Goal: Task Accomplishment & Management: Complete application form

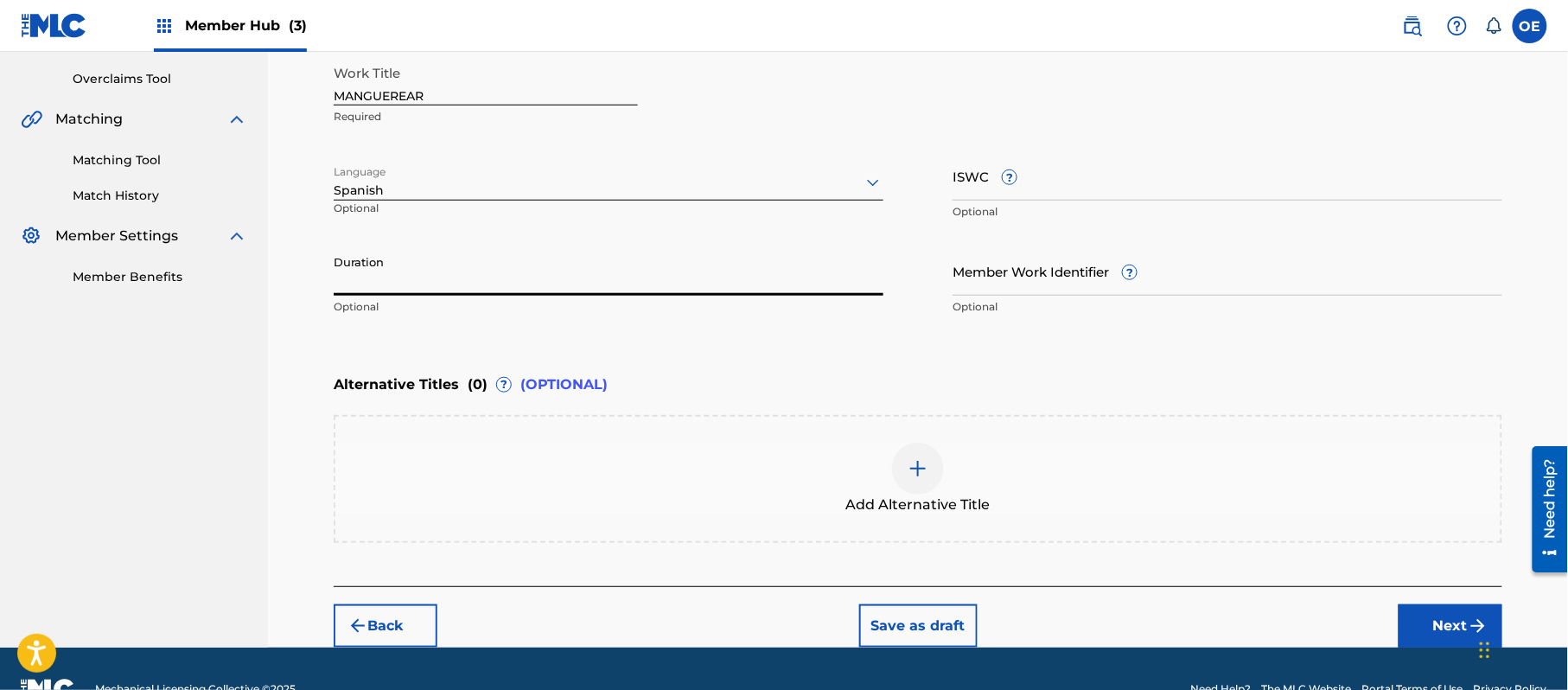
drag, startPoint x: 467, startPoint y: 281, endPoint x: 475, endPoint y: 284, distance: 8.5
click at [465, 282] on input "Duration" at bounding box center [608, 270] width 550 height 49
type input "02:53"
click at [1436, 610] on button "Next" at bounding box center [1450, 626] width 104 height 44
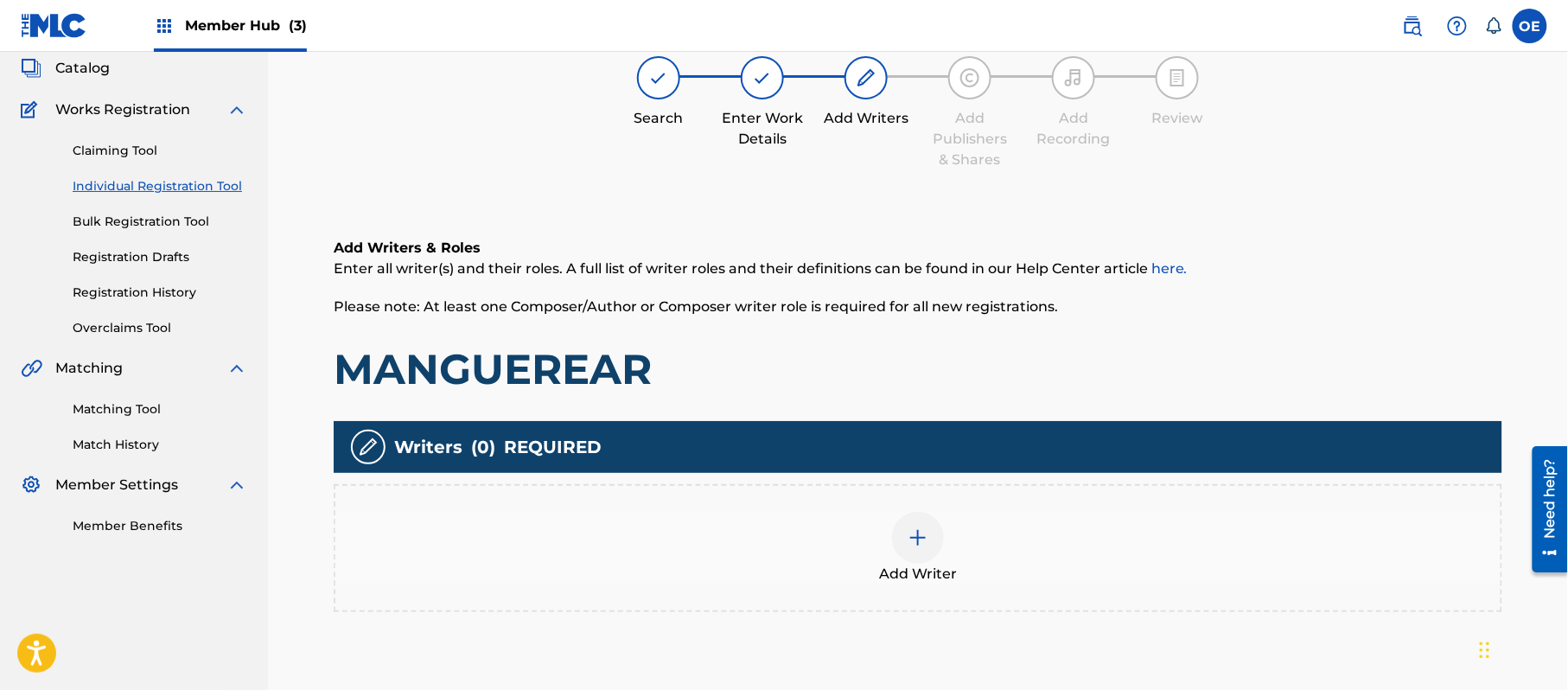
scroll to position [78, 0]
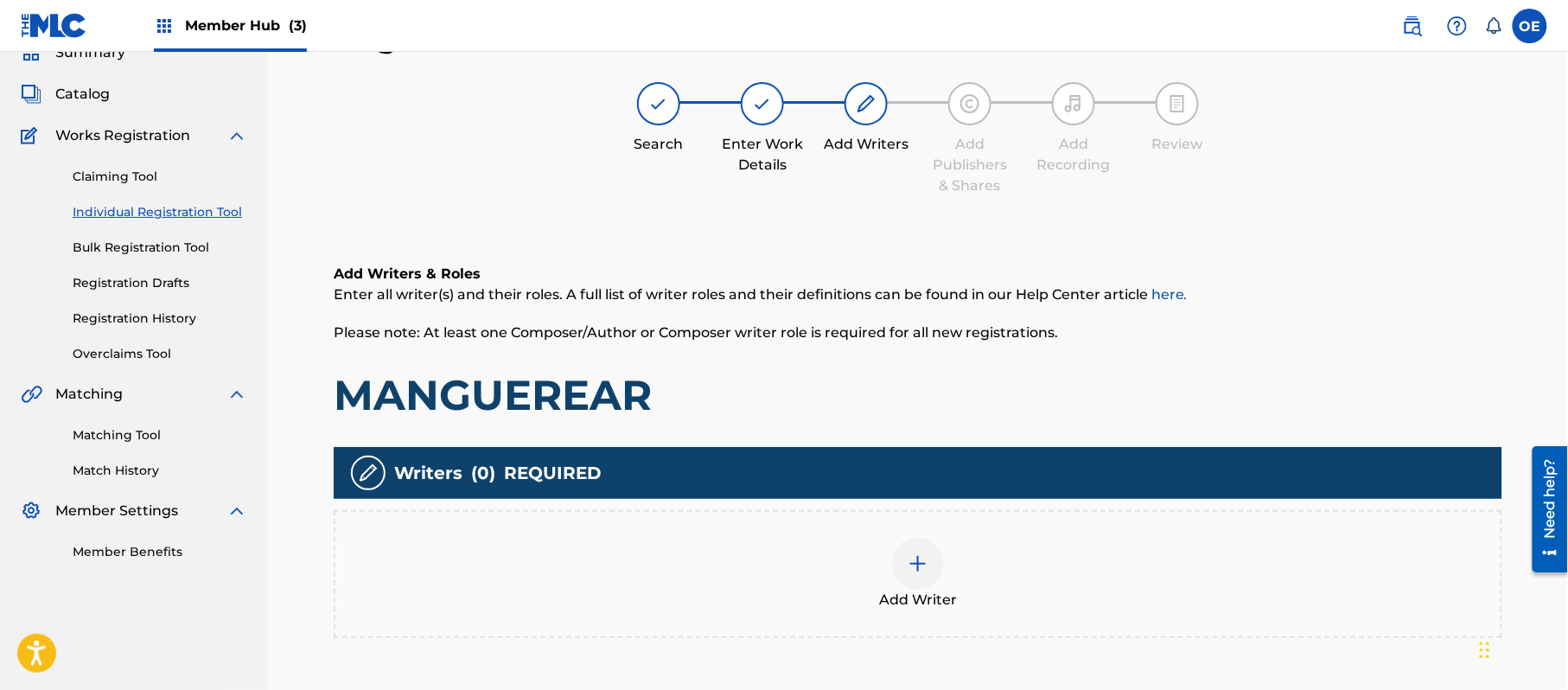
click at [834, 565] on div "Add Writer" at bounding box center [917, 574] width 1165 height 72
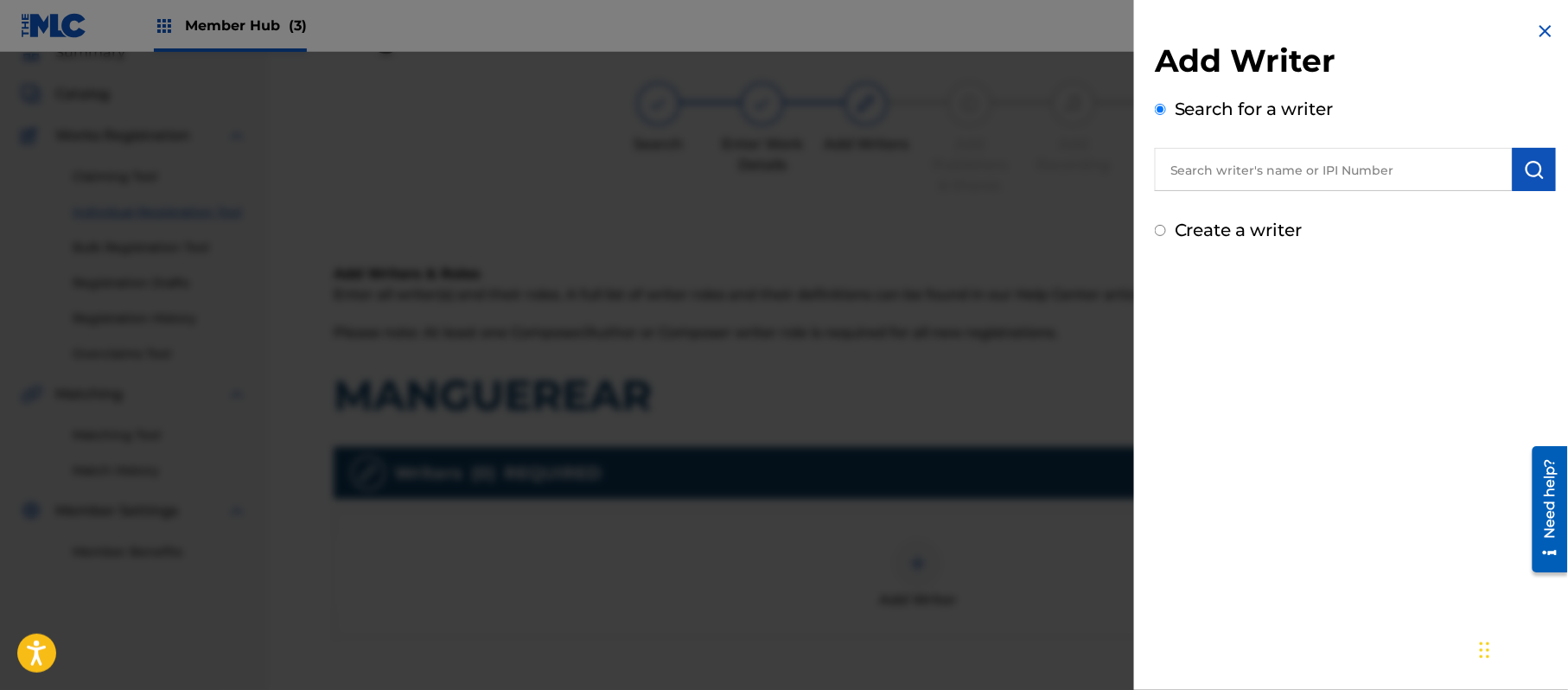
paste input "[PERSON_NAME]"
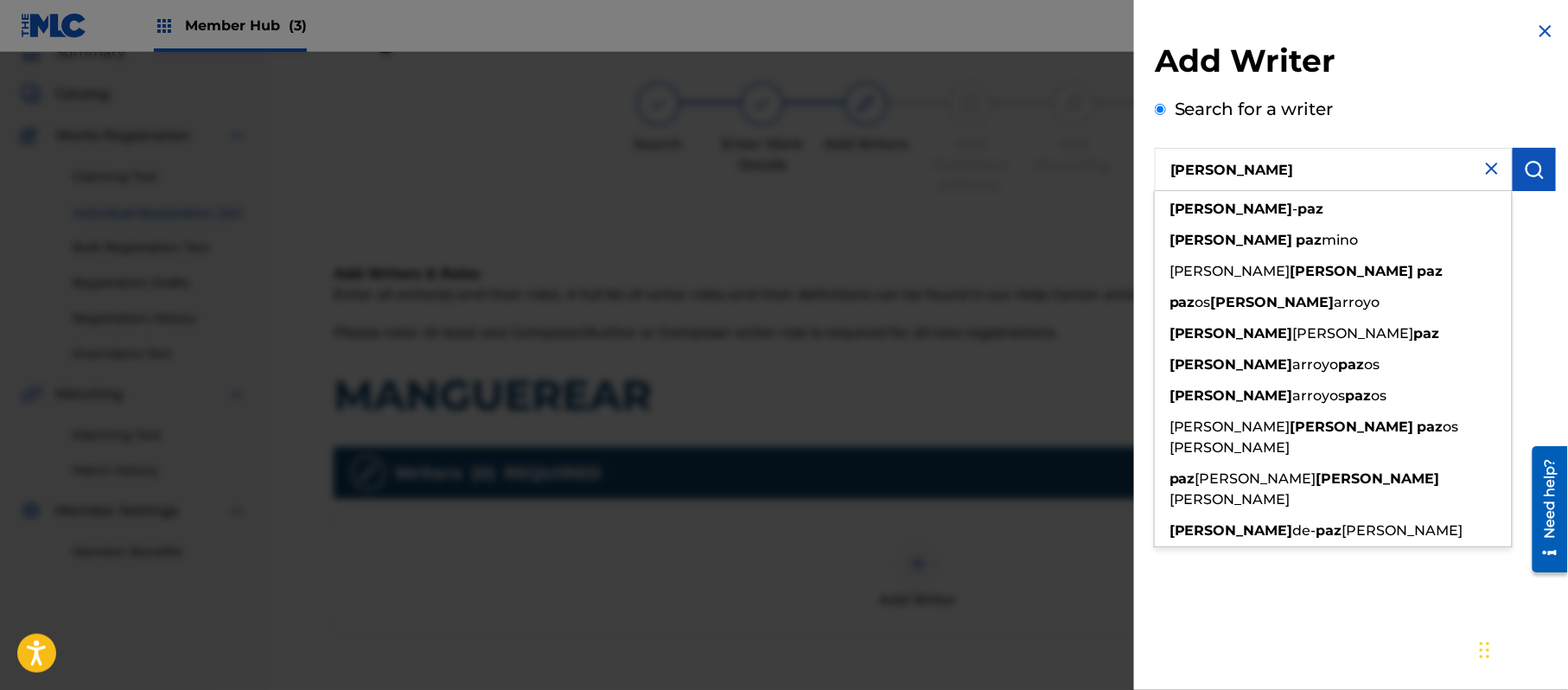
type input "[PERSON_NAME]"
click at [1201, 631] on div "Add Writer Search for a writer [PERSON_NAME] [PERSON_NAME] [PERSON_NAME] mino […" at bounding box center [1355, 345] width 442 height 690
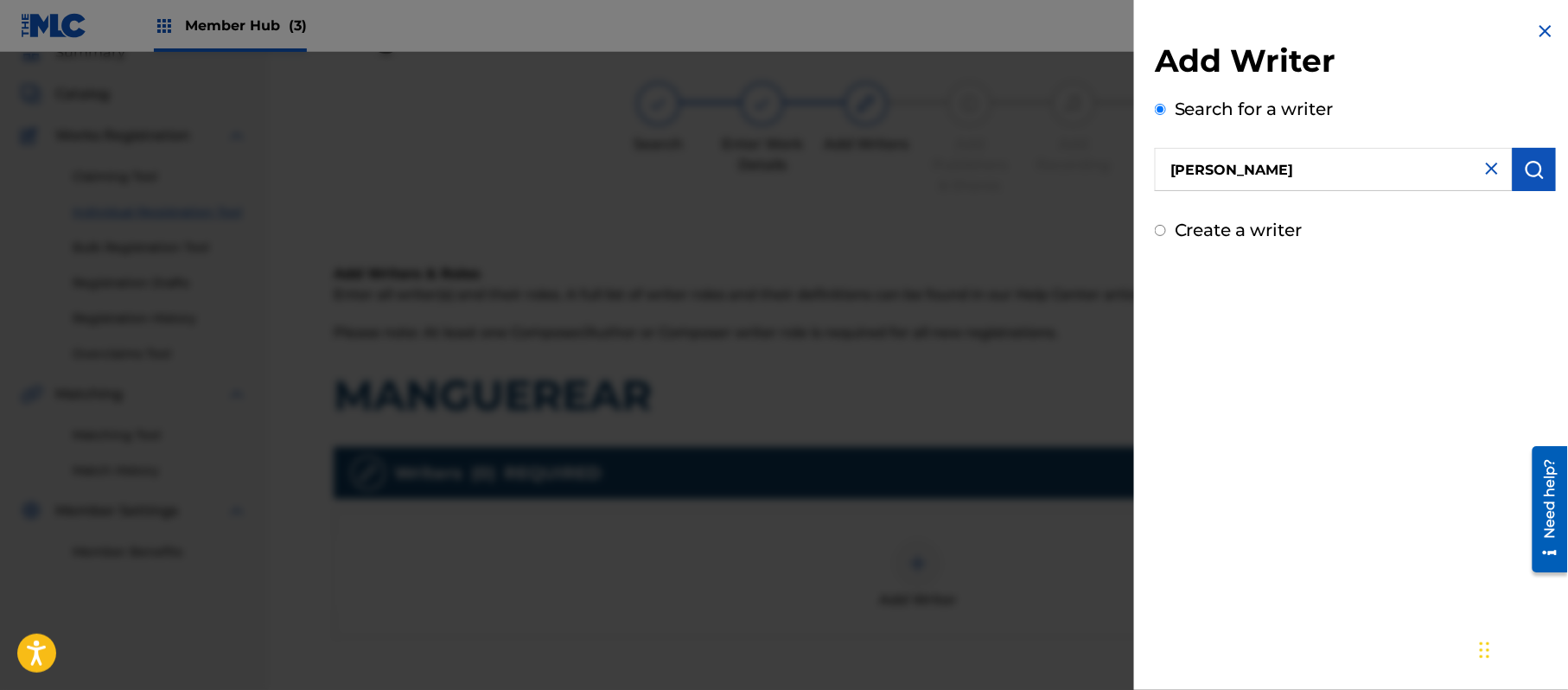
click at [1239, 236] on label "Create a writer" at bounding box center [1238, 230] width 128 height 20
radio input "true"
click at [1166, 236] on input "Create a writer" at bounding box center [1161, 231] width 11 height 11
radio input "false"
radio input "true"
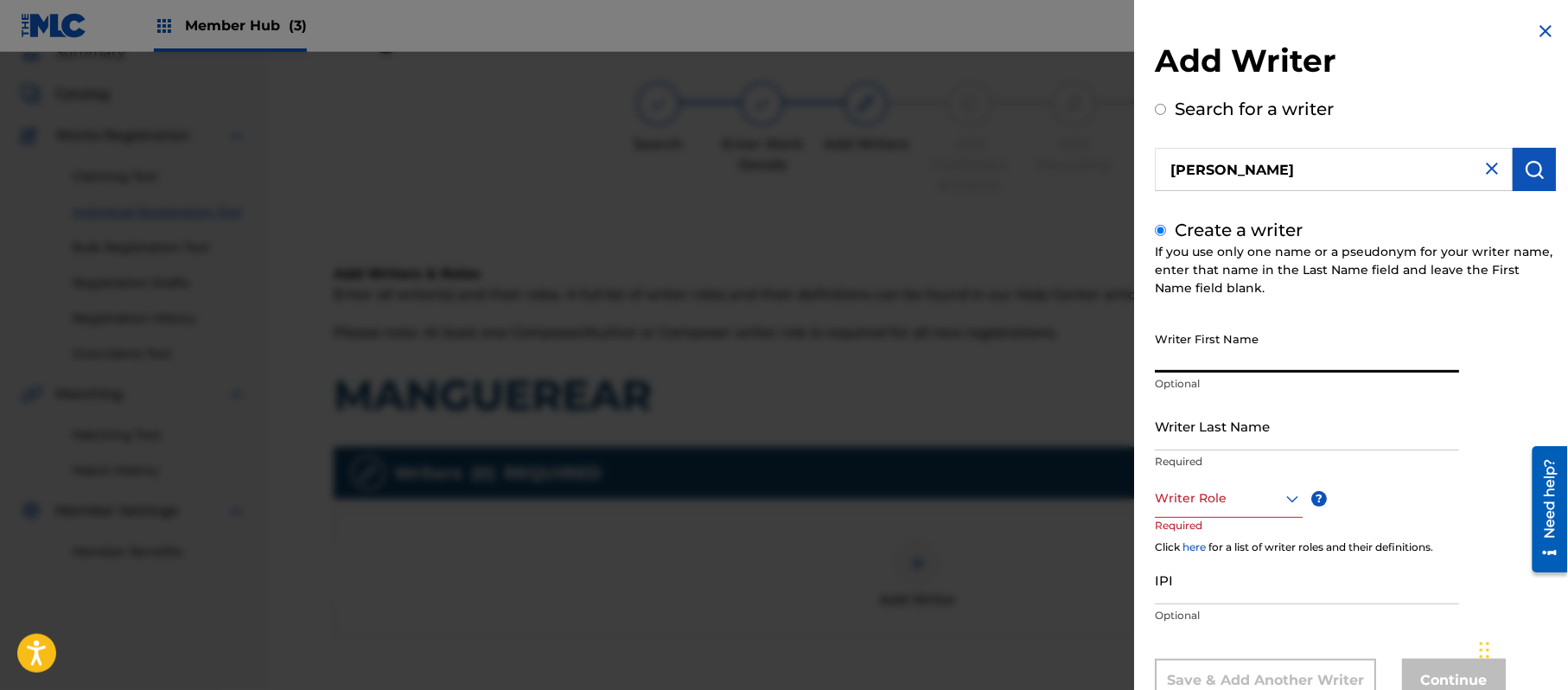
paste input "[PERSON_NAME]"
type input "[PERSON_NAME]"
paste input "[PERSON_NAME]"
type input "[PERSON_NAME]"
drag, startPoint x: 1252, startPoint y: 361, endPoint x: 1196, endPoint y: 415, distance: 77.8
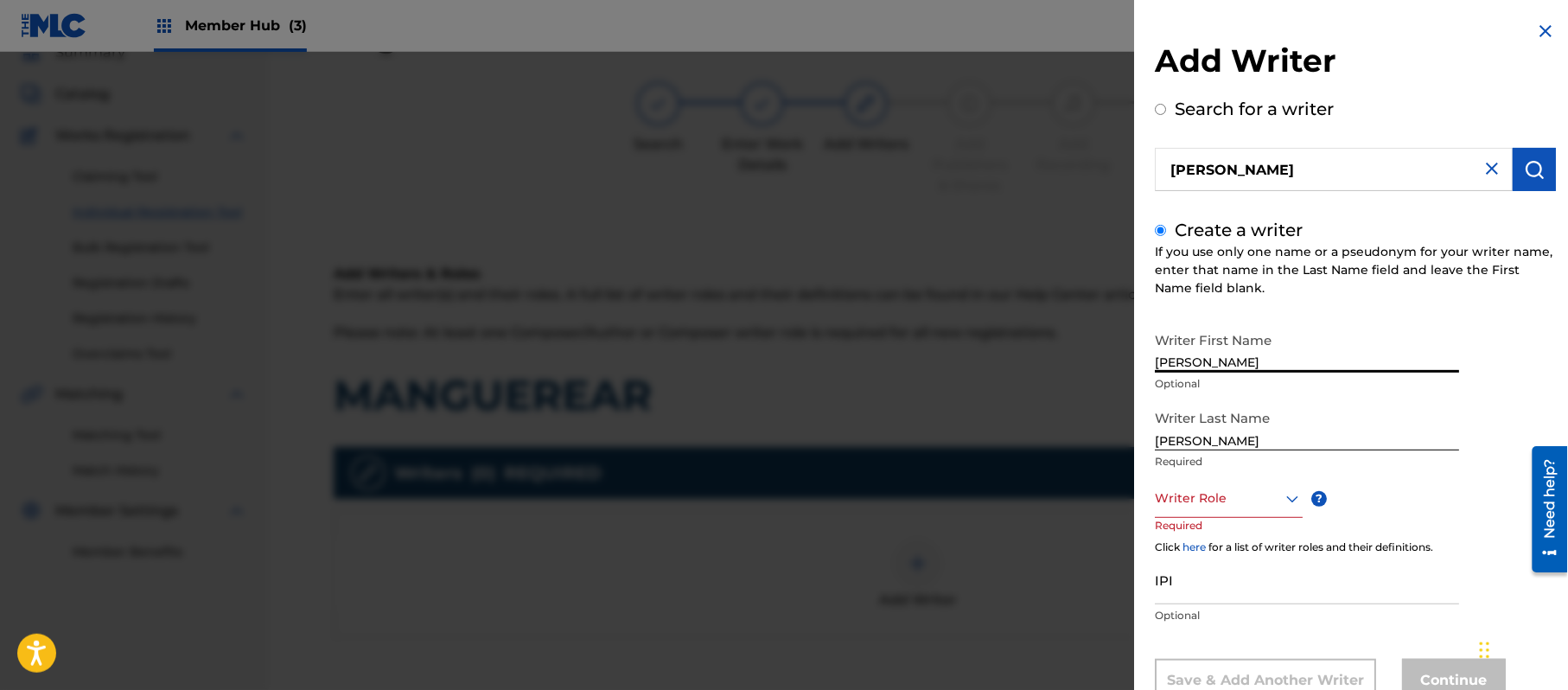
click at [1196, 415] on div "Writer First Name [PERSON_NAME] Optional Writer Last Name [PERSON_NAME] Require…" at bounding box center [1355, 512] width 401 height 379
type input "[PERSON_NAME]"
drag, startPoint x: 1203, startPoint y: 444, endPoint x: 883, endPoint y: 465, distance: 320.7
click at [897, 464] on div "Add Writer Search for a writer [PERSON_NAME] Create a writer If you use only on…" at bounding box center [784, 370] width 1568 height 638
type input "PAZ"
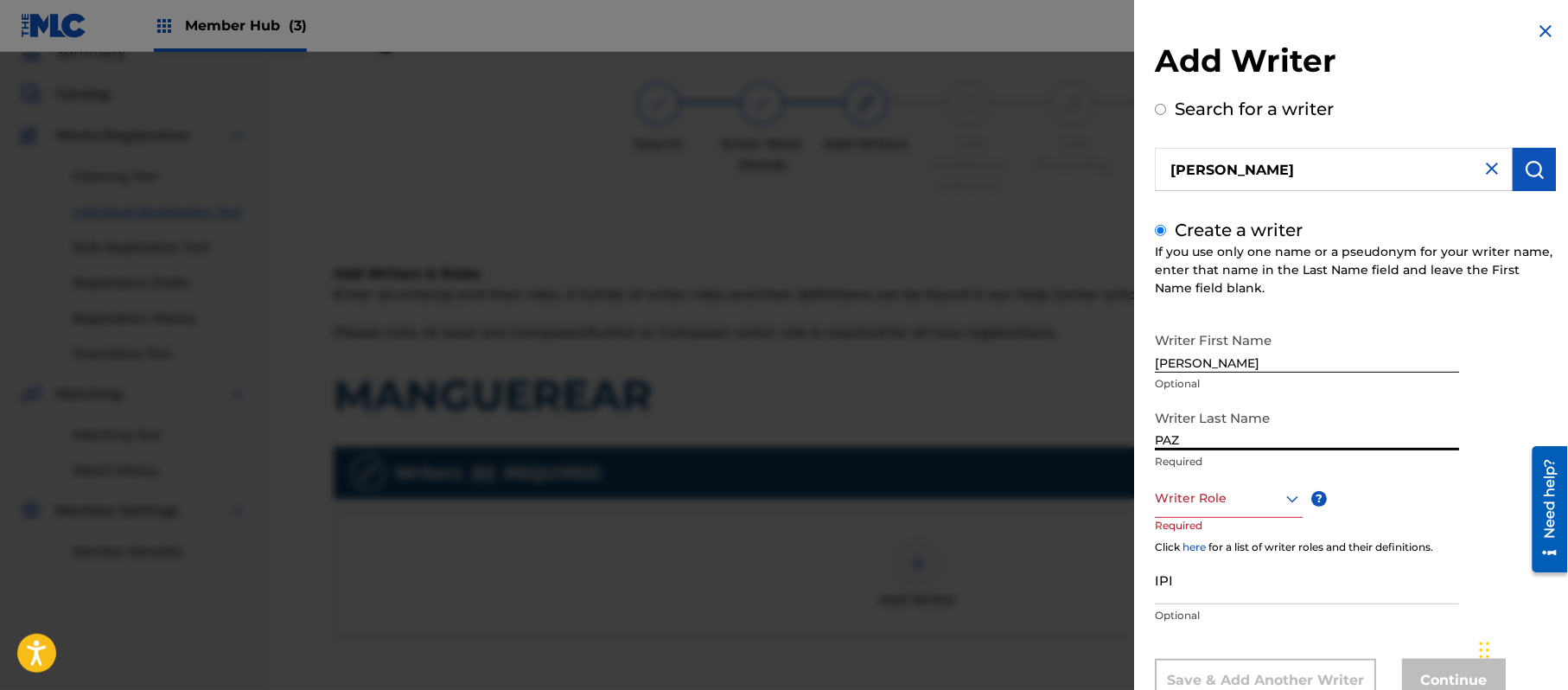
click at [1238, 496] on div "Writer Role" at bounding box center [1229, 498] width 148 height 39
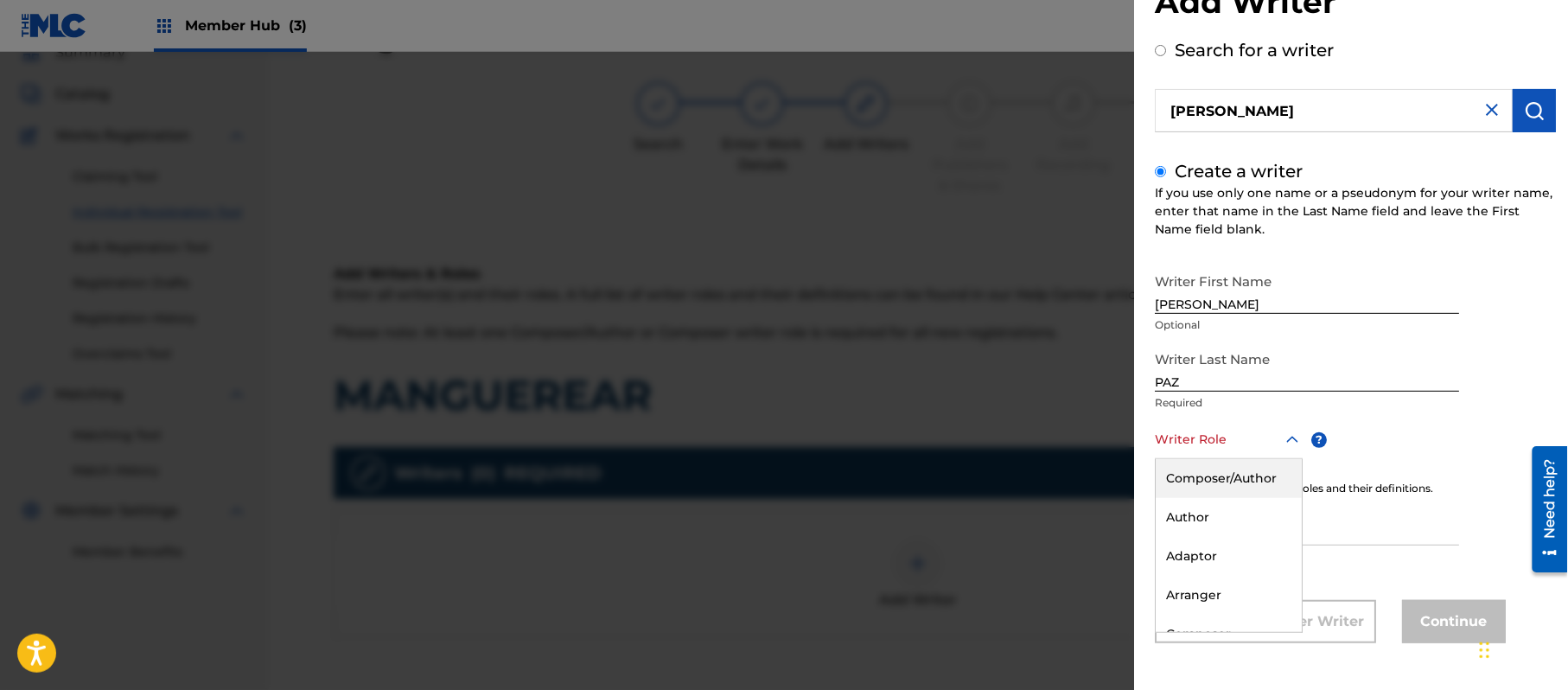
click at [1241, 478] on div "Composer/Author" at bounding box center [1229, 479] width 146 height 39
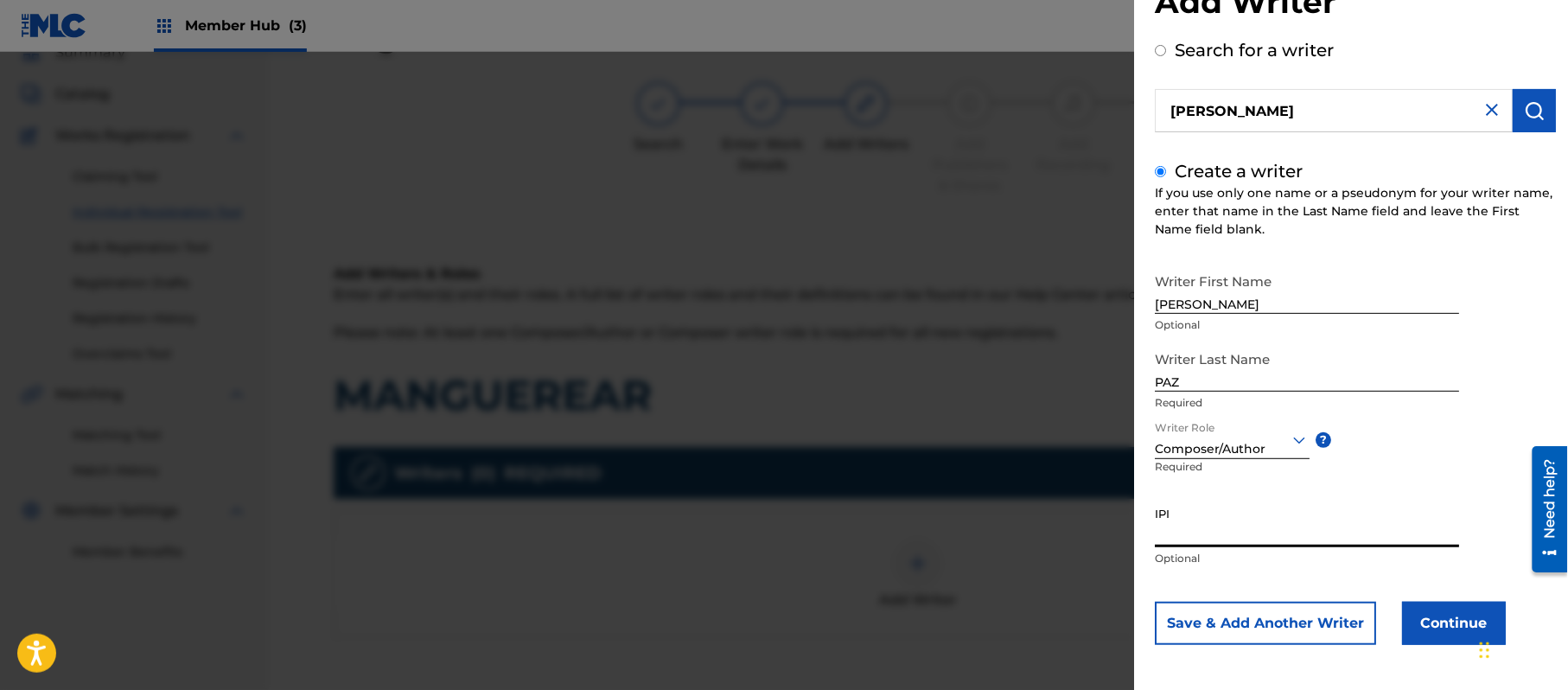
paste input "383824534"
type input "383824534"
click at [1412, 630] on button "Continue" at bounding box center [1454, 623] width 104 height 44
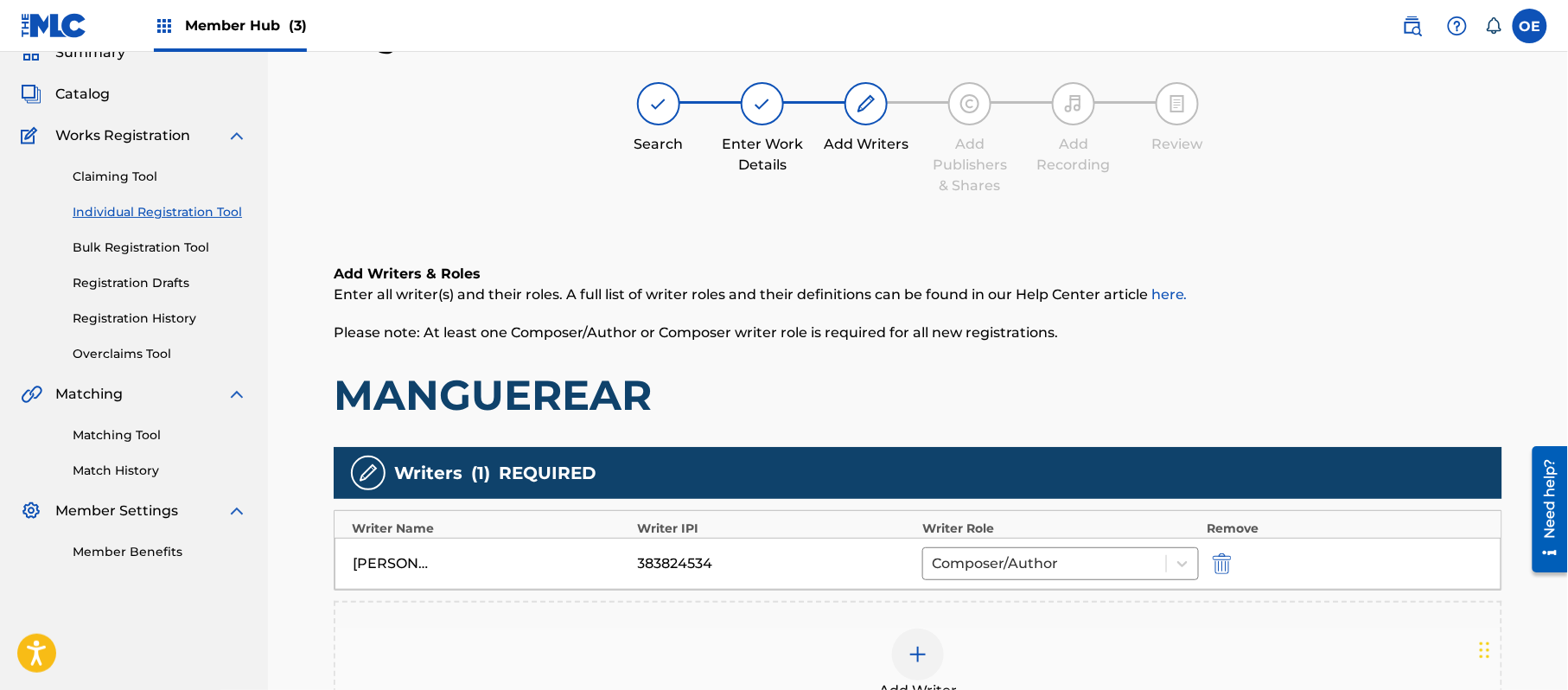
scroll to position [345, 0]
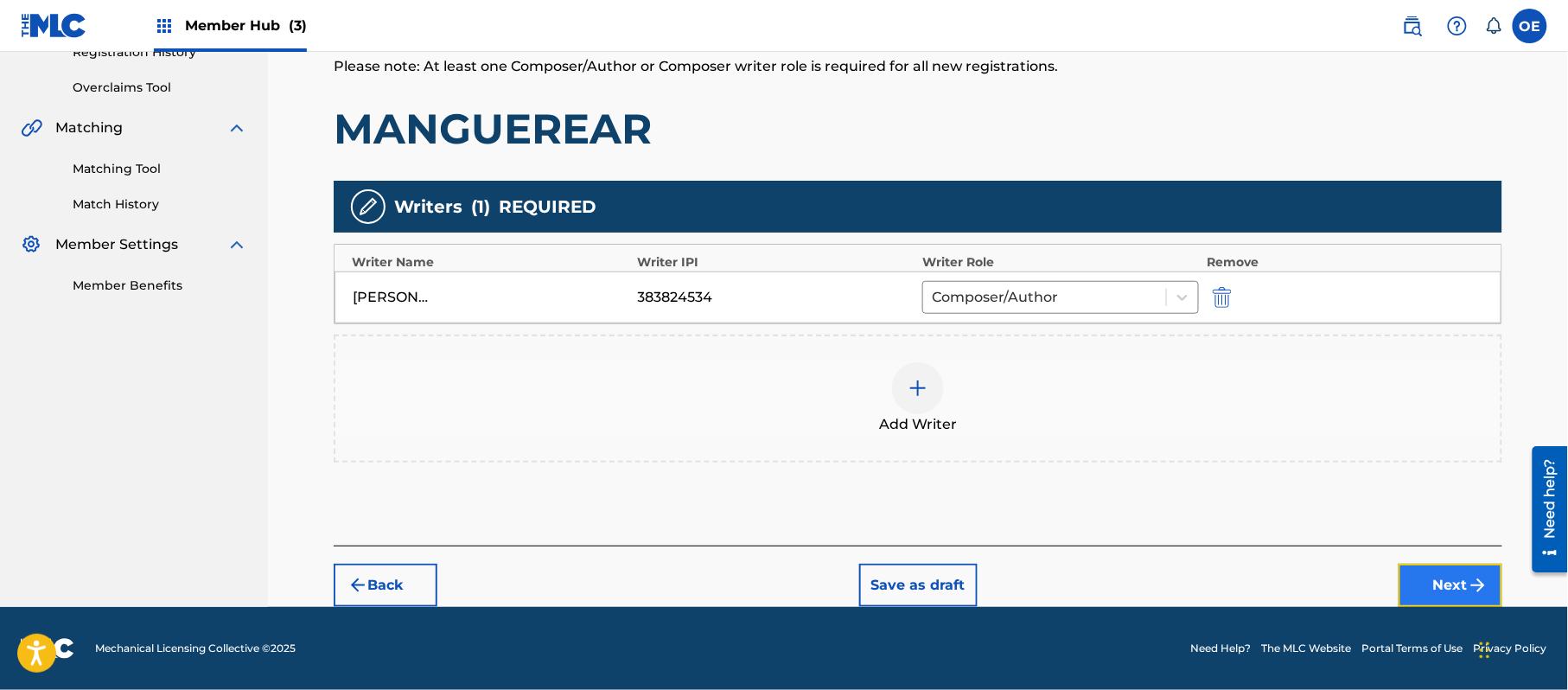
click at [1467, 568] on button "Next" at bounding box center [1450, 585] width 104 height 44
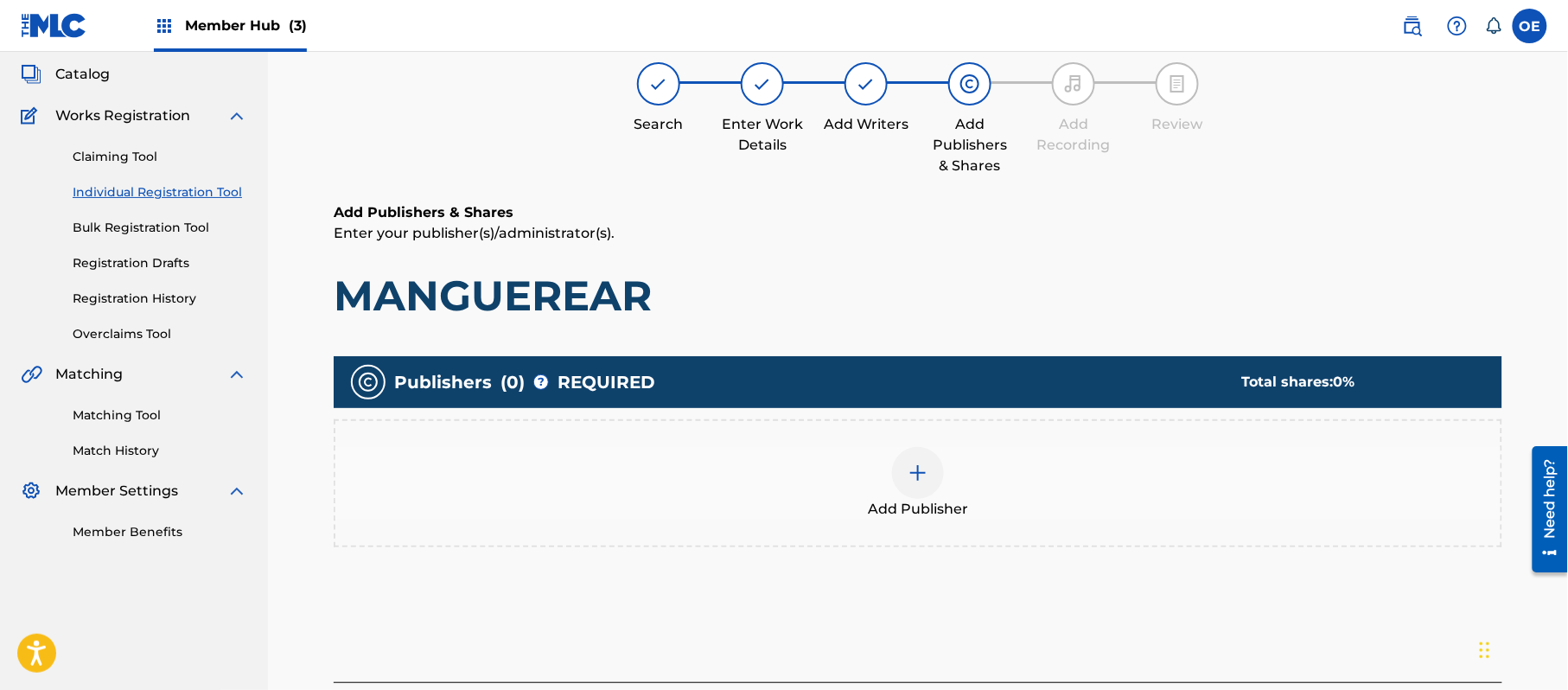
scroll to position [78, 0]
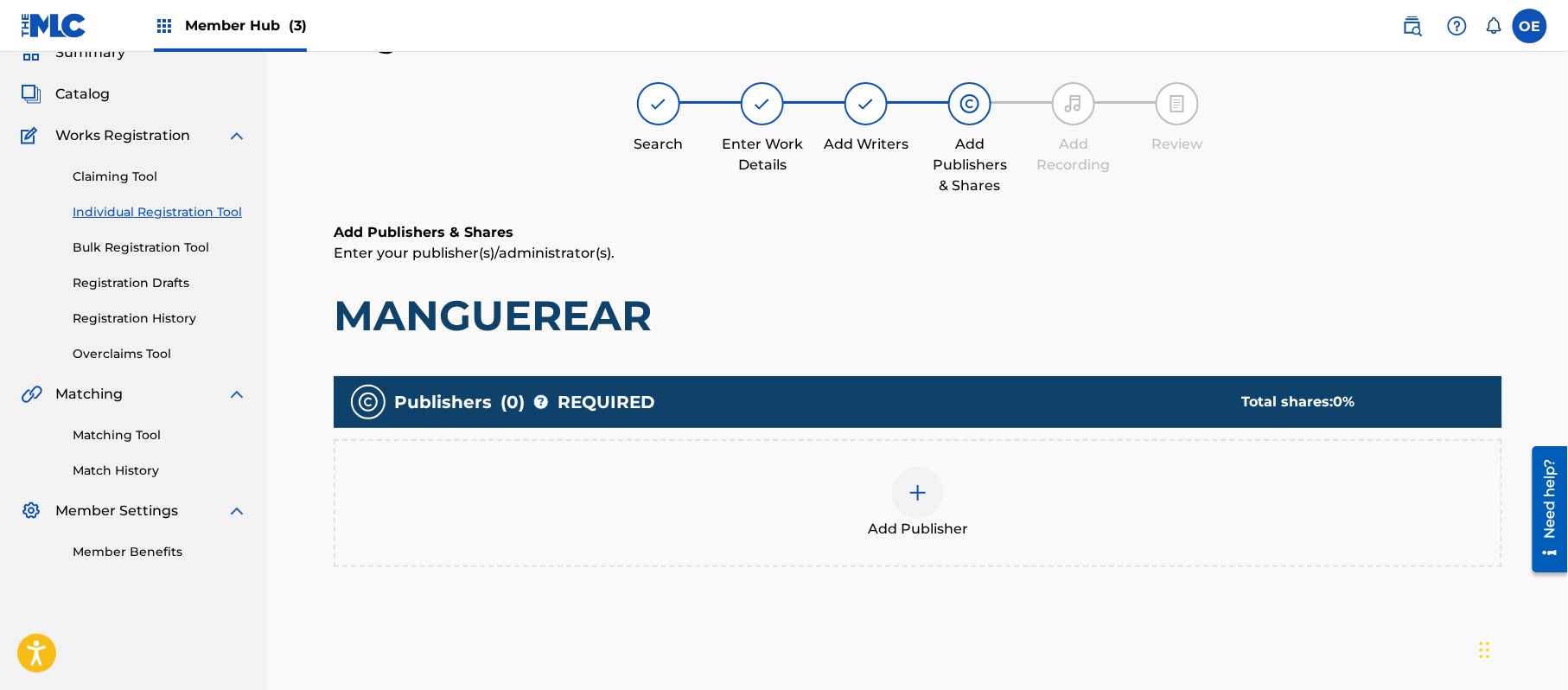
click at [800, 530] on div "Add Publisher" at bounding box center [917, 503] width 1165 height 72
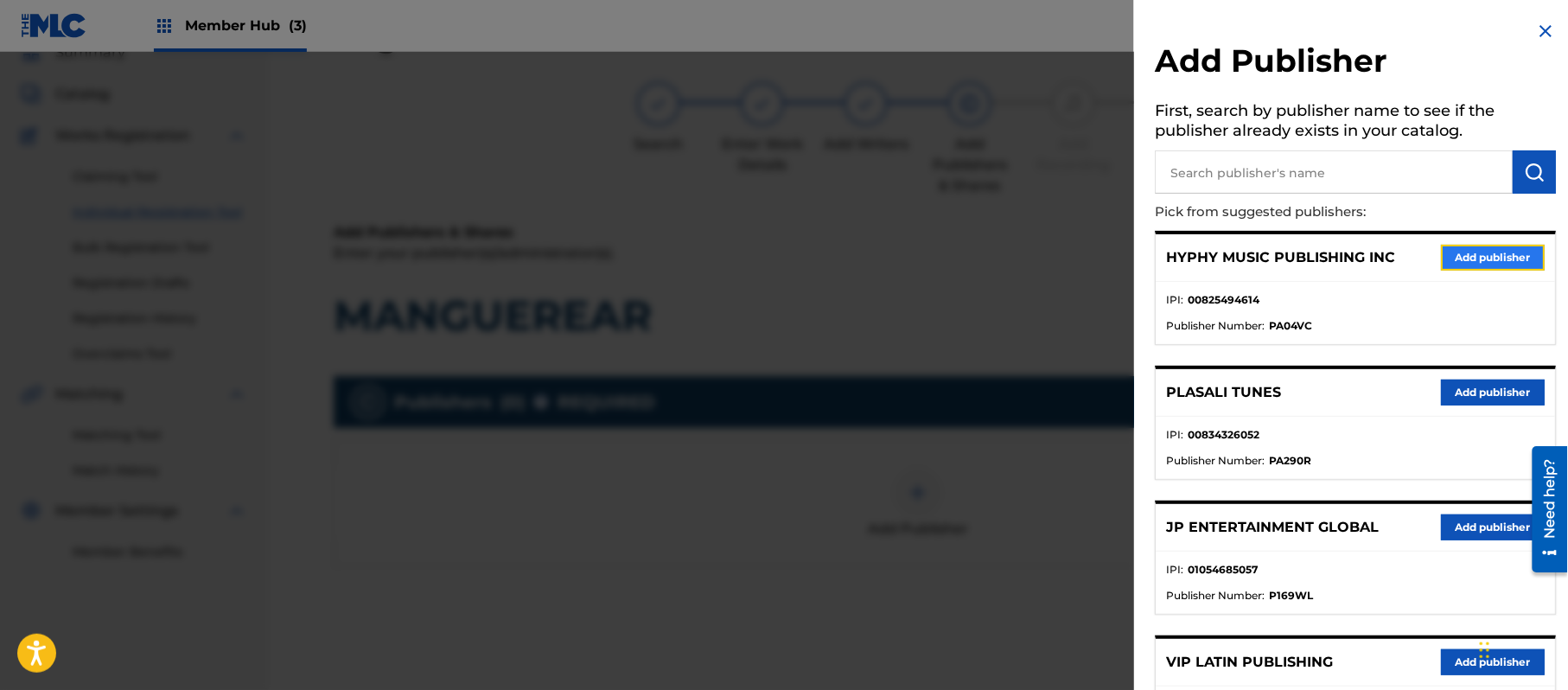
click at [1458, 254] on button "Add publisher" at bounding box center [1493, 257] width 104 height 26
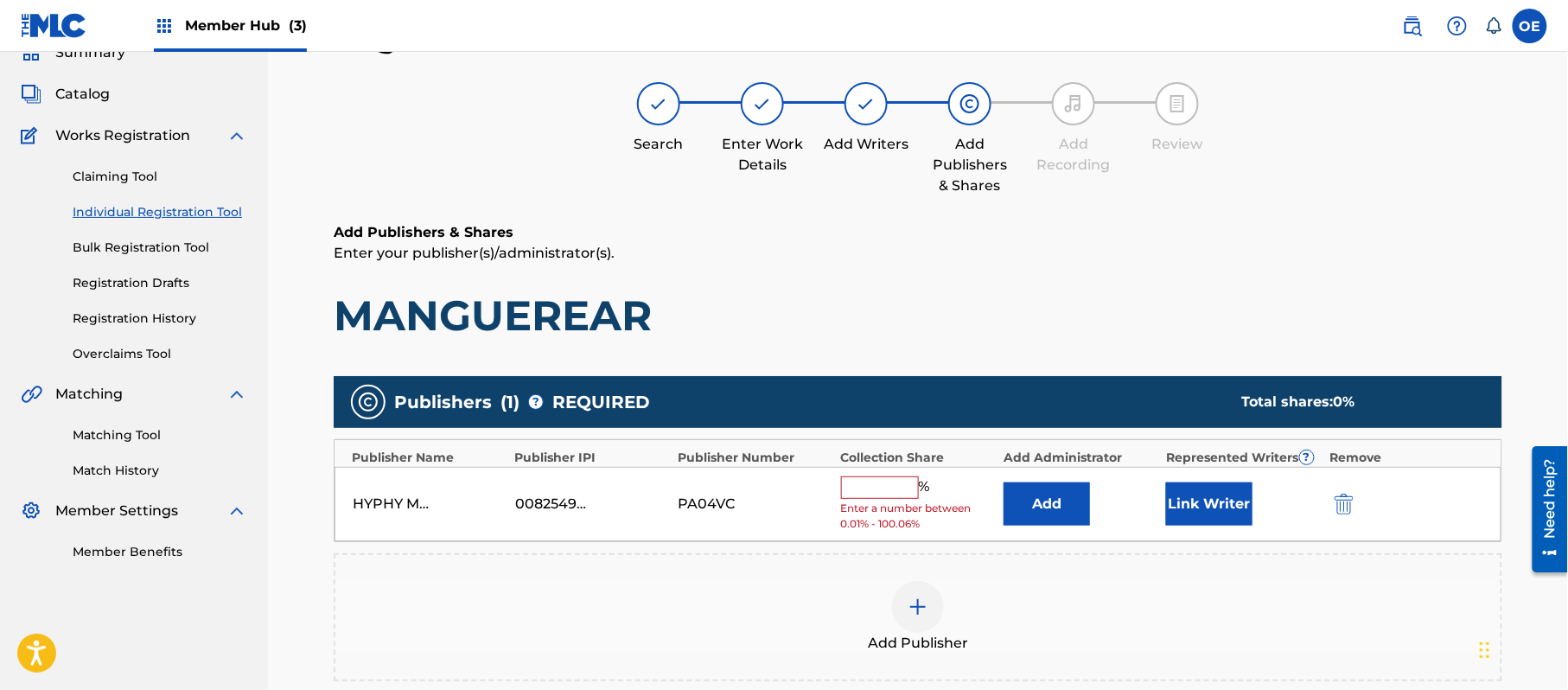
click at [872, 495] on input "text" at bounding box center [880, 488] width 78 height 22
type input "100"
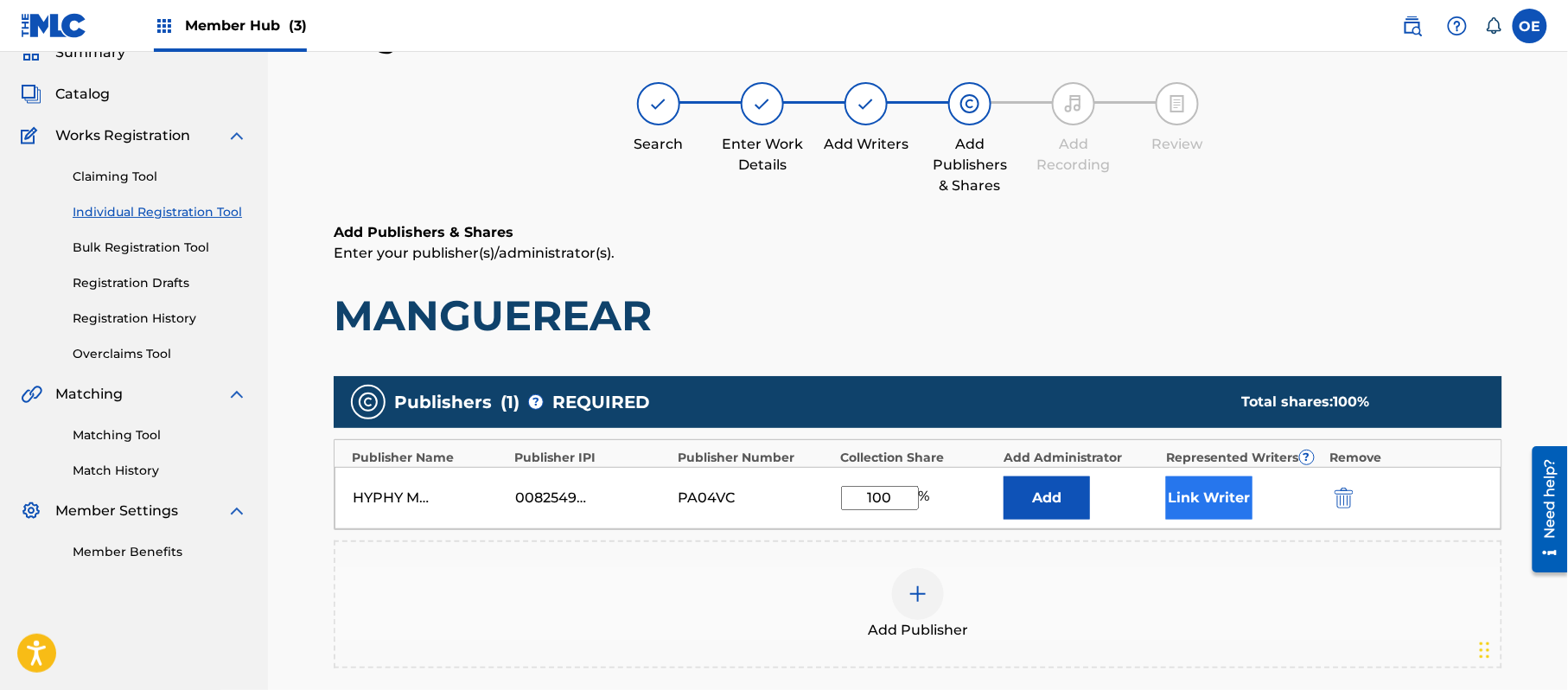
drag, startPoint x: 1205, startPoint y: 472, endPoint x: 1209, endPoint y: 484, distance: 12.6
click at [1207, 476] on div "HYPHY MUSIC PUBLISHING INC 00825494614 PA04VC 100 % Add Link Writer" at bounding box center [917, 497] width 1167 height 62
click at [1213, 486] on button "Link Writer" at bounding box center [1209, 498] width 86 height 44
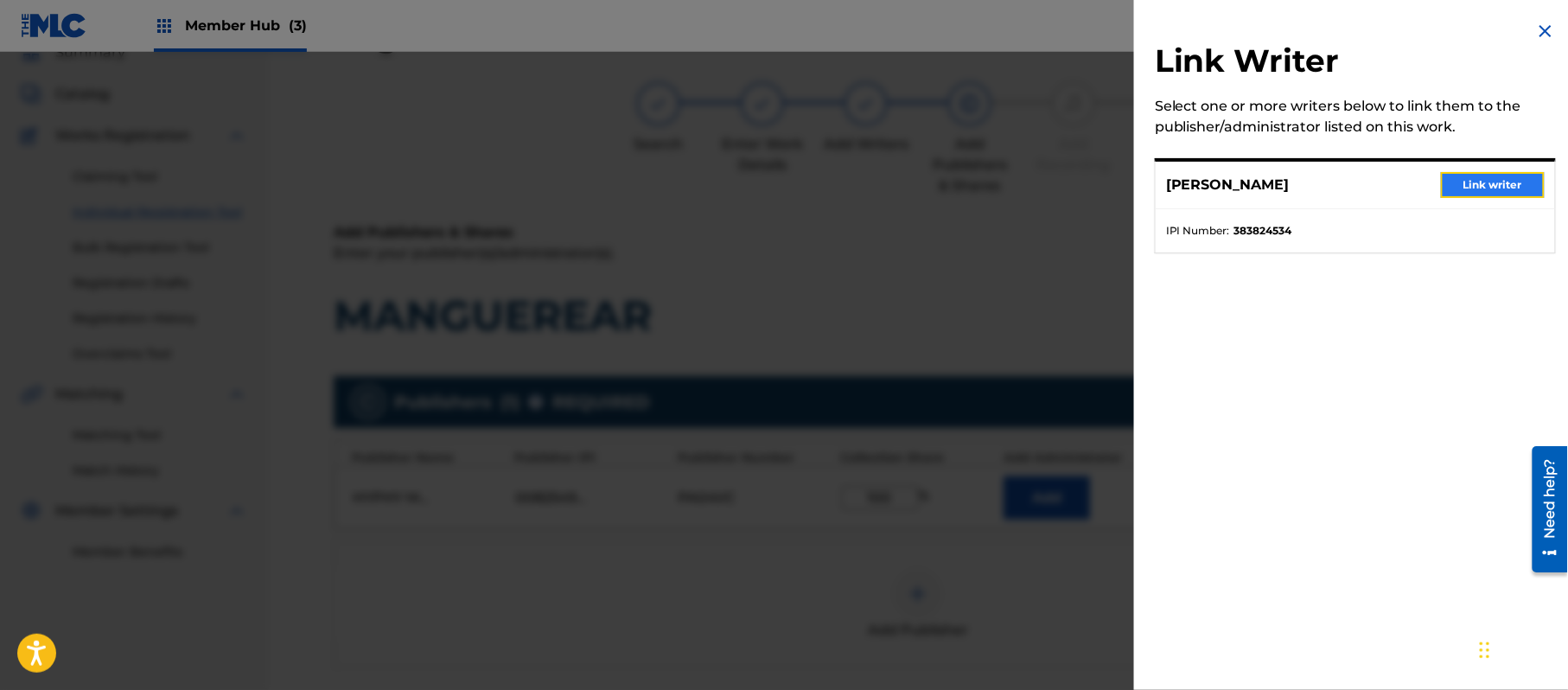
click at [1482, 181] on button "Link writer" at bounding box center [1493, 185] width 104 height 26
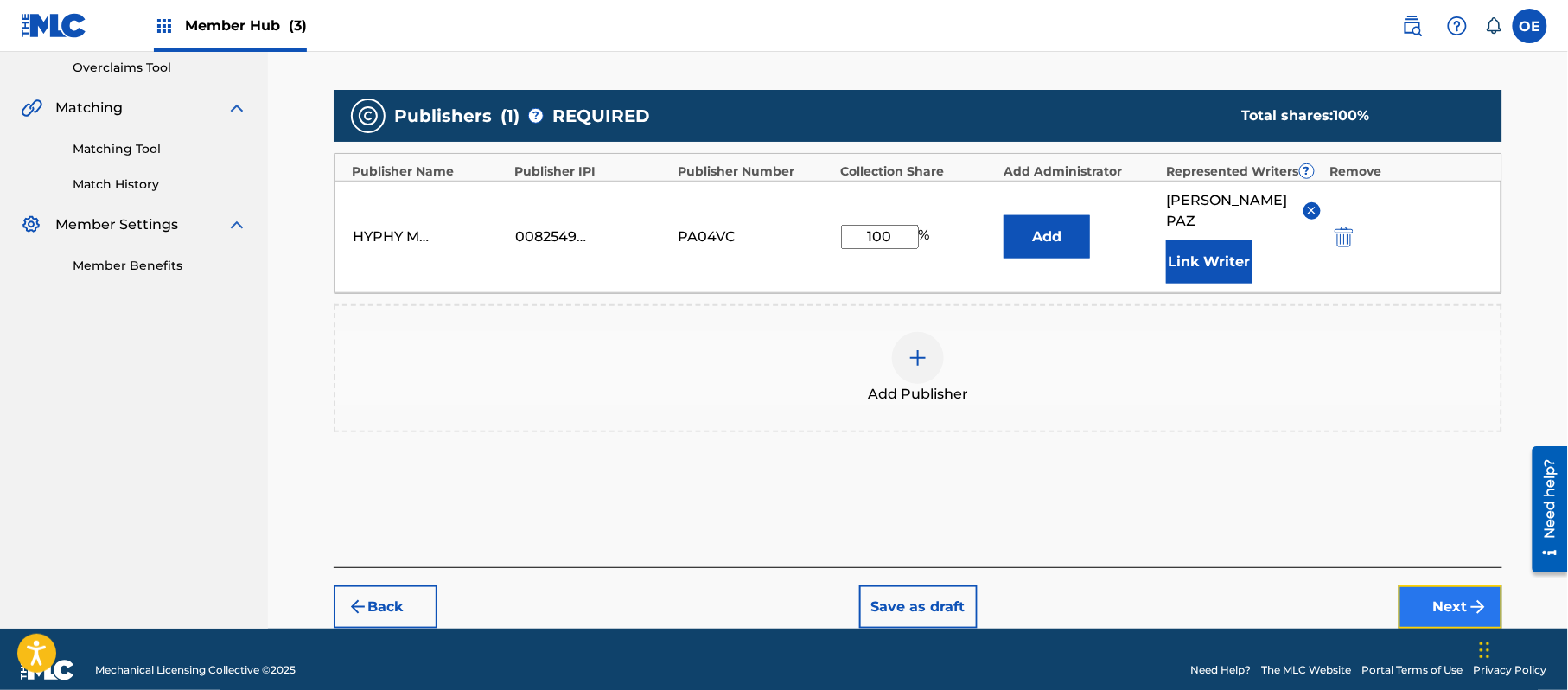
click at [1425, 585] on button "Next" at bounding box center [1450, 607] width 104 height 44
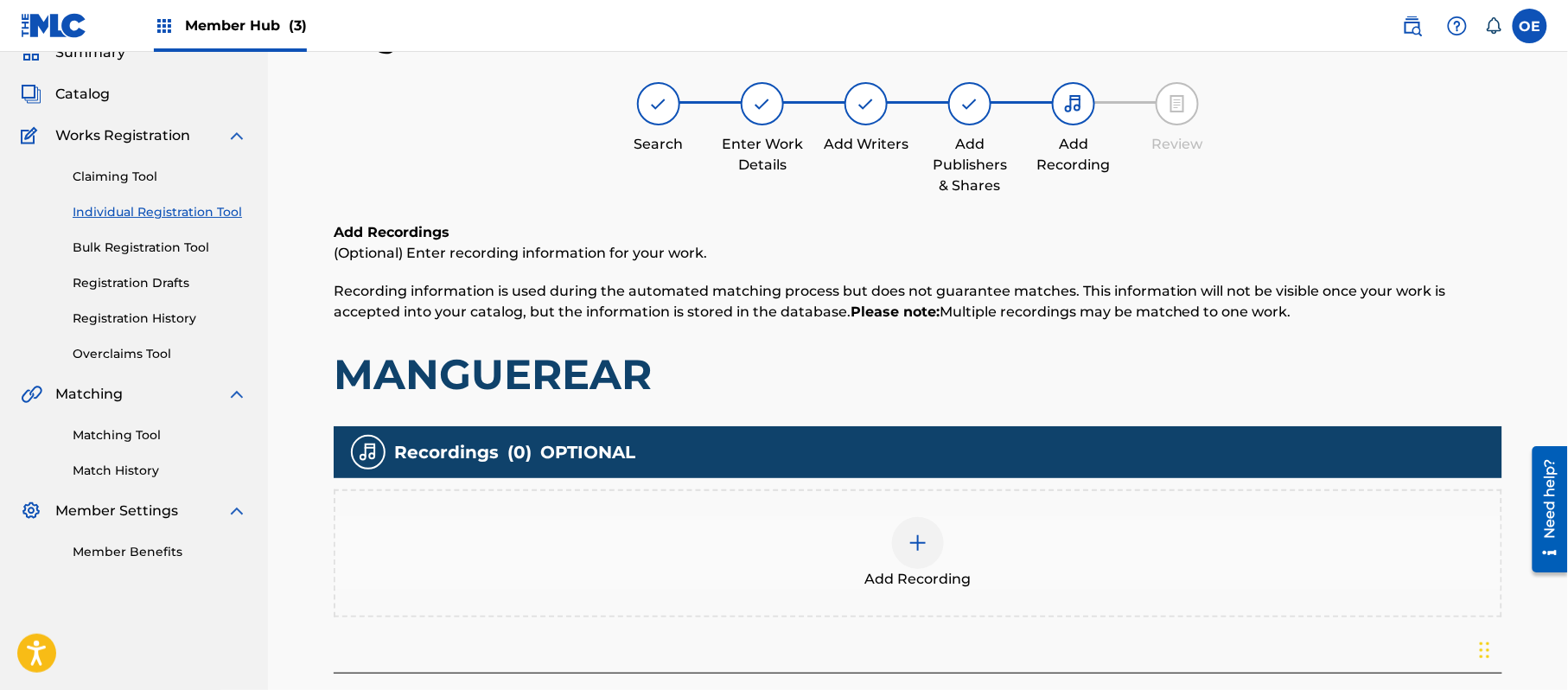
click at [904, 521] on div at bounding box center [918, 543] width 52 height 52
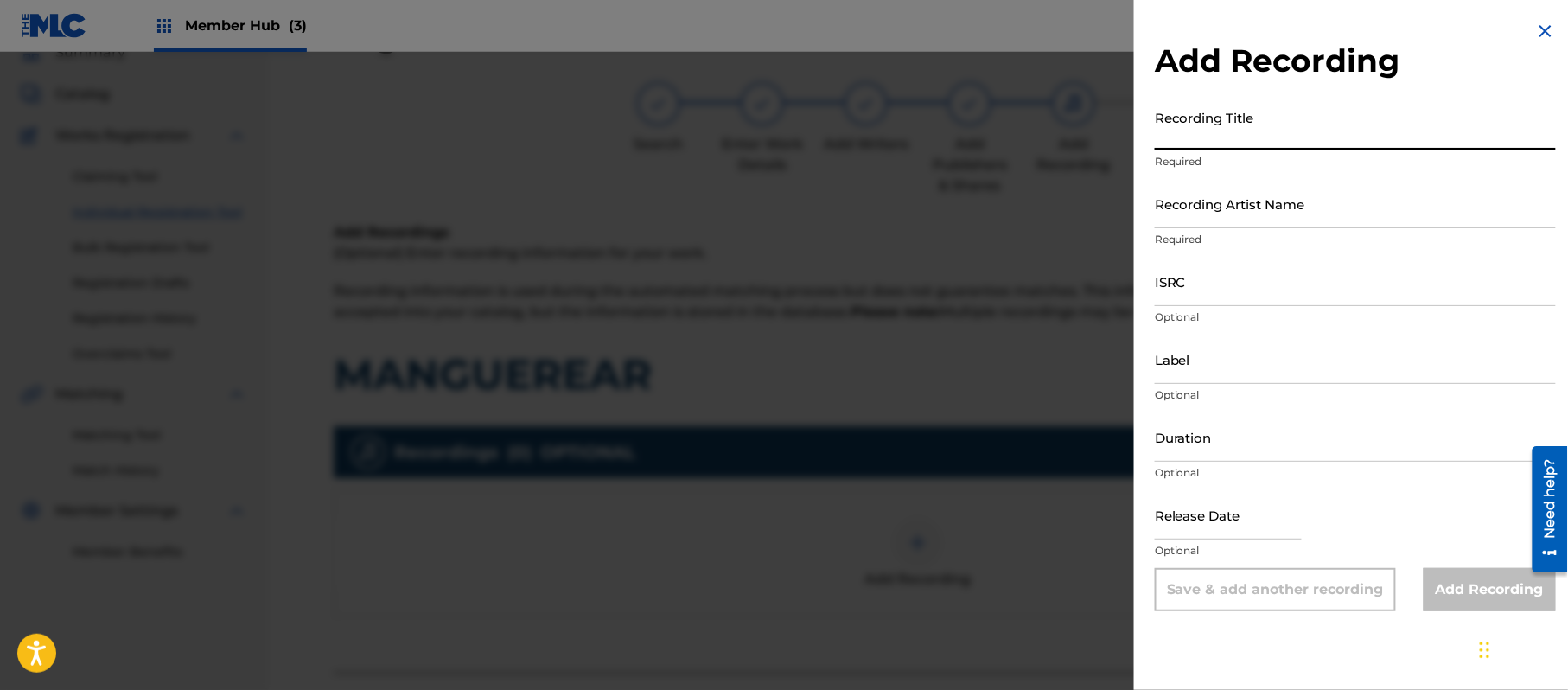
paste input "Manguerear"
drag, startPoint x: 1173, startPoint y: 144, endPoint x: 1157, endPoint y: 145, distance: 16.0
click at [1157, 145] on input "Manguerear" at bounding box center [1355, 125] width 401 height 49
type input "Manguerear"
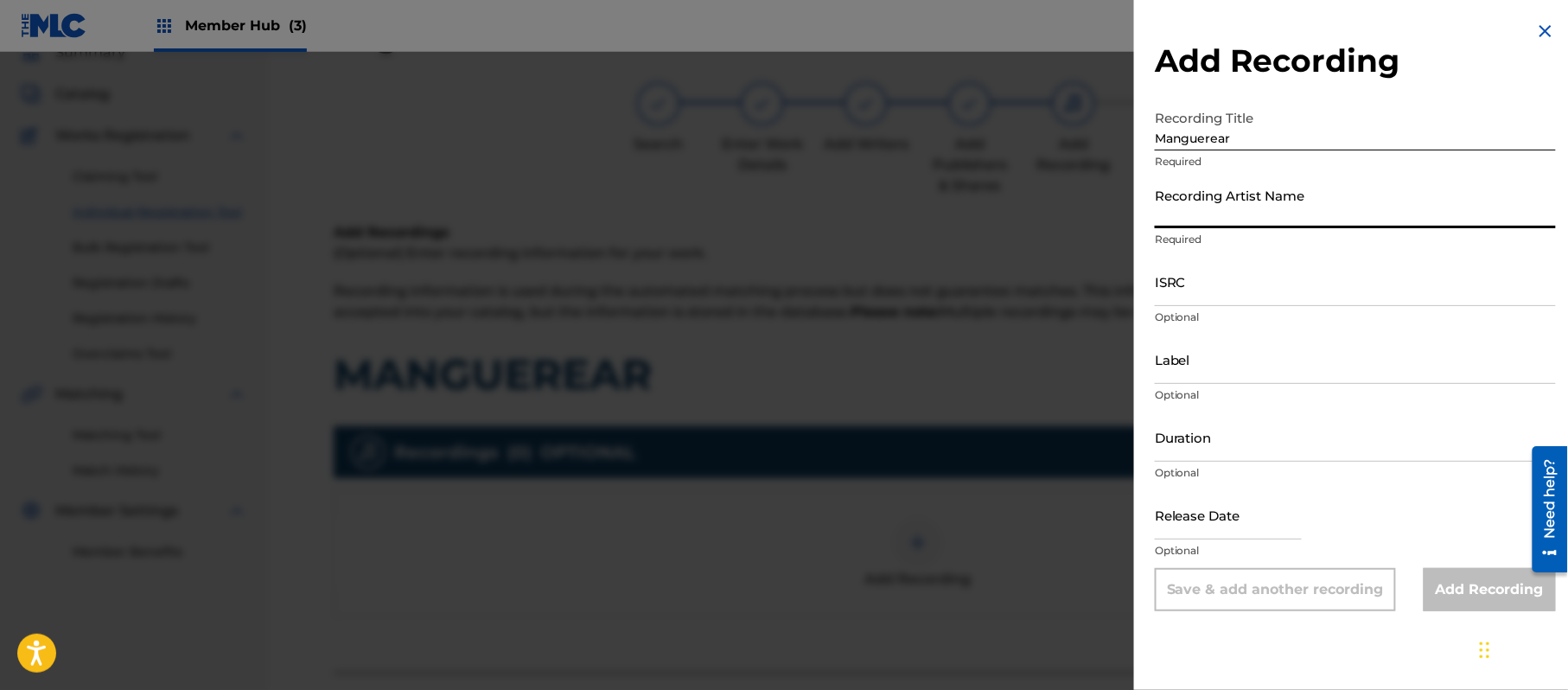
paste input "[PERSON_NAME]"
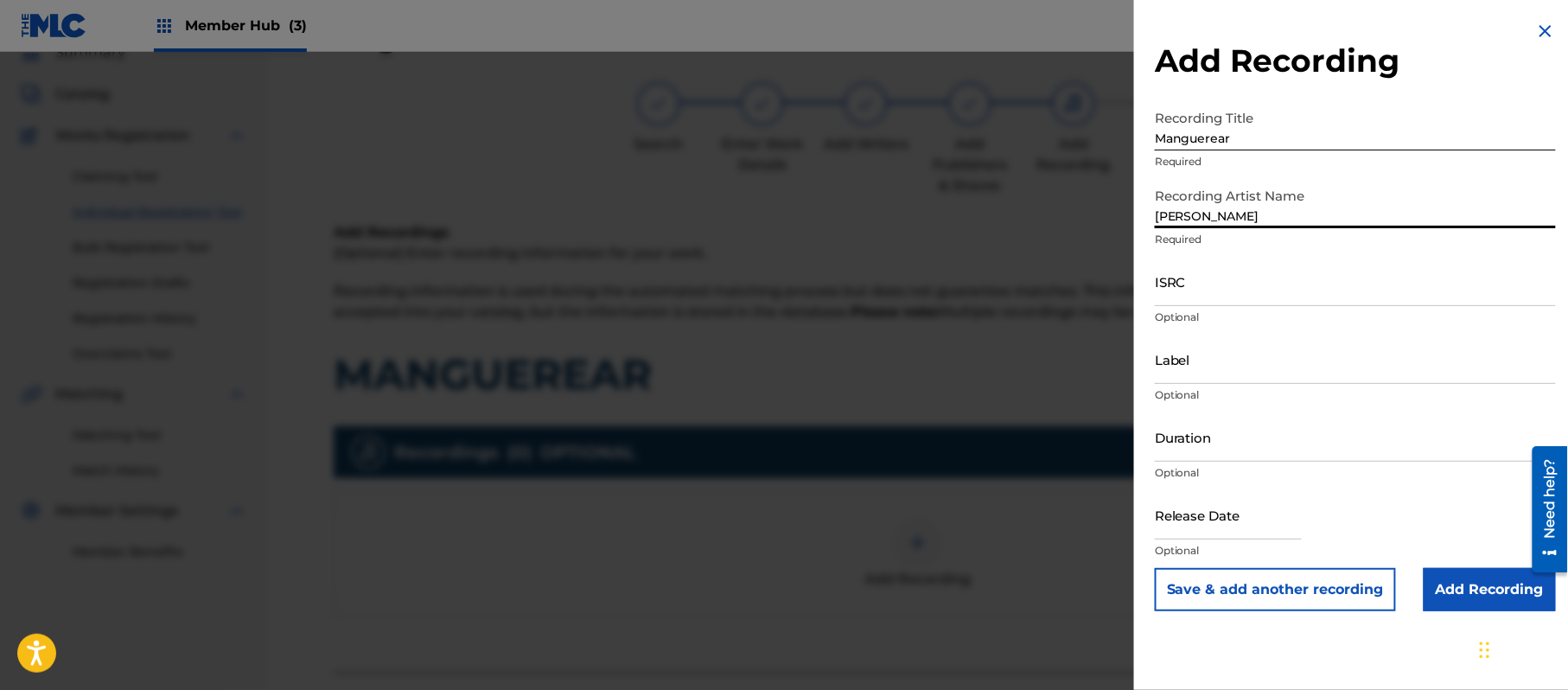
type input "[PERSON_NAME]"
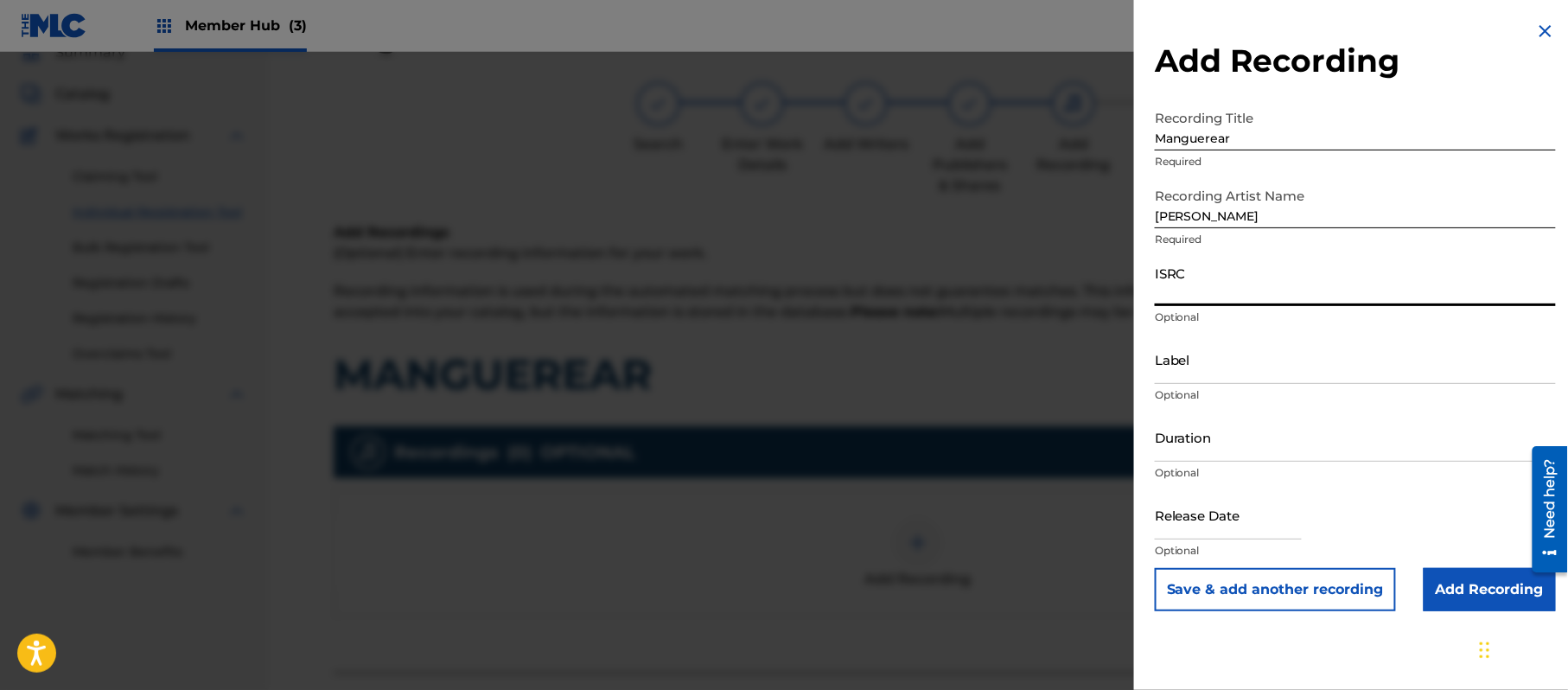
paste input "CA5KR2223925"
type input "CA5KR2223925"
drag, startPoint x: 1200, startPoint y: 344, endPoint x: 1166, endPoint y: 360, distance: 37.6
paste input "Michoacan Music"
type input "Michoacan Music"
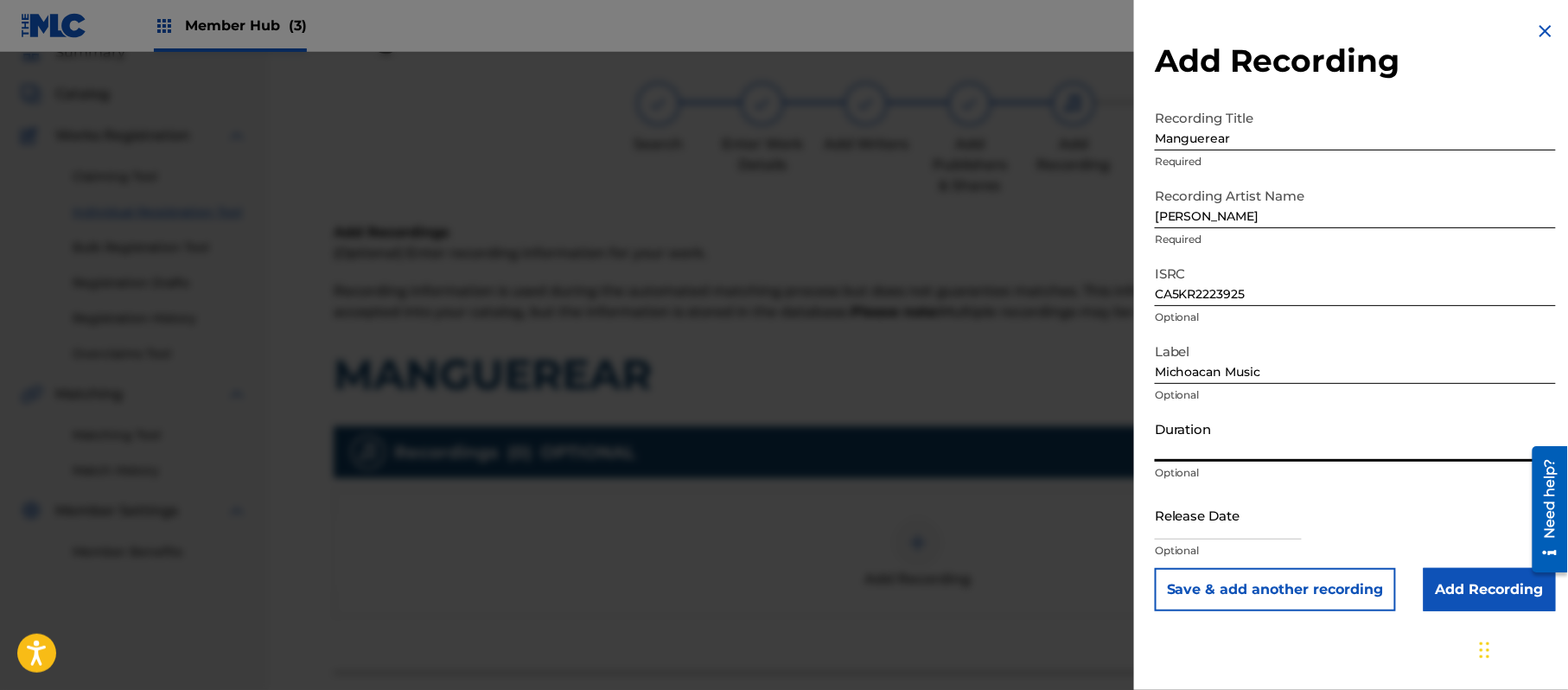
click at [1246, 437] on input "Duration" at bounding box center [1355, 436] width 401 height 49
type input "02:53"
drag, startPoint x: 1210, startPoint y: 510, endPoint x: 1221, endPoint y: 513, distance: 11.4
click at [1210, 510] on input "text" at bounding box center [1228, 515] width 147 height 49
select select "8"
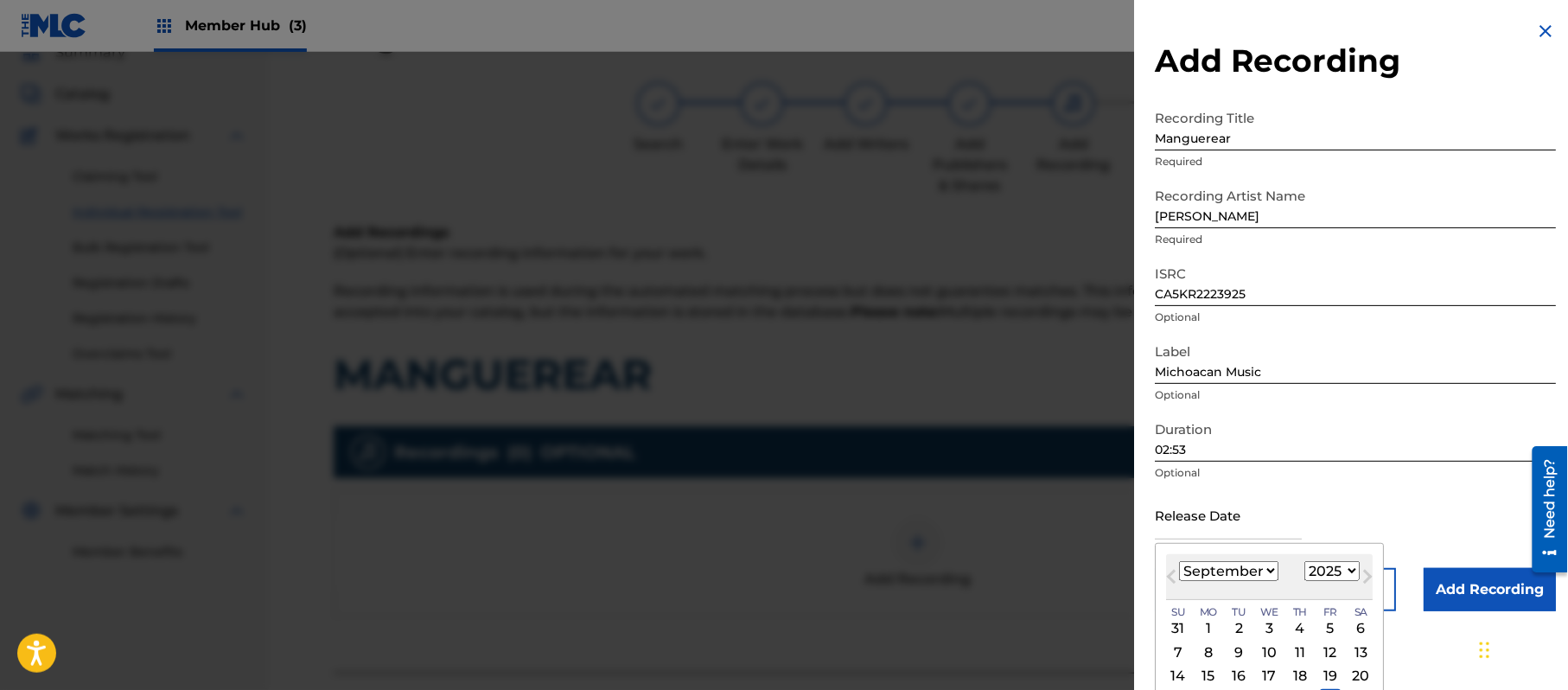
click at [1340, 568] on select "1899 1900 1901 1902 1903 1904 1905 1906 1907 1908 1909 1910 1911 1912 1913 1914…" at bounding box center [1332, 571] width 56 height 19
select select "2022"
click at [1308, 561] on select "1899 1900 1901 1902 1903 1904 1905 1906 1907 1908 1909 1910 1911 1912 1913 1914…" at bounding box center [1332, 571] width 56 height 19
click at [1235, 571] on select "January February March April May June July August September October November De…" at bounding box center [1228, 571] width 99 height 19
select select "2"
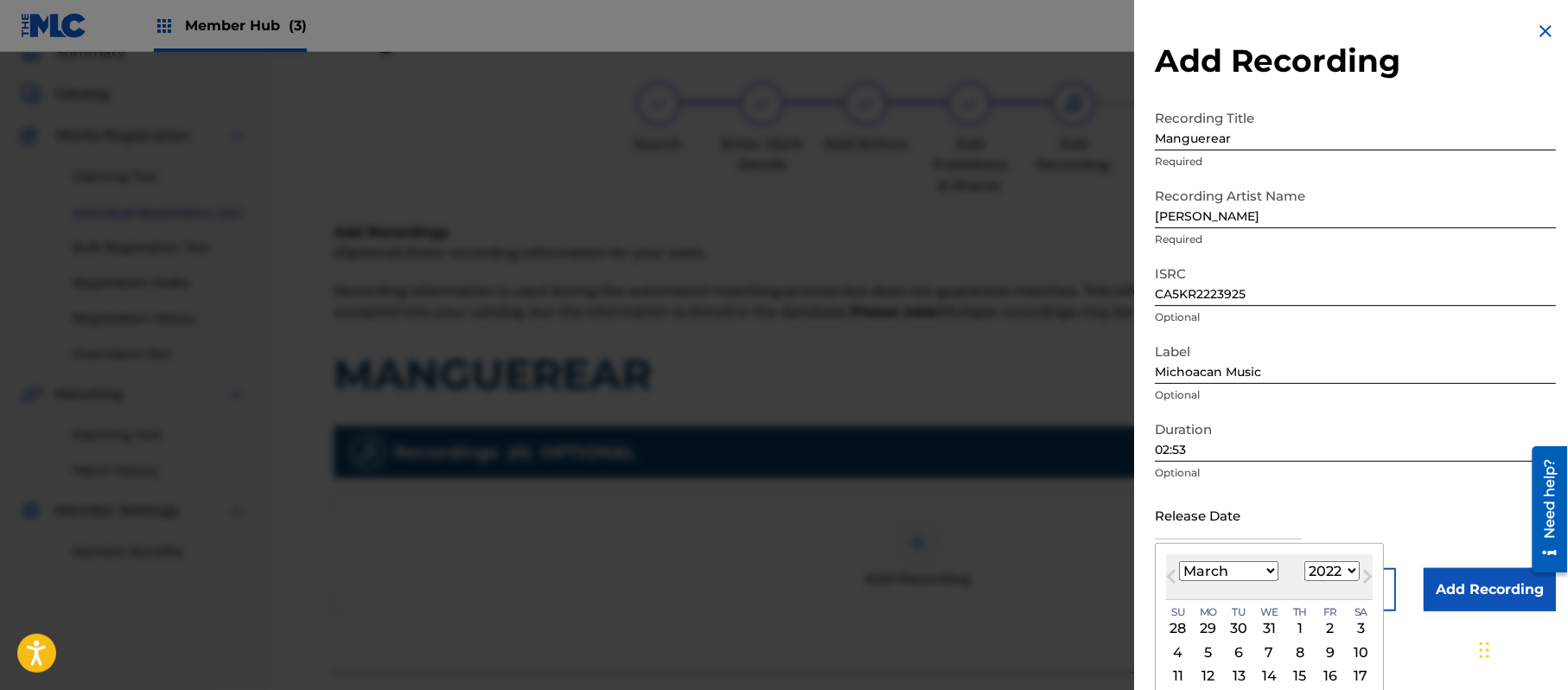
click at [1180, 561] on select "January February March April May June July August September October November De…" at bounding box center [1228, 571] width 99 height 19
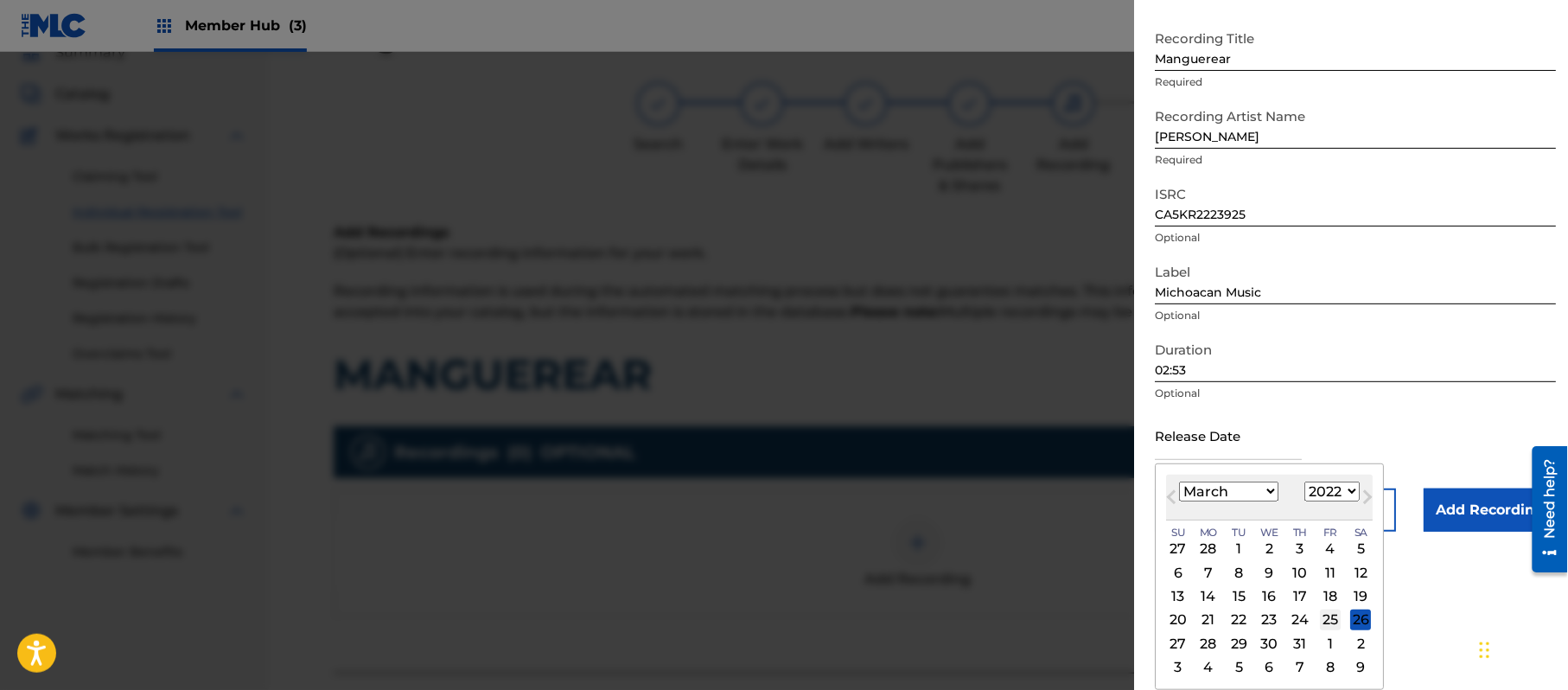
click at [1340, 618] on div "25" at bounding box center [1330, 620] width 20 height 20
type input "[DATE]"
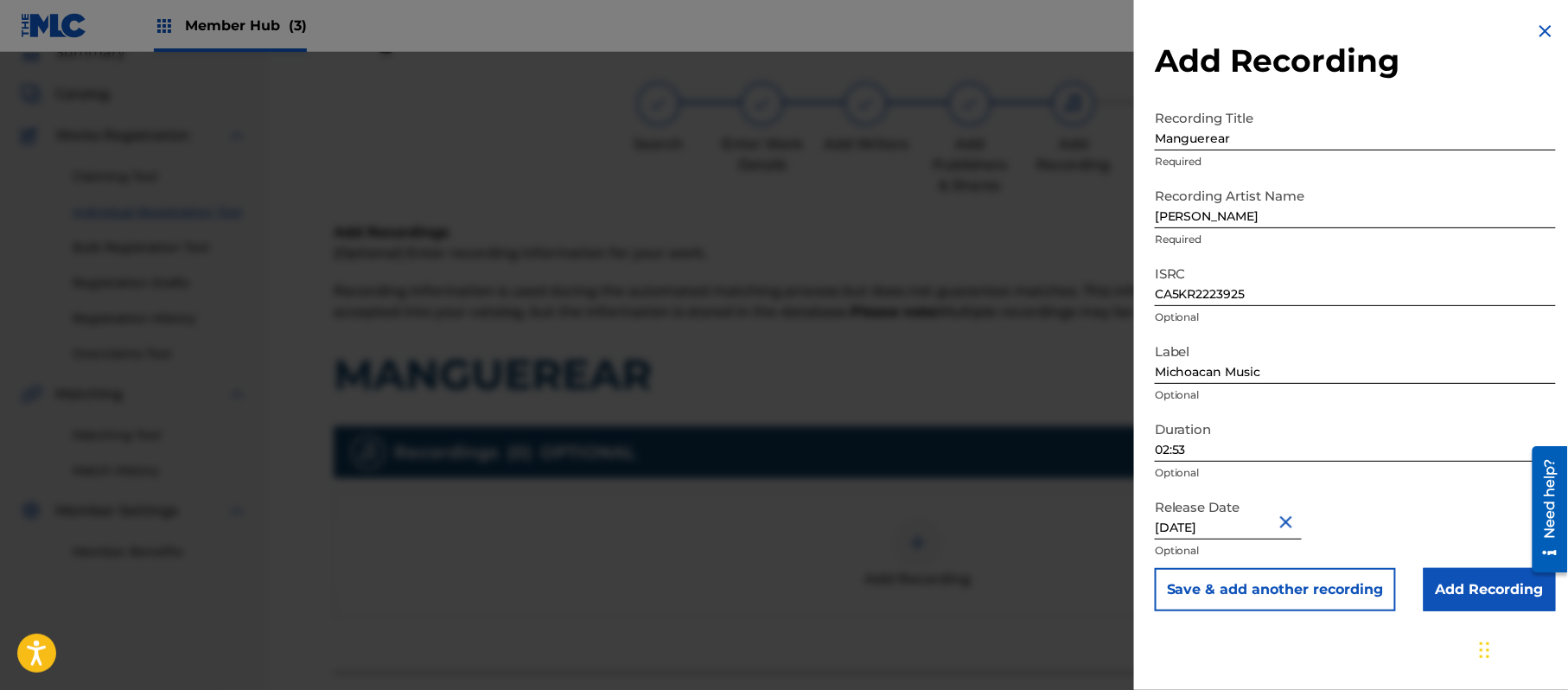
scroll to position [0, 0]
click at [1467, 596] on input "Add Recording" at bounding box center [1489, 590] width 132 height 44
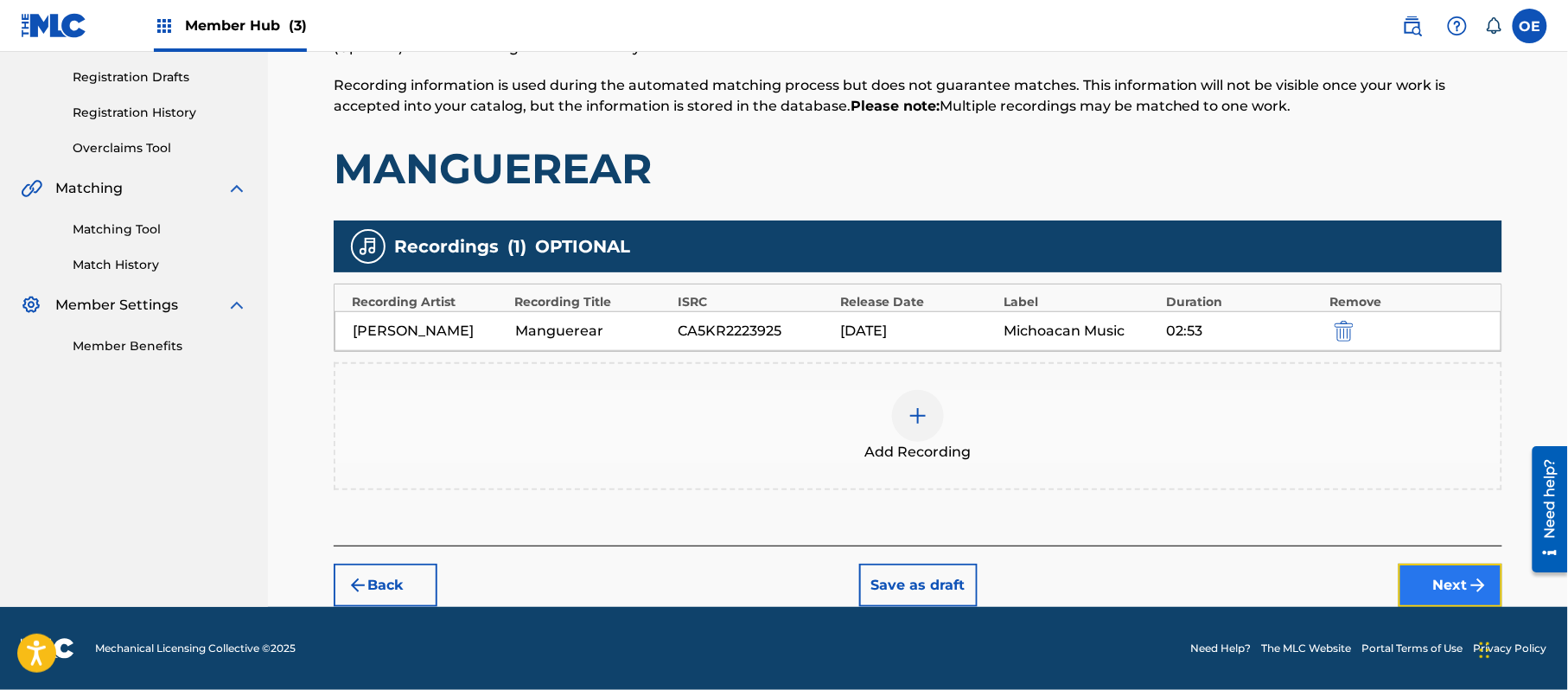
click at [1454, 566] on button "Next" at bounding box center [1450, 585] width 104 height 44
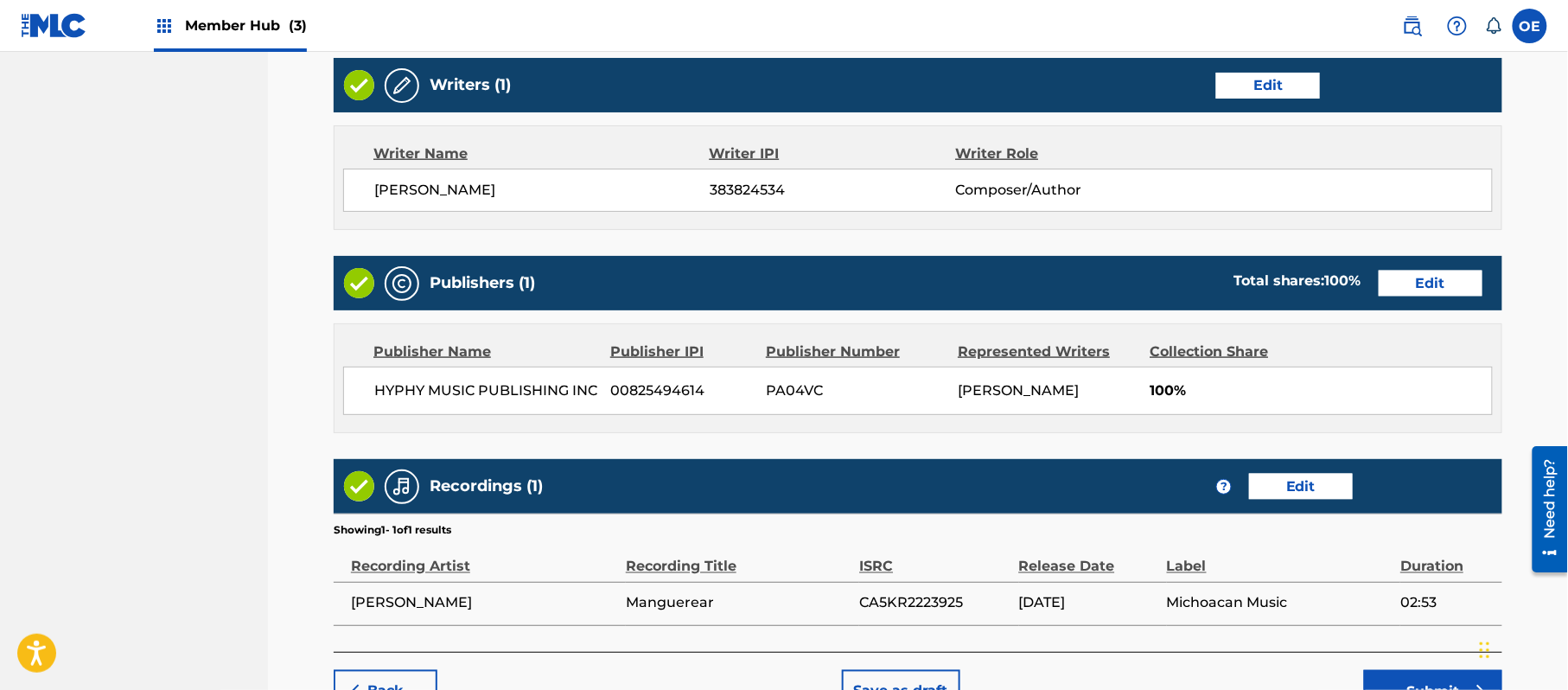
scroll to position [773, 0]
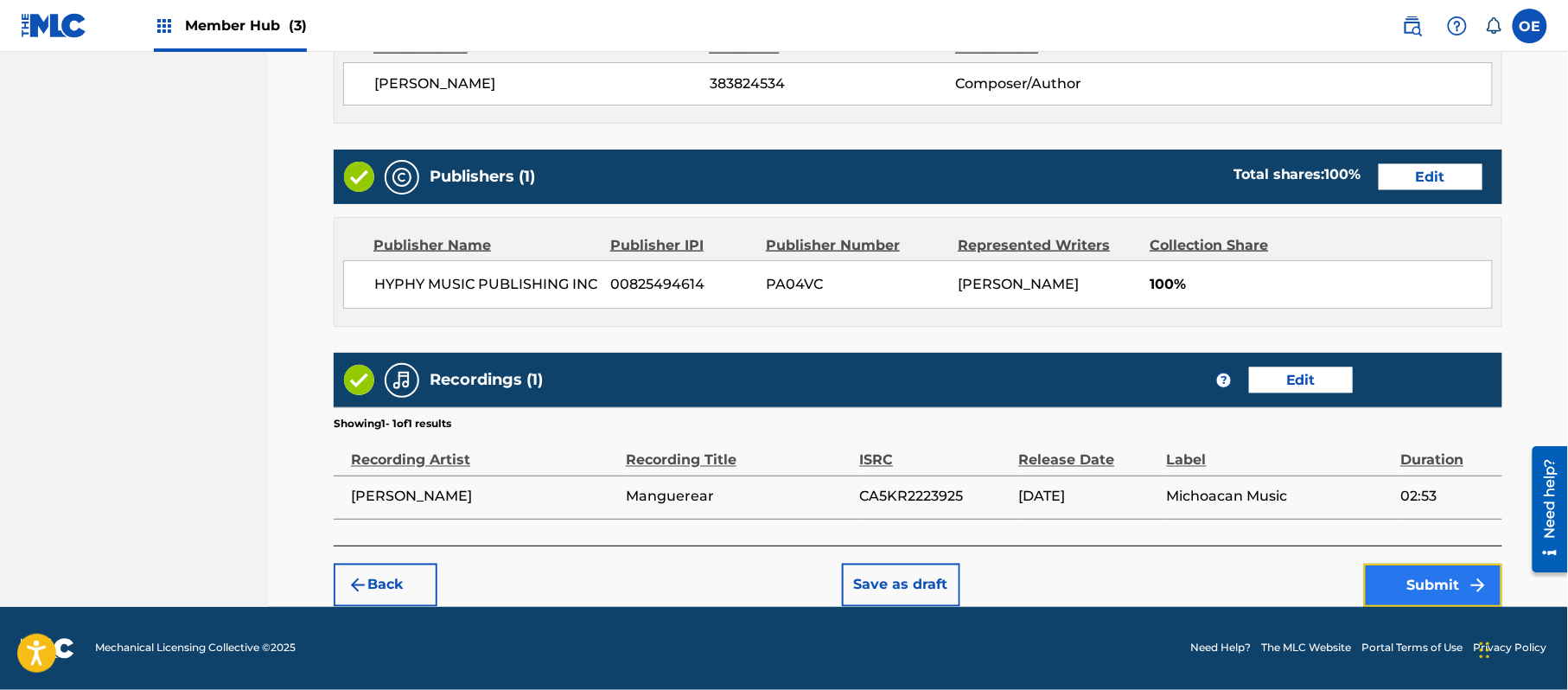
click at [1369, 571] on button "Submit" at bounding box center [1433, 585] width 138 height 44
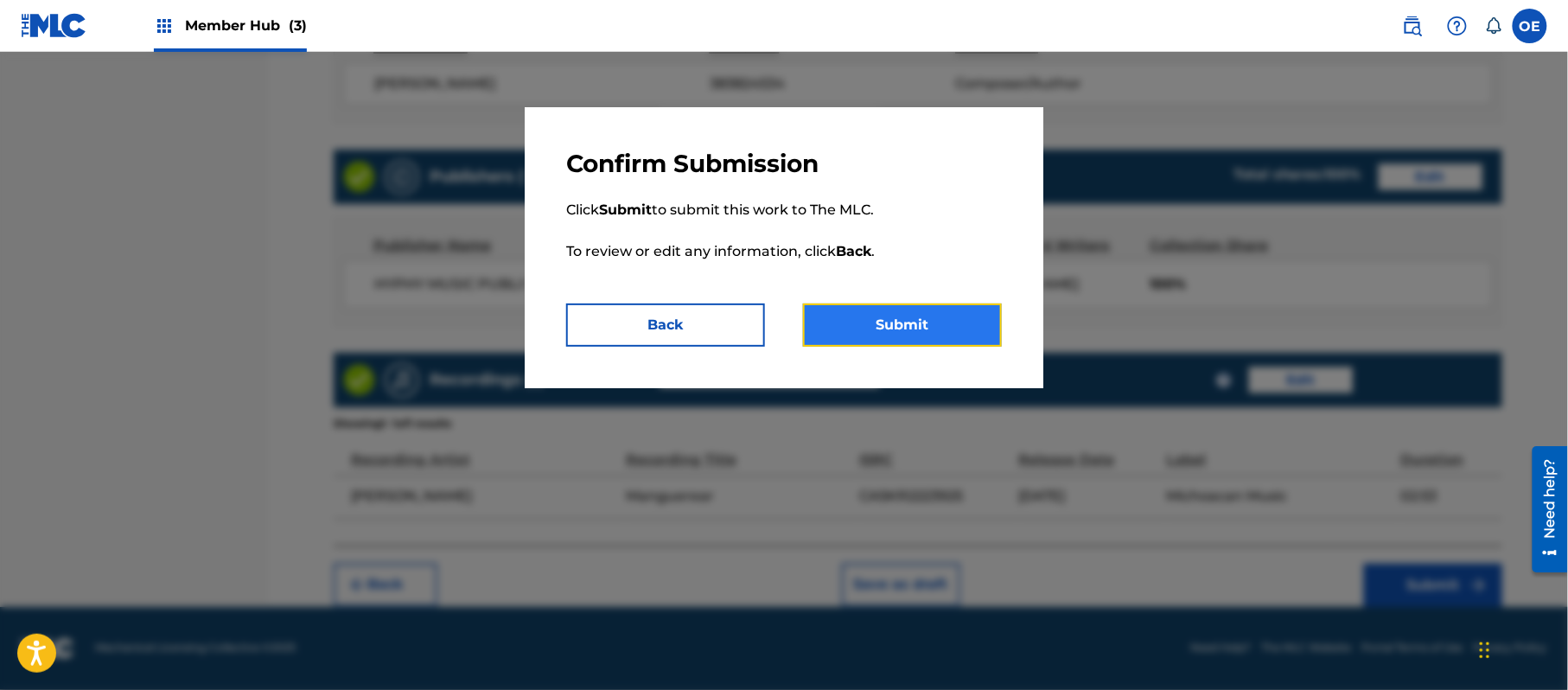
click at [865, 308] on button "Submit" at bounding box center [902, 325] width 199 height 44
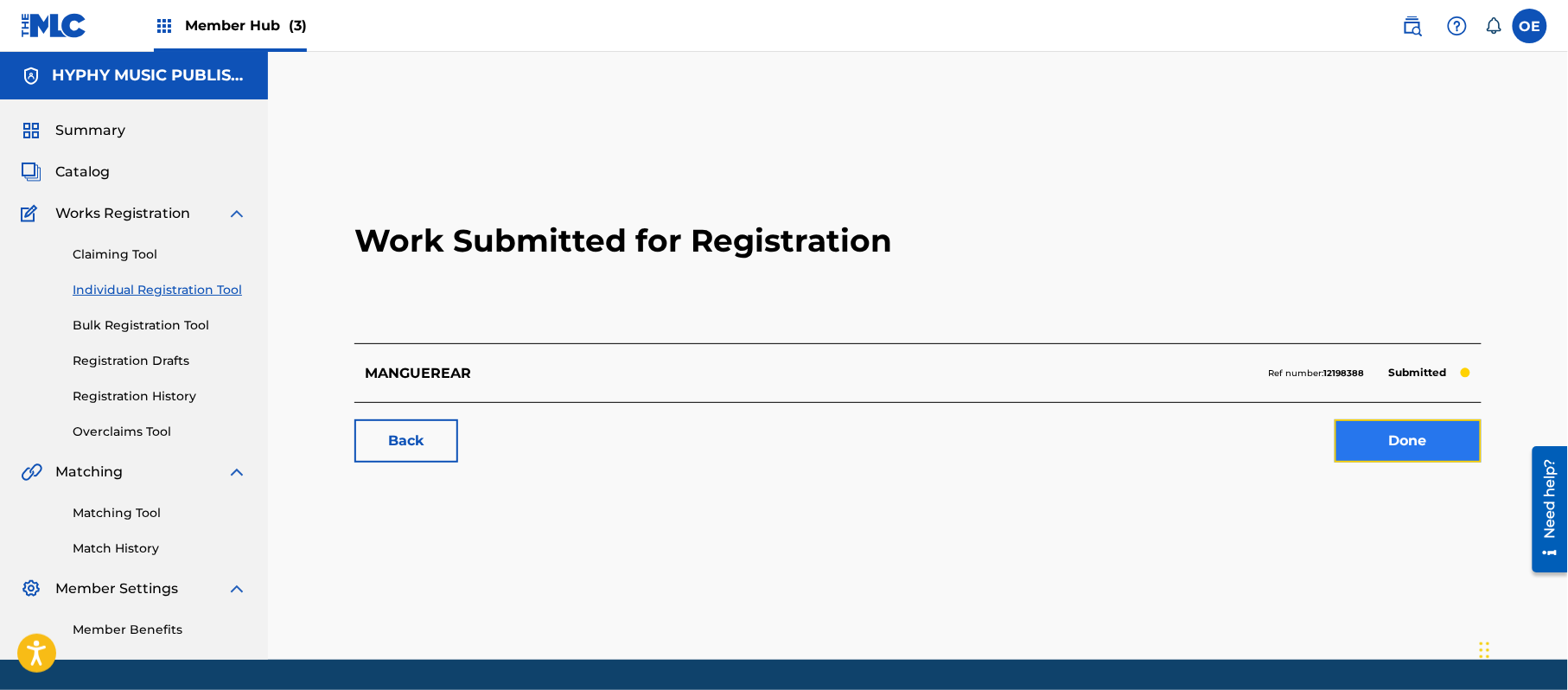
click at [1378, 424] on link "Done" at bounding box center [1408, 441] width 147 height 44
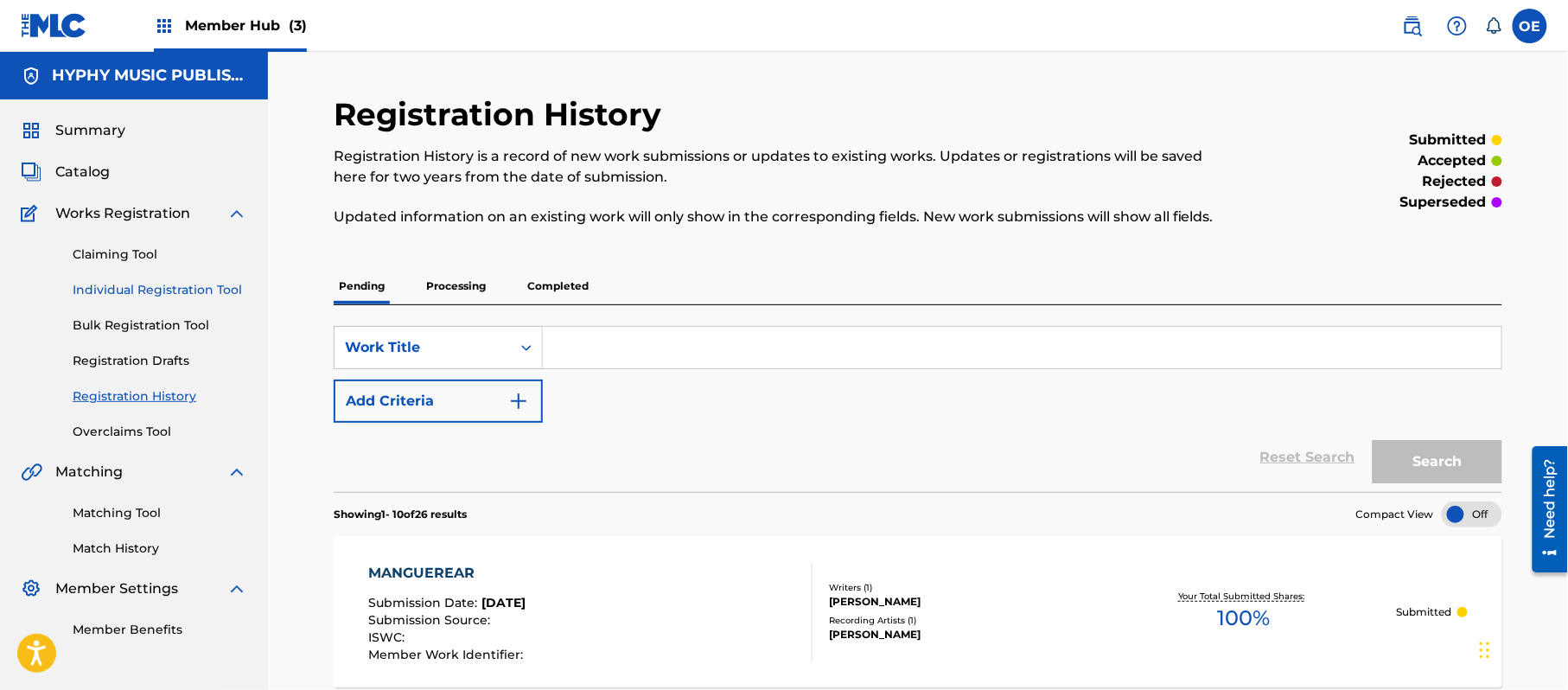
click at [180, 295] on link "Individual Registration Tool" at bounding box center [159, 291] width 175 height 19
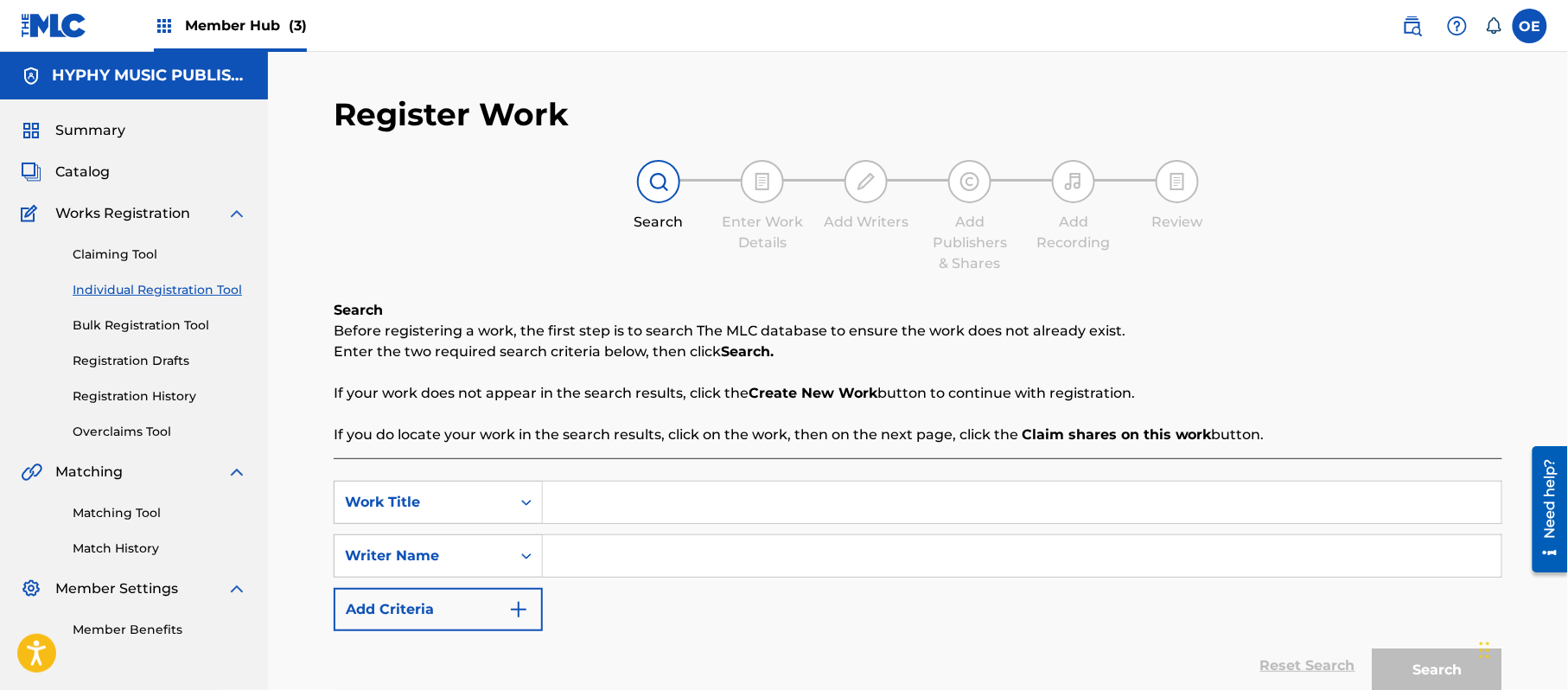
paste input "MAVERICK"
type input "MAVERICK"
paste input "[PERSON_NAME]"
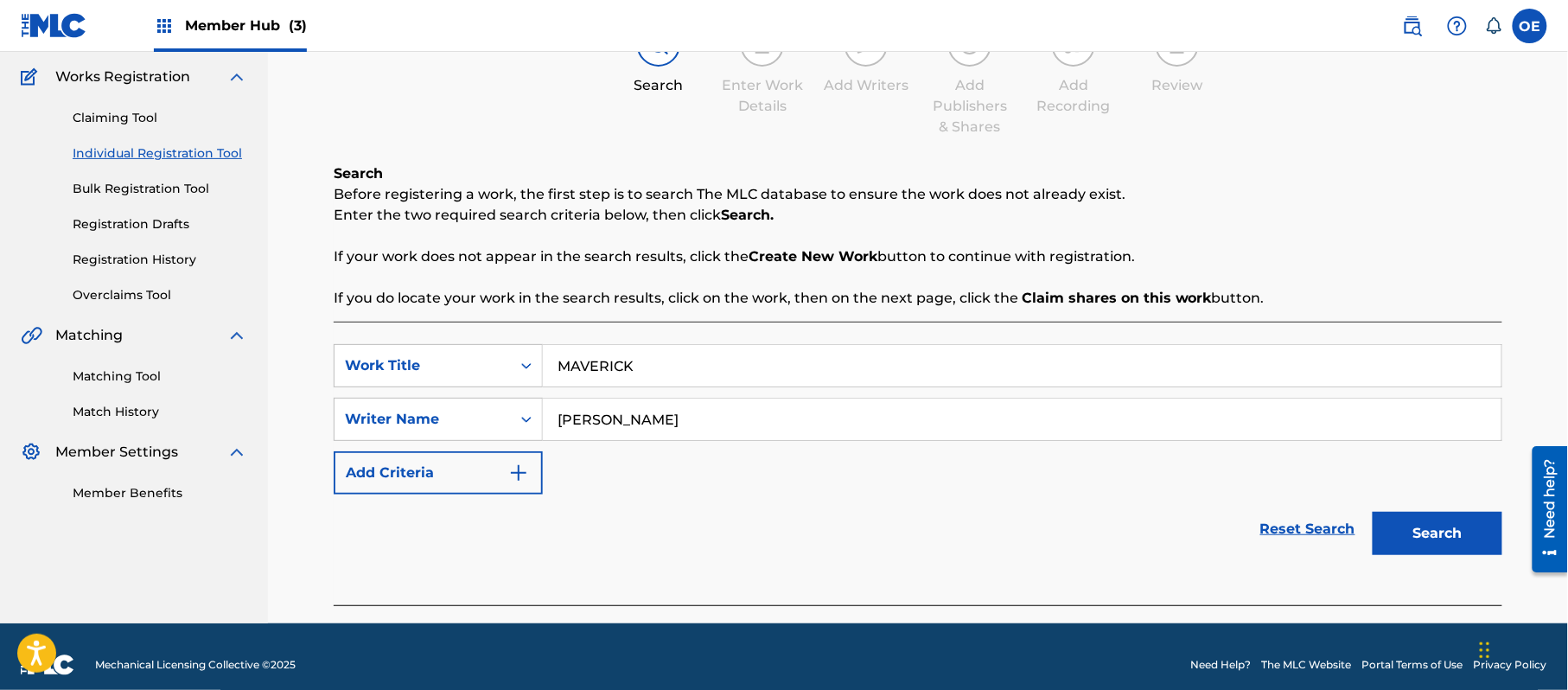
scroll to position [153, 0]
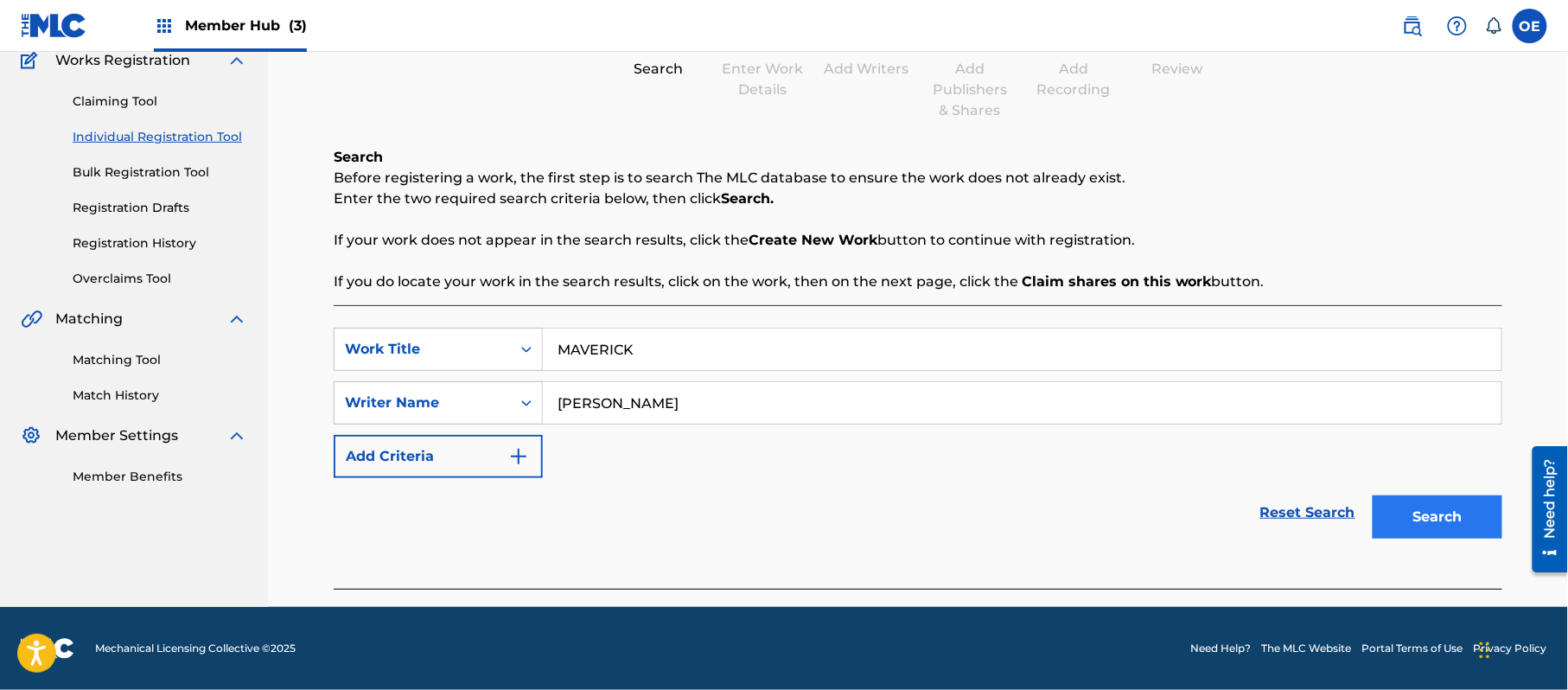
type input "[PERSON_NAME]"
click at [1393, 507] on button "Search" at bounding box center [1437, 517] width 130 height 44
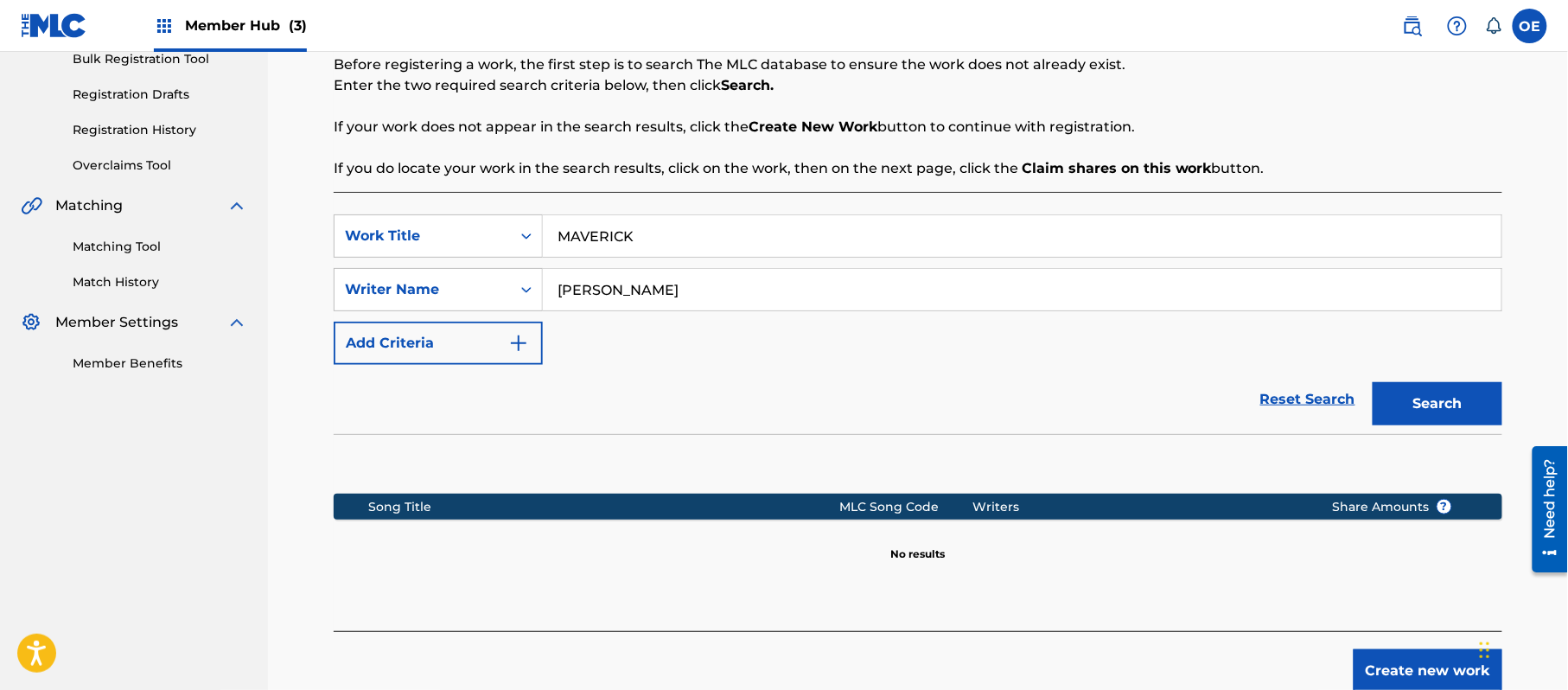
scroll to position [353, 0]
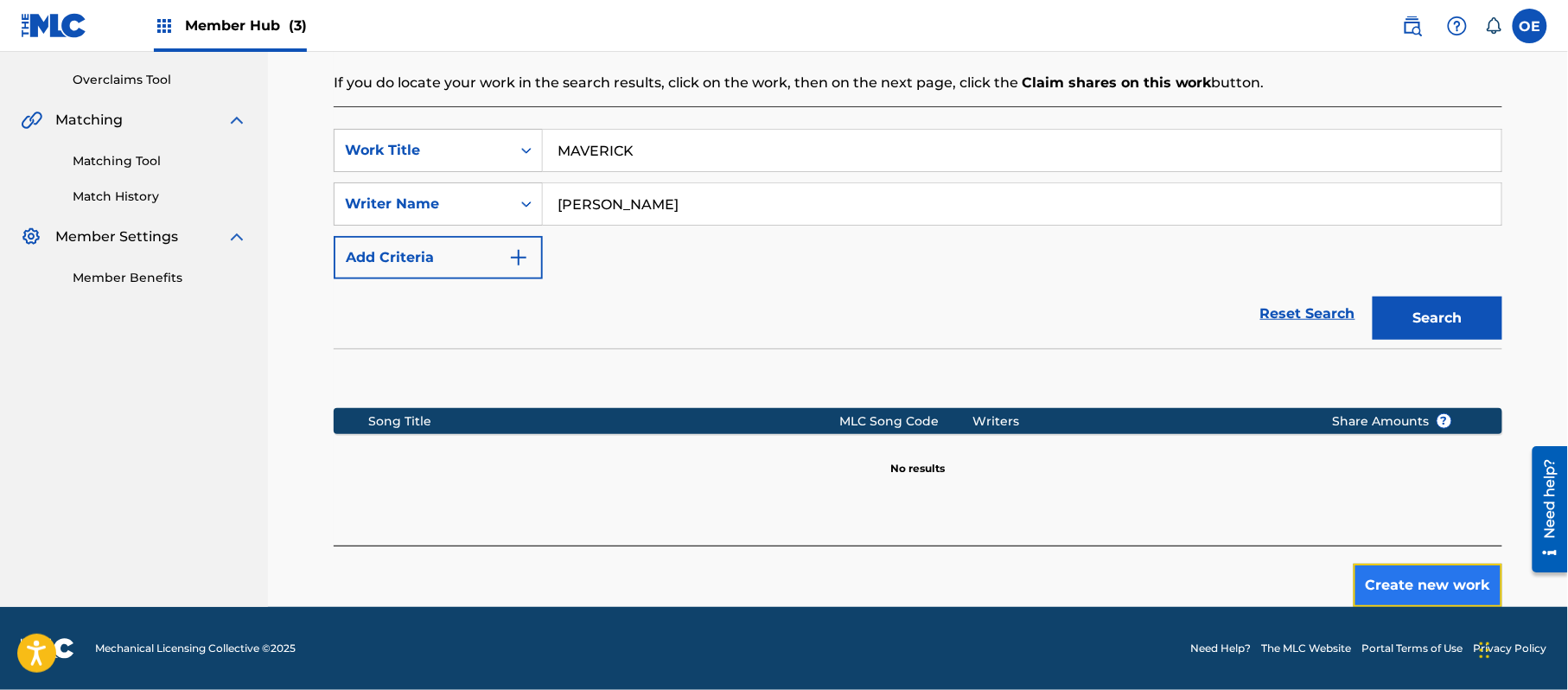
click at [1456, 582] on button "Create new work" at bounding box center [1427, 585] width 149 height 44
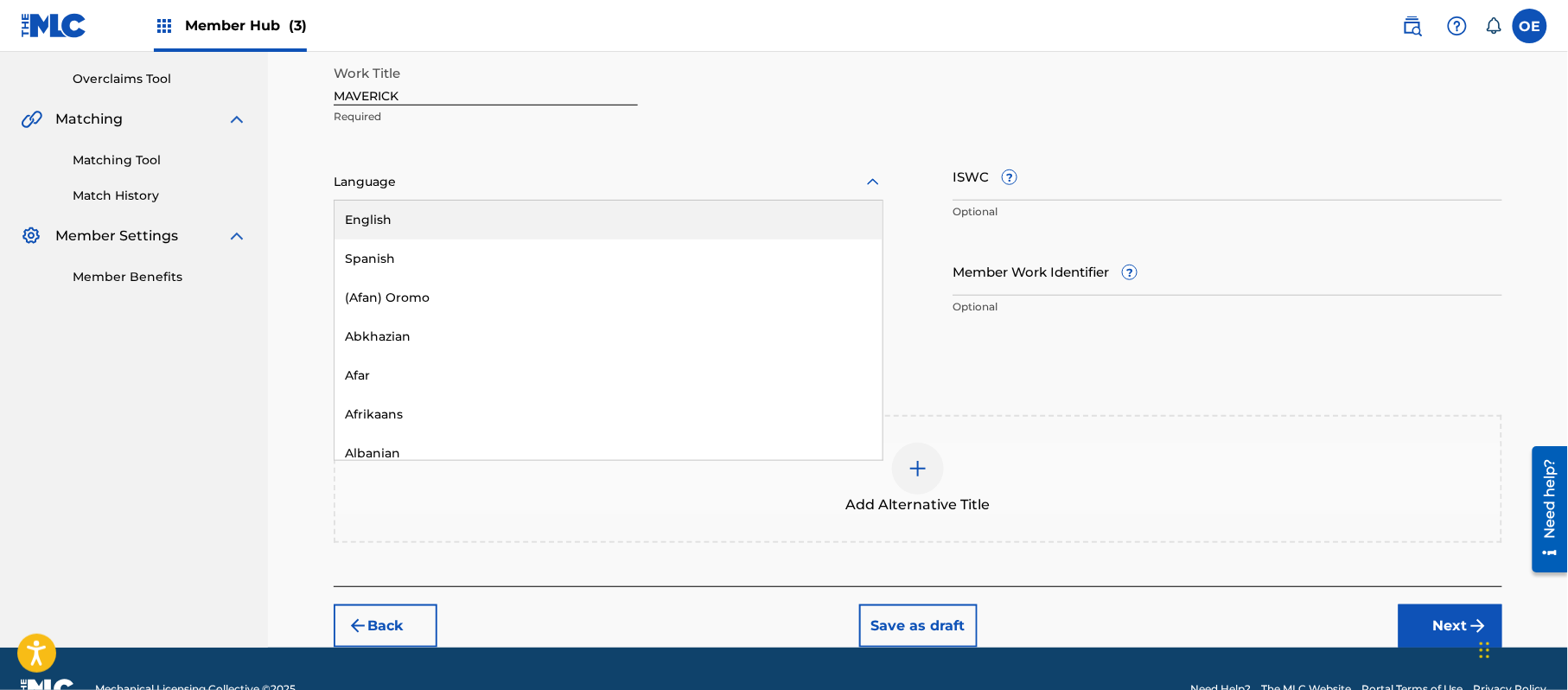
click at [423, 181] on div at bounding box center [608, 182] width 550 height 21
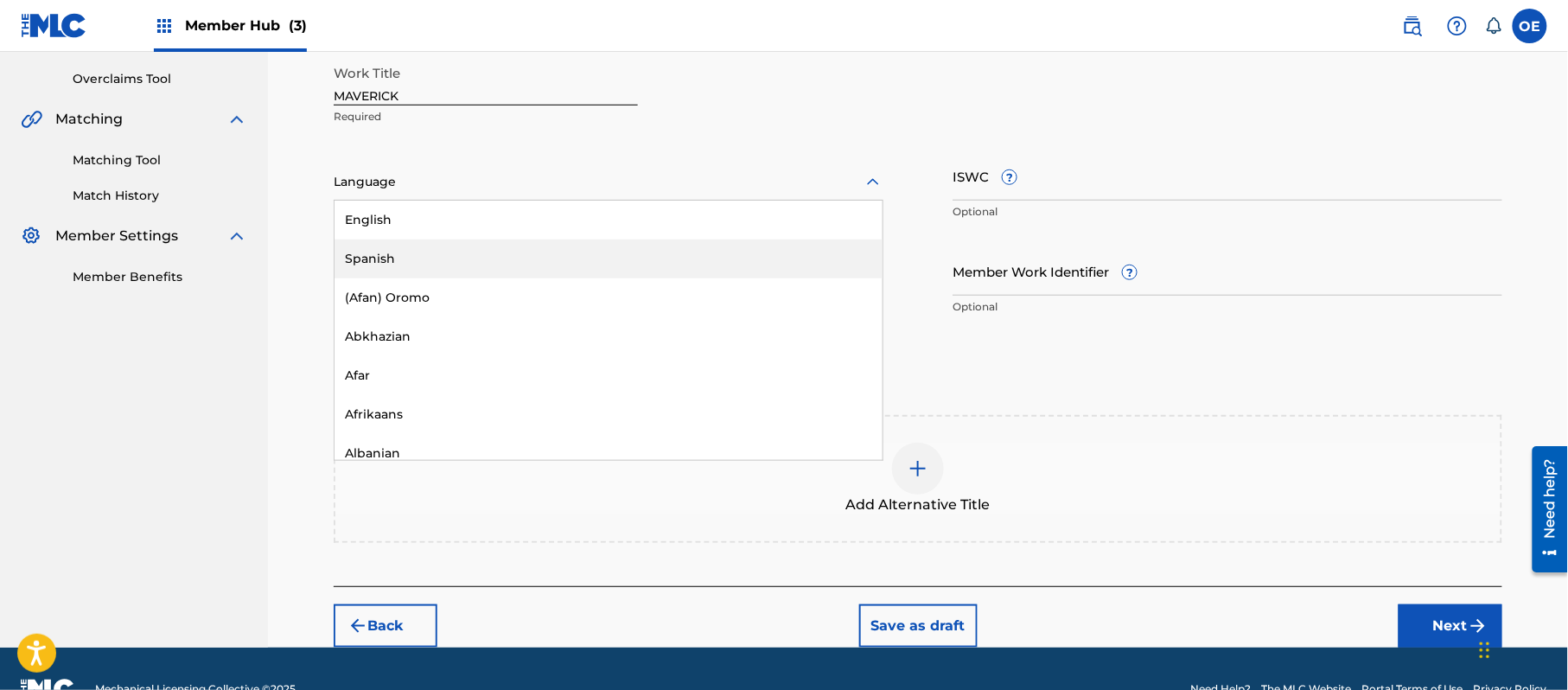
click at [422, 245] on div "Spanish" at bounding box center [608, 259] width 548 height 39
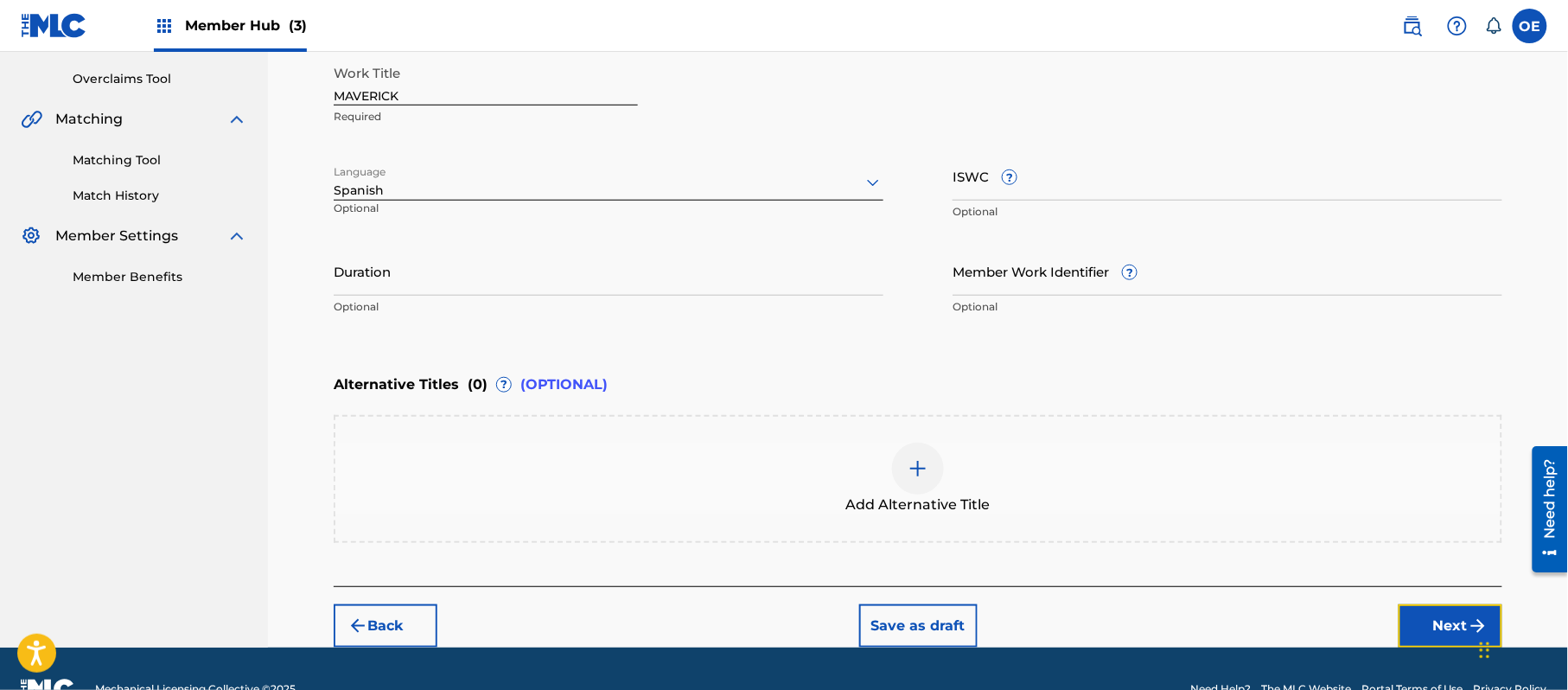
click at [1419, 621] on button "Next" at bounding box center [1450, 626] width 104 height 44
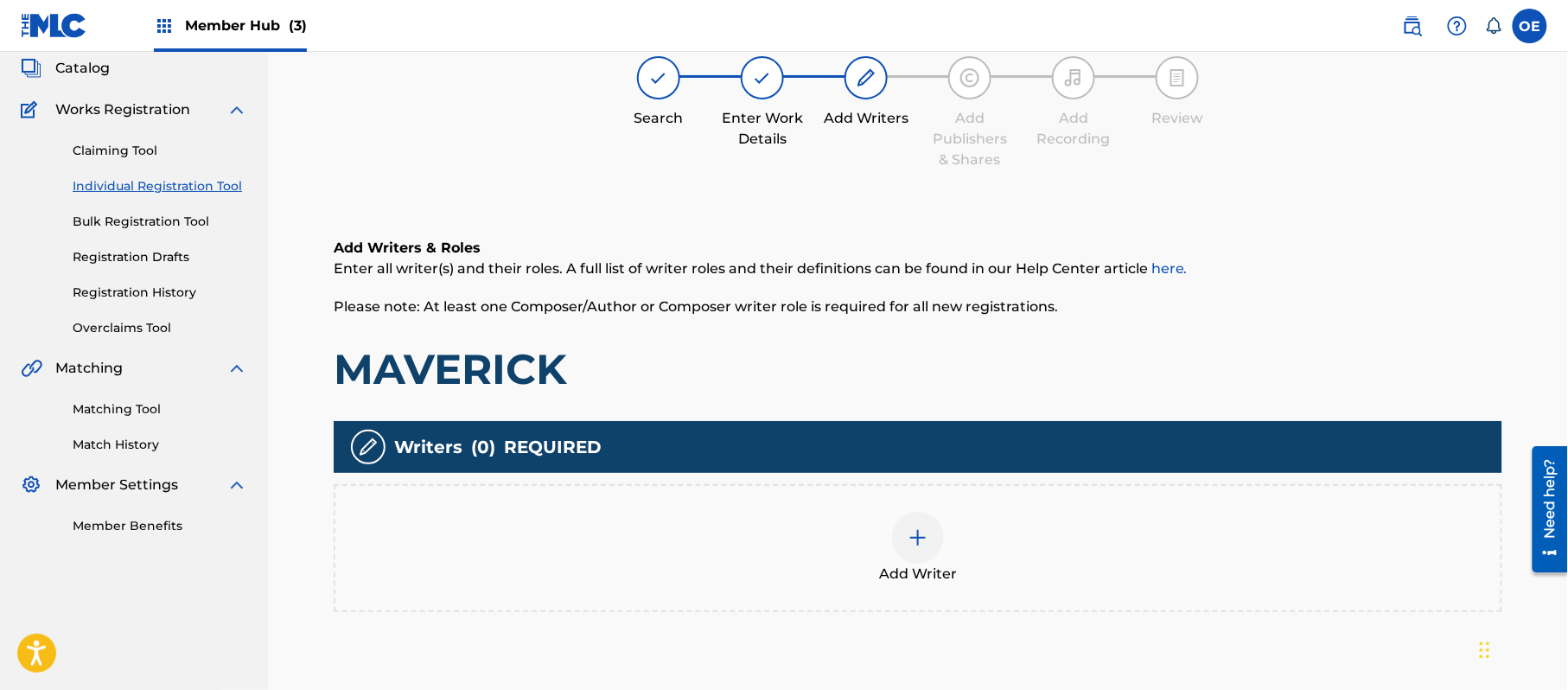
scroll to position [78, 0]
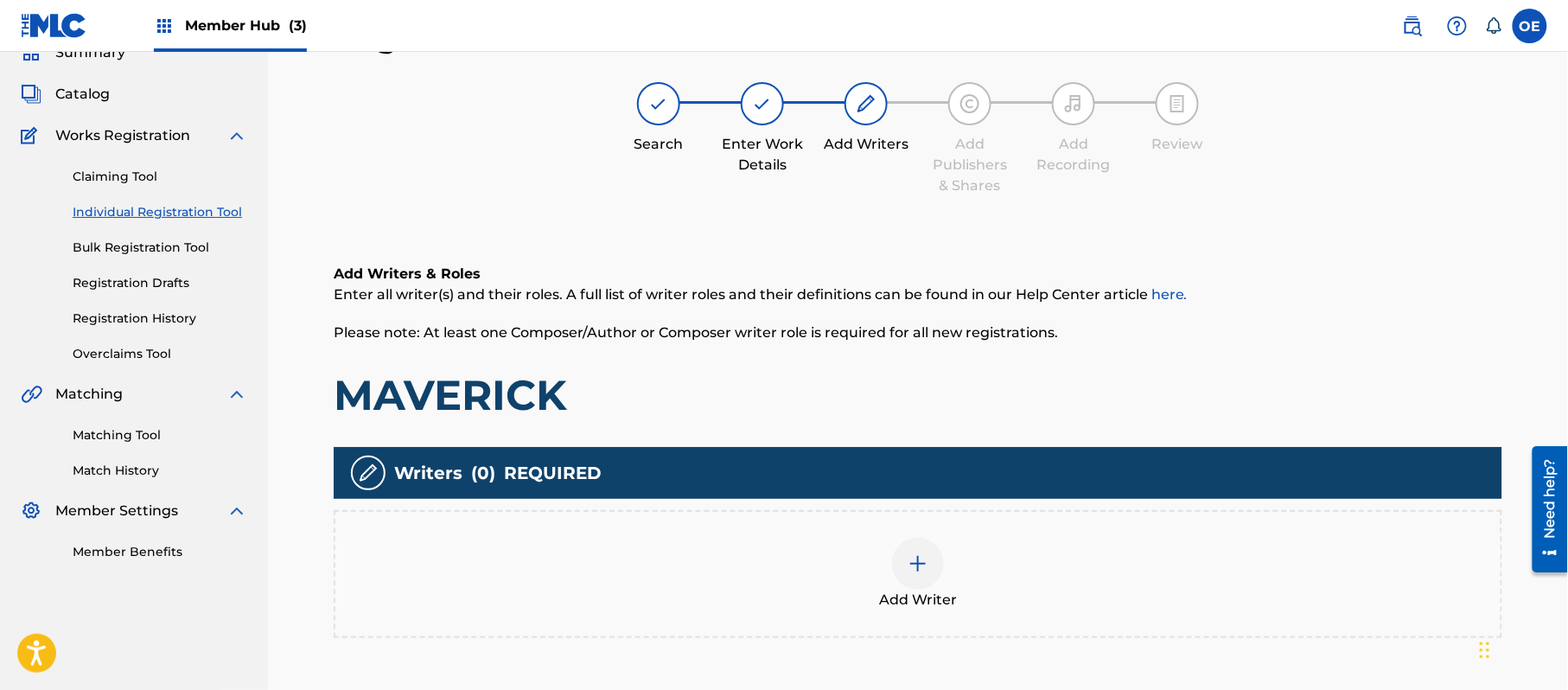
click at [980, 616] on div "Add Writer" at bounding box center [917, 574] width 1169 height 128
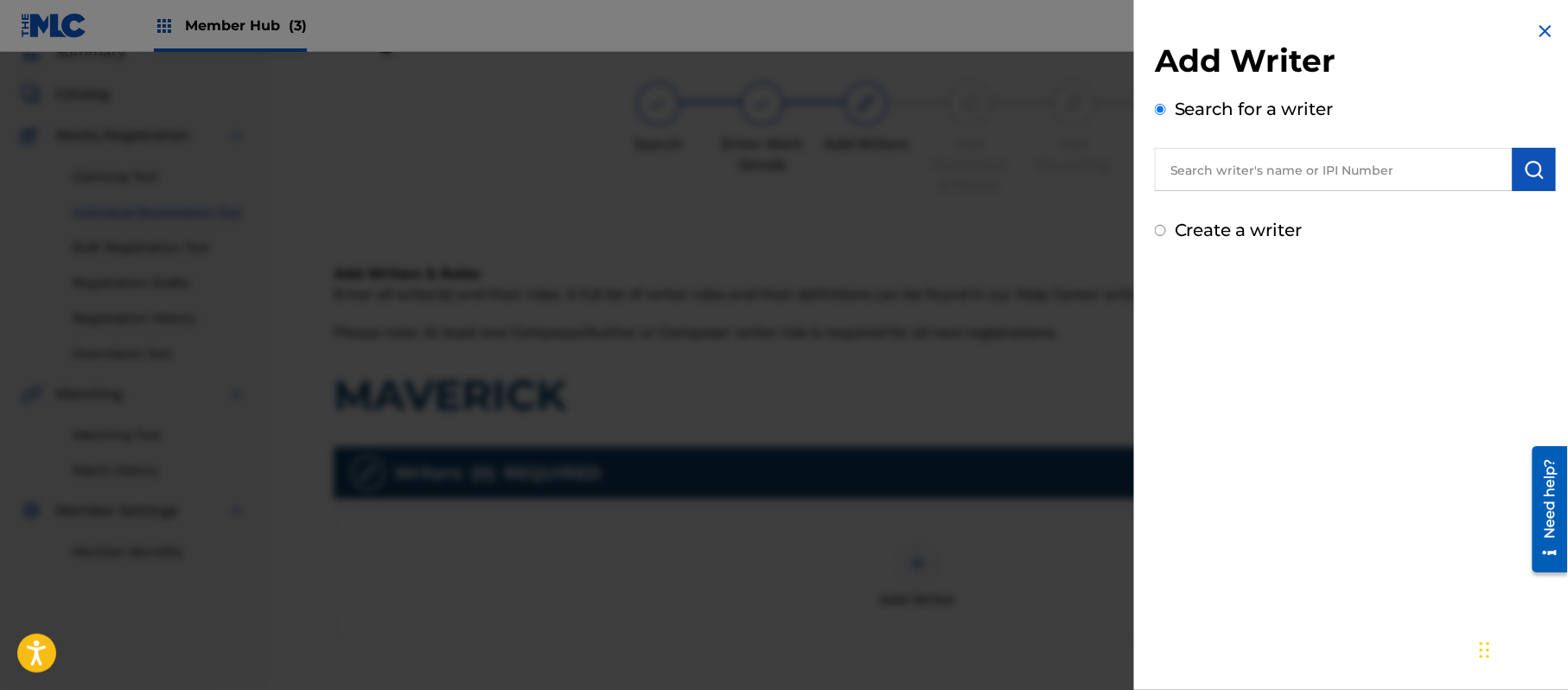
paste input "[PERSON_NAME]"
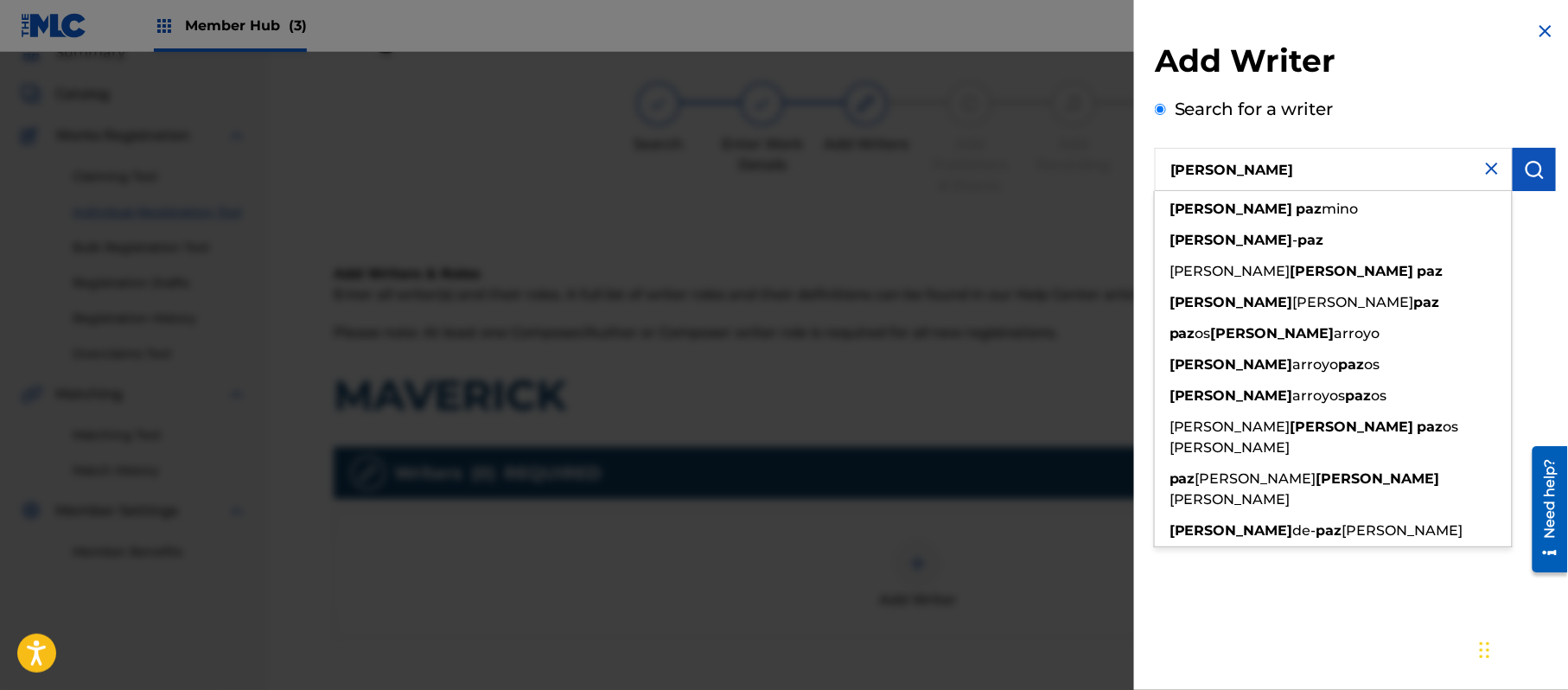
type input "[PERSON_NAME]"
click at [1370, 538] on div "Add Writer Search for a writer JORGE PAZ jorge paz mino jorge - paz ramos ricar…" at bounding box center [1355, 345] width 442 height 690
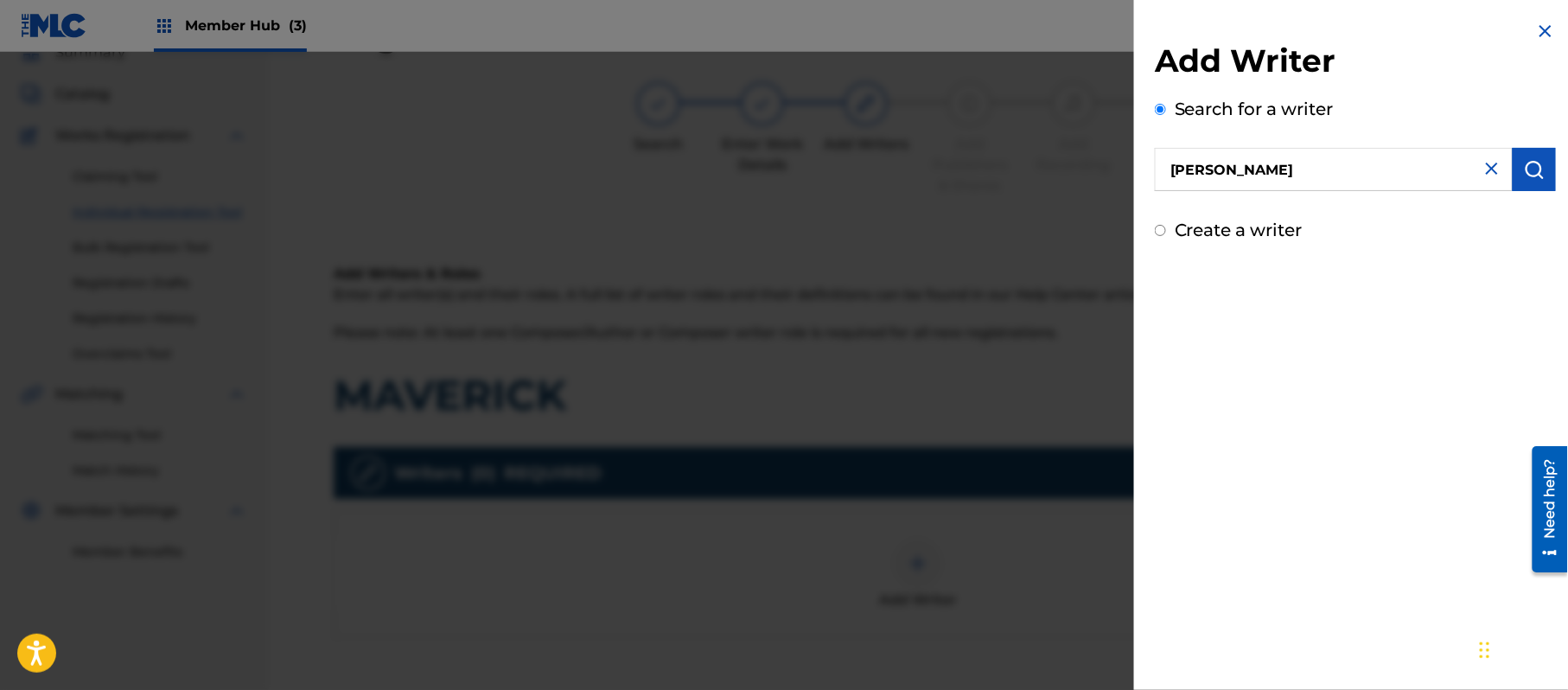
click at [1270, 215] on div "Add Writer Search for a writer [PERSON_NAME] Create a writer" at bounding box center [1355, 143] width 401 height 202
click at [1269, 221] on label "Create a writer" at bounding box center [1238, 230] width 128 height 20
radio input "true"
click at [1166, 225] on input "Create a writer" at bounding box center [1161, 231] width 11 height 11
radio input "false"
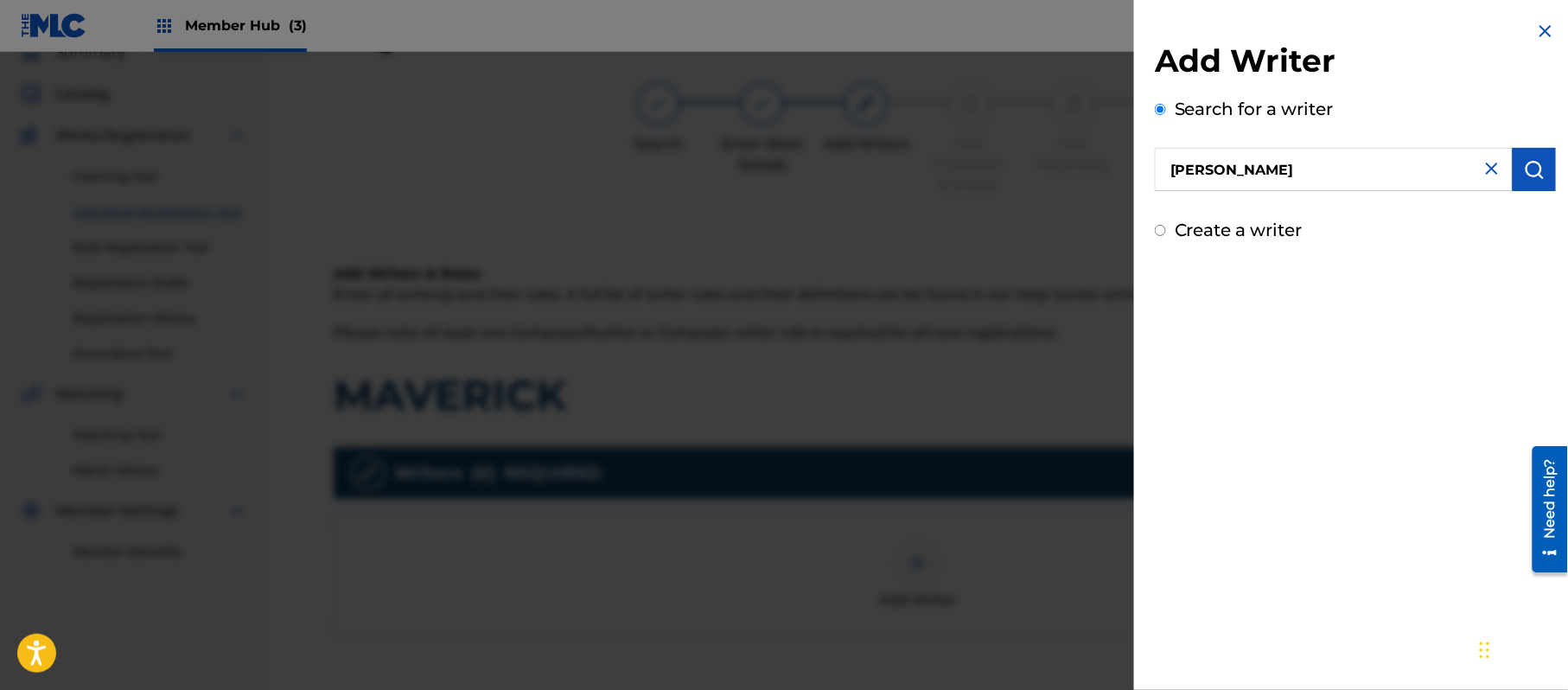
radio input "true"
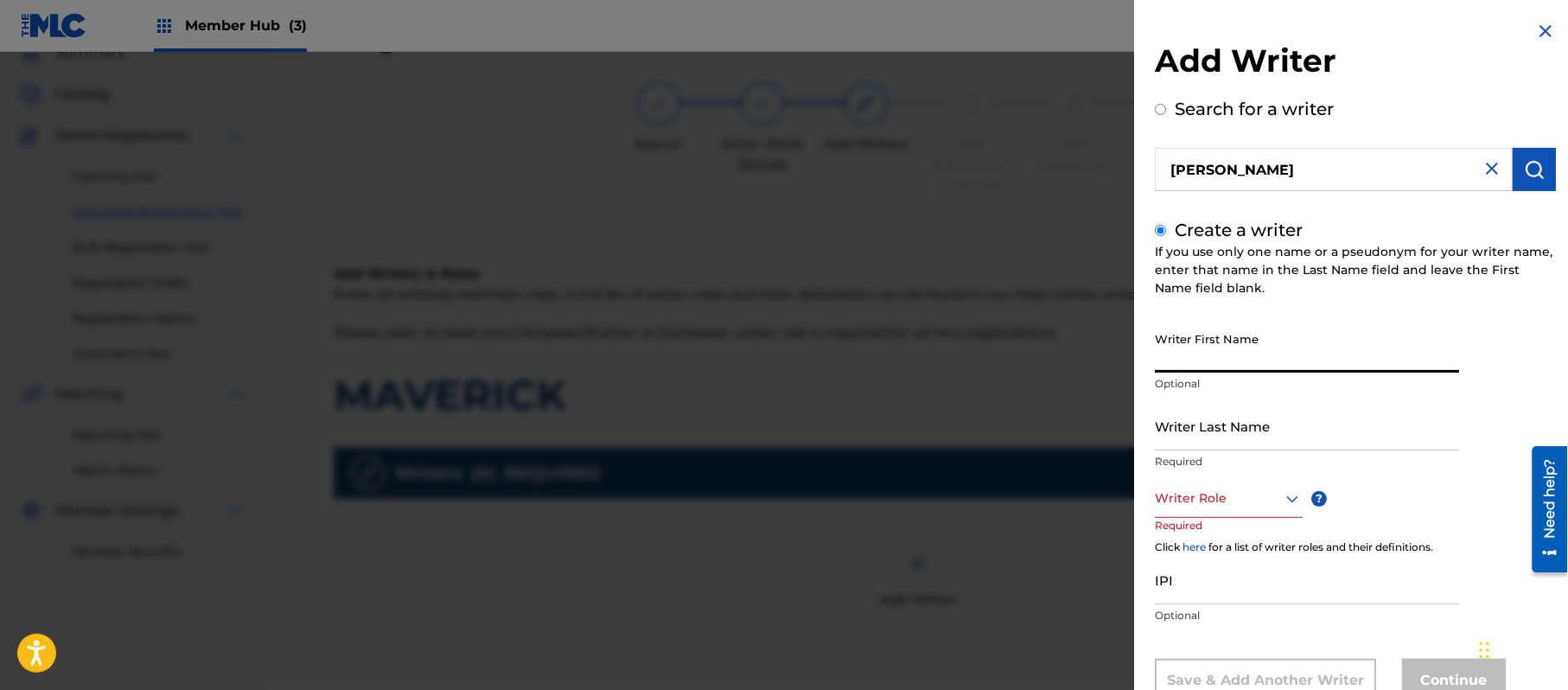
drag, startPoint x: 1249, startPoint y: 315, endPoint x: 1250, endPoint y: 346, distance: 31.0
paste input "[PERSON_NAME]"
type input "[PERSON_NAME]"
paste input "[PERSON_NAME]"
type input "[PERSON_NAME]"
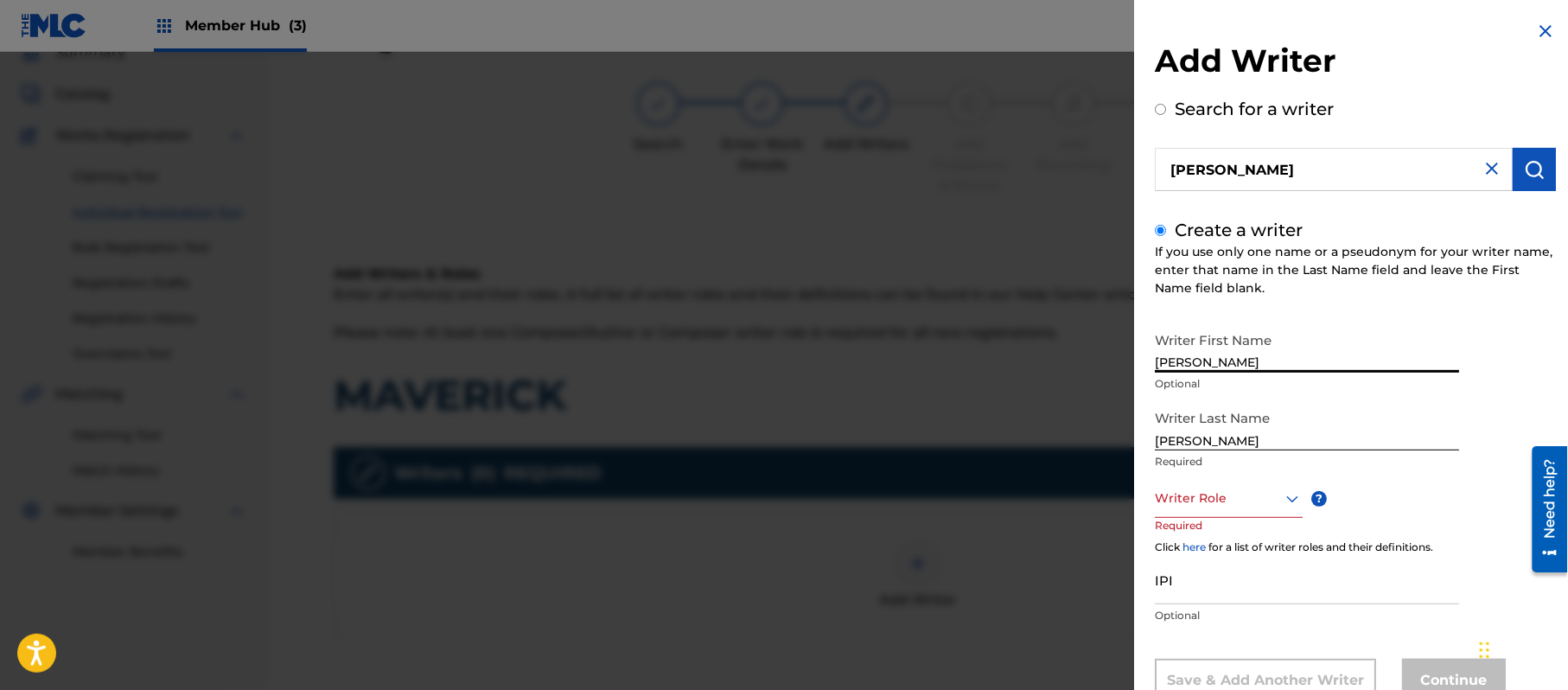
drag, startPoint x: 1241, startPoint y: 358, endPoint x: 1198, endPoint y: 384, distance: 50.2
click at [1198, 384] on div "Writer First Name [PERSON_NAME] Optional" at bounding box center [1307, 362] width 305 height 78
type input "[PERSON_NAME]"
drag, startPoint x: 1201, startPoint y: 447, endPoint x: 982, endPoint y: 440, distance: 219.1
click at [997, 433] on div "Add Writer Search for a writer [PERSON_NAME] Create a writer If you use only on…" at bounding box center [784, 370] width 1568 height 638
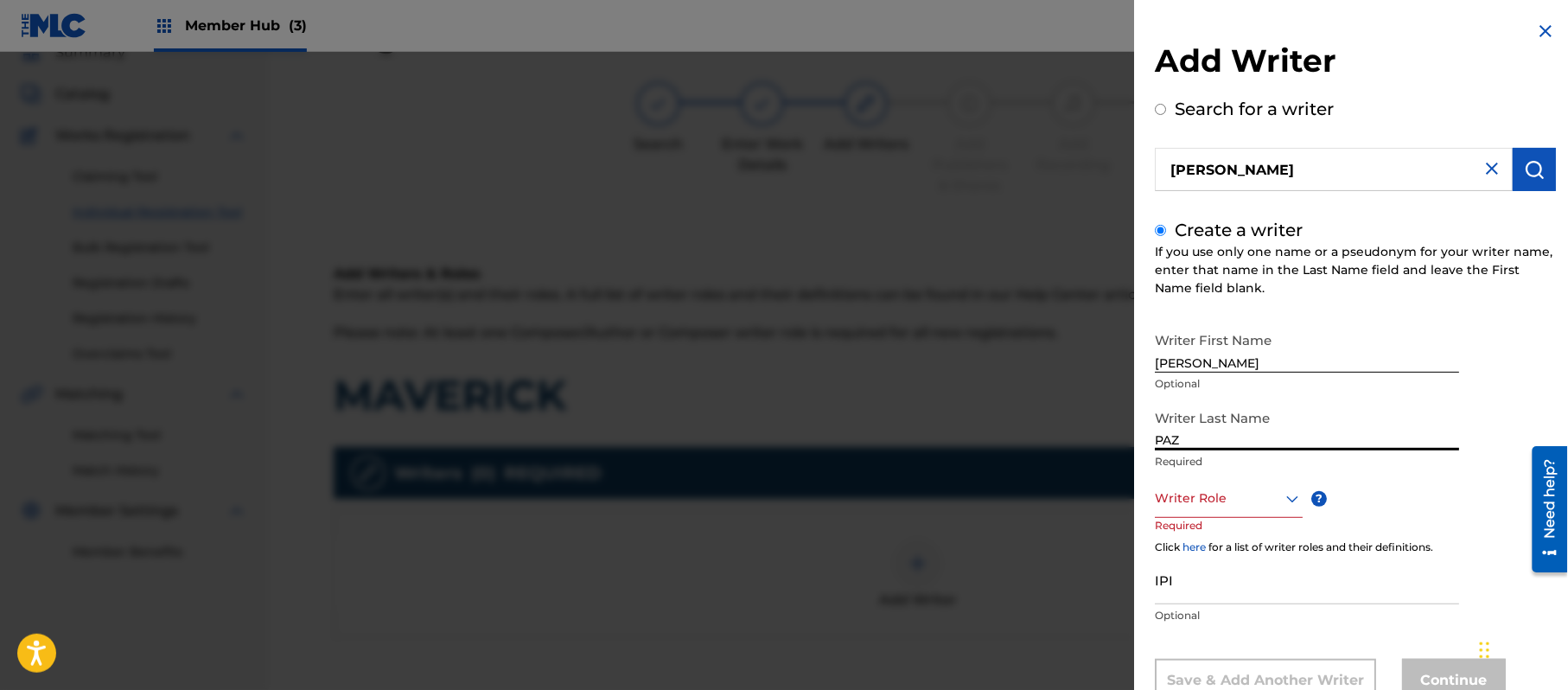
type input "PAZ"
click at [1188, 491] on div "8 results available. Use Up and Down to choose options, press Enter to select t…" at bounding box center [1229, 498] width 148 height 39
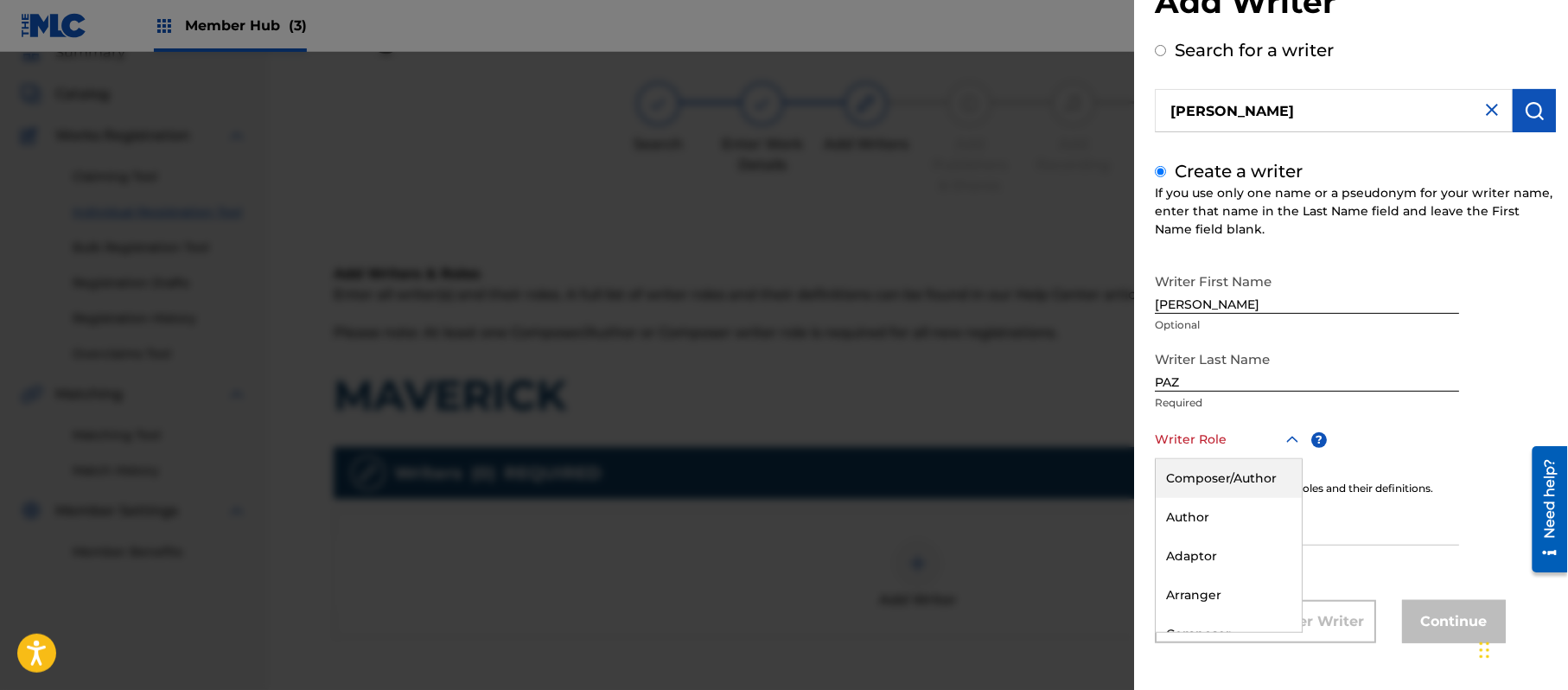
click at [1201, 472] on div "Composer/Author" at bounding box center [1229, 479] width 146 height 39
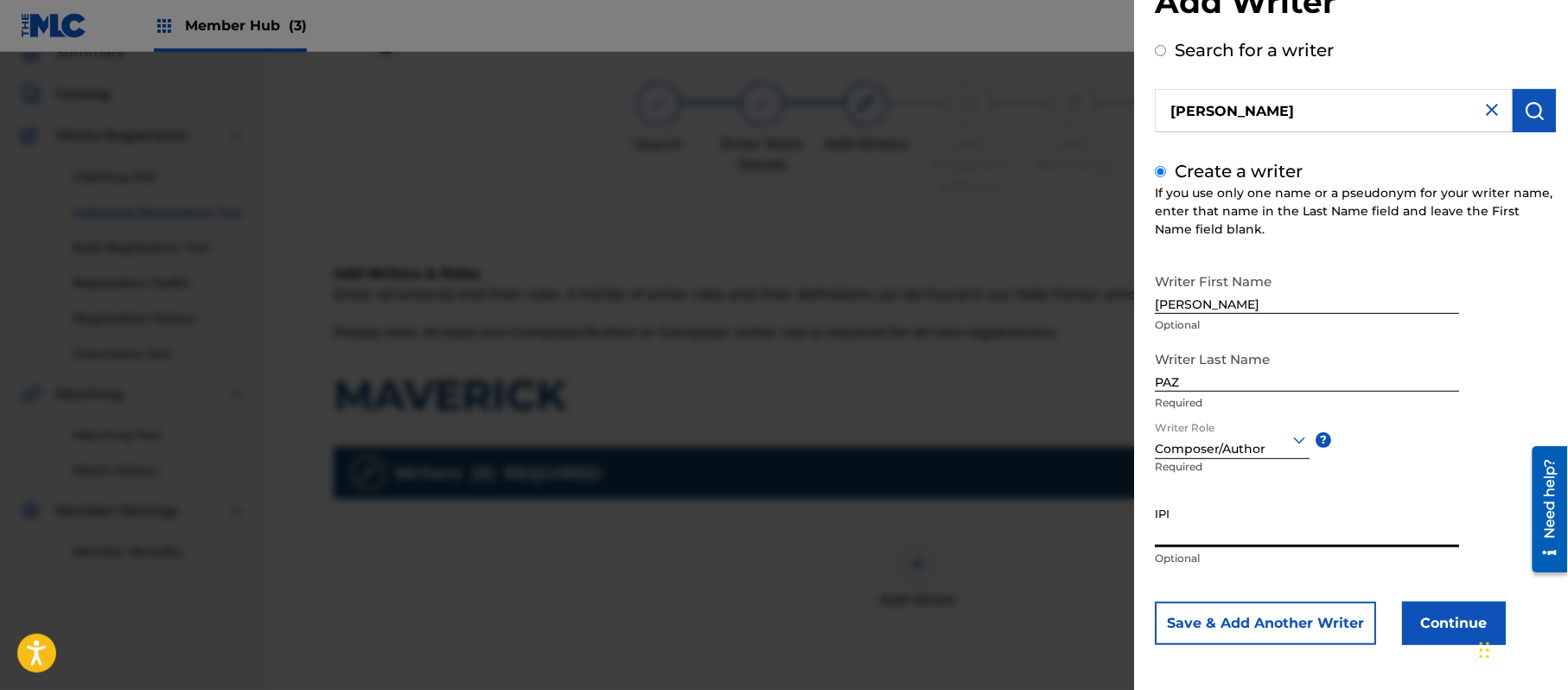
paste input "383824534"
type input "383824534"
click at [1452, 623] on button "Continue" at bounding box center [1454, 623] width 104 height 44
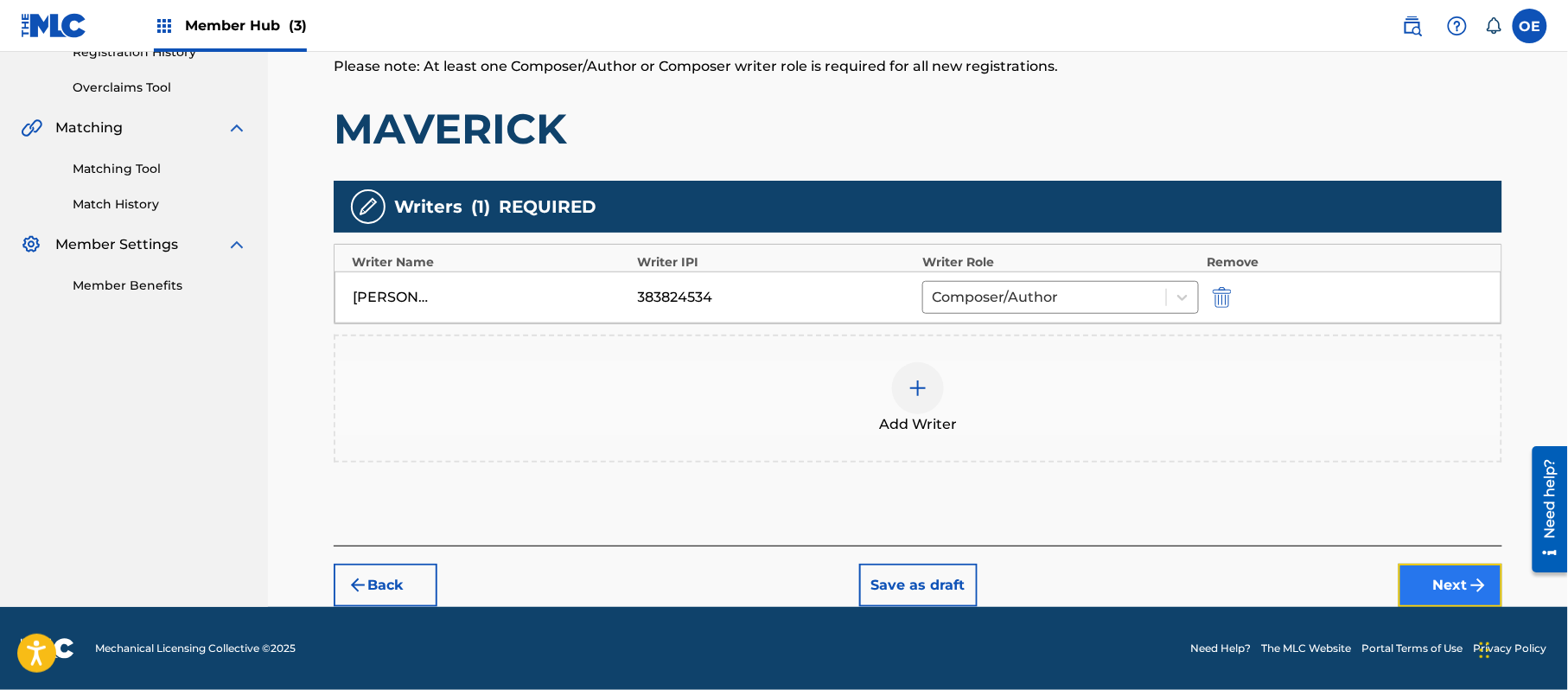
click at [1436, 579] on button "Next" at bounding box center [1450, 585] width 104 height 44
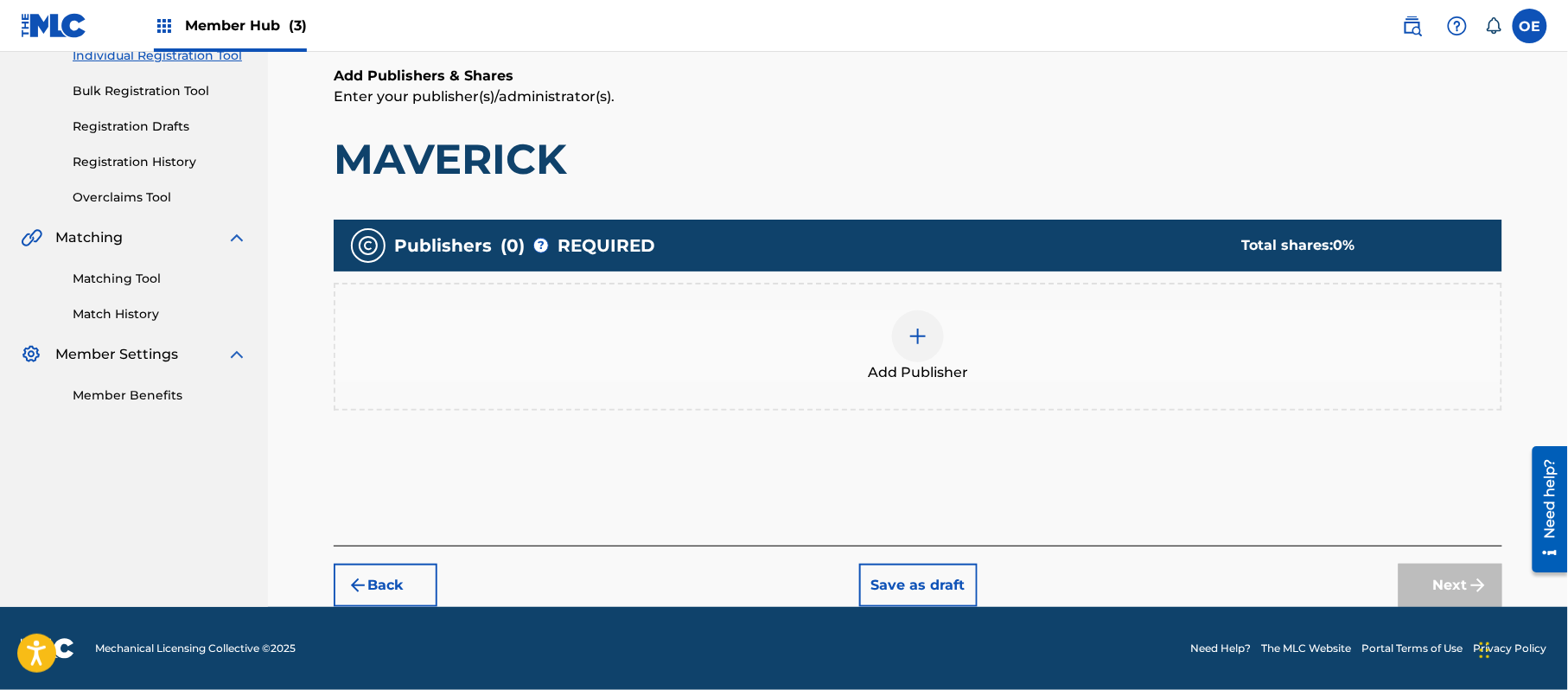
scroll to position [78, 0]
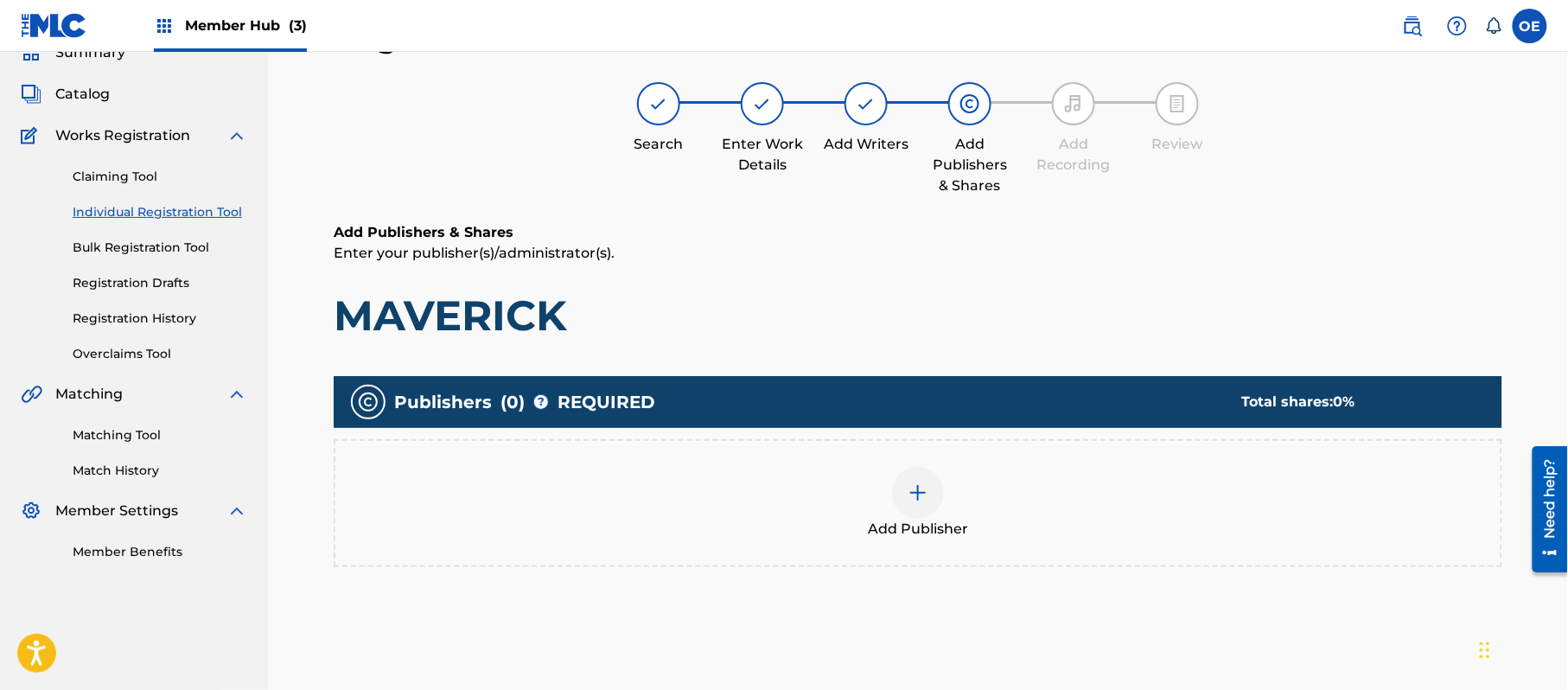
click at [923, 490] on img at bounding box center [918, 493] width 20 height 20
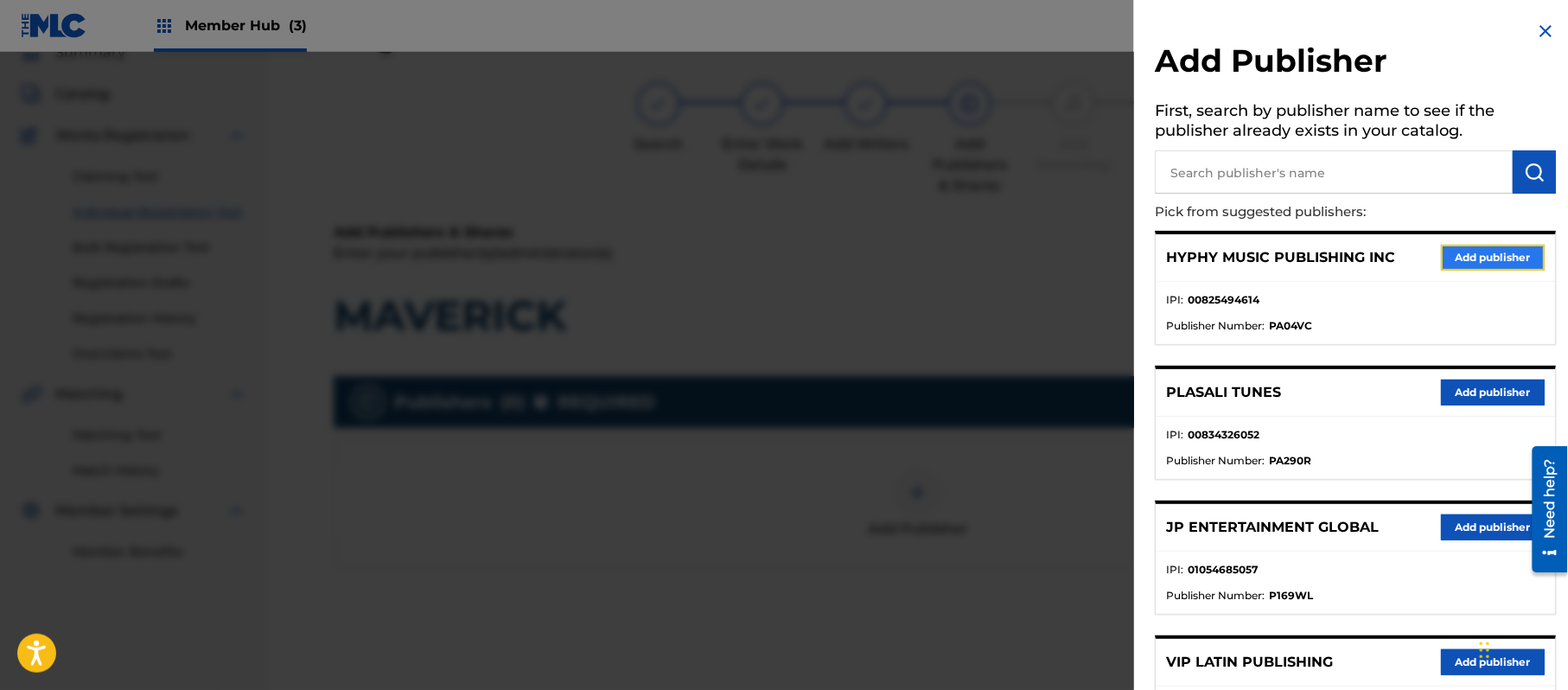
click at [1494, 260] on button "Add publisher" at bounding box center [1493, 257] width 104 height 26
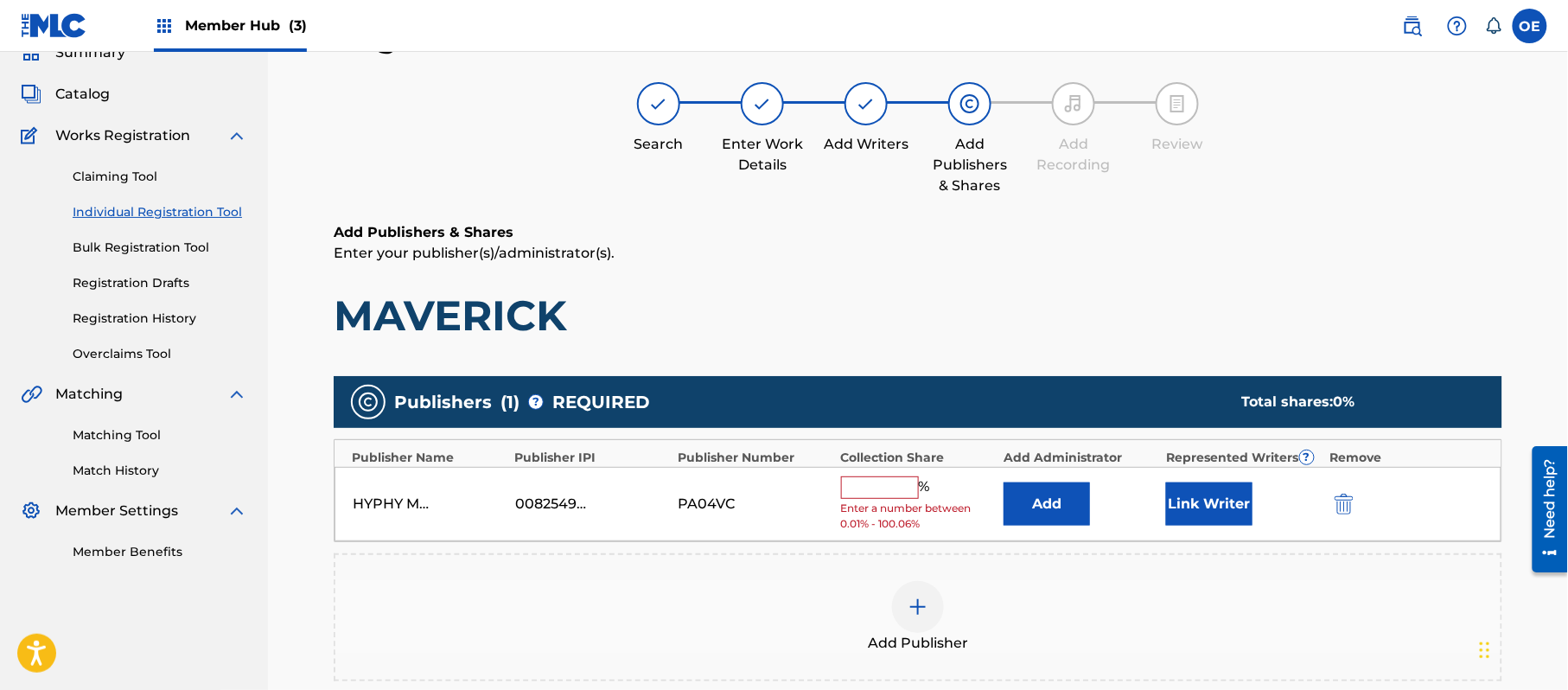
drag, startPoint x: 896, startPoint y: 482, endPoint x: 896, endPoint y: 498, distance: 16.0
click at [894, 482] on input "text" at bounding box center [880, 488] width 78 height 22
type input "100"
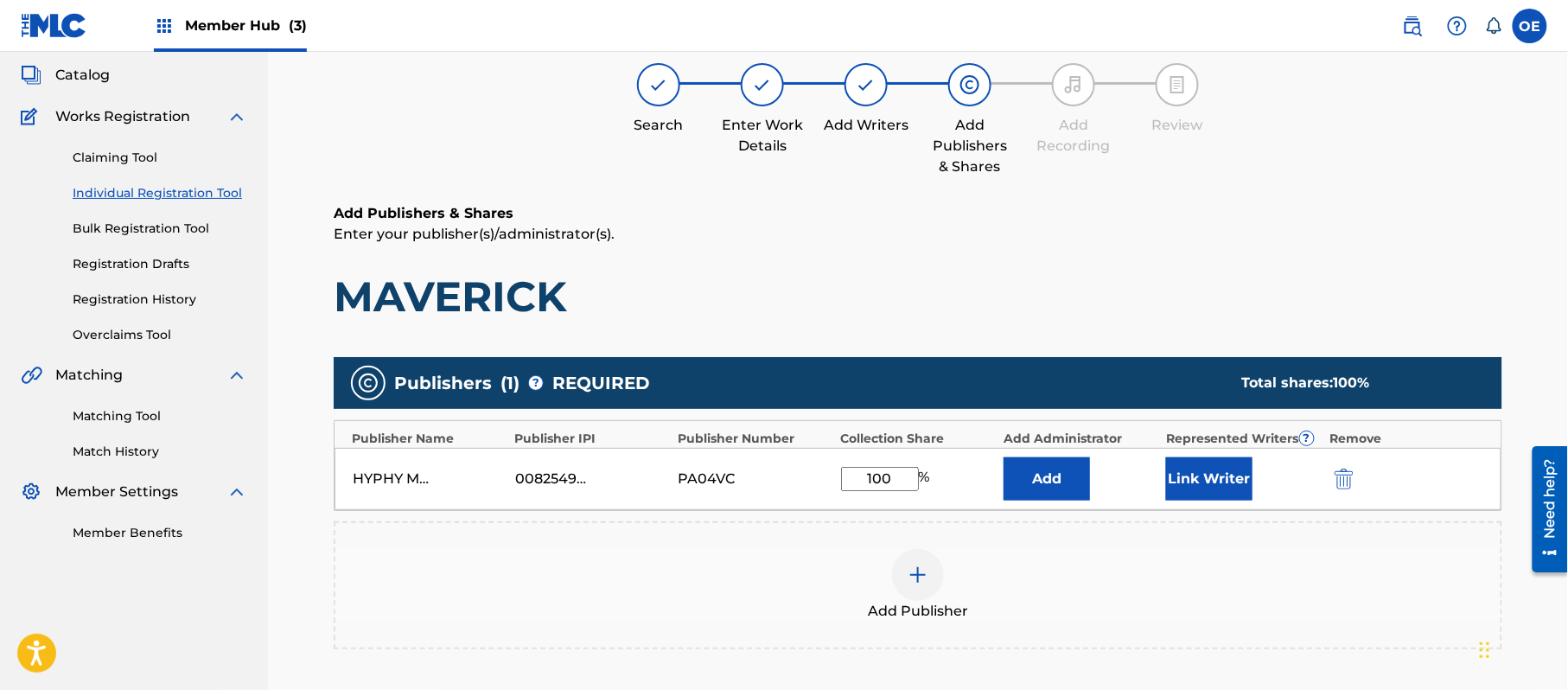
scroll to position [335, 0]
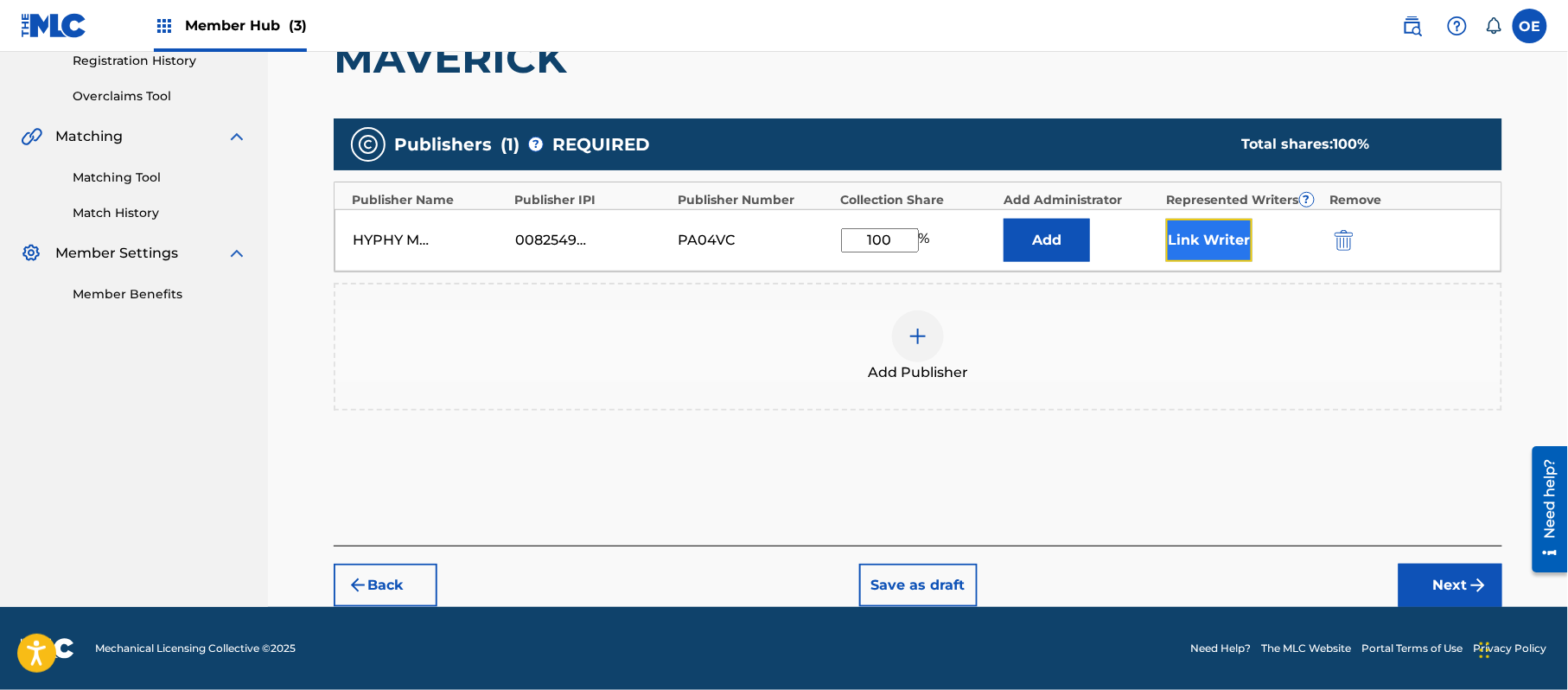
click at [1189, 250] on button "Link Writer" at bounding box center [1209, 240] width 86 height 44
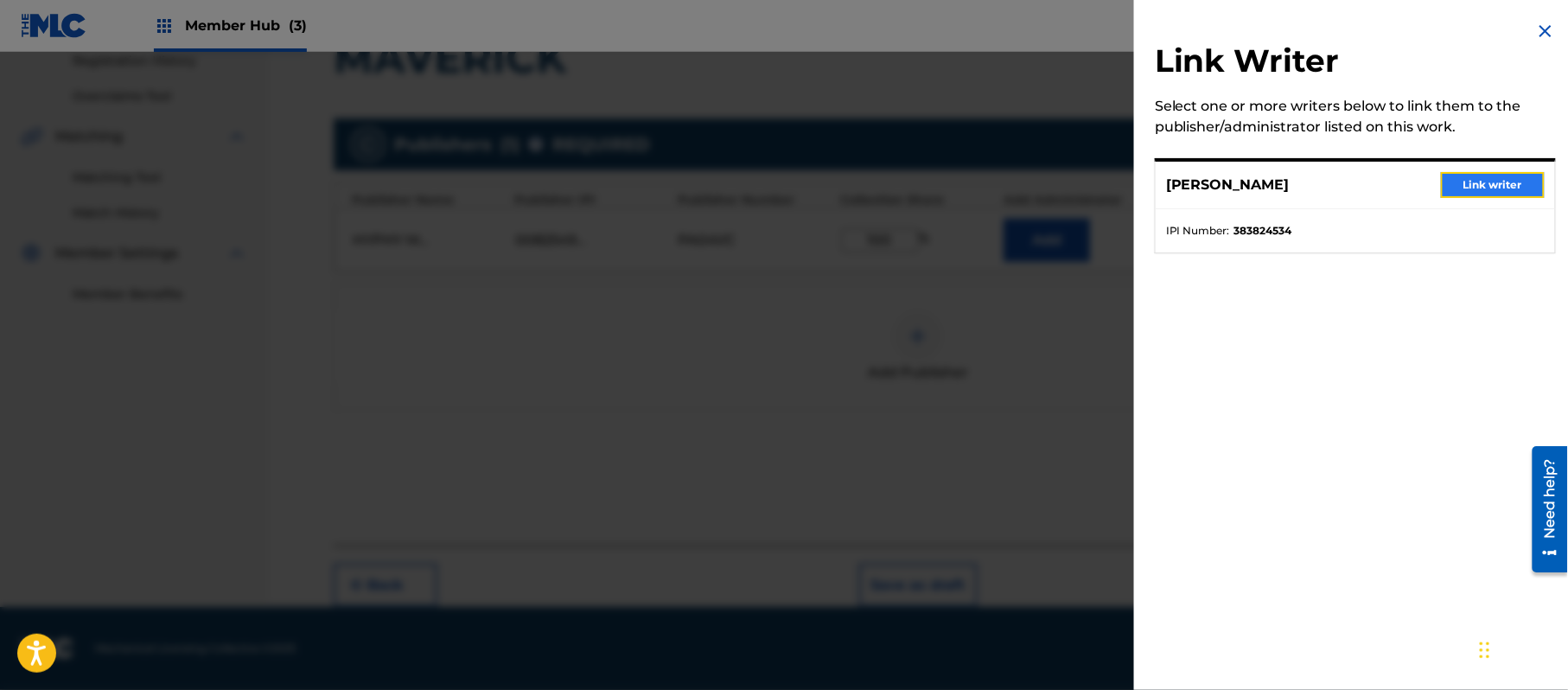
click at [1471, 178] on button "Link writer" at bounding box center [1493, 185] width 104 height 26
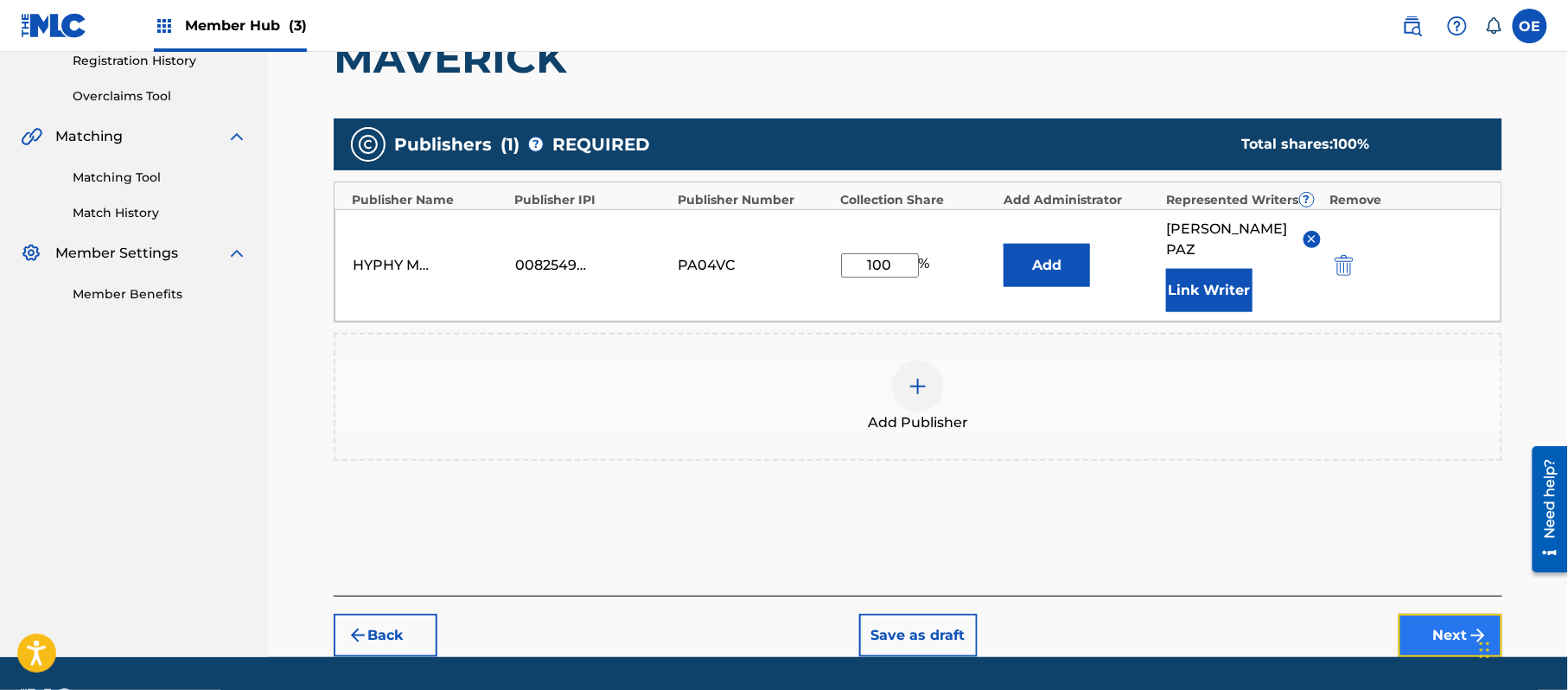
click at [1443, 617] on button "Next" at bounding box center [1450, 635] width 104 height 44
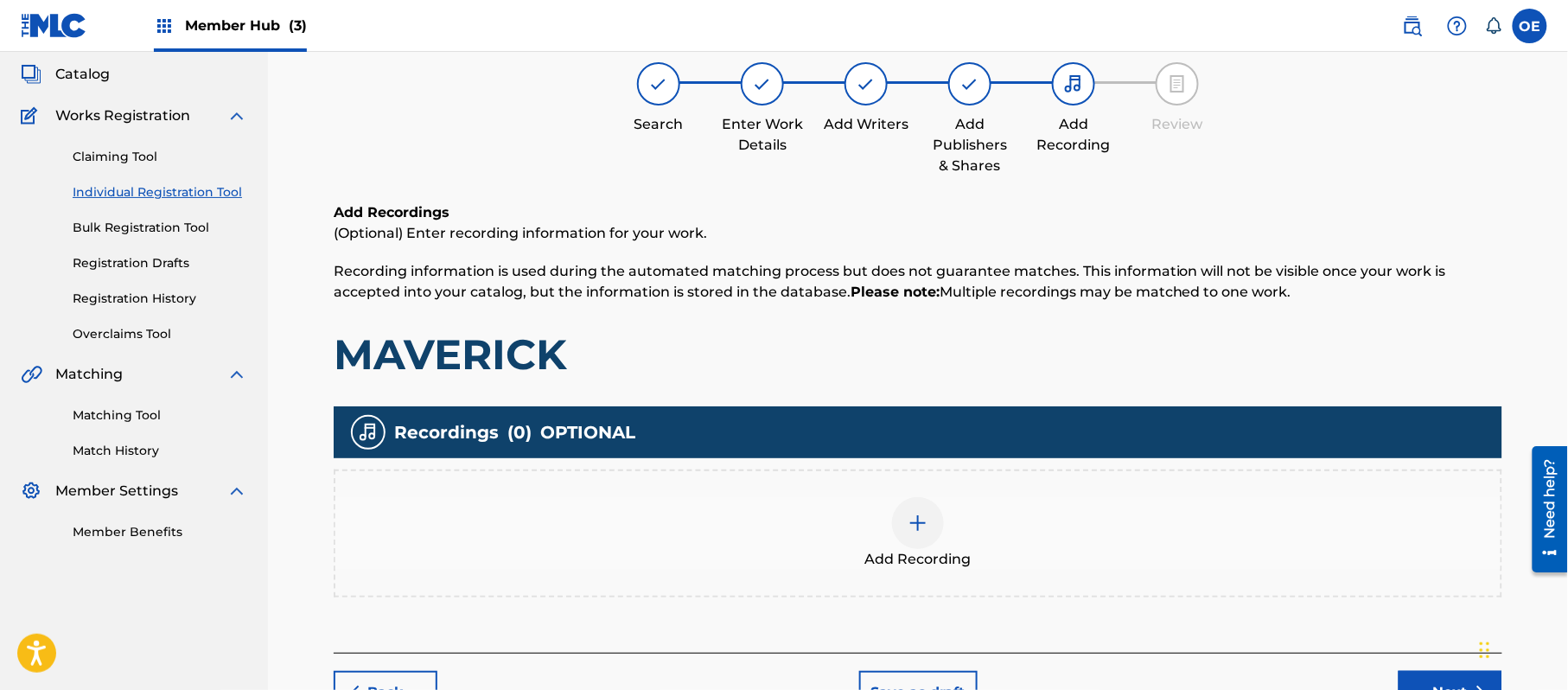
scroll to position [78, 0]
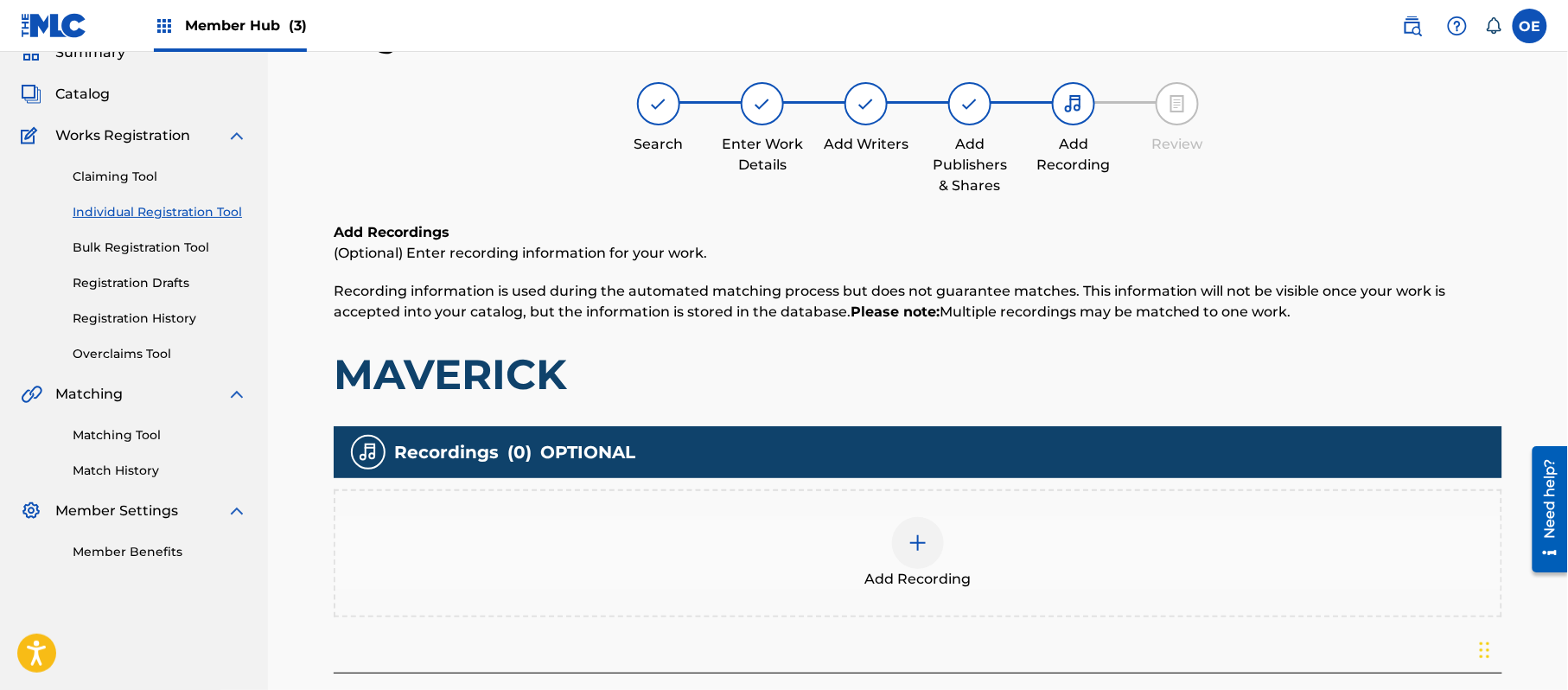
click at [909, 534] on img at bounding box center [918, 543] width 20 height 20
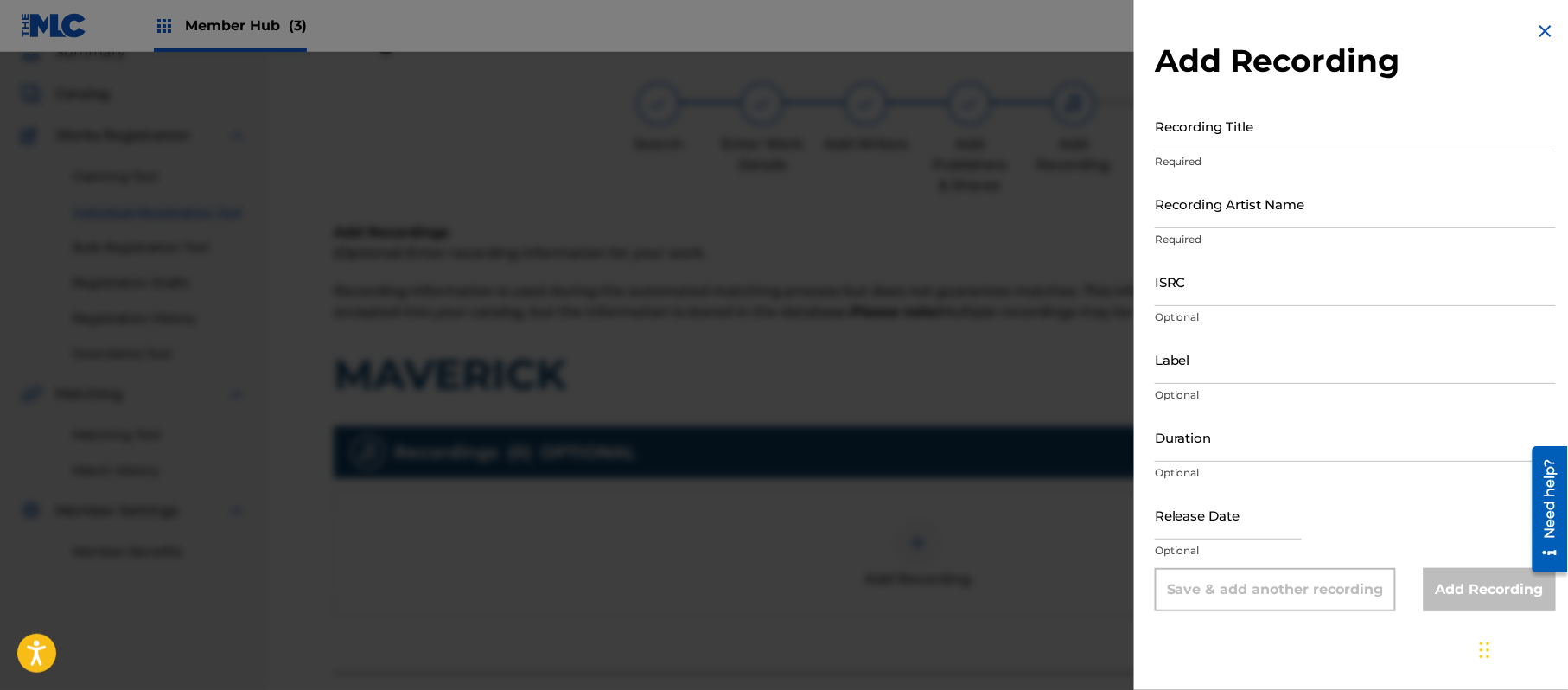
click at [1538, 38] on img at bounding box center [1546, 31] width 20 height 20
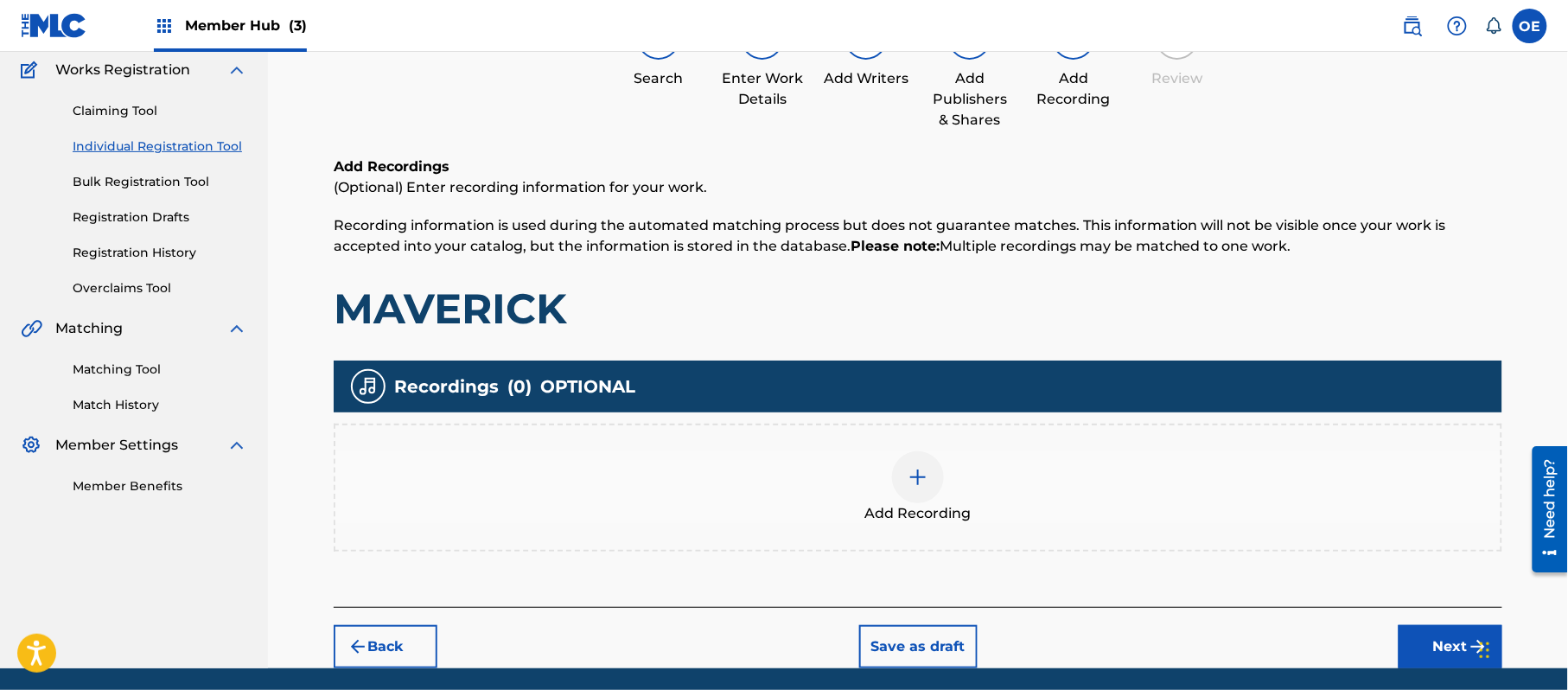
scroll to position [203, 0]
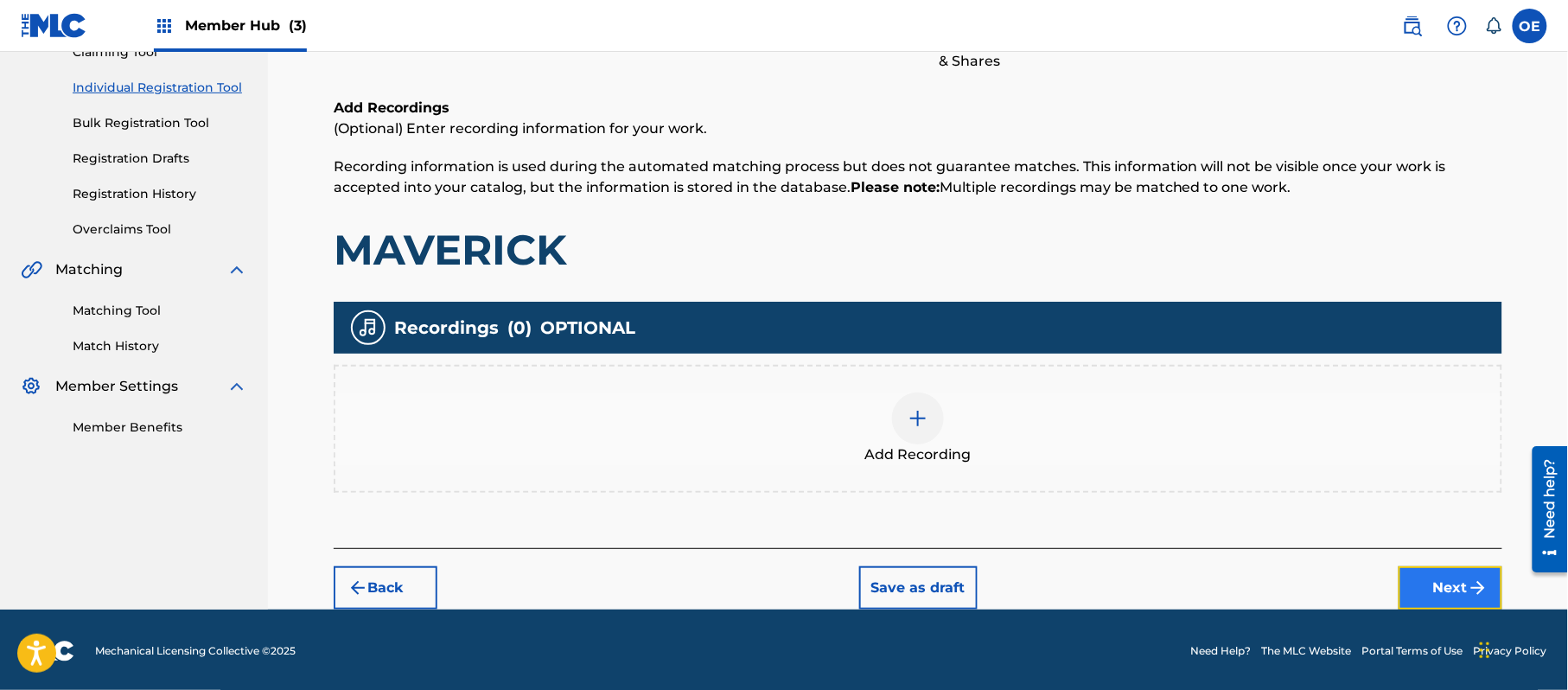
click at [1412, 585] on button "Next" at bounding box center [1450, 588] width 104 height 44
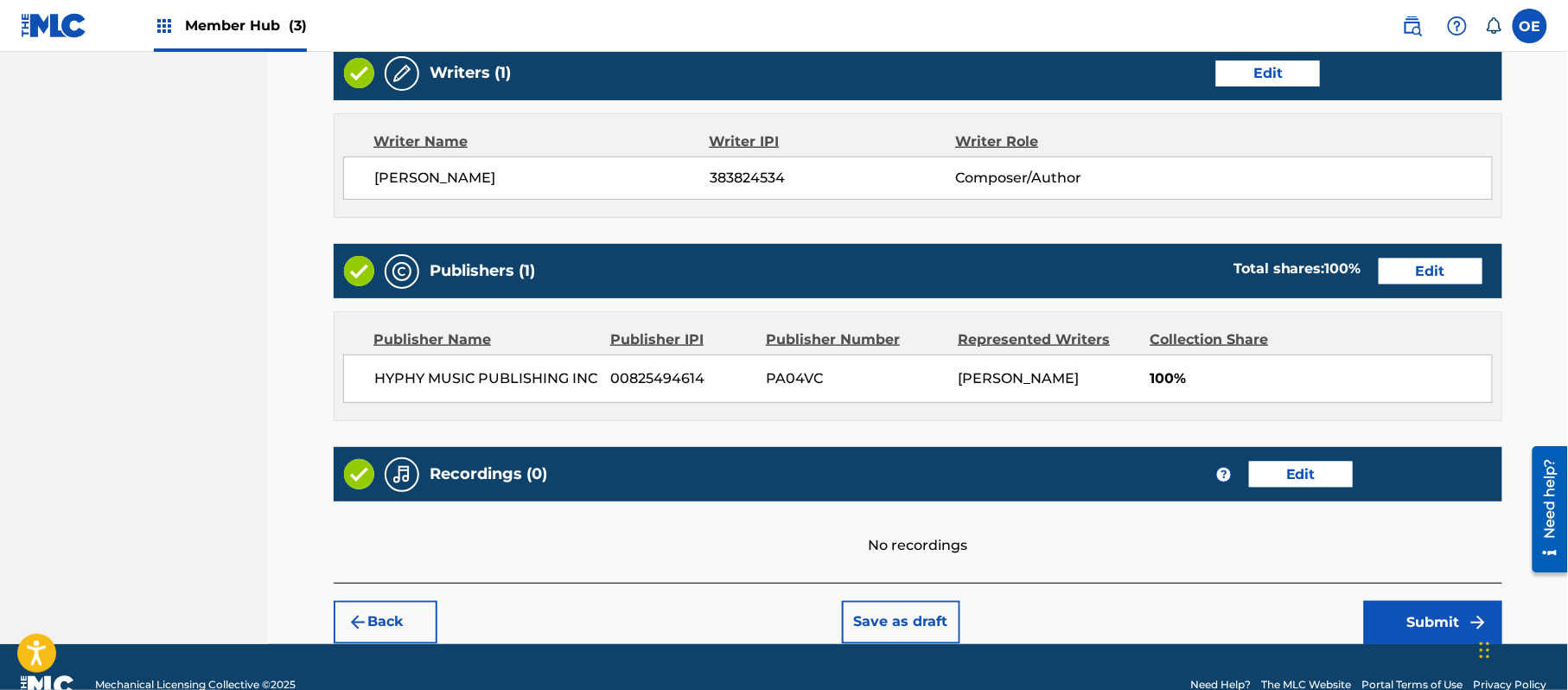
scroll to position [717, 0]
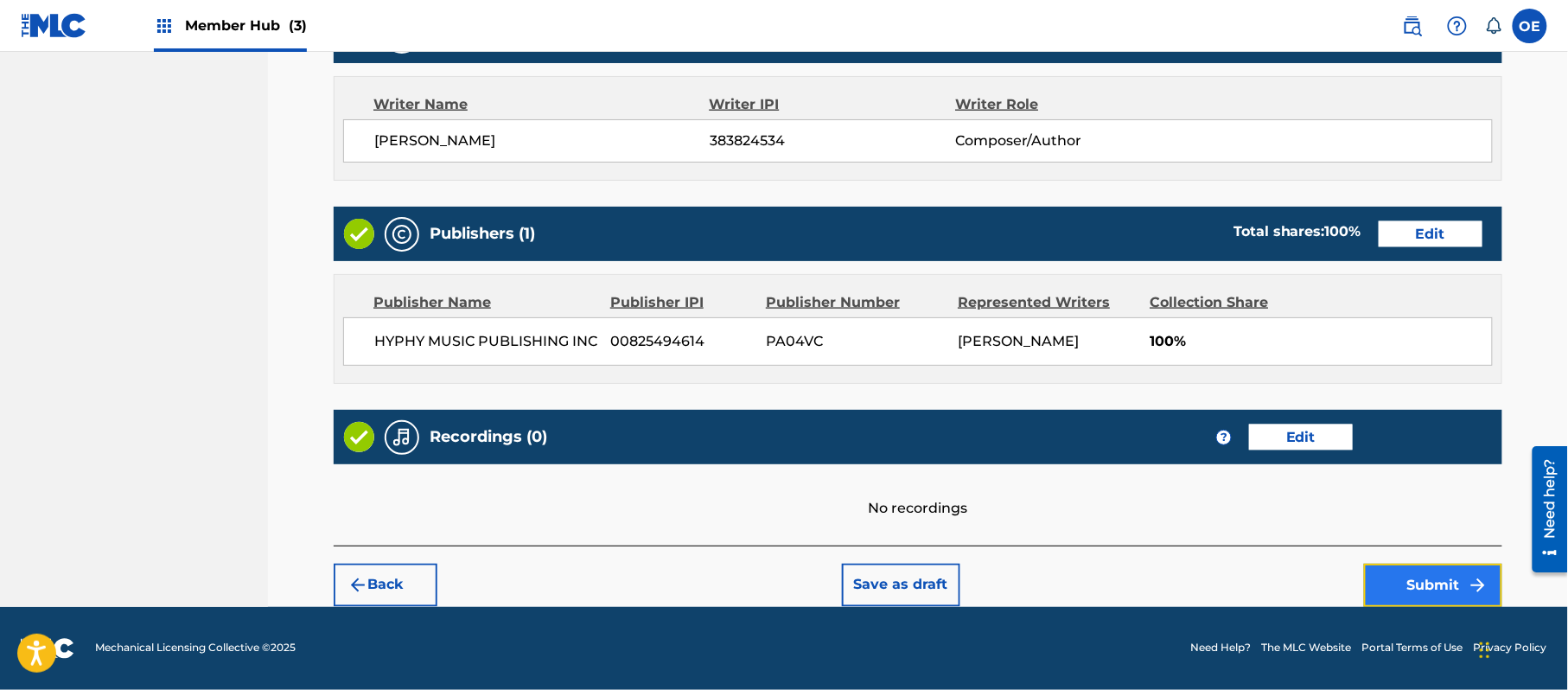
click at [1430, 568] on button "Submit" at bounding box center [1433, 585] width 138 height 44
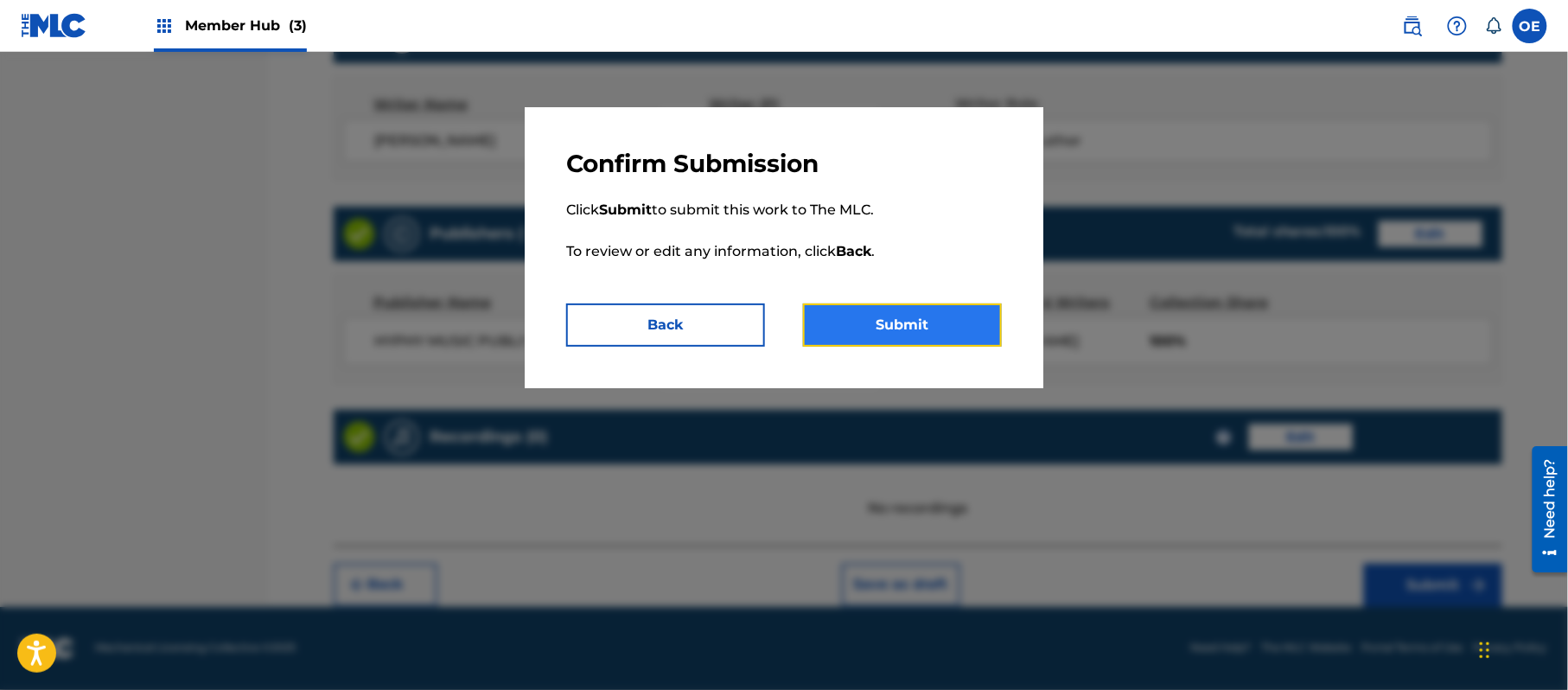
click at [869, 311] on button "Submit" at bounding box center [902, 325] width 199 height 44
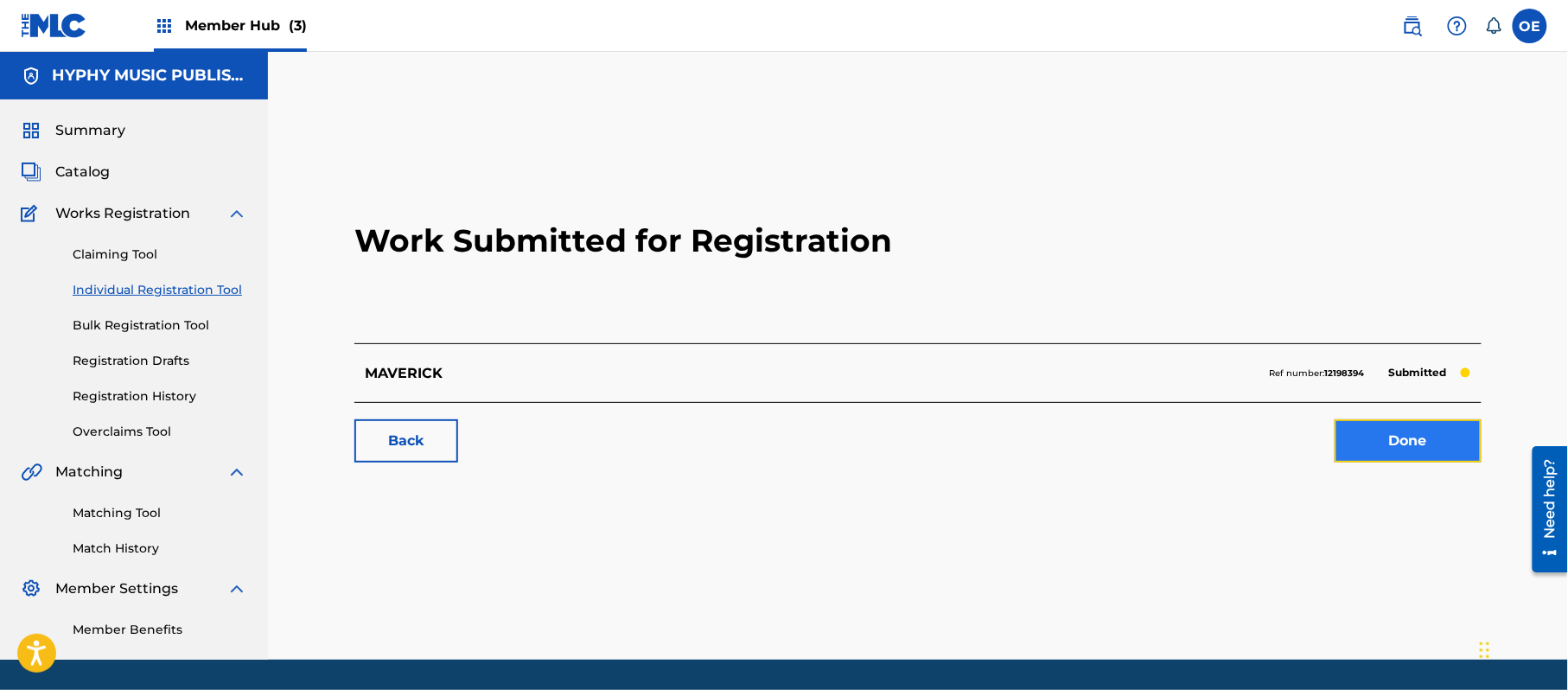
click at [1426, 434] on link "Done" at bounding box center [1408, 441] width 147 height 44
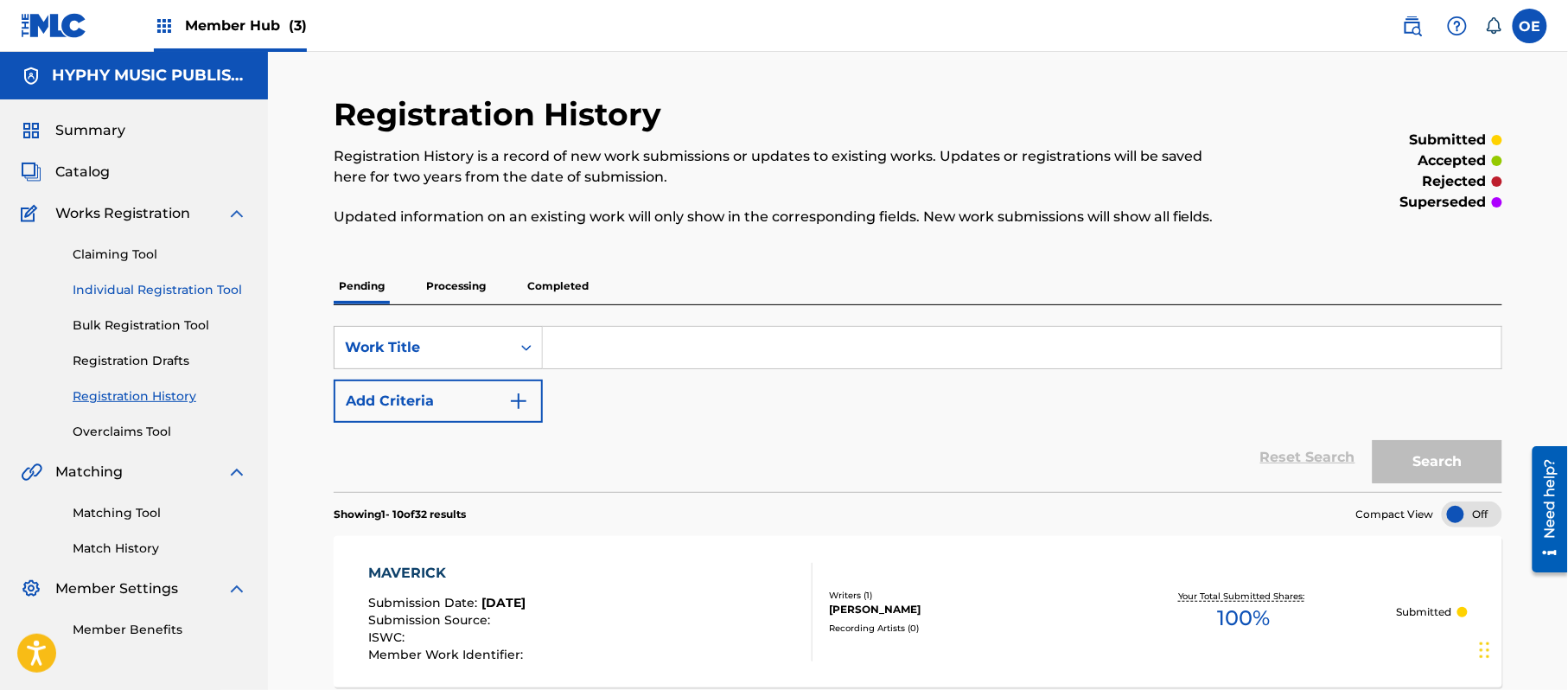
click at [150, 287] on link "Individual Registration Tool" at bounding box center [159, 291] width 175 height 19
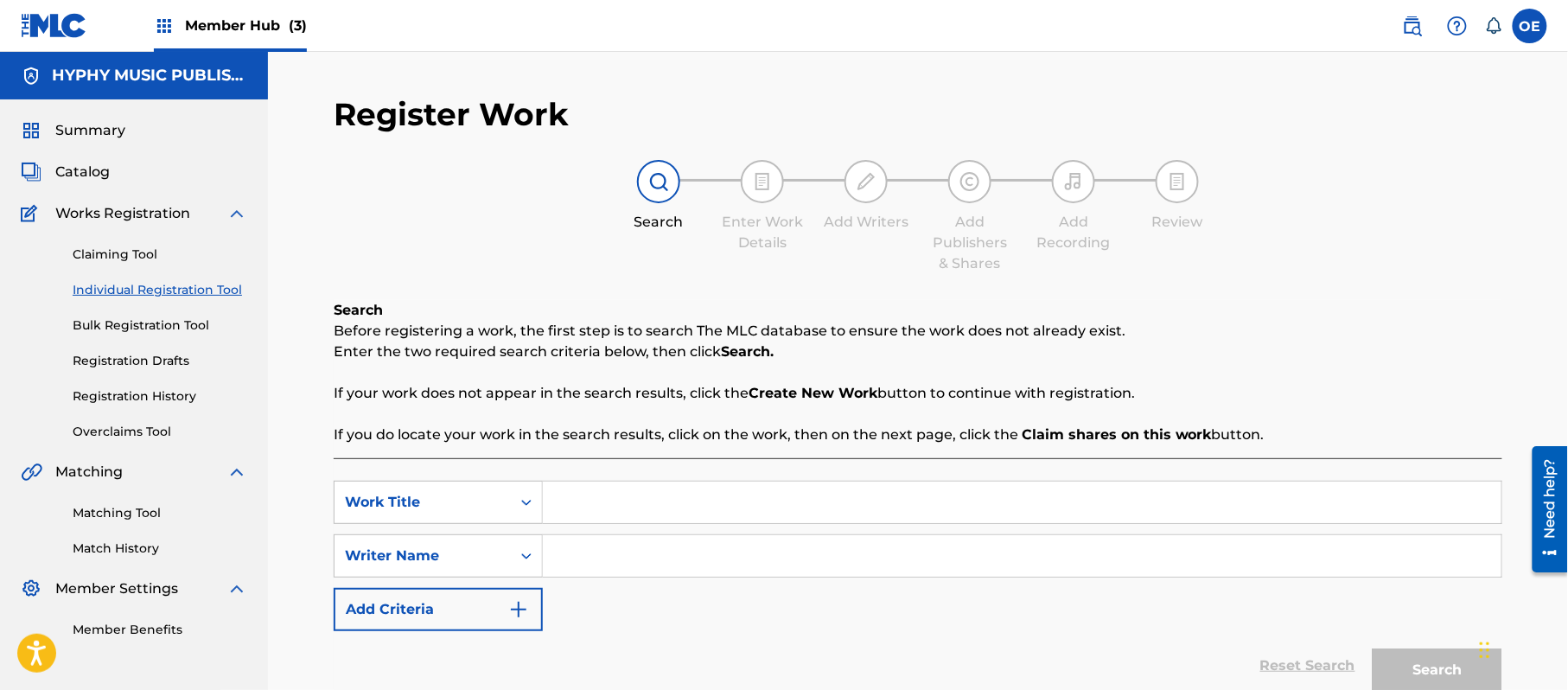
paste input "ME BENGARE"
type input "ME BENGARE"
paste input "[PERSON_NAME]"
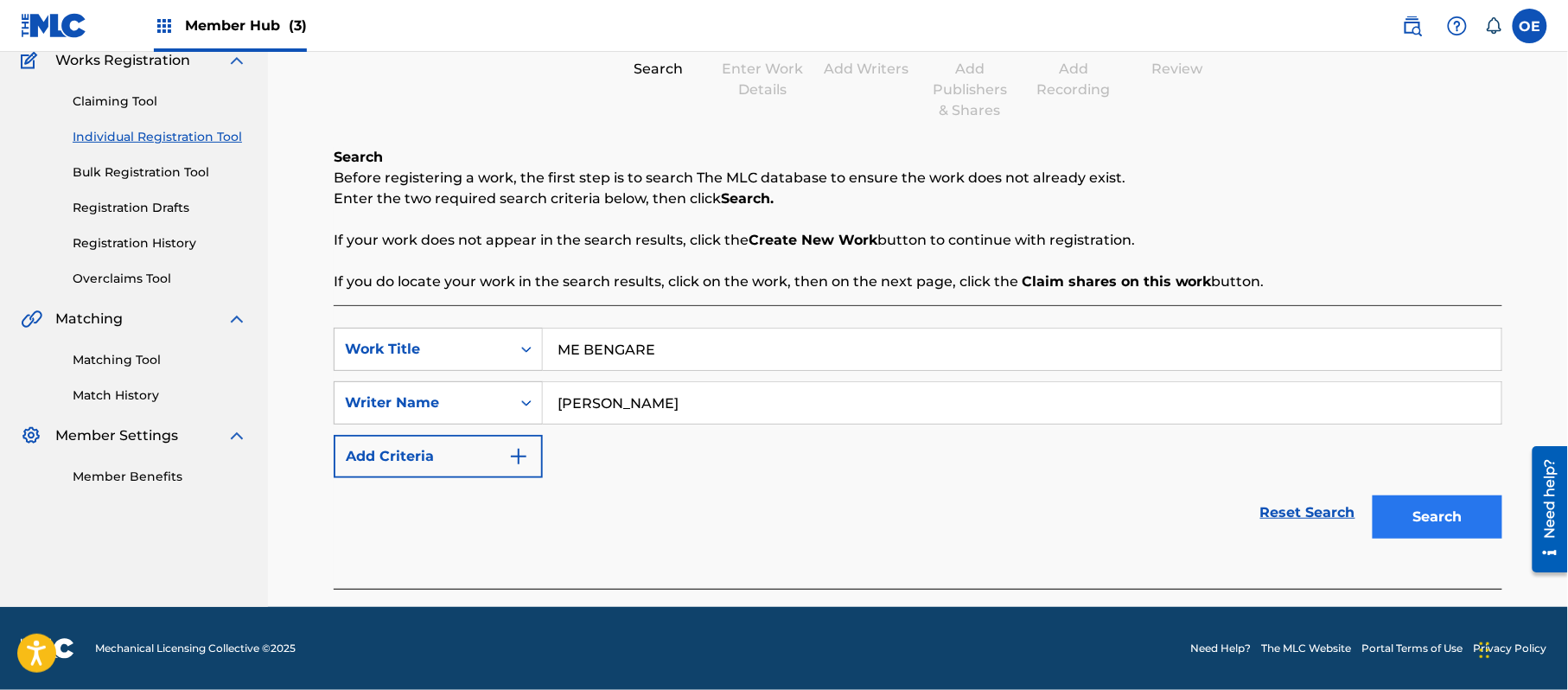
type input "[PERSON_NAME]"
click at [1412, 498] on button "Search" at bounding box center [1437, 517] width 130 height 44
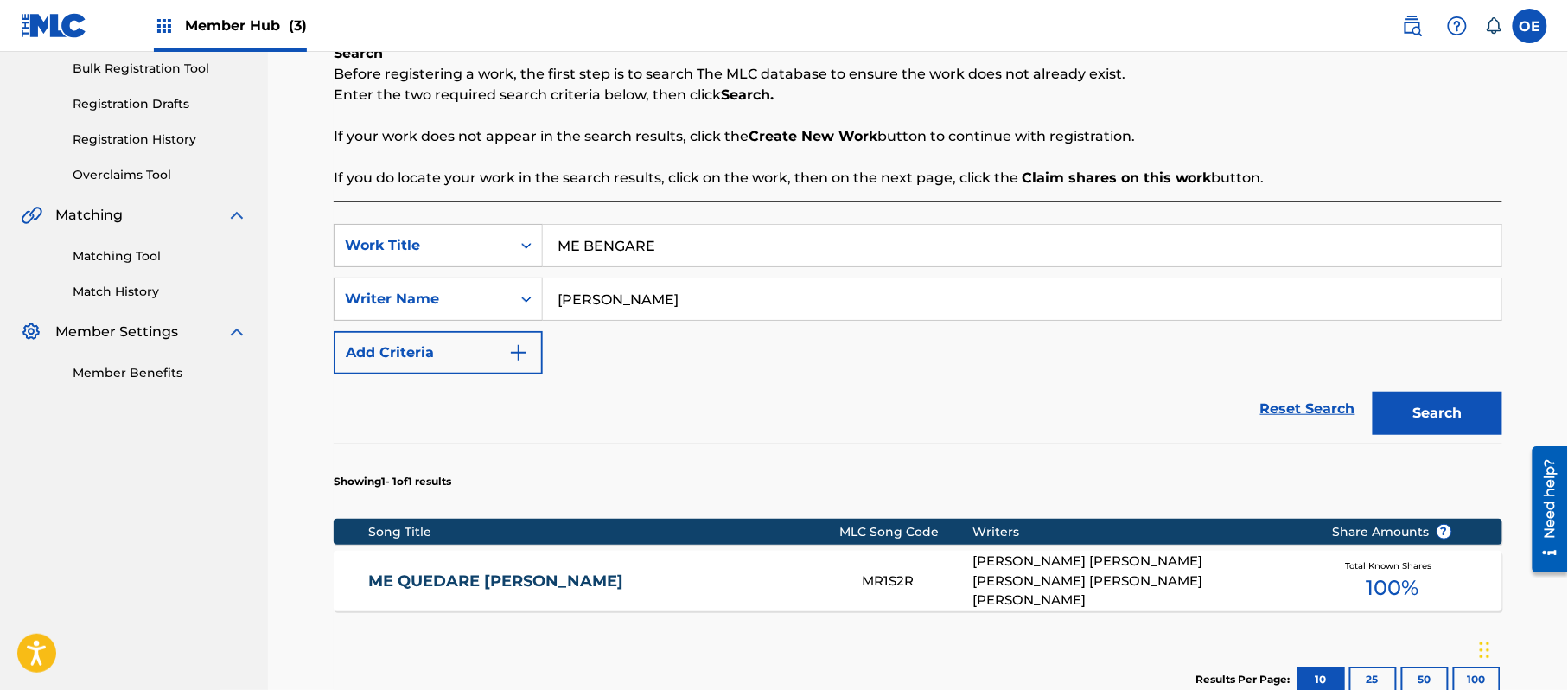
scroll to position [474, 0]
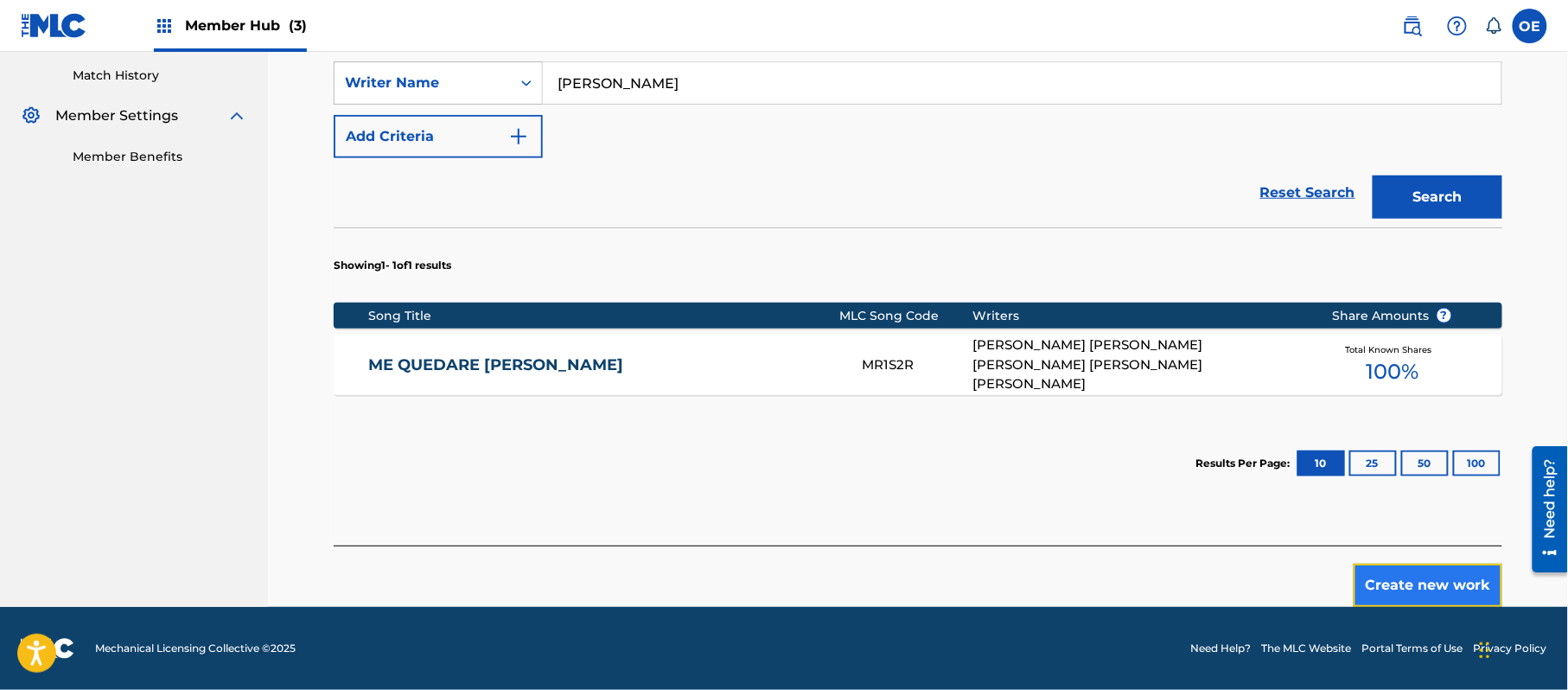
click at [1418, 575] on button "Create new work" at bounding box center [1427, 585] width 149 height 44
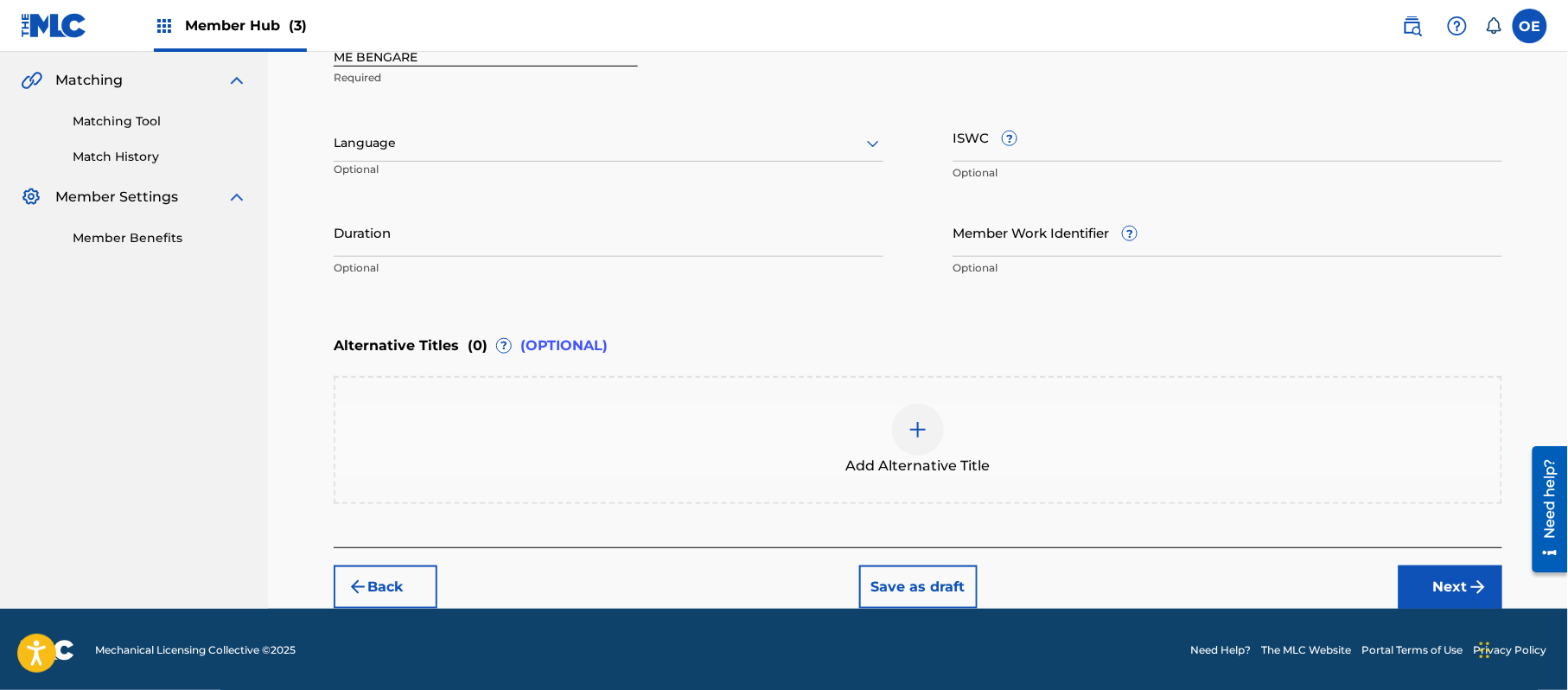
click at [374, 164] on p "Optional" at bounding box center [417, 176] width 167 height 29
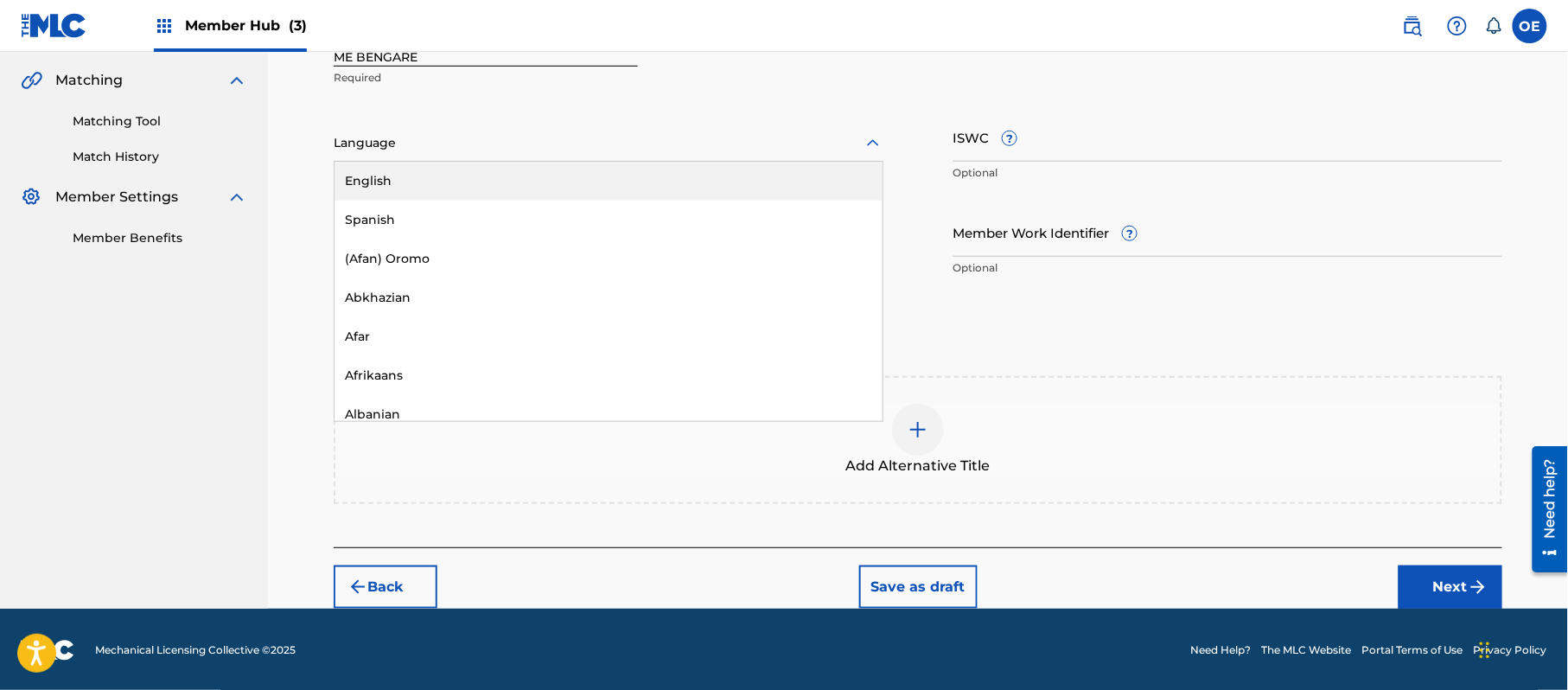
click at [387, 142] on div at bounding box center [608, 143] width 550 height 21
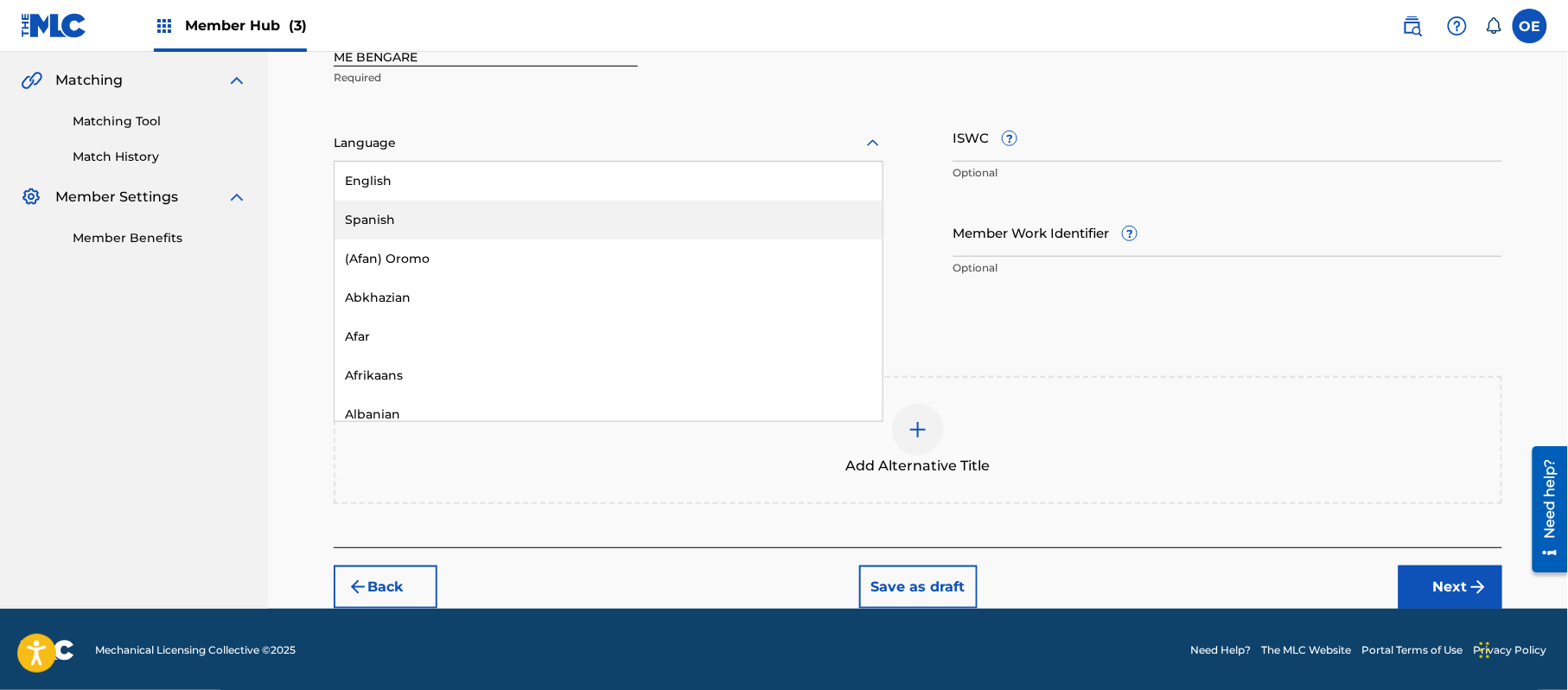
click at [395, 207] on div "Spanish" at bounding box center [608, 220] width 548 height 39
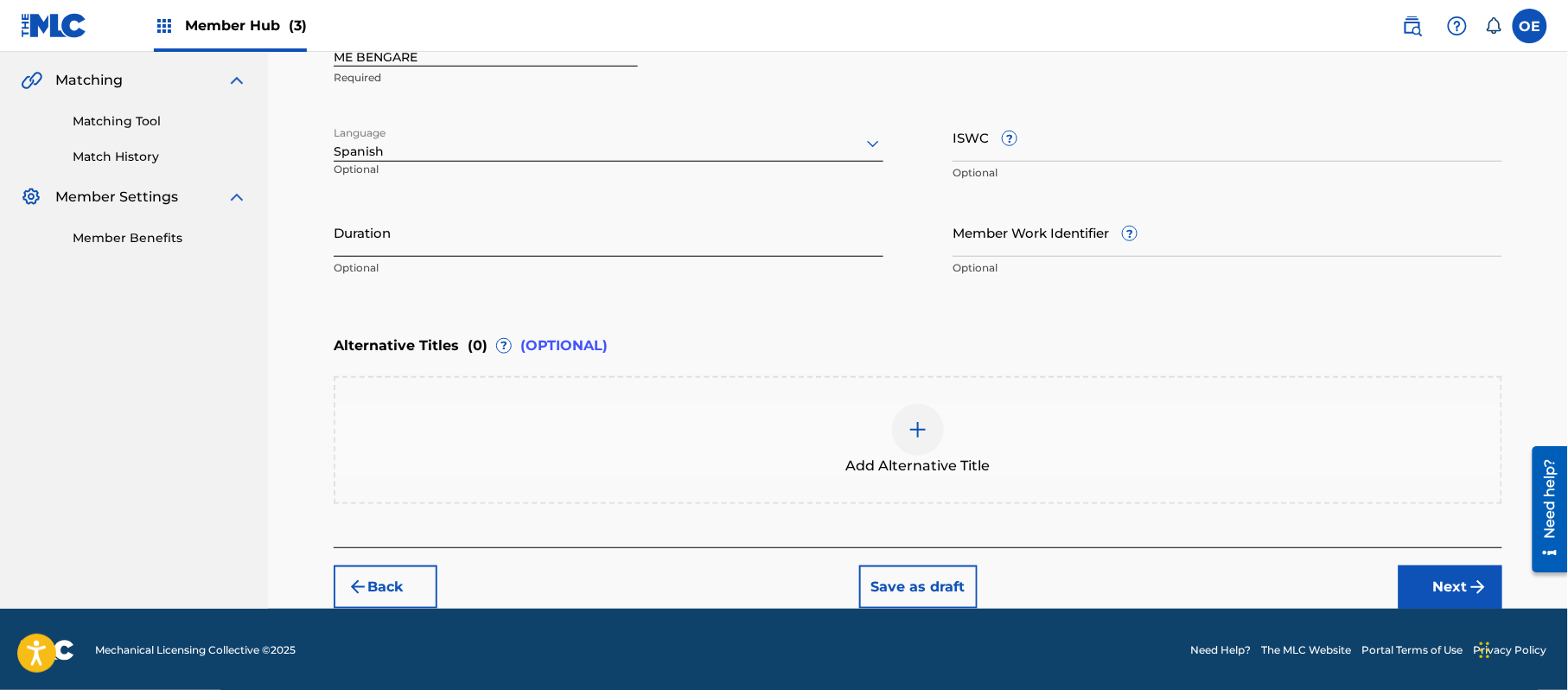
click at [474, 207] on input "Duration" at bounding box center [608, 232] width 550 height 49
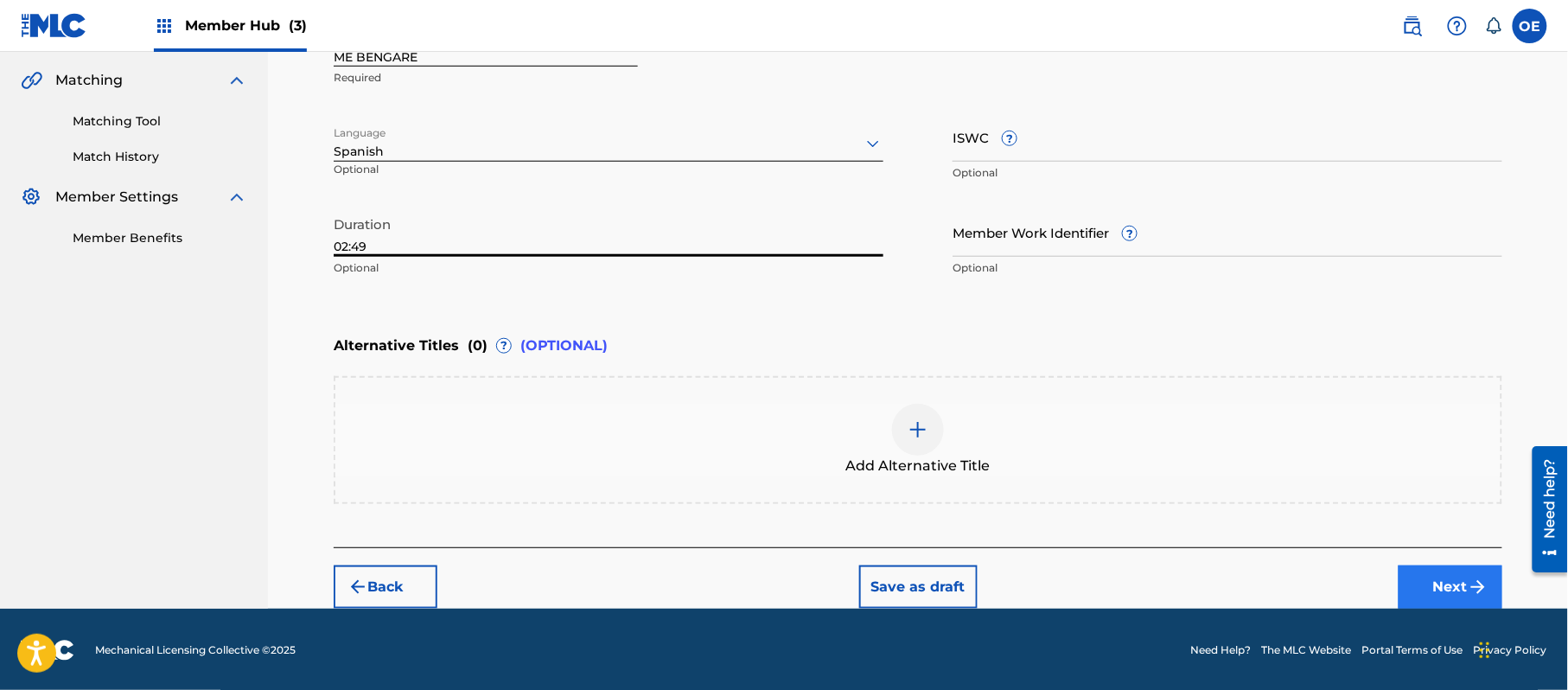
type input "02:49"
click at [1412, 572] on button "Next" at bounding box center [1450, 587] width 104 height 44
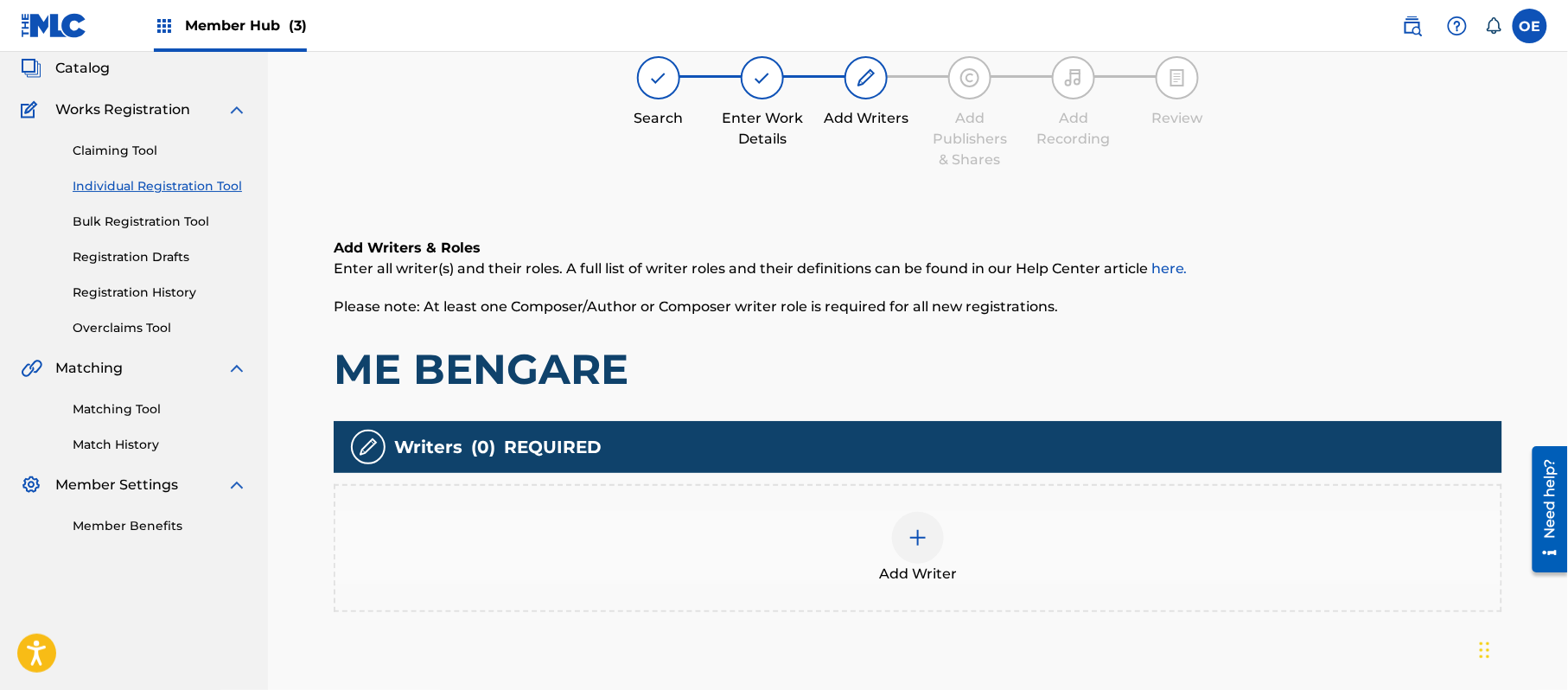
scroll to position [78, 0]
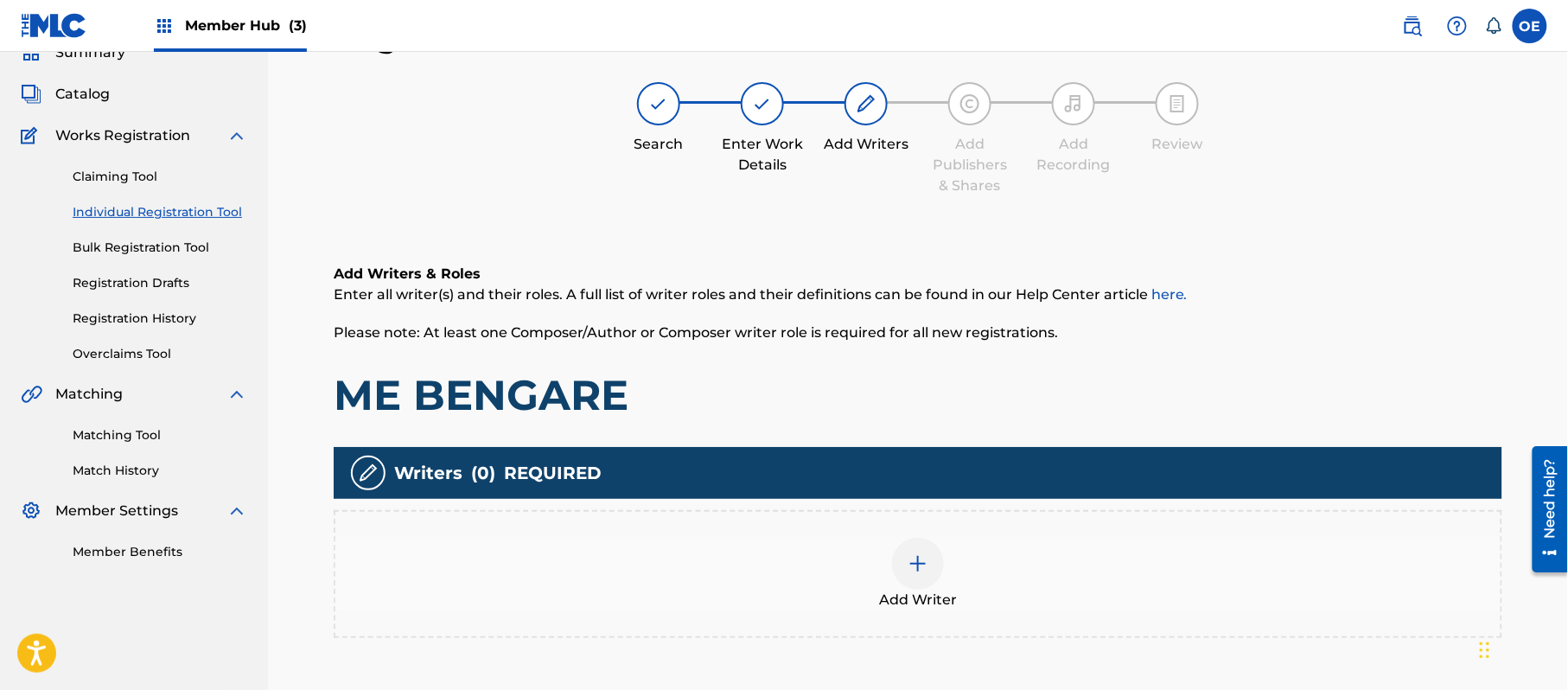
click at [909, 562] on img at bounding box center [918, 564] width 20 height 20
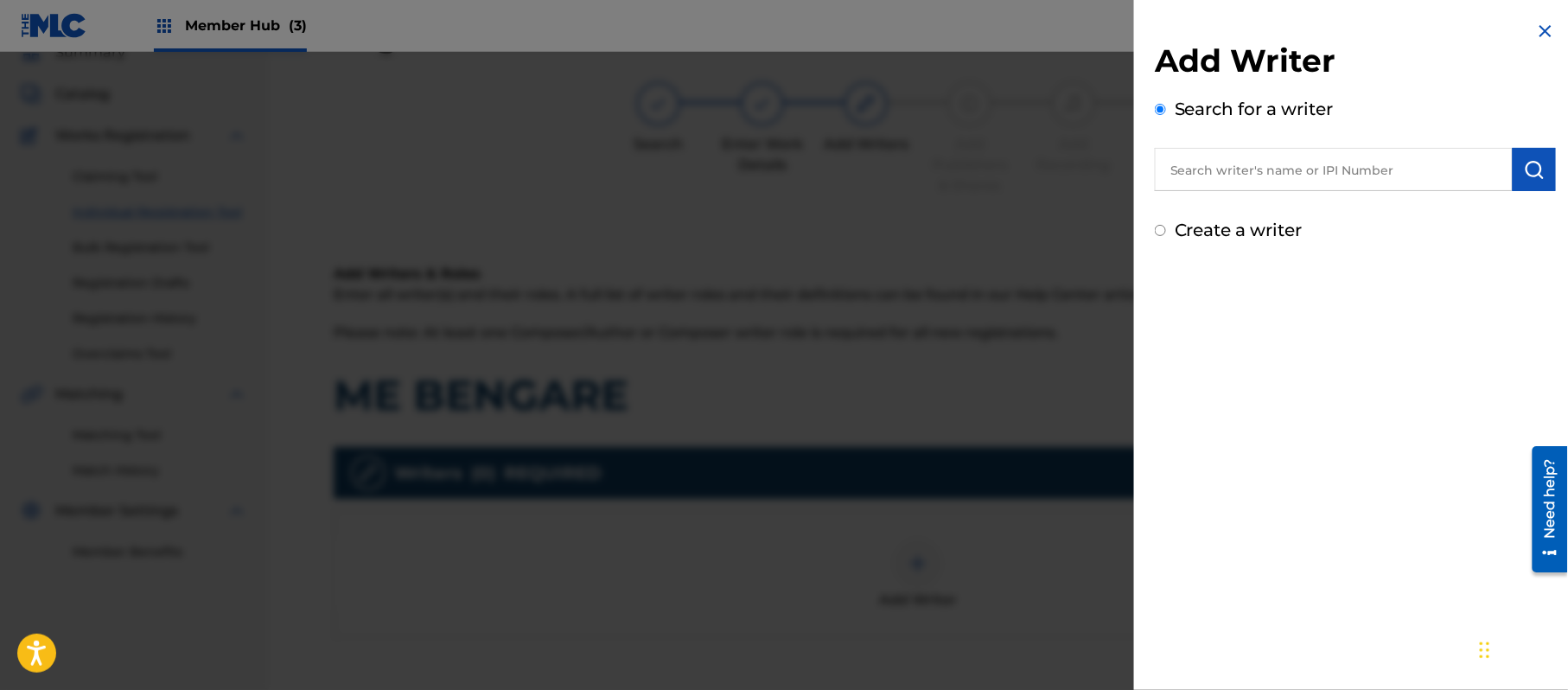
drag, startPoint x: 1227, startPoint y: 226, endPoint x: 1212, endPoint y: 256, distance: 33.5
click at [1226, 226] on label "Create a writer" at bounding box center [1238, 230] width 128 height 20
radio input "true"
radio input "false"
radio input "true"
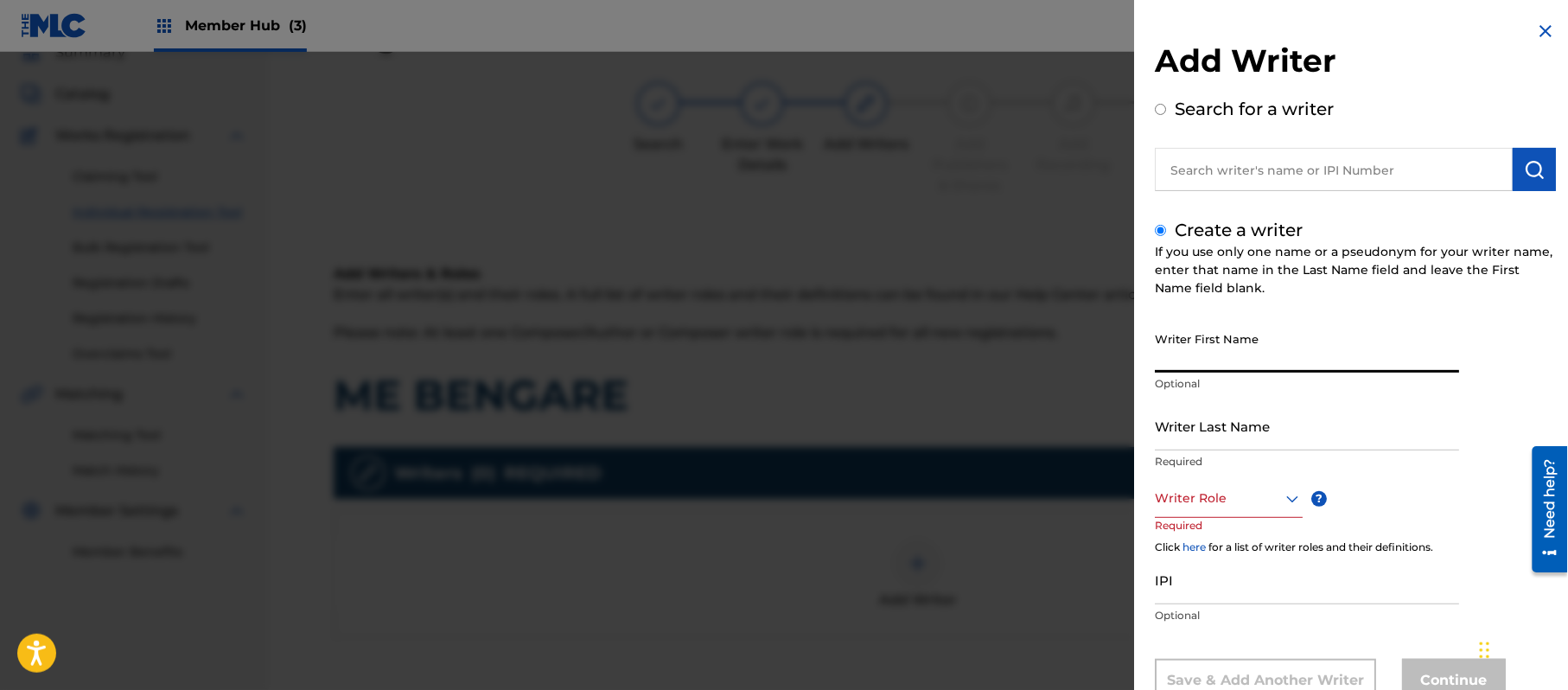
paste input "[PERSON_NAME]"
type input "[PERSON_NAME]"
paste input "[PERSON_NAME]"
type input "[PERSON_NAME]"
drag, startPoint x: 1298, startPoint y: 351, endPoint x: 1198, endPoint y: 412, distance: 117.1
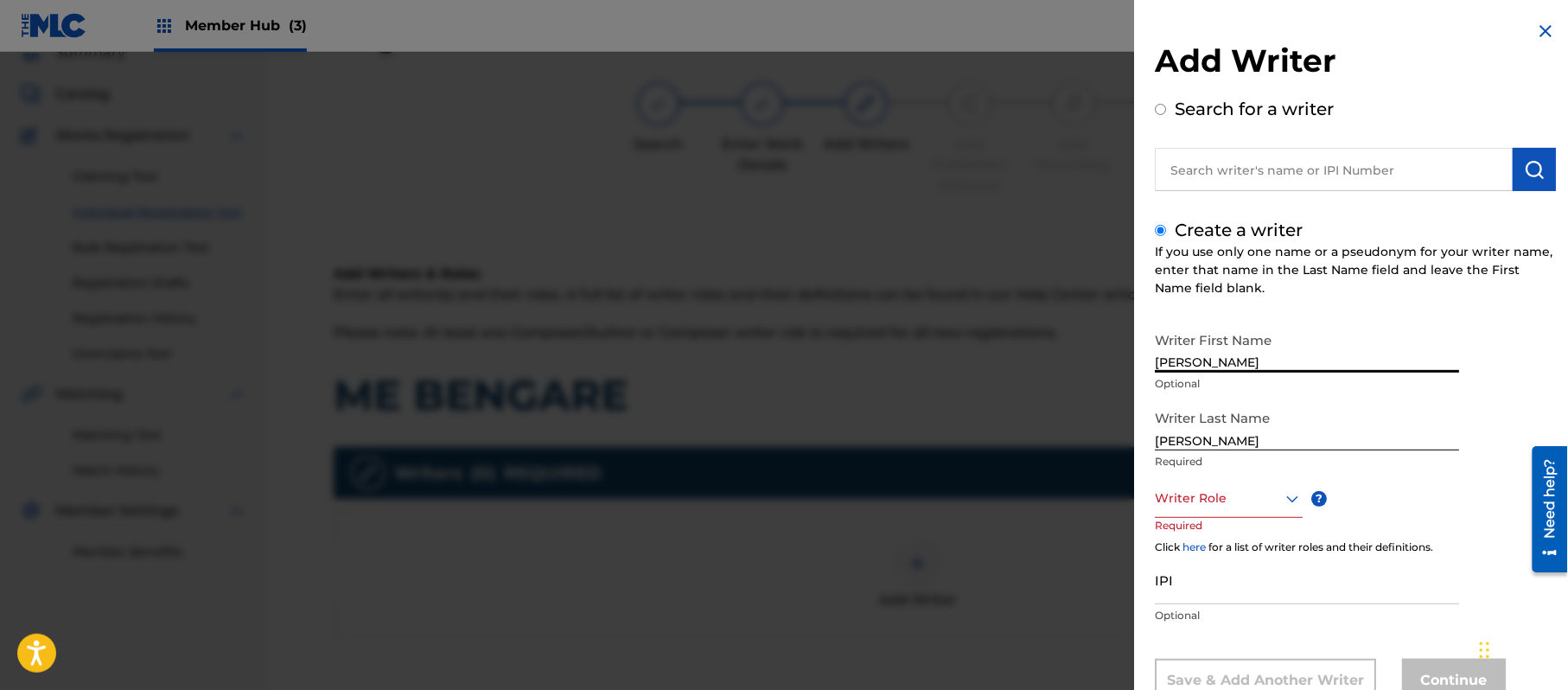
click at [1198, 412] on div "Writer First Name [PERSON_NAME] Optional Writer Last Name [PERSON_NAME] Require…" at bounding box center [1355, 512] width 401 height 379
type input "[PERSON_NAME]"
drag, startPoint x: 1197, startPoint y: 447, endPoint x: 606, endPoint y: 420, distance: 591.6
click at [896, 462] on div "Add Writer Search for a writer Create a writer If you use only one name or a ps…" at bounding box center [784, 370] width 1568 height 638
type input "PAZ"
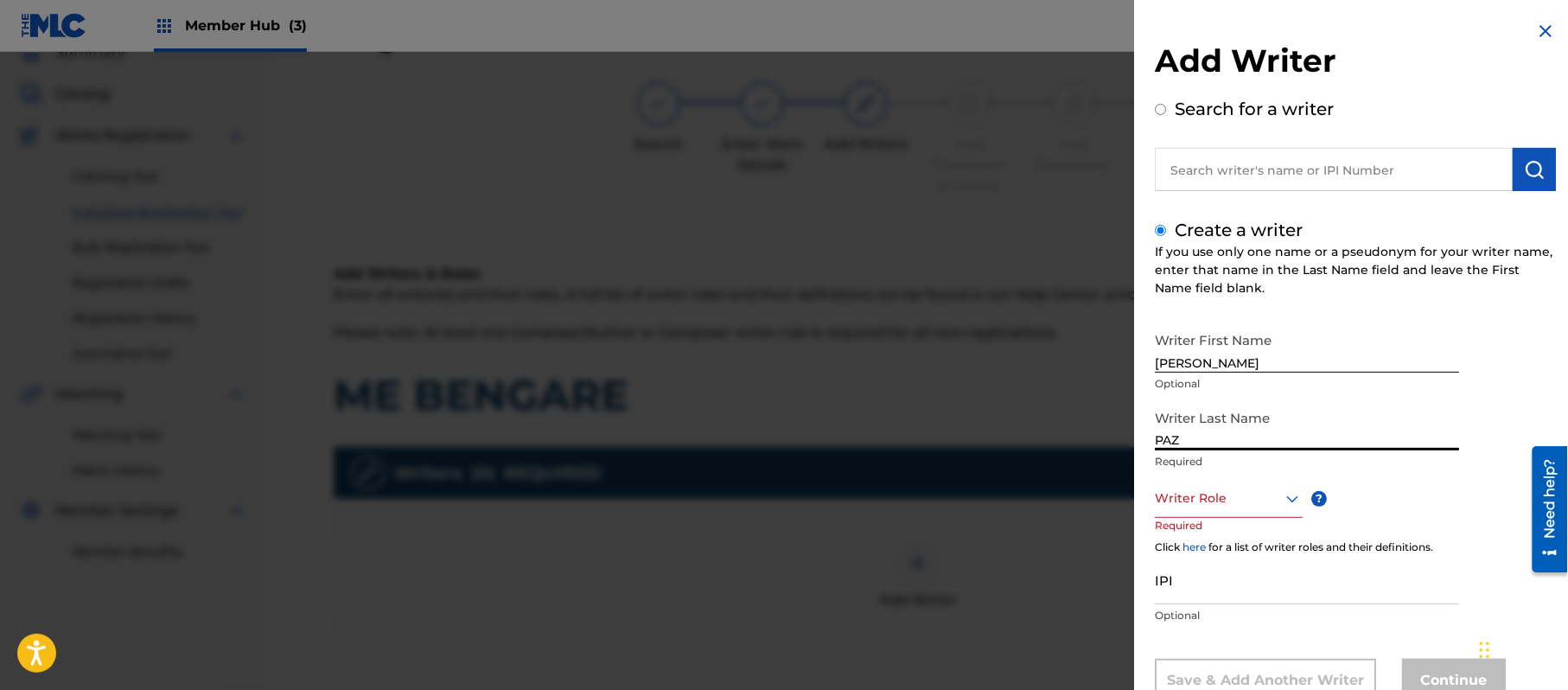
click at [1223, 478] on div "Writer Last Name [PERSON_NAME] Required" at bounding box center [1307, 440] width 305 height 78
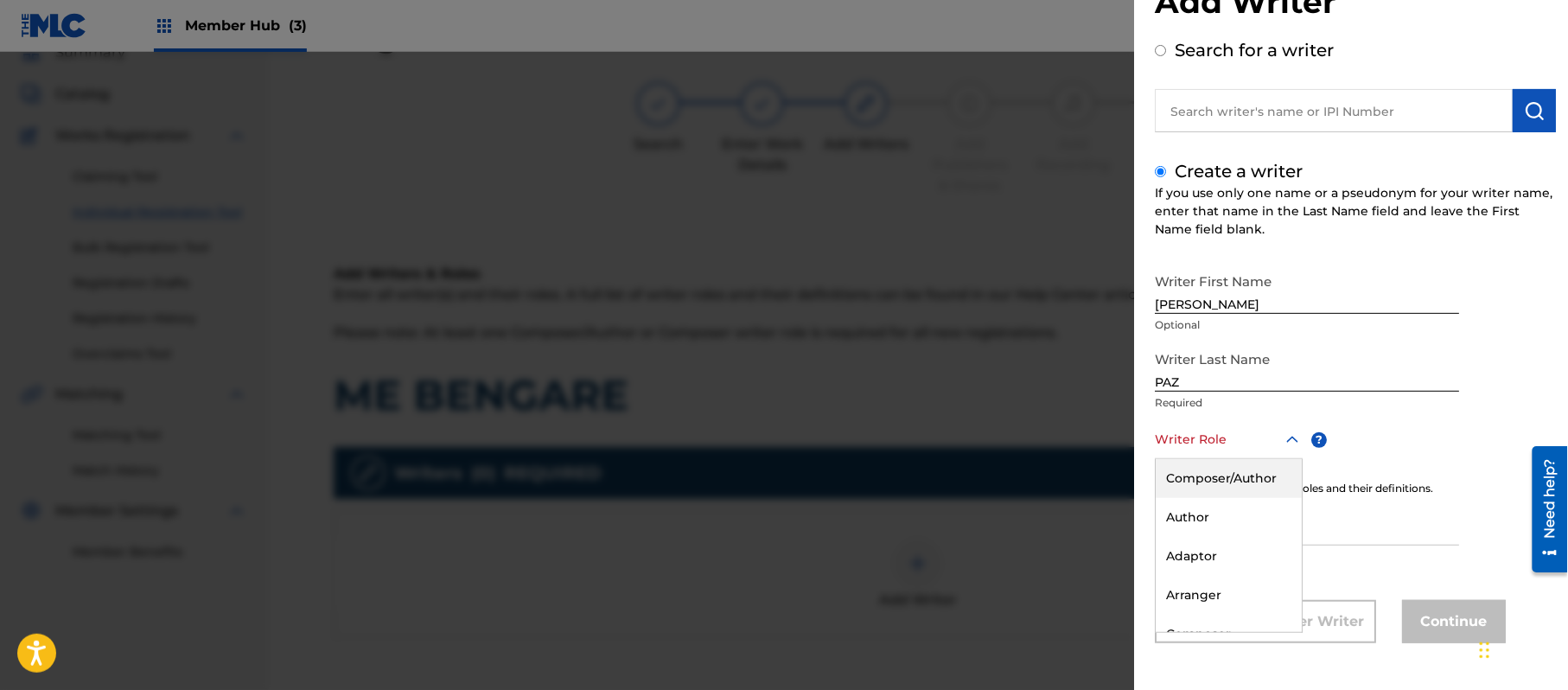
click at [1223, 459] on div "8 results available. Use Up and Down to choose options, press Enter to select t…" at bounding box center [1229, 440] width 148 height 39
click at [1223, 489] on div "Composer/Author" at bounding box center [1229, 479] width 146 height 39
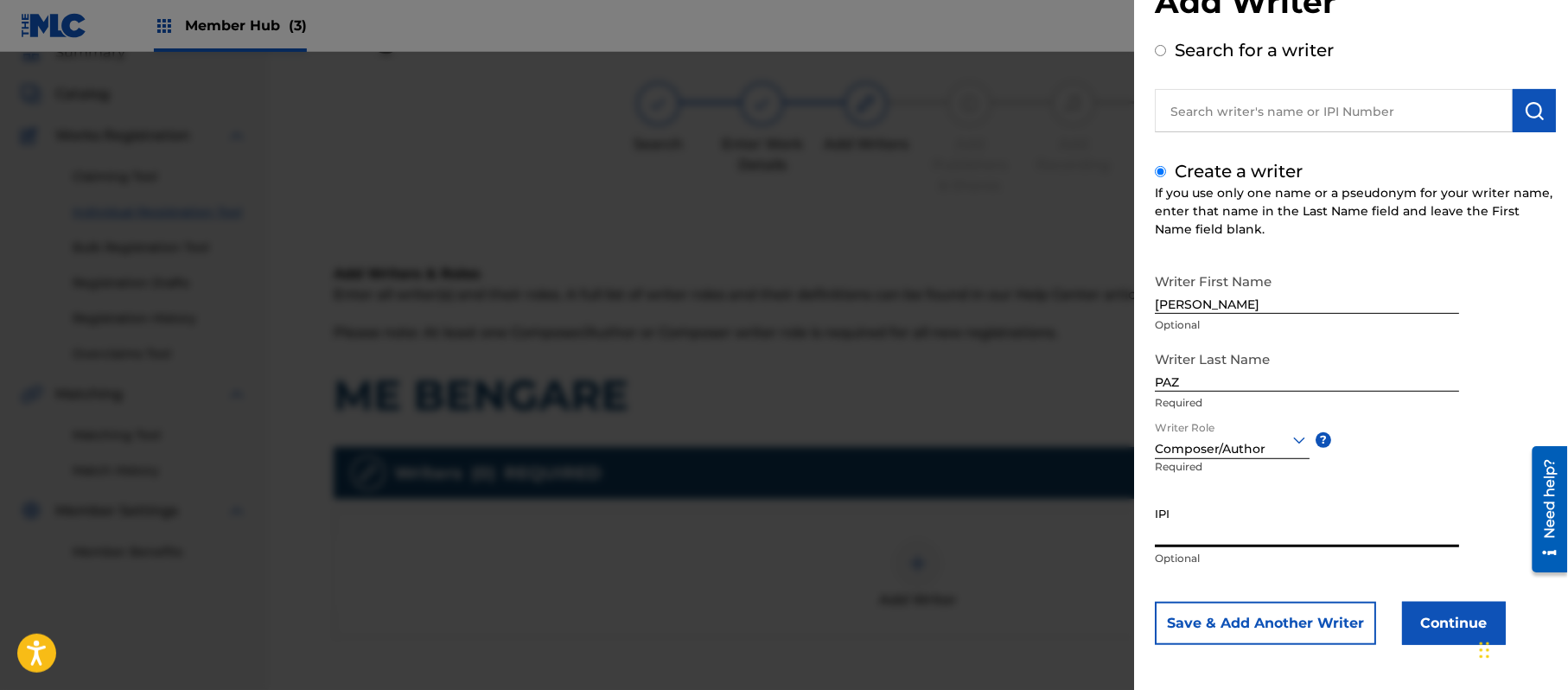
paste input "383824534"
type input "383824534"
click at [1429, 602] on button "Continue" at bounding box center [1454, 623] width 104 height 44
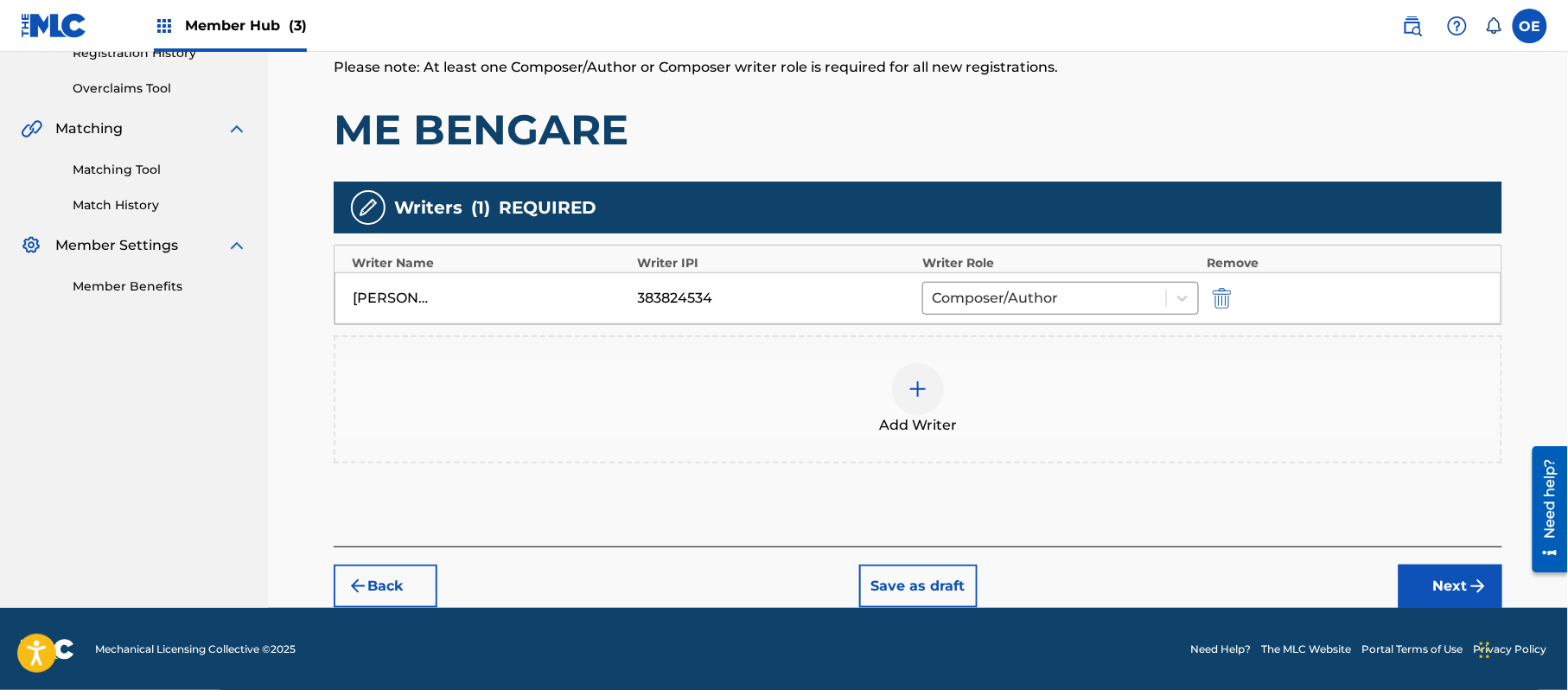
scroll to position [345, 0]
click at [1419, 571] on button "Next" at bounding box center [1450, 585] width 104 height 44
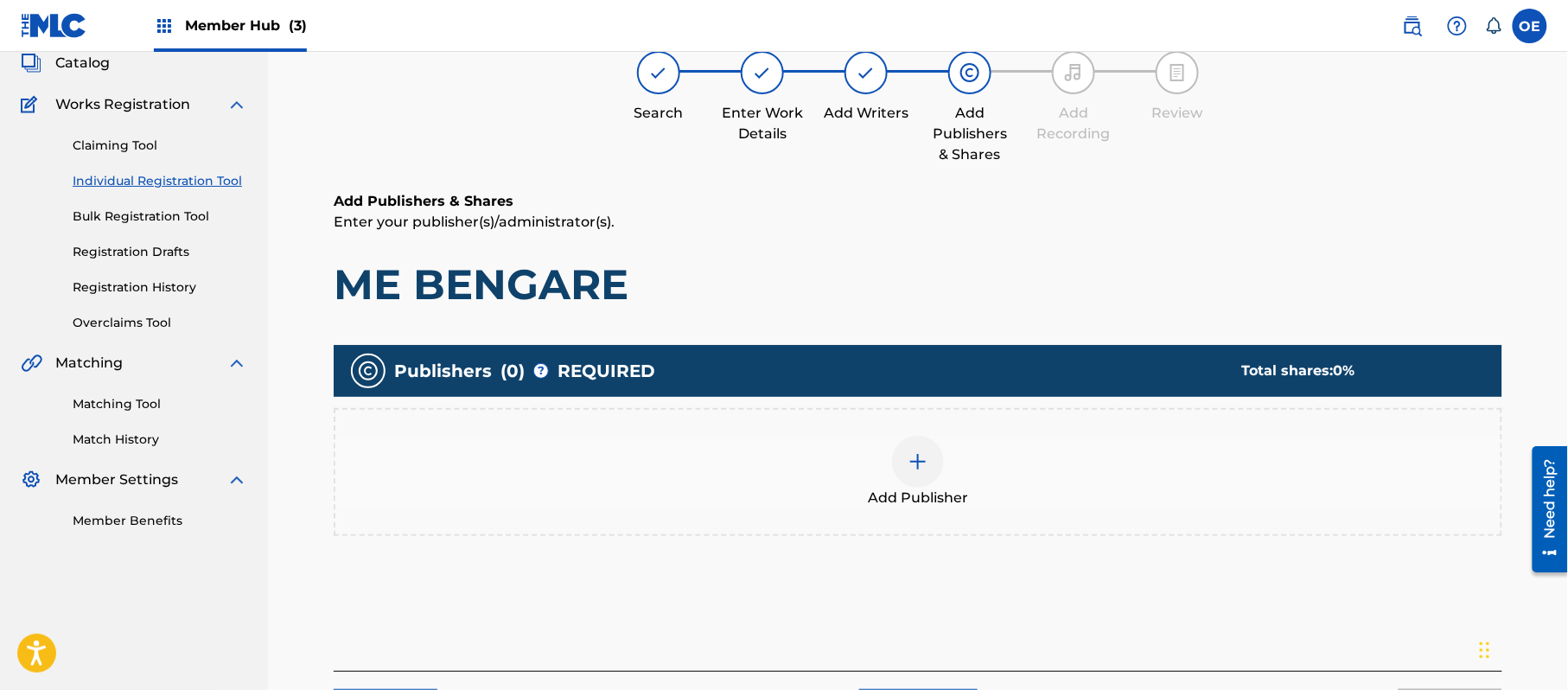
scroll to position [78, 0]
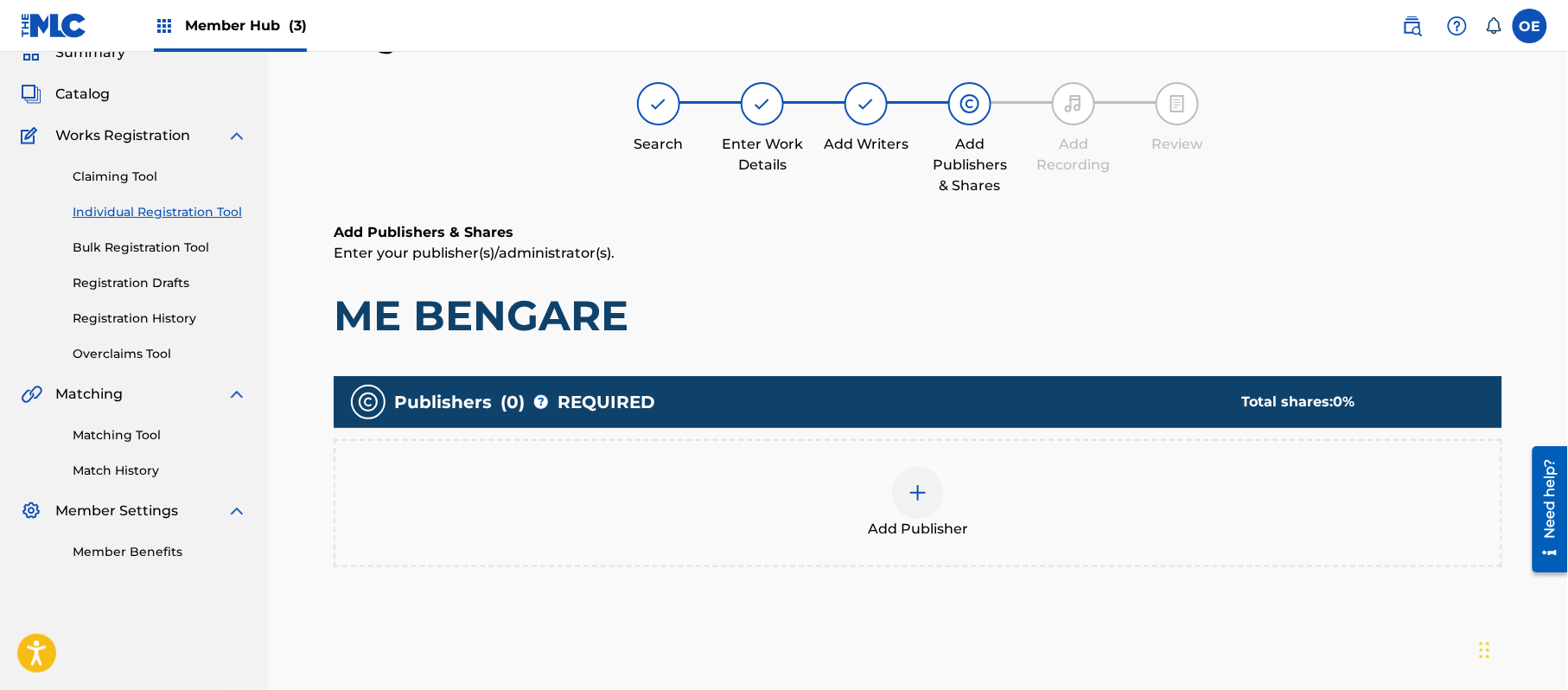
click at [997, 530] on div "Add Publisher" at bounding box center [917, 503] width 1165 height 72
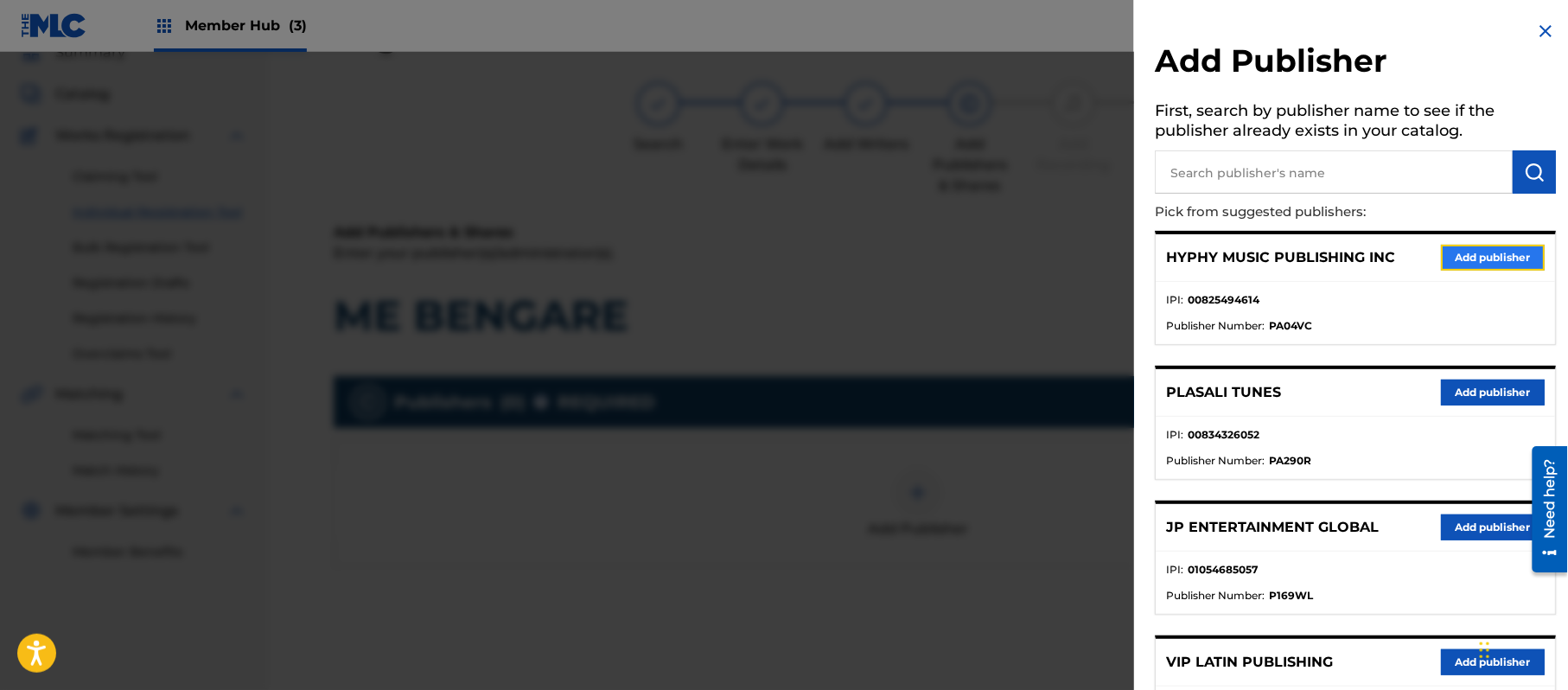
click at [1509, 245] on button "Add publisher" at bounding box center [1493, 257] width 104 height 26
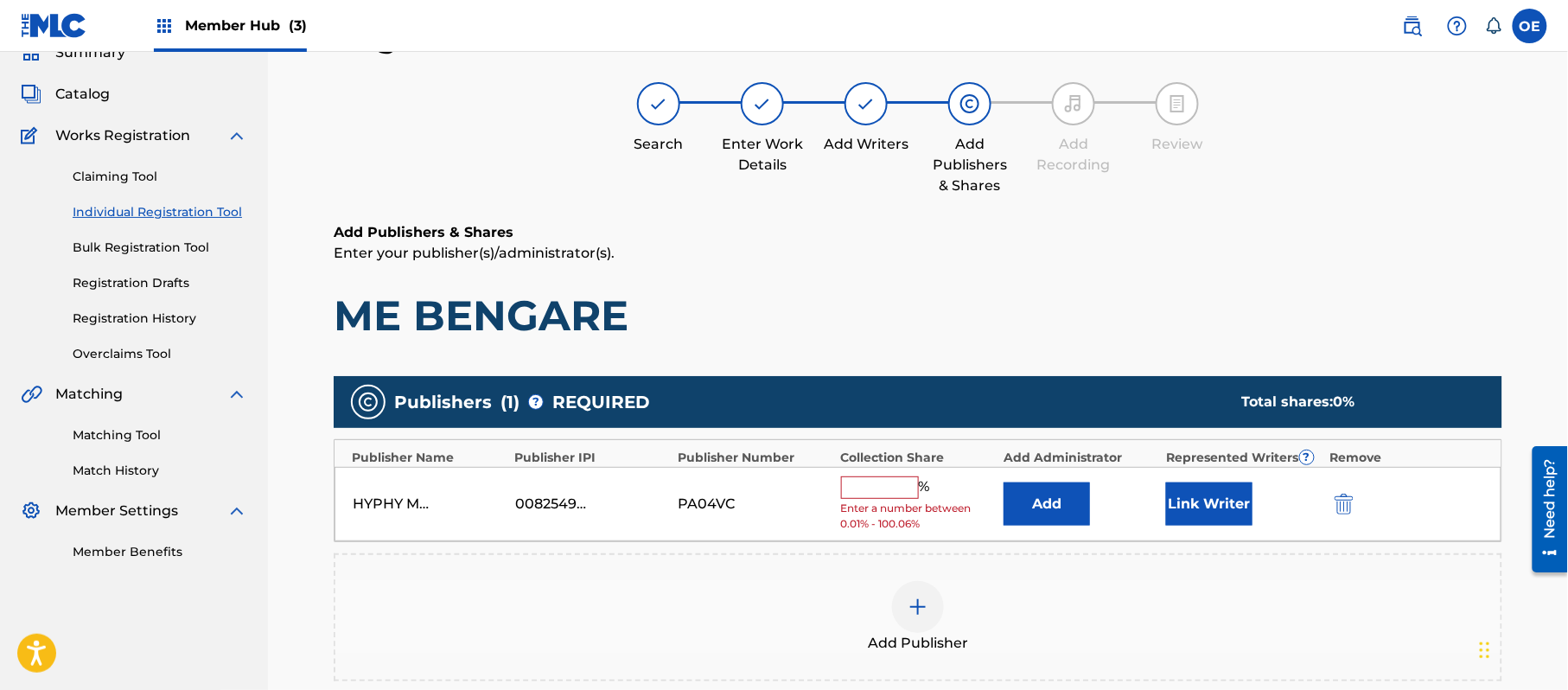
click at [897, 481] on input "text" at bounding box center [880, 488] width 78 height 22
type input "100"
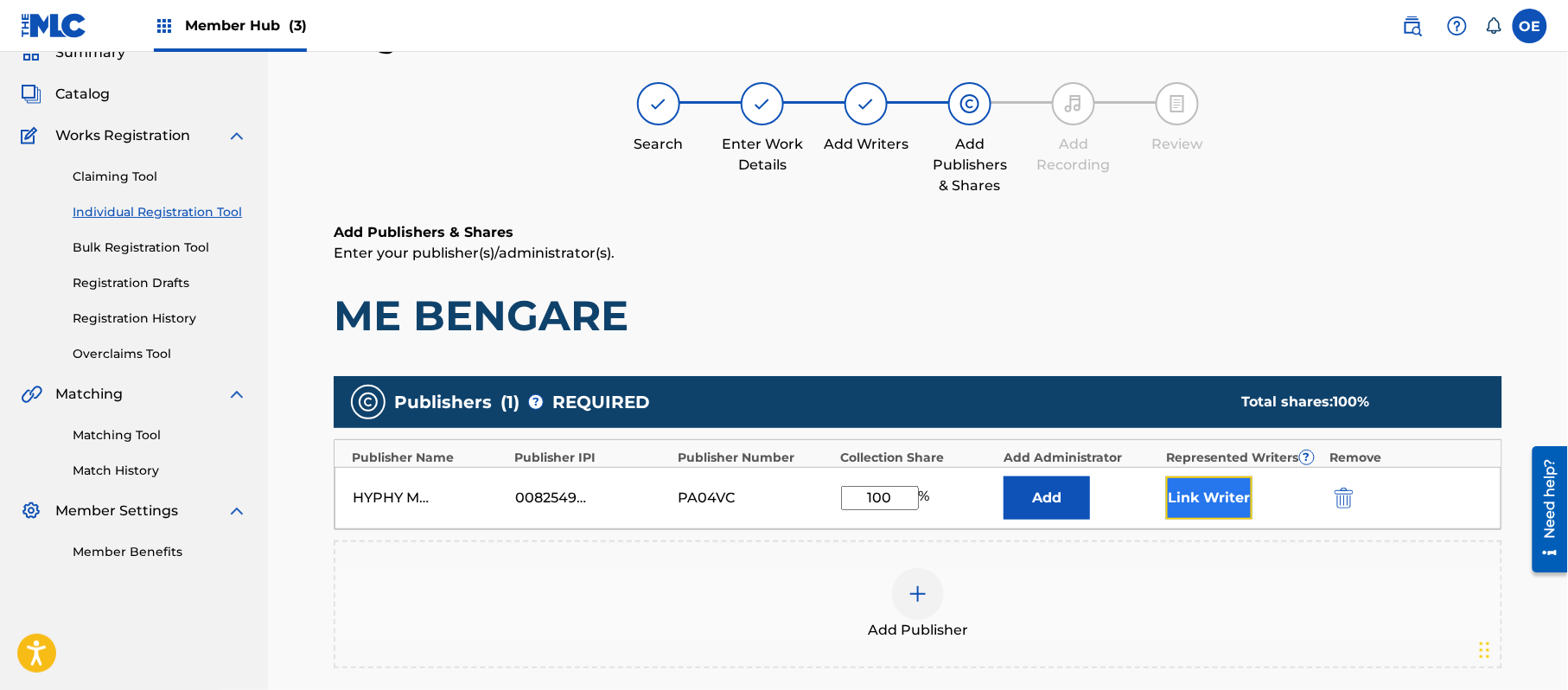
click at [1214, 510] on button "Link Writer" at bounding box center [1209, 498] width 86 height 44
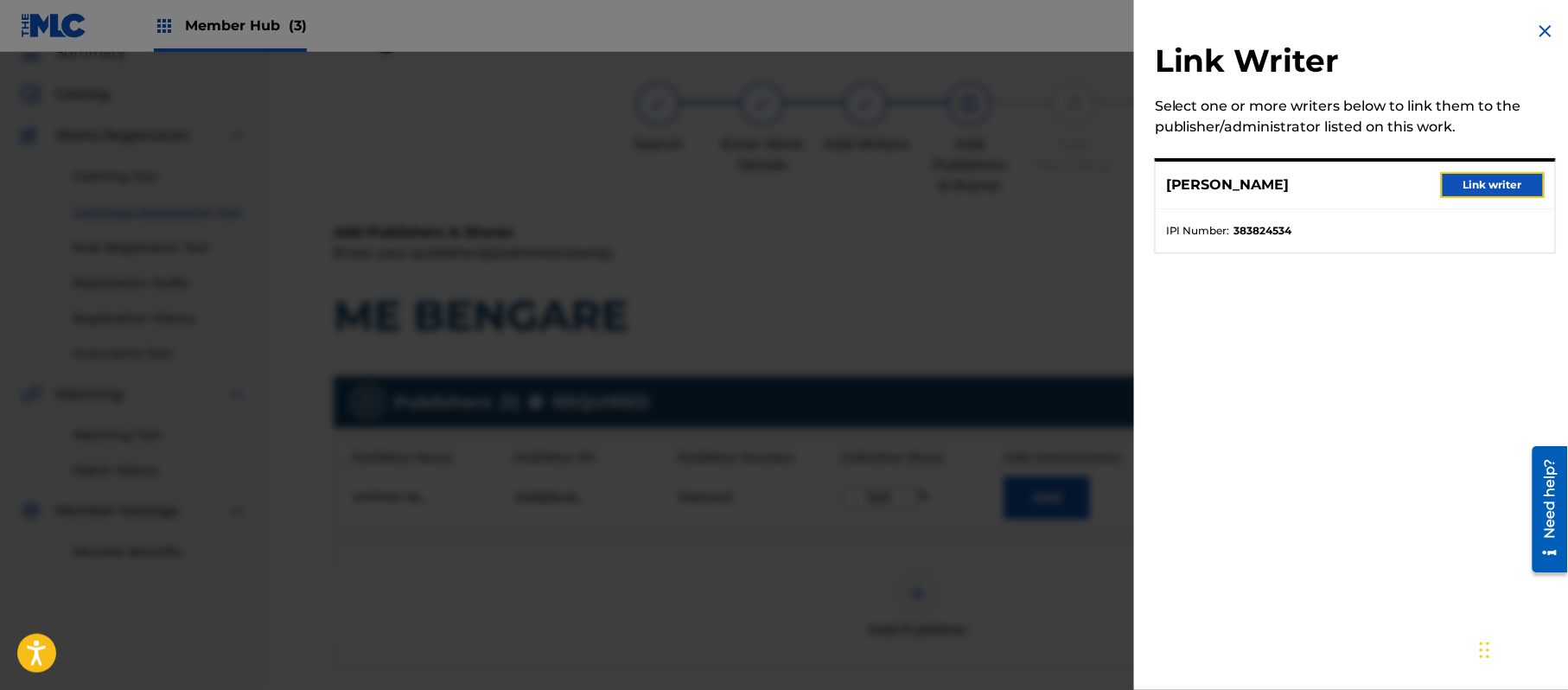
drag, startPoint x: 1523, startPoint y: 191, endPoint x: 1008, endPoint y: 371, distance: 545.6
click at [1509, 199] on div "[PERSON_NAME] Link writer" at bounding box center [1355, 185] width 399 height 47
click at [1502, 187] on button "Link writer" at bounding box center [1493, 185] width 104 height 26
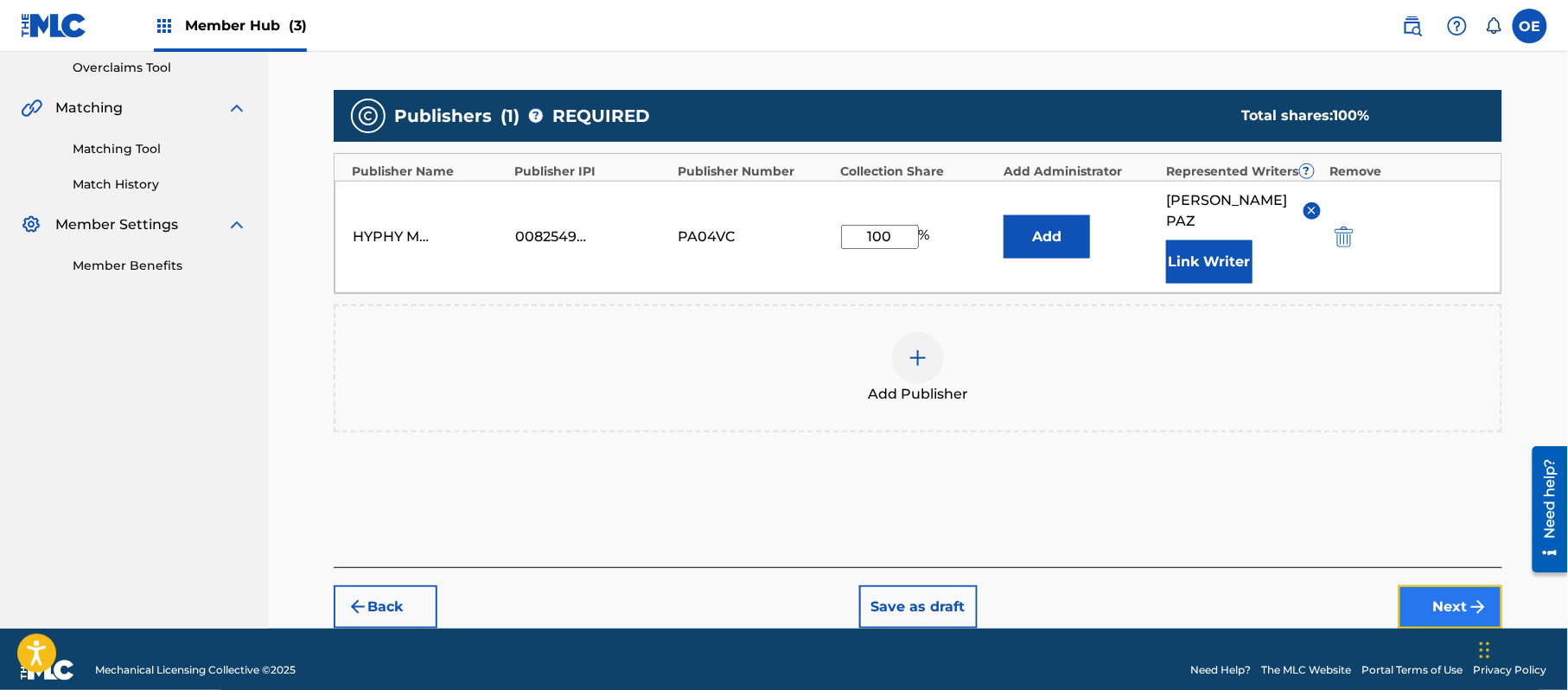
click at [1438, 585] on button "Next" at bounding box center [1450, 607] width 104 height 44
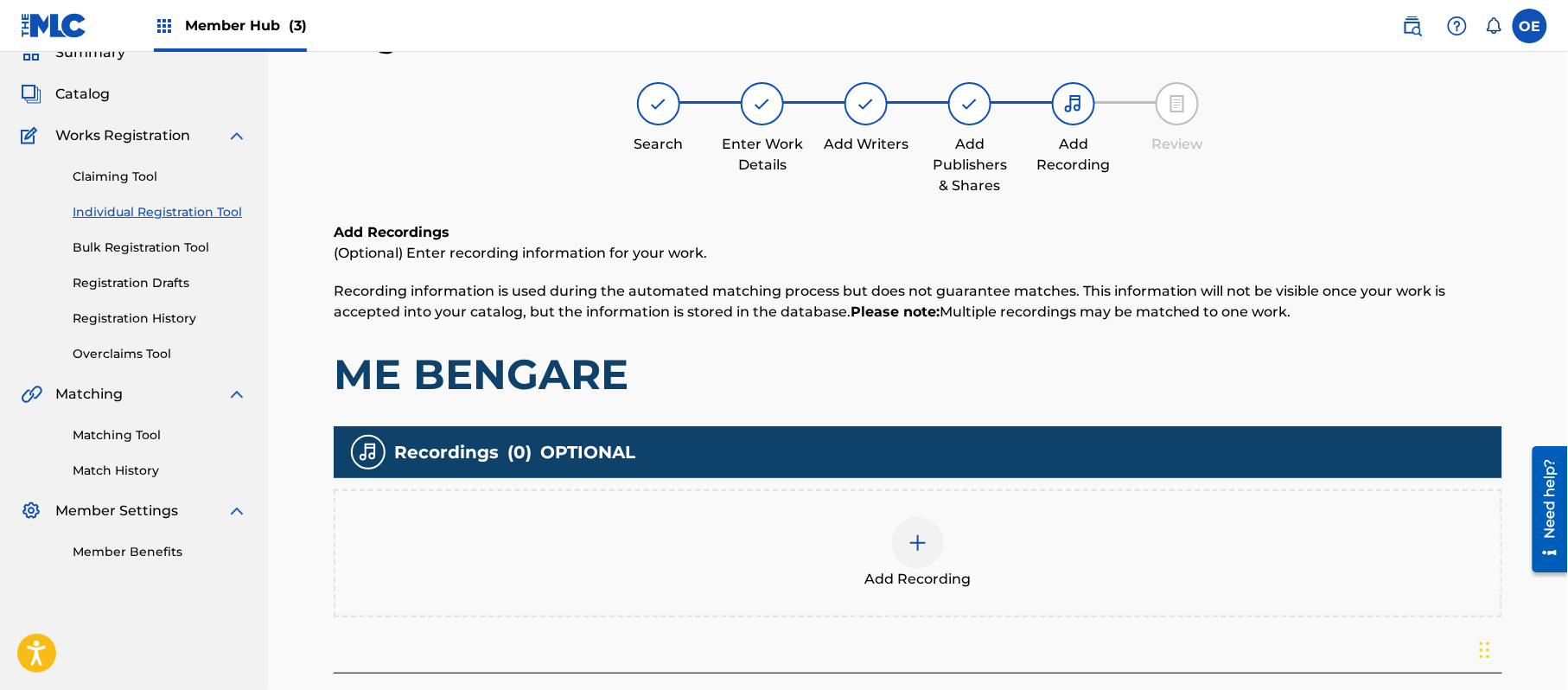
click at [987, 554] on div "Add Recording" at bounding box center [917, 553] width 1165 height 72
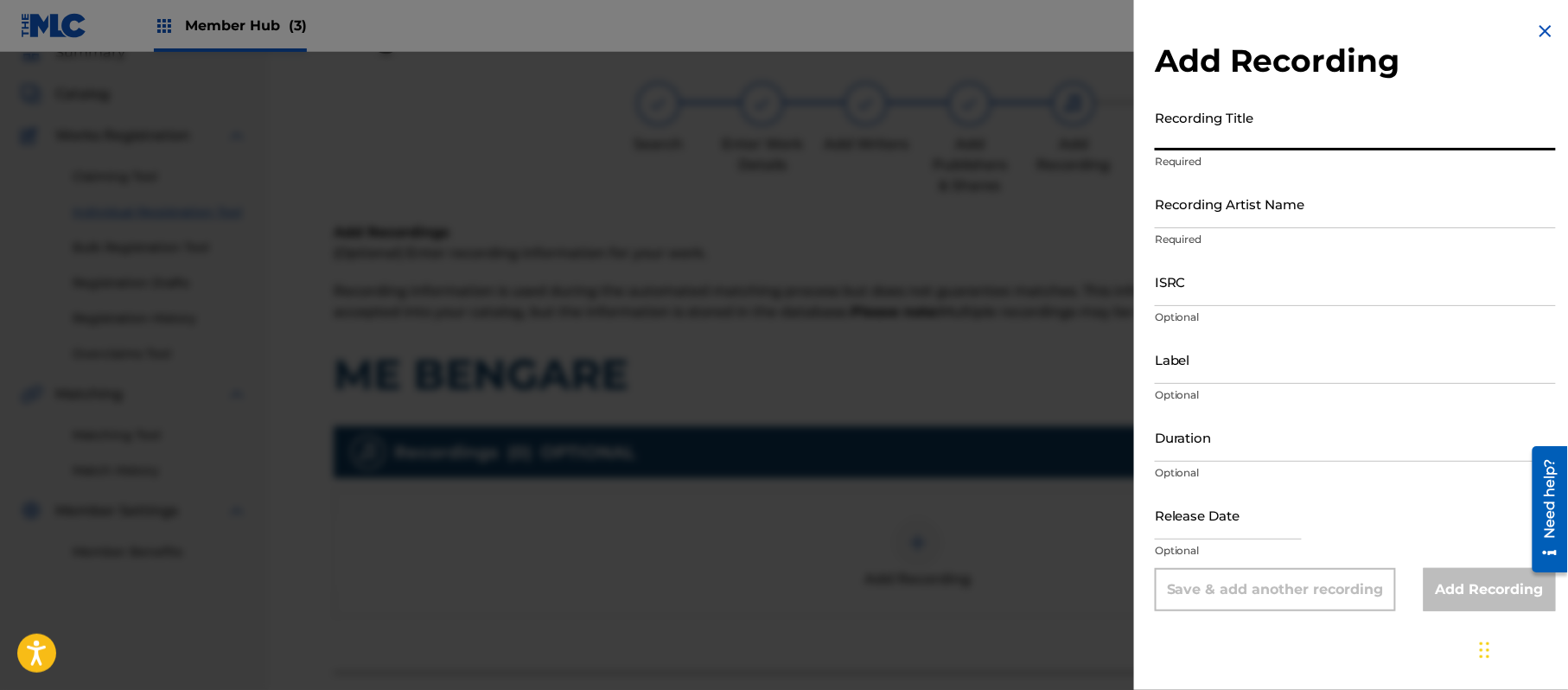
paste input "Me Bengare"
type input "Me Bengare"
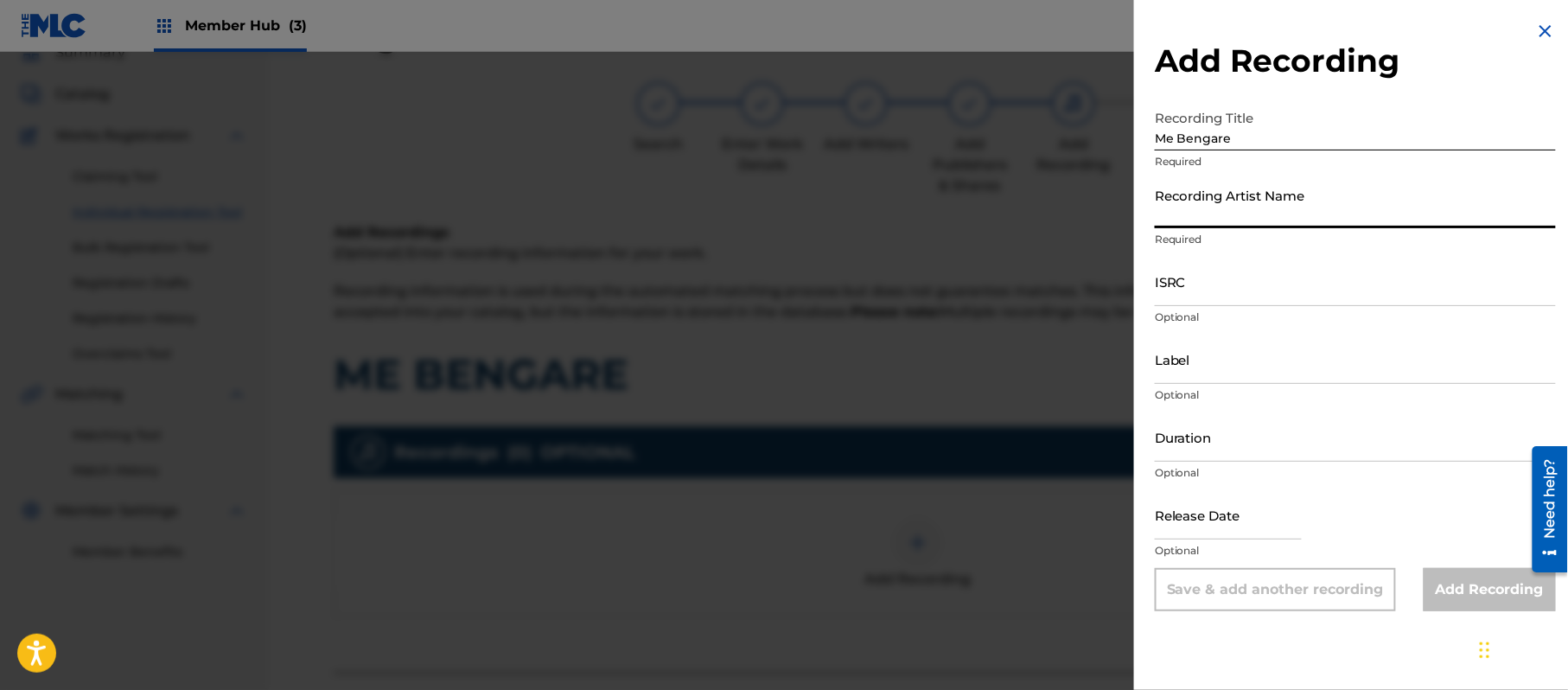
paste input "[PERSON_NAME]"
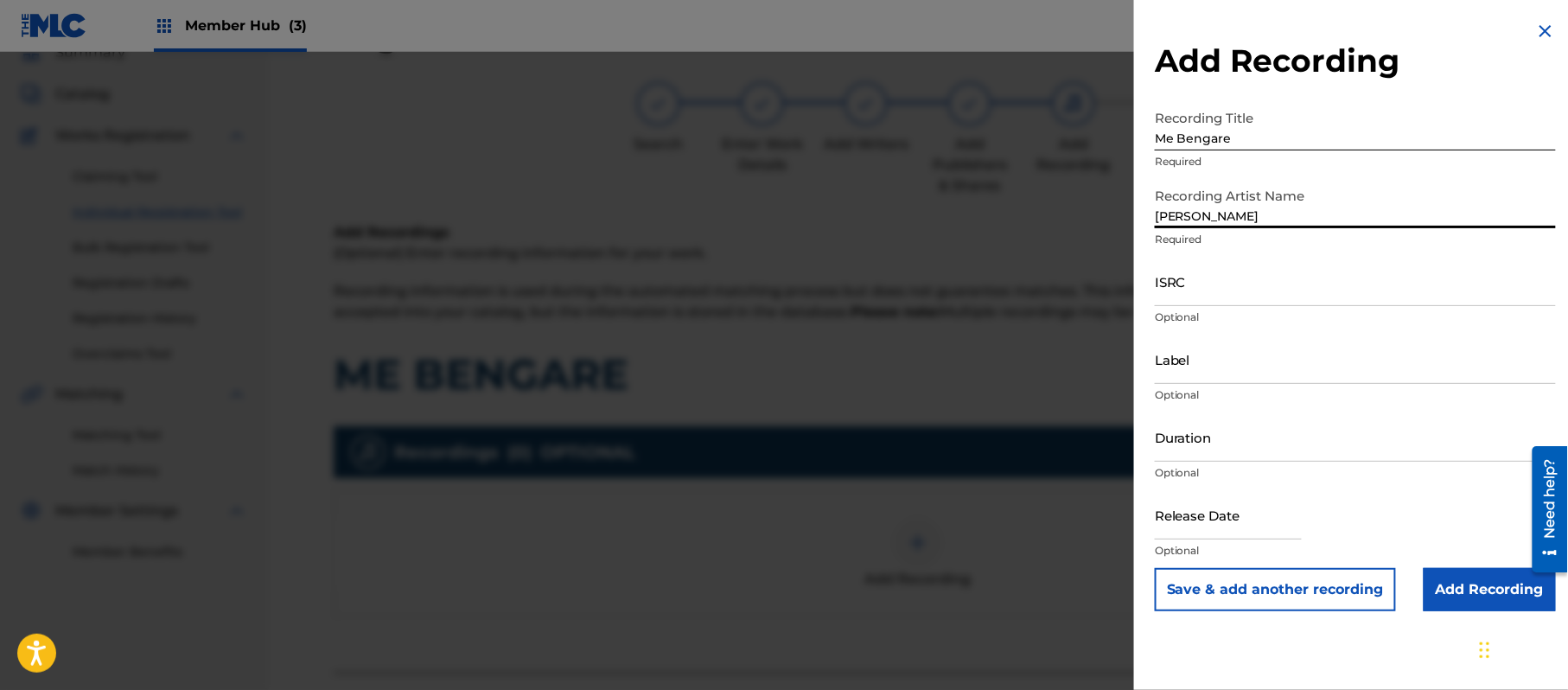
type input "[PERSON_NAME]"
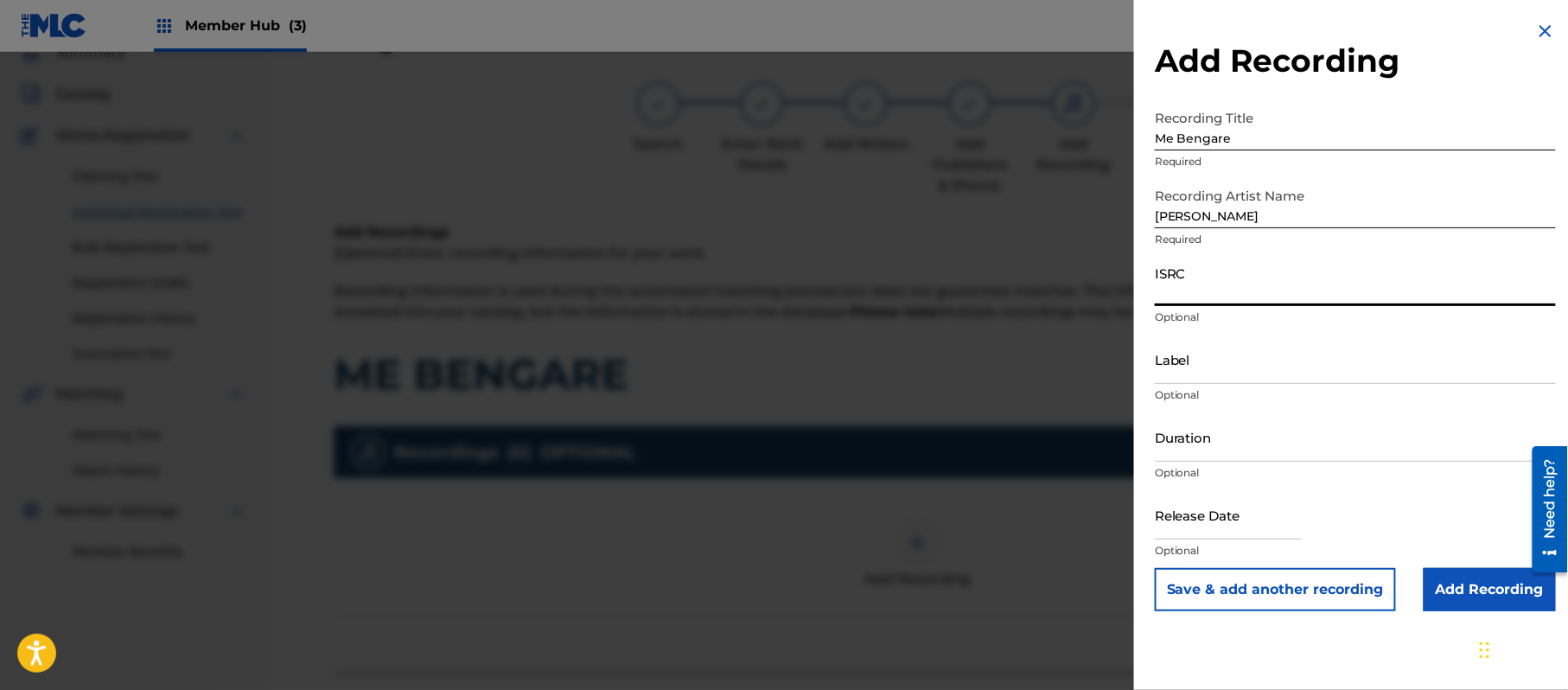
paste input "CA5KR1834423"
type input "CA5KR1834423"
paste input "3 Amigos Intertainment"
type input "3 Amigos Intertainment"
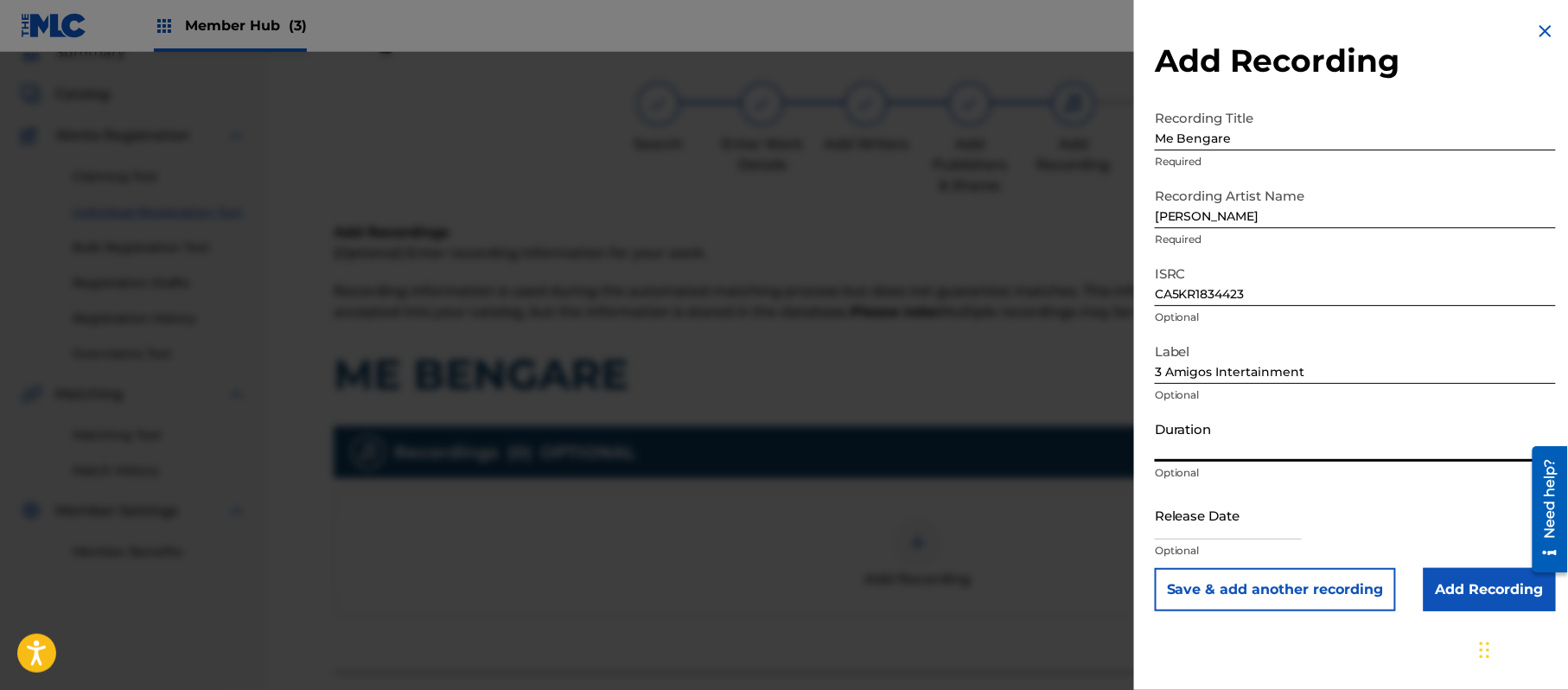
click at [1300, 450] on input "Duration" at bounding box center [1355, 436] width 401 height 49
type input "02:49"
drag, startPoint x: 1276, startPoint y: 513, endPoint x: 1287, endPoint y: 541, distance: 30.1
click at [1276, 513] on input "text" at bounding box center [1228, 515] width 147 height 49
select select "8"
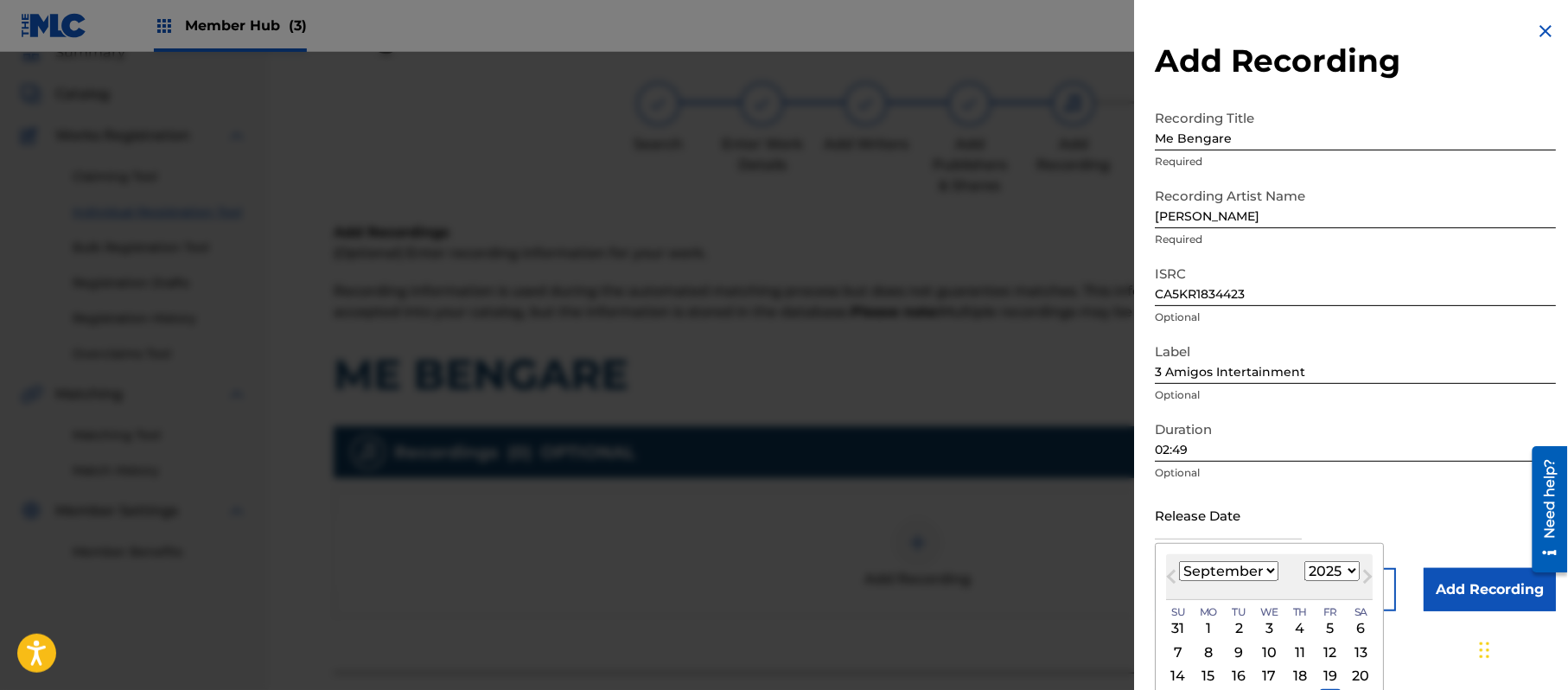
click at [1333, 576] on select "1899 1900 1901 1902 1903 1904 1905 1906 1907 1908 1909 1910 1911 1912 1913 1914…" at bounding box center [1332, 571] width 56 height 19
select select "2018"
click at [1308, 561] on select "1899 1900 1901 1902 1903 1904 1905 1906 1907 1908 1909 1910 1911 1912 1913 1914…" at bounding box center [1332, 571] width 56 height 19
click at [1218, 568] on select "January February March April May June July August September October November De…" at bounding box center [1228, 571] width 99 height 19
select select "9"
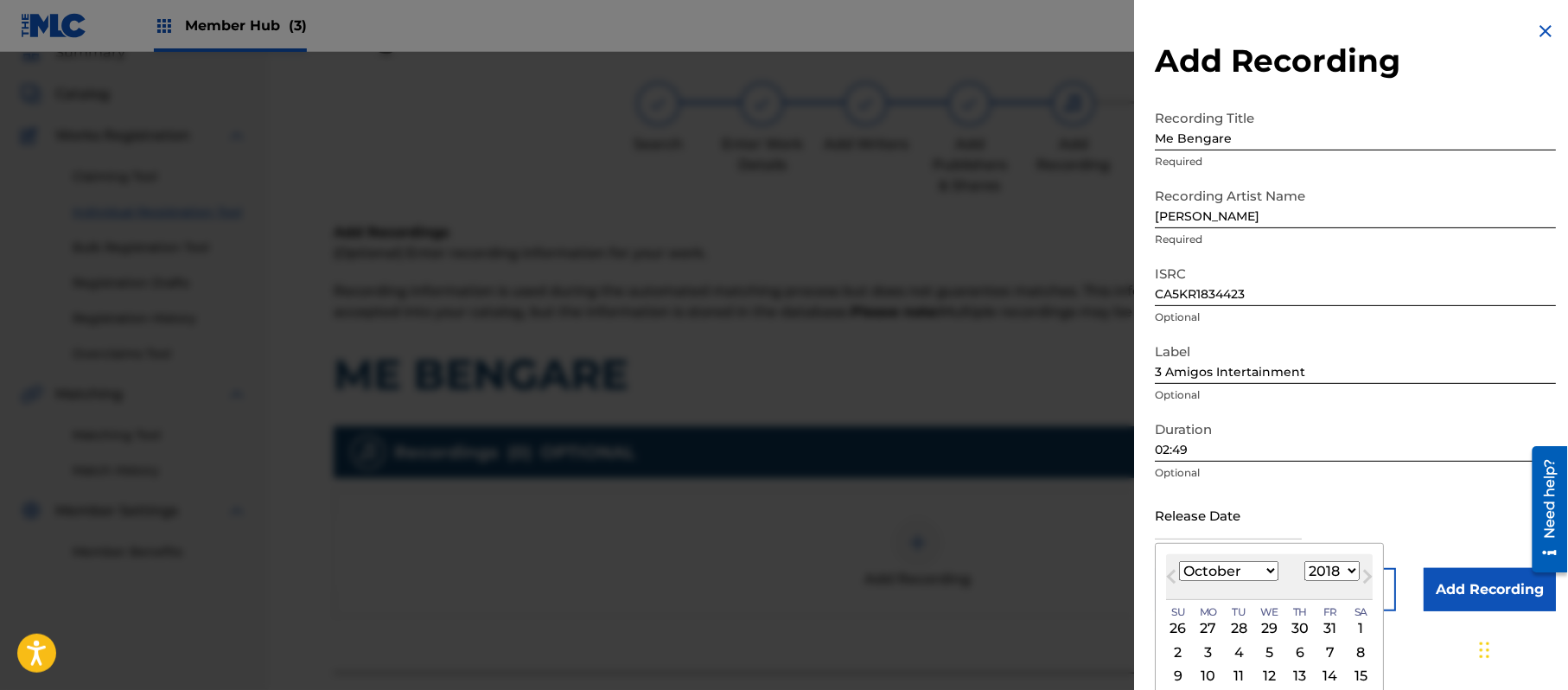
click at [1180, 561] on select "January February March April May June July August September October November De…" at bounding box center [1228, 571] width 99 height 19
click at [1209, 646] on div "8" at bounding box center [1208, 652] width 20 height 20
type input "[DATE]"
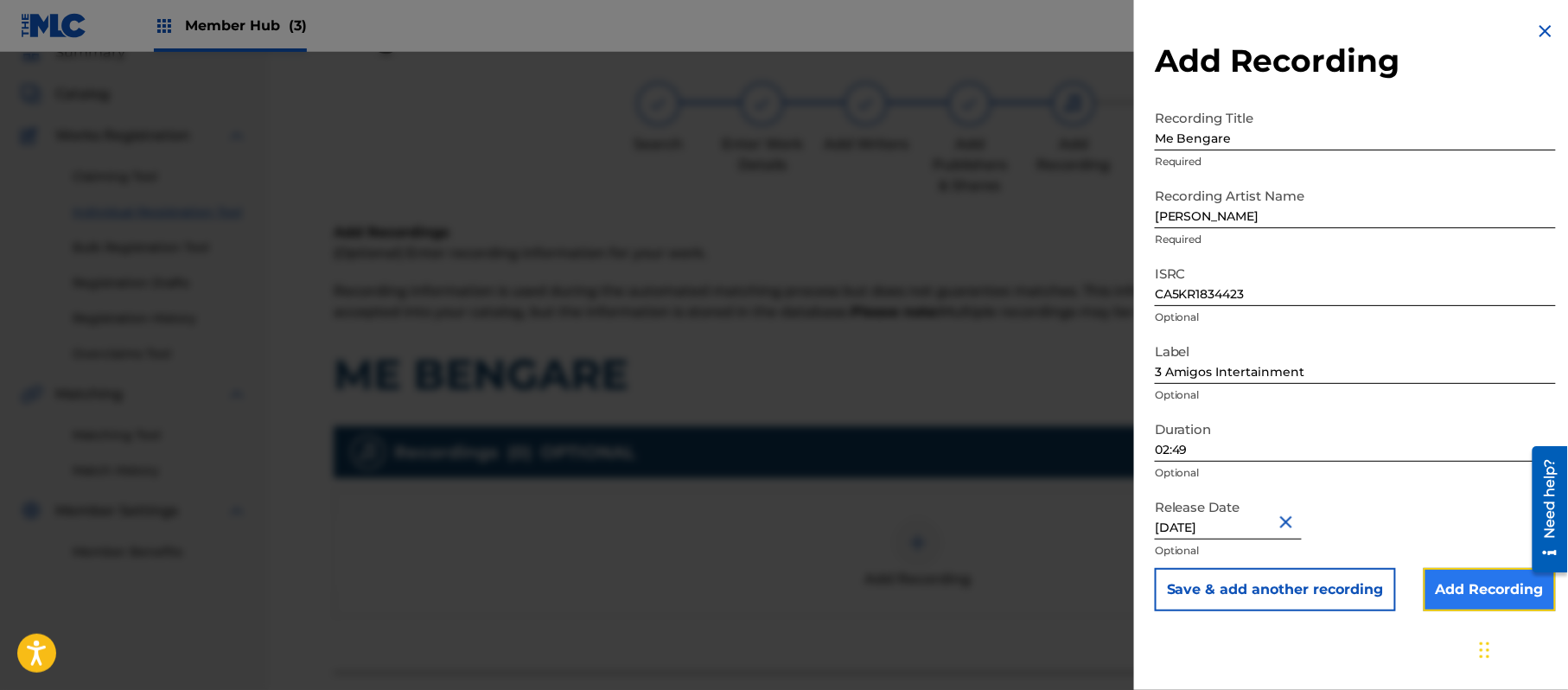
click at [1490, 590] on input "Add Recording" at bounding box center [1489, 590] width 132 height 44
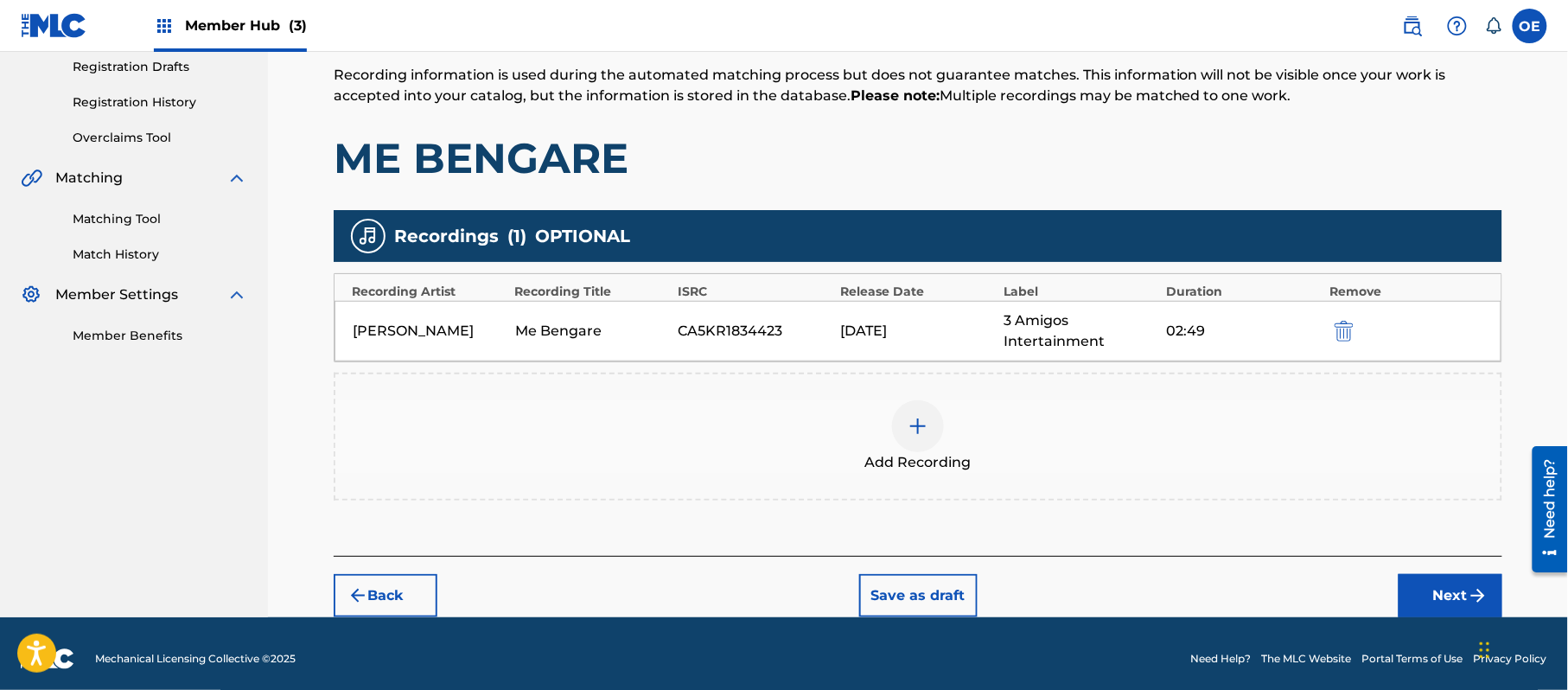
scroll to position [305, 0]
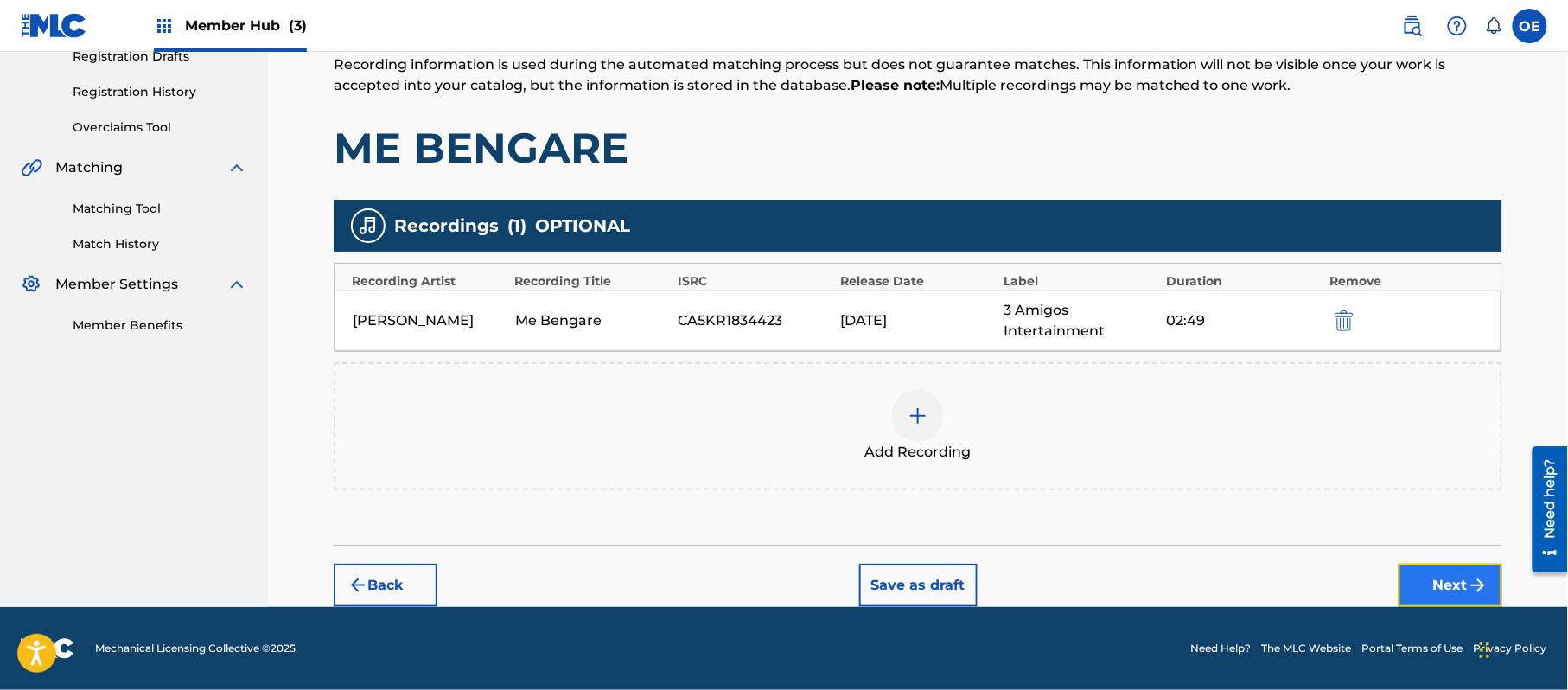
click at [1422, 576] on button "Next" at bounding box center [1450, 585] width 104 height 44
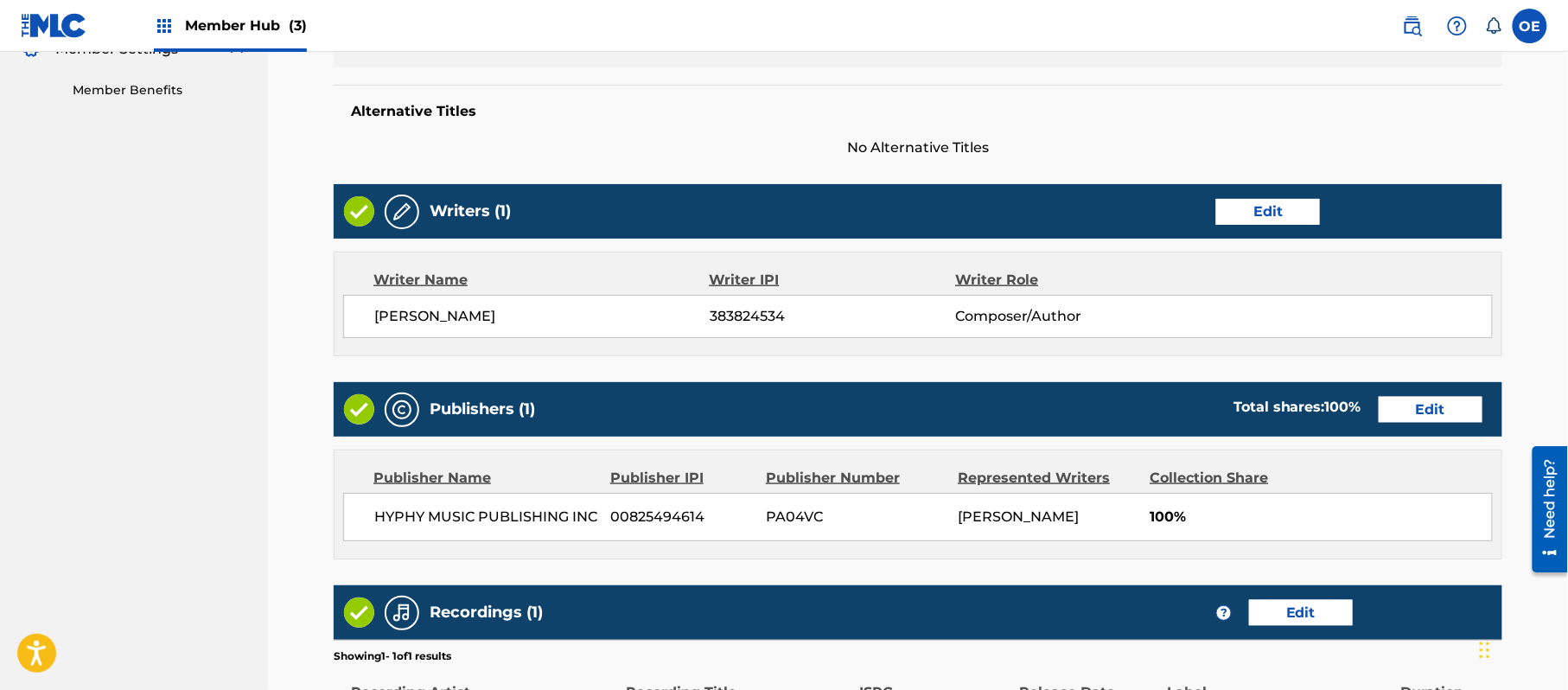
scroll to position [773, 0]
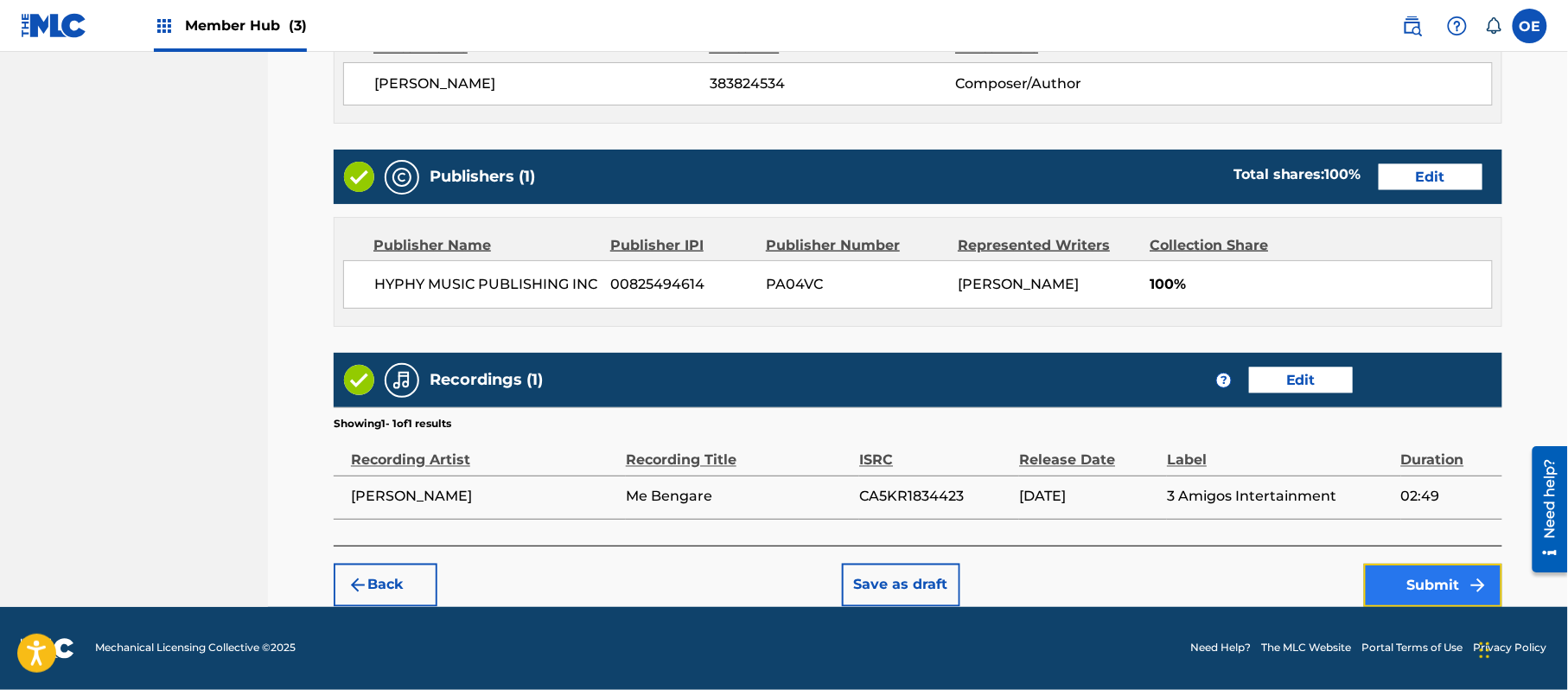
click at [1399, 586] on button "Submit" at bounding box center [1433, 585] width 138 height 44
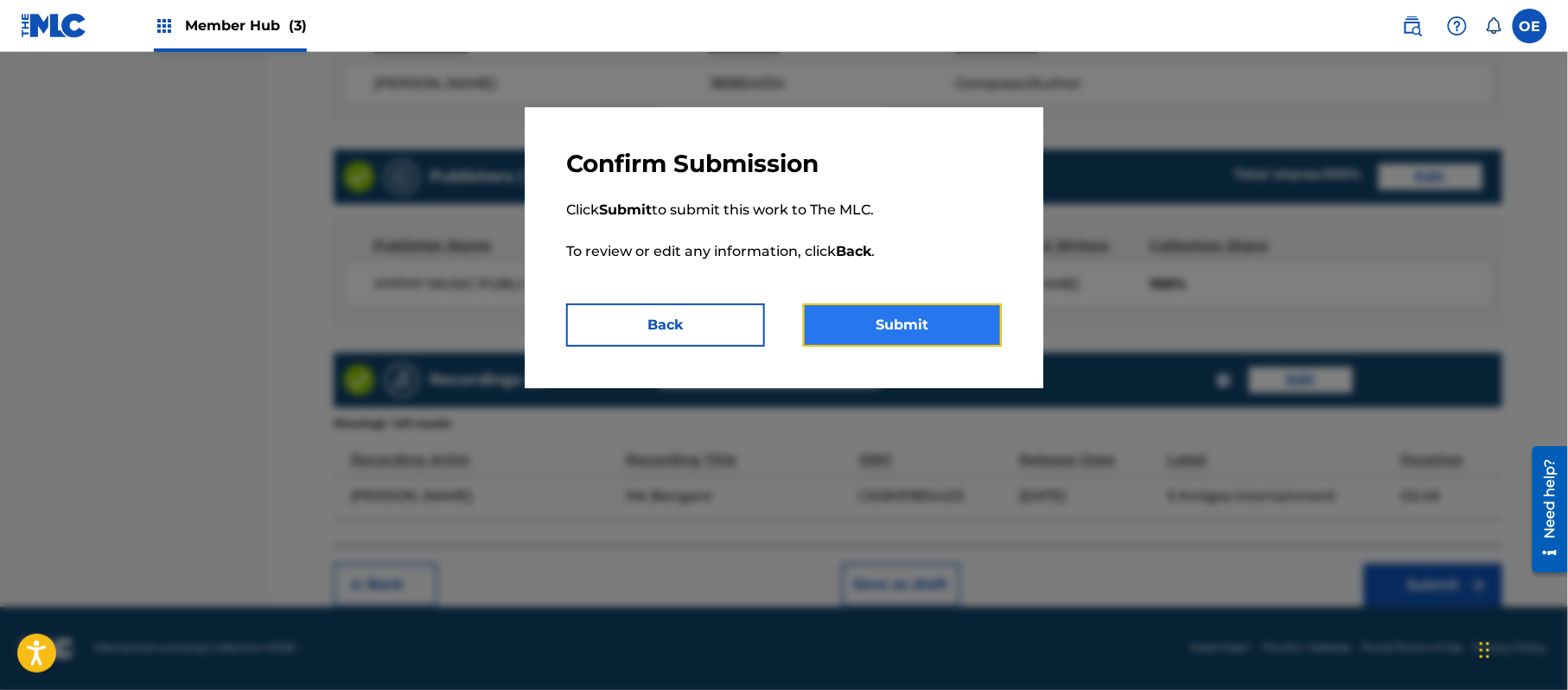
click at [886, 333] on button "Submit" at bounding box center [902, 325] width 199 height 44
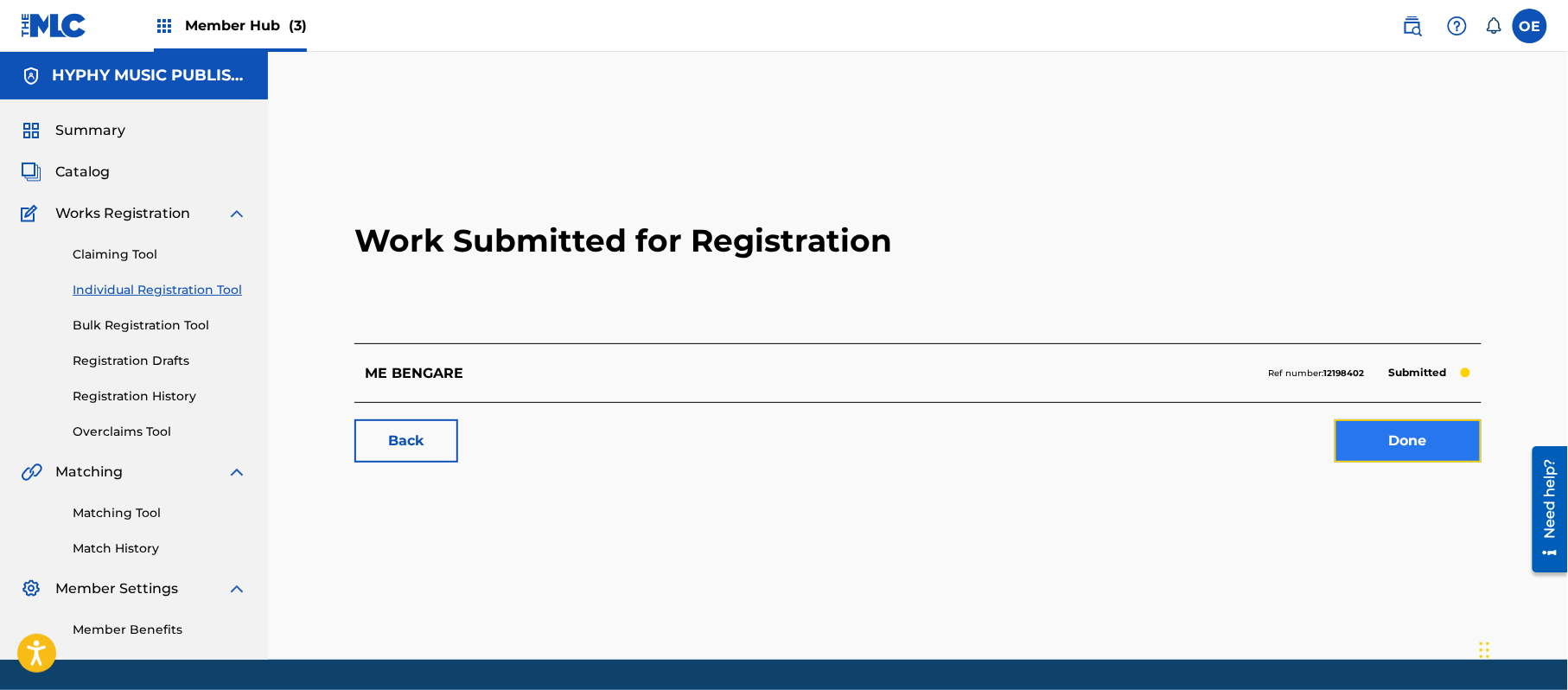
click at [1353, 426] on link "Done" at bounding box center [1408, 441] width 147 height 44
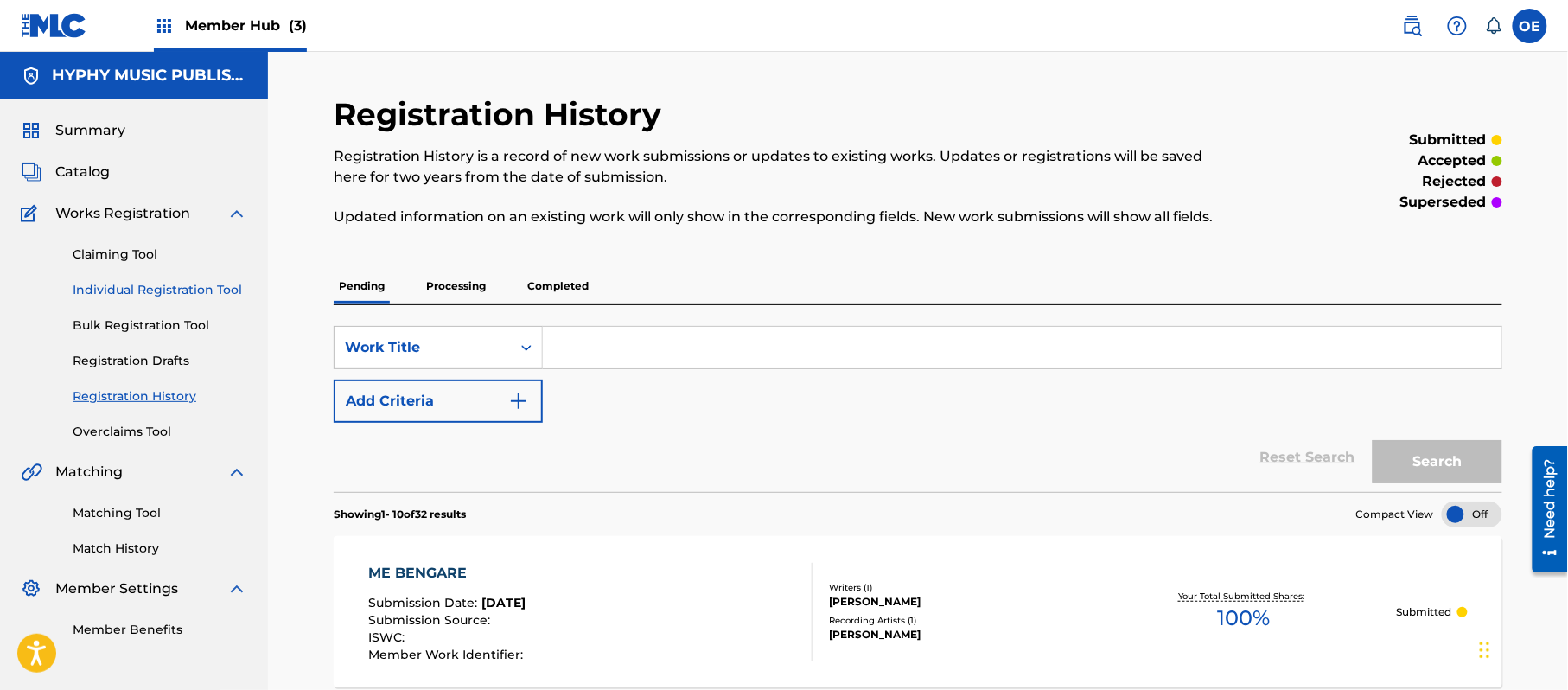
click at [216, 288] on link "Individual Registration Tool" at bounding box center [159, 291] width 175 height 19
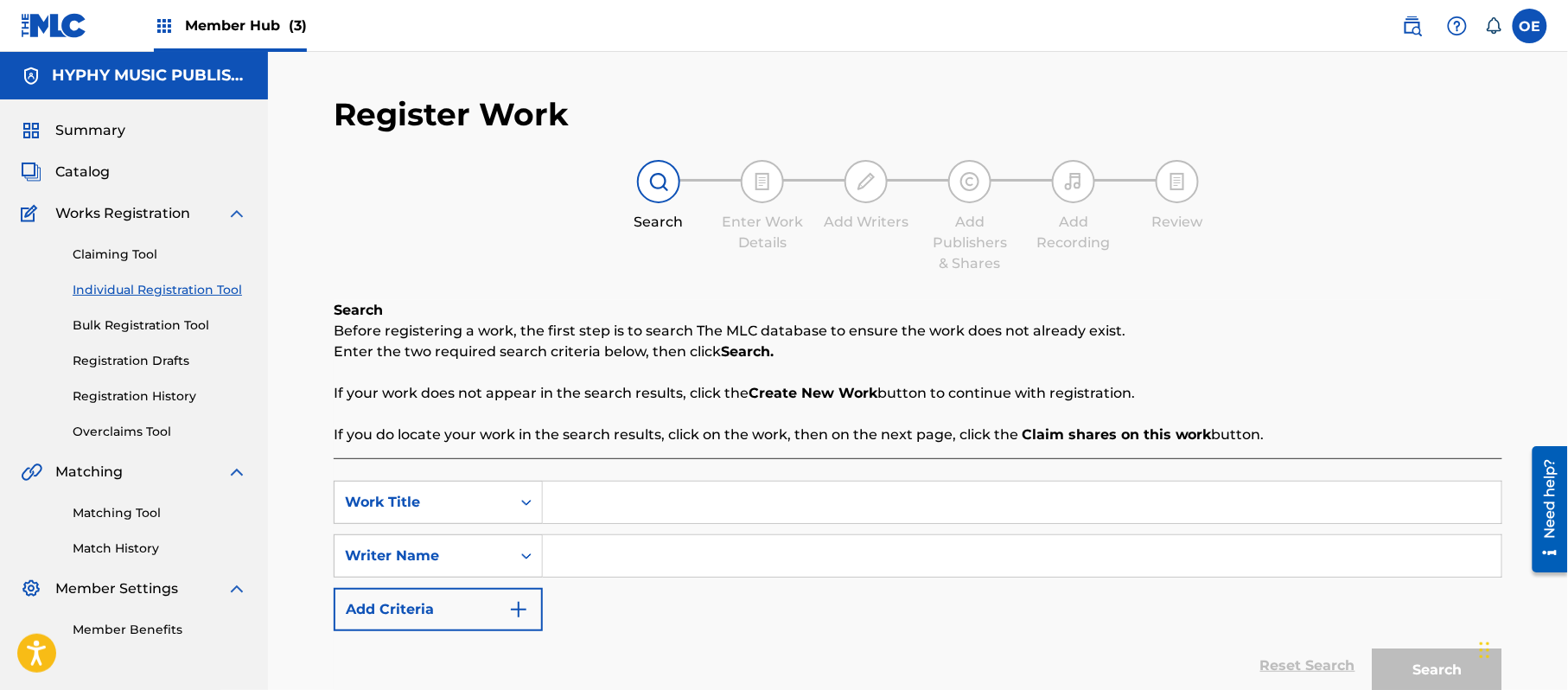
paste input "ME ENAMORE"
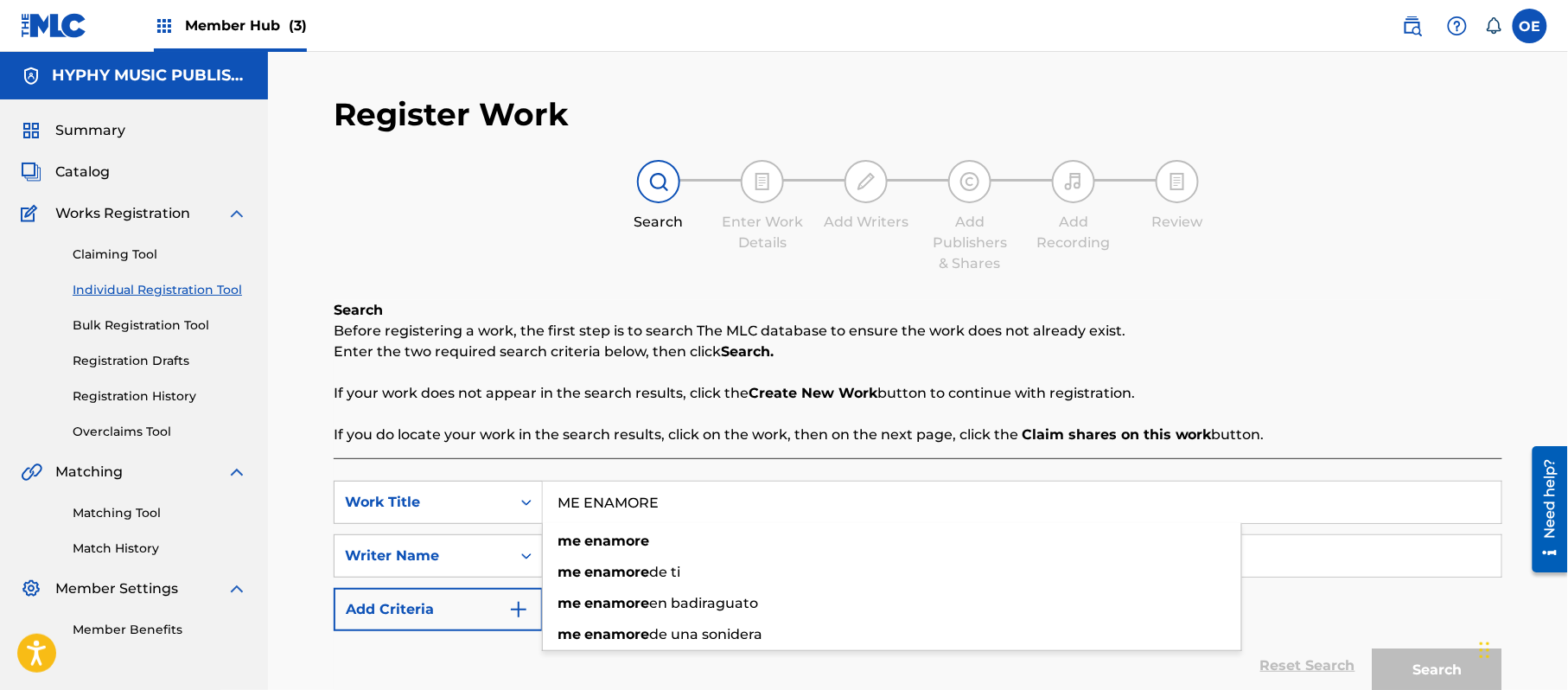
type input "ME ENAMORE"
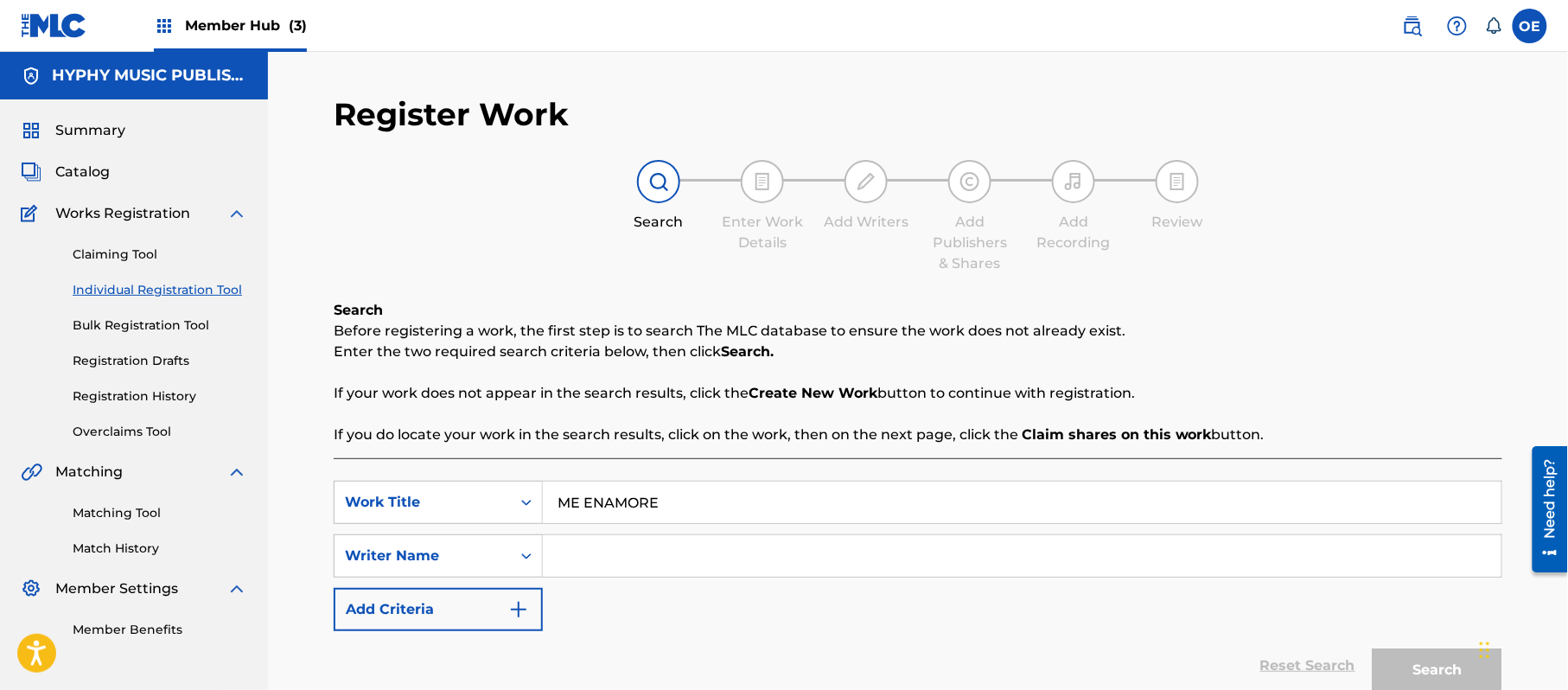
paste input "[PERSON_NAME]"
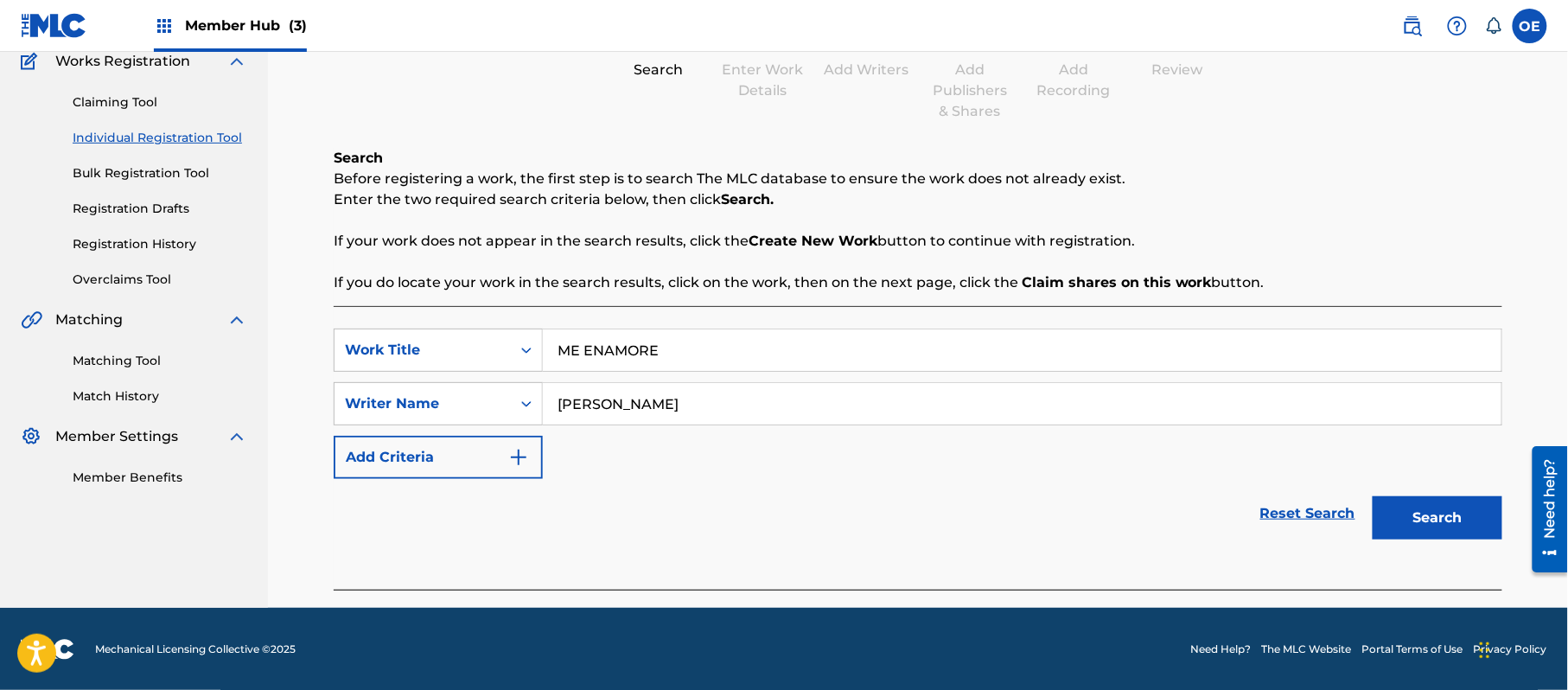
scroll to position [153, 0]
type input "[PERSON_NAME]"
click at [1447, 504] on button "Search" at bounding box center [1437, 517] width 130 height 44
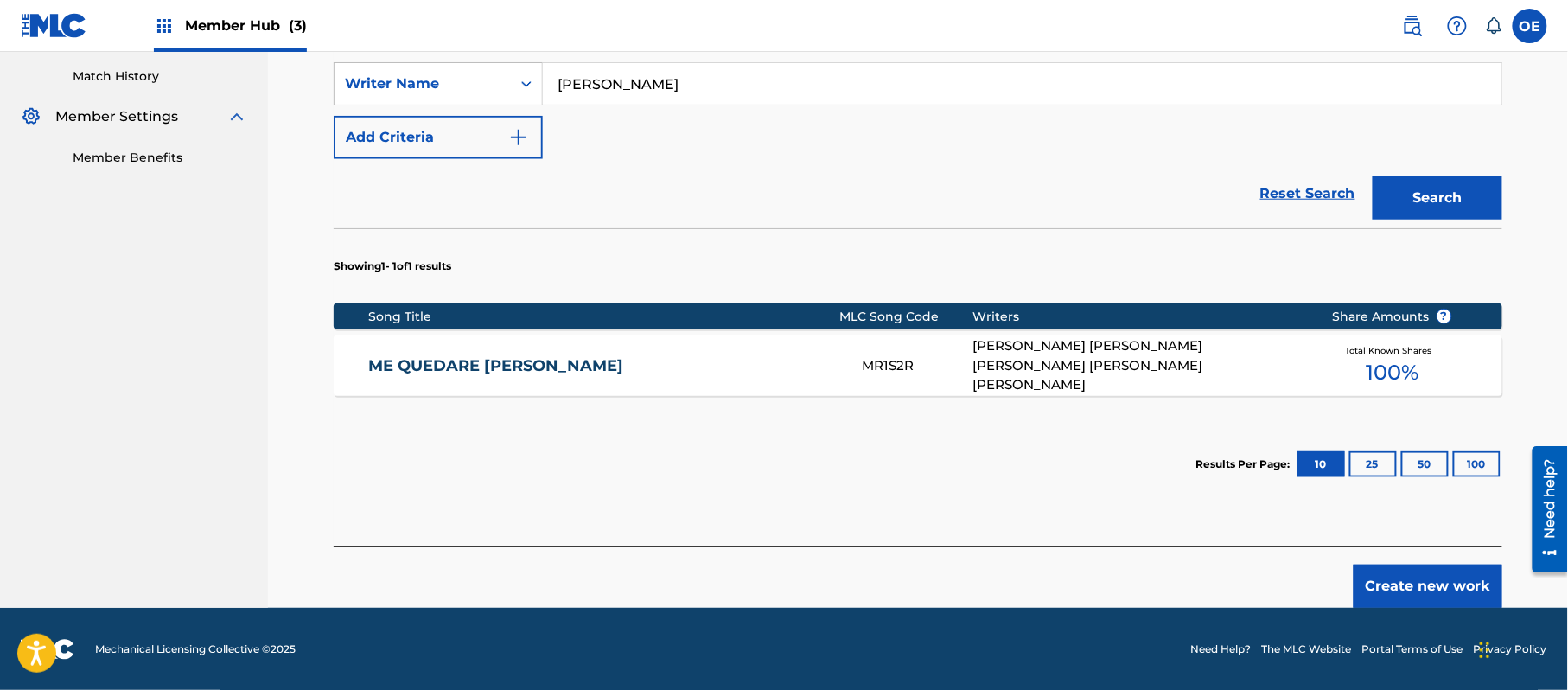
scroll to position [474, 0]
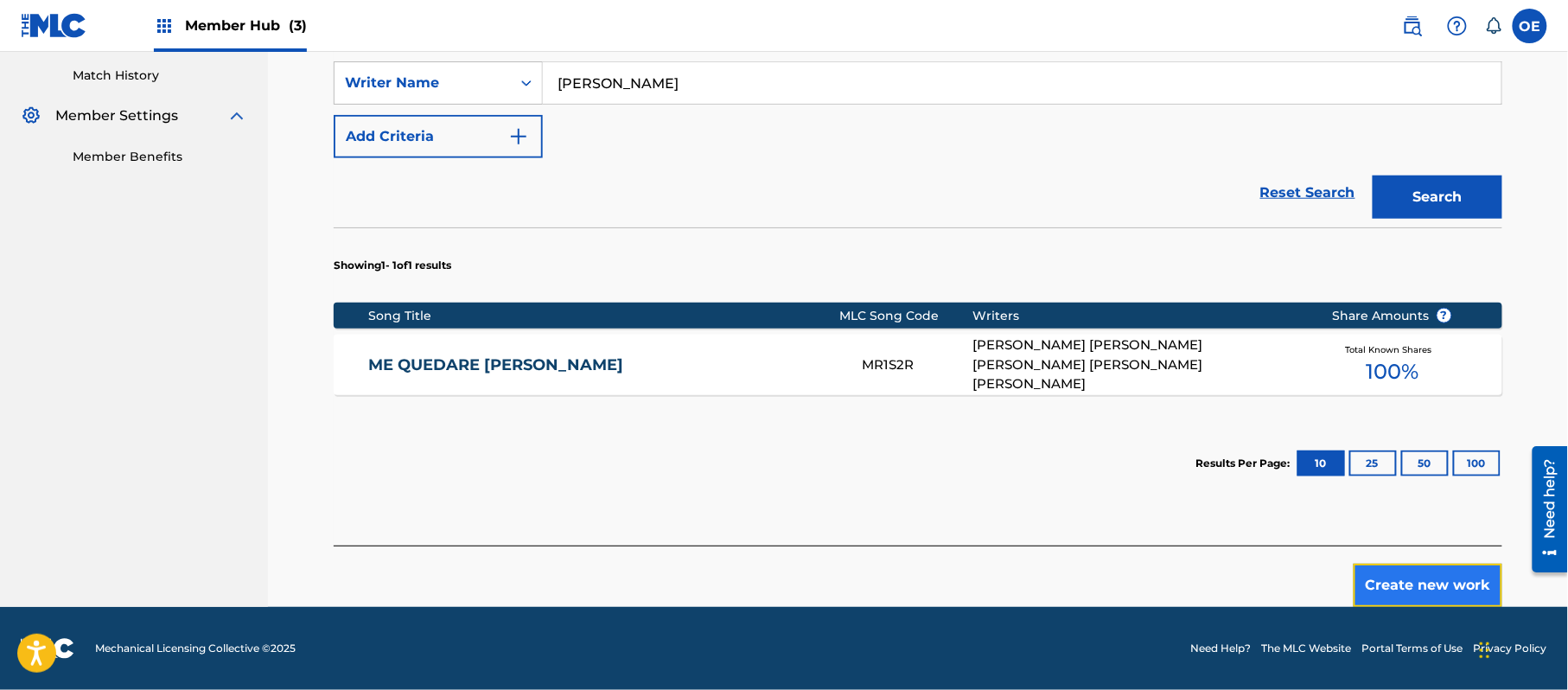
click at [1425, 592] on button "Create new work" at bounding box center [1427, 585] width 149 height 44
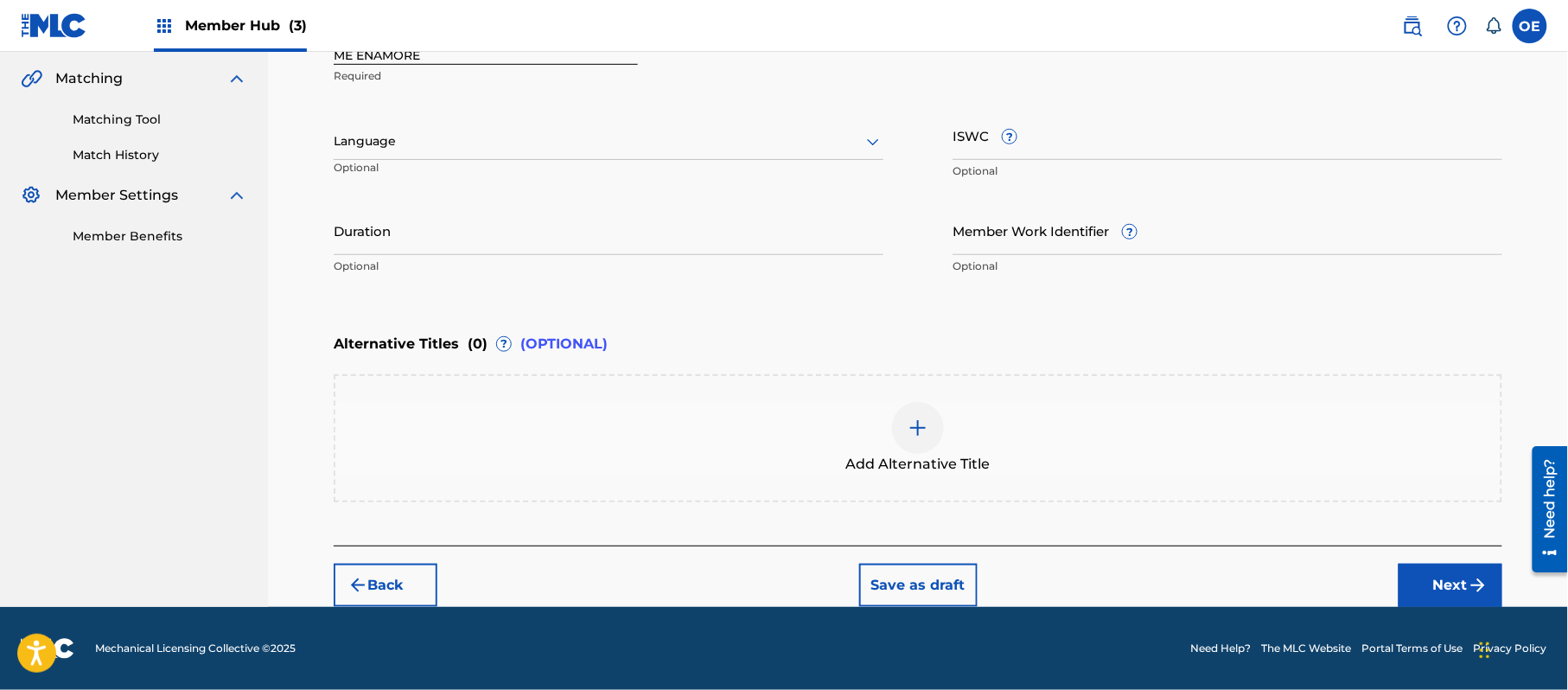
scroll to position [392, 0]
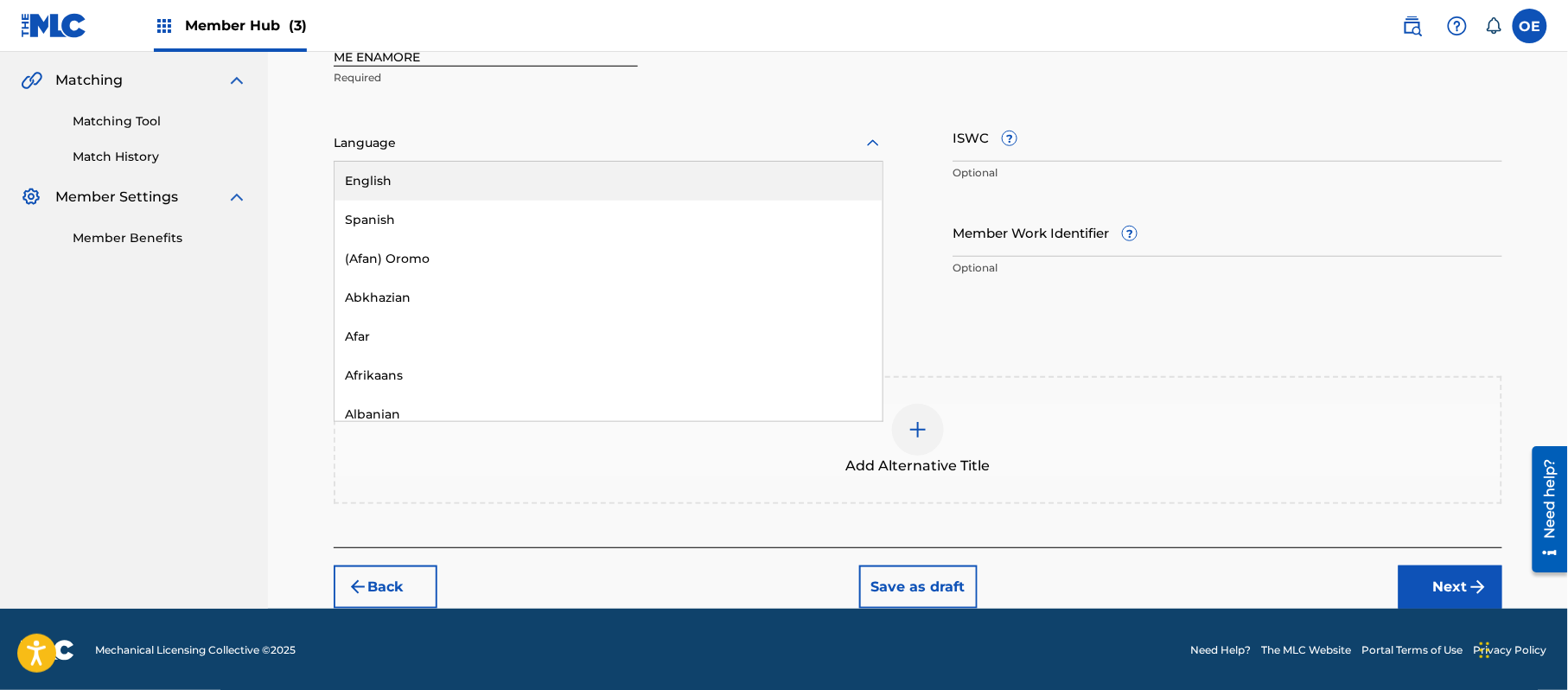
click at [484, 152] on div at bounding box center [608, 143] width 550 height 21
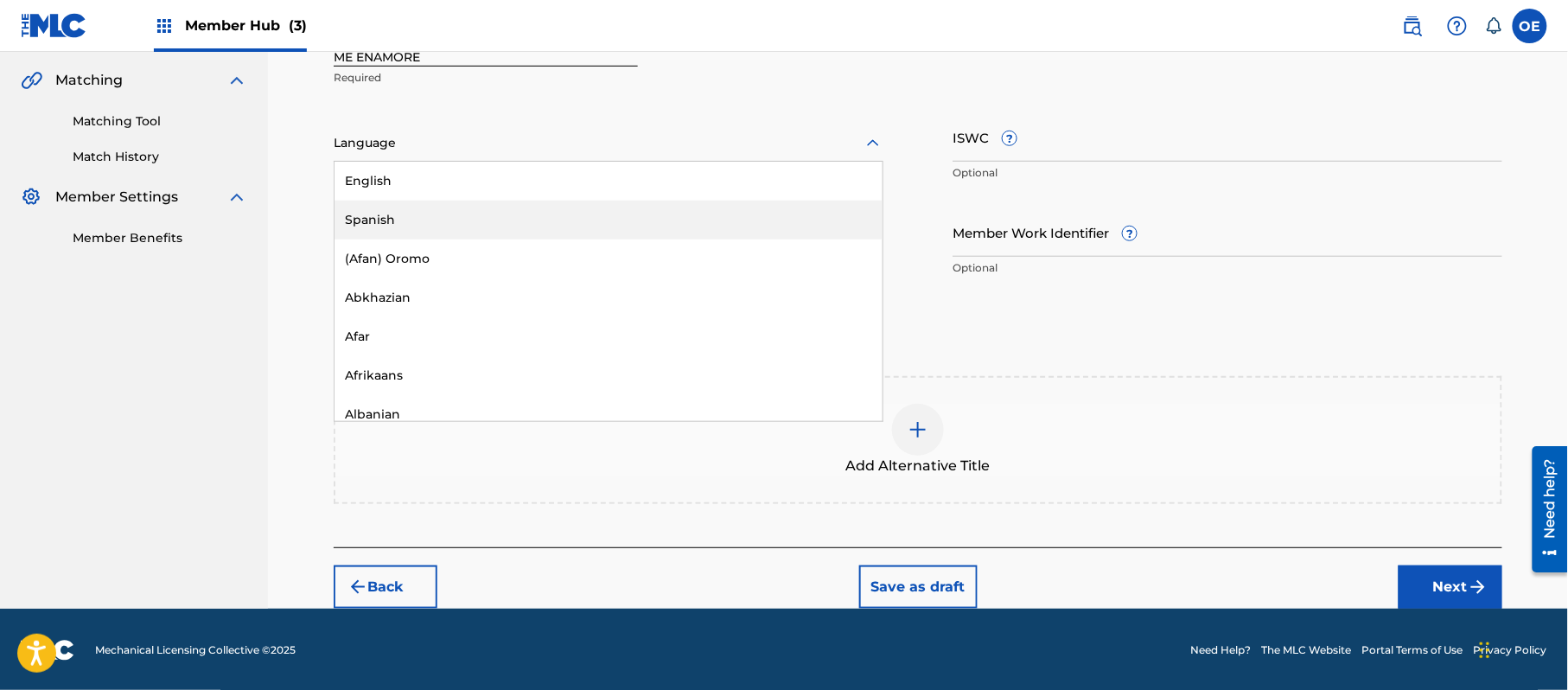
click at [481, 203] on div "Spanish" at bounding box center [608, 220] width 548 height 39
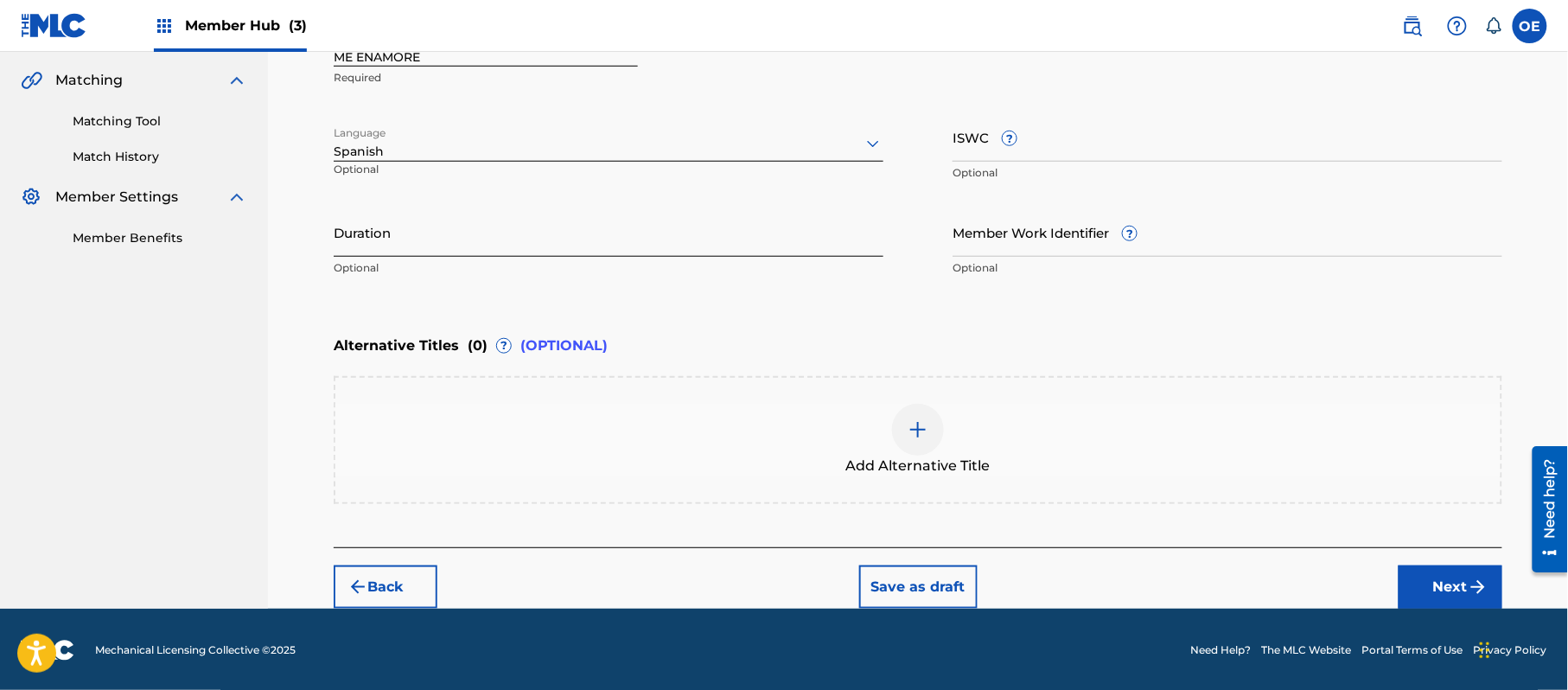
click at [427, 212] on input "Duration" at bounding box center [608, 232] width 550 height 49
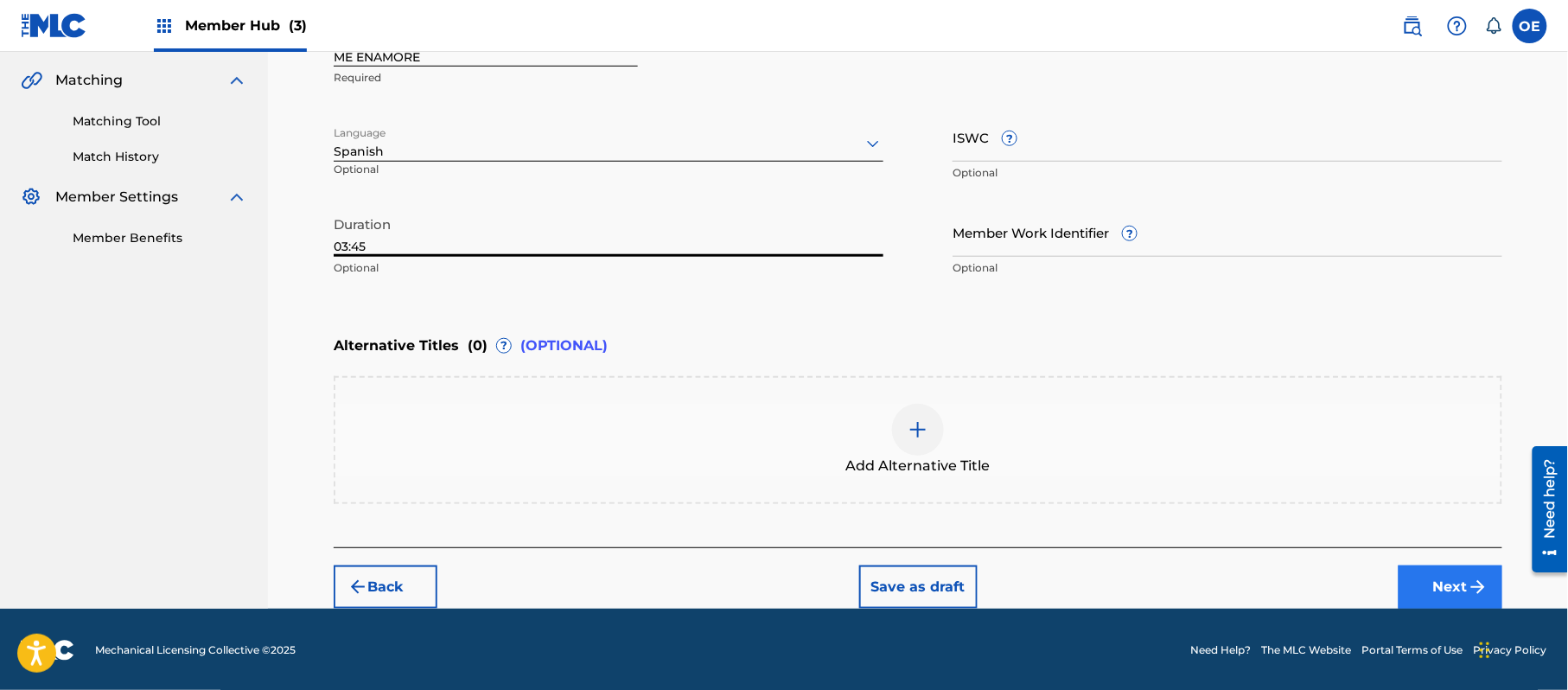
type input "03:45"
click at [1440, 571] on button "Next" at bounding box center [1450, 587] width 104 height 44
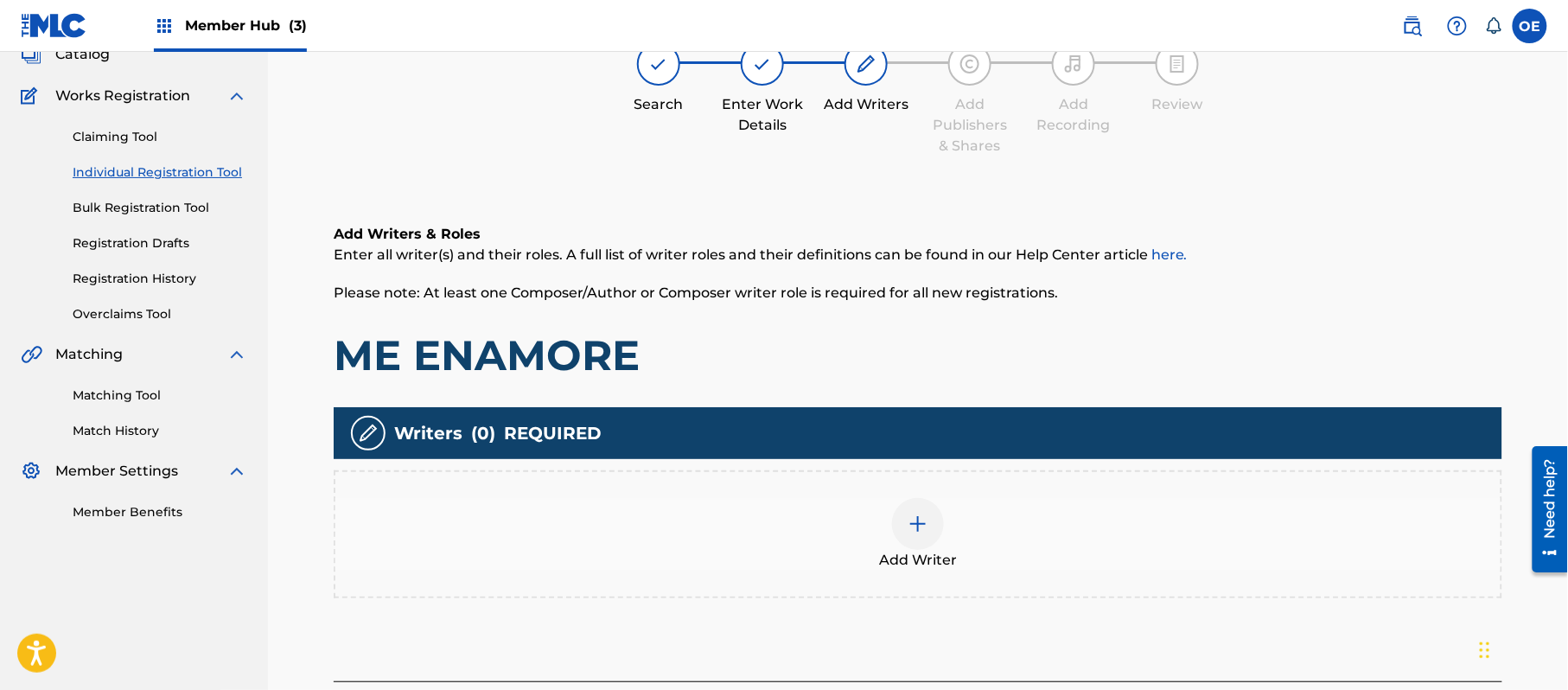
scroll to position [78, 0]
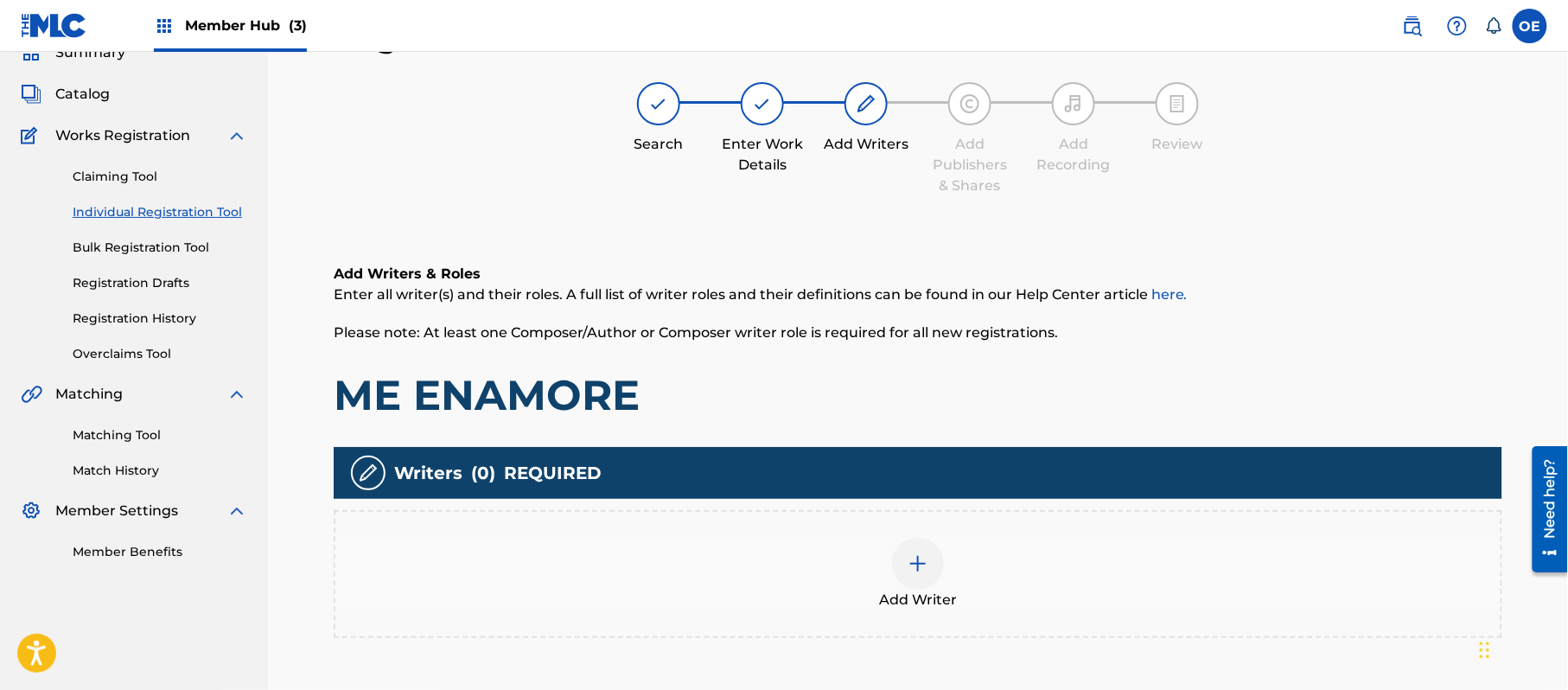
click at [1031, 558] on div "Add Writer" at bounding box center [917, 574] width 1165 height 72
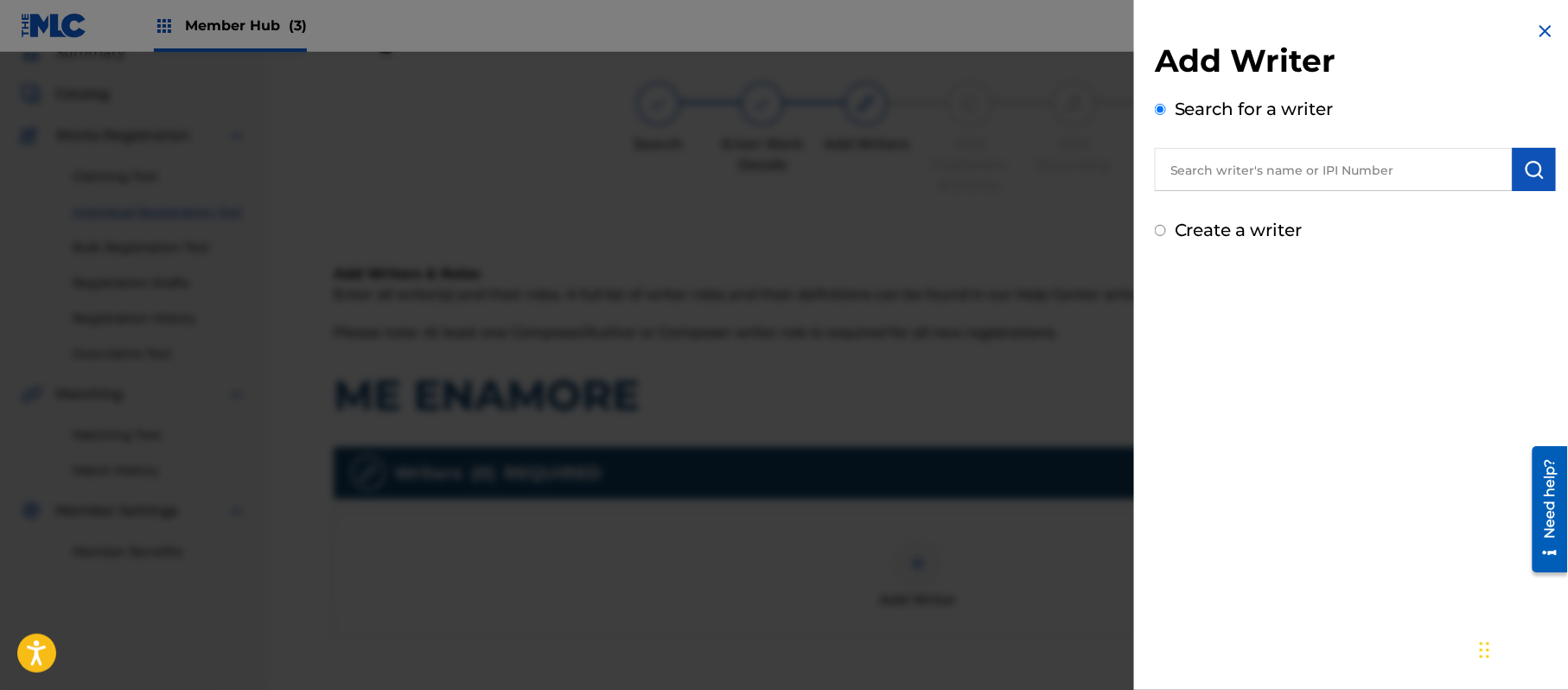
click at [1201, 232] on label "Create a writer" at bounding box center [1238, 230] width 128 height 20
radio input "true"
click at [1166, 232] on input "Create a writer" at bounding box center [1161, 231] width 11 height 11
radio input "false"
radio input "true"
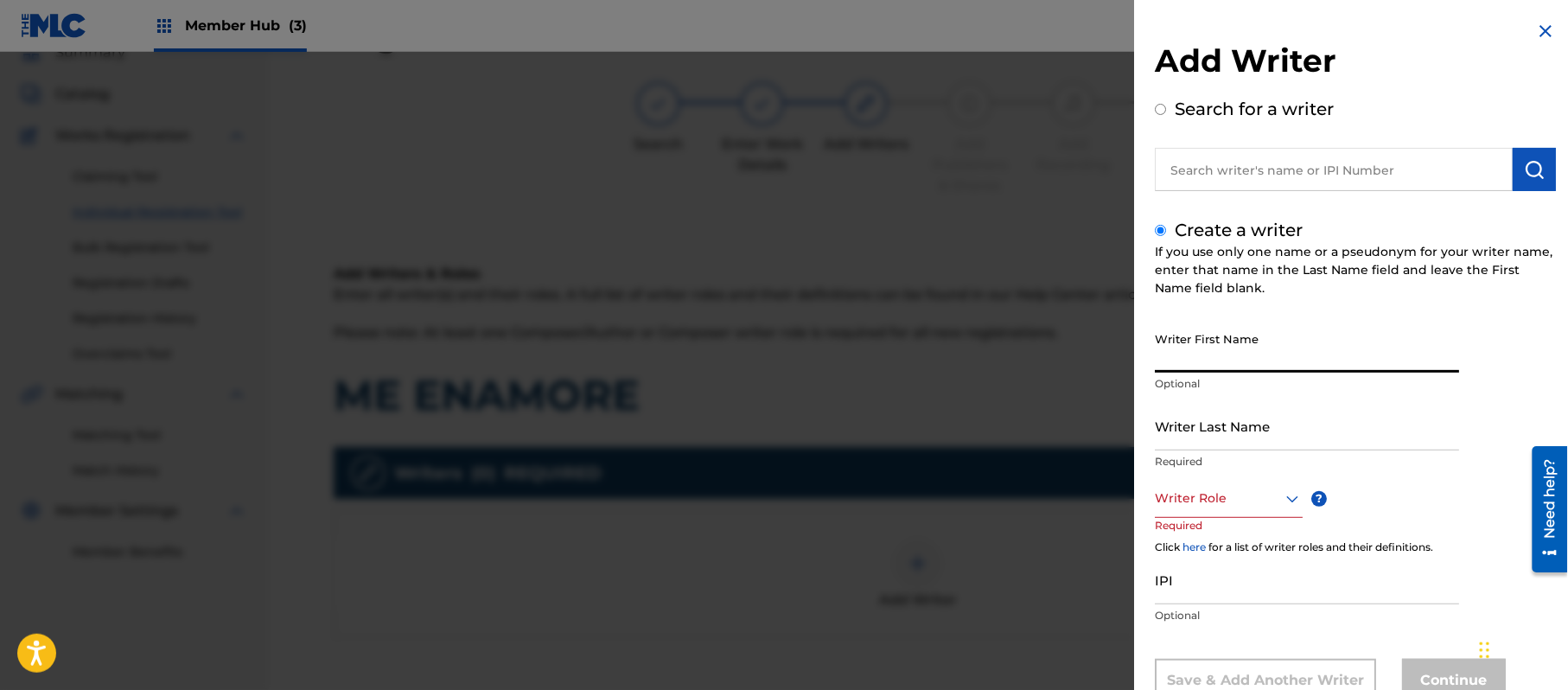
paste input "[PERSON_NAME]"
type input "[PERSON_NAME]"
paste input "[PERSON_NAME]"
type input "[PERSON_NAME]"
drag, startPoint x: 1238, startPoint y: 361, endPoint x: 1194, endPoint y: 377, distance: 46.8
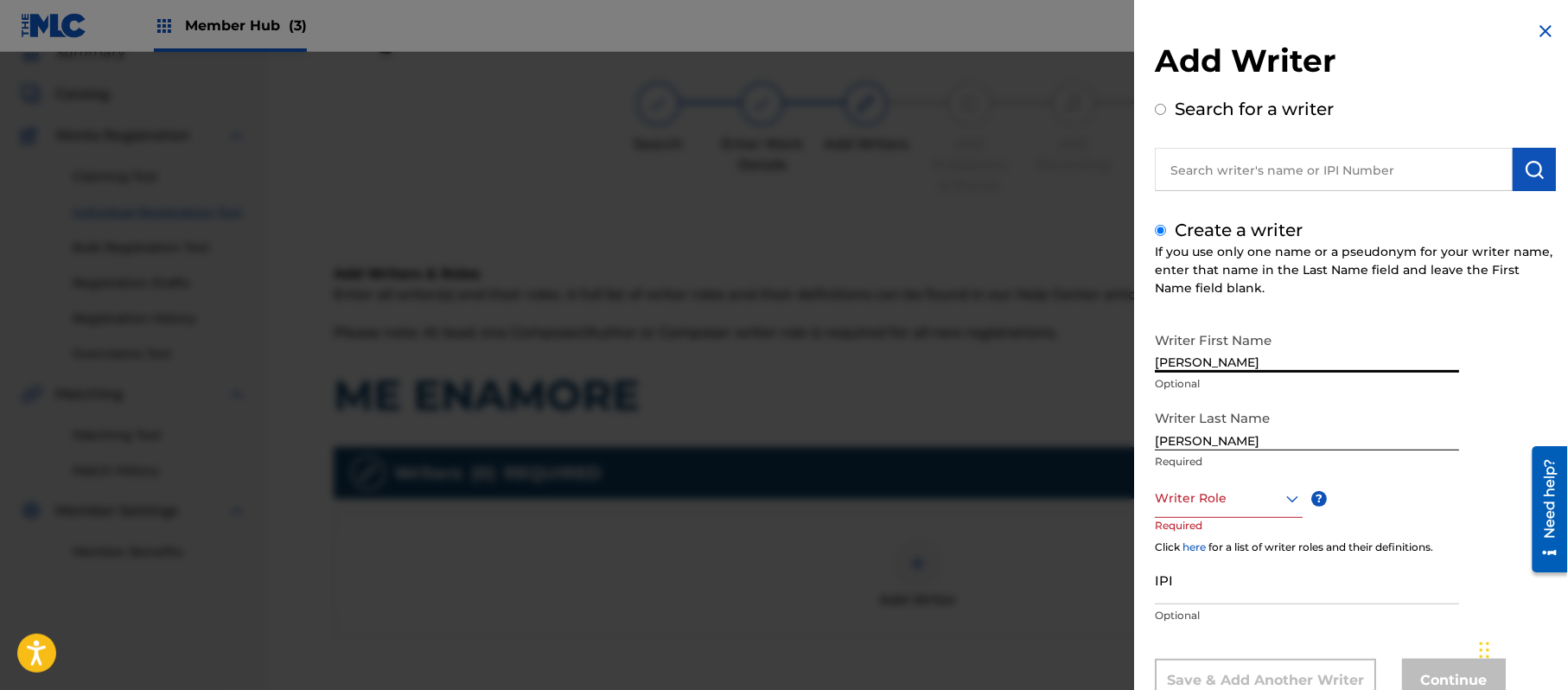
click at [1194, 377] on div "Writer First Name [PERSON_NAME] Optional" at bounding box center [1307, 362] width 305 height 78
type input "[PERSON_NAME]"
drag, startPoint x: 1197, startPoint y: 450, endPoint x: 1092, endPoint y: 430, distance: 106.9
click at [1098, 431] on div "Add Writer Search for a writer Create a writer If you use only one name or a ps…" at bounding box center [784, 370] width 1568 height 638
type input "PAZ"
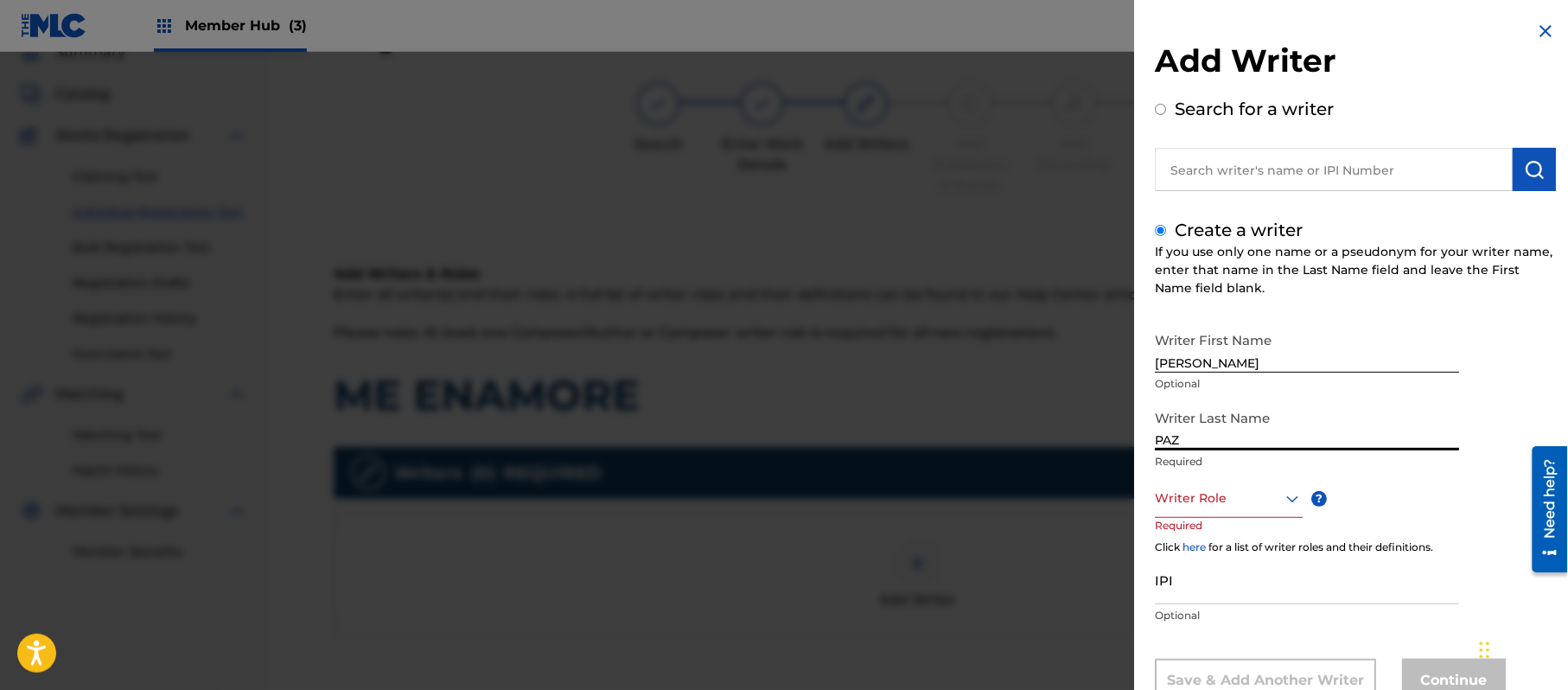
click at [1188, 506] on div "Writer Role" at bounding box center [1229, 498] width 148 height 39
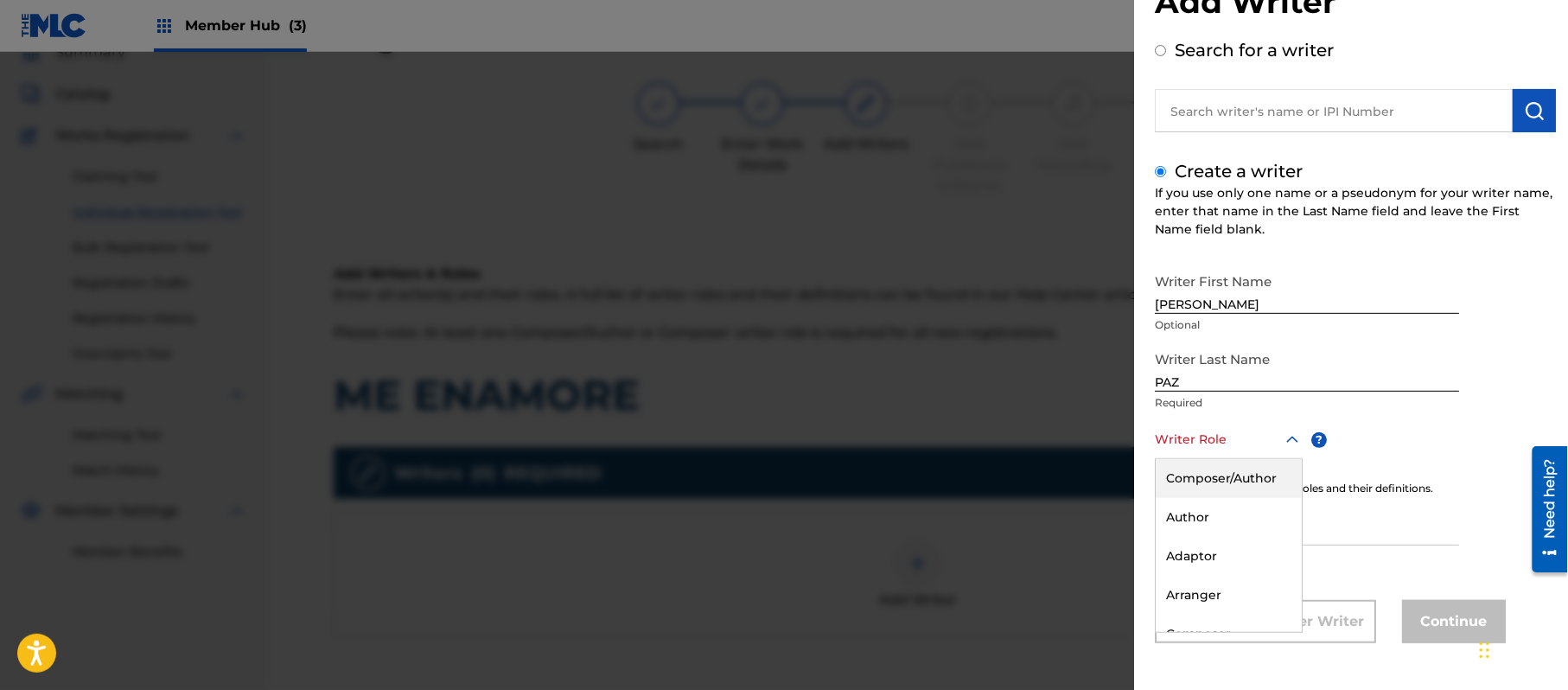
click at [1191, 482] on div "Composer/Author" at bounding box center [1229, 479] width 146 height 39
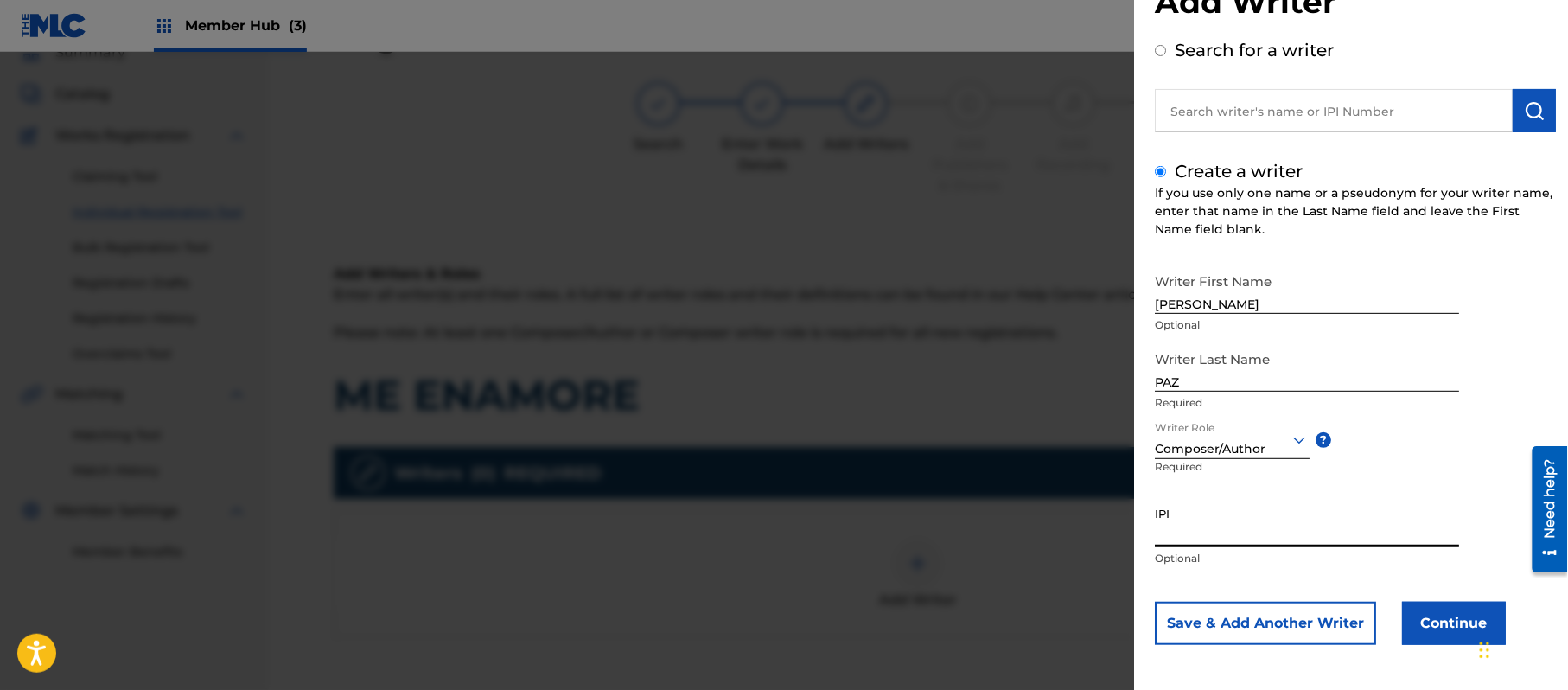
paste input "383824534"
type input "383824534"
click at [1411, 604] on button "Continue" at bounding box center [1454, 623] width 104 height 44
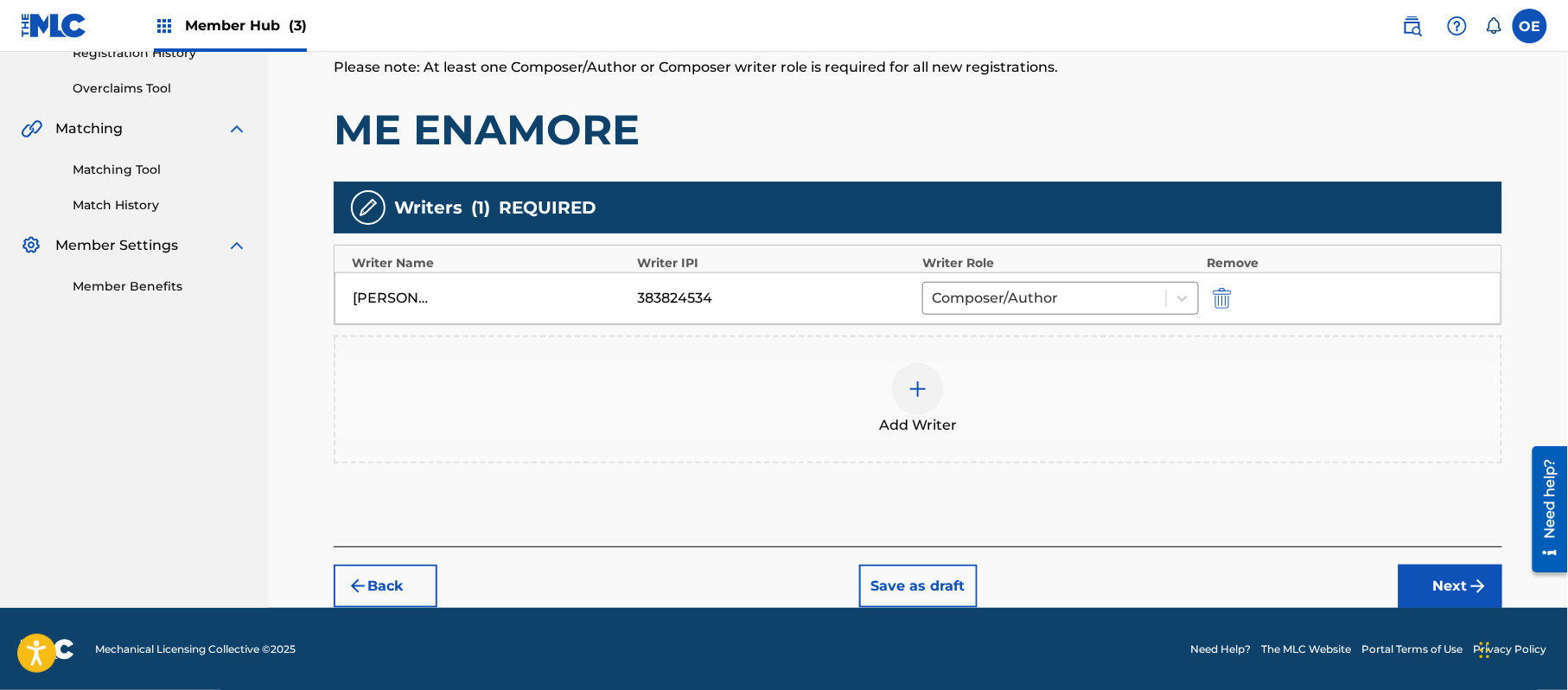
scroll to position [345, 0]
click at [1415, 589] on button "Next" at bounding box center [1450, 585] width 104 height 44
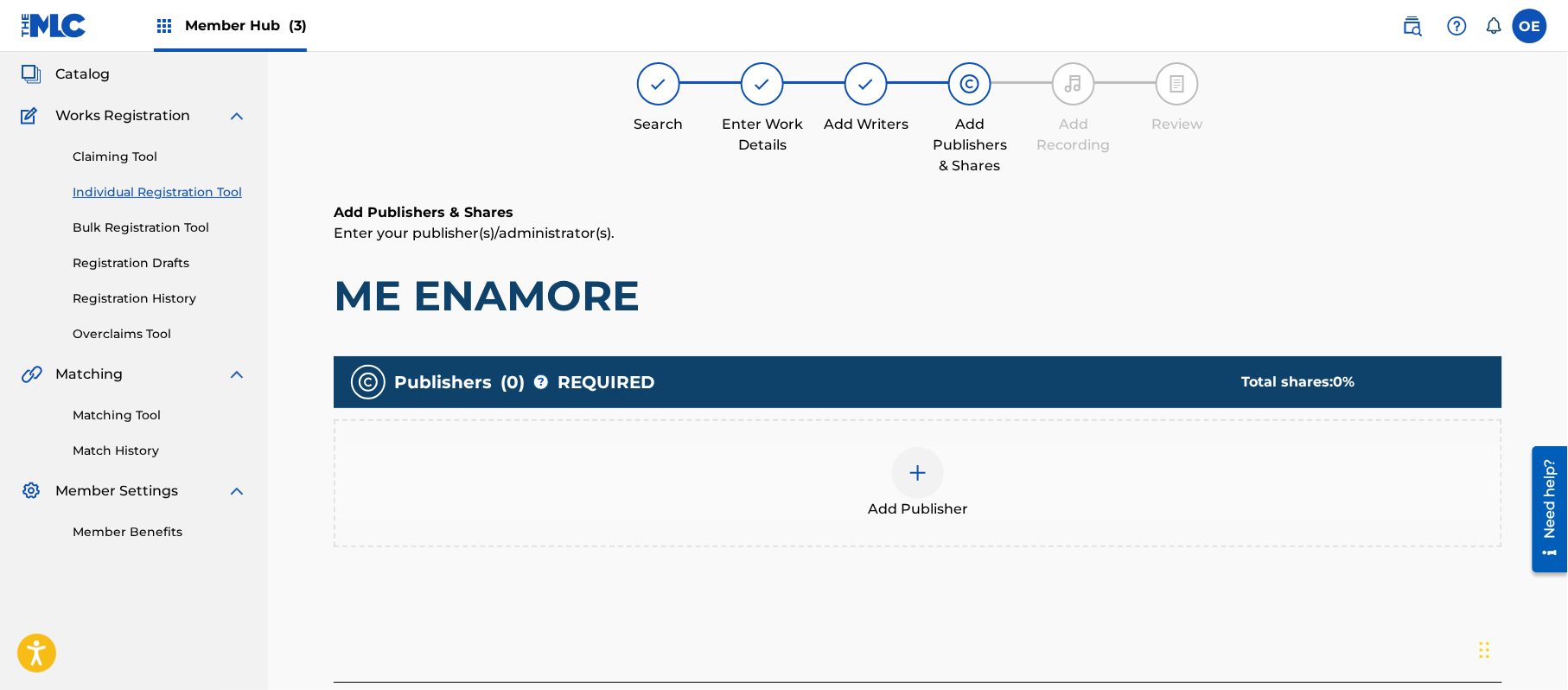
scroll to position [78, 0]
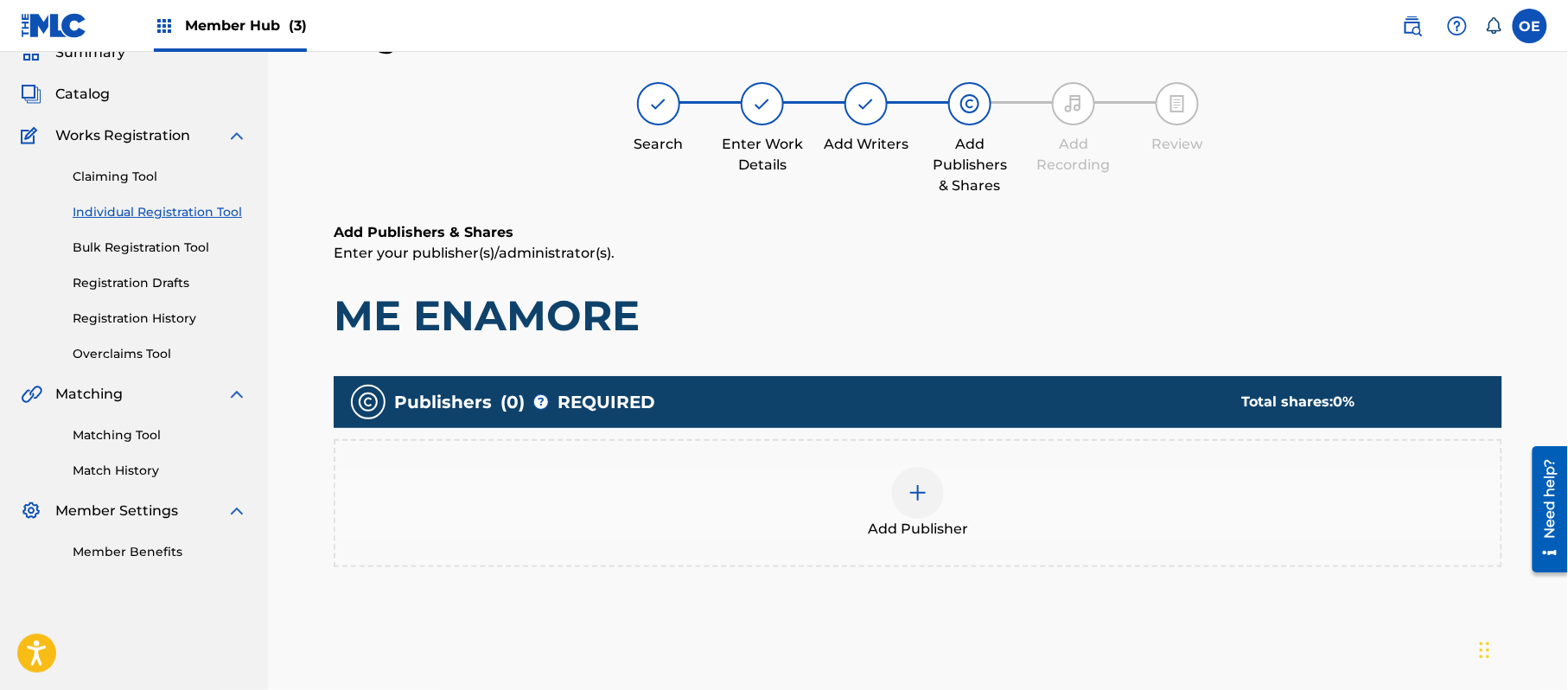
click at [969, 547] on div "Add Publisher" at bounding box center [917, 503] width 1169 height 128
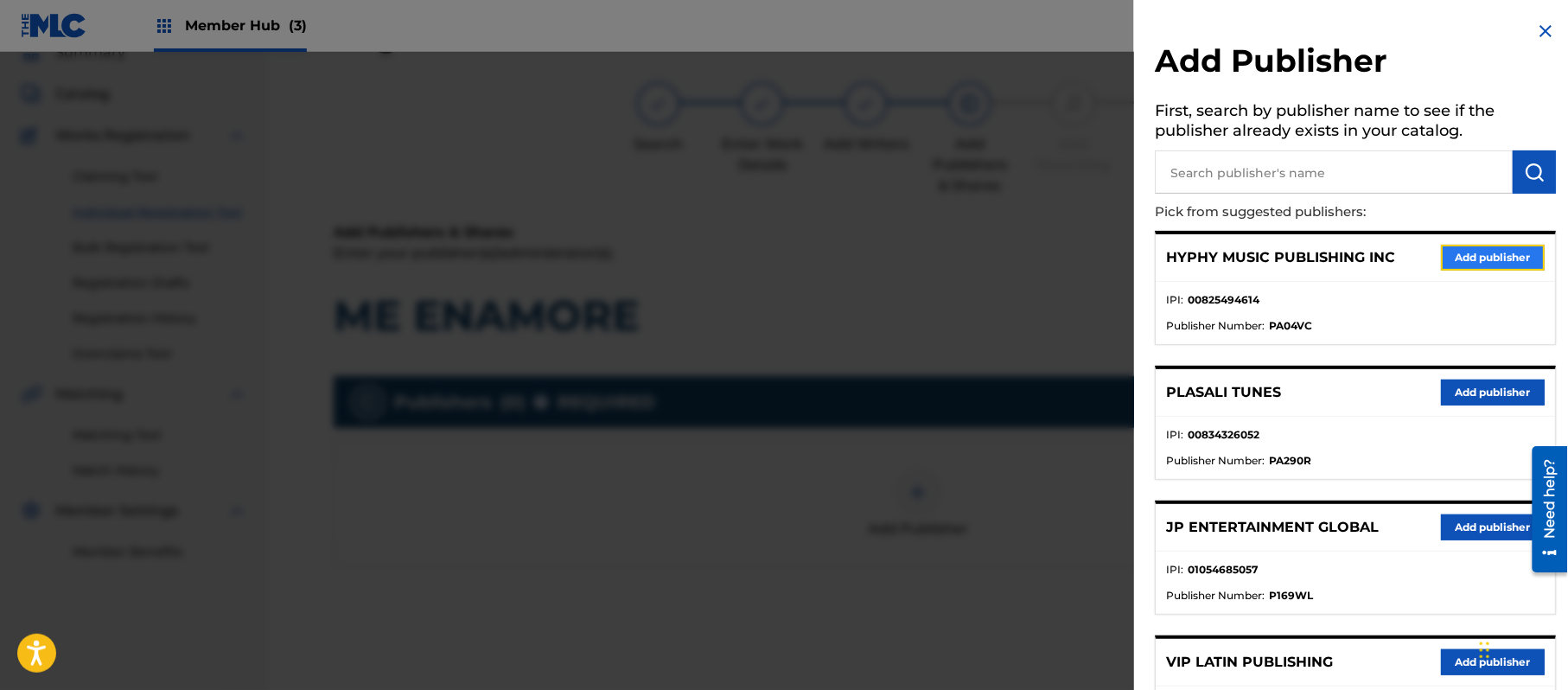
click at [1488, 264] on button "Add publisher" at bounding box center [1493, 257] width 104 height 26
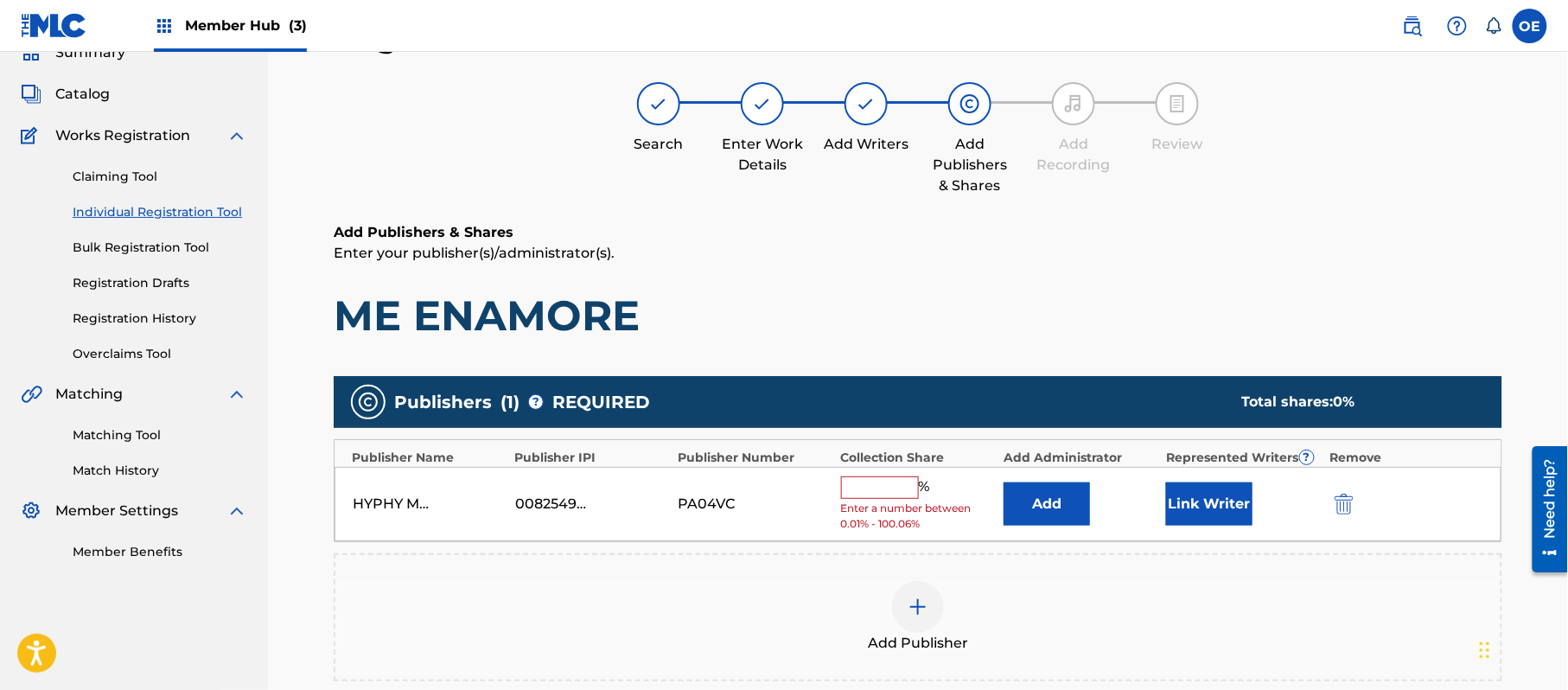
click at [893, 495] on input "text" at bounding box center [880, 488] width 78 height 22
type input "100"
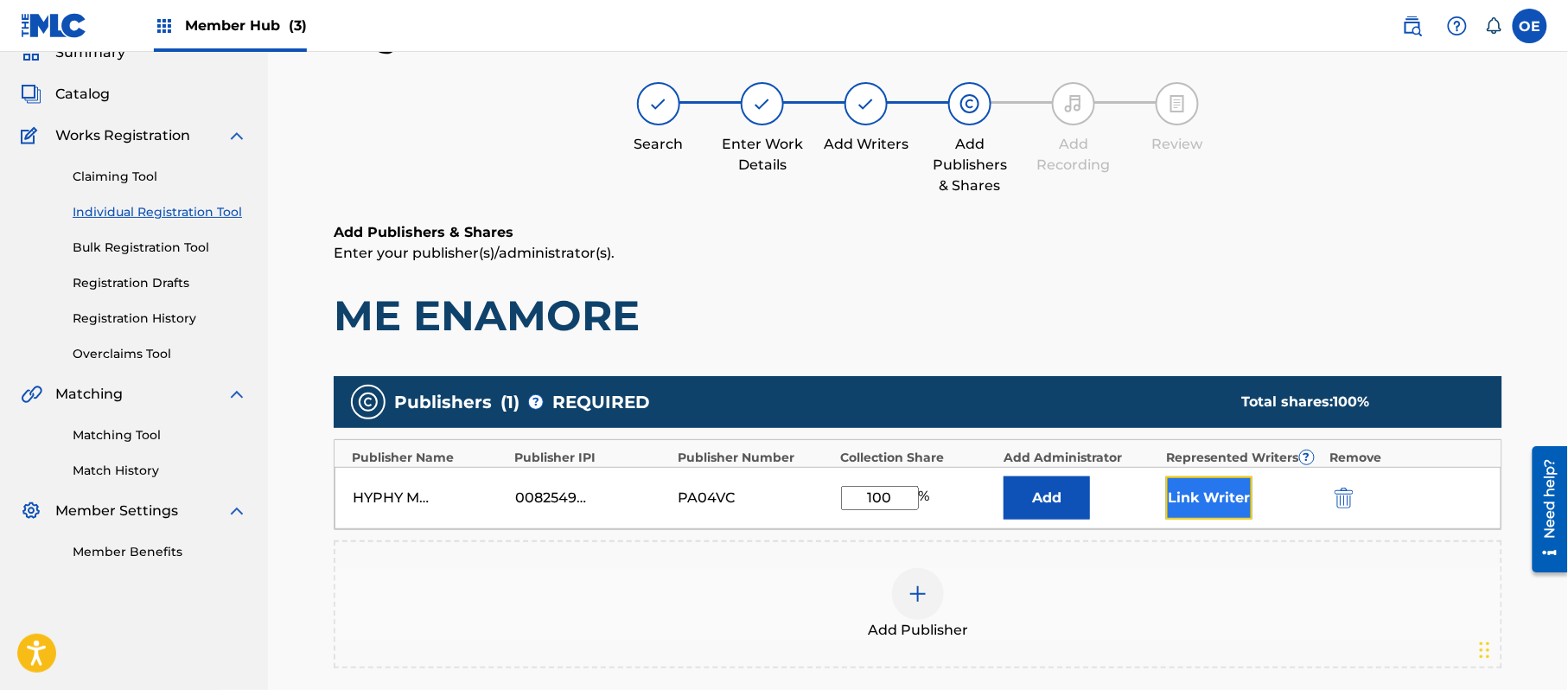
click at [1170, 504] on button "Link Writer" at bounding box center [1209, 498] width 86 height 44
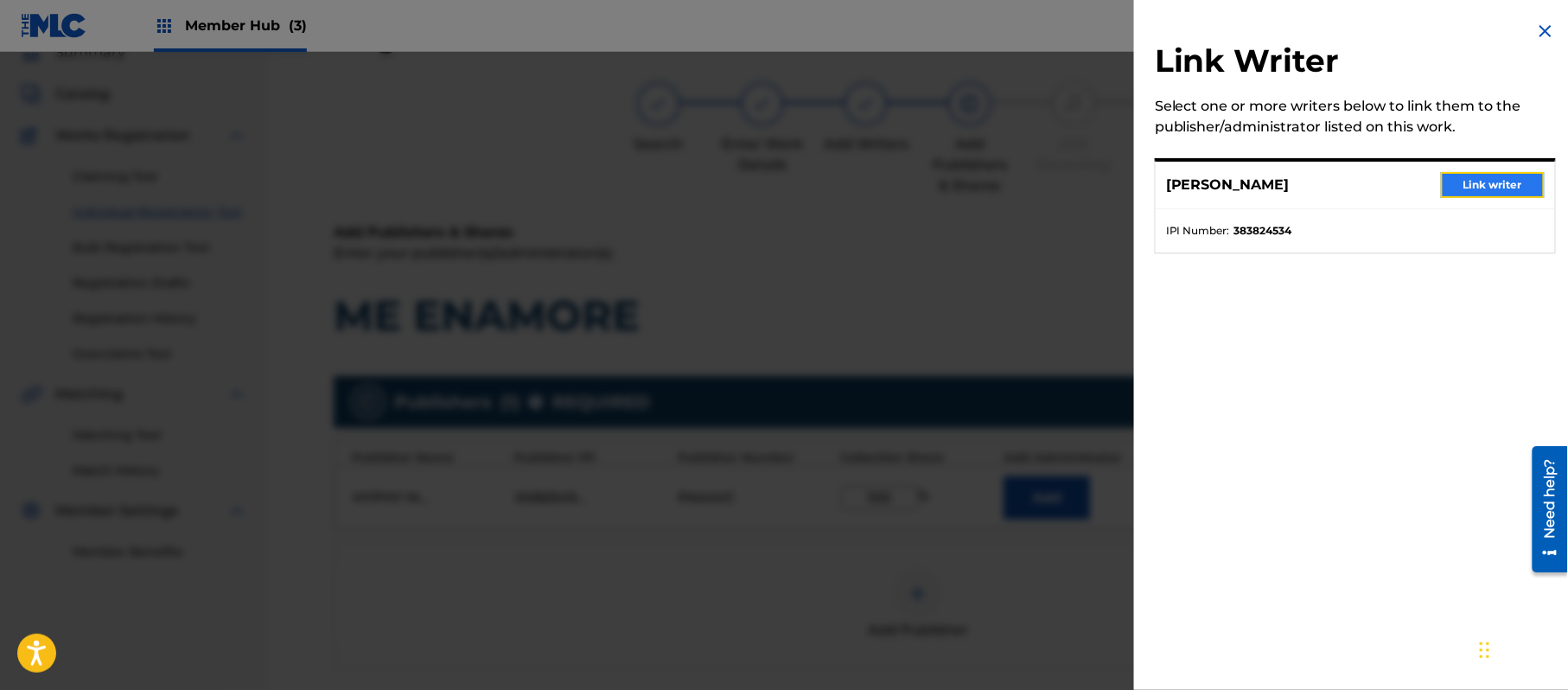
click at [1458, 185] on button "Link writer" at bounding box center [1493, 185] width 104 height 26
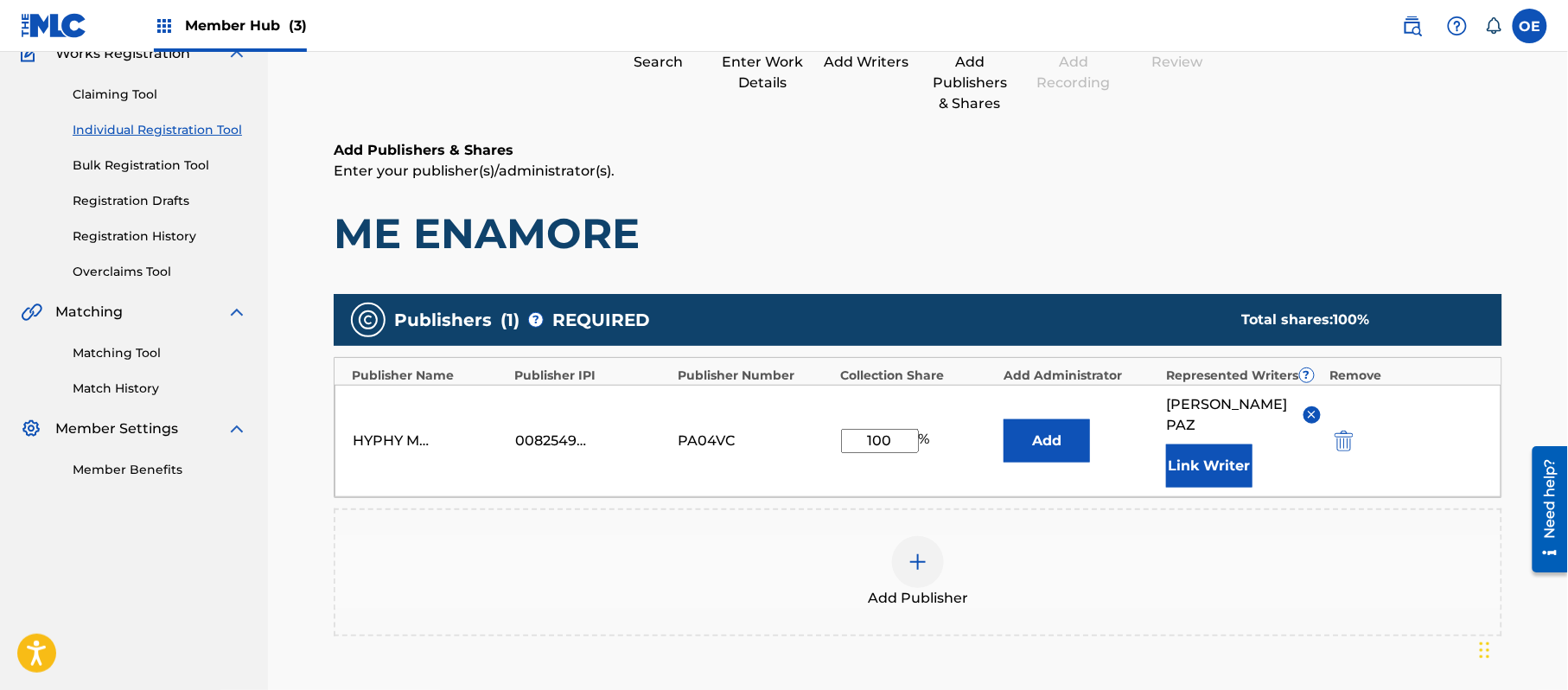
scroll to position [364, 0]
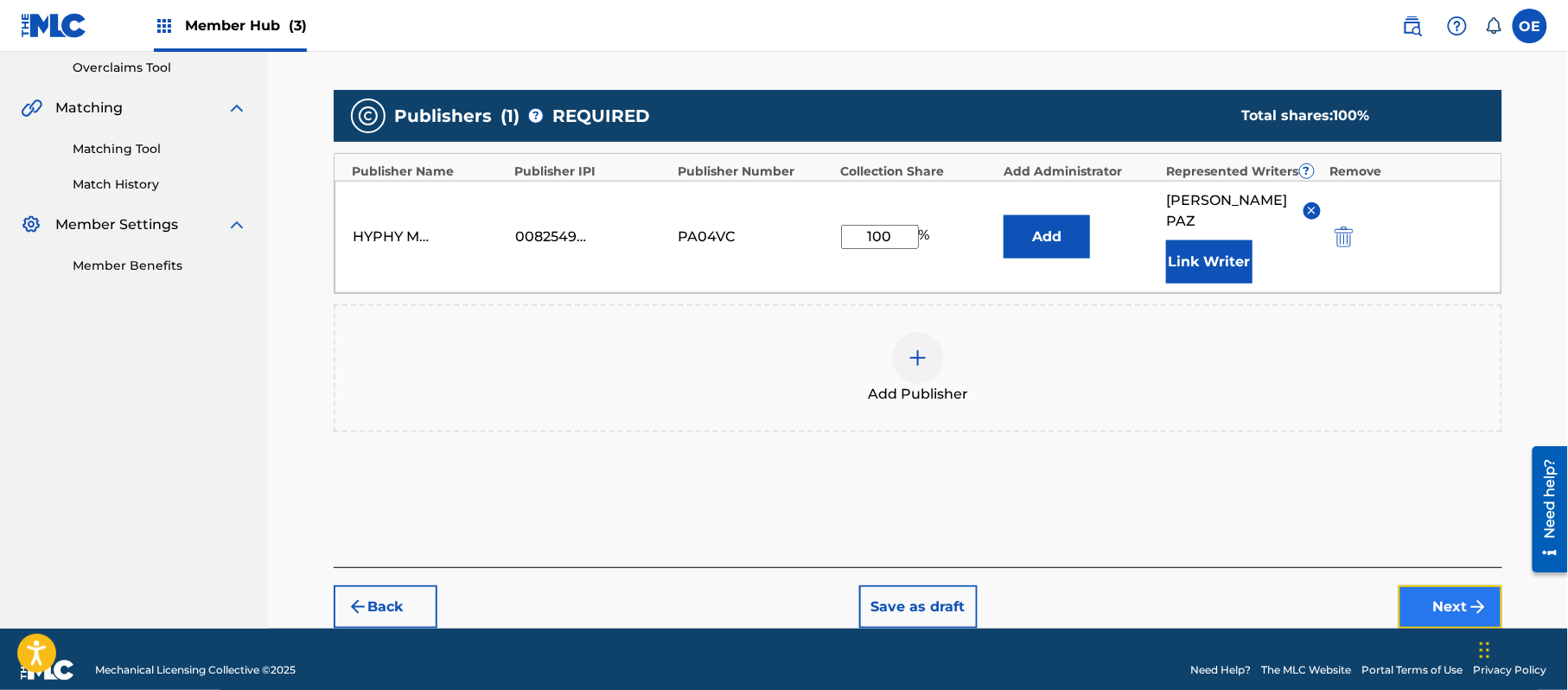
click at [1426, 585] on button "Next" at bounding box center [1450, 607] width 104 height 44
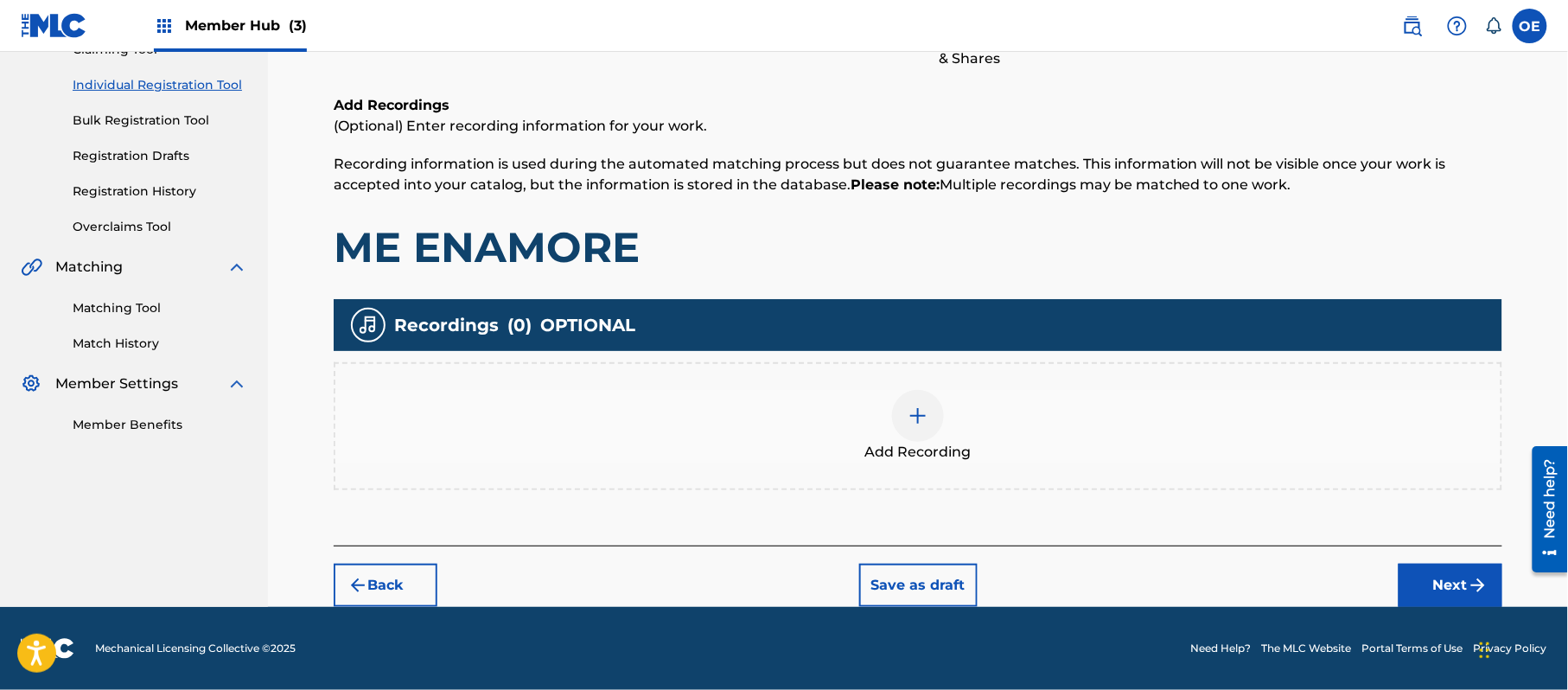
scroll to position [78, 0]
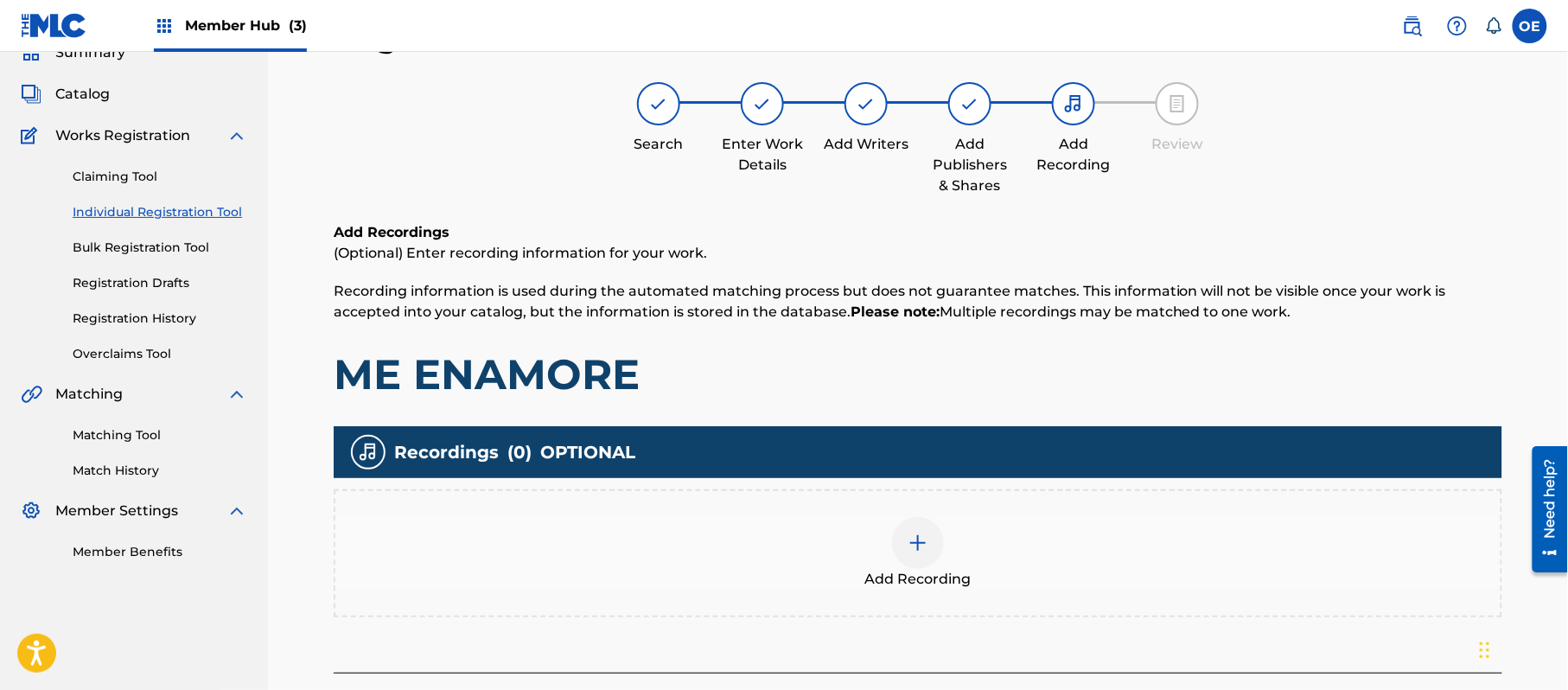
click at [924, 521] on div at bounding box center [918, 543] width 52 height 52
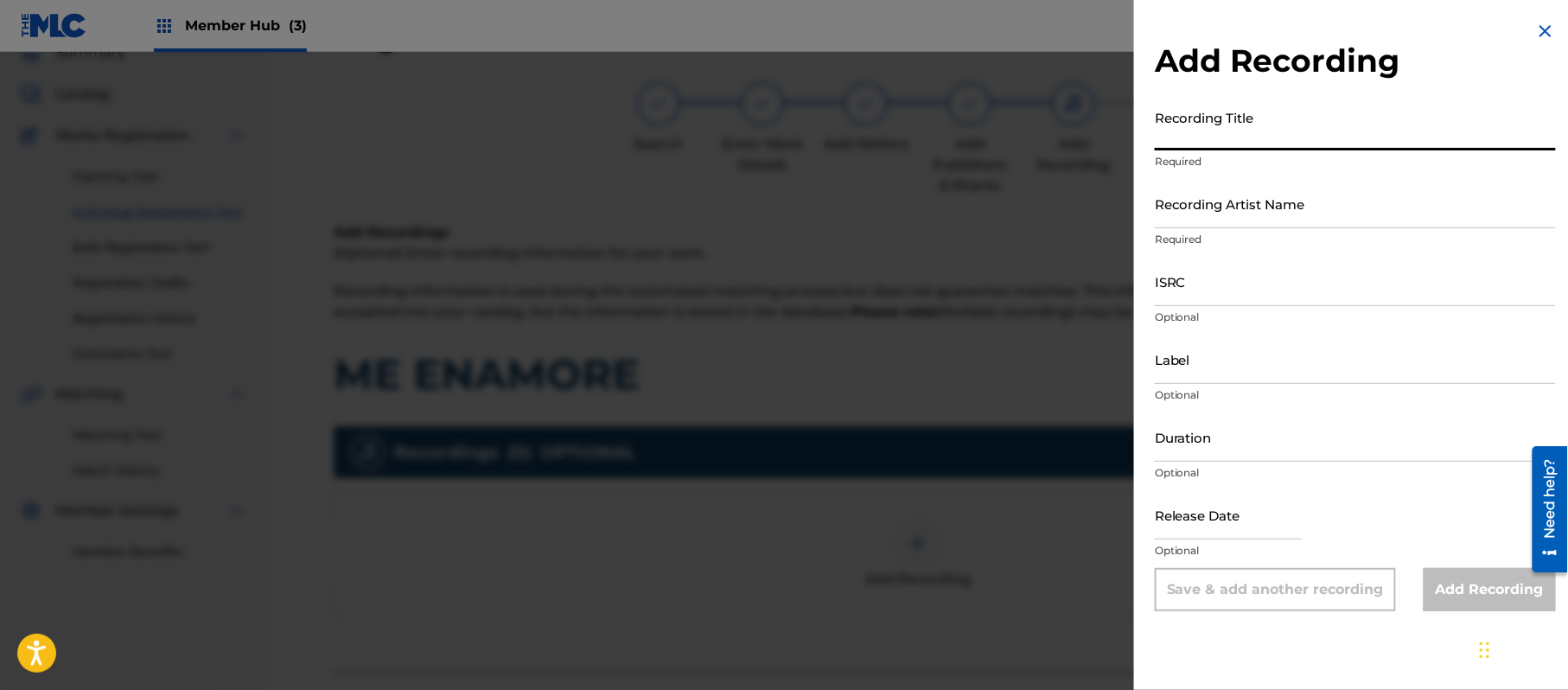
paste input "Me Enamore"
type input "Me Enamore"
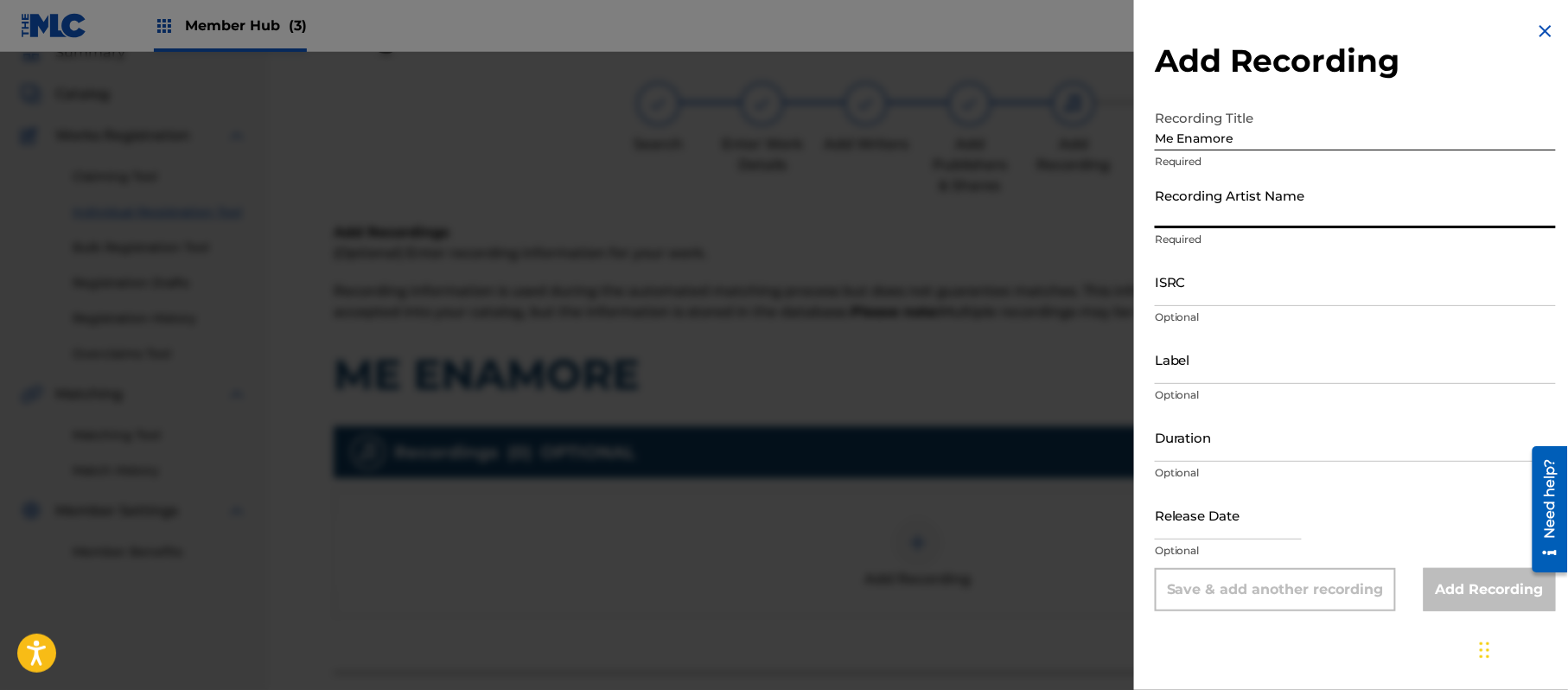
paste input "Grupo Proyeccion De [PERSON_NAME]"
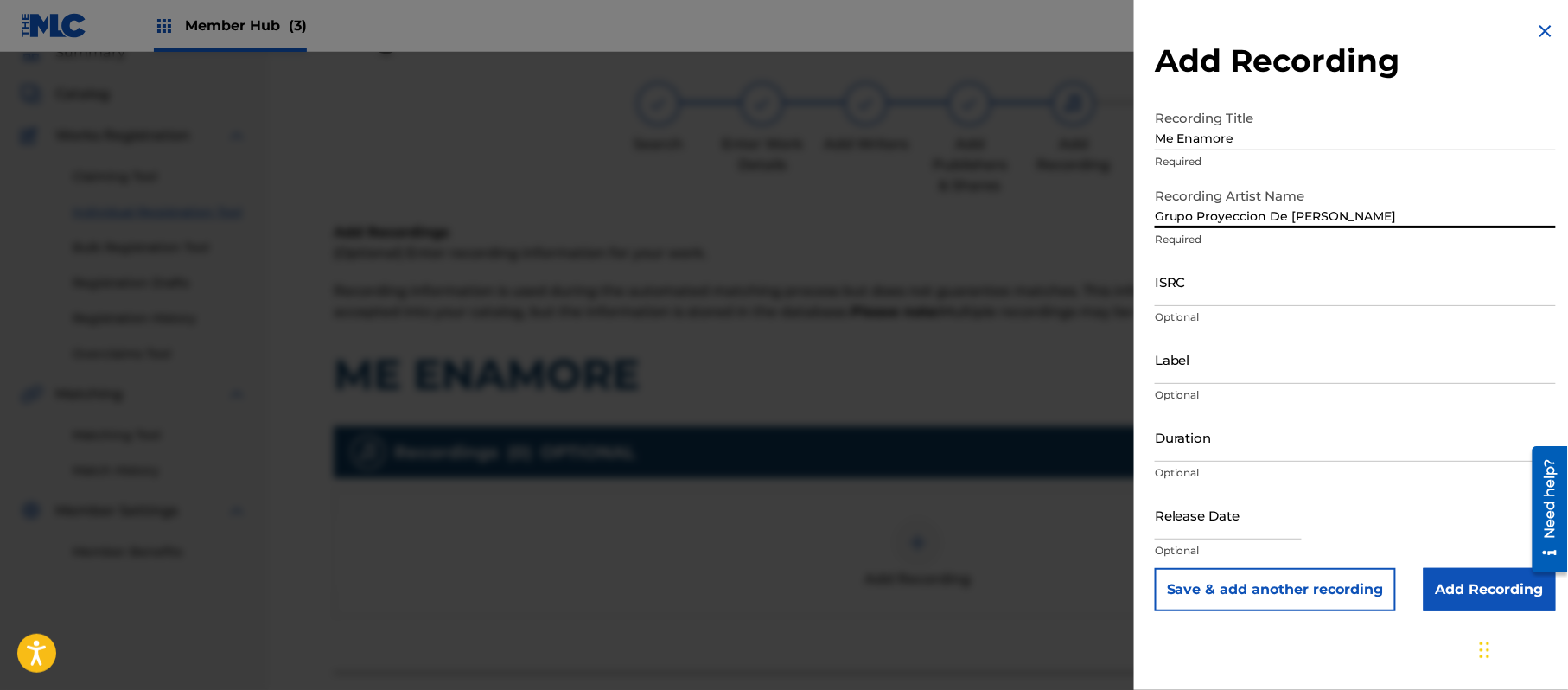
type input "Grupo Proyeccion De [PERSON_NAME]"
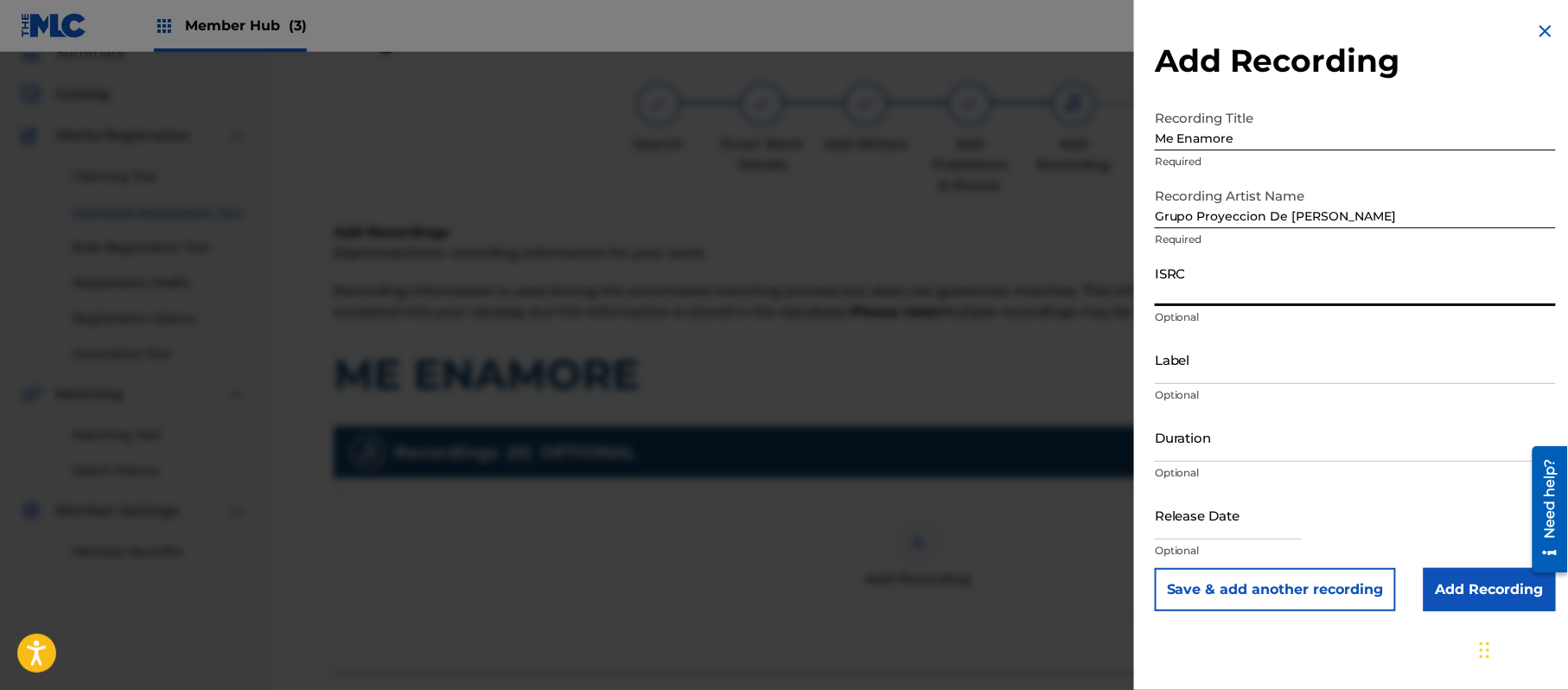
paste input "CA5KR1808823"
type input "CA5KR1808823"
paste input "3 Amigos Intertainment"
type input "3 Amigos Intertainment"
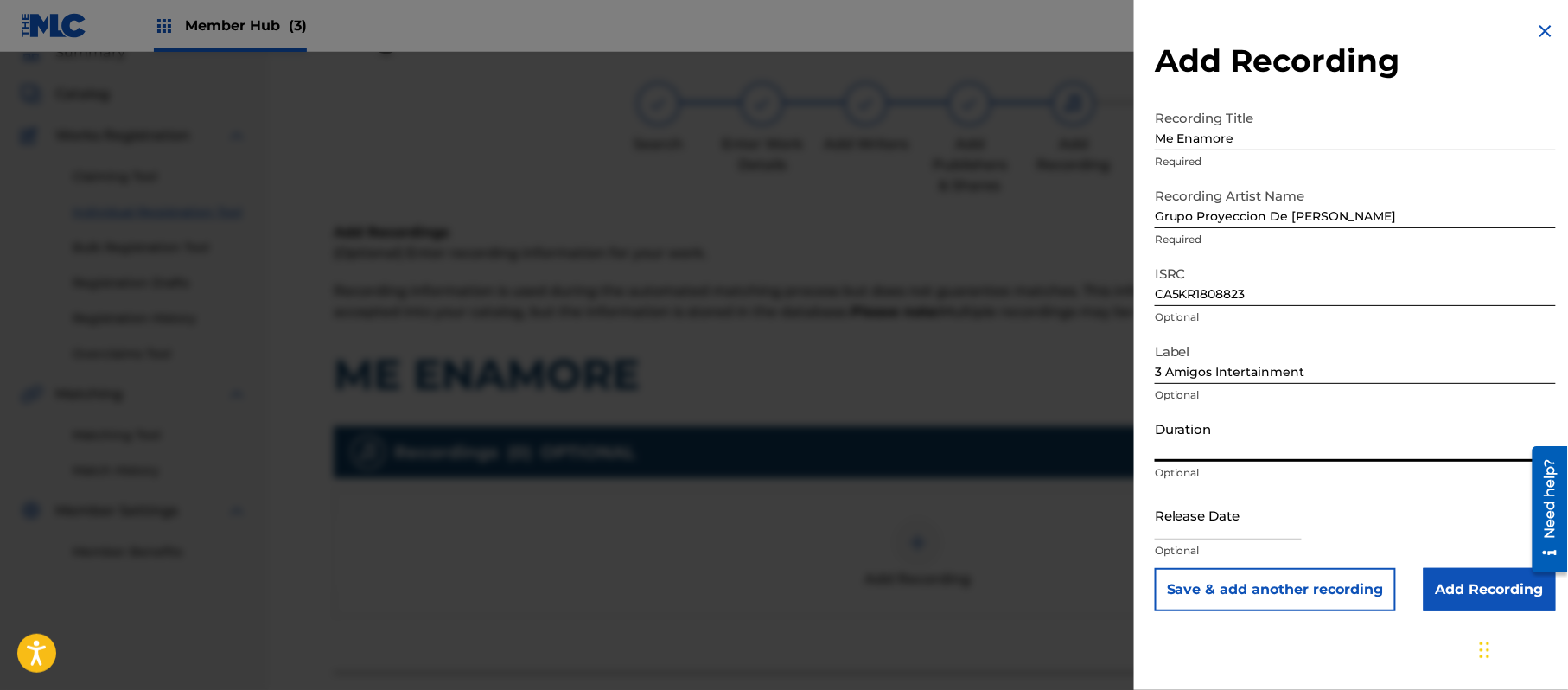
click at [1279, 460] on input "Duration" at bounding box center [1355, 436] width 401 height 49
type input "03:45"
drag, startPoint x: 1222, startPoint y: 510, endPoint x: 1225, endPoint y: 521, distance: 11.4
click at [1222, 510] on input "text" at bounding box center [1228, 515] width 147 height 49
select select "8"
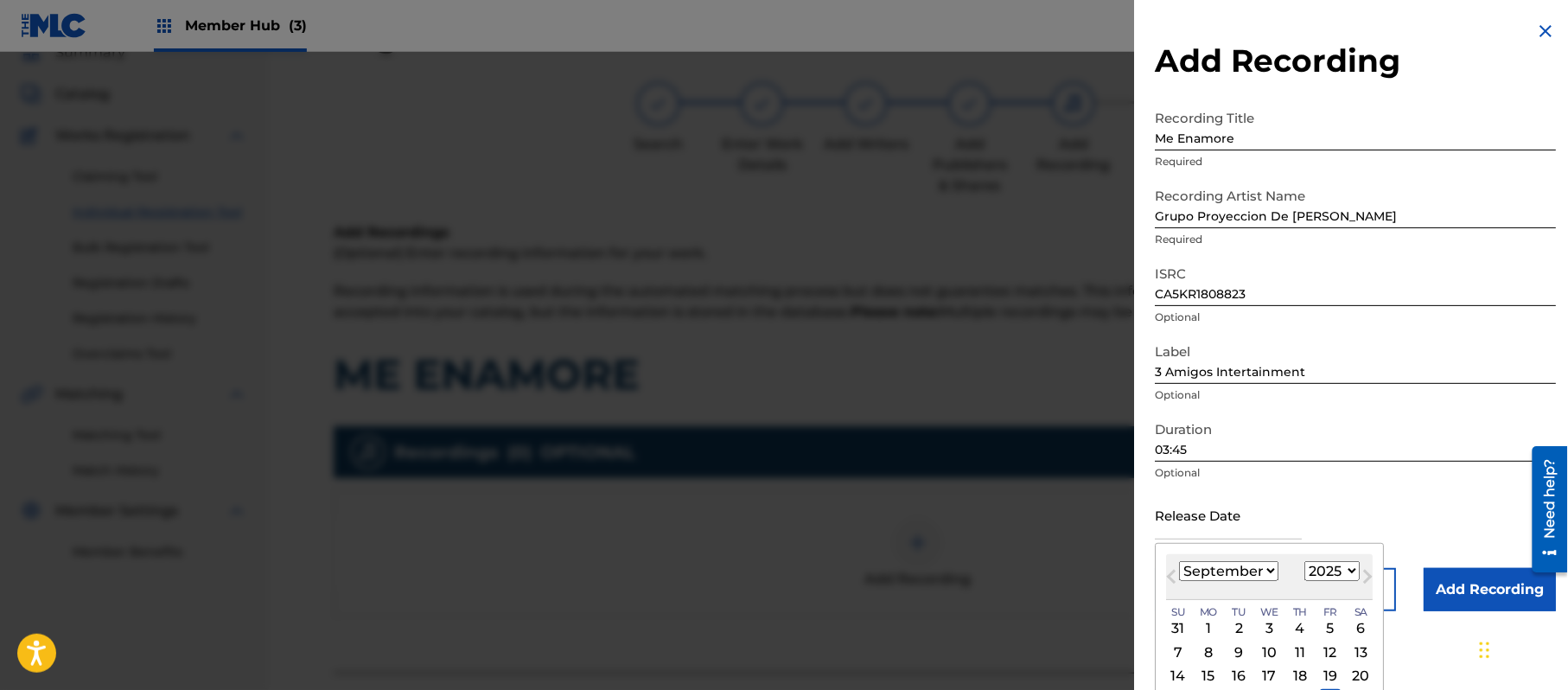
click at [1322, 569] on select "1899 1900 1901 1902 1903 1904 1905 1906 1907 1908 1909 1910 1911 1912 1913 1914…" at bounding box center [1332, 571] width 56 height 19
select select "2018"
click at [1308, 561] on select "1899 1900 1901 1902 1903 1904 1905 1906 1907 1908 1909 1910 1911 1912 1913 1914…" at bounding box center [1332, 571] width 56 height 19
click at [1239, 565] on select "January February March April May June July August September October November De…" at bounding box center [1228, 571] width 99 height 19
select select "4"
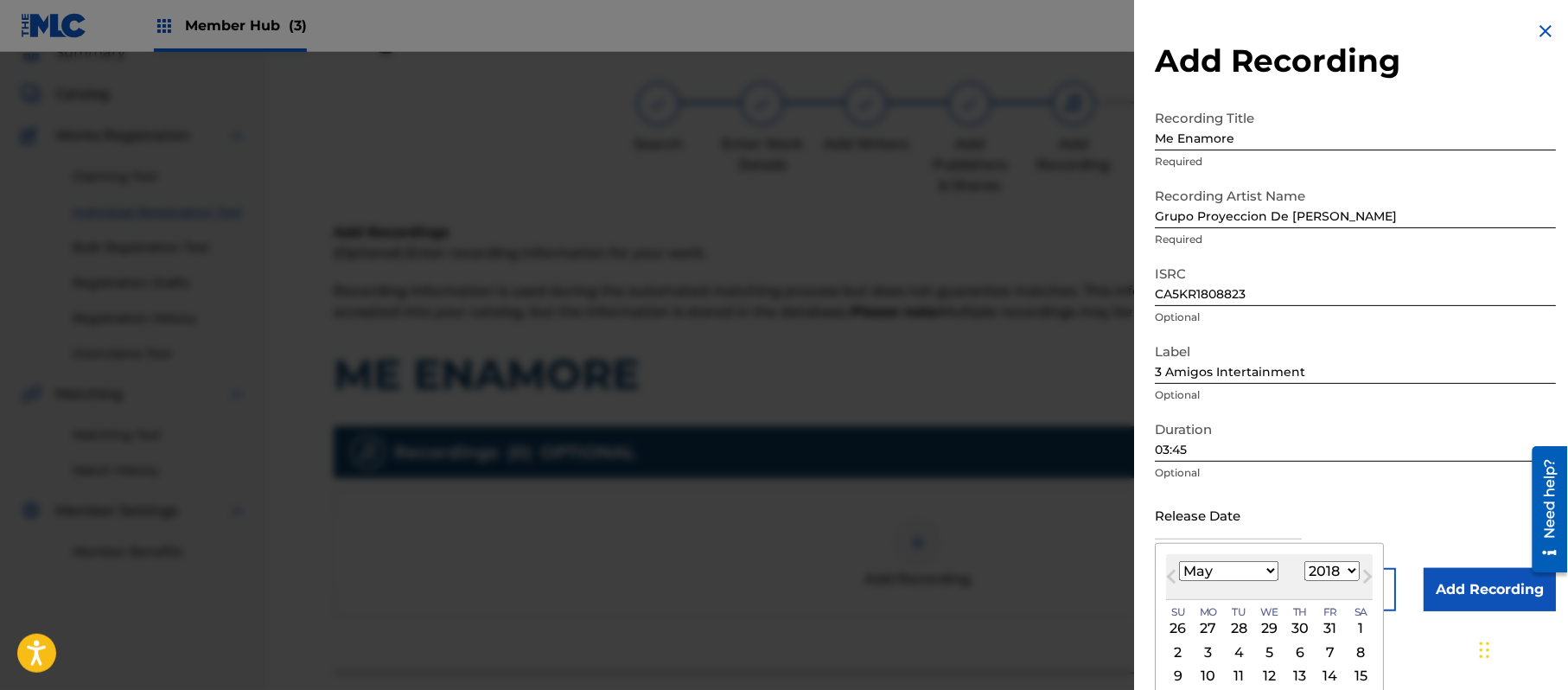
click at [1180, 561] on select "January February March April May June July August September October November De…" at bounding box center [1228, 571] width 99 height 19
click at [1271, 621] on div "2" at bounding box center [1270, 629] width 20 height 20
type input "[DATE]"
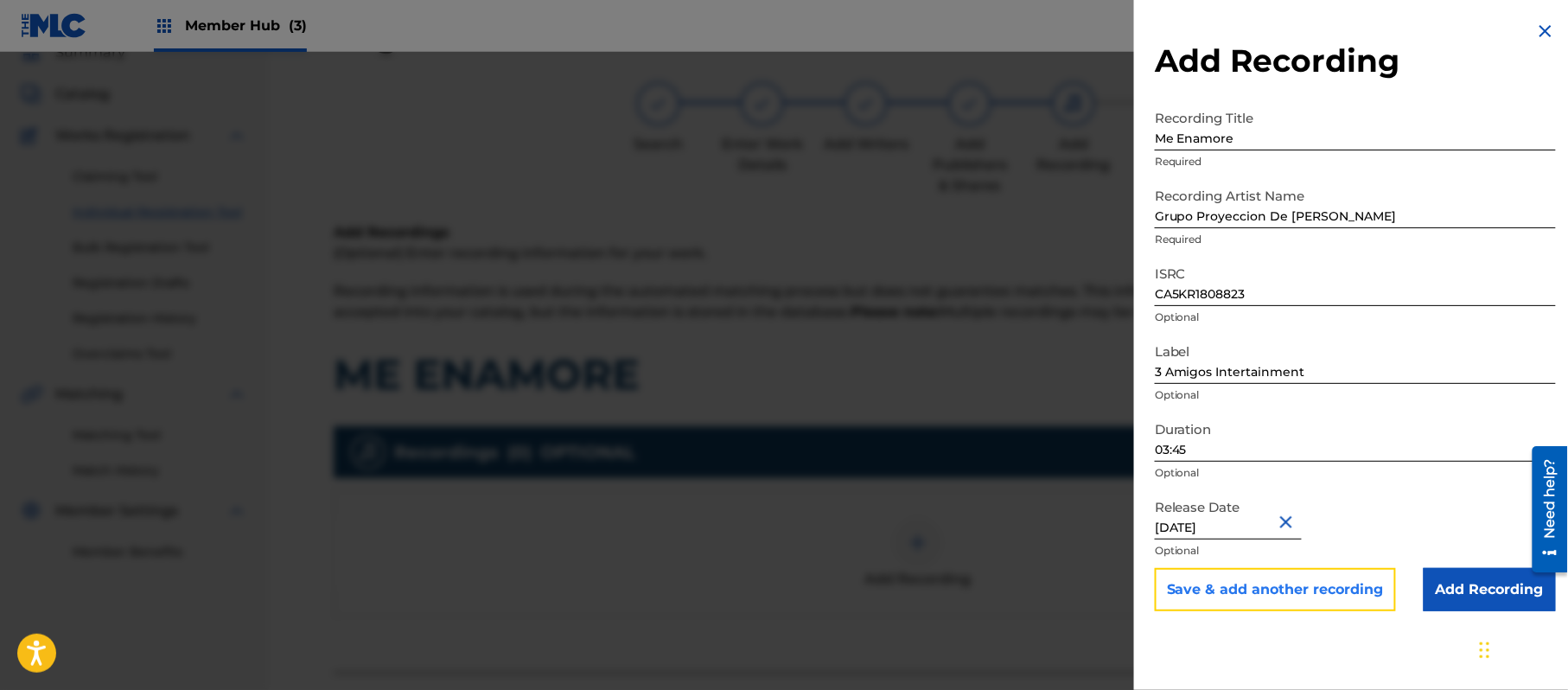
click at [1312, 598] on button "Save & add another recording" at bounding box center [1276, 590] width 242 height 44
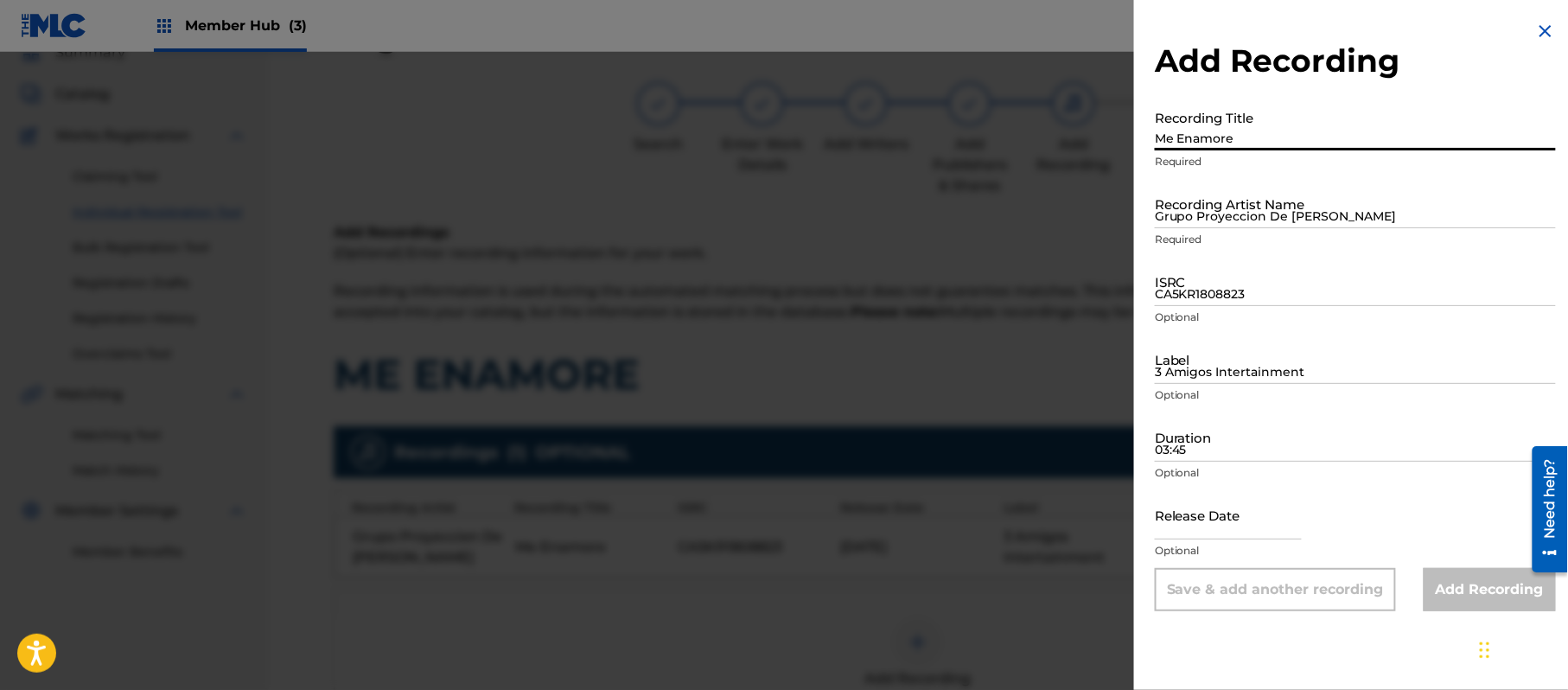
paste input
type input "Me Enamore"
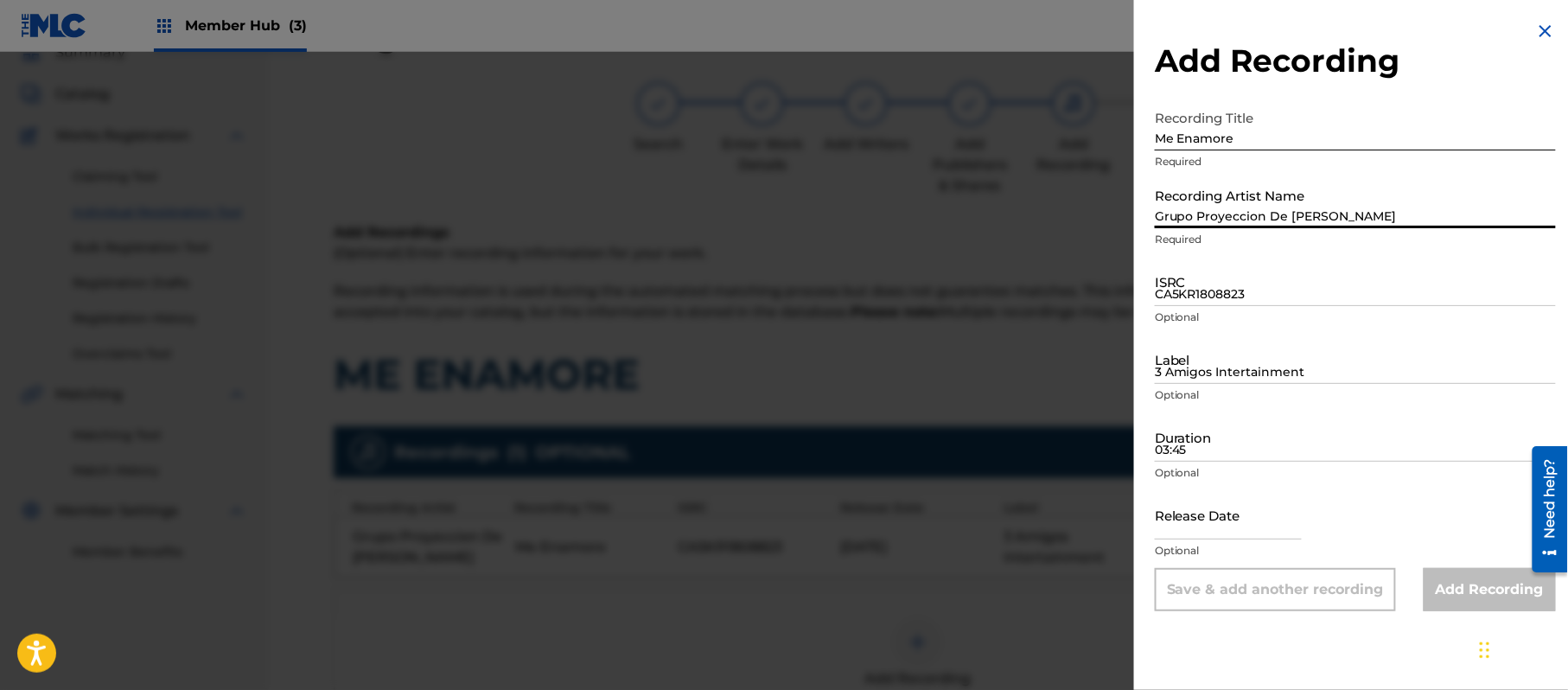
paste input "[PERSON_NAME]"
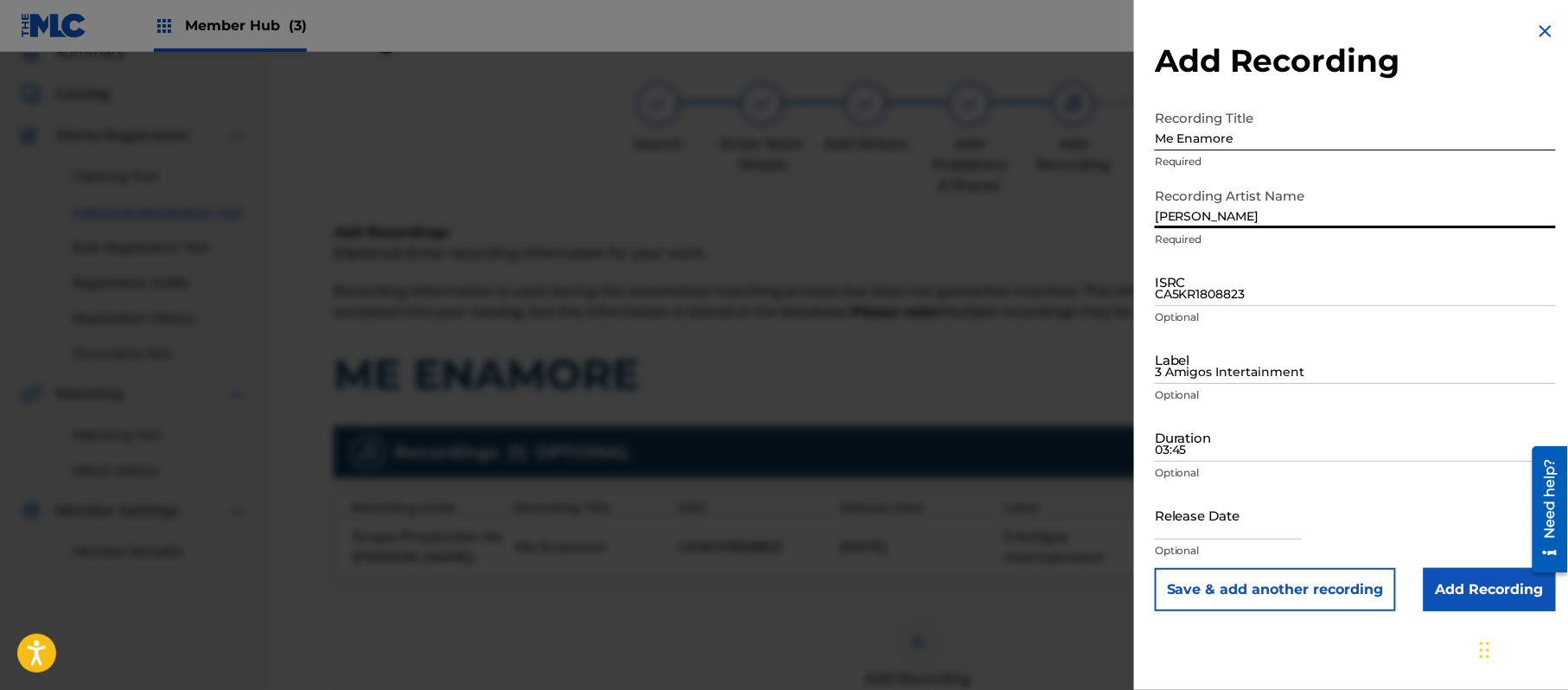
type input "[PERSON_NAME]"
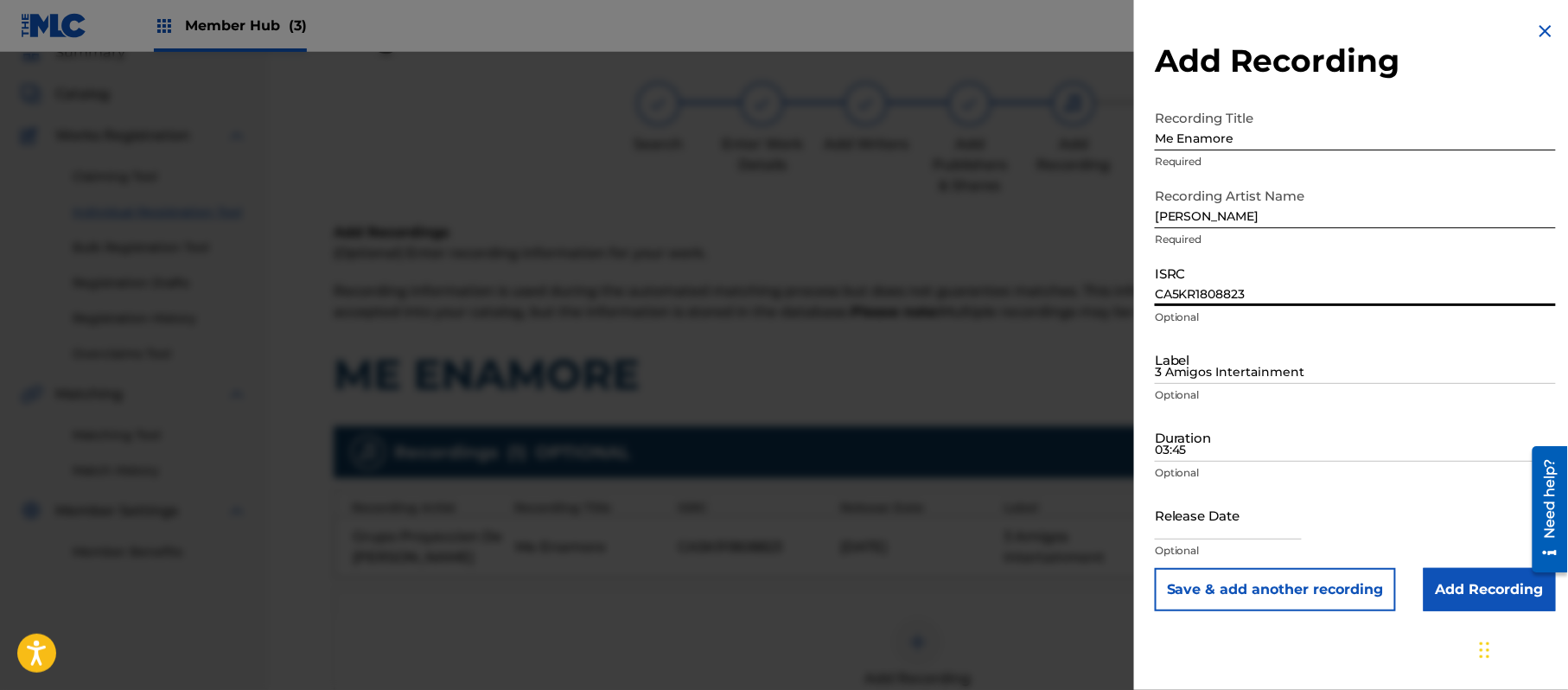
paste input "562264"
type input "CA5KR1562264"
paste input
type input "3 Amigos Intertainment"
click at [1276, 420] on input "03:45" at bounding box center [1355, 436] width 401 height 49
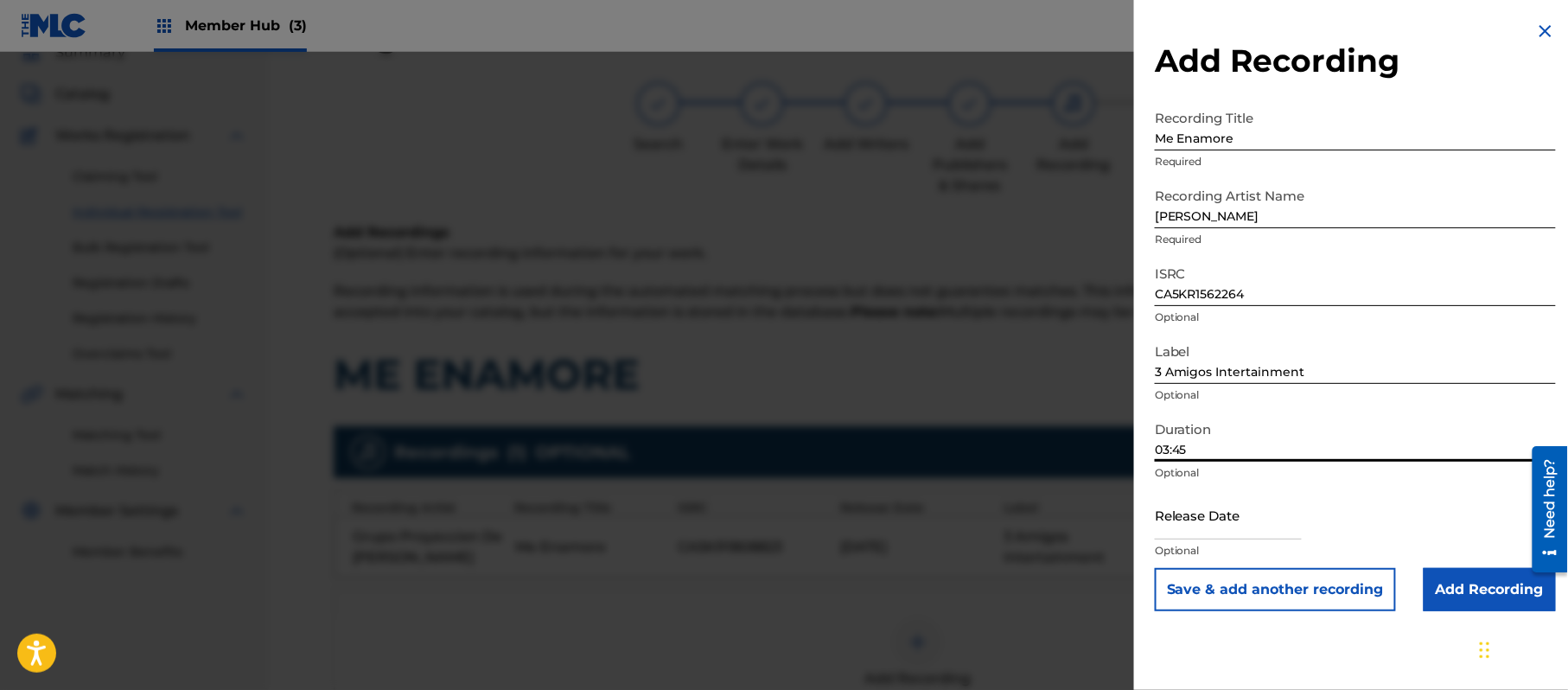
type input "03:45"
click at [1165, 510] on input "text" at bounding box center [1228, 515] width 147 height 49
select select "8"
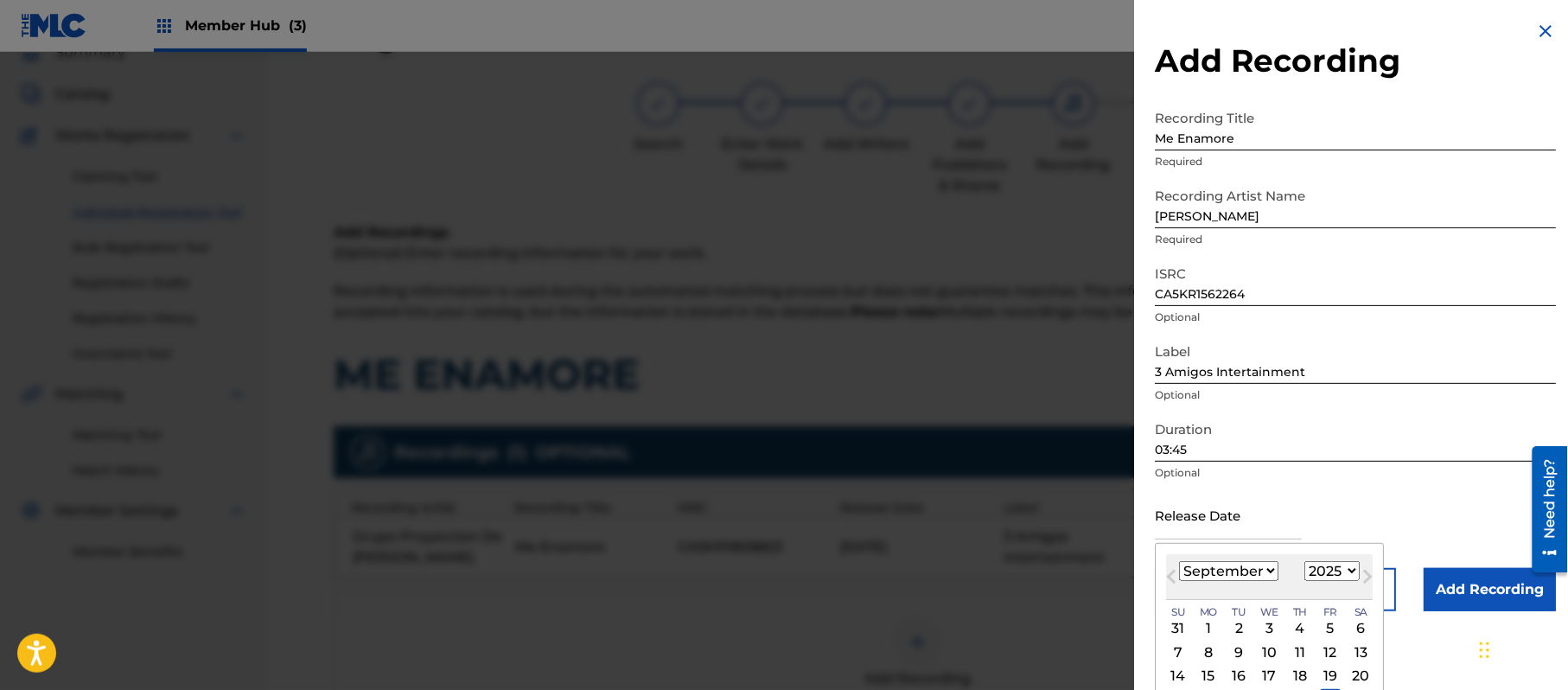
click at [1332, 575] on select "1899 1900 1901 1902 1903 1904 1905 1906 1907 1908 1909 1910 1911 1912 1913 1914…" at bounding box center [1332, 571] width 56 height 19
select select "2017"
click at [1308, 561] on select "1899 1900 1901 1902 1903 1904 1905 1906 1907 1908 1909 1910 1911 1912 1913 1914…" at bounding box center [1332, 571] width 56 height 19
click at [1238, 562] on select "January February March April May June July August September October November De…" at bounding box center [1228, 571] width 99 height 19
select select "6"
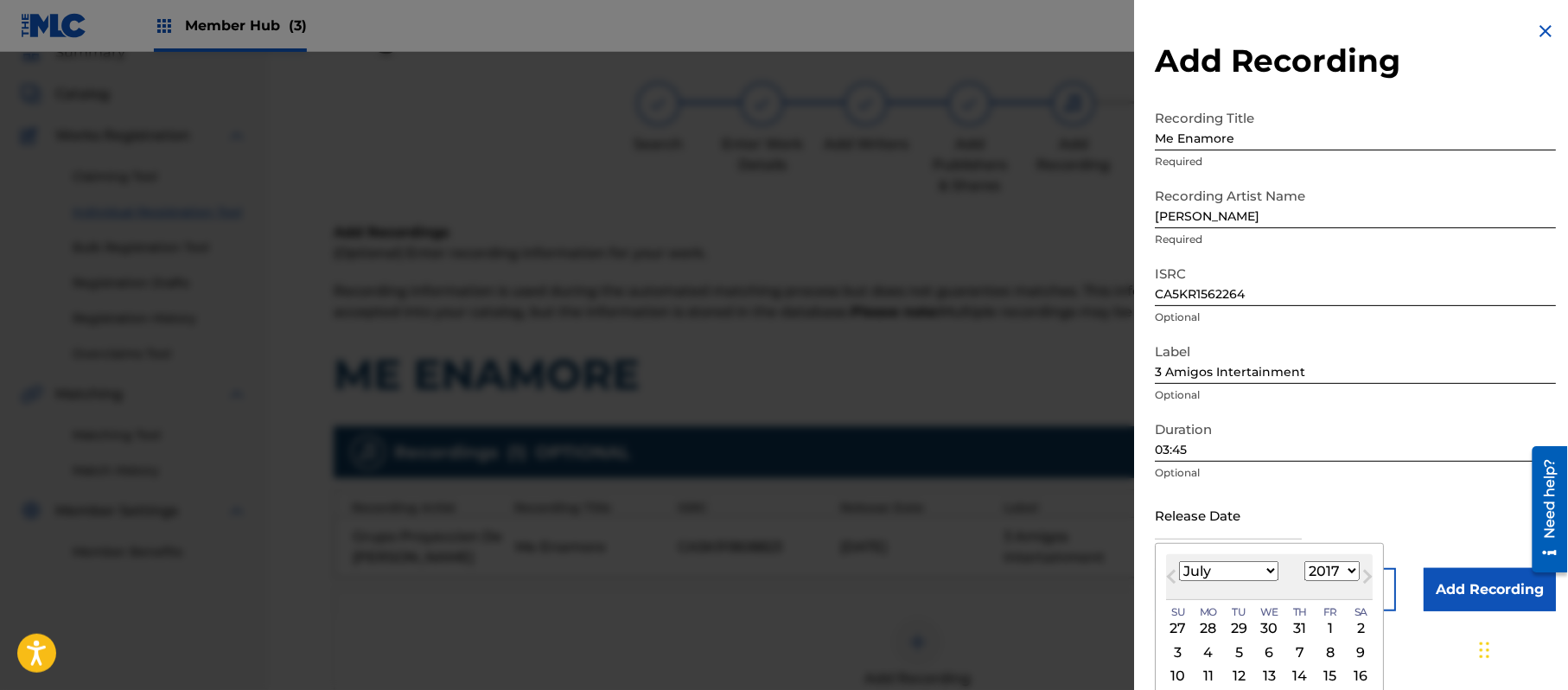
click at [1180, 561] on select "January February March April May June July August September October November De…" at bounding box center [1228, 571] width 99 height 19
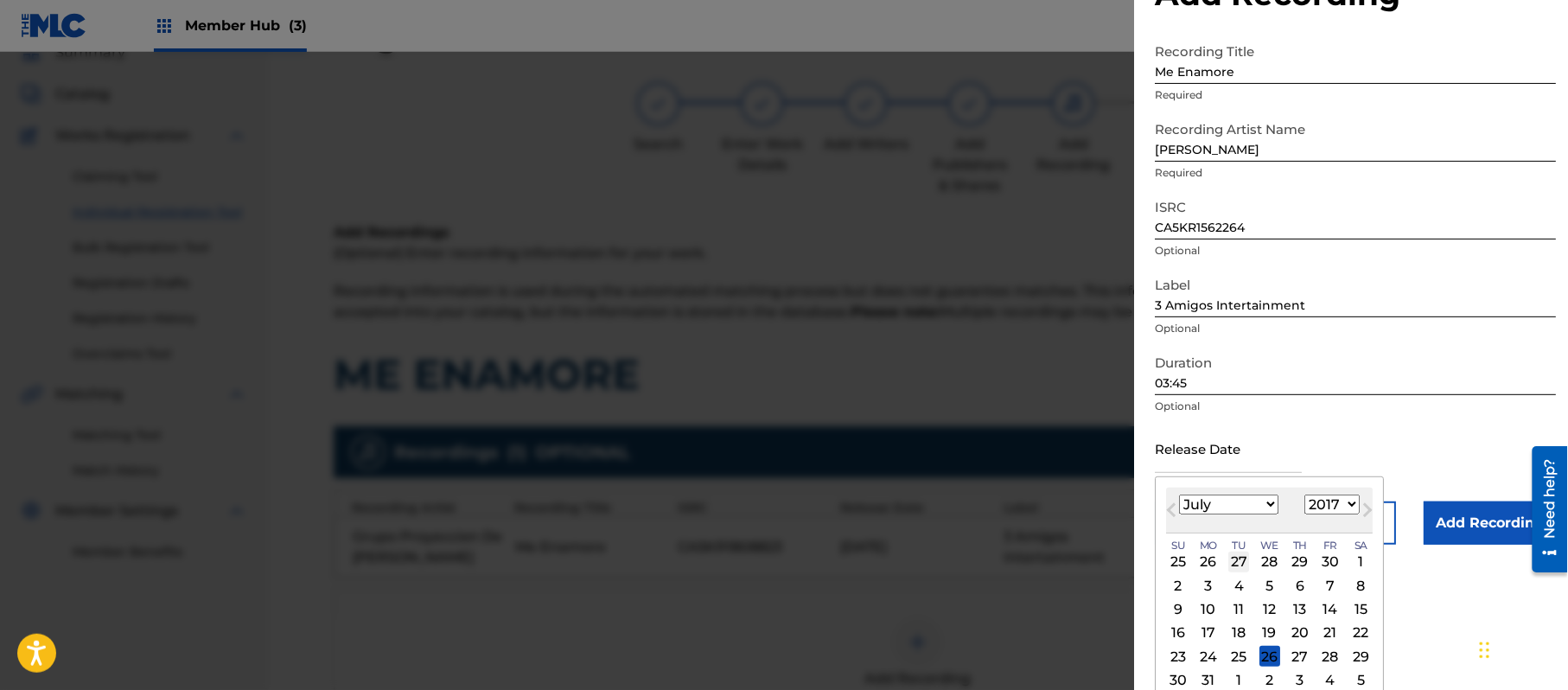
scroll to position [104, 0]
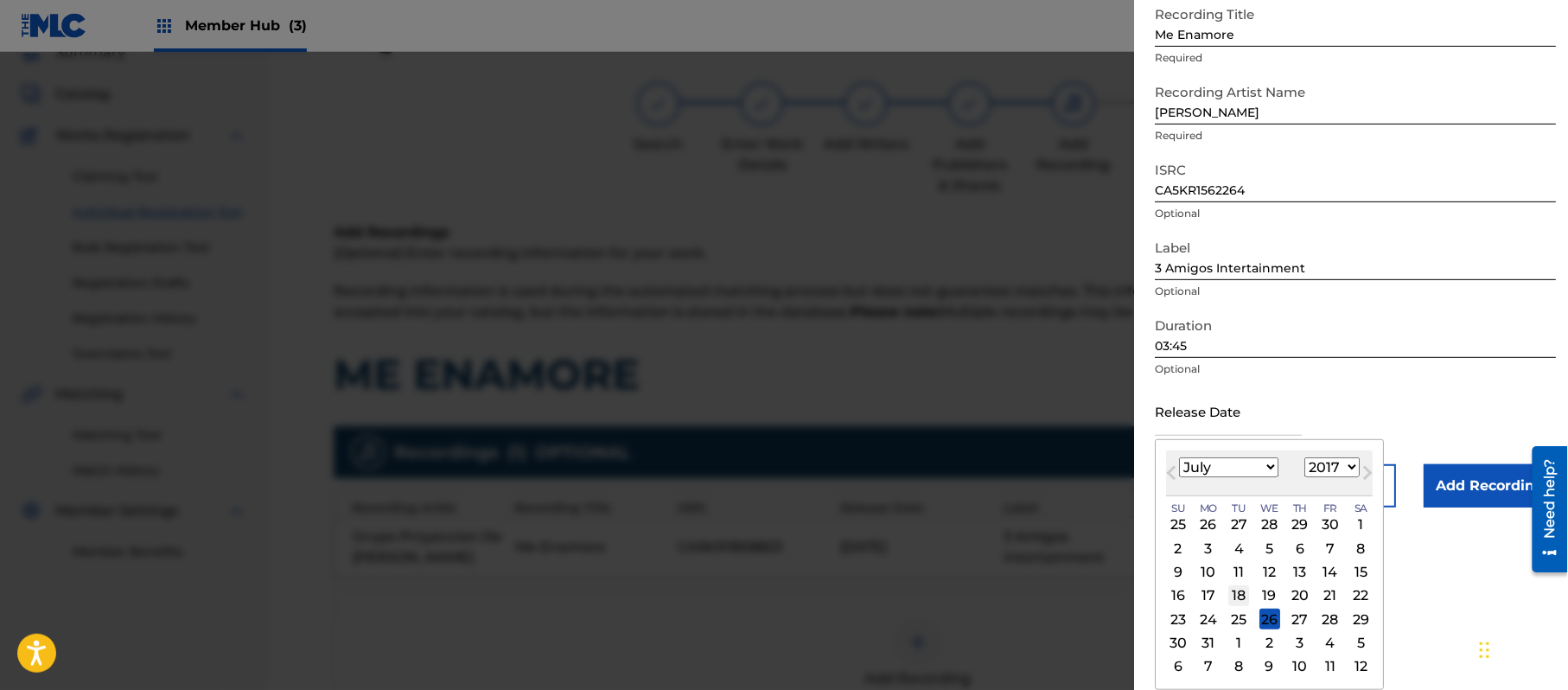
click at [1241, 593] on div "18" at bounding box center [1238, 596] width 20 height 20
type input "[DATE]"
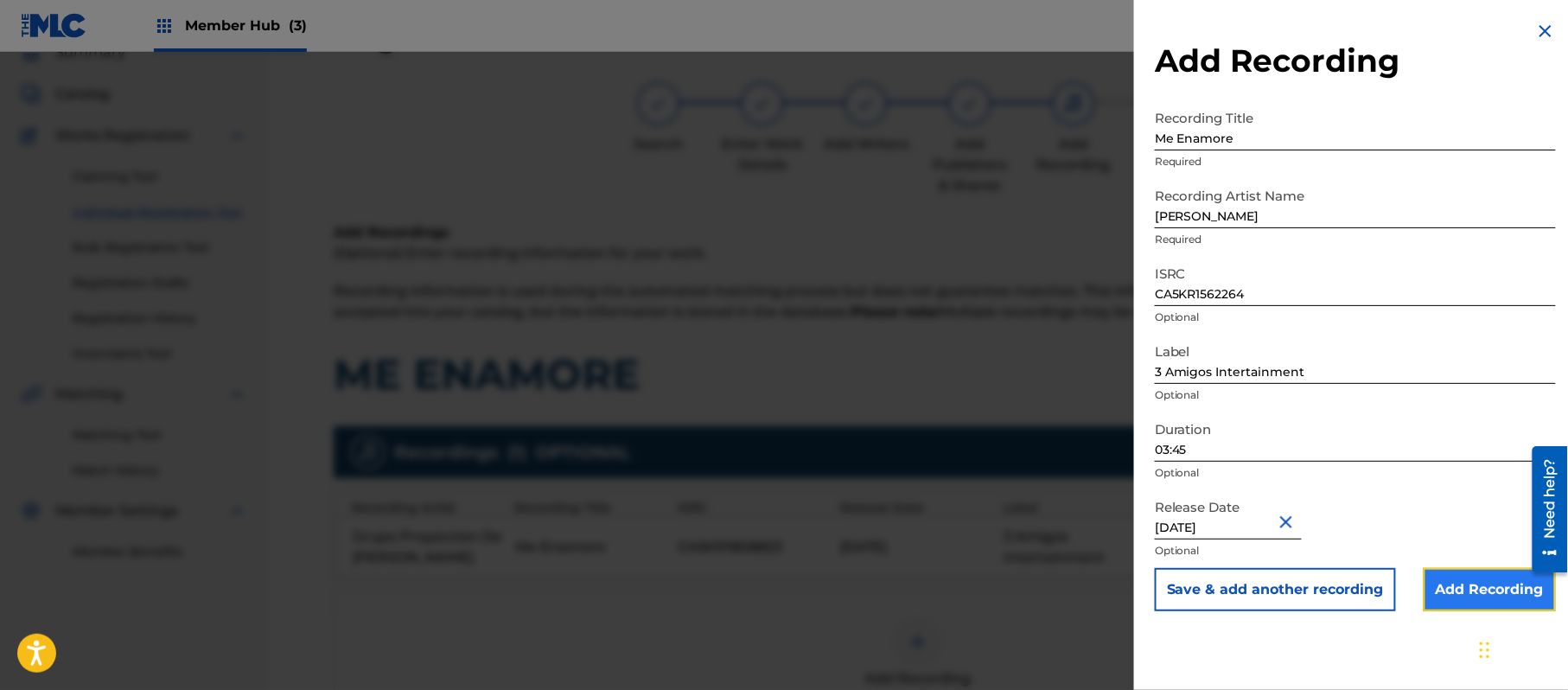
click at [1523, 585] on input "Add Recording" at bounding box center [1489, 590] width 132 height 44
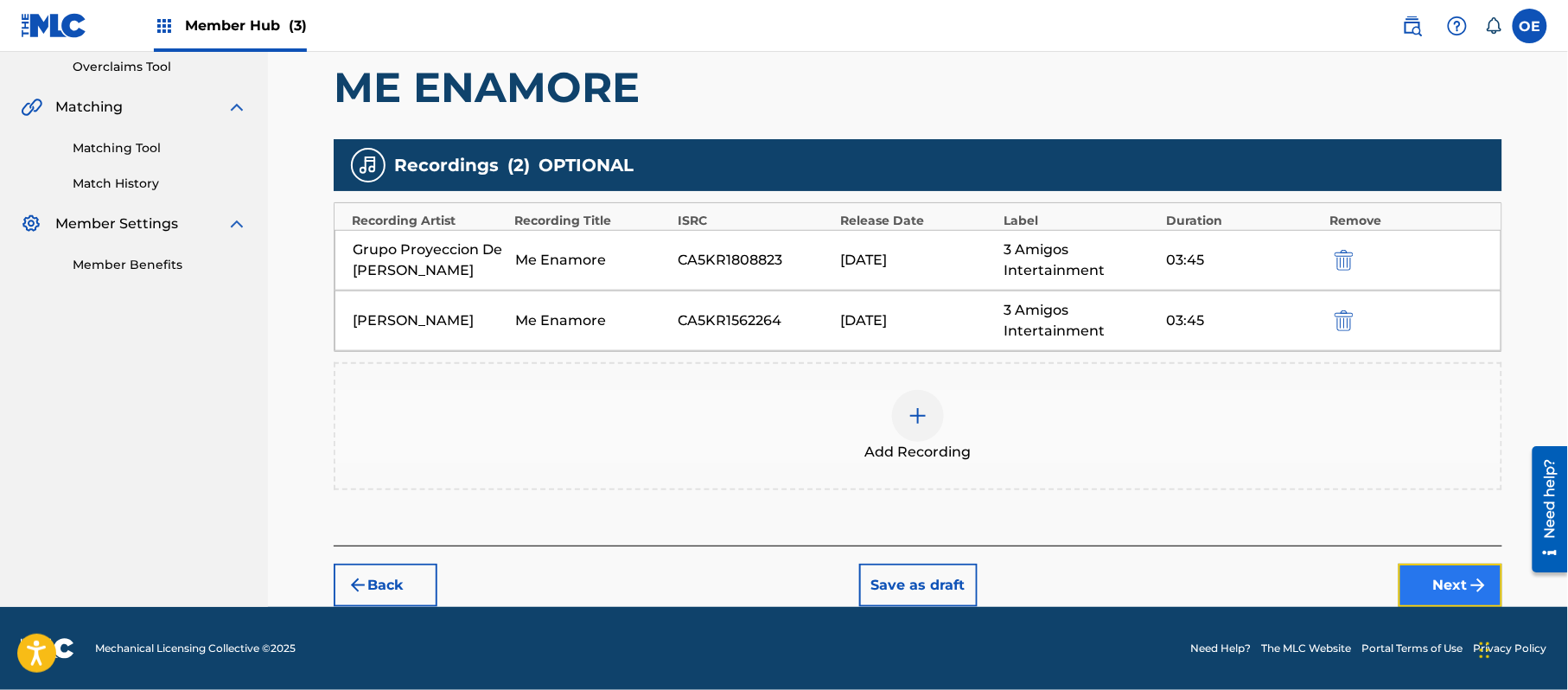
click at [1438, 580] on button "Next" at bounding box center [1450, 585] width 104 height 44
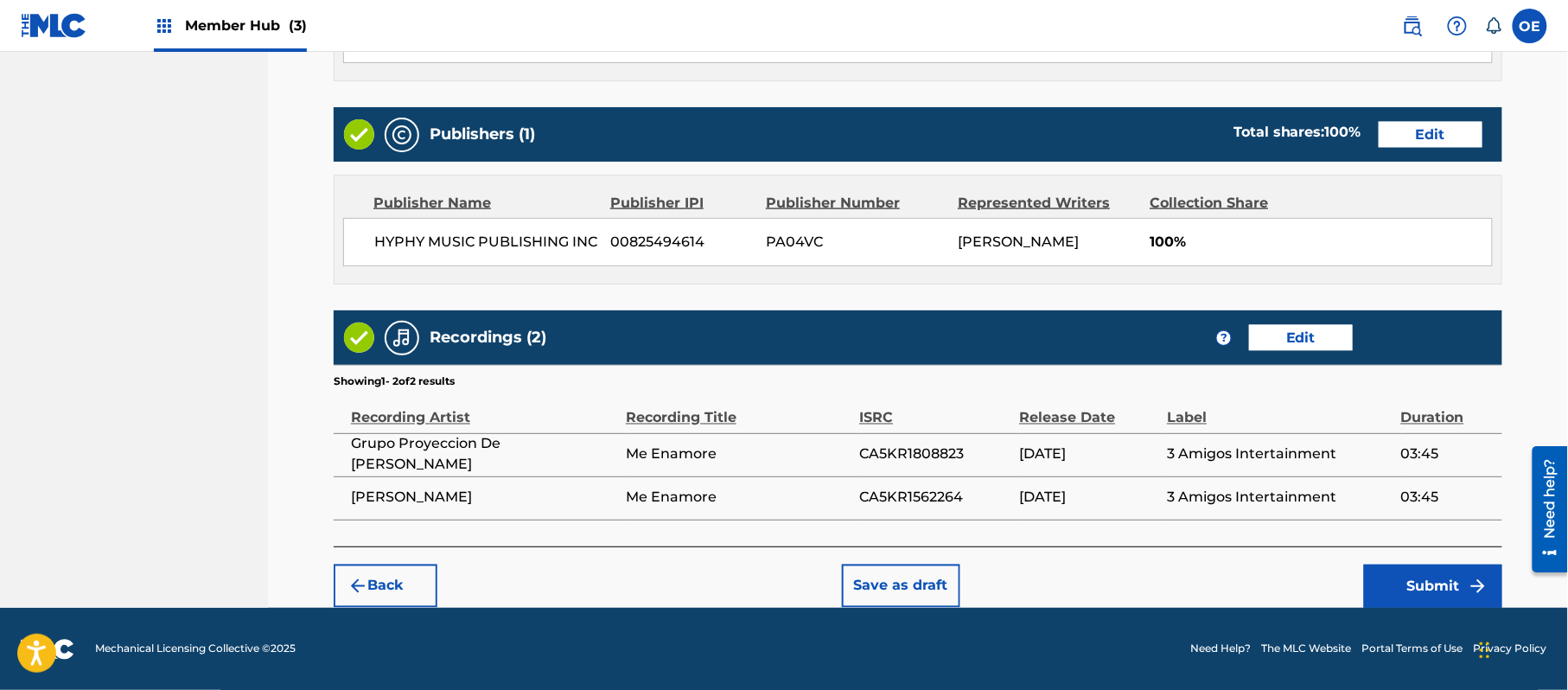
scroll to position [818, 0]
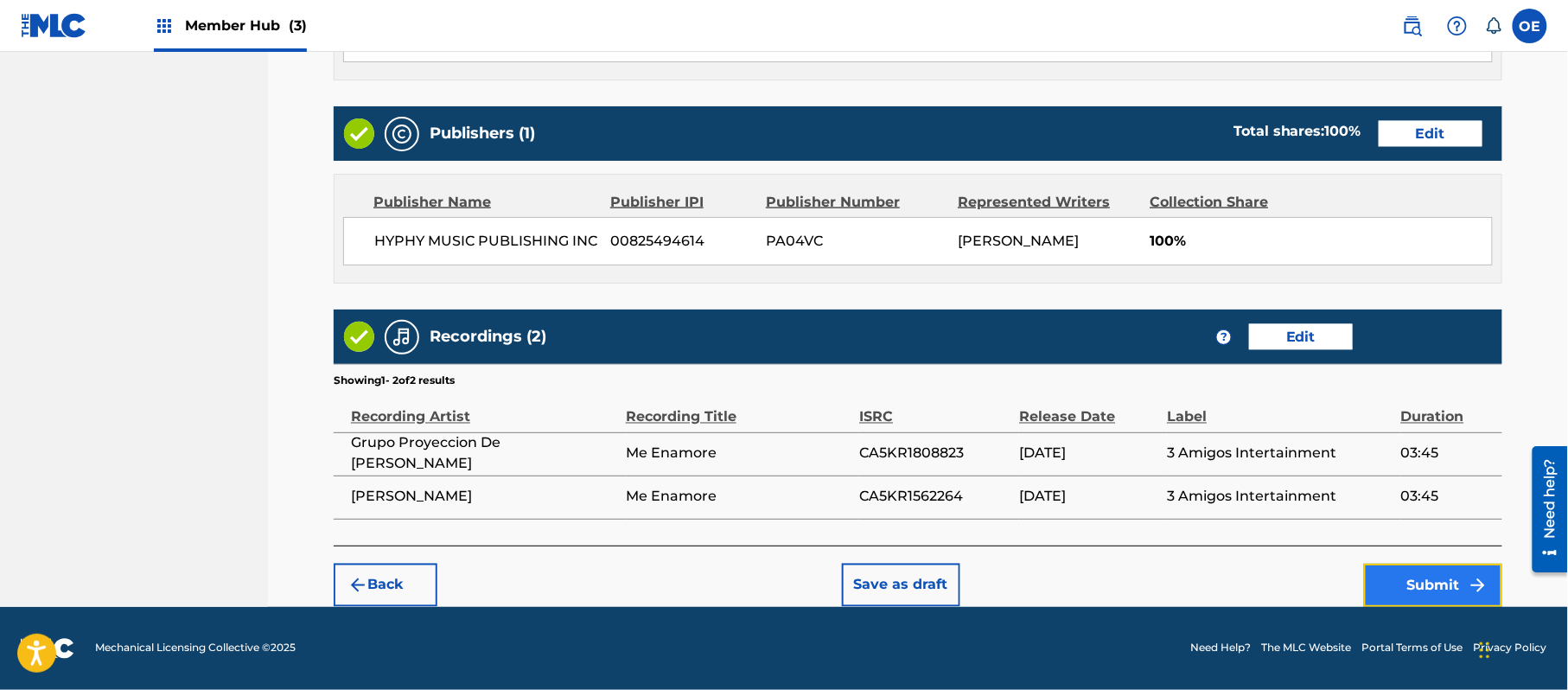
click at [1447, 583] on button "Submit" at bounding box center [1433, 585] width 138 height 44
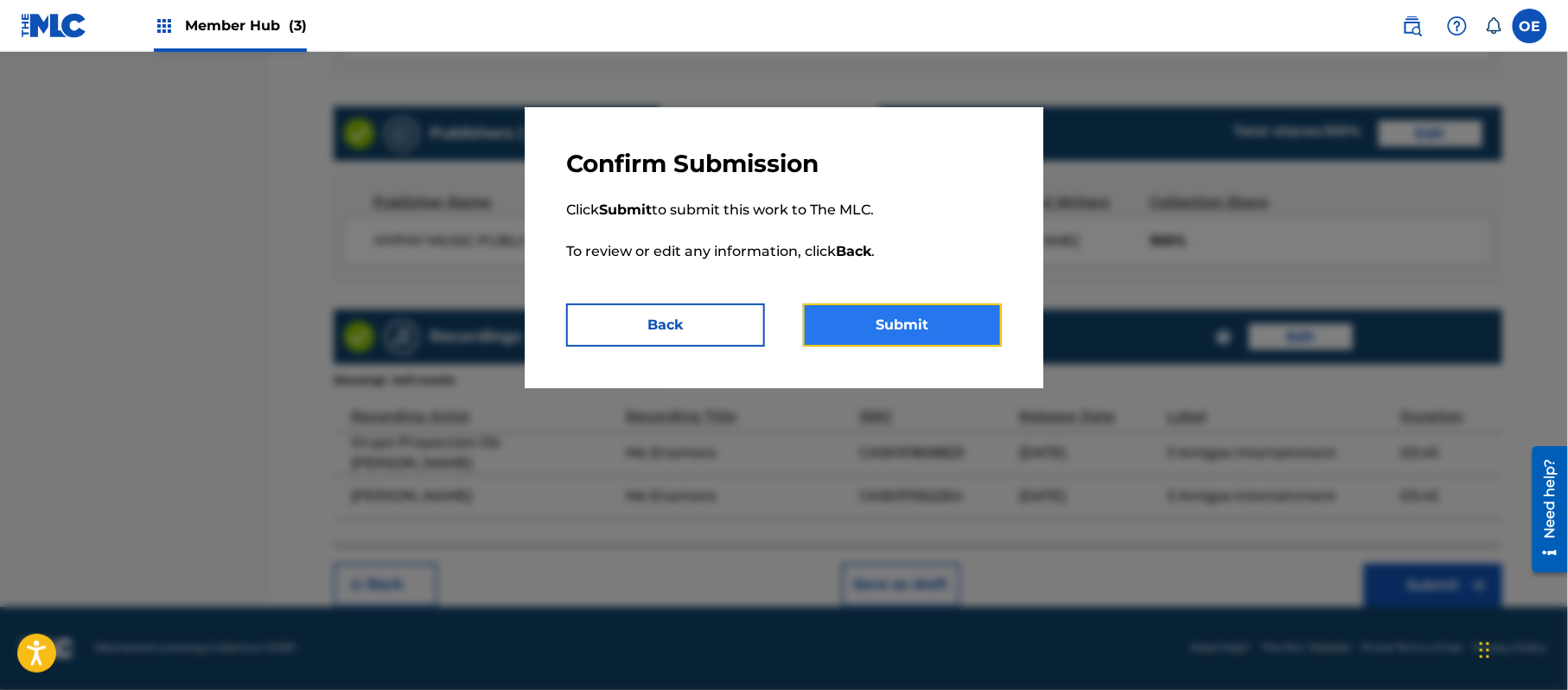
click at [866, 337] on button "Submit" at bounding box center [902, 325] width 199 height 44
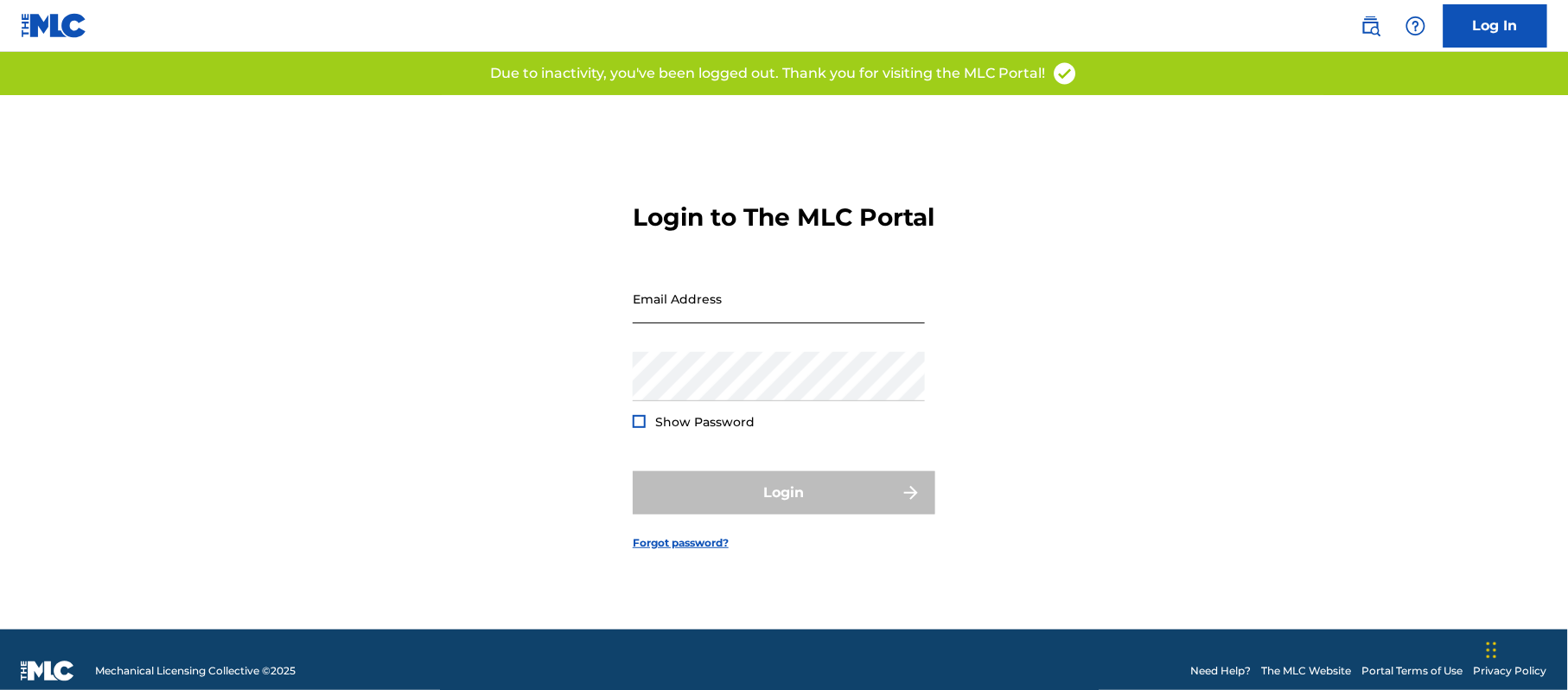
click at [697, 323] on input "Email Address" at bounding box center [779, 298] width 292 height 49
click at [752, 321] on input "Email Address" at bounding box center [779, 298] width 292 height 49
type input "[PERSON_NAME][EMAIL_ADDRESS][DOMAIN_NAME]"
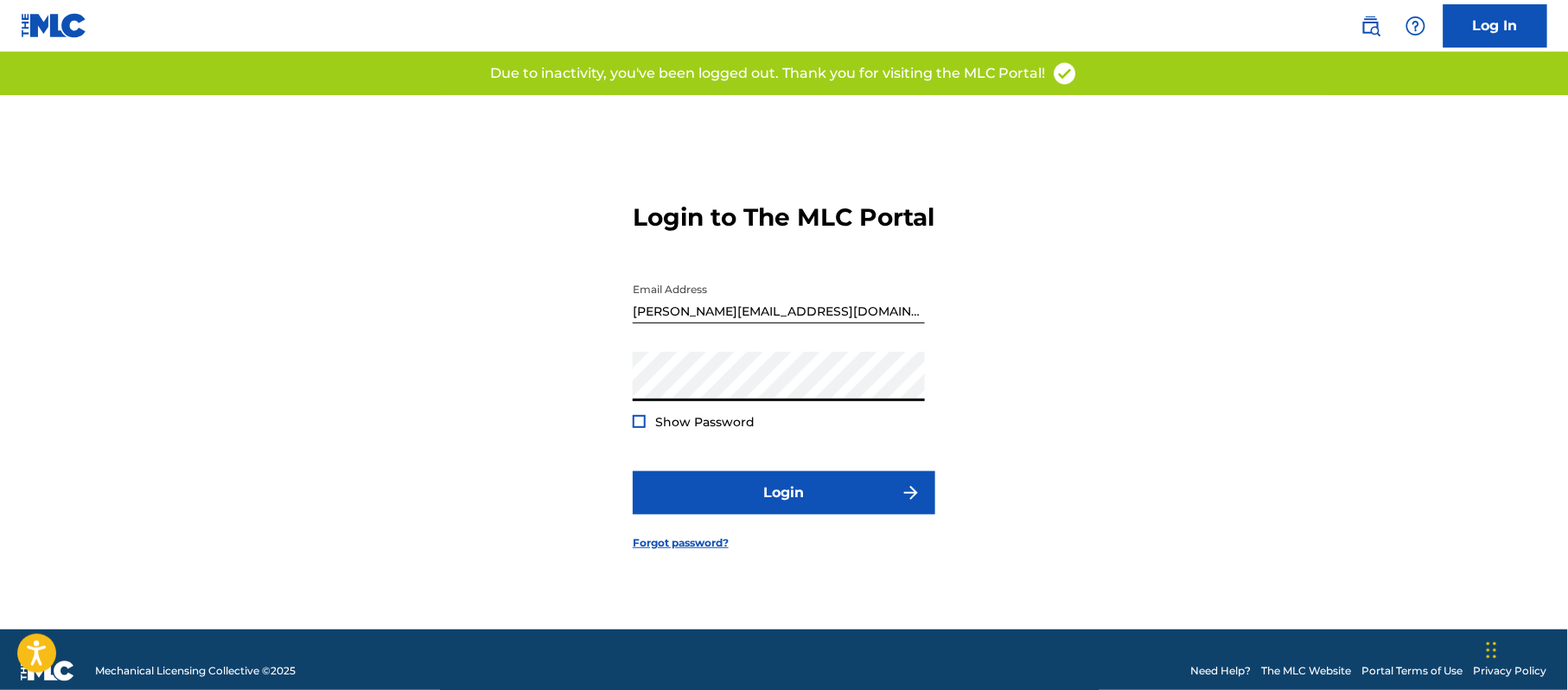
click at [771, 482] on form "Login to The MLC Portal Email Address [PERSON_NAME][EMAIL_ADDRESS][DOMAIN_NAME]…" at bounding box center [784, 362] width 303 height 534
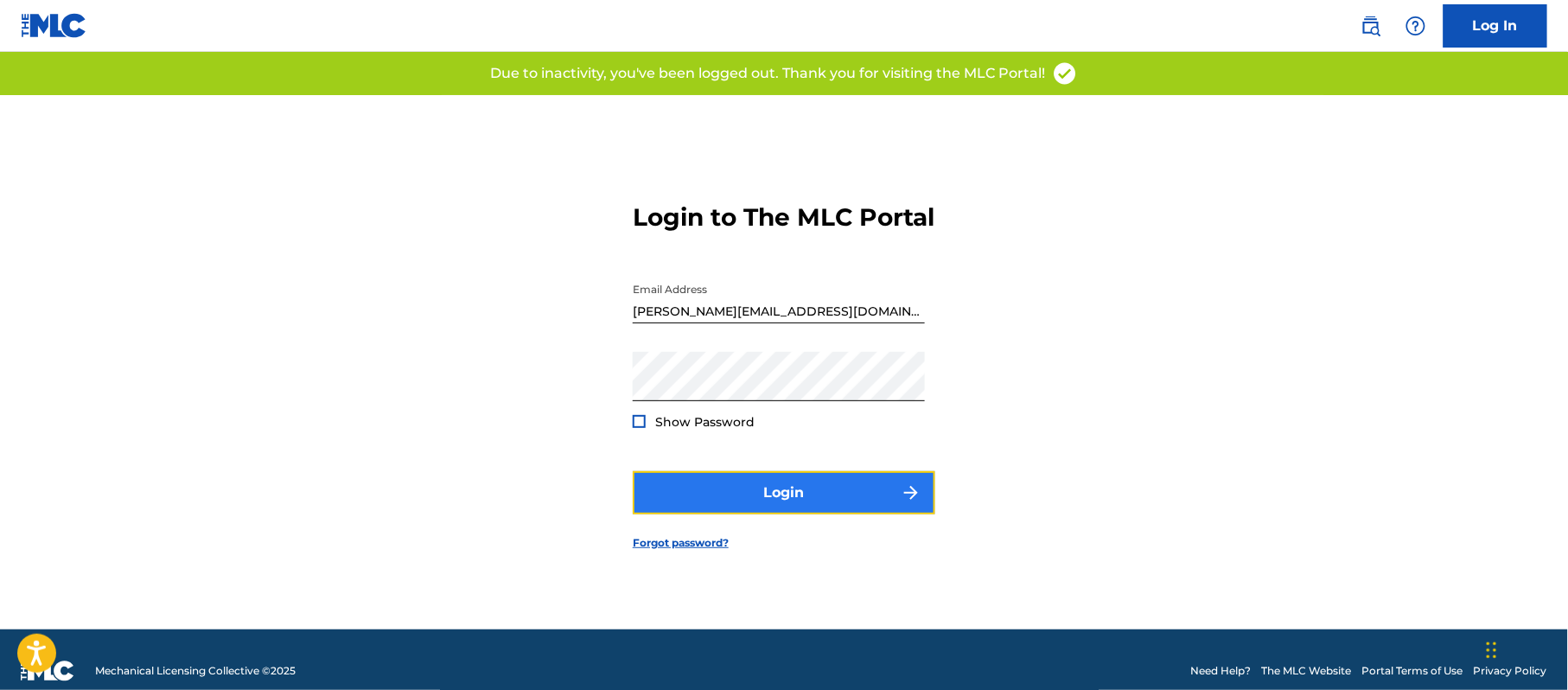
click at [758, 493] on button "Login" at bounding box center [784, 493] width 303 height 44
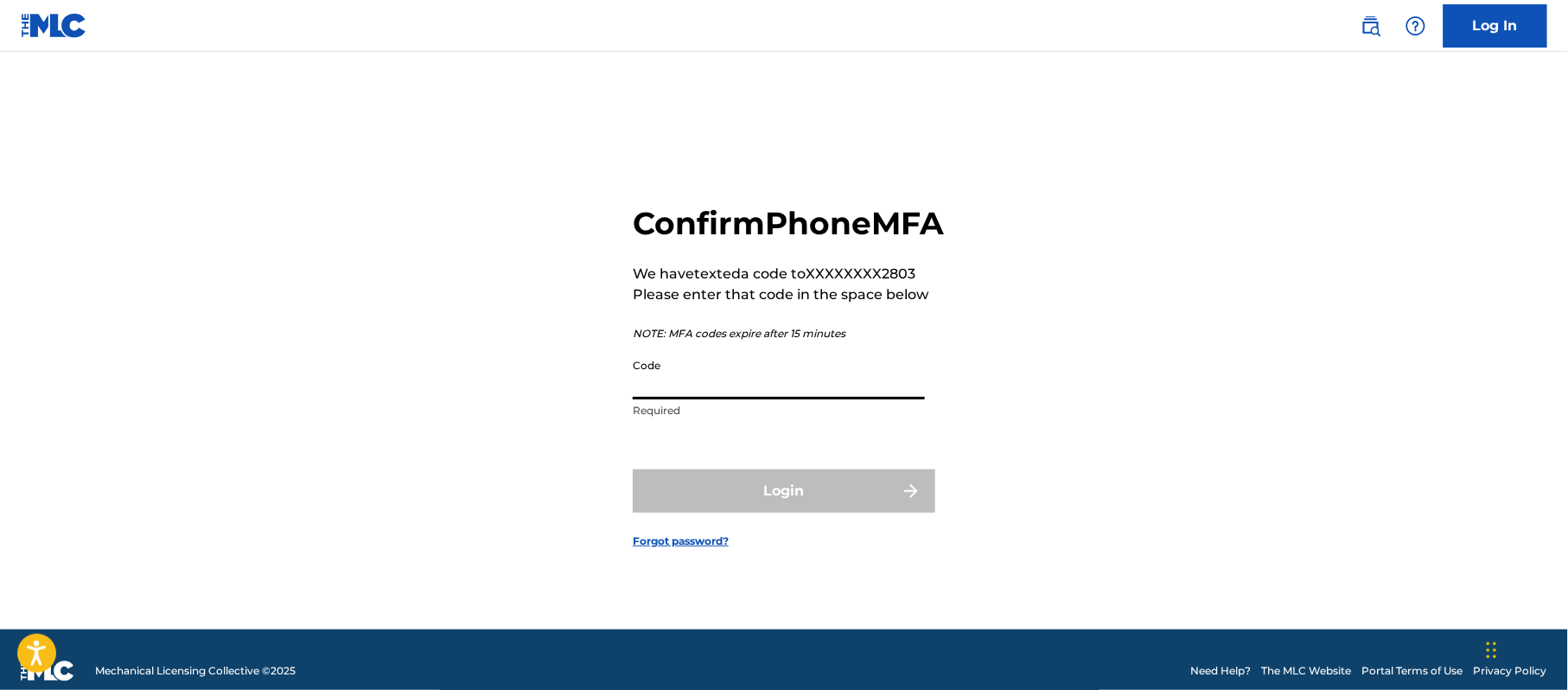
click at [711, 389] on input "Code" at bounding box center [779, 374] width 292 height 49
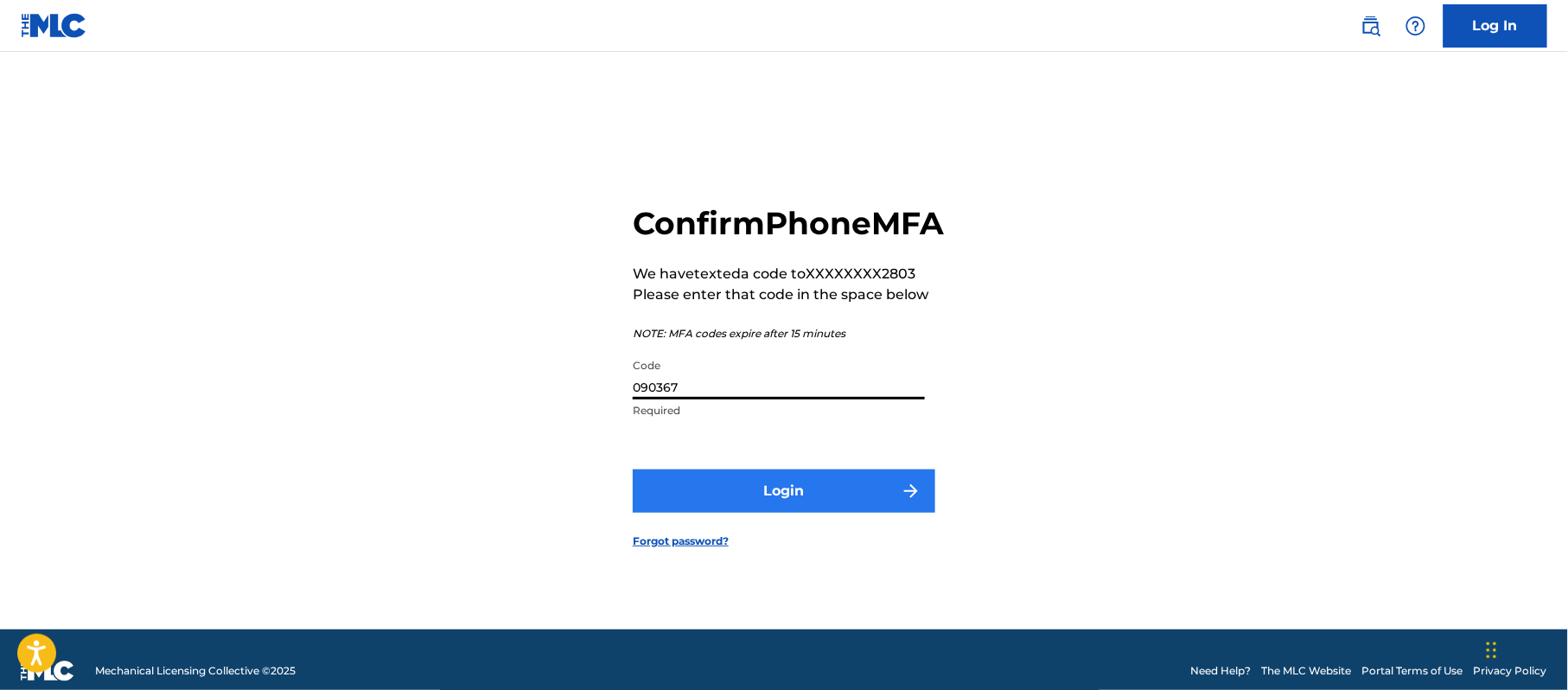
type input "090367"
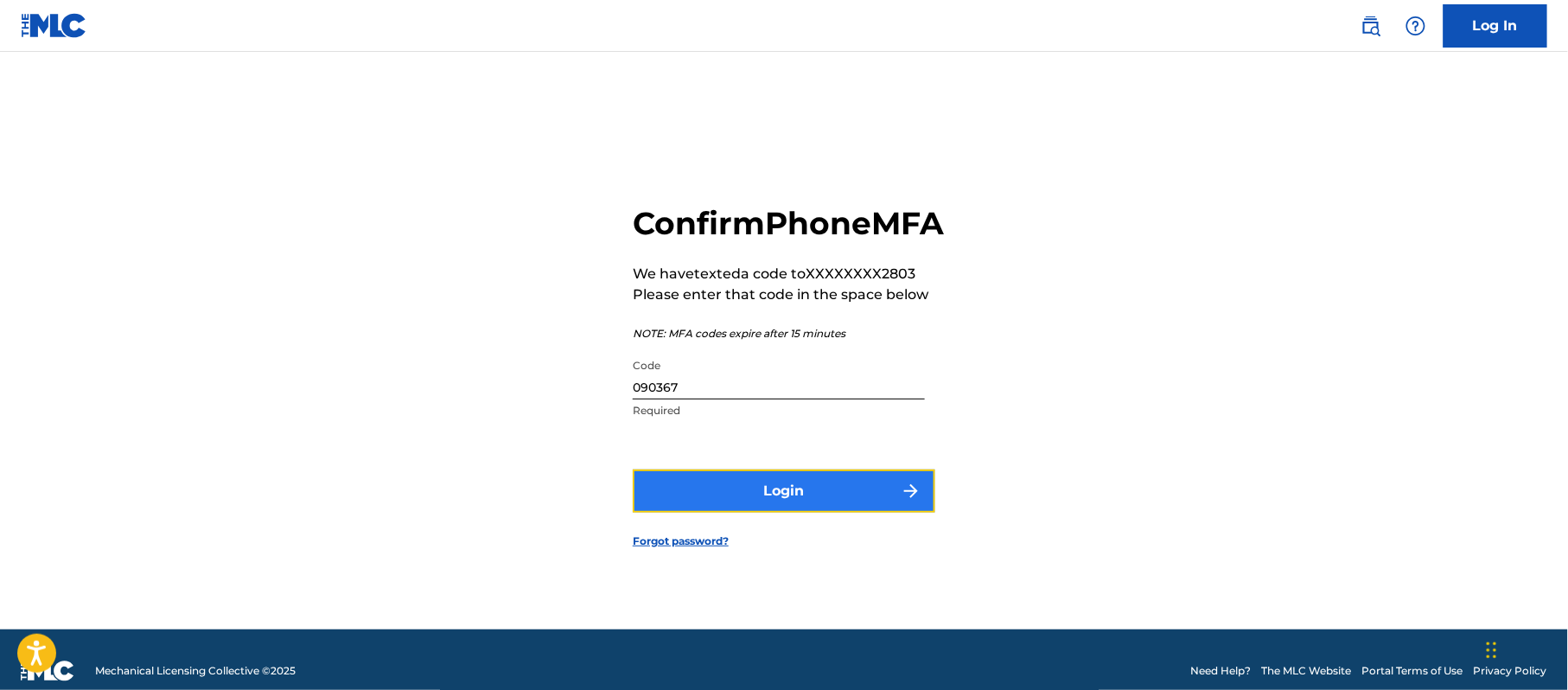
click at [653, 513] on button "Login" at bounding box center [784, 491] width 303 height 44
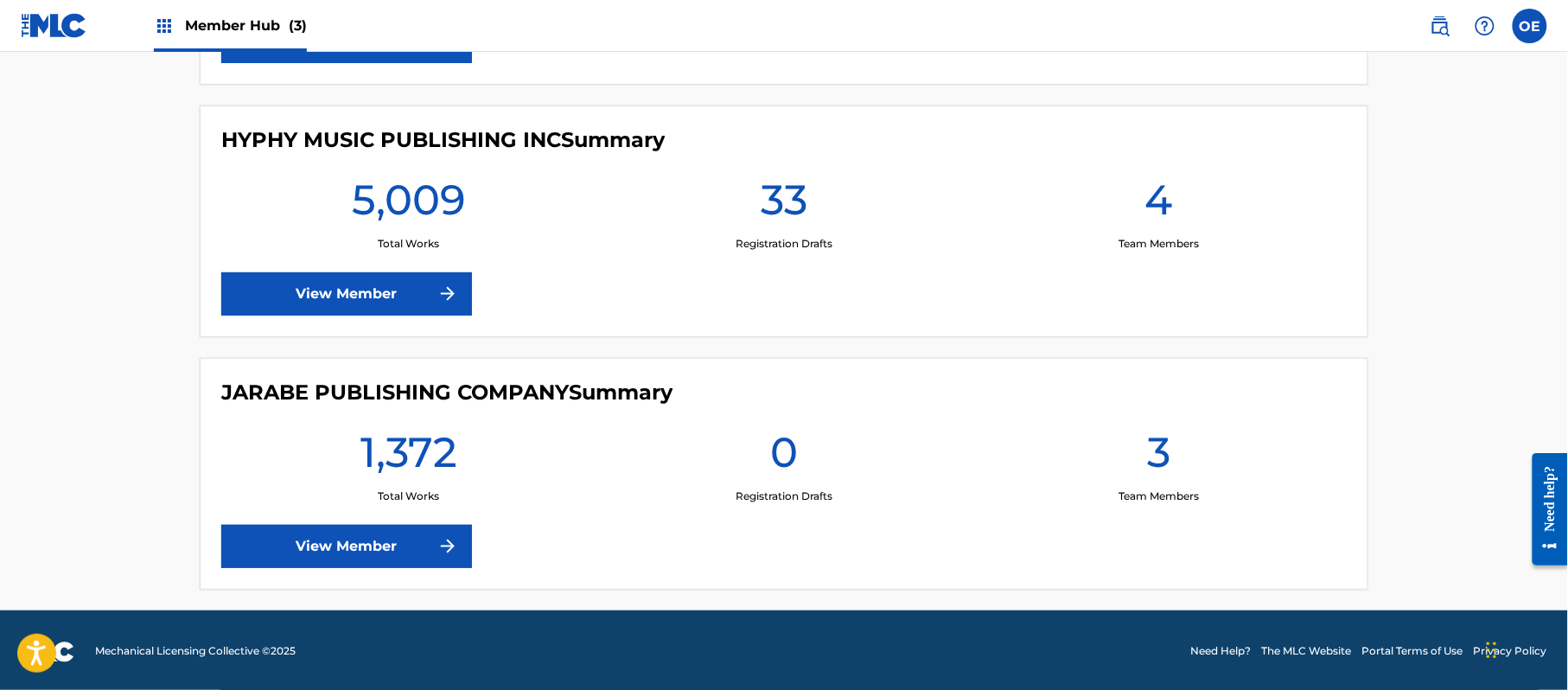
scroll to position [671, 0]
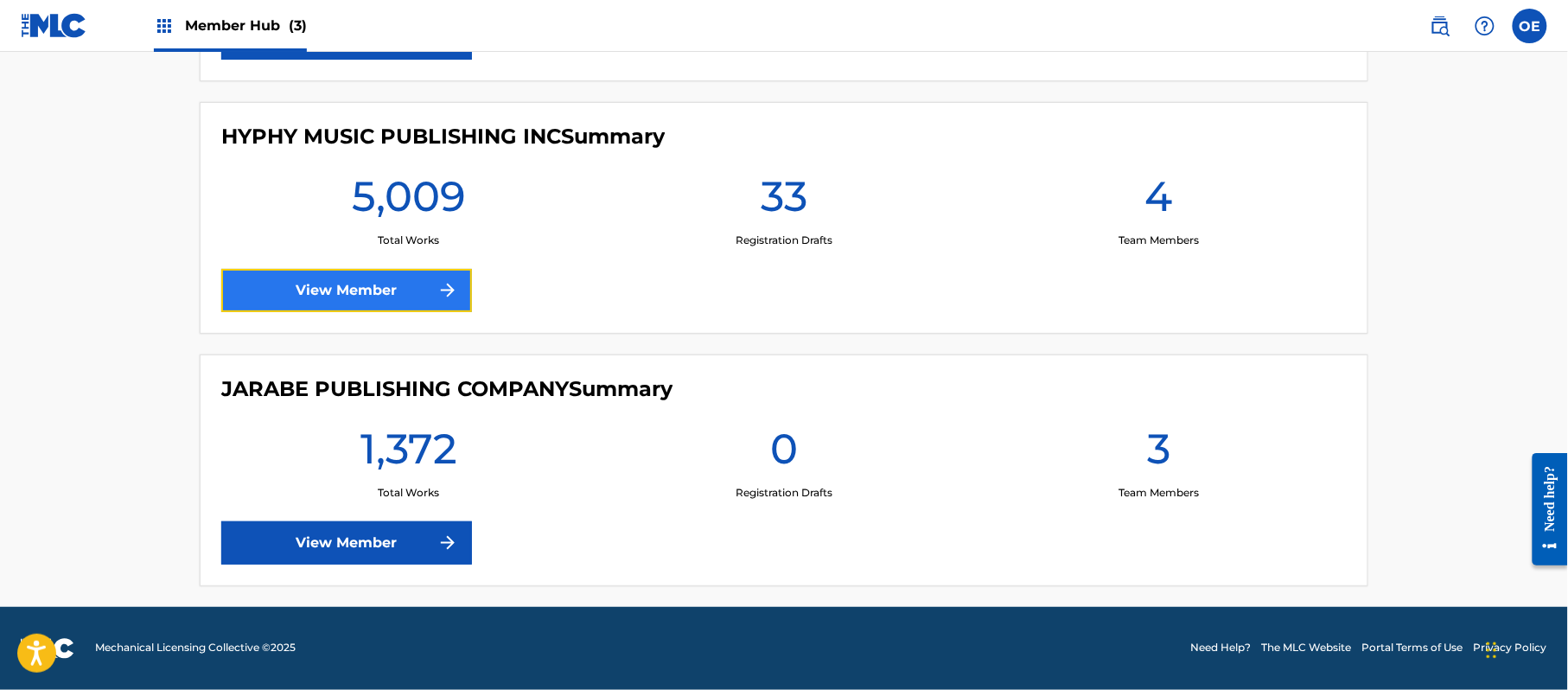
click at [412, 285] on link "View Member" at bounding box center [346, 290] width 251 height 44
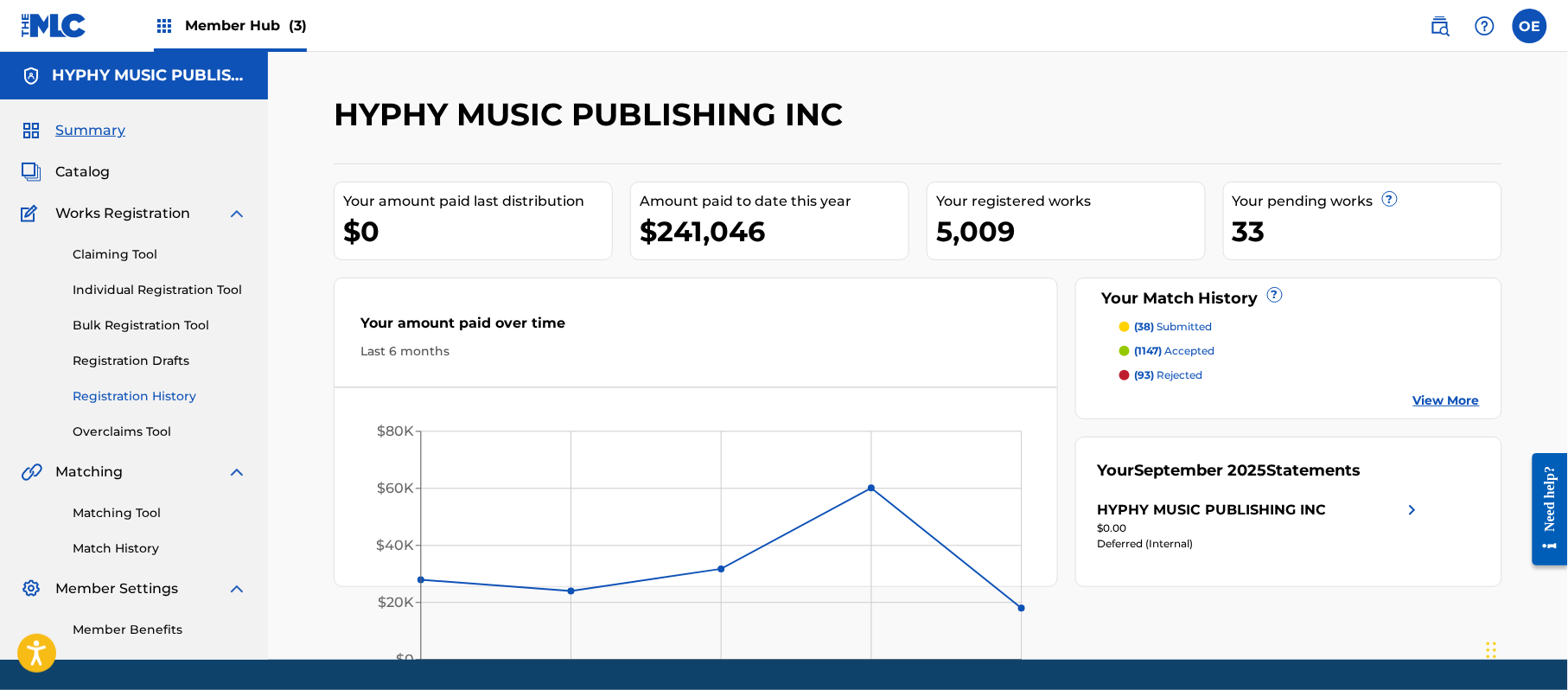
click at [132, 388] on link "Registration History" at bounding box center [159, 396] width 175 height 19
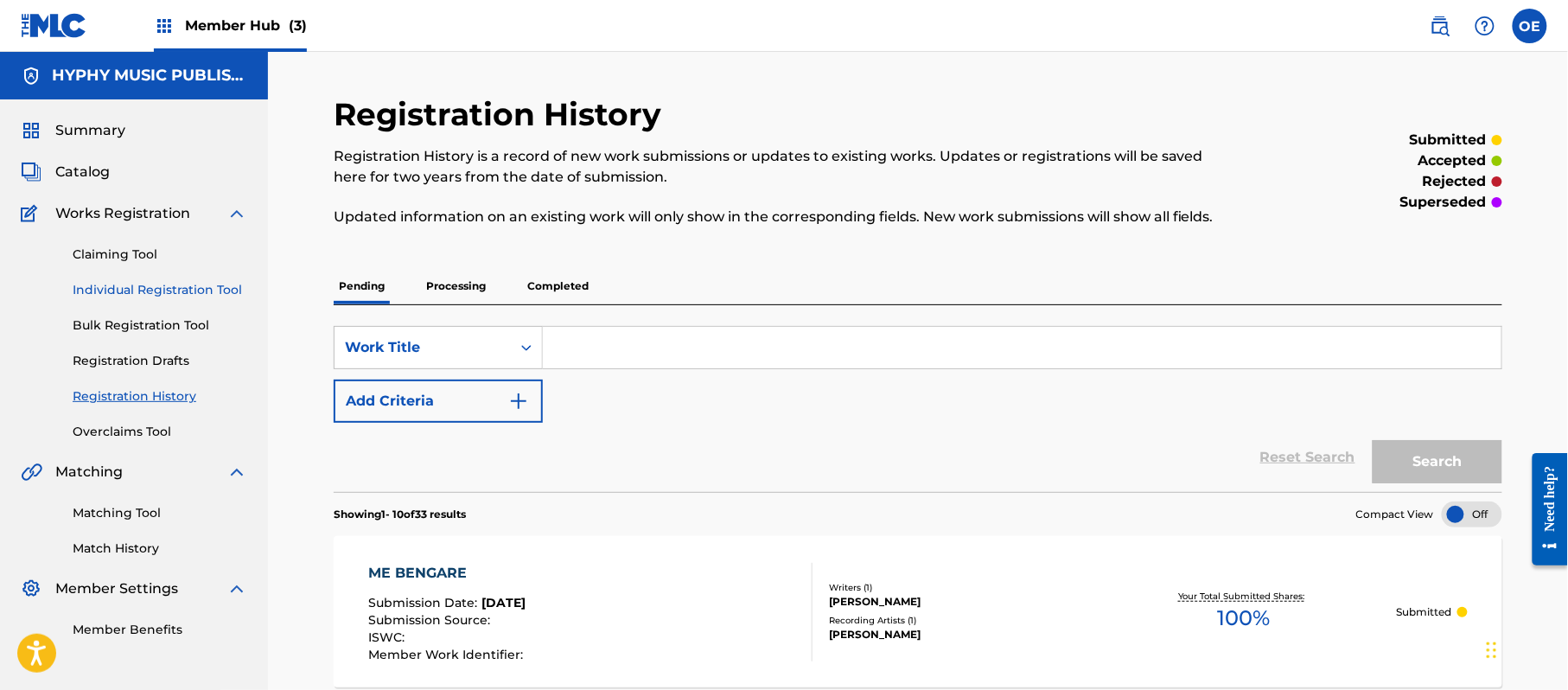
click at [164, 283] on link "Individual Registration Tool" at bounding box center [159, 291] width 175 height 19
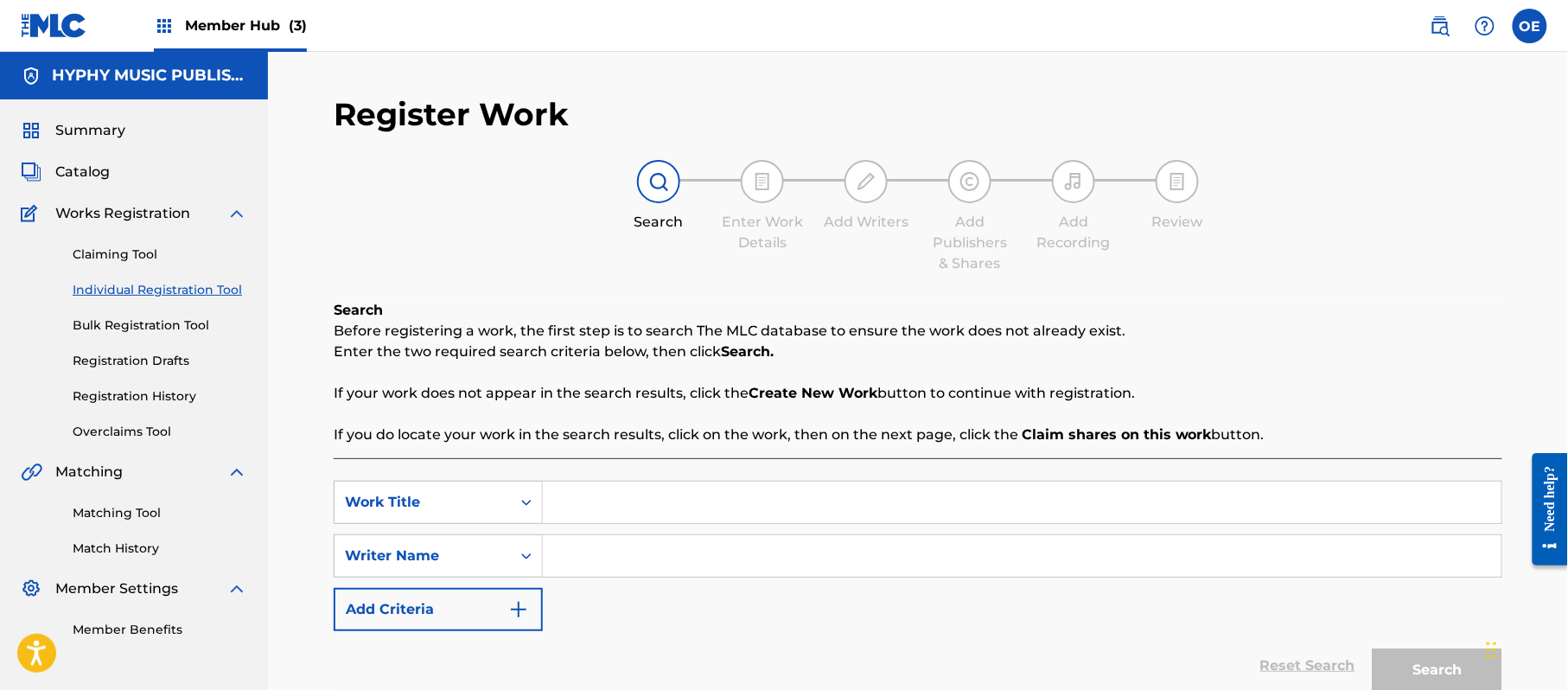
paste input "ME ENAMORE"
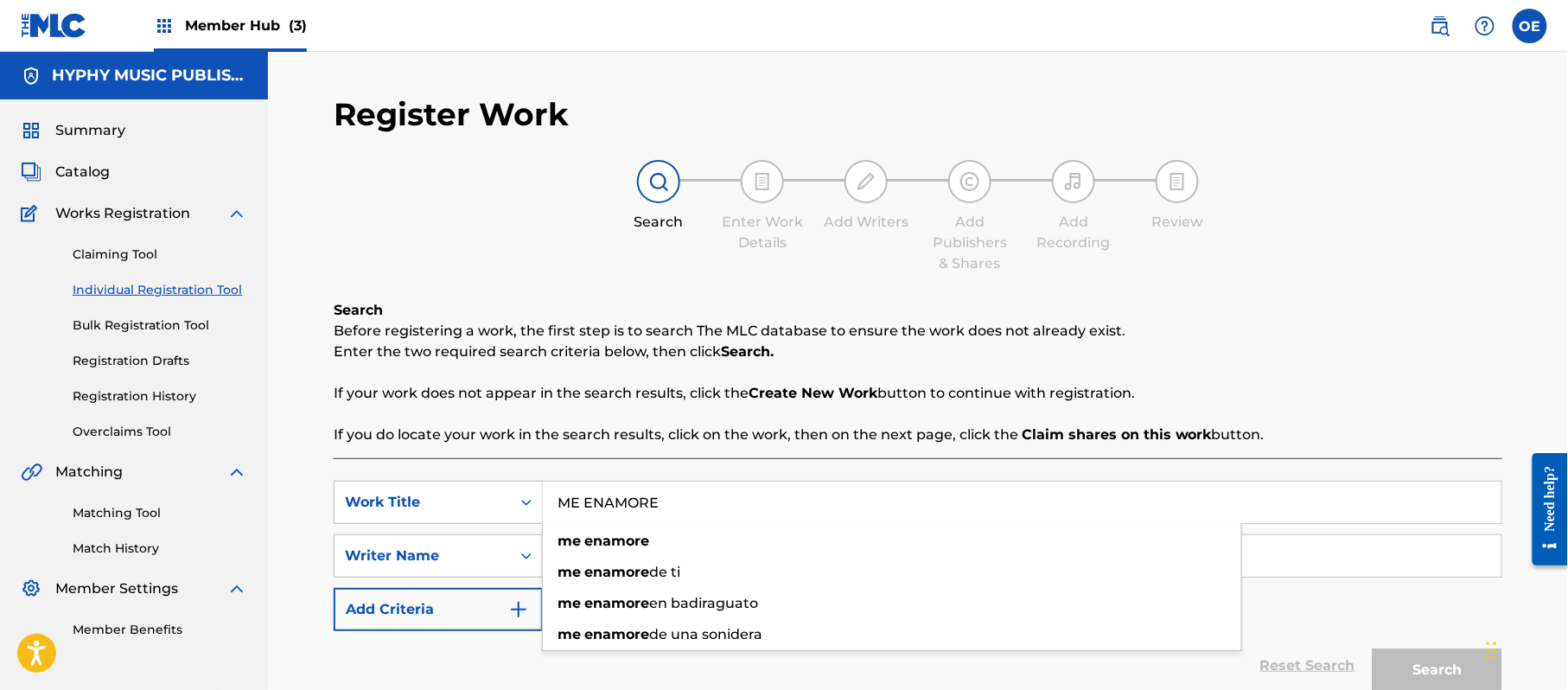
type input "ME ENAMORE"
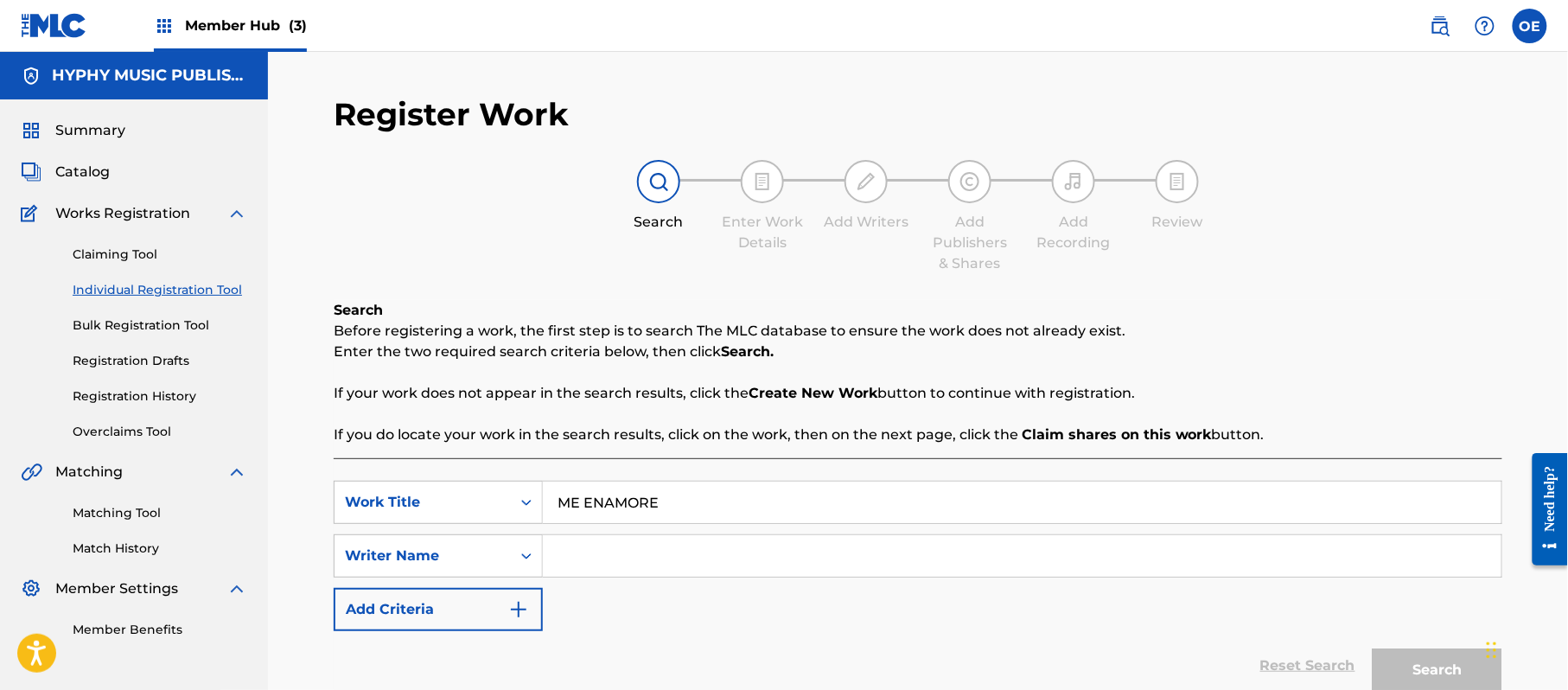
paste input "[PERSON_NAME]"
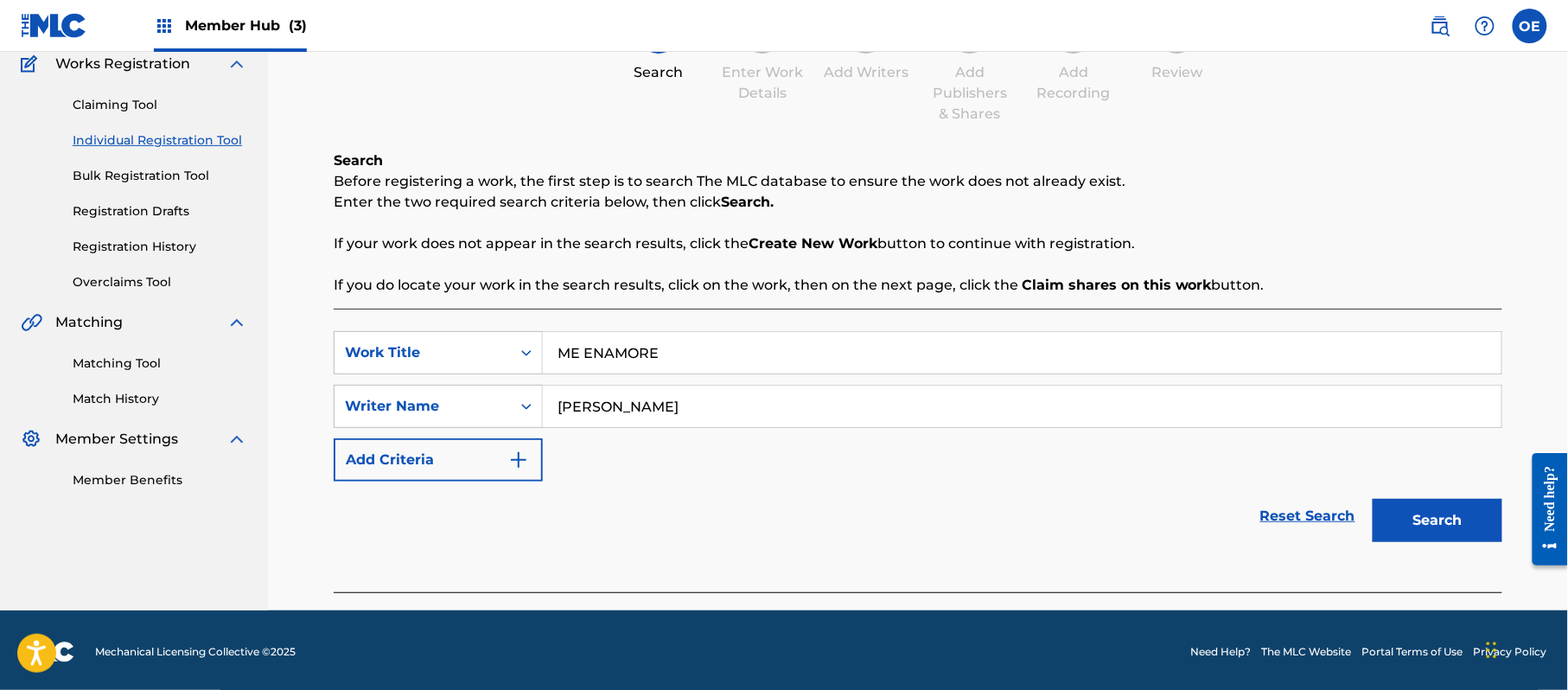
scroll to position [153, 0]
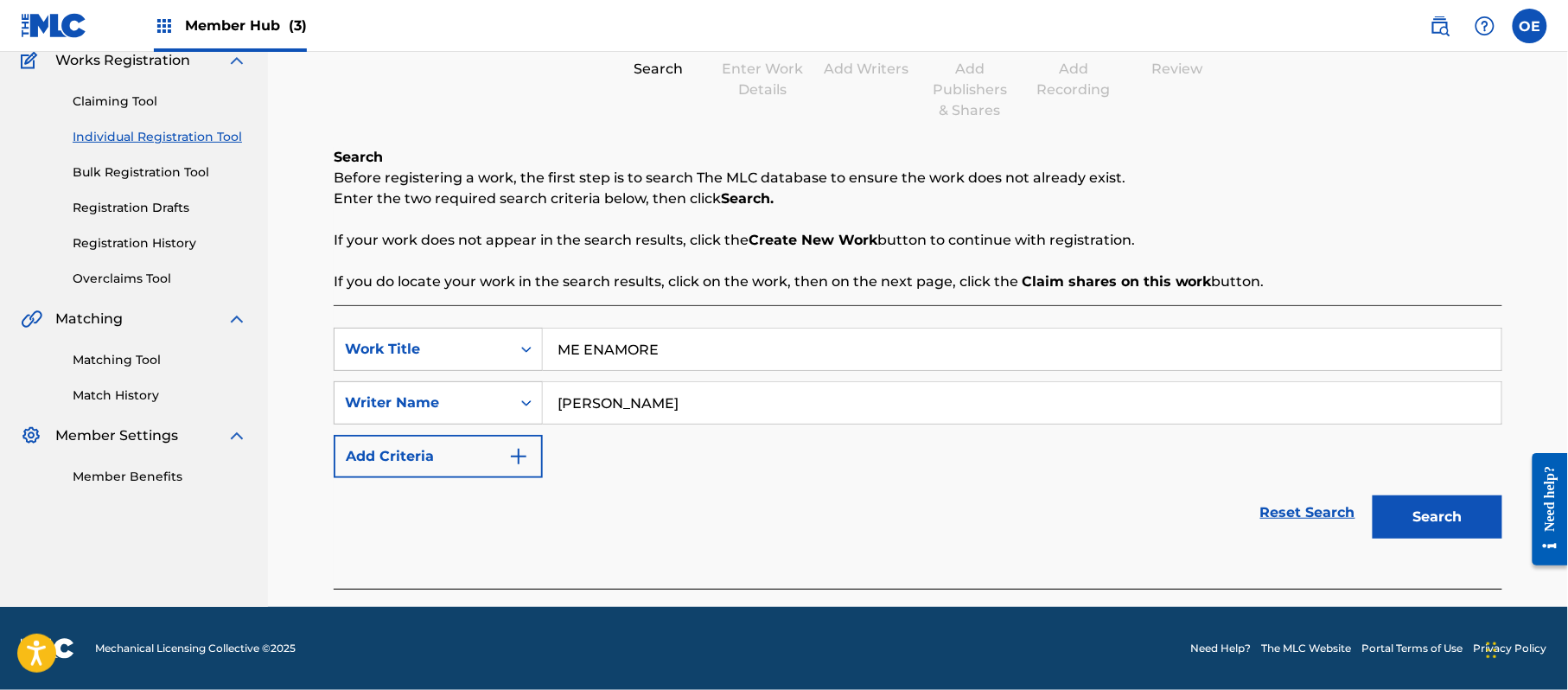
type input "[PERSON_NAME]"
click at [1433, 530] on button "Search" at bounding box center [1437, 517] width 130 height 44
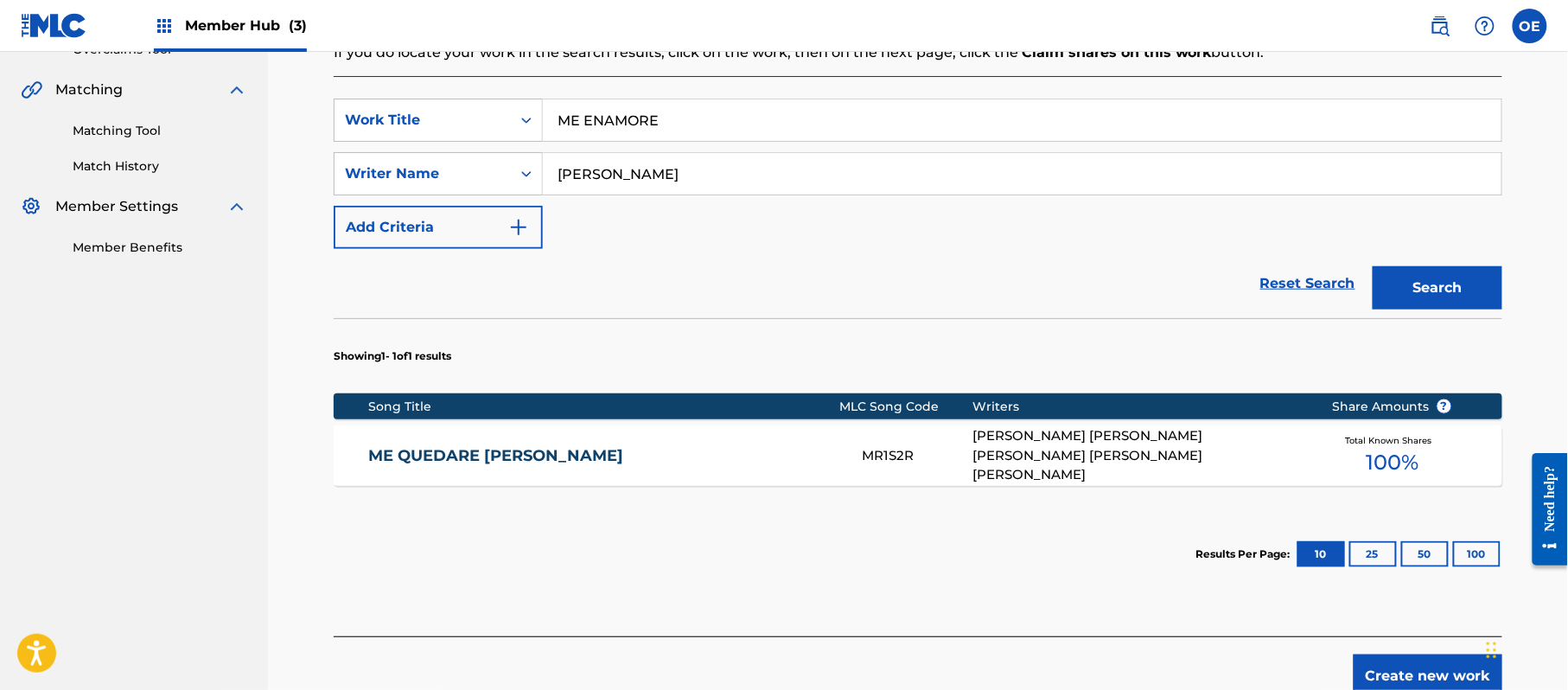
scroll to position [384, 0]
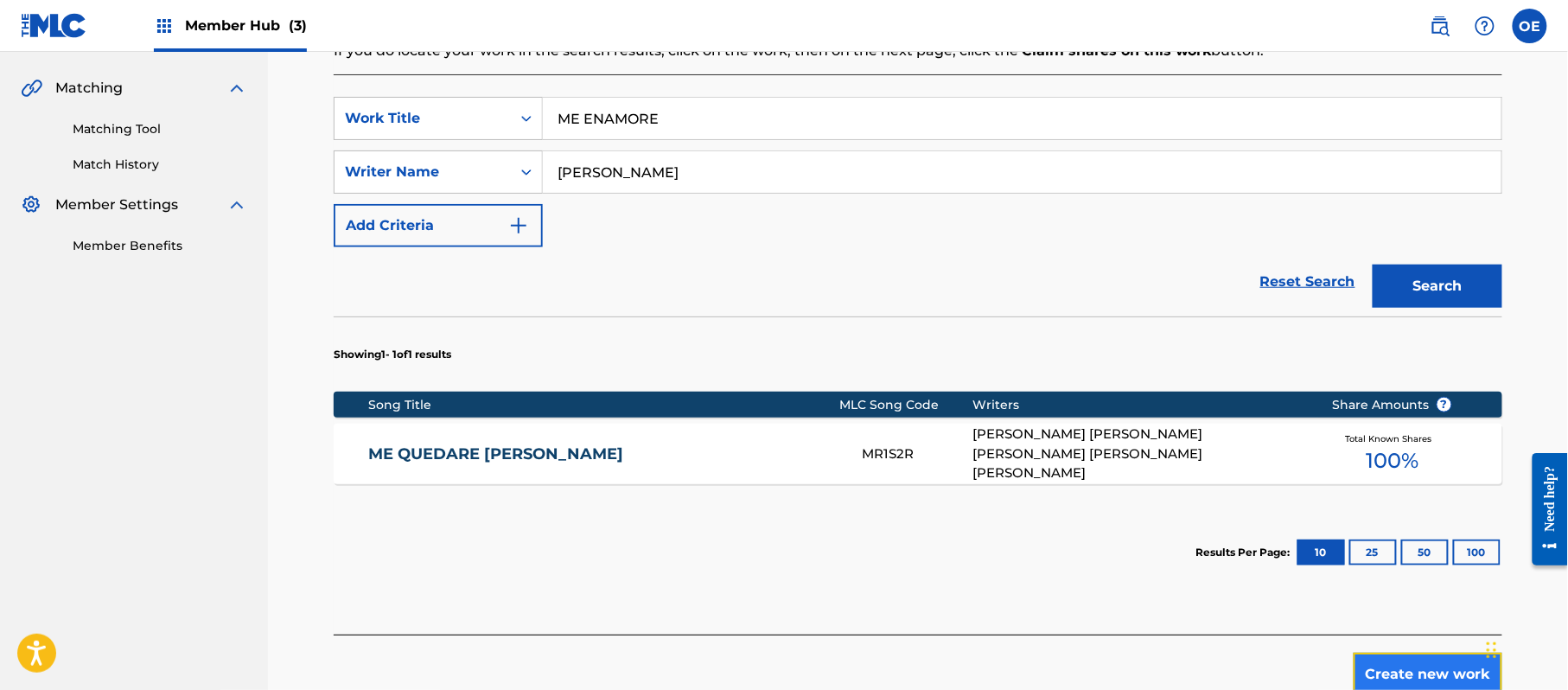
click at [1412, 668] on button "Create new work" at bounding box center [1427, 674] width 149 height 44
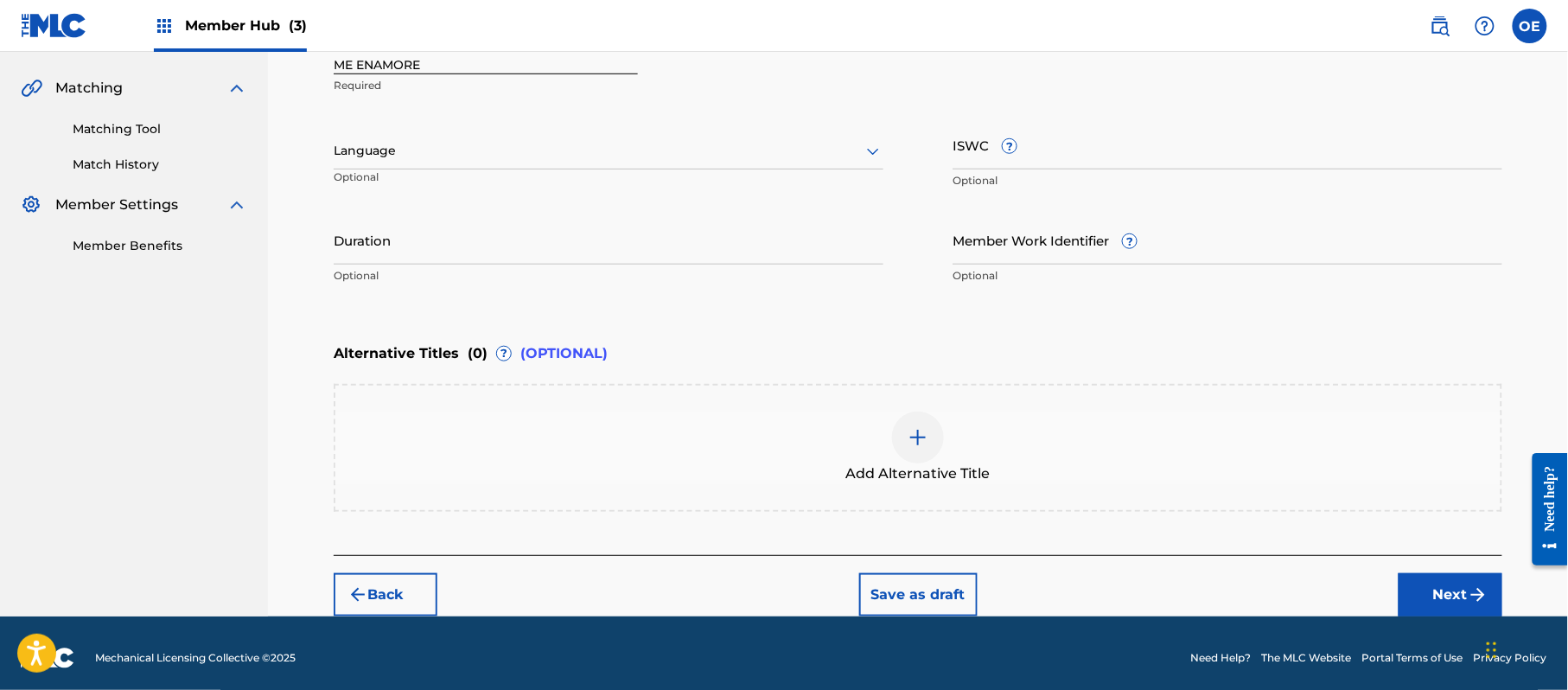
click at [361, 150] on div at bounding box center [608, 150] width 550 height 21
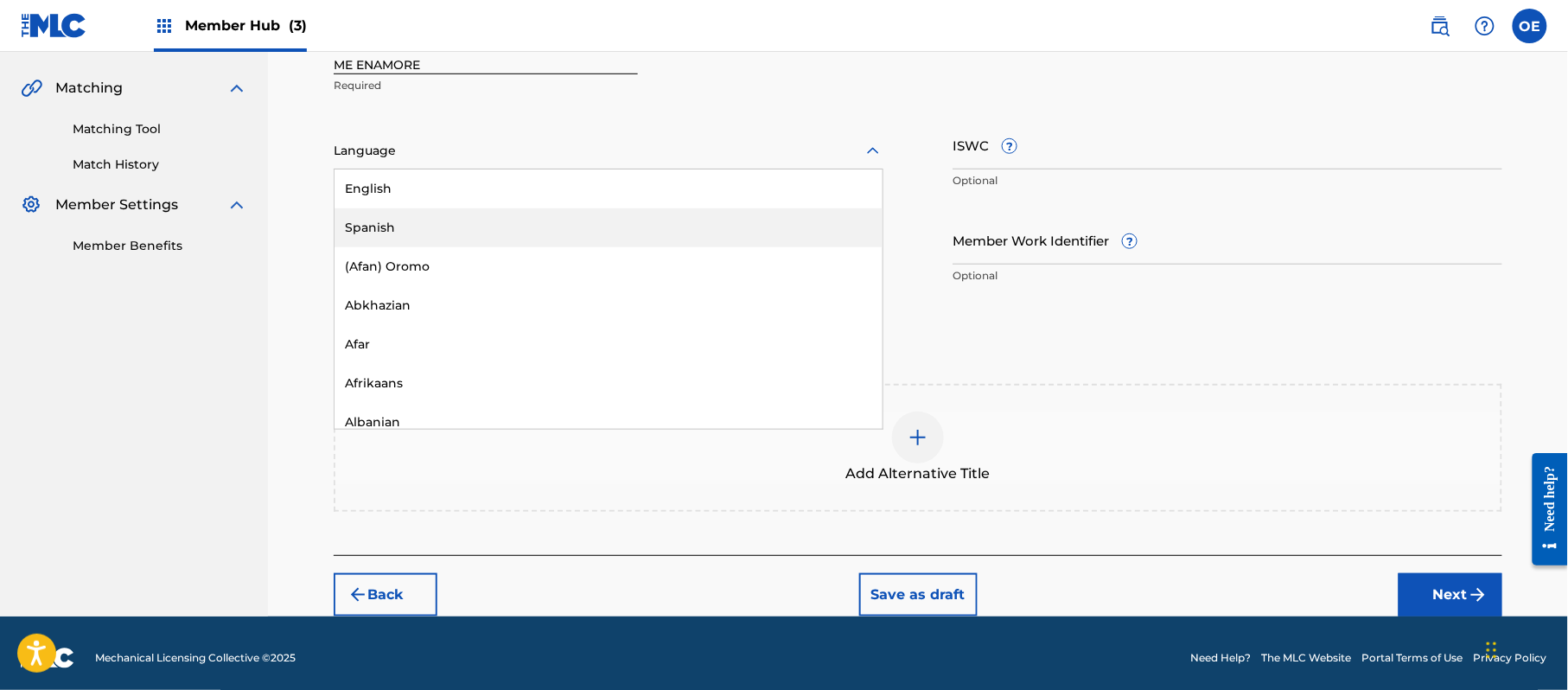
click at [378, 221] on div "Spanish" at bounding box center [608, 228] width 548 height 39
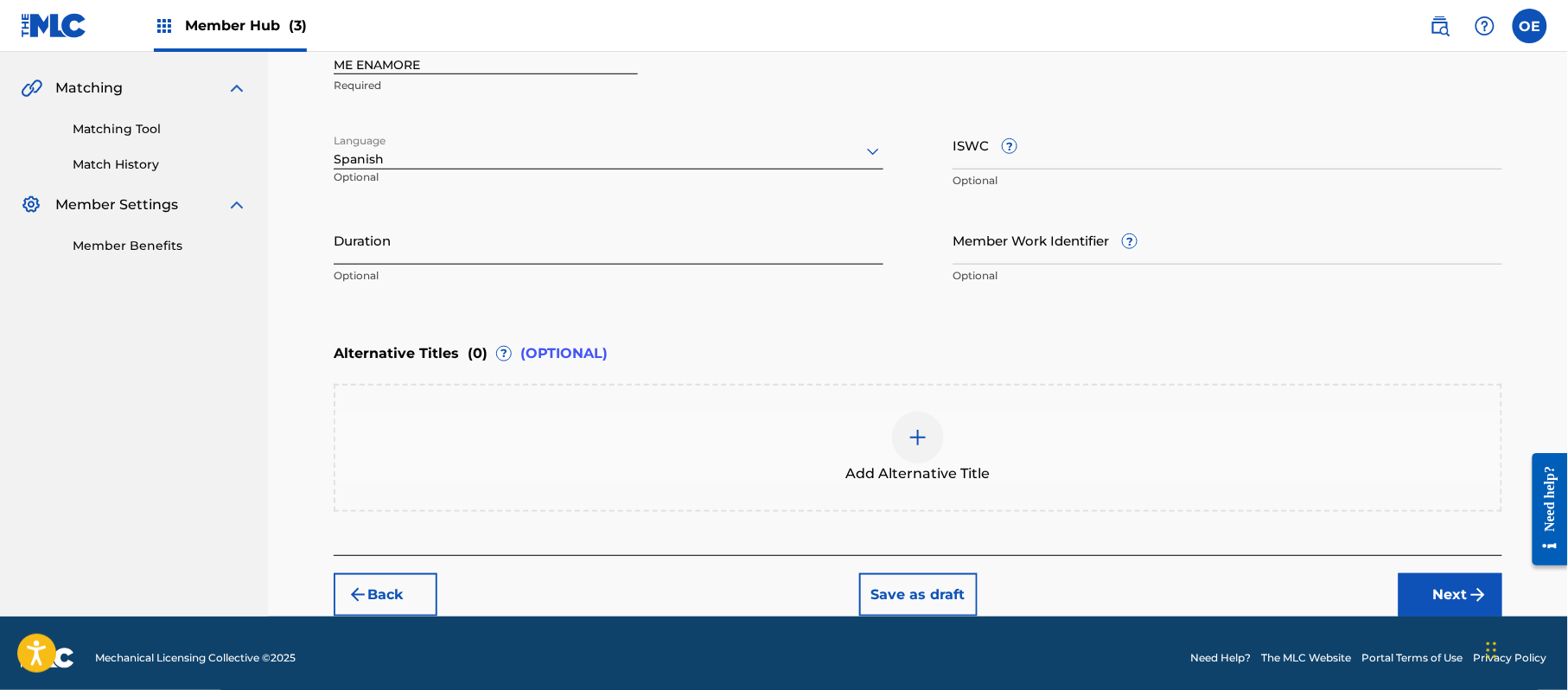
click at [405, 247] on input "Duration" at bounding box center [608, 240] width 550 height 49
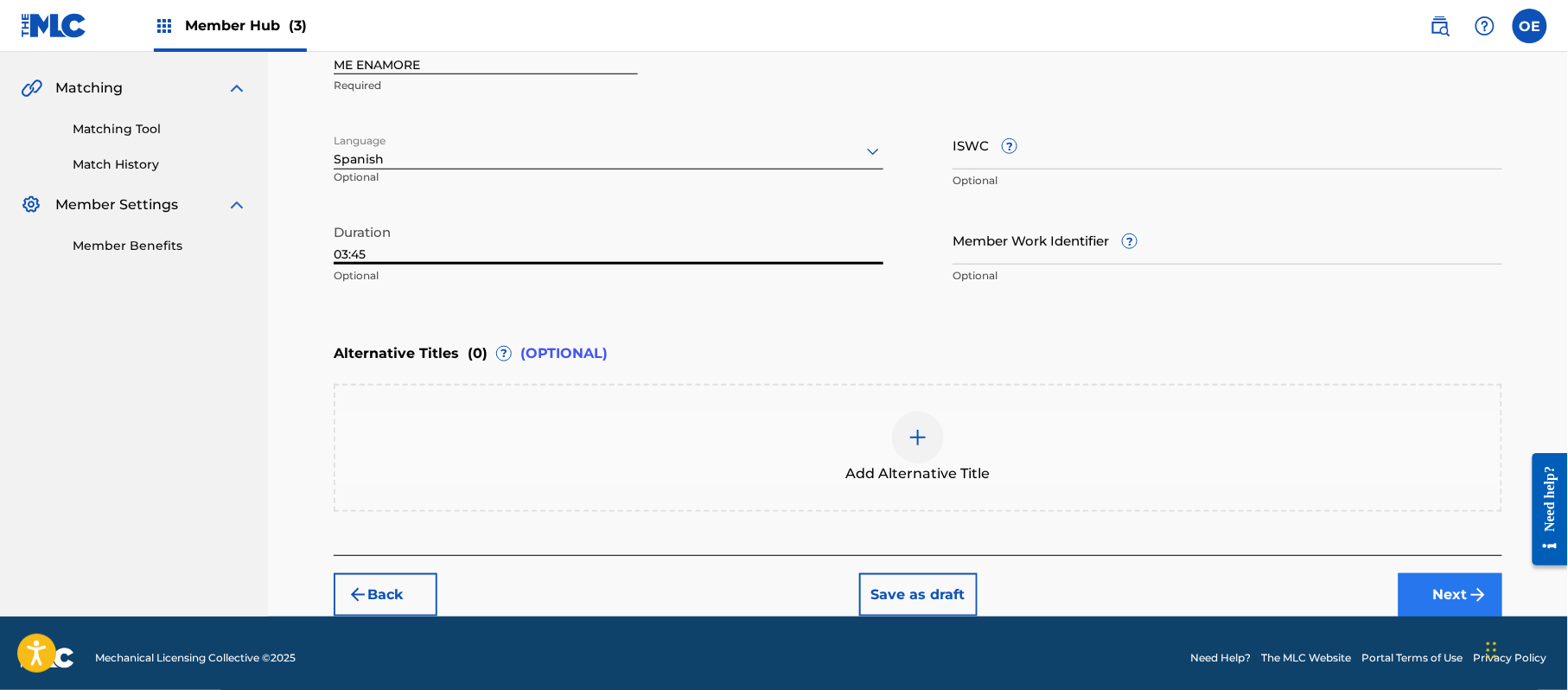
type input "03:45"
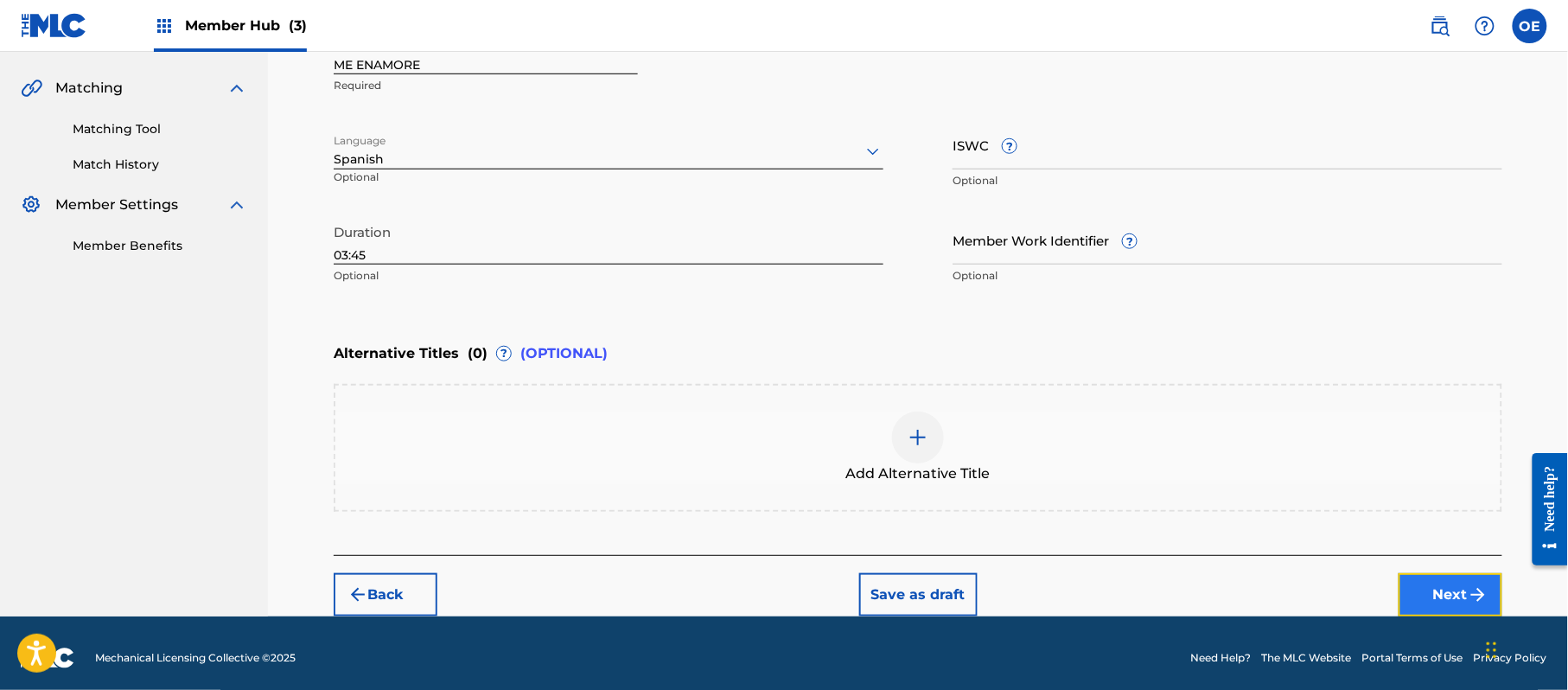
click at [1467, 575] on button "Next" at bounding box center [1450, 595] width 104 height 44
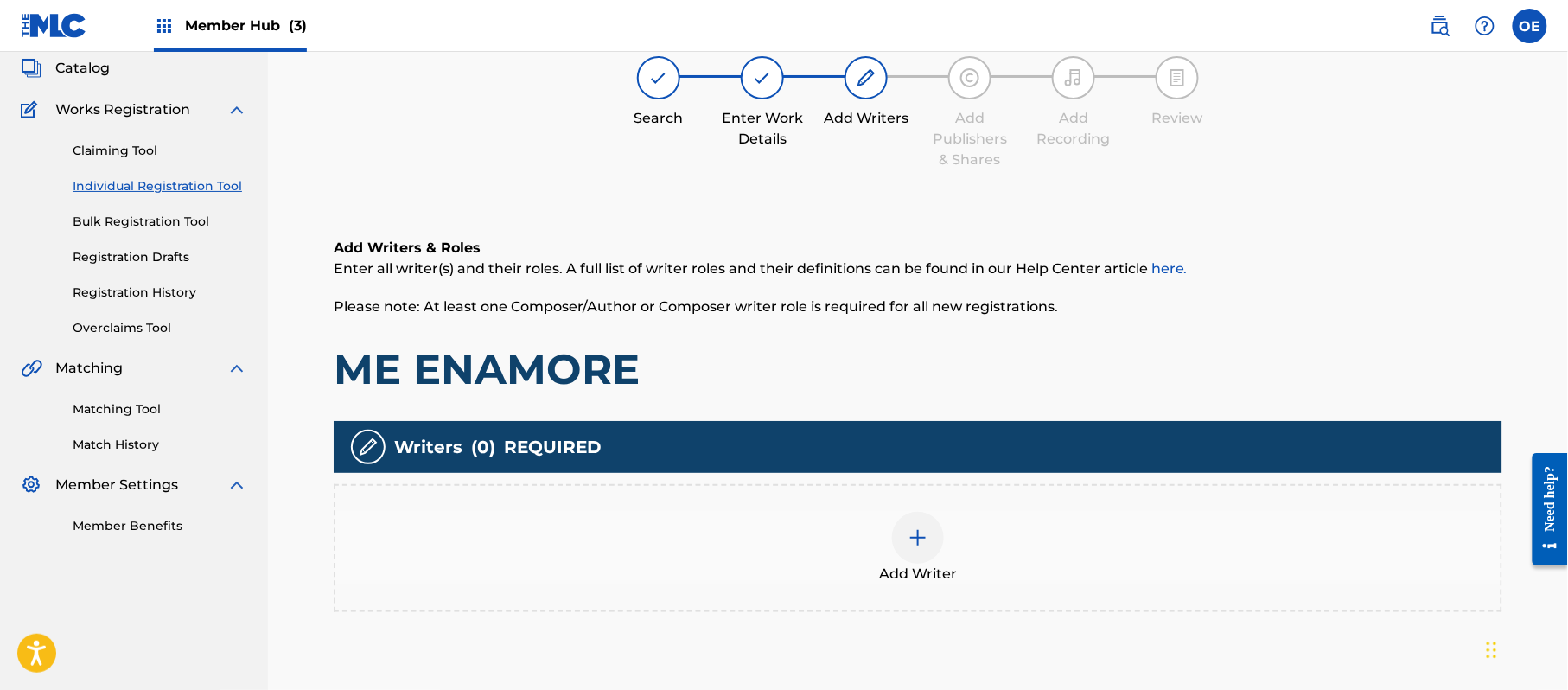
scroll to position [78, 0]
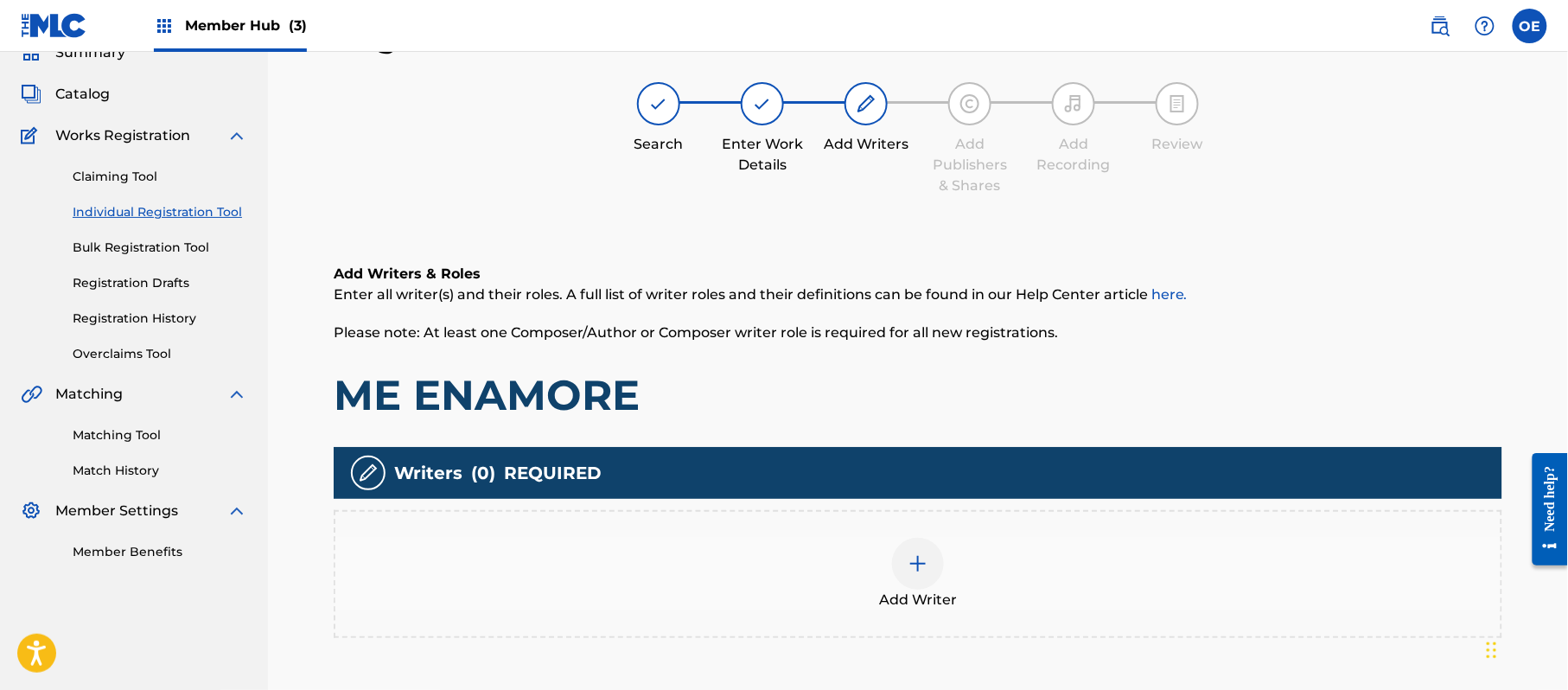
click at [927, 565] on img at bounding box center [918, 564] width 20 height 20
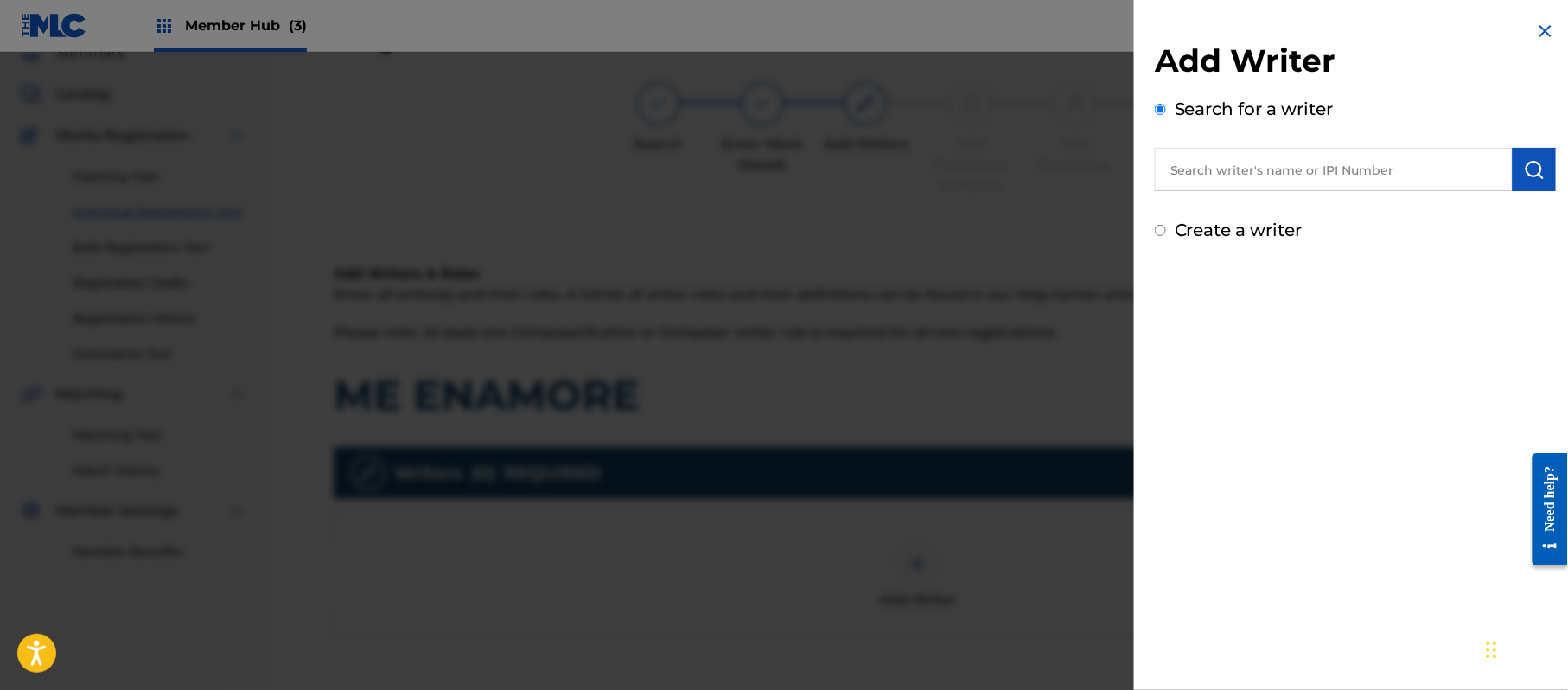
click at [1266, 223] on label "Create a writer" at bounding box center [1238, 230] width 128 height 20
radio input "true"
click at [1166, 225] on input "Create a writer" at bounding box center [1161, 231] width 11 height 11
radio input "false"
radio input "true"
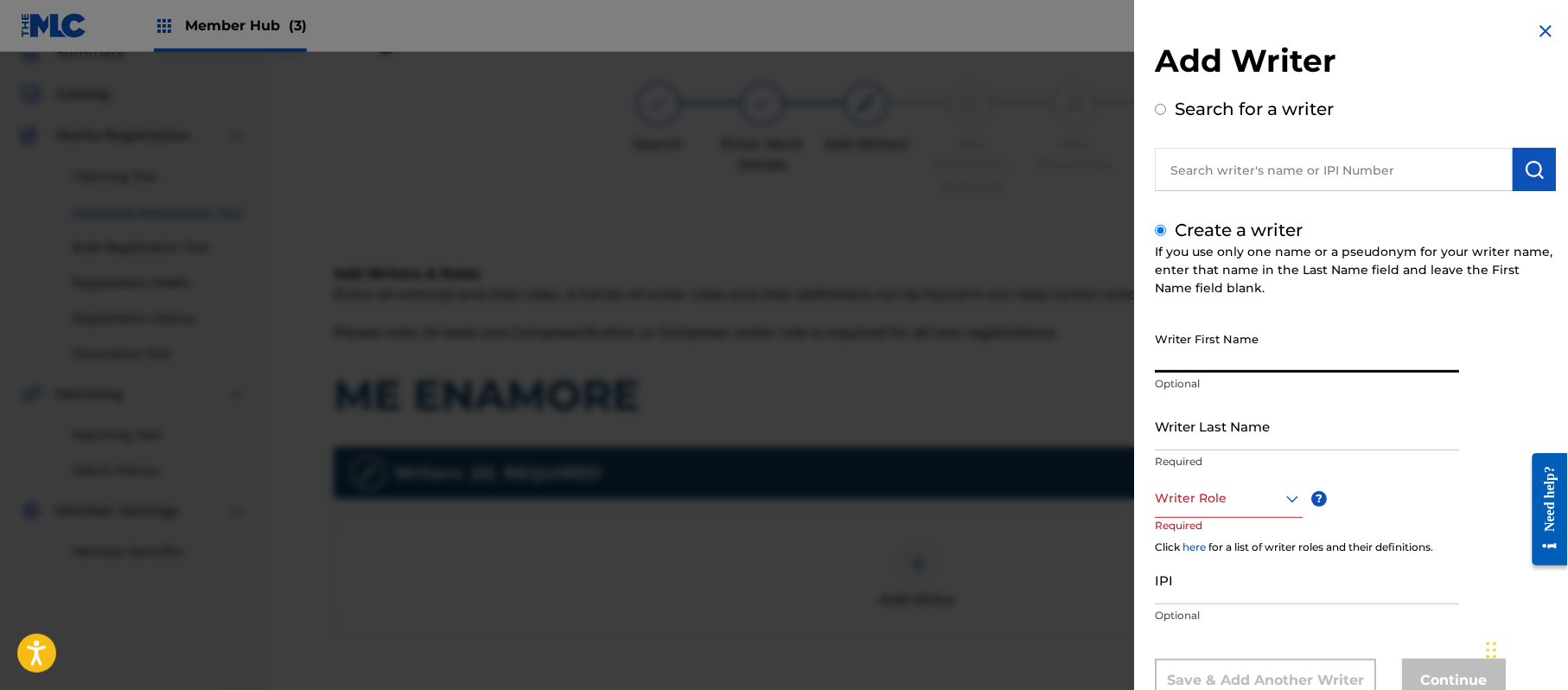
paste input "[PERSON_NAME]"
type input "[PERSON_NAME]"
paste input "[PERSON_NAME]"
type input "[PERSON_NAME]"
drag, startPoint x: 1249, startPoint y: 354, endPoint x: 1198, endPoint y: 375, distance: 55.2
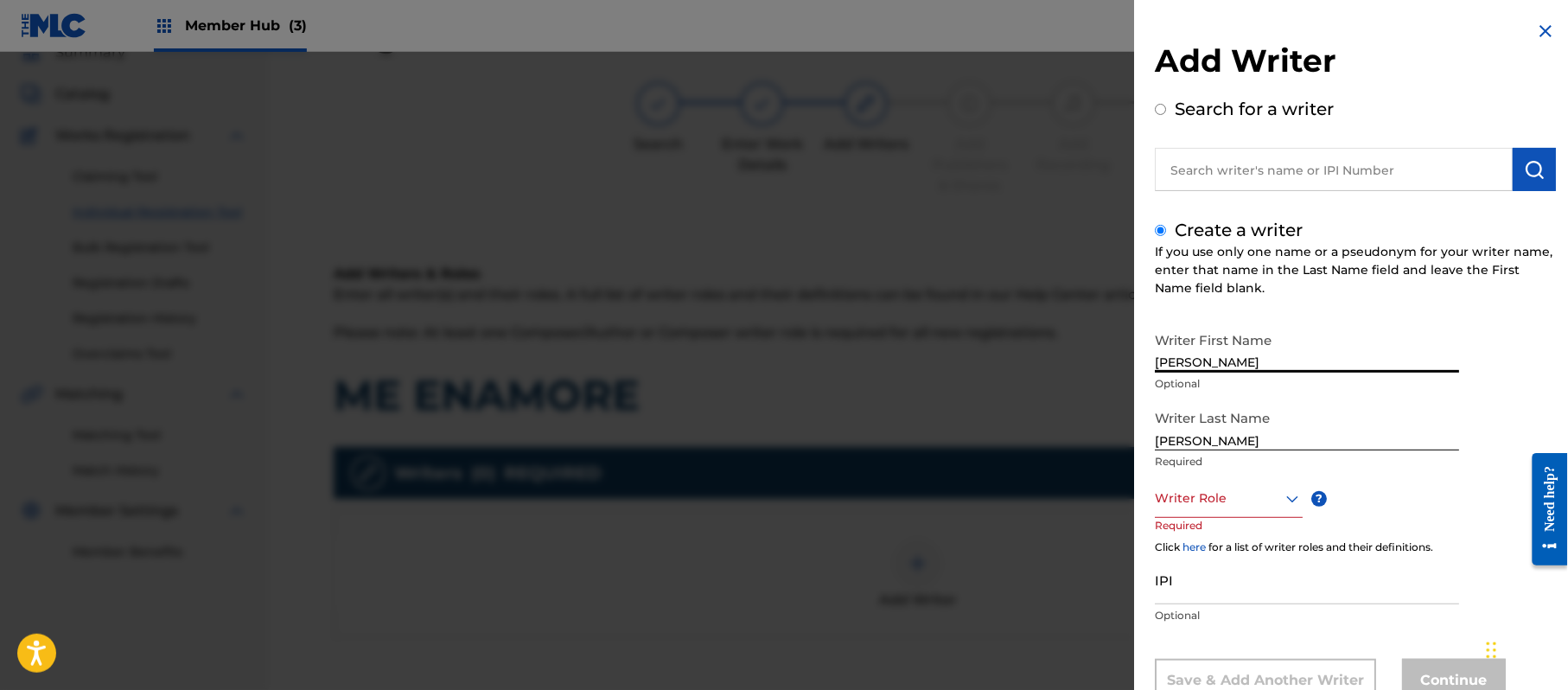
click at [1198, 375] on div "Writer First Name [PERSON_NAME] Optional" at bounding box center [1307, 362] width 305 height 78
type input "[PERSON_NAME]"
drag, startPoint x: 1200, startPoint y: 439, endPoint x: 1021, endPoint y: 425, distance: 179.5
click at [1024, 425] on div "Add Writer Search for a writer Create a writer If you use only one name or a ps…" at bounding box center [784, 370] width 1568 height 638
type input "PAZ"
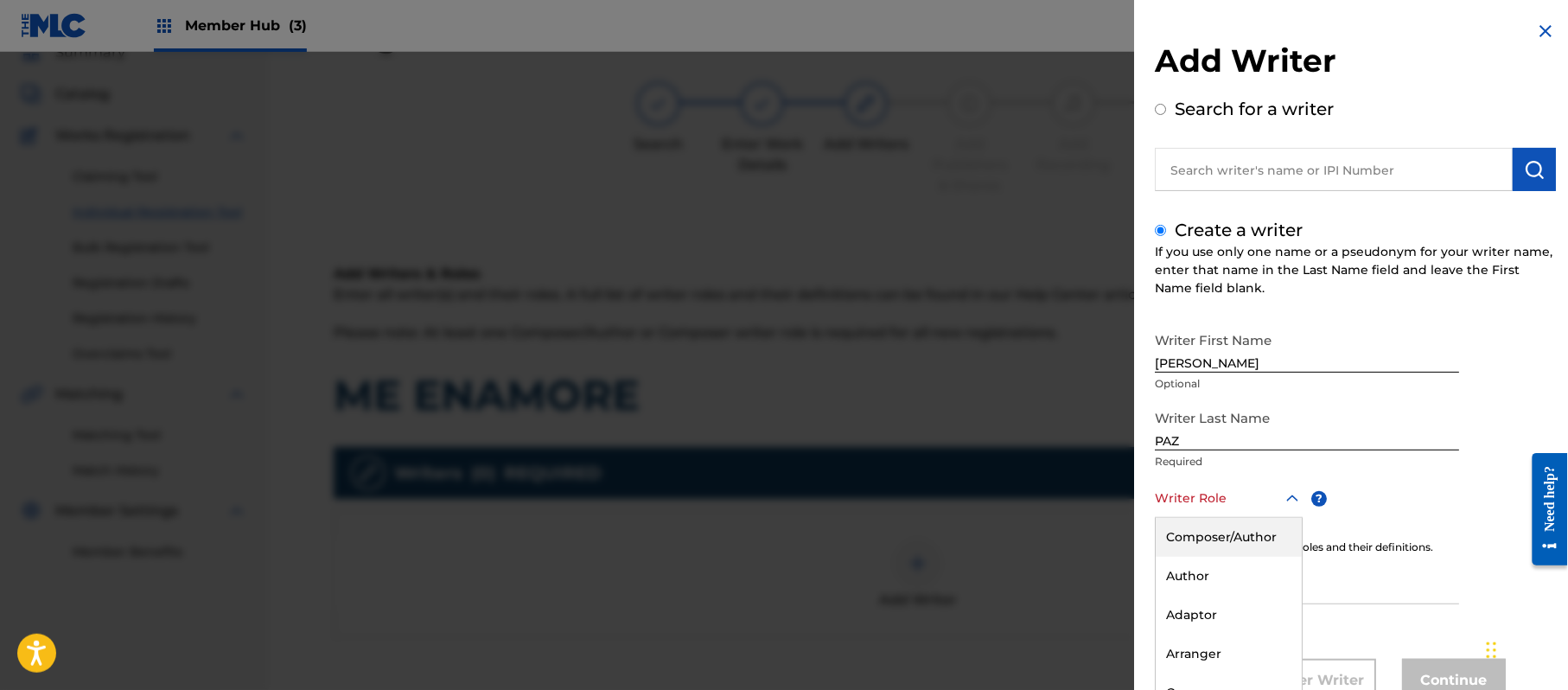
click at [1197, 479] on div "8 results available. Use Up and Down to choose options, press Enter to select t…" at bounding box center [1229, 498] width 148 height 39
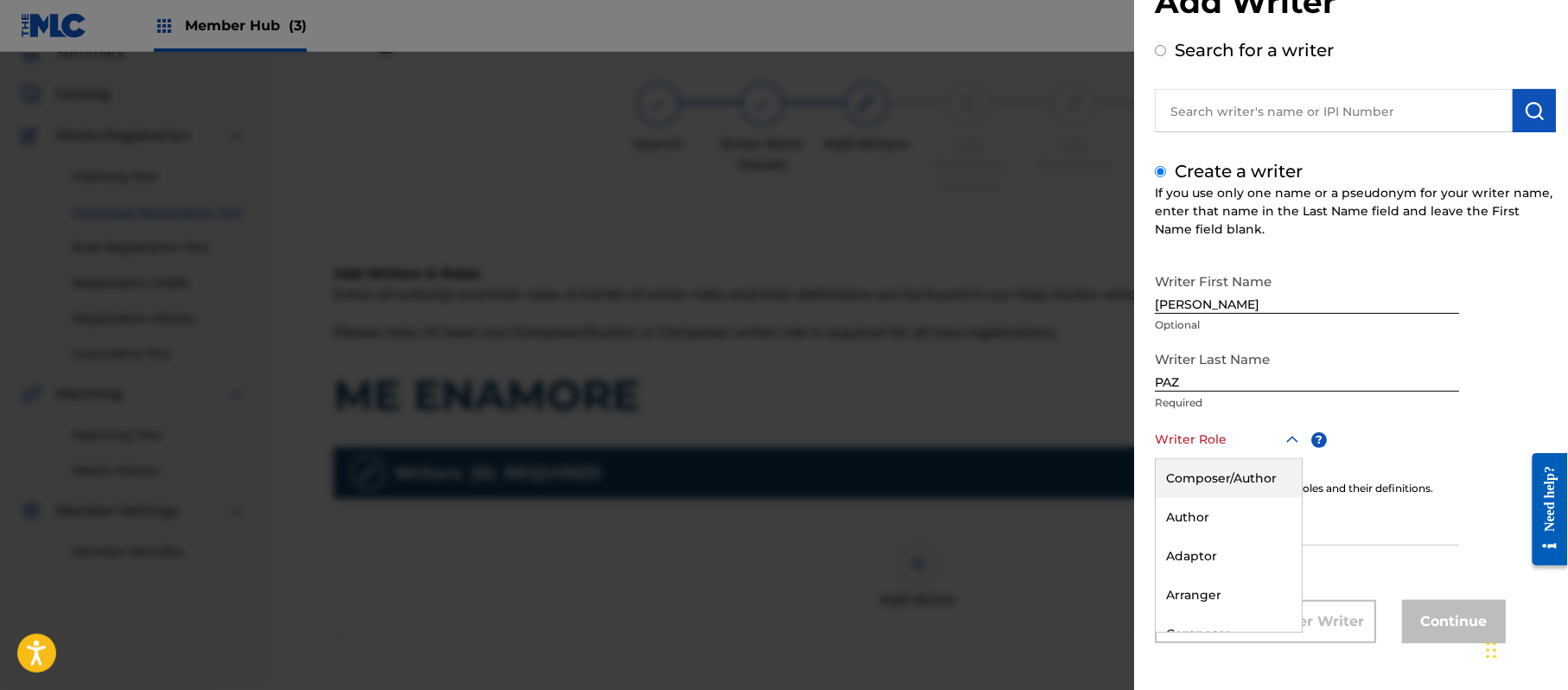
click at [1207, 472] on div "Composer/Author" at bounding box center [1229, 479] width 146 height 39
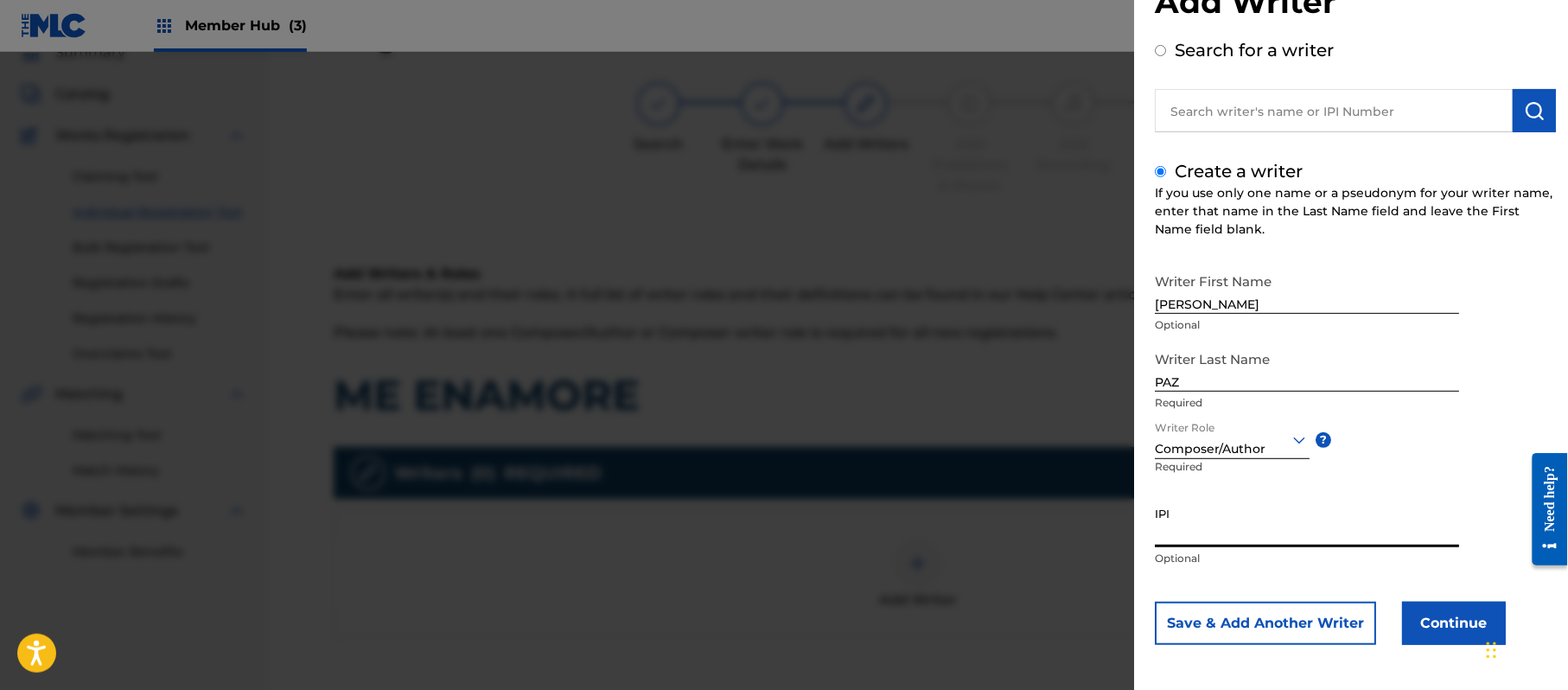
paste input "383824534"
type input "383824534"
click at [1433, 620] on button "Continue" at bounding box center [1454, 623] width 104 height 44
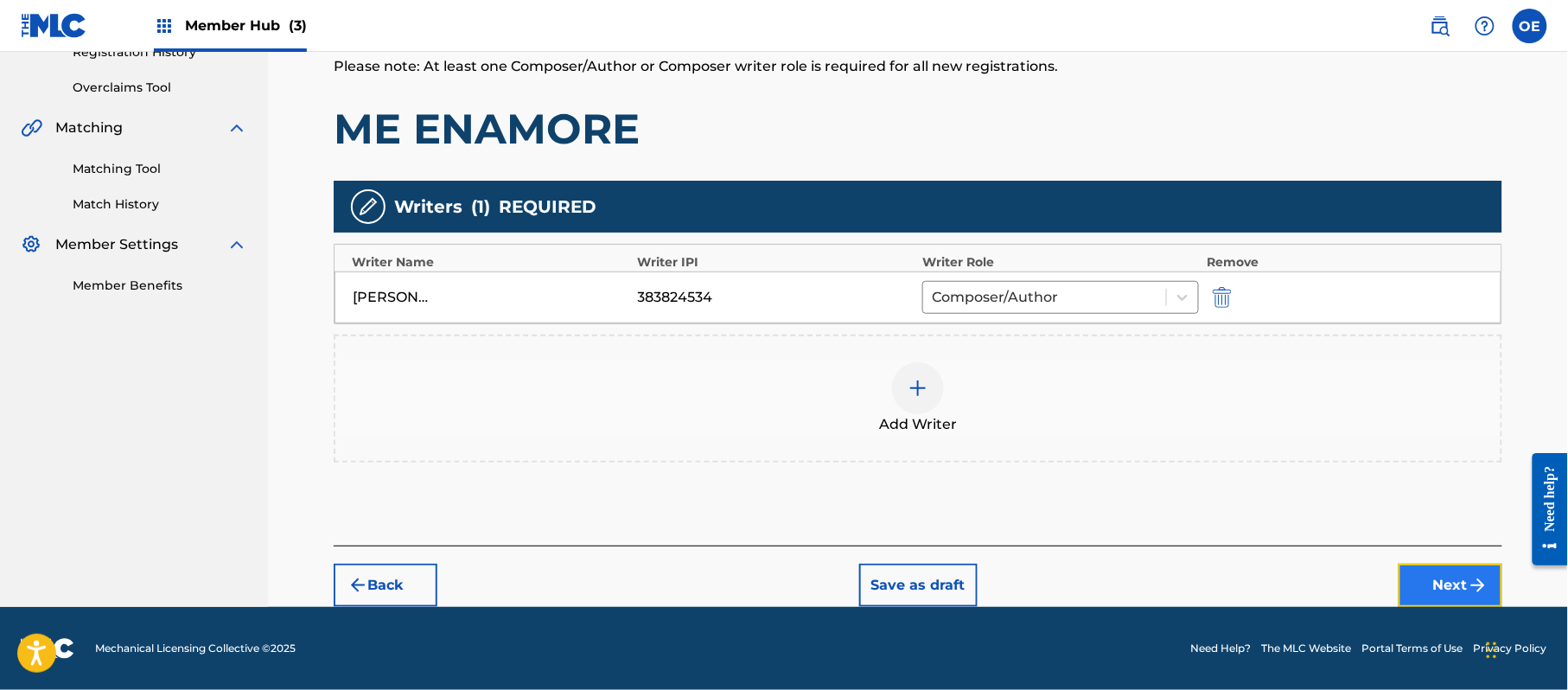
click at [1462, 576] on button "Next" at bounding box center [1450, 585] width 104 height 44
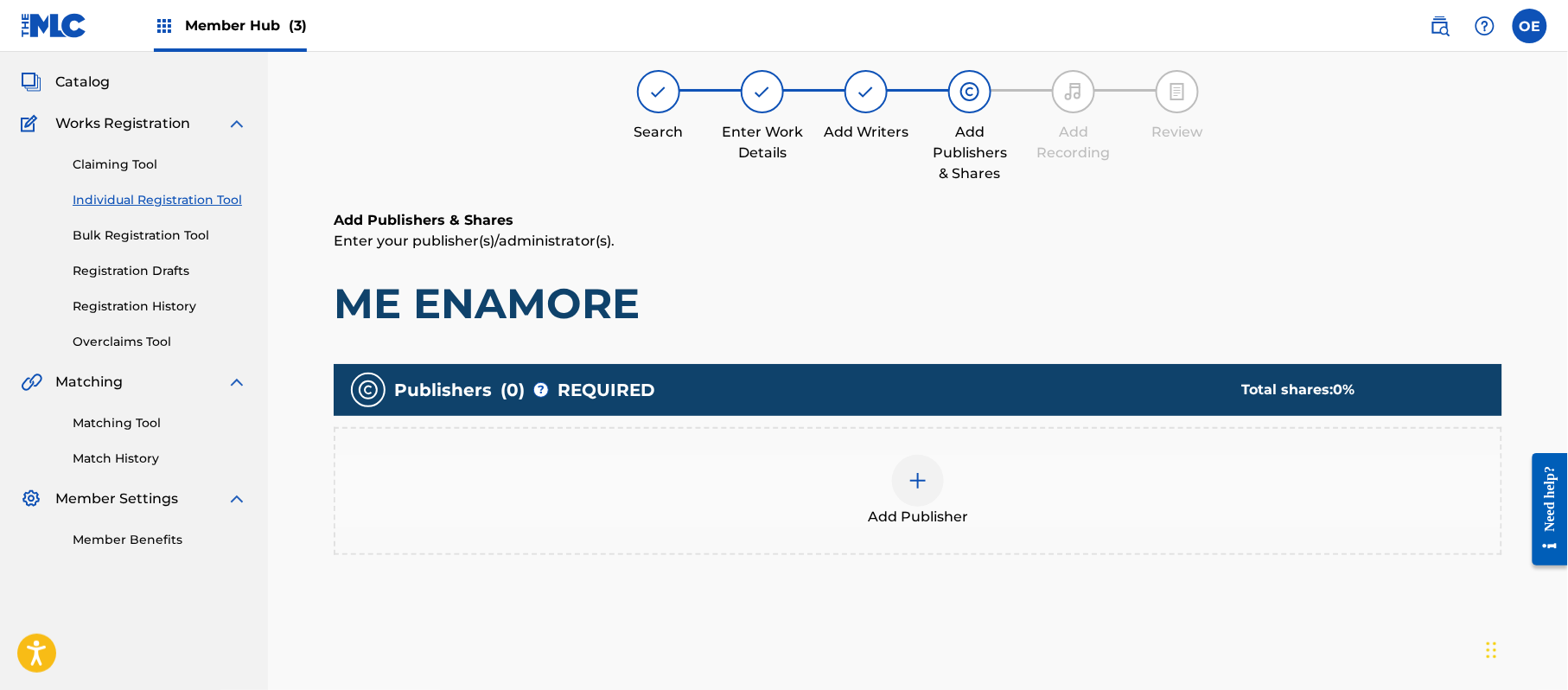
scroll to position [78, 0]
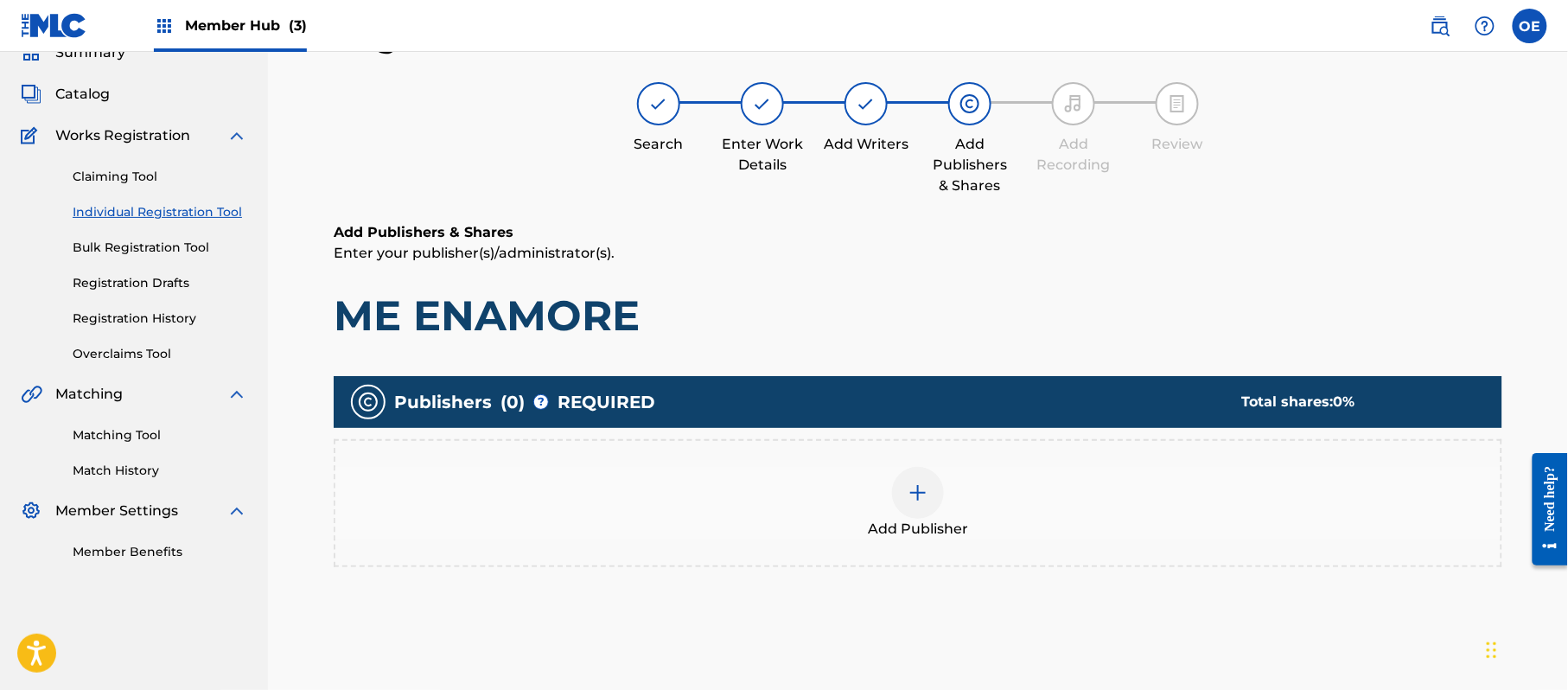
click at [940, 555] on div "Add Publisher" at bounding box center [917, 503] width 1169 height 128
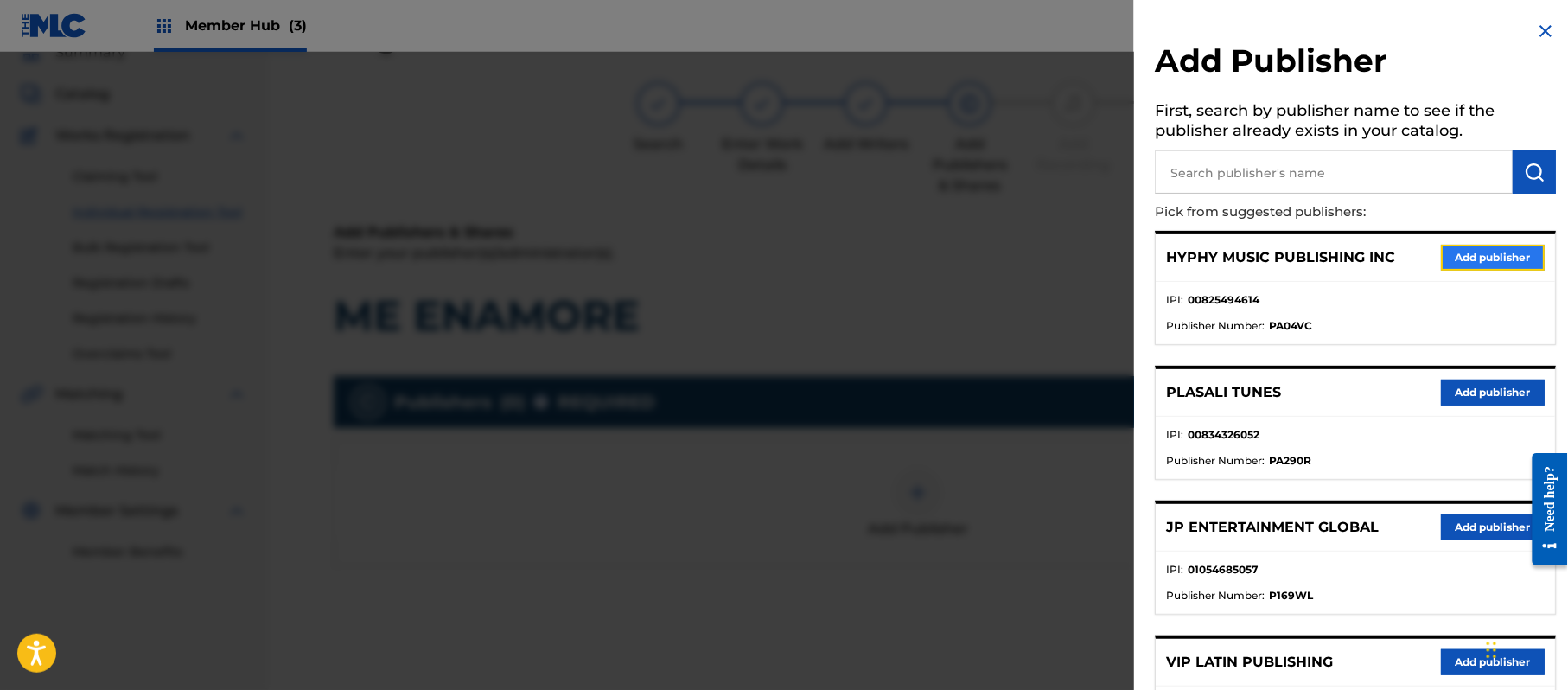
click at [1480, 261] on button "Add publisher" at bounding box center [1493, 257] width 104 height 26
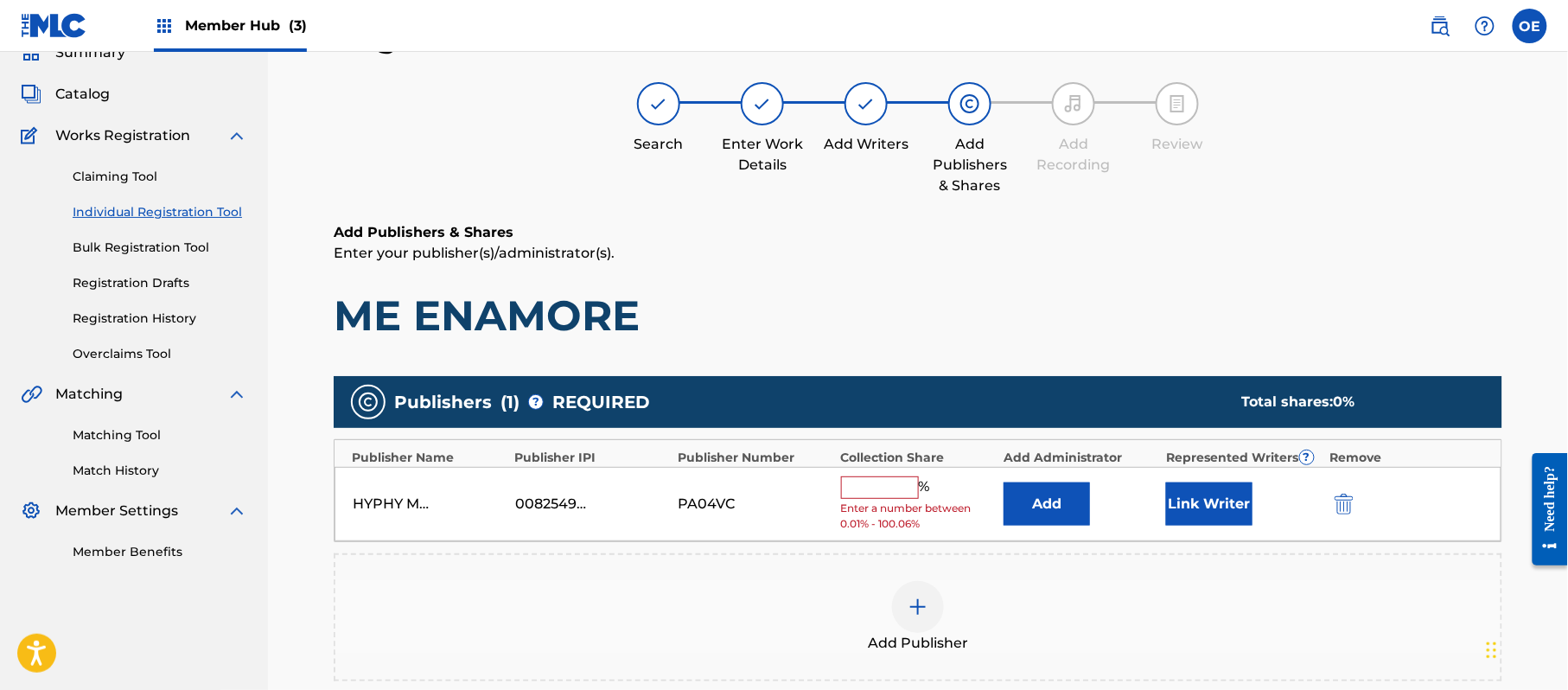
click at [869, 482] on input "text" at bounding box center [880, 488] width 78 height 22
type input "100"
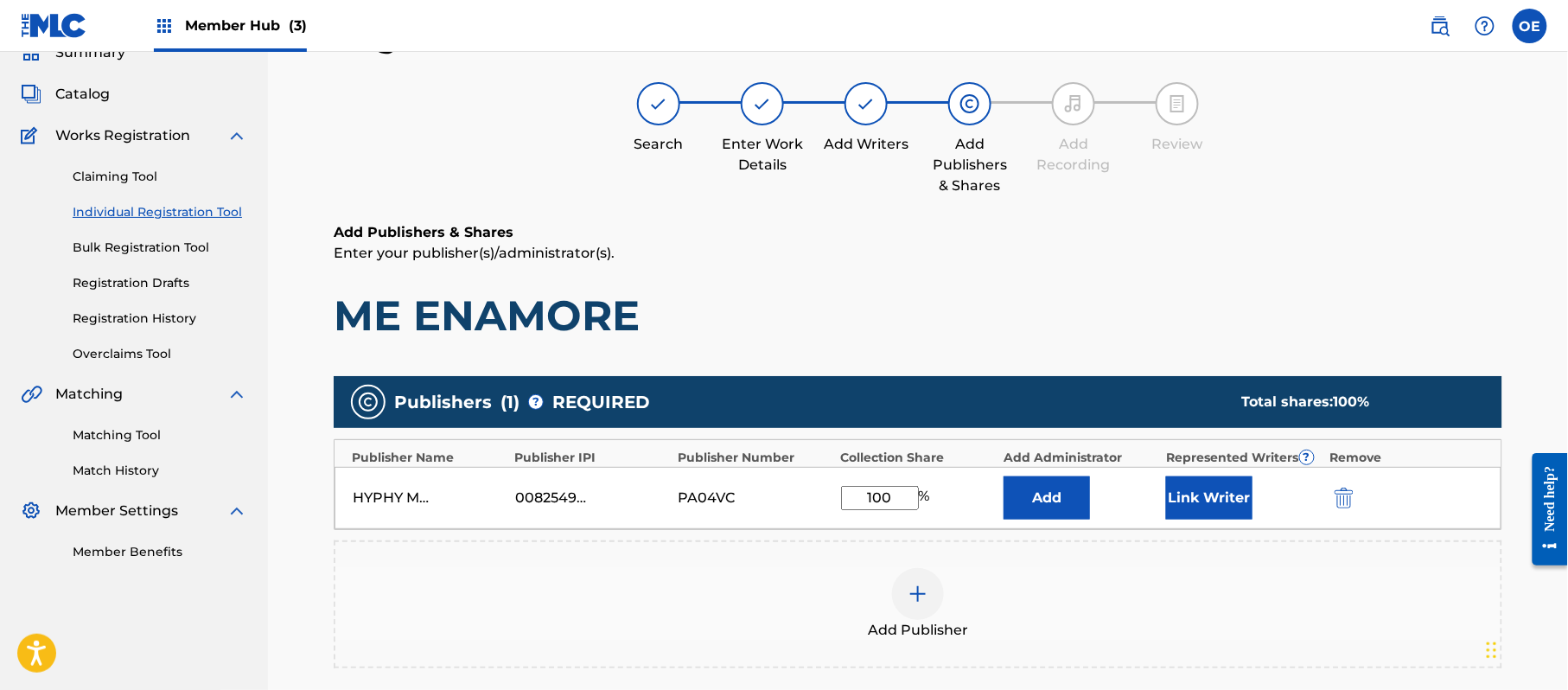
click at [1143, 521] on div "HYPHY MUSIC PUBLISHING INC 00825494614 PA04VC 100 % Add Link Writer" at bounding box center [917, 497] width 1167 height 62
click at [1209, 516] on button "Link Writer" at bounding box center [1209, 498] width 86 height 44
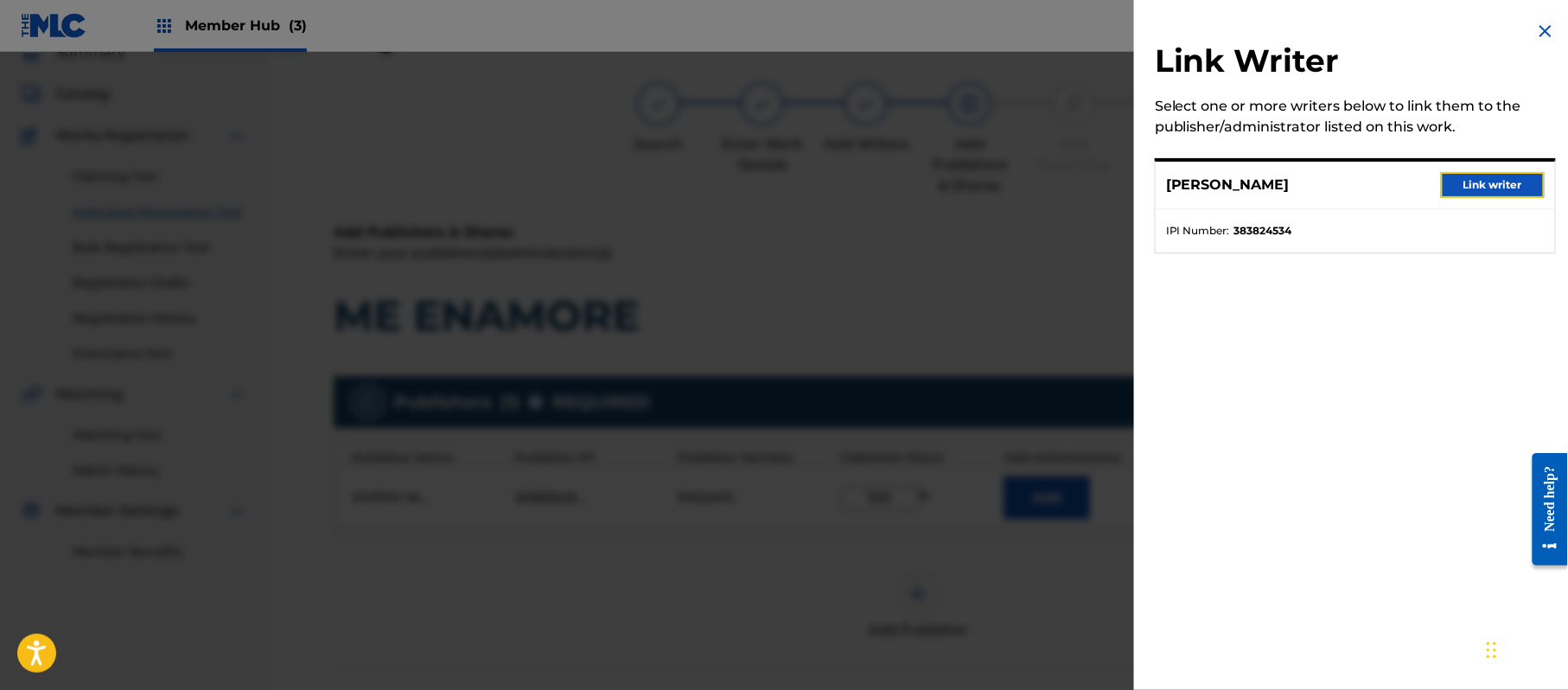
click at [1487, 195] on button "Link writer" at bounding box center [1493, 185] width 104 height 26
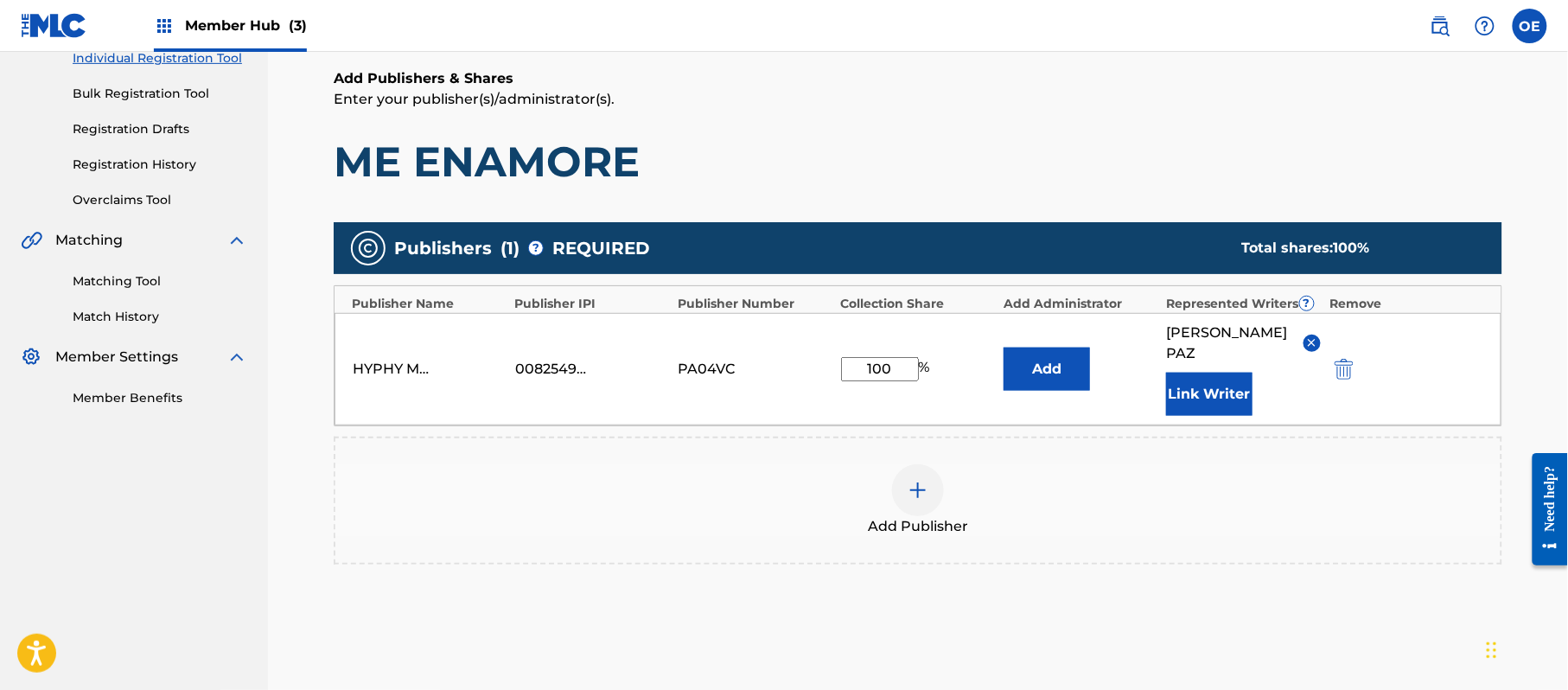
scroll to position [364, 0]
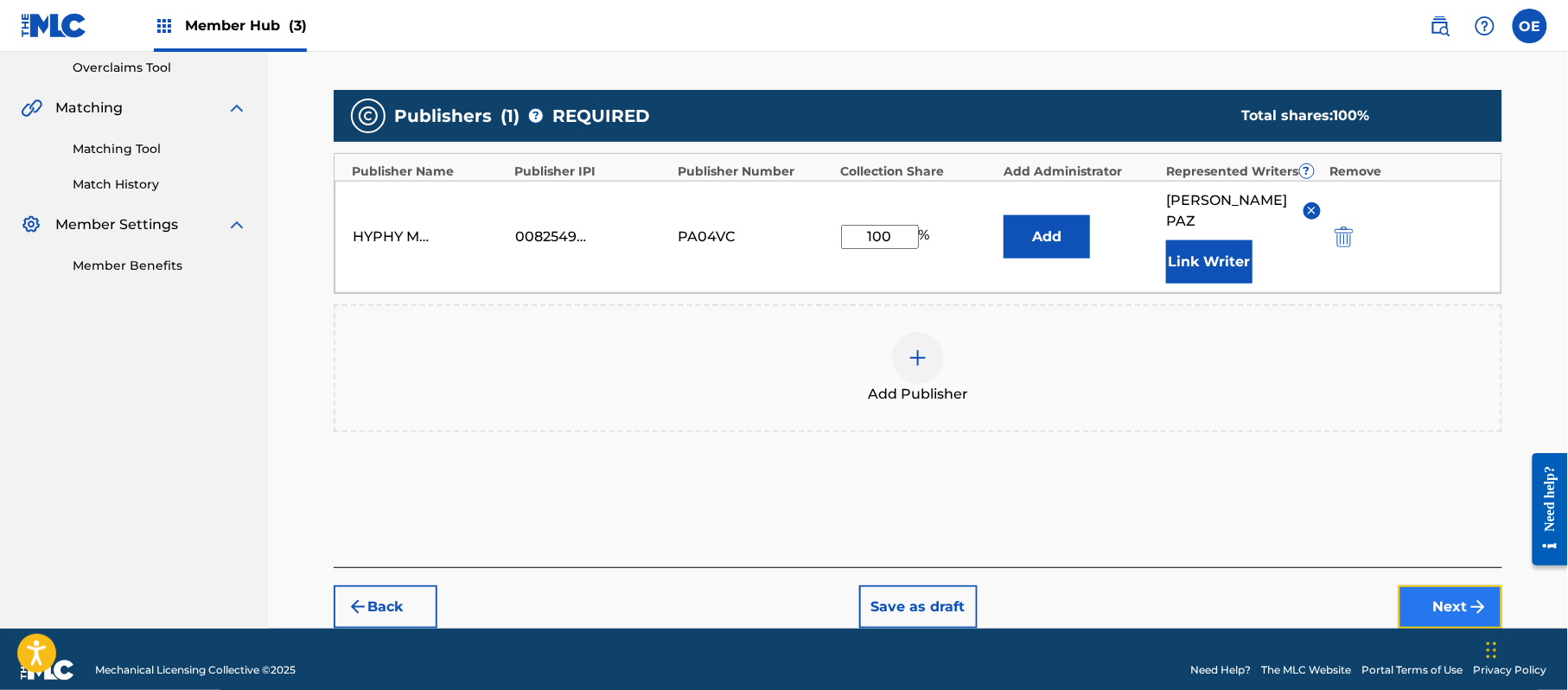
click at [1442, 585] on button "Next" at bounding box center [1450, 607] width 104 height 44
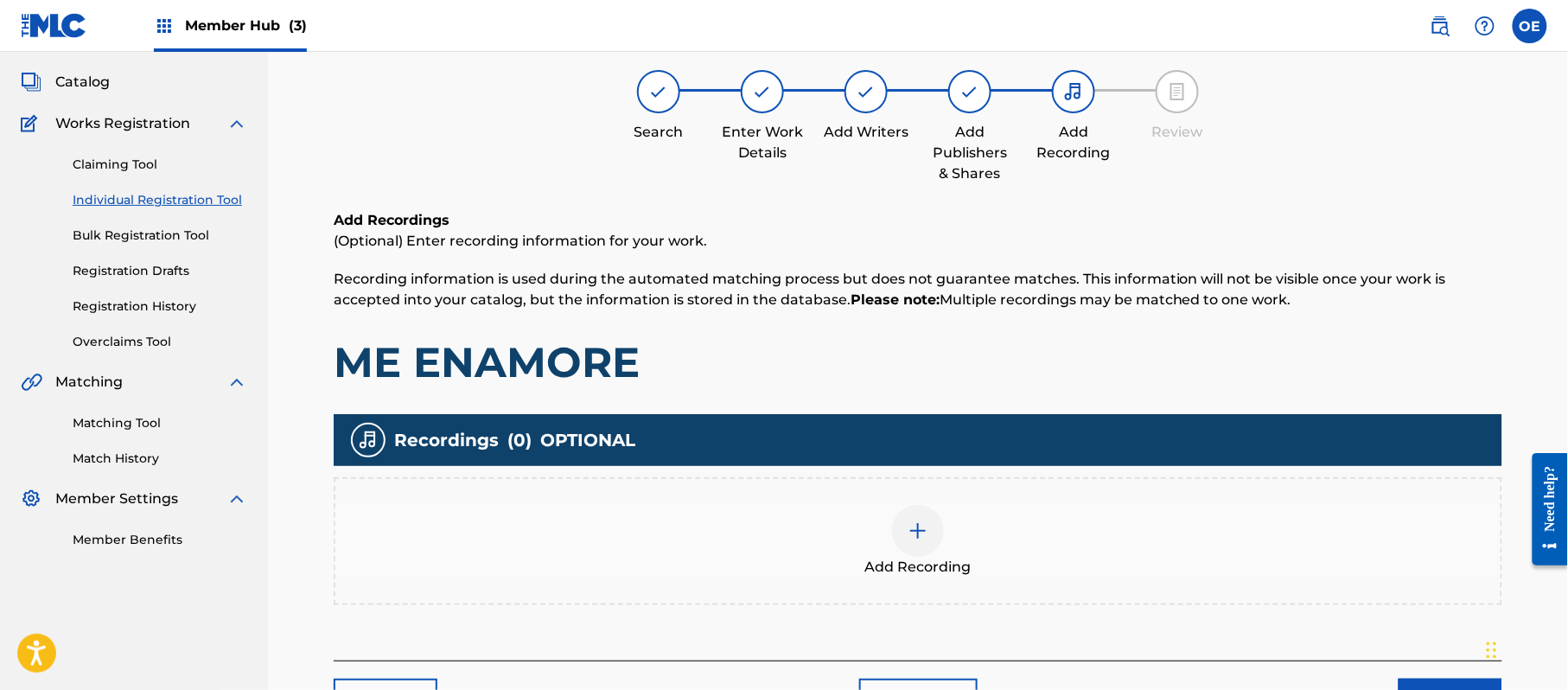
scroll to position [78, 0]
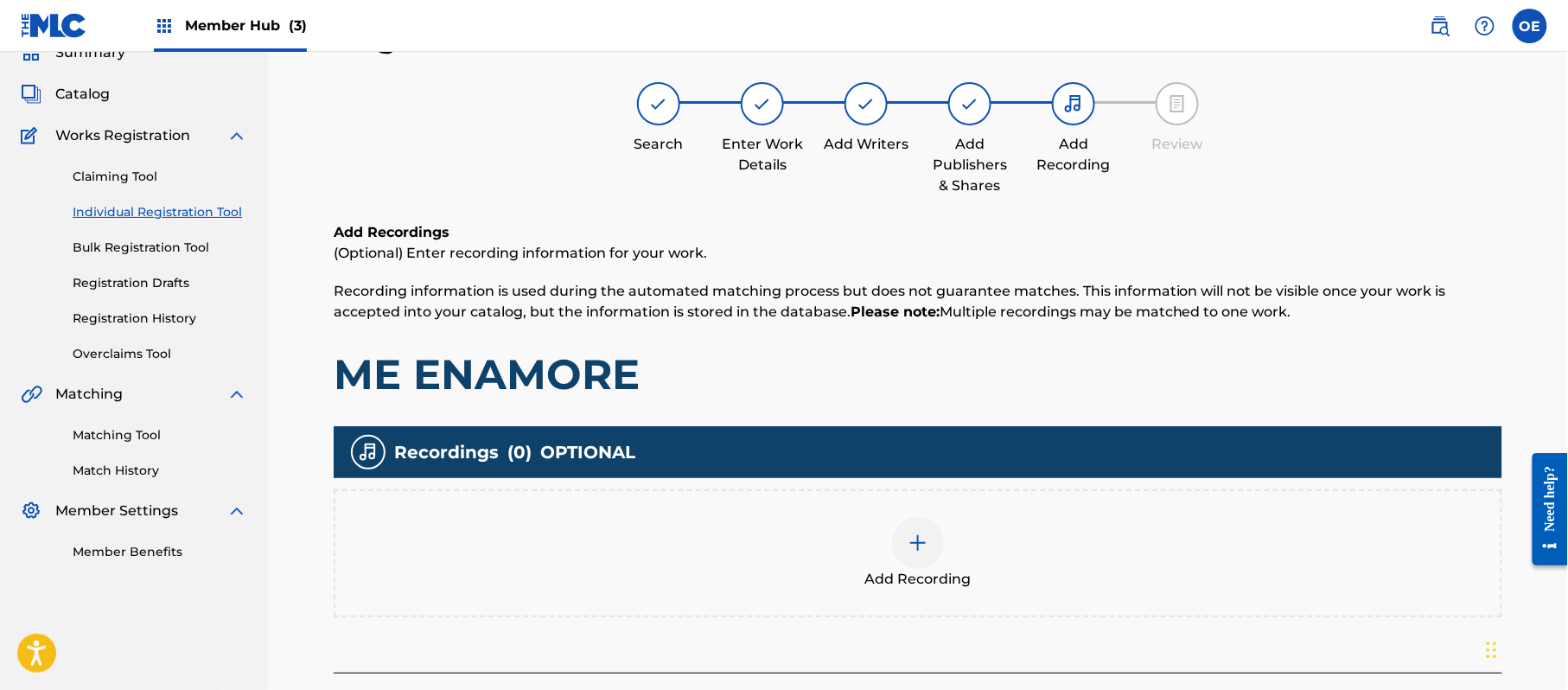
click at [889, 524] on div "Add Recording" at bounding box center [917, 553] width 1165 height 72
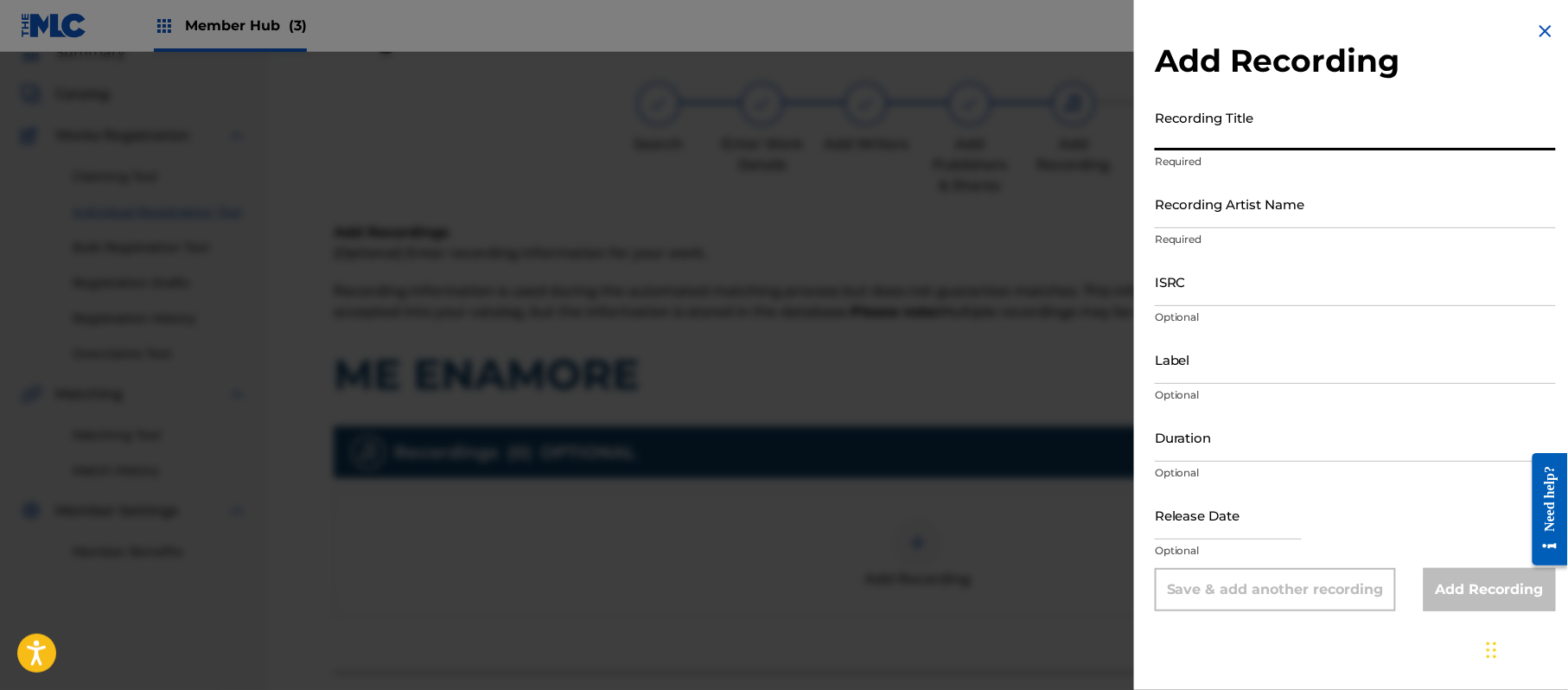
paste input "Me Enamore"
type input "Me Enamore"
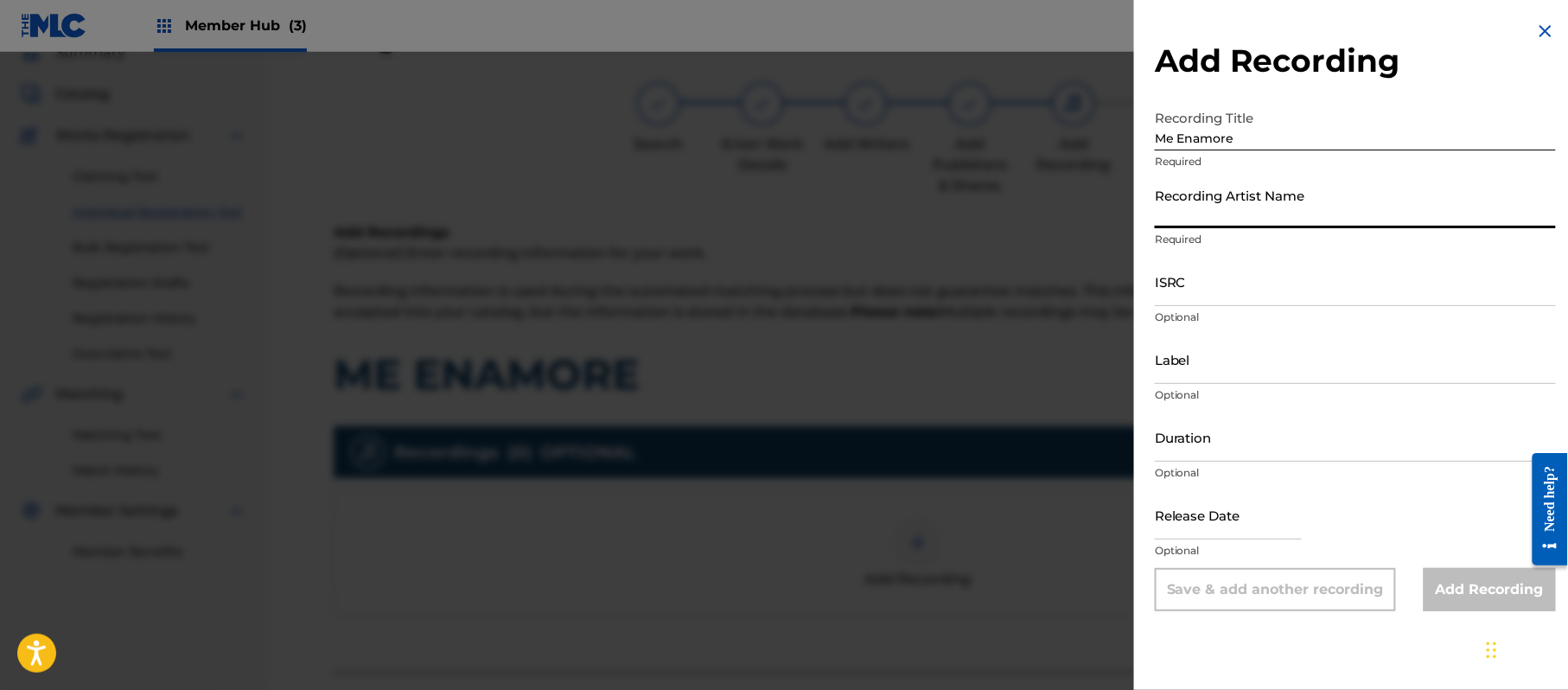
paste input "Grupo Proyeccion De [PERSON_NAME]"
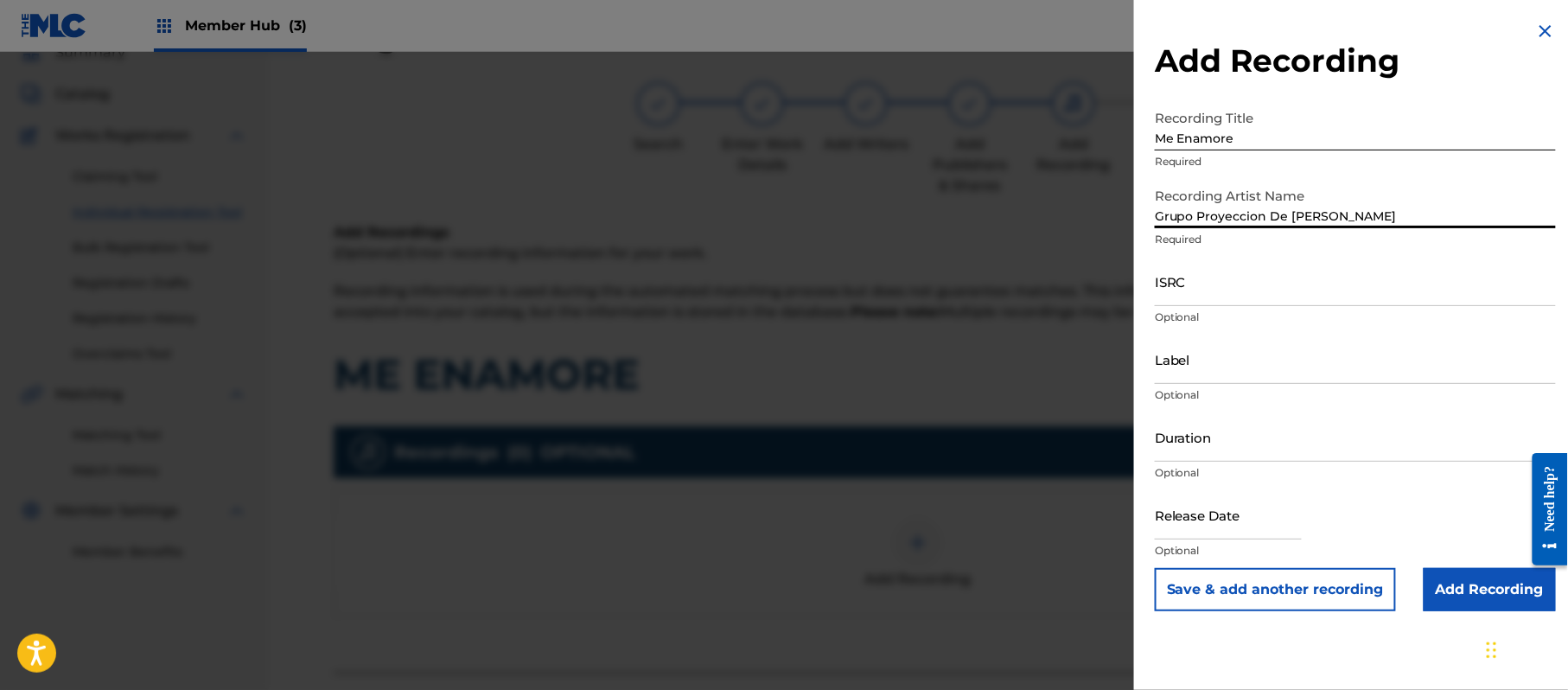
type input "Grupo Proyeccion De [PERSON_NAME]"
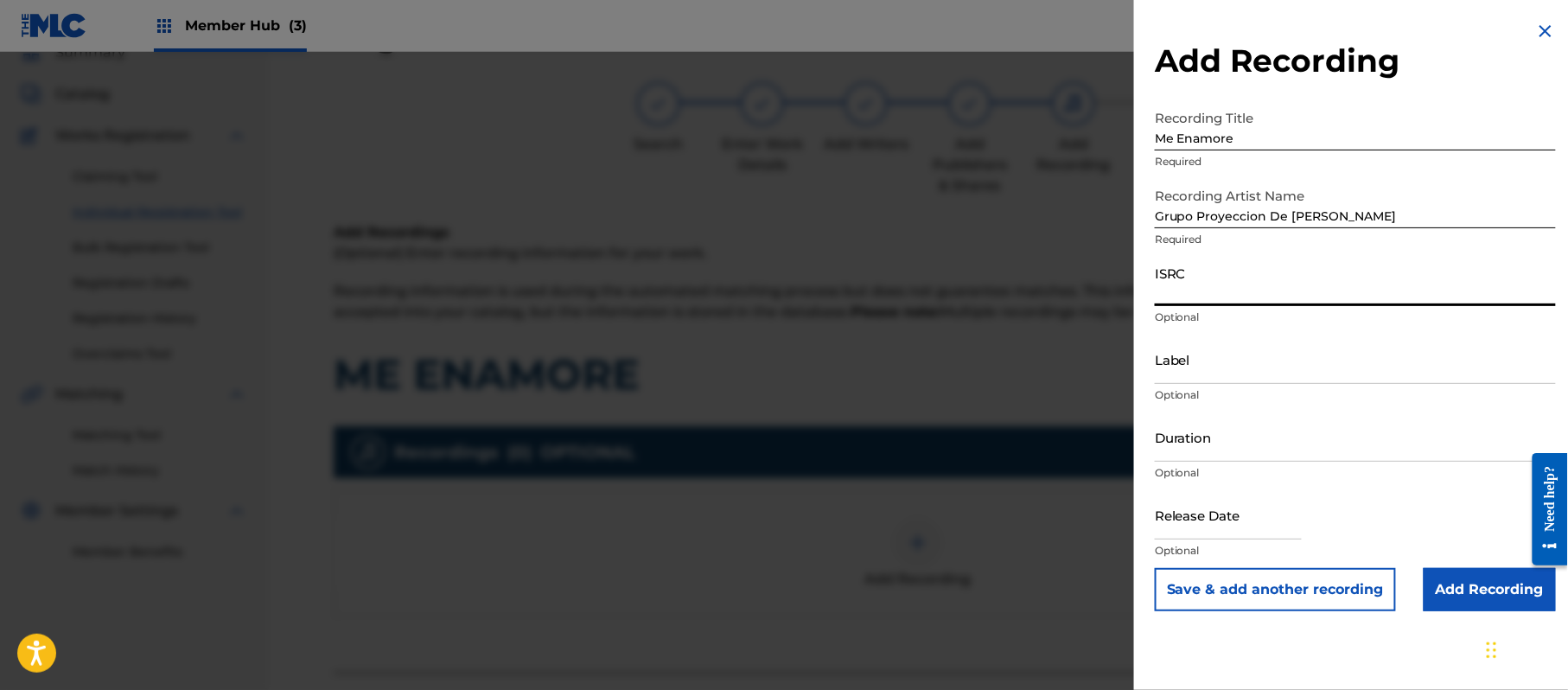
paste input "CA5KR1808823"
type input "CA5KR1808823"
paste input "3 Amigos Intertainment"
type input "3 Amigos Intertainment"
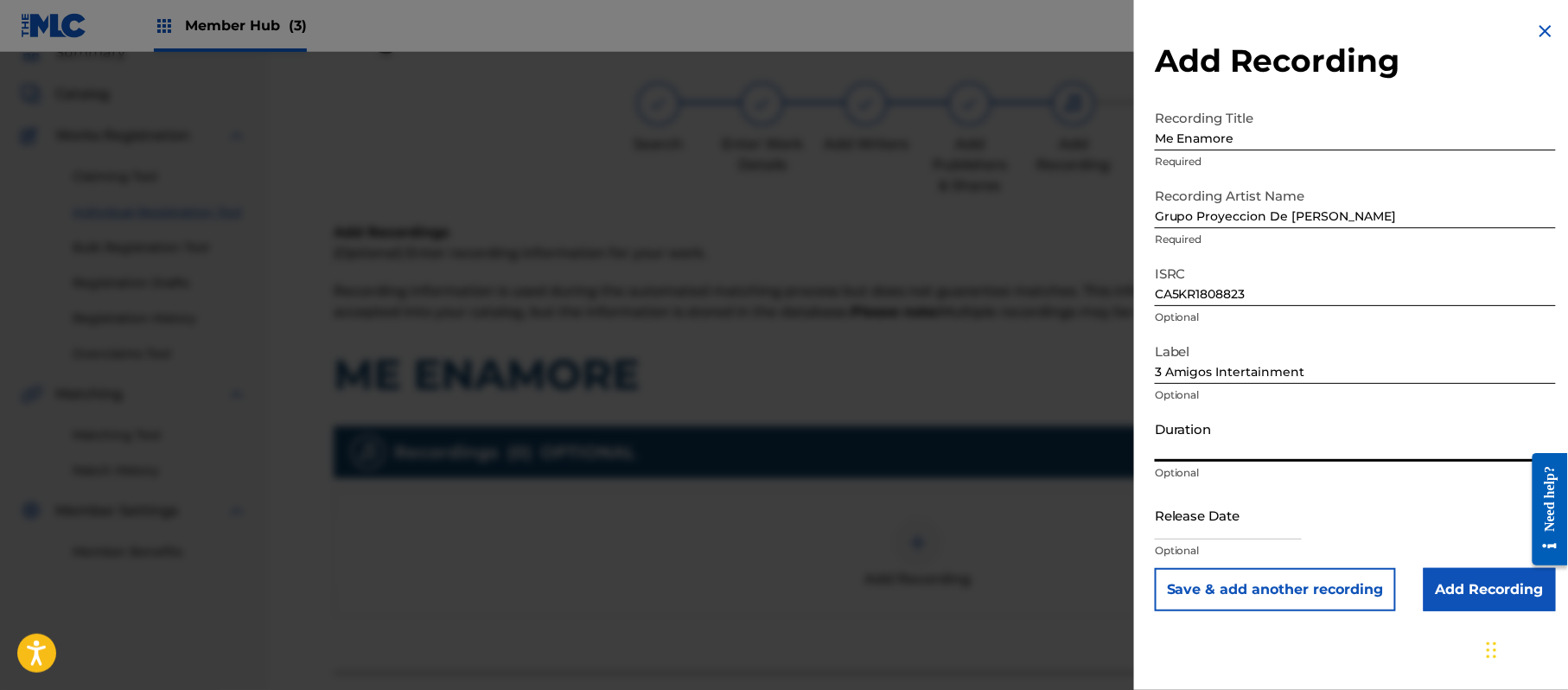
click at [1298, 451] on input "Duration" at bounding box center [1355, 436] width 401 height 49
type input "03:45"
drag, startPoint x: 1198, startPoint y: 516, endPoint x: 1224, endPoint y: 531, distance: 30.0
click at [1198, 516] on input "text" at bounding box center [1228, 515] width 147 height 49
select select "8"
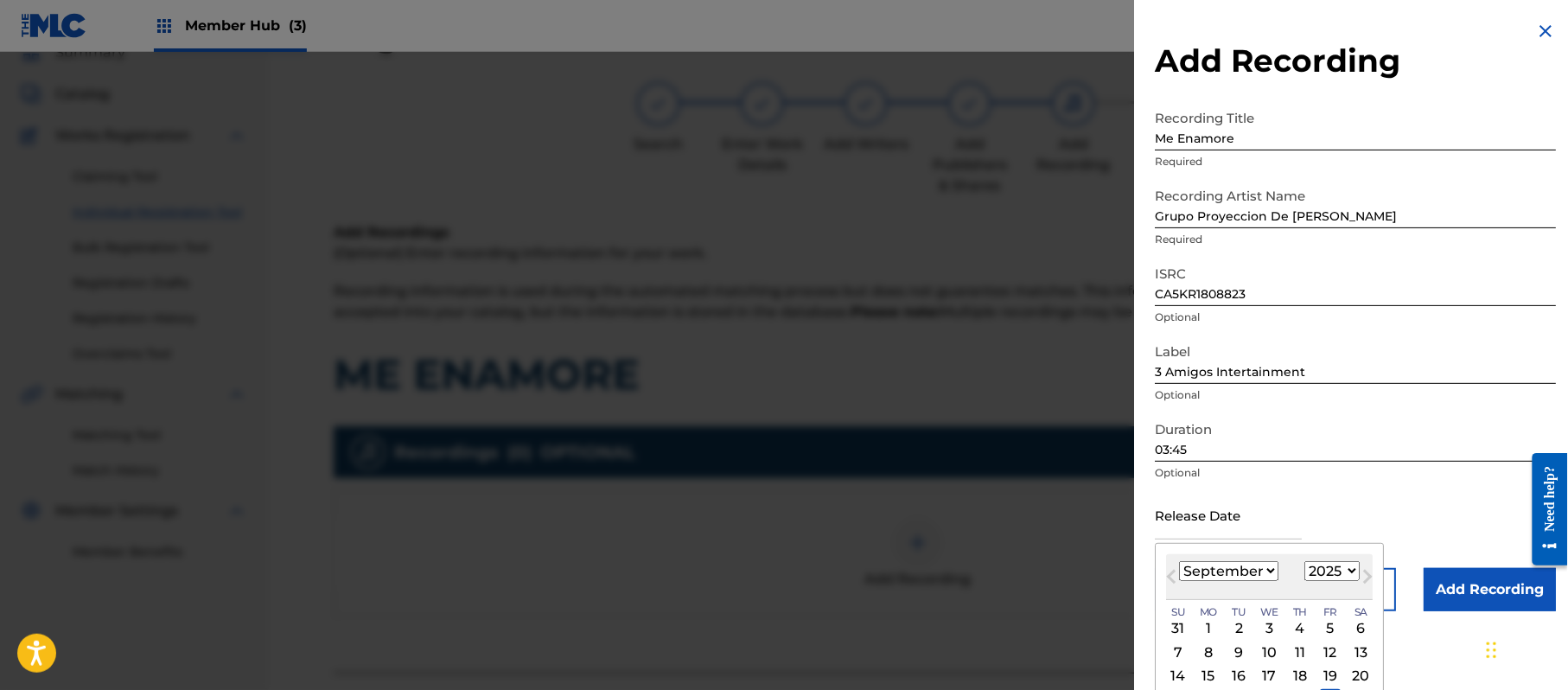
drag, startPoint x: 1224, startPoint y: 531, endPoint x: 1315, endPoint y: 576, distance: 101.5
click at [1315, 576] on select "1899 1900 1901 1902 1903 1904 1905 1906 1907 1908 1909 1910 1911 1912 1913 1914…" at bounding box center [1332, 571] width 56 height 19
select select "2018"
click at [1308, 561] on select "1899 1900 1901 1902 1903 1904 1905 1906 1907 1908 1909 1910 1911 1912 1913 1914…" at bounding box center [1332, 571] width 56 height 19
click at [1229, 571] on select "January February March April May June July August September October November De…" at bounding box center [1228, 571] width 99 height 19
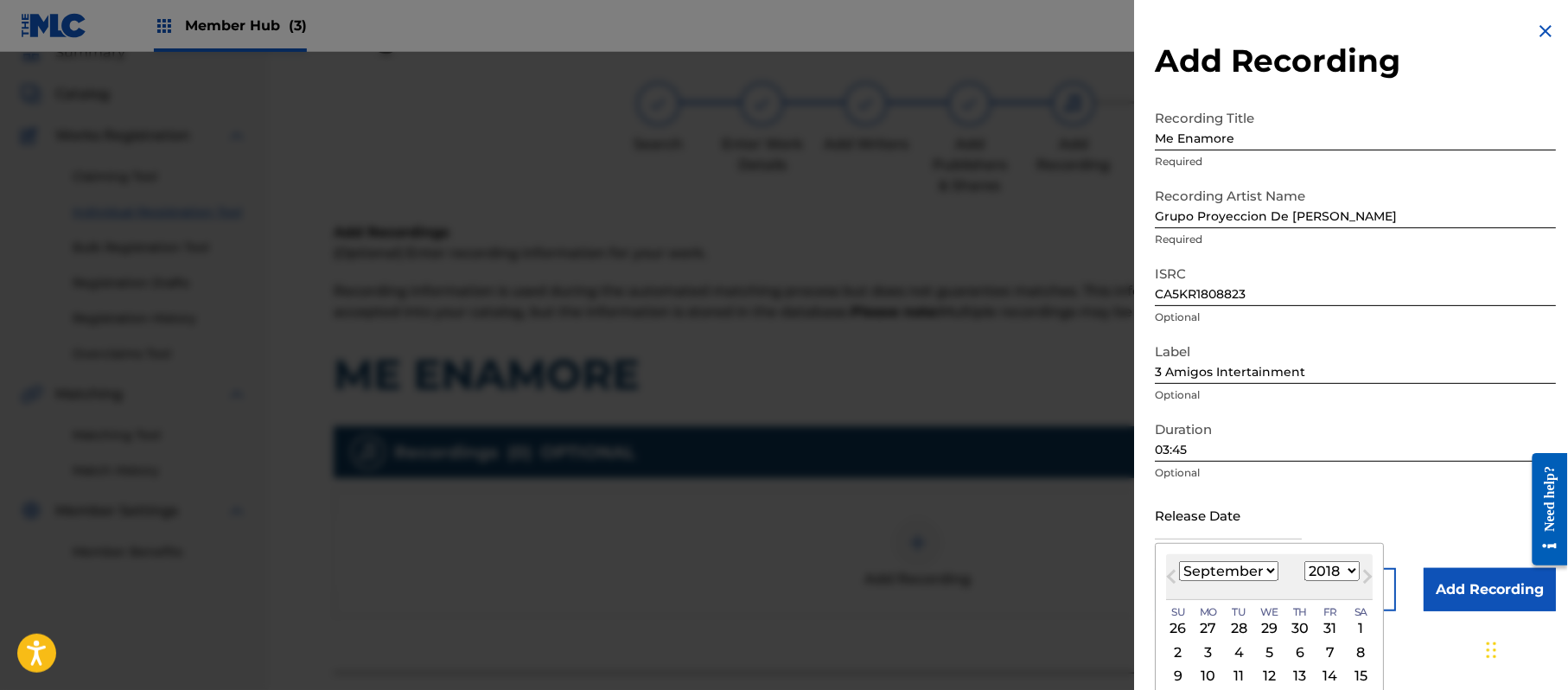
select select "4"
click at [1180, 561] on select "January February March April May June July August September October November De…" at bounding box center [1228, 571] width 99 height 19
click at [1265, 626] on div "2" at bounding box center [1270, 629] width 20 height 20
type input "[DATE]"
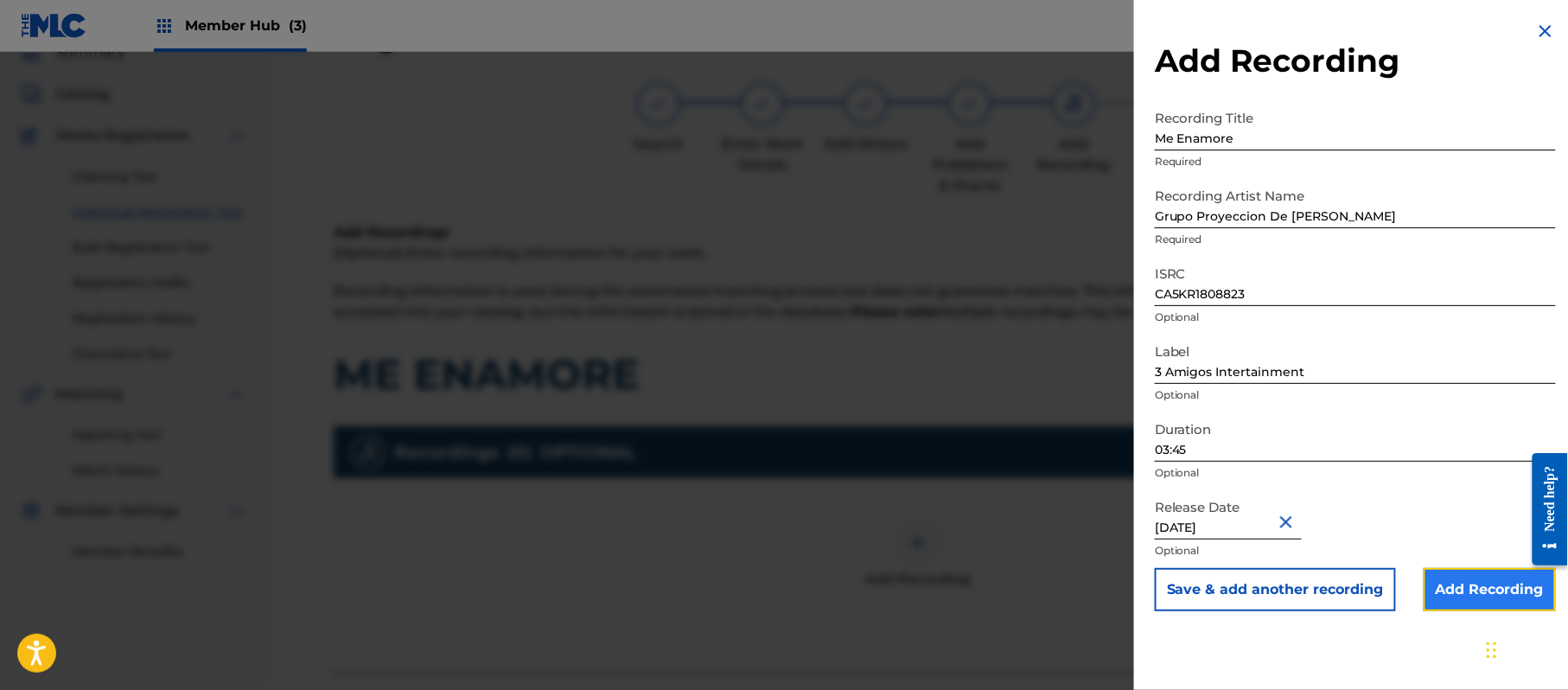
click at [1452, 579] on input "Add Recording" at bounding box center [1489, 590] width 132 height 44
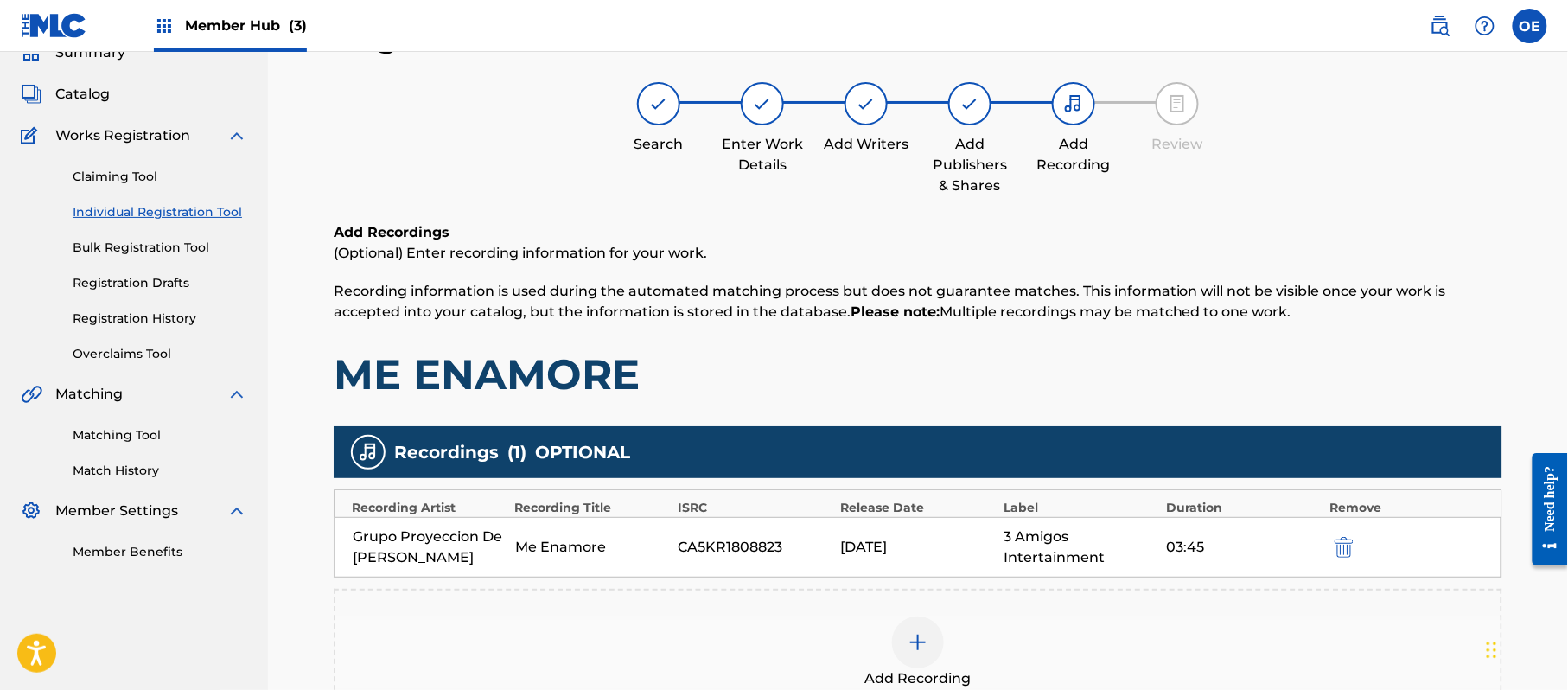
click at [857, 624] on div "Add Recording" at bounding box center [917, 653] width 1165 height 72
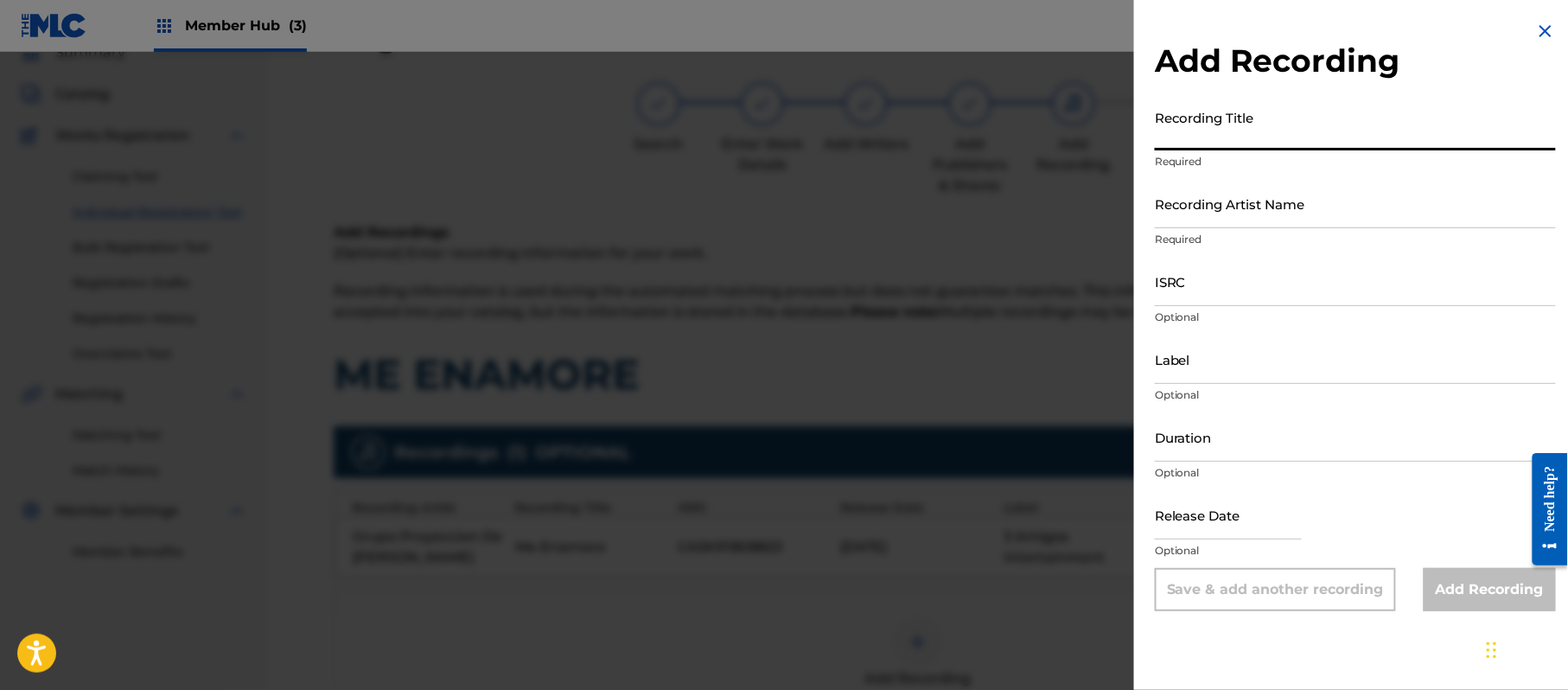
paste input "Me Enamore"
type input "Me Enamore"
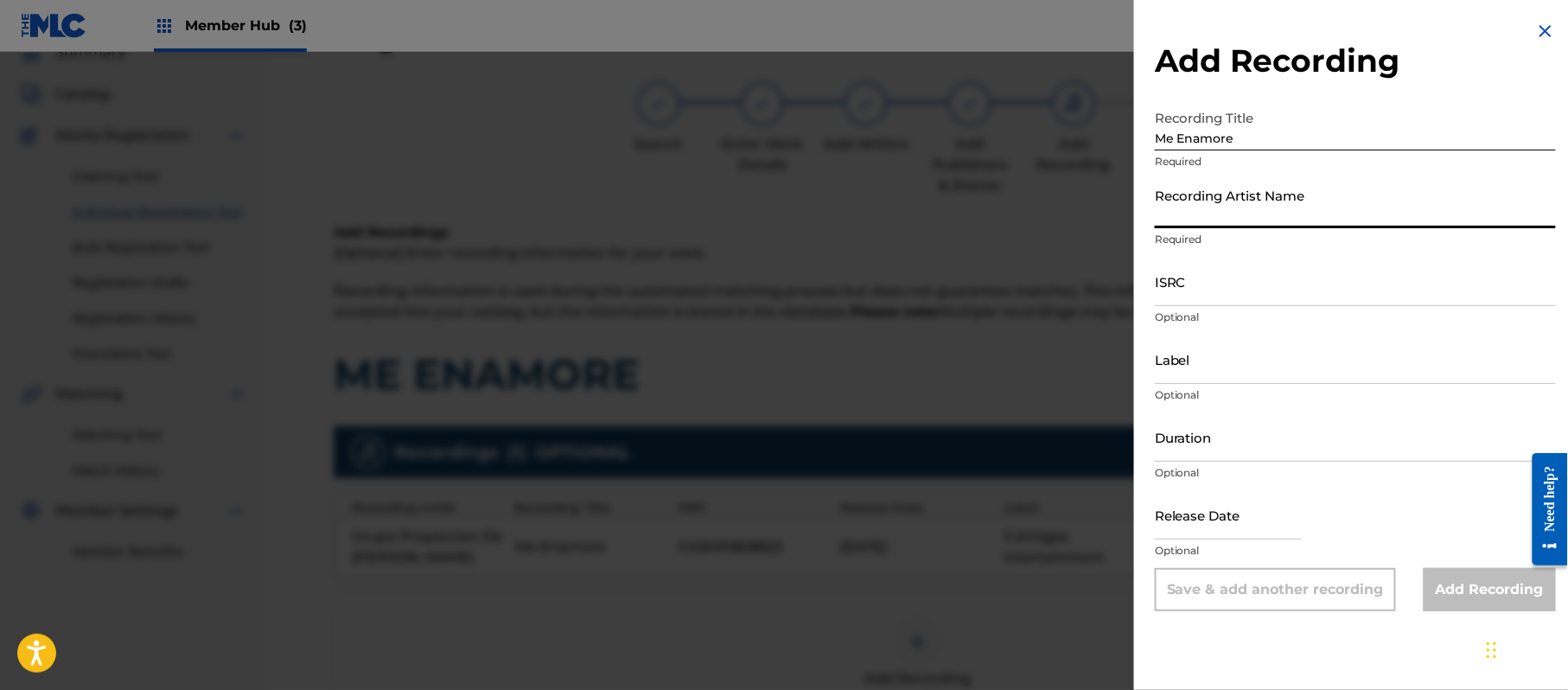
paste input "[PERSON_NAME]"
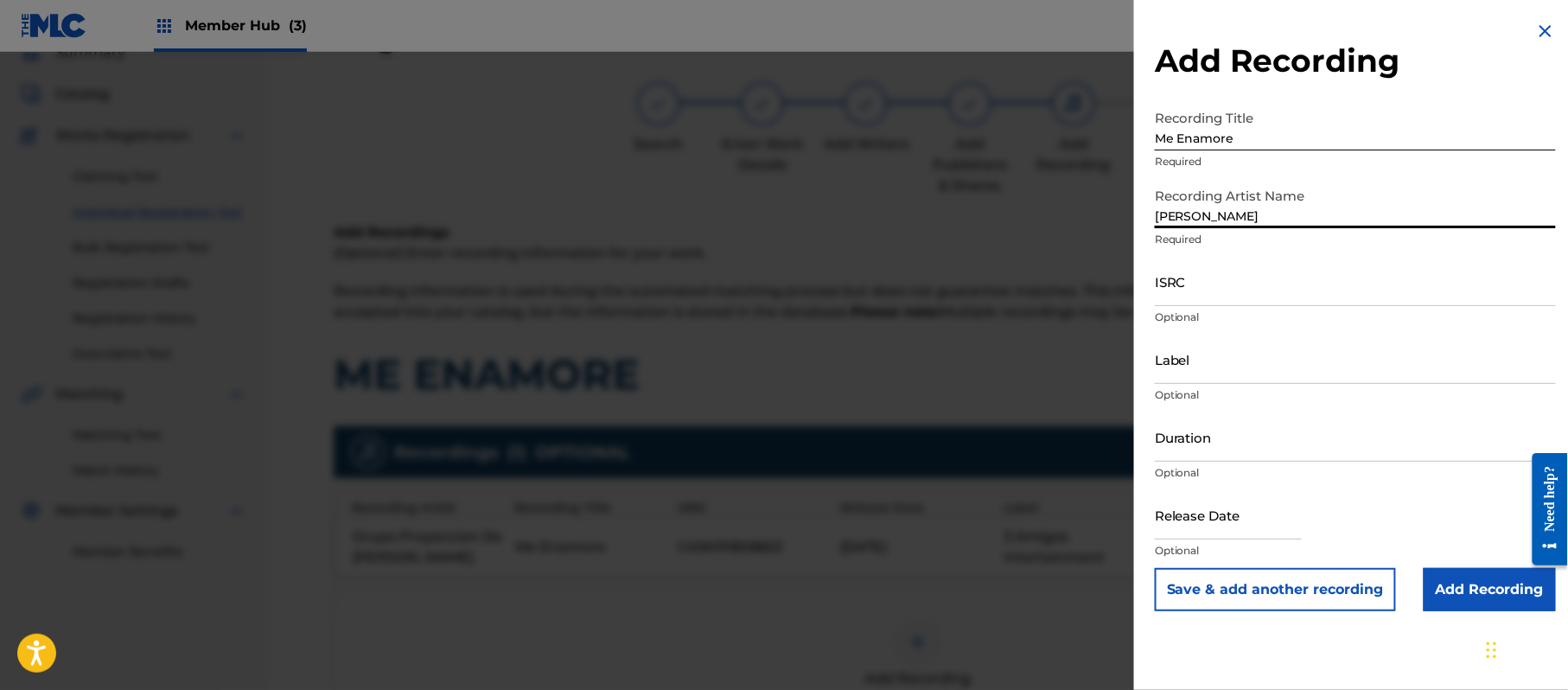
type input "[PERSON_NAME]"
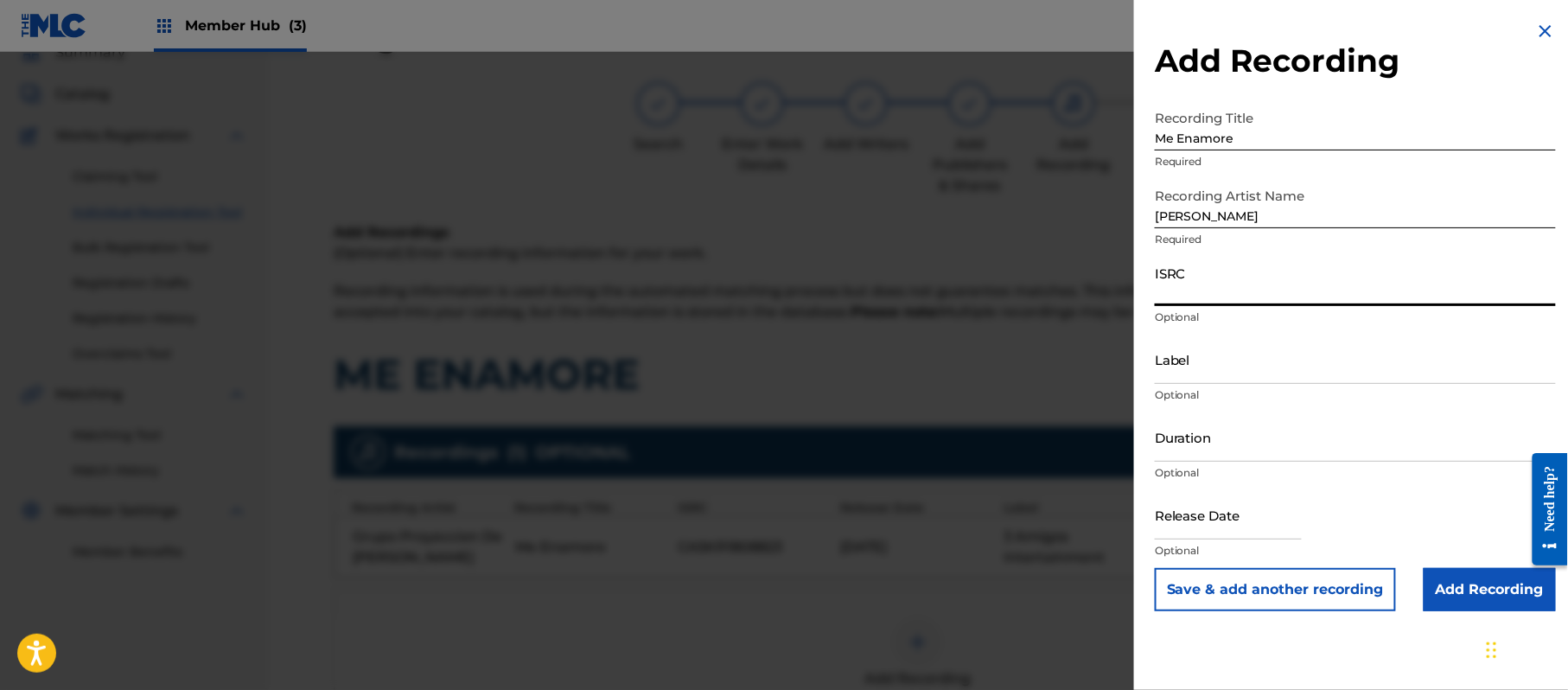
paste input "CA5KR1562264"
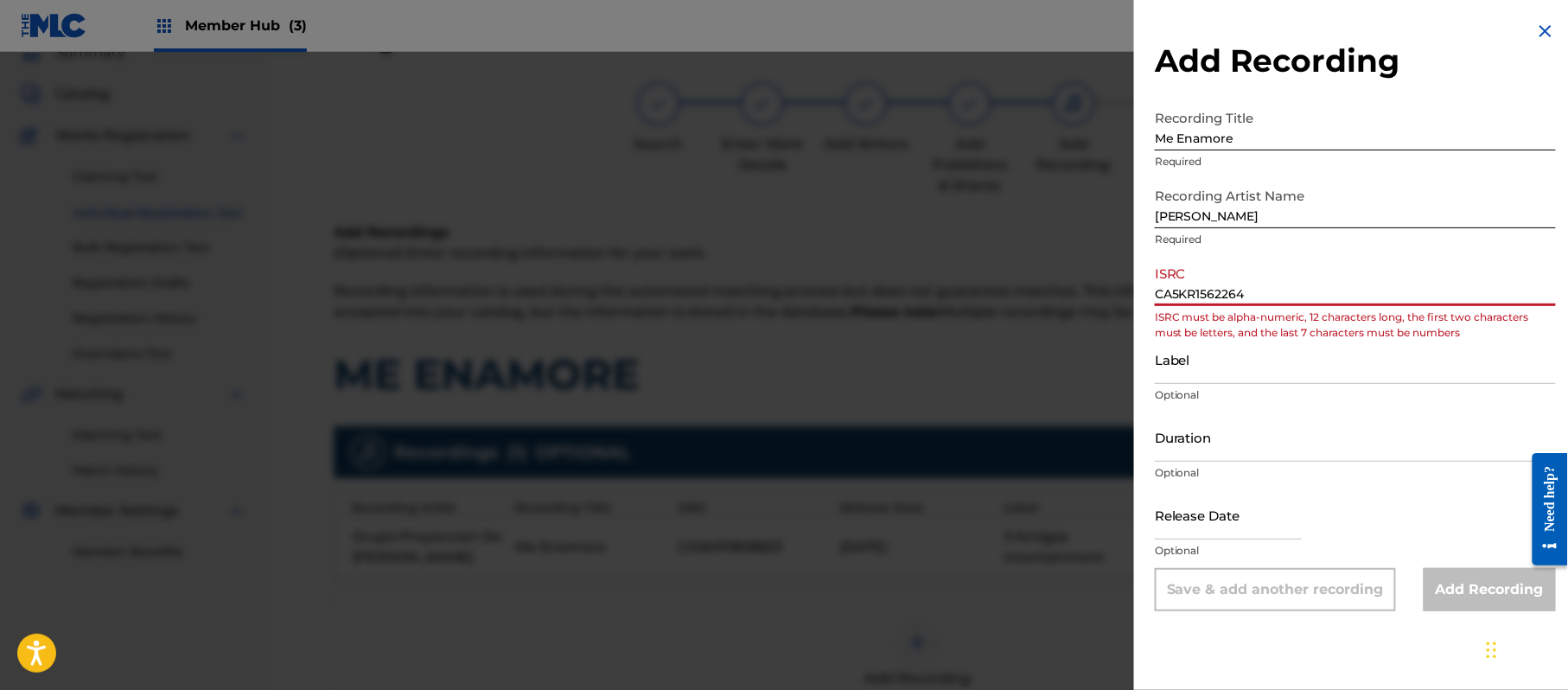
drag, startPoint x: 1176, startPoint y: 302, endPoint x: 1165, endPoint y: 301, distance: 11.0
click at [1165, 301] on input "CA5KR1562264" at bounding box center [1355, 281] width 401 height 49
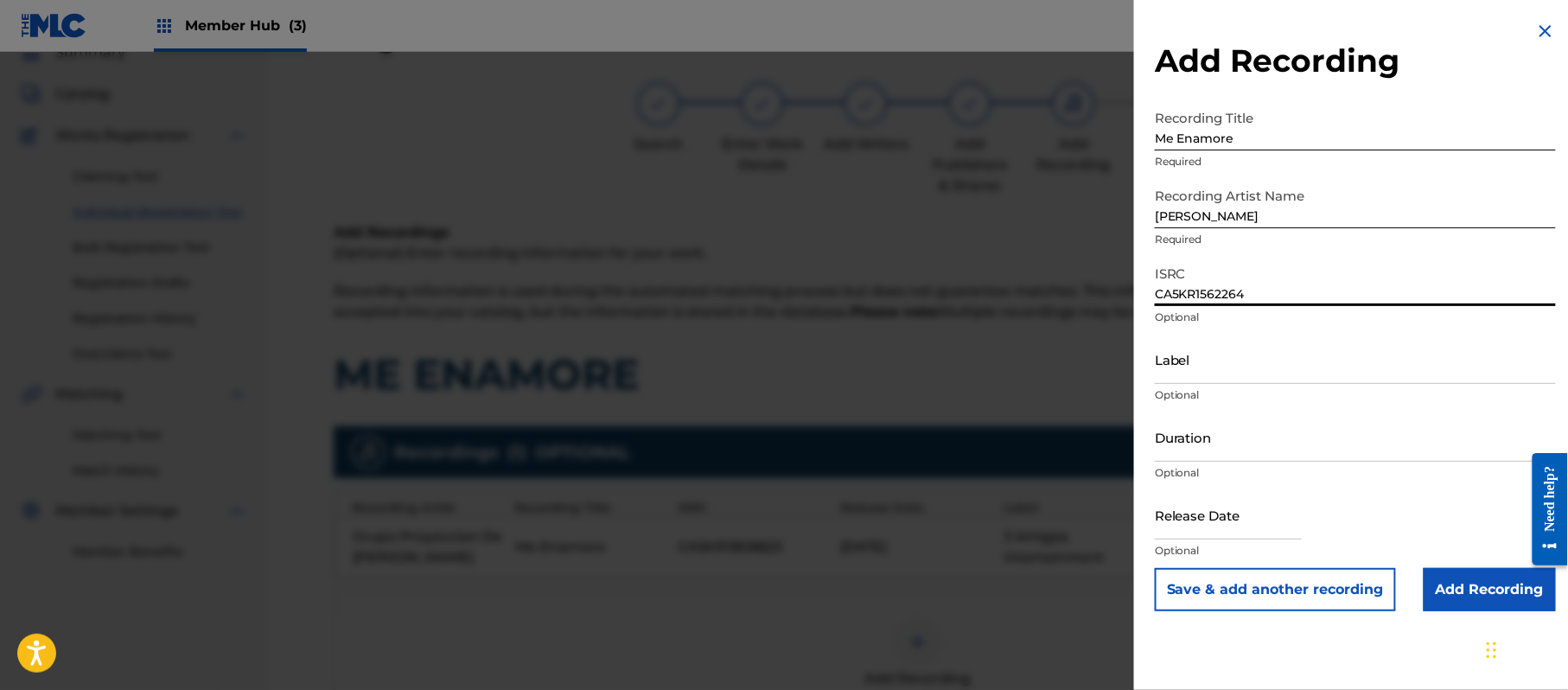
type input "CA5KR1562264"
paste input "3 Amigos Intertainment"
type input "3 Amigos Intertainment"
click at [1163, 429] on input "Duration" at bounding box center [1355, 436] width 401 height 49
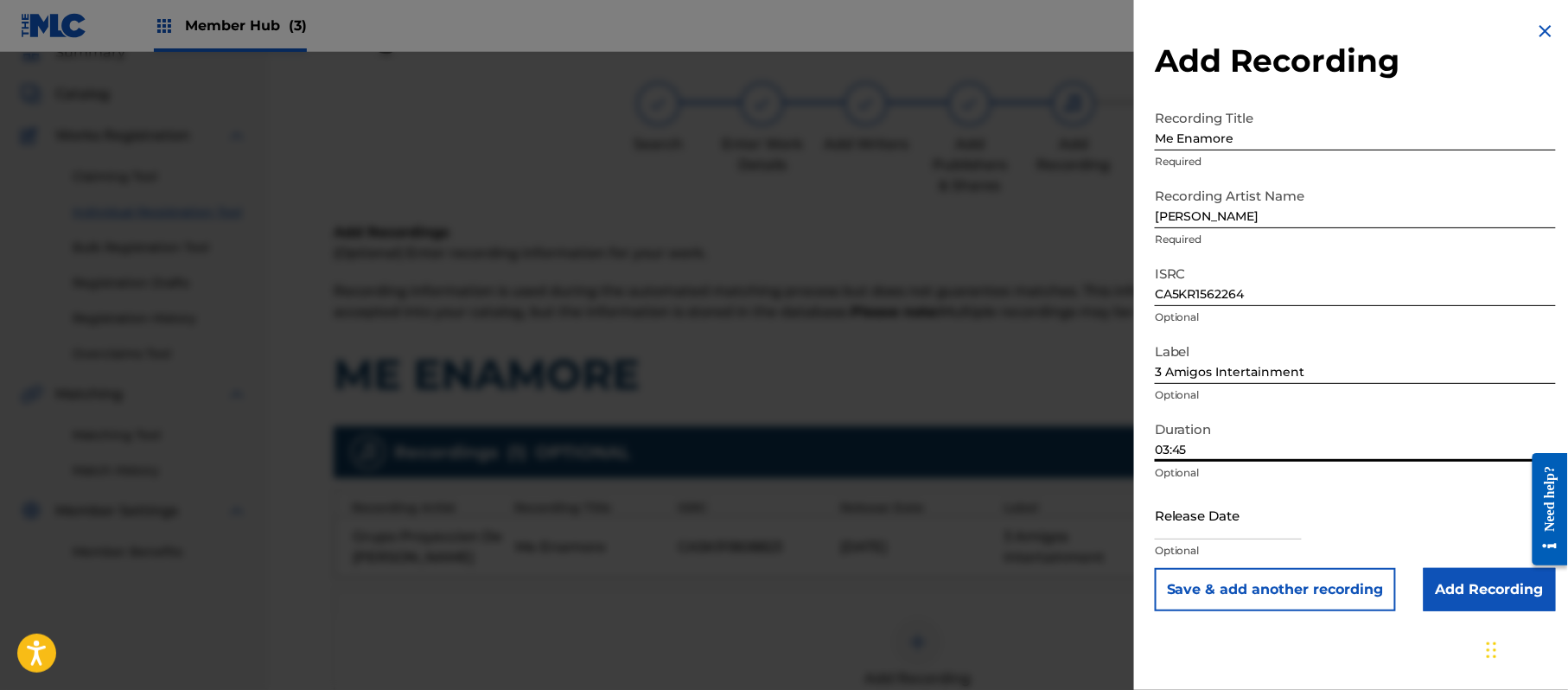
type input "03:45"
click at [1189, 512] on input "text" at bounding box center [1228, 515] width 147 height 49
select select "8"
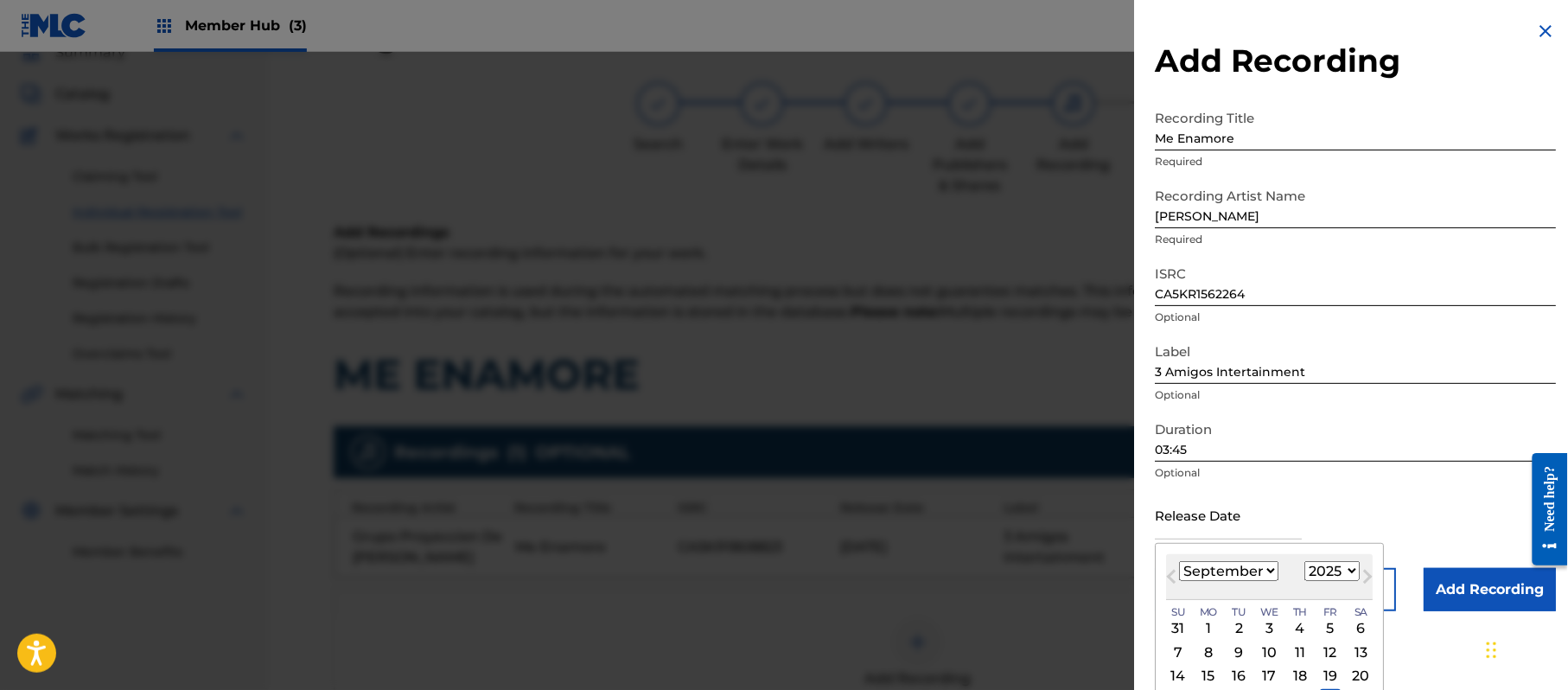
click at [1327, 568] on select "1899 1900 1901 1902 1903 1904 1905 1906 1907 1908 1909 1910 1911 1912 1913 1914…" at bounding box center [1332, 571] width 56 height 19
select select "2017"
click at [1308, 561] on select "1899 1900 1901 1902 1903 1904 1905 1906 1907 1908 1909 1910 1911 1912 1913 1914…" at bounding box center [1332, 571] width 56 height 19
click at [1219, 566] on select "January February March April May June July August September October November De…" at bounding box center [1228, 571] width 99 height 19
select select "6"
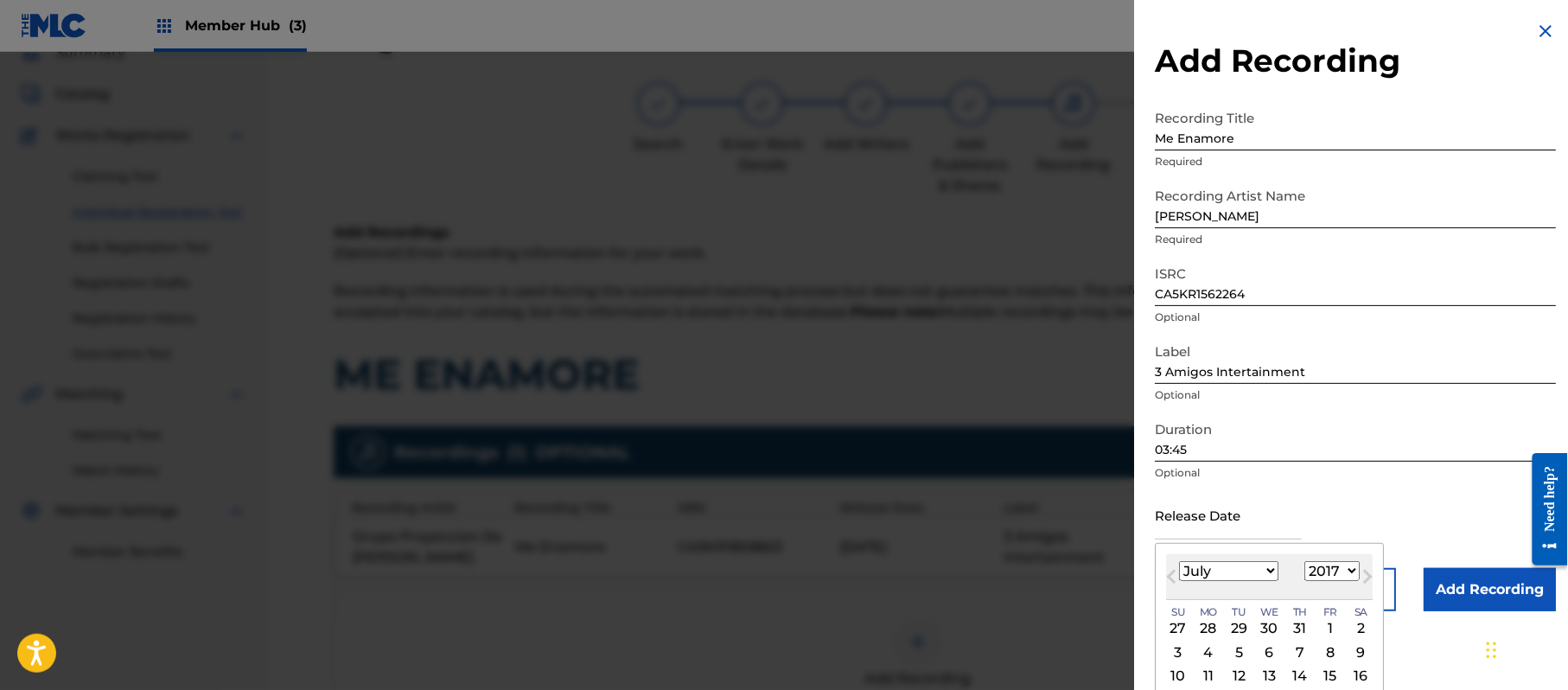
click at [1180, 561] on select "January February March April May June July August September October November De…" at bounding box center [1228, 571] width 99 height 19
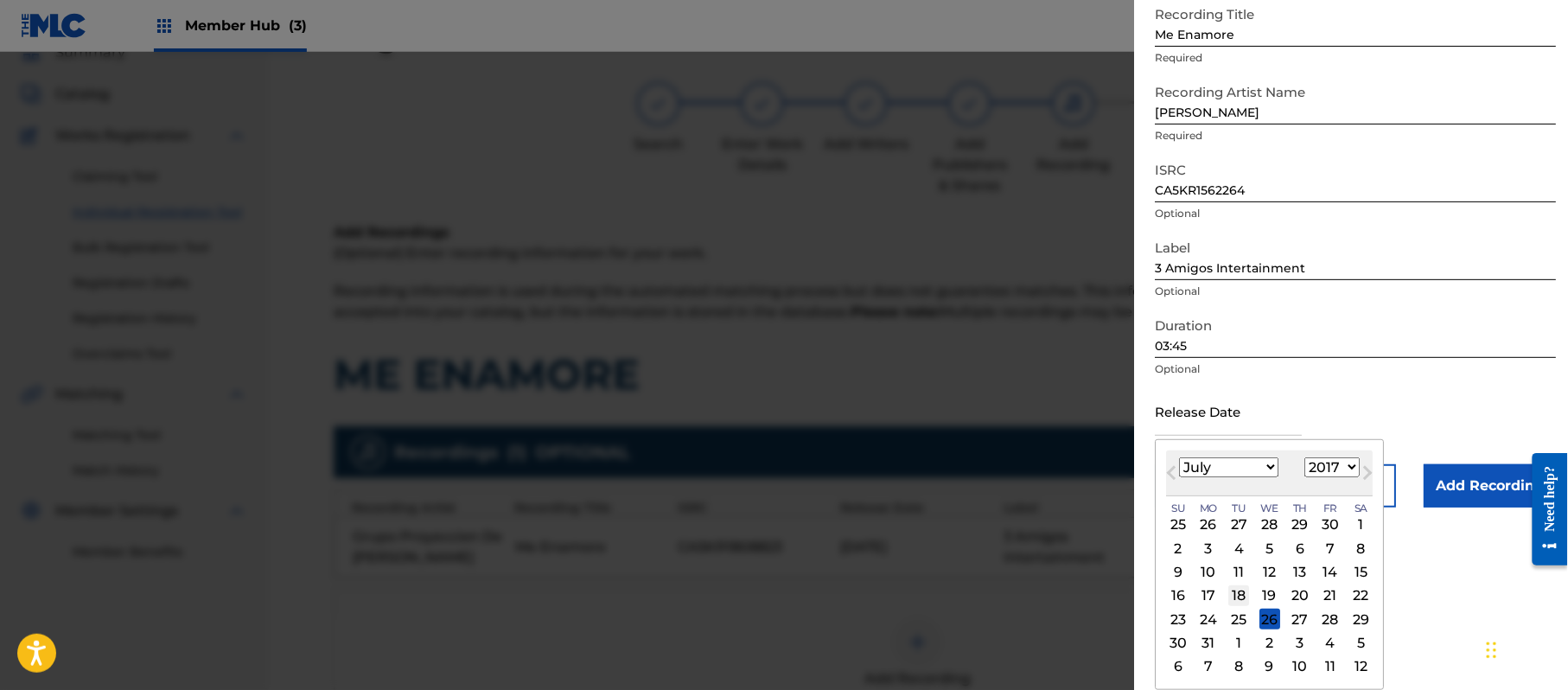
click at [1249, 592] on div "18" at bounding box center [1238, 596] width 20 height 20
type input "[DATE]"
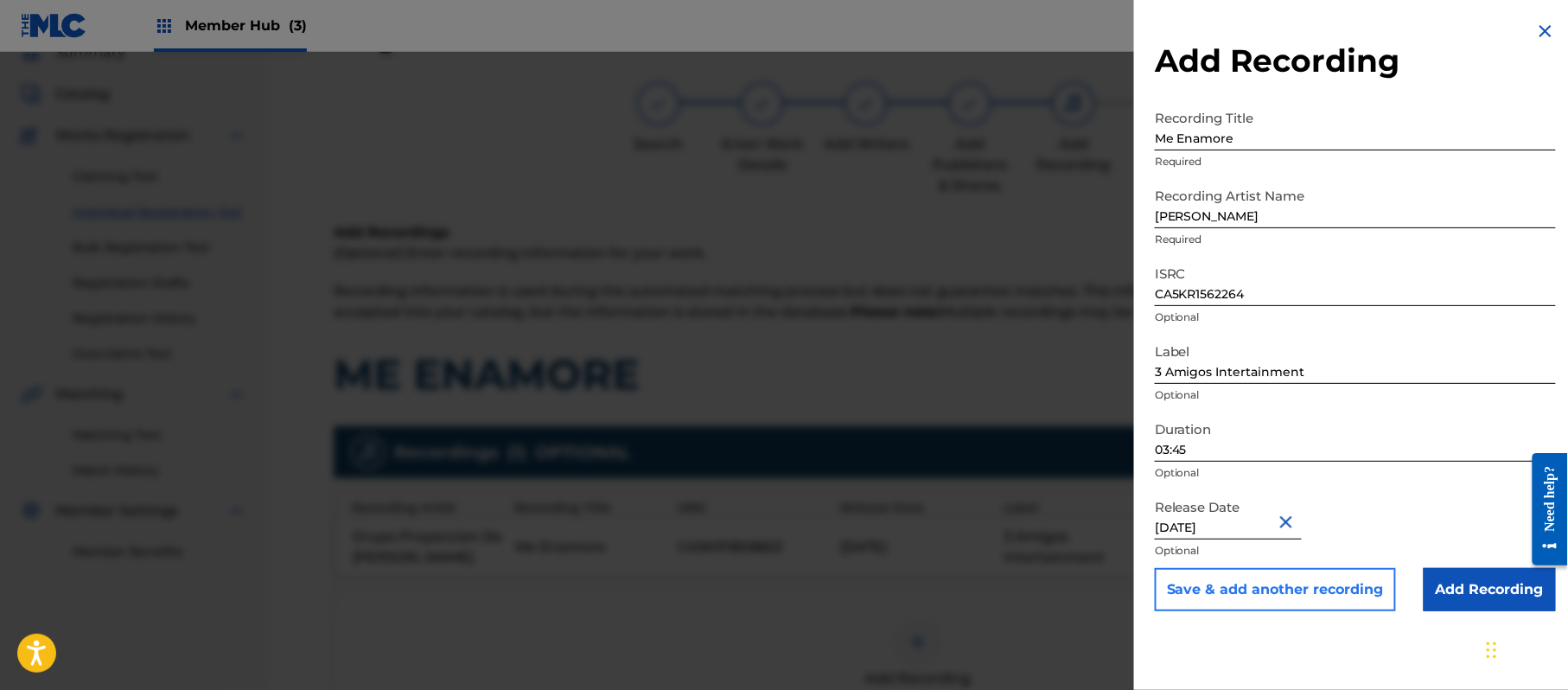
scroll to position [0, 0]
click at [1474, 590] on input "Add Recording" at bounding box center [1489, 590] width 132 height 44
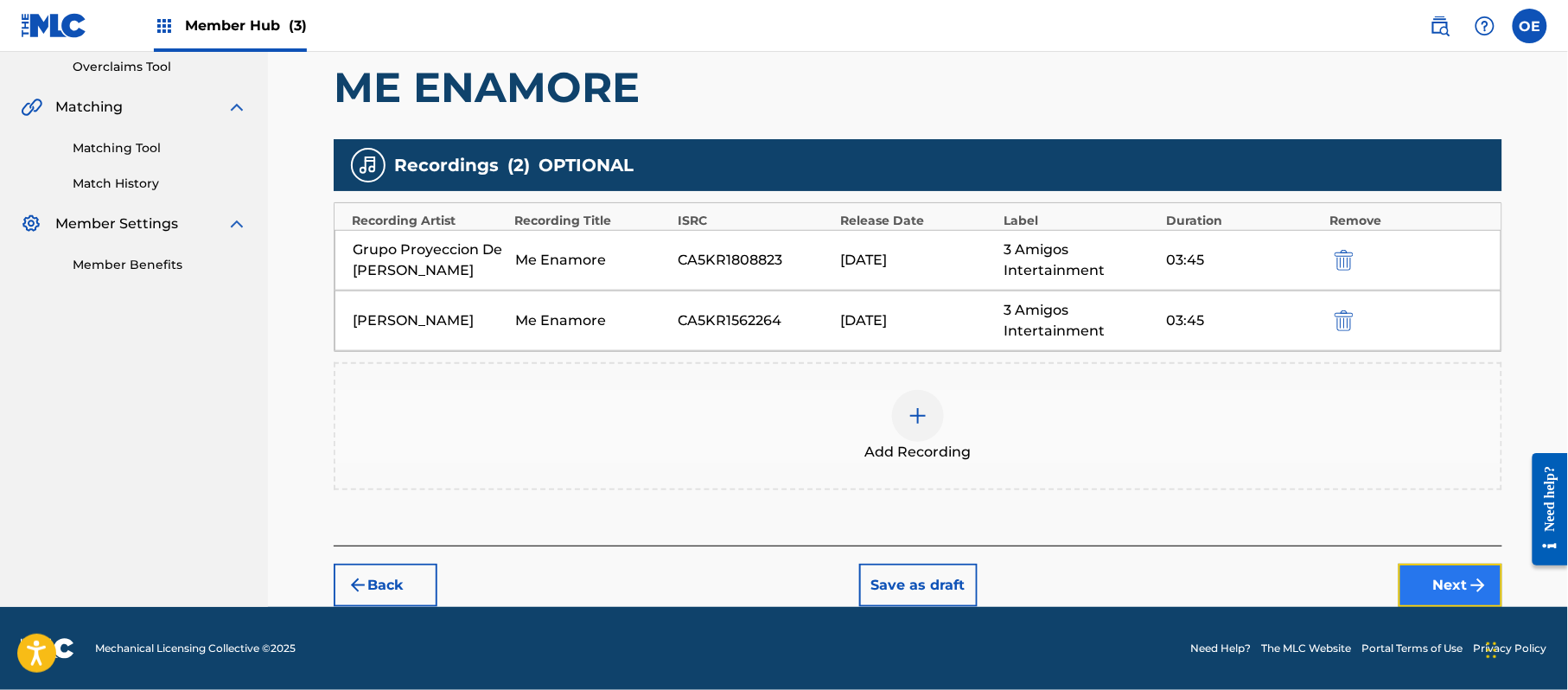
click at [1428, 575] on button "Next" at bounding box center [1450, 585] width 104 height 44
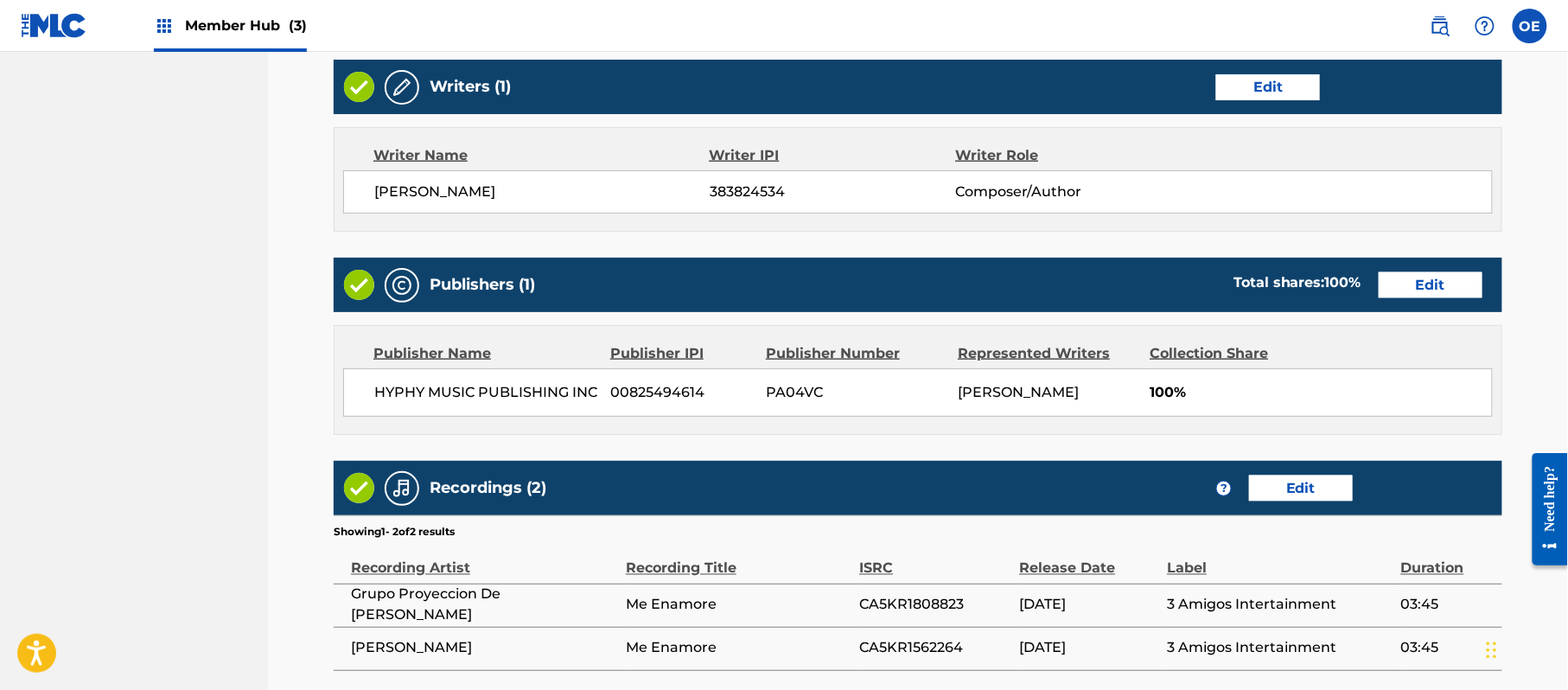
scroll to position [818, 0]
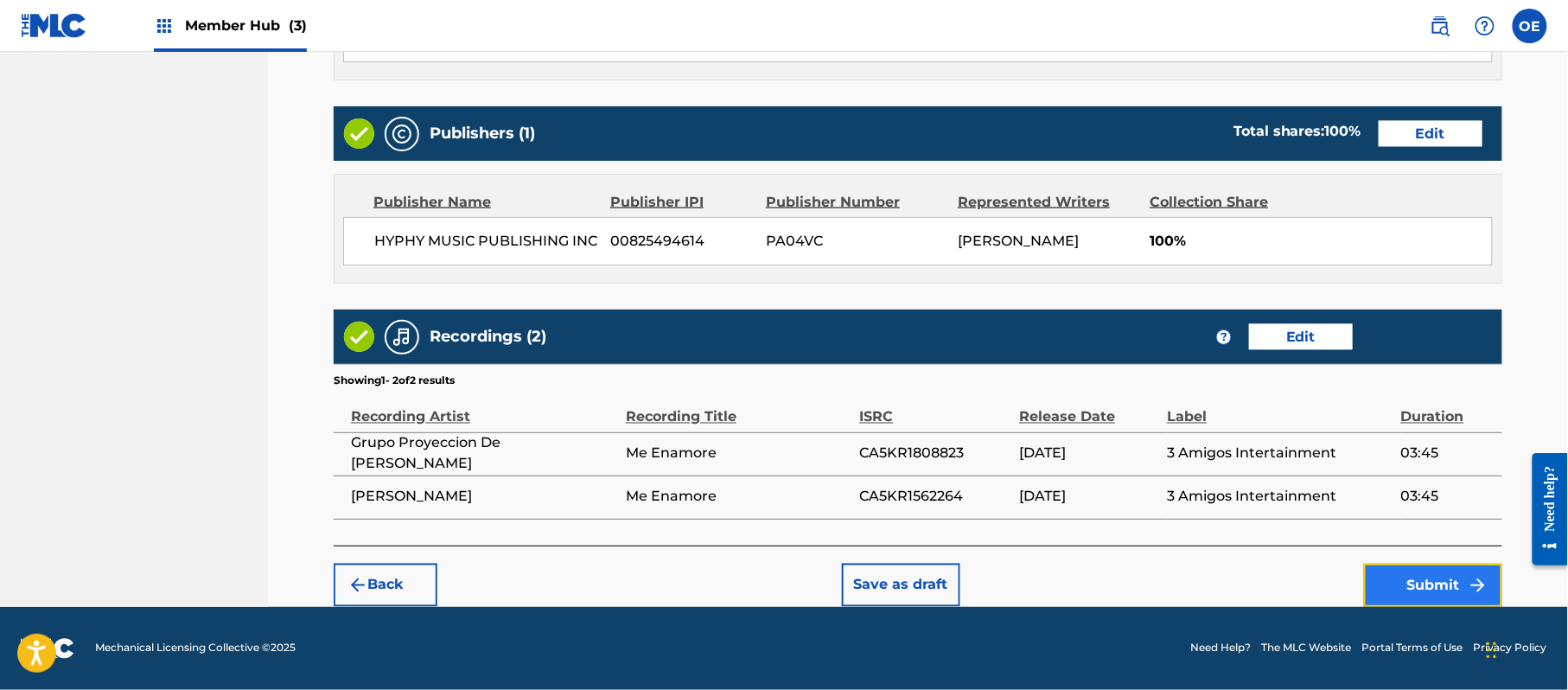
click at [1377, 574] on button "Submit" at bounding box center [1433, 585] width 138 height 44
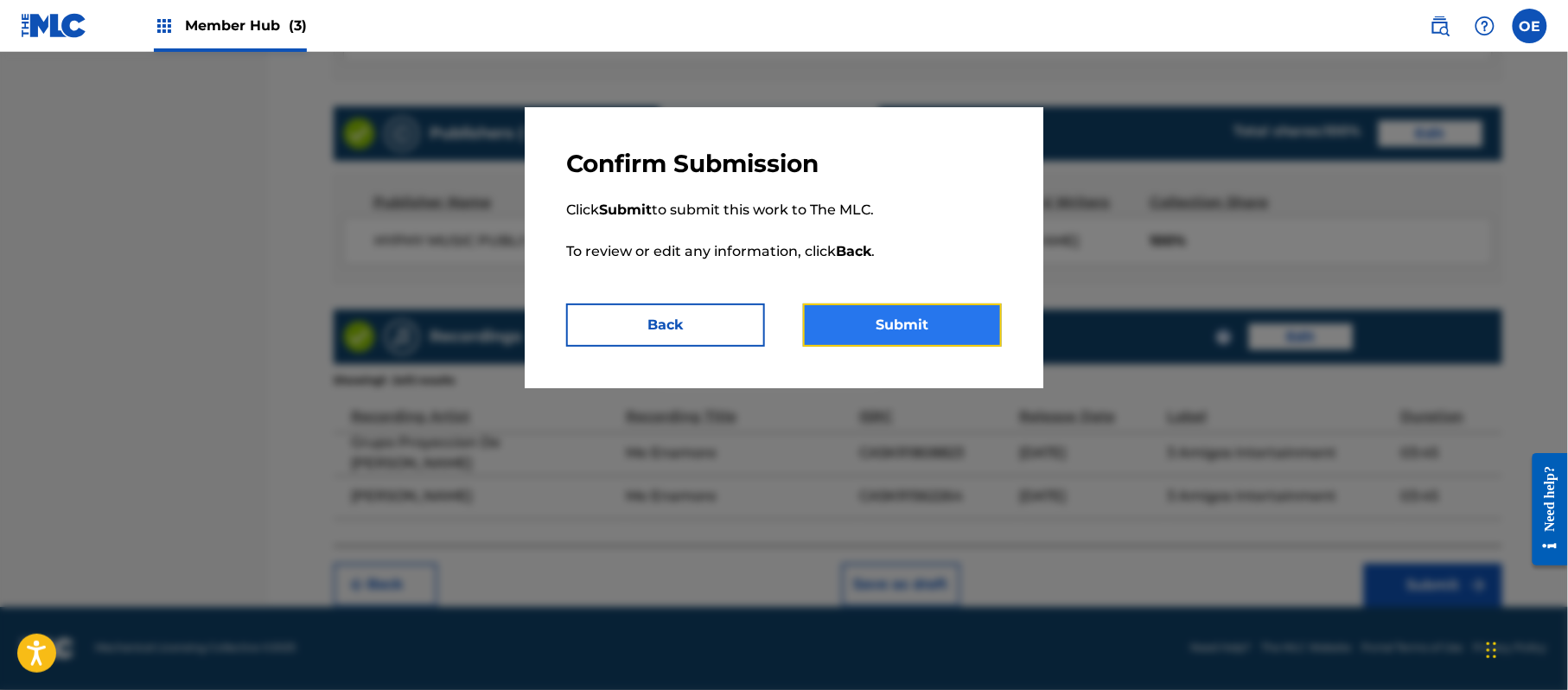
click at [911, 313] on button "Submit" at bounding box center [902, 325] width 199 height 44
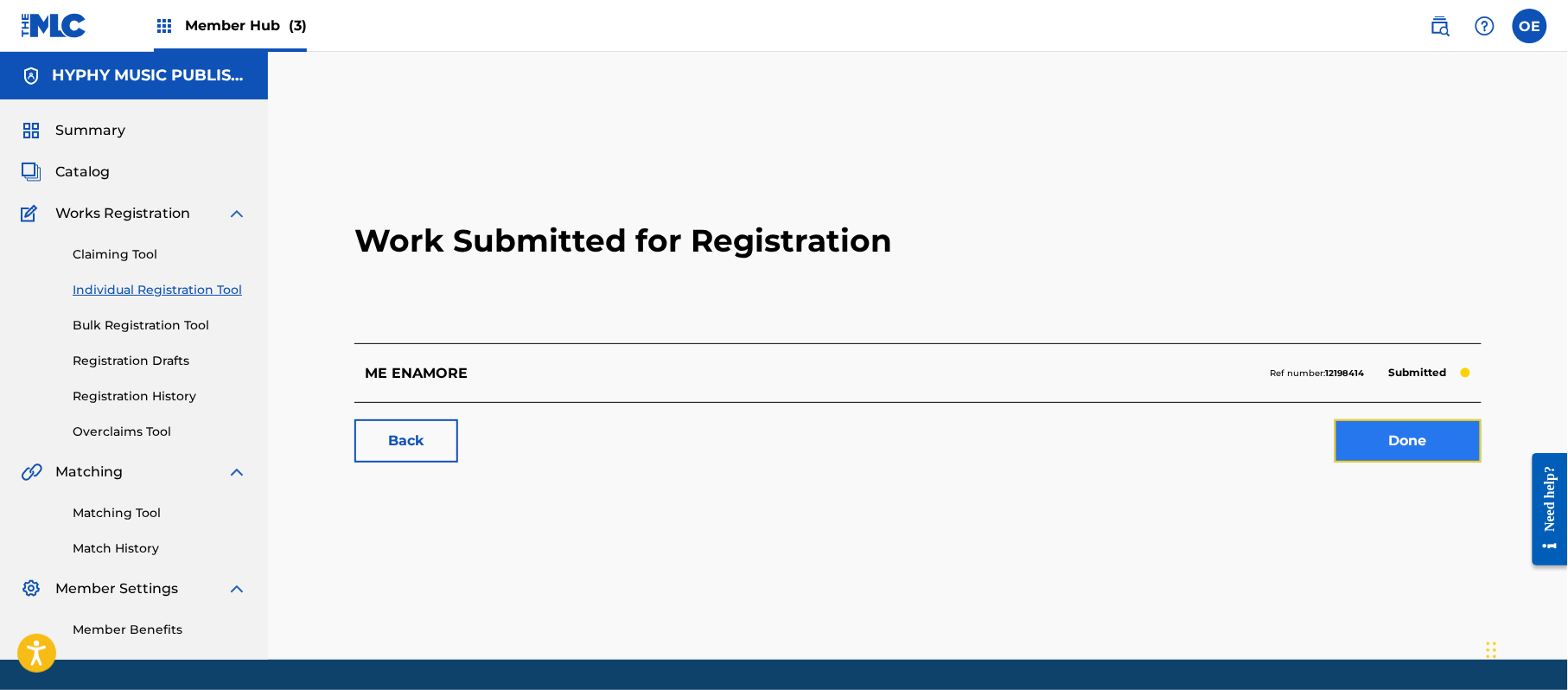
click at [1405, 447] on link "Done" at bounding box center [1408, 441] width 147 height 44
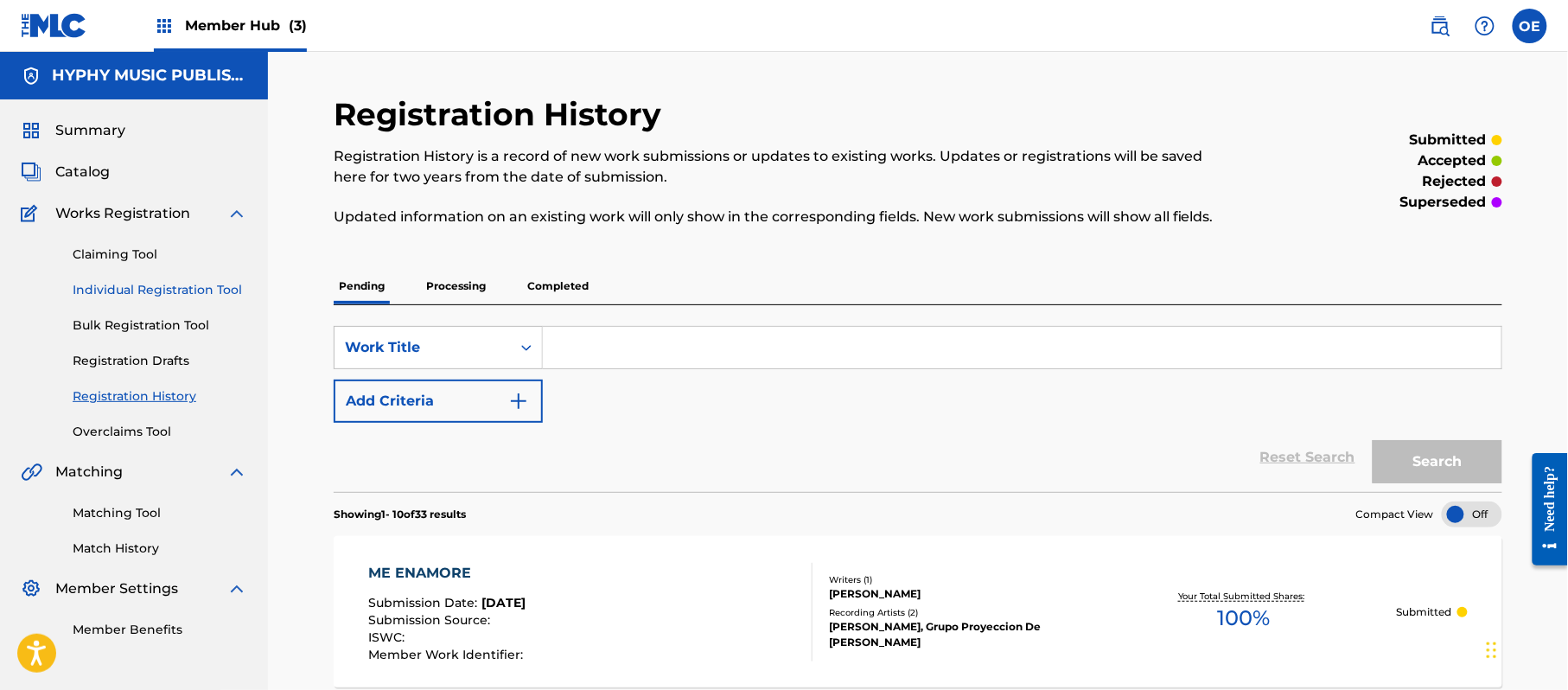
click at [216, 288] on link "Individual Registration Tool" at bounding box center [159, 291] width 175 height 19
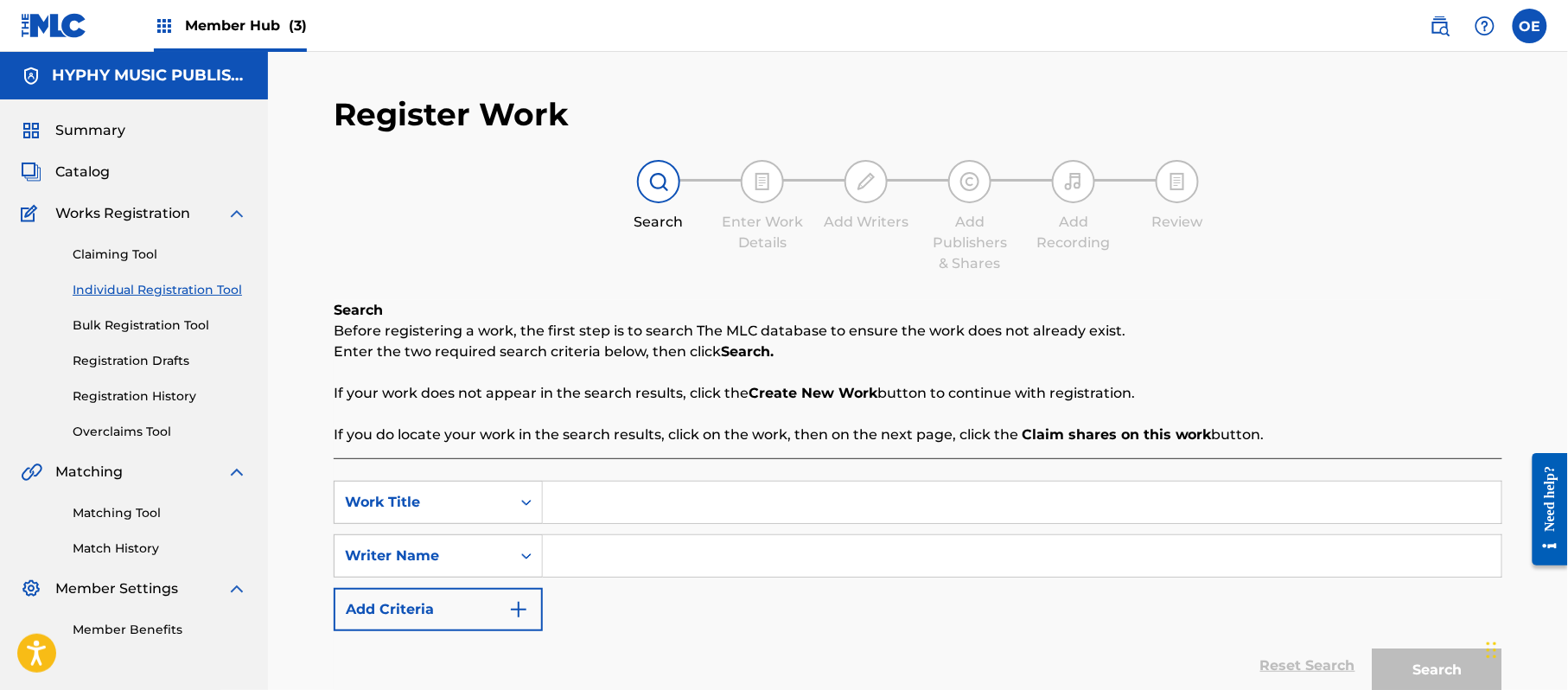
paste input "ME HECHO LA SAL"
type input "ME HECHO LA SAL"
paste input "[PERSON_NAME]"
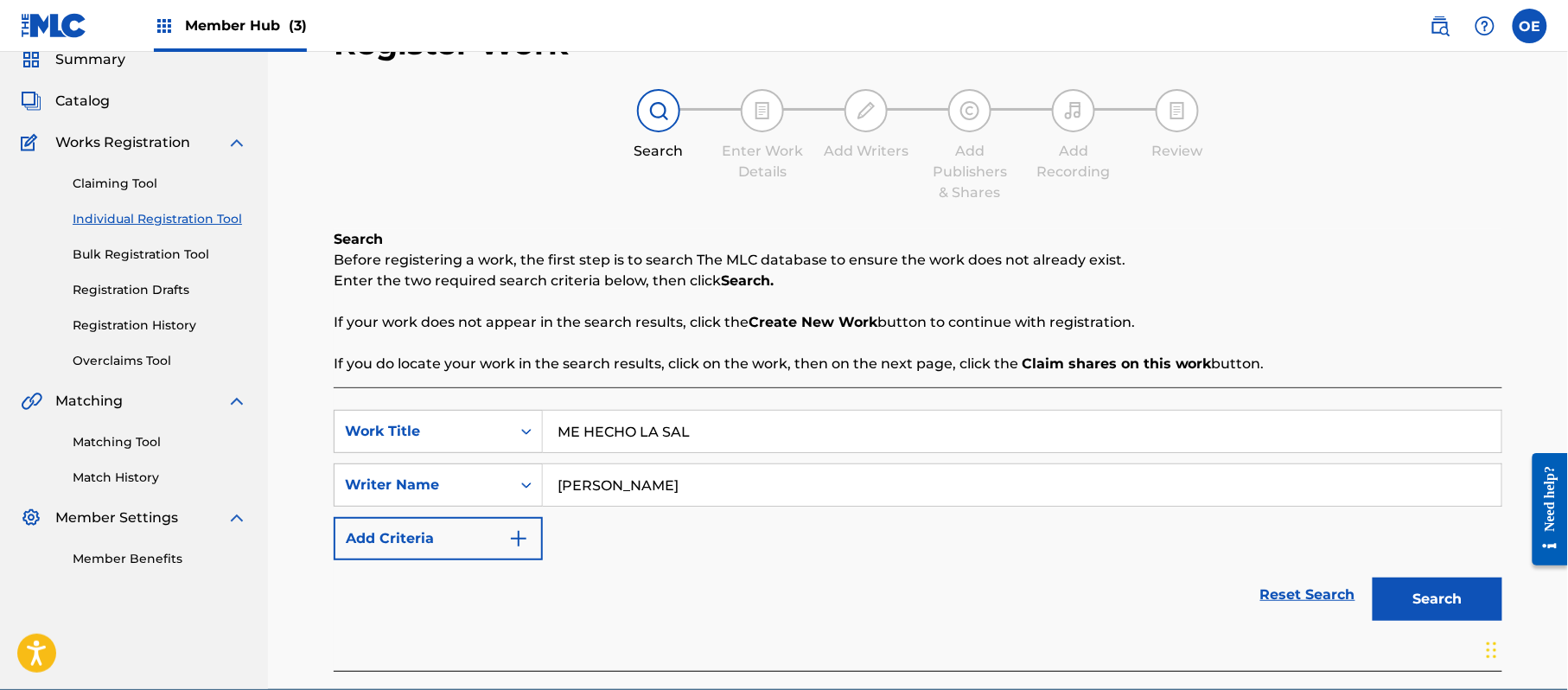
scroll to position [153, 0]
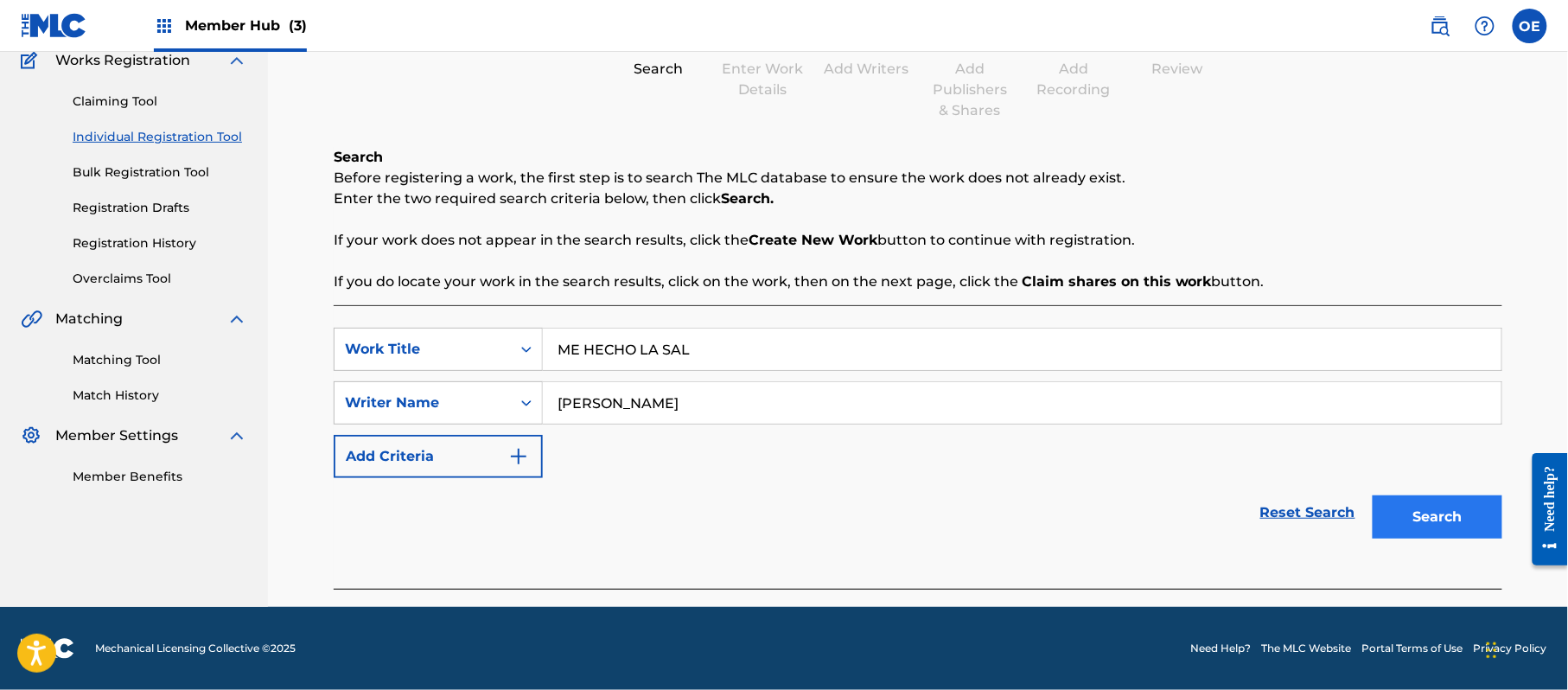
type input "[PERSON_NAME]"
click at [1411, 507] on button "Search" at bounding box center [1437, 517] width 130 height 44
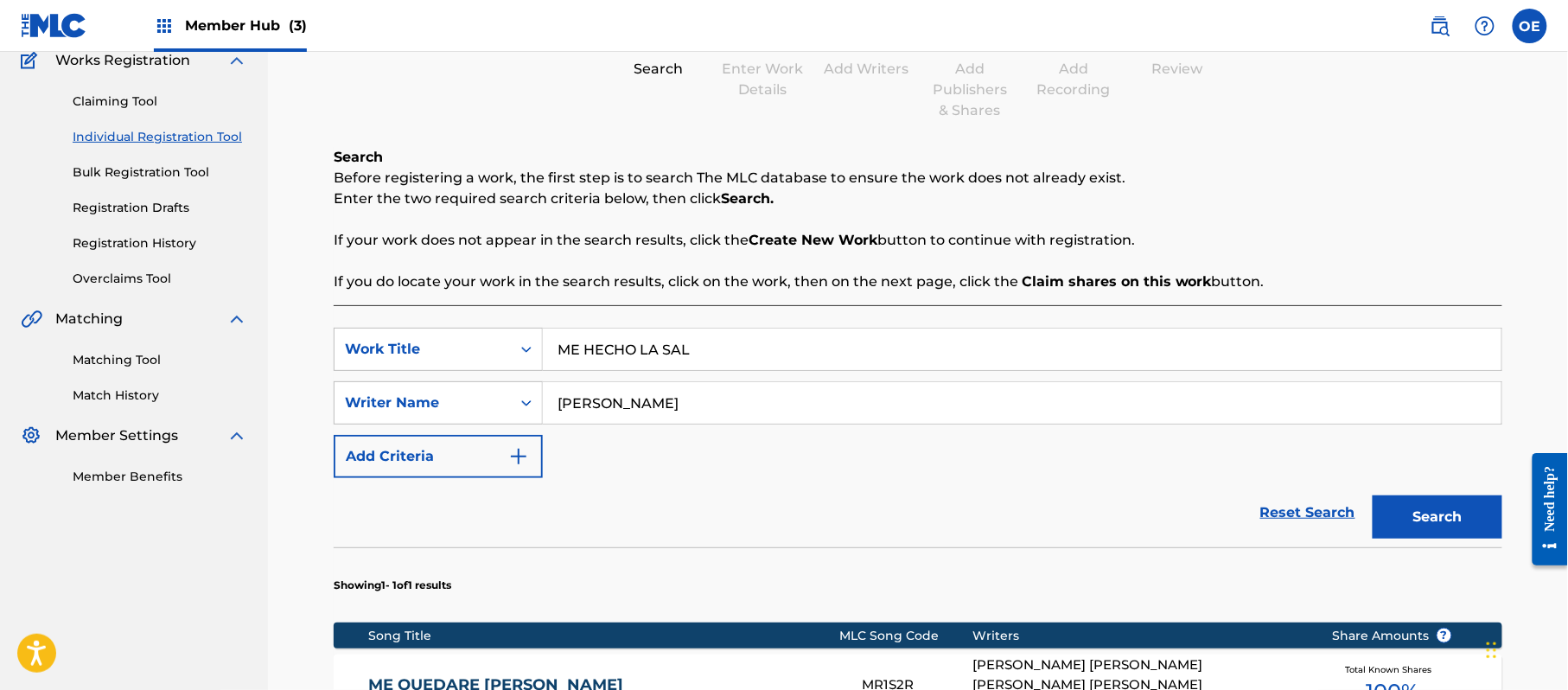
scroll to position [384, 0]
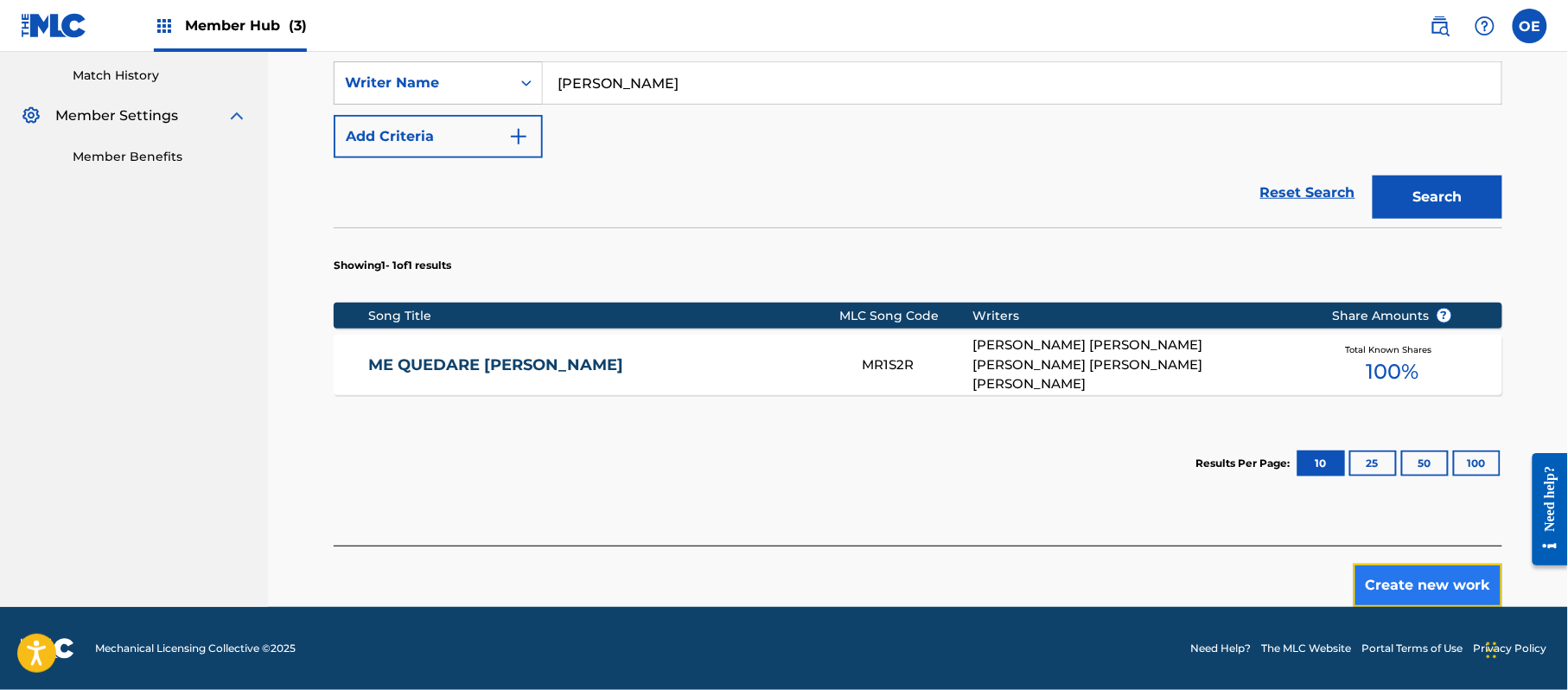
click at [1398, 592] on button "Create new work" at bounding box center [1427, 585] width 149 height 44
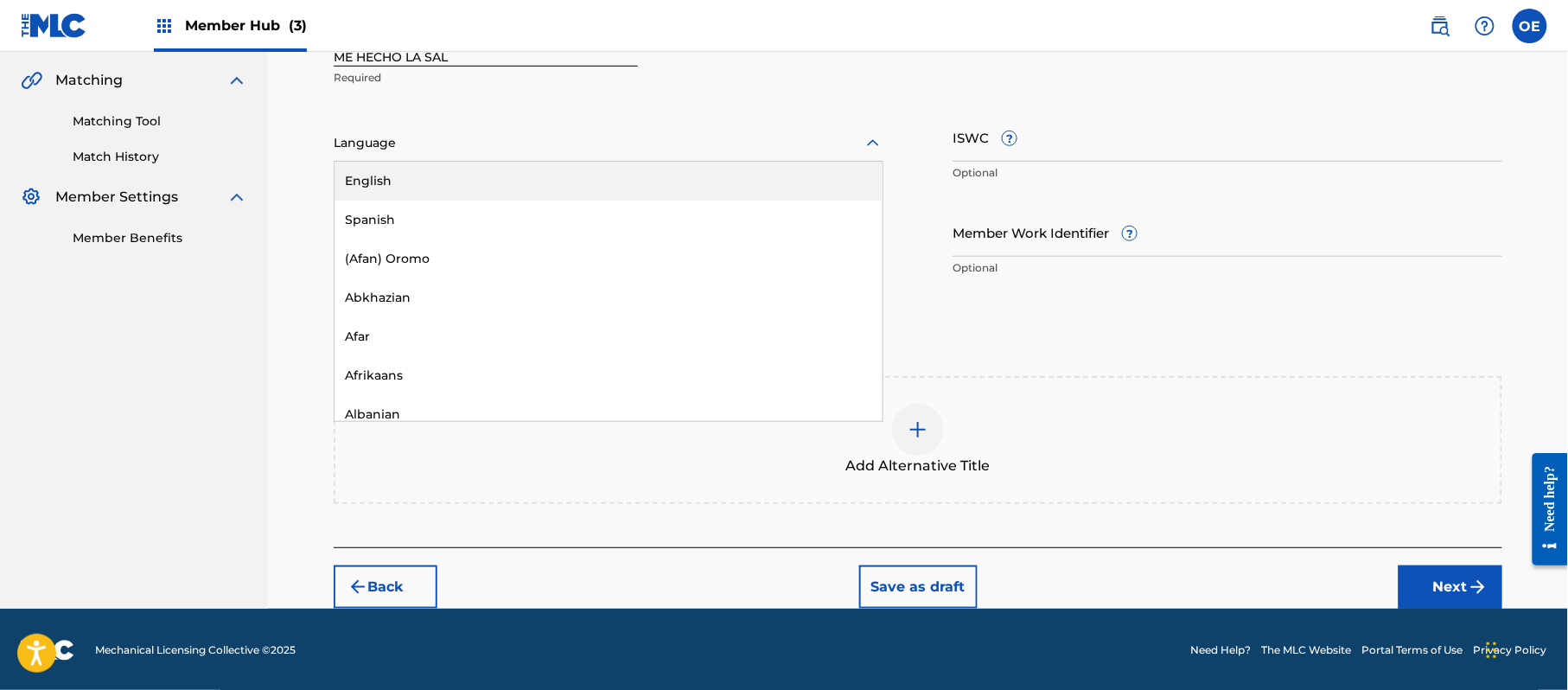
click at [385, 149] on div at bounding box center [608, 143] width 550 height 21
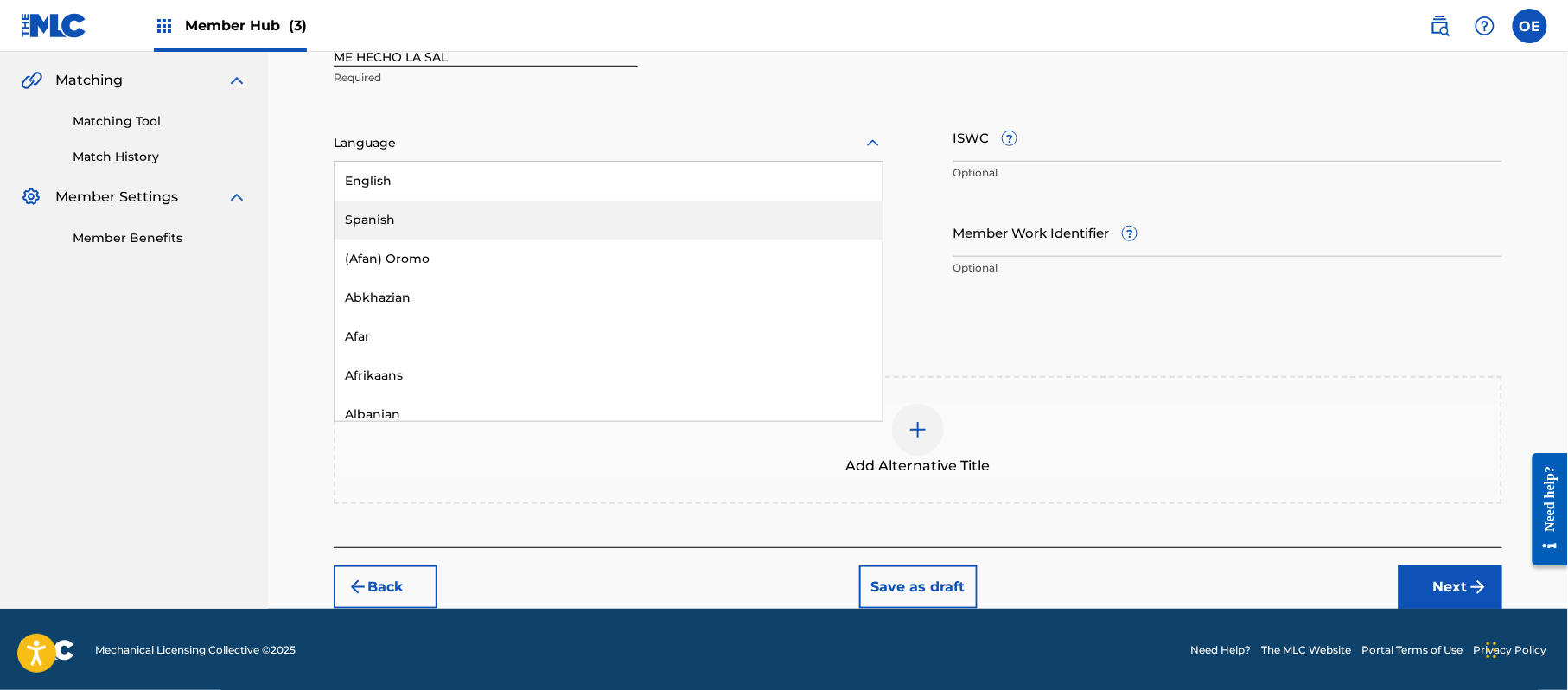
click at [399, 203] on div "Spanish" at bounding box center [608, 220] width 548 height 39
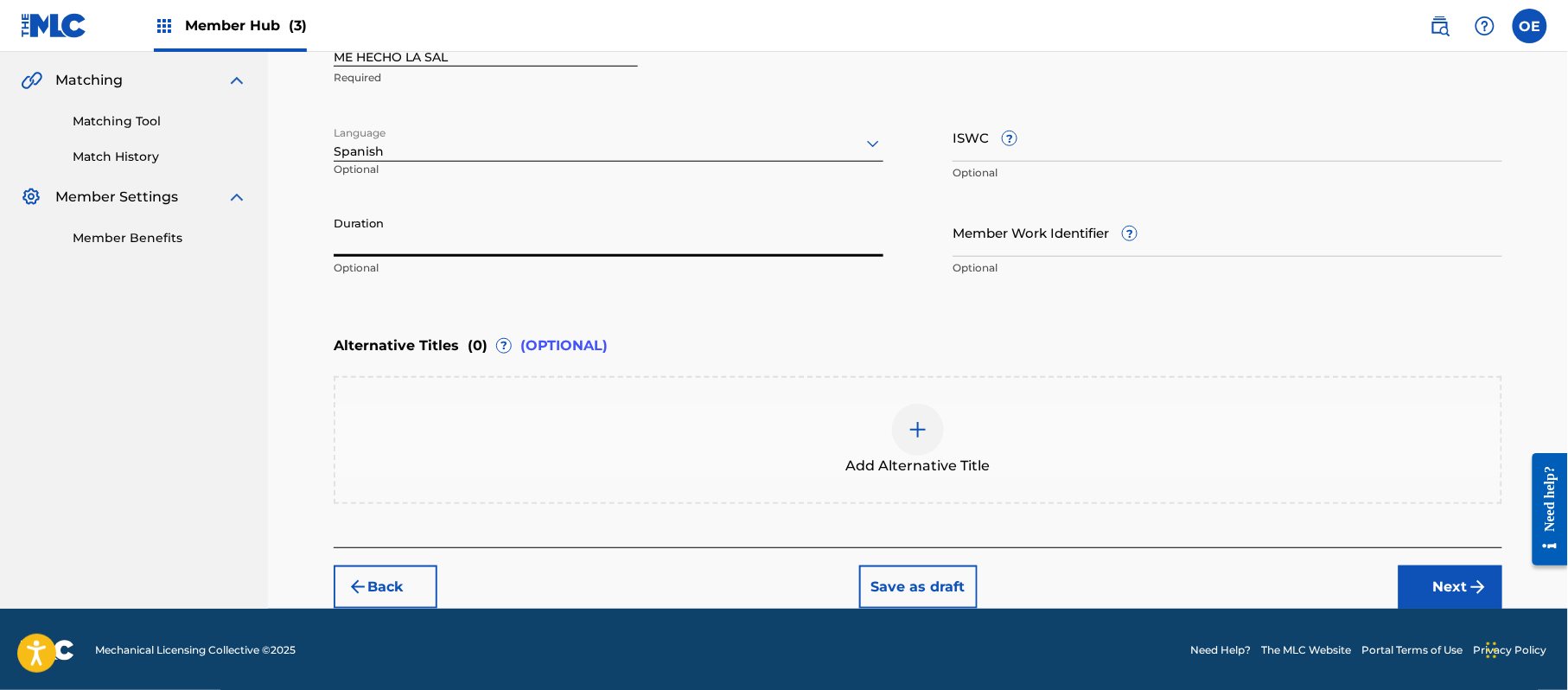
click at [578, 216] on input "Duration" at bounding box center [608, 232] width 550 height 49
type input "03:18"
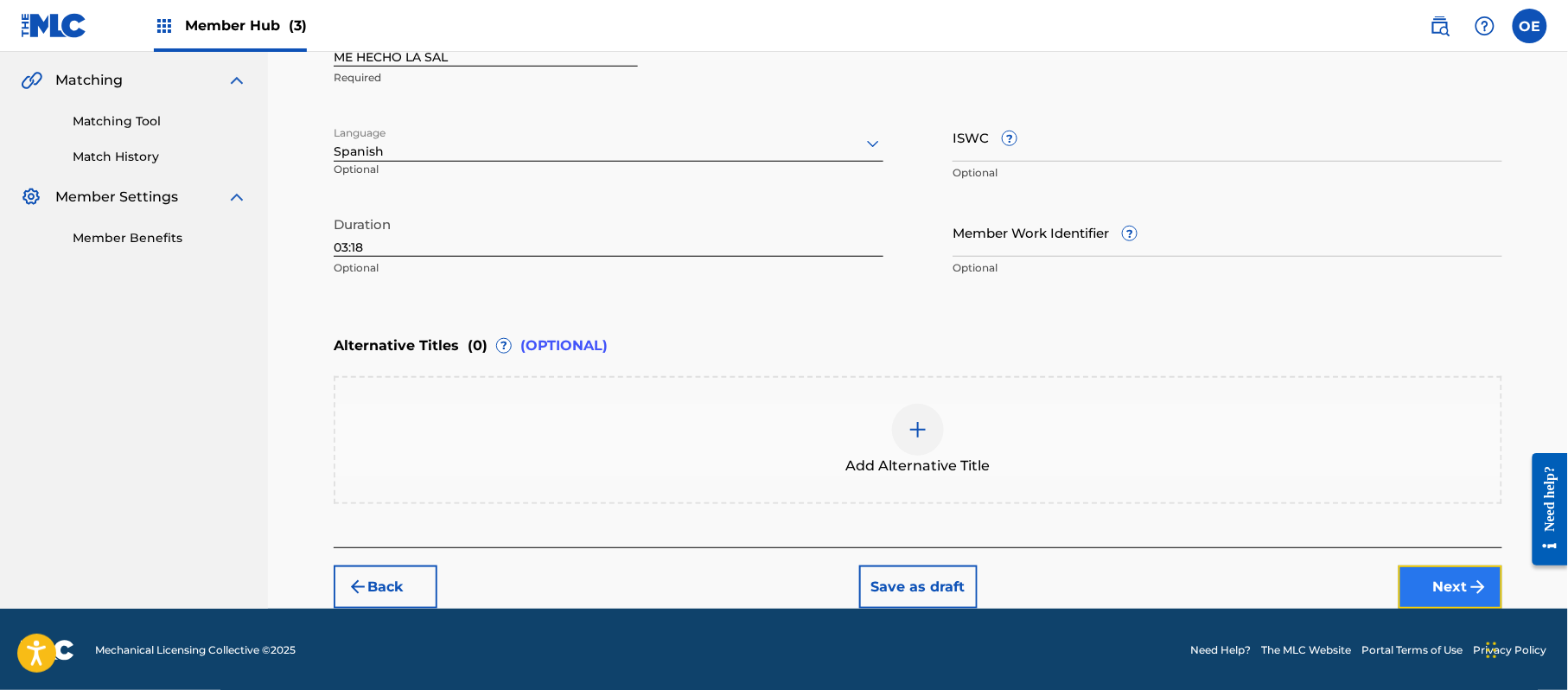
click at [1425, 579] on button "Next" at bounding box center [1450, 587] width 104 height 44
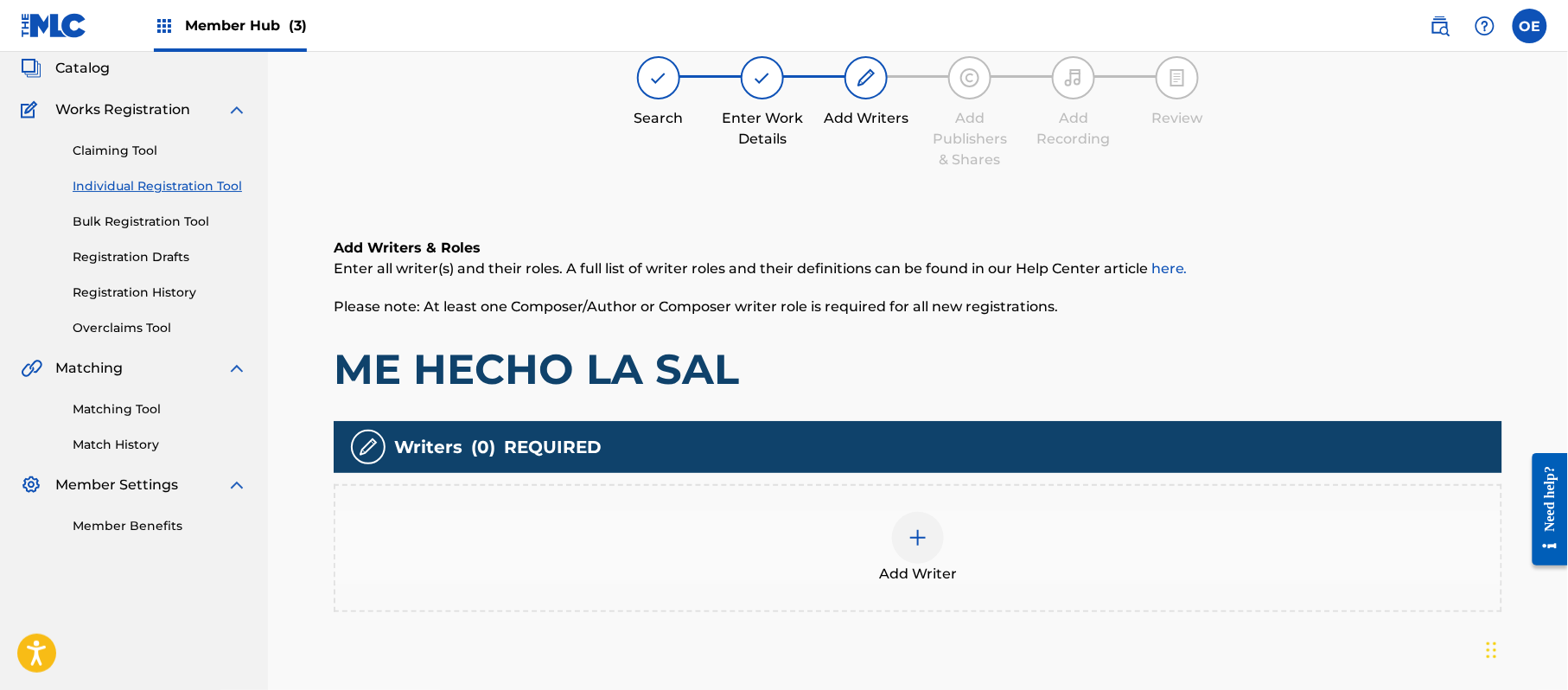
scroll to position [78, 0]
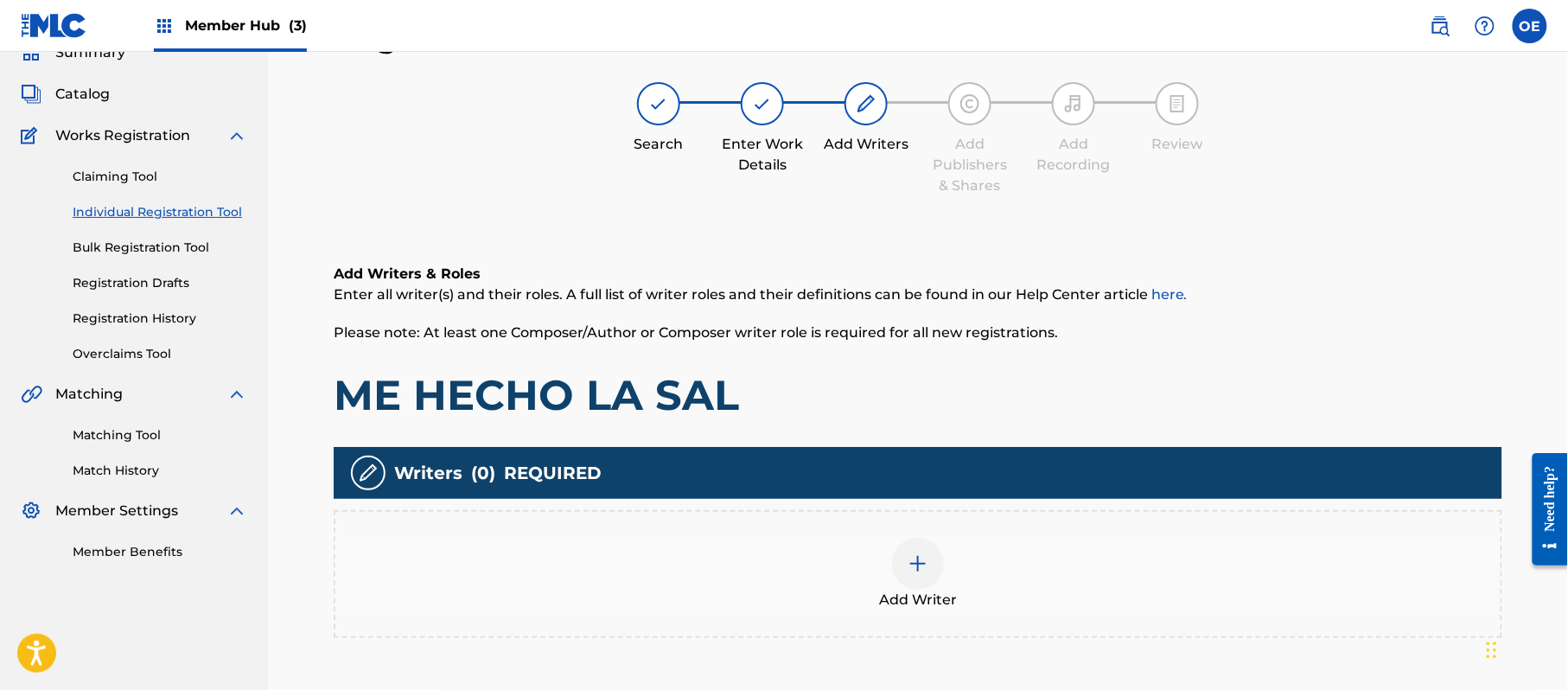
click at [825, 530] on div "Add Writer" at bounding box center [917, 574] width 1169 height 128
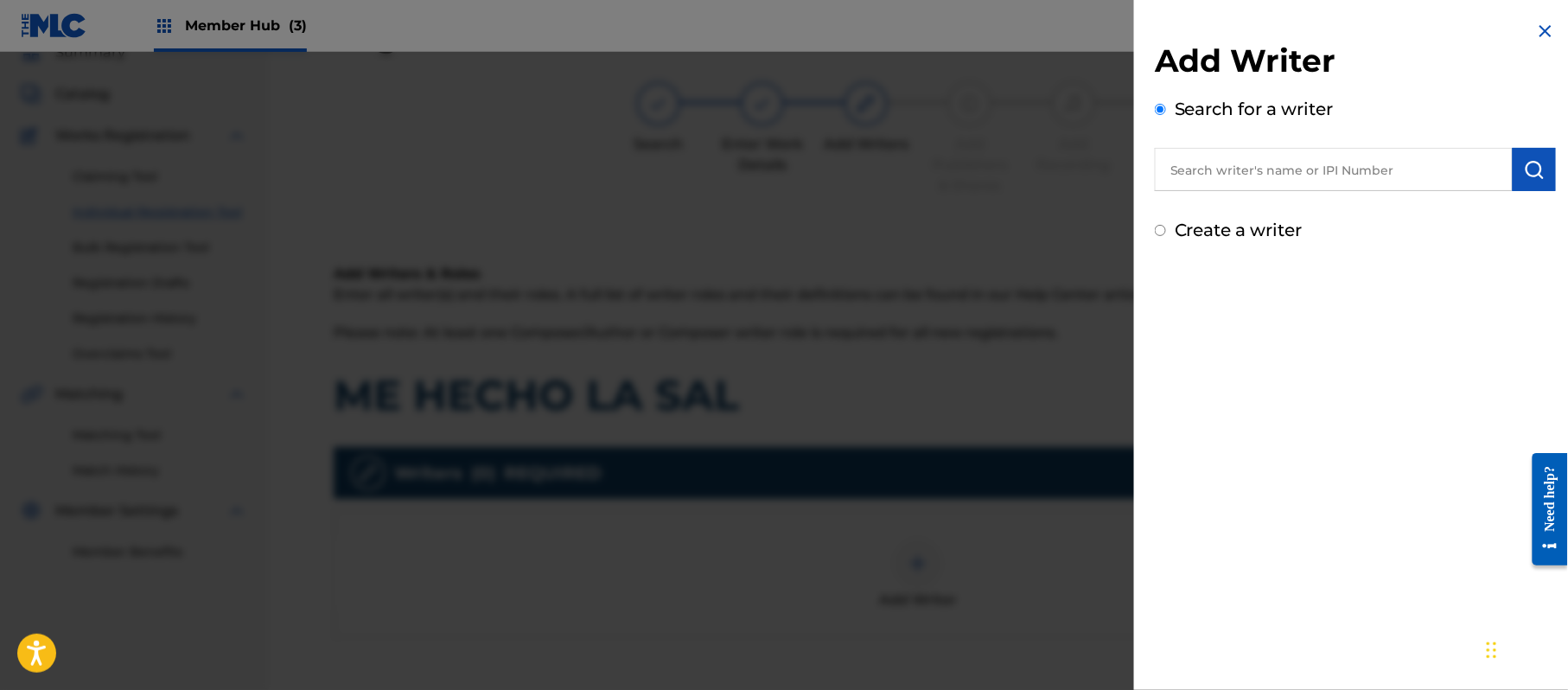
click at [1233, 229] on label "Create a writer" at bounding box center [1238, 230] width 128 height 20
radio input "true"
click at [1166, 229] on input "Create a writer" at bounding box center [1161, 231] width 11 height 11
radio input "false"
radio input "true"
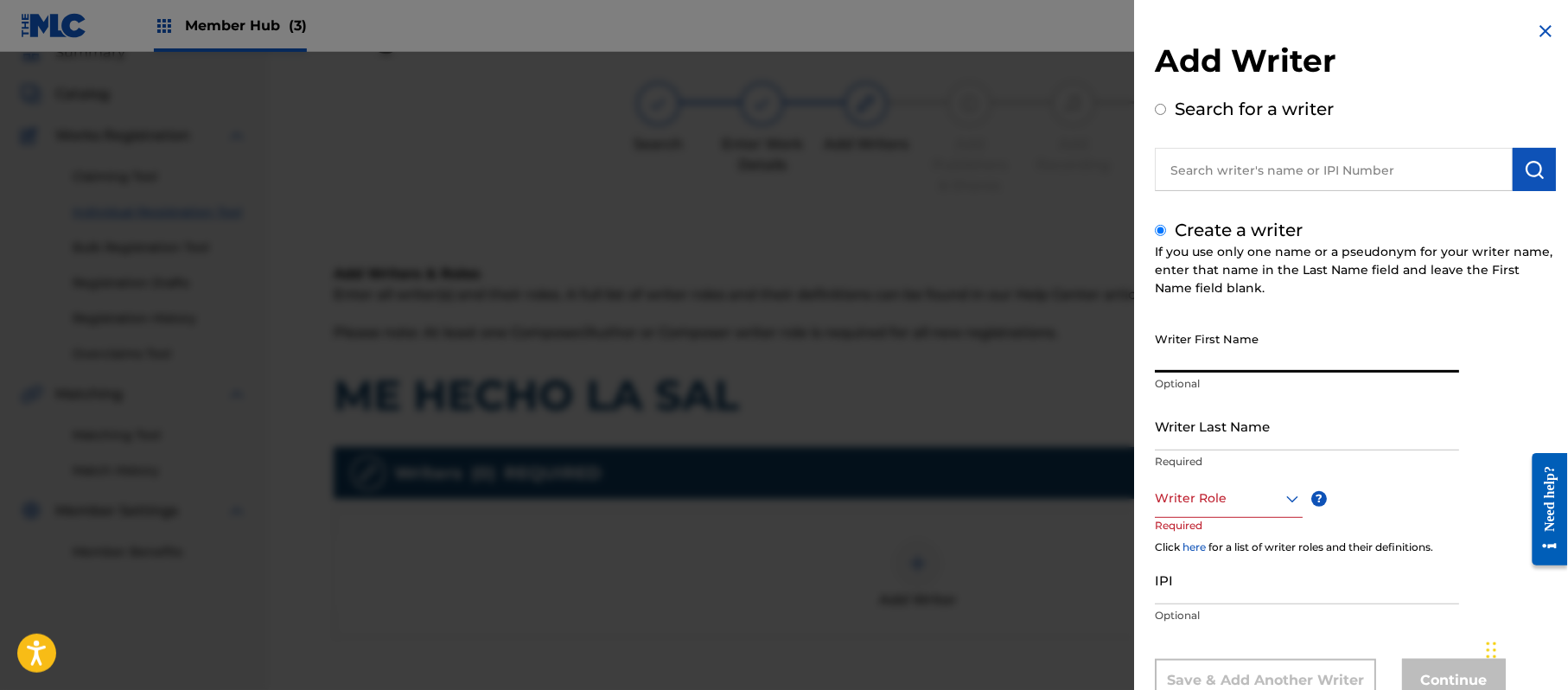
paste input "[PERSON_NAME]"
type input "[PERSON_NAME]"
paste input "[PERSON_NAME]"
type input "[PERSON_NAME]"
drag, startPoint x: 1228, startPoint y: 360, endPoint x: 1198, endPoint y: 369, distance: 31.3
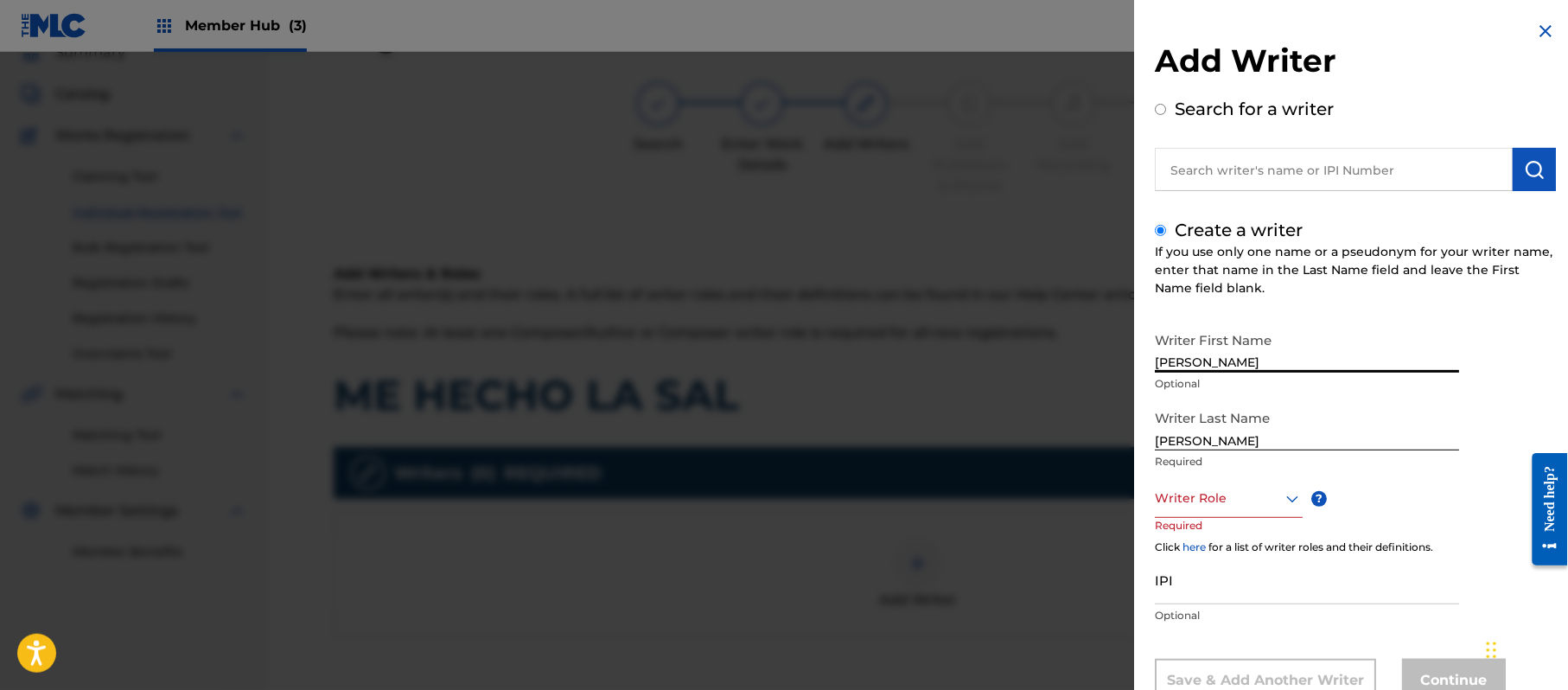
click at [1198, 369] on input "[PERSON_NAME]" at bounding box center [1307, 347] width 305 height 49
type input "[PERSON_NAME]"
drag, startPoint x: 1203, startPoint y: 439, endPoint x: 1066, endPoint y: 445, distance: 137.1
click at [1070, 445] on div "Add Writer Search for a writer Create a writer If you use only one name or a ps…" at bounding box center [784, 370] width 1568 height 638
type input "PAZ"
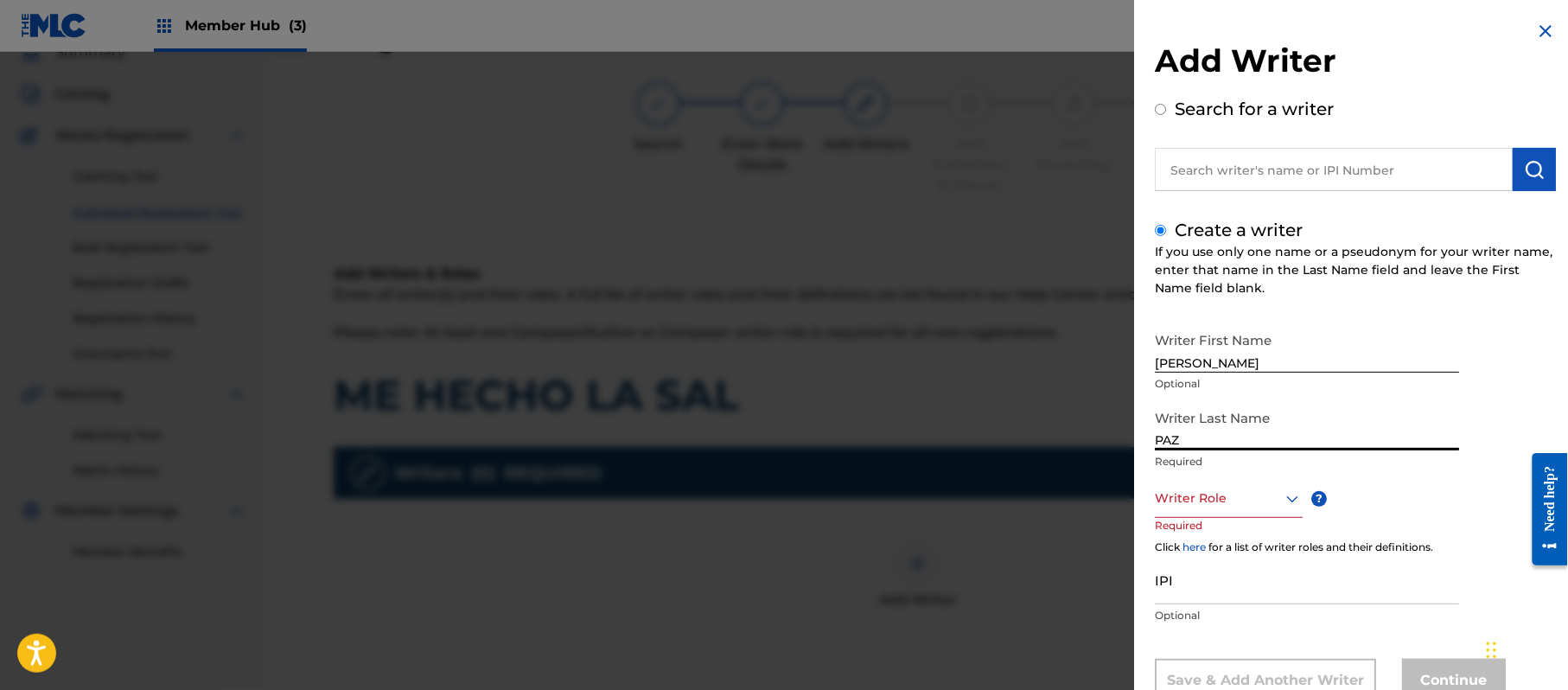
click at [1183, 479] on div "Writer Role" at bounding box center [1229, 498] width 148 height 39
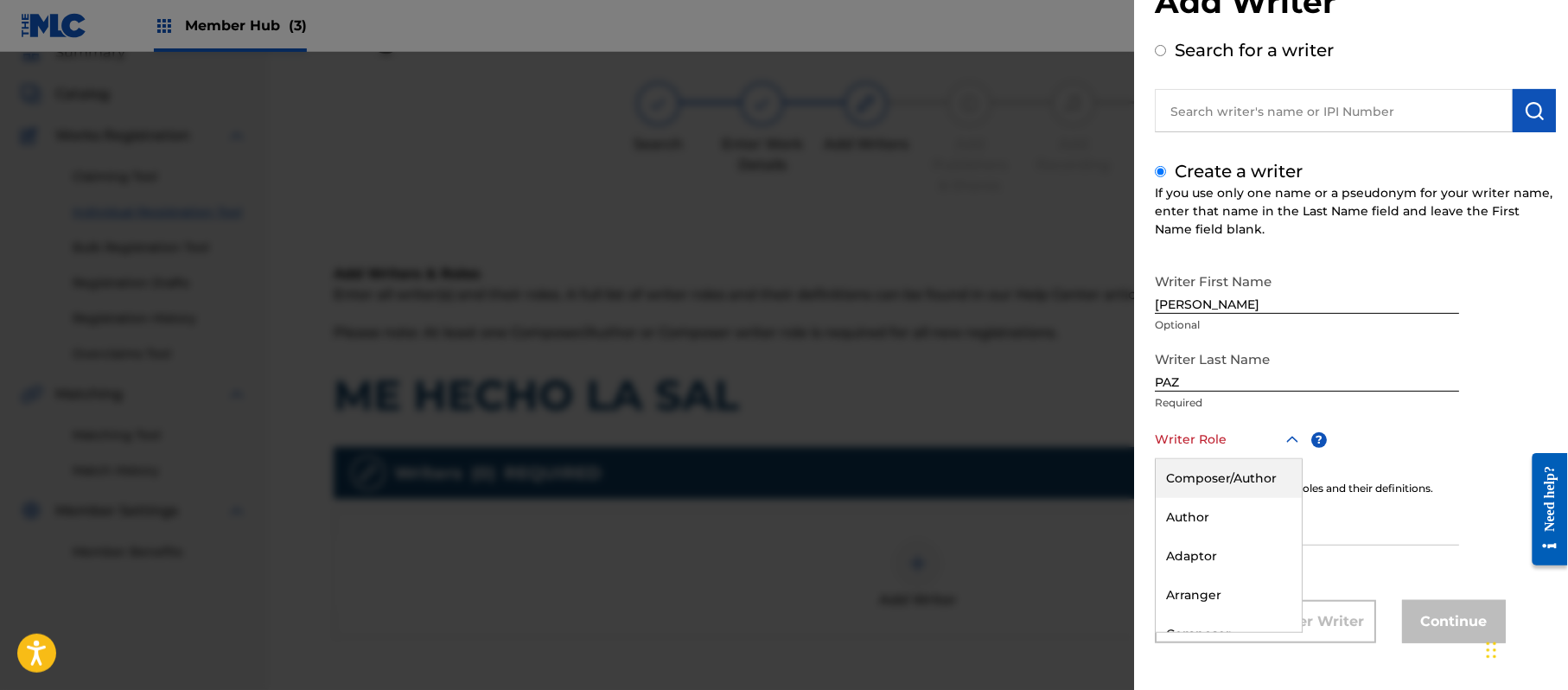
click at [1190, 479] on div "Composer/Author" at bounding box center [1229, 479] width 146 height 39
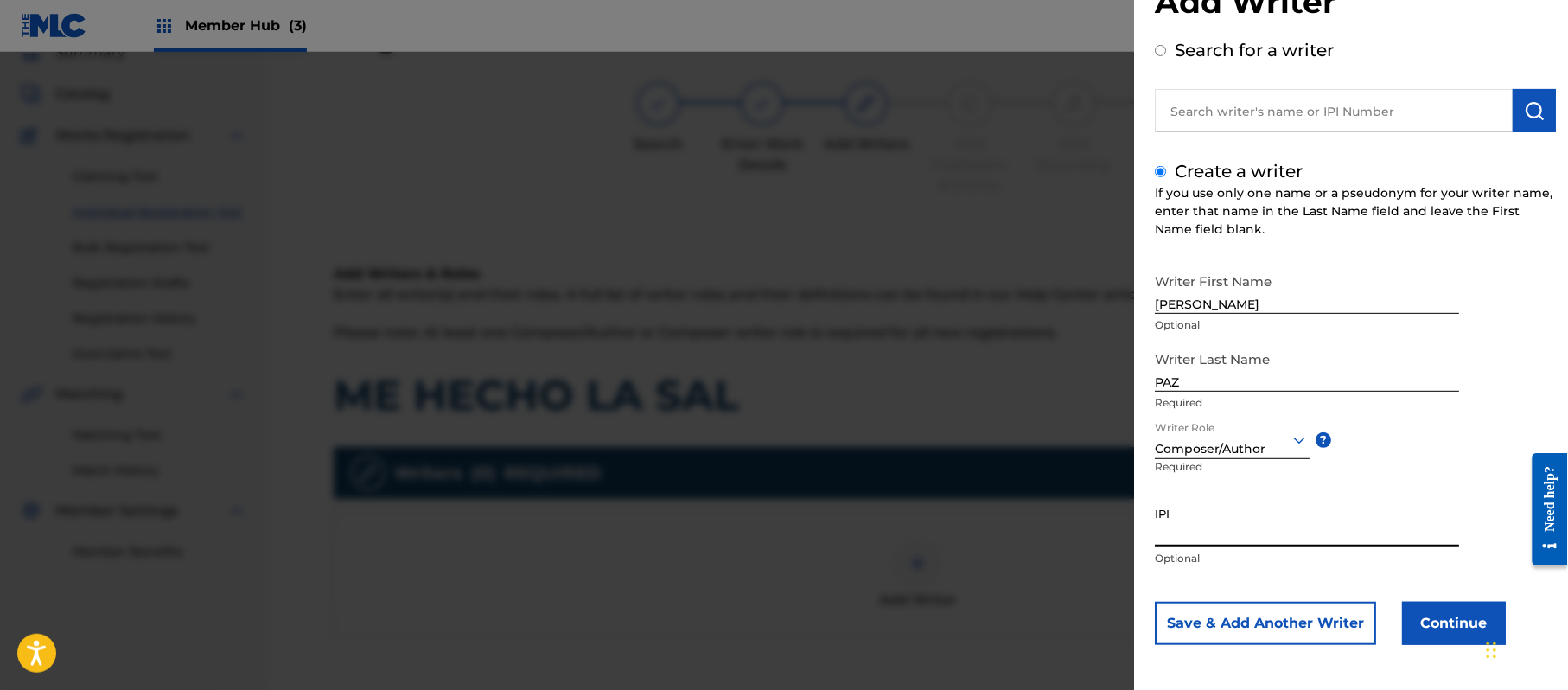
paste input "383824534"
type input "383824534"
click at [1450, 634] on button "Continue" at bounding box center [1454, 623] width 104 height 44
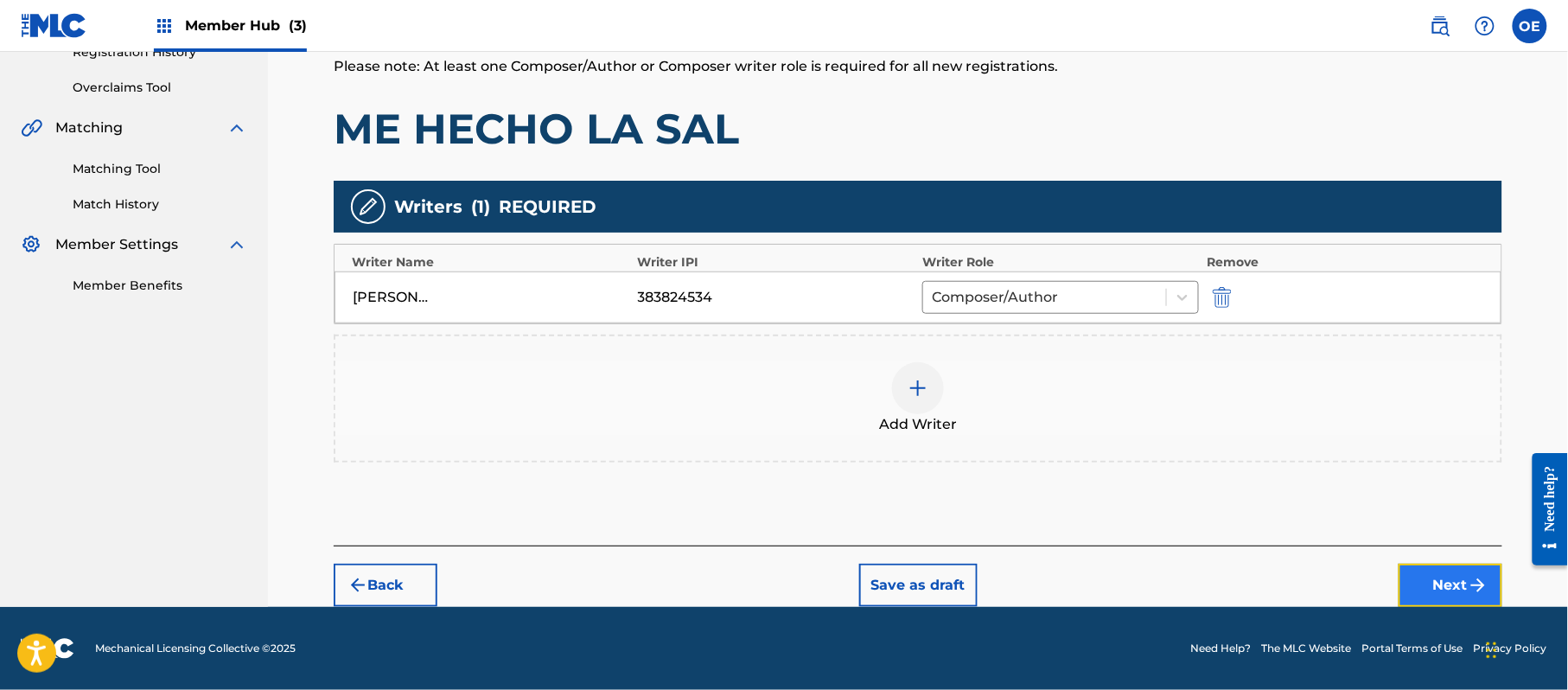
click at [1412, 571] on button "Next" at bounding box center [1450, 585] width 104 height 44
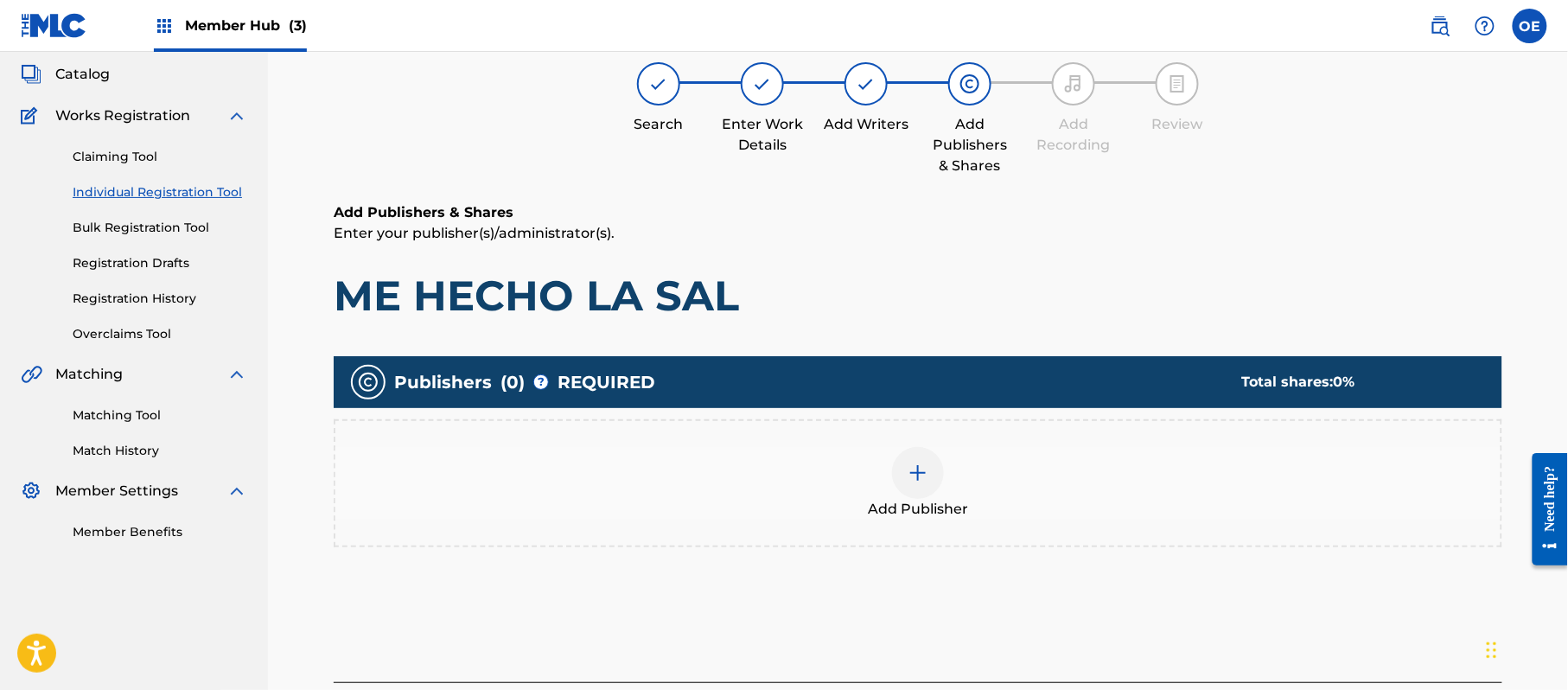
scroll to position [78, 0]
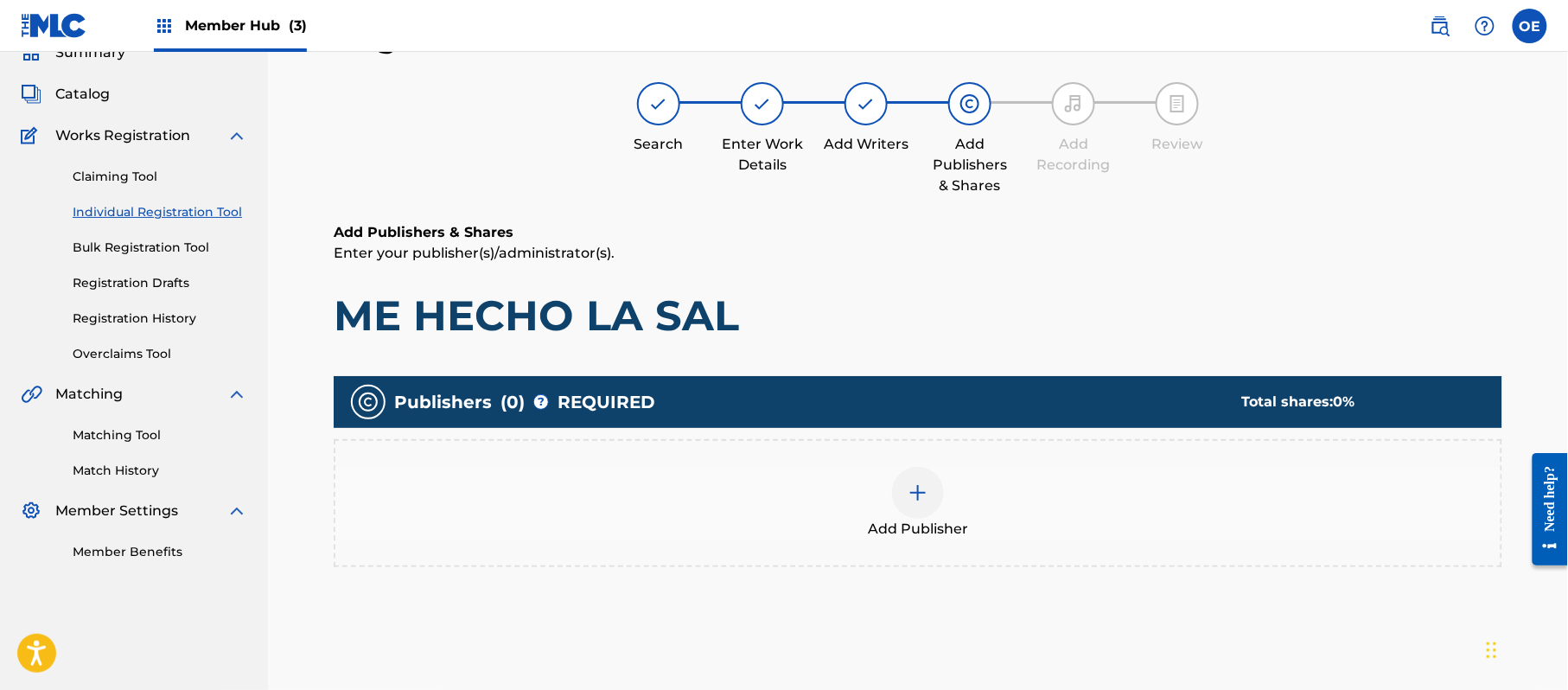
click at [828, 431] on div "Publishers ( 0 ) ? REQUIRED Total shares: 0 % Add Publisher" at bounding box center [917, 471] width 1169 height 191
drag, startPoint x: 906, startPoint y: 465, endPoint x: 917, endPoint y: 469, distance: 11.7
click at [917, 469] on div "Add Publisher" at bounding box center [917, 503] width 1165 height 72
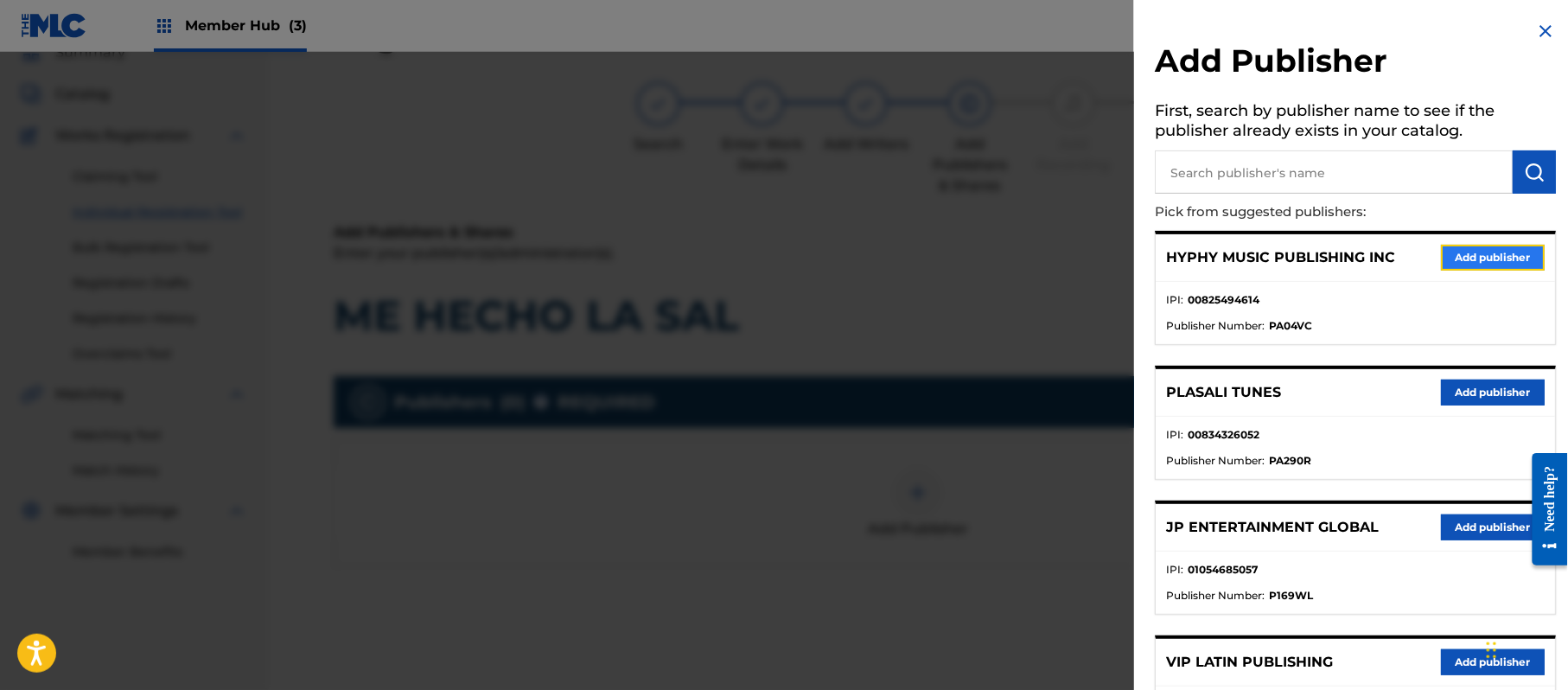
click at [1452, 249] on button "Add publisher" at bounding box center [1493, 257] width 104 height 26
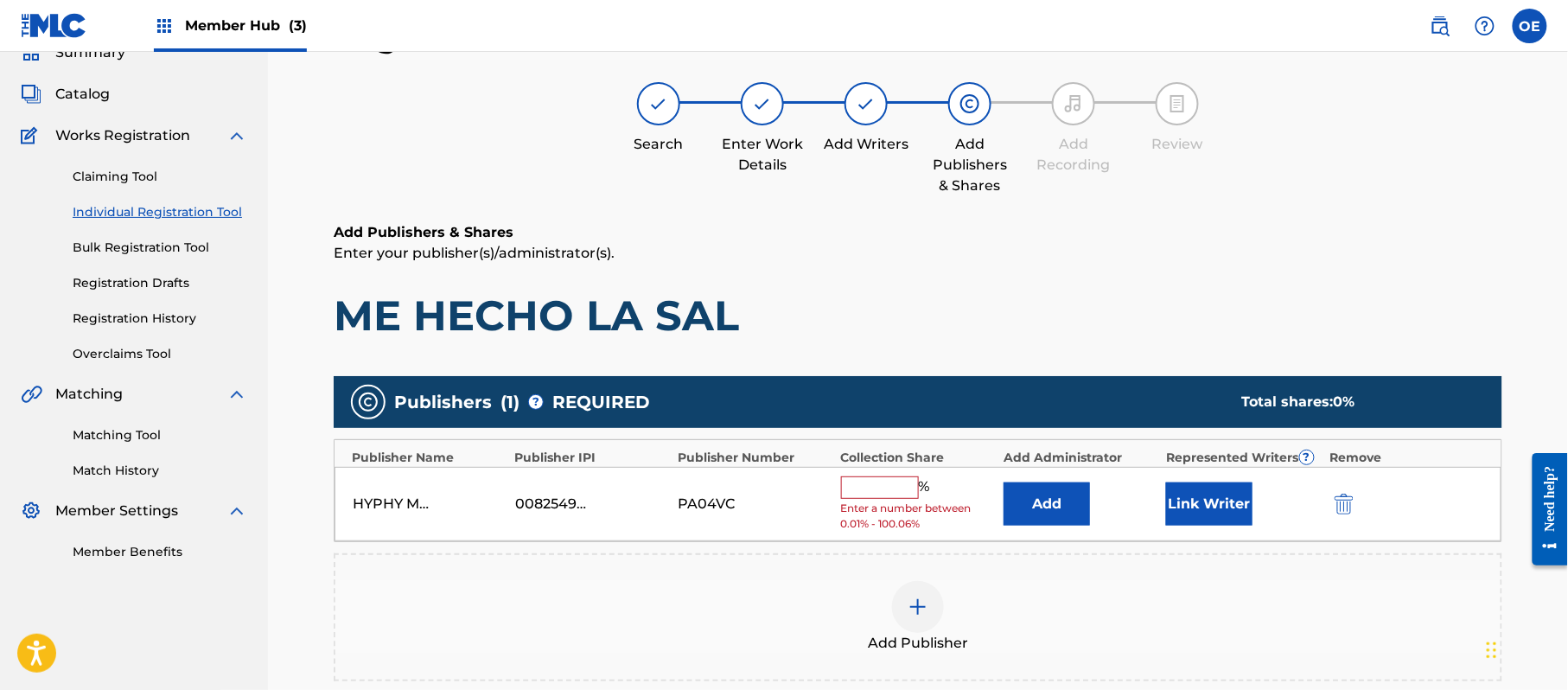
click at [862, 489] on input "text" at bounding box center [880, 488] width 78 height 22
type input "100"
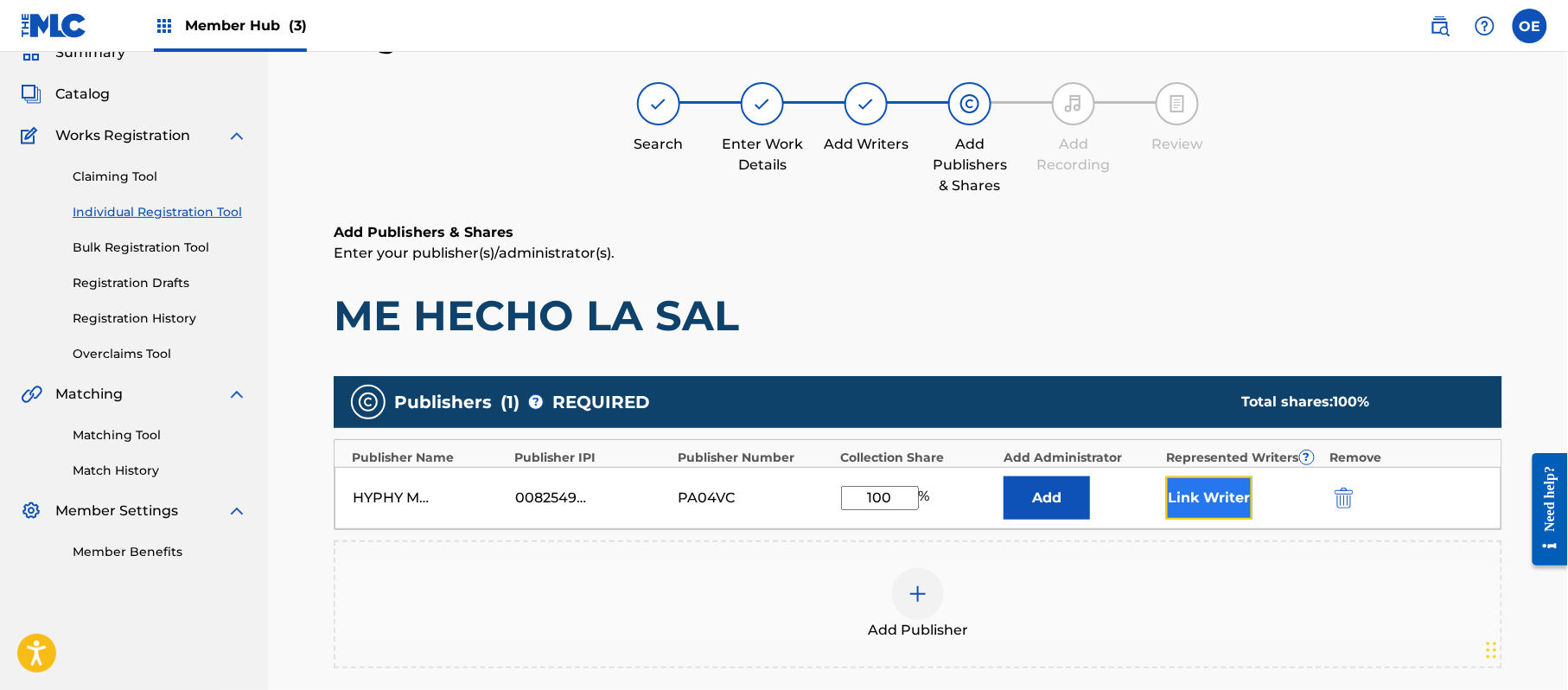
click at [1188, 498] on button "Link Writer" at bounding box center [1209, 498] width 86 height 44
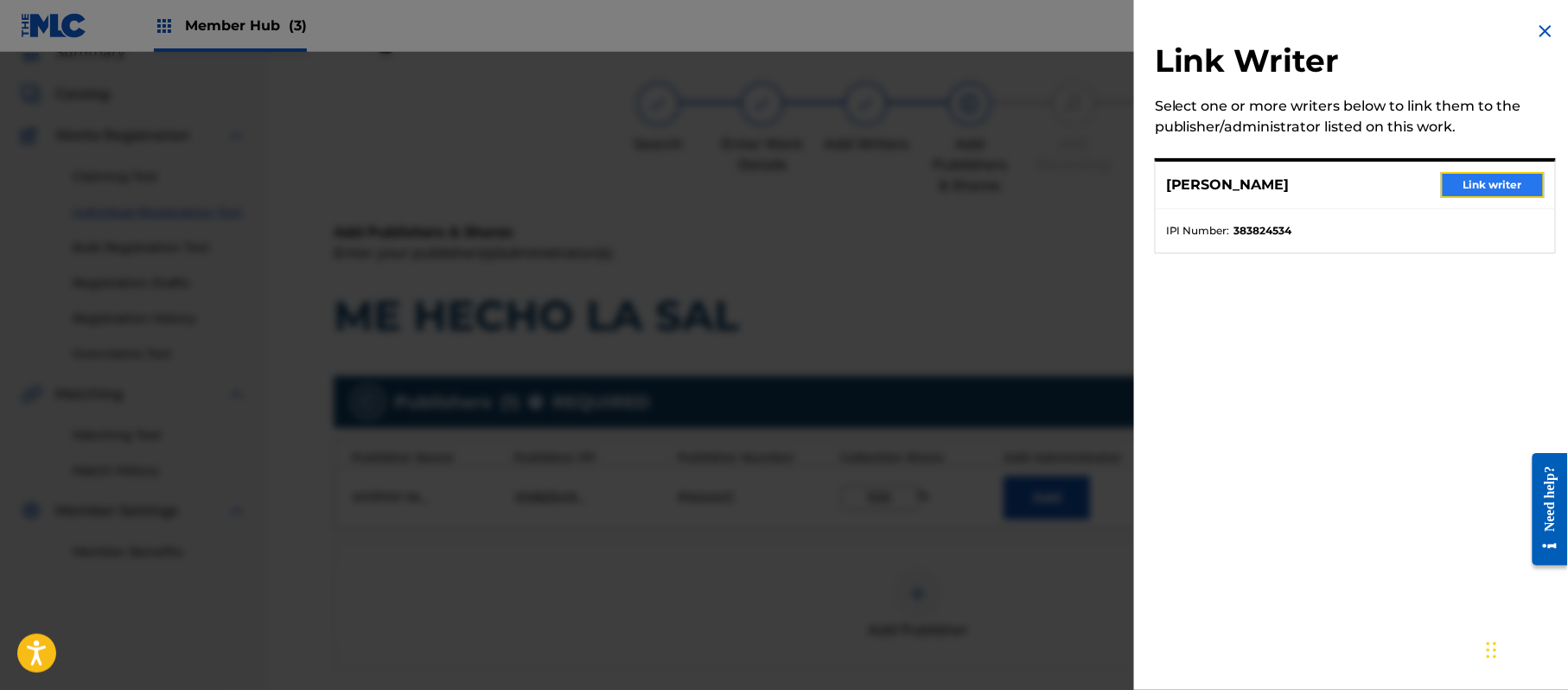
click at [1499, 184] on button "Link writer" at bounding box center [1493, 185] width 104 height 26
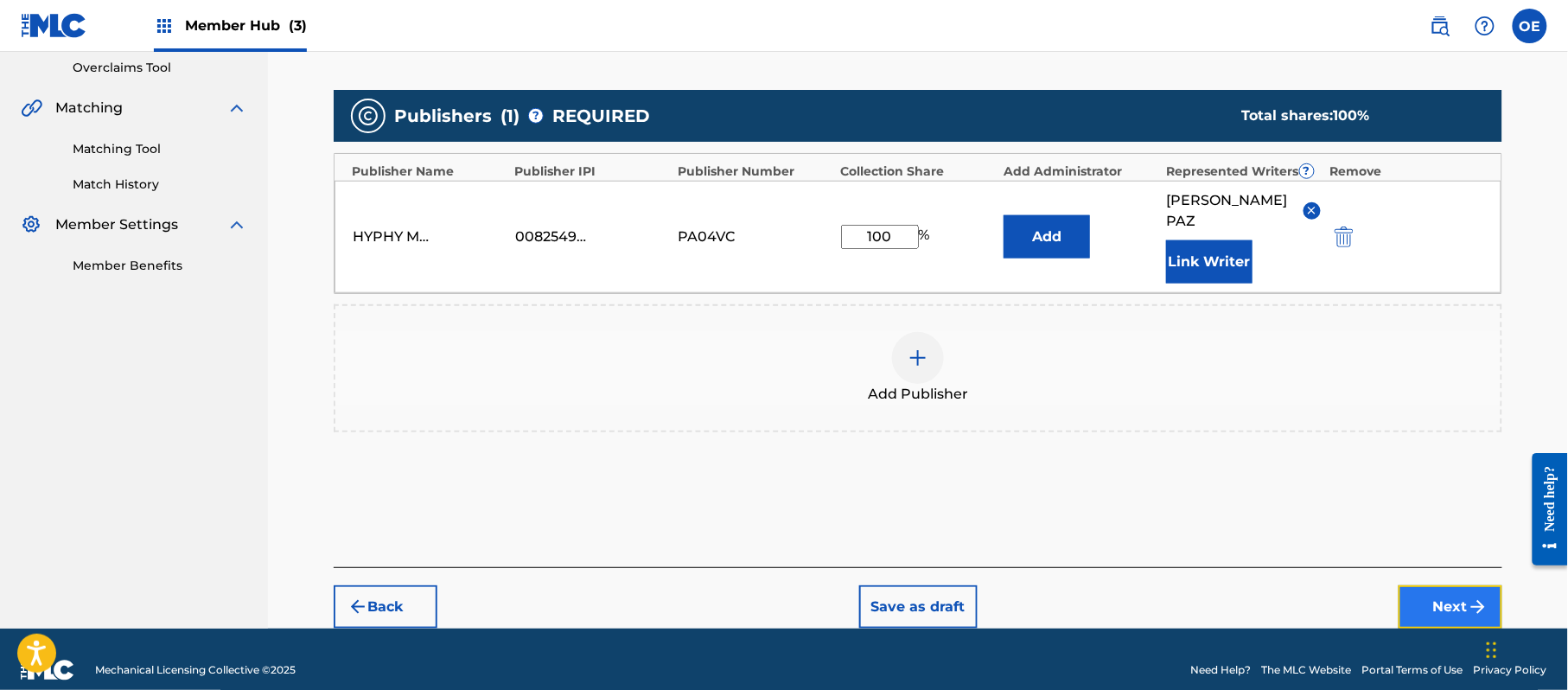
click at [1428, 585] on button "Next" at bounding box center [1450, 607] width 104 height 44
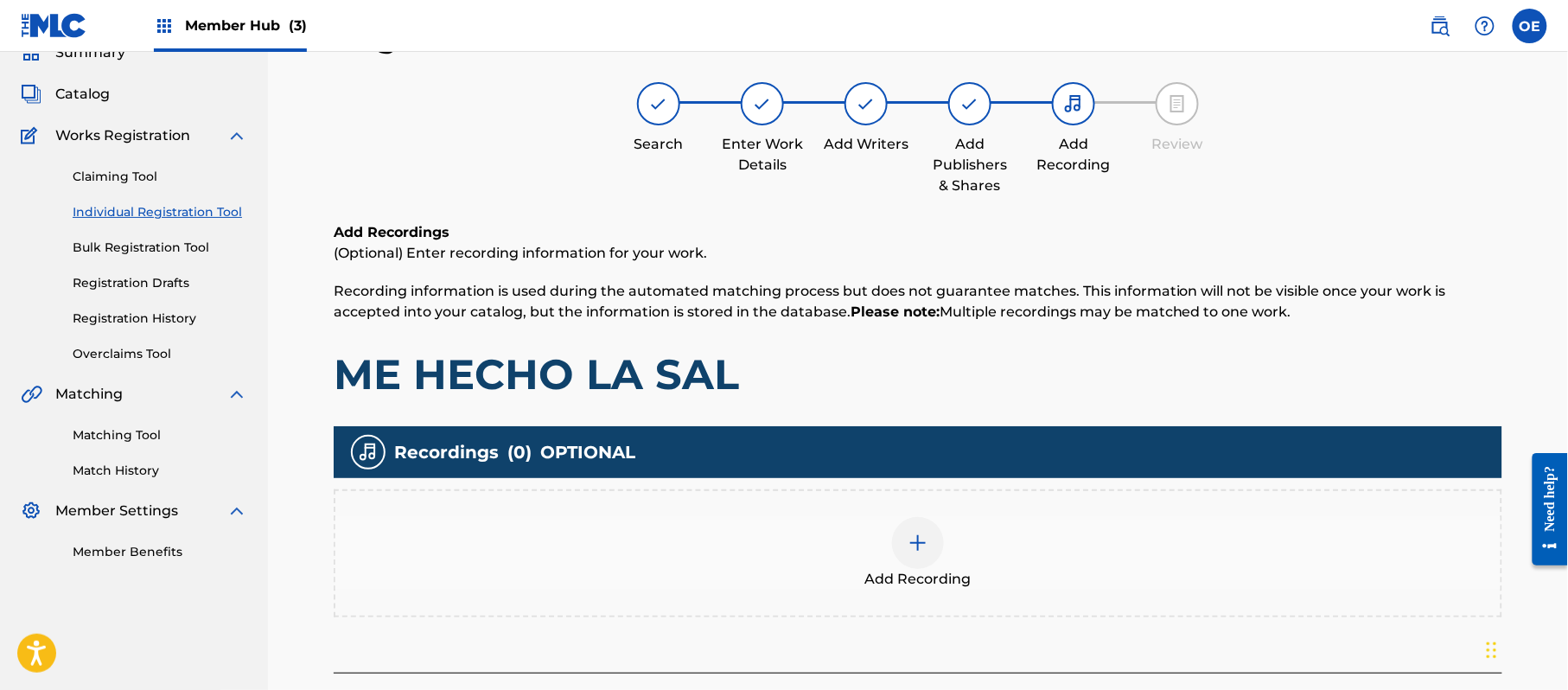
click at [825, 512] on div "Add Recording" at bounding box center [917, 554] width 1169 height 128
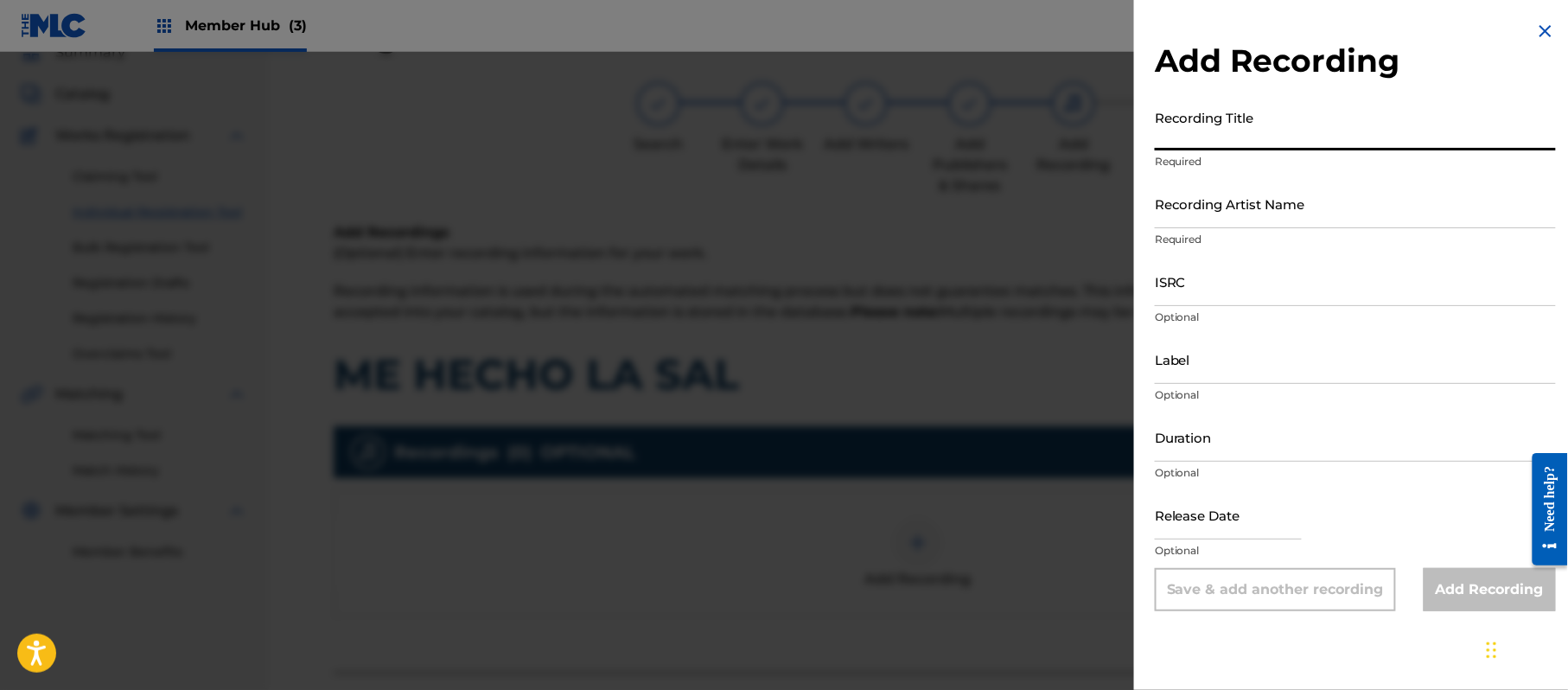
paste input "Me Hecho La [PERSON_NAME]"
type input "Me Hecho La [PERSON_NAME]"
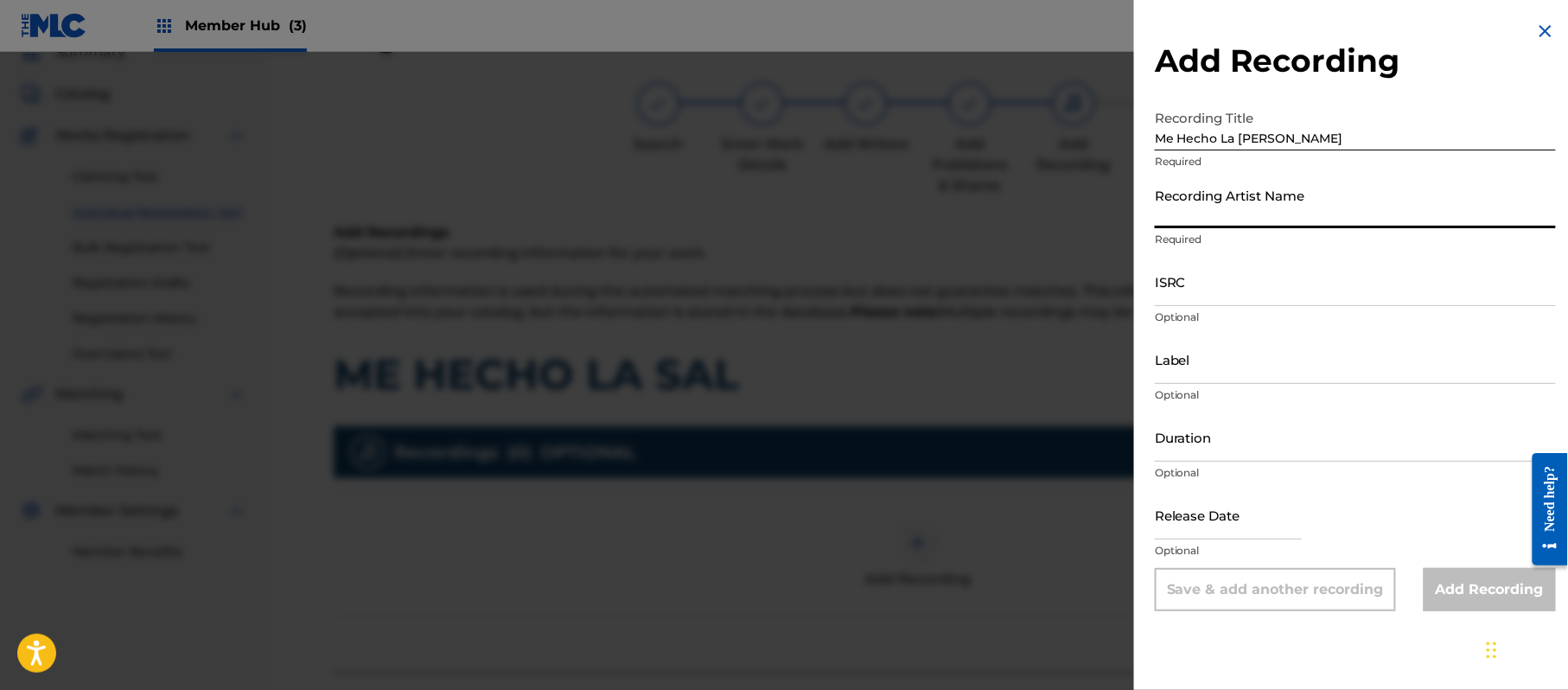
paste input "[PERSON_NAME]"
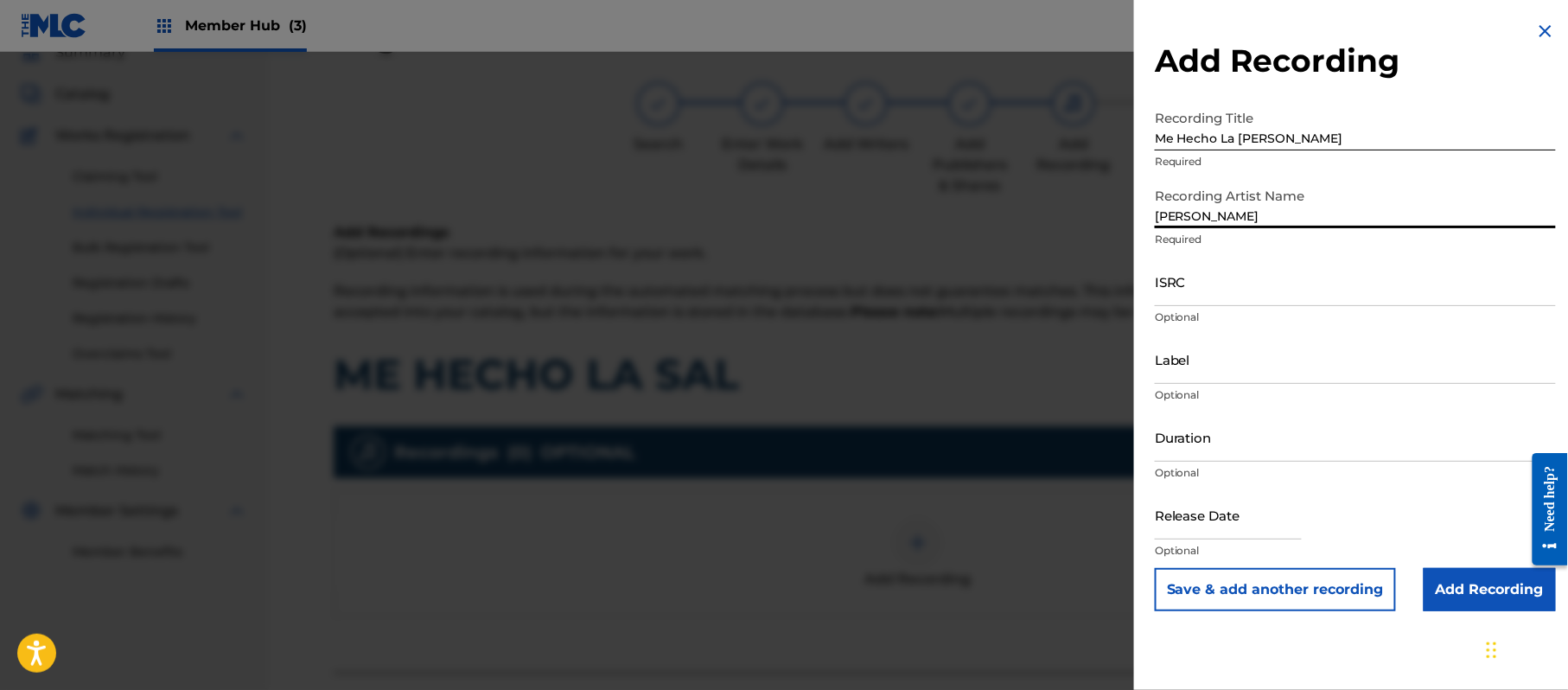
type input "[PERSON_NAME]"
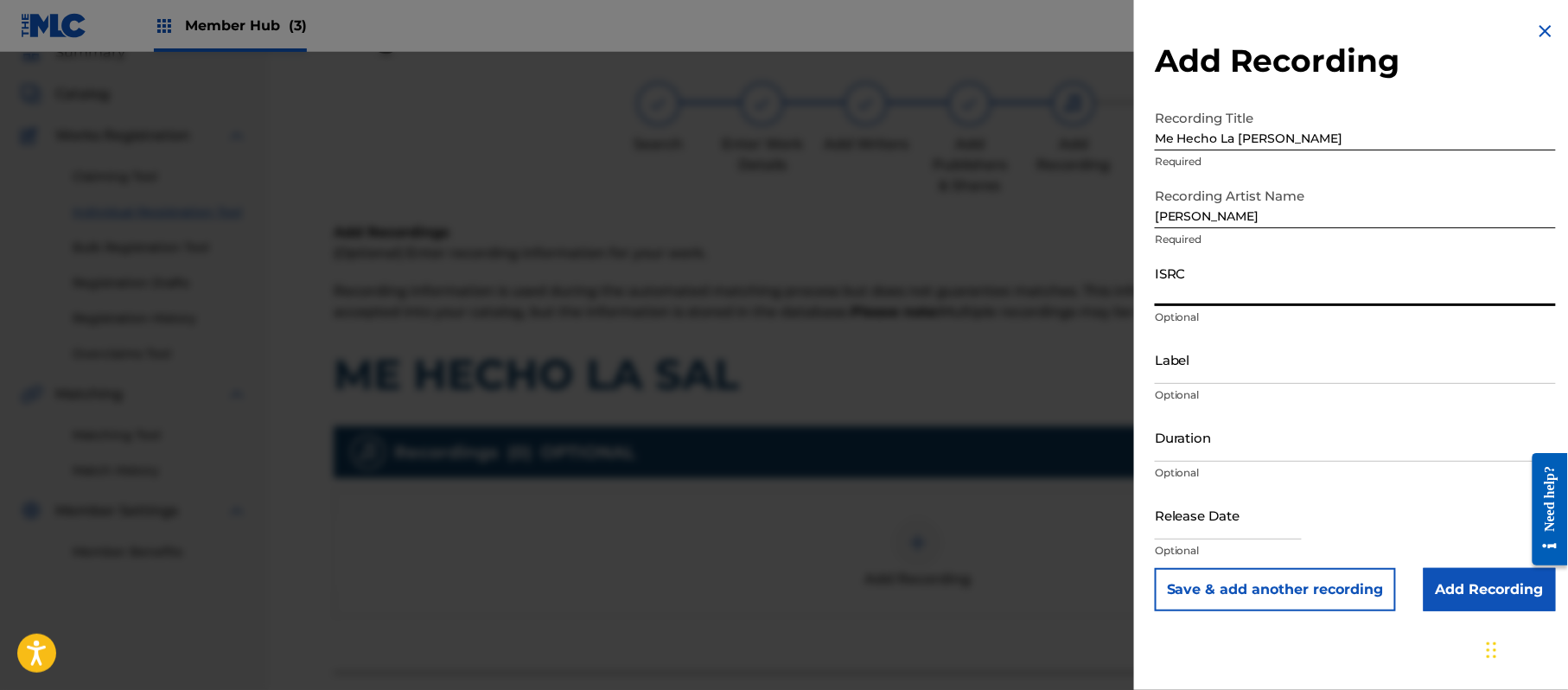
paste input "CA5KR1834424"
type input "CA5KR1834424"
paste input "3 Amigos Intertainment"
type input "3 Amigos Intertainment"
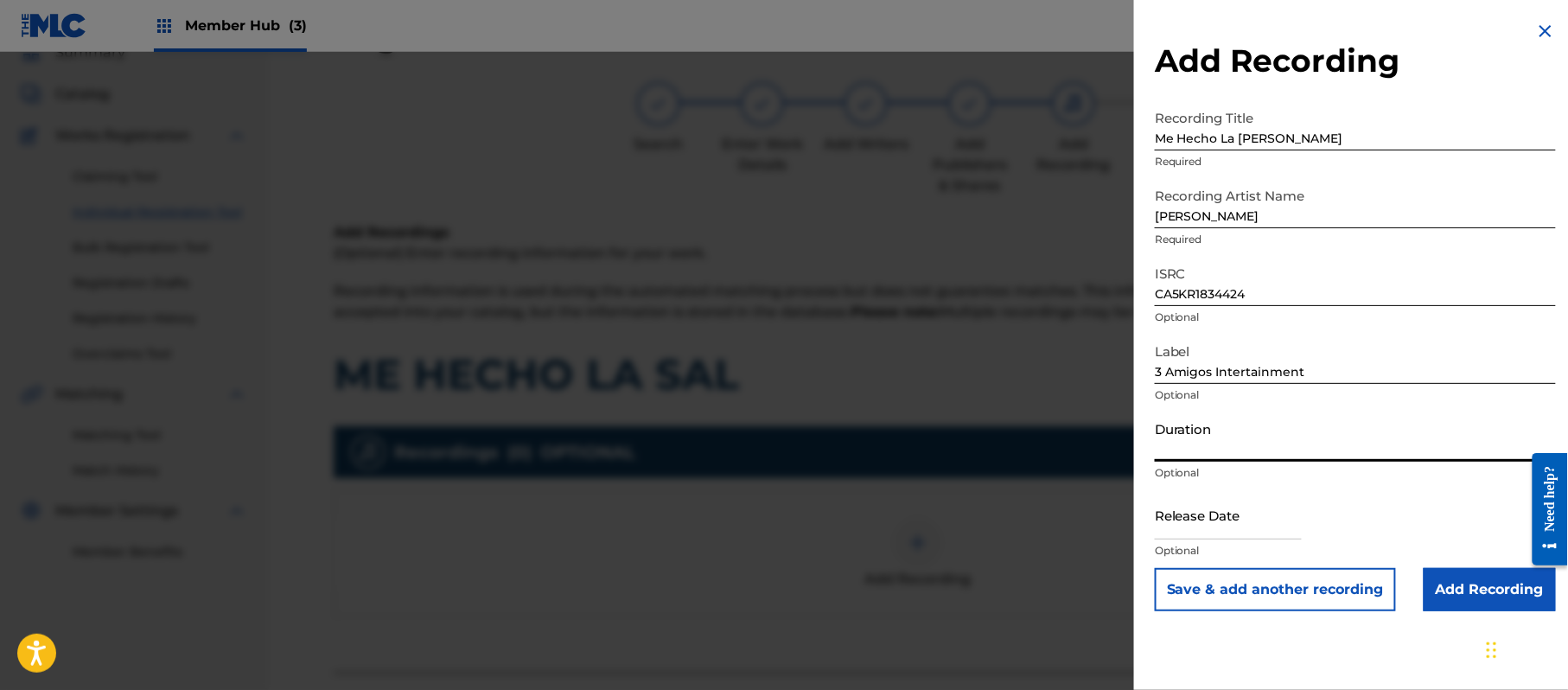
click at [1196, 433] on input "Duration" at bounding box center [1355, 436] width 401 height 49
type input "03:18"
drag, startPoint x: 1208, startPoint y: 528, endPoint x: 1217, endPoint y: 530, distance: 9.2
click at [1210, 528] on input "text" at bounding box center [1228, 515] width 147 height 49
select select "8"
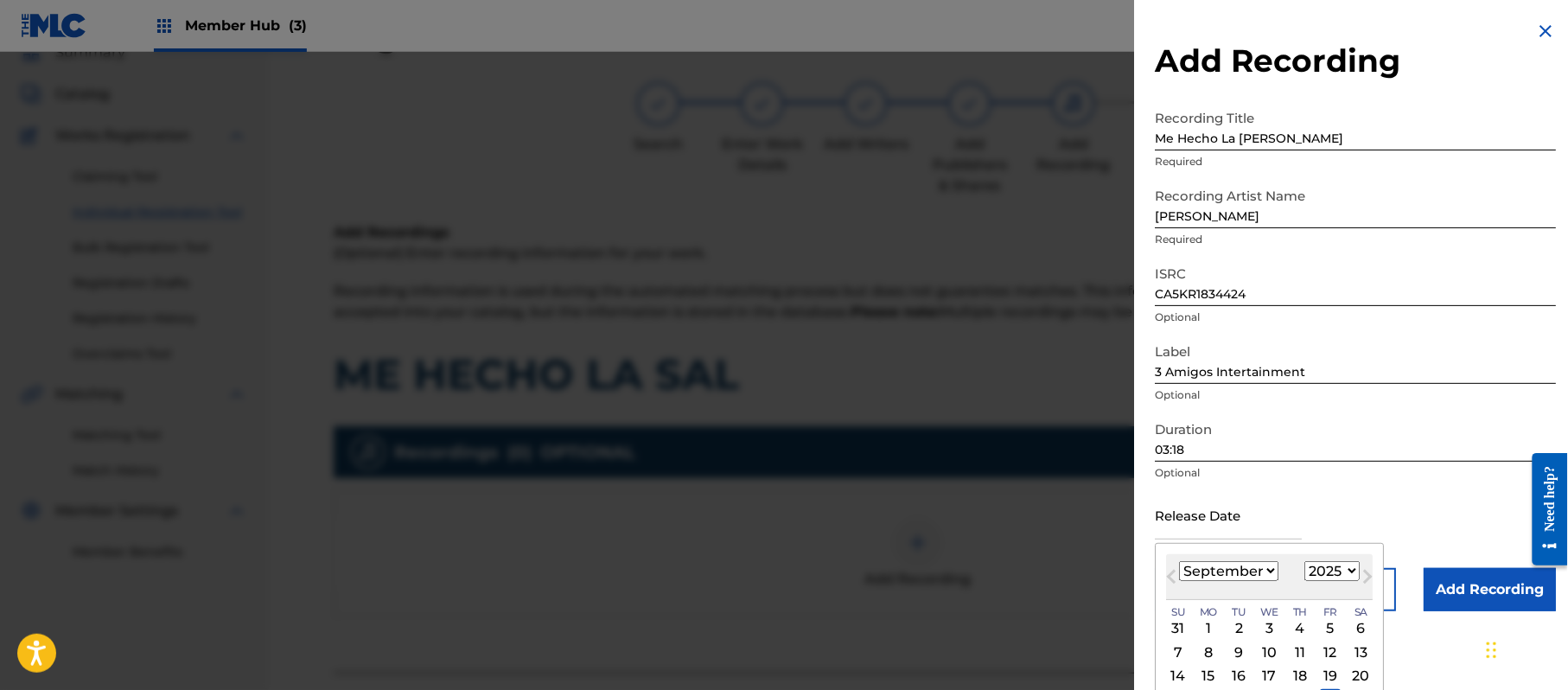
click at [1313, 574] on select "1899 1900 1901 1902 1903 1904 1905 1906 1907 1908 1909 1910 1911 1912 1913 1914…" at bounding box center [1332, 571] width 56 height 19
select select "2018"
click at [1308, 561] on select "1899 1900 1901 1902 1903 1904 1905 1906 1907 1908 1909 1910 1911 1912 1913 1914…" at bounding box center [1332, 571] width 56 height 19
drag, startPoint x: 1241, startPoint y: 561, endPoint x: 1239, endPoint y: 551, distance: 10.2
click at [1239, 551] on div "[DATE] Previous Month Next Month [DATE] January February March April May June J…" at bounding box center [1269, 668] width 229 height 251
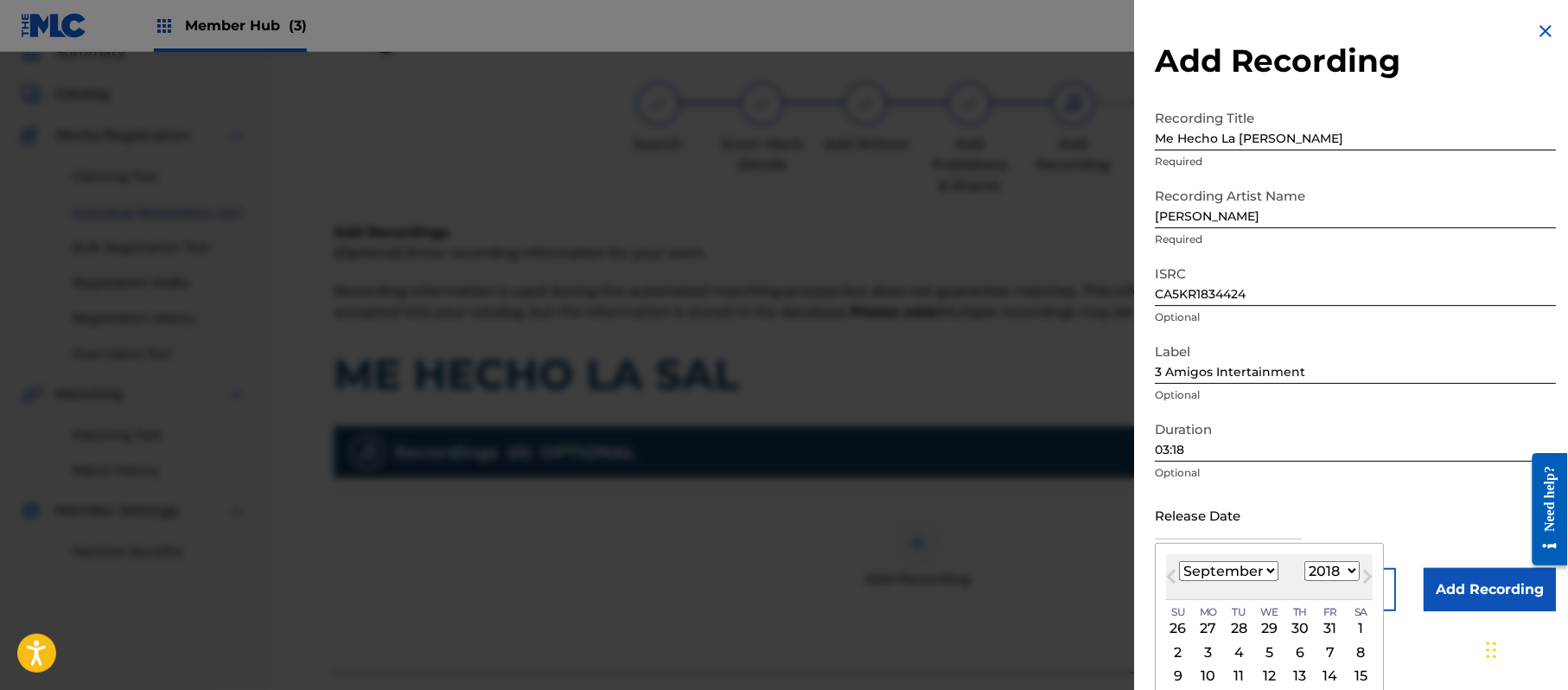
select select "9"
click at [1180, 561] on select "January February March April May June July August September October November De…" at bounding box center [1228, 571] width 99 height 19
click at [1210, 650] on div "8" at bounding box center [1208, 652] width 20 height 20
type input "[DATE]"
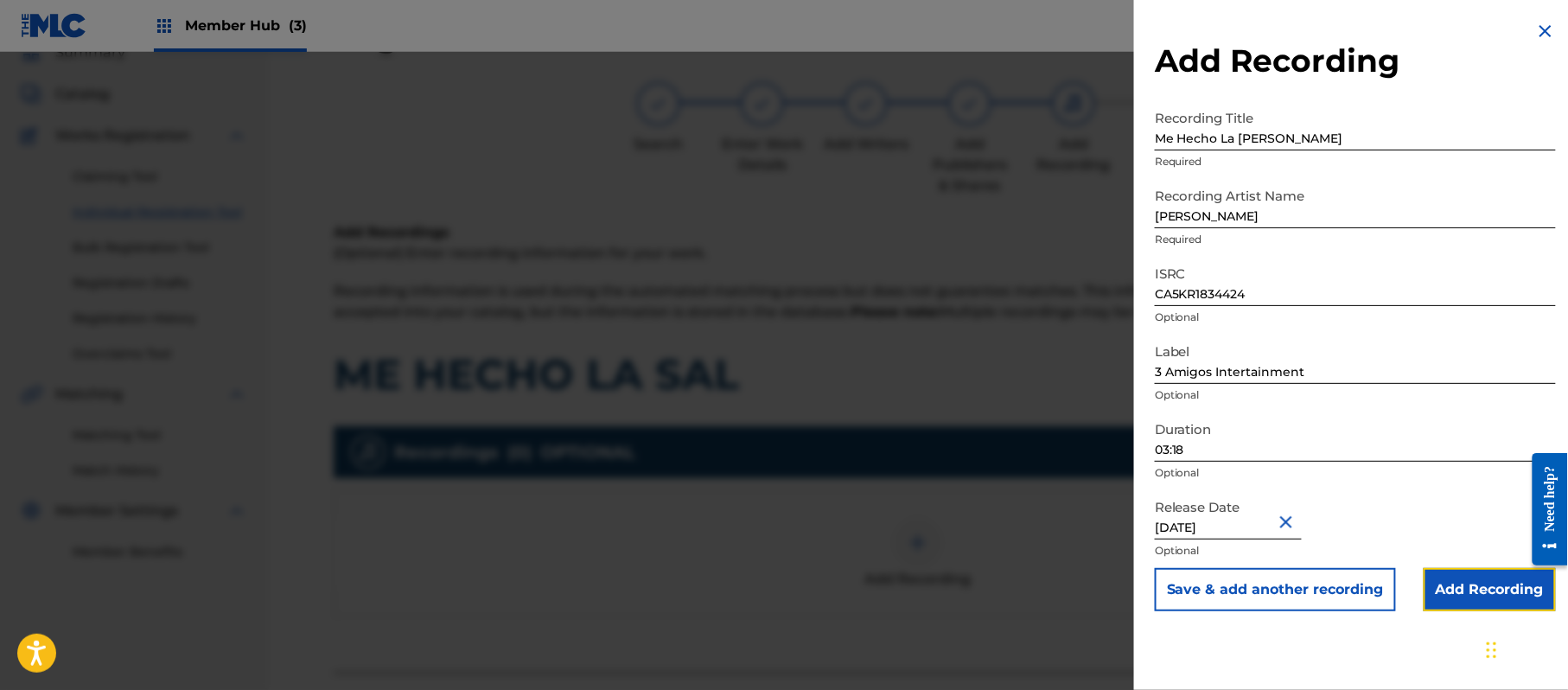
drag, startPoint x: 1474, startPoint y: 596, endPoint x: 1423, endPoint y: 589, distance: 51.5
click at [1474, 594] on input "Add Recording" at bounding box center [1489, 590] width 132 height 44
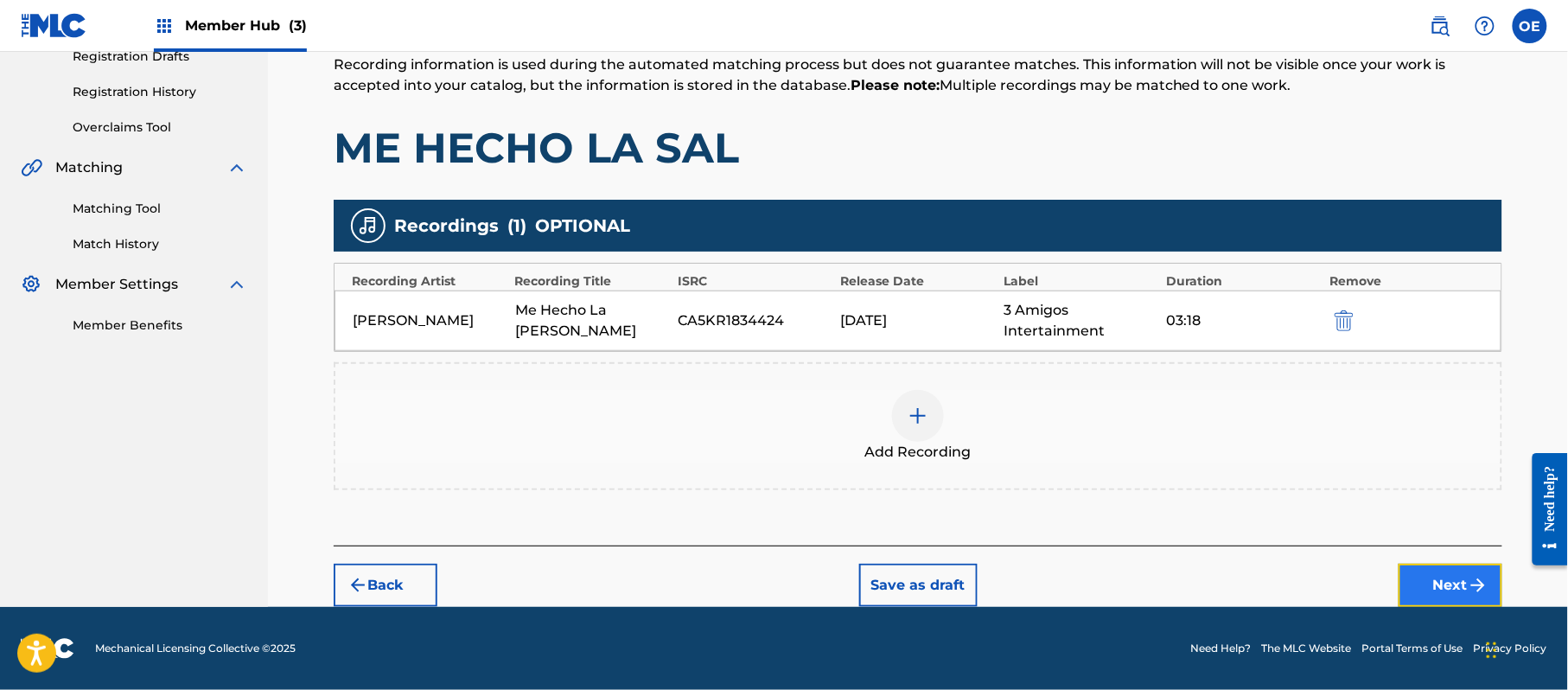
click at [1464, 572] on button "Next" at bounding box center [1450, 585] width 104 height 44
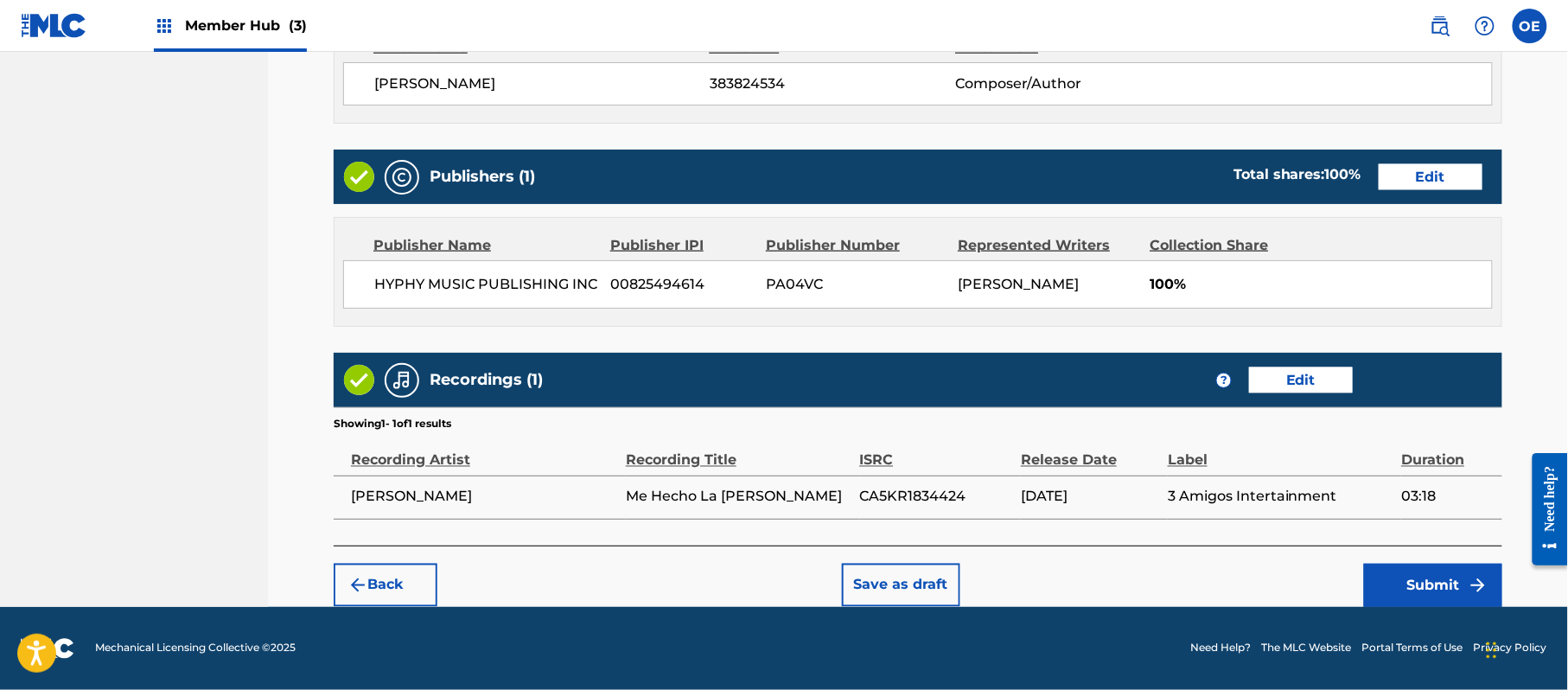
scroll to position [773, 0]
click at [1411, 592] on button "Submit" at bounding box center [1433, 585] width 138 height 44
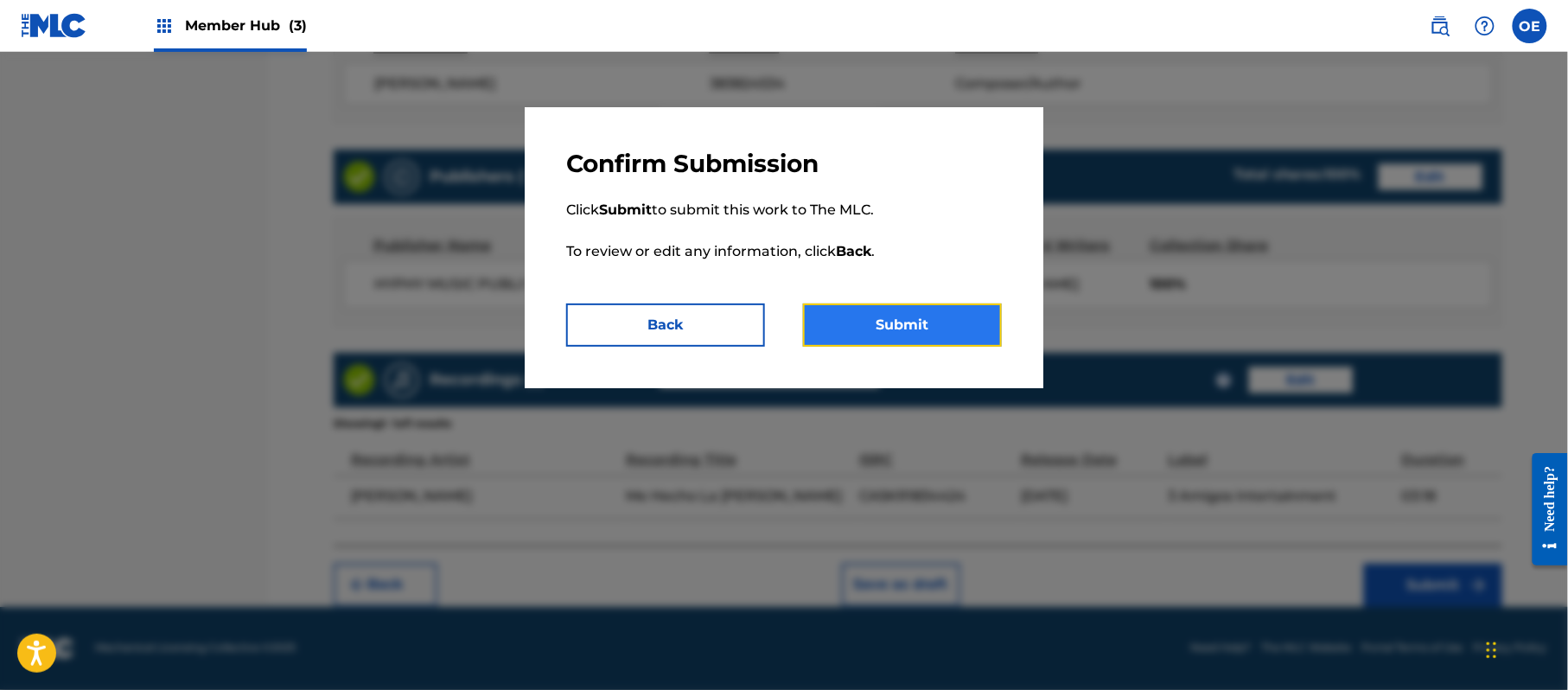
click at [903, 321] on button "Submit" at bounding box center [902, 325] width 199 height 44
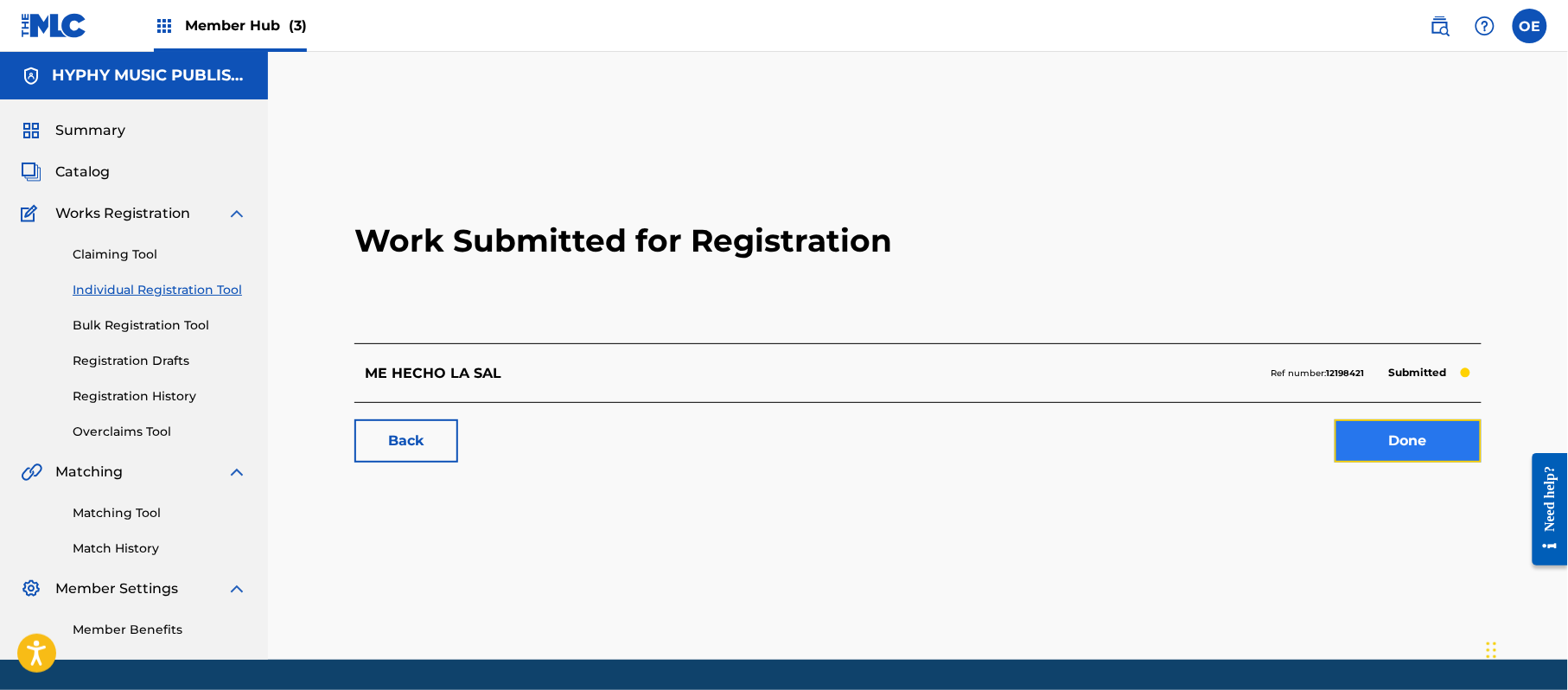
click at [1412, 425] on link "Done" at bounding box center [1408, 441] width 147 height 44
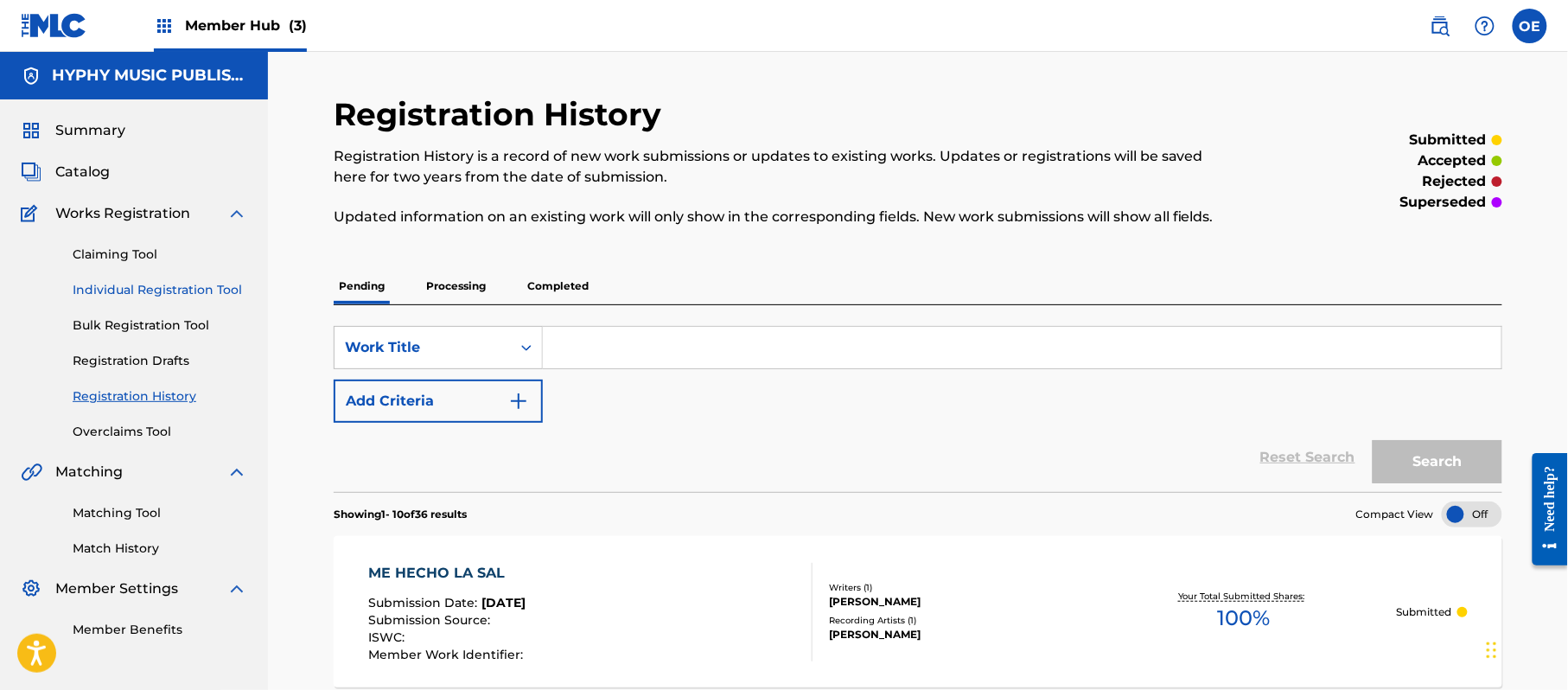
click at [185, 295] on link "Individual Registration Tool" at bounding box center [159, 291] width 175 height 19
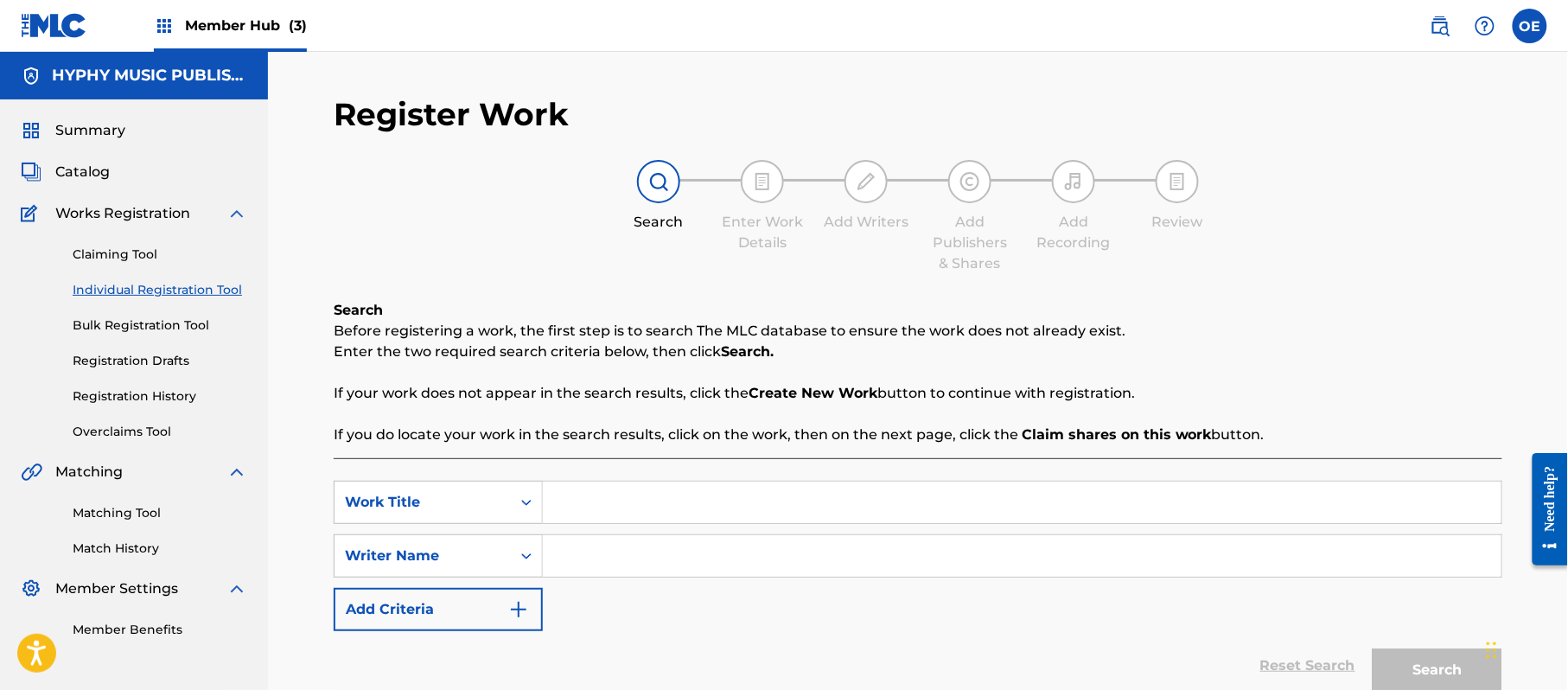
paste input "ME LLAMAN CAYITO"
type input "ME LLAMAN CAYITO"
paste input "[PERSON_NAME]"
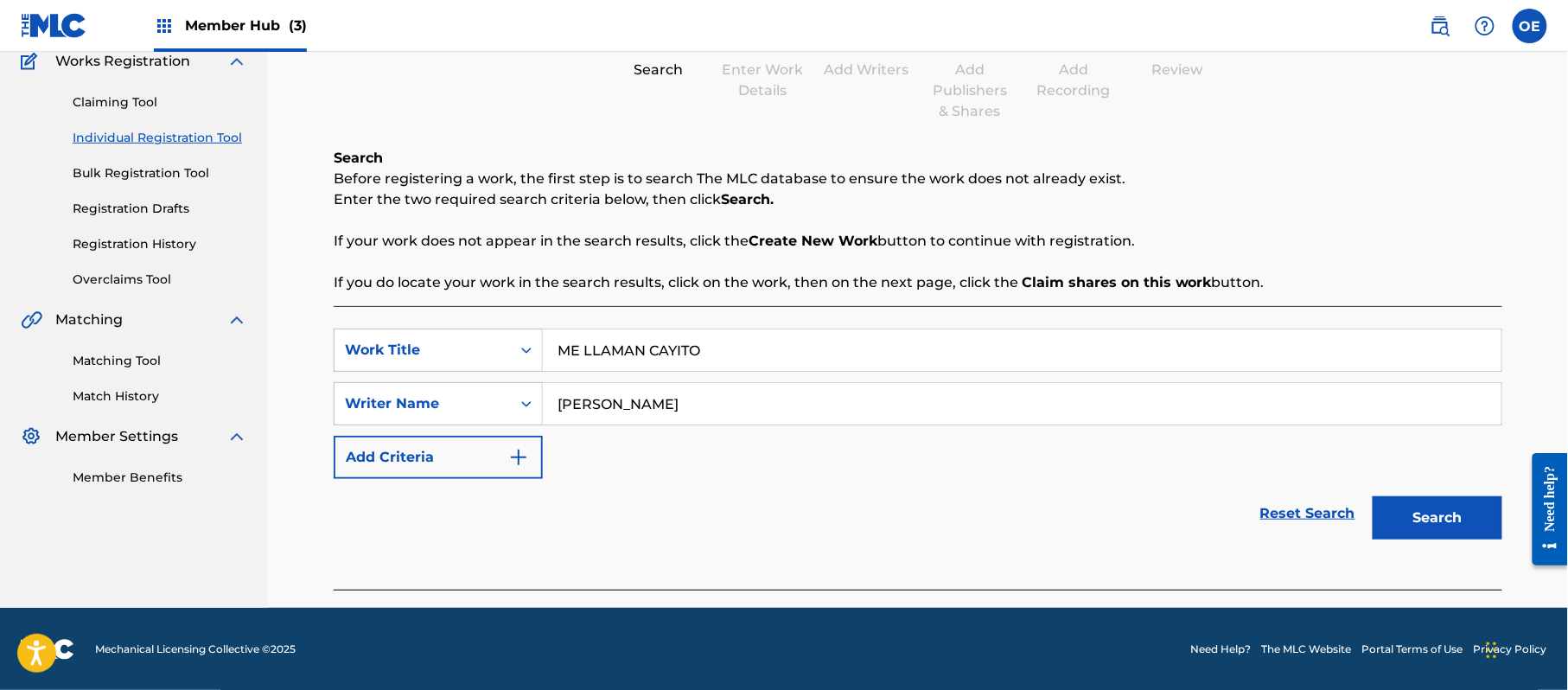
scroll to position [153, 0]
type input "[PERSON_NAME]"
click at [1388, 516] on button "Search" at bounding box center [1437, 517] width 130 height 44
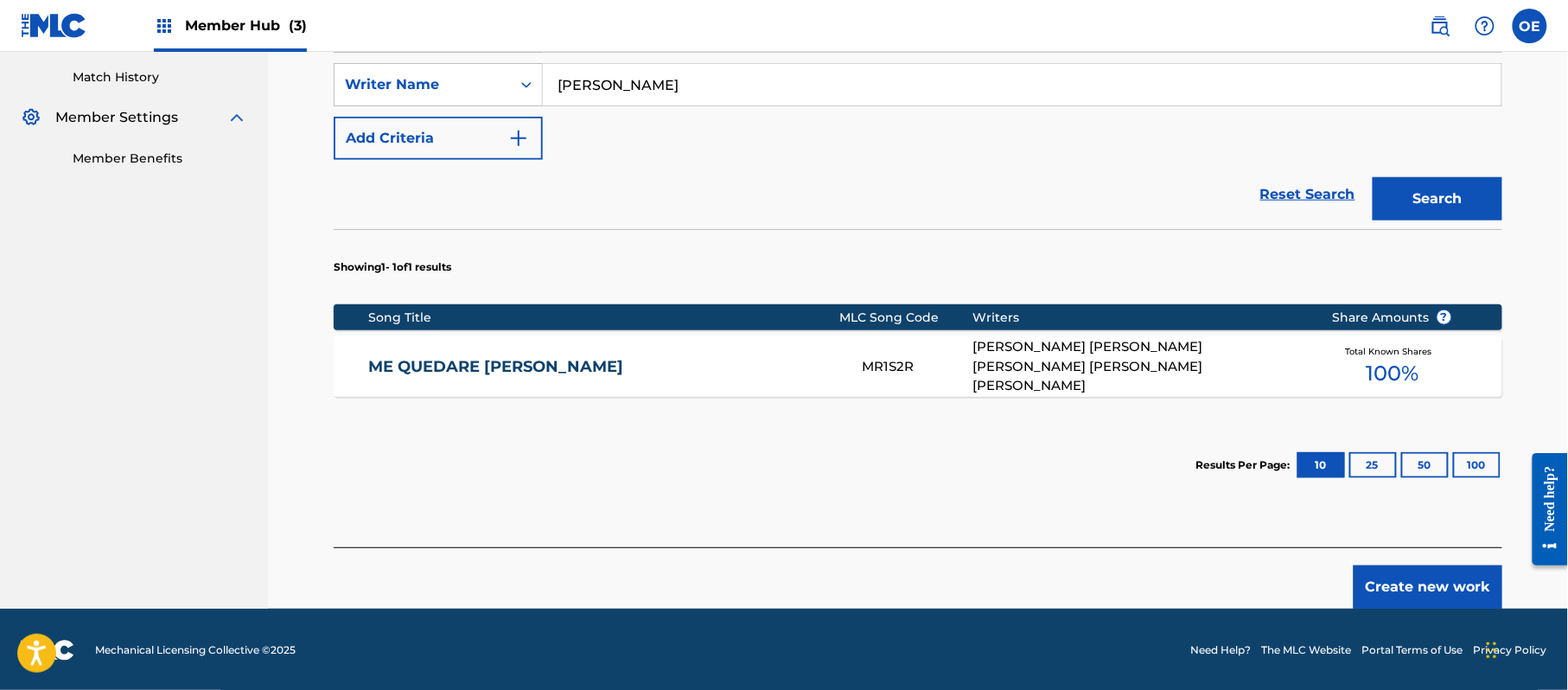
scroll to position [474, 0]
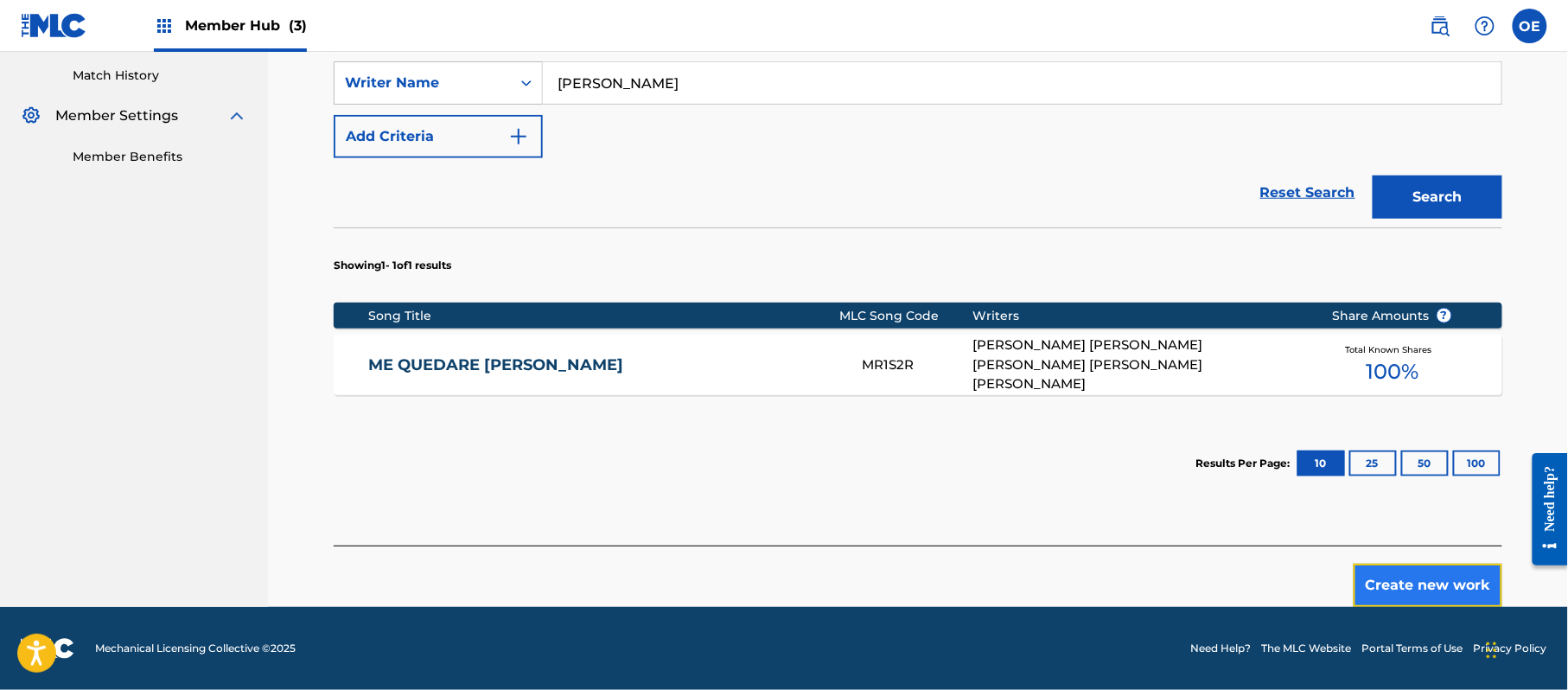
click at [1405, 593] on button "Create new work" at bounding box center [1427, 585] width 149 height 44
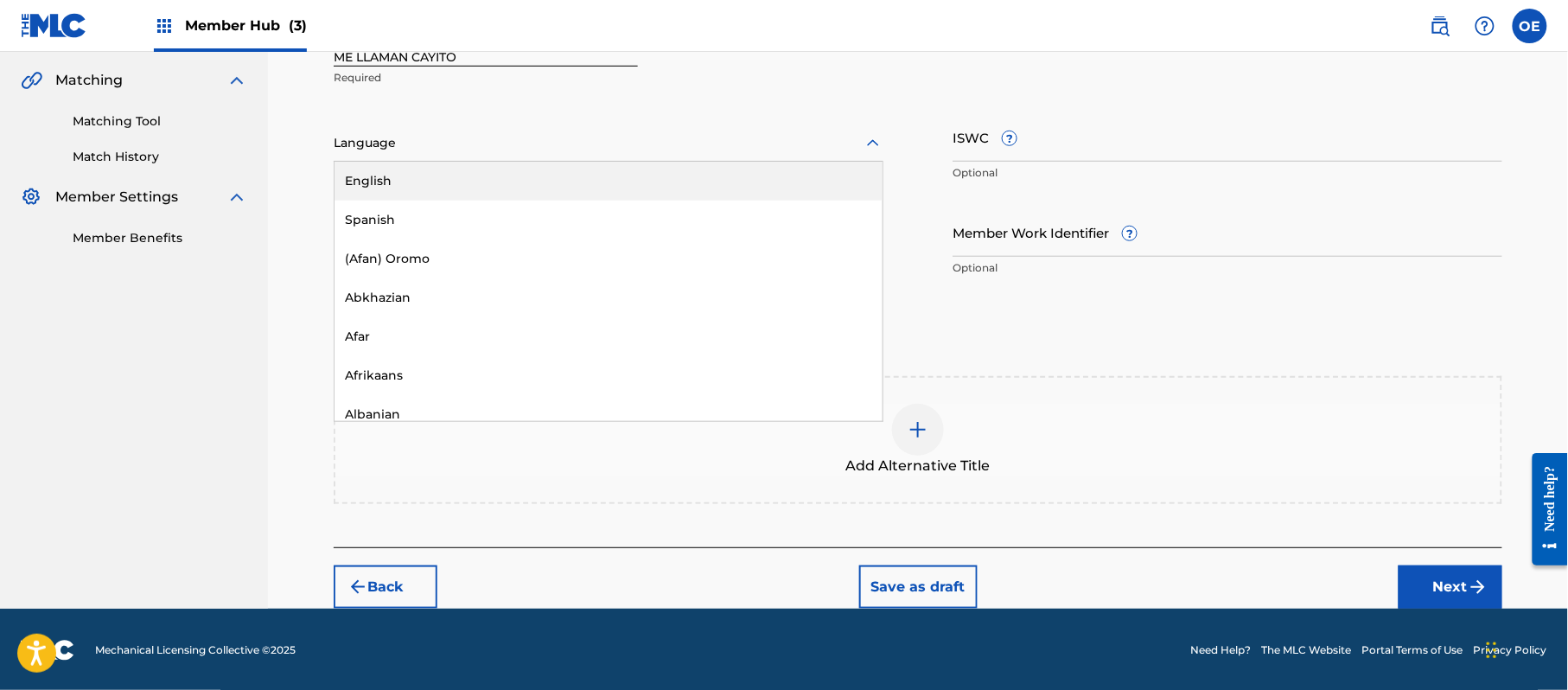
click at [404, 140] on div at bounding box center [608, 143] width 550 height 21
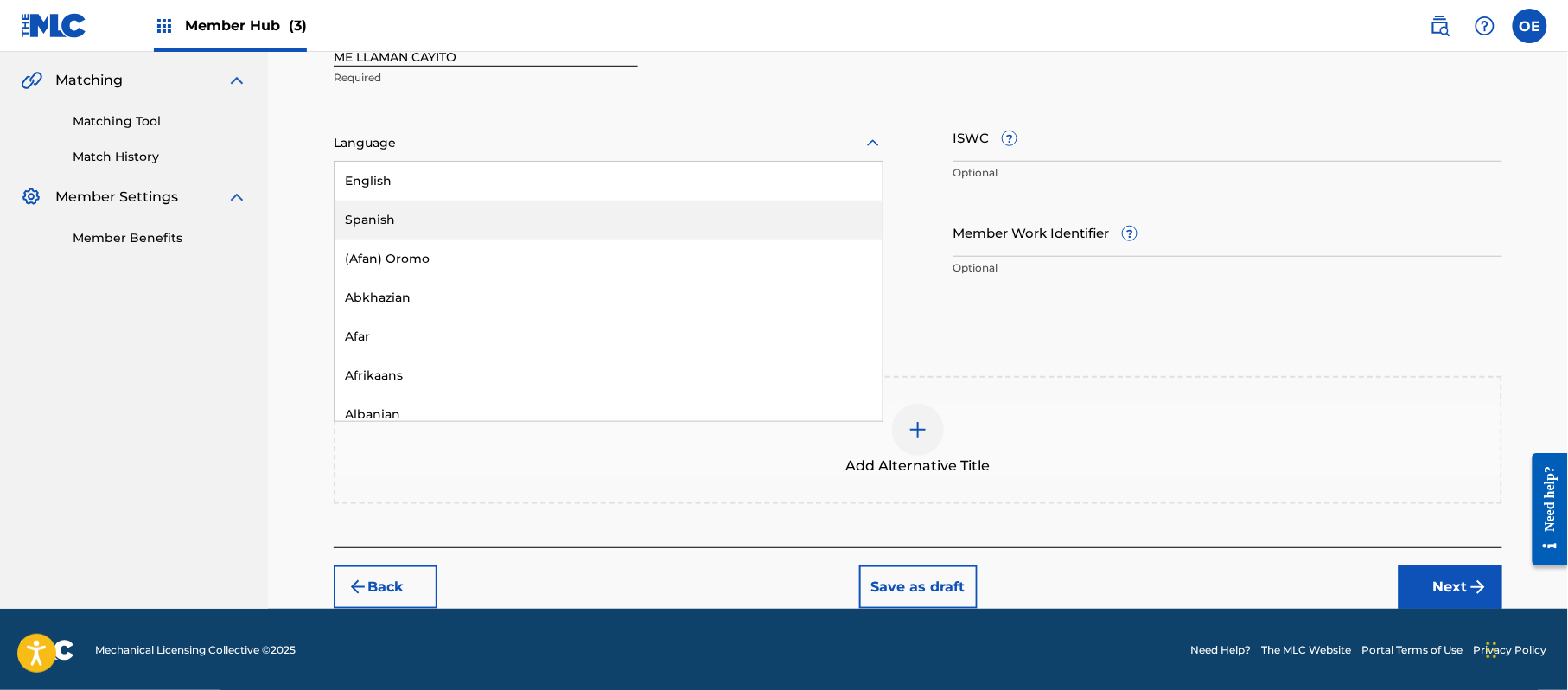
click at [391, 212] on div "Spanish" at bounding box center [608, 220] width 548 height 39
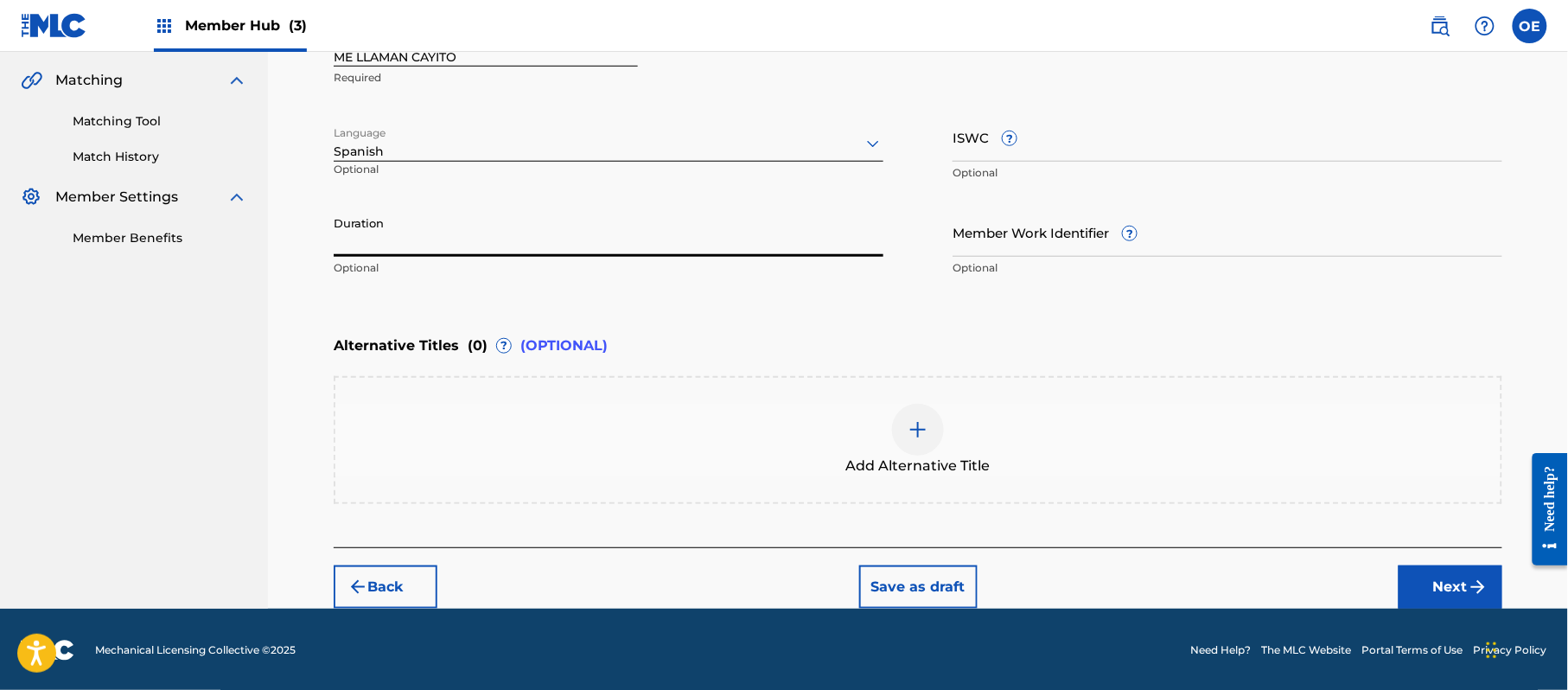
click at [600, 235] on input "Duration" at bounding box center [608, 232] width 550 height 49
type input "03:19"
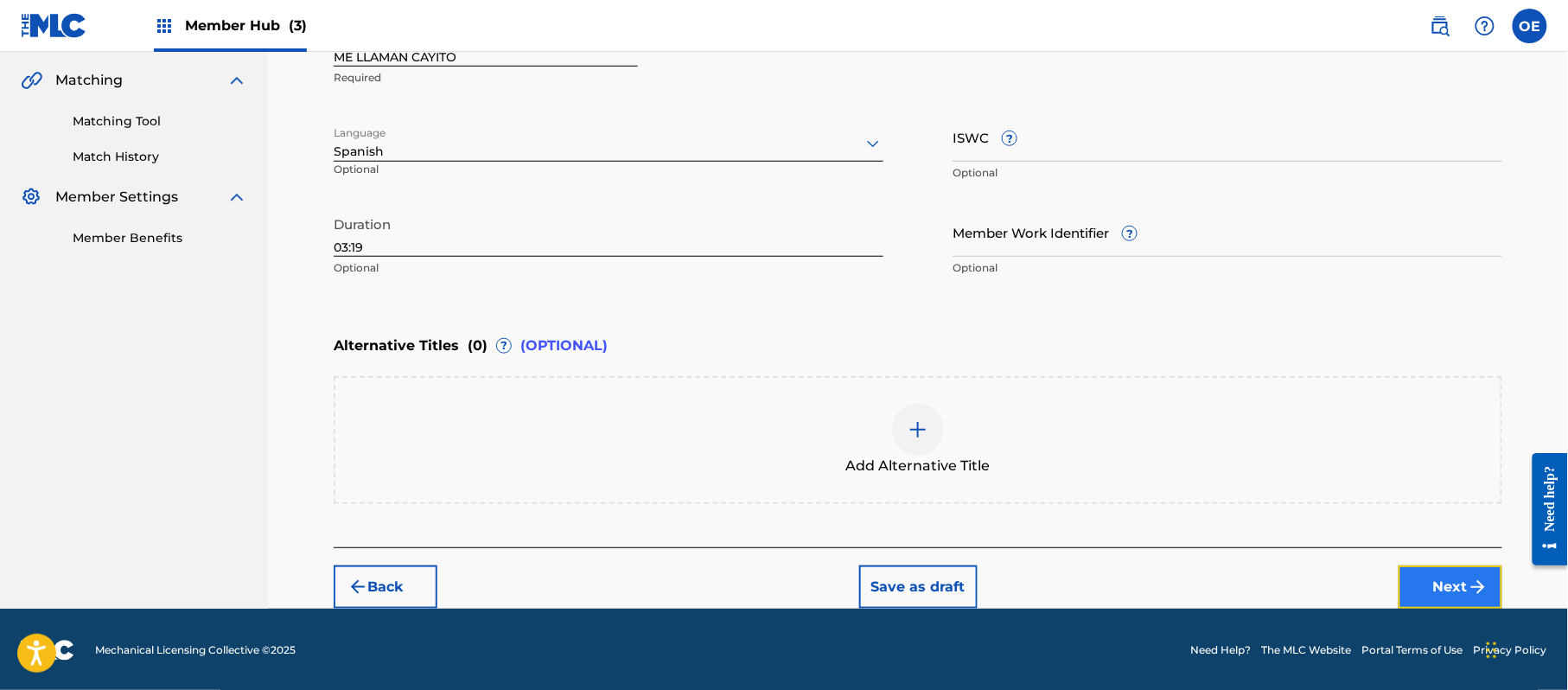
click at [1461, 583] on button "Next" at bounding box center [1450, 587] width 104 height 44
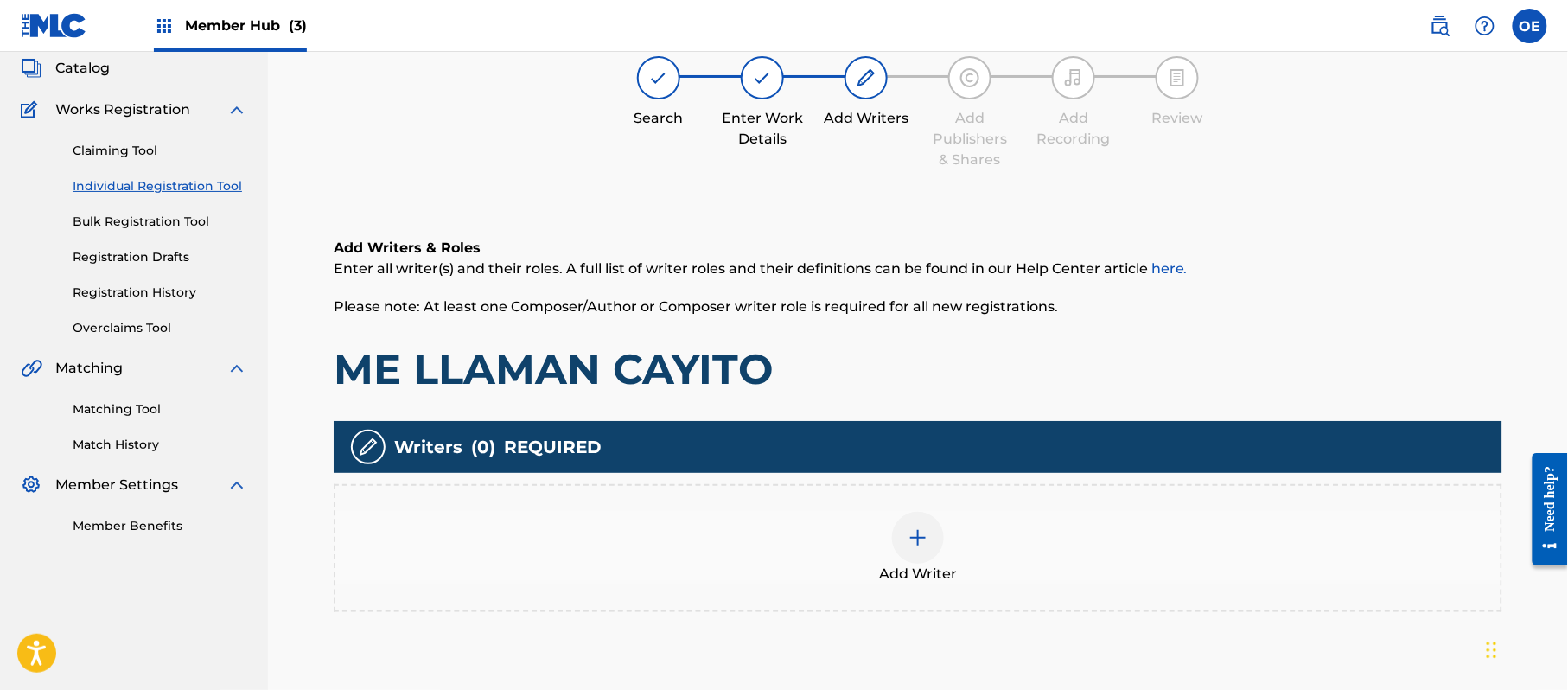
scroll to position [78, 0]
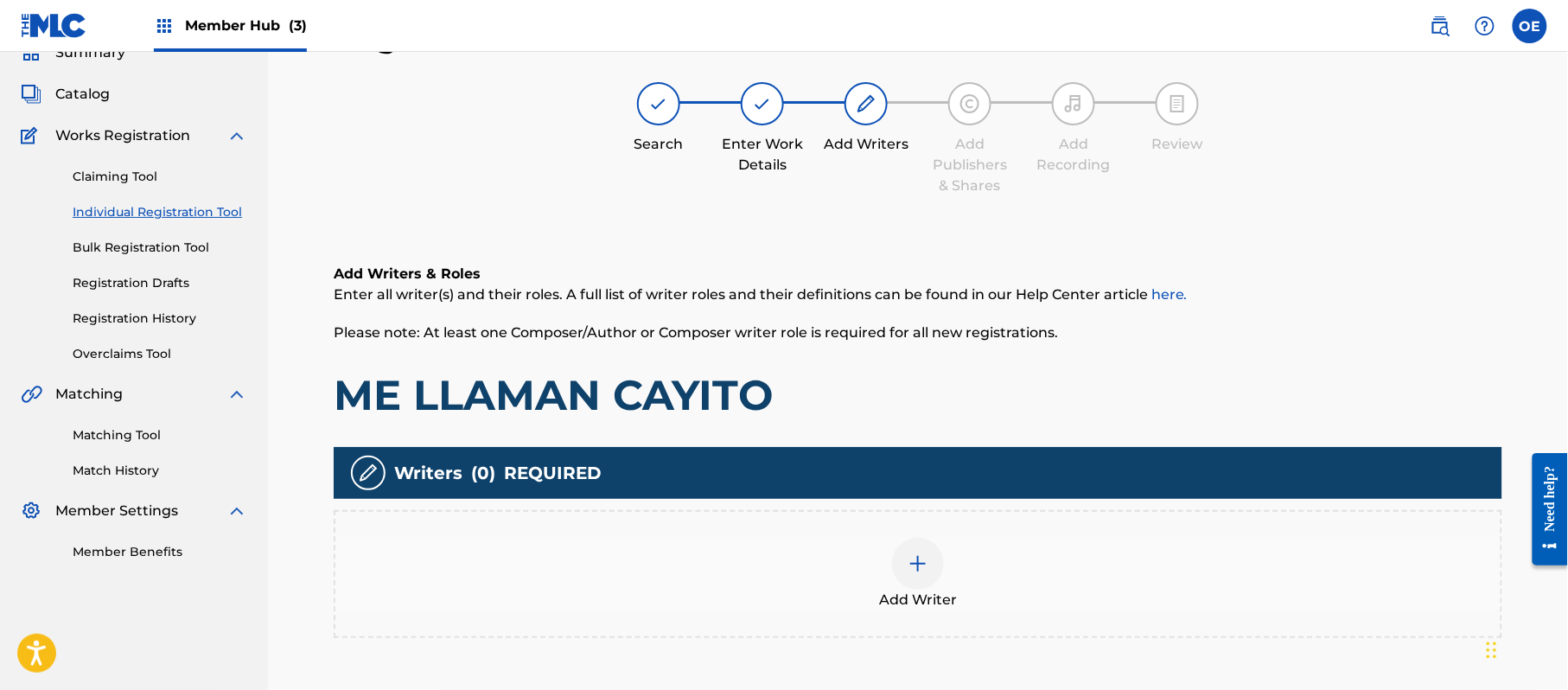
click at [862, 528] on div "Add Writer" at bounding box center [917, 574] width 1169 height 128
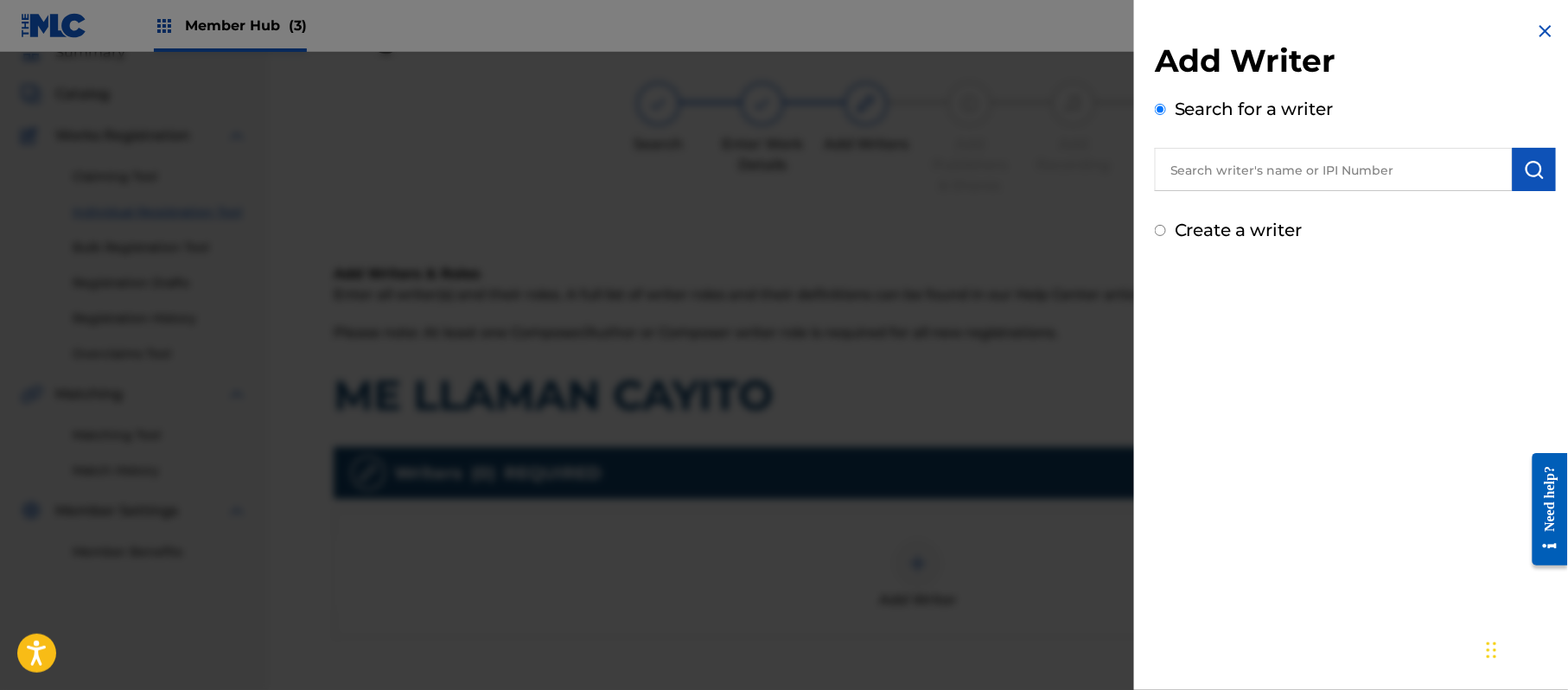
click at [1255, 220] on label "Create a writer" at bounding box center [1238, 230] width 128 height 20
radio input "true"
click at [1166, 225] on input "Create a writer" at bounding box center [1161, 231] width 11 height 11
radio input "false"
radio input "true"
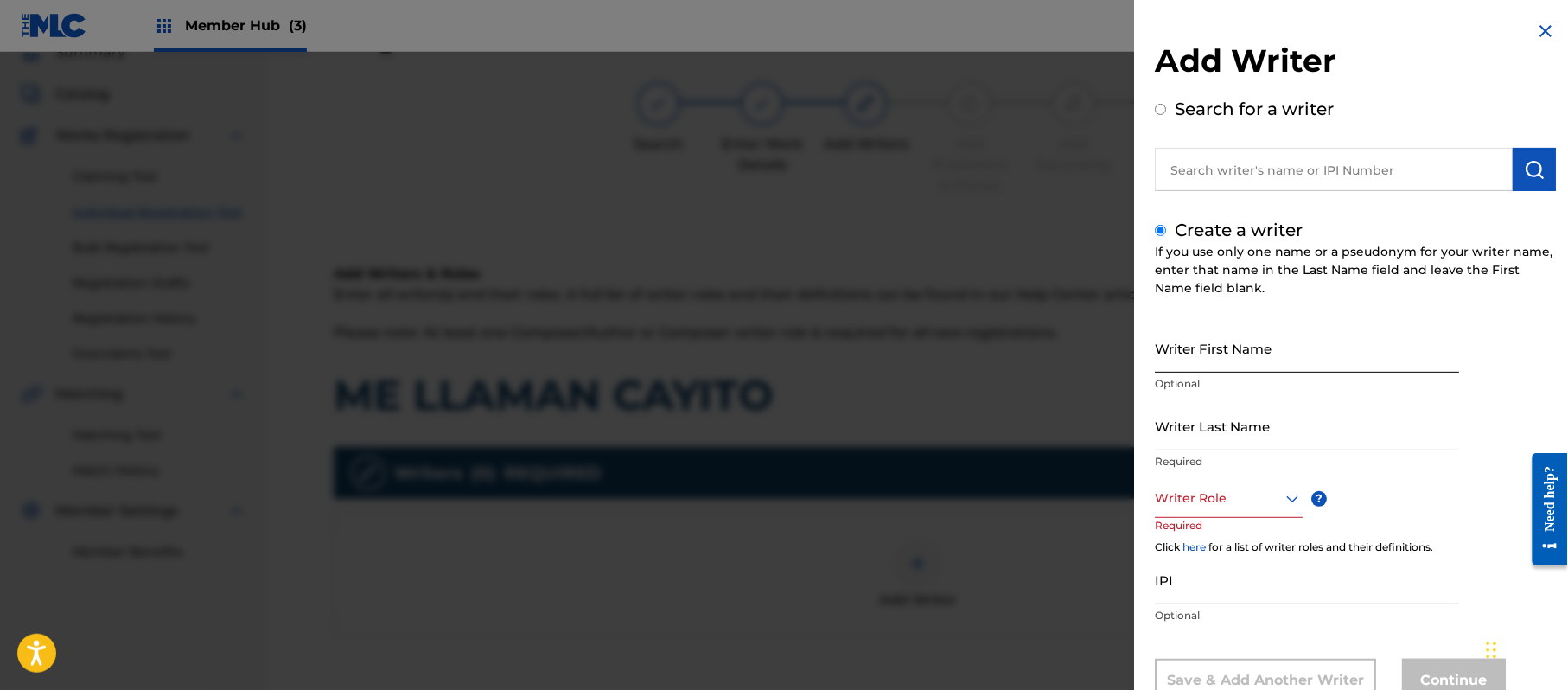
drag, startPoint x: 1263, startPoint y: 374, endPoint x: 1256, endPoint y: 364, distance: 12.2
drag, startPoint x: 1256, startPoint y: 364, endPoint x: 1205, endPoint y: 353, distance: 52.2
paste input "[PERSON_NAME]"
type input "[PERSON_NAME]"
paste input "[PERSON_NAME]"
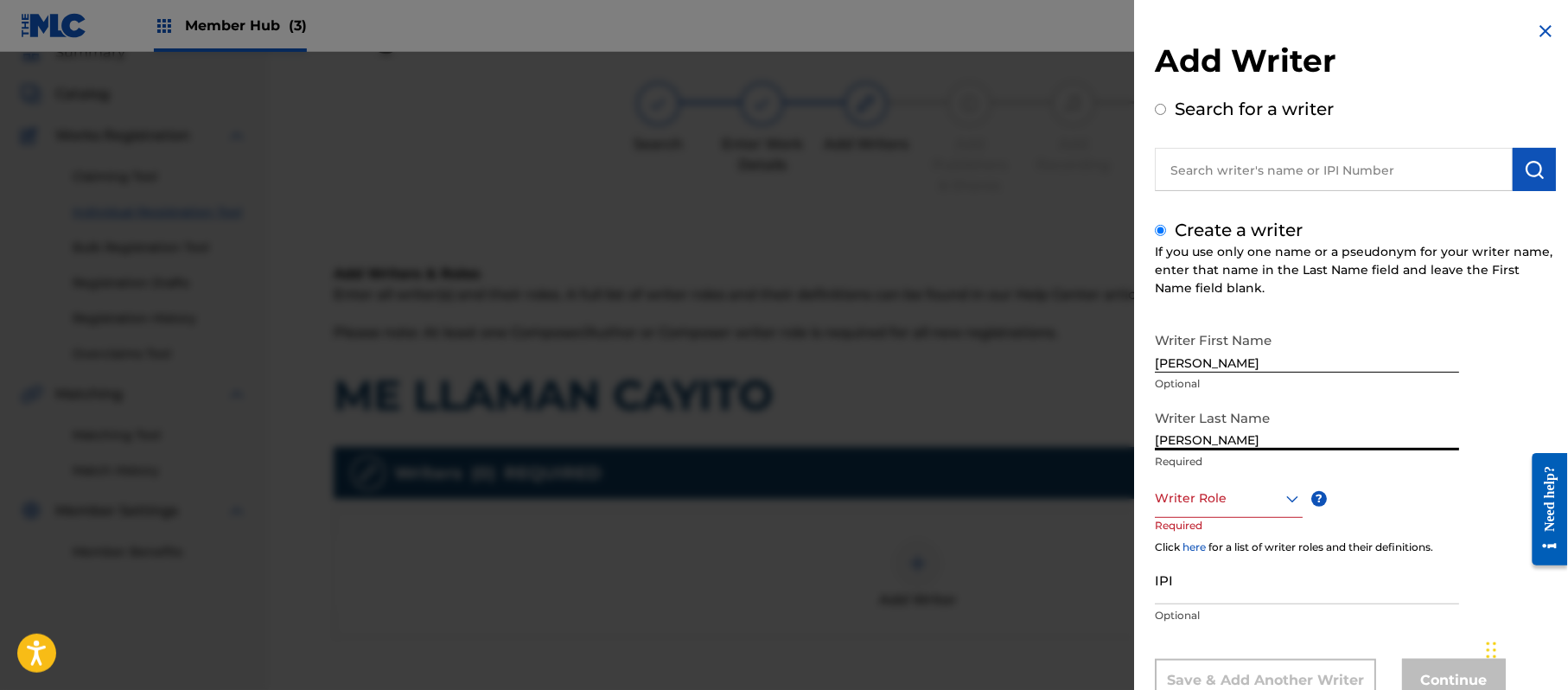
type input "[PERSON_NAME]"
drag, startPoint x: 1249, startPoint y: 339, endPoint x: 1198, endPoint y: 368, distance: 58.7
click at [1198, 368] on input "[PERSON_NAME]" at bounding box center [1307, 347] width 305 height 49
type input "[PERSON_NAME]"
drag, startPoint x: 1201, startPoint y: 438, endPoint x: 1035, endPoint y: 430, distance: 166.2
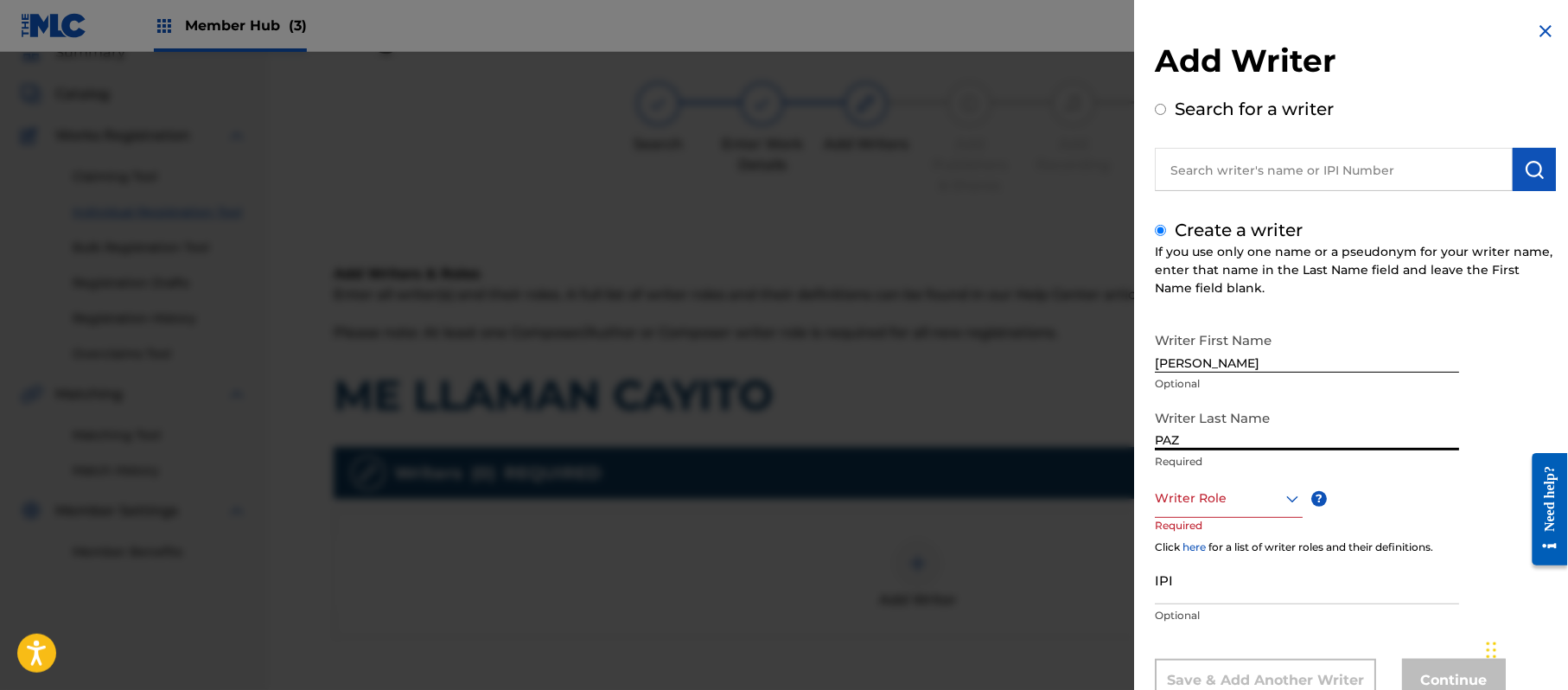
click at [1040, 431] on div "Add Writer Search for a writer Create a writer If you use only one name or a ps…" at bounding box center [784, 370] width 1568 height 638
type input "PAZ"
click at [1186, 485] on div "Writer Role" at bounding box center [1229, 498] width 148 height 39
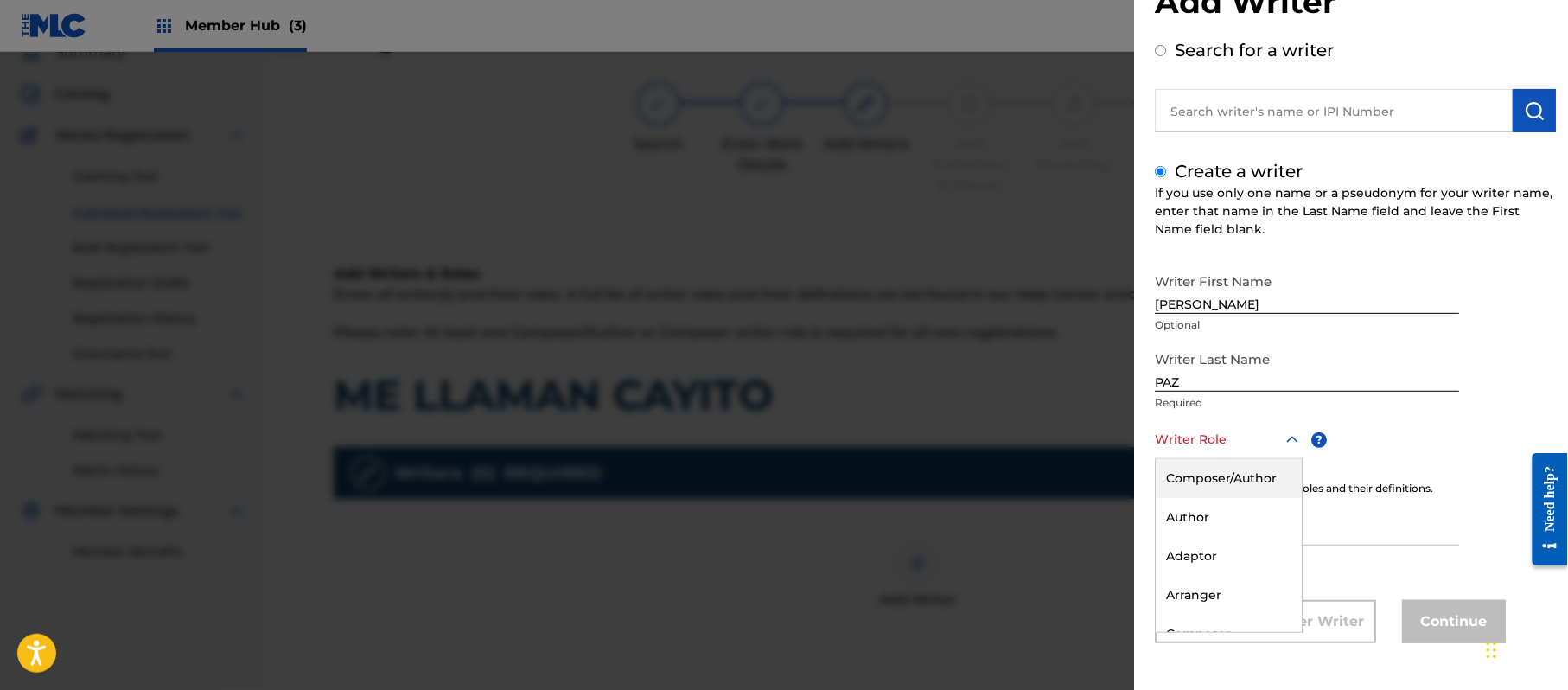
click at [1189, 469] on div "Composer/Author" at bounding box center [1229, 479] width 146 height 39
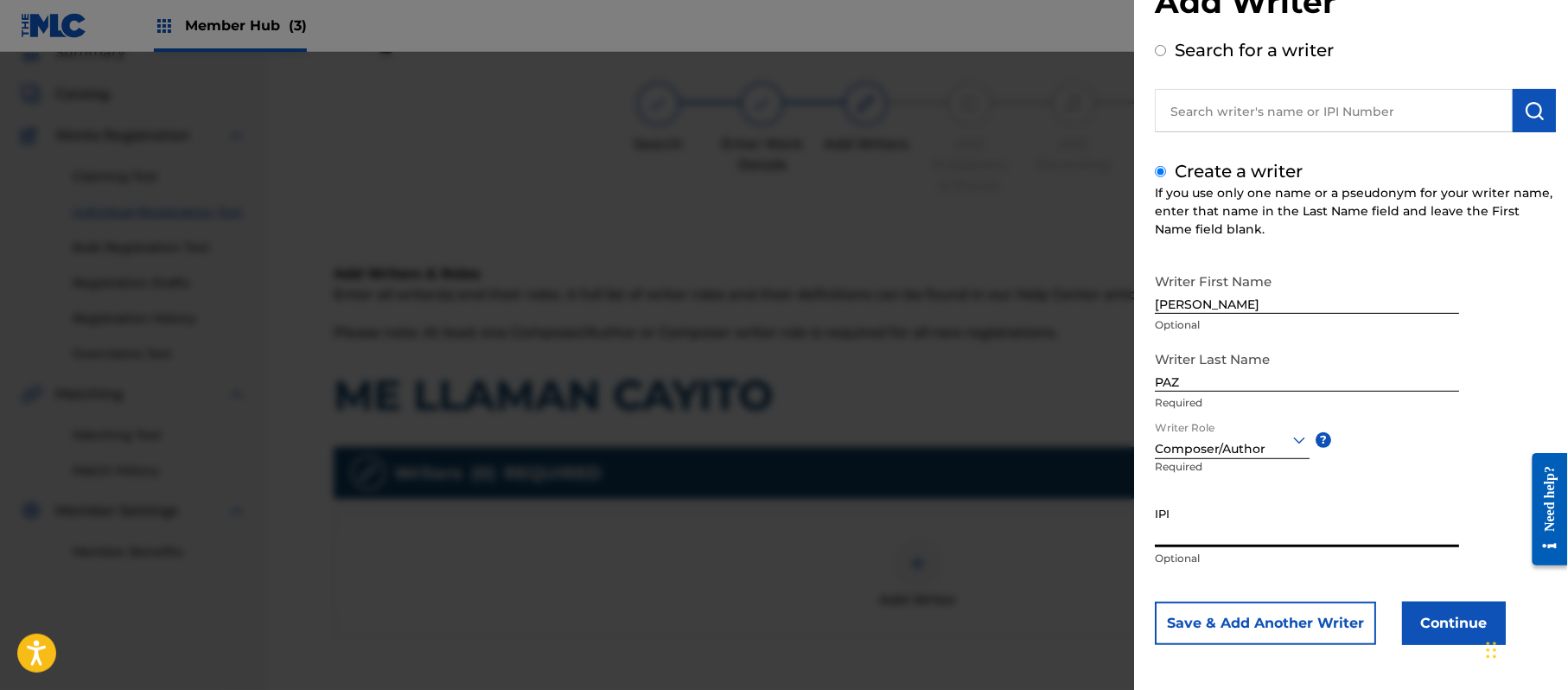
paste input "383824534"
type input "383824534"
click at [1450, 620] on button "Continue" at bounding box center [1454, 623] width 104 height 44
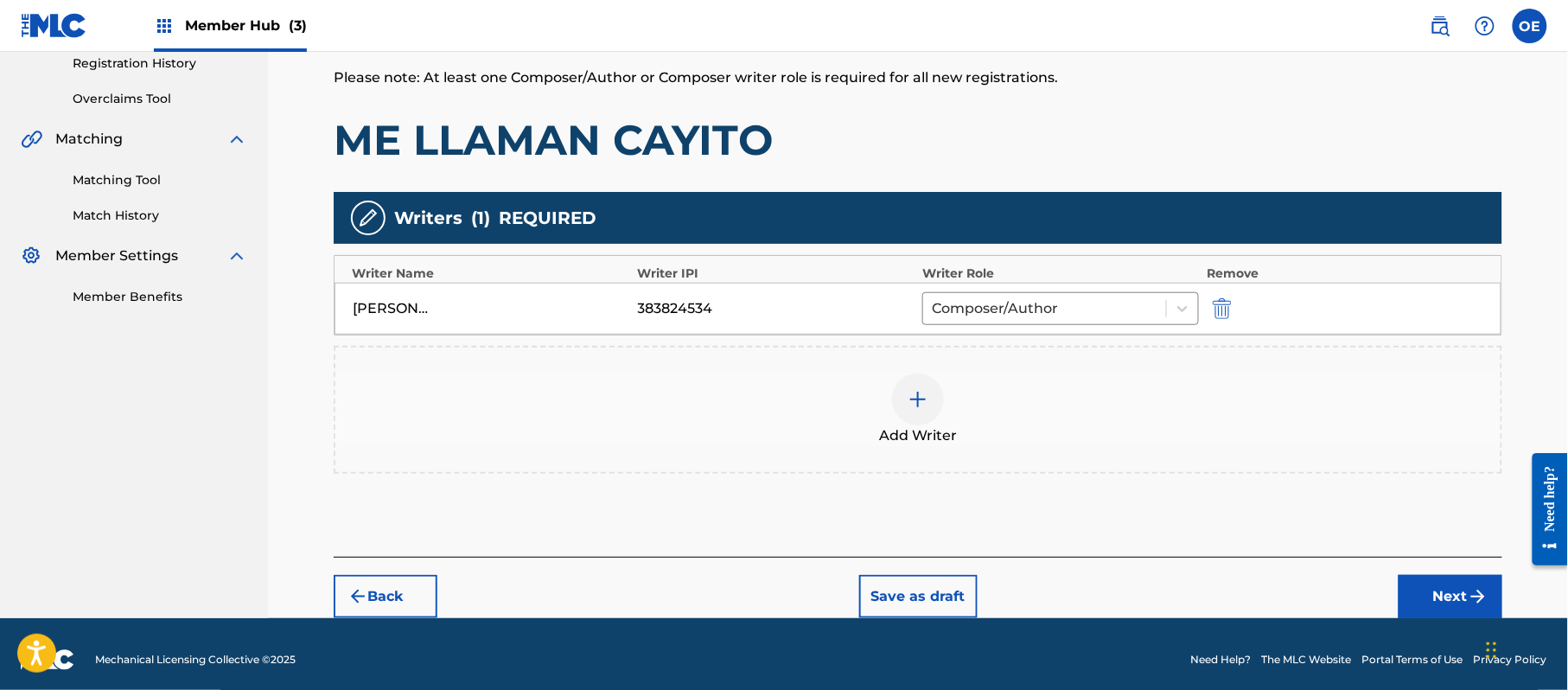
scroll to position [345, 0]
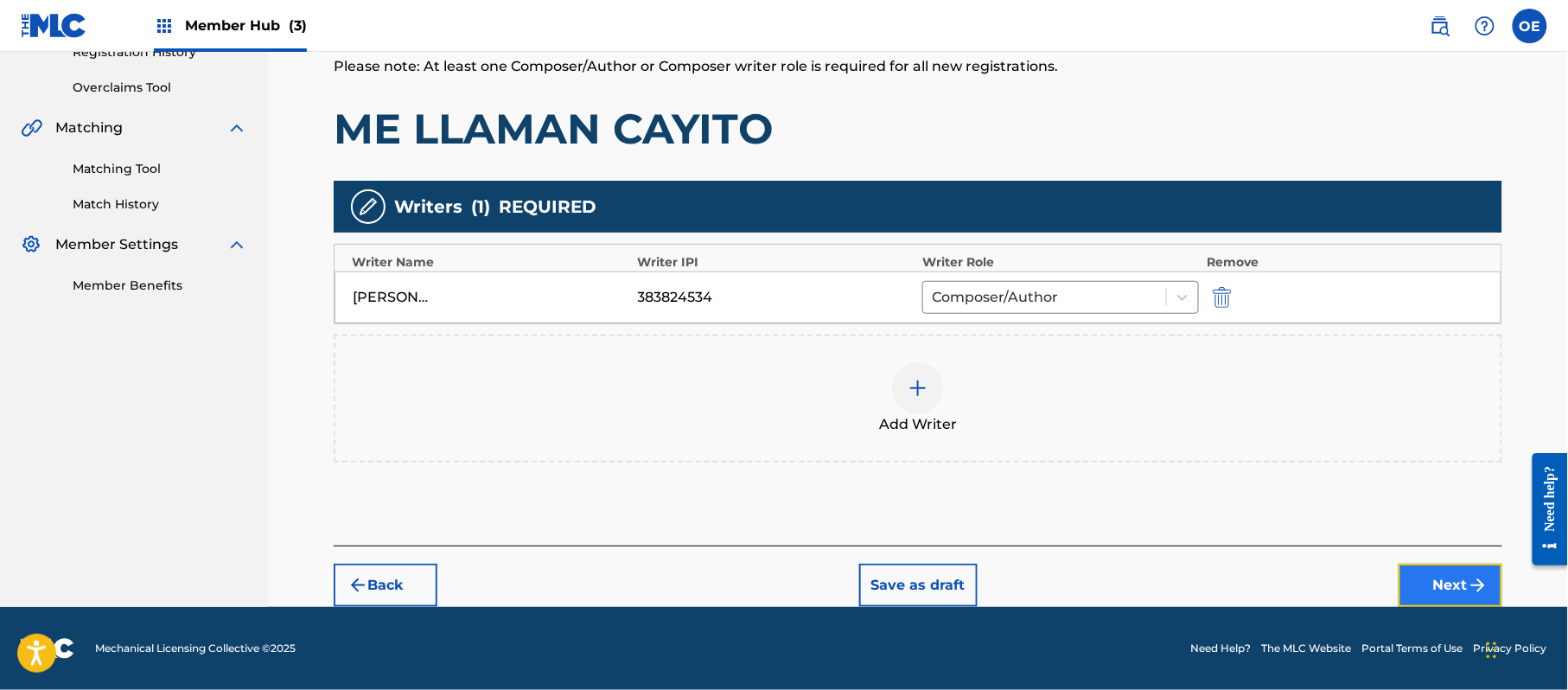
click at [1415, 599] on button "Next" at bounding box center [1450, 585] width 104 height 44
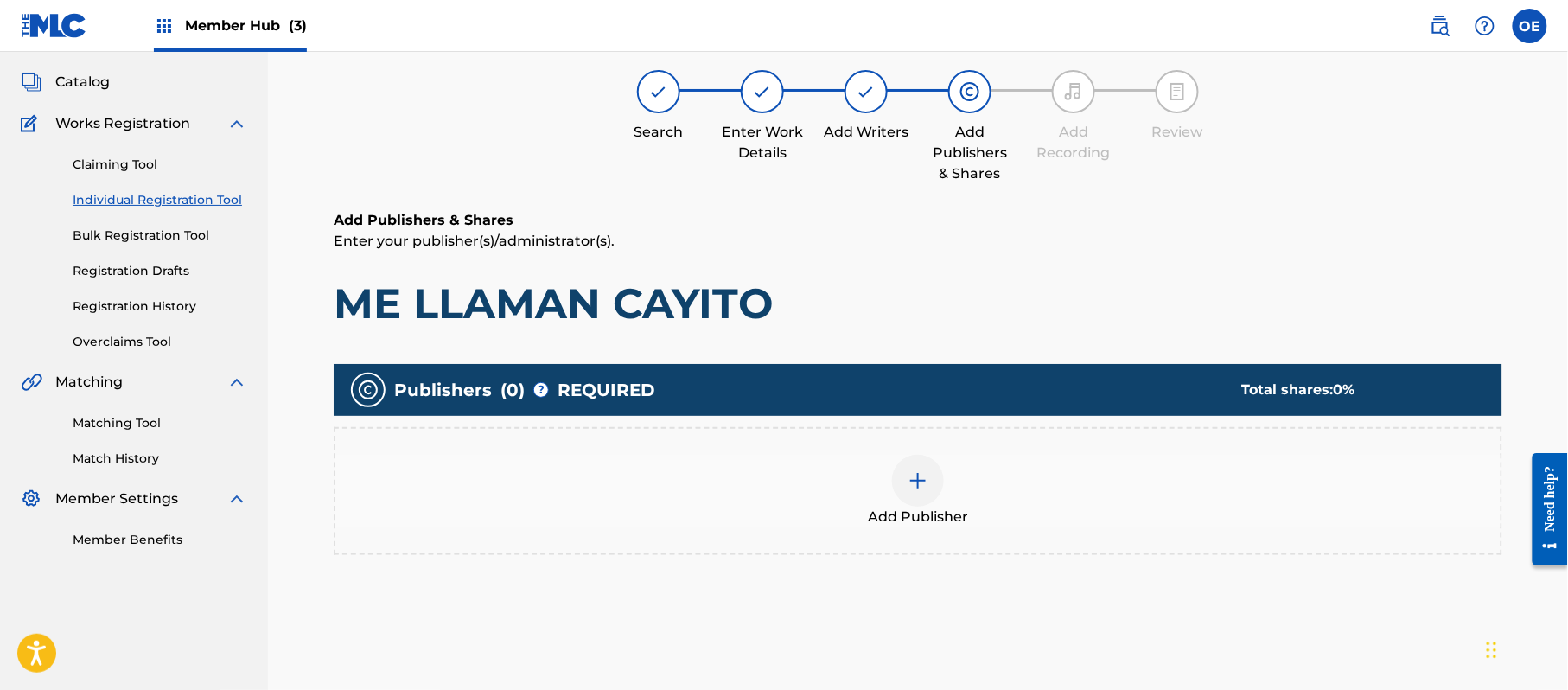
scroll to position [78, 0]
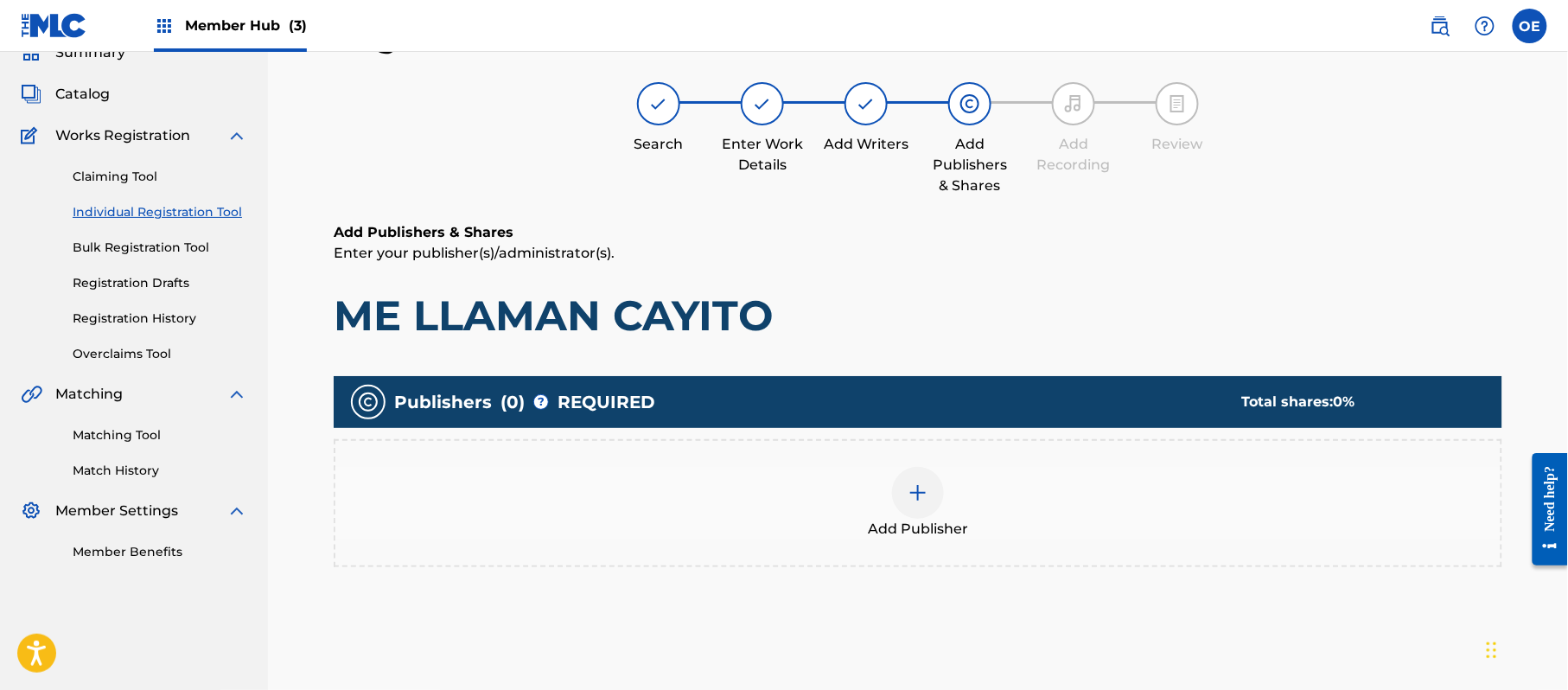
click at [817, 510] on div "Add Publisher" at bounding box center [917, 503] width 1165 height 72
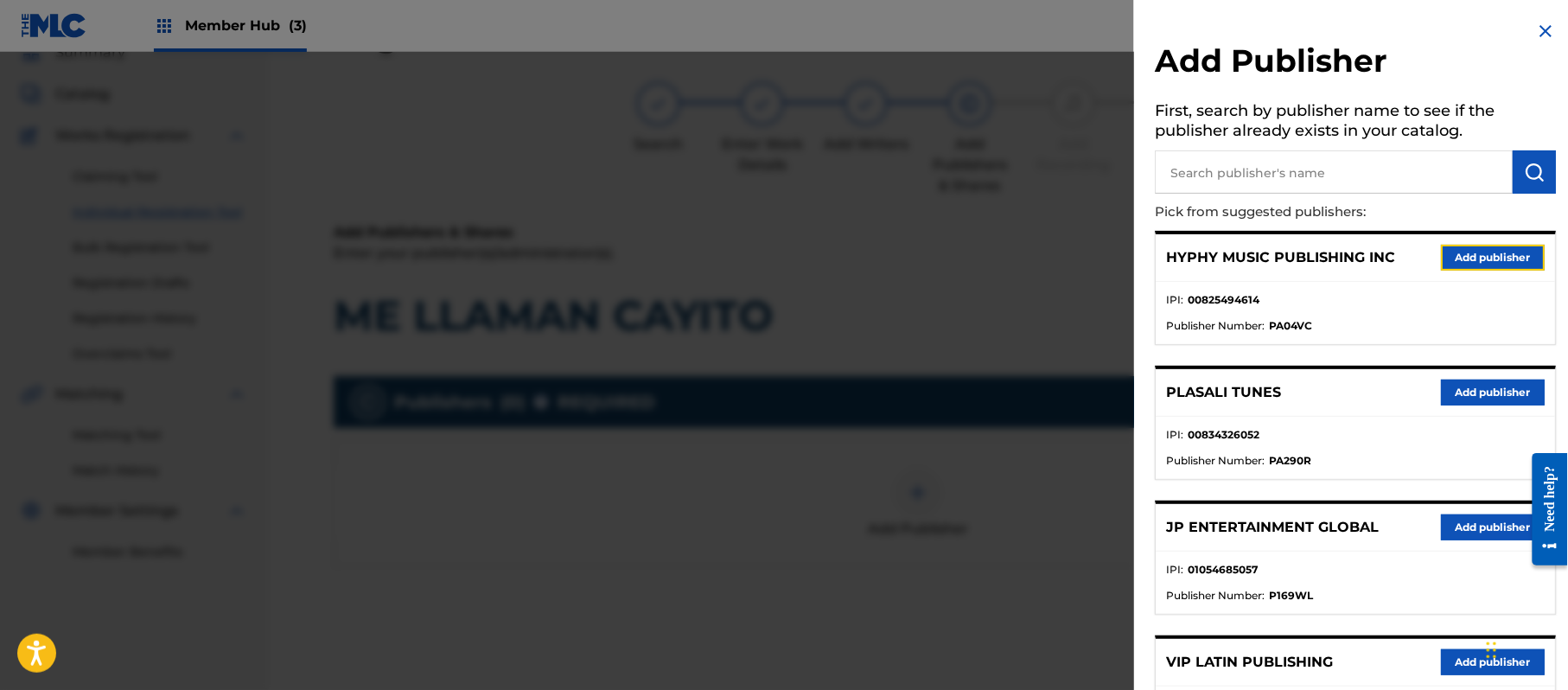
drag, startPoint x: 1478, startPoint y: 260, endPoint x: 1439, endPoint y: 288, distance: 48.0
click at [1476, 261] on button "Add publisher" at bounding box center [1493, 257] width 104 height 26
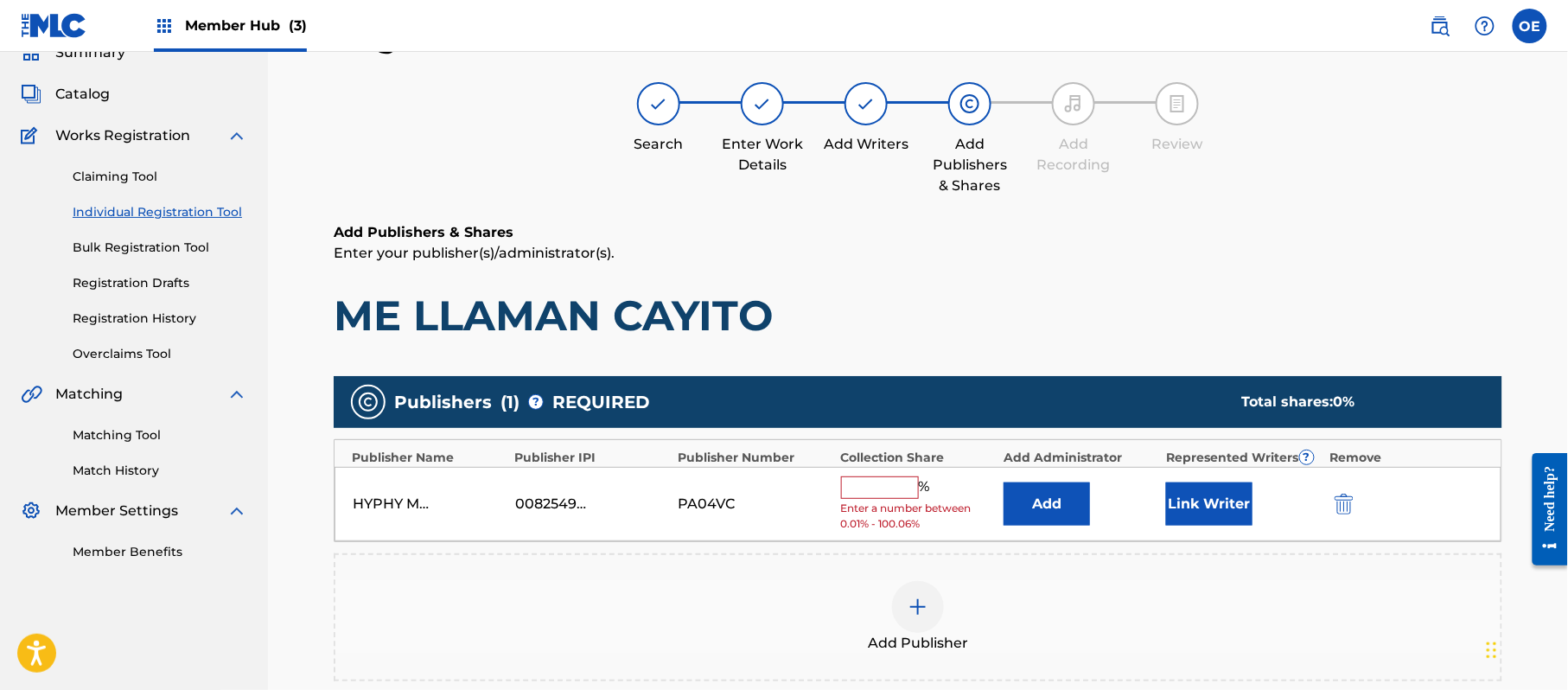
click at [880, 490] on input "text" at bounding box center [880, 488] width 78 height 22
type input "100"
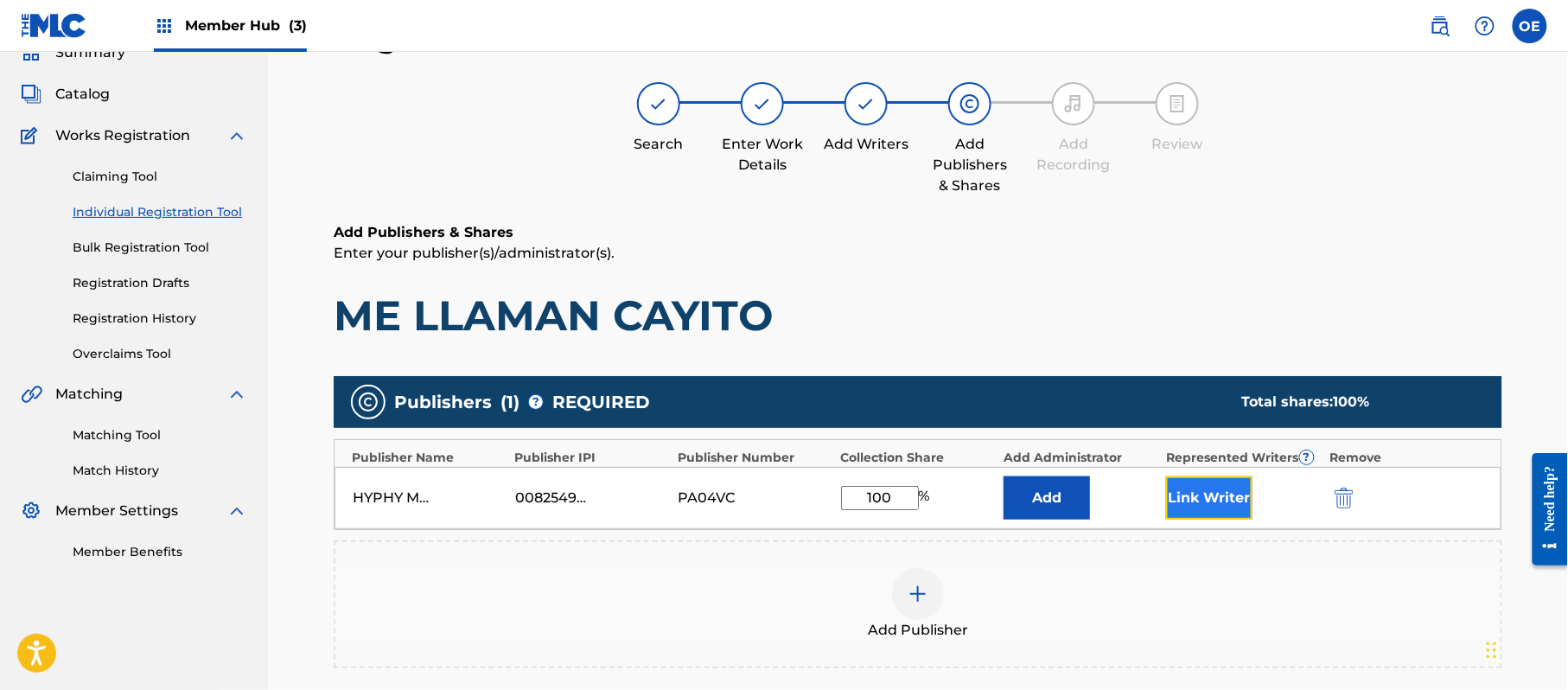
click at [1170, 482] on button "Link Writer" at bounding box center [1209, 498] width 86 height 44
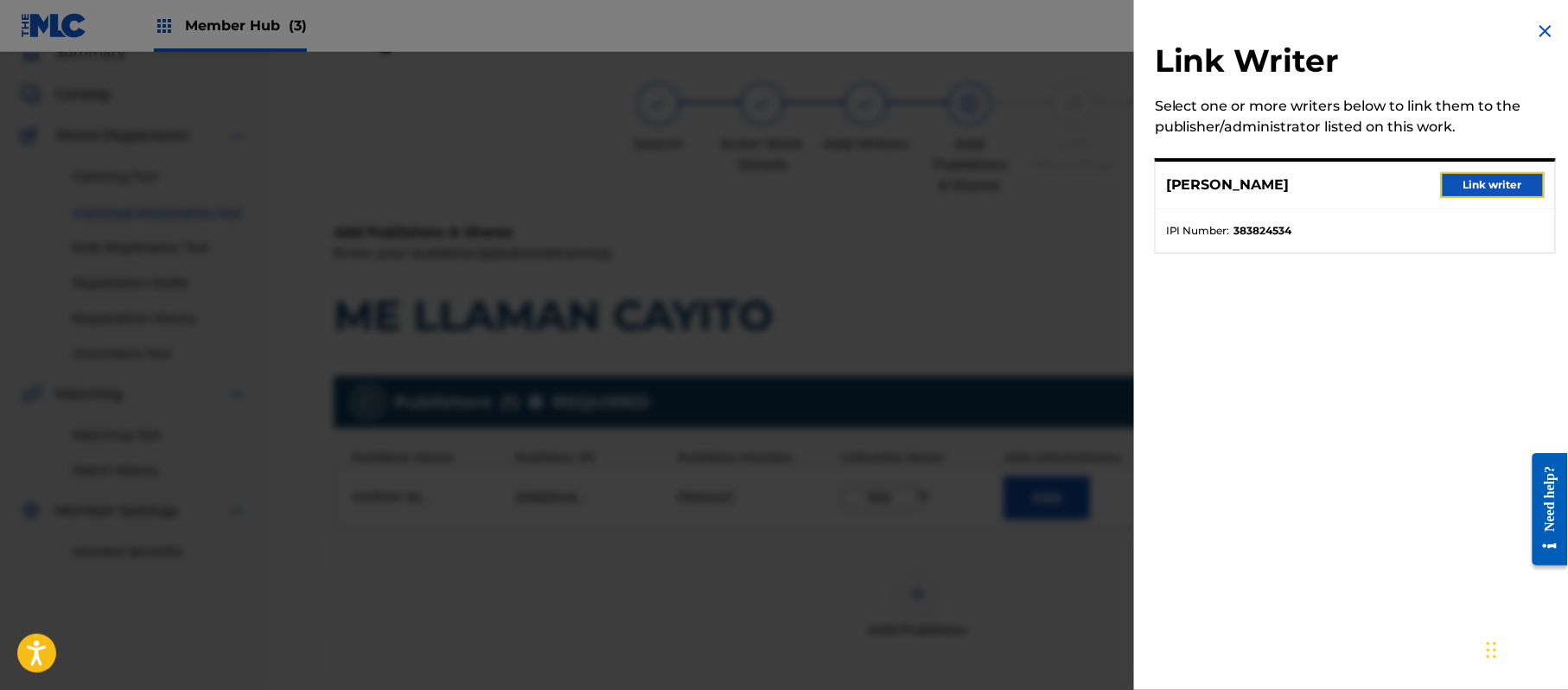
click at [1471, 183] on button "Link writer" at bounding box center [1493, 185] width 104 height 26
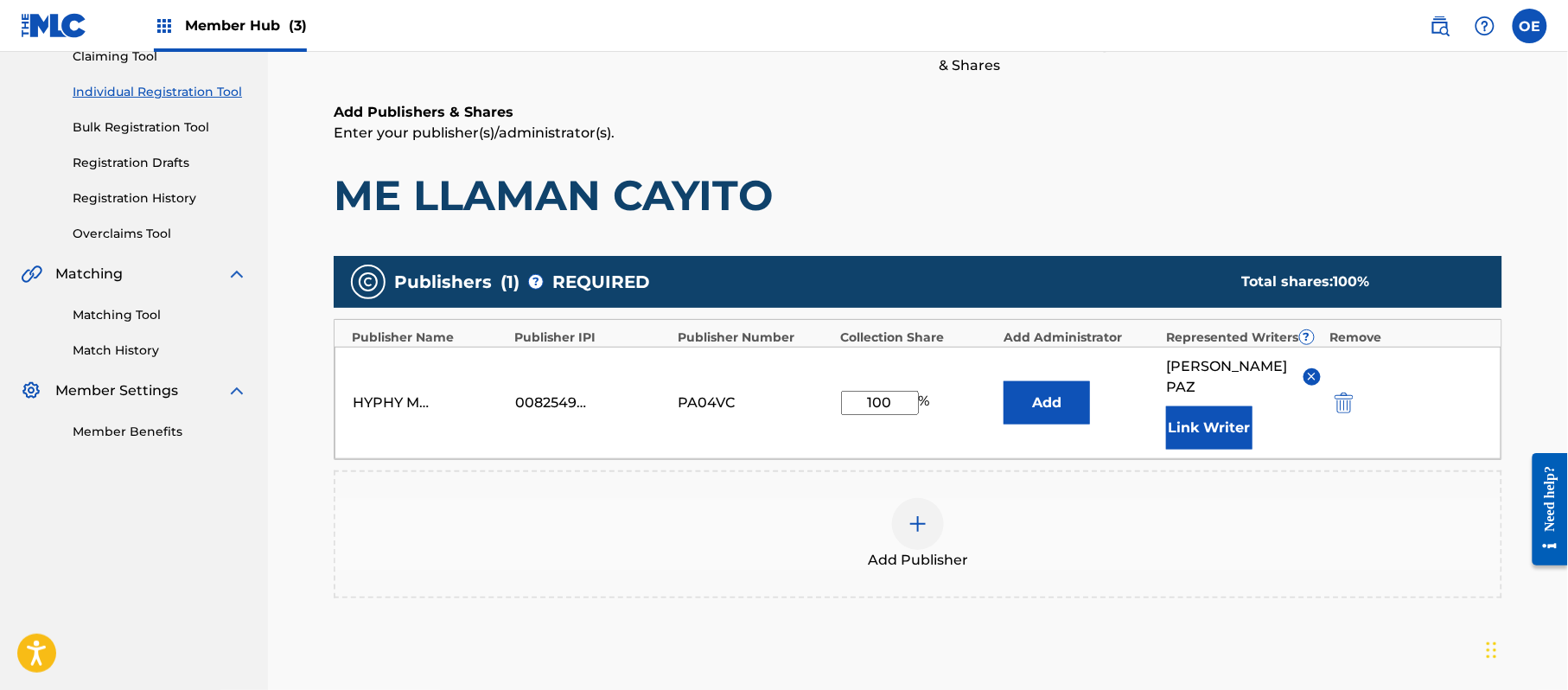
scroll to position [364, 0]
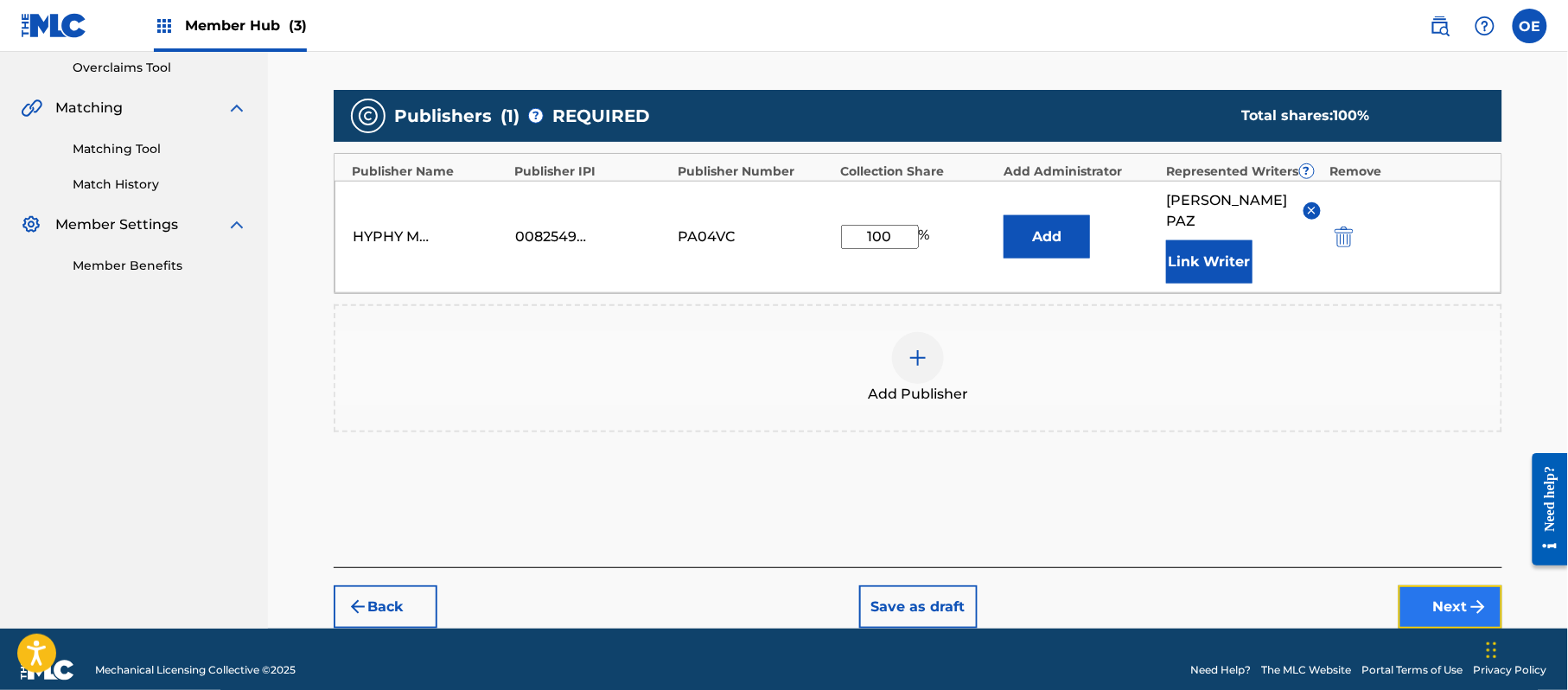
click at [1437, 585] on button "Next" at bounding box center [1450, 607] width 104 height 44
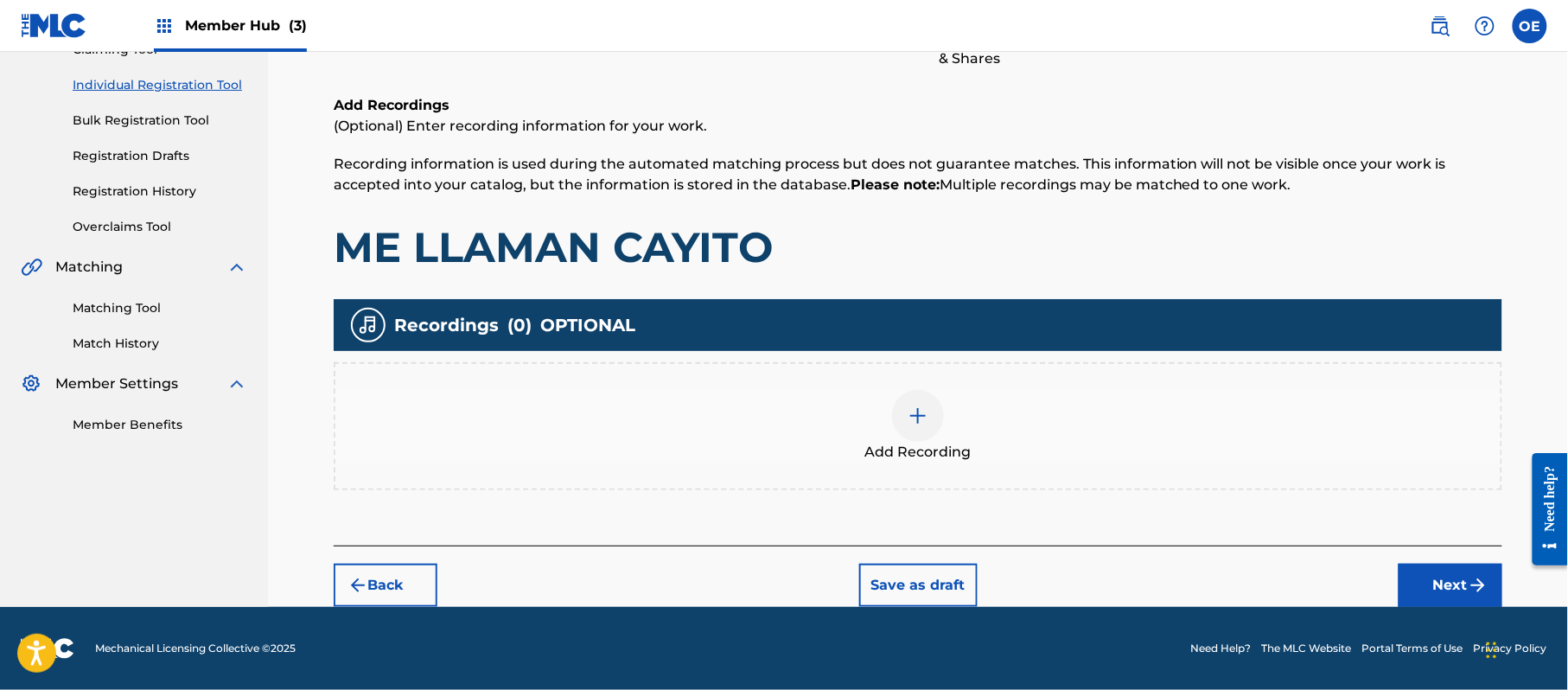
scroll to position [78, 0]
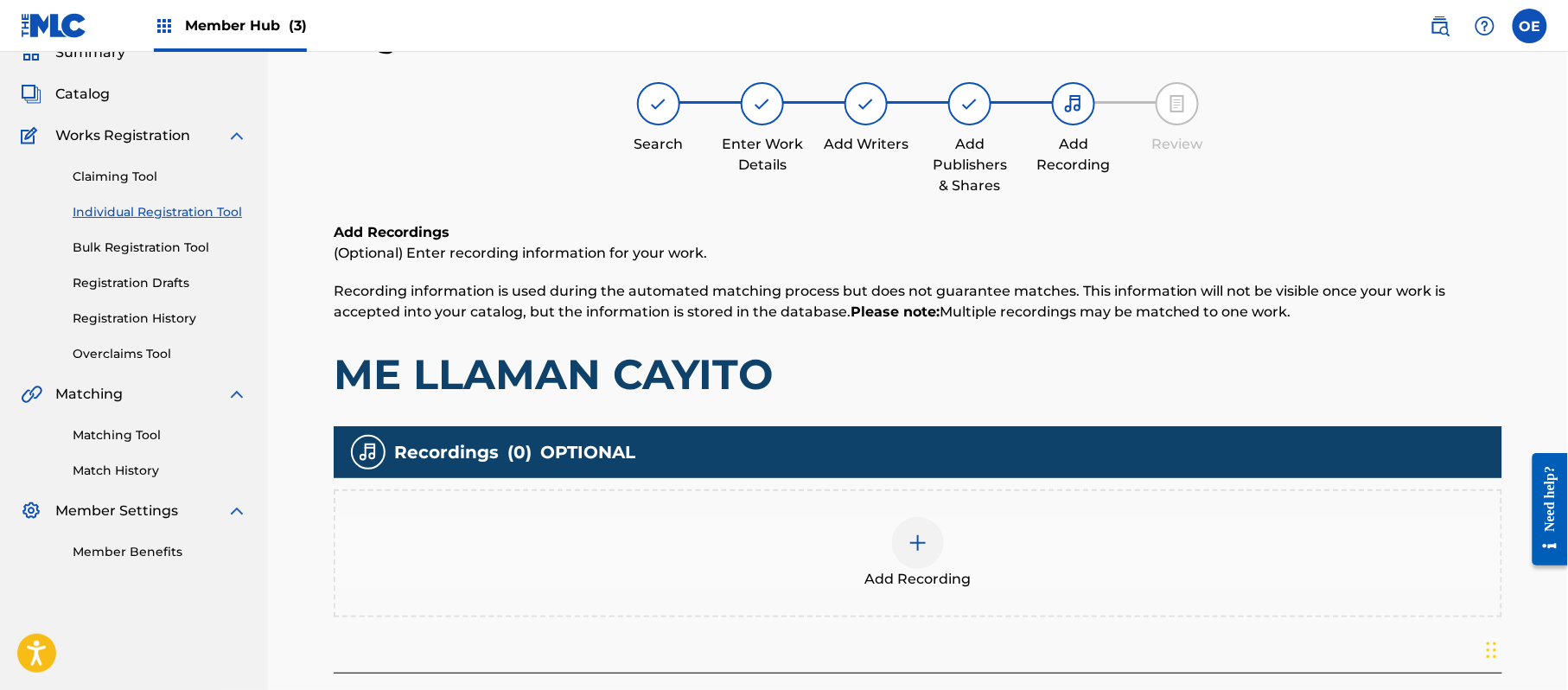
click at [877, 512] on div "Add Recording" at bounding box center [917, 554] width 1169 height 128
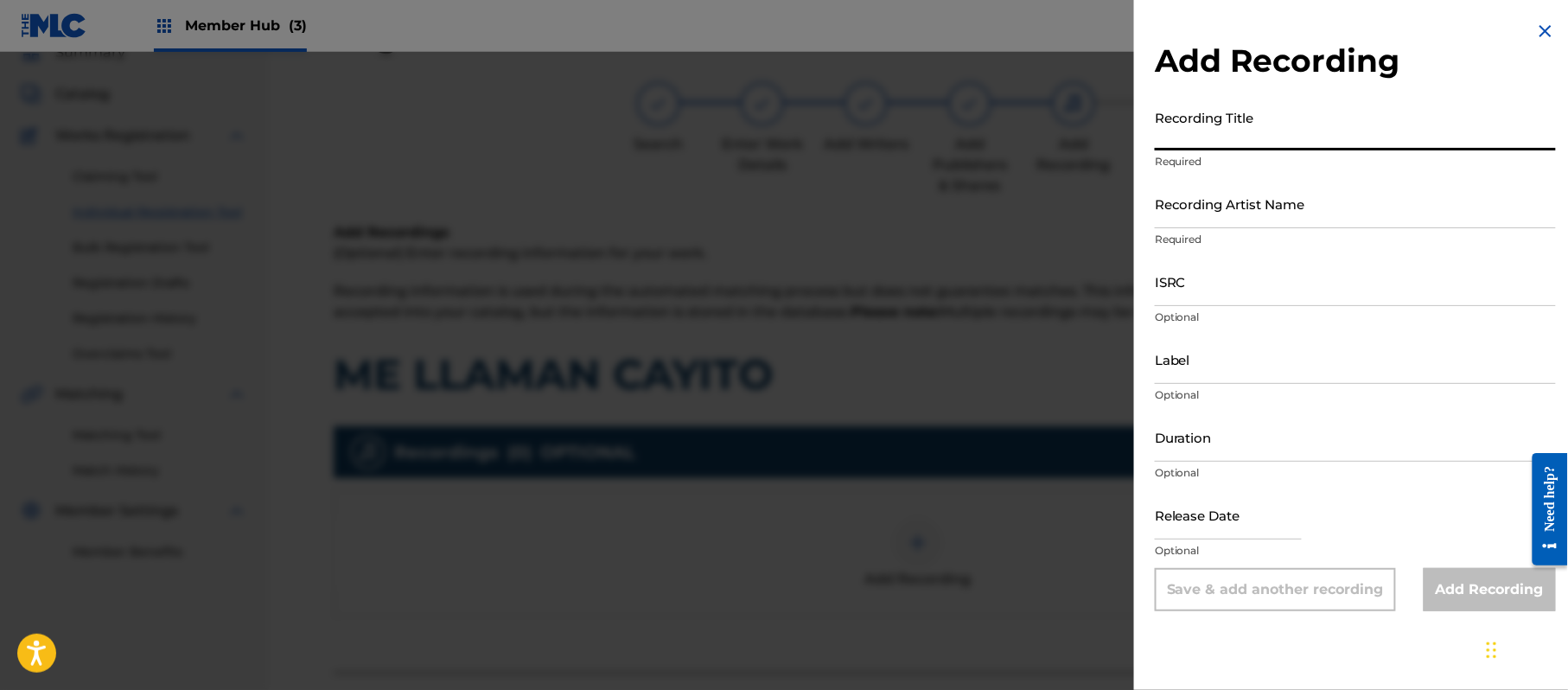
paste input "Me [PERSON_NAME]"
type input "Me [PERSON_NAME]"
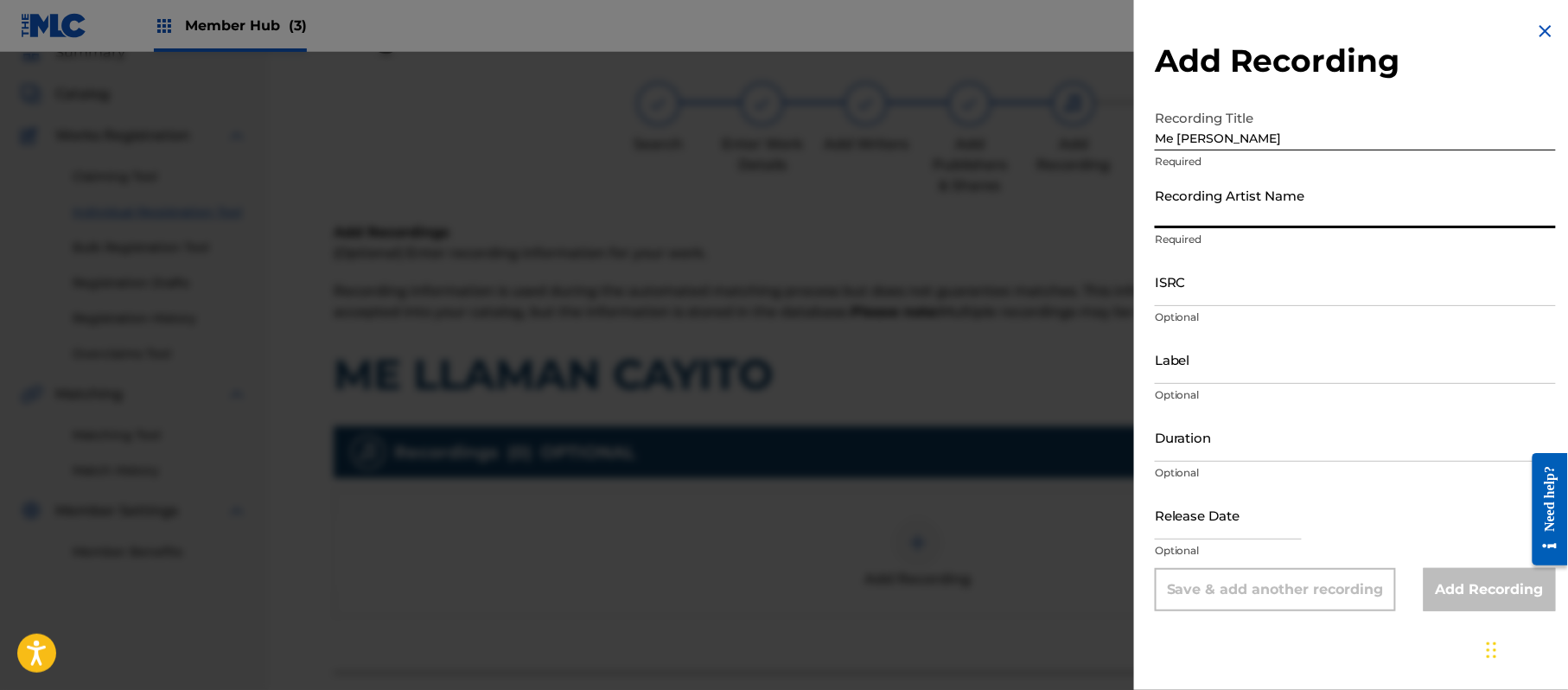
paste input "[PERSON_NAME]"
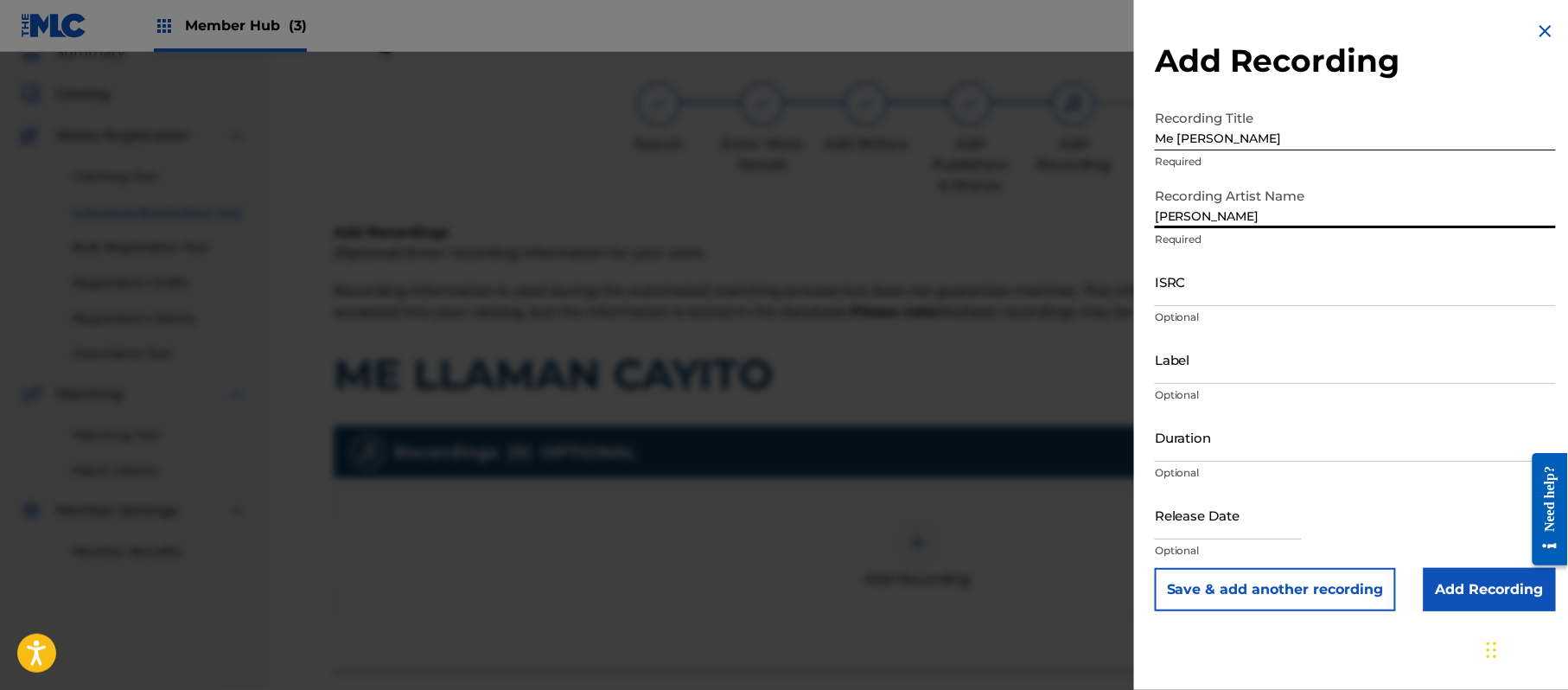
type input "[PERSON_NAME]"
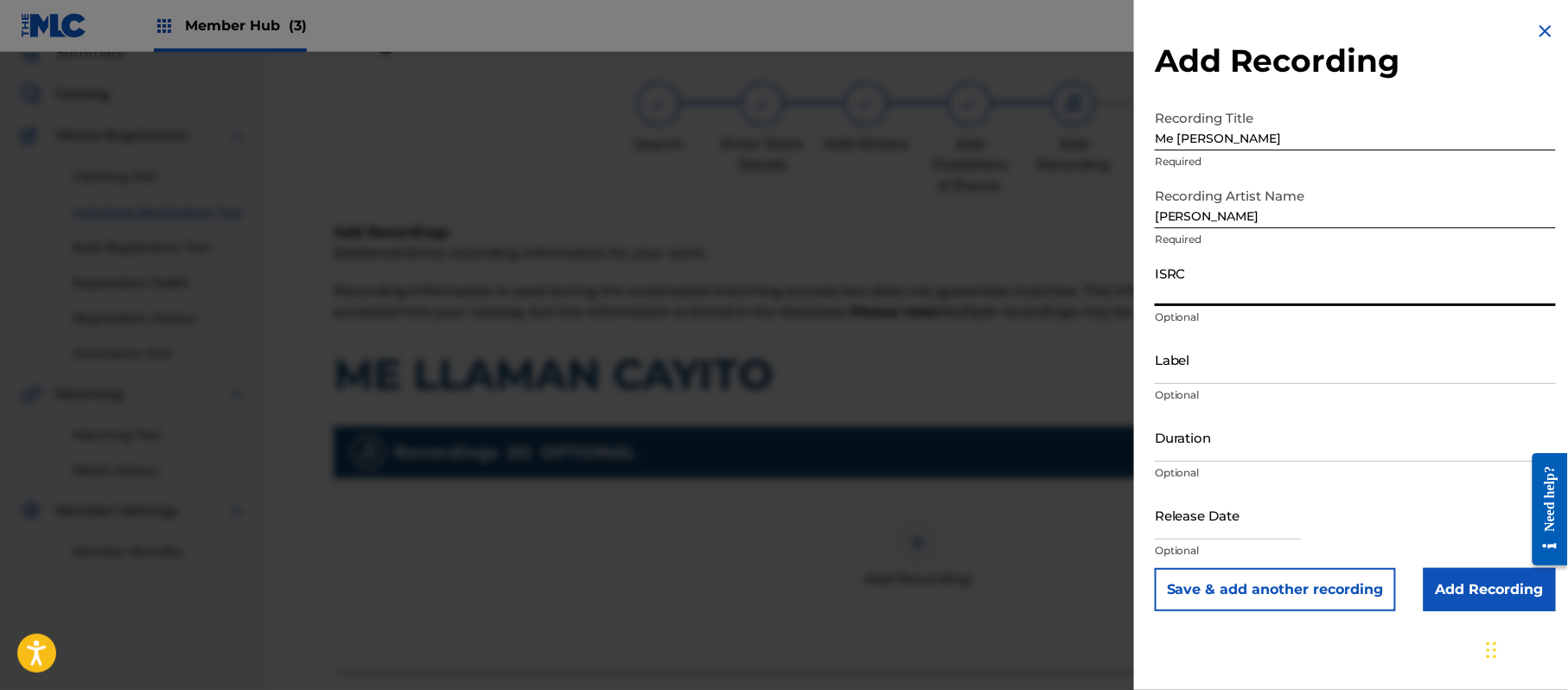
paste input "CA5KR2223926"
type input "CA5KR2223926"
paste input "Michoacan Music"
type input "Michoacan Music"
click at [1219, 505] on input "text" at bounding box center [1228, 515] width 147 height 49
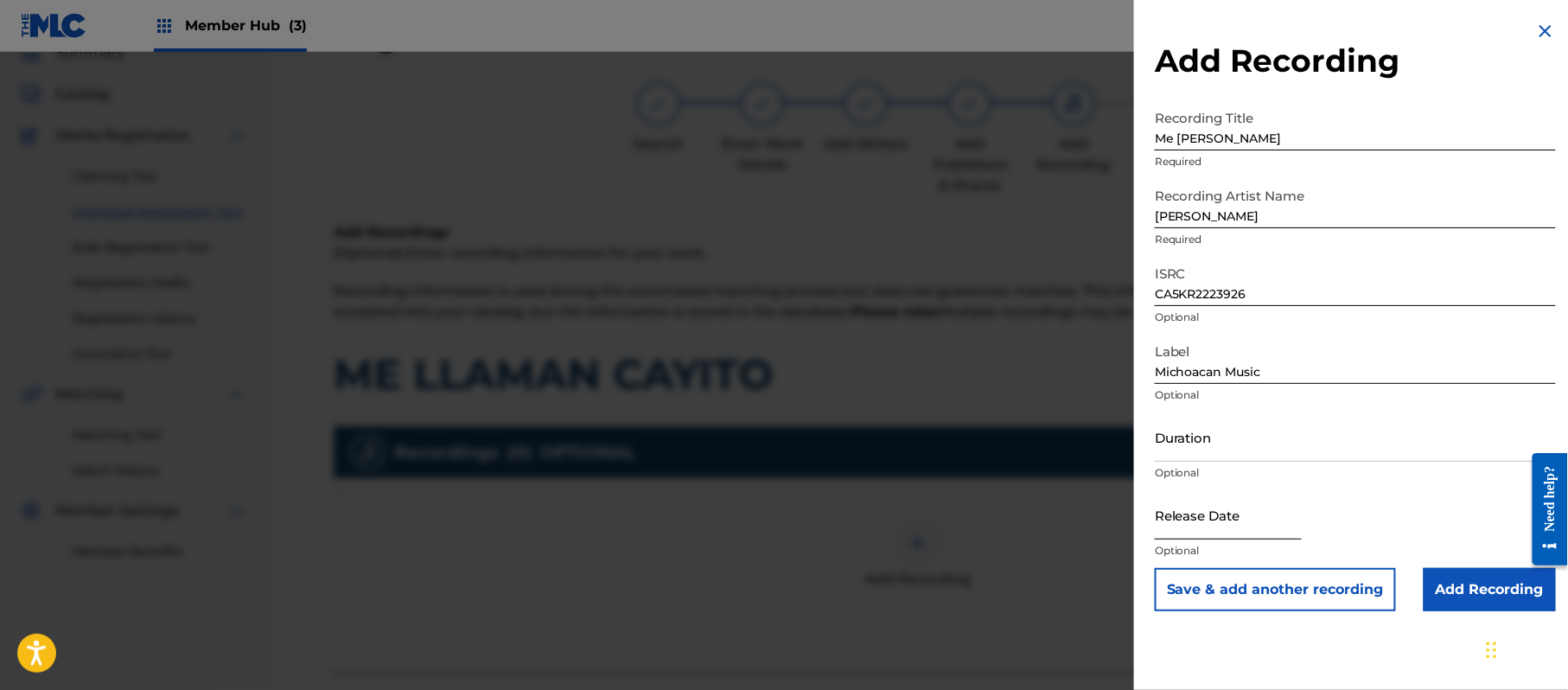
select select "8"
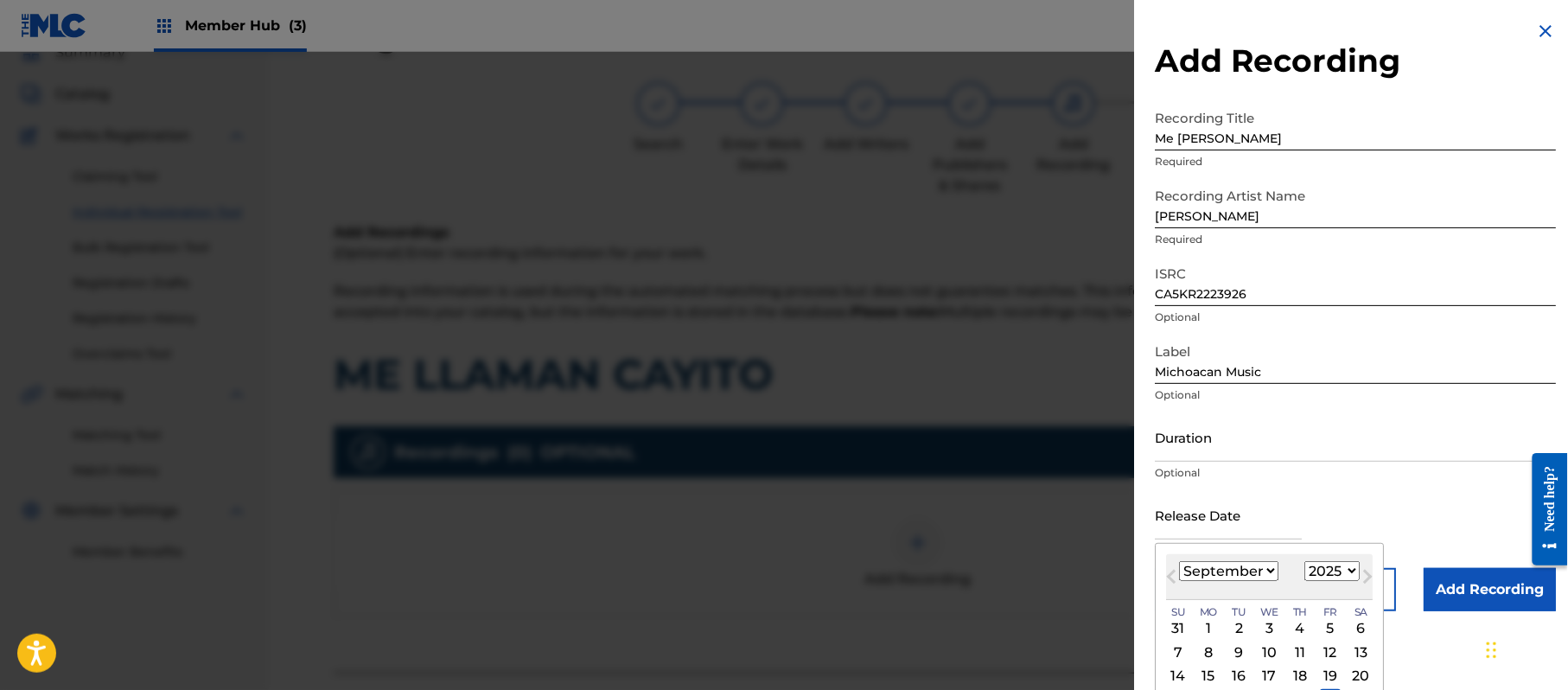
click at [1318, 562] on select "1899 1900 1901 1902 1903 1904 1905 1906 1907 1908 1909 1910 1911 1912 1913 1914…" at bounding box center [1332, 571] width 56 height 19
select select "2022"
click at [1308, 561] on select "1899 1900 1901 1902 1903 1904 1905 1906 1907 1908 1909 1910 1911 1912 1913 1914…" at bounding box center [1332, 571] width 56 height 19
click at [1238, 578] on select "January February March April May June July August September October November De…" at bounding box center [1228, 571] width 99 height 19
select select "2"
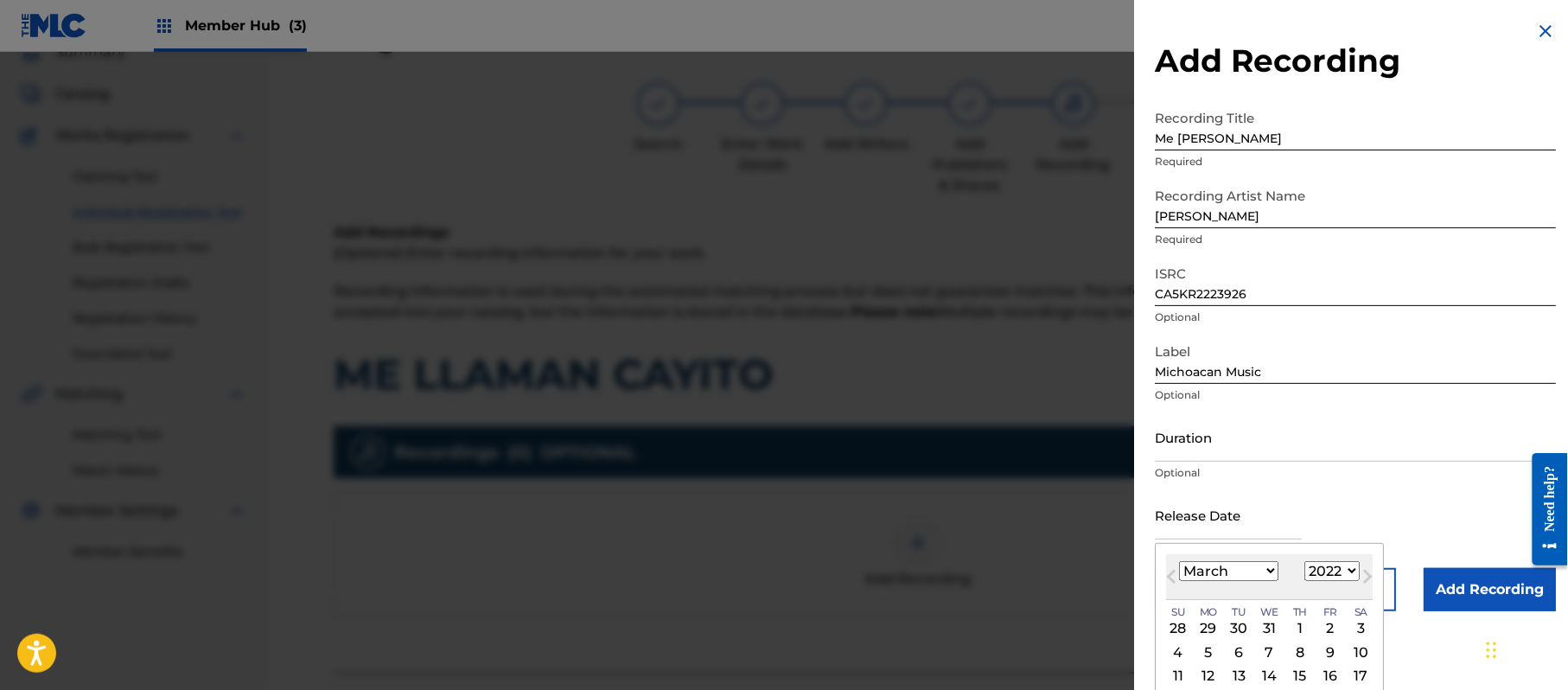
click at [1180, 561] on select "January February March April May June July August September October November De…" at bounding box center [1228, 571] width 99 height 19
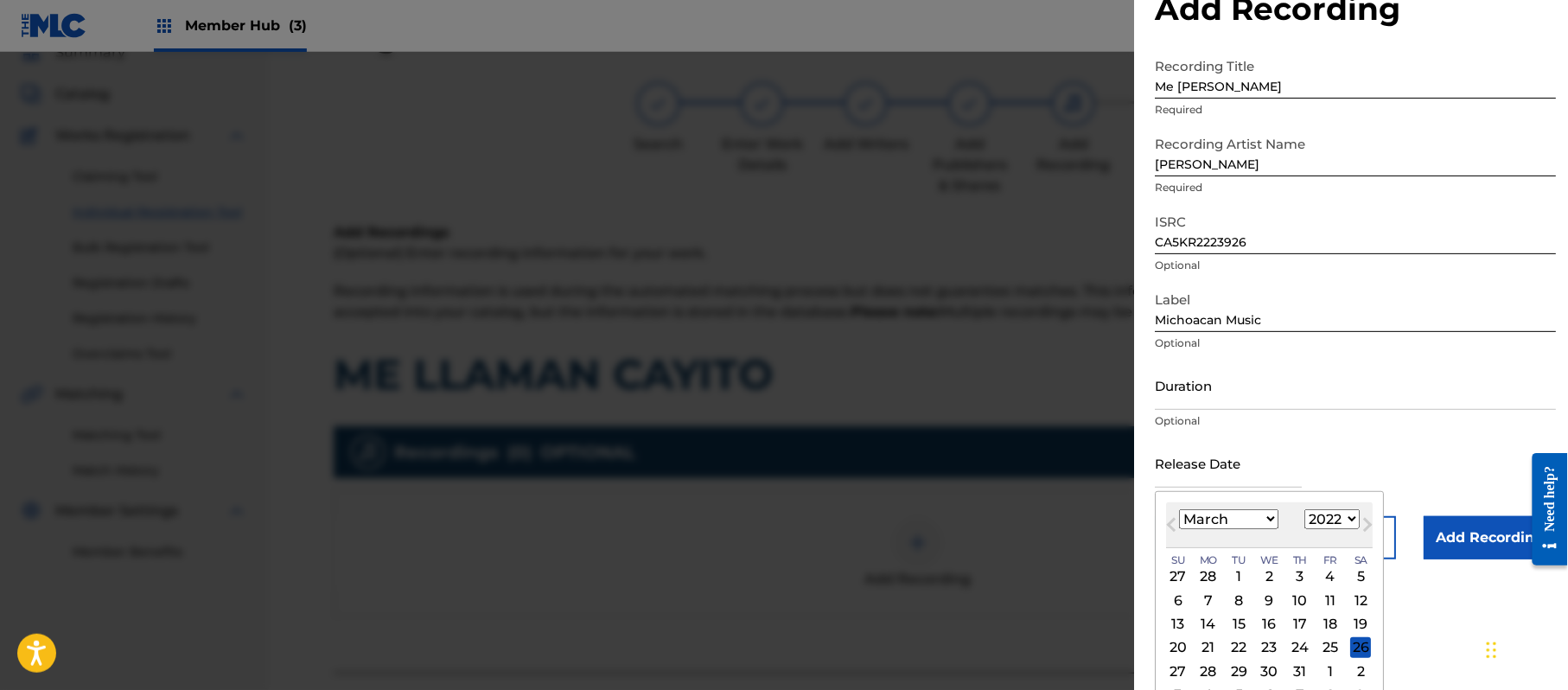
scroll to position [80, 0]
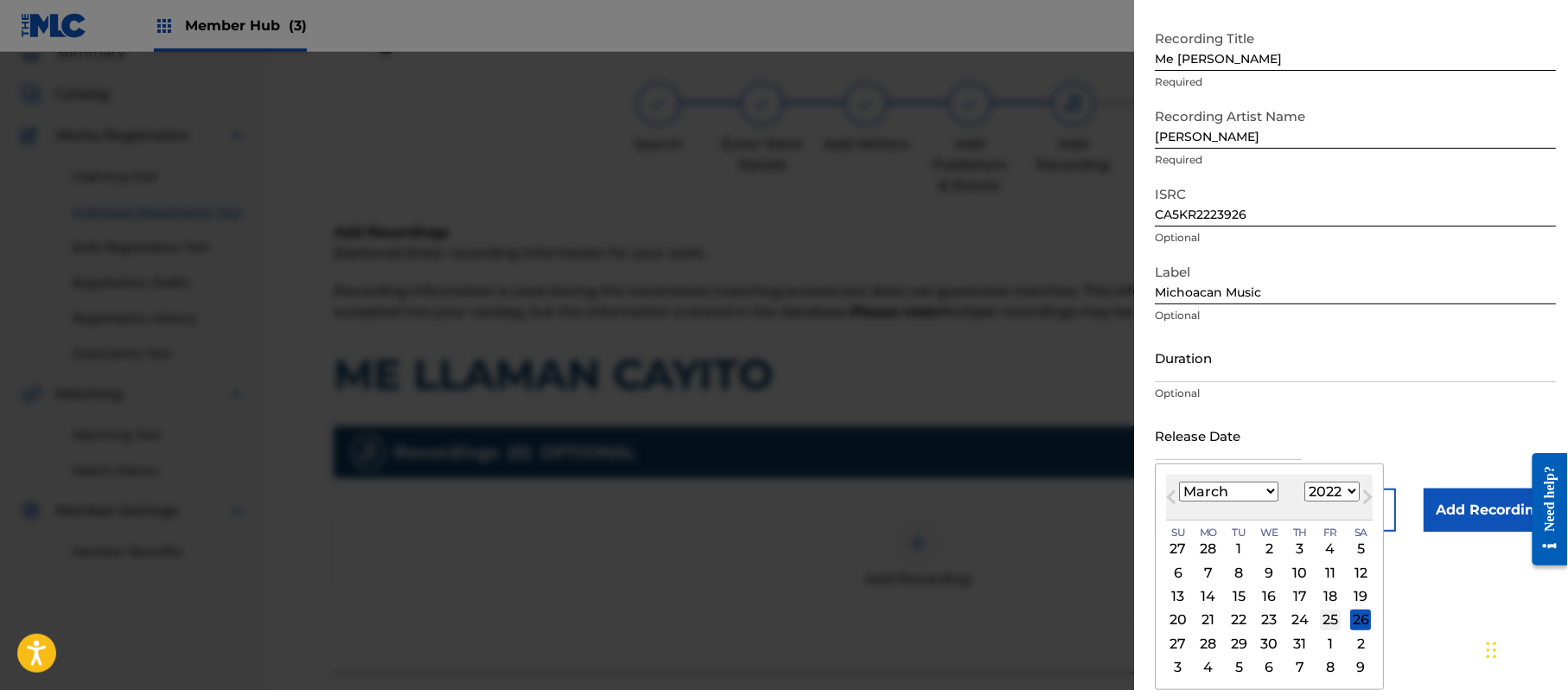
click at [1327, 618] on div "25" at bounding box center [1330, 620] width 20 height 20
type input "[DATE]"
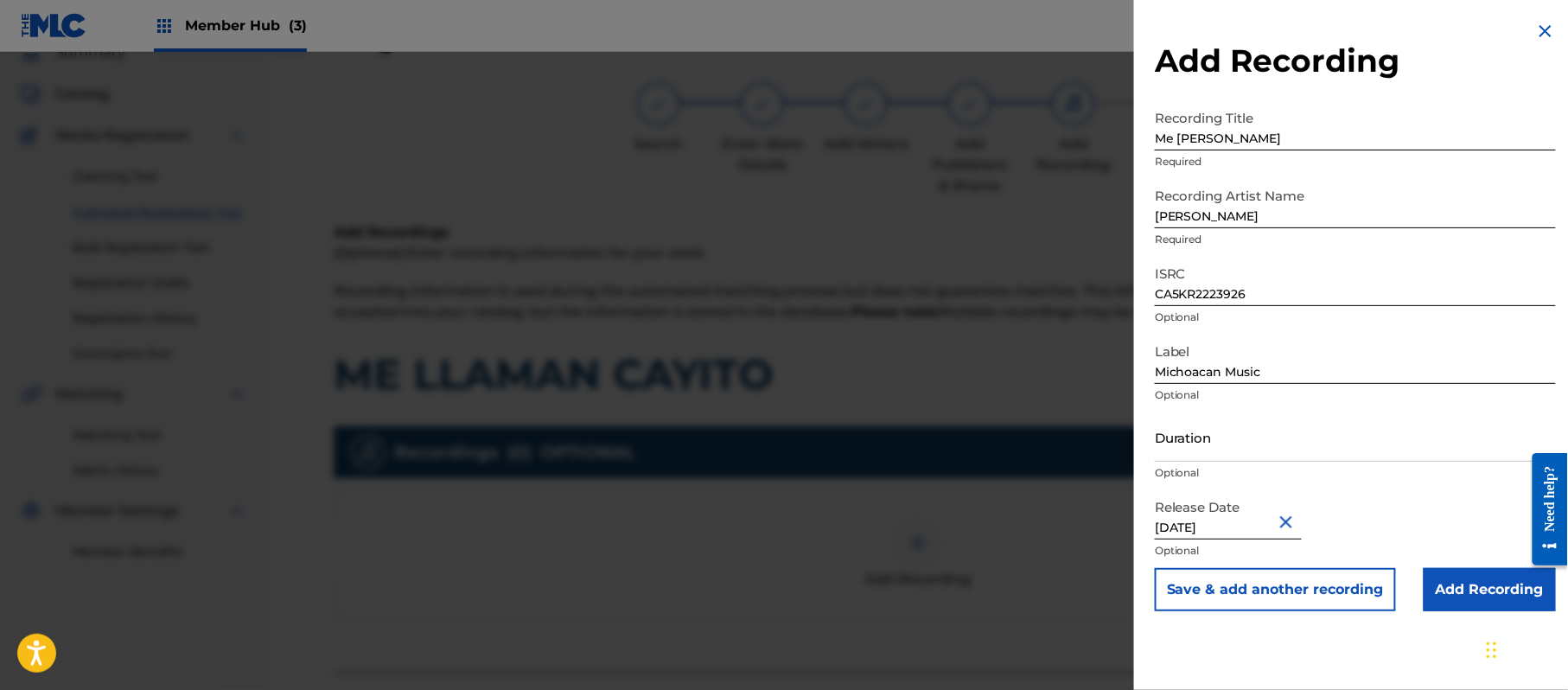
scroll to position [0, 0]
click at [1246, 399] on p "Optional" at bounding box center [1355, 395] width 401 height 16
click at [1224, 423] on input "Duration" at bounding box center [1355, 436] width 401 height 49
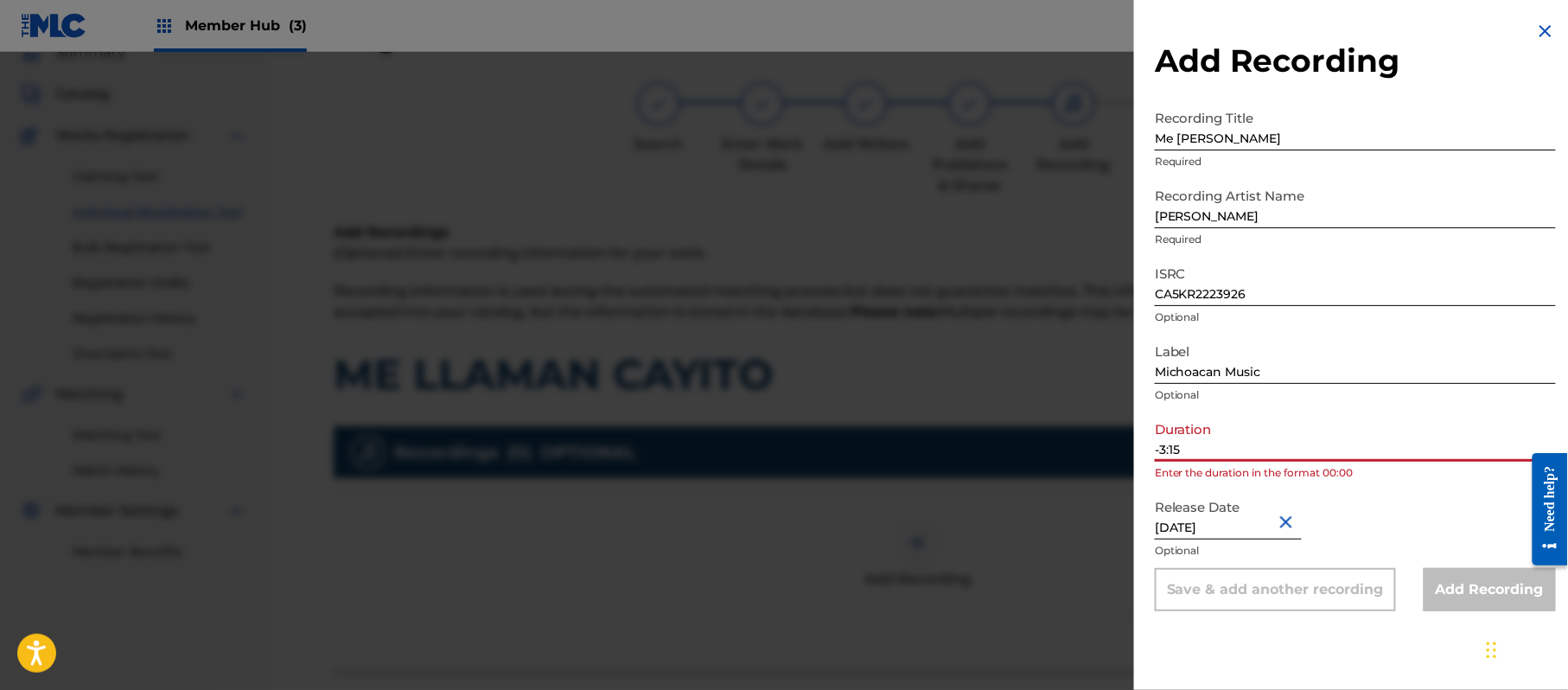
click at [1158, 448] on input "-3:15" at bounding box center [1355, 436] width 401 height 49
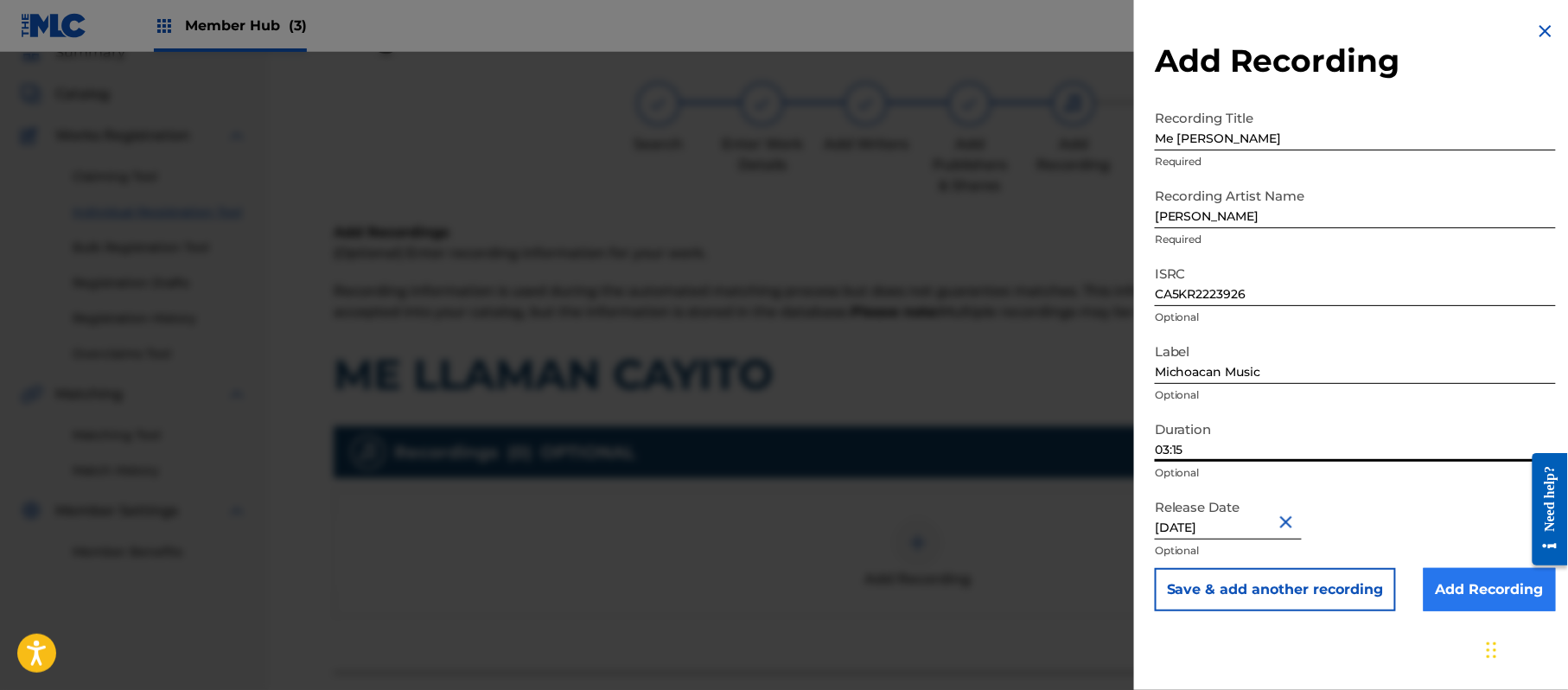
type input "03:15"
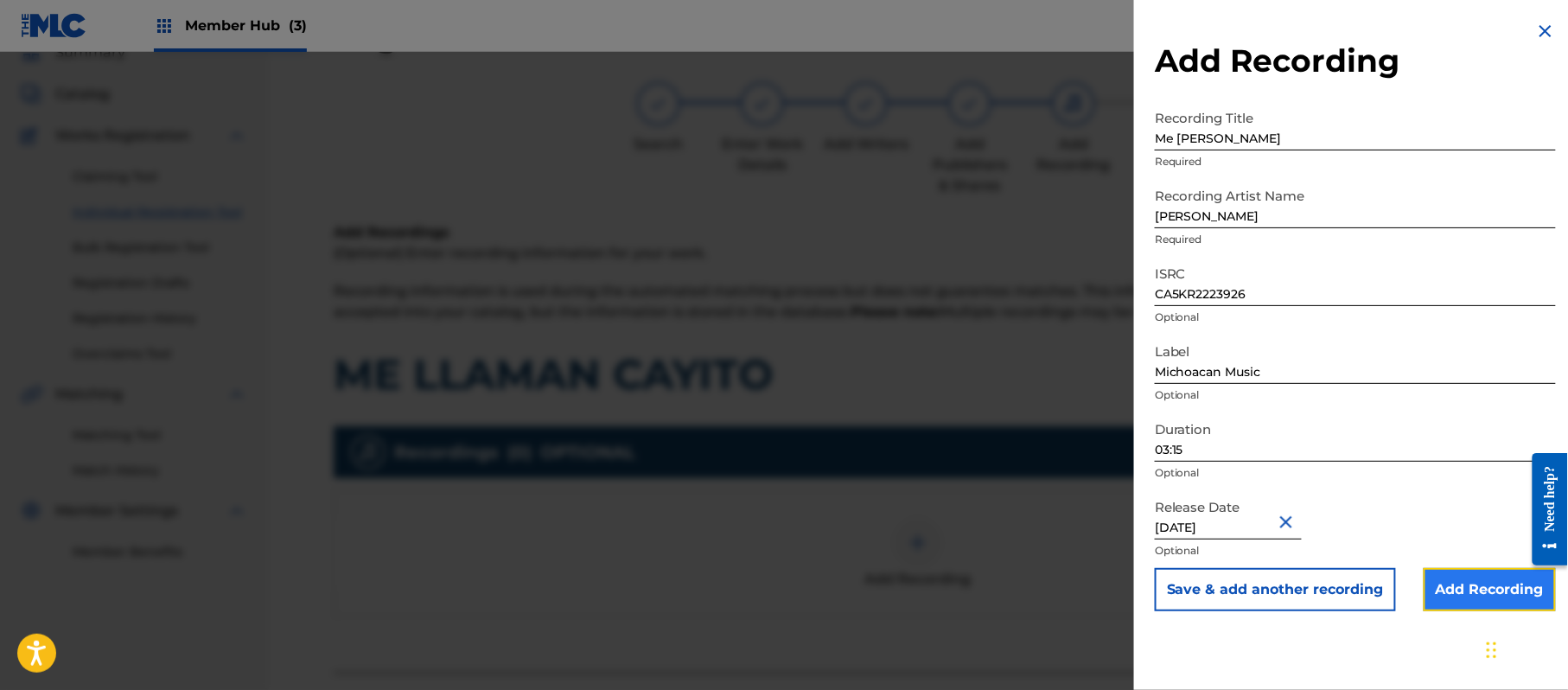
click at [1462, 572] on input "Add Recording" at bounding box center [1489, 590] width 132 height 44
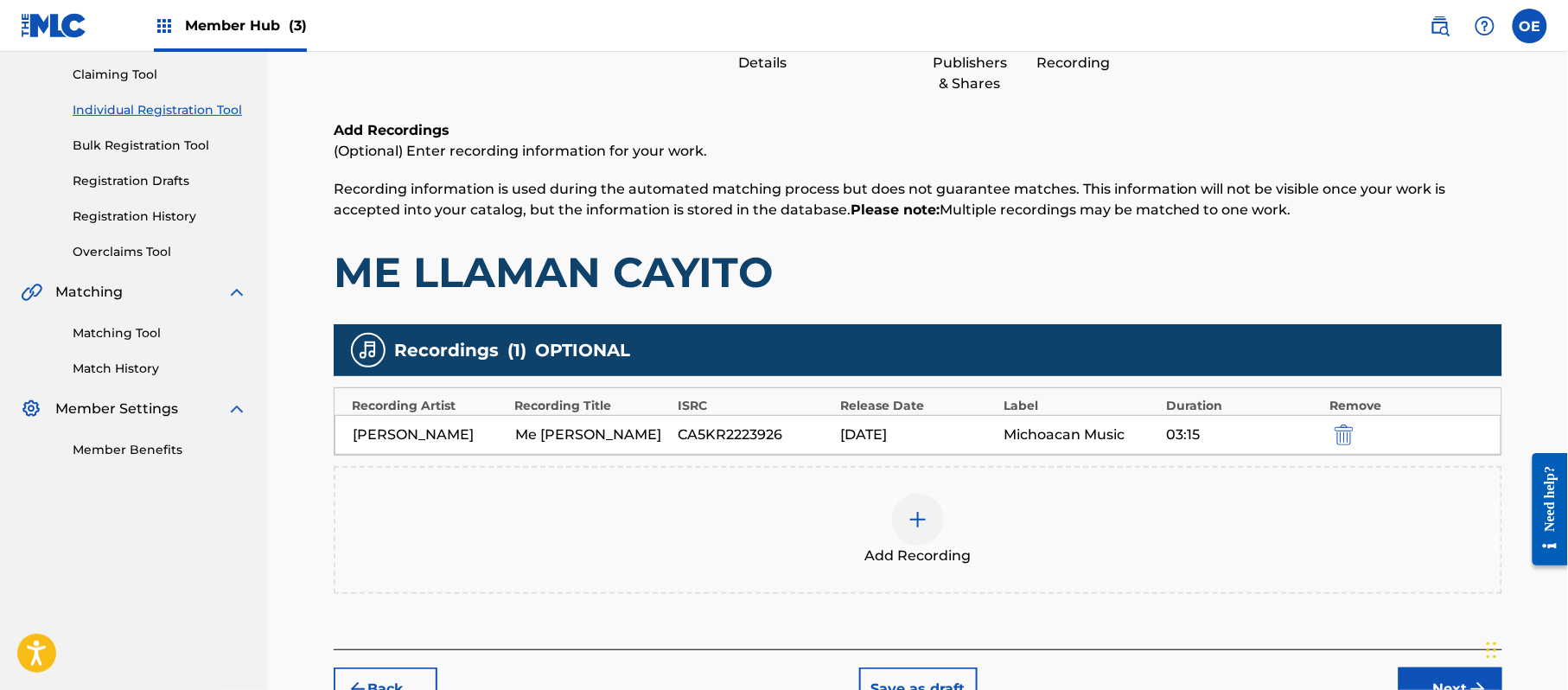
scroll to position [283, 0]
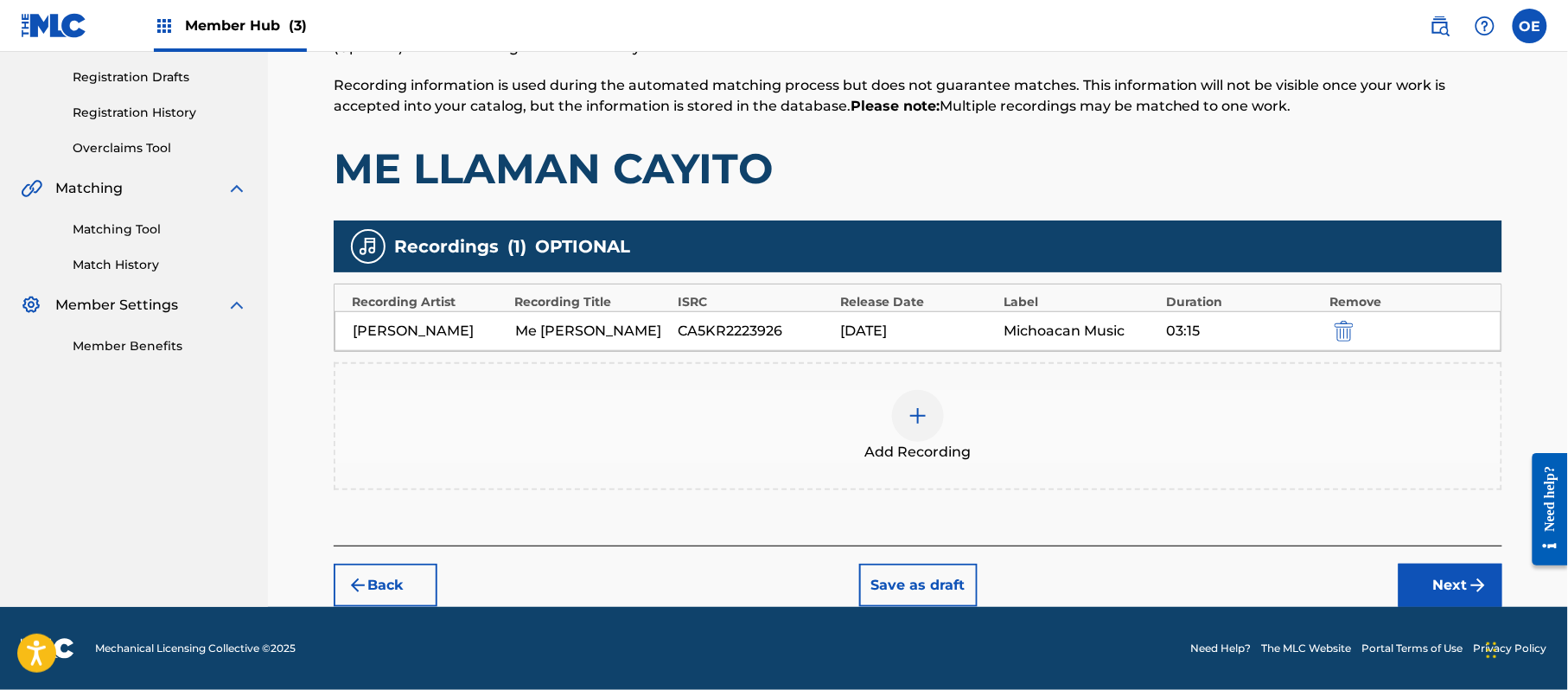
click at [1430, 558] on div "Back Save as draft Next" at bounding box center [917, 576] width 1169 height 61
click at [1430, 580] on button "Next" at bounding box center [1450, 585] width 104 height 44
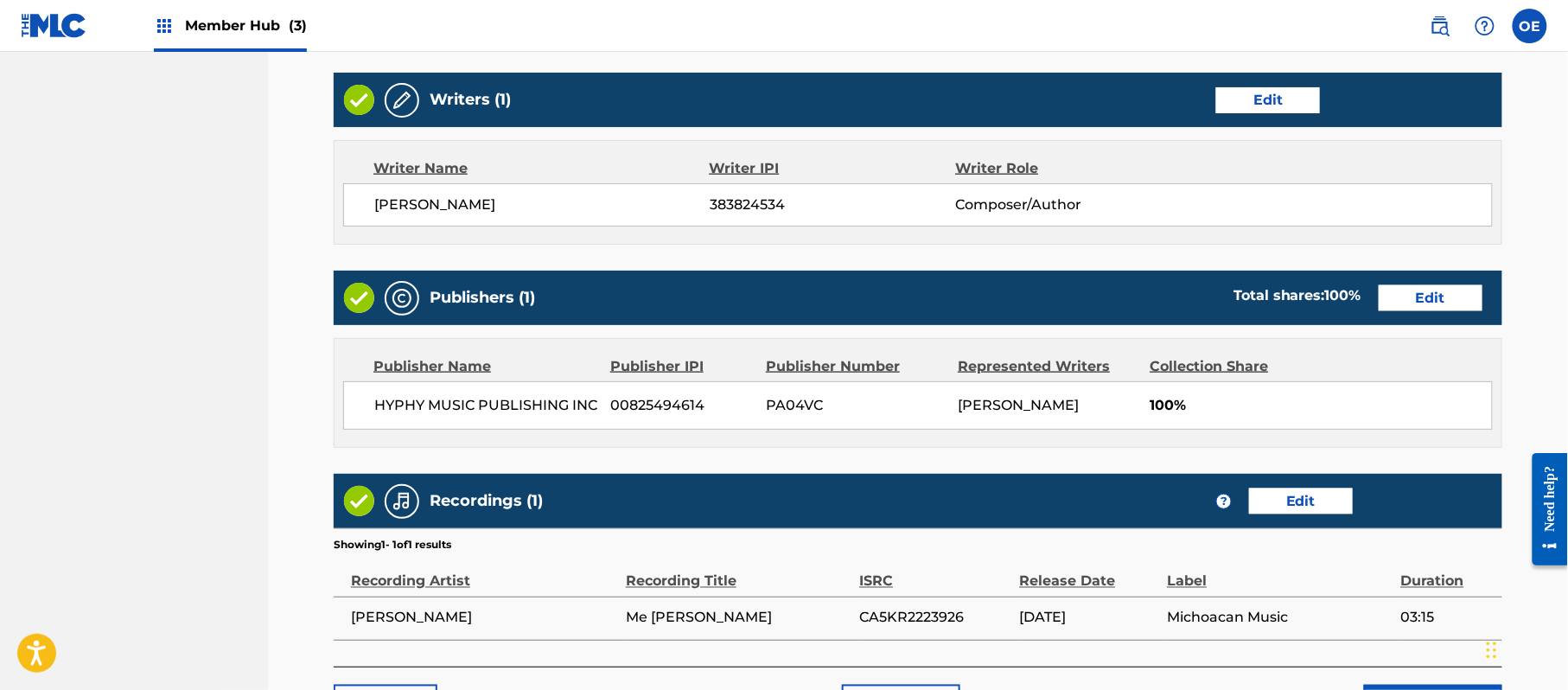
scroll to position [773, 0]
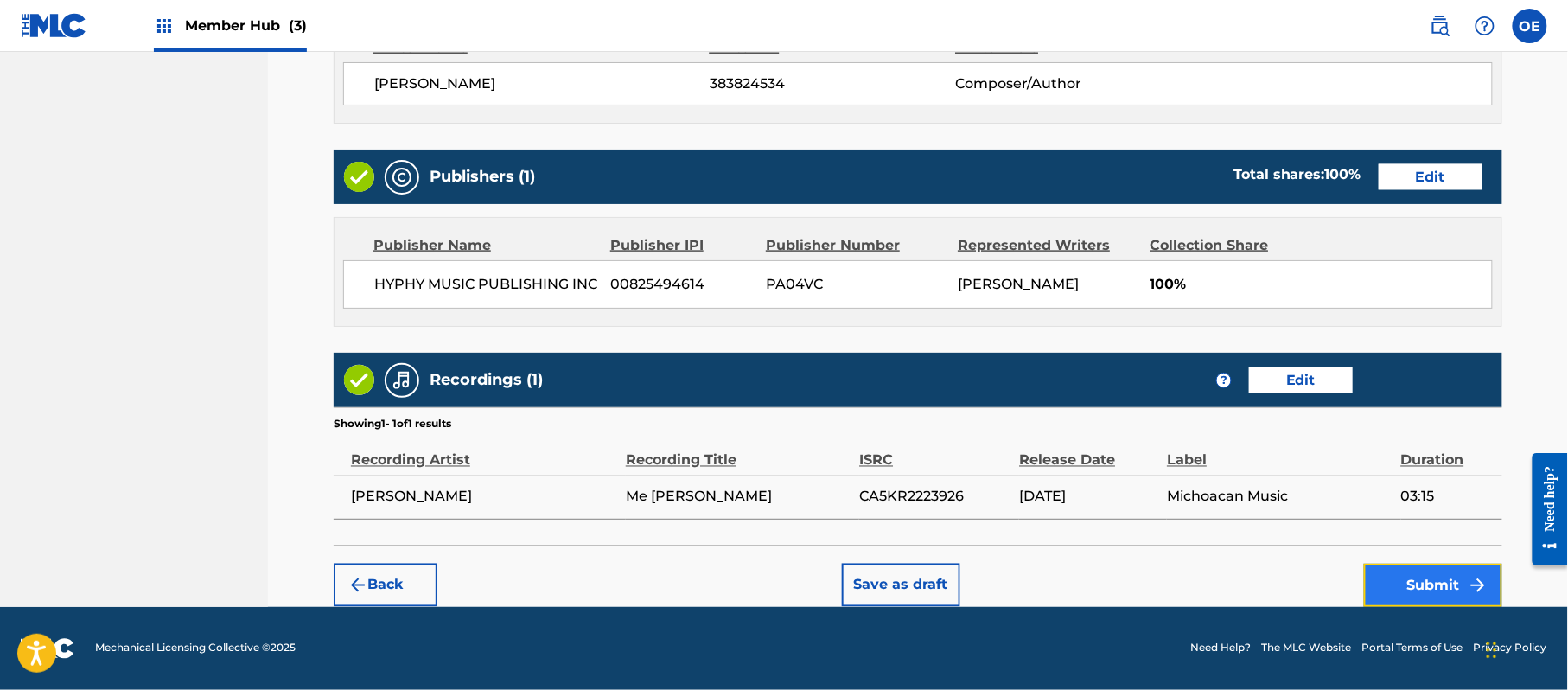
click at [1405, 564] on button "Submit" at bounding box center [1433, 585] width 138 height 44
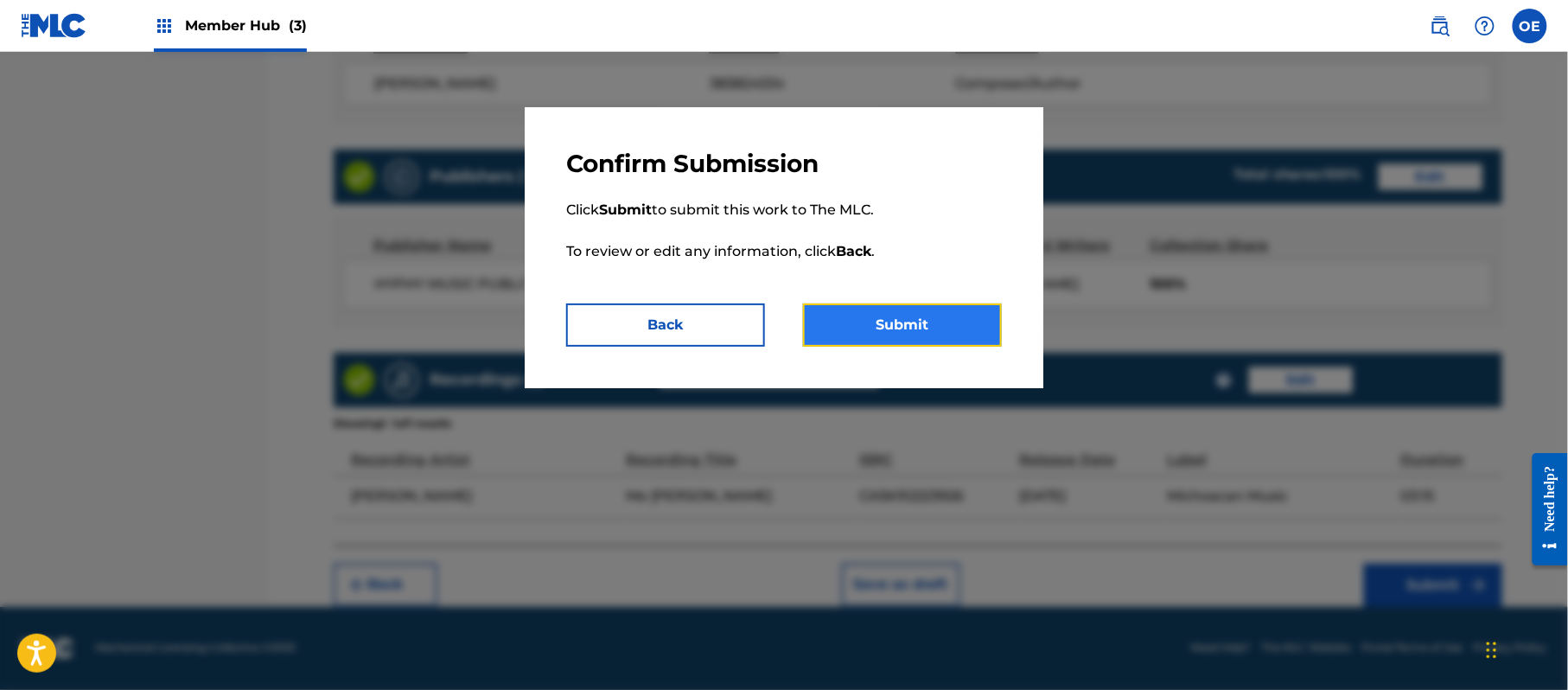
click at [907, 305] on button "Submit" at bounding box center [902, 325] width 199 height 44
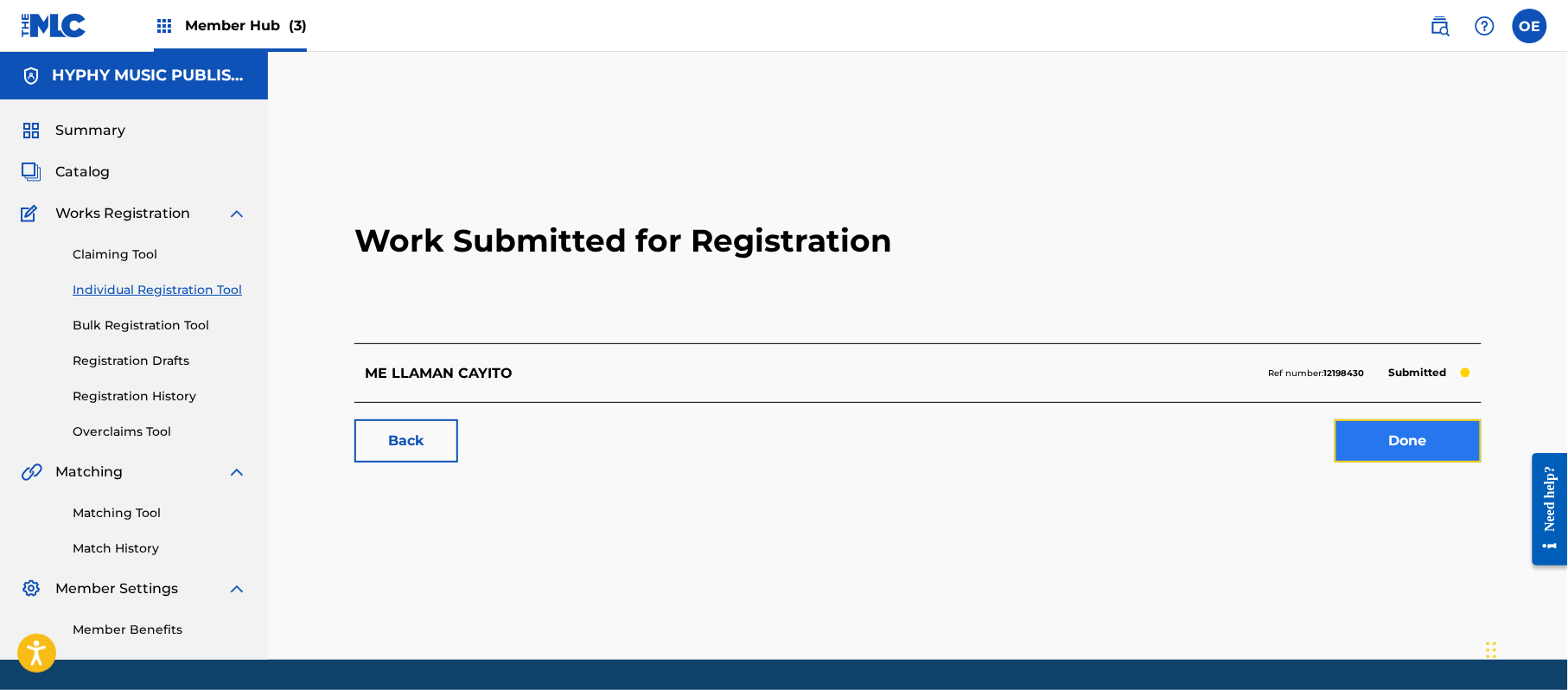
click at [1444, 446] on link "Done" at bounding box center [1408, 441] width 147 height 44
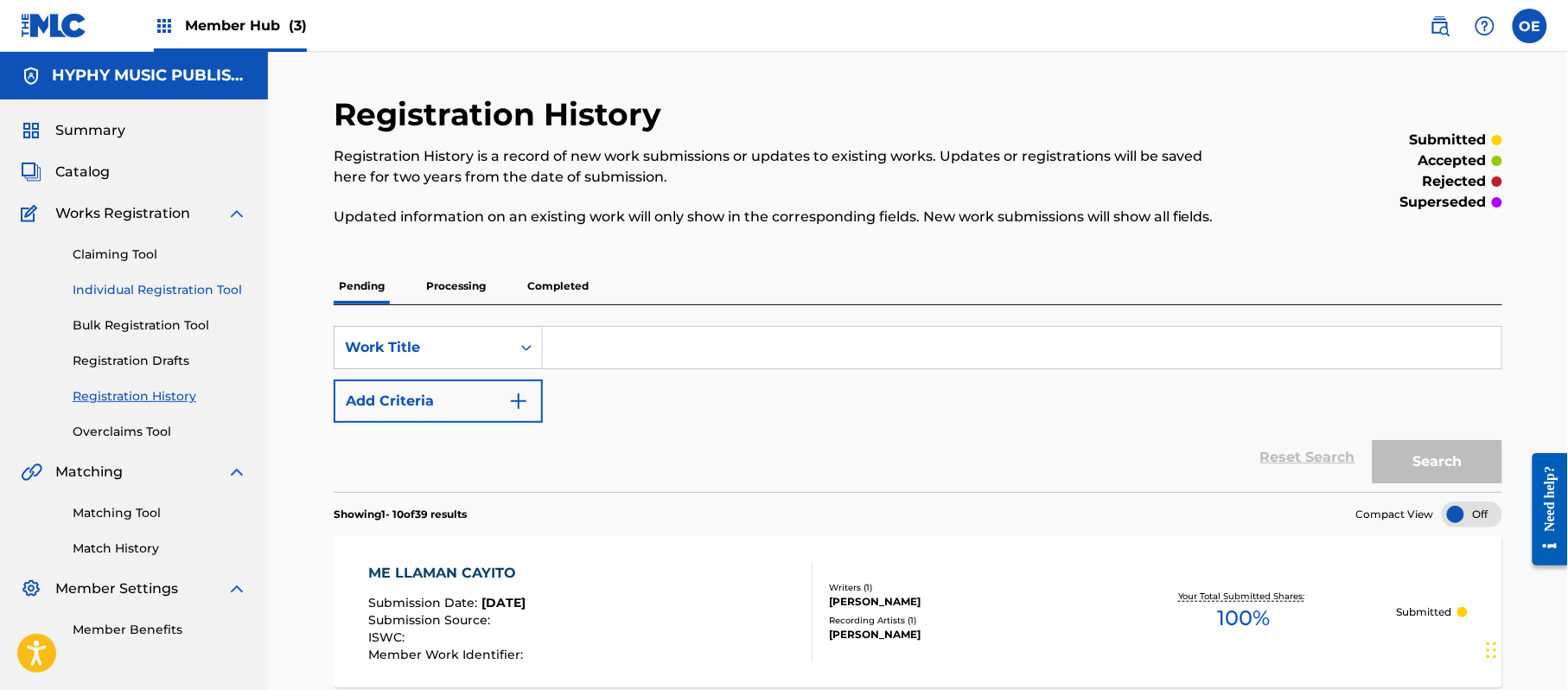
click at [160, 282] on link "Individual Registration Tool" at bounding box center [159, 291] width 175 height 19
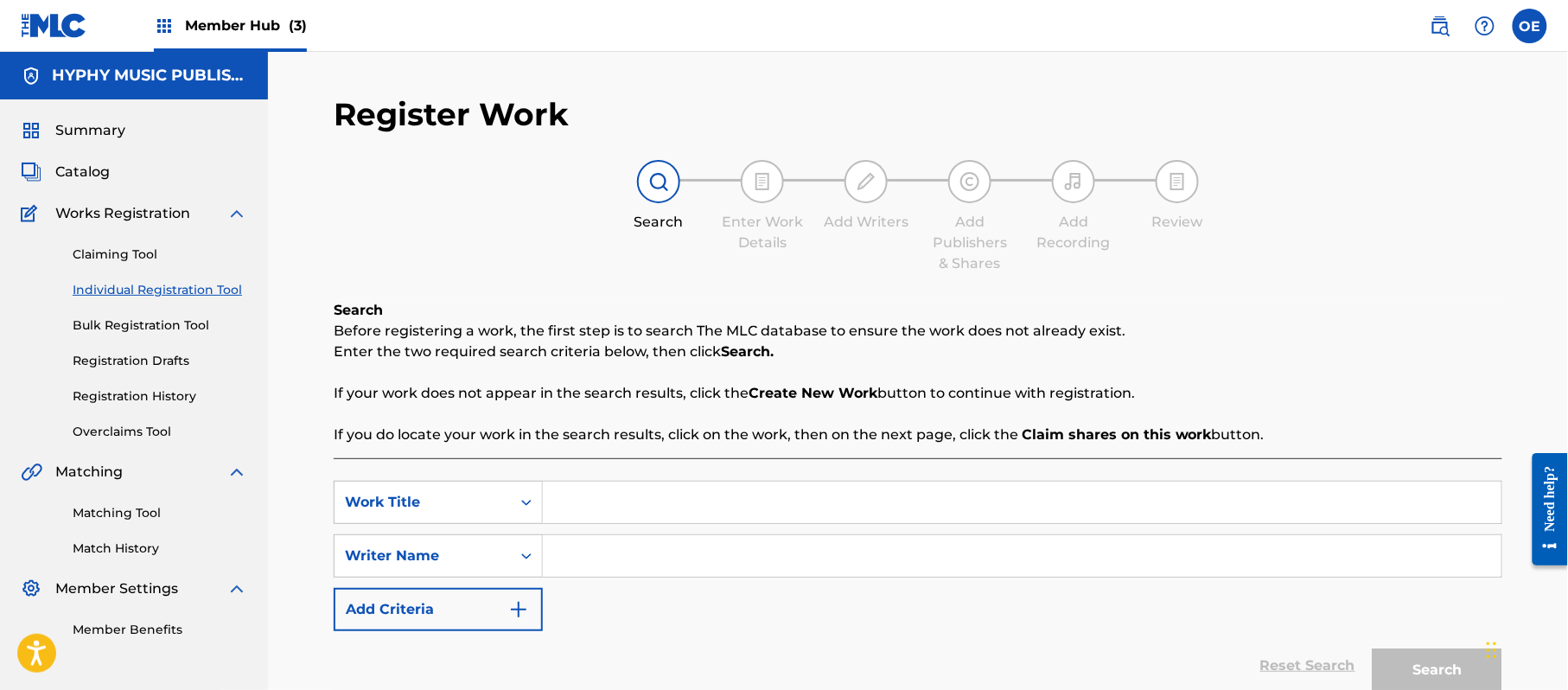
paste input "ME QUEDE SIN NADA"
type input "ME QUEDE SIN NADA"
paste input "[PERSON_NAME]"
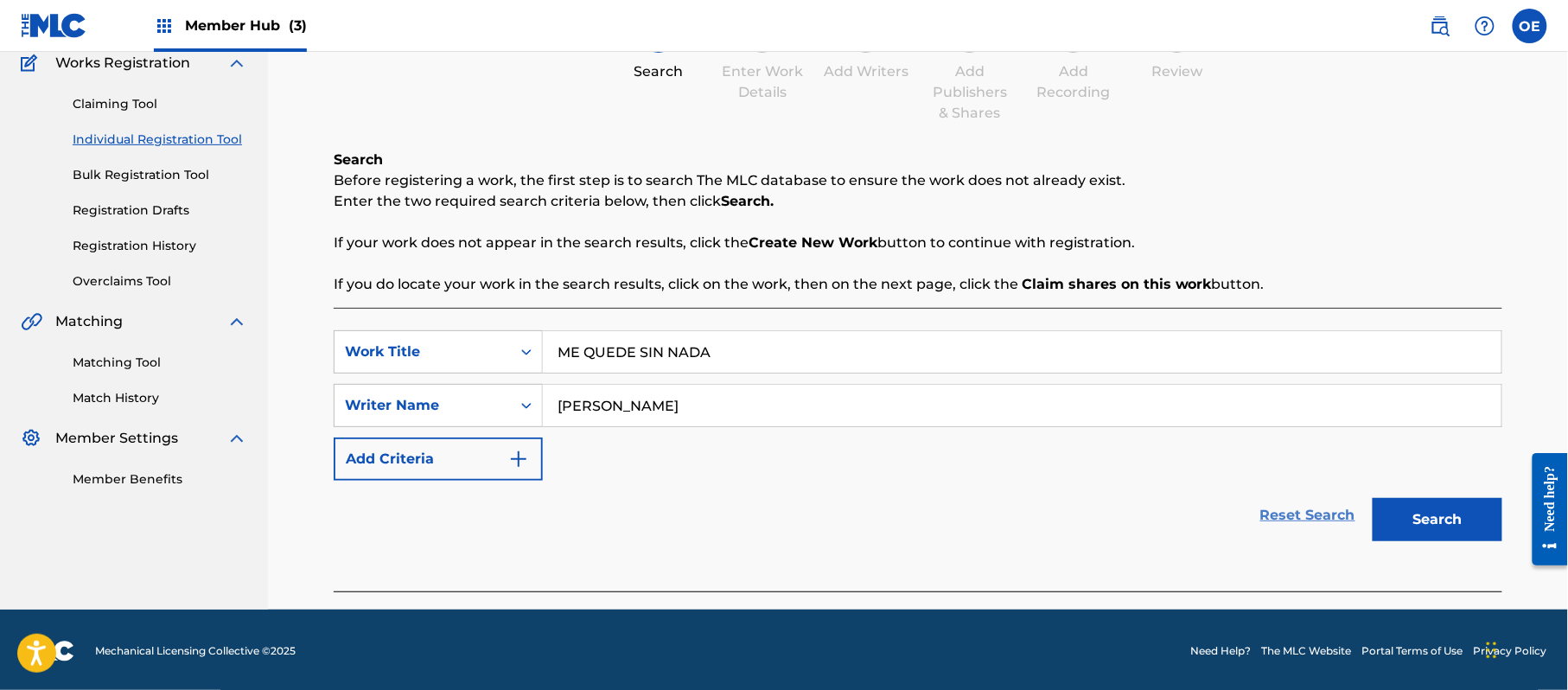
scroll to position [153, 0]
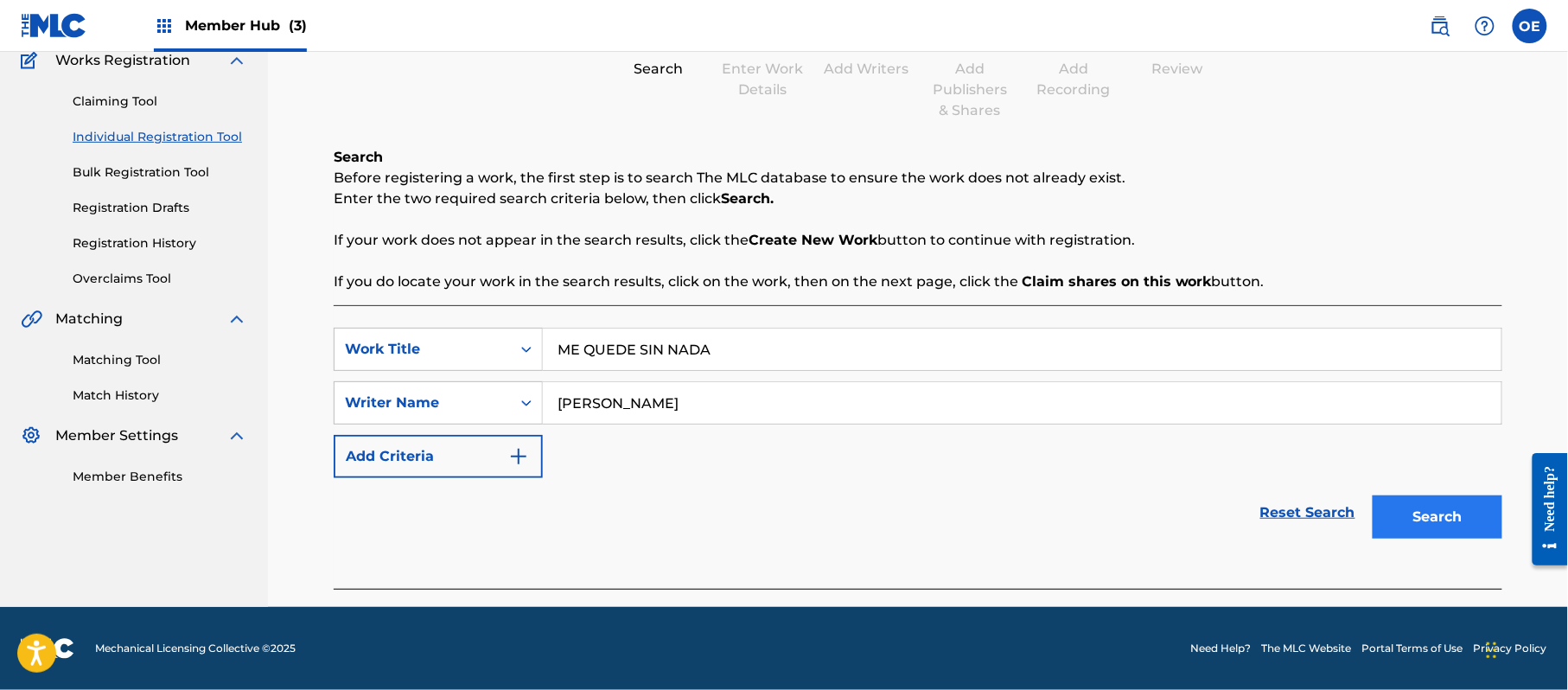
type input "[PERSON_NAME]"
click at [1412, 517] on button "Search" at bounding box center [1437, 517] width 130 height 44
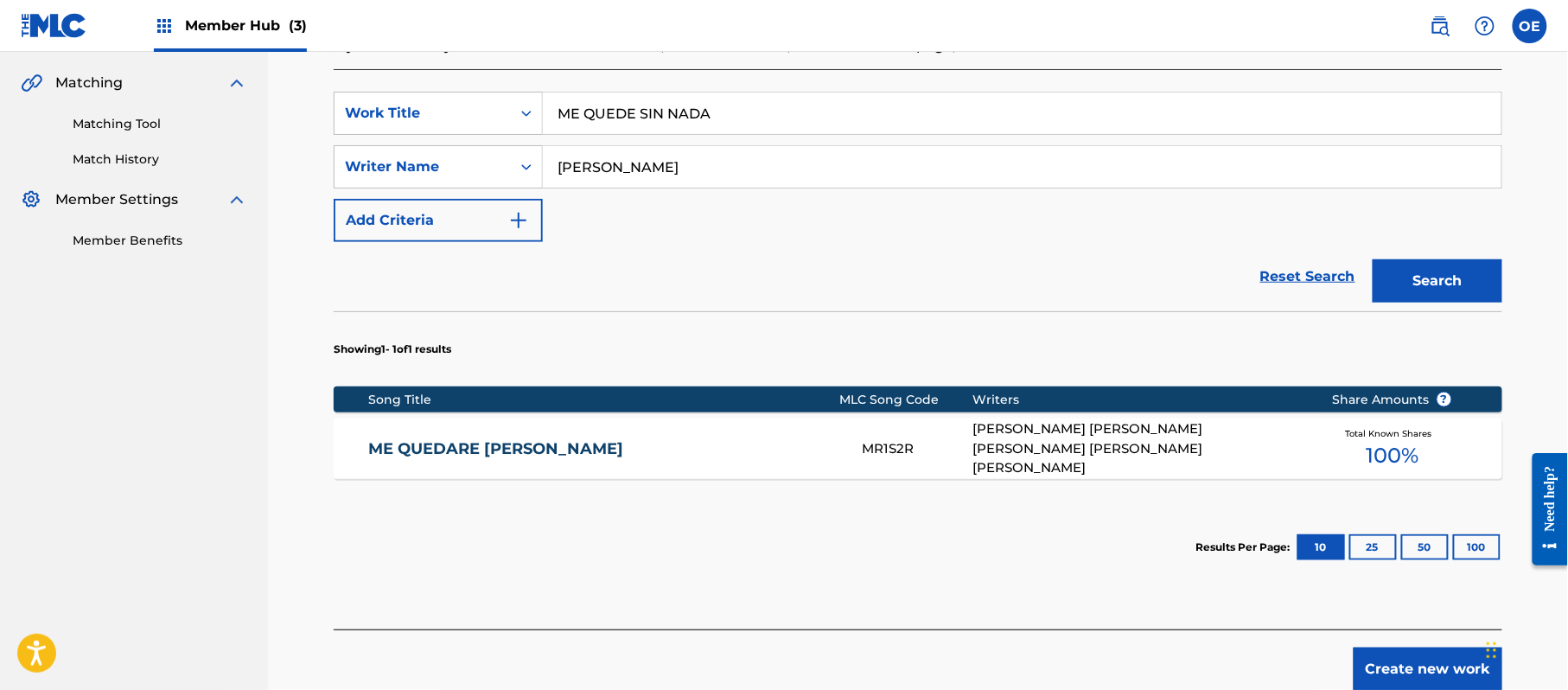
scroll to position [474, 0]
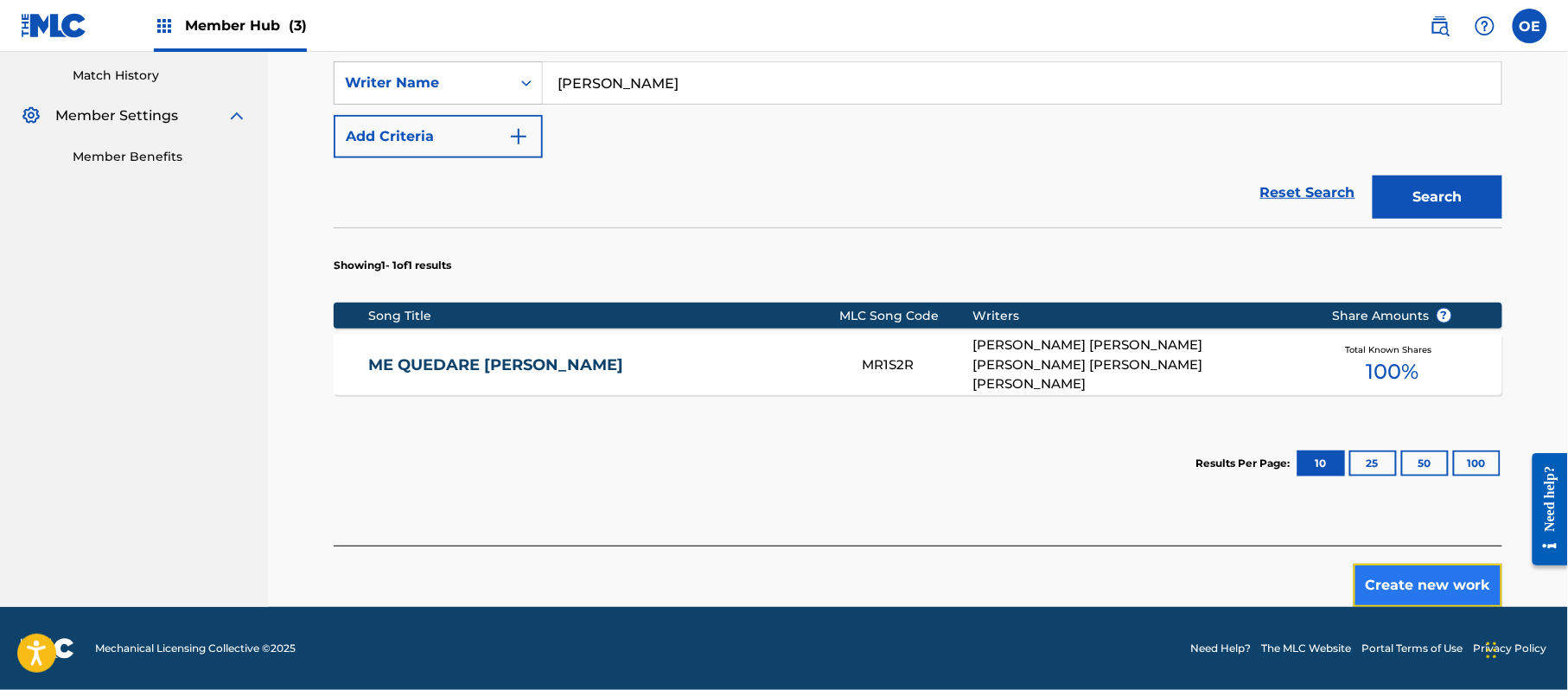
click at [1405, 578] on button "Create new work" at bounding box center [1427, 585] width 149 height 44
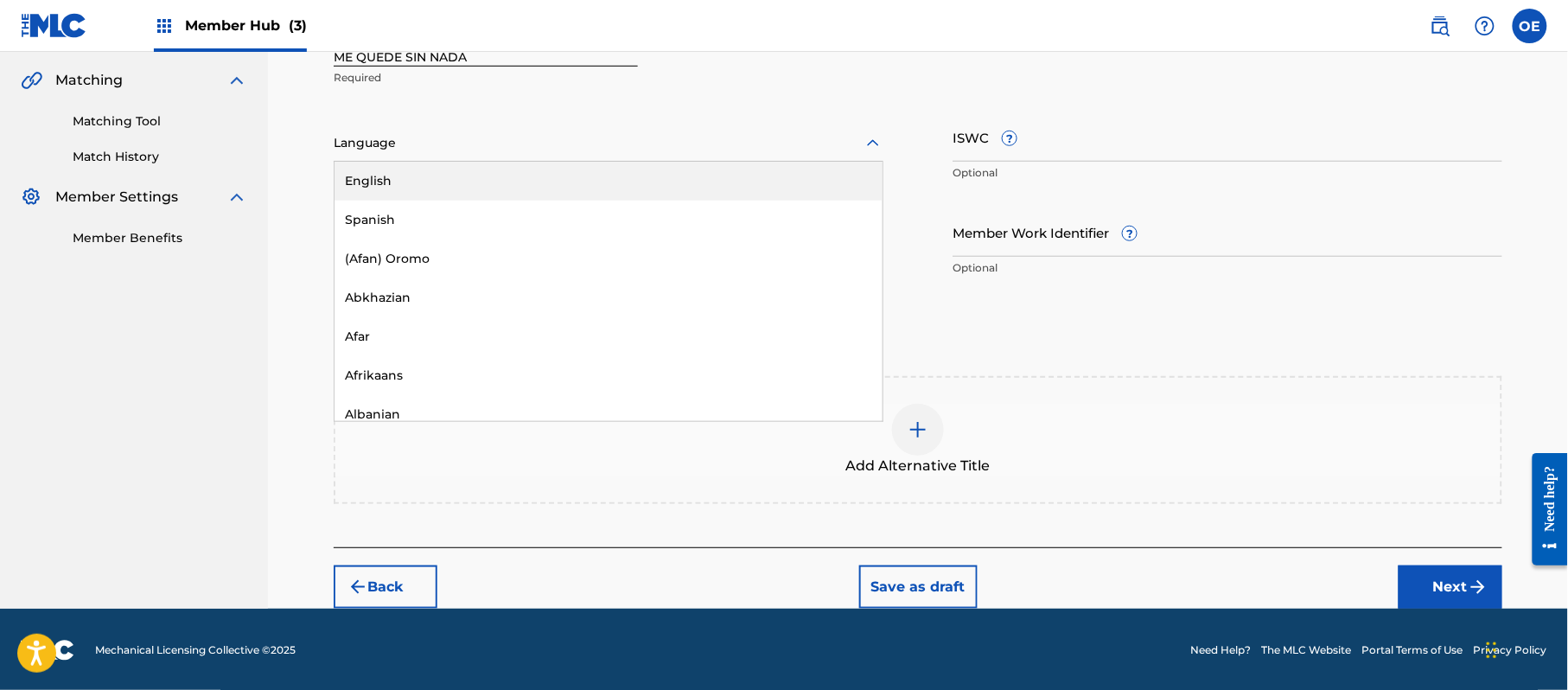
click at [474, 160] on div "Language" at bounding box center [608, 143] width 550 height 36
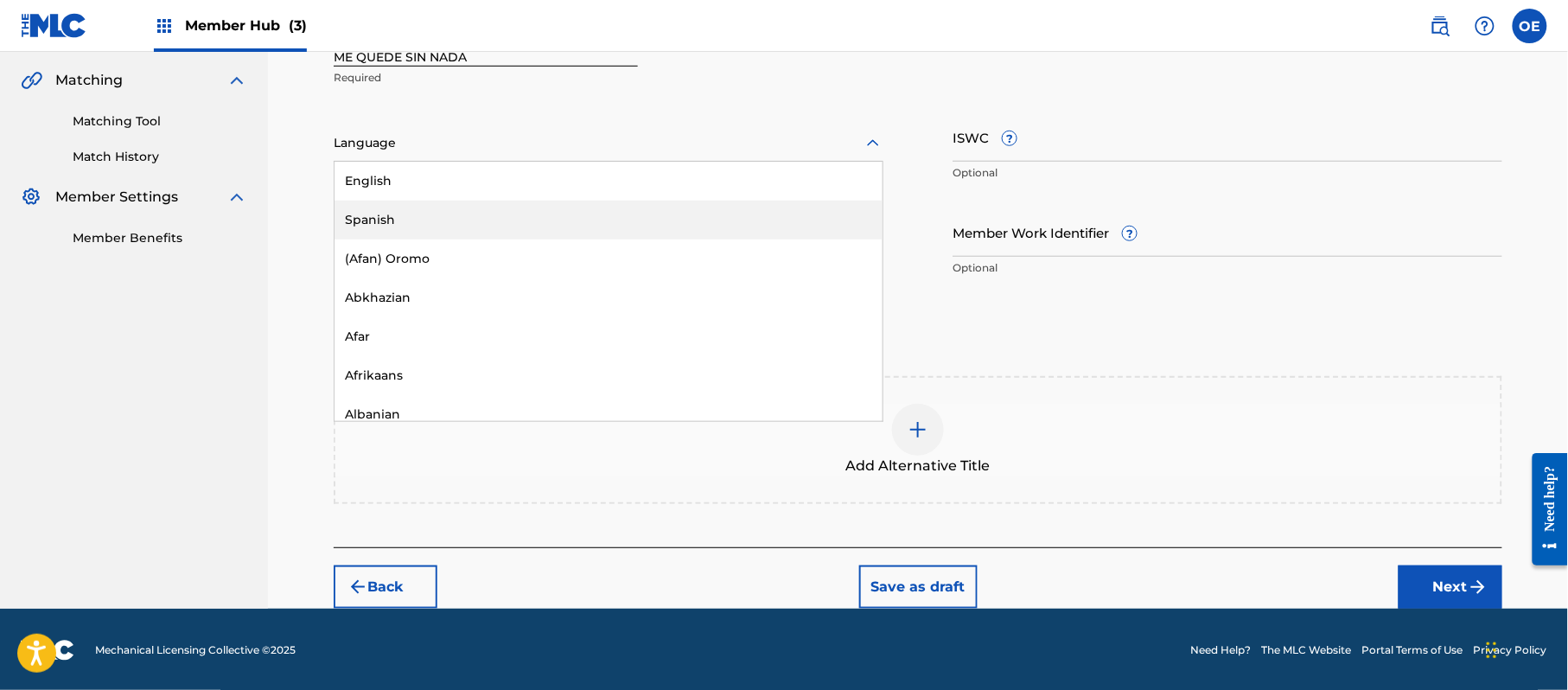
click at [454, 201] on div "Spanish" at bounding box center [608, 220] width 548 height 39
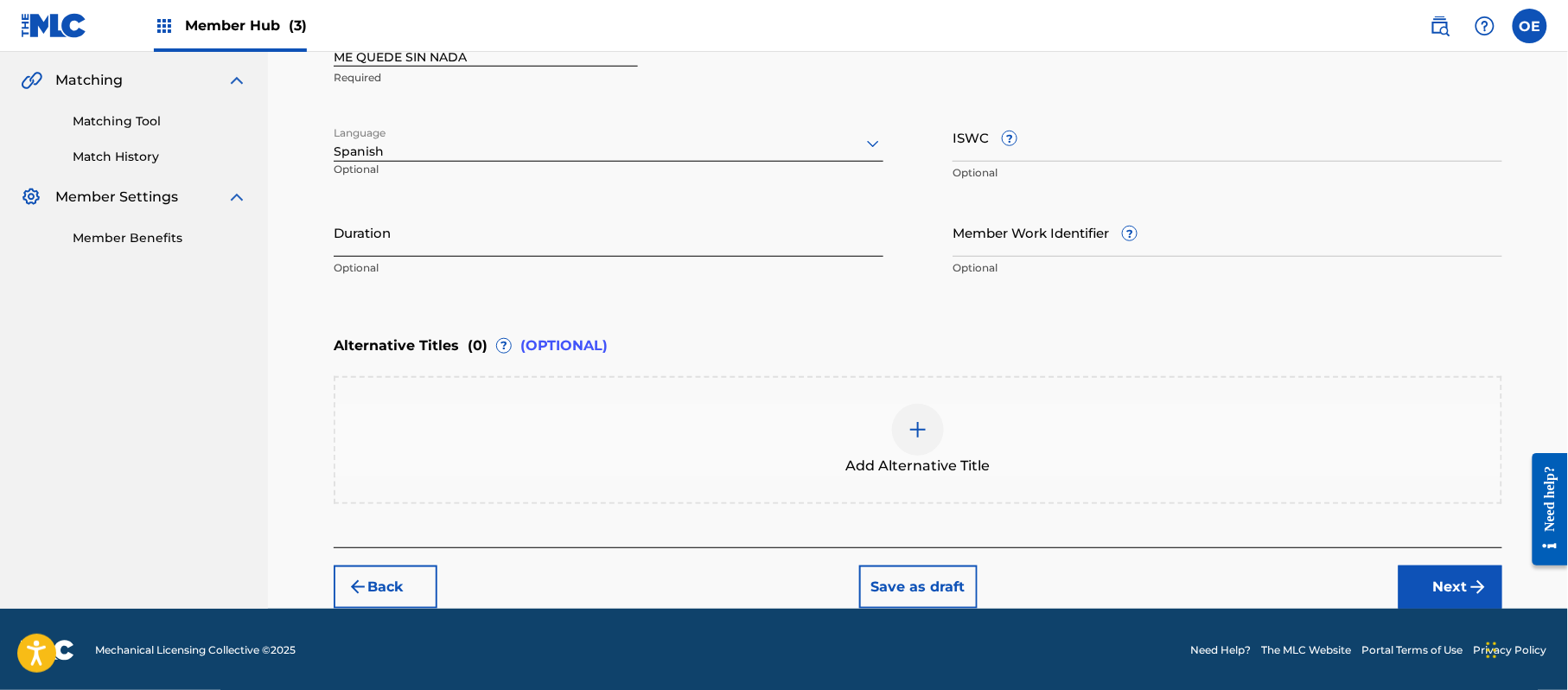
click at [464, 239] on input "Duration" at bounding box center [608, 232] width 550 height 49
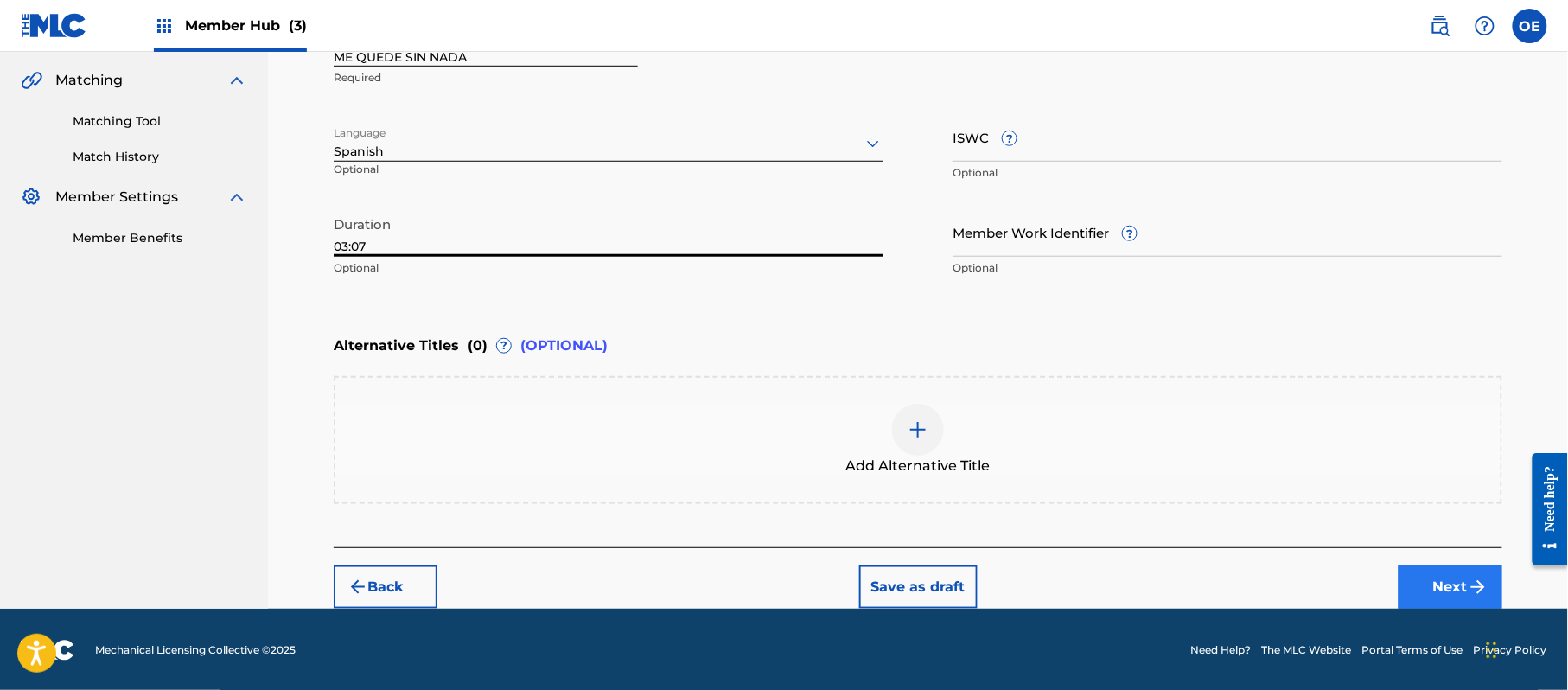
type input "03:07"
click at [1426, 576] on button "Next" at bounding box center [1450, 587] width 104 height 44
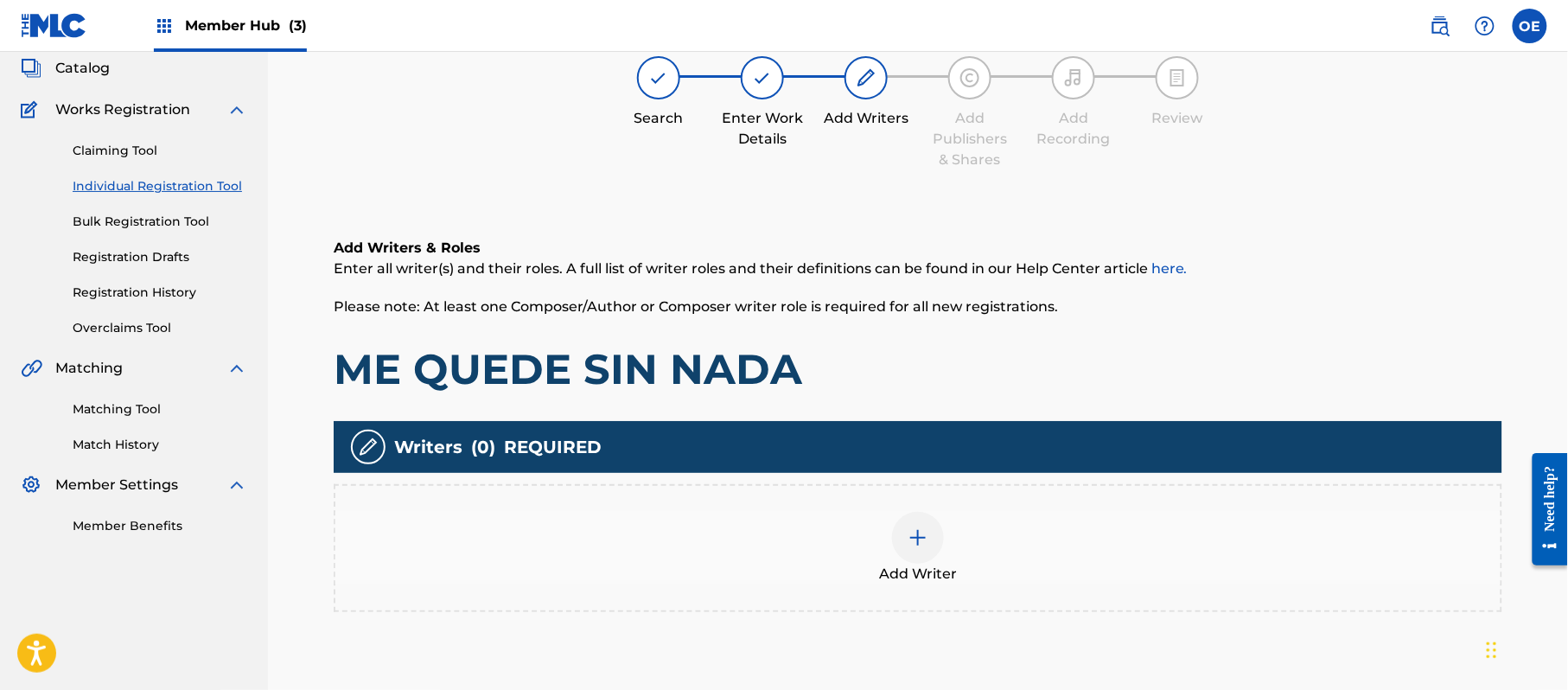
scroll to position [78, 0]
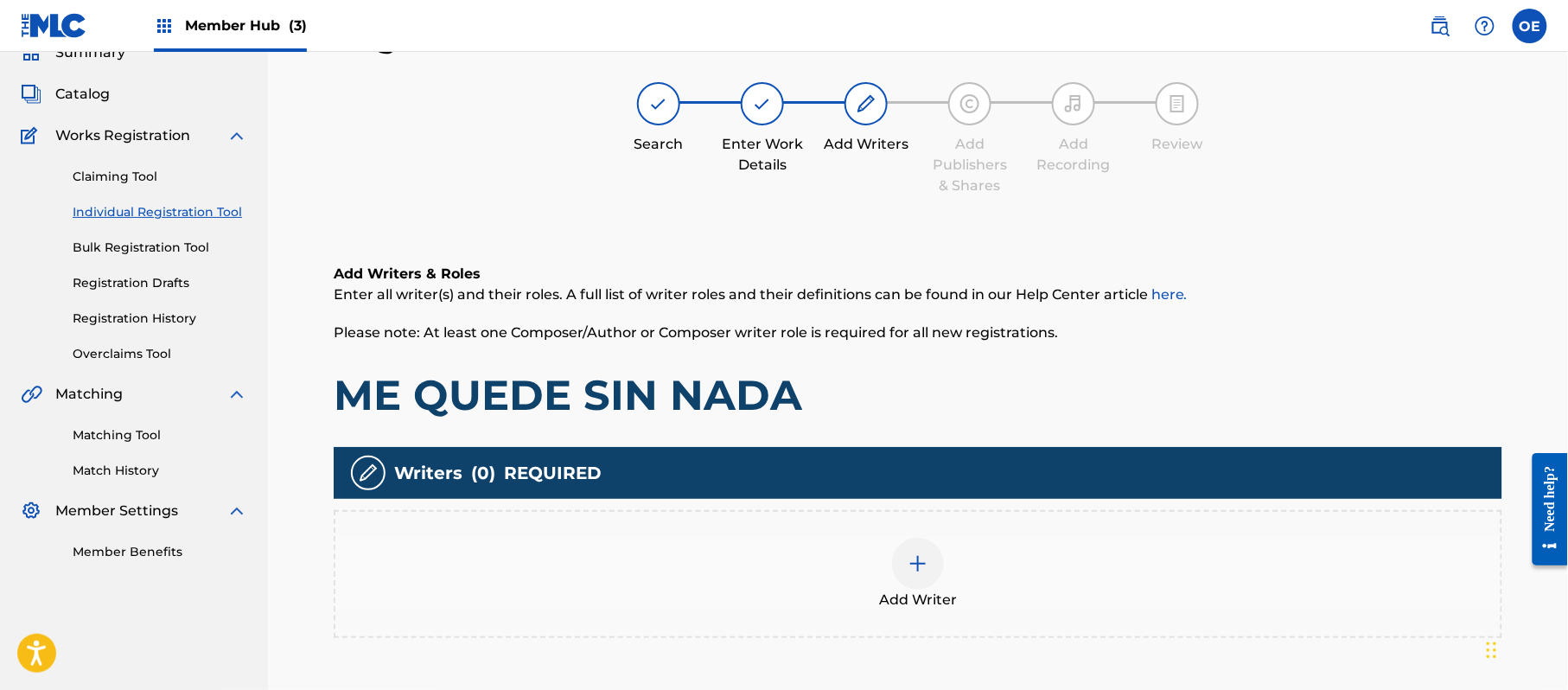
click at [882, 552] on div "Add Writer" at bounding box center [917, 574] width 1165 height 72
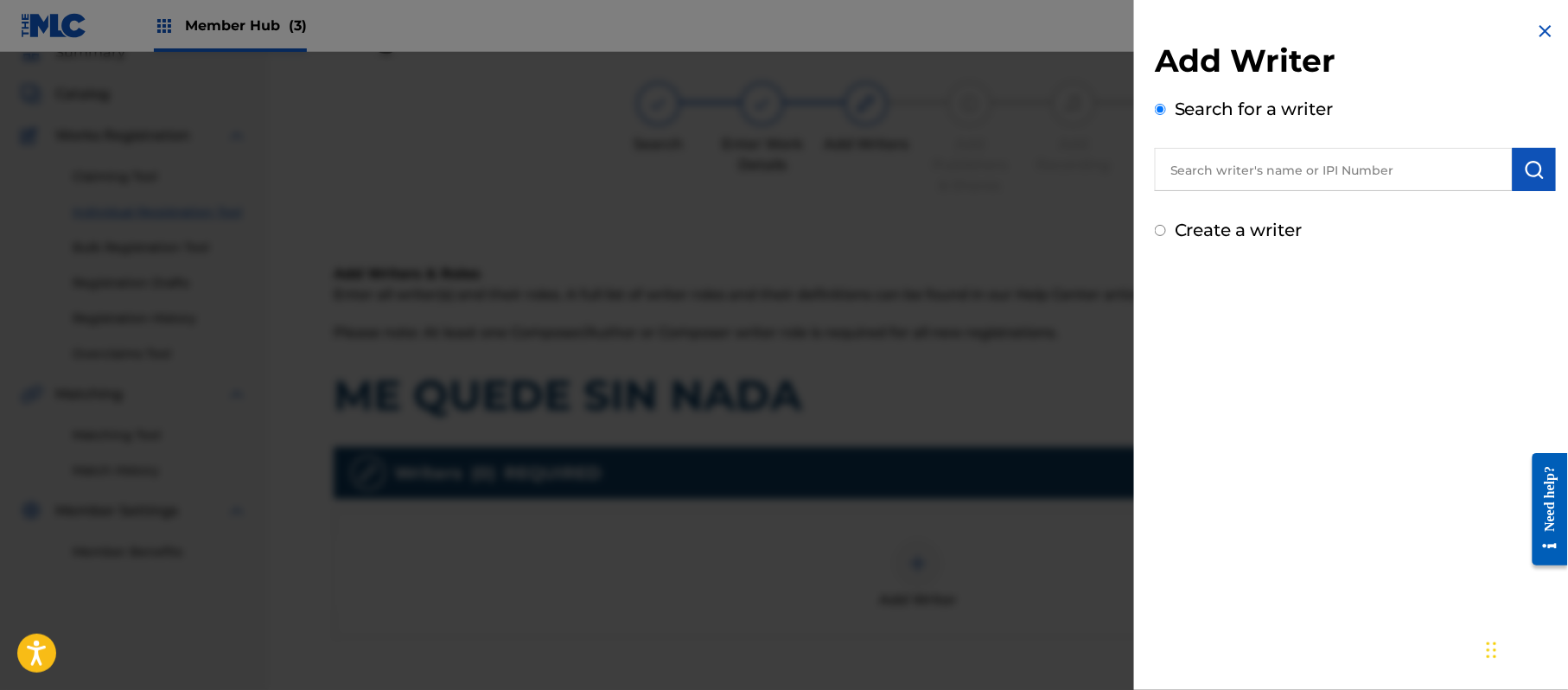
click at [1276, 237] on label "Create a writer" at bounding box center [1238, 230] width 128 height 20
radio input "true"
click at [1166, 236] on input "Create a writer" at bounding box center [1161, 231] width 11 height 11
radio input "false"
radio input "true"
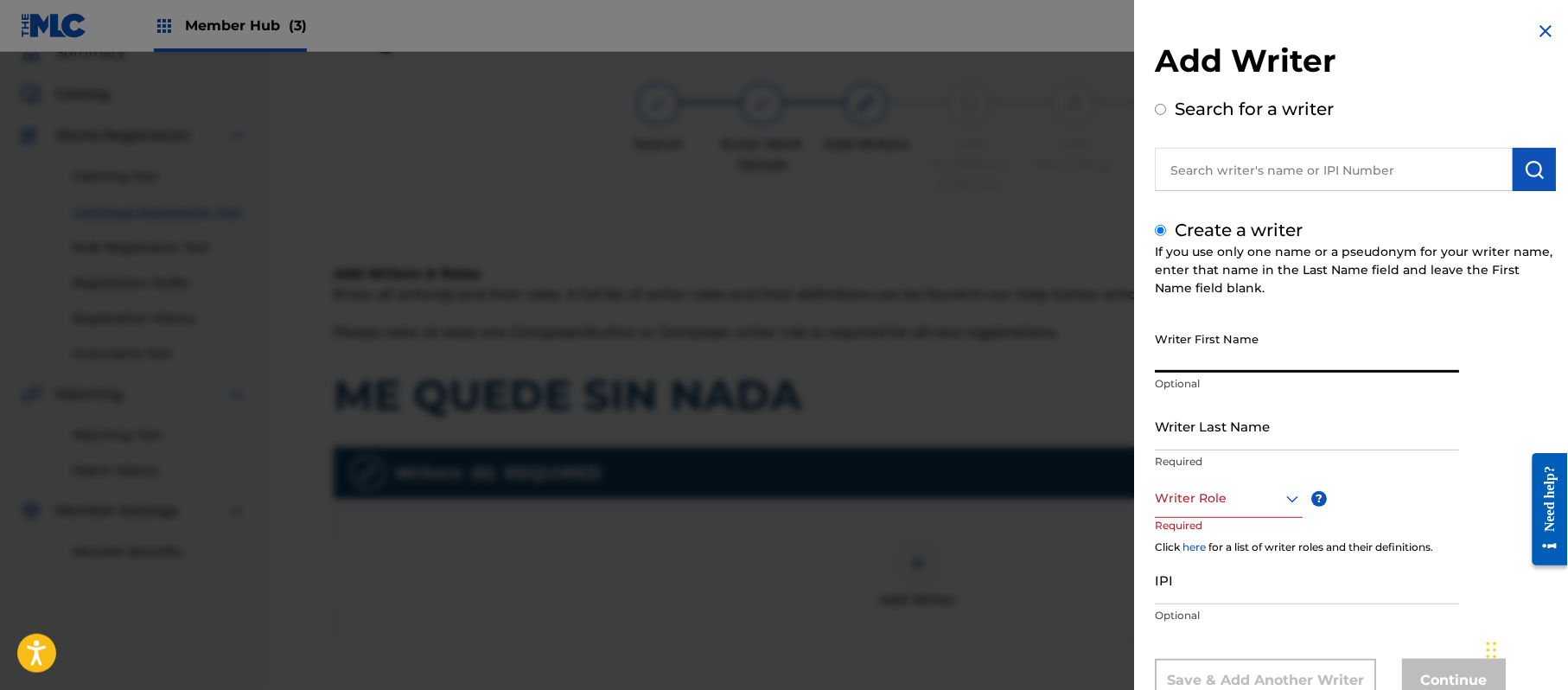
paste input "[PERSON_NAME]"
type input "[PERSON_NAME]"
paste input "[PERSON_NAME]"
type input "[PERSON_NAME]"
drag, startPoint x: 1236, startPoint y: 355, endPoint x: 1197, endPoint y: 368, distance: 41.1
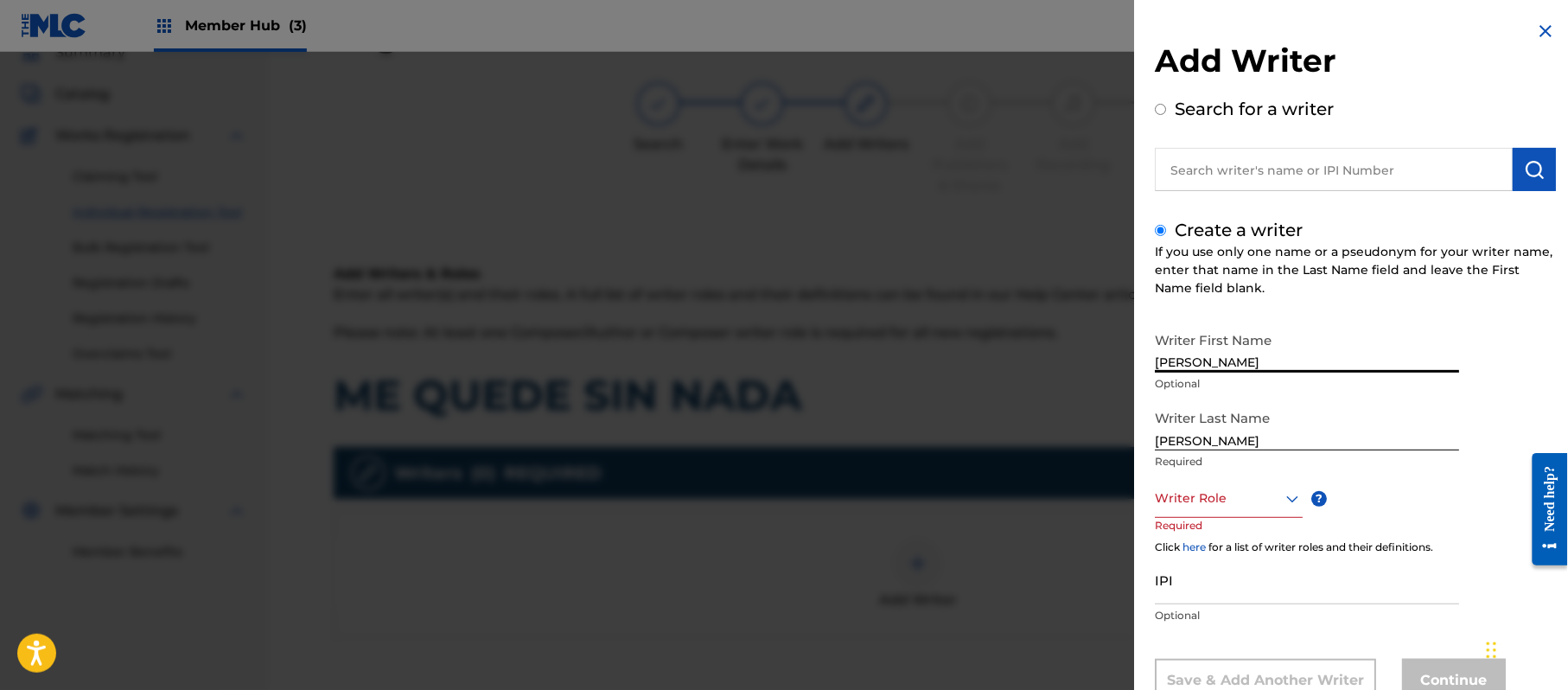
click at [1197, 368] on input "[PERSON_NAME]" at bounding box center [1307, 347] width 305 height 49
type input "[PERSON_NAME]"
drag, startPoint x: 1197, startPoint y: 441, endPoint x: 1108, endPoint y: 433, distance: 89.4
click at [1149, 439] on div "Add Writer Search for a writer Create a writer If you use only one name or a ps…" at bounding box center [1355, 374] width 442 height 749
type input "PAZ"
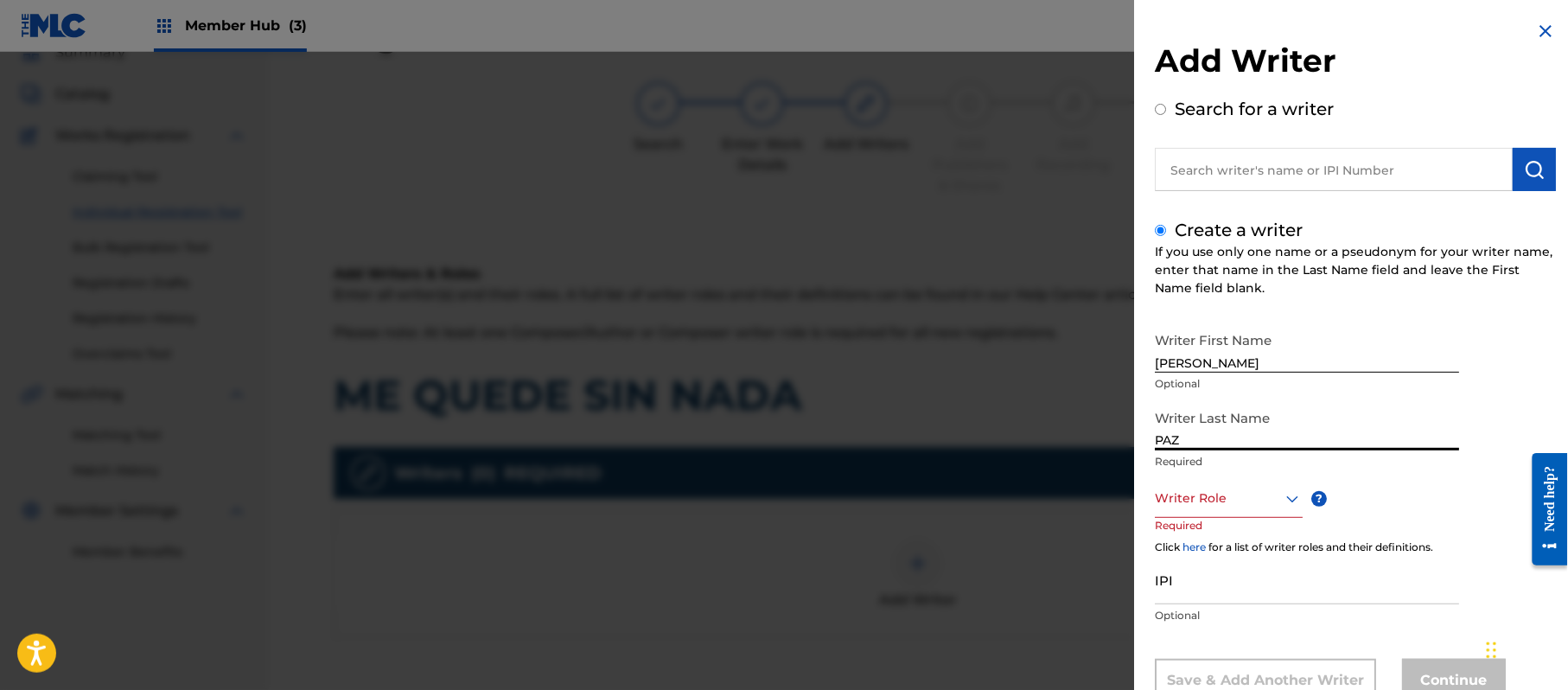
click at [1193, 479] on div "Writer Role" at bounding box center [1229, 498] width 148 height 39
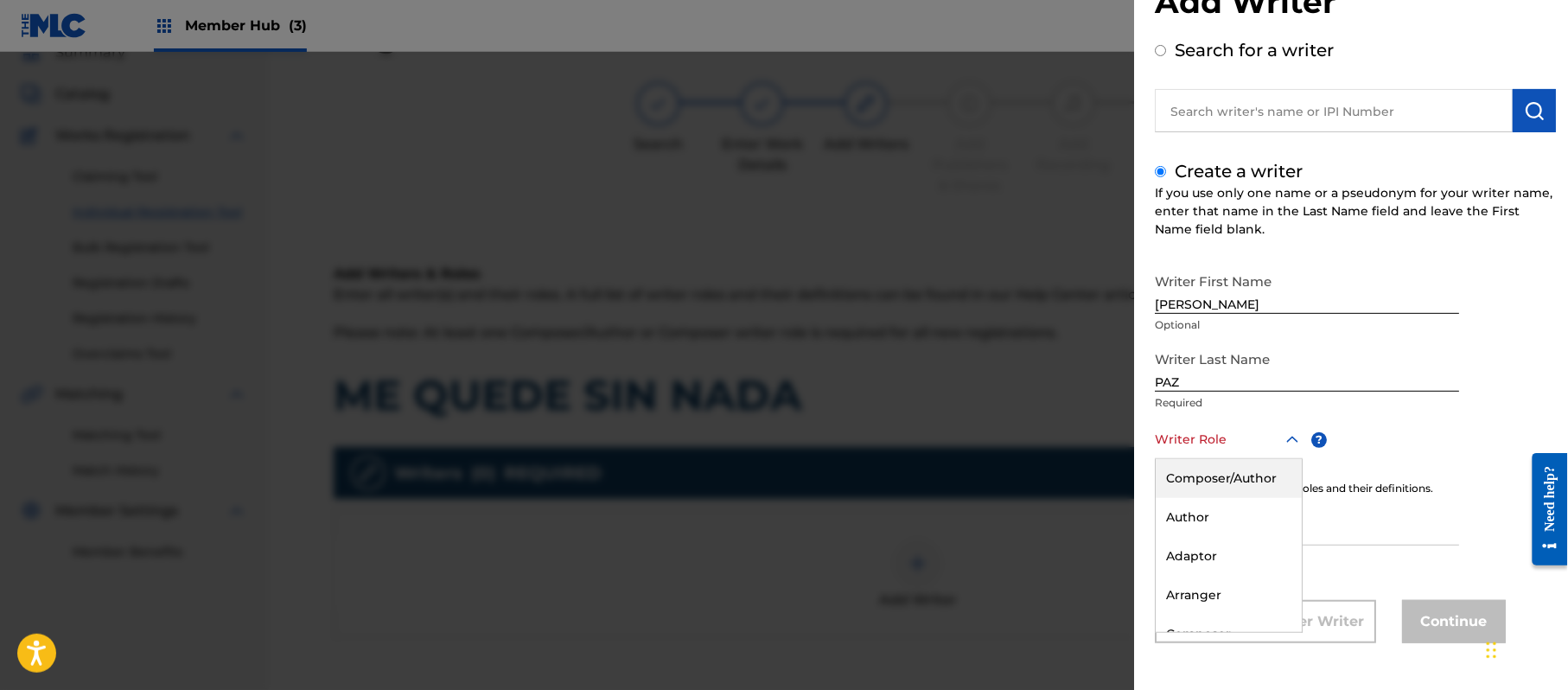
click at [1193, 479] on div "Composer/Author" at bounding box center [1229, 479] width 146 height 39
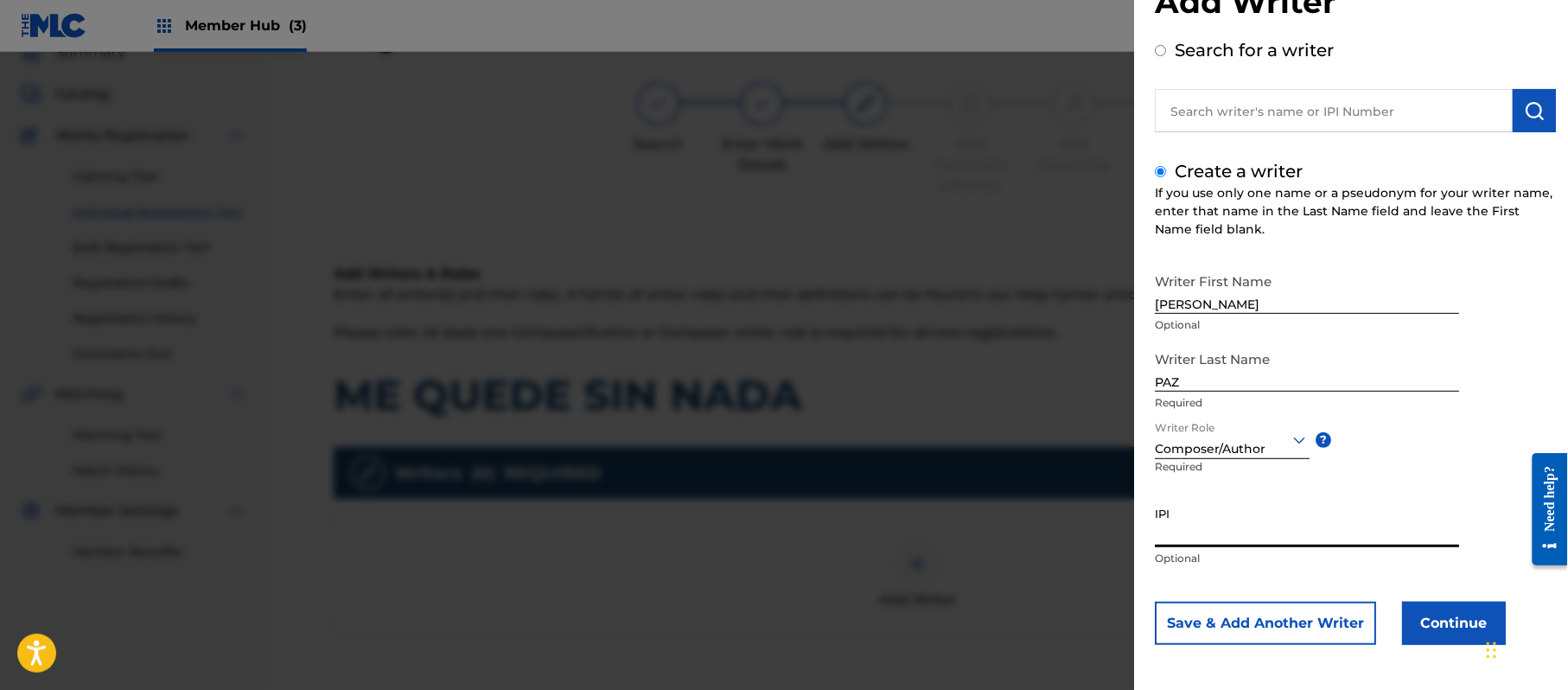
paste input "383824534"
type input "383824534"
click at [1408, 603] on button "Continue" at bounding box center [1454, 623] width 104 height 44
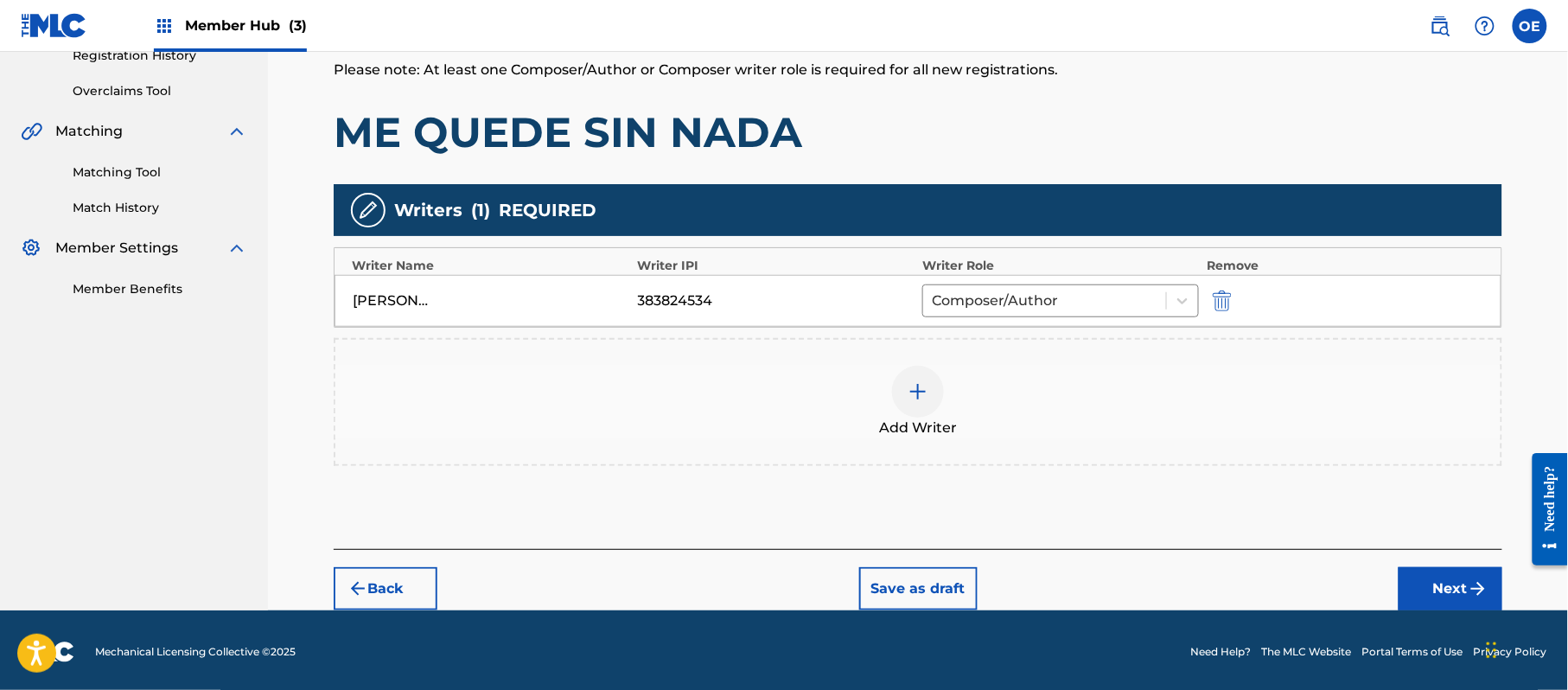
scroll to position [345, 0]
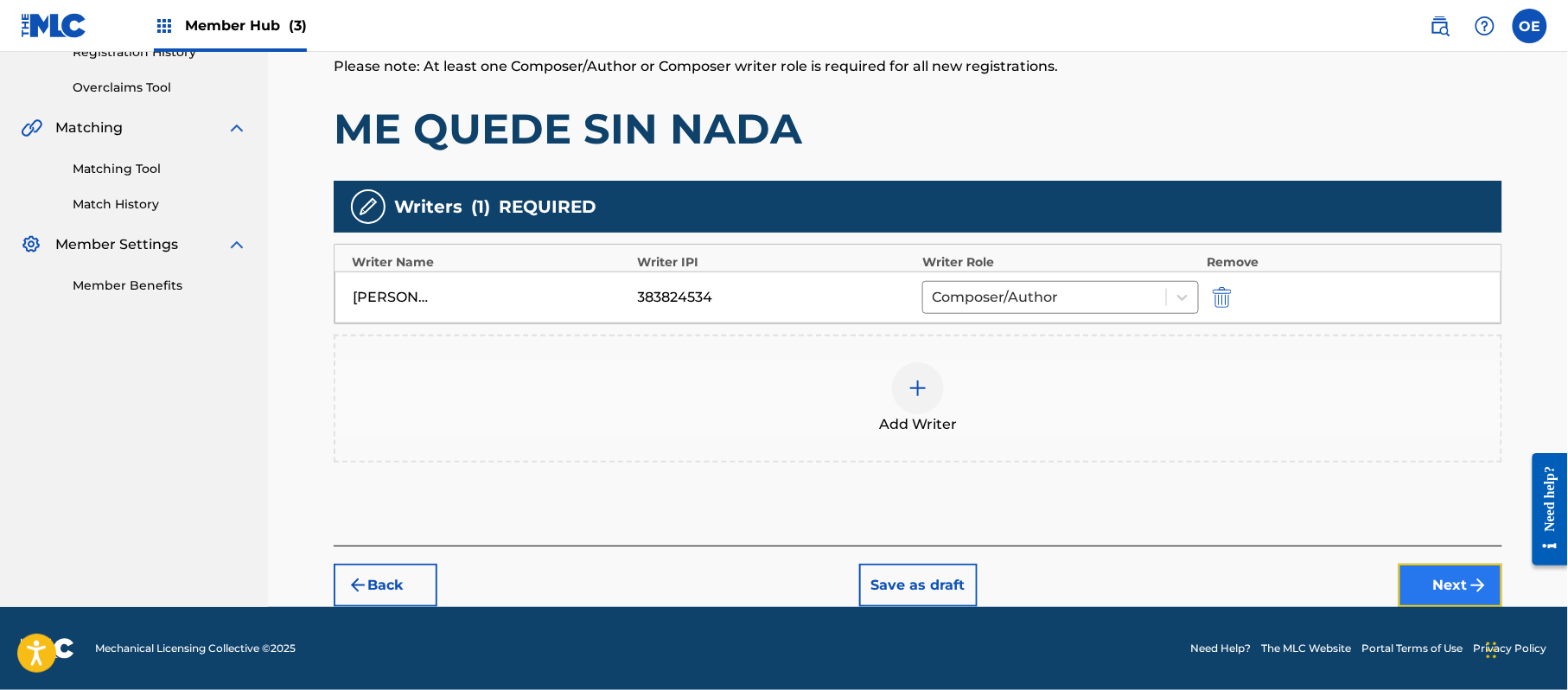
click at [1440, 583] on button "Next" at bounding box center [1450, 585] width 104 height 44
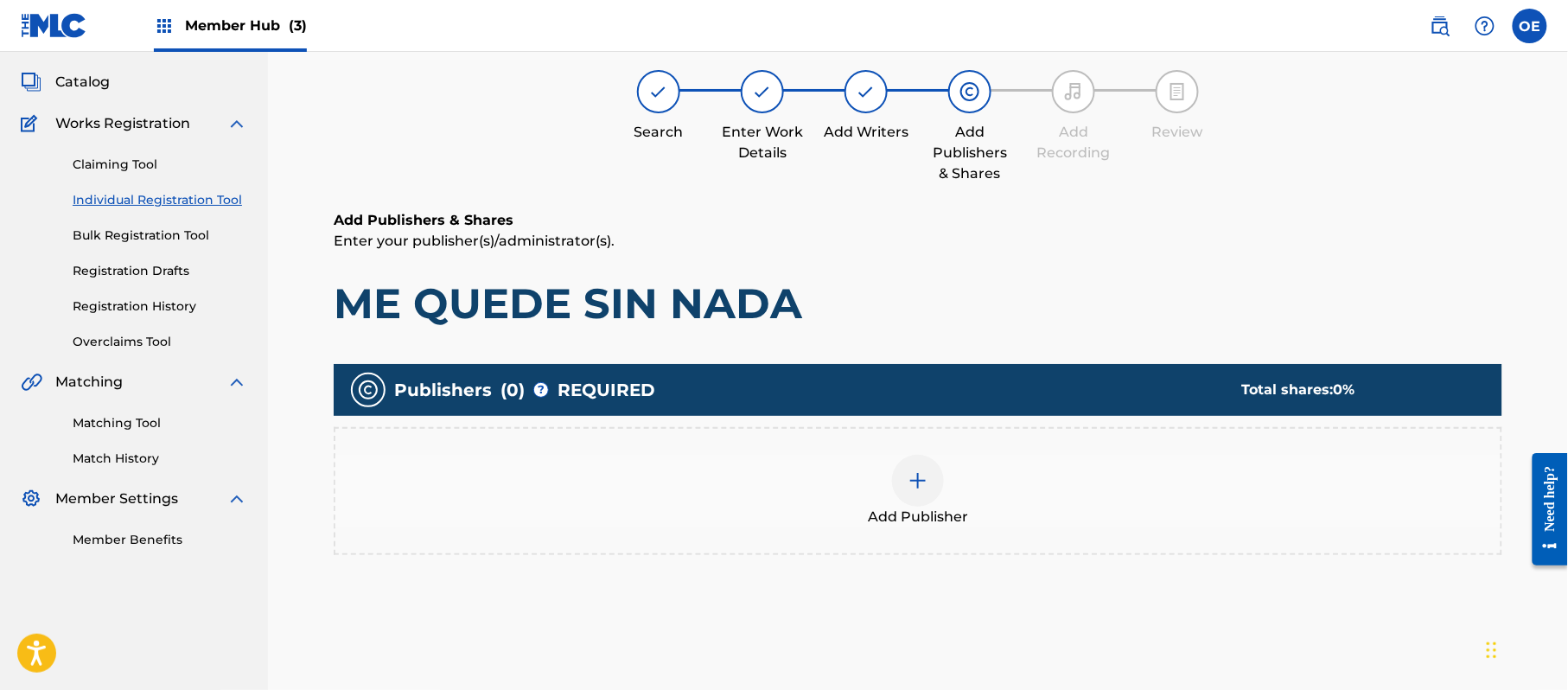
scroll to position [78, 0]
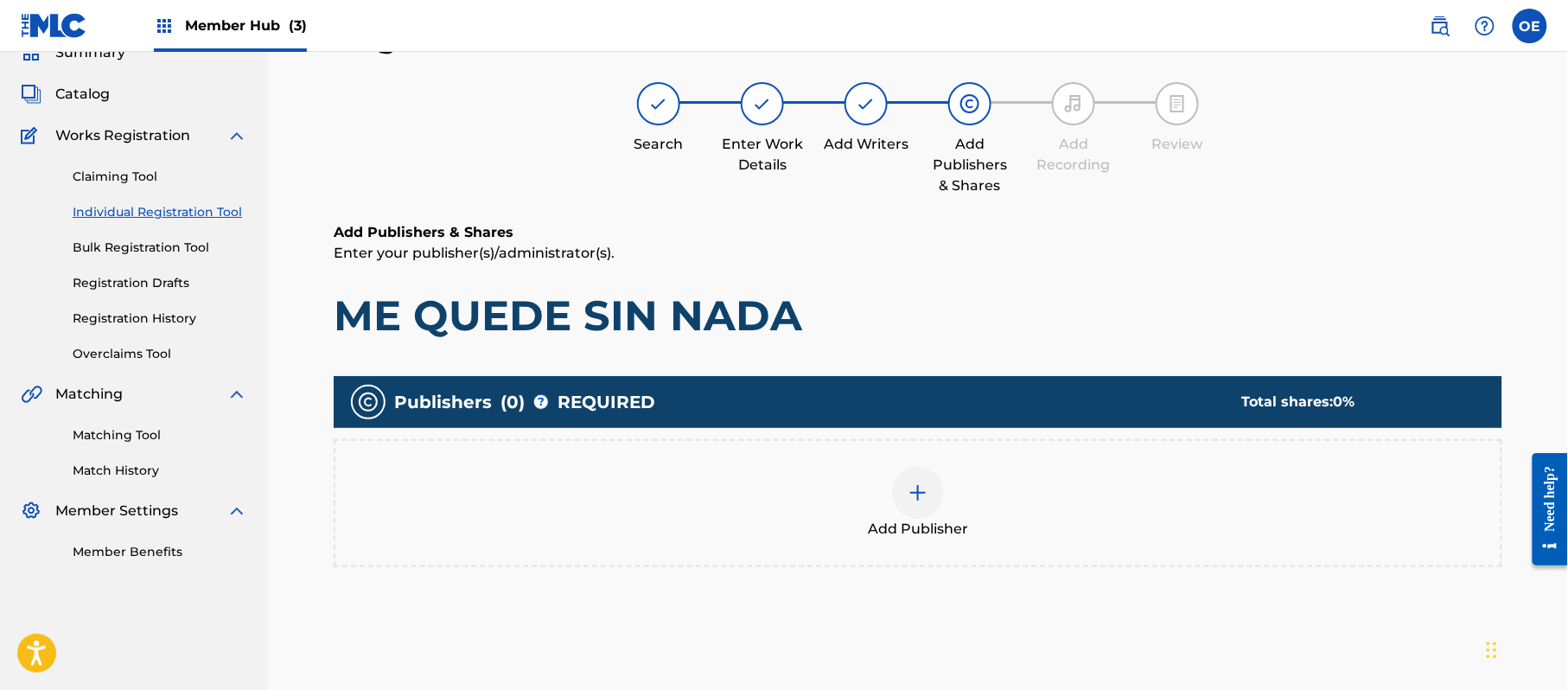
click at [949, 504] on div "Add Publisher" at bounding box center [917, 503] width 1165 height 72
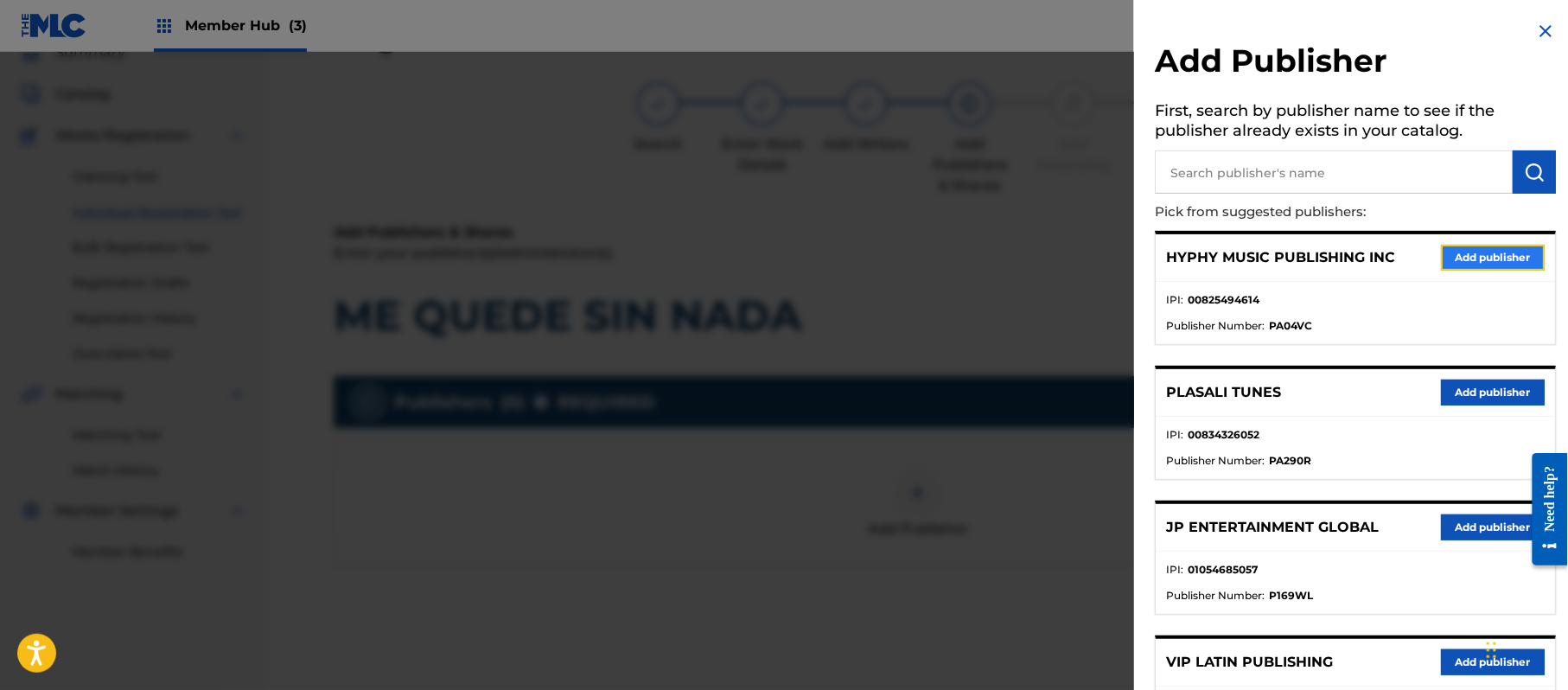
click at [1520, 264] on button "Add publisher" at bounding box center [1493, 257] width 104 height 26
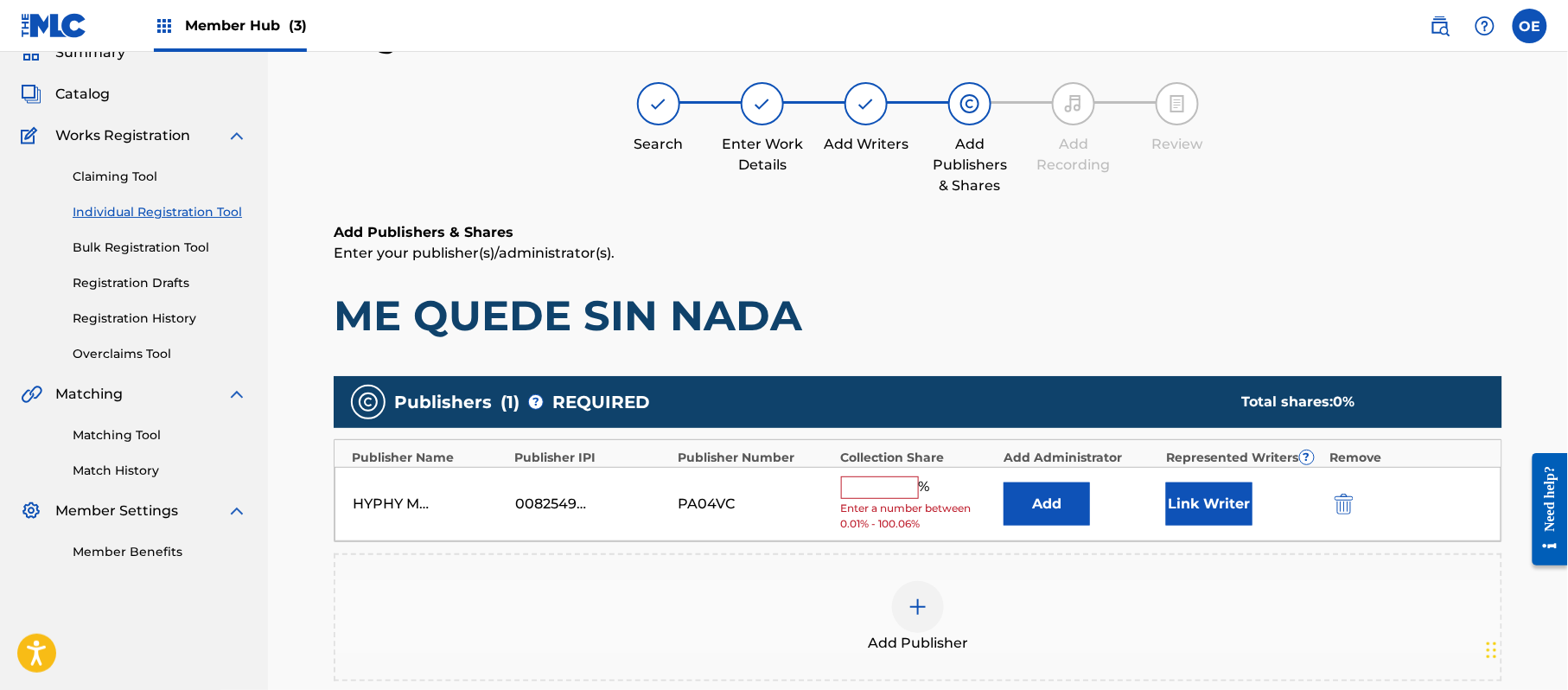
click at [852, 477] on input "text" at bounding box center [880, 488] width 78 height 22
type input "100"
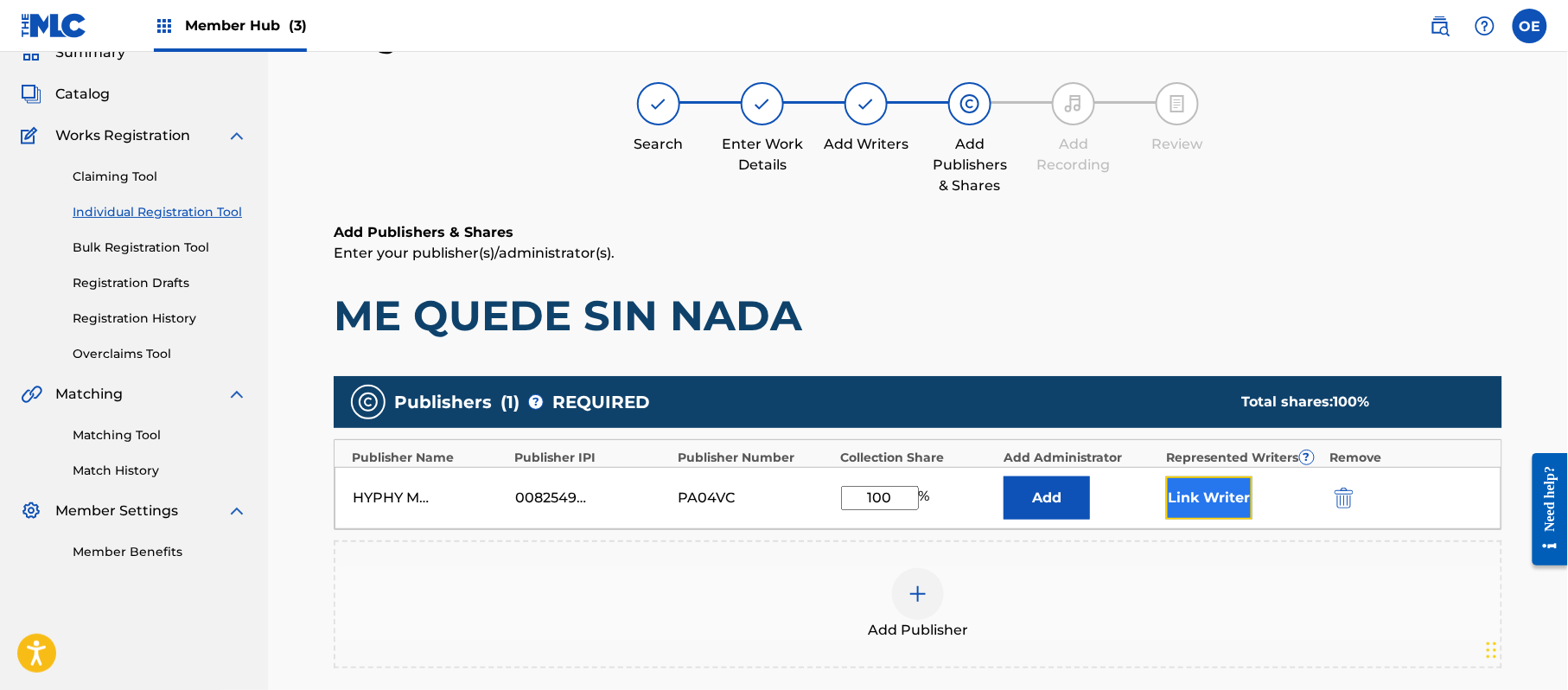
click at [1177, 516] on button "Link Writer" at bounding box center [1209, 498] width 86 height 44
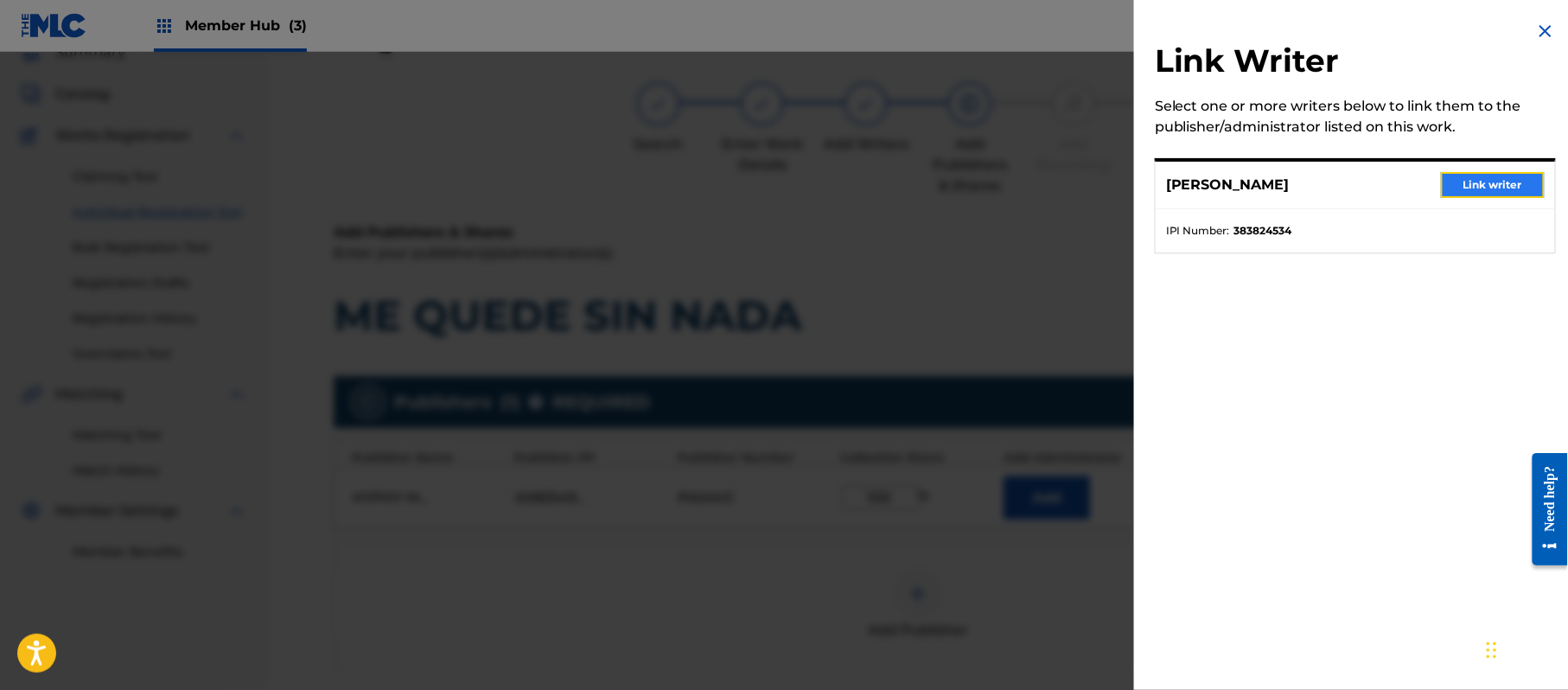
click at [1466, 178] on button "Link writer" at bounding box center [1493, 185] width 104 height 26
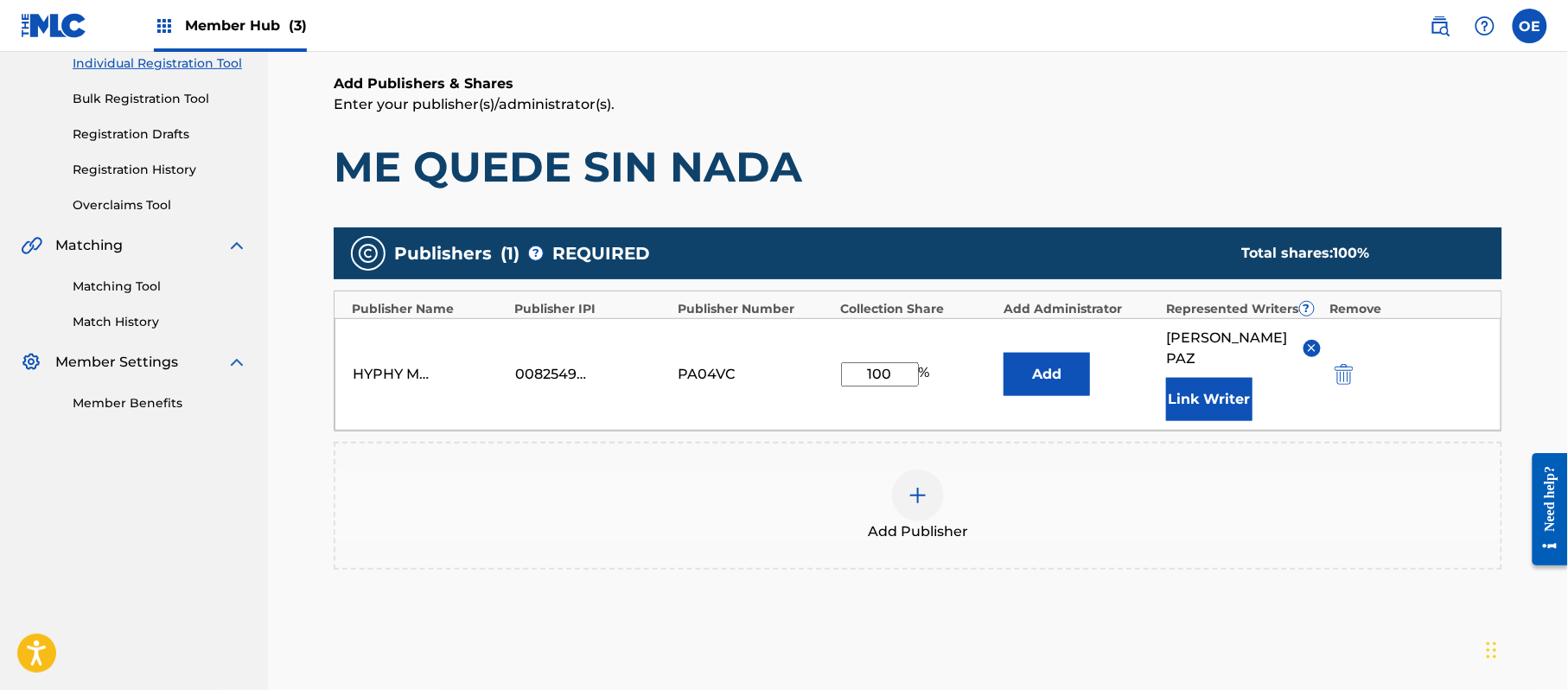
scroll to position [364, 0]
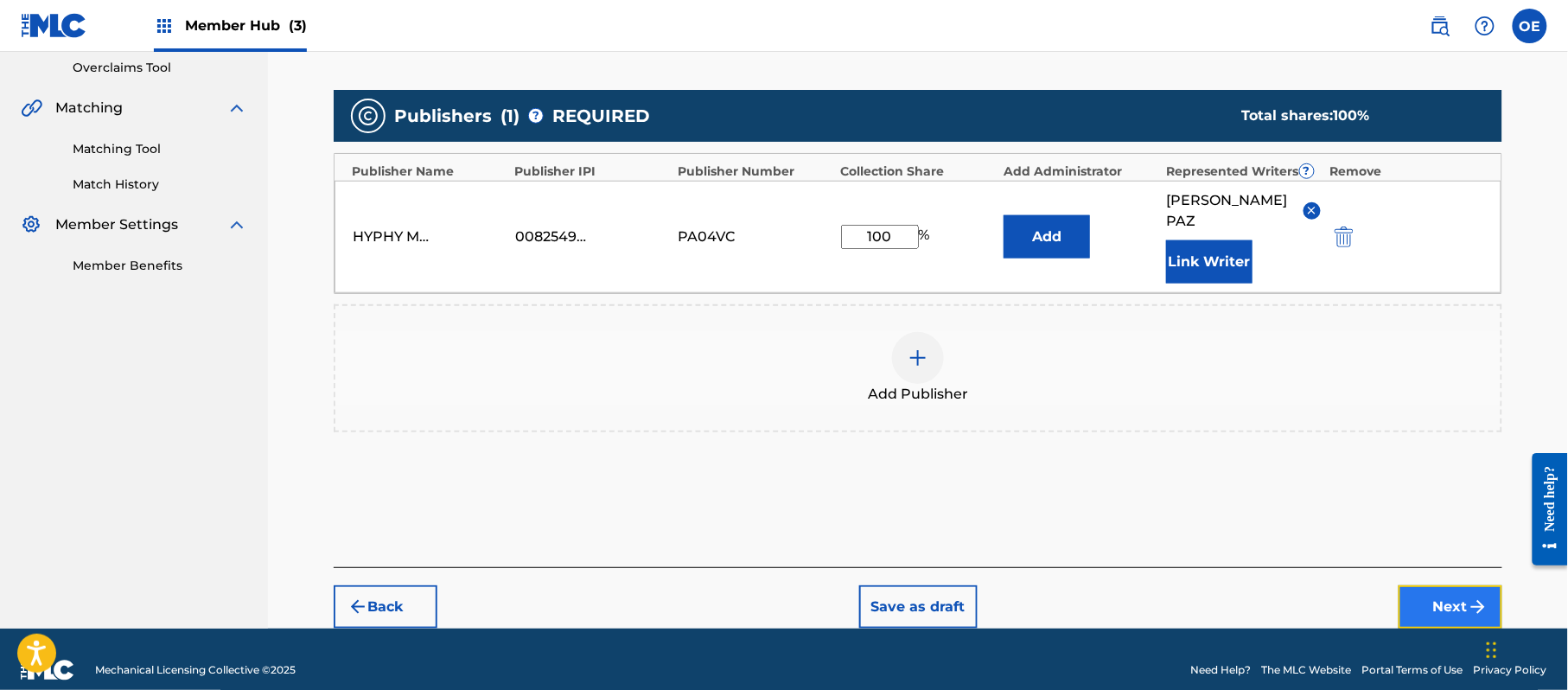
click at [1428, 585] on button "Next" at bounding box center [1450, 607] width 104 height 44
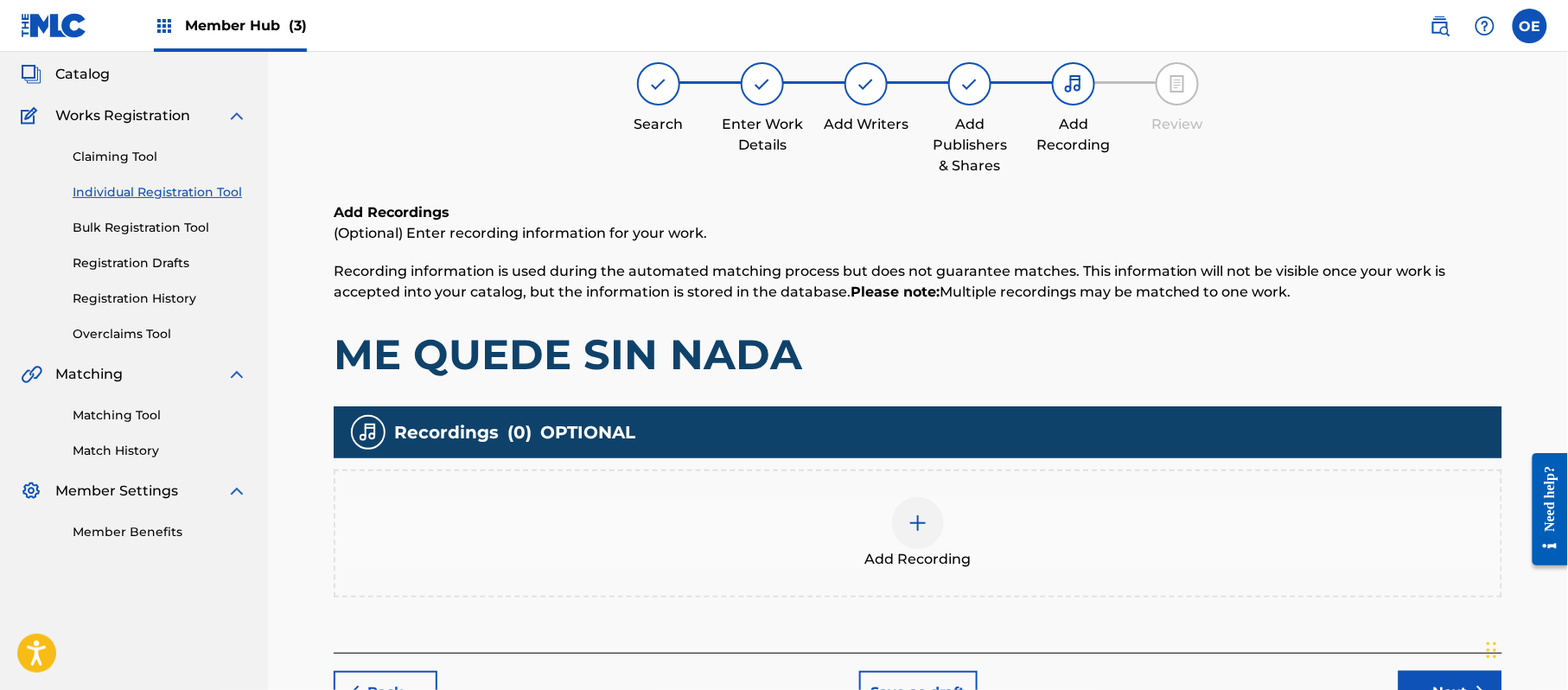
scroll to position [78, 0]
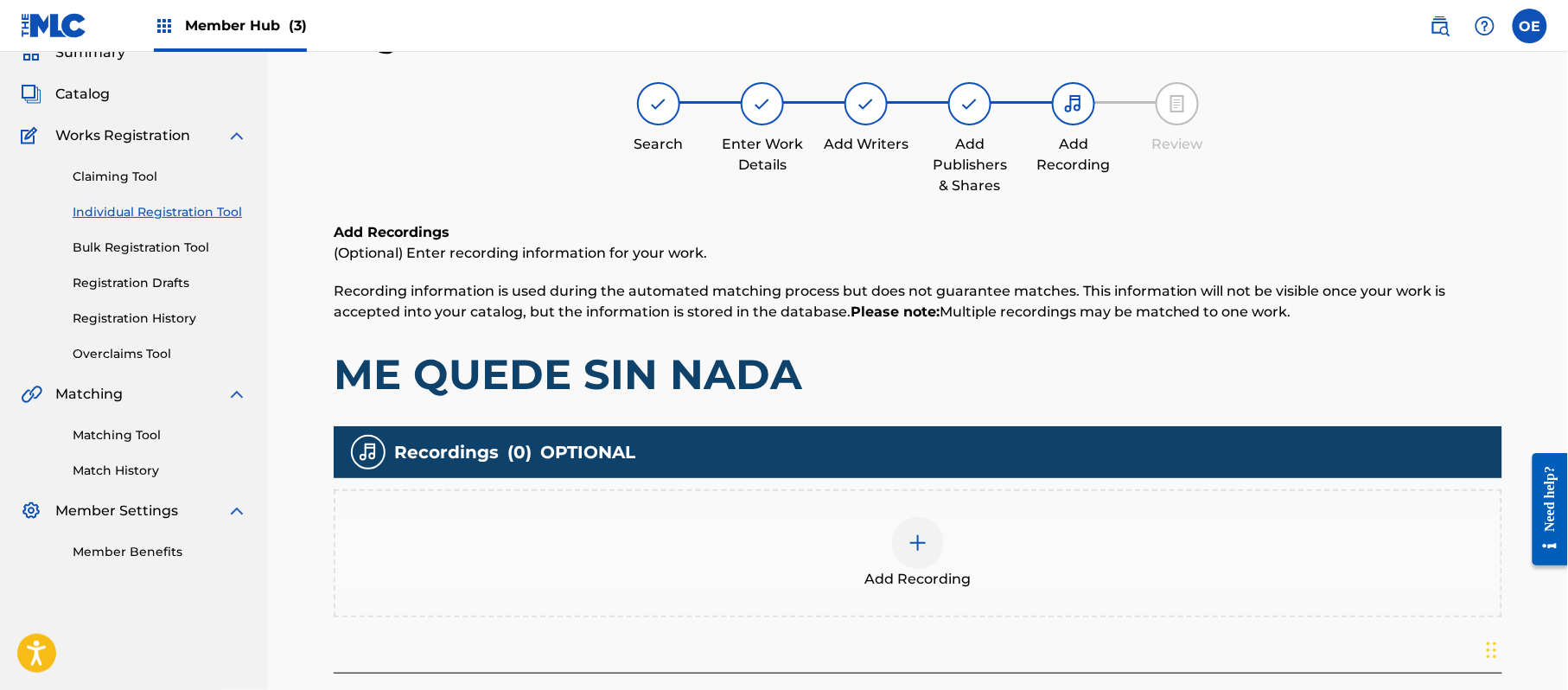
click at [865, 571] on span "Add Recording" at bounding box center [918, 579] width 106 height 20
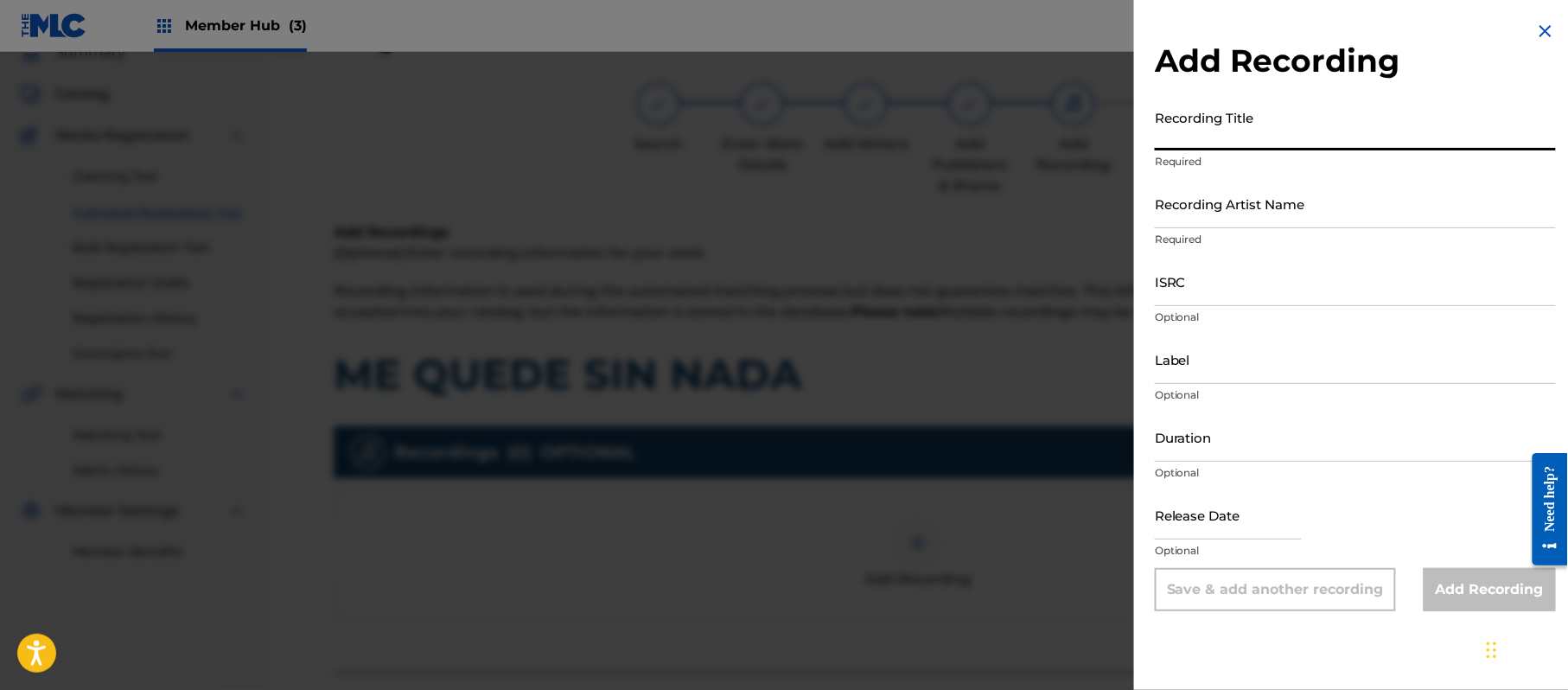
paste input "Me Quede Sin Nada"
type input "Me Quede Sin Nada"
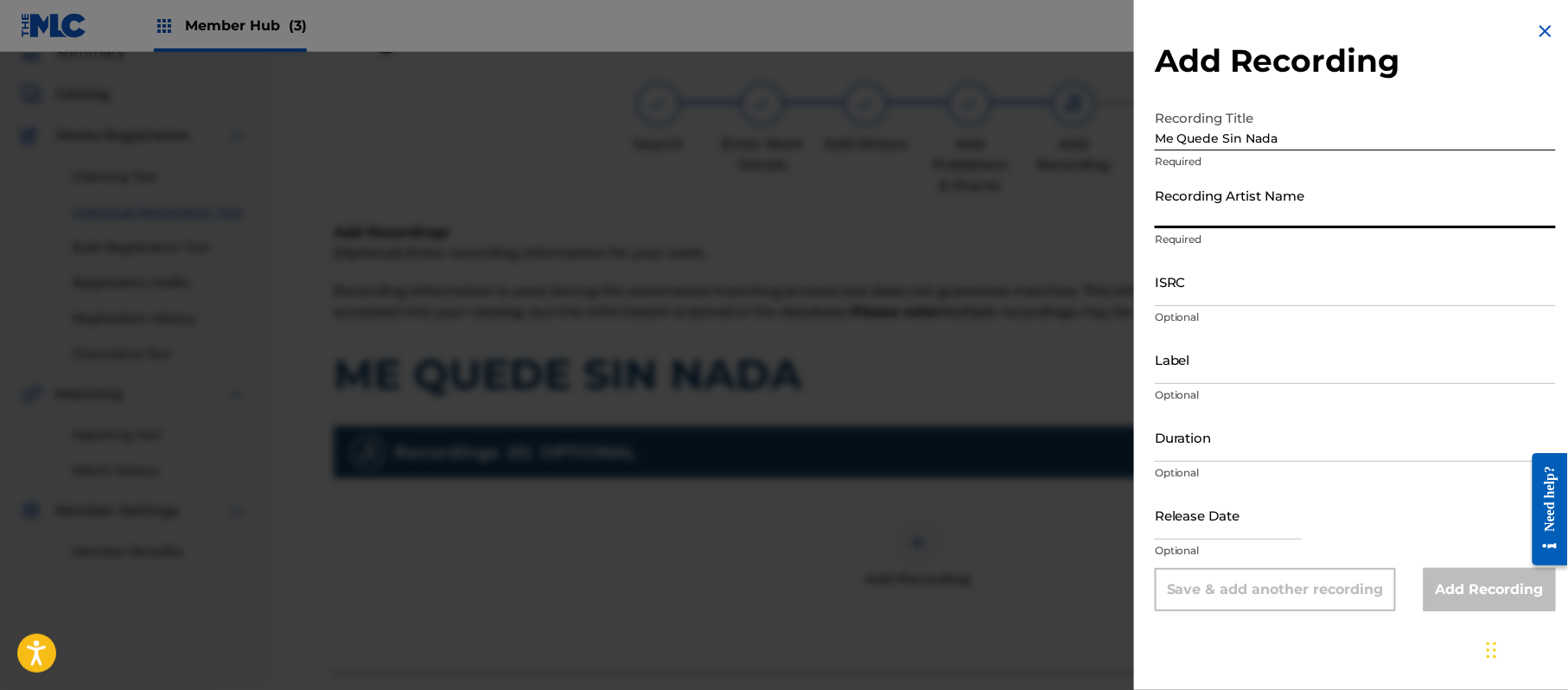
paste input "[PERSON_NAME]"
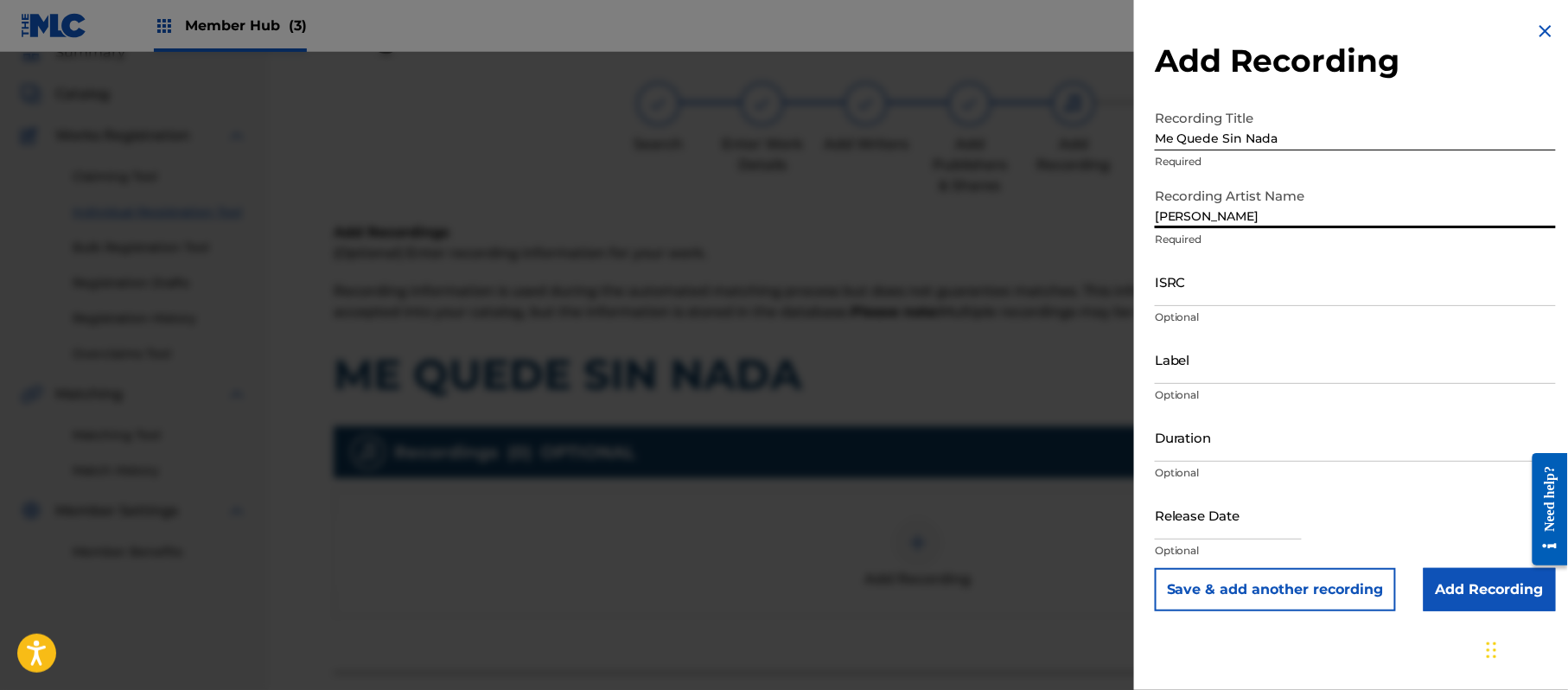
type input "[PERSON_NAME]"
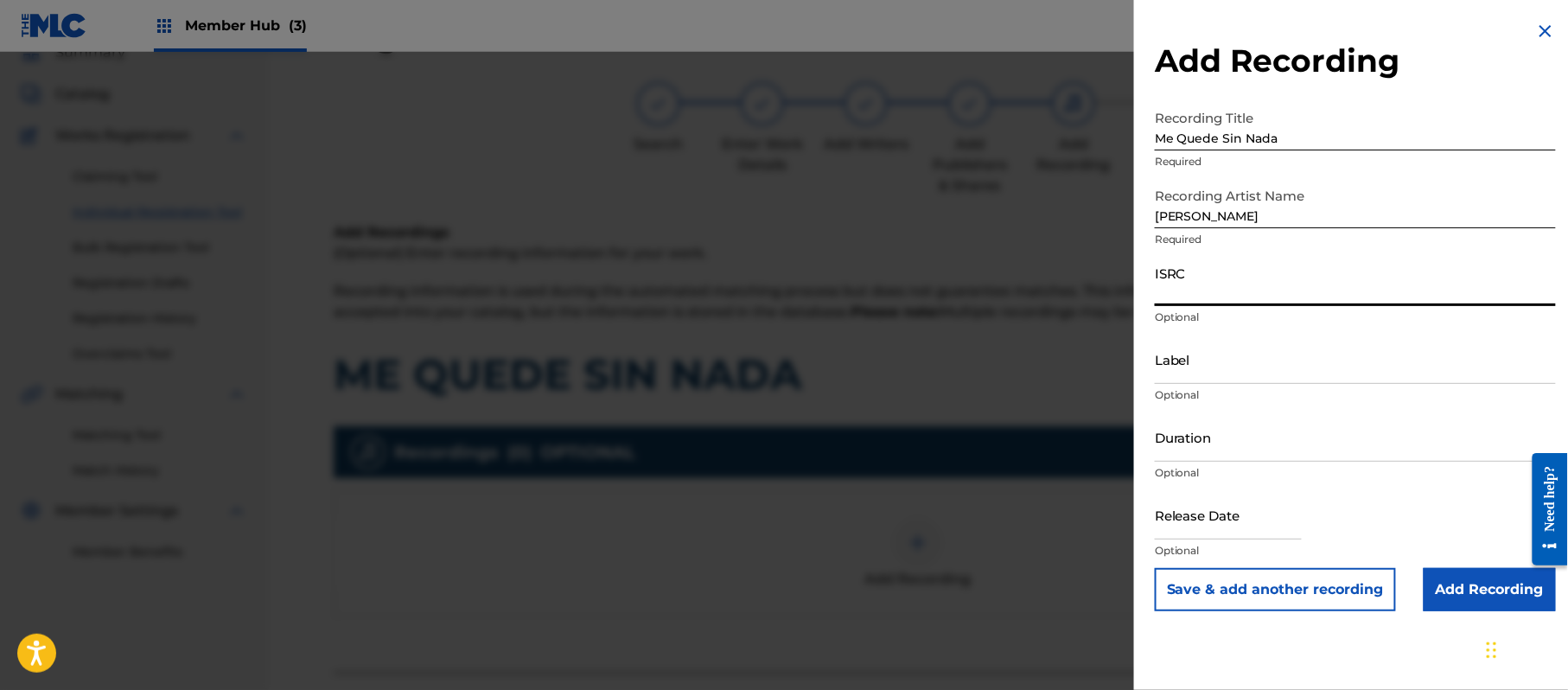
paste input "CA5KR2251154"
type input "CA5KR2251154"
paste input "3 Amigos Music Group"
type input "3 Amigos Music Group"
click at [1187, 416] on input "Duration" at bounding box center [1355, 436] width 401 height 49
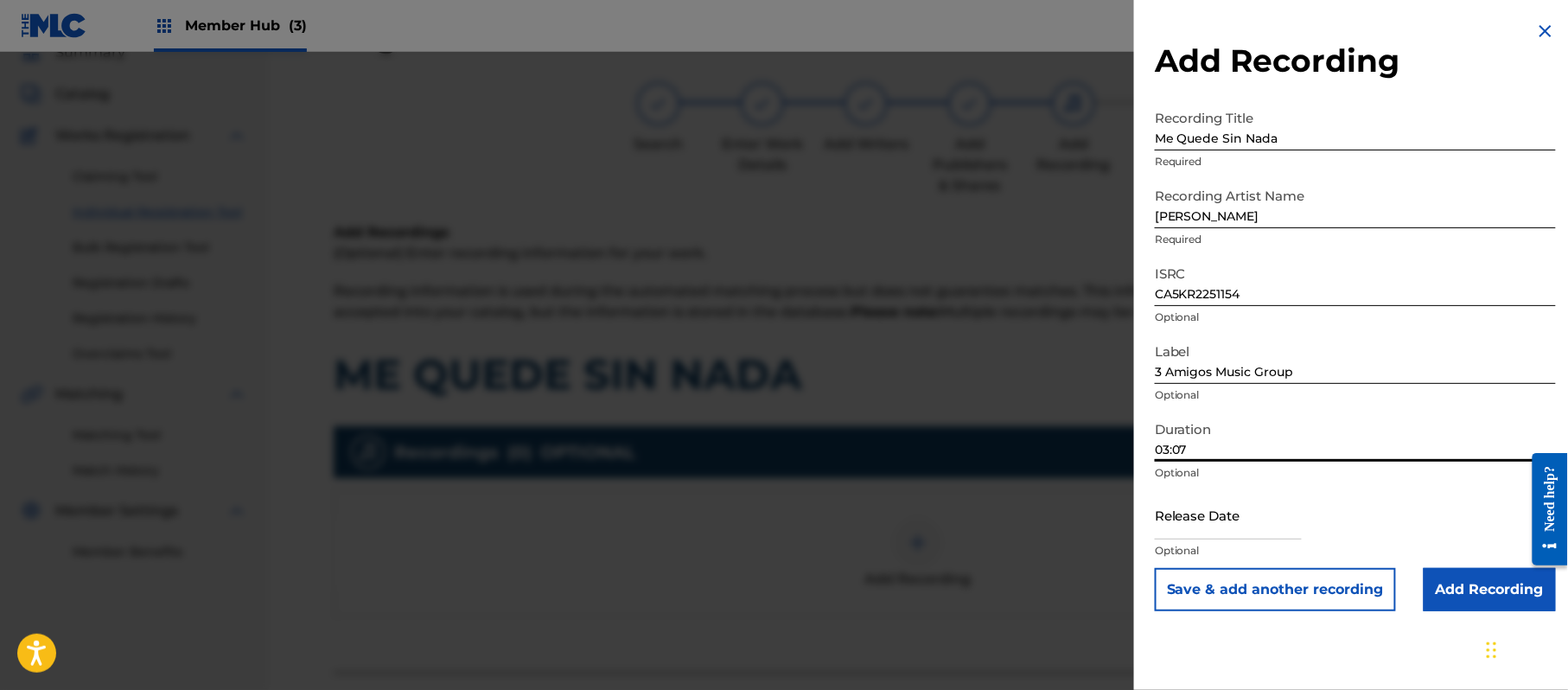
type input "03:07"
drag, startPoint x: 1215, startPoint y: 528, endPoint x: 1222, endPoint y: 538, distance: 12.2
click at [1215, 527] on input "text" at bounding box center [1228, 515] width 147 height 49
select select "8"
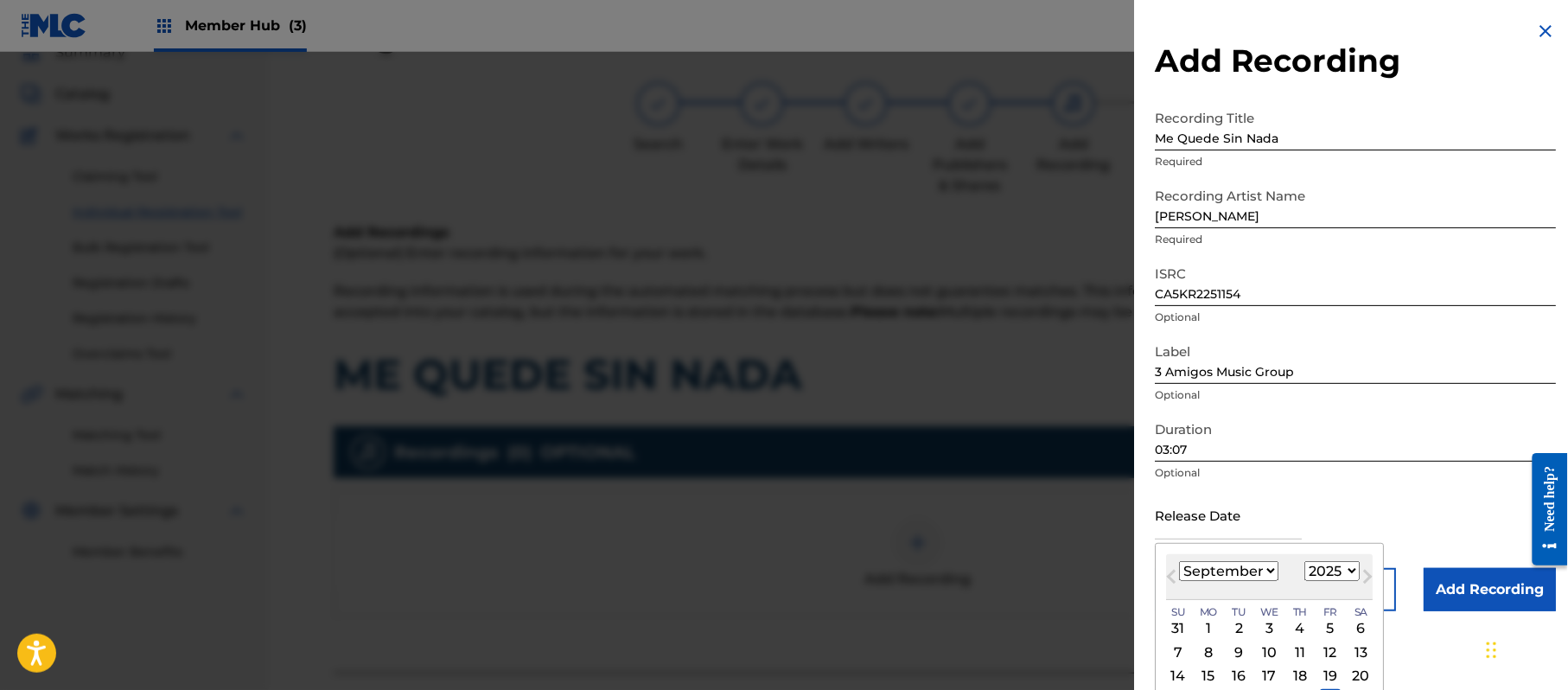
click at [1327, 566] on select "1899 1900 1901 1902 1903 1904 1905 1906 1907 1908 1909 1910 1911 1912 1913 1914…" at bounding box center [1332, 571] width 56 height 19
select select "2022"
click at [1308, 561] on select "1899 1900 1901 1902 1903 1904 1905 1906 1907 1908 1909 1910 1911 1912 1913 1914…" at bounding box center [1332, 571] width 56 height 19
click at [1270, 571] on select "January February March April May June July August September October November De…" at bounding box center [1228, 571] width 99 height 19
select select "5"
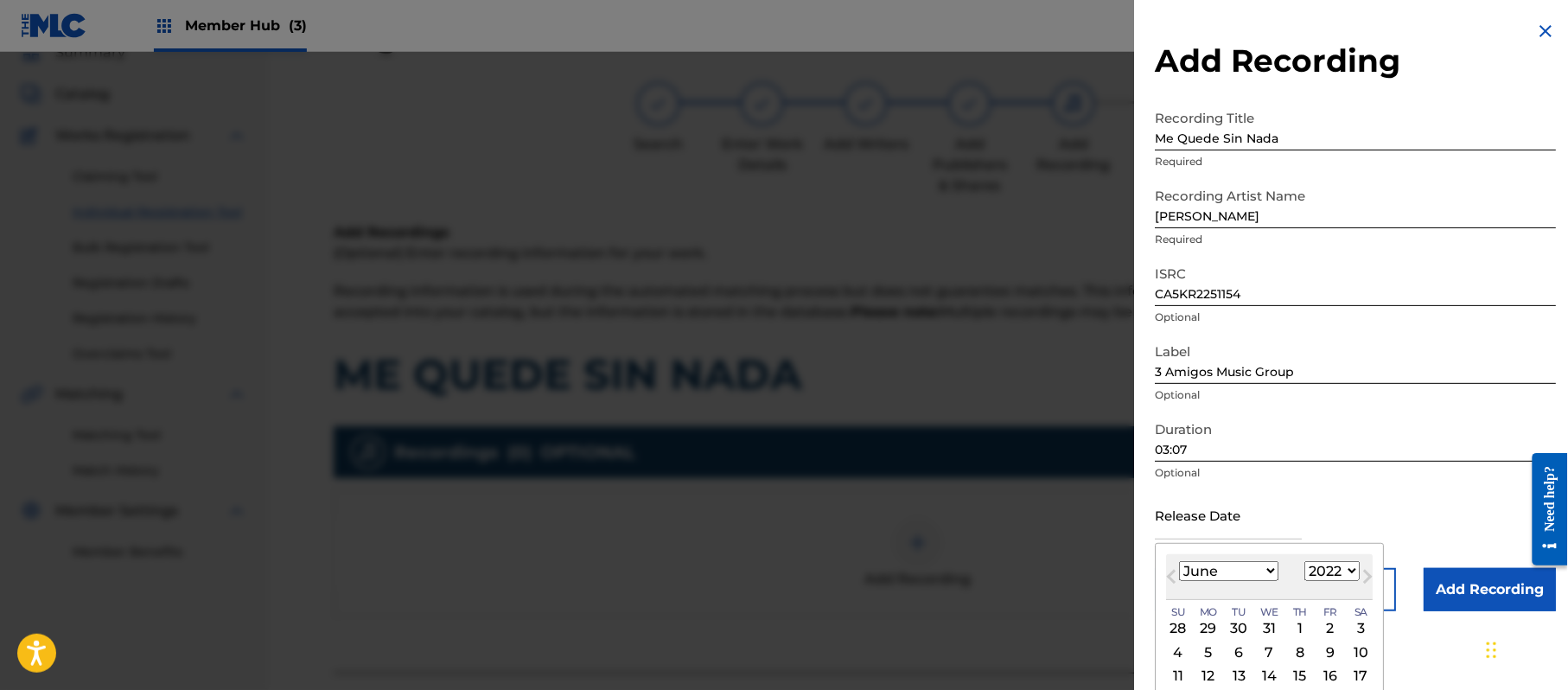
click at [1180, 561] on select "January February March April May June July August September October November De…" at bounding box center [1228, 571] width 99 height 19
click at [1340, 631] on div "3" at bounding box center [1330, 629] width 20 height 20
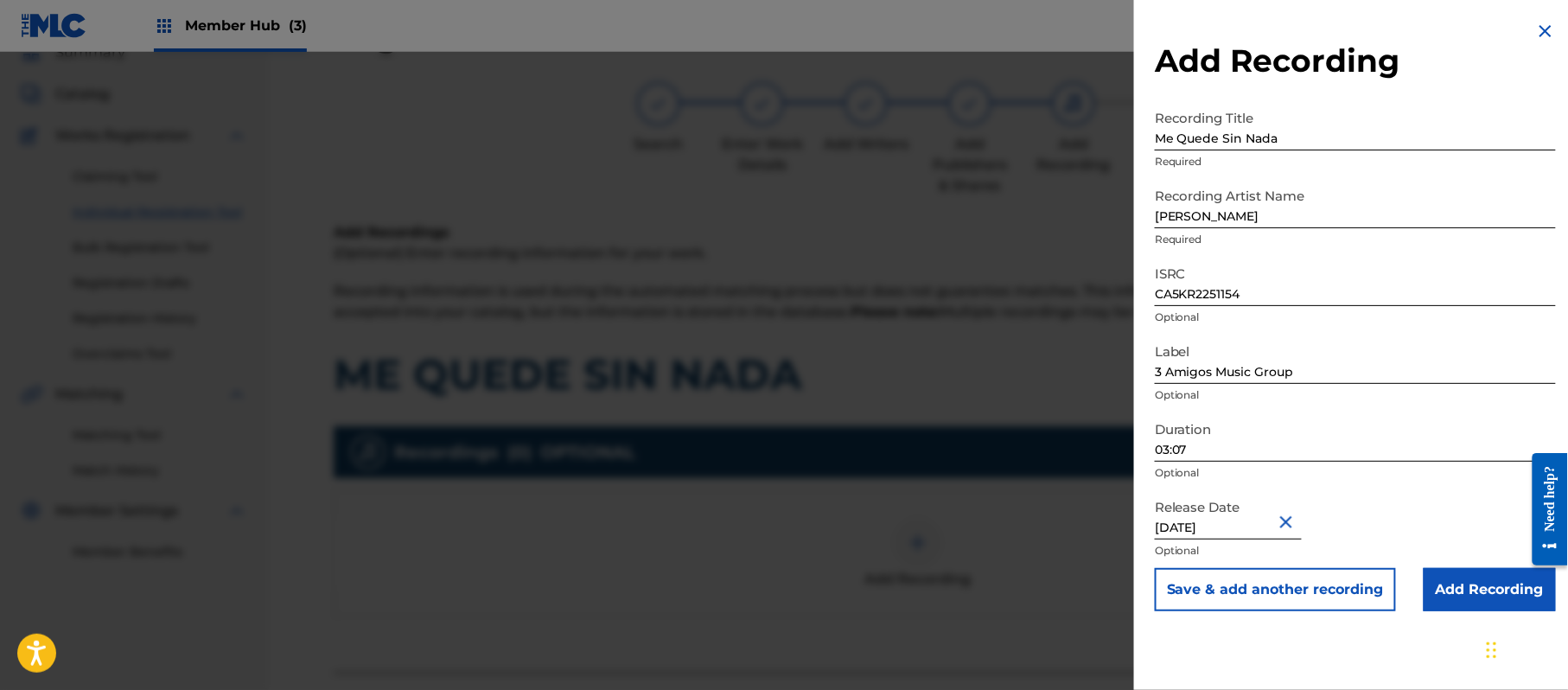
type input "[DATE]"
click at [1488, 588] on input "Add Recording" at bounding box center [1489, 590] width 132 height 44
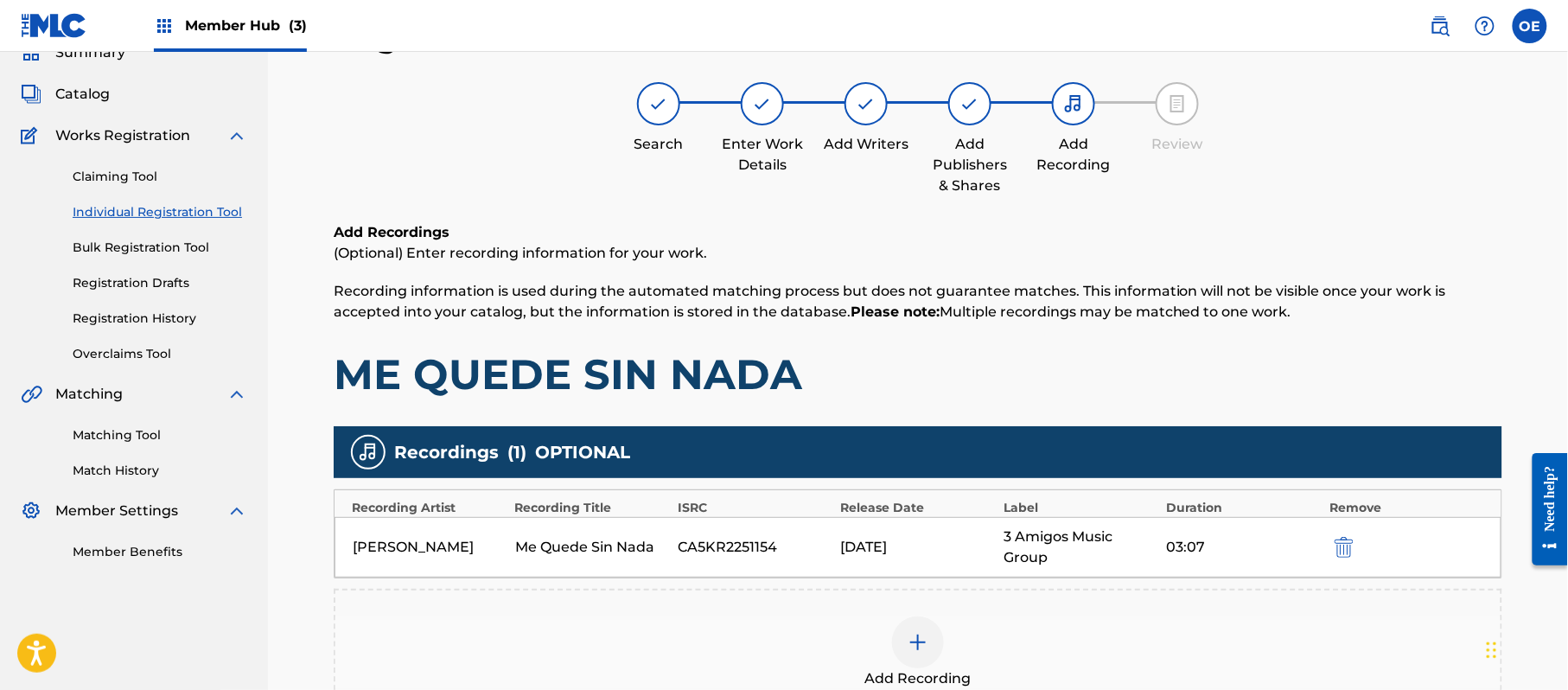
scroll to position [305, 0]
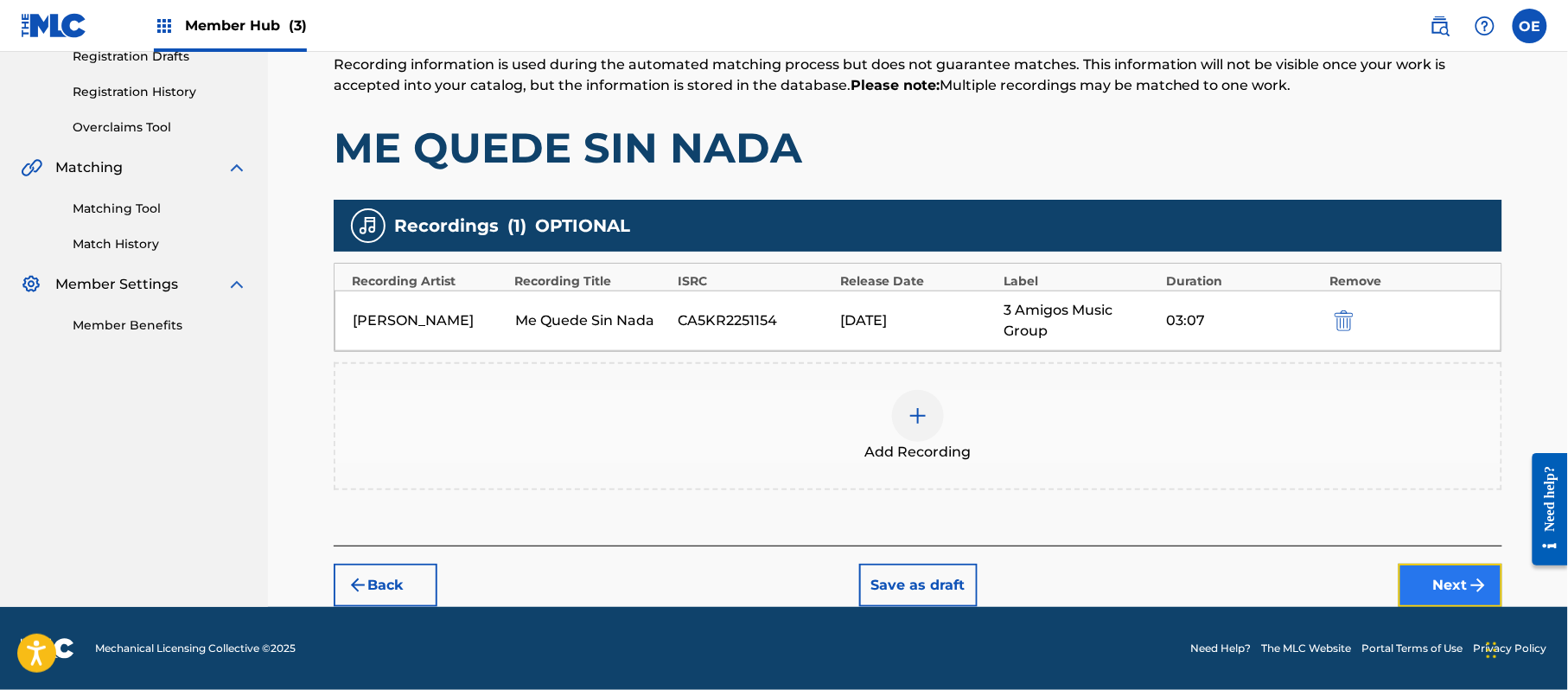
click at [1399, 596] on button "Next" at bounding box center [1450, 585] width 104 height 44
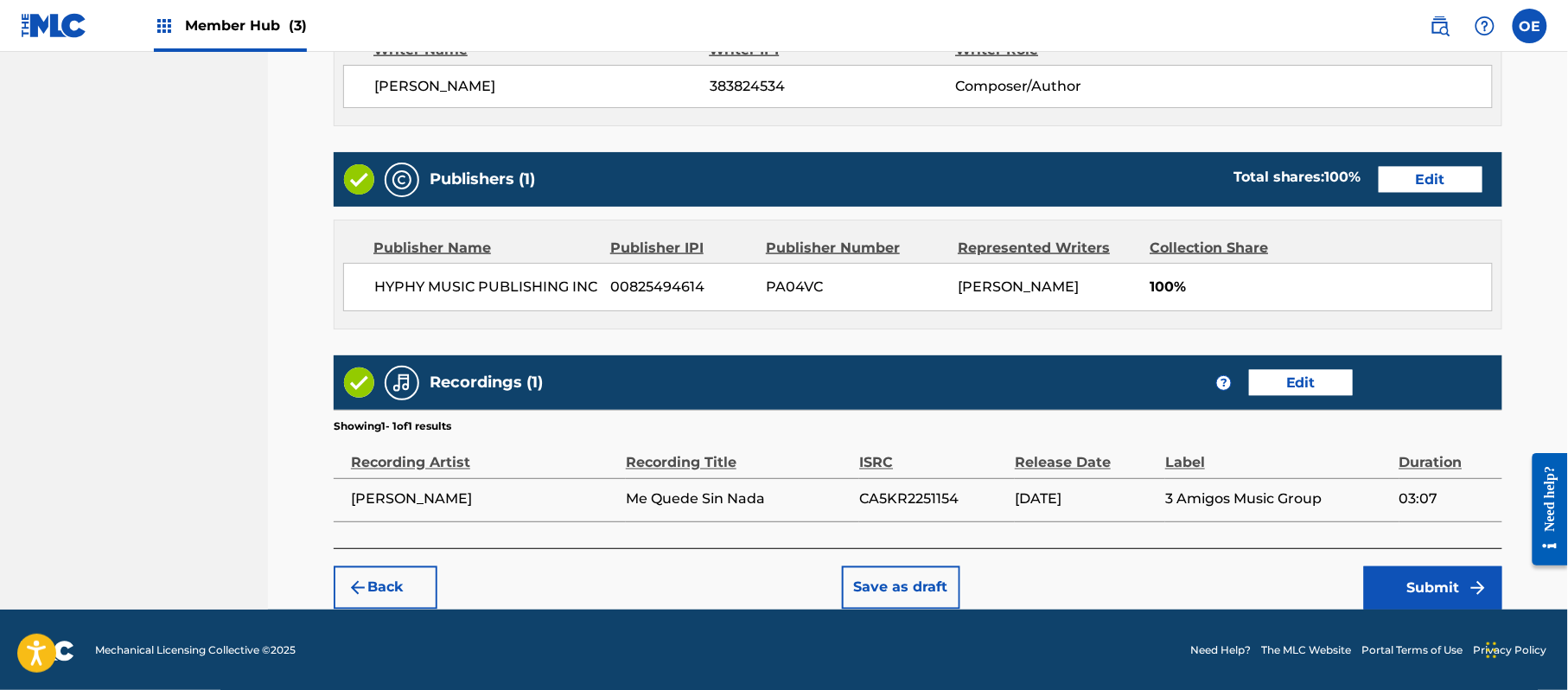
scroll to position [773, 0]
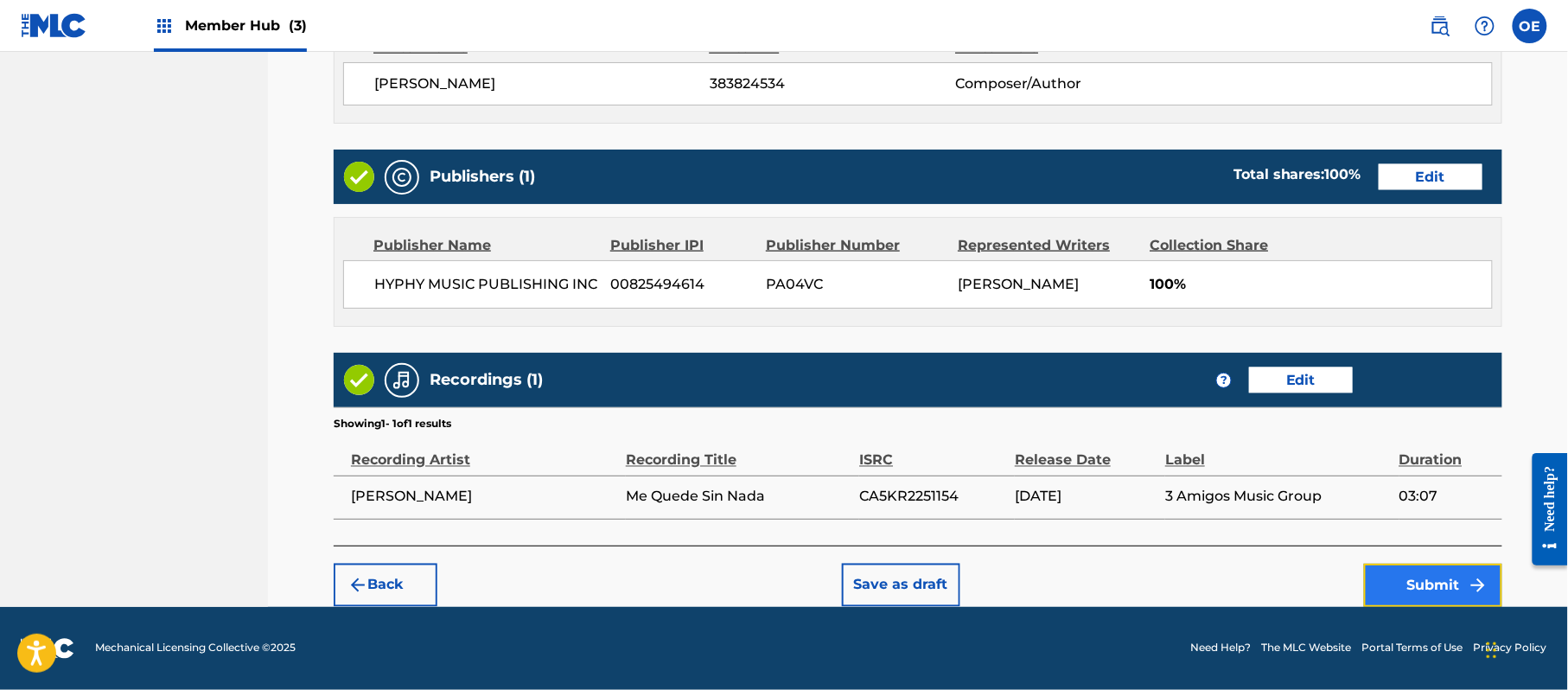
click at [1449, 596] on button "Submit" at bounding box center [1433, 585] width 138 height 44
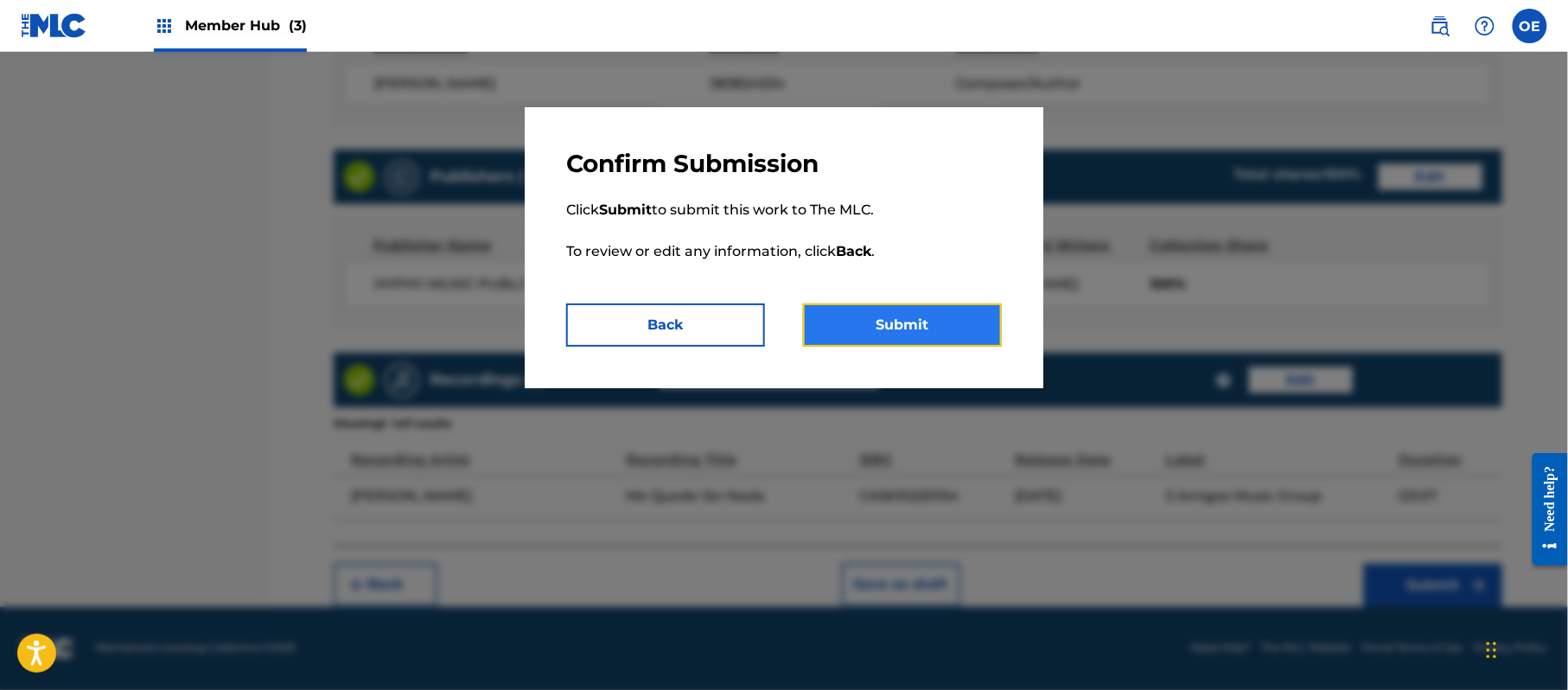
drag, startPoint x: 959, startPoint y: 336, endPoint x: 952, endPoint y: 345, distance: 11.4
click at [956, 337] on button "Submit" at bounding box center [902, 325] width 199 height 44
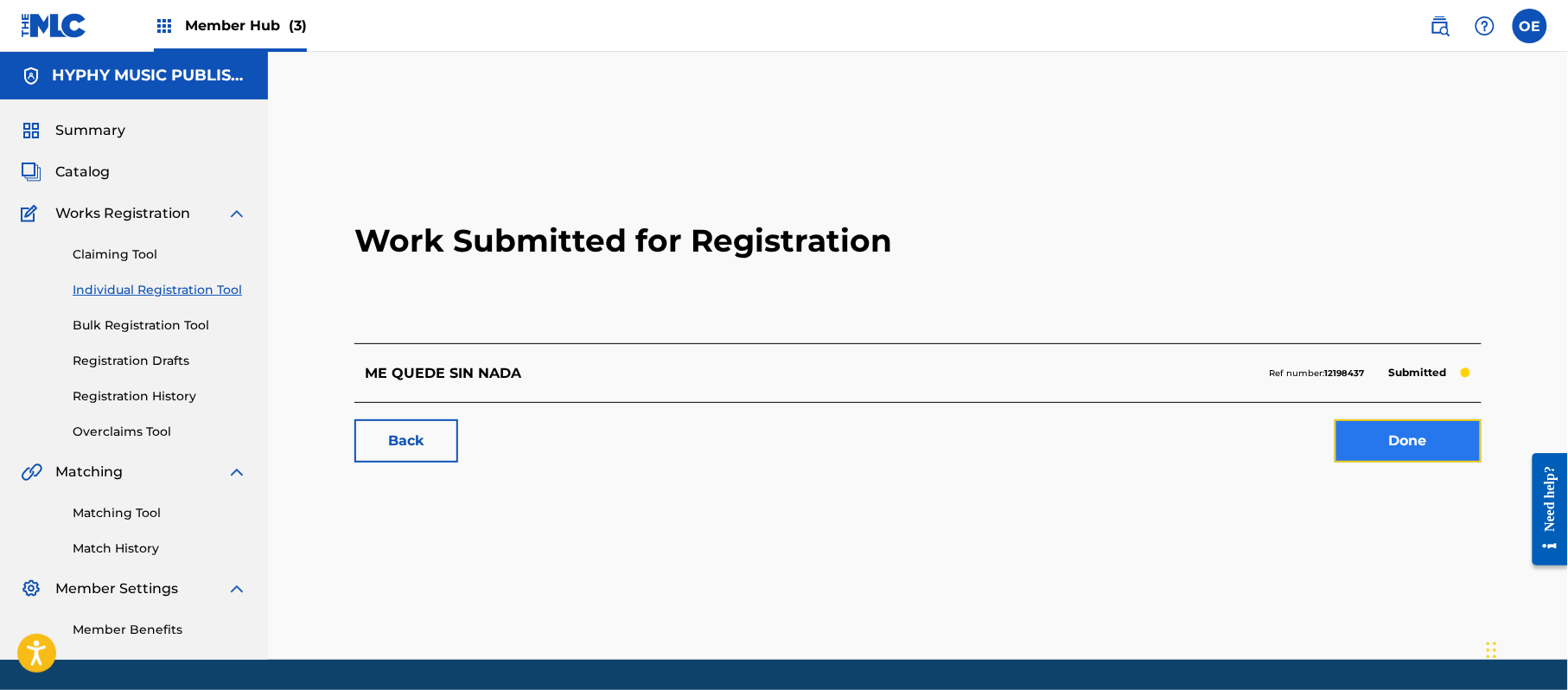
click at [1405, 448] on link "Done" at bounding box center [1408, 441] width 147 height 44
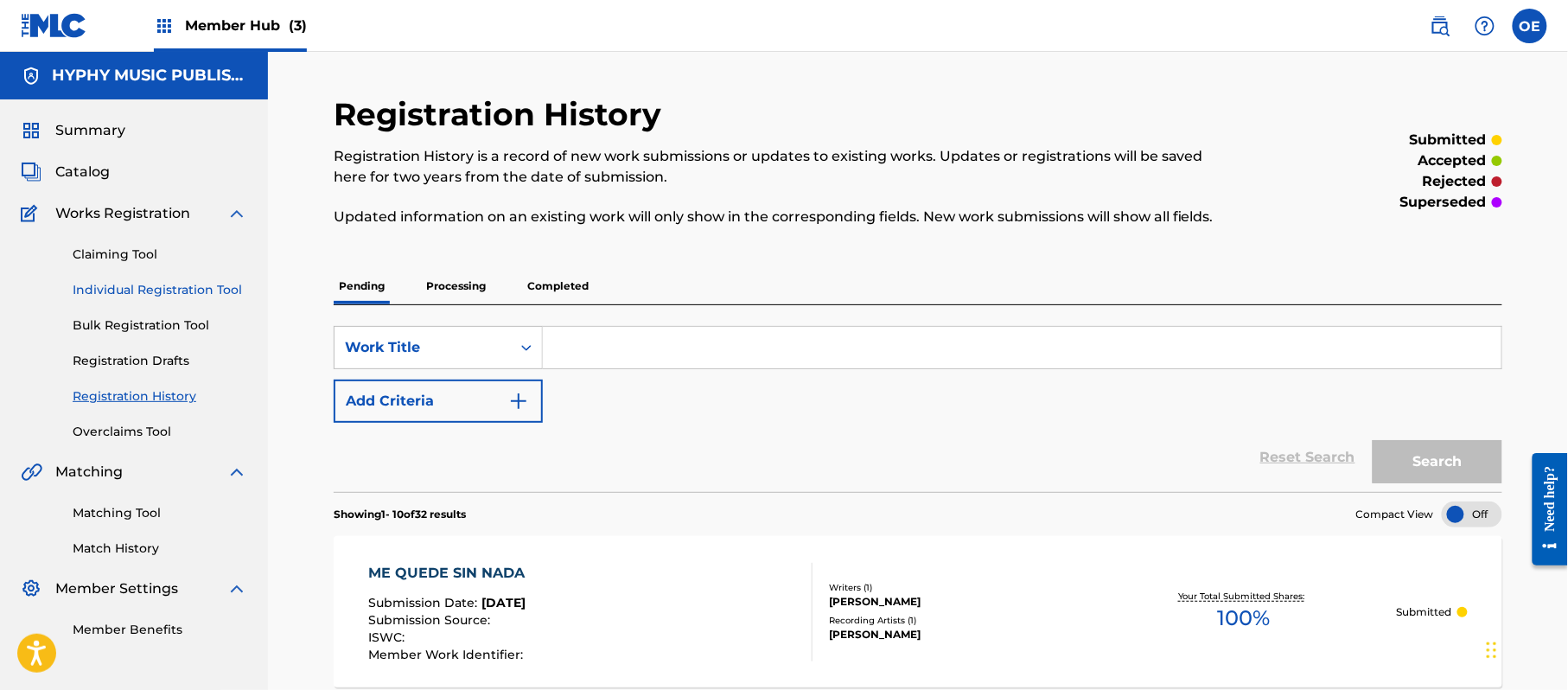
click at [185, 282] on link "Individual Registration Tool" at bounding box center [159, 291] width 175 height 19
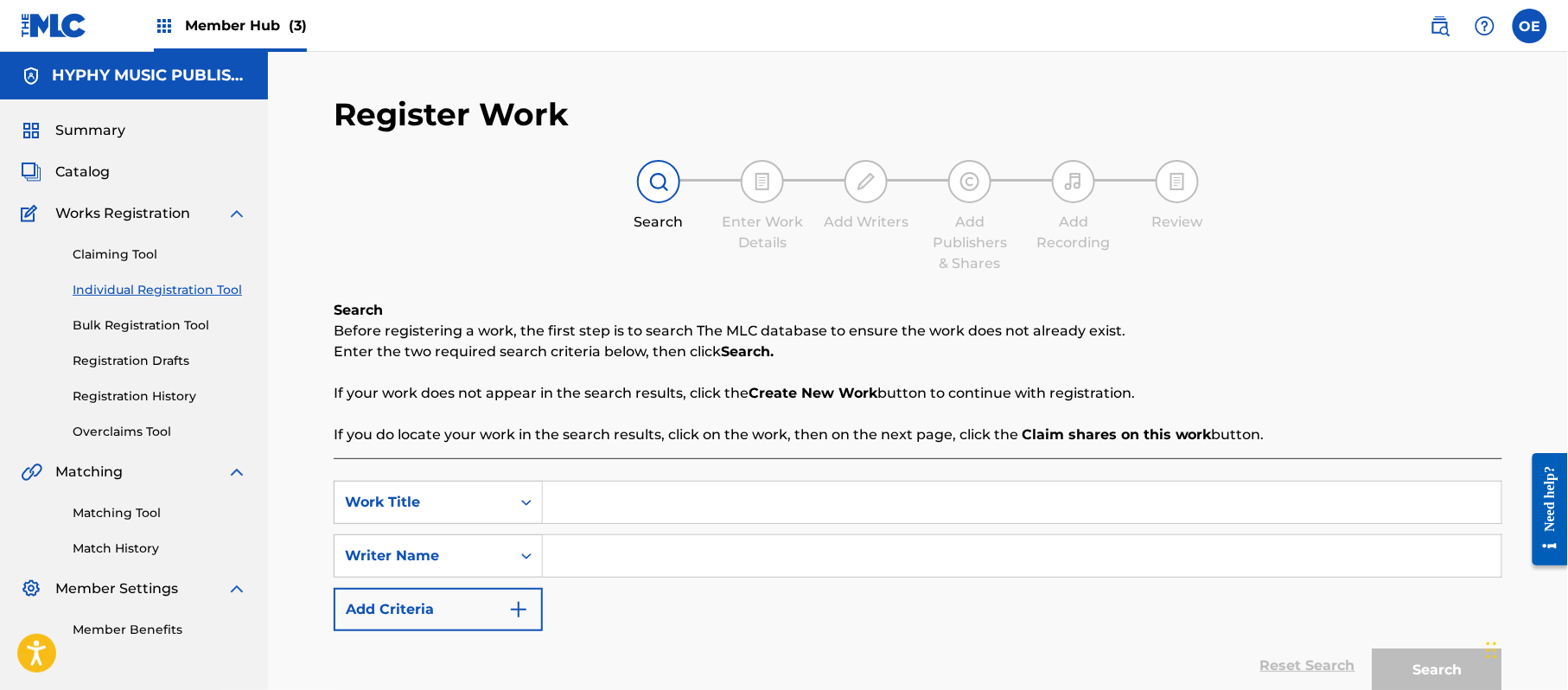
paste input "MELODIAS SIN PALABRAS"
type input "MELODIAS SIN PALABRAS"
paste input "[PERSON_NAME]"
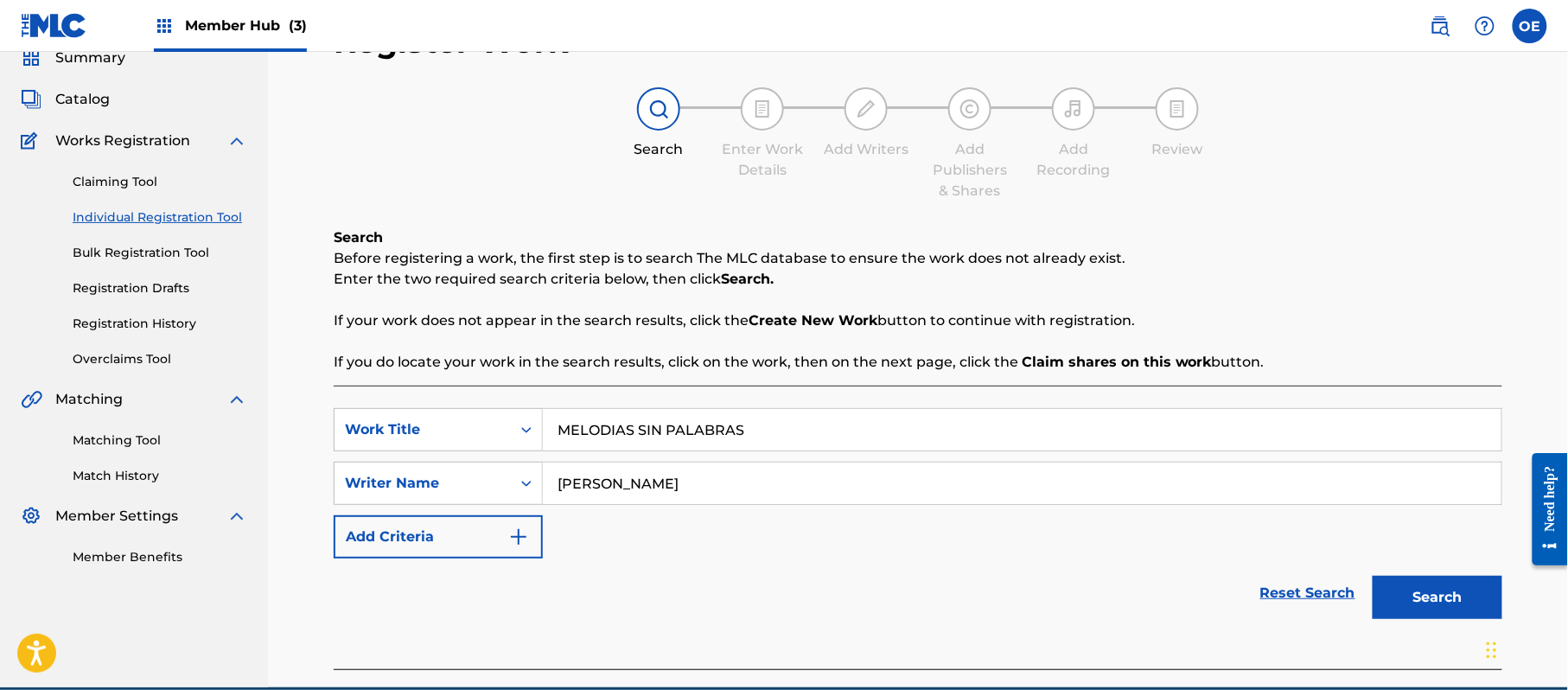
scroll to position [153, 0]
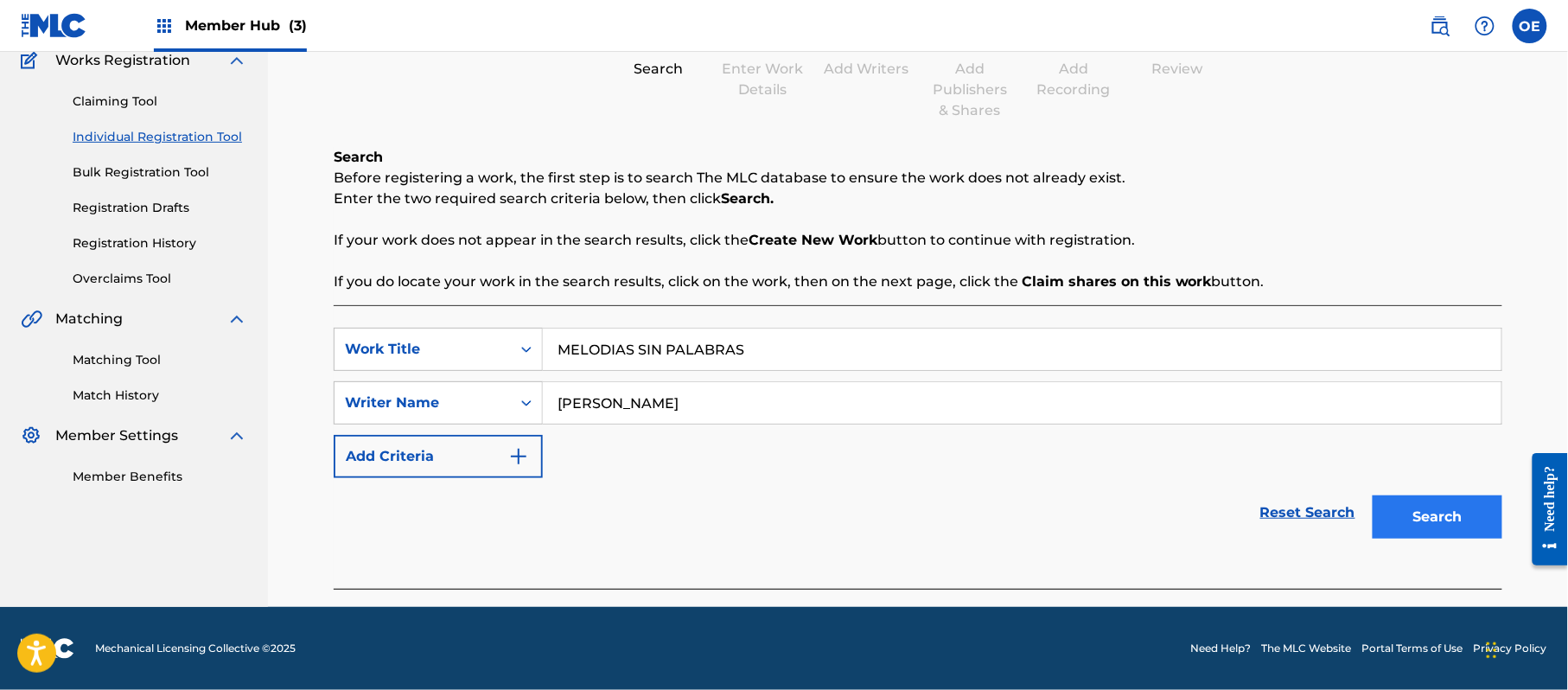
type input "[PERSON_NAME]"
click at [1425, 507] on button "Search" at bounding box center [1437, 517] width 130 height 44
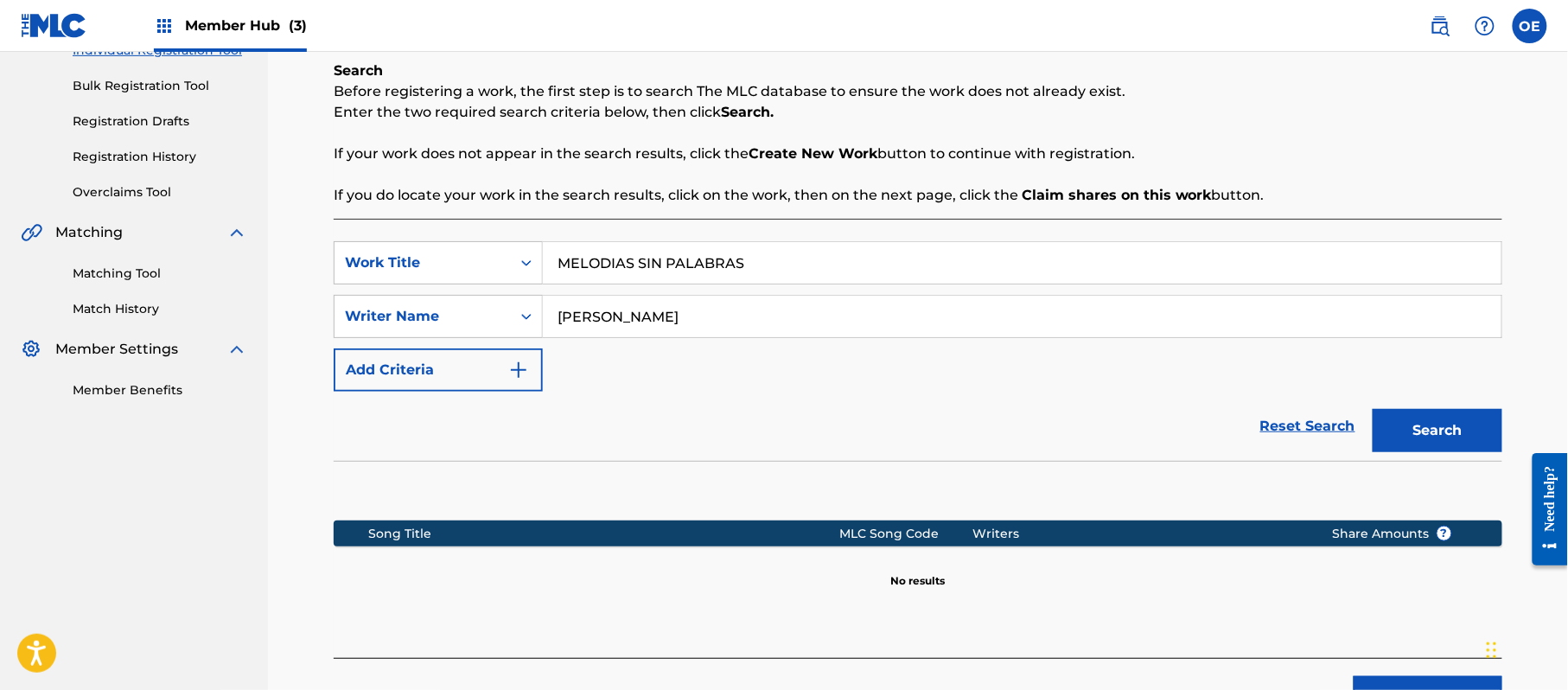
scroll to position [353, 0]
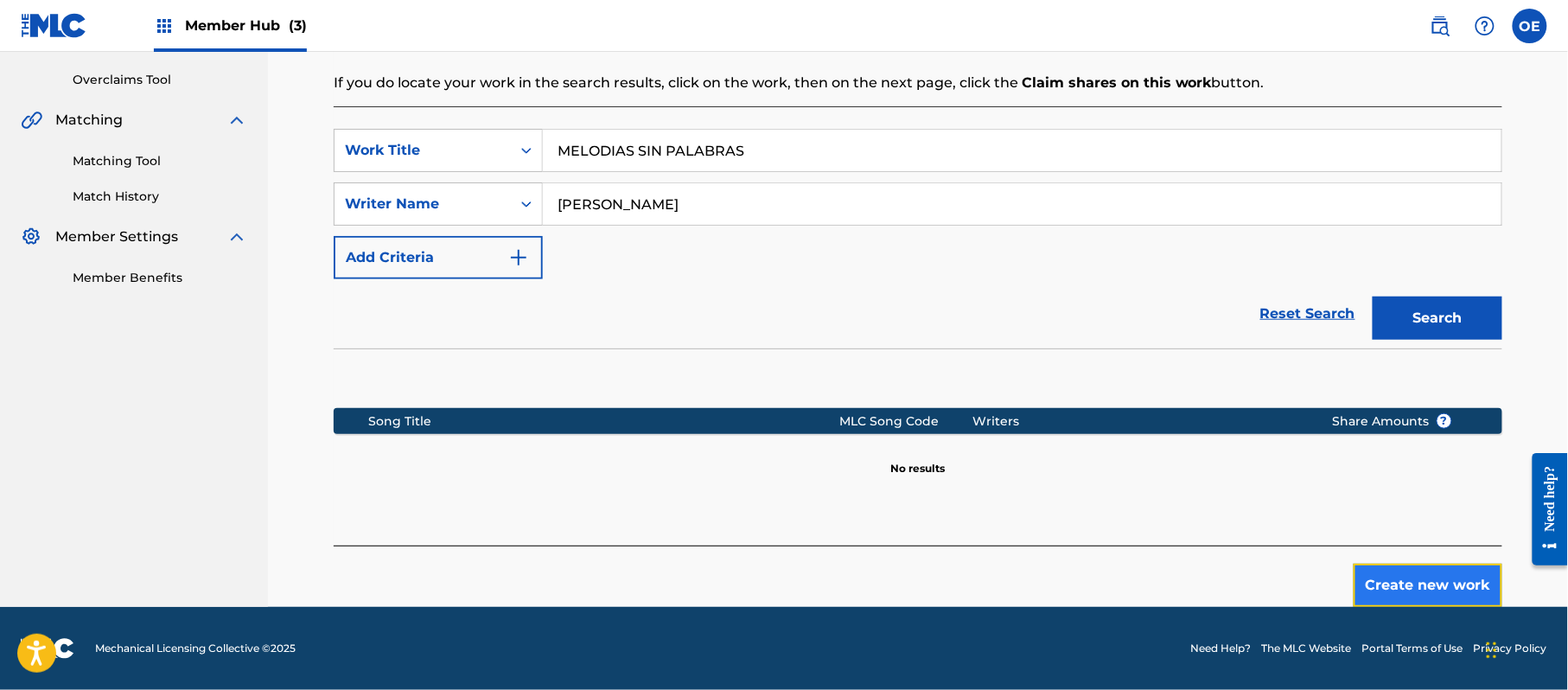
click at [1408, 578] on button "Create new work" at bounding box center [1427, 585] width 149 height 44
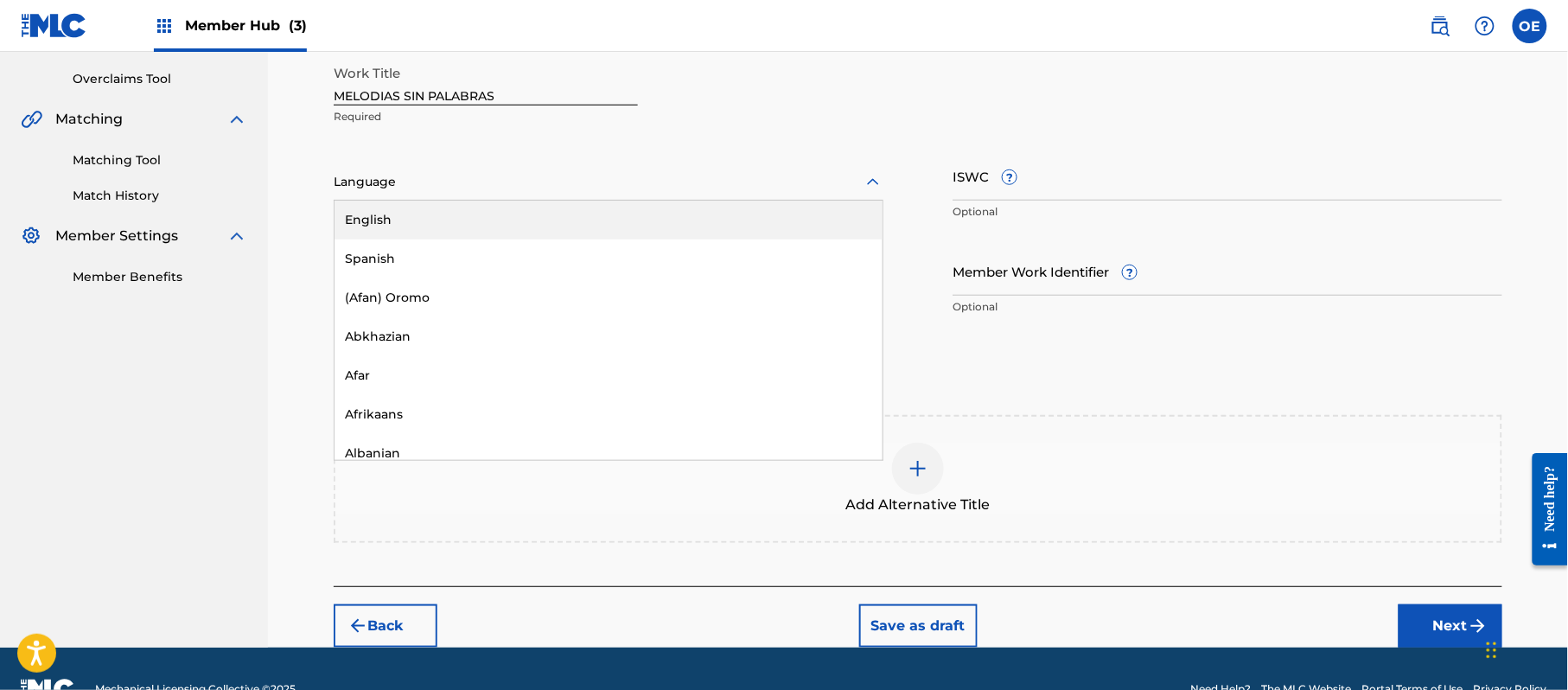
click at [363, 188] on div at bounding box center [608, 182] width 550 height 21
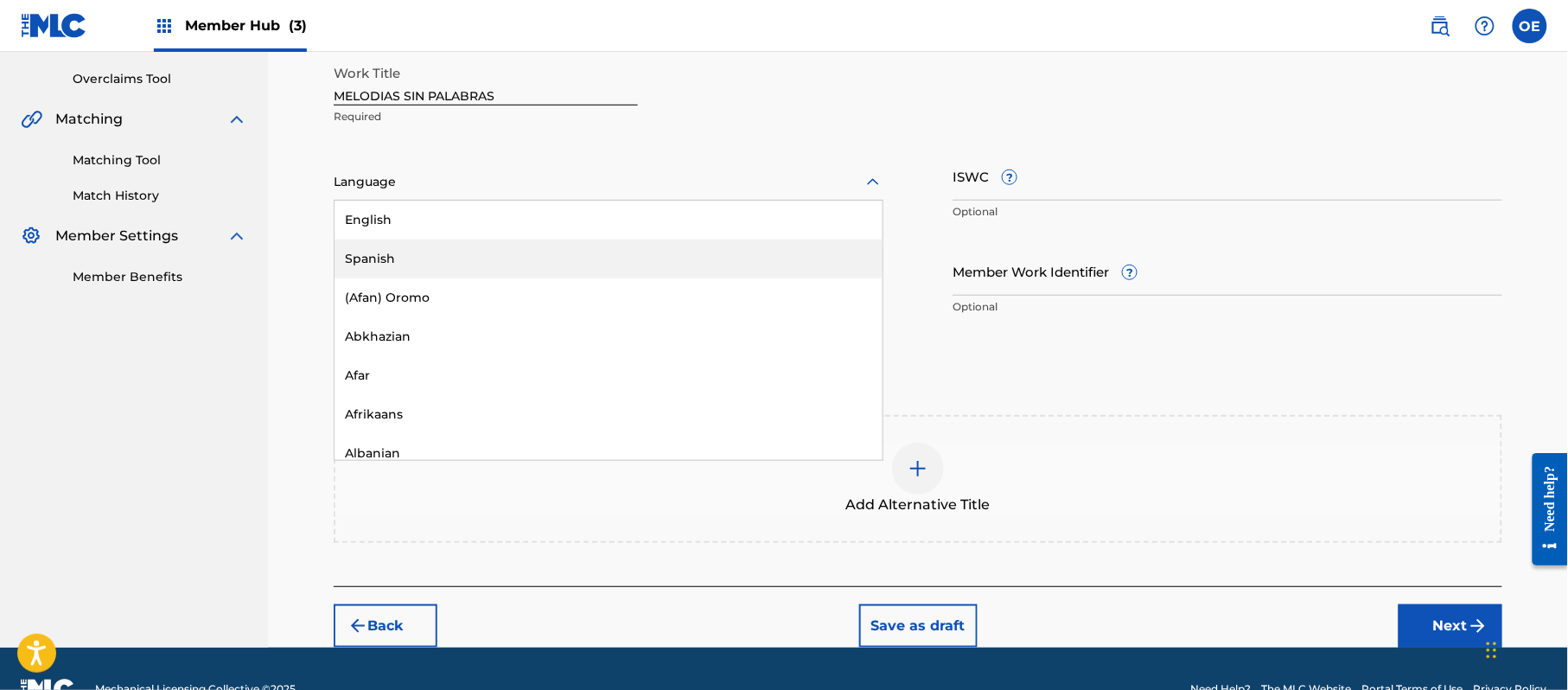
click at [401, 269] on div "Spanish" at bounding box center [608, 259] width 548 height 39
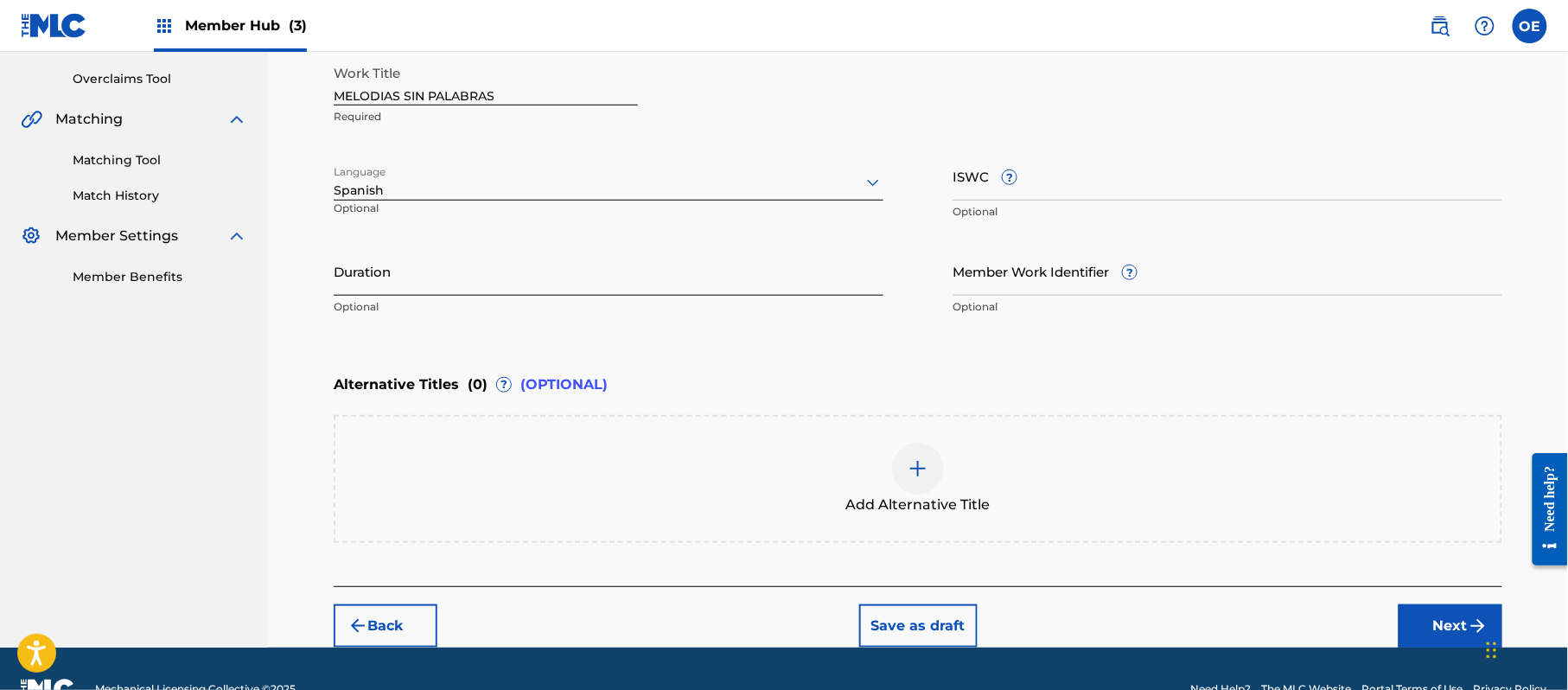
click at [420, 259] on input "Duration" at bounding box center [608, 270] width 550 height 49
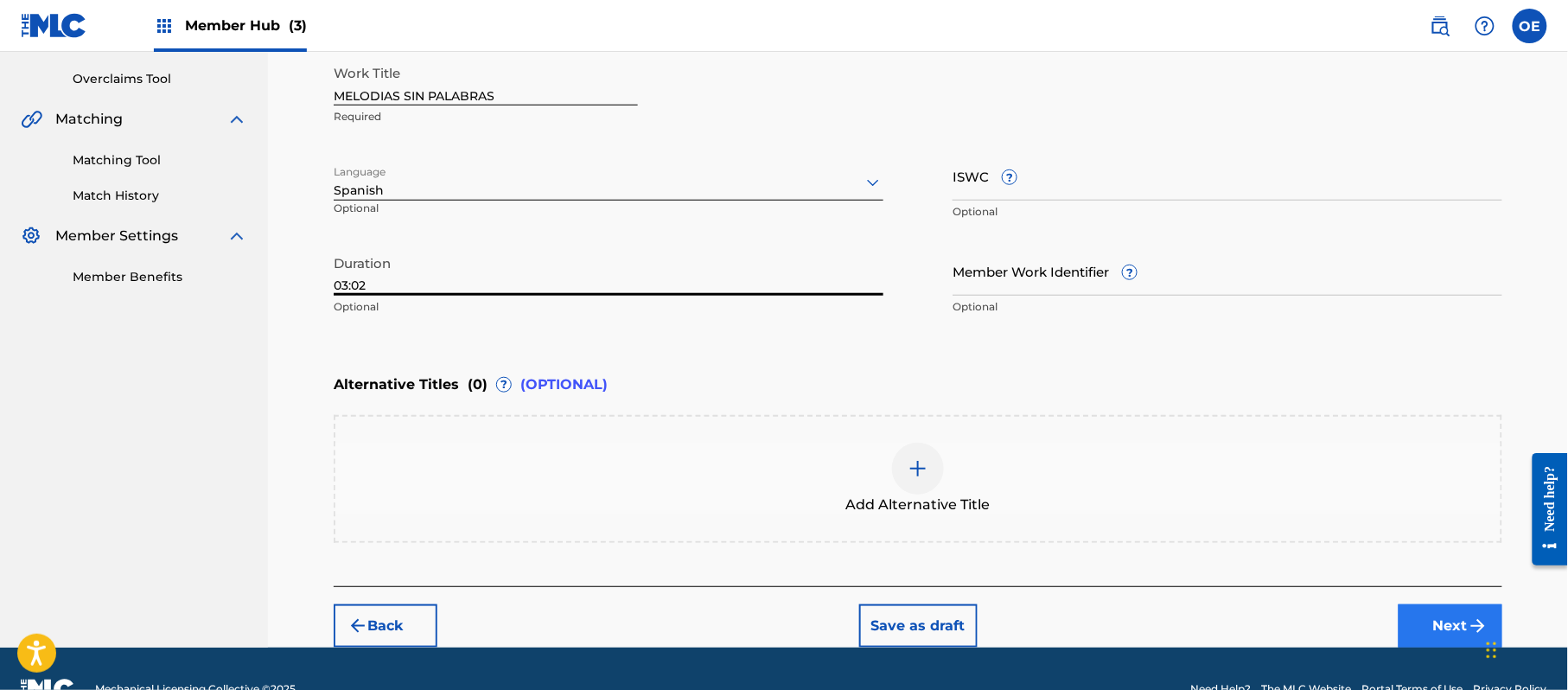
type input "03:02"
click at [1463, 628] on button "Next" at bounding box center [1450, 626] width 104 height 44
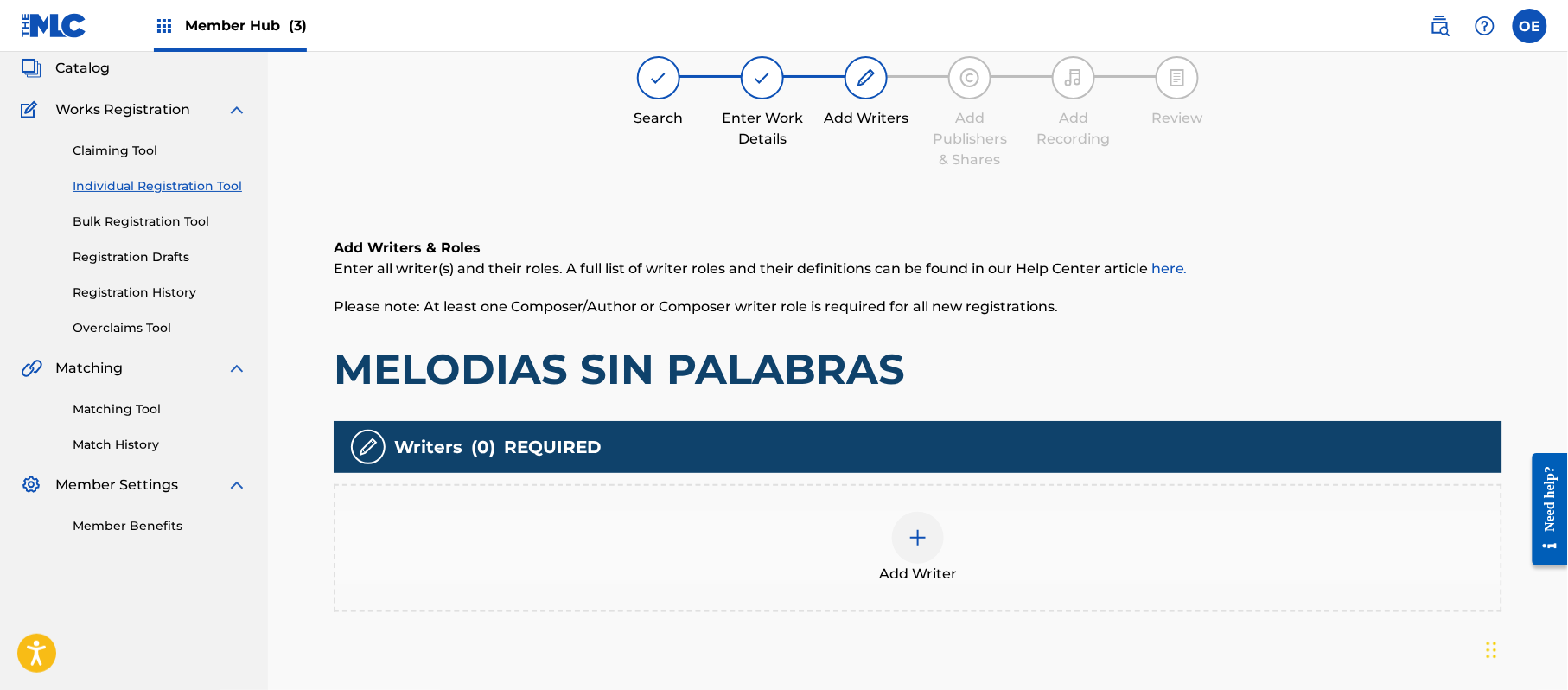
scroll to position [78, 0]
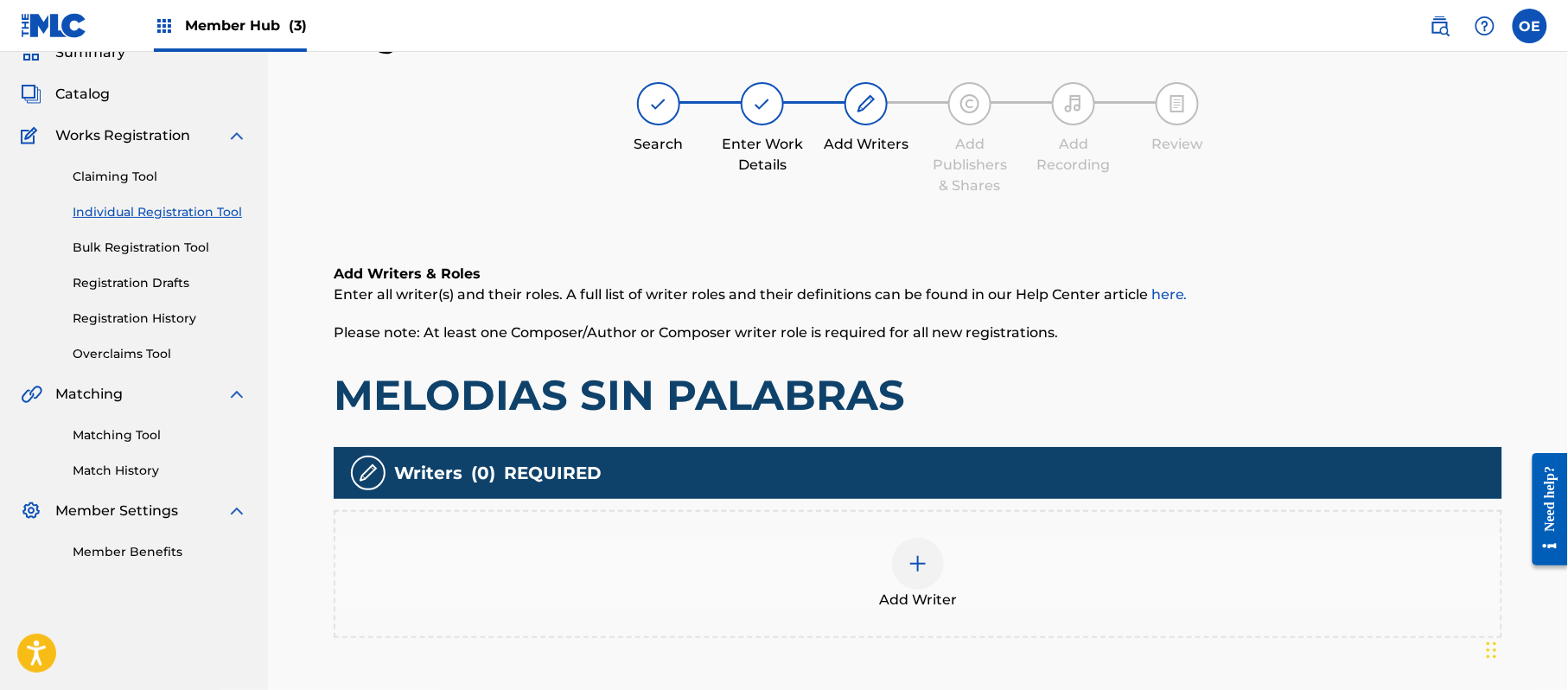
click at [775, 533] on div "Add Writer" at bounding box center [917, 574] width 1169 height 128
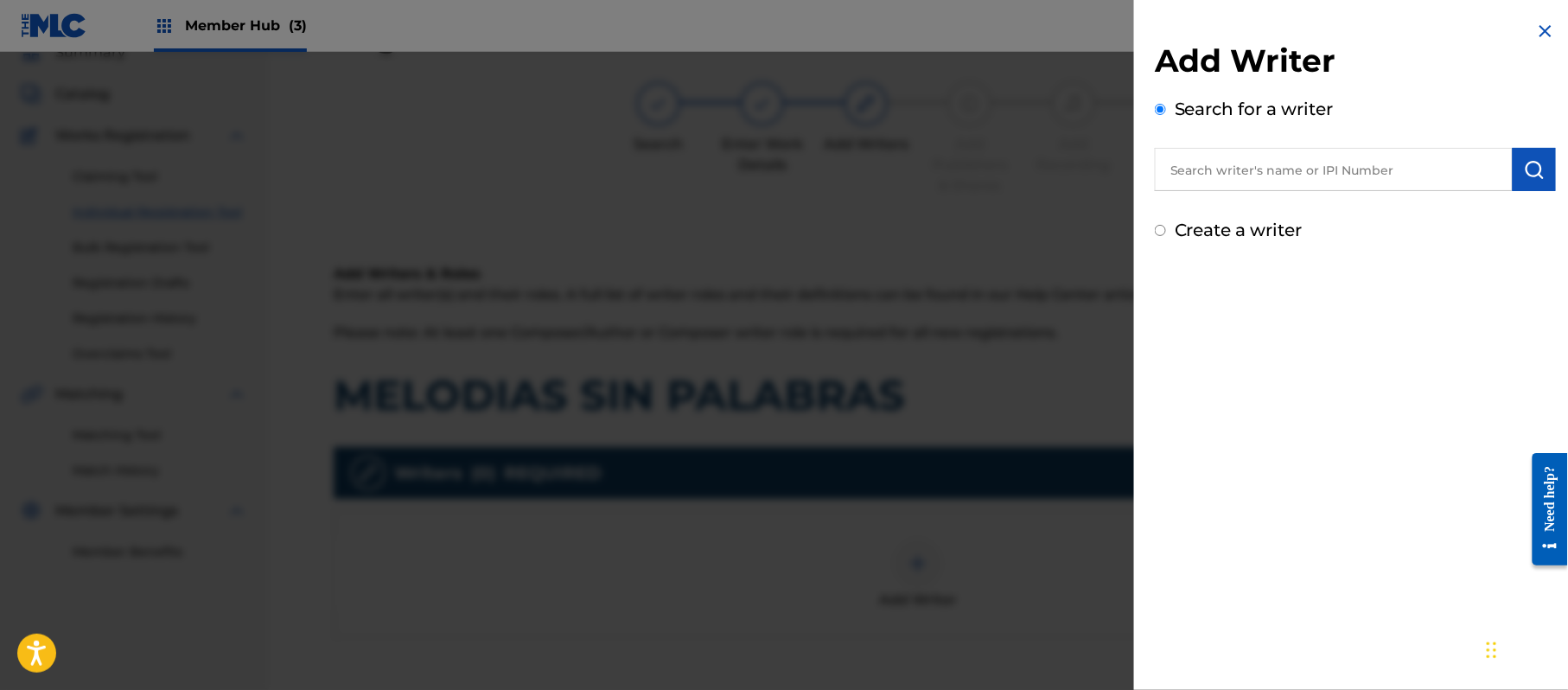
paste input "[PERSON_NAME]"
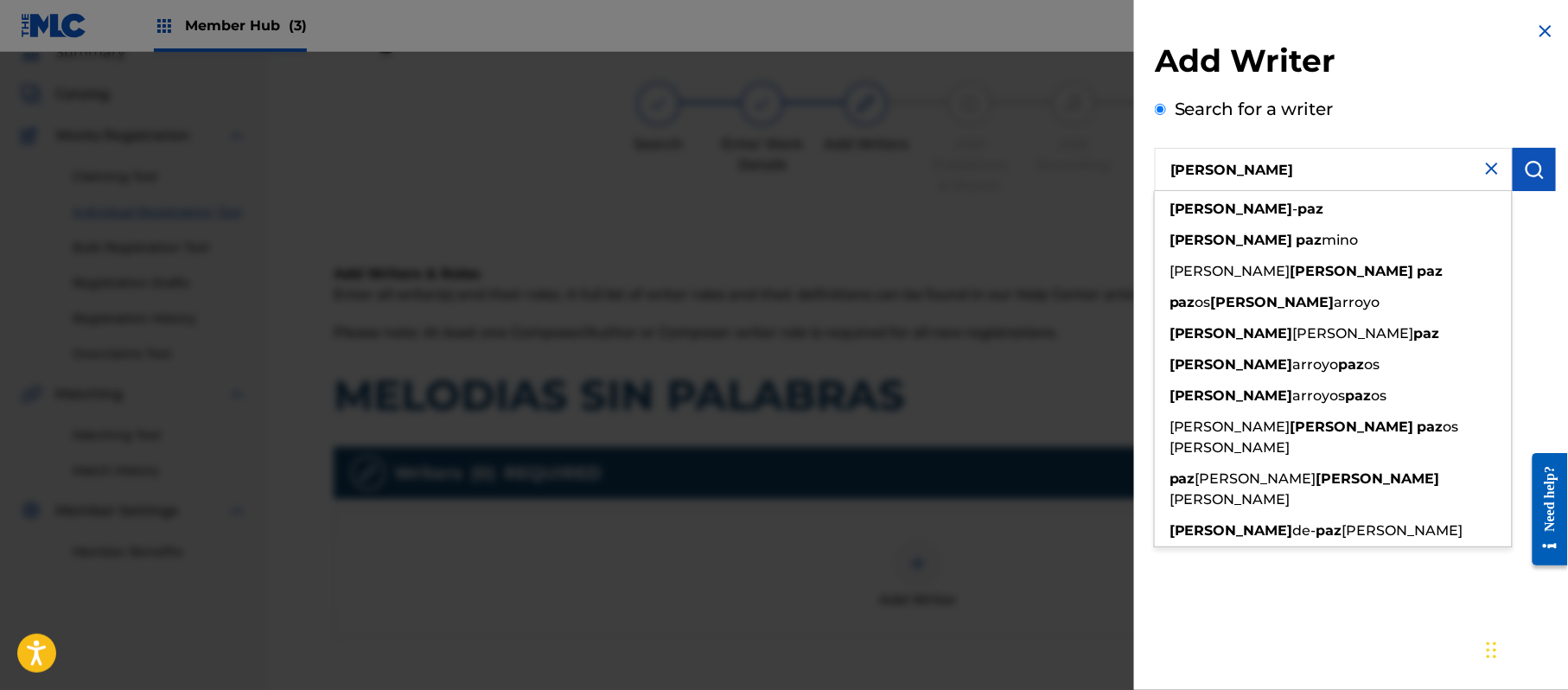
type input "[PERSON_NAME]"
click at [1518, 315] on div "Add Writer Search for a writer [PERSON_NAME] [PERSON_NAME] [PERSON_NAME] mino […" at bounding box center [1355, 345] width 442 height 690
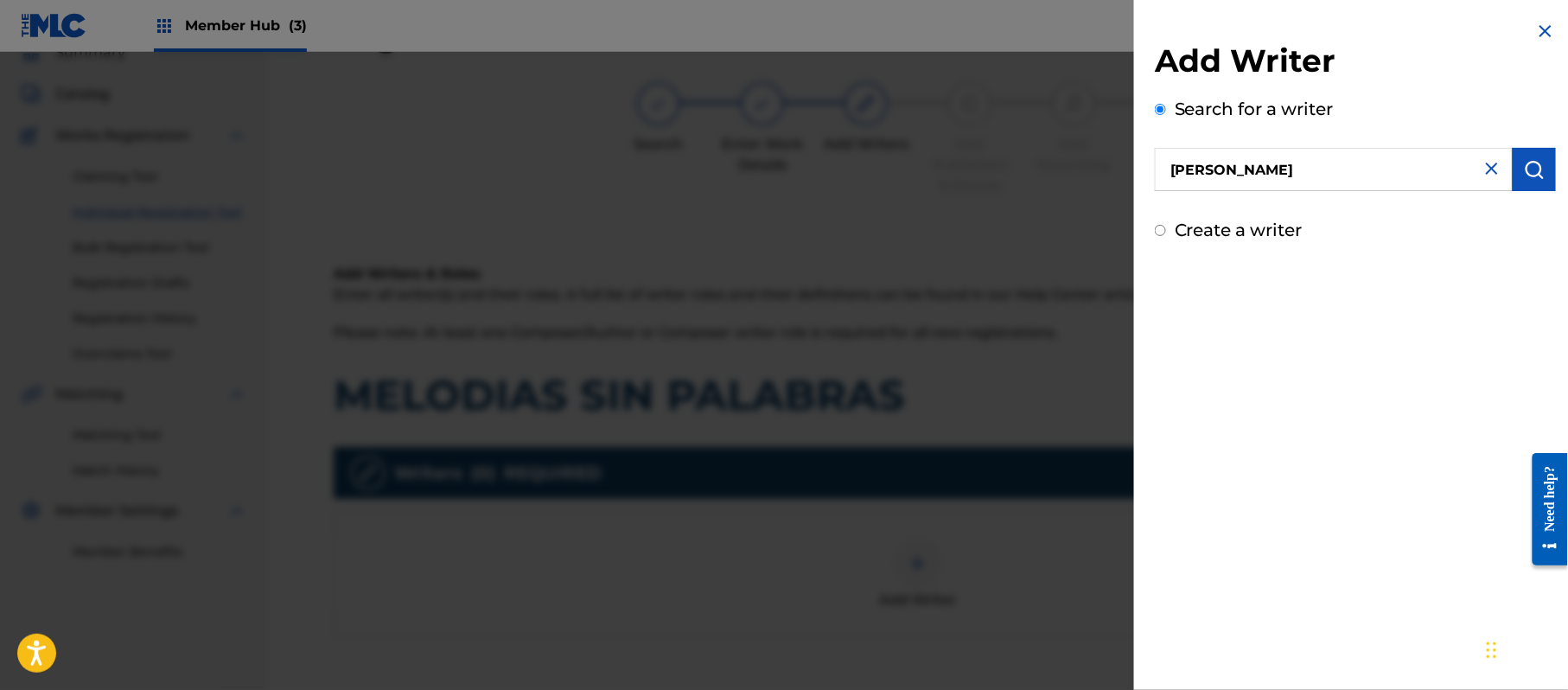
click at [1221, 232] on label "Create a writer" at bounding box center [1238, 230] width 128 height 20
radio input "true"
click at [1166, 232] on input "Create a writer" at bounding box center [1161, 231] width 11 height 11
radio input "false"
radio input "true"
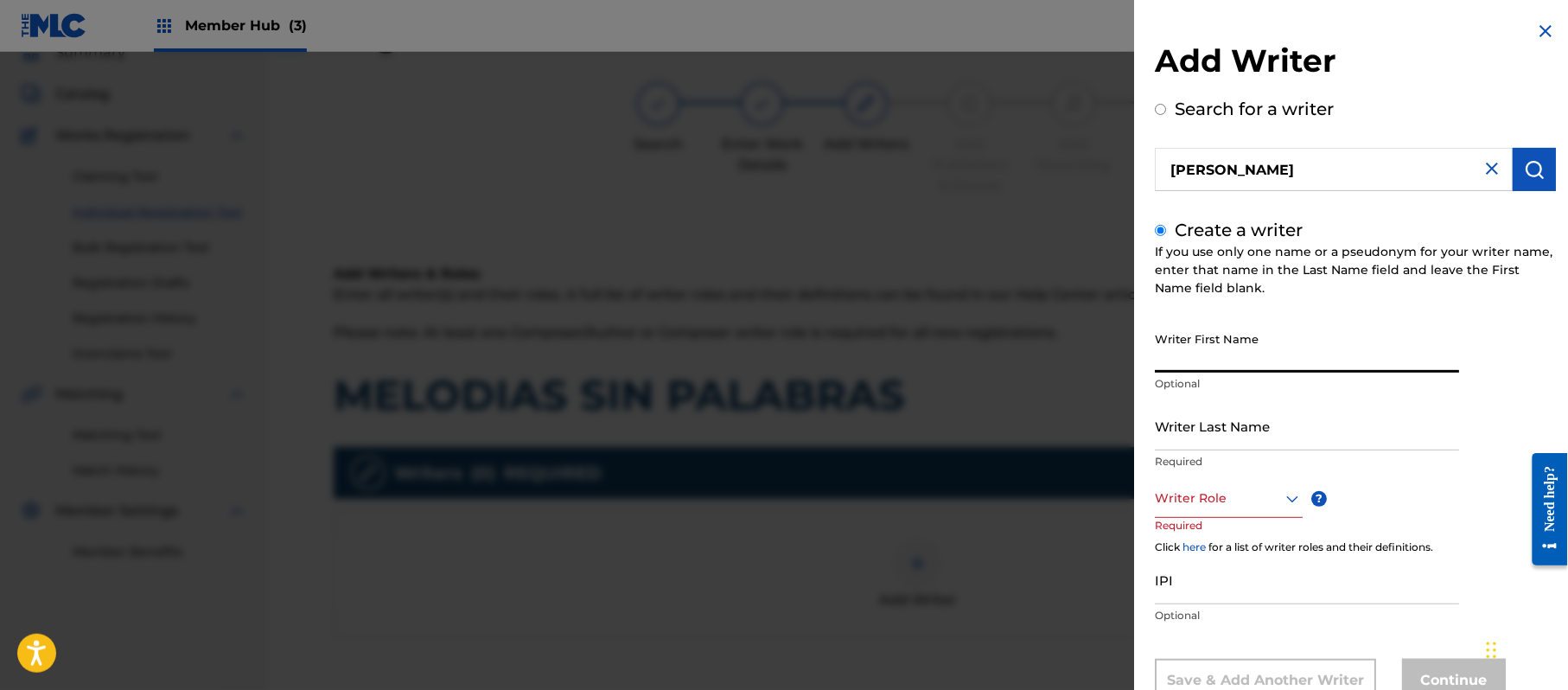
paste input "[PERSON_NAME]"
type input "[PERSON_NAME]"
paste input "[PERSON_NAME]"
type input "[PERSON_NAME]"
drag, startPoint x: 1246, startPoint y: 337, endPoint x: 1196, endPoint y: 378, distance: 64.7
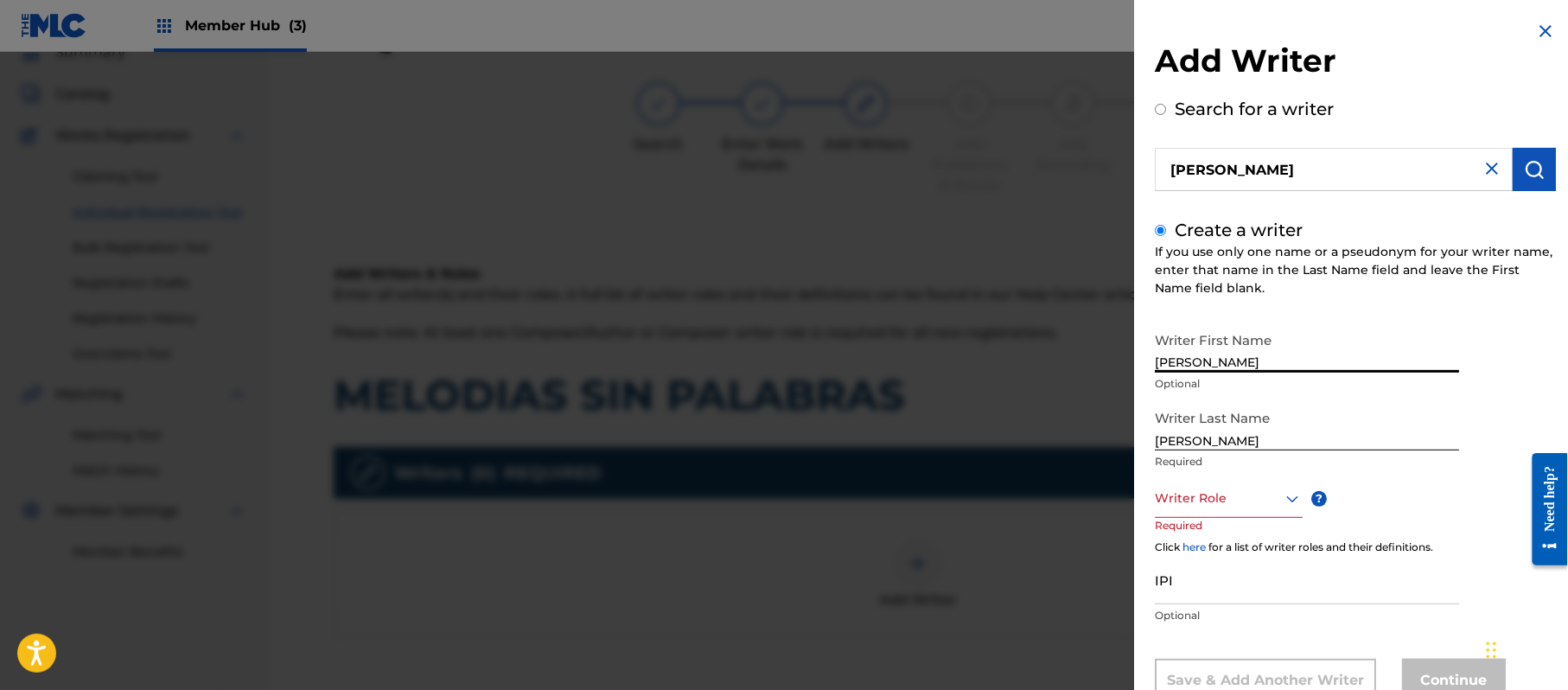
click at [1196, 378] on div "Writer First Name [PERSON_NAME] Optional" at bounding box center [1307, 362] width 305 height 78
type input "[PERSON_NAME]"
drag, startPoint x: 1201, startPoint y: 446, endPoint x: 1039, endPoint y: 430, distance: 162.8
click at [1056, 436] on div "Add Writer Search for a writer [PERSON_NAME] Create a writer If you use only on…" at bounding box center [784, 370] width 1568 height 638
type input "PAZ"
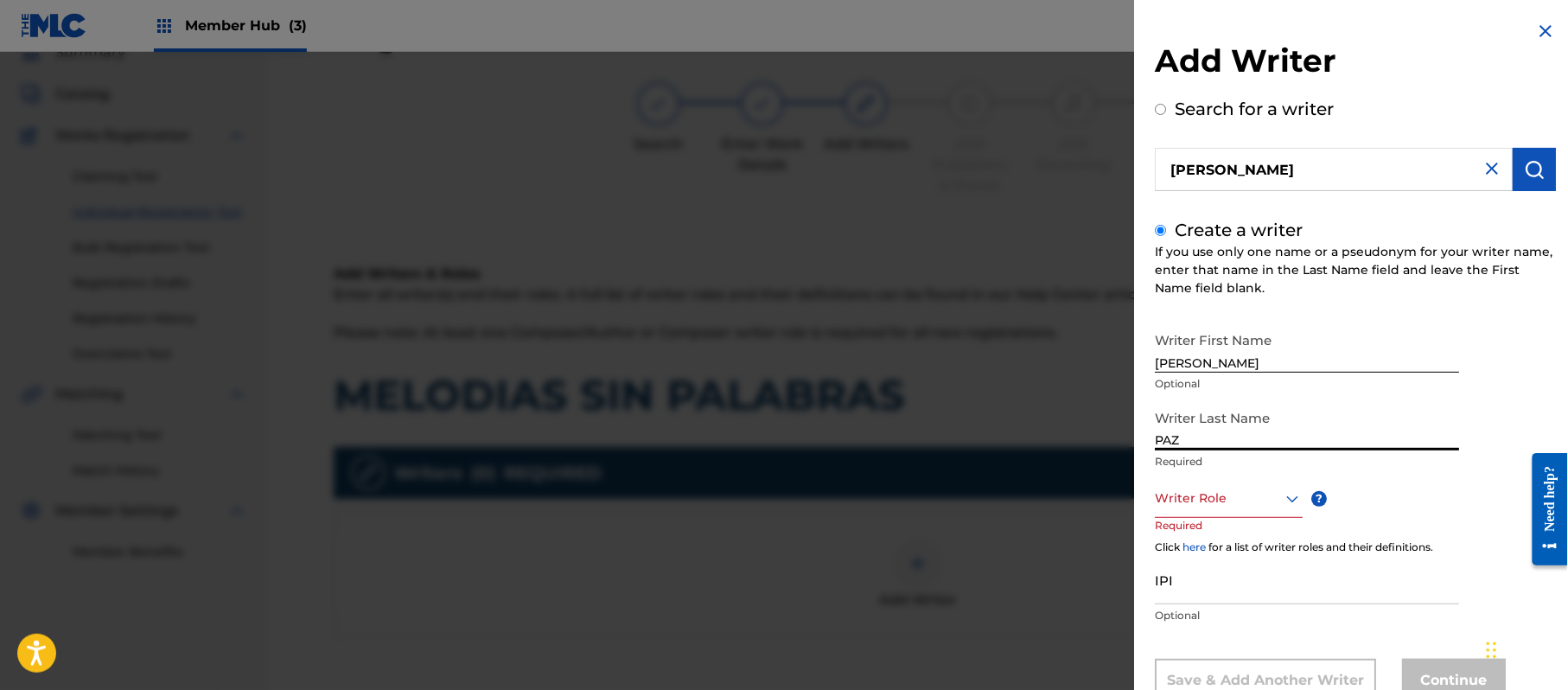
click at [1231, 489] on div "Writer Role" at bounding box center [1229, 498] width 148 height 39
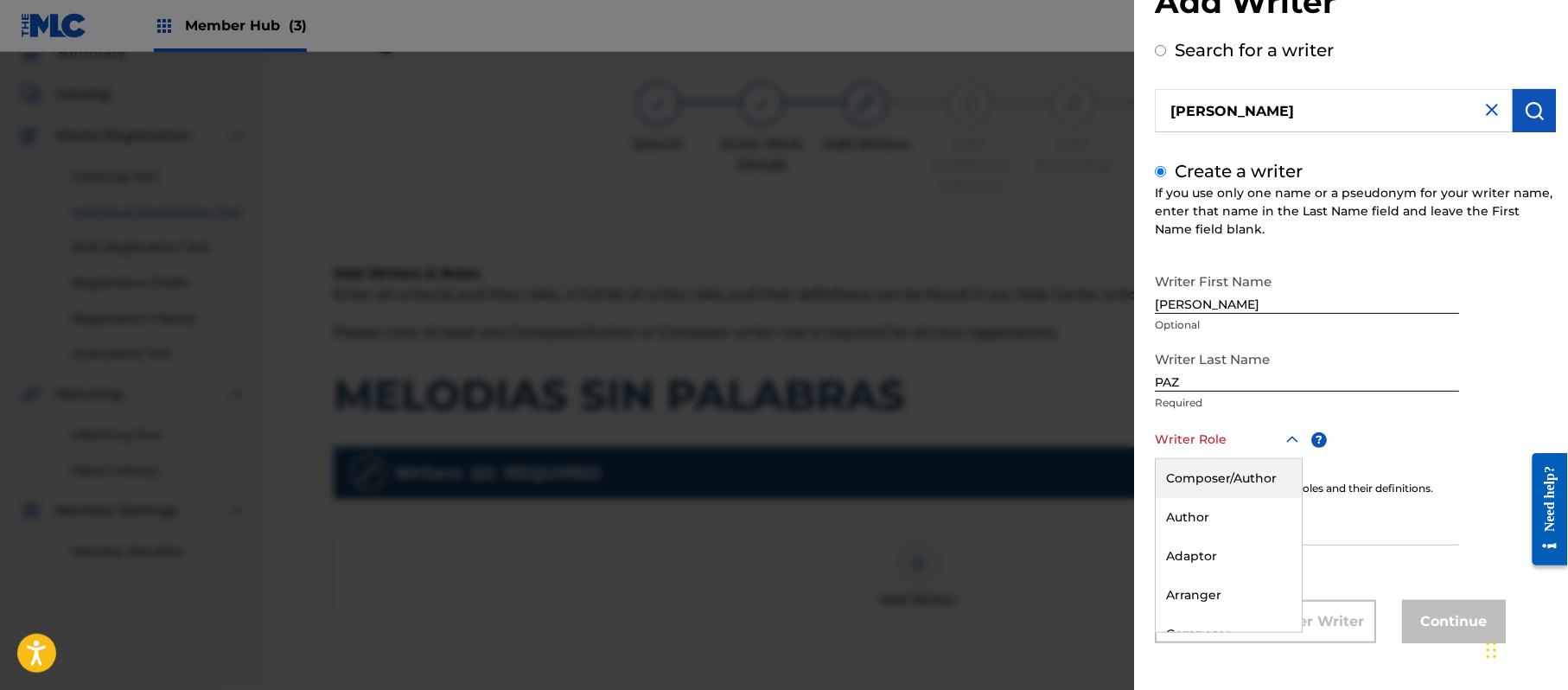
click at [1231, 490] on div "Composer/Author" at bounding box center [1229, 479] width 146 height 39
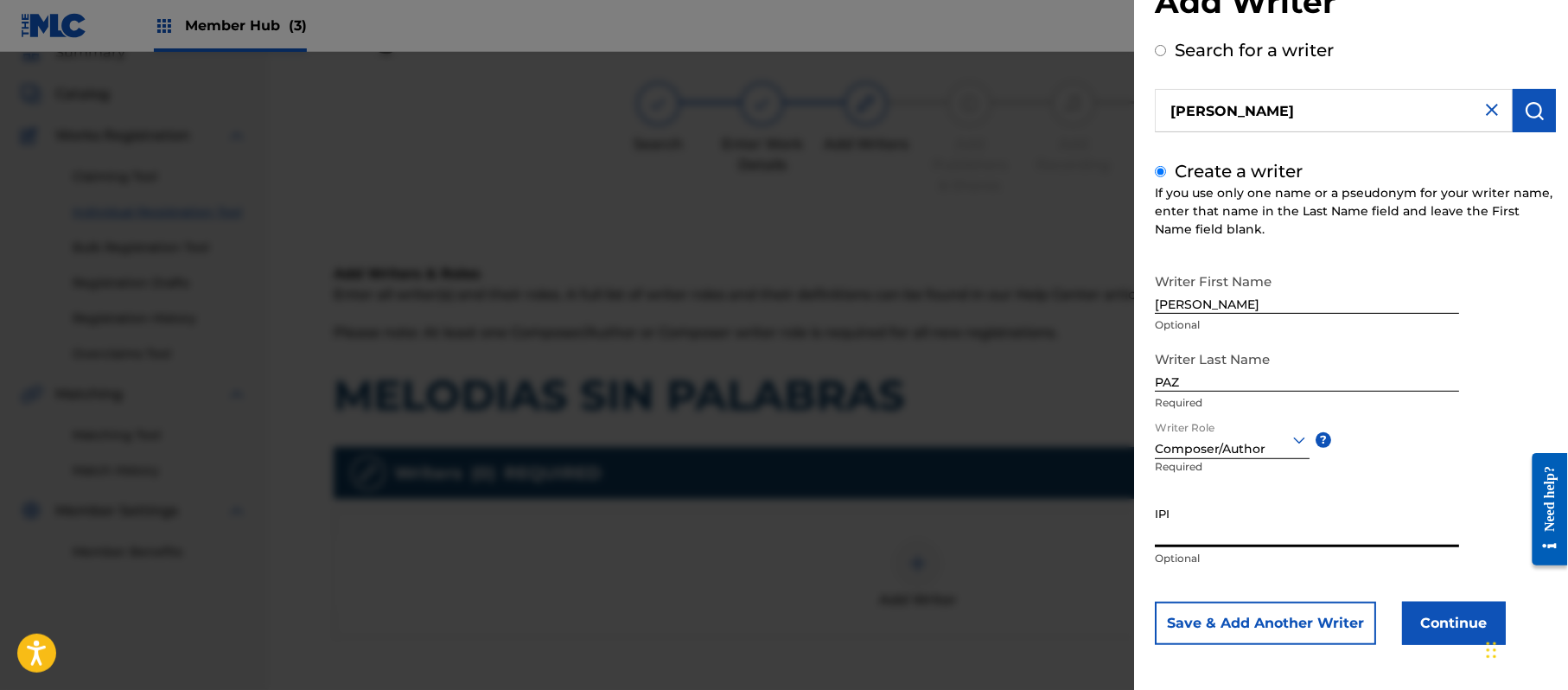
paste input "383824534"
type input "383824534"
click at [1432, 616] on button "Continue" at bounding box center [1454, 623] width 104 height 44
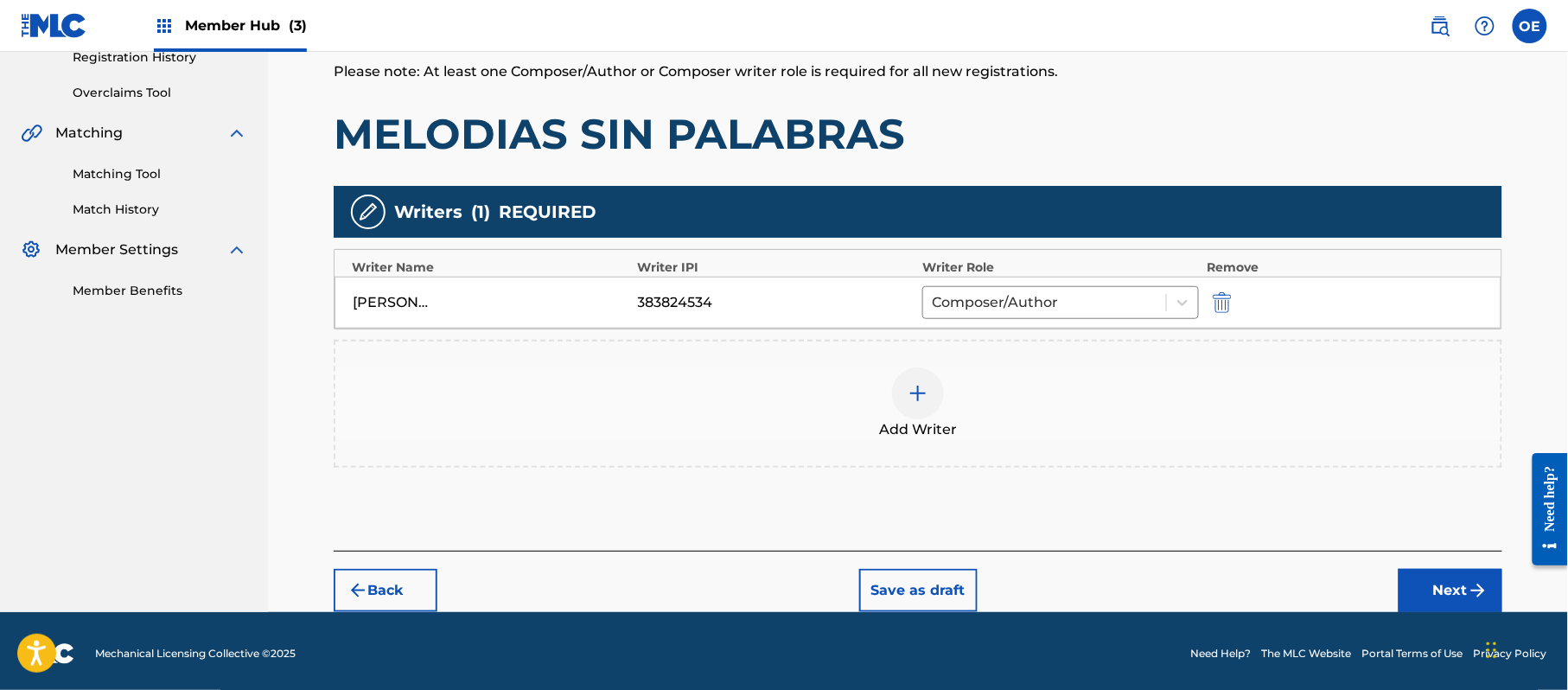
scroll to position [345, 0]
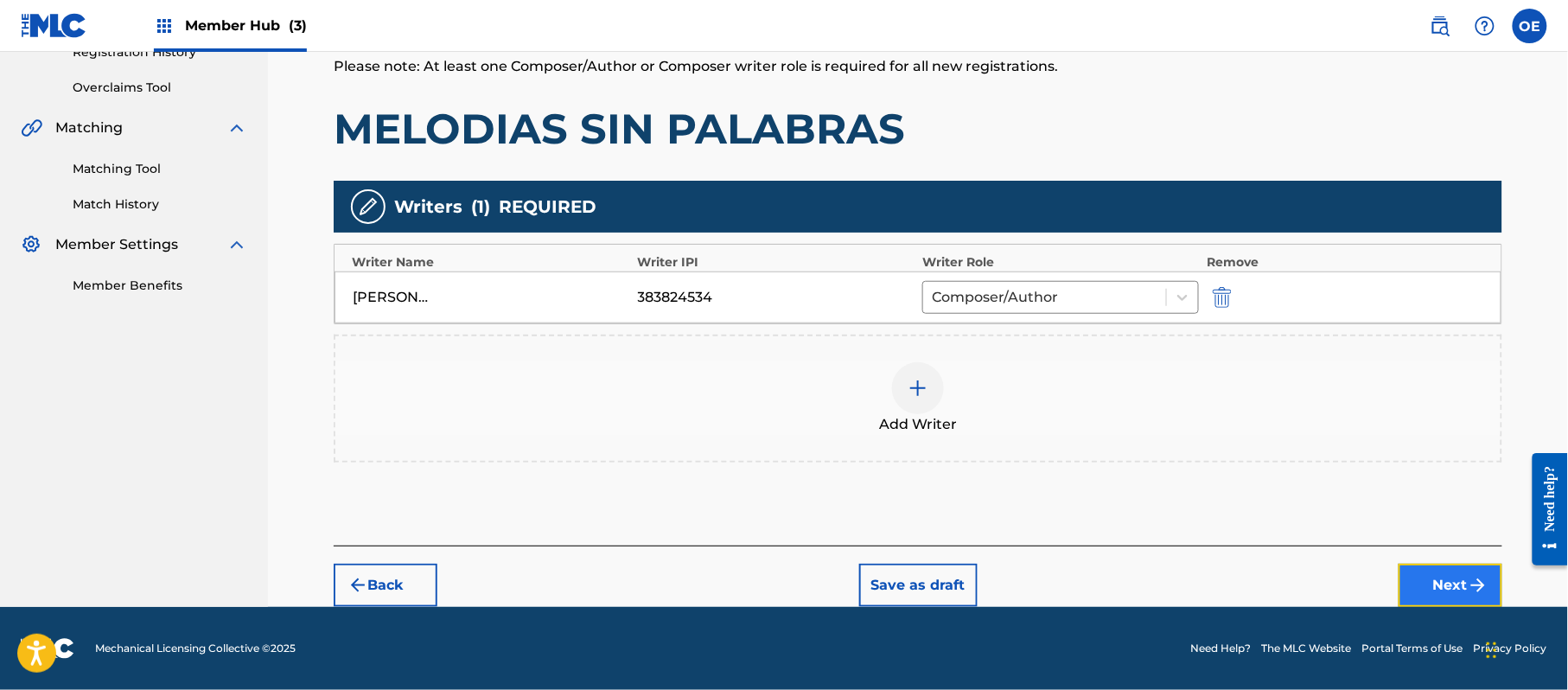
click at [1428, 589] on button "Next" at bounding box center [1450, 585] width 104 height 44
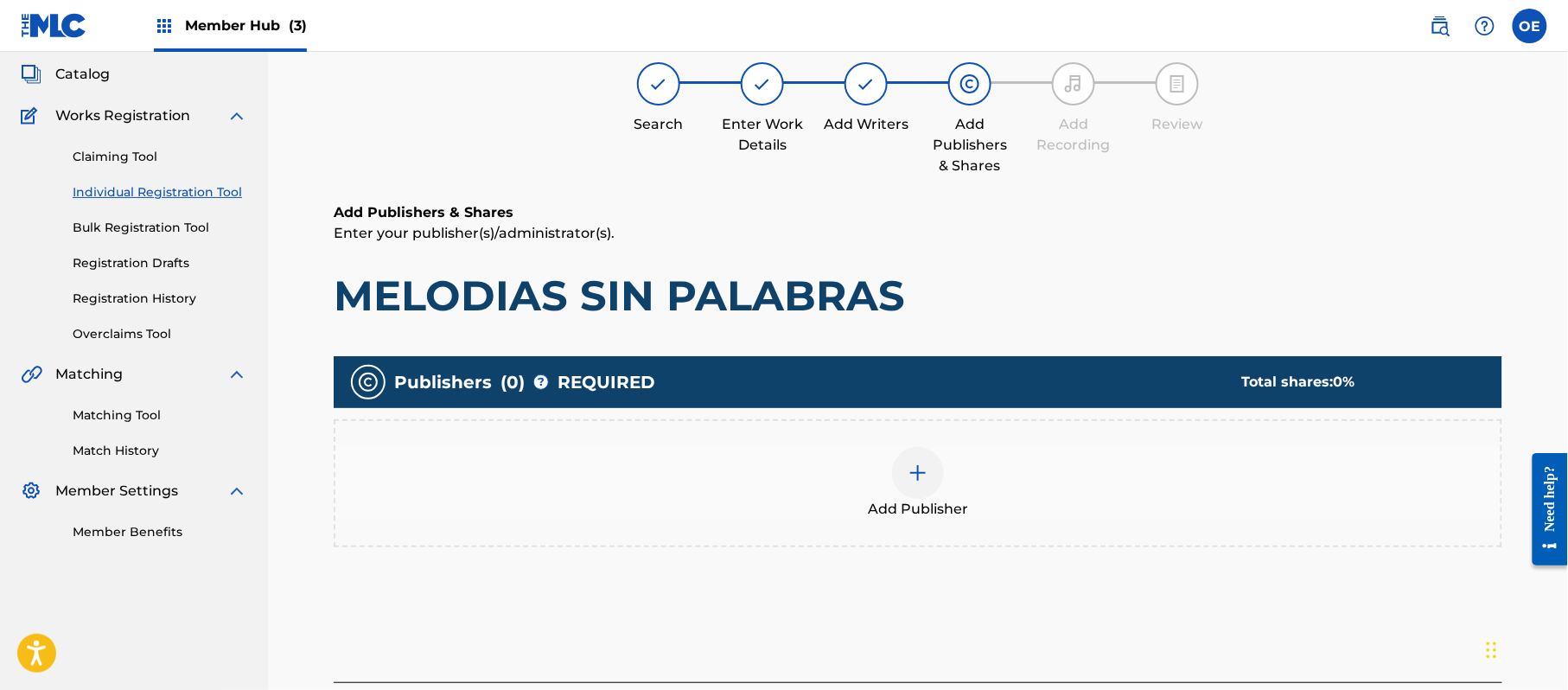
scroll to position [78, 0]
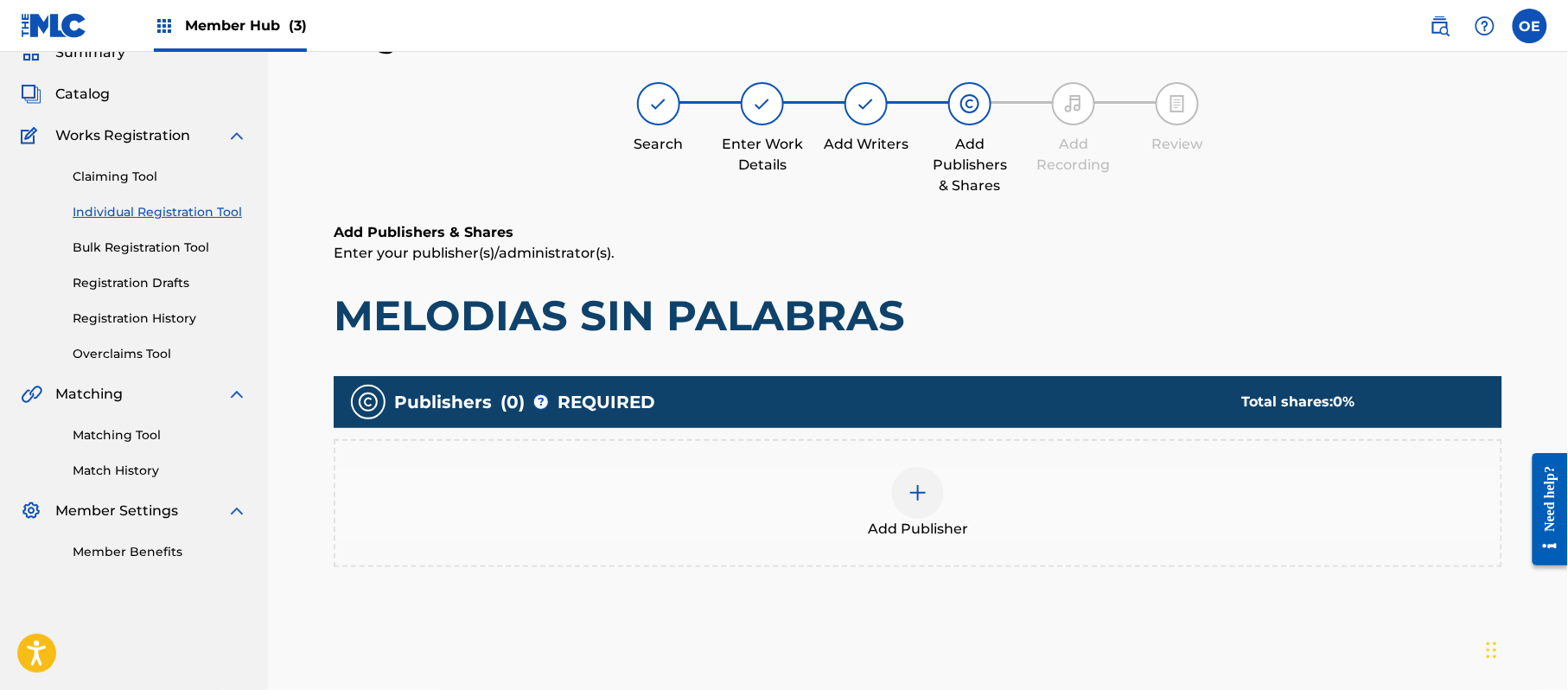
click at [955, 507] on div "Add Publisher" at bounding box center [917, 503] width 1165 height 72
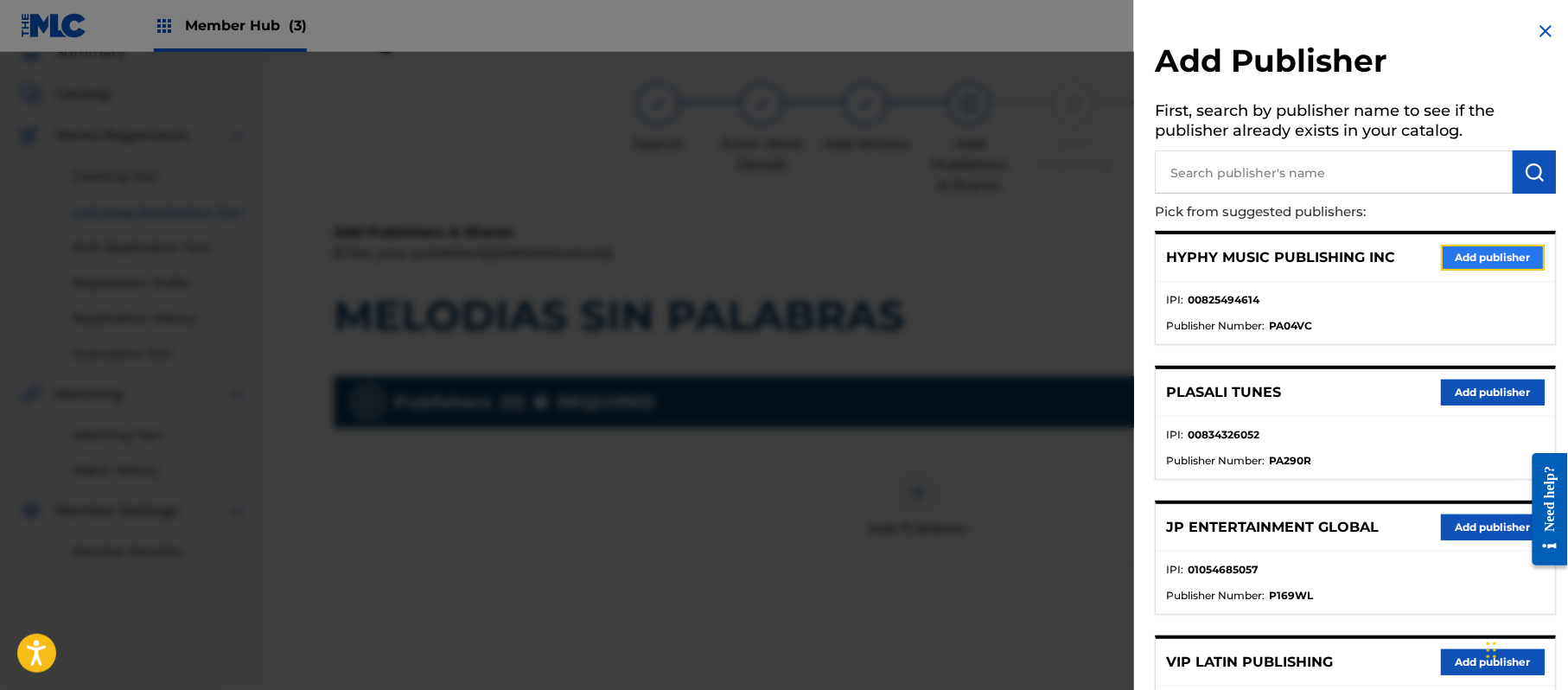
click at [1510, 250] on button "Add publisher" at bounding box center [1493, 257] width 104 height 26
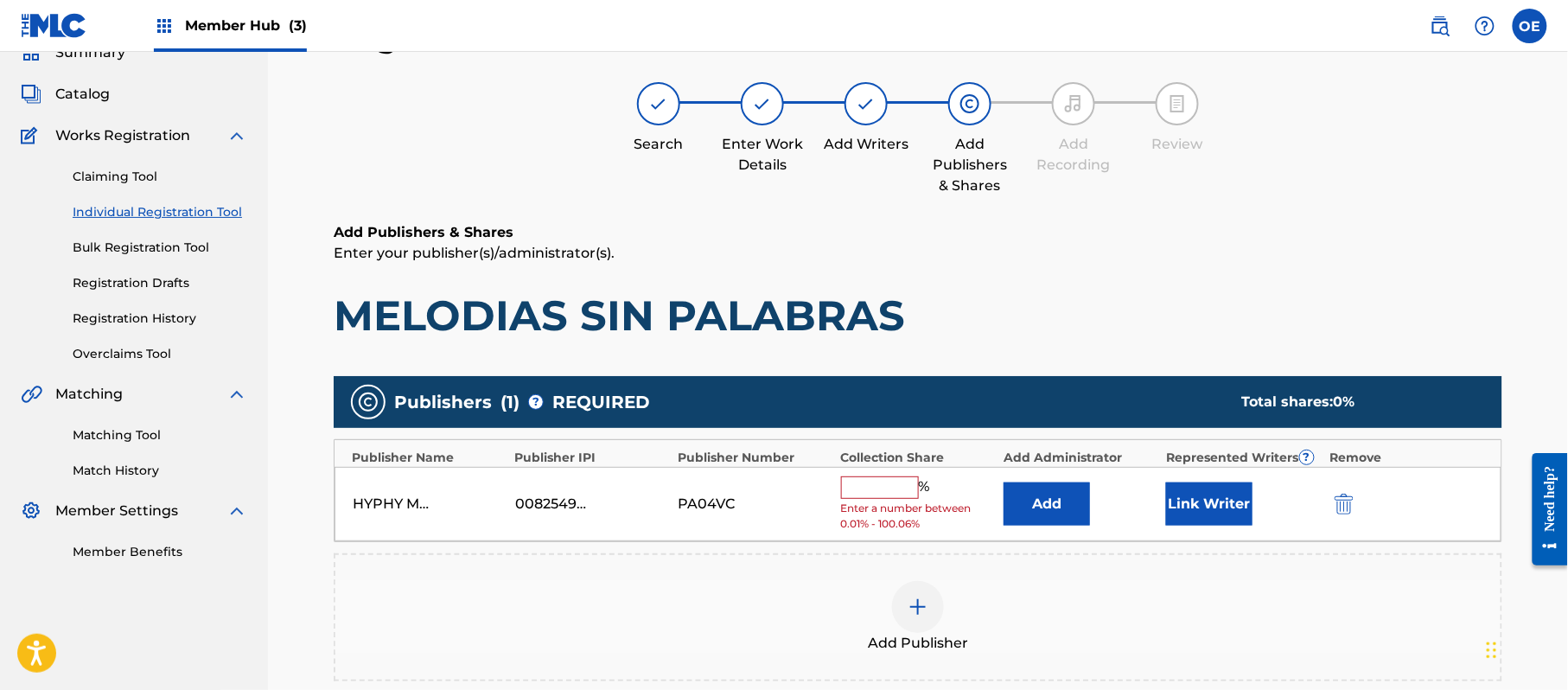
click at [859, 482] on input "text" at bounding box center [880, 488] width 78 height 22
type input "100"
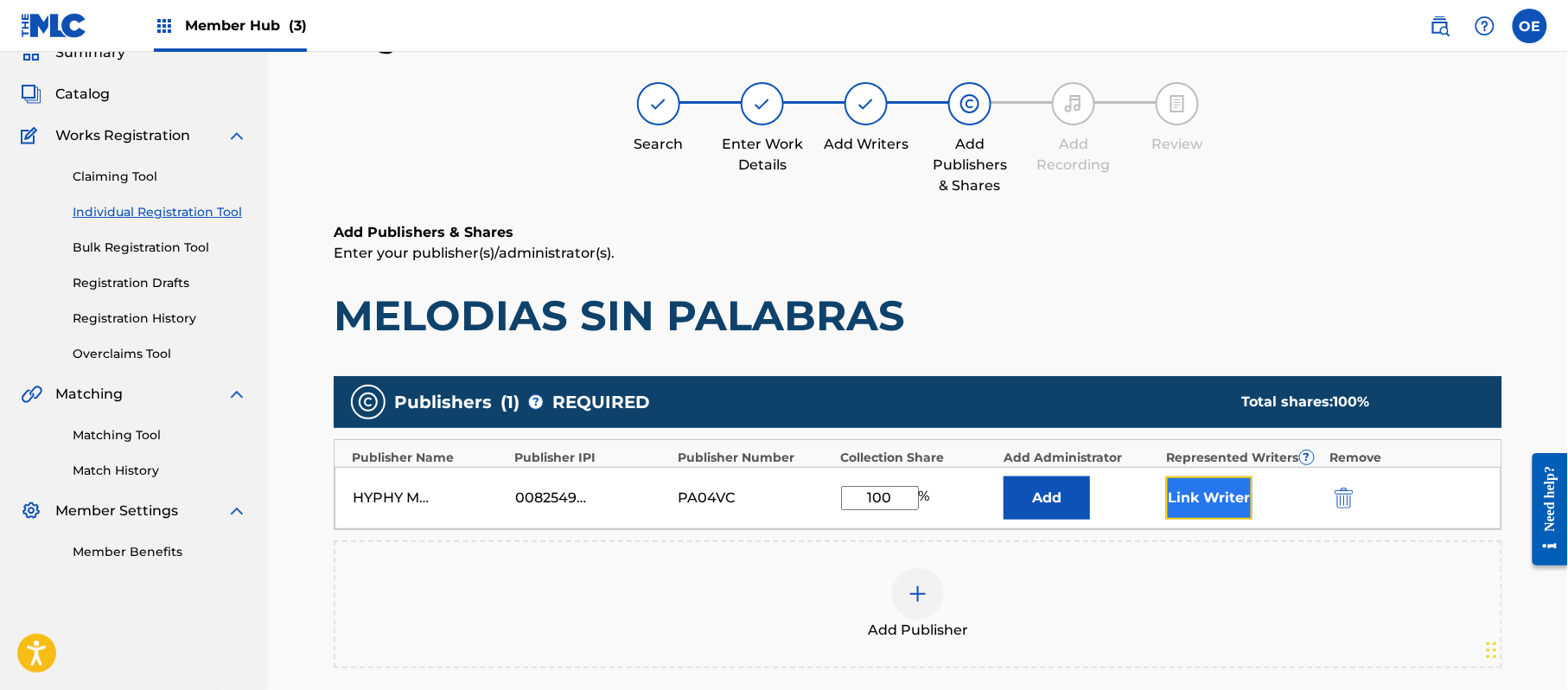
click at [1205, 489] on button "Link Writer" at bounding box center [1209, 498] width 86 height 44
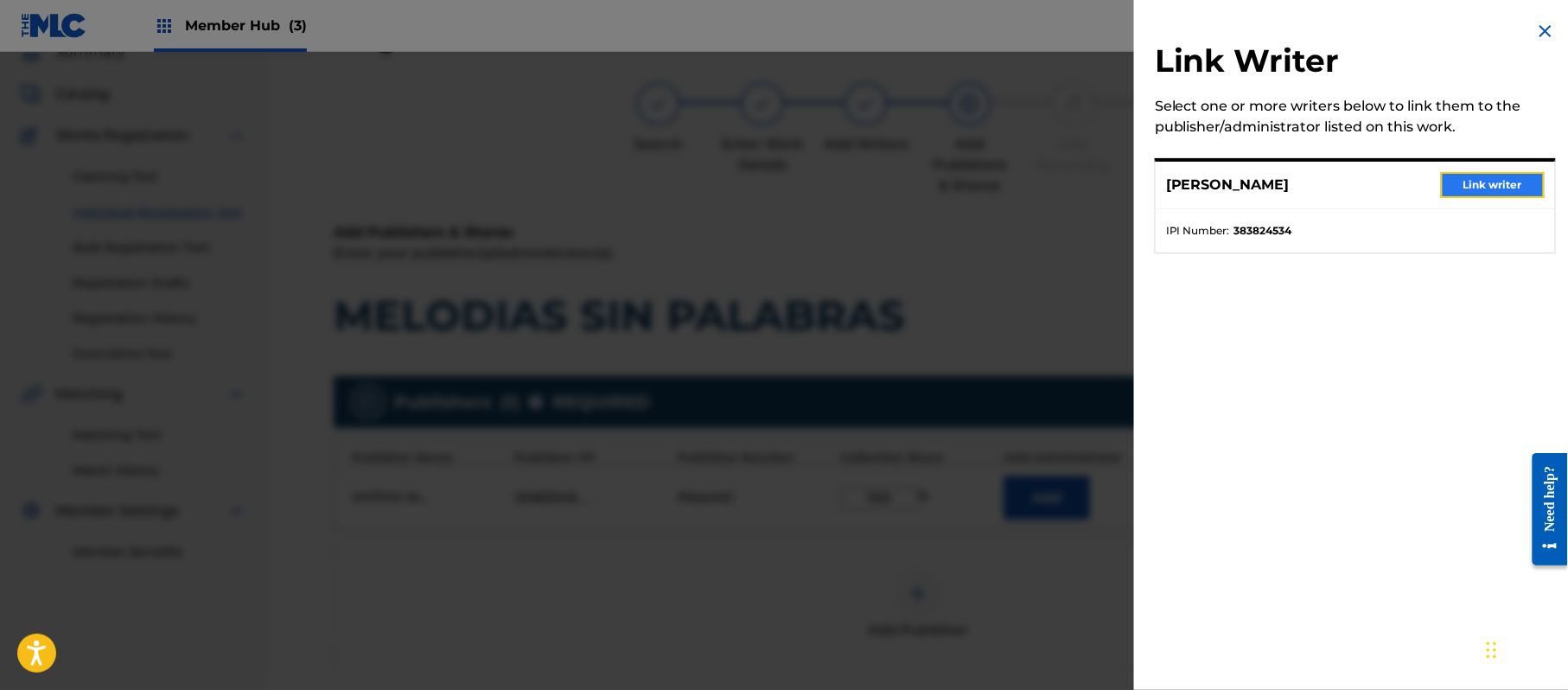
click at [1499, 177] on button "Link writer" at bounding box center [1493, 185] width 104 height 26
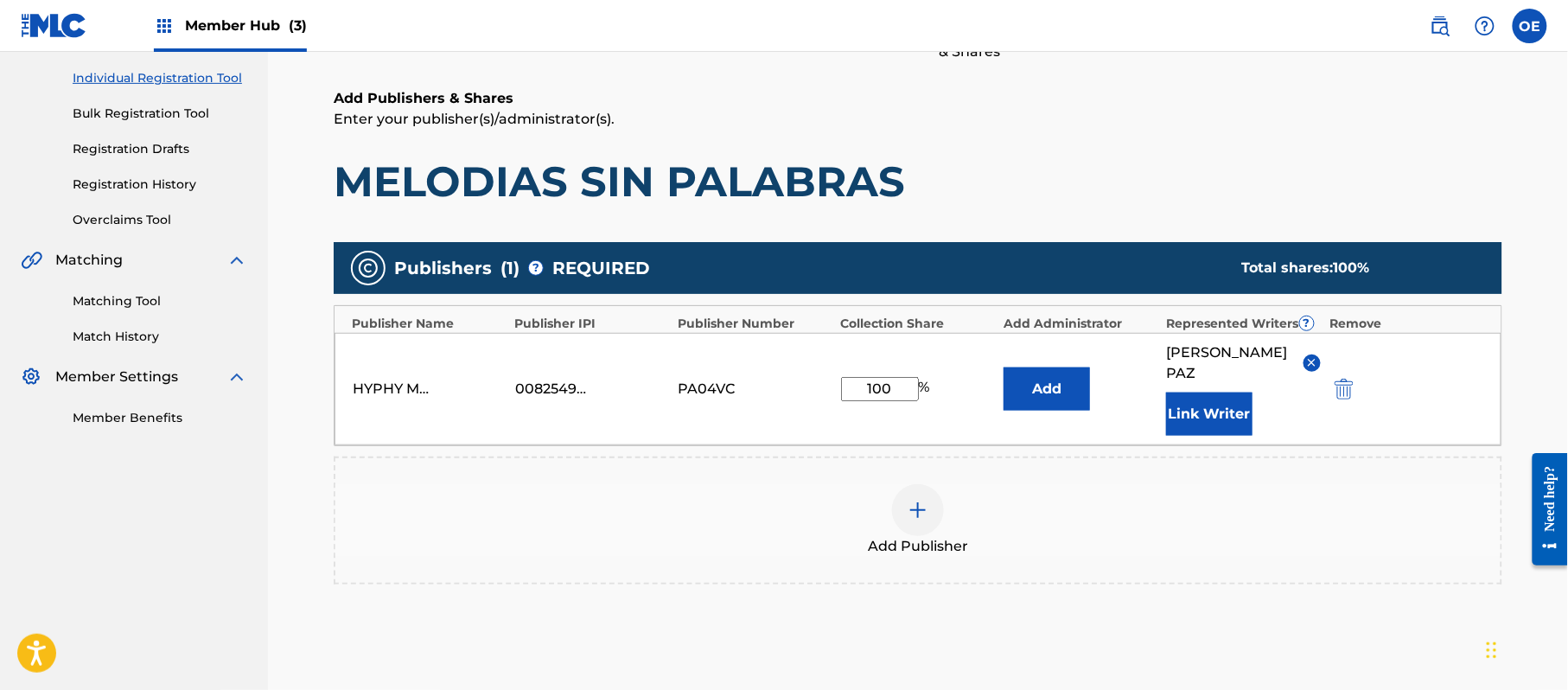
scroll to position [364, 0]
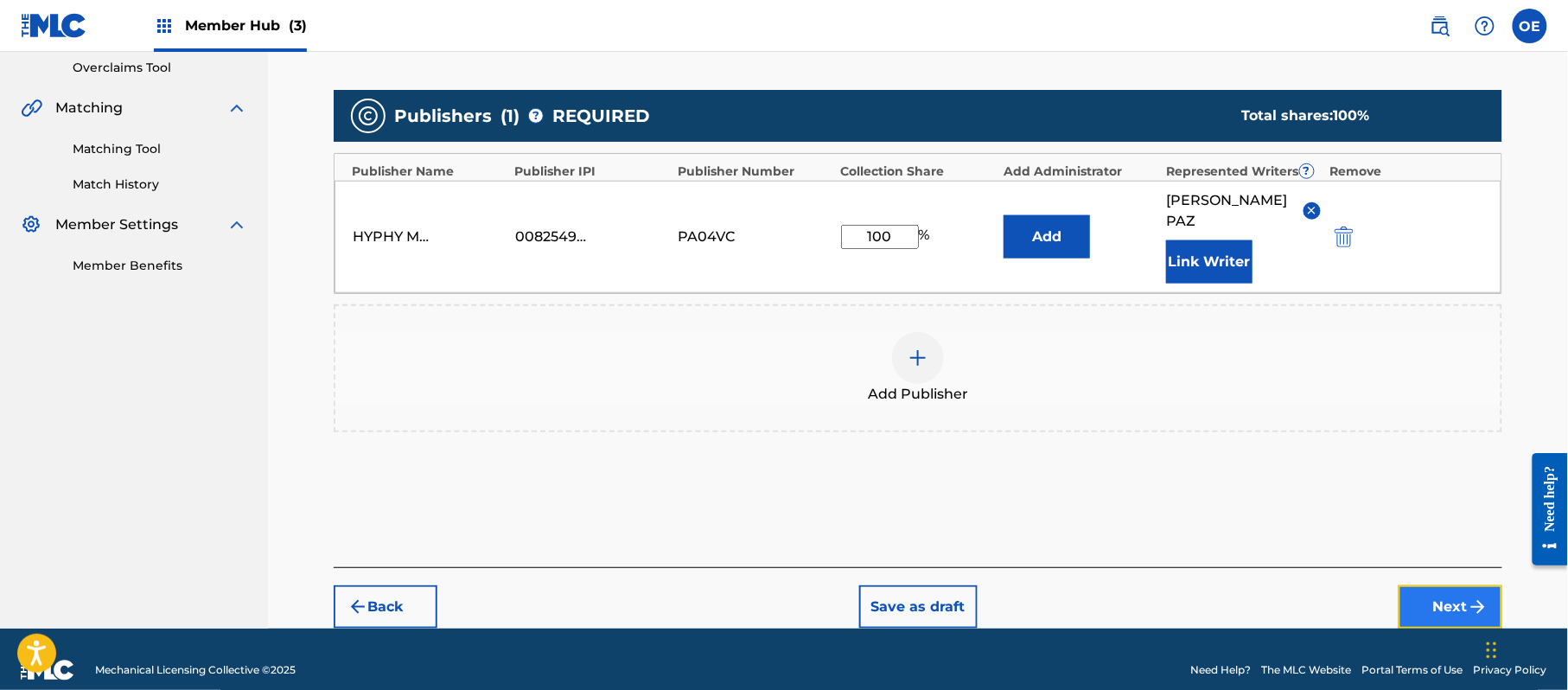
click at [1452, 585] on button "Next" at bounding box center [1450, 607] width 104 height 44
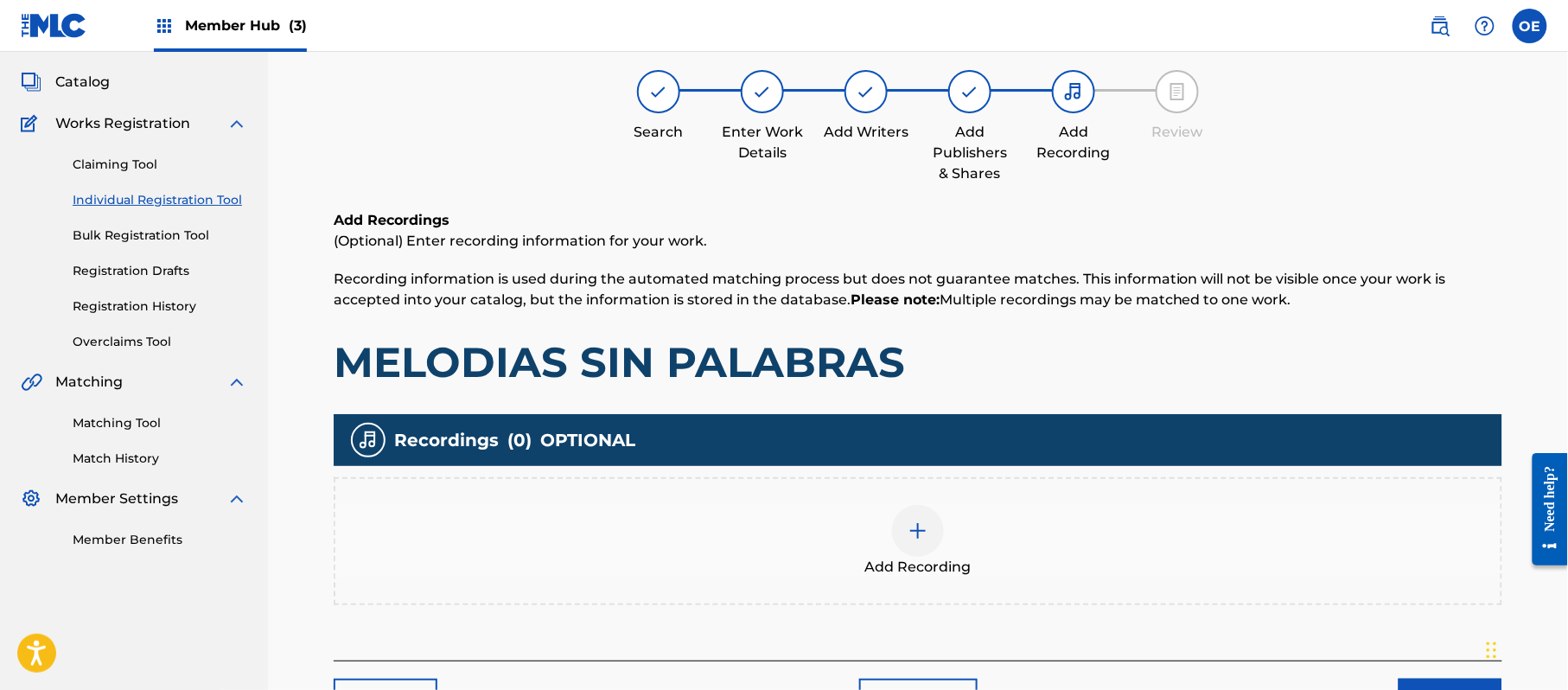
scroll to position [78, 0]
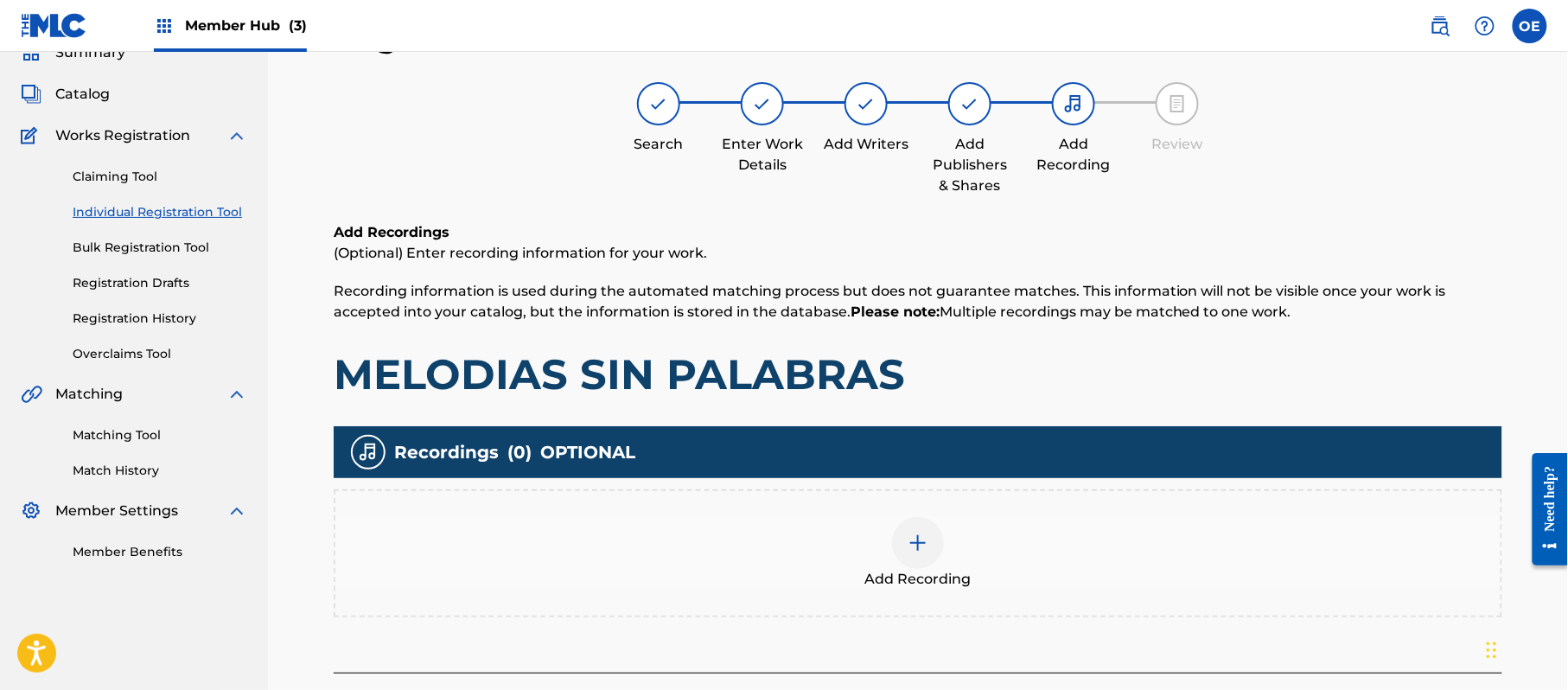
click at [872, 517] on div "Add Recording" at bounding box center [917, 553] width 1165 height 72
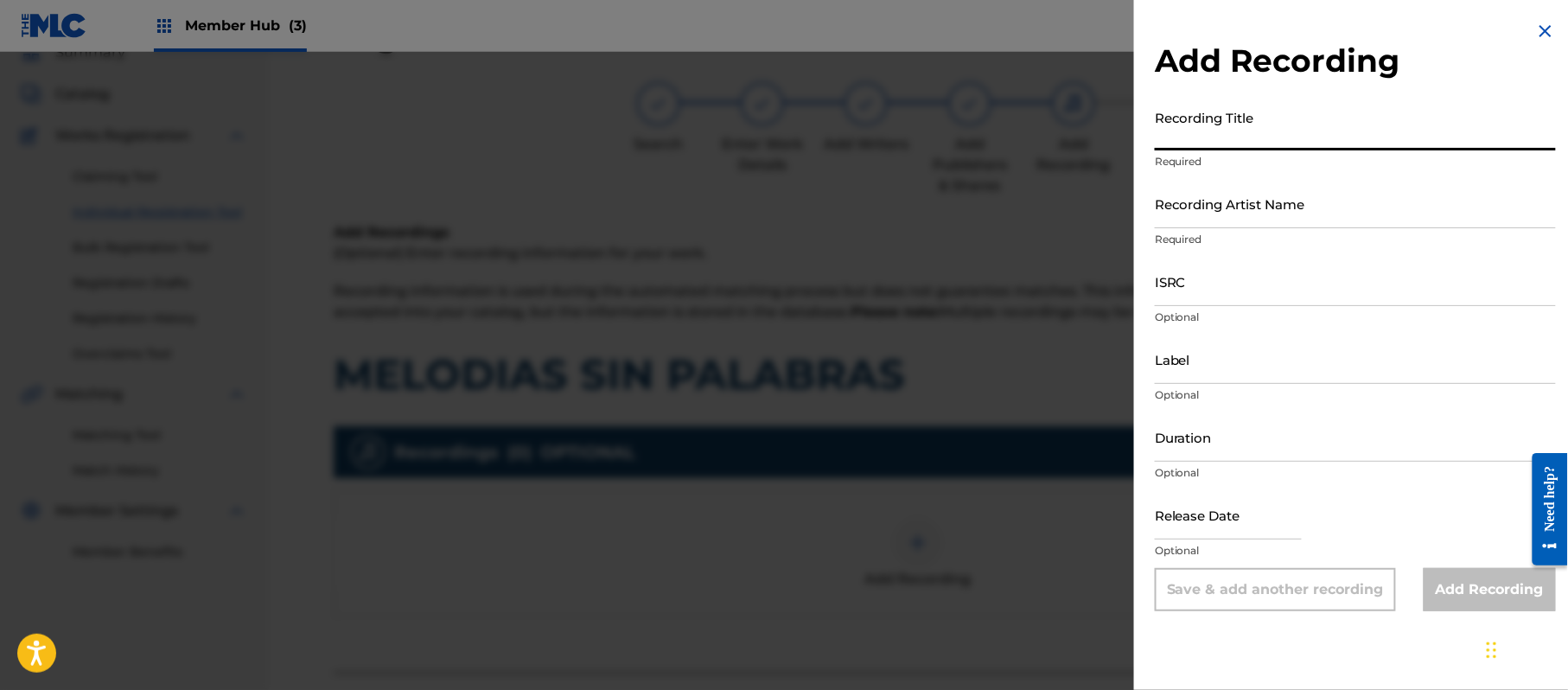
paste input "Melodias Sin Palabras"
type input "Melodias Sin Palabras"
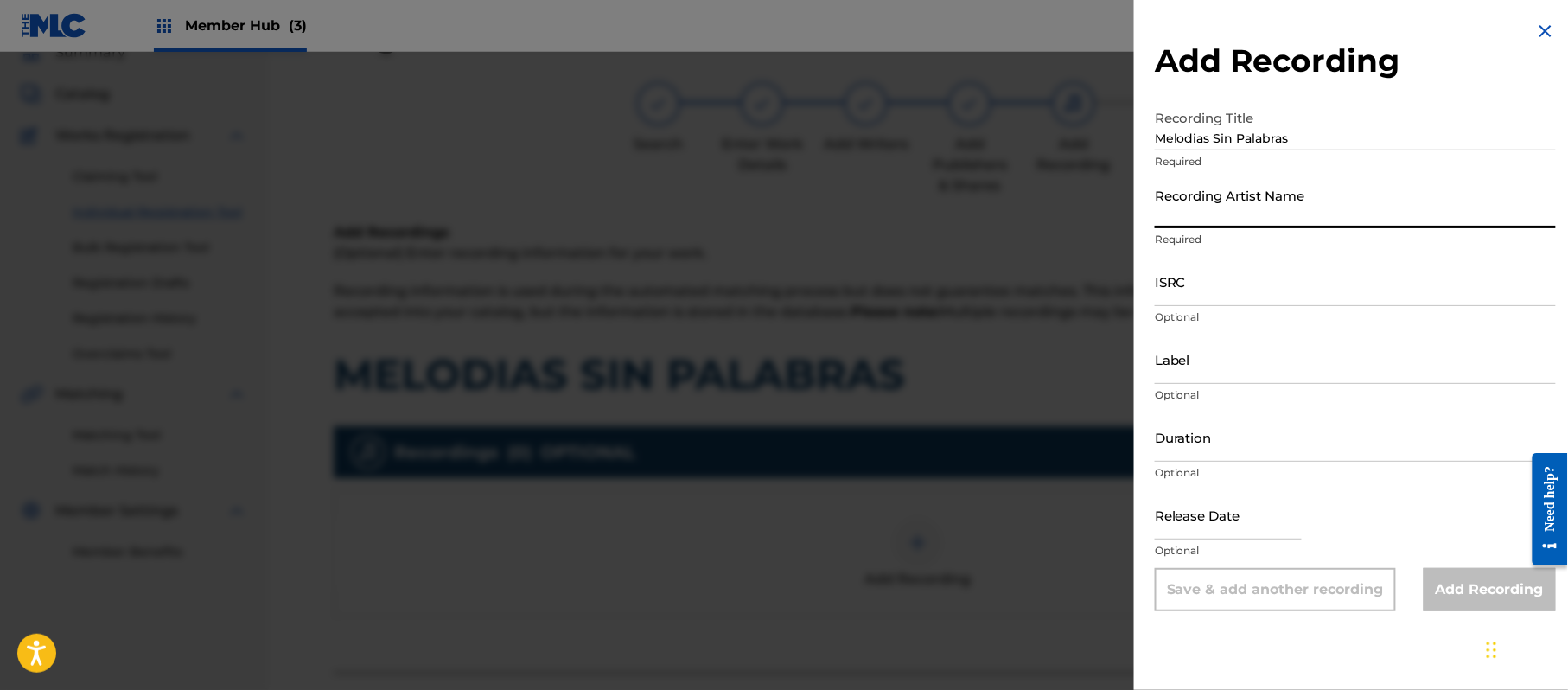
paste input "Grupo Proyeccion De [PERSON_NAME]"
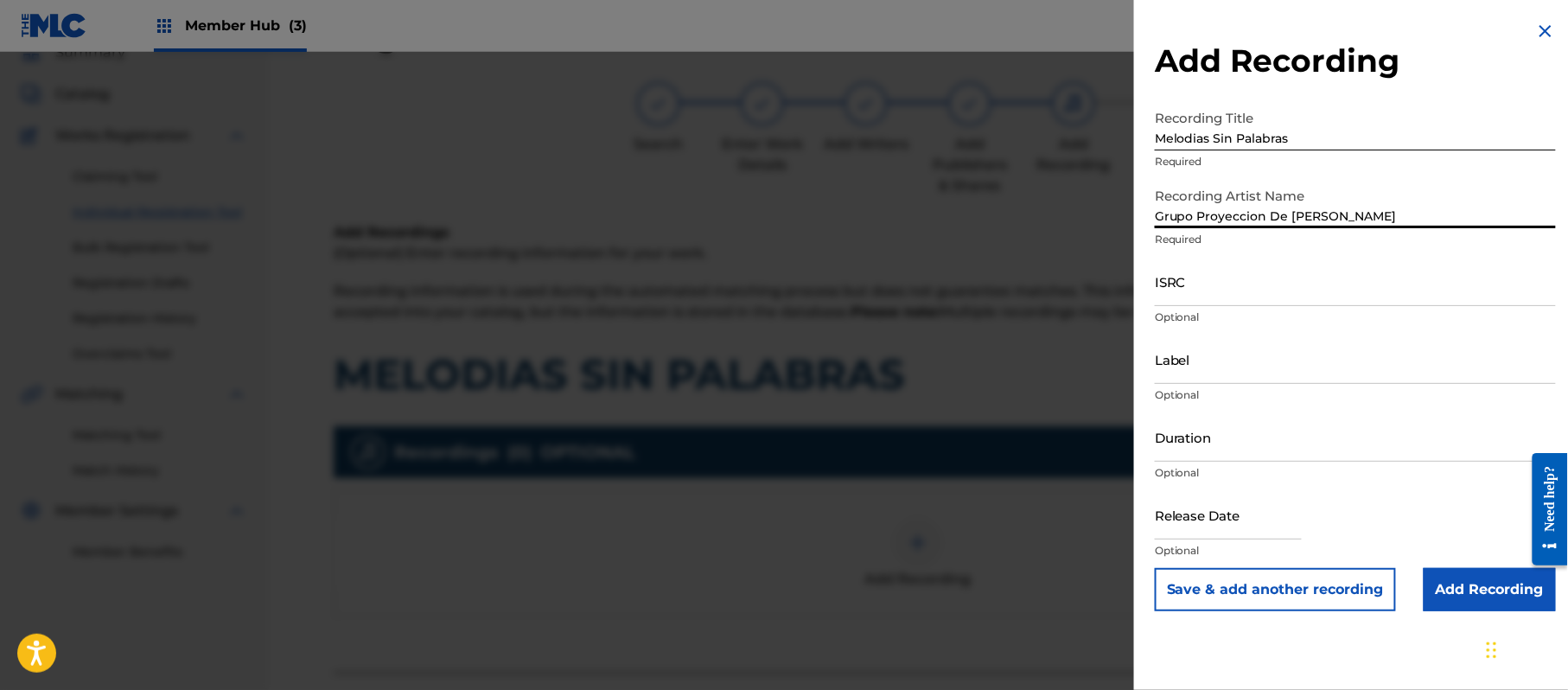
type input "Grupo Proyeccion De [PERSON_NAME]"
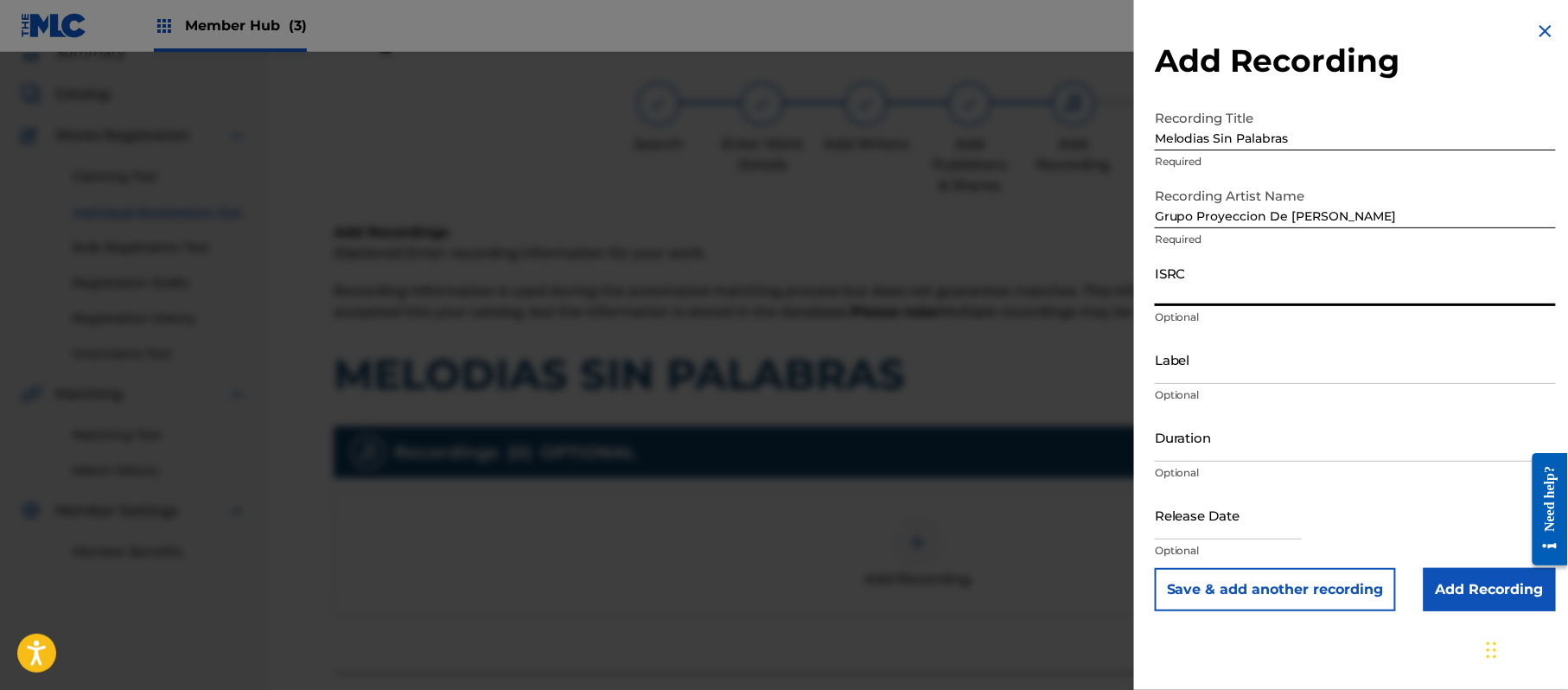
paste input "CA5KR1808830"
type input "CA5KR1808830"
paste input "3 Amigos Intertainment"
type input "3 Amigos Intertainment"
click at [1343, 436] on input "Duration" at bounding box center [1355, 436] width 401 height 49
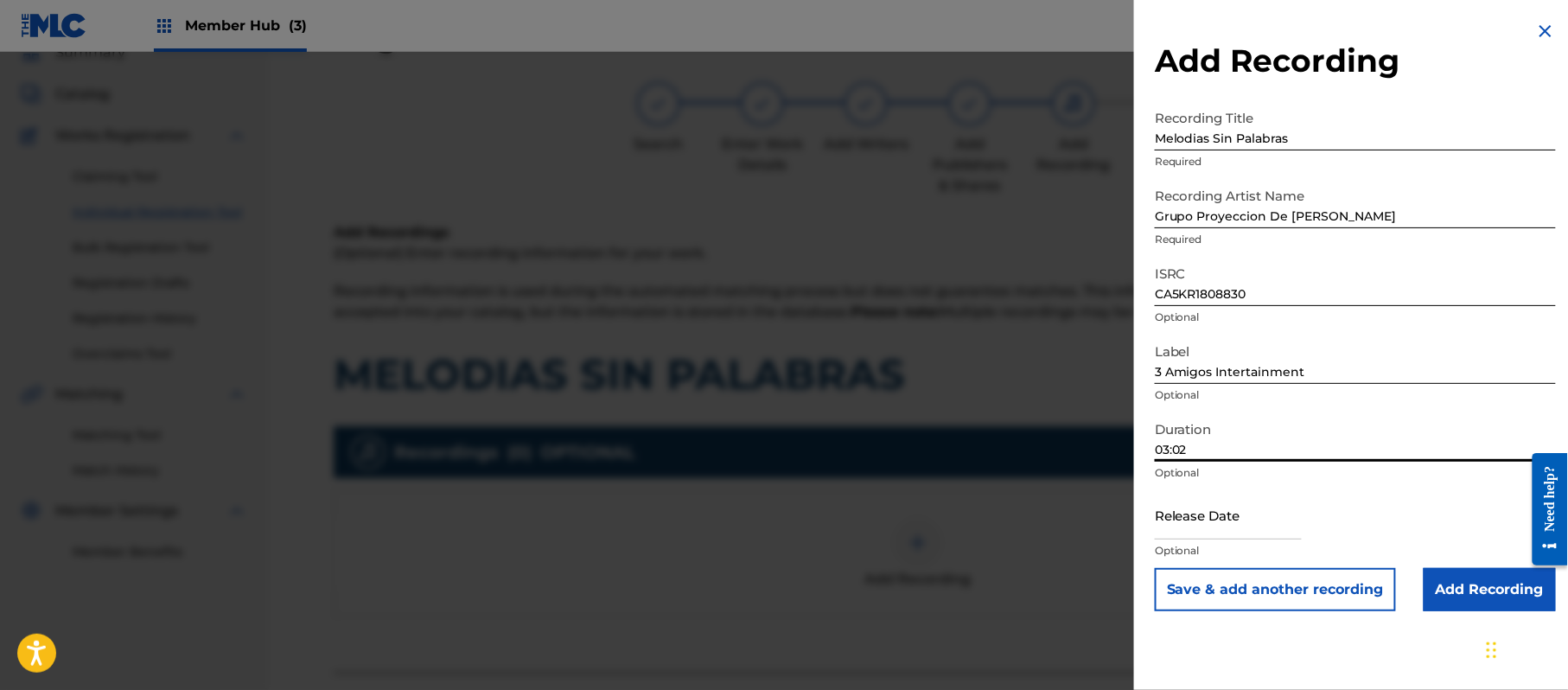
type input "03:02"
click at [1197, 508] on input "text" at bounding box center [1228, 515] width 147 height 49
select select "8"
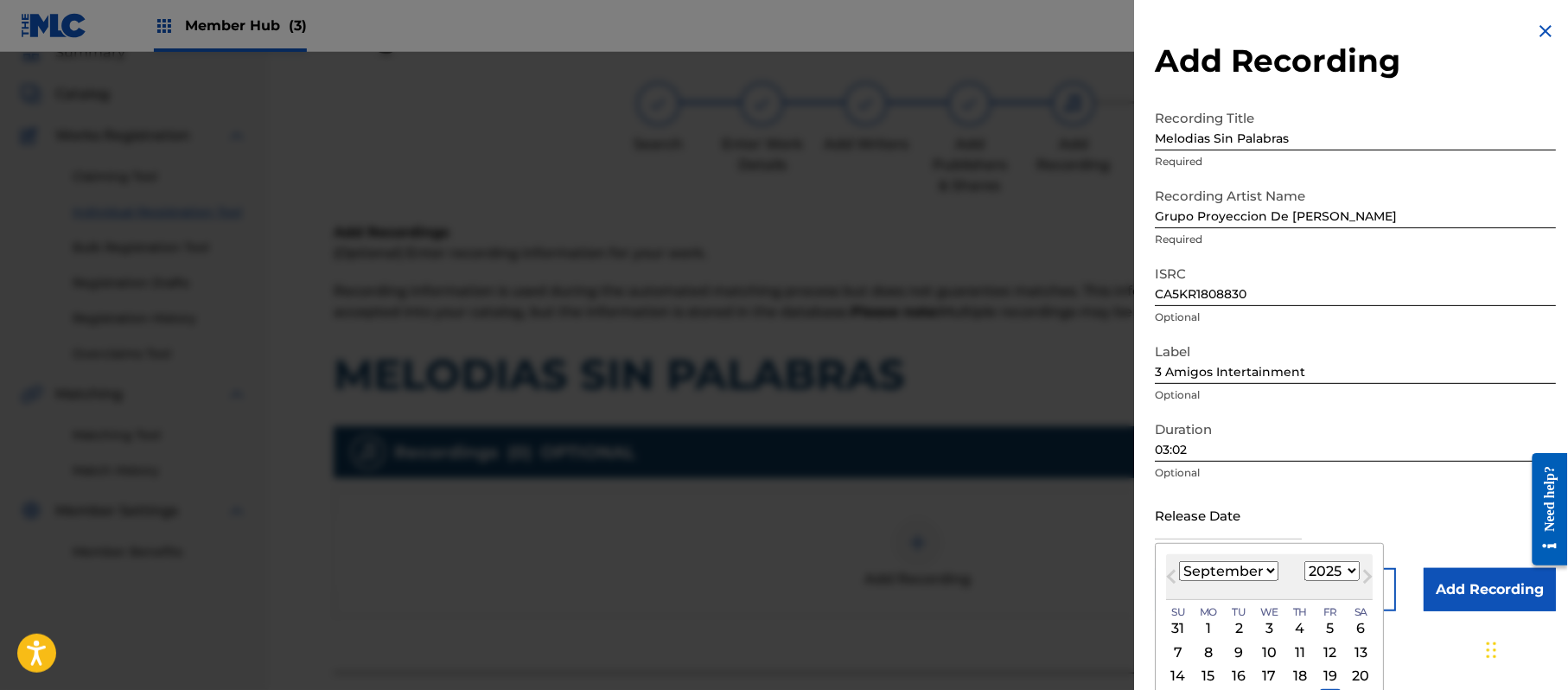
click at [1343, 569] on select "1899 1900 1901 1902 1903 1904 1905 1906 1907 1908 1909 1910 1911 1912 1913 1914…" at bounding box center [1332, 571] width 56 height 19
select select "2018"
click at [1308, 561] on select "1899 1900 1901 1902 1903 1904 1905 1906 1907 1908 1909 1910 1911 1912 1913 1914…" at bounding box center [1332, 571] width 56 height 19
click at [1242, 562] on select "January February March April May June July August September October November De…" at bounding box center [1228, 571] width 99 height 19
select select "4"
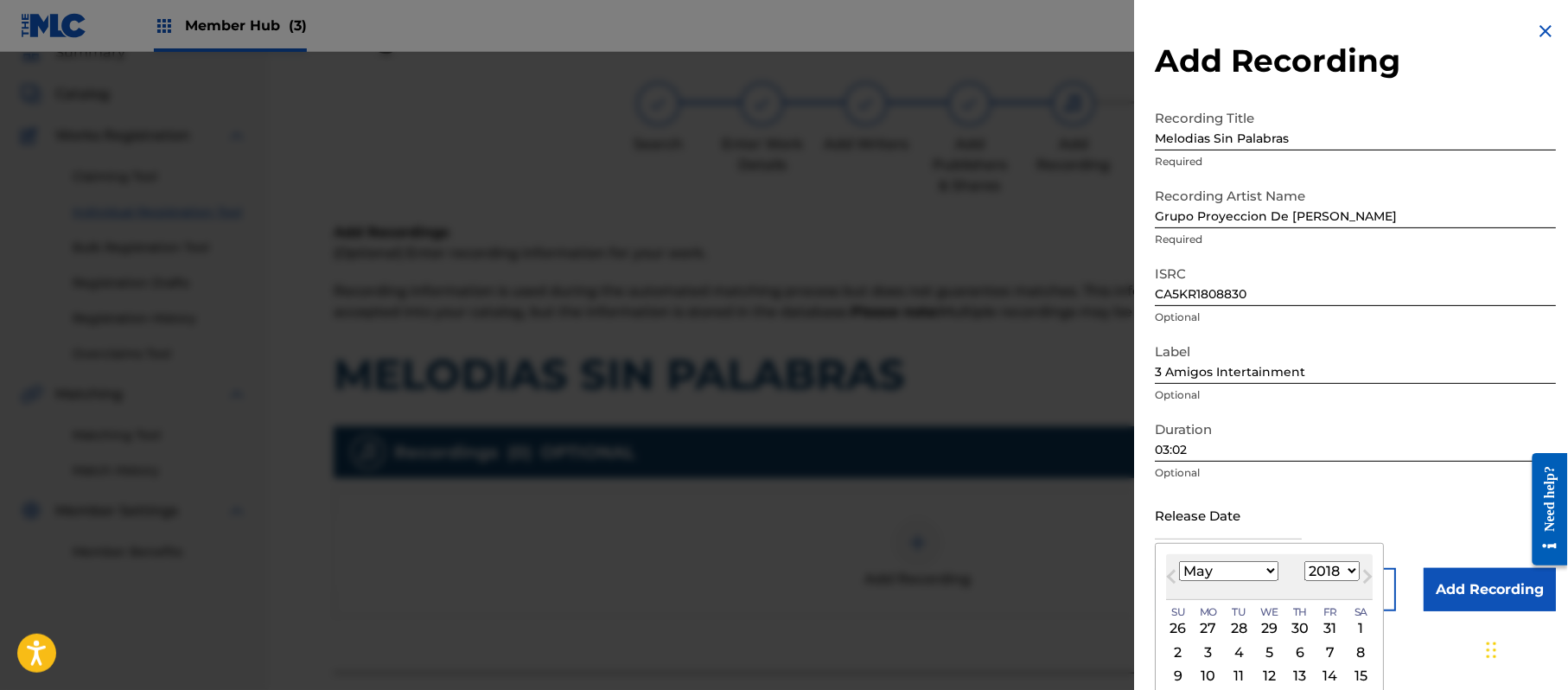
click at [1180, 561] on select "January February March April May June July August September October November De…" at bounding box center [1228, 571] width 99 height 19
click at [1280, 627] on div "2" at bounding box center [1270, 629] width 20 height 20
type input "[DATE]"
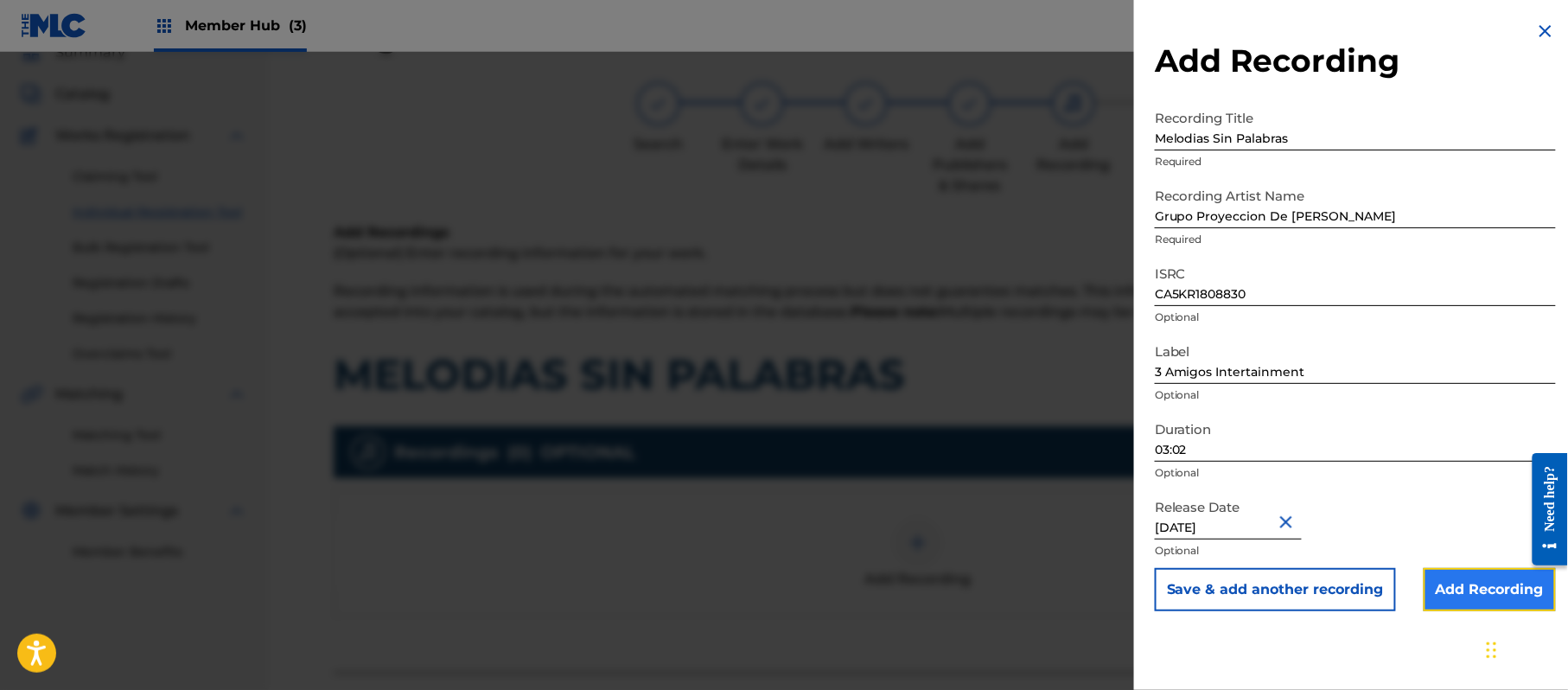
click at [1480, 594] on input "Add Recording" at bounding box center [1489, 590] width 132 height 44
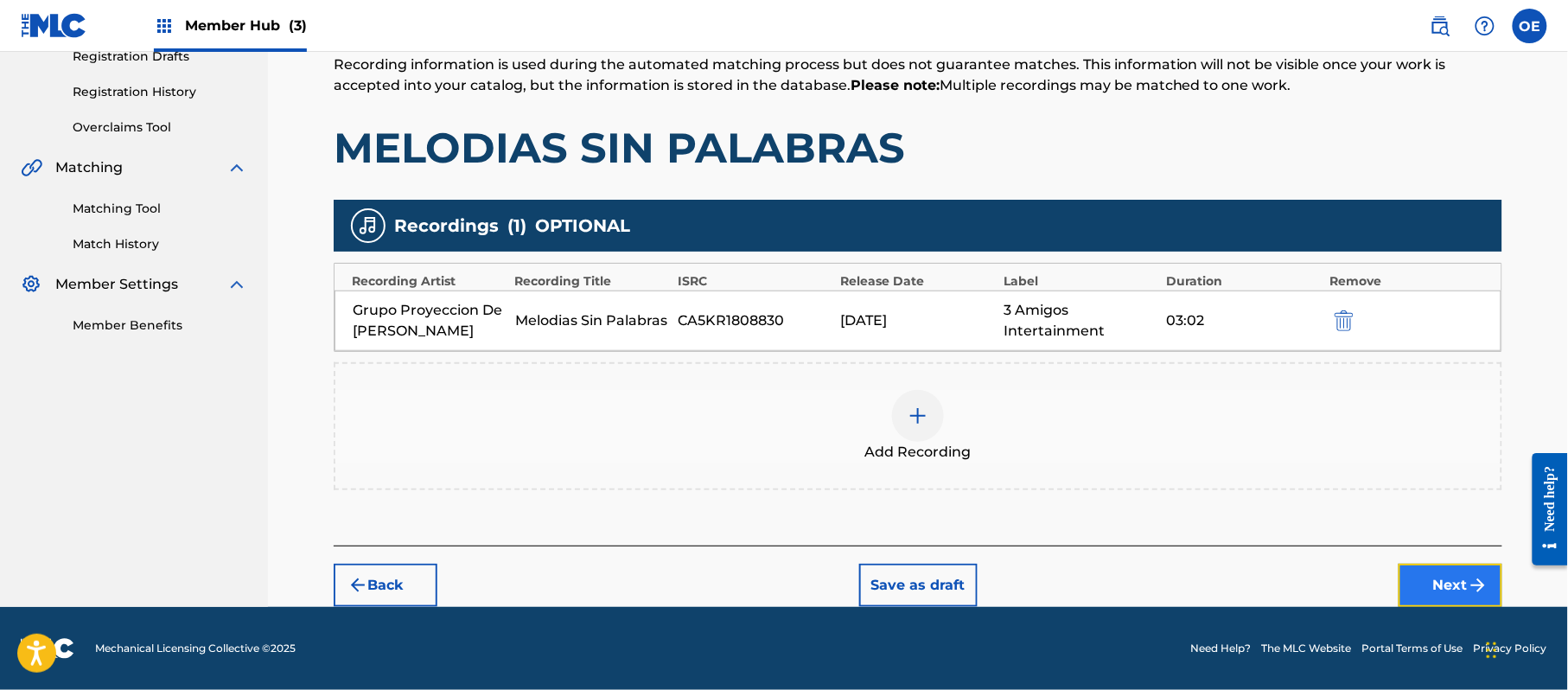
click at [1423, 571] on button "Next" at bounding box center [1450, 585] width 104 height 44
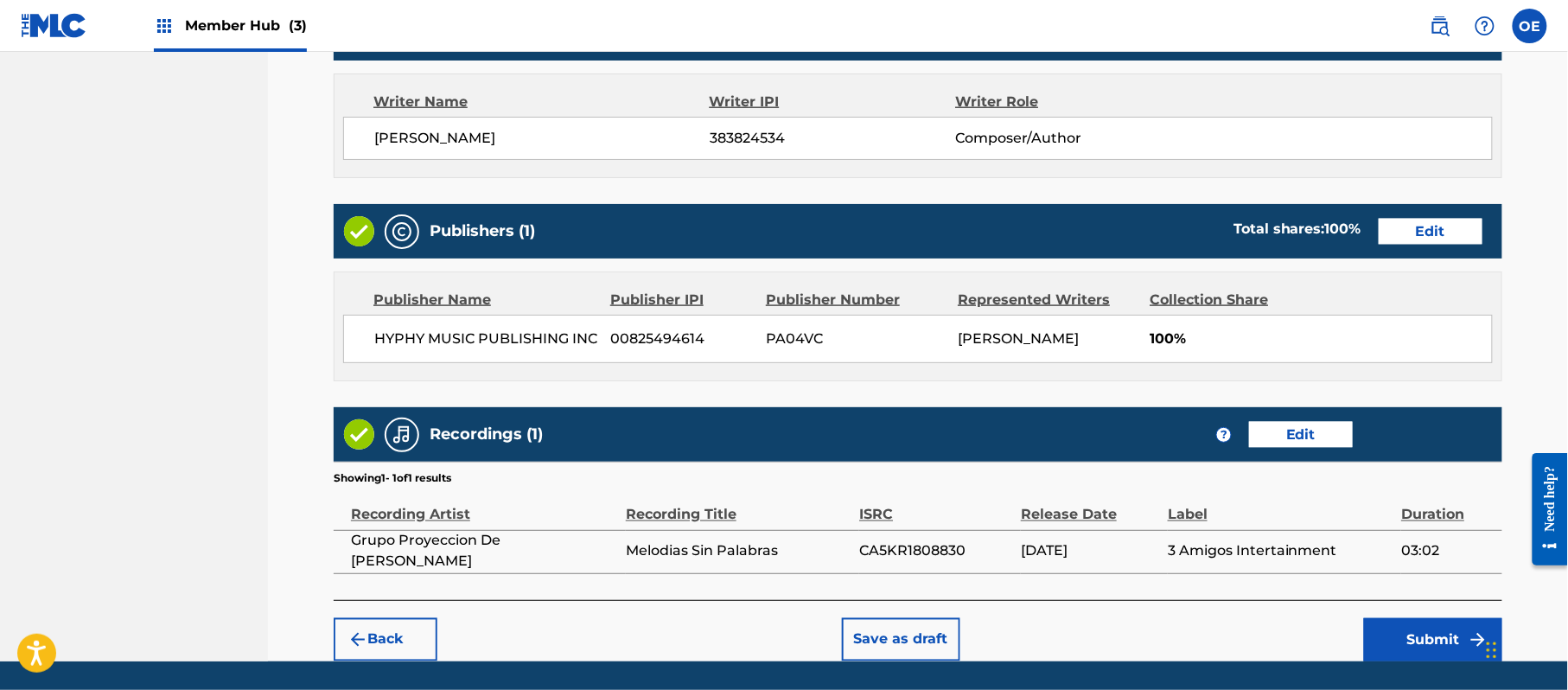
scroll to position [773, 0]
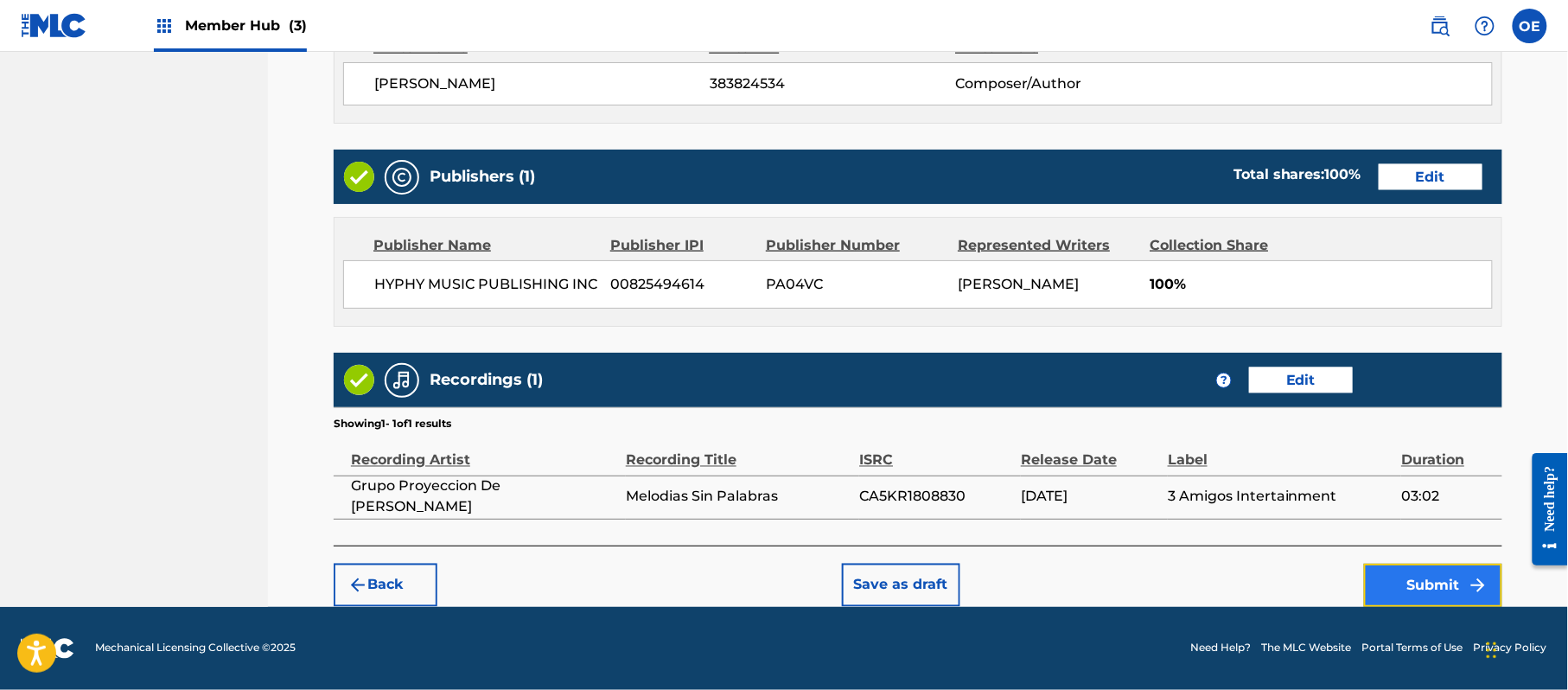
click at [1381, 586] on button "Submit" at bounding box center [1433, 585] width 138 height 44
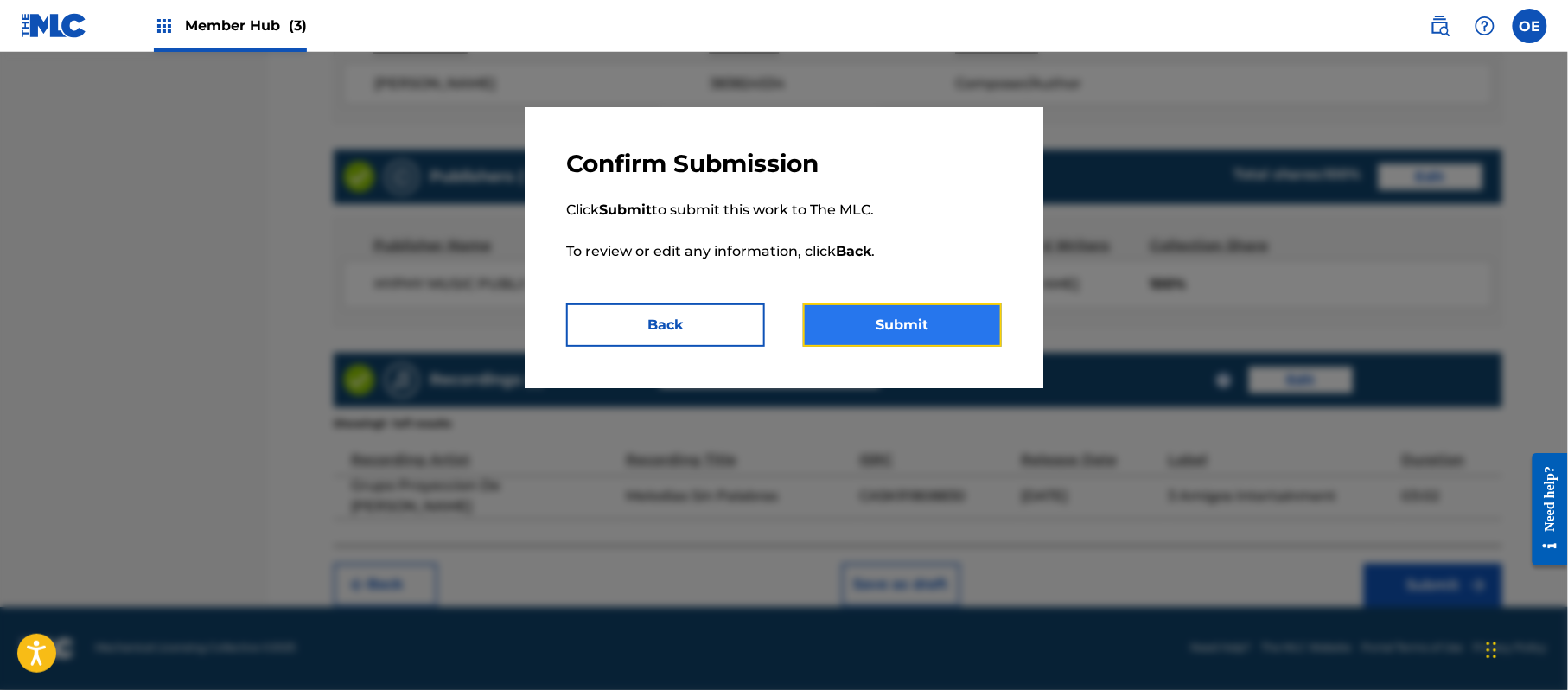
click at [910, 329] on button "Submit" at bounding box center [902, 325] width 199 height 44
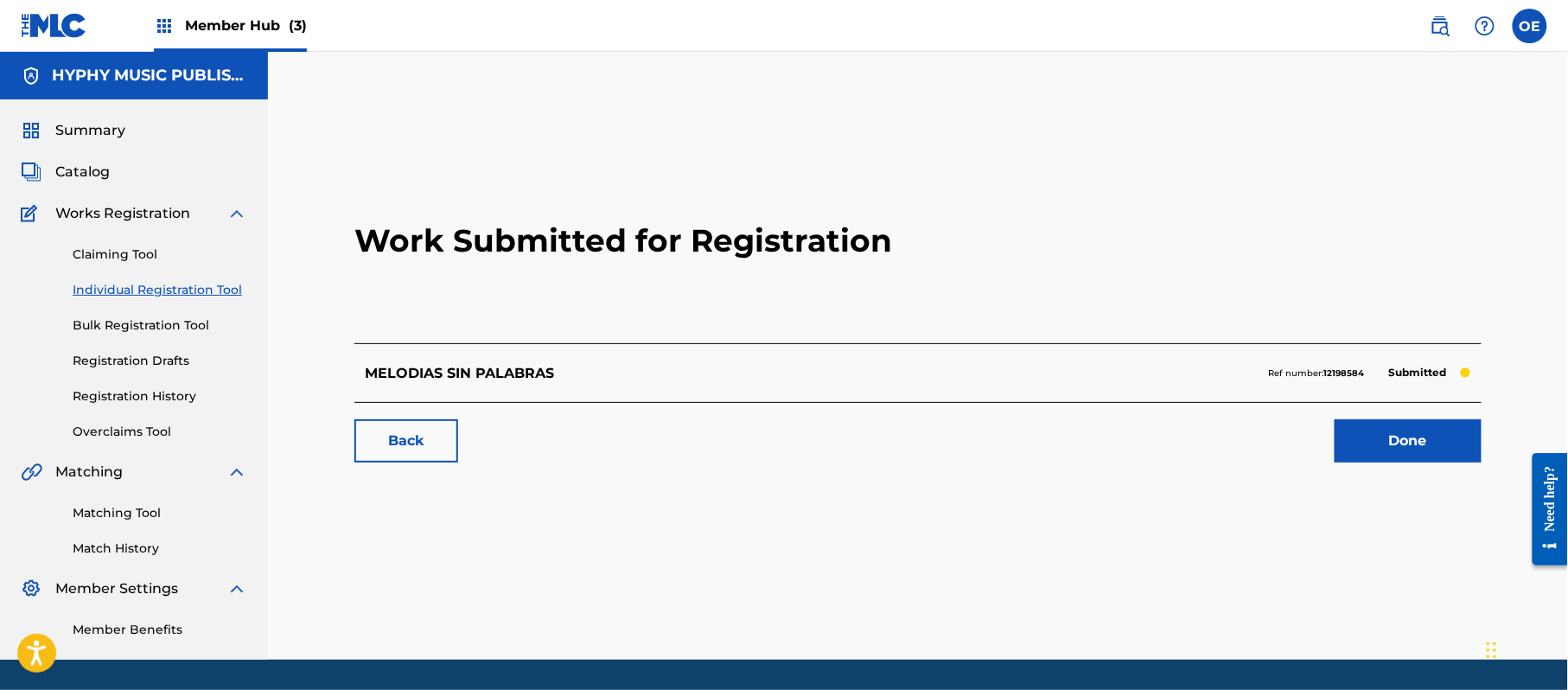
drag, startPoint x: 143, startPoint y: 295, endPoint x: 160, endPoint y: 299, distance: 17.5
click at [143, 295] on link "Individual Registration Tool" at bounding box center [159, 291] width 175 height 19
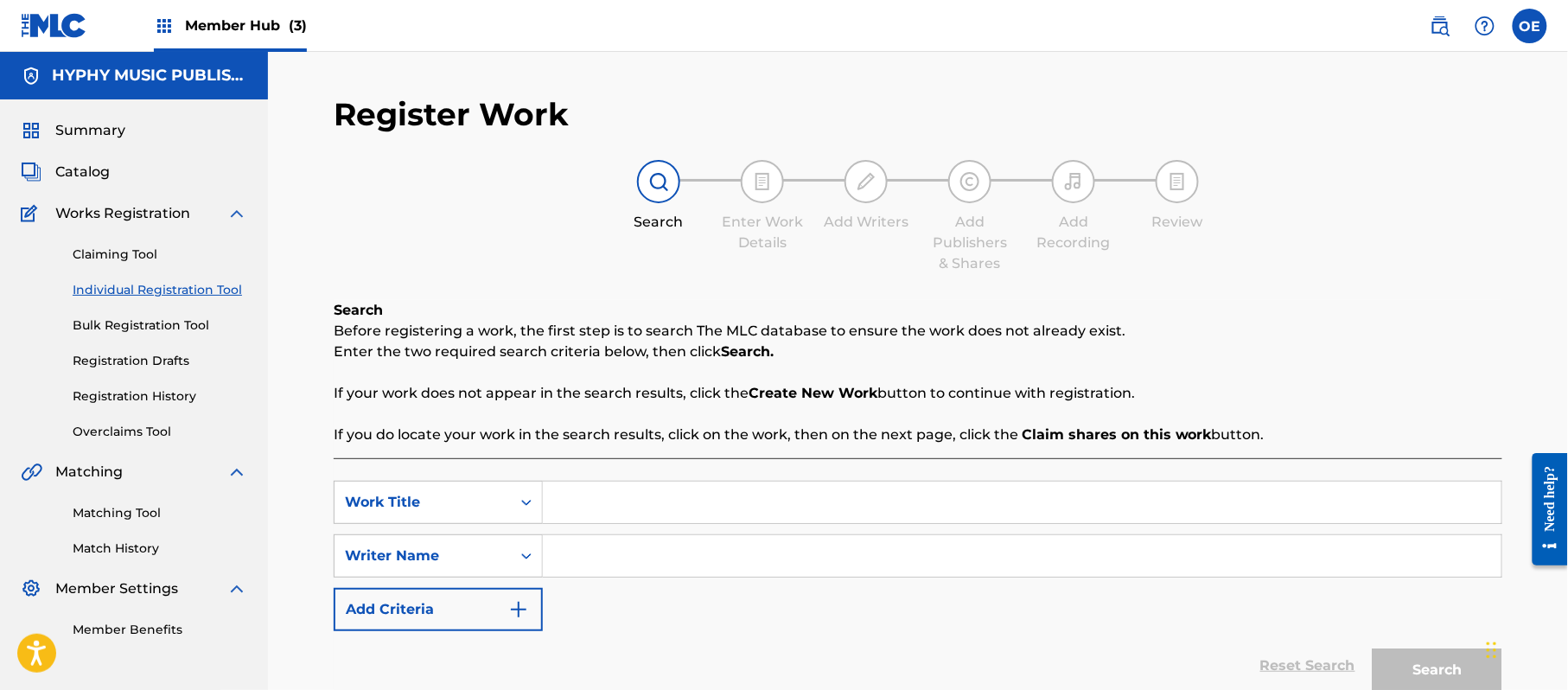
paste input "MI CABALLITO QUE BAILA"
type input "MI CABALLITO QUE BAILA"
paste input "[PERSON_NAME]"
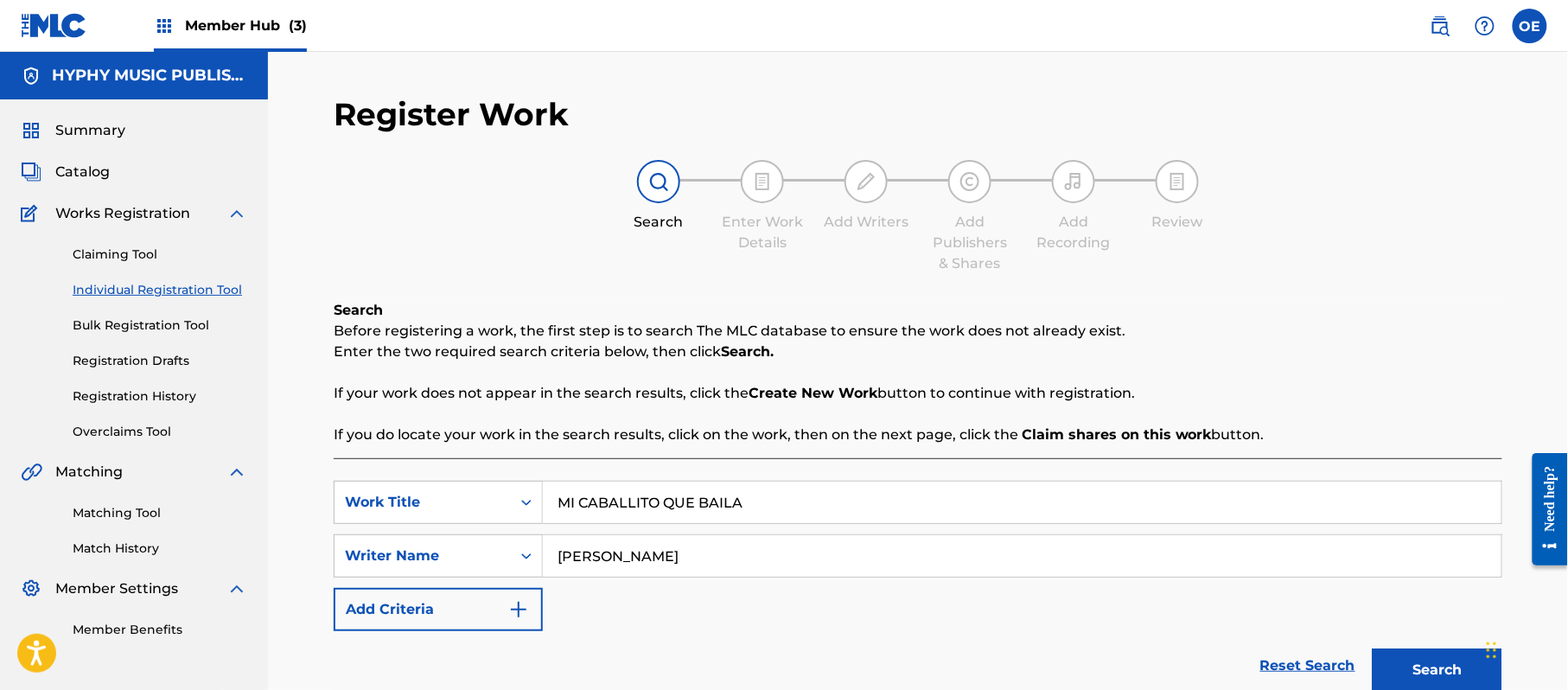
scroll to position [153, 0]
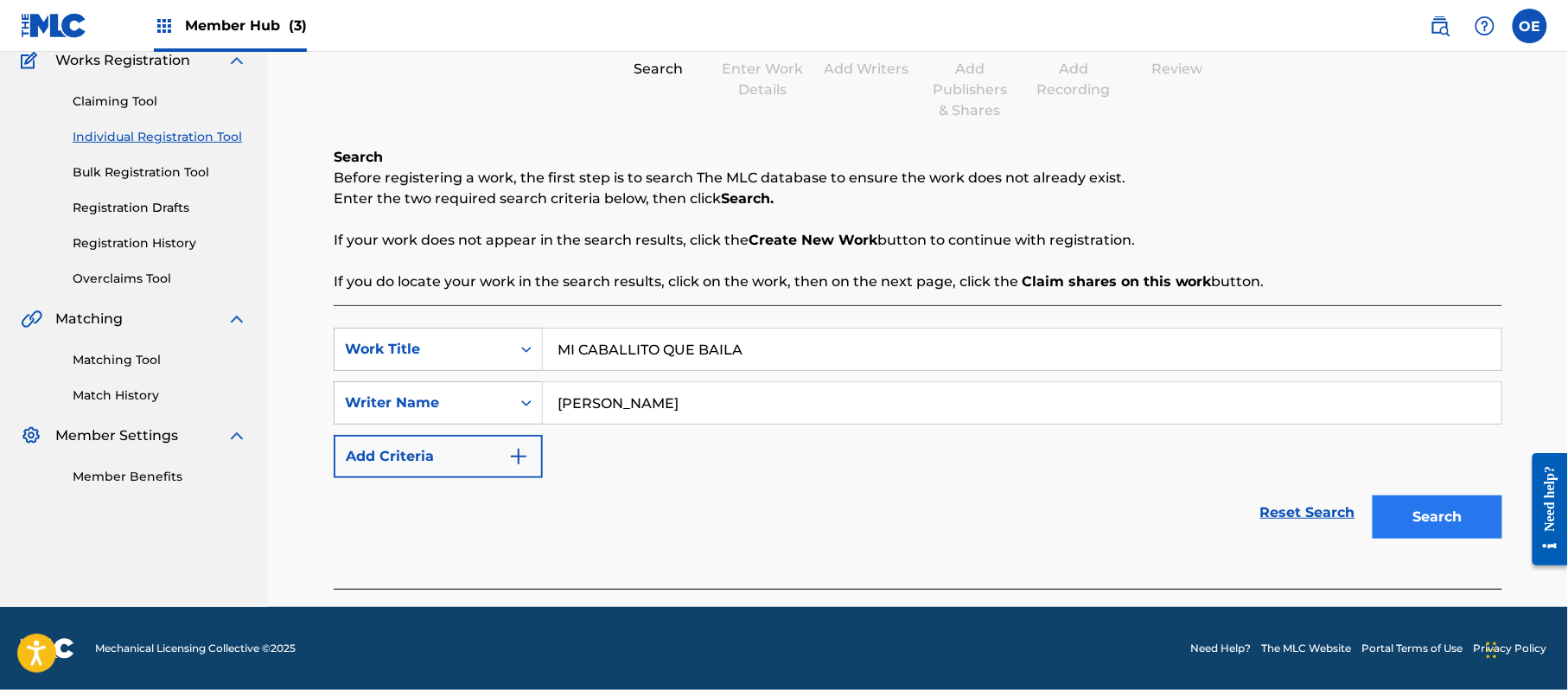
type input "[PERSON_NAME]"
click at [1400, 514] on button "Search" at bounding box center [1437, 517] width 130 height 44
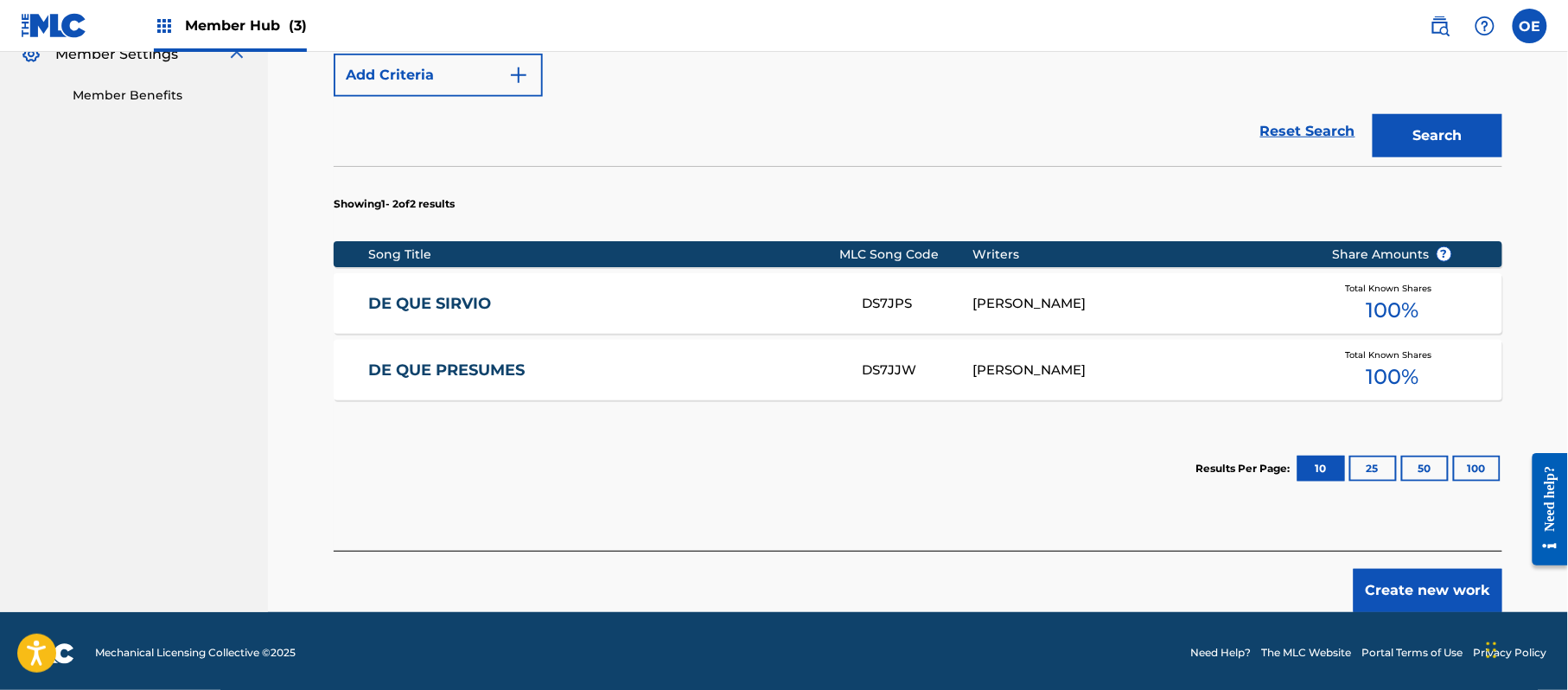
scroll to position [540, 0]
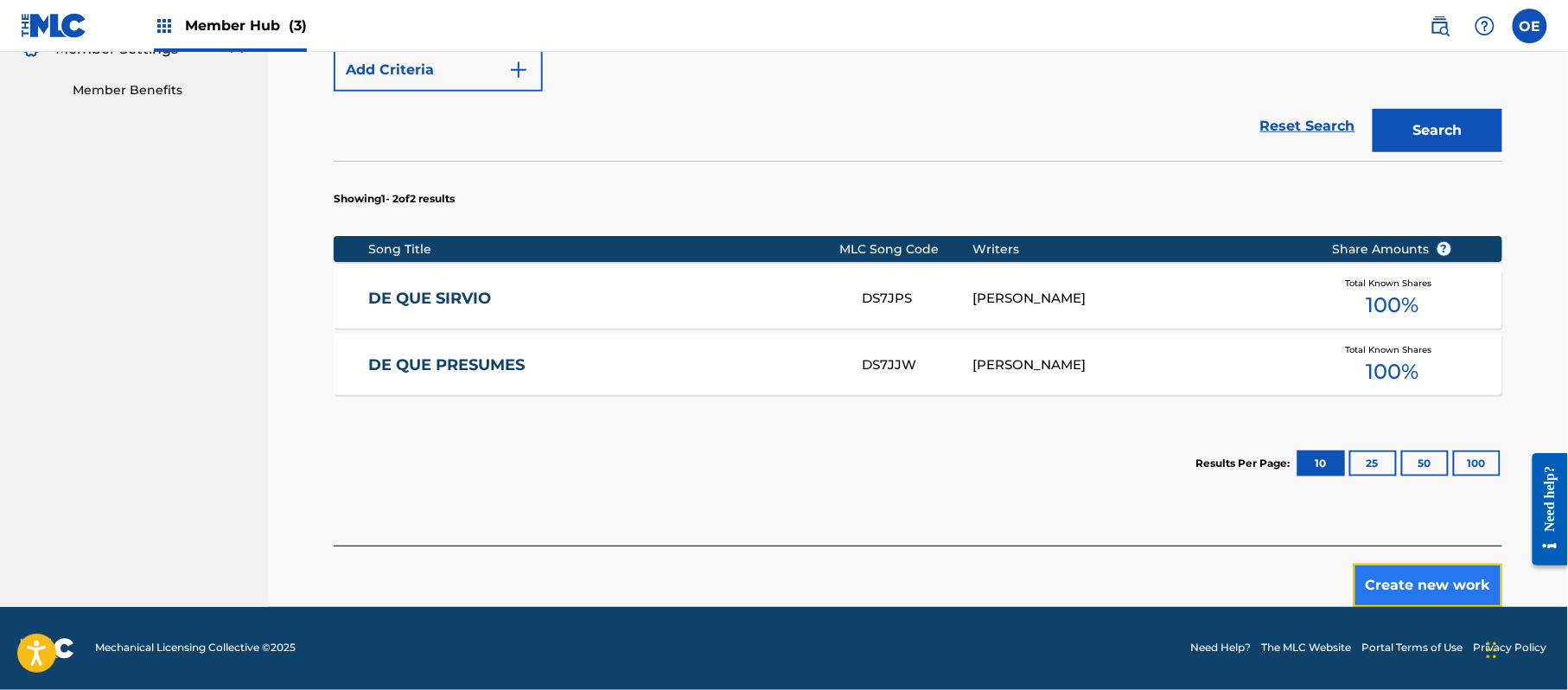
click at [1430, 583] on button "Create new work" at bounding box center [1427, 585] width 149 height 44
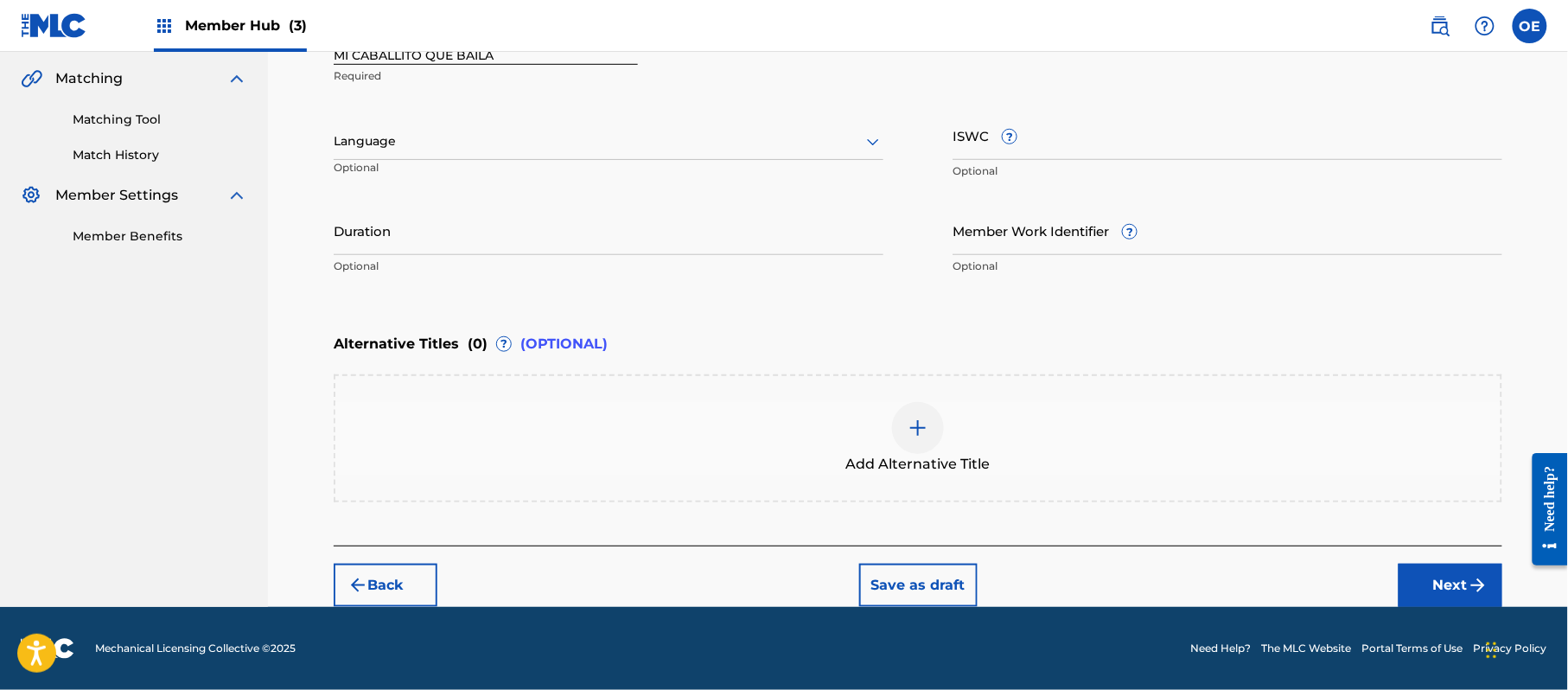
scroll to position [392, 0]
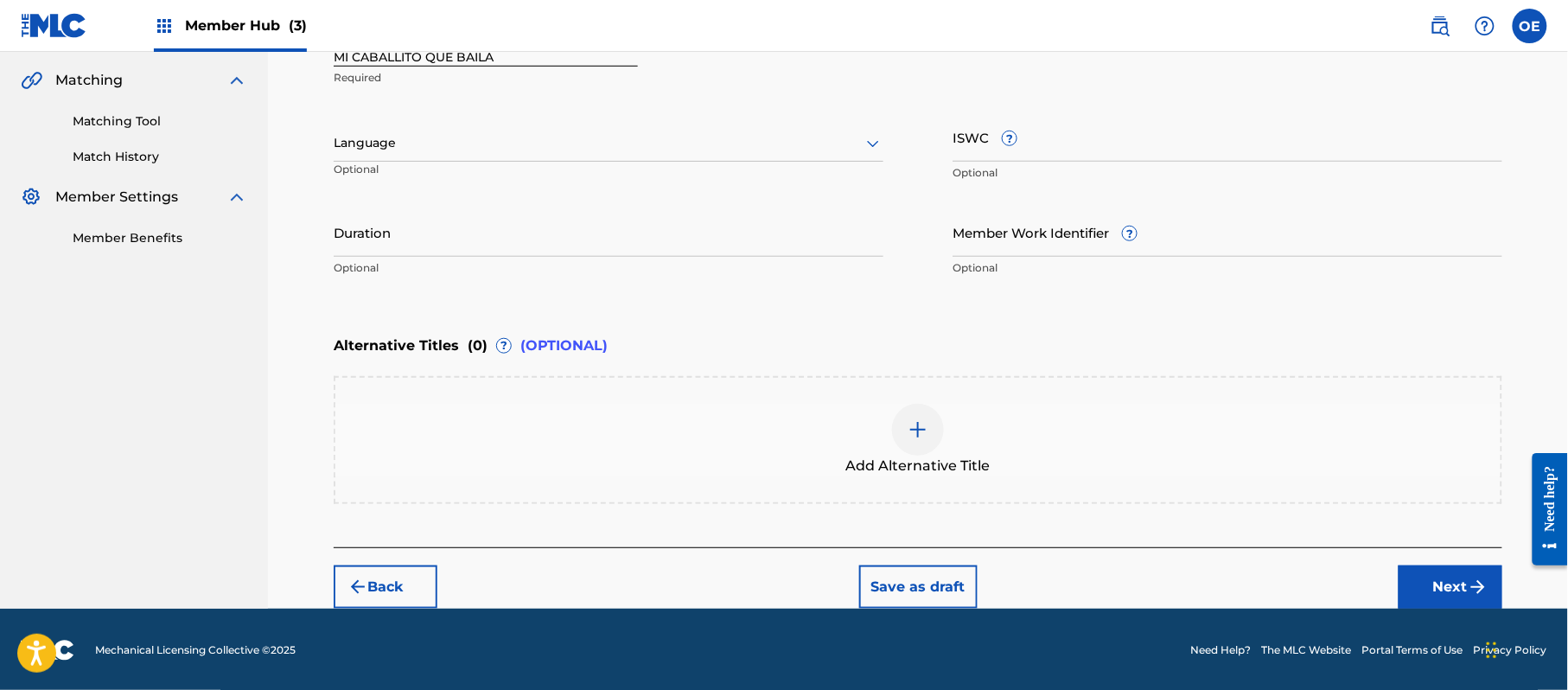
click at [478, 150] on div at bounding box center [608, 143] width 550 height 21
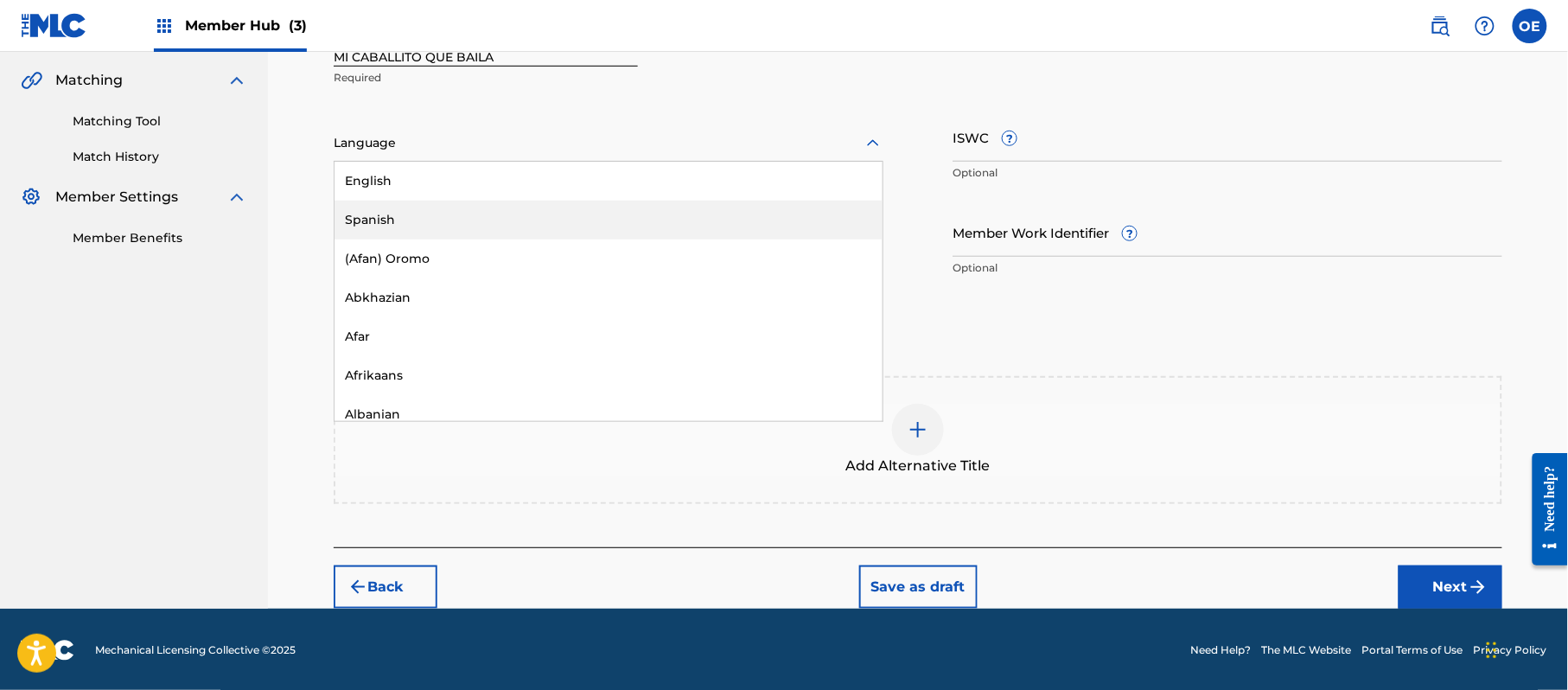
click at [465, 212] on div "Spanish" at bounding box center [608, 220] width 548 height 39
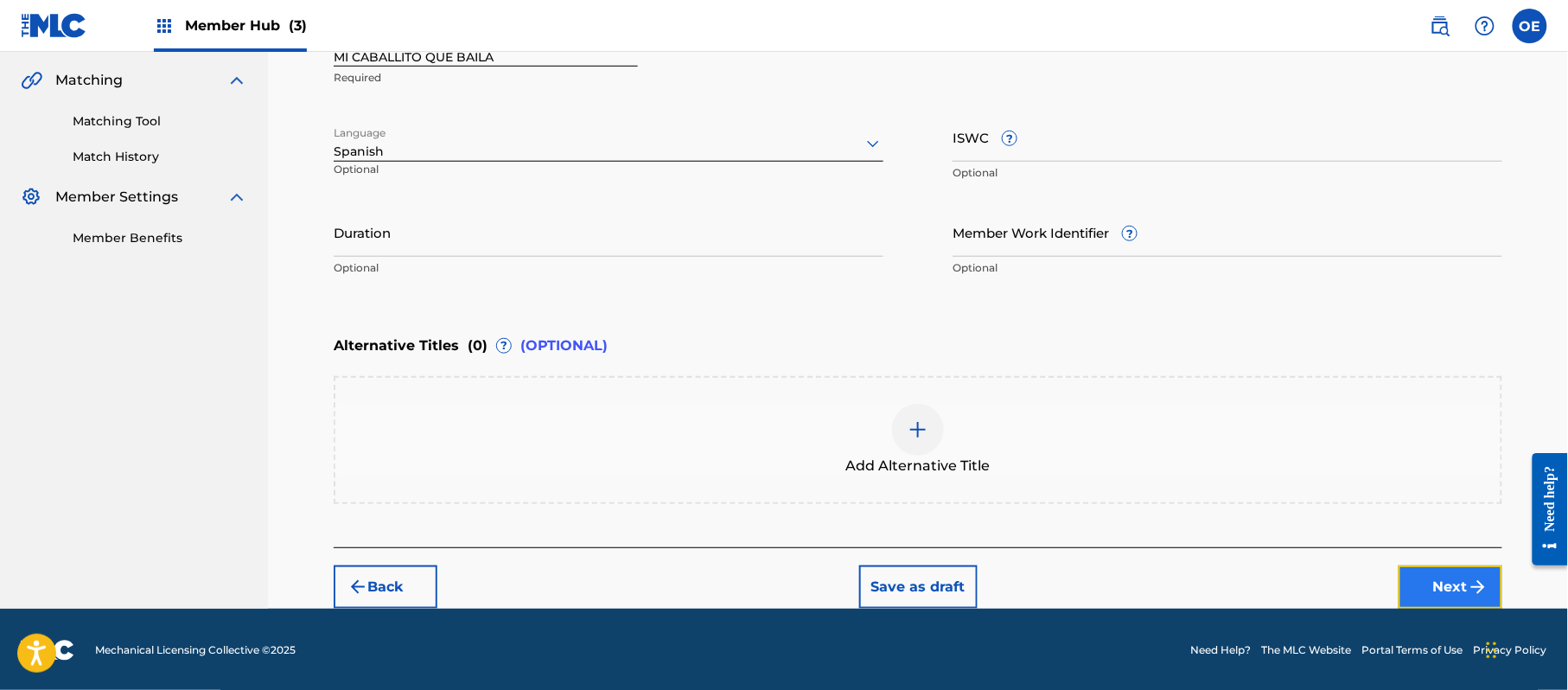
click at [1466, 580] on button "Next" at bounding box center [1450, 587] width 104 height 44
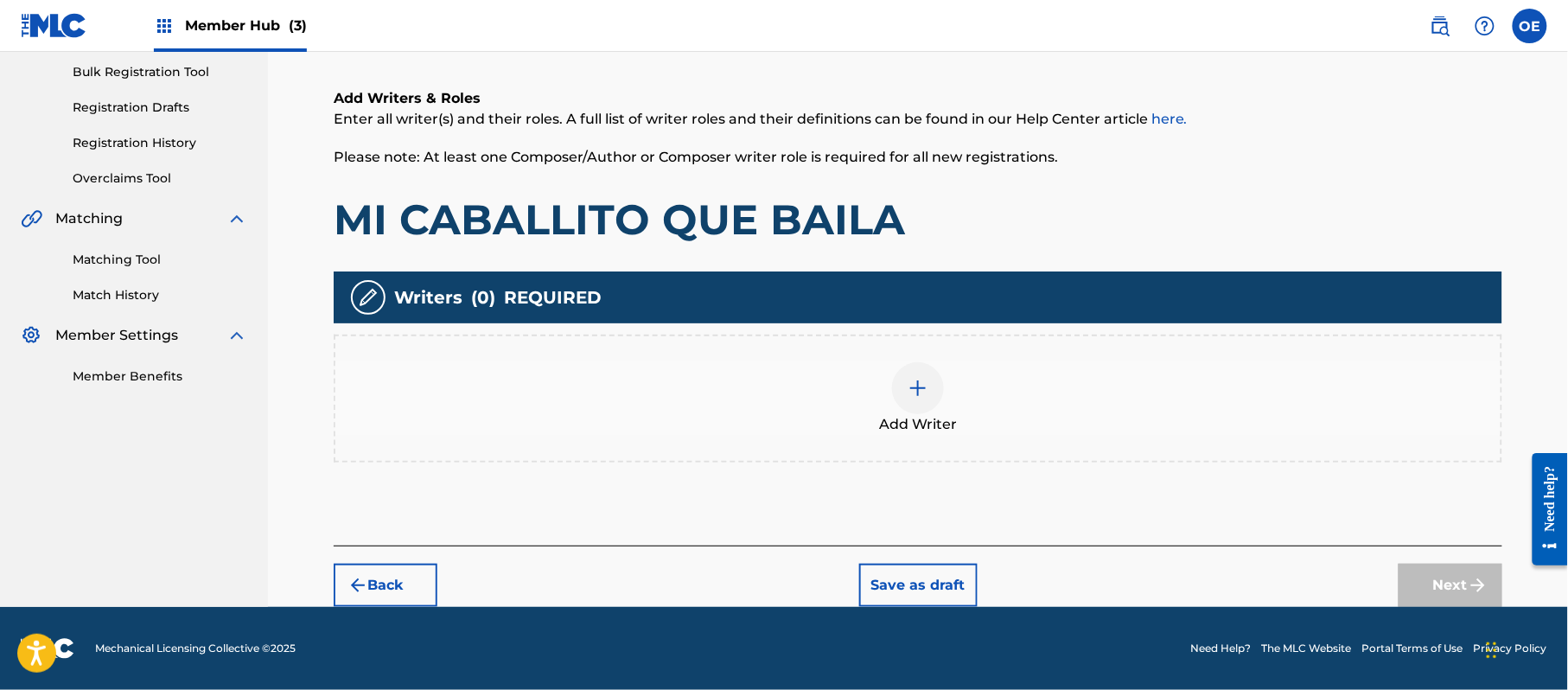
scroll to position [78, 0]
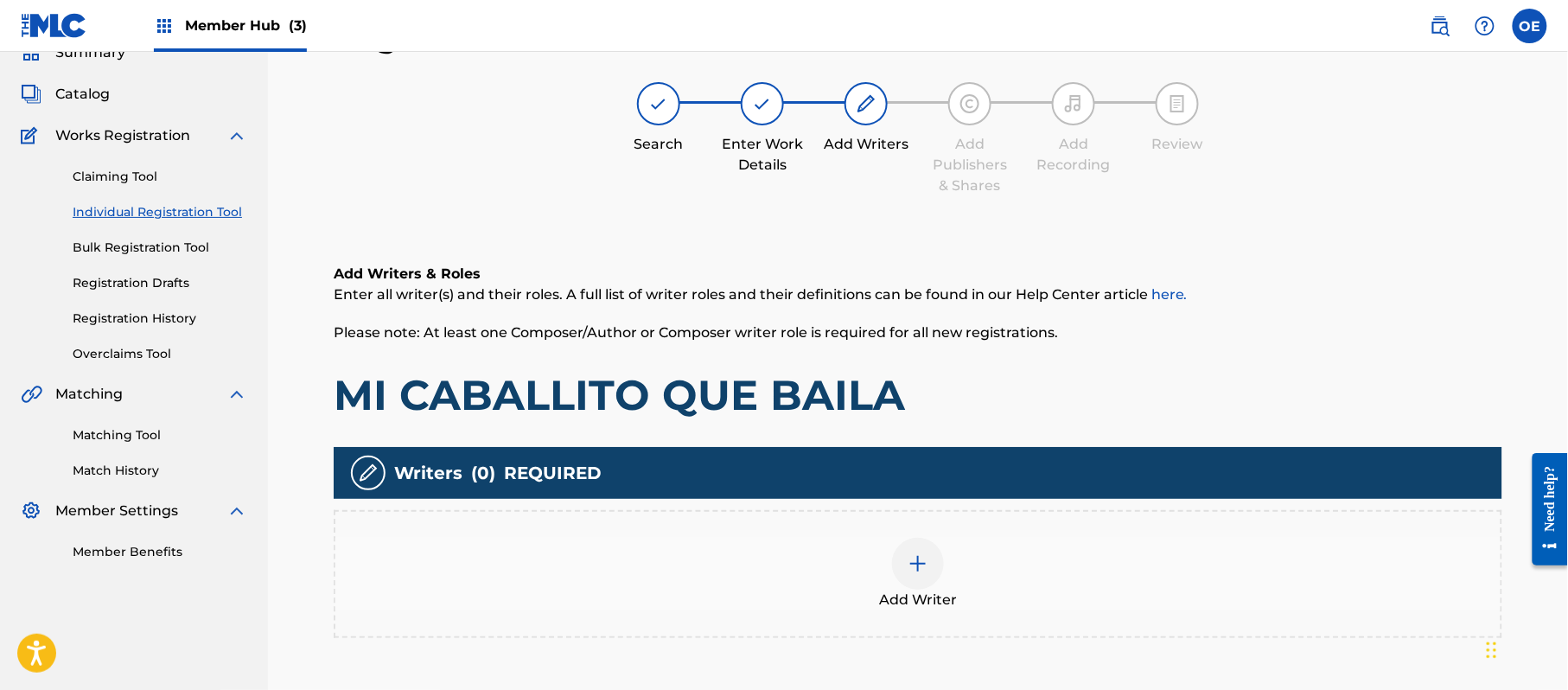
click at [1024, 555] on div "Add Writer" at bounding box center [917, 574] width 1165 height 72
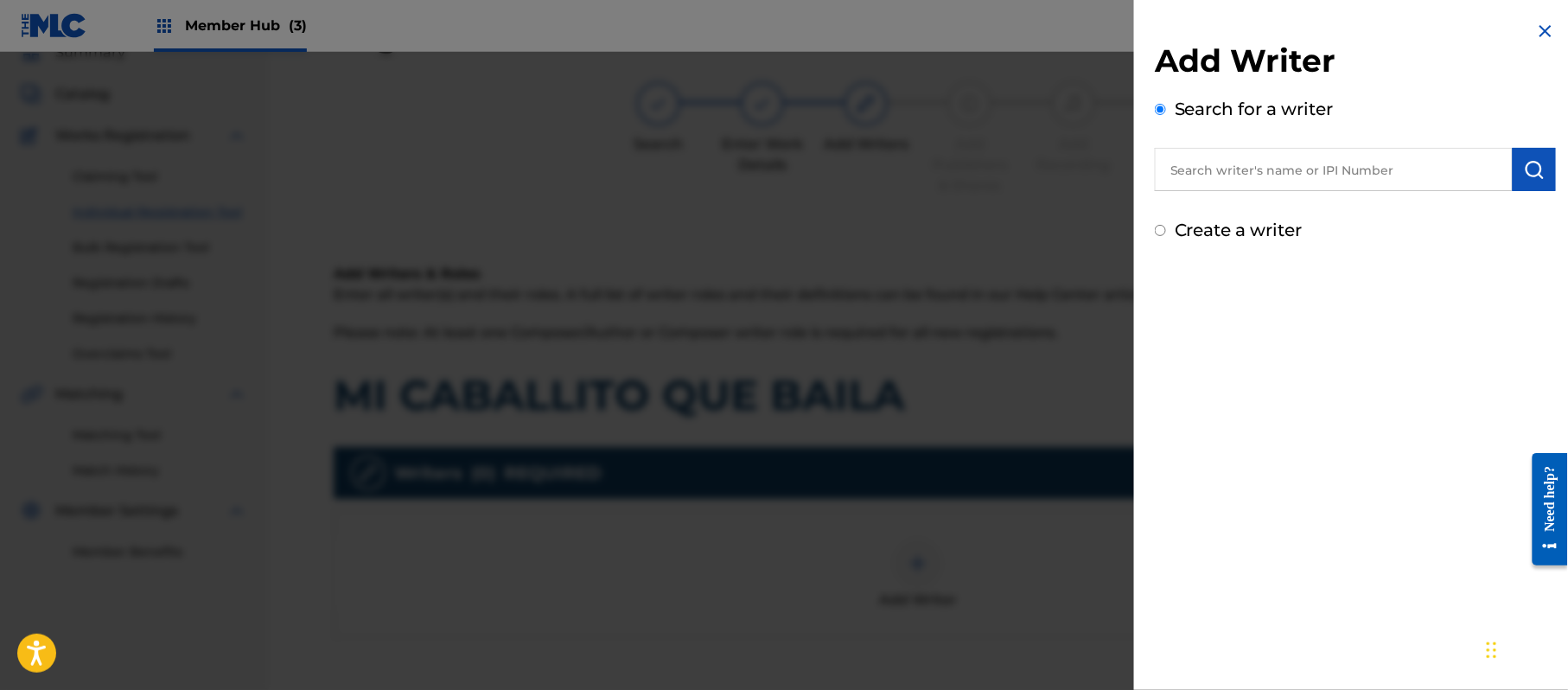
click at [1223, 229] on label "Create a writer" at bounding box center [1238, 230] width 128 height 20
radio input "true"
click at [1166, 229] on input "Create a writer" at bounding box center [1161, 231] width 11 height 11
radio input "false"
radio input "true"
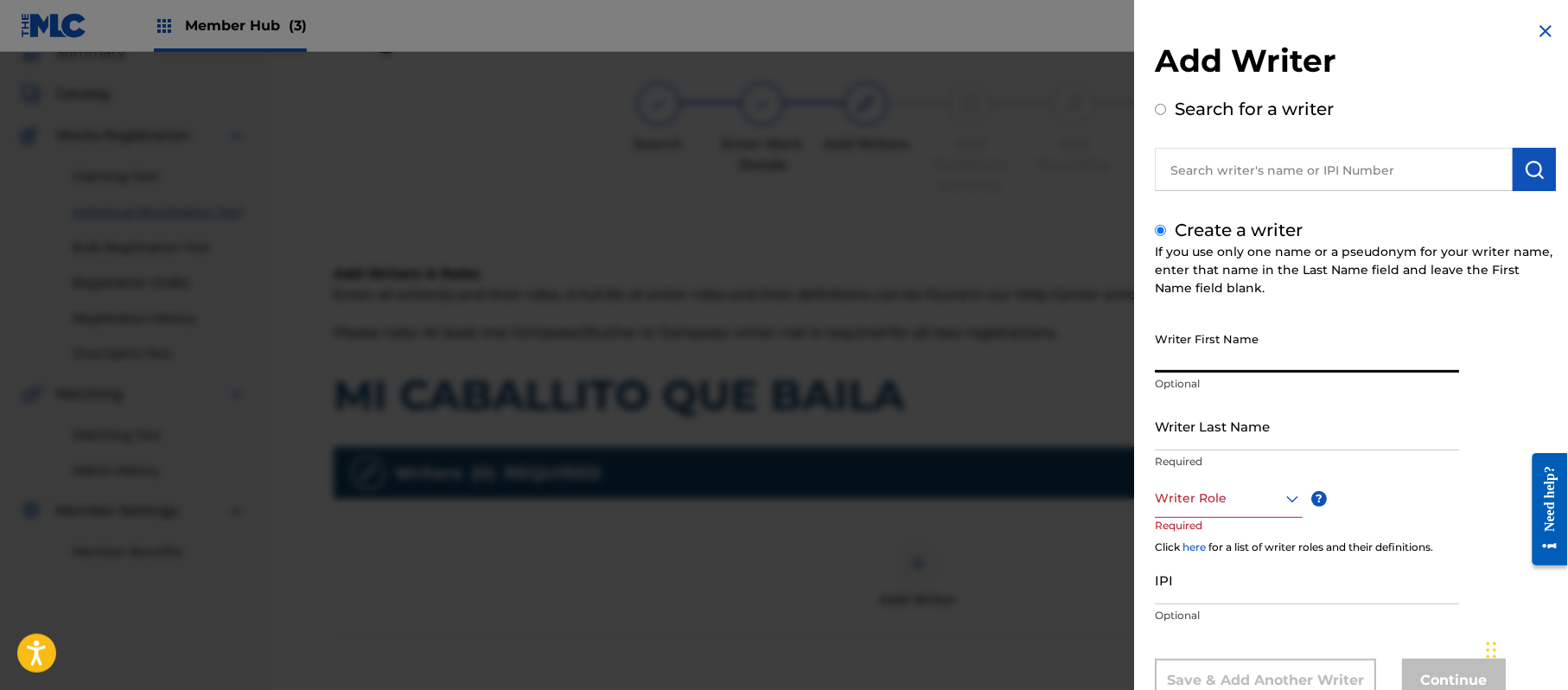
paste input "[PERSON_NAME]"
type input "[PERSON_NAME]"
paste input "[PERSON_NAME]"
type input "[PERSON_NAME]"
drag, startPoint x: 1253, startPoint y: 349, endPoint x: 1198, endPoint y: 388, distance: 67.4
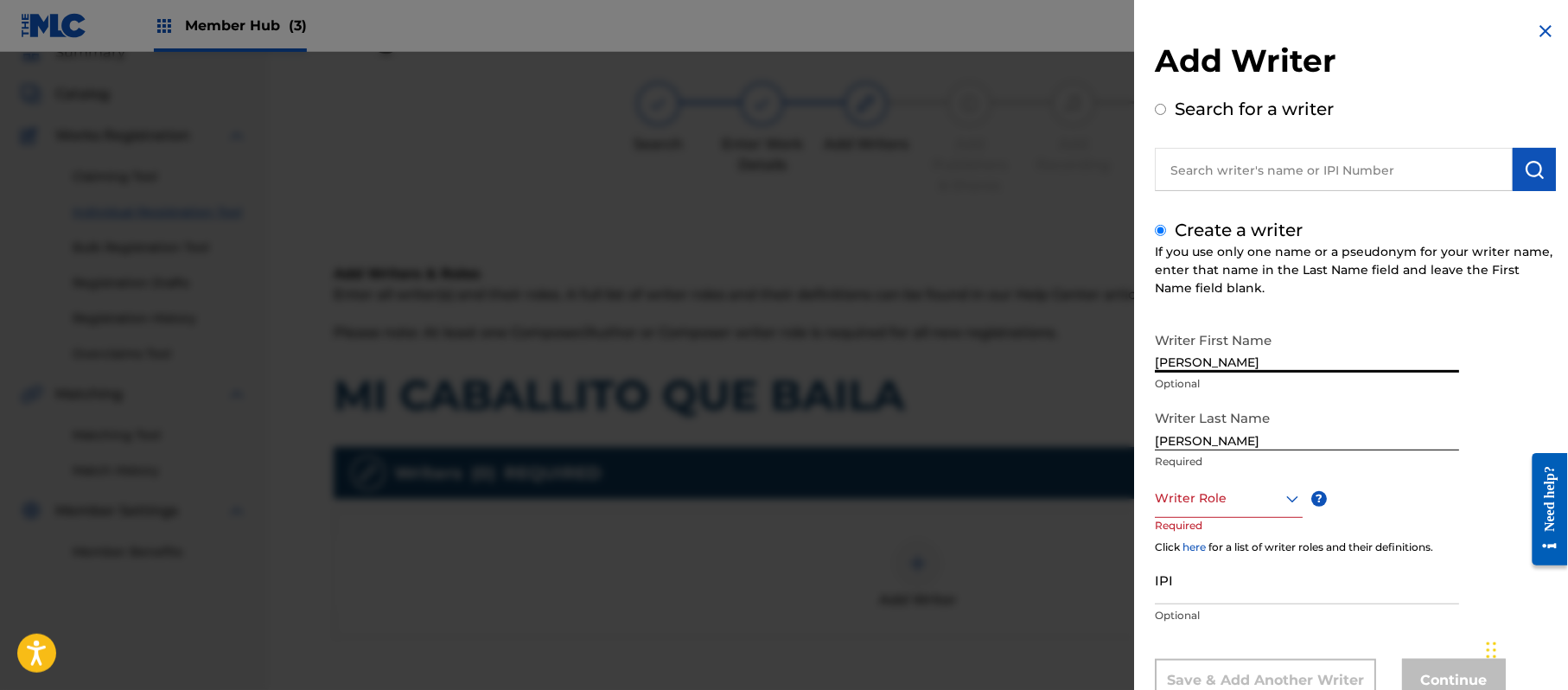
click at [1198, 388] on div "Writer First Name [PERSON_NAME] Optional" at bounding box center [1307, 362] width 305 height 78
type input "[PERSON_NAME]"
drag, startPoint x: 1201, startPoint y: 441, endPoint x: 1097, endPoint y: 423, distance: 105.5
click at [1111, 433] on div "Add Writer Search for a writer Create a writer If you use only one name or a ps…" at bounding box center [784, 370] width 1568 height 638
type input "PAZ"
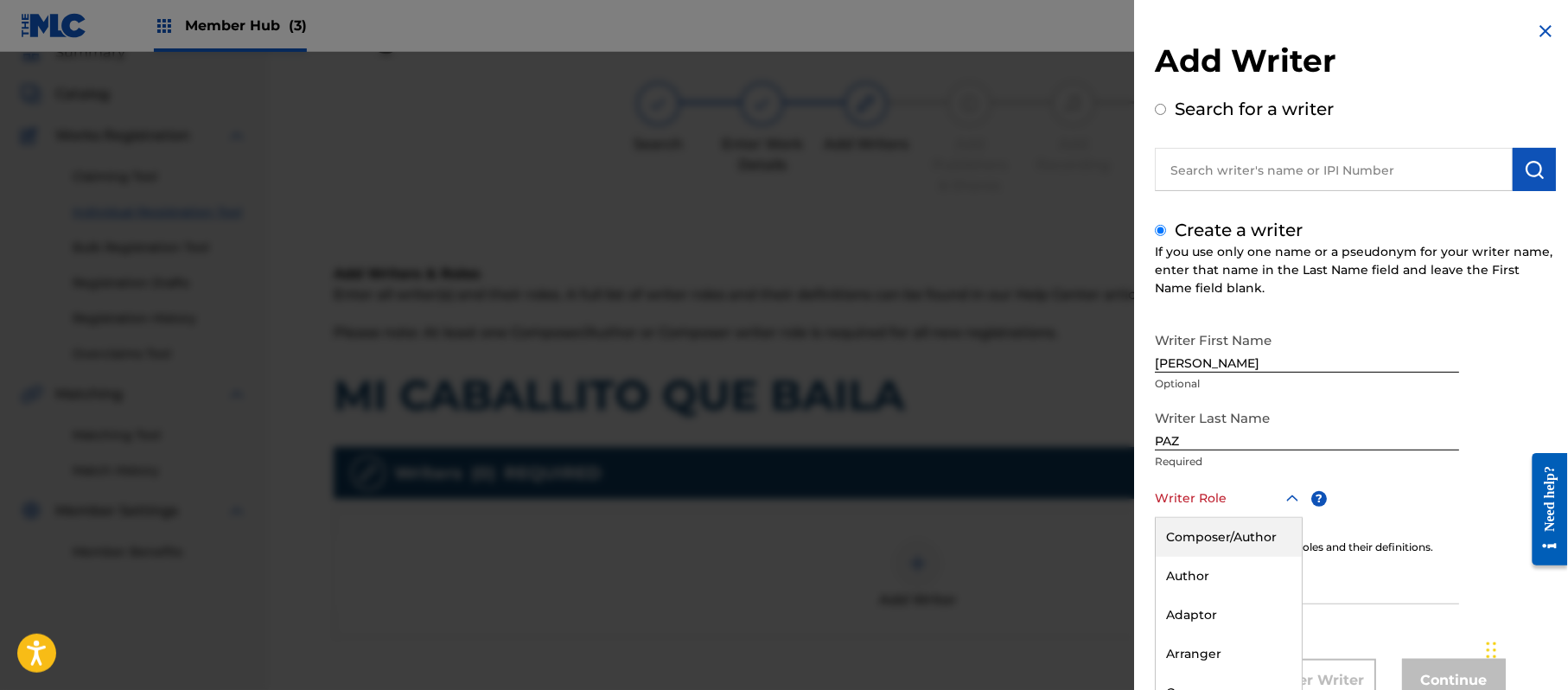
scroll to position [59, 0]
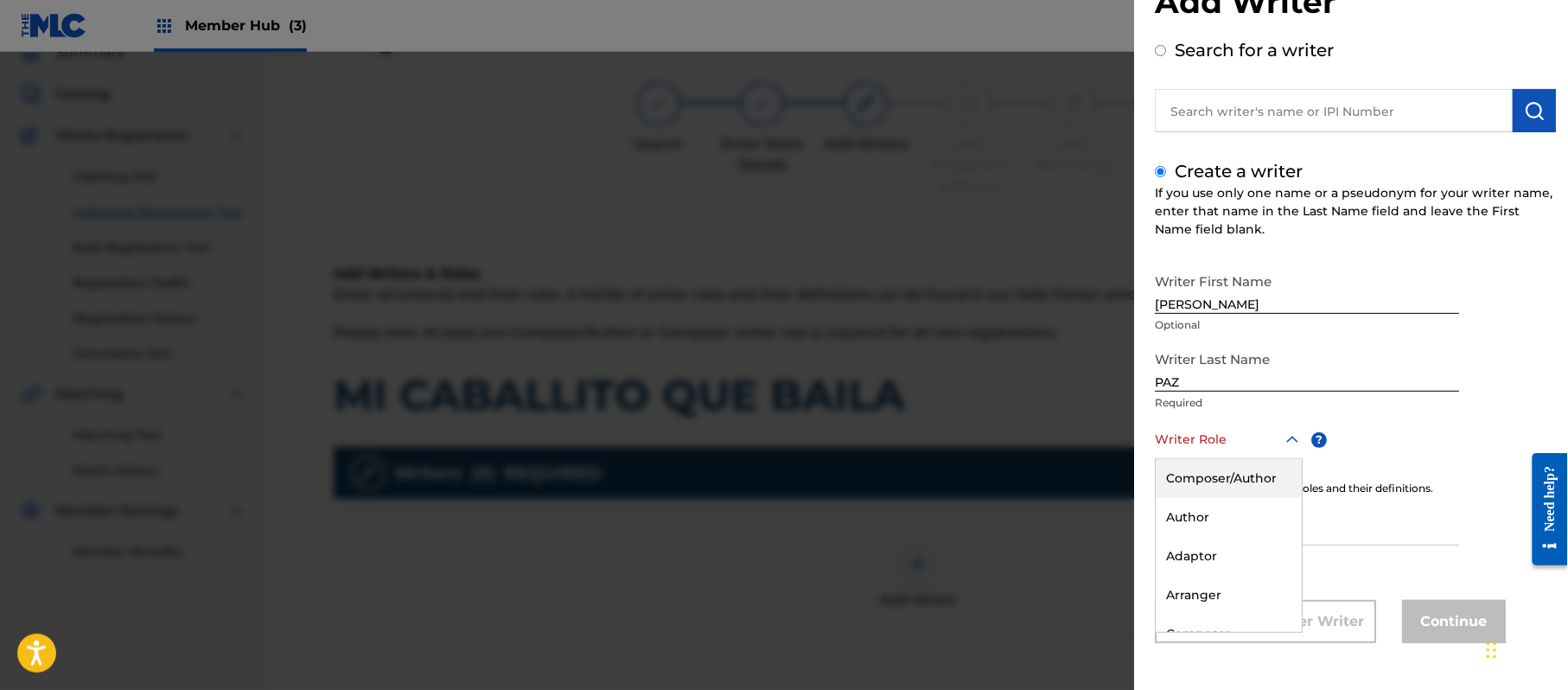
click at [1189, 459] on div "8 results available. Use Up and Down to choose options, press Enter to select t…" at bounding box center [1229, 440] width 148 height 39
click at [1189, 470] on div "Composer/Author" at bounding box center [1229, 479] width 146 height 39
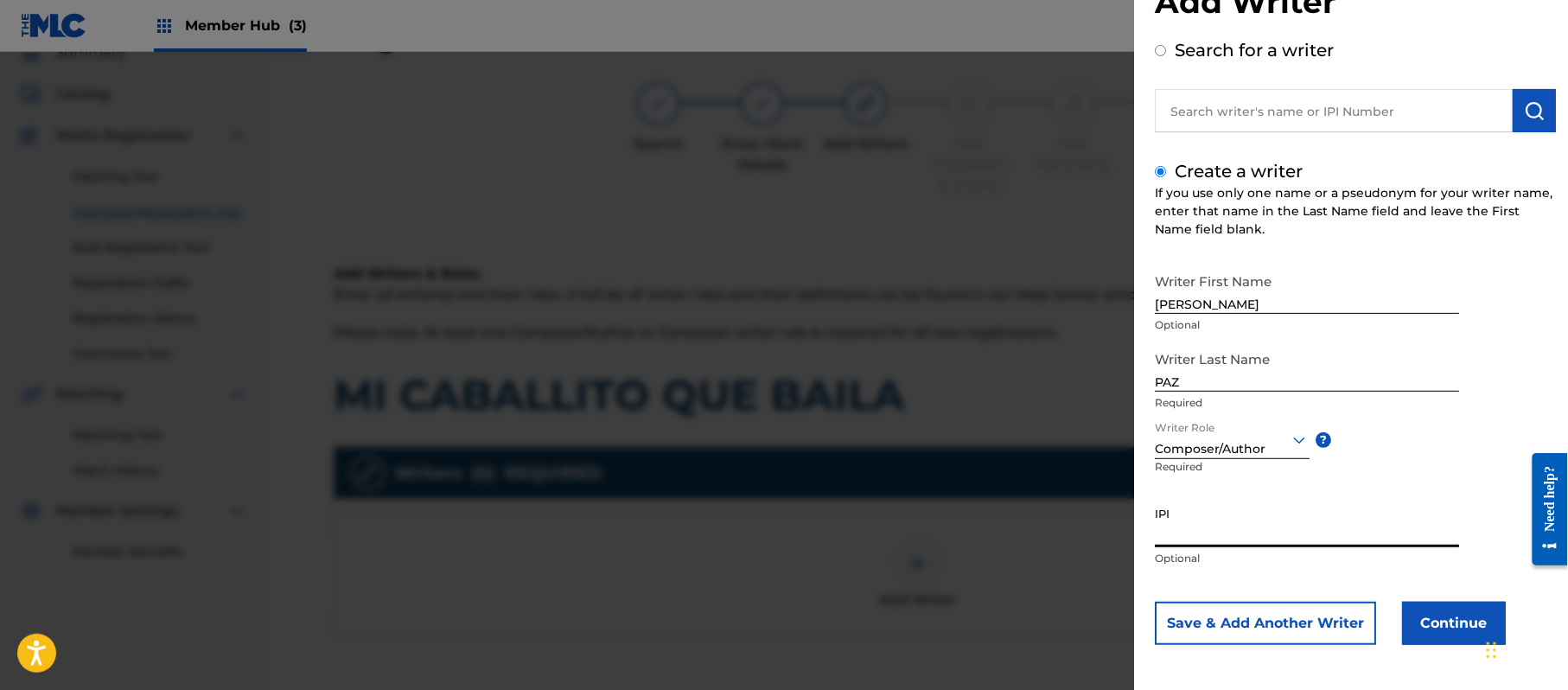
paste input "383824534"
type input "383824534"
click at [1444, 620] on button "Continue" at bounding box center [1454, 623] width 104 height 44
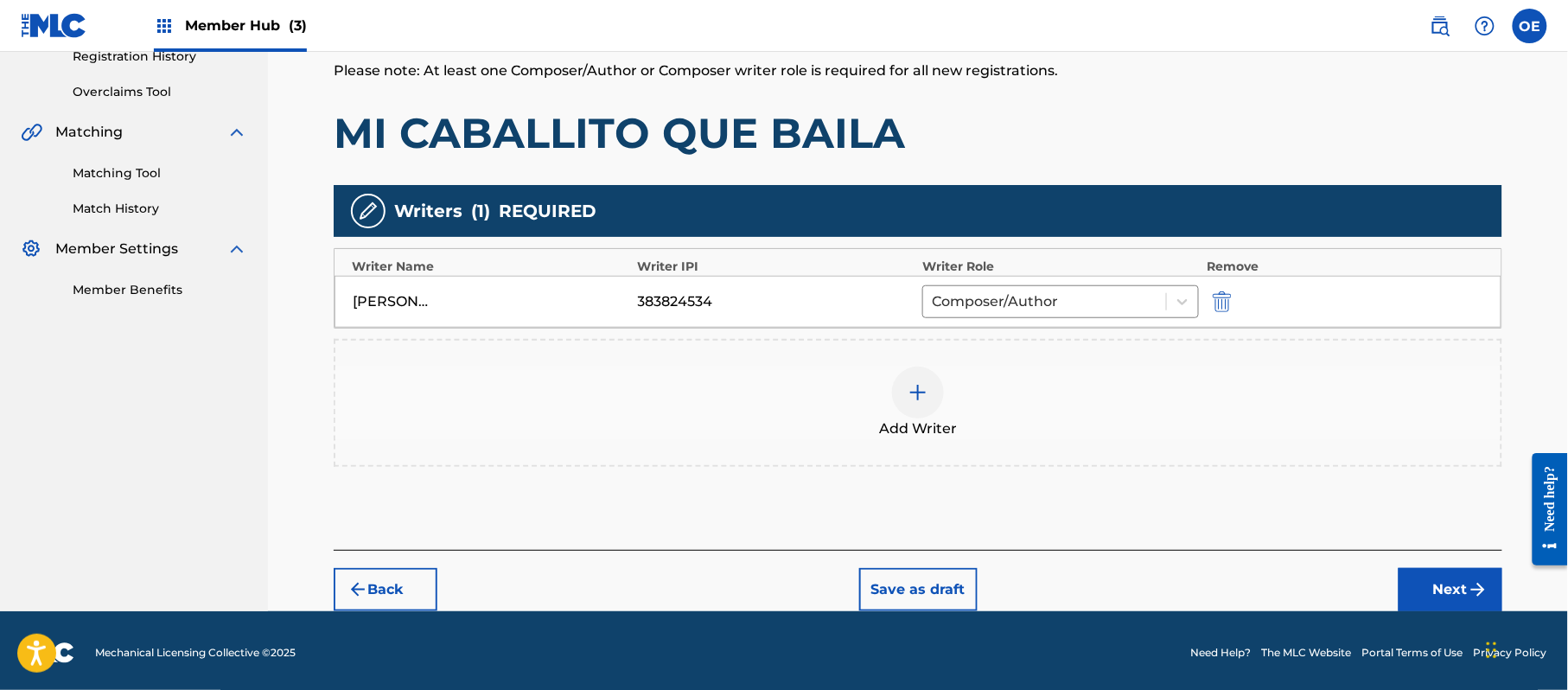
scroll to position [345, 0]
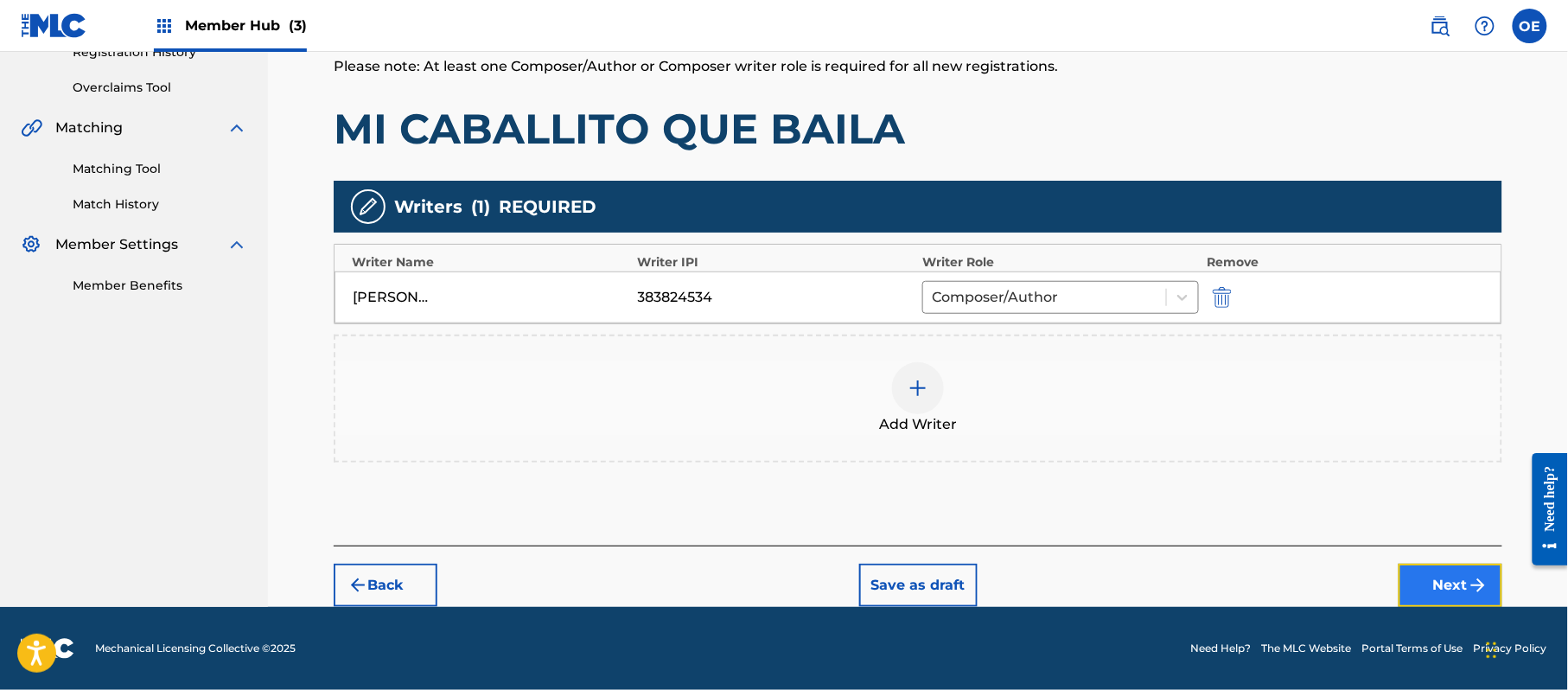
click at [1454, 583] on button "Next" at bounding box center [1450, 585] width 104 height 44
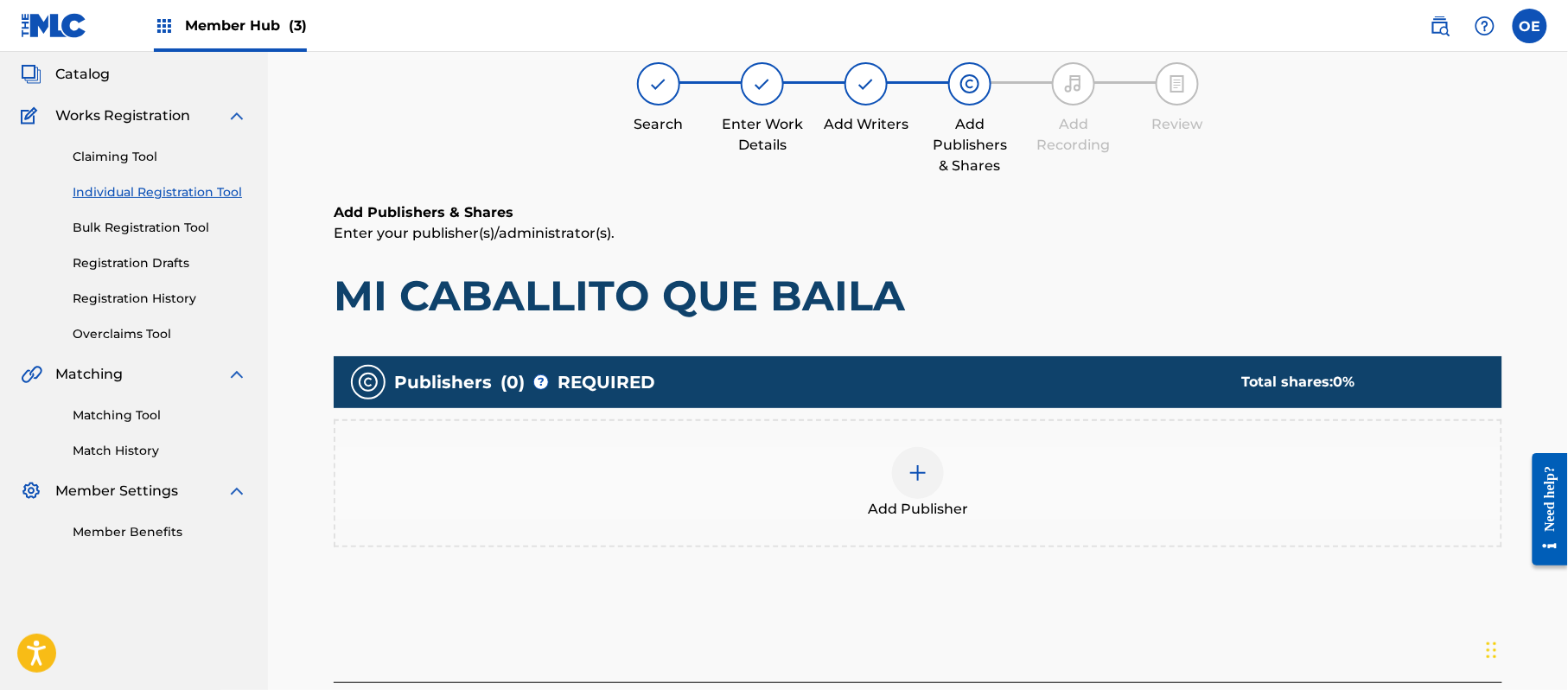
scroll to position [78, 0]
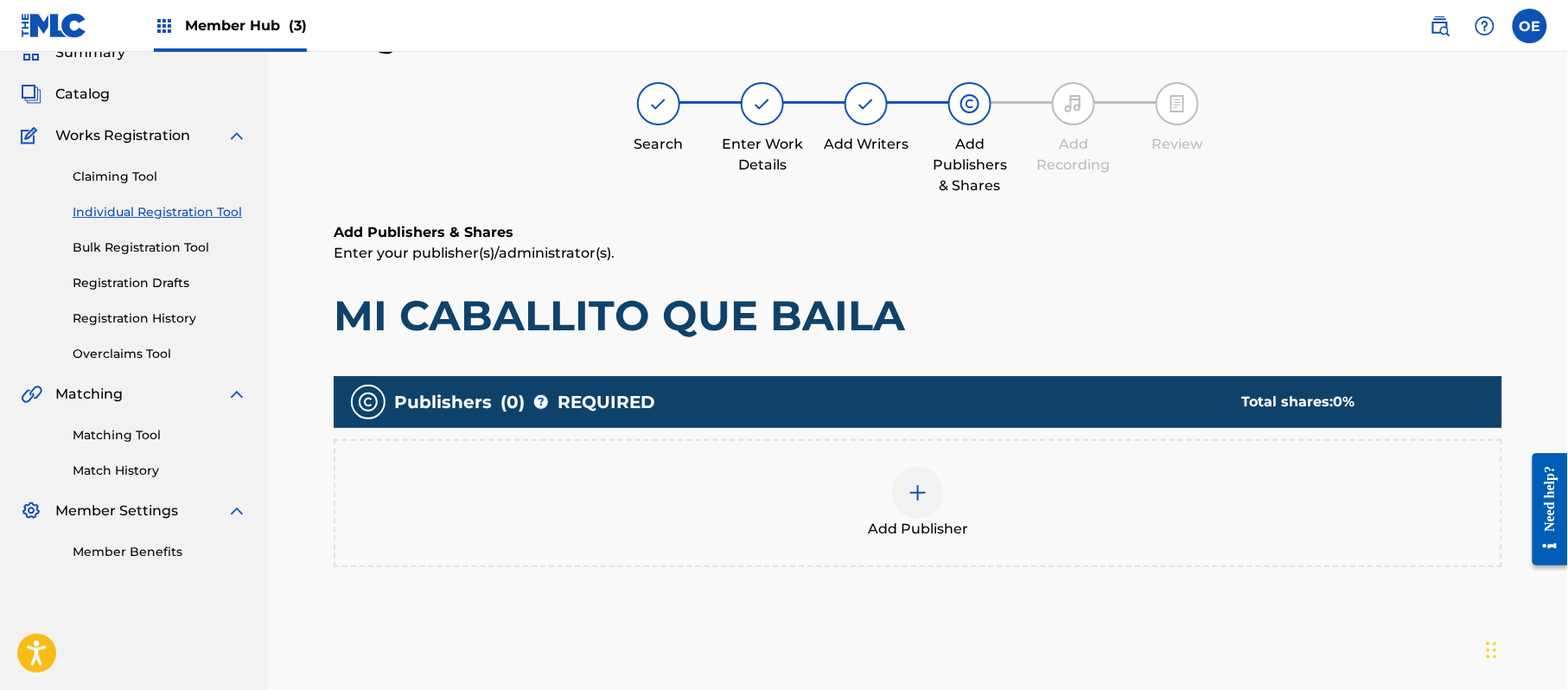
click at [883, 542] on div "Add Publisher" at bounding box center [917, 503] width 1169 height 128
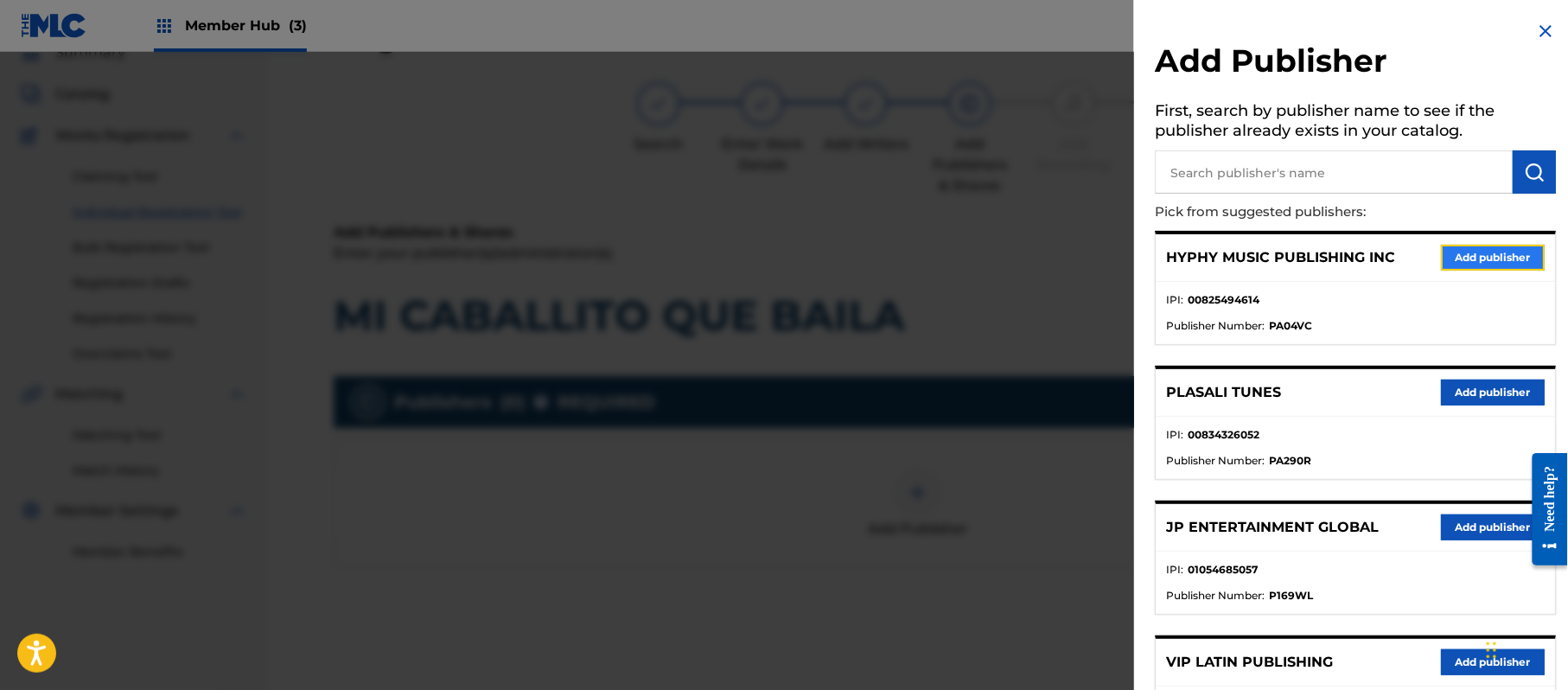
click at [1490, 250] on button "Add publisher" at bounding box center [1493, 257] width 104 height 26
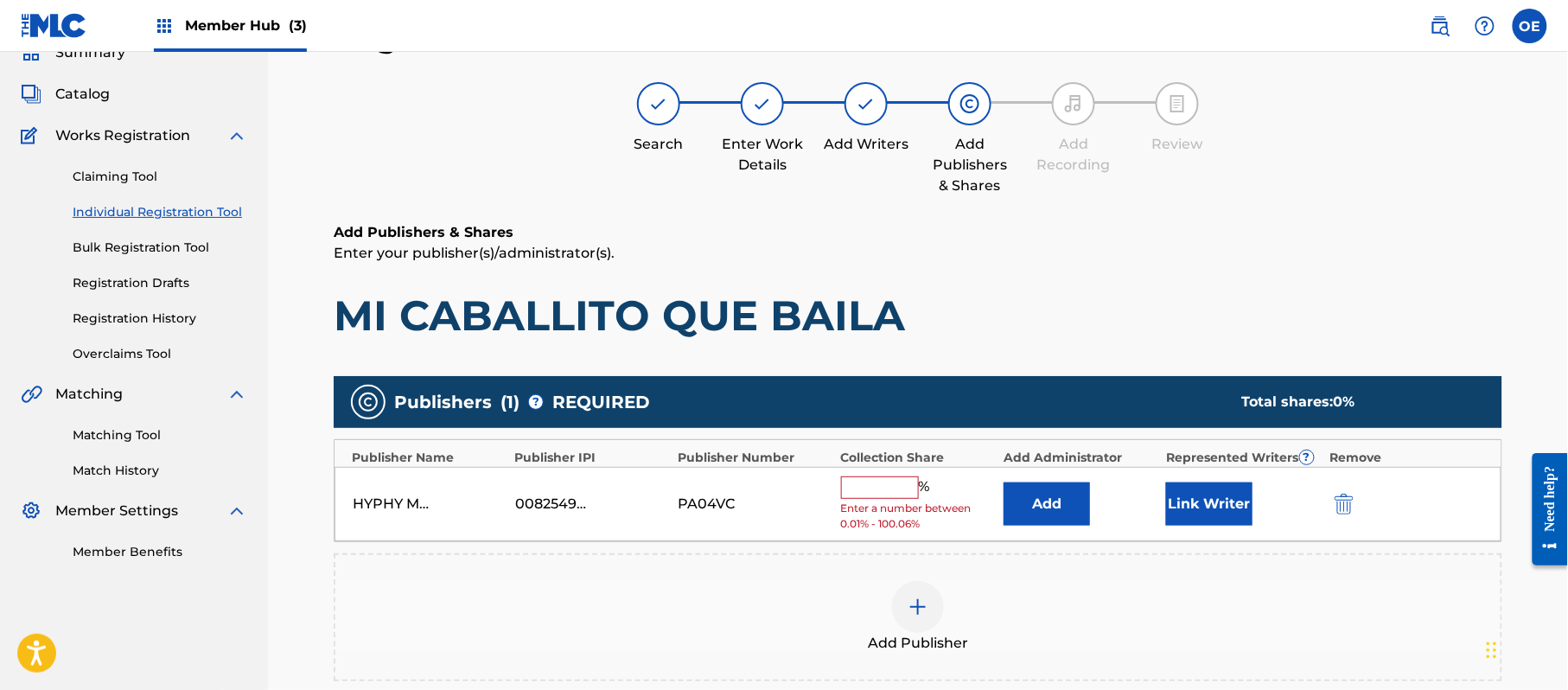
click at [858, 493] on input "text" at bounding box center [880, 488] width 78 height 22
type input "100"
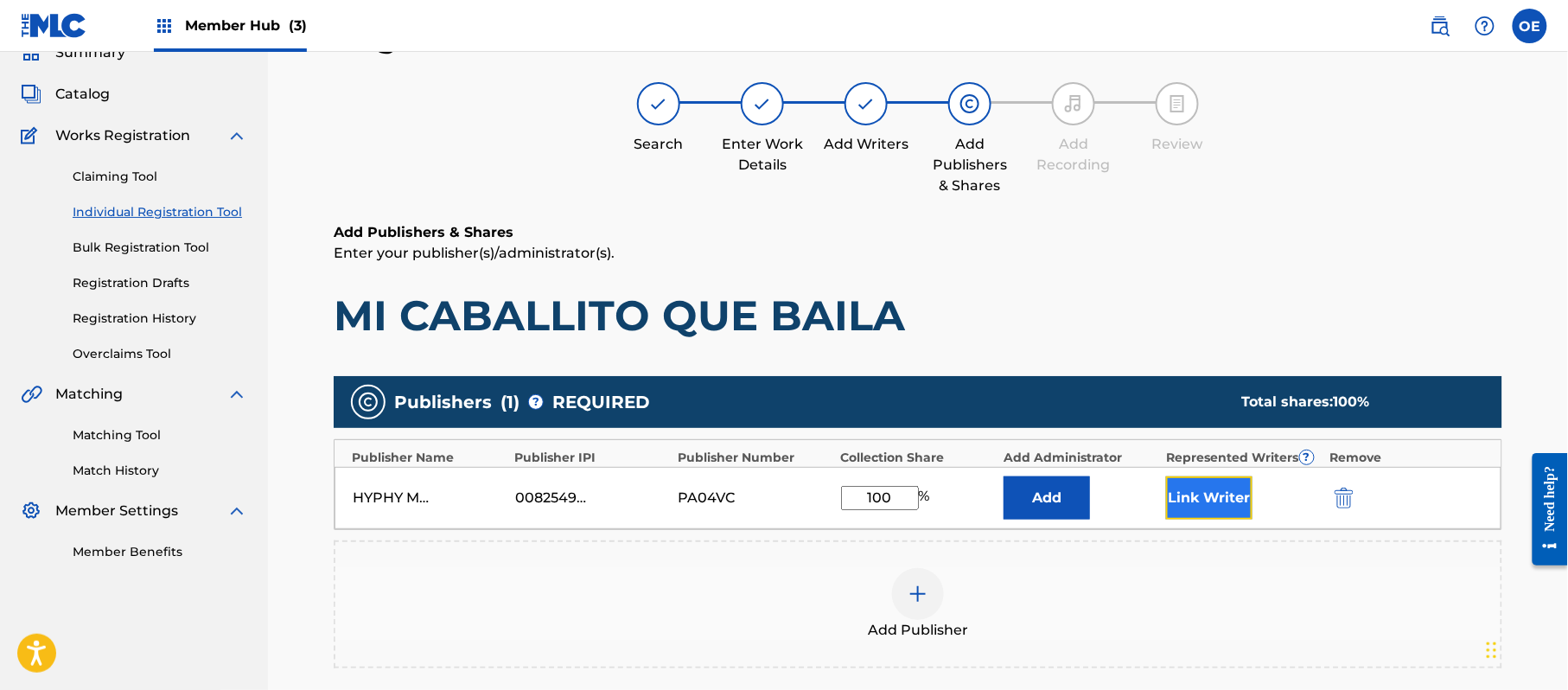
click at [1233, 513] on button "Link Writer" at bounding box center [1209, 498] width 86 height 44
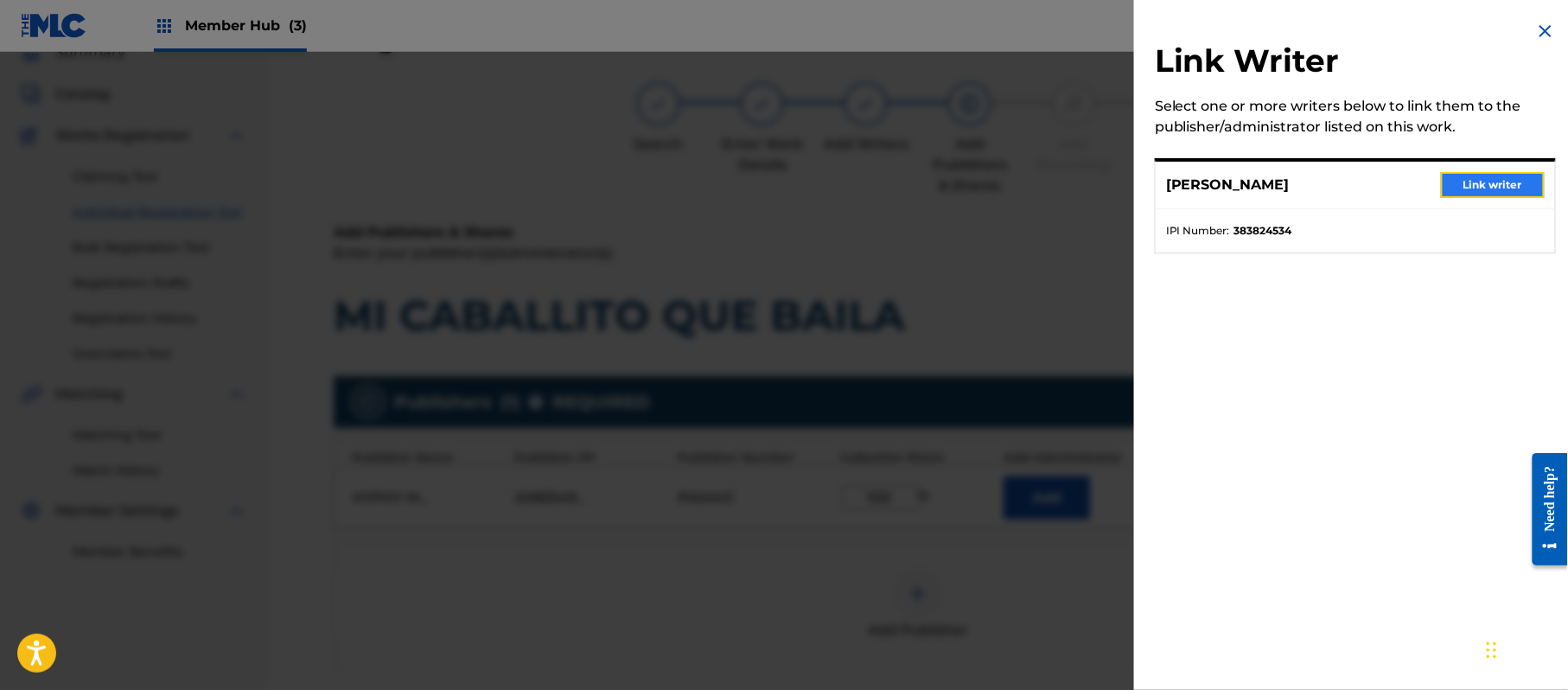
click at [1480, 175] on button "Link writer" at bounding box center [1493, 185] width 104 height 26
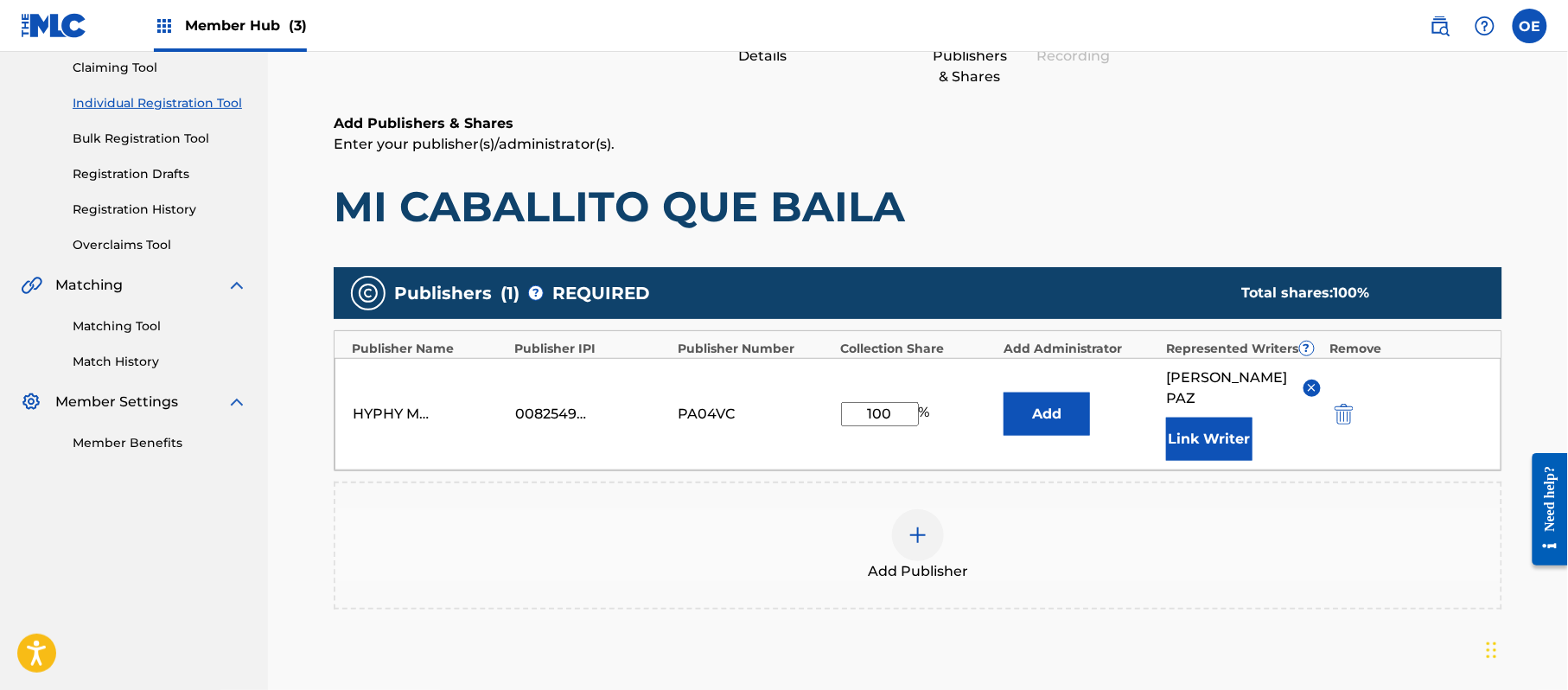
scroll to position [364, 0]
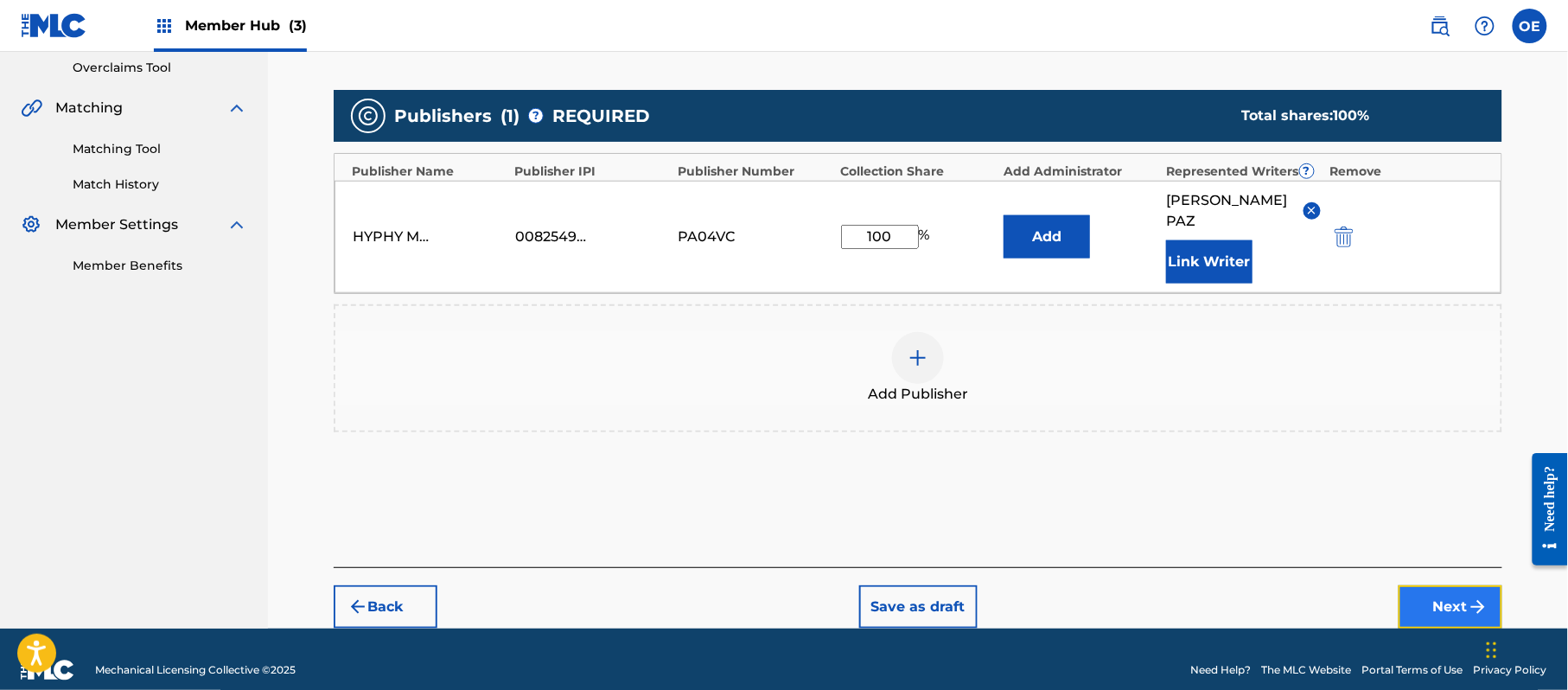
click at [1430, 585] on button "Next" at bounding box center [1450, 607] width 104 height 44
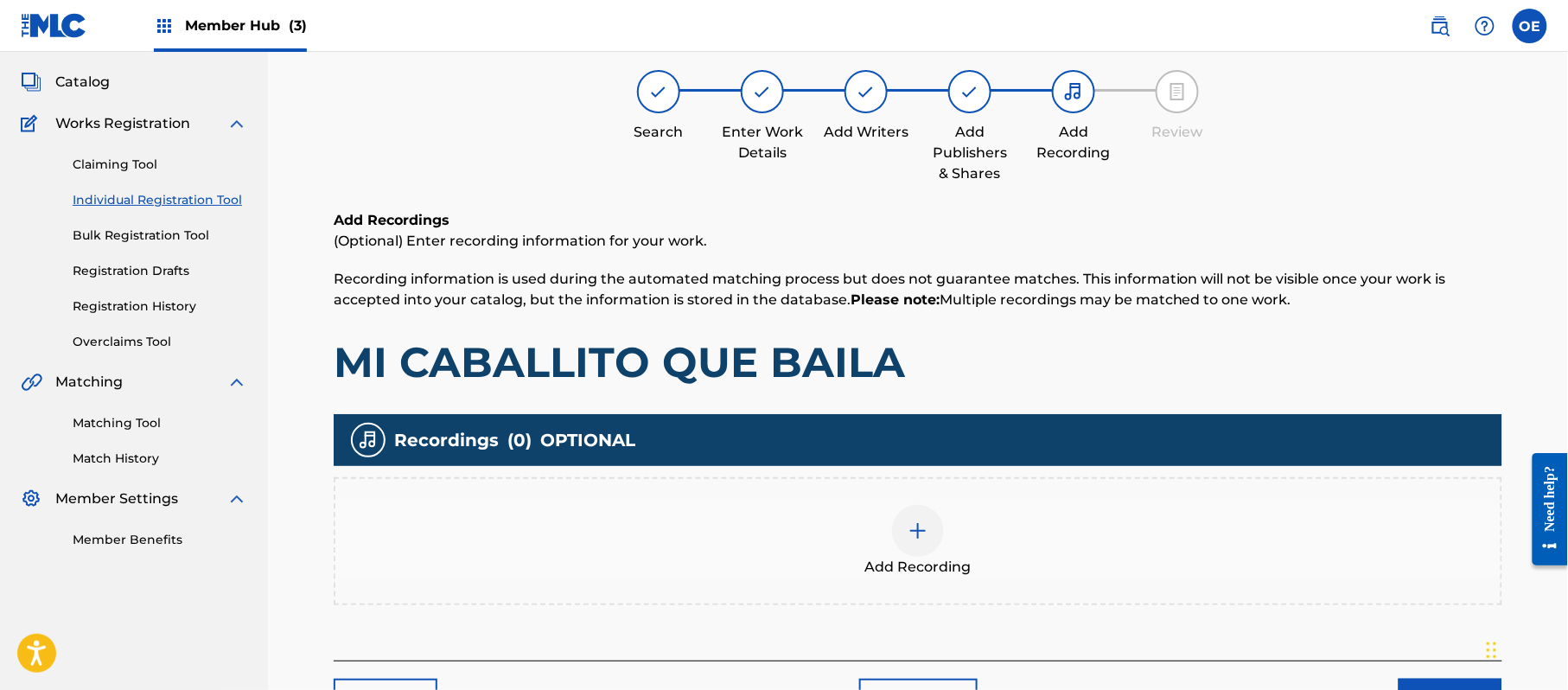
scroll to position [78, 0]
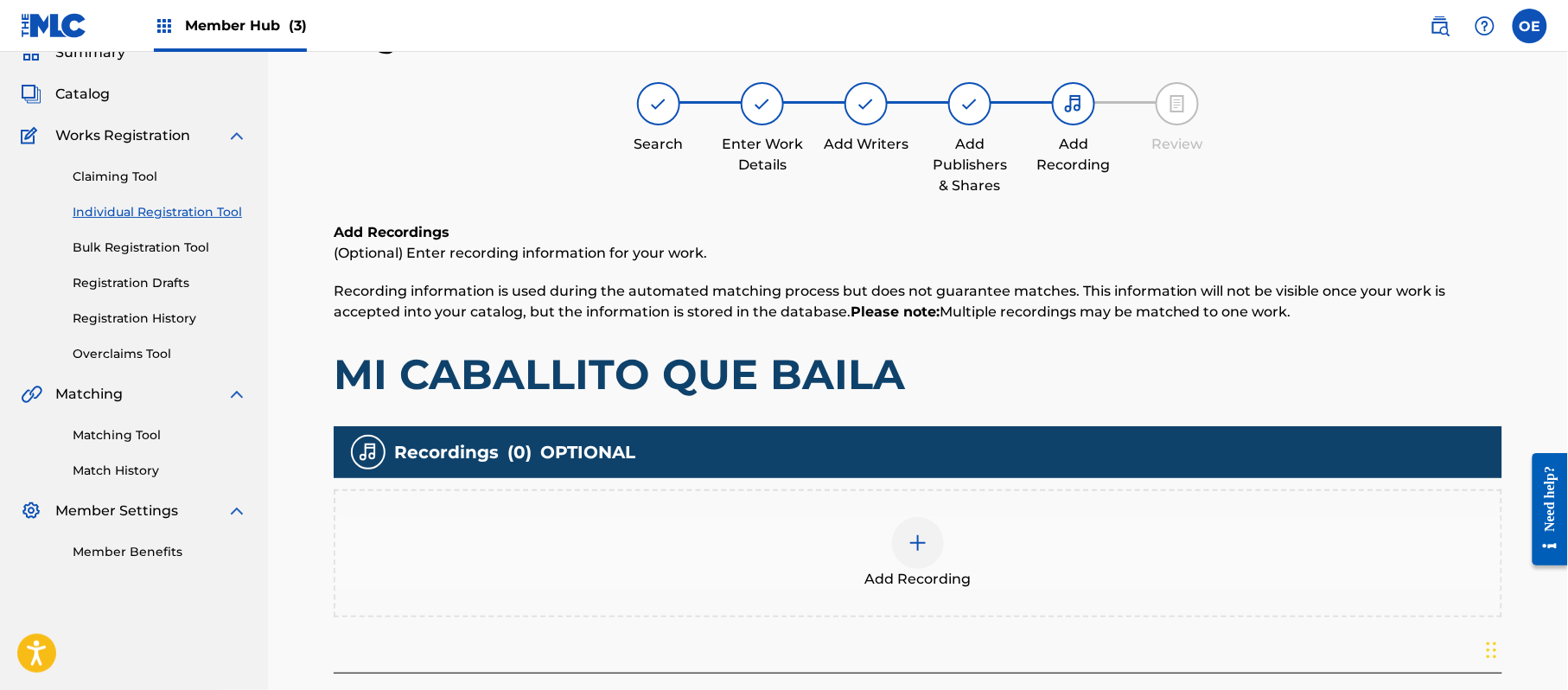
click at [913, 540] on img at bounding box center [918, 543] width 20 height 20
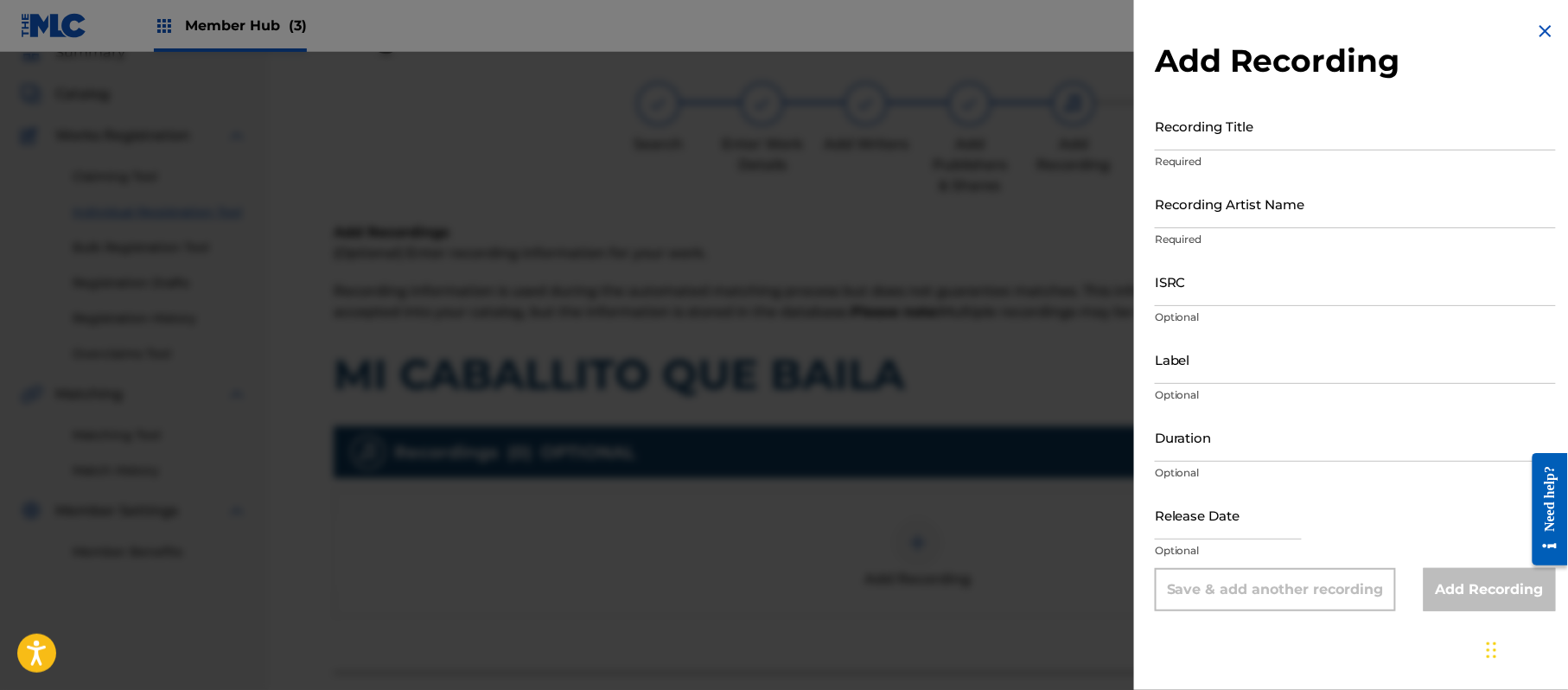
click at [1543, 32] on img at bounding box center [1546, 31] width 20 height 20
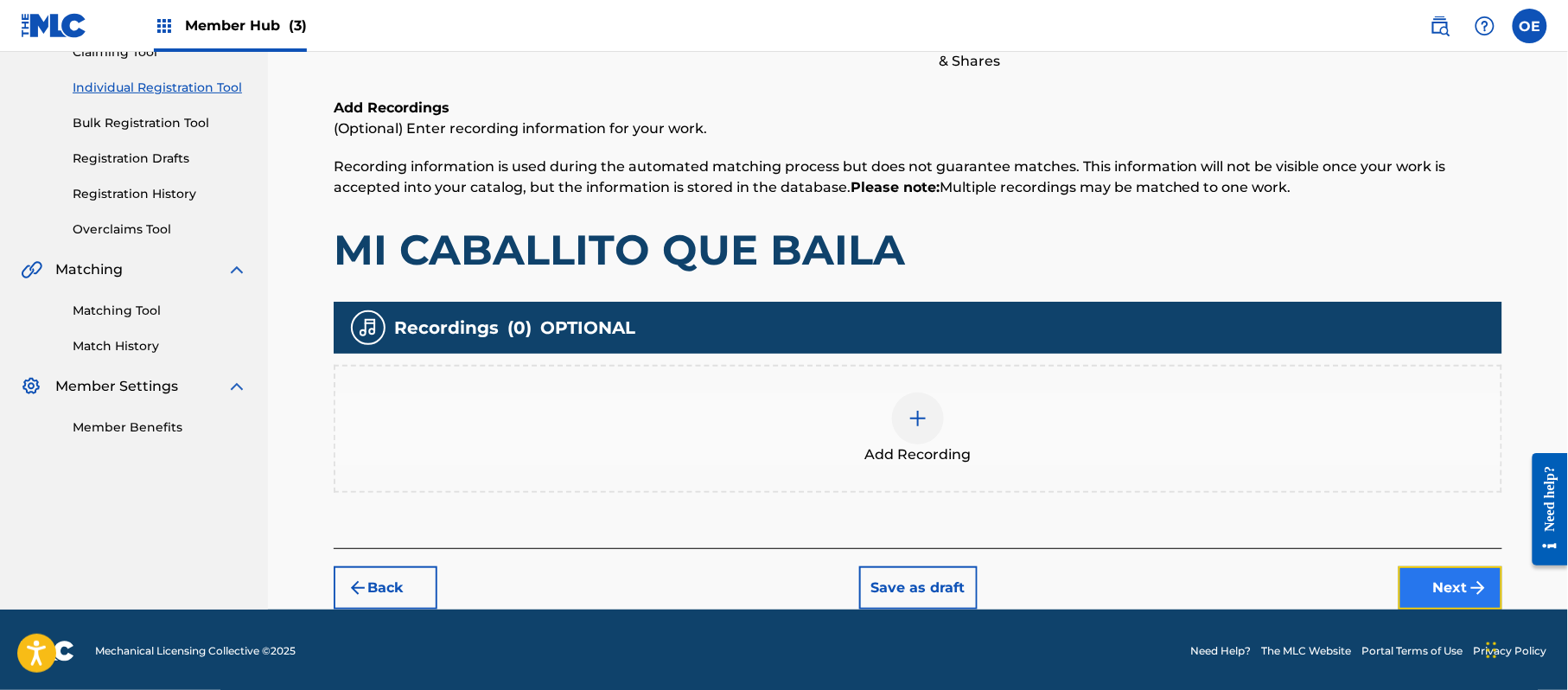
click at [1480, 584] on img "submit" at bounding box center [1478, 588] width 20 height 20
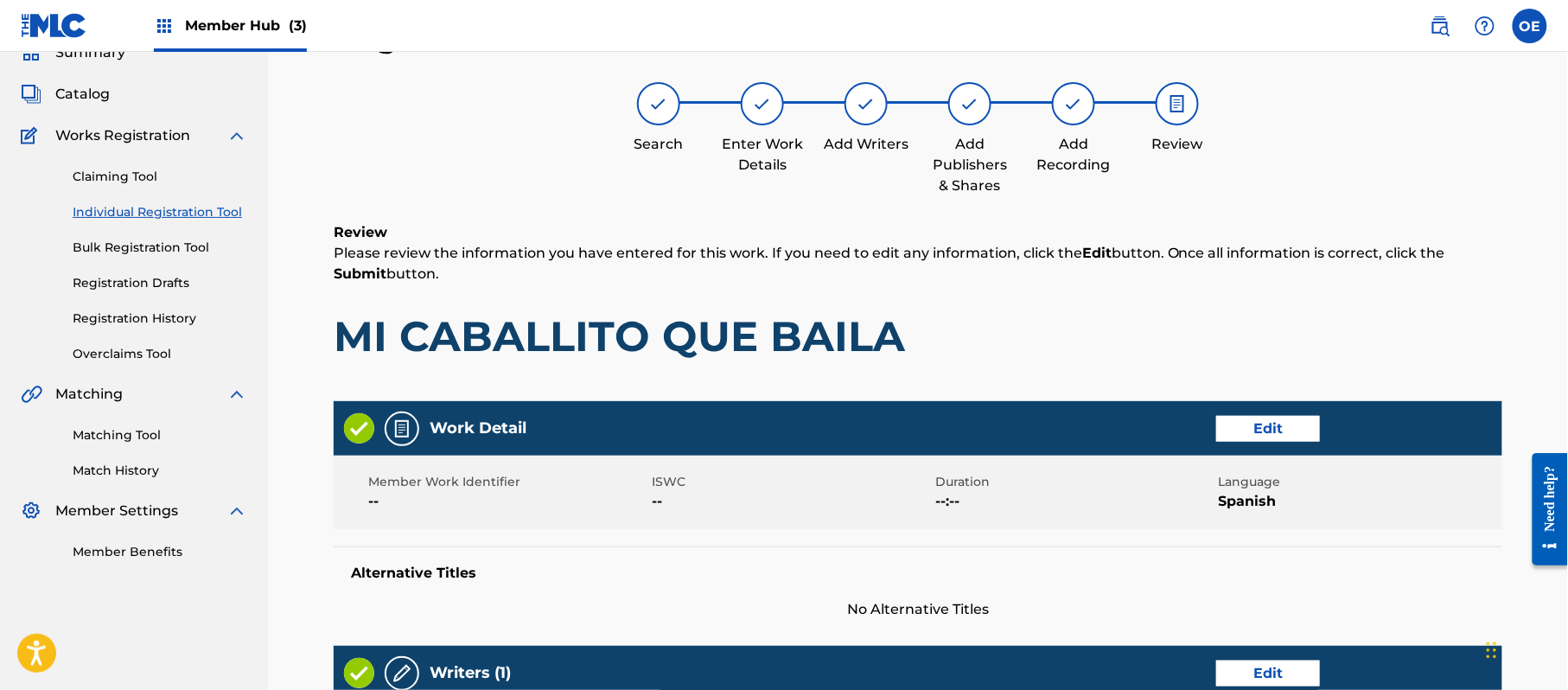
scroll to position [717, 0]
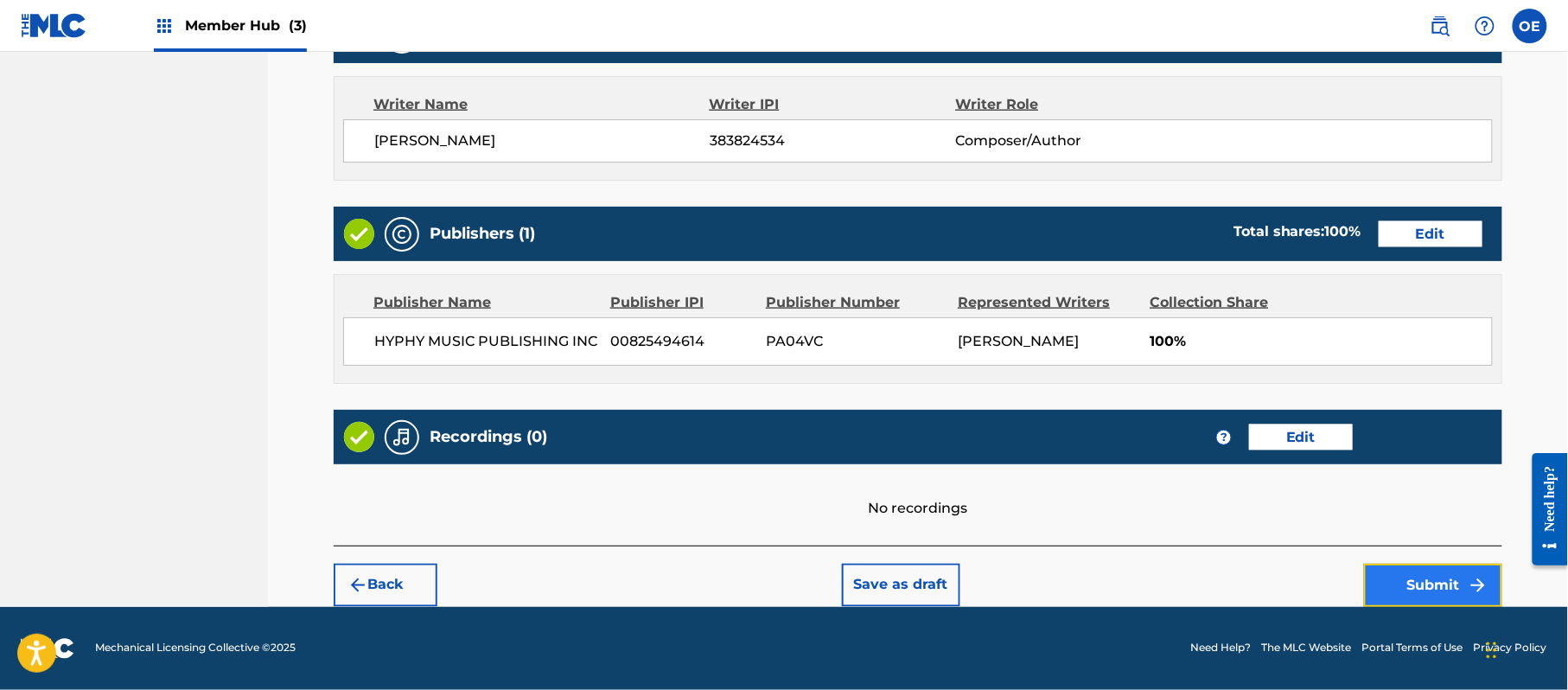
click at [1409, 566] on button "Submit" at bounding box center [1433, 585] width 138 height 44
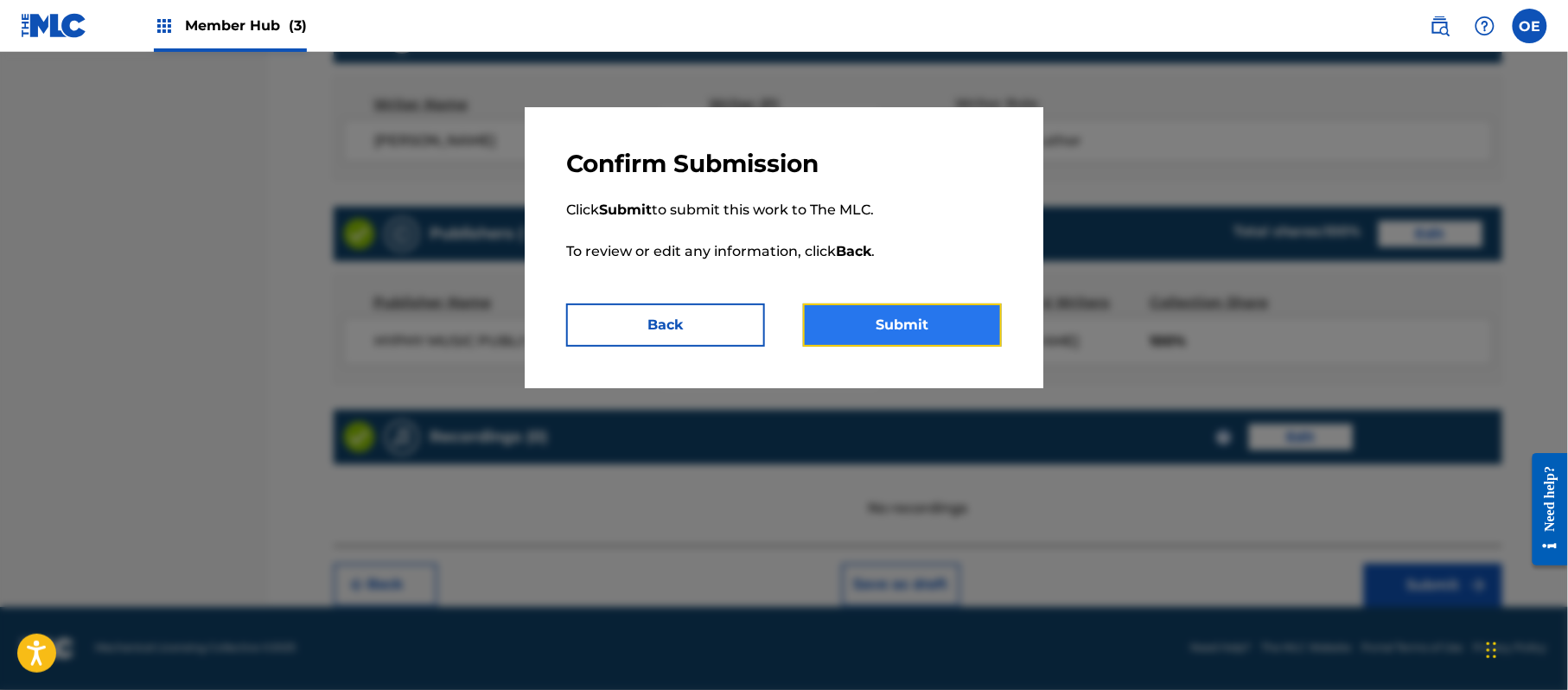
click at [935, 329] on button "Submit" at bounding box center [902, 325] width 199 height 44
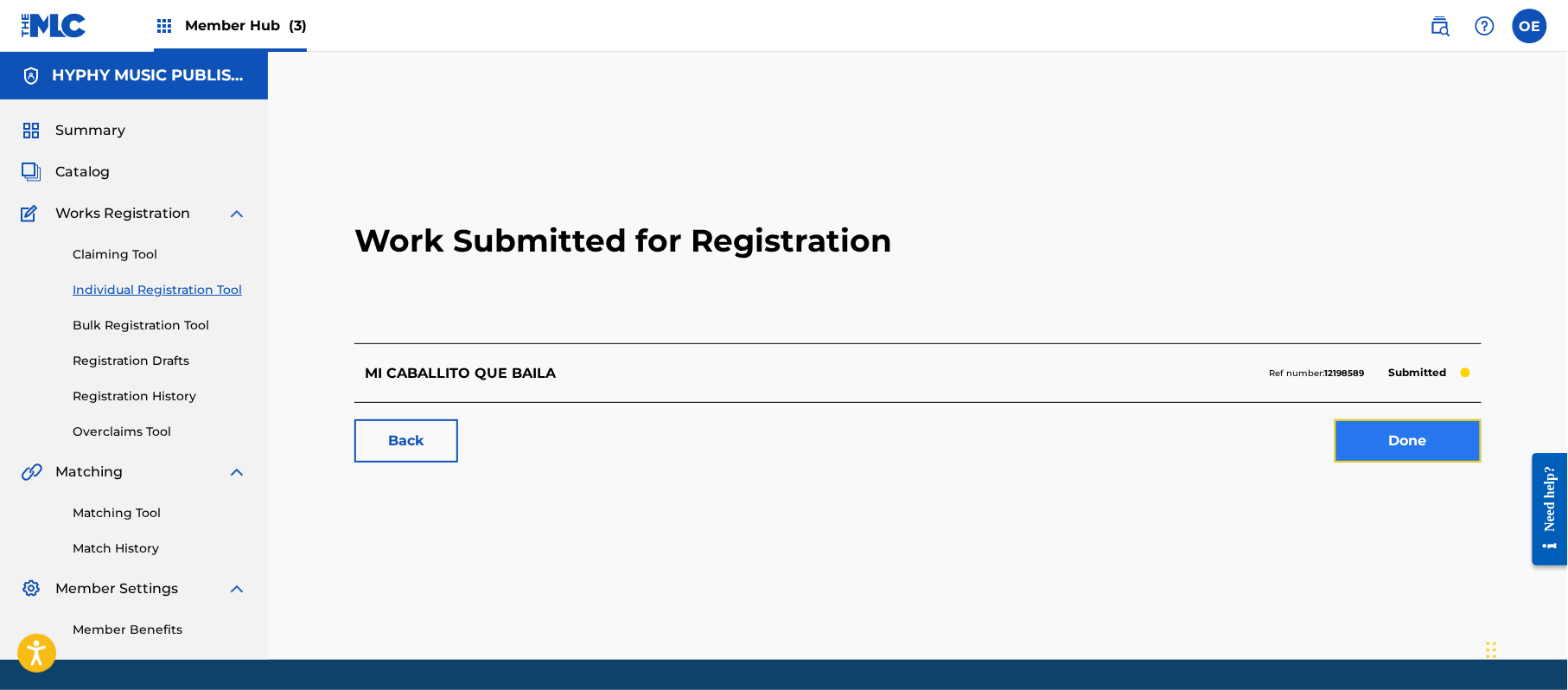
click at [1388, 427] on link "Done" at bounding box center [1408, 441] width 147 height 44
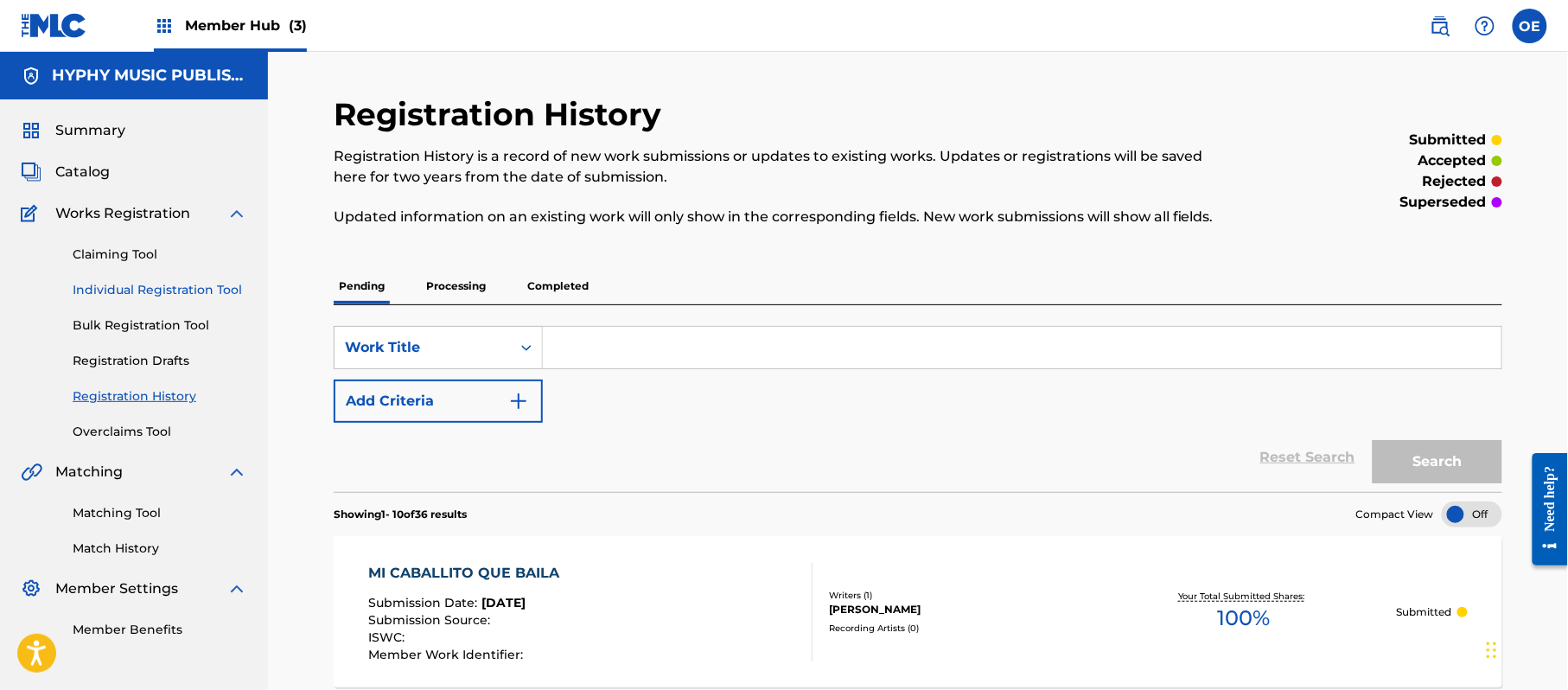
click at [149, 285] on link "Individual Registration Tool" at bounding box center [159, 291] width 175 height 19
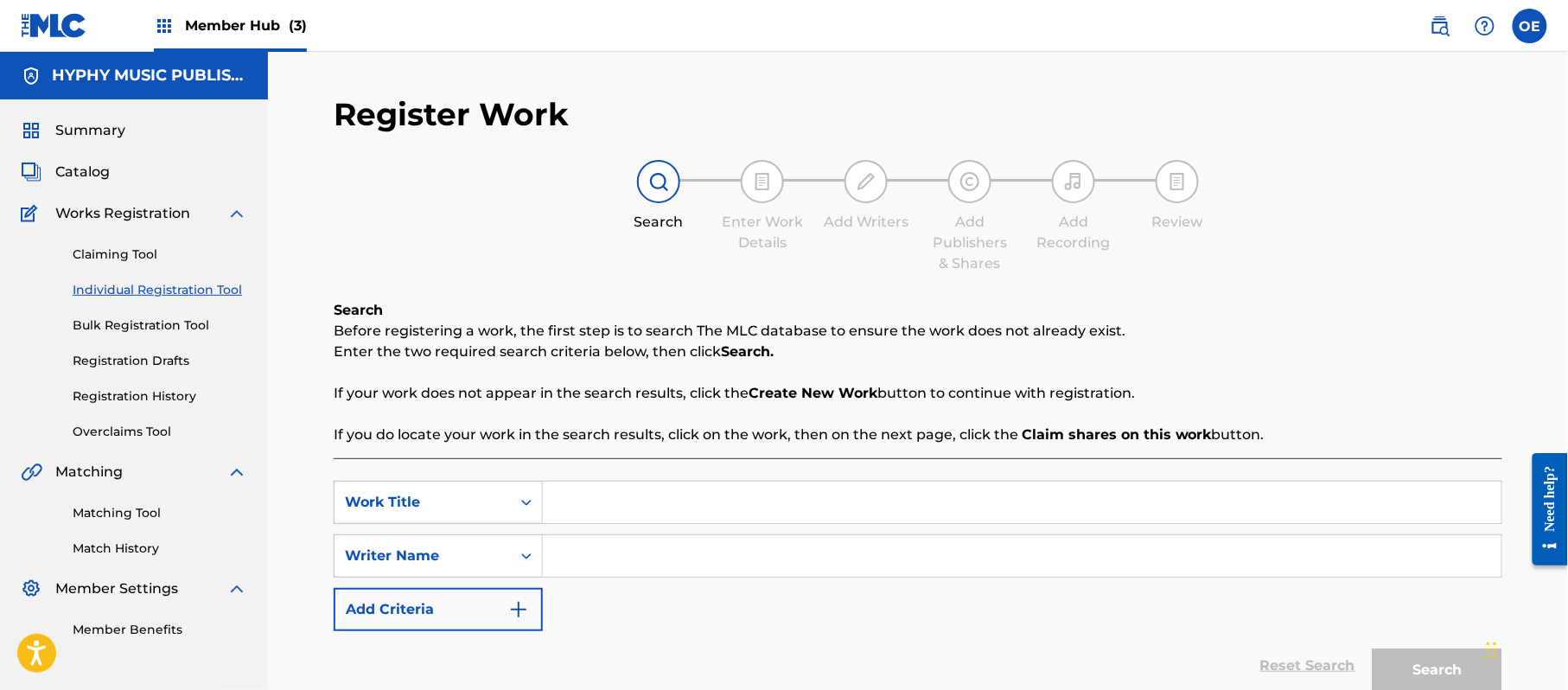
paste input "MI CONFIDENTE"
type input "MI CONFIDENTE"
click at [124, 398] on link "Registration History" at bounding box center [159, 396] width 175 height 19
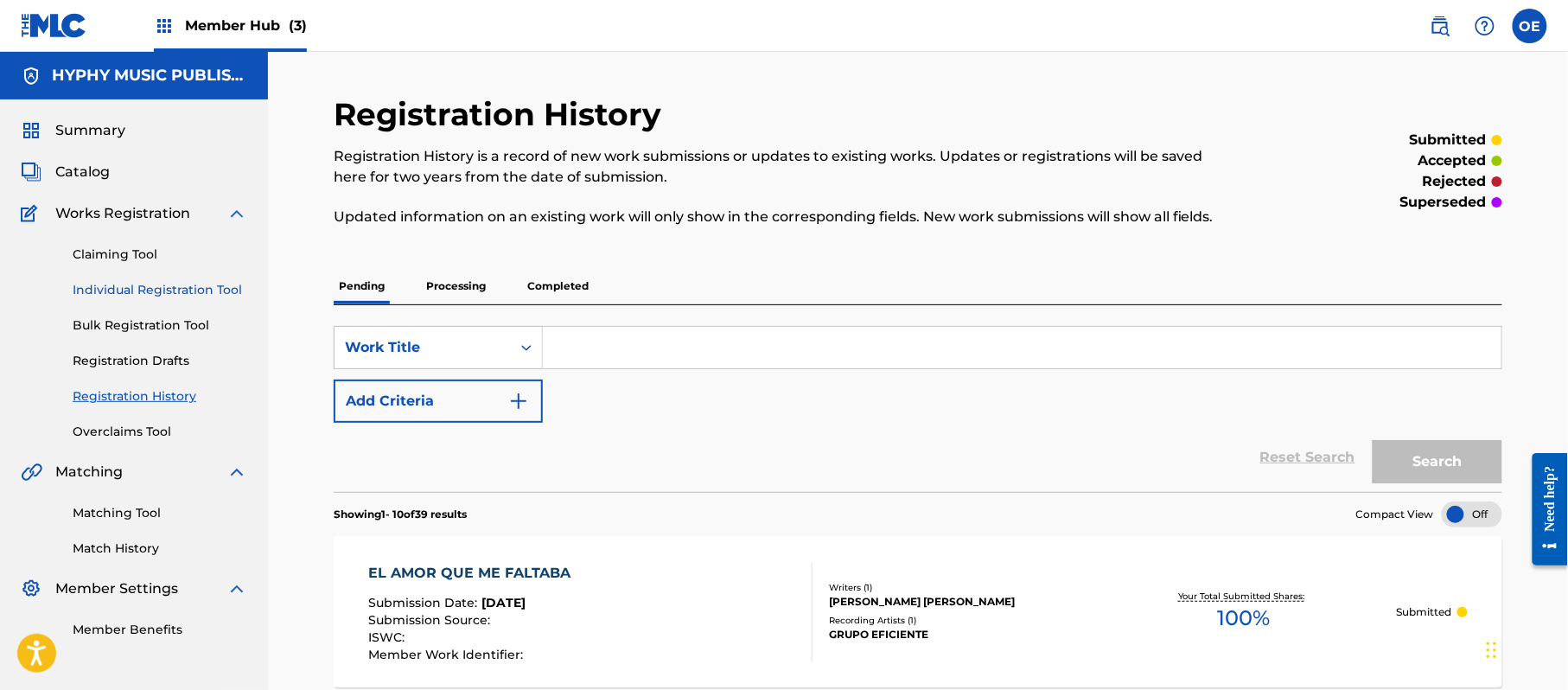
click at [142, 292] on link "Individual Registration Tool" at bounding box center [159, 291] width 175 height 19
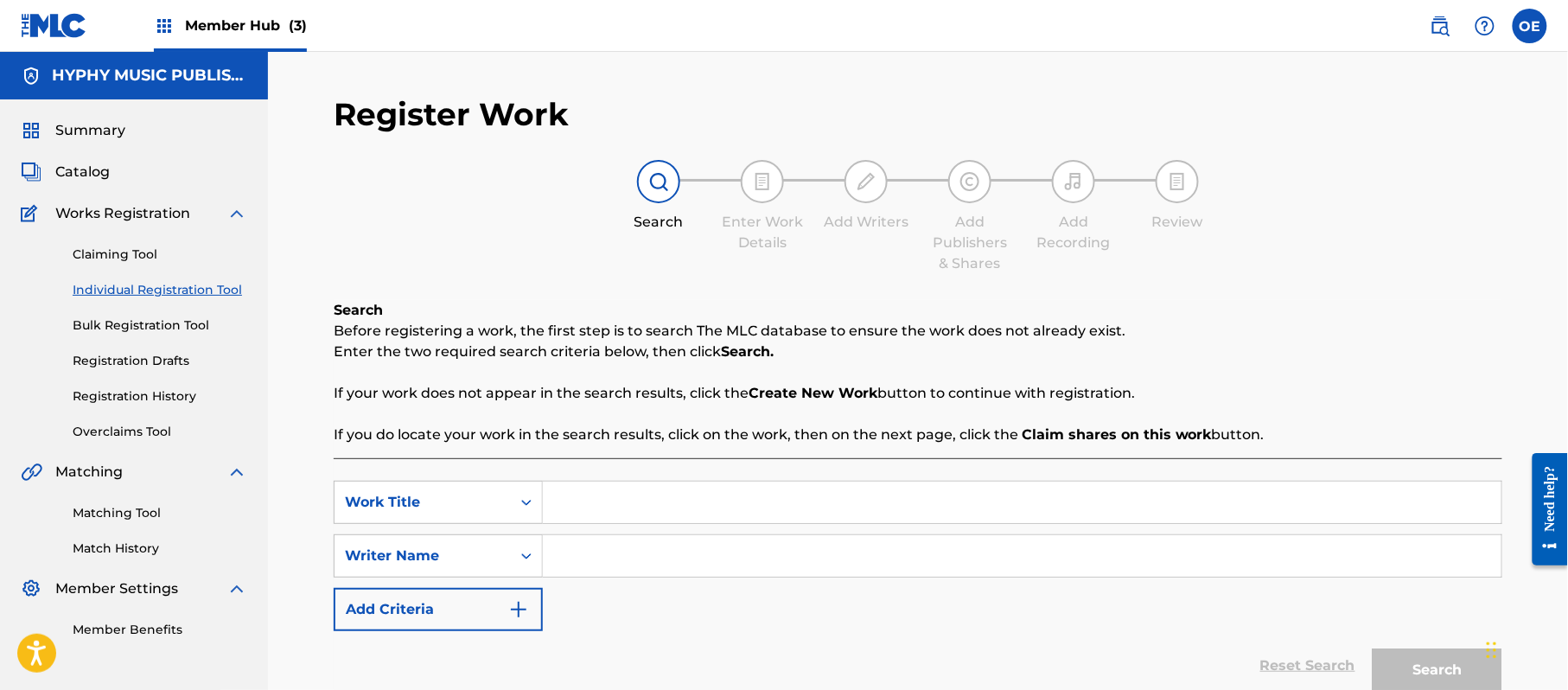
paste input "MI CONFIDENTE"
type input "MI CONFIDENTE"
paste input "[PERSON_NAME]"
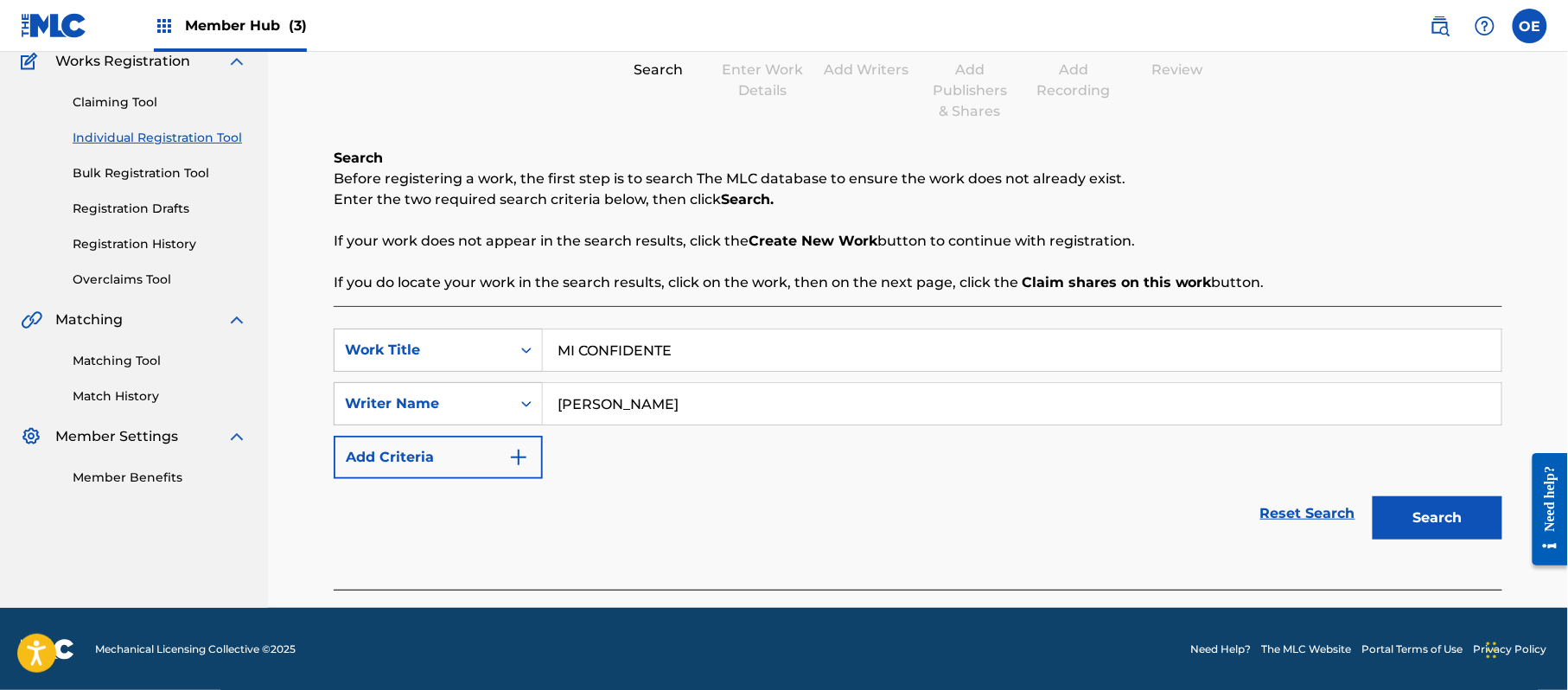
scroll to position [153, 0]
type input "[PERSON_NAME]"
click at [1464, 538] on div "Search" at bounding box center [1433, 512] width 138 height 69
click at [1411, 517] on button "Search" at bounding box center [1437, 517] width 130 height 44
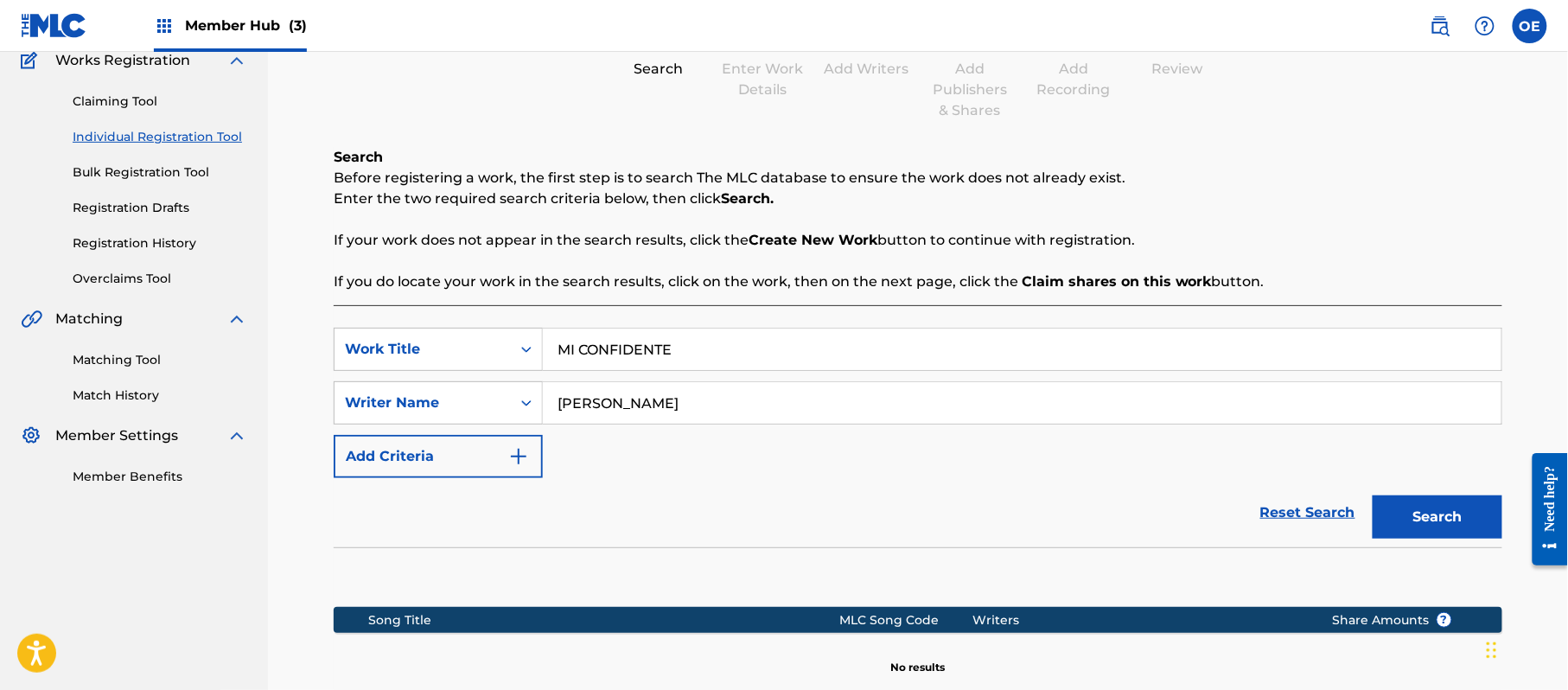
scroll to position [353, 0]
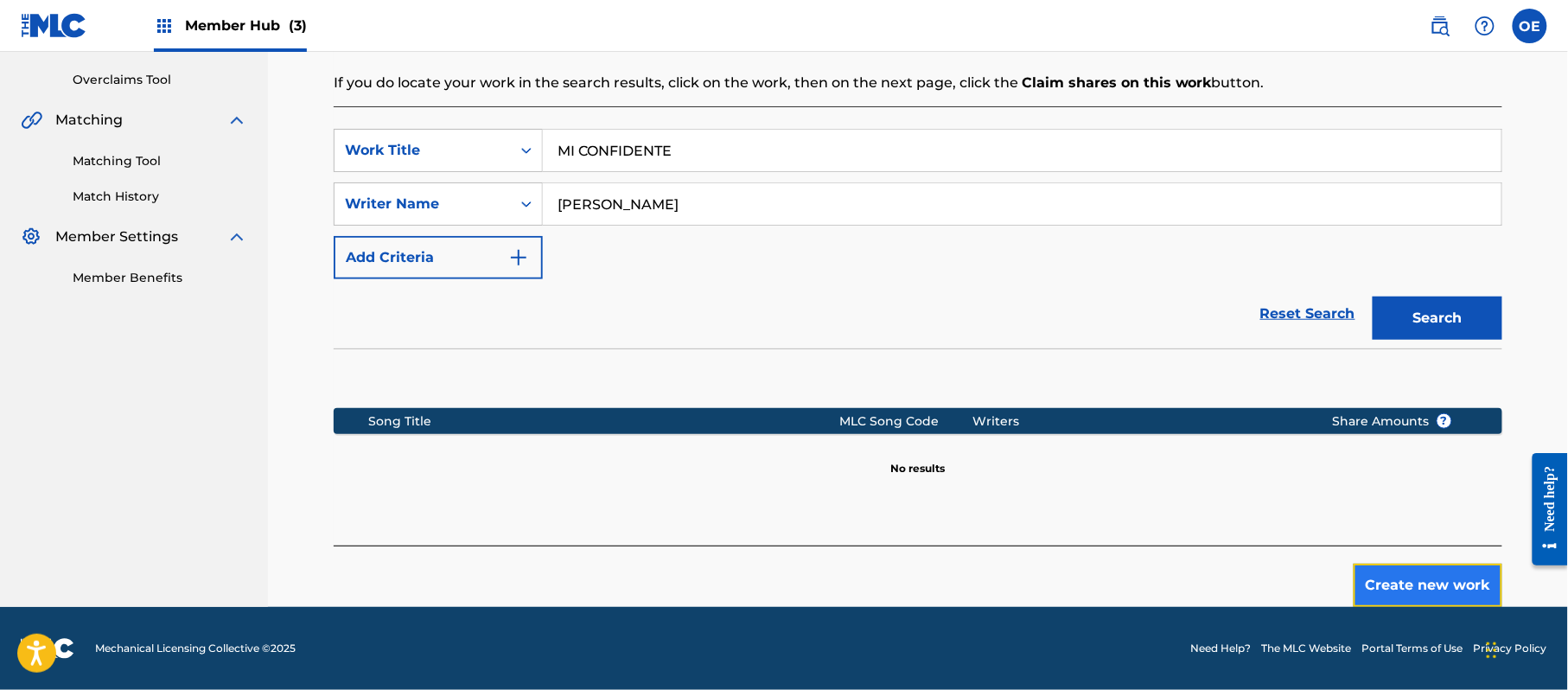
click at [1414, 592] on button "Create new work" at bounding box center [1427, 585] width 149 height 44
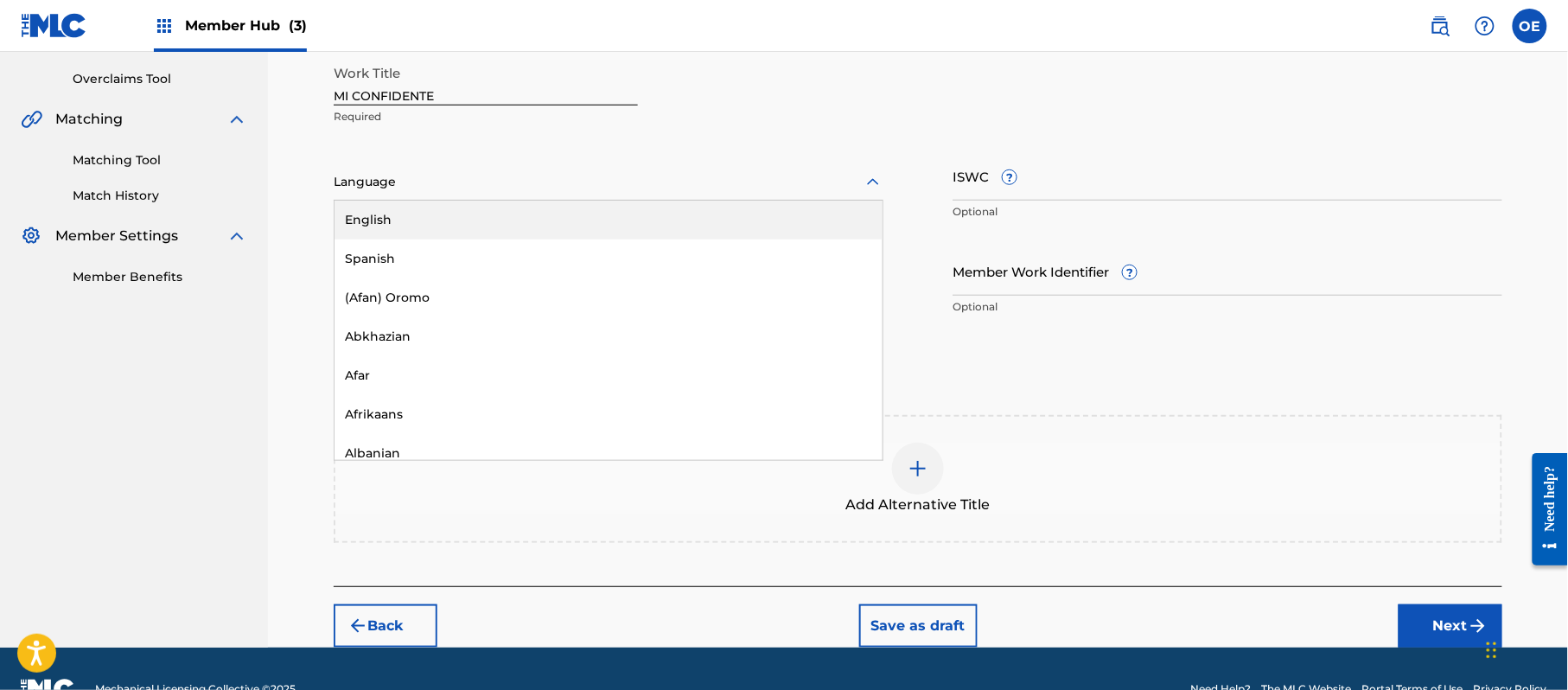
click at [461, 171] on div at bounding box center [608, 182] width 550 height 21
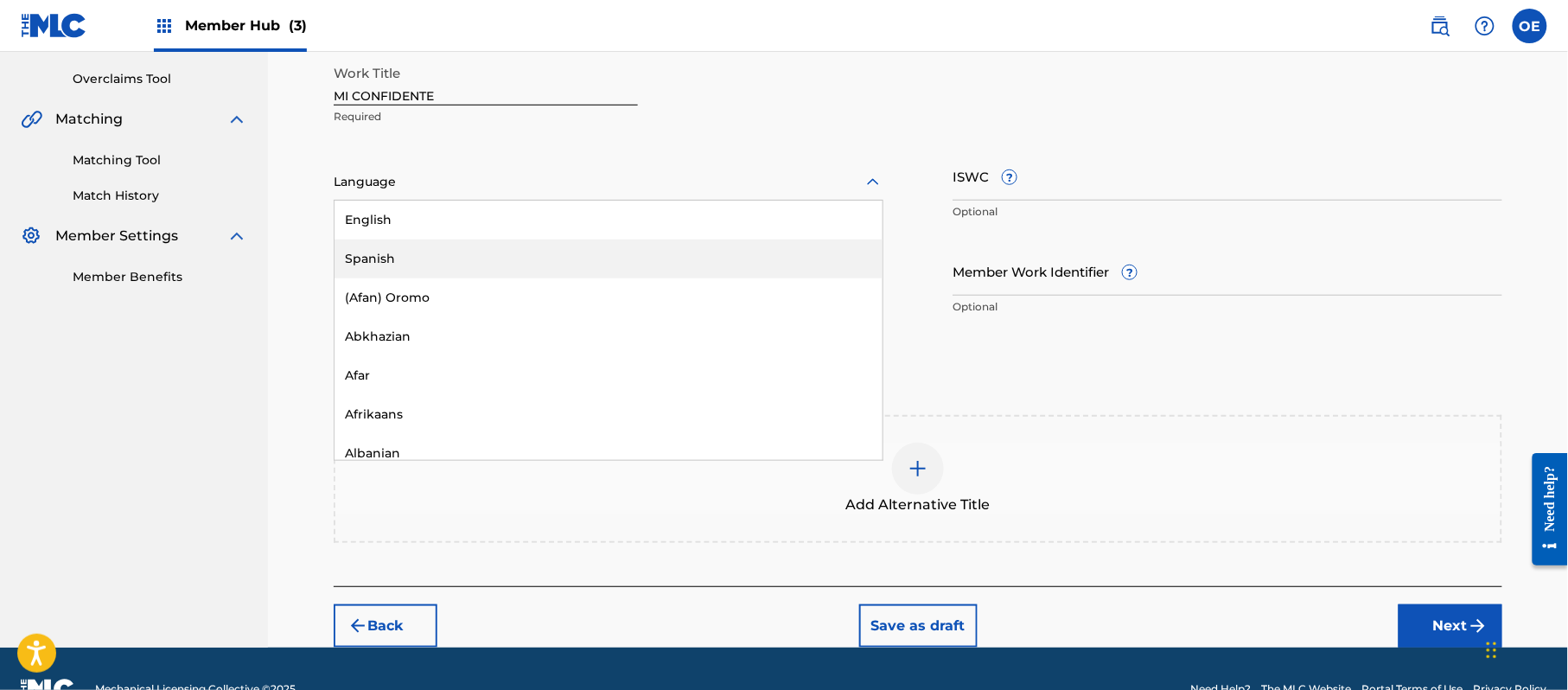
click at [446, 263] on div "Spanish" at bounding box center [608, 259] width 548 height 39
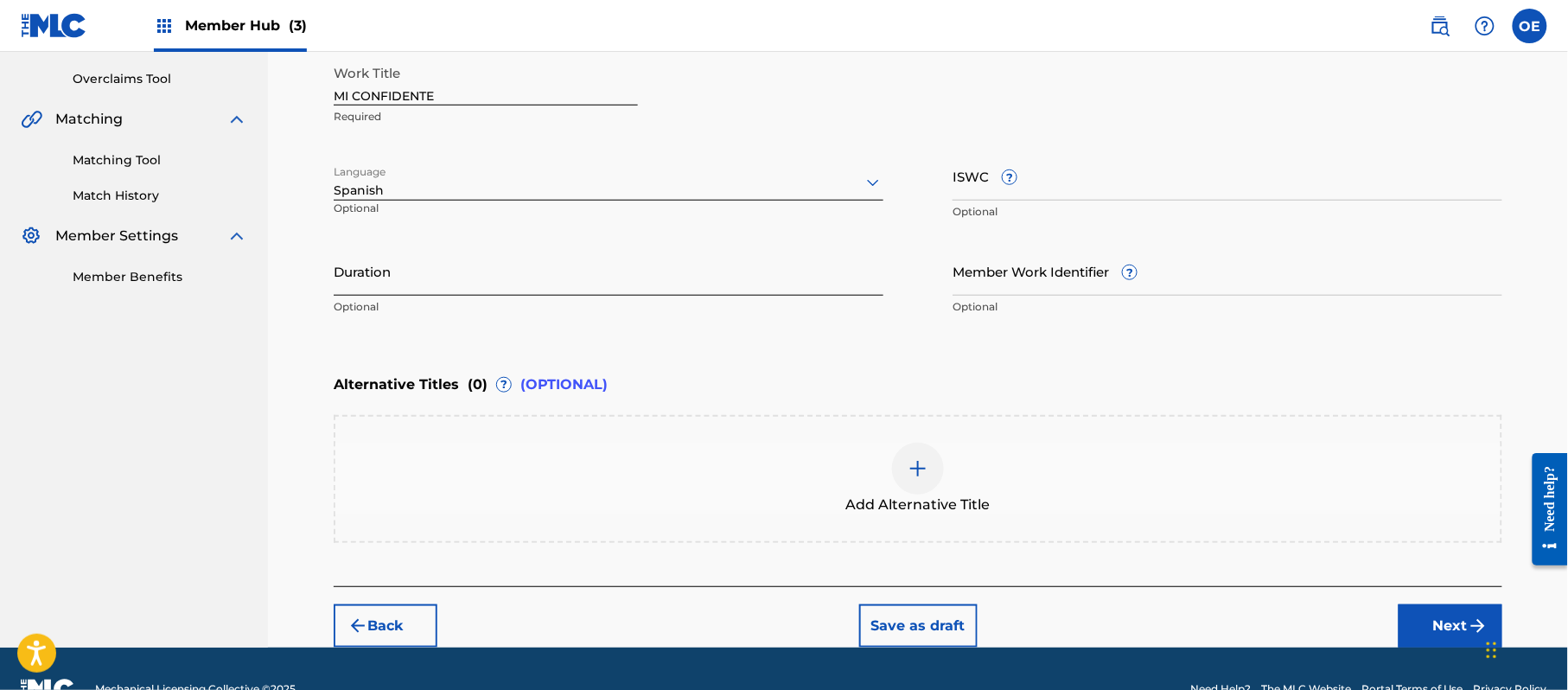
click at [522, 247] on div "Work Title MI CONFIDENTE Required Language option Spanish, selected. Select is …" at bounding box center [917, 191] width 1169 height 269
click at [522, 247] on input "Duration" at bounding box center [608, 270] width 550 height 49
type input "03:32"
click at [1425, 634] on button "Next" at bounding box center [1450, 626] width 104 height 44
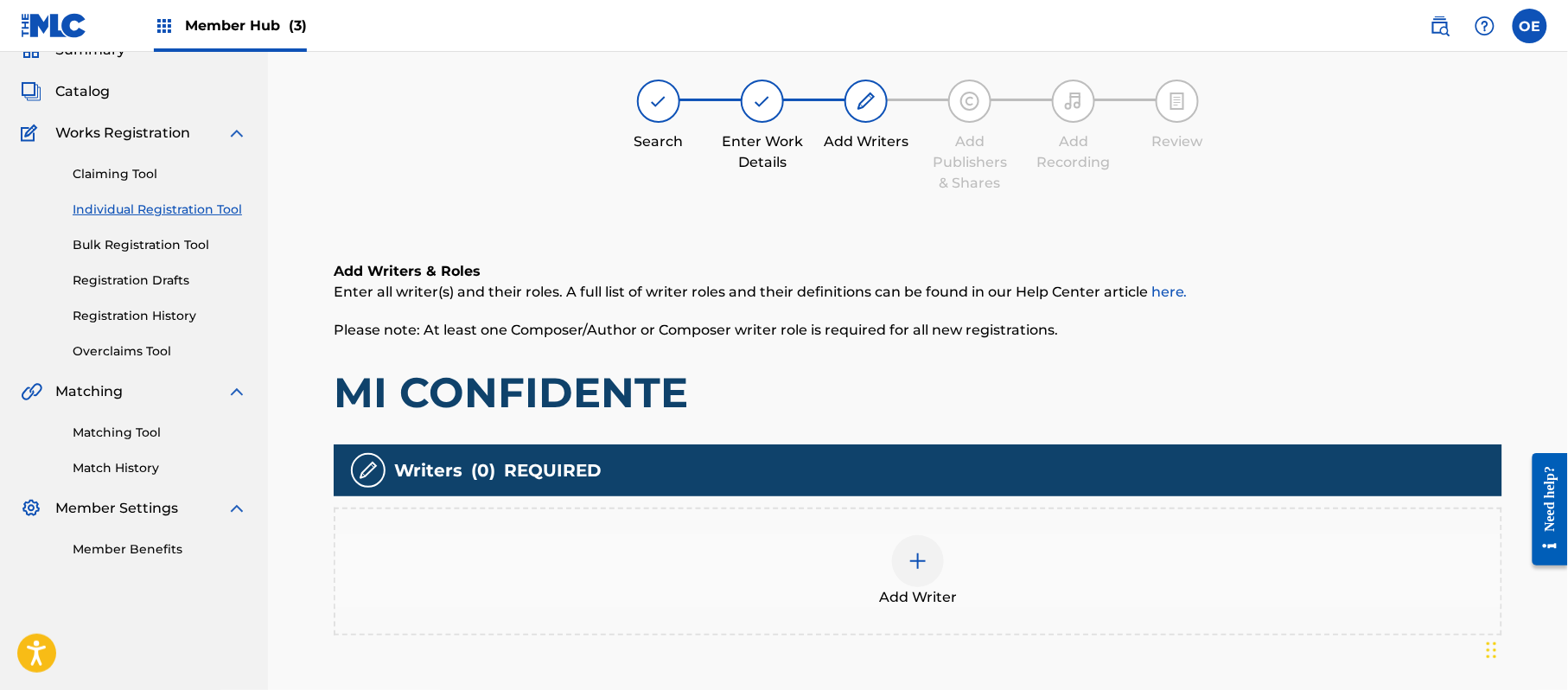
scroll to position [78, 0]
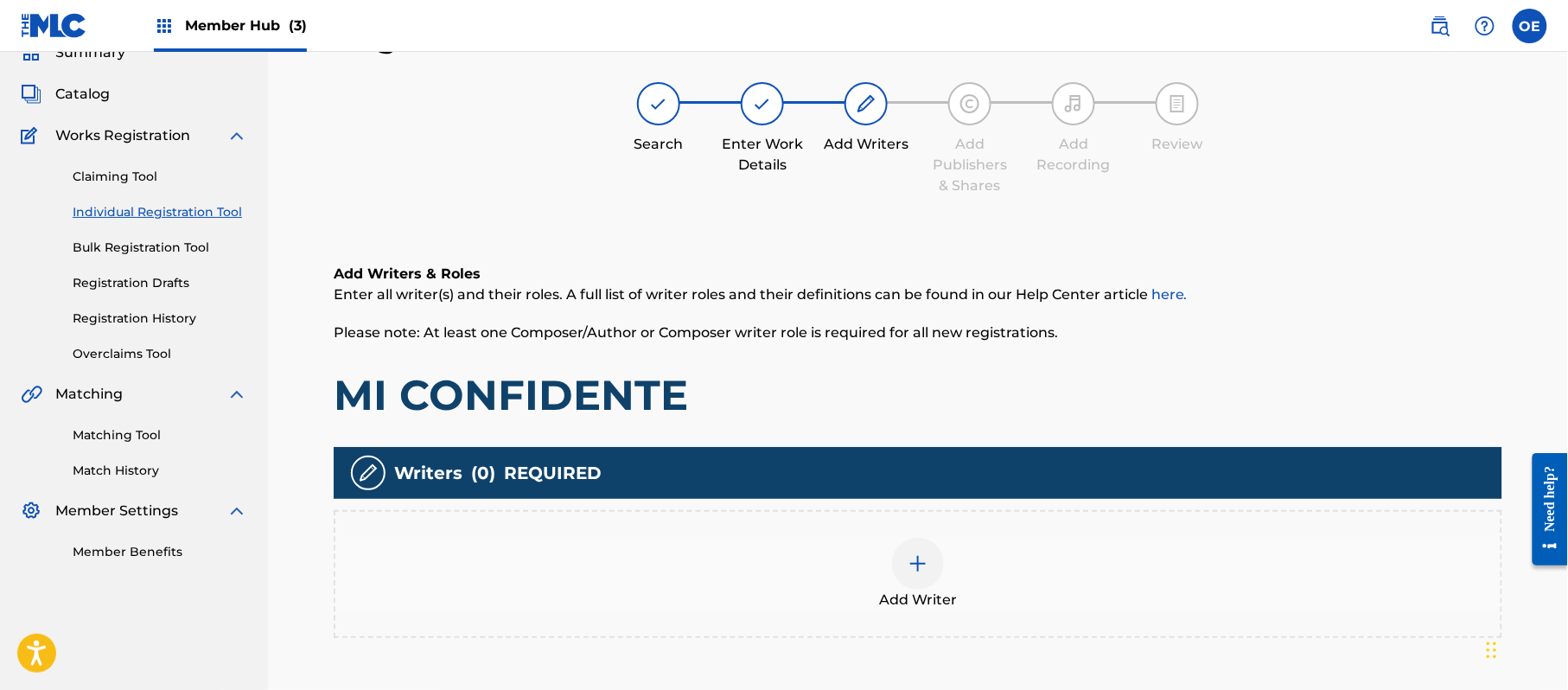
click at [865, 613] on div "Add Writer" at bounding box center [917, 574] width 1169 height 128
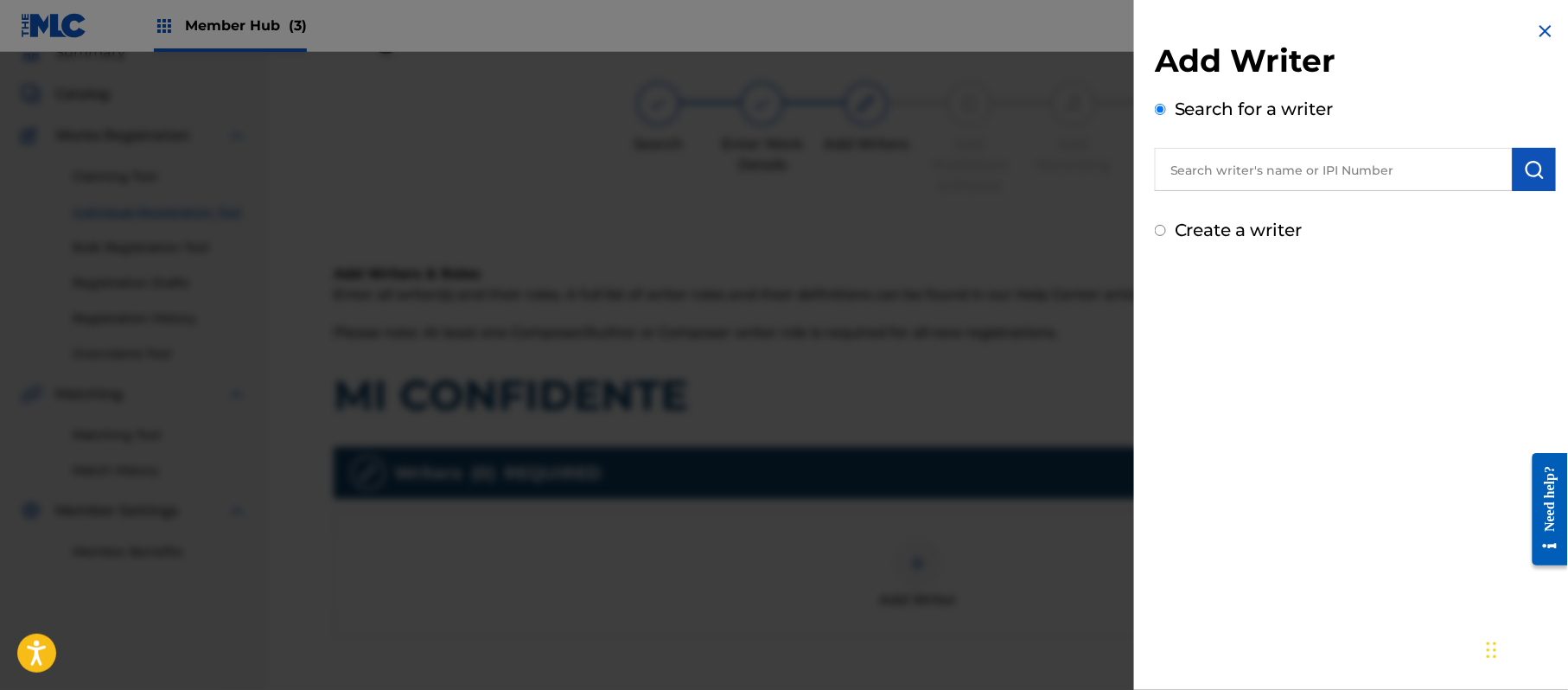
click at [1238, 225] on label "Create a writer" at bounding box center [1238, 230] width 128 height 20
radio input "true"
click at [1166, 225] on input "Create a writer" at bounding box center [1161, 231] width 11 height 11
radio input "false"
radio input "true"
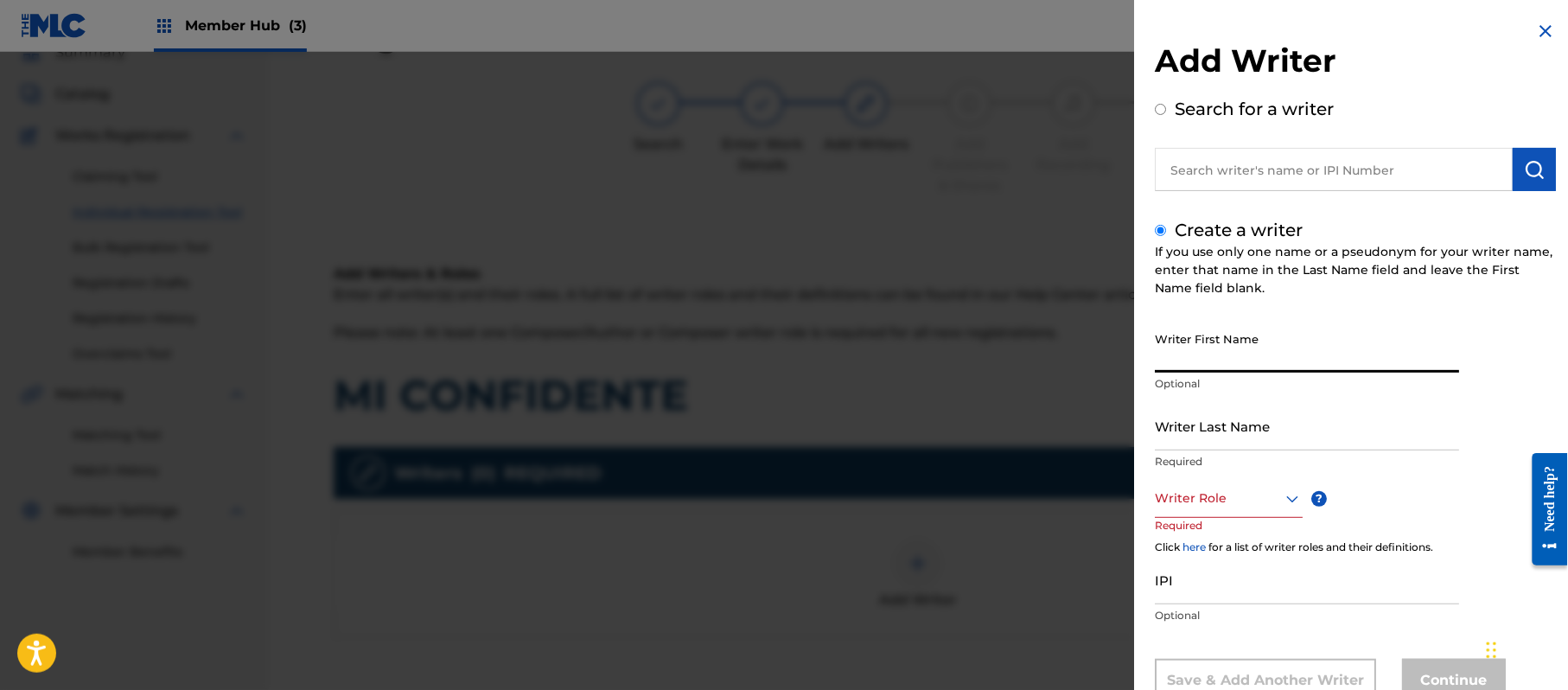
paste input "[PERSON_NAME]"
type input "[PERSON_NAME]"
paste input "[PERSON_NAME]"
type input "[PERSON_NAME]"
drag, startPoint x: 1256, startPoint y: 373, endPoint x: 1223, endPoint y: 371, distance: 33.1
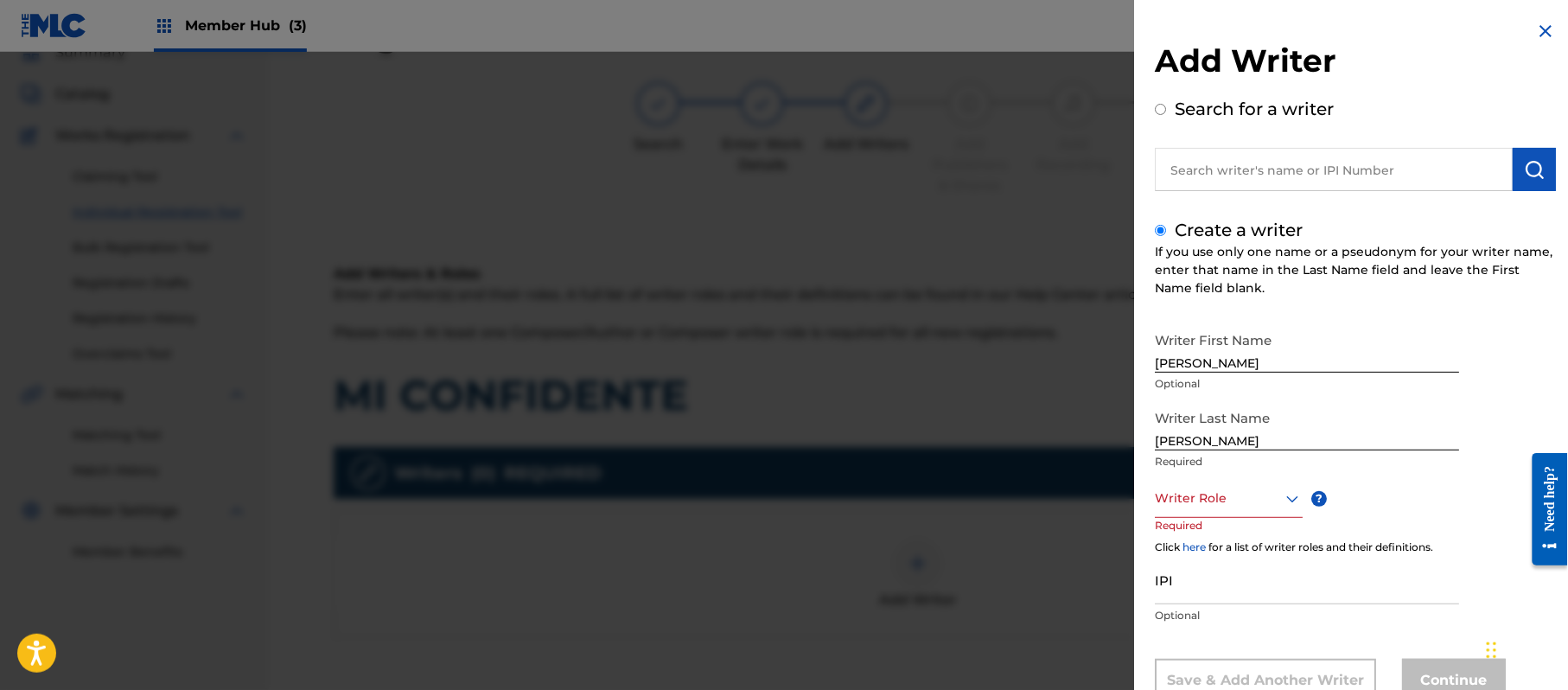
click at [1223, 371] on div "Writer First Name [PERSON_NAME] Optional" at bounding box center [1307, 362] width 305 height 78
drag, startPoint x: 1255, startPoint y: 364, endPoint x: 1198, endPoint y: 370, distance: 57.3
click at [1198, 370] on input "[PERSON_NAME]" at bounding box center [1307, 347] width 305 height 49
type input "[PERSON_NAME]"
drag, startPoint x: 1201, startPoint y: 440, endPoint x: 1073, endPoint y: 433, distance: 128.2
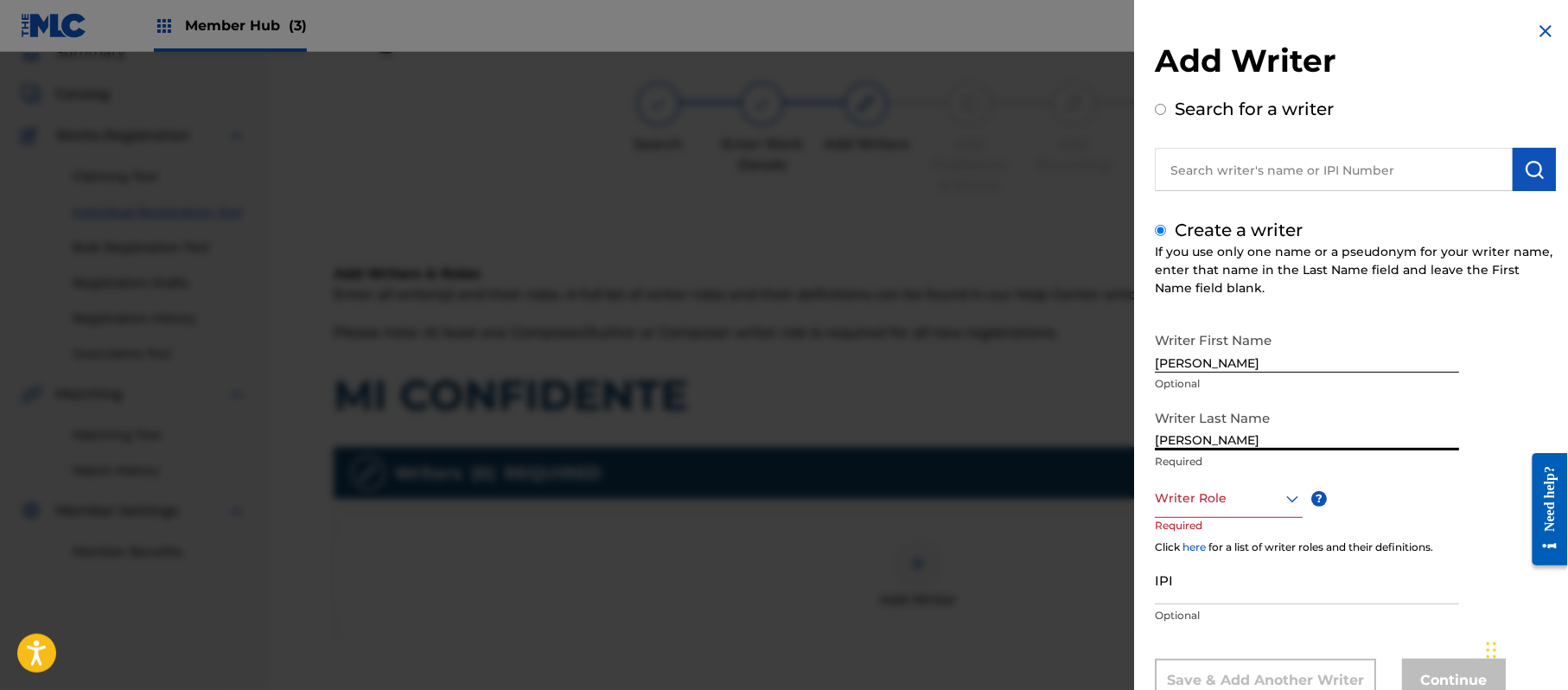
click at [1094, 438] on div "Add Writer Search for a writer Create a writer If you use only one name or a ps…" at bounding box center [784, 370] width 1568 height 638
type input "PAZ"
click at [1223, 496] on div "8 results available. Use Up and Down to choose options, press Enter to select t…" at bounding box center [1229, 498] width 148 height 39
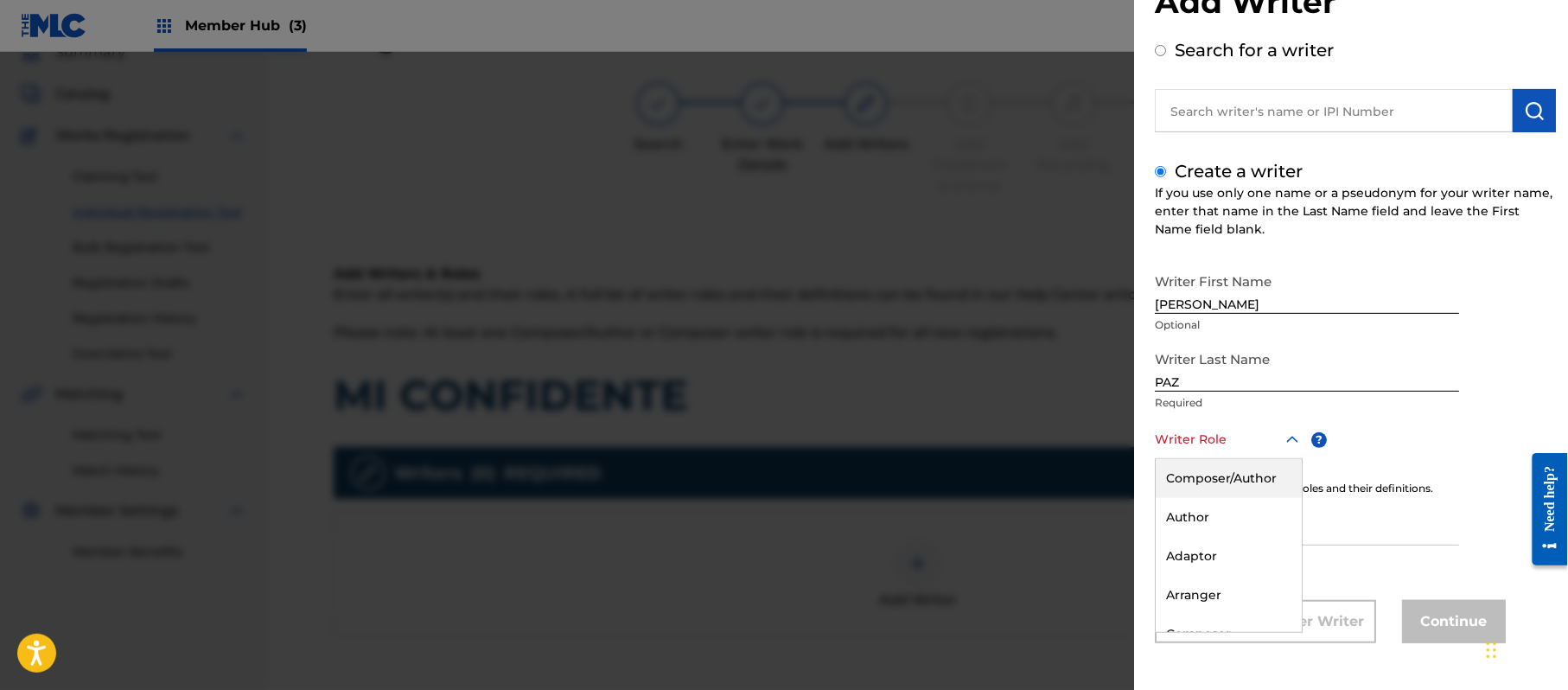
click at [1224, 476] on div "Composer/Author" at bounding box center [1229, 479] width 146 height 39
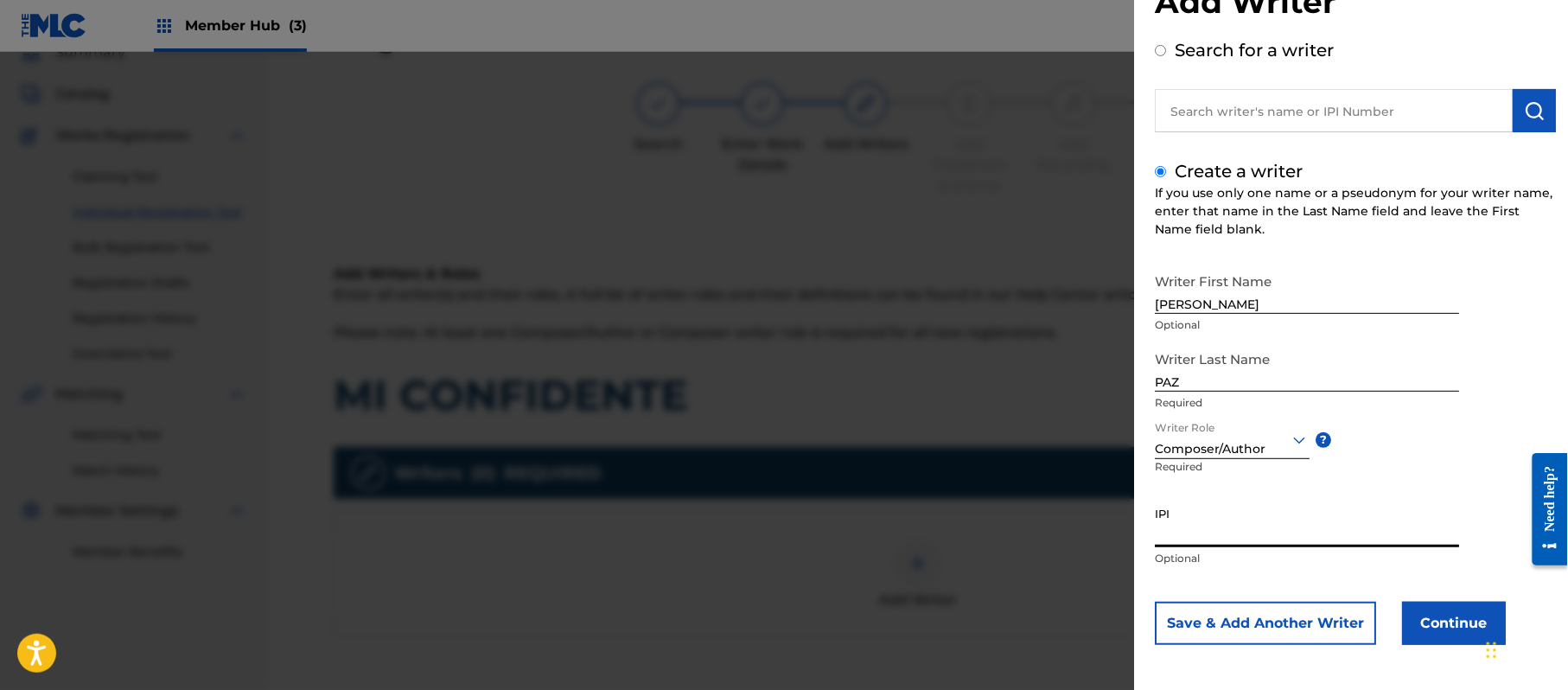
paste input "383824534"
type input "383824534"
click at [1425, 608] on button "Continue" at bounding box center [1454, 623] width 104 height 44
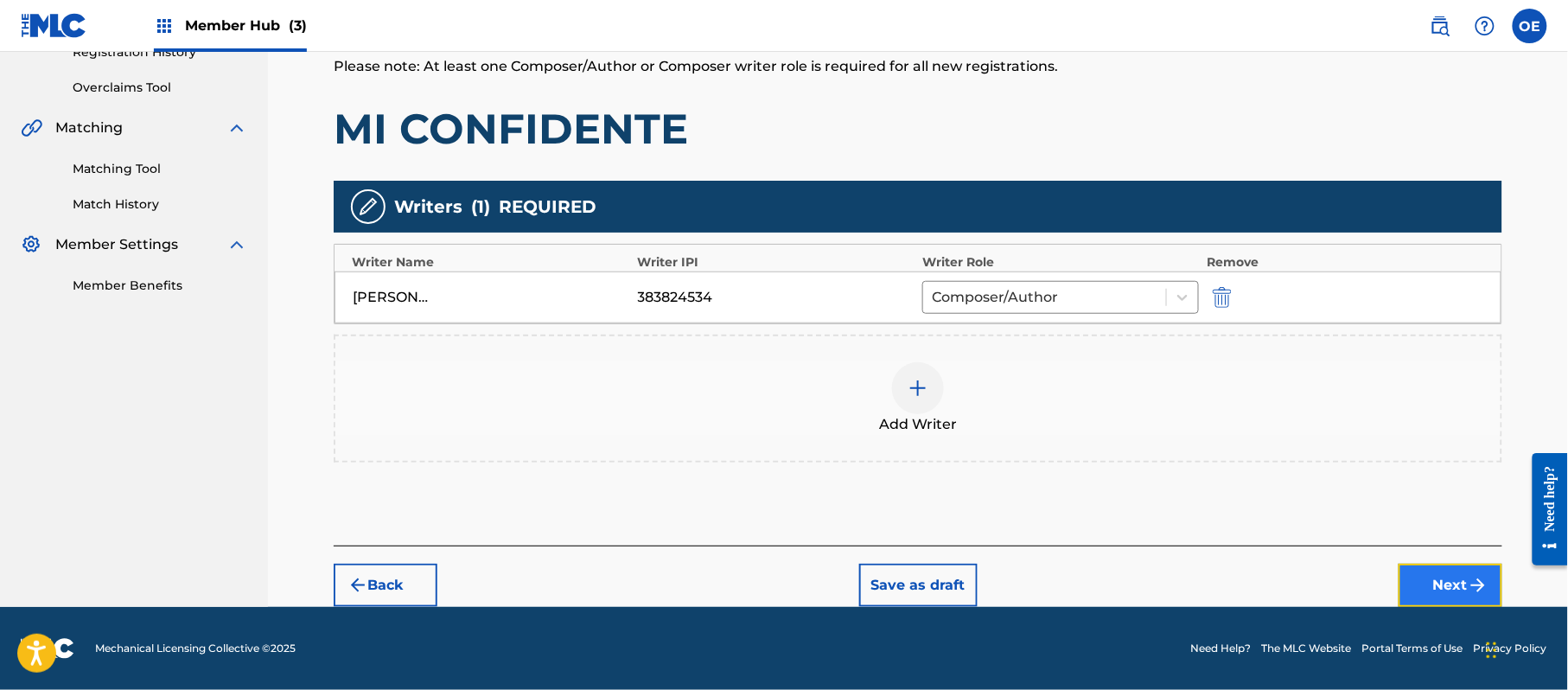
click at [1405, 586] on button "Next" at bounding box center [1450, 585] width 104 height 44
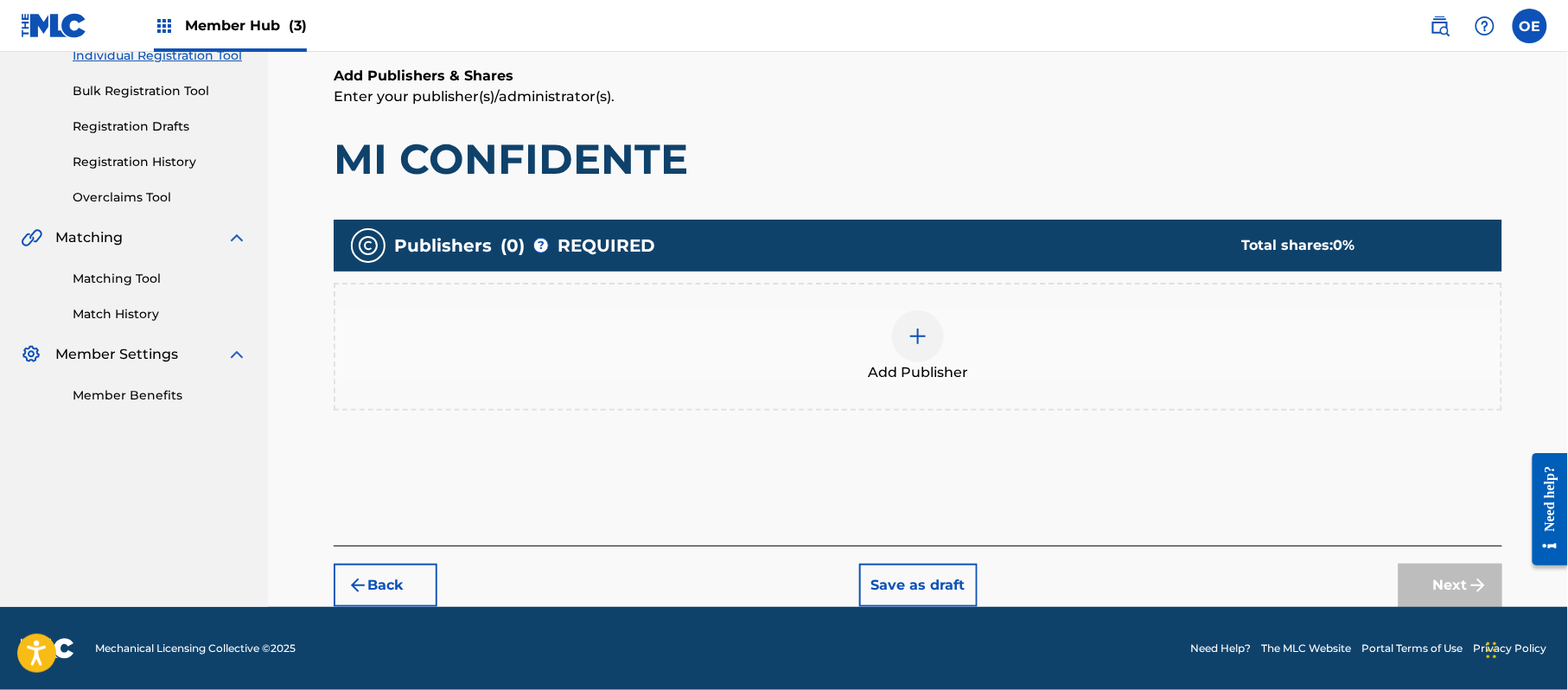
scroll to position [78, 0]
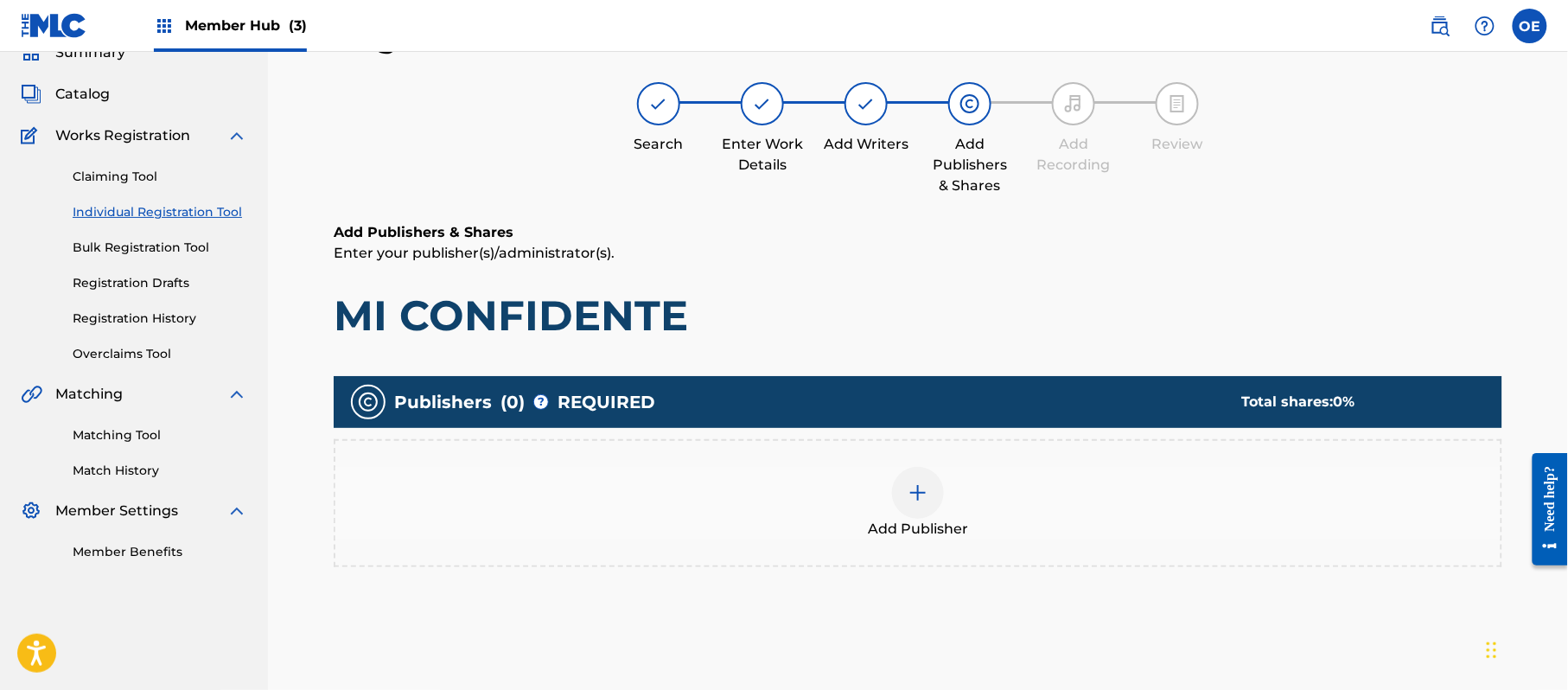
click at [975, 512] on div "Add Publisher" at bounding box center [917, 503] width 1165 height 72
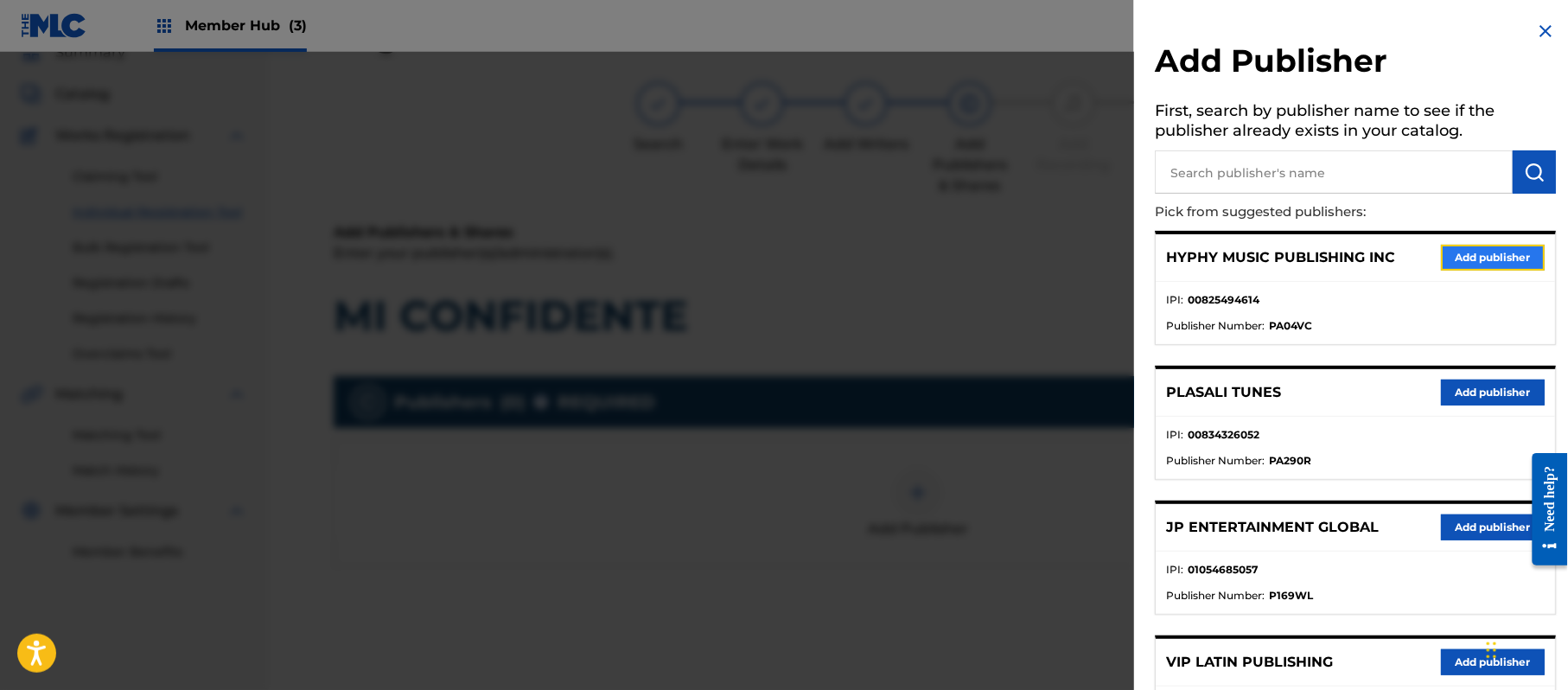
click at [1524, 249] on button "Add publisher" at bounding box center [1493, 257] width 104 height 26
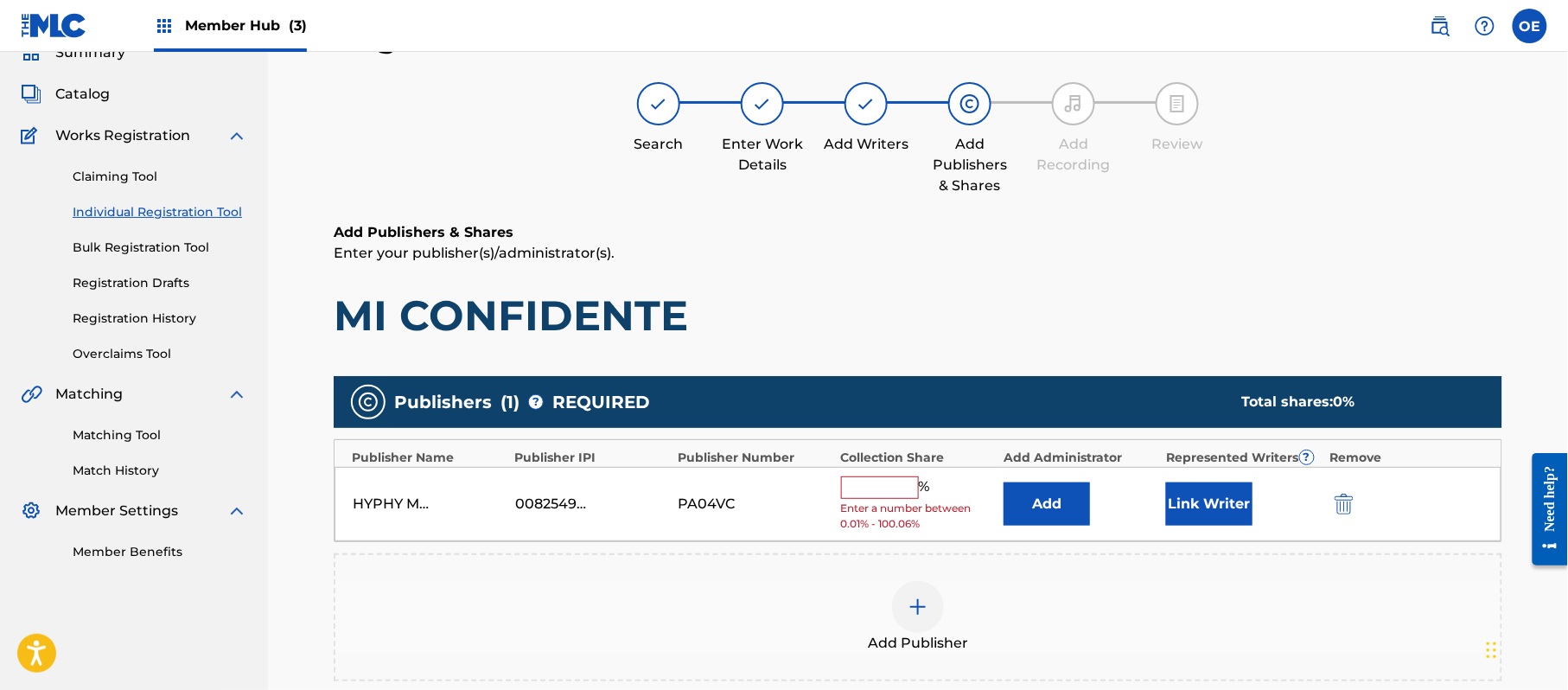
click at [871, 495] on input "text" at bounding box center [880, 488] width 78 height 22
type input "100"
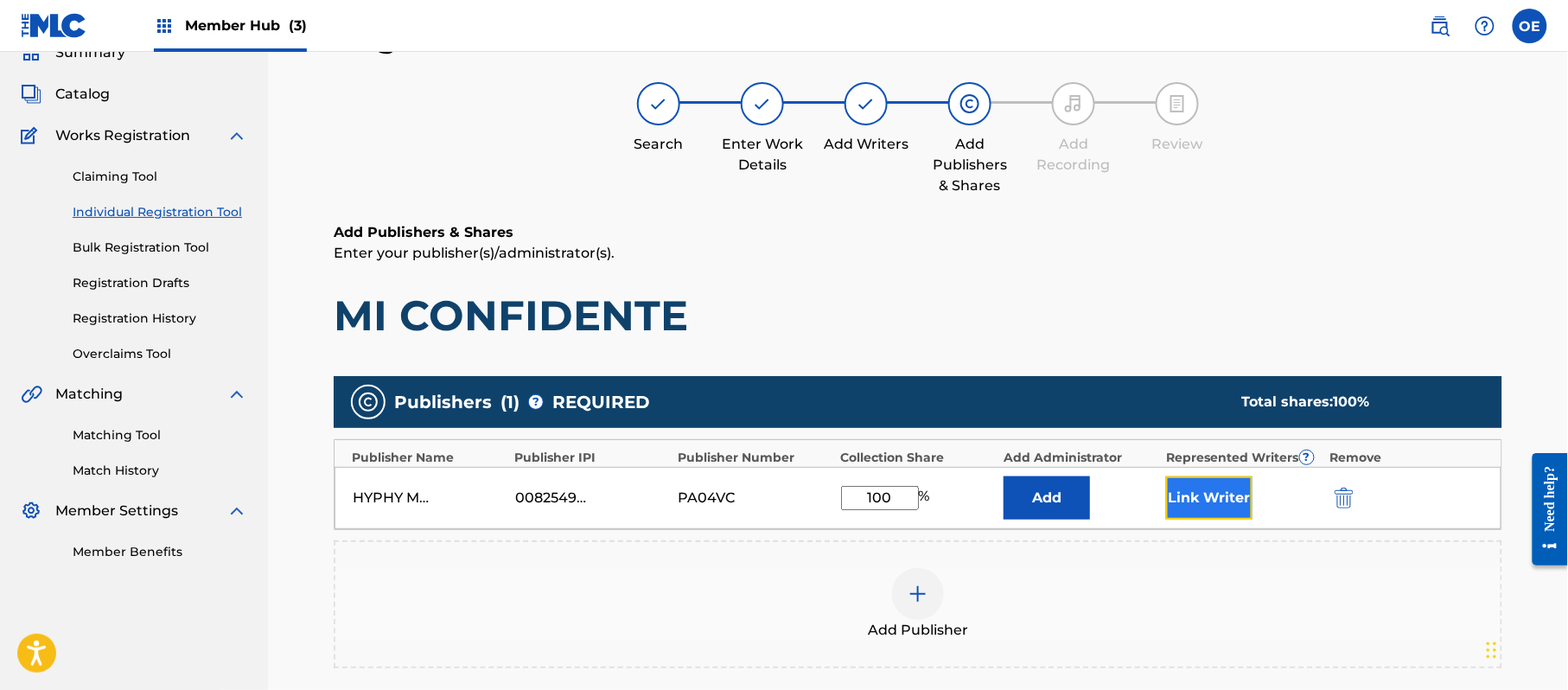
click at [1189, 500] on button "Link Writer" at bounding box center [1209, 498] width 86 height 44
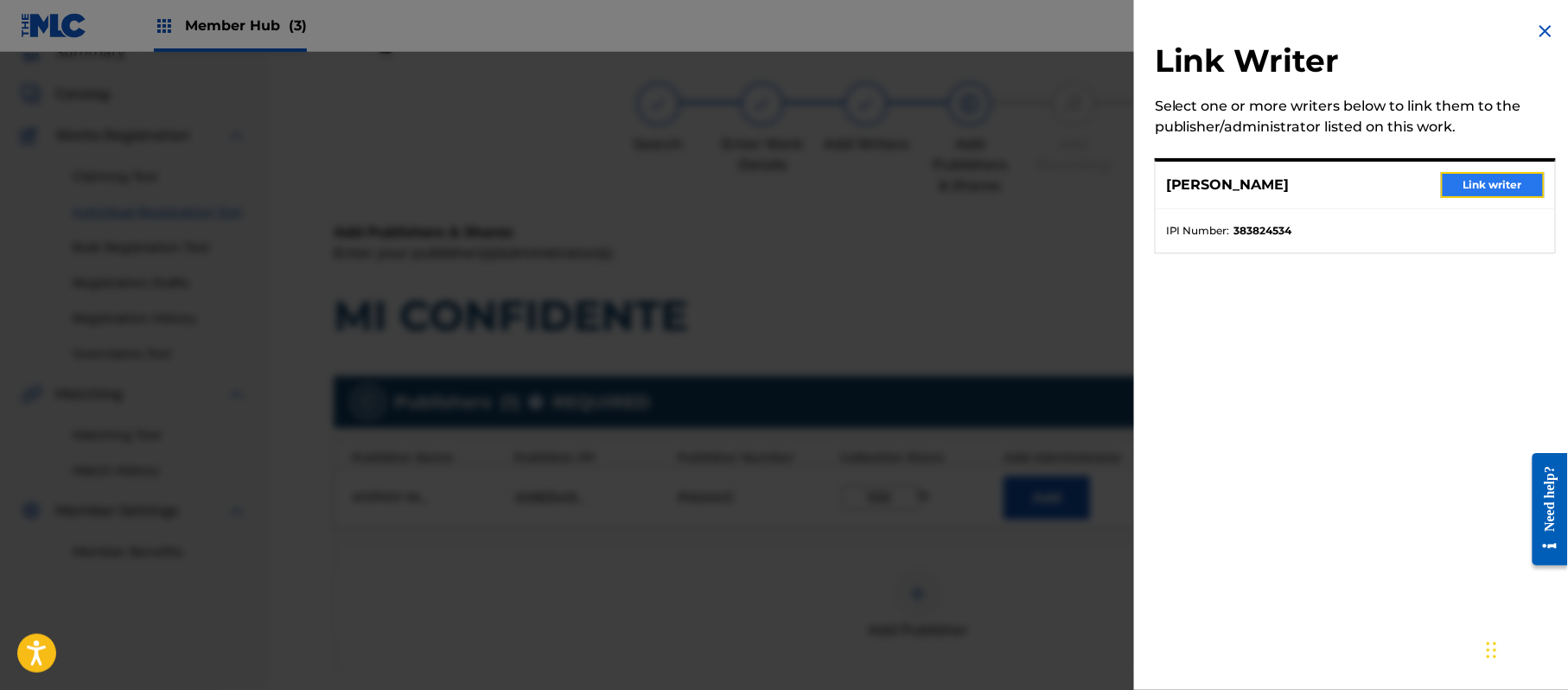
click at [1484, 172] on button "Link writer" at bounding box center [1493, 185] width 104 height 26
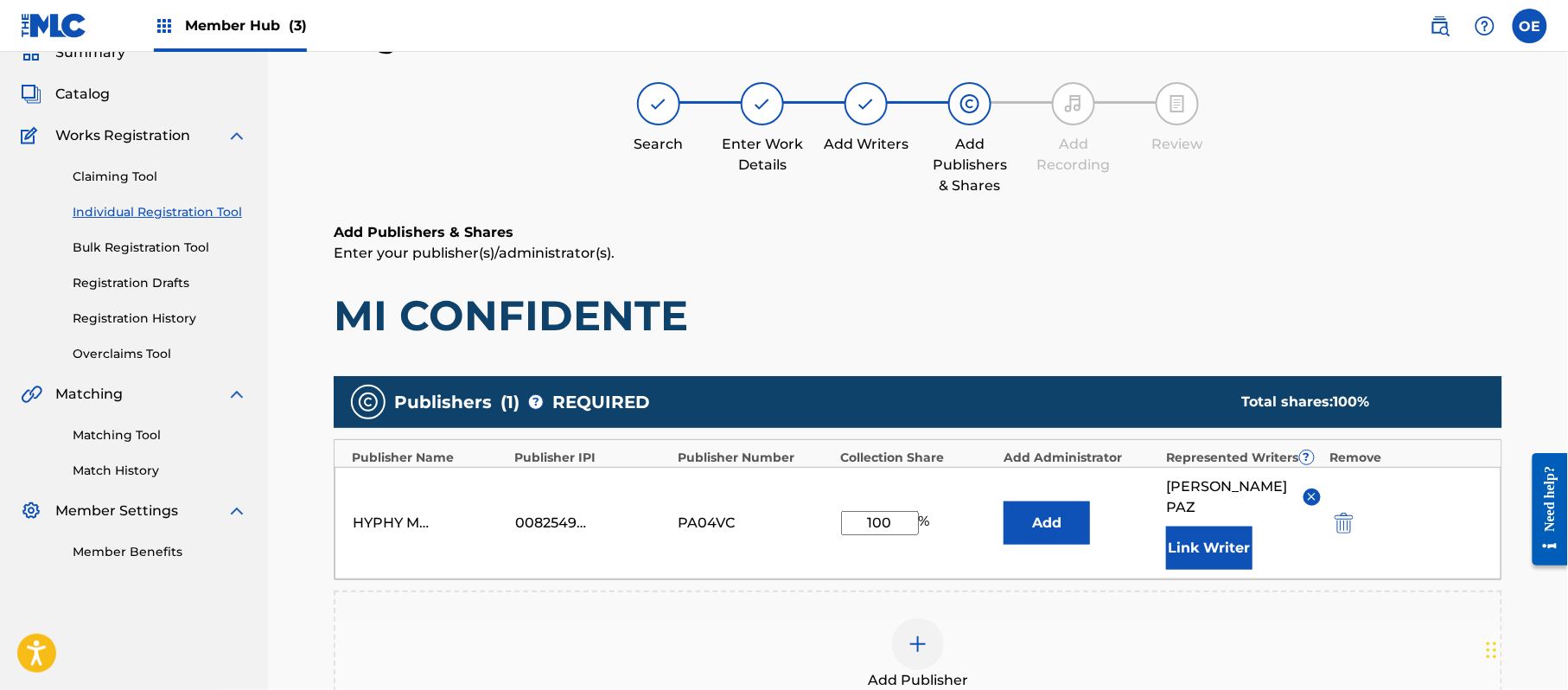
scroll to position [364, 0]
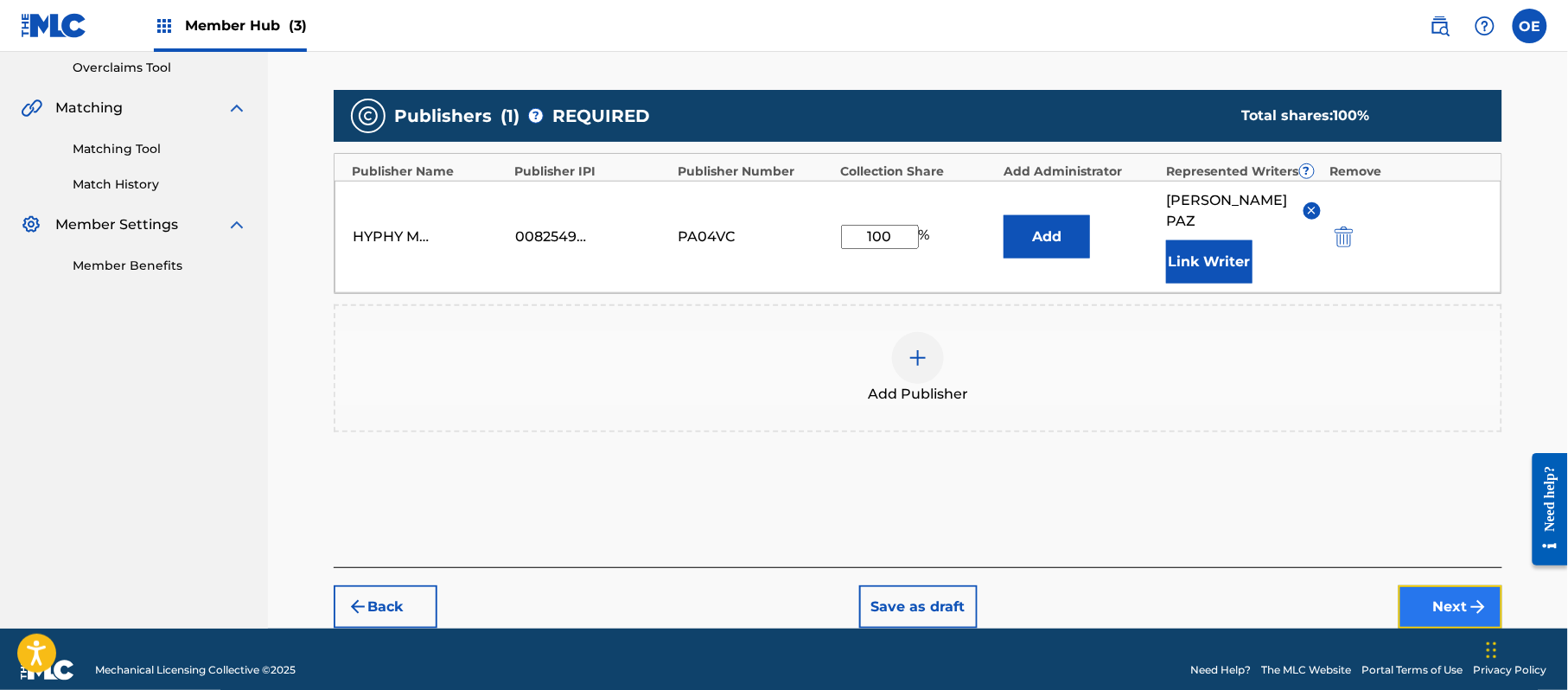
click at [1430, 585] on button "Next" at bounding box center [1450, 607] width 104 height 44
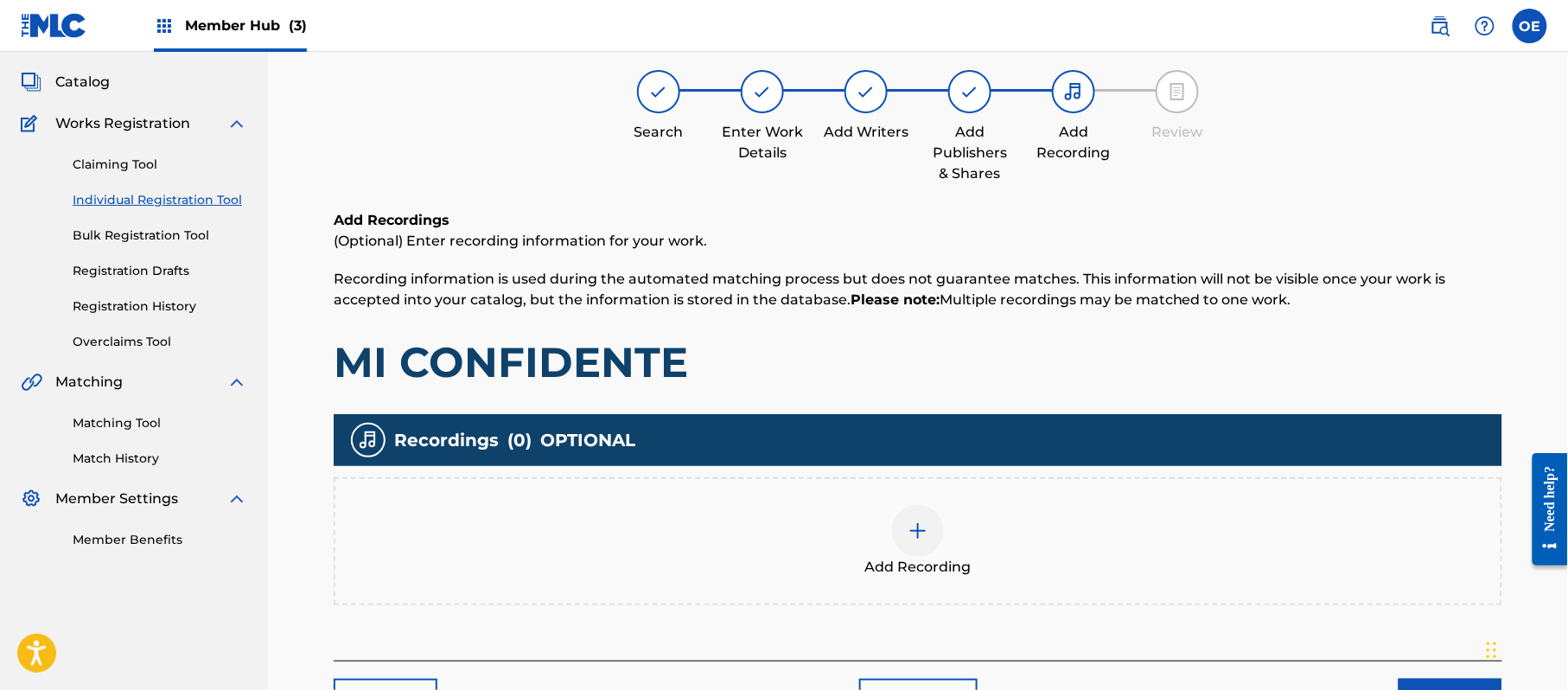
scroll to position [78, 0]
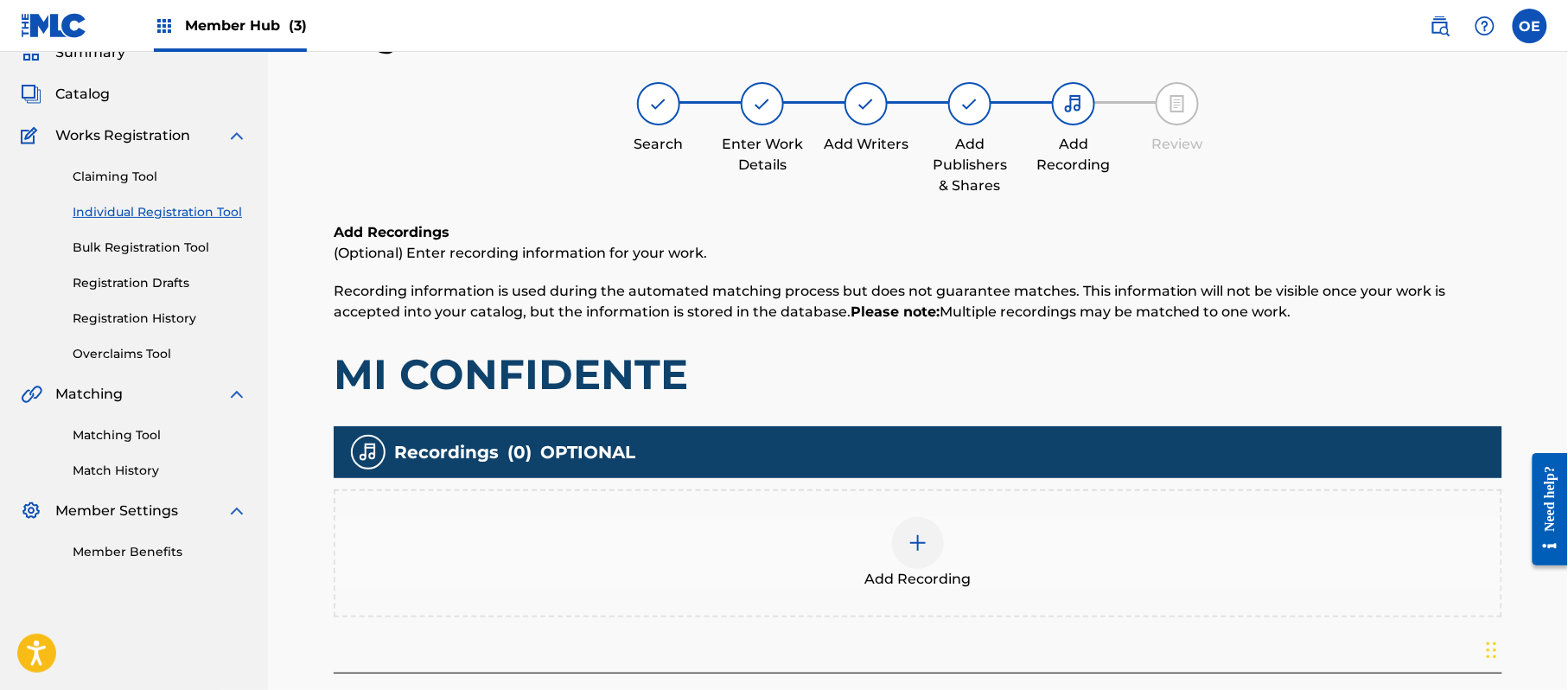
click at [918, 519] on div at bounding box center [918, 543] width 52 height 52
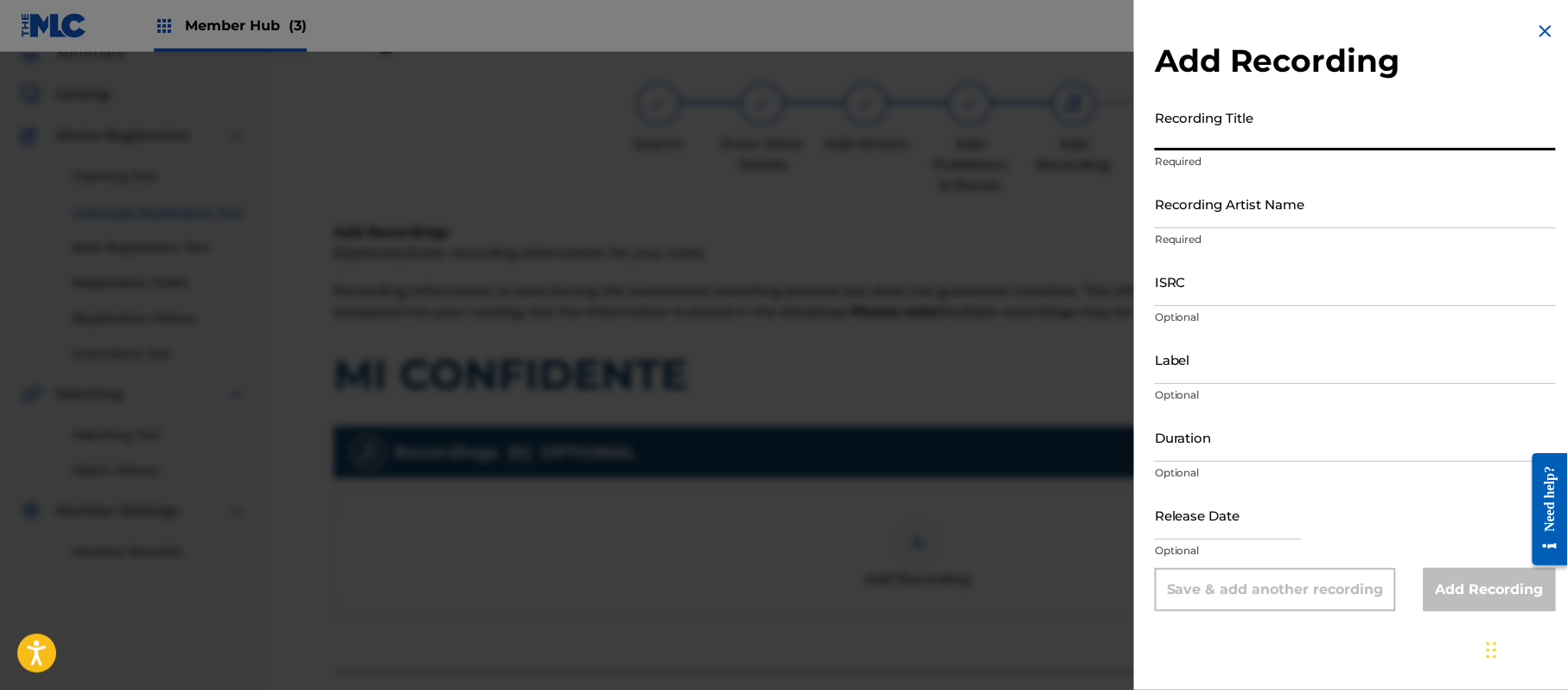
paste input "Mi Confidente"
type input "Mi Confidente"
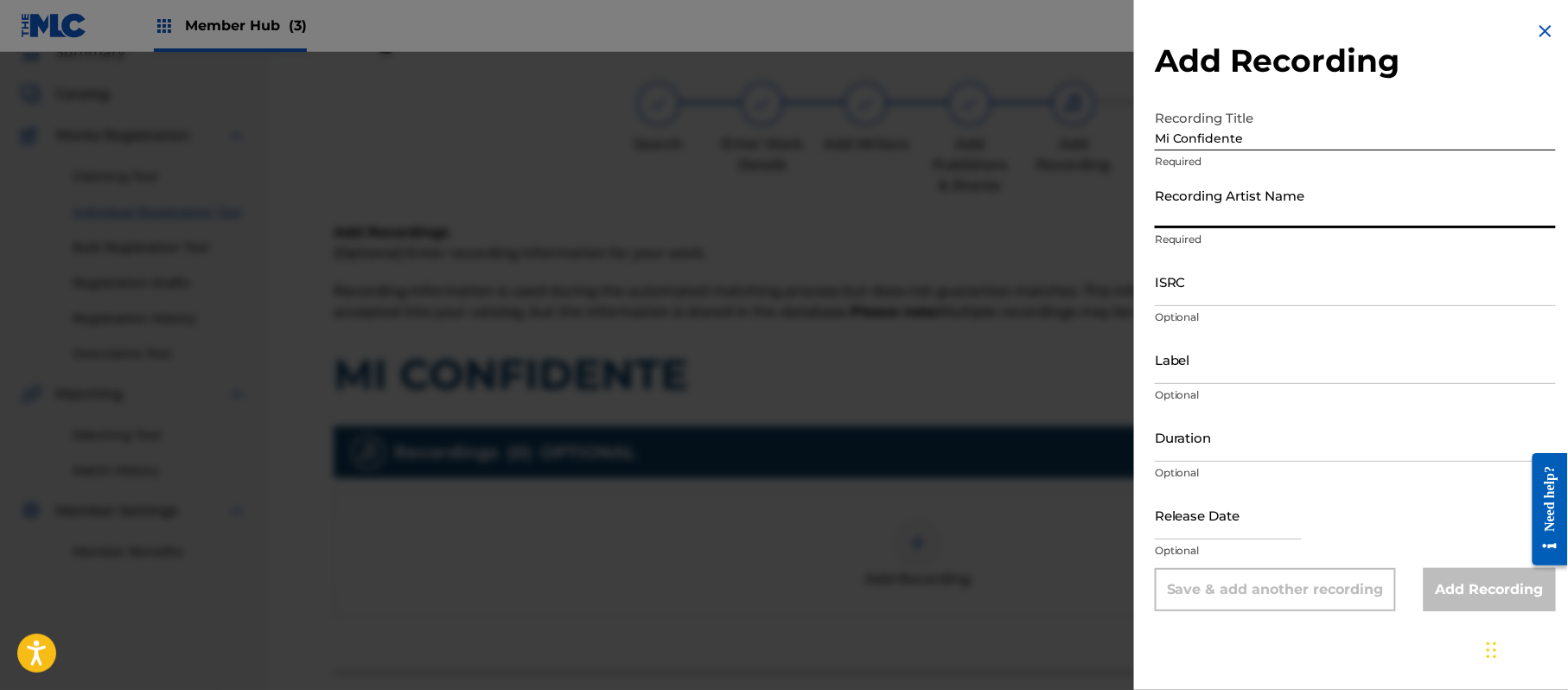
paste input "[PERSON_NAME]"
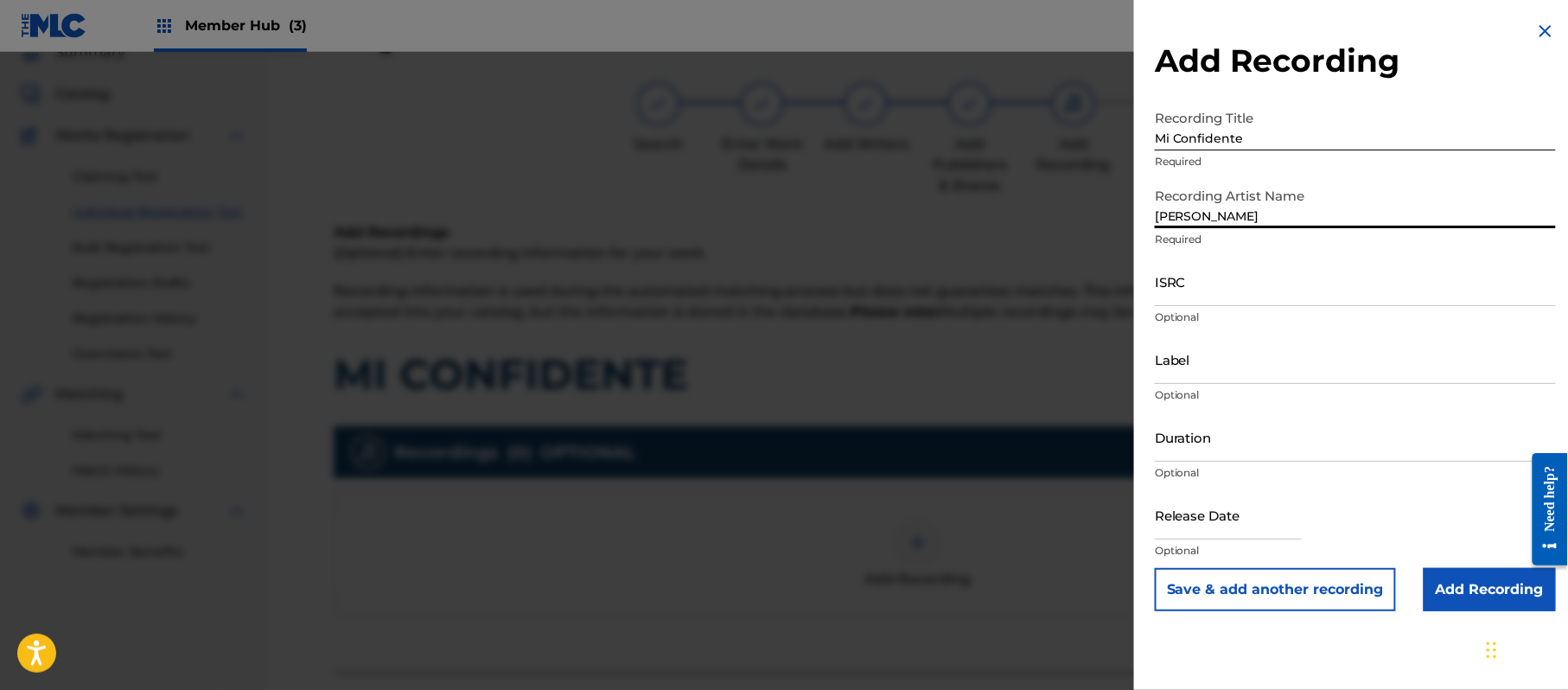
type input "[PERSON_NAME]"
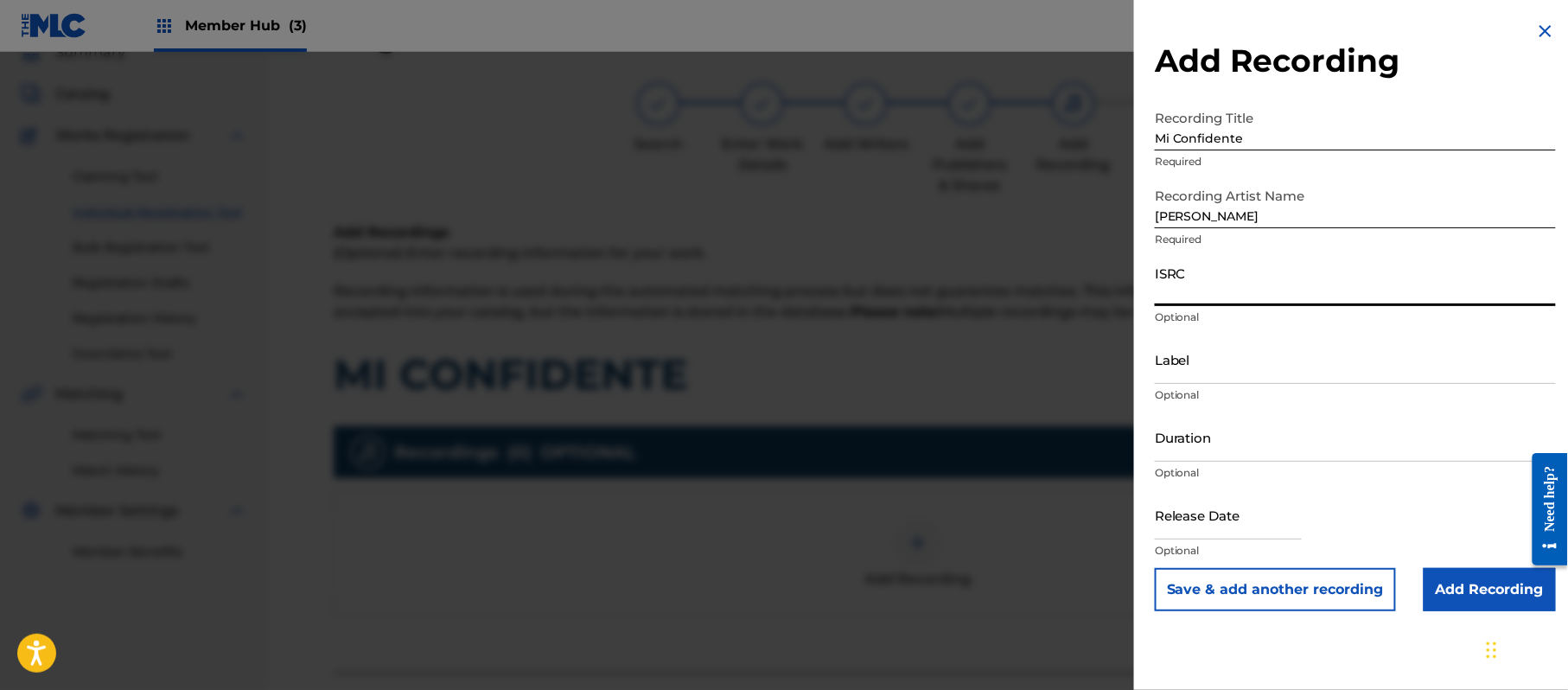
paste input "CA5KR1562259"
type input "CA5KR1562259"
paste input "3 Amigos Intertainment"
type input "3 Amigos Intertainment"
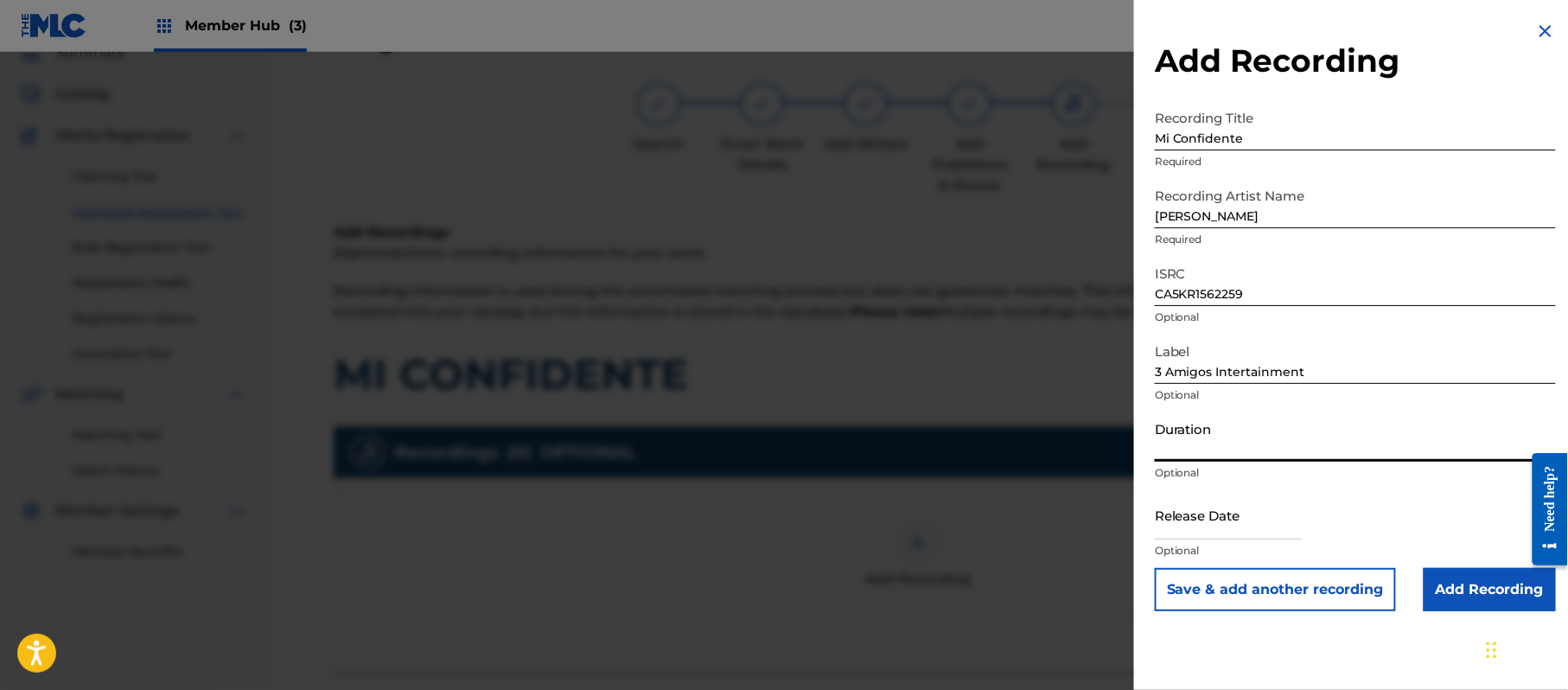
click at [1194, 437] on input "Duration" at bounding box center [1355, 436] width 401 height 49
type input "03:32"
click at [1211, 508] on input "text" at bounding box center [1228, 515] width 147 height 49
select select "8"
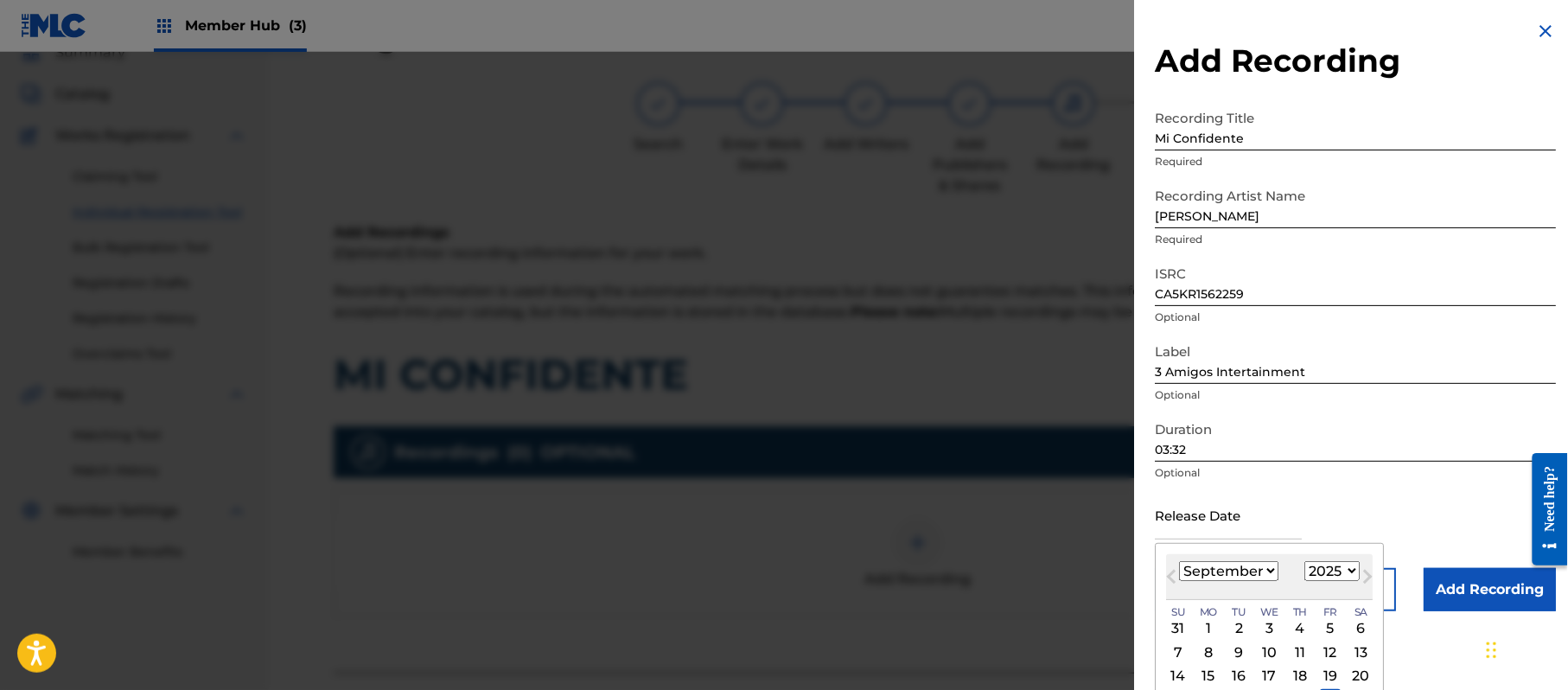
click at [1355, 571] on select "1899 1900 1901 1902 1903 1904 1905 1906 1907 1908 1909 1910 1911 1912 1913 1914…" at bounding box center [1332, 571] width 56 height 19
select select "2017"
click at [1308, 561] on select "1899 1900 1901 1902 1903 1904 1905 1906 1907 1908 1909 1910 1911 1912 1913 1914…" at bounding box center [1332, 571] width 56 height 19
drag, startPoint x: 1239, startPoint y: 575, endPoint x: 1235, endPoint y: 561, distance: 14.6
click at [1239, 575] on select "January February March April May June July August September October November De…" at bounding box center [1228, 571] width 99 height 19
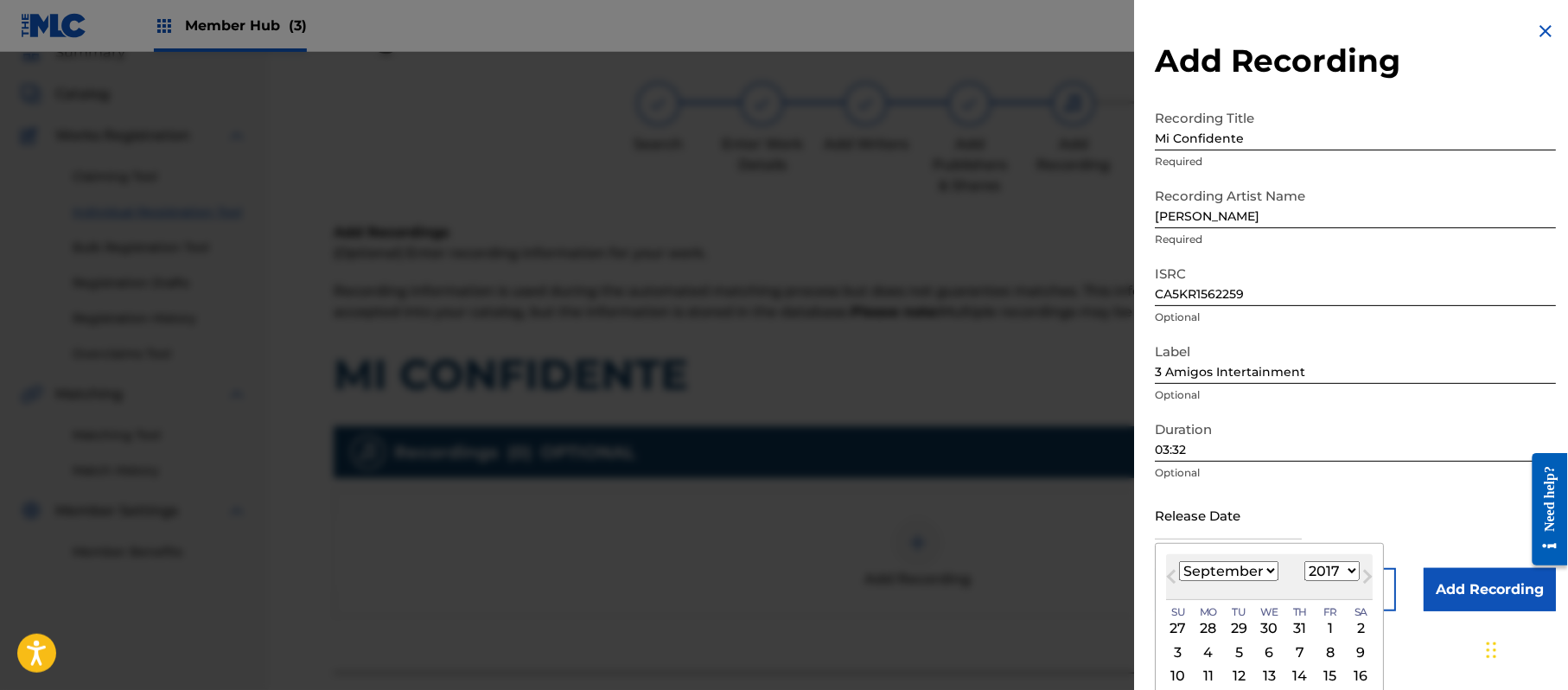
select select "6"
click at [1180, 561] on select "January February March April May June July August September October November De…" at bounding box center [1228, 571] width 99 height 19
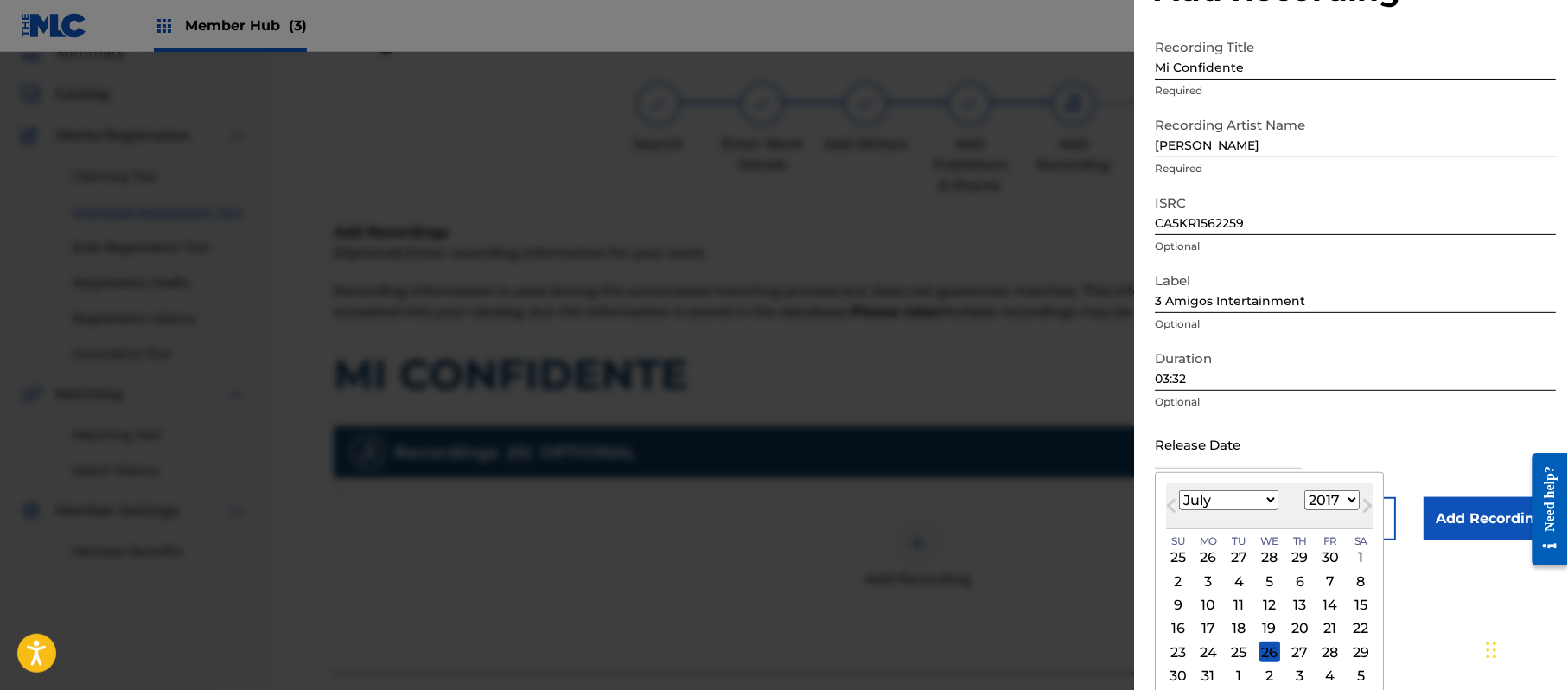
scroll to position [104, 0]
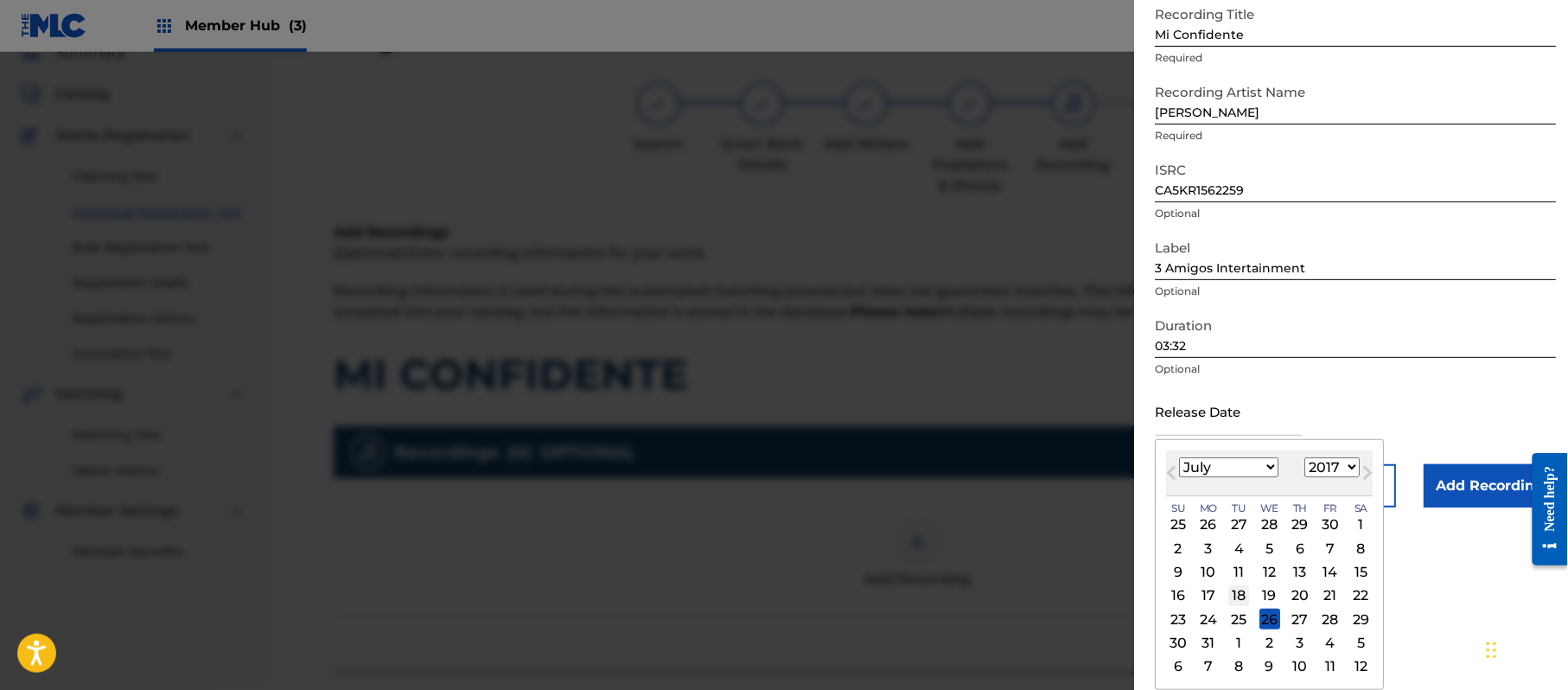
click at [1247, 593] on div "18" at bounding box center [1238, 596] width 20 height 20
type input "[DATE]"
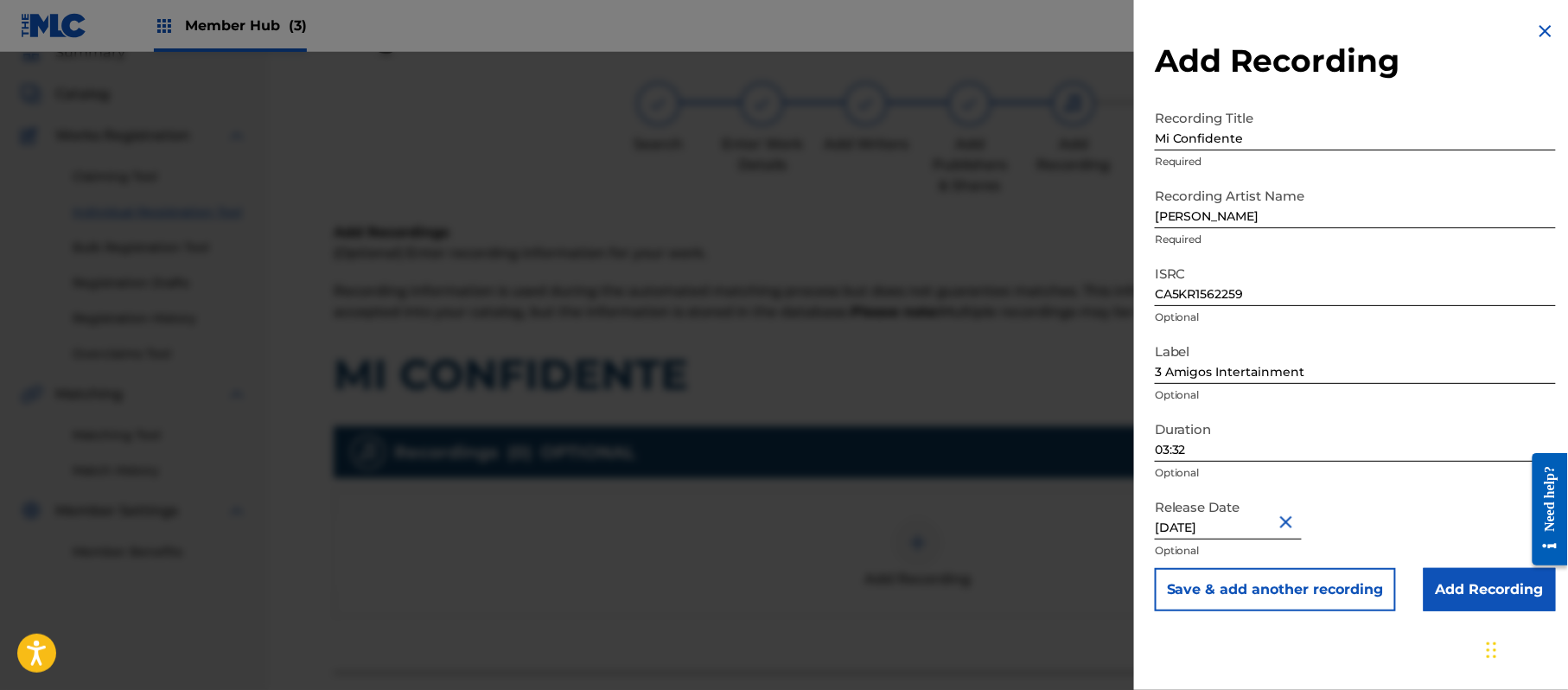
scroll to position [0, 0]
click at [1506, 594] on input "Add Recording" at bounding box center [1489, 590] width 132 height 44
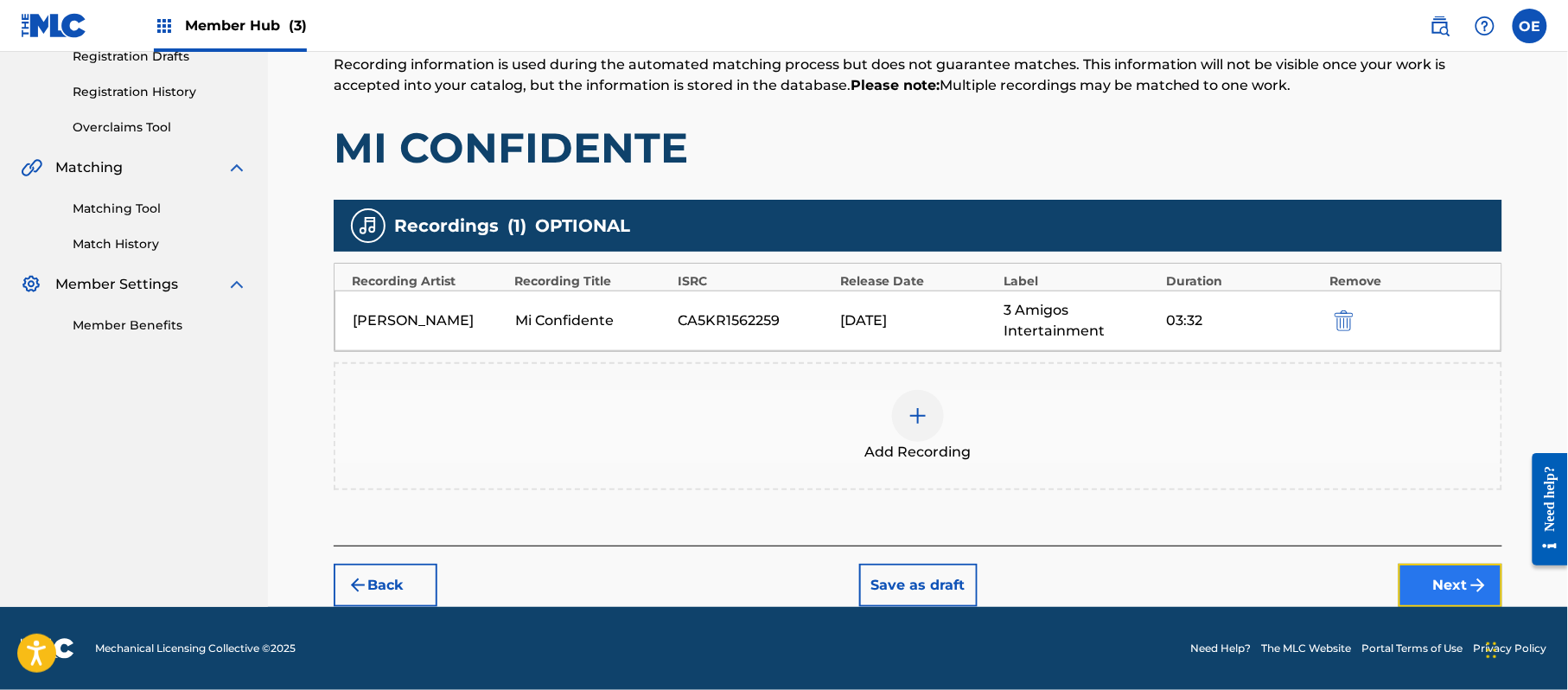
click at [1453, 576] on button "Next" at bounding box center [1450, 585] width 104 height 44
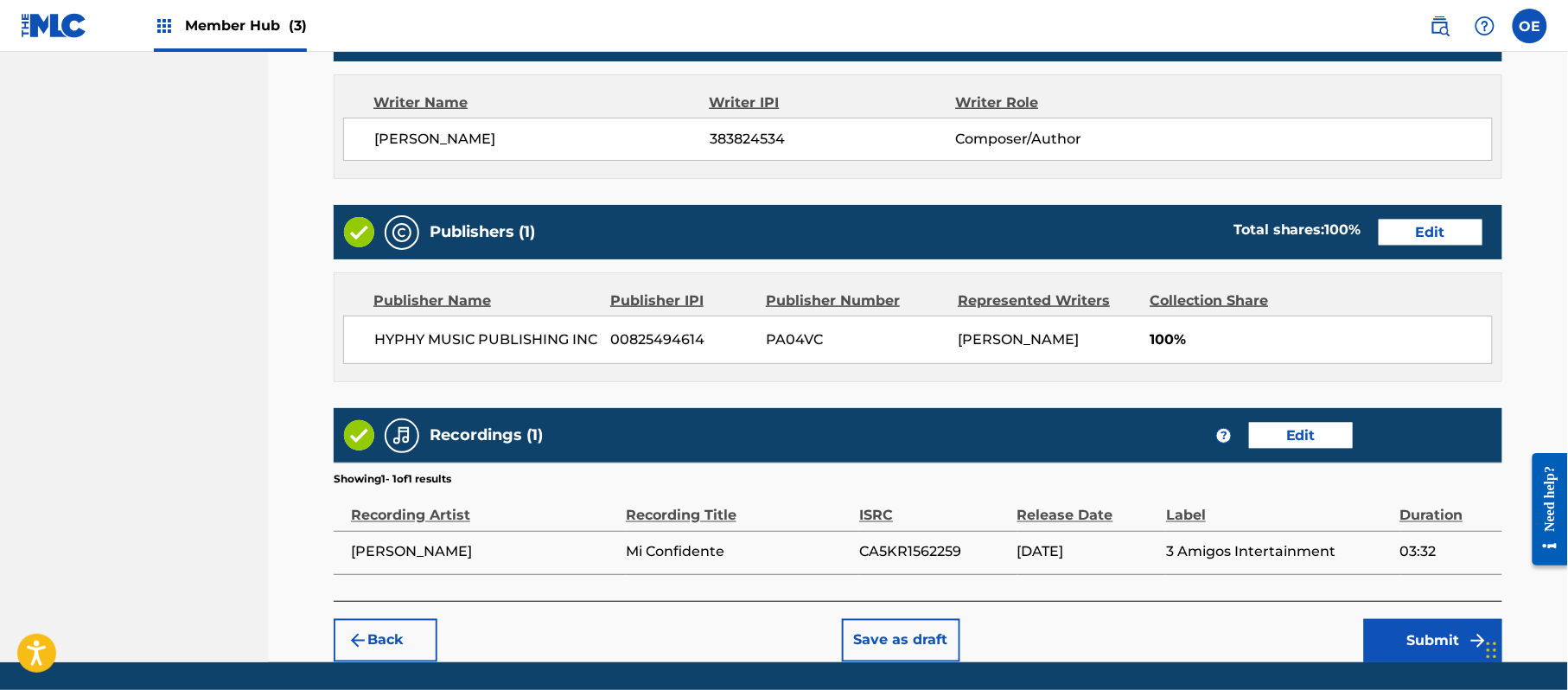
scroll to position [773, 0]
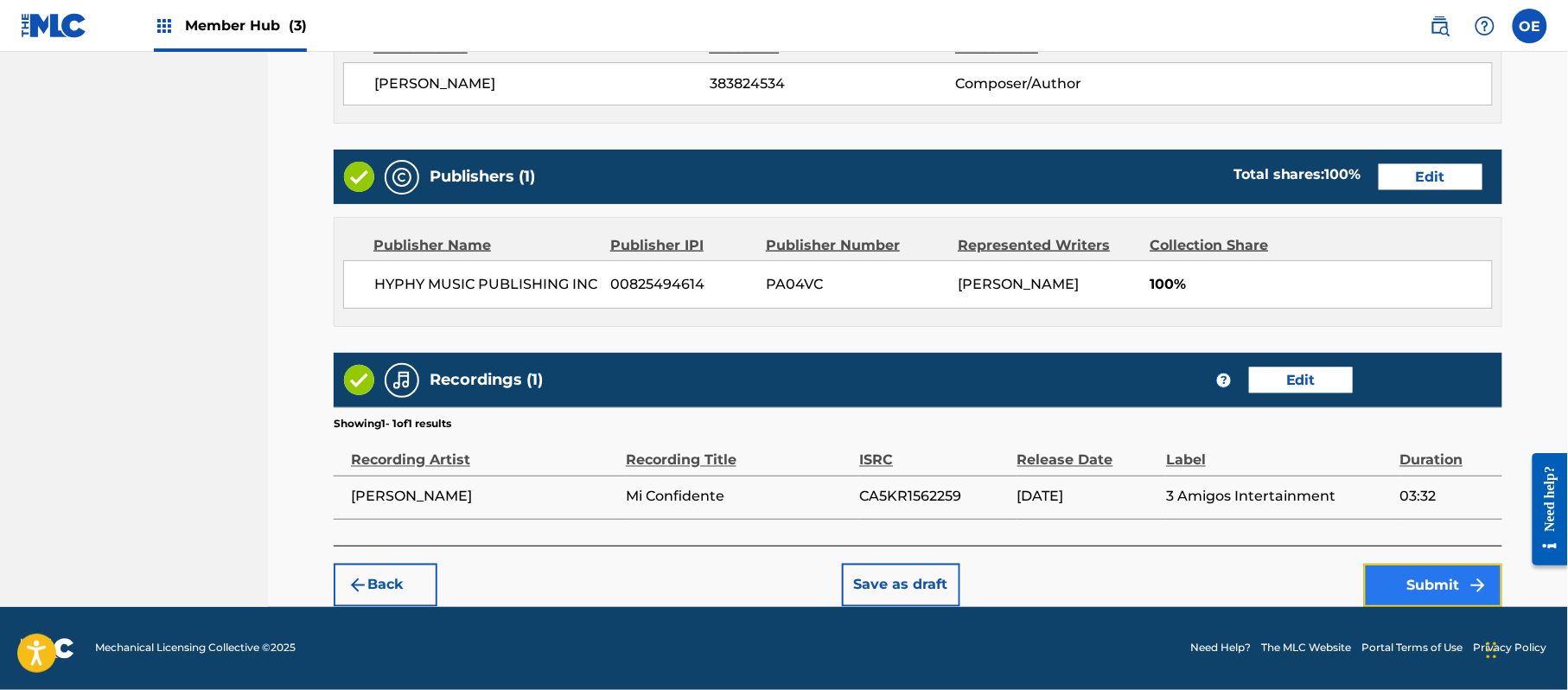
click at [1388, 578] on button "Submit" at bounding box center [1433, 585] width 138 height 44
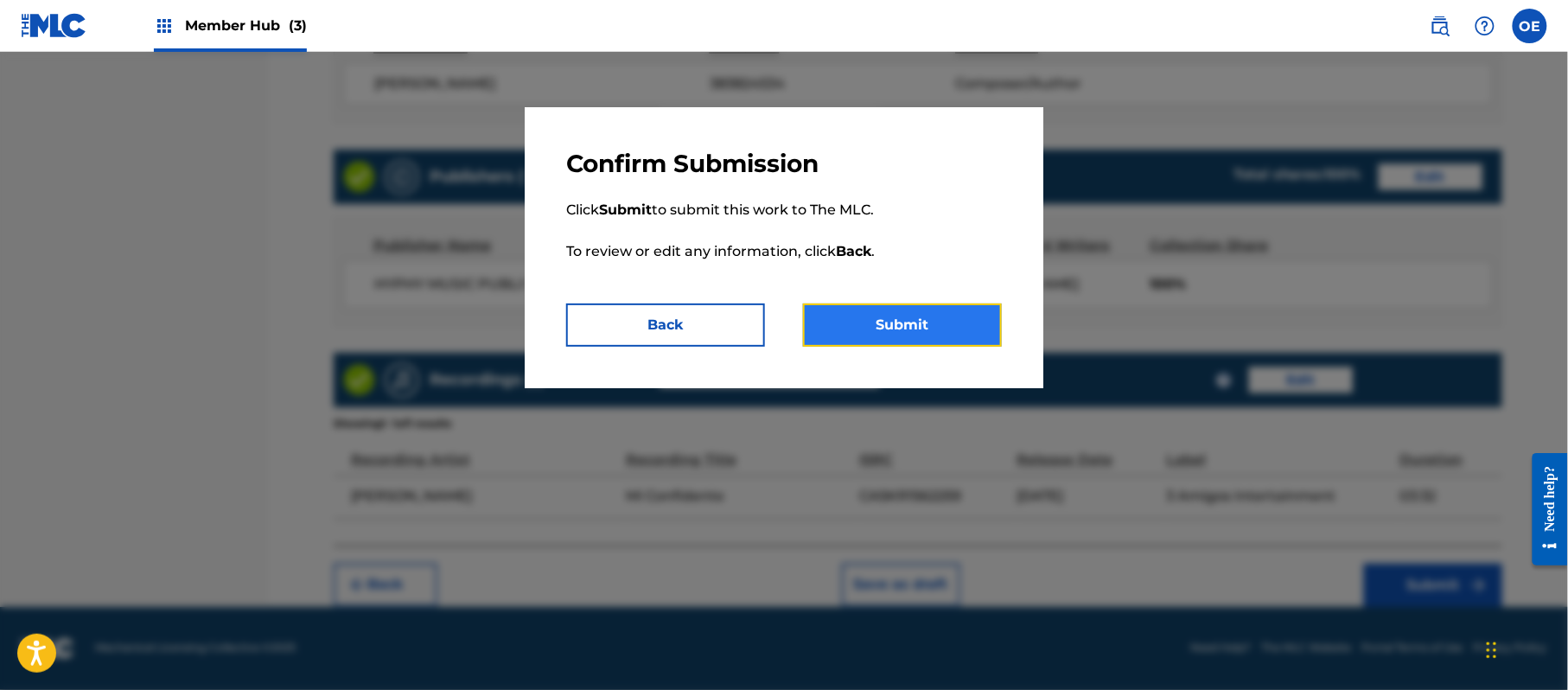
click at [896, 331] on button "Submit" at bounding box center [902, 325] width 199 height 44
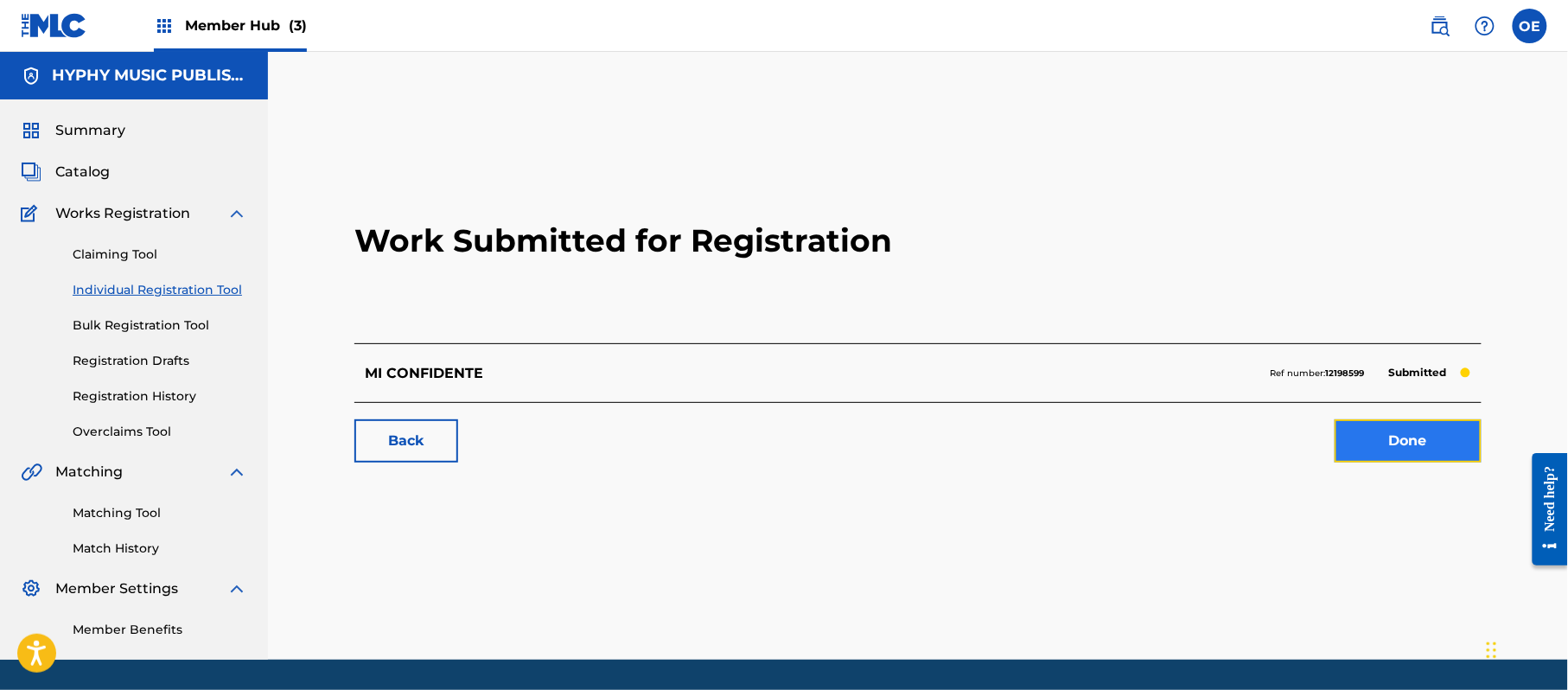
click at [1412, 440] on link "Done" at bounding box center [1408, 441] width 147 height 44
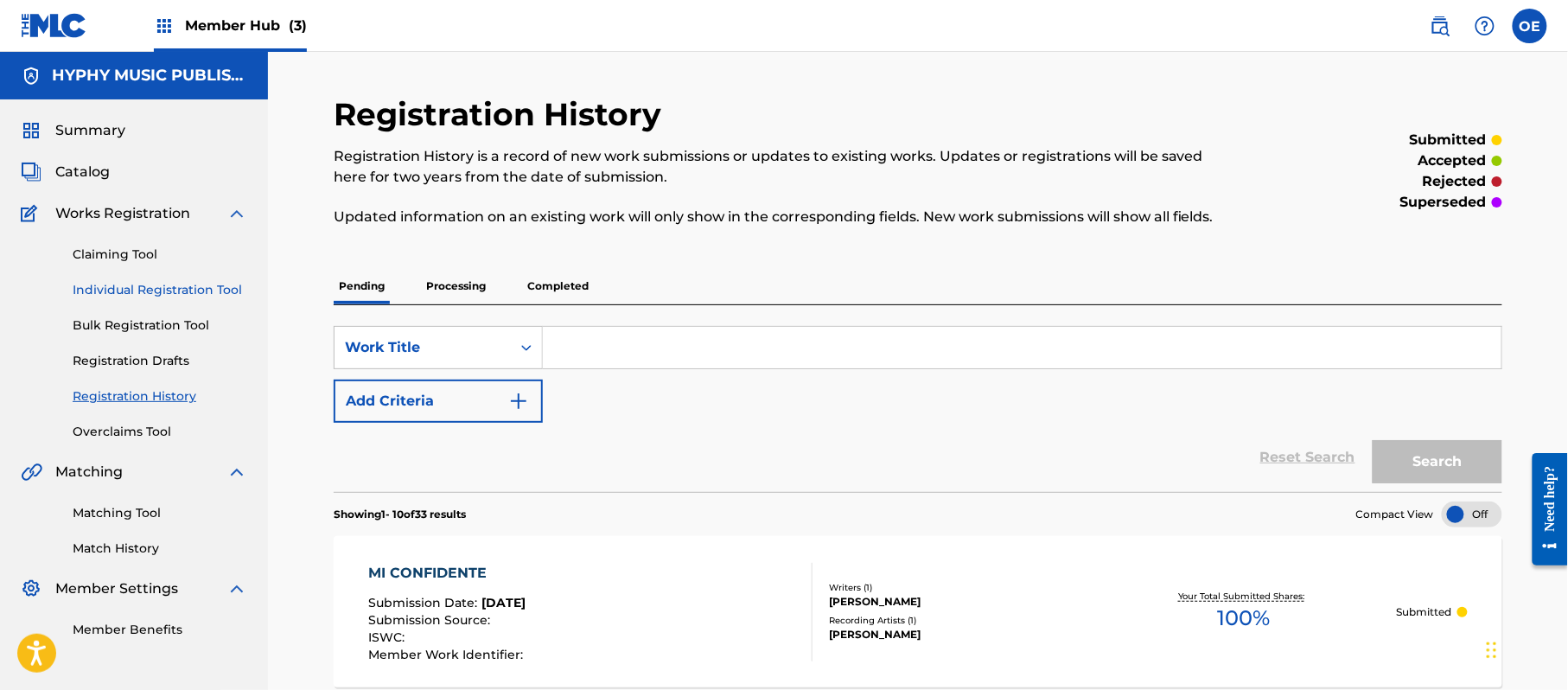
click at [185, 282] on link "Individual Registration Tool" at bounding box center [159, 291] width 175 height 19
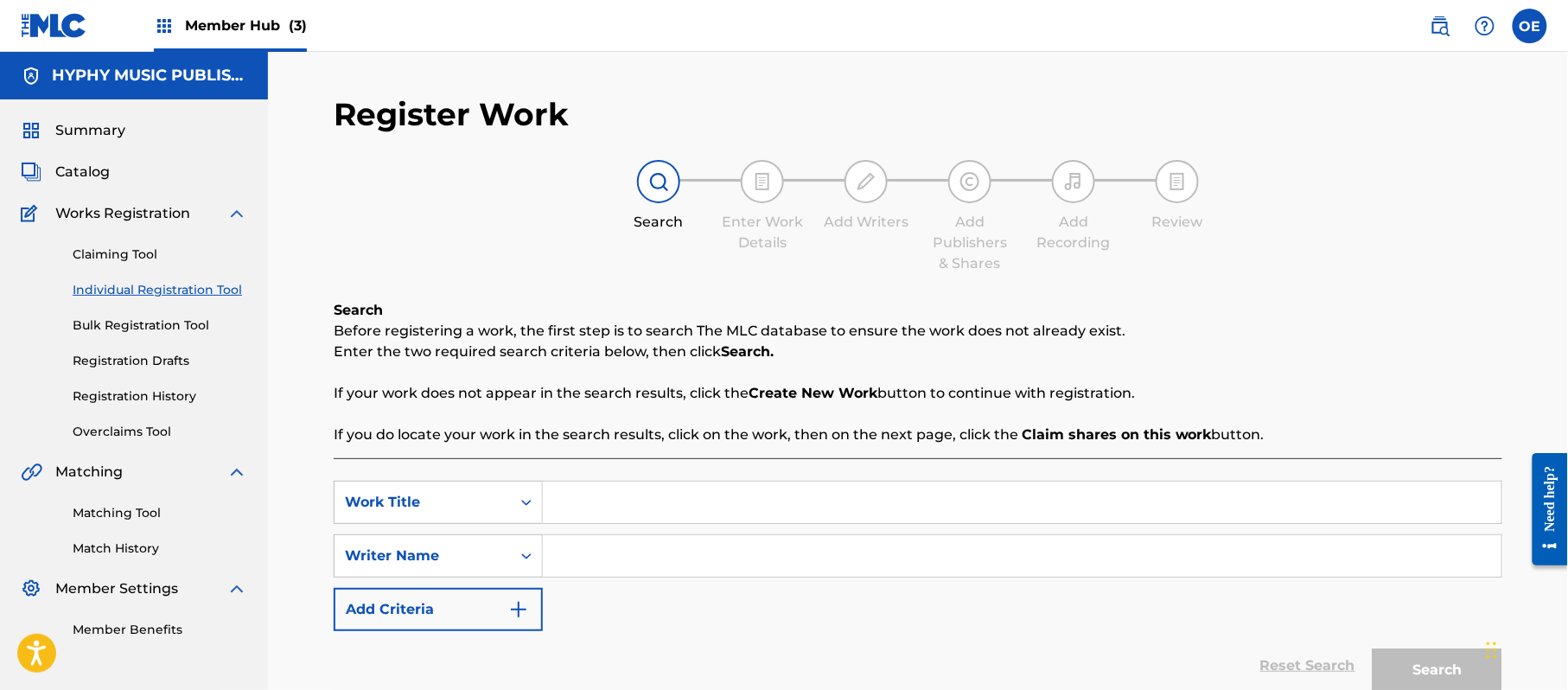
paste input "MI FAMILIA"
type input "MI FAMILIA"
paste input "[PERSON_NAME]"
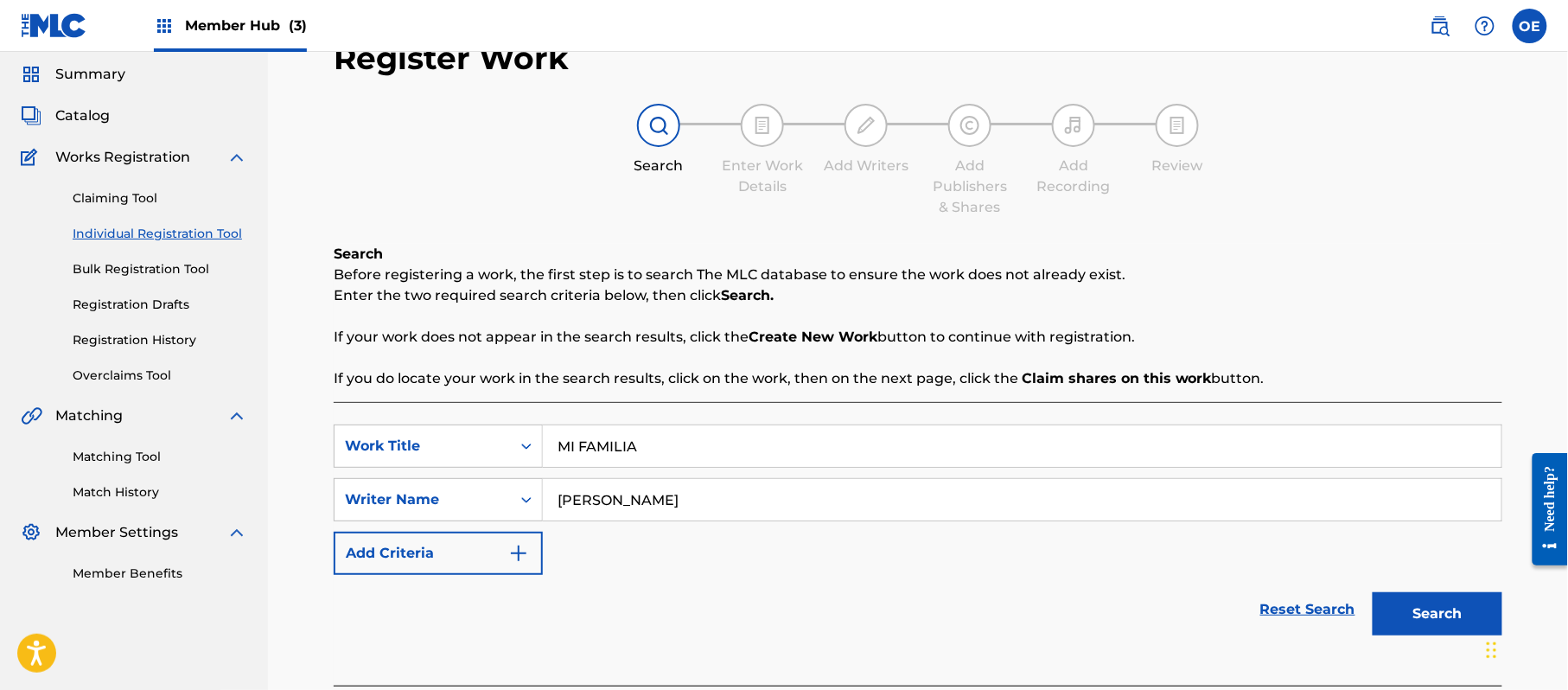
scroll to position [153, 0]
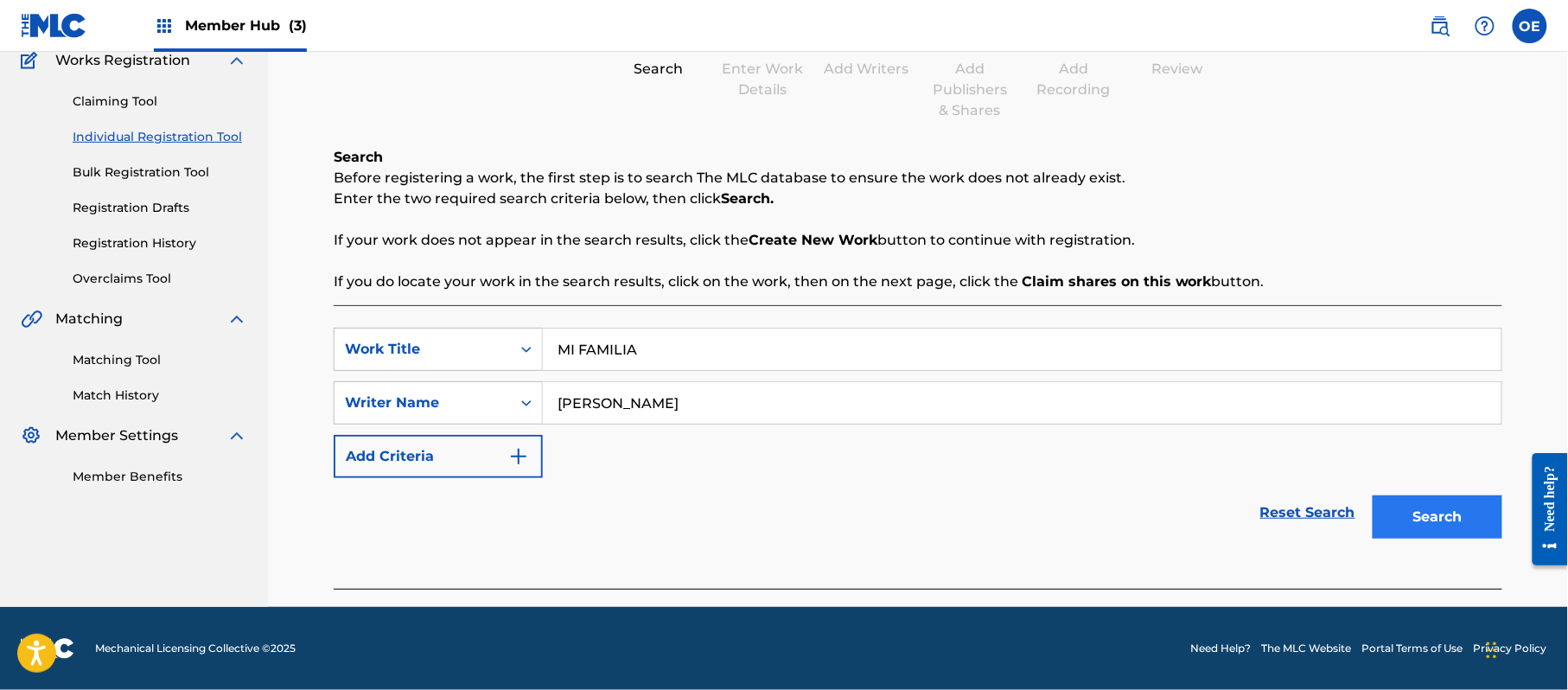
type input "[PERSON_NAME]"
click at [1477, 508] on button "Search" at bounding box center [1437, 517] width 130 height 44
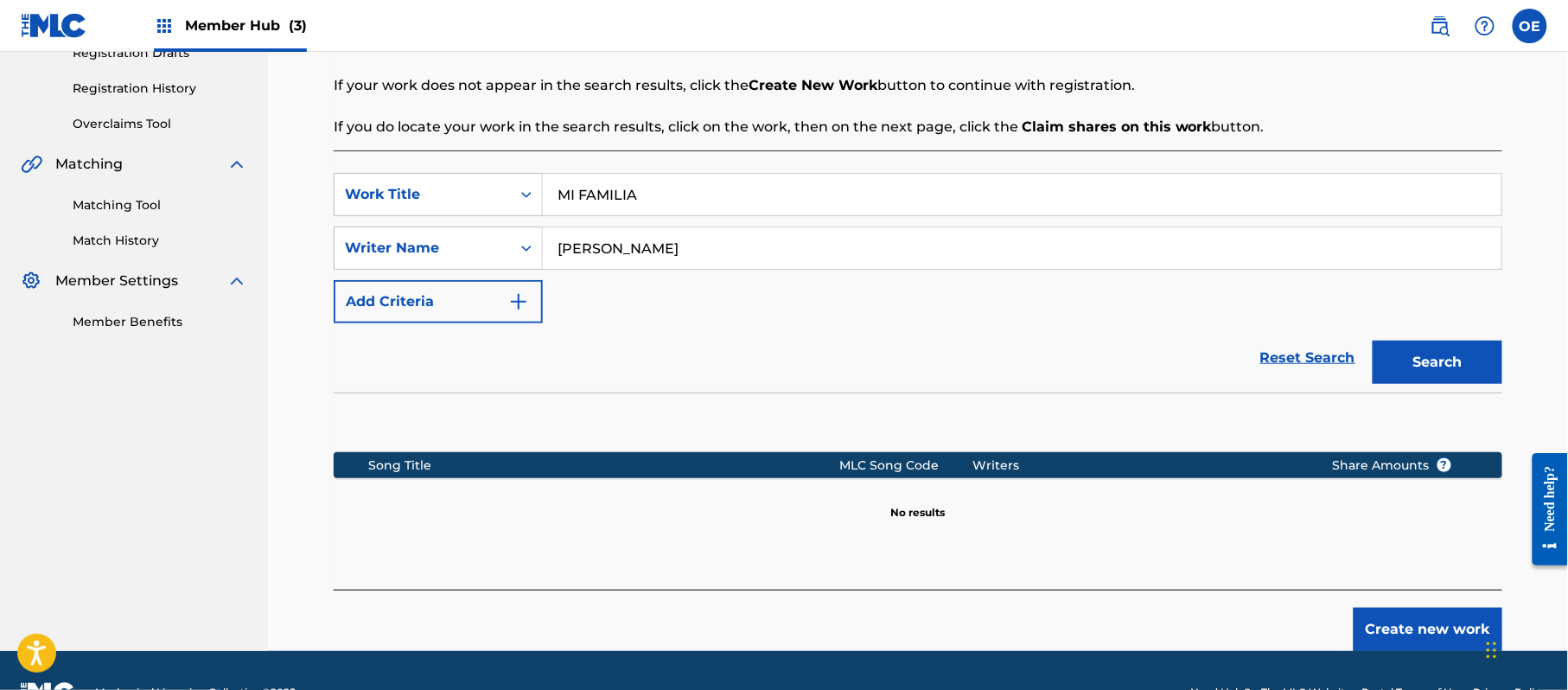
scroll to position [353, 0]
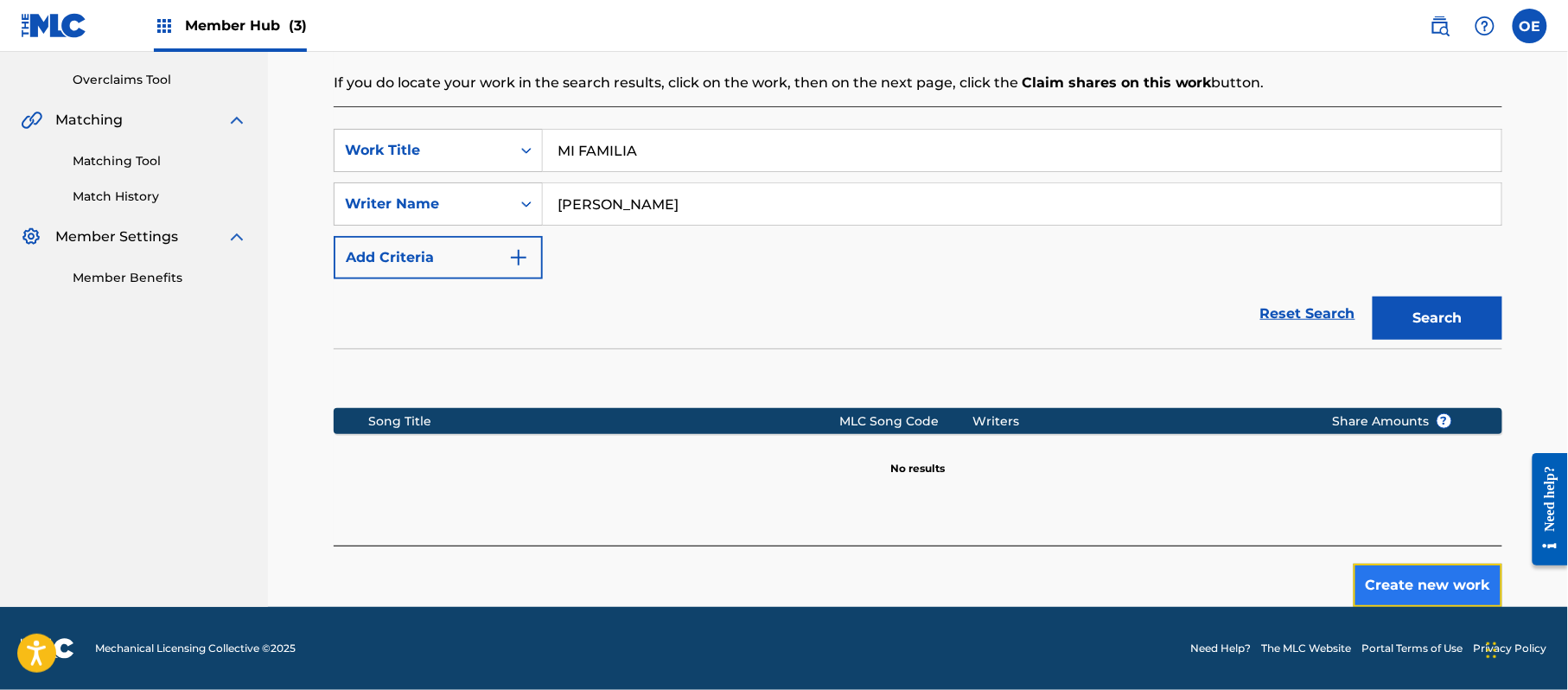
click at [1378, 602] on button "Create new work" at bounding box center [1427, 585] width 149 height 44
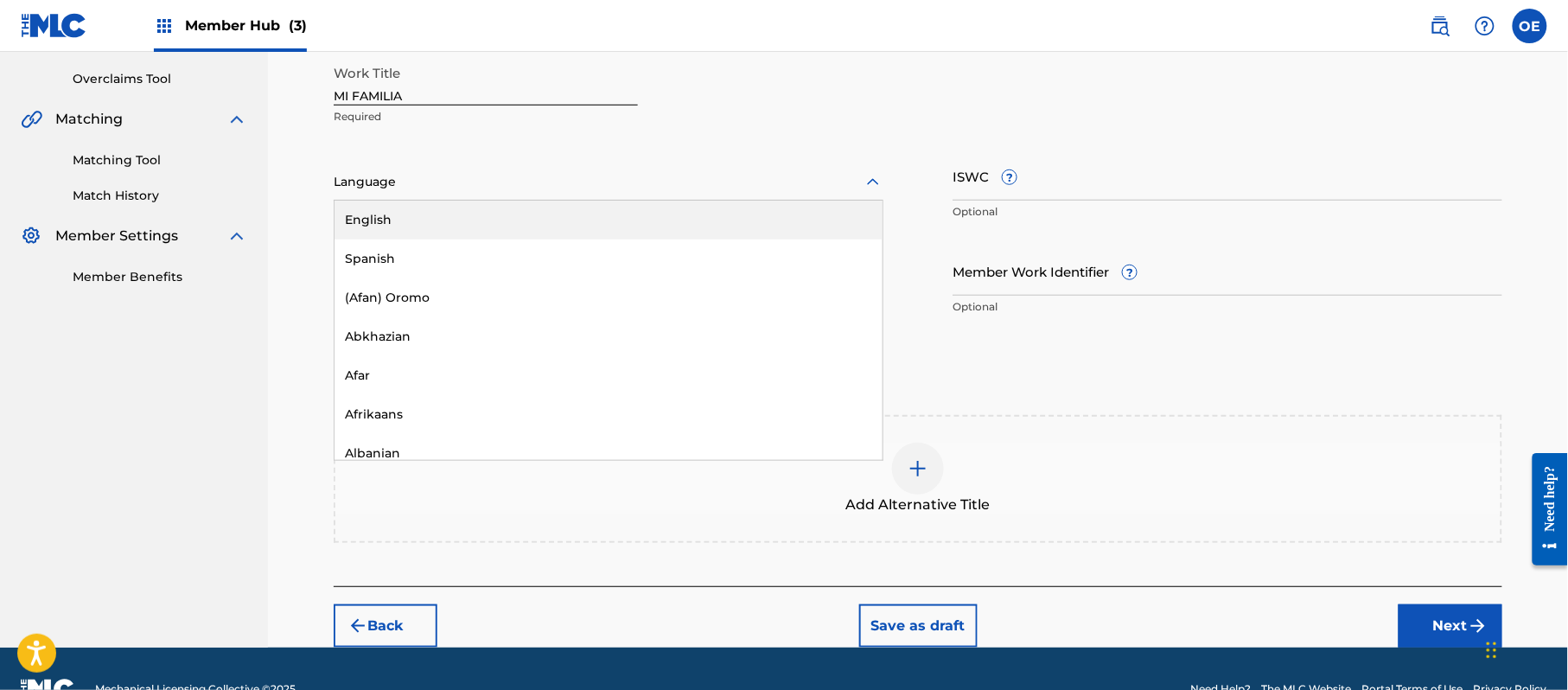
click at [398, 188] on div at bounding box center [608, 182] width 550 height 21
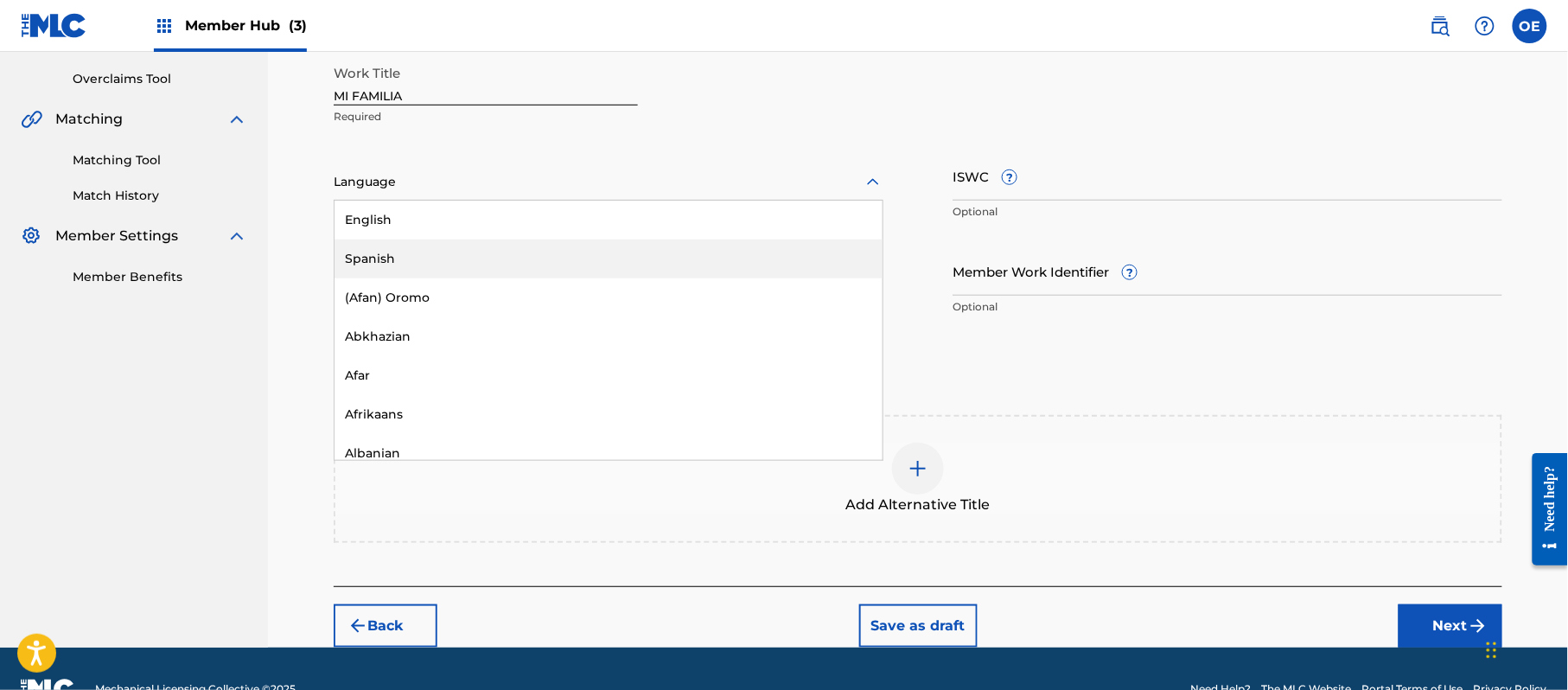
click at [395, 249] on div "Spanish" at bounding box center [608, 259] width 548 height 39
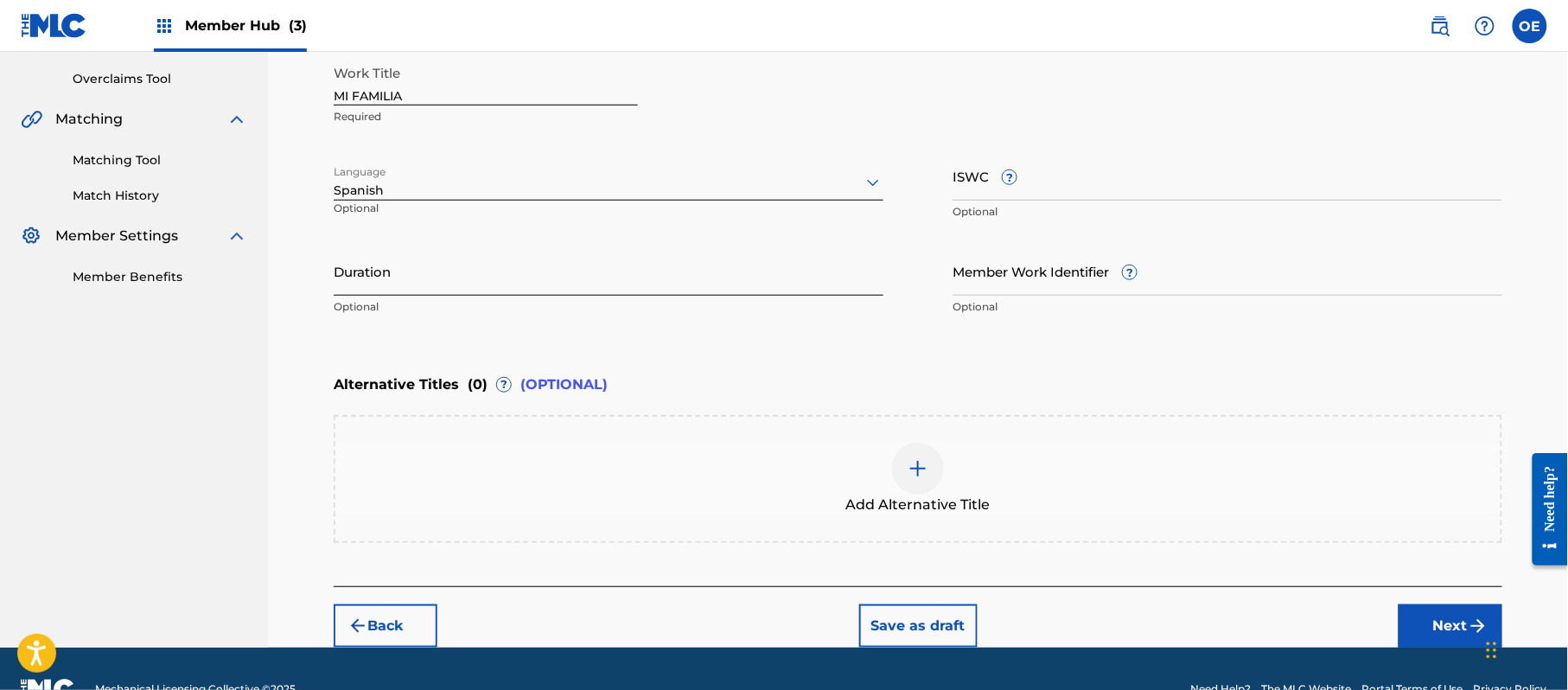
click at [504, 257] on input "Duration" at bounding box center [608, 270] width 550 height 49
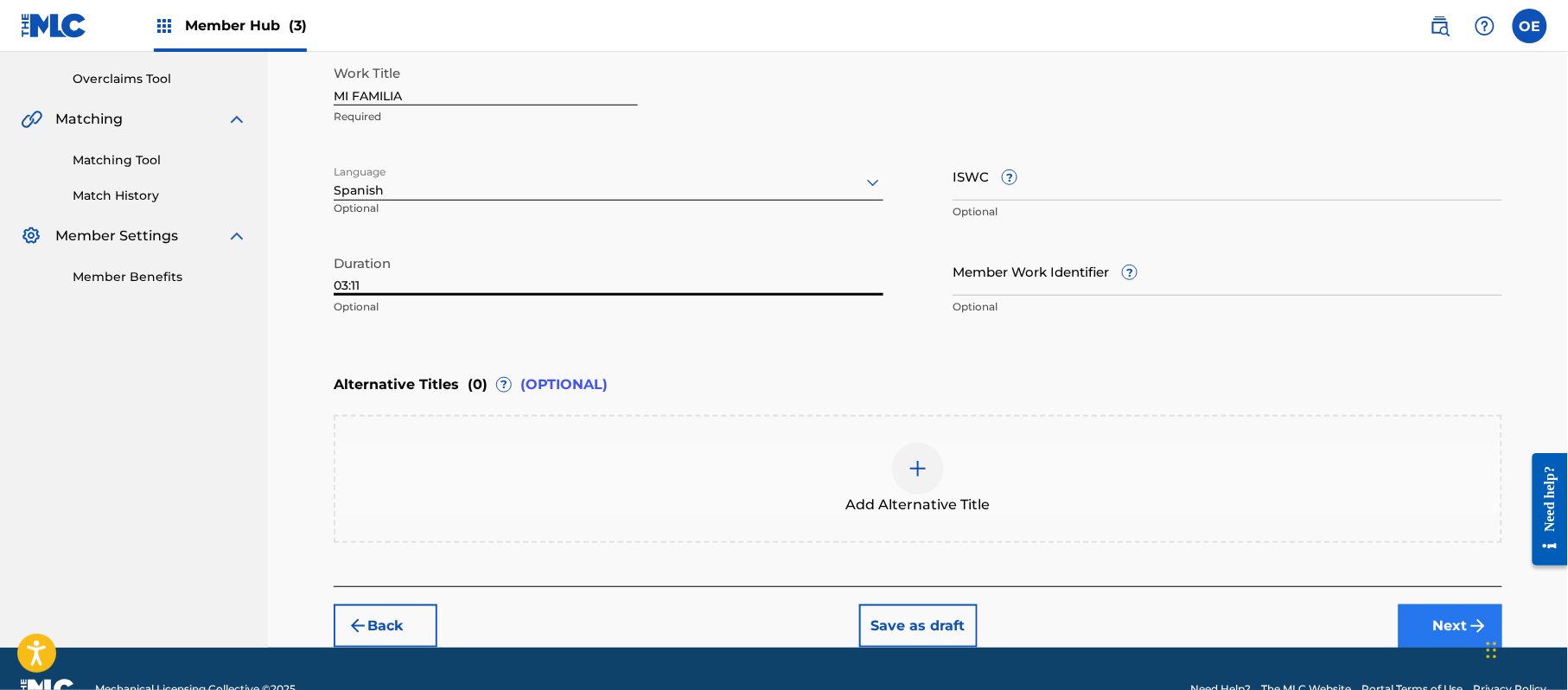
type input "03:11"
click at [1412, 618] on button "Next" at bounding box center [1450, 626] width 104 height 44
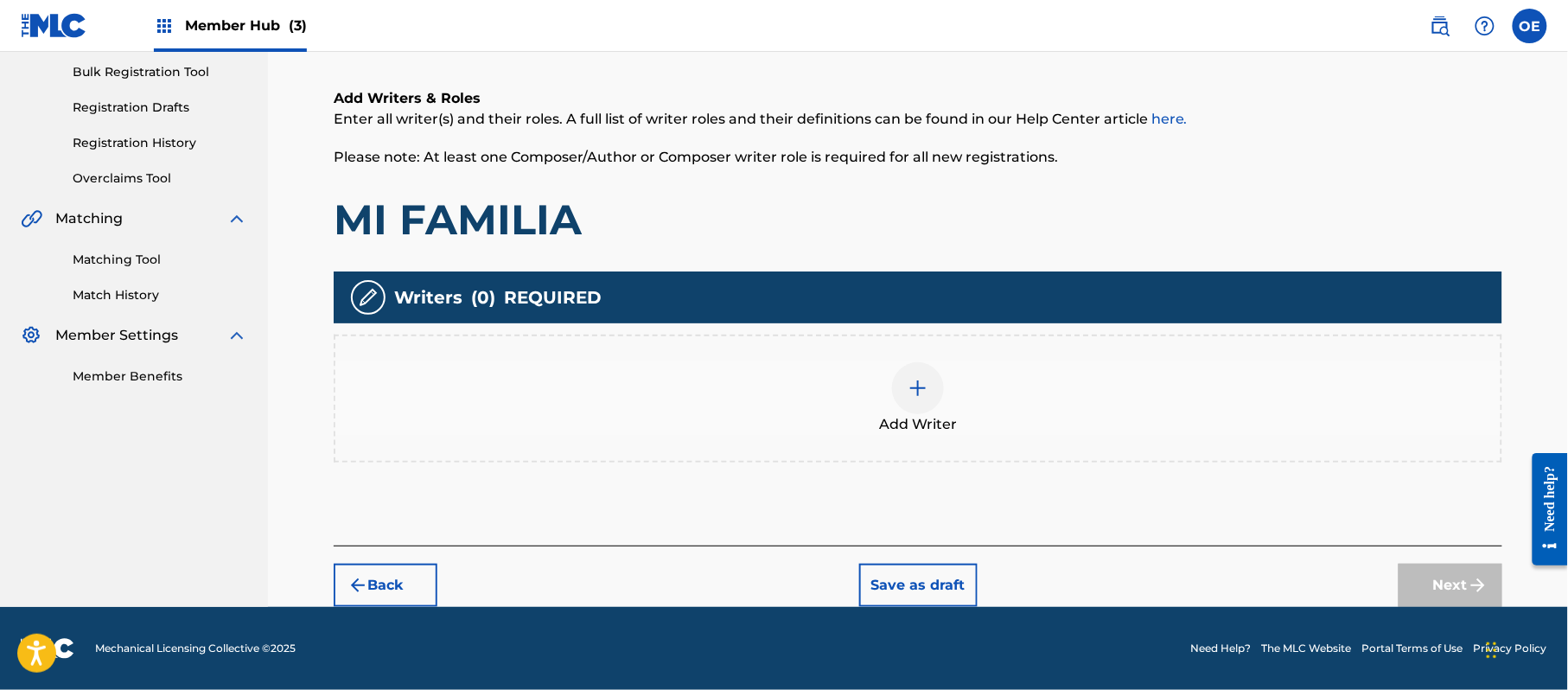
scroll to position [78, 0]
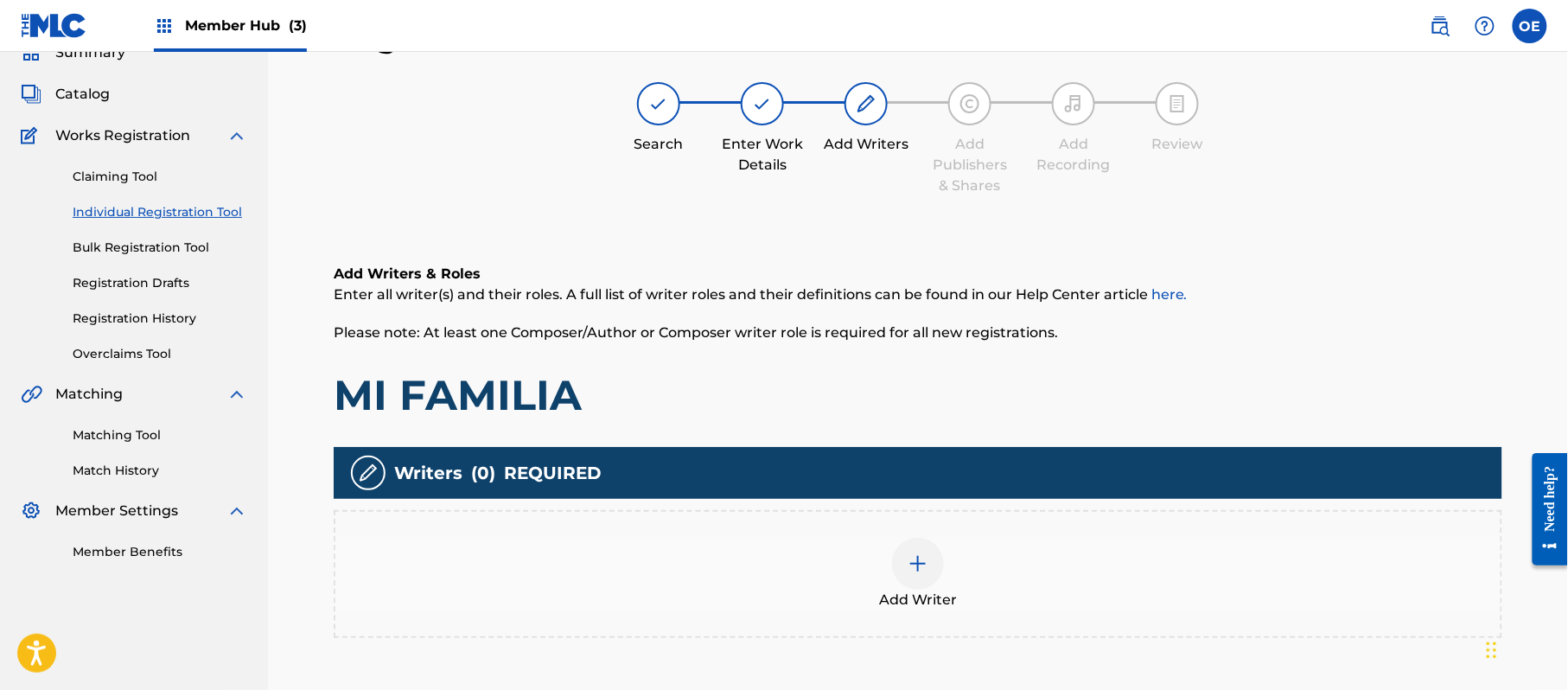
click at [879, 575] on div "Add Writer" at bounding box center [917, 574] width 1165 height 72
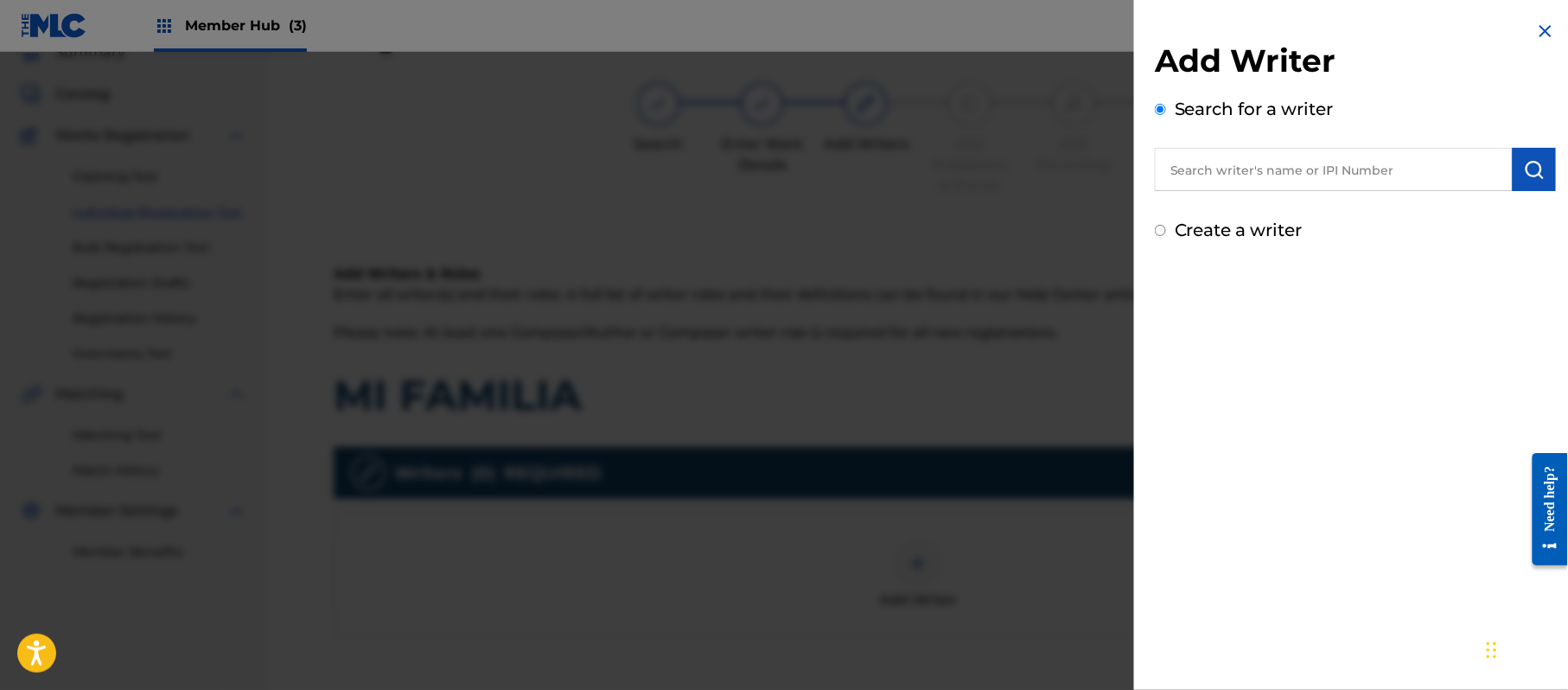
click at [1243, 239] on label "Create a writer" at bounding box center [1238, 230] width 128 height 20
radio input "true"
click at [1166, 236] on input "Create a writer" at bounding box center [1161, 231] width 11 height 11
radio input "false"
radio input "true"
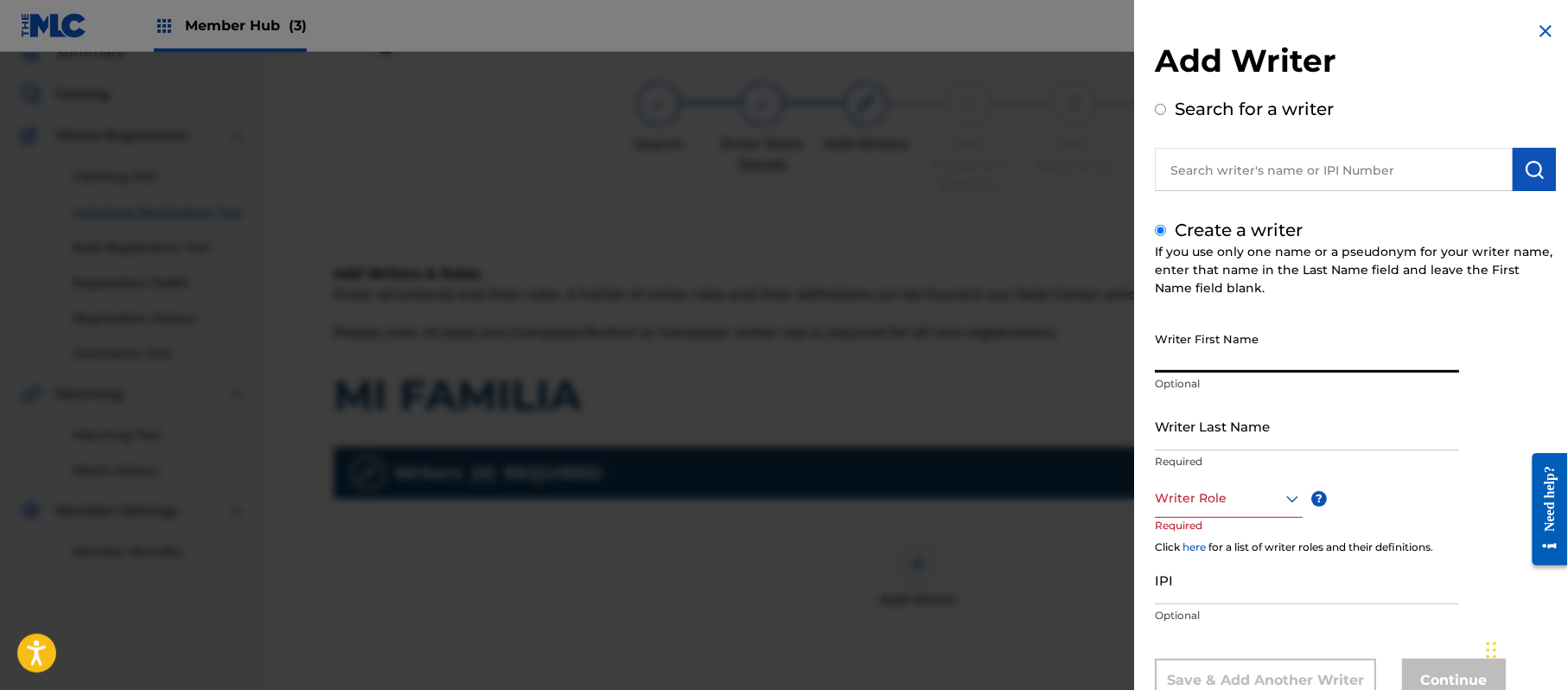
paste input "[PERSON_NAME]"
type input "[PERSON_NAME]"
paste input "[PERSON_NAME]"
type input "[PERSON_NAME]"
drag, startPoint x: 1259, startPoint y: 357, endPoint x: 1195, endPoint y: 393, distance: 73.4
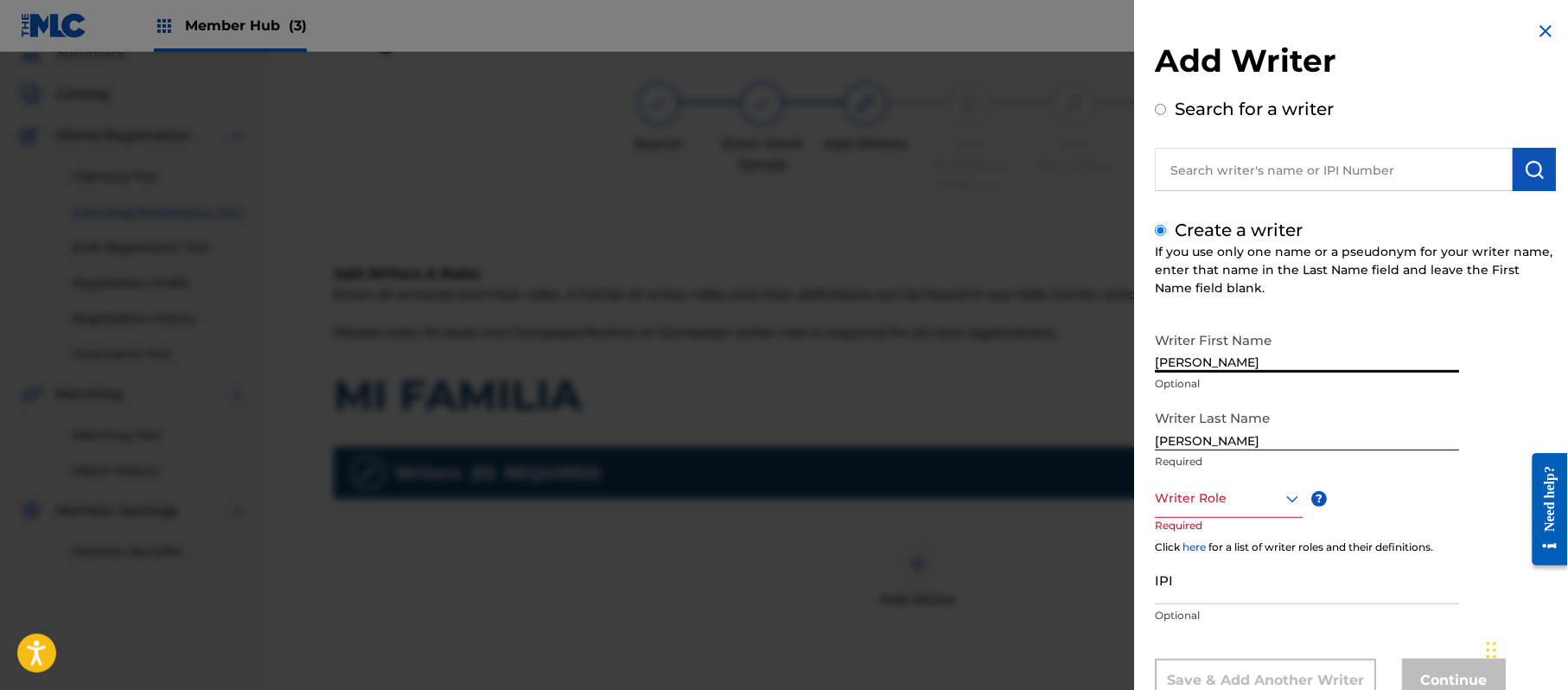
click at [1195, 393] on div "Writer First Name [PERSON_NAME] Optional" at bounding box center [1307, 362] width 305 height 78
type input "[PERSON_NAME]"
drag, startPoint x: 1200, startPoint y: 439, endPoint x: 939, endPoint y: 425, distance: 261.4
click at [955, 433] on div "Add Writer Search for a writer Create a writer If you use only one name or a ps…" at bounding box center [784, 370] width 1568 height 638
type input "PAZ"
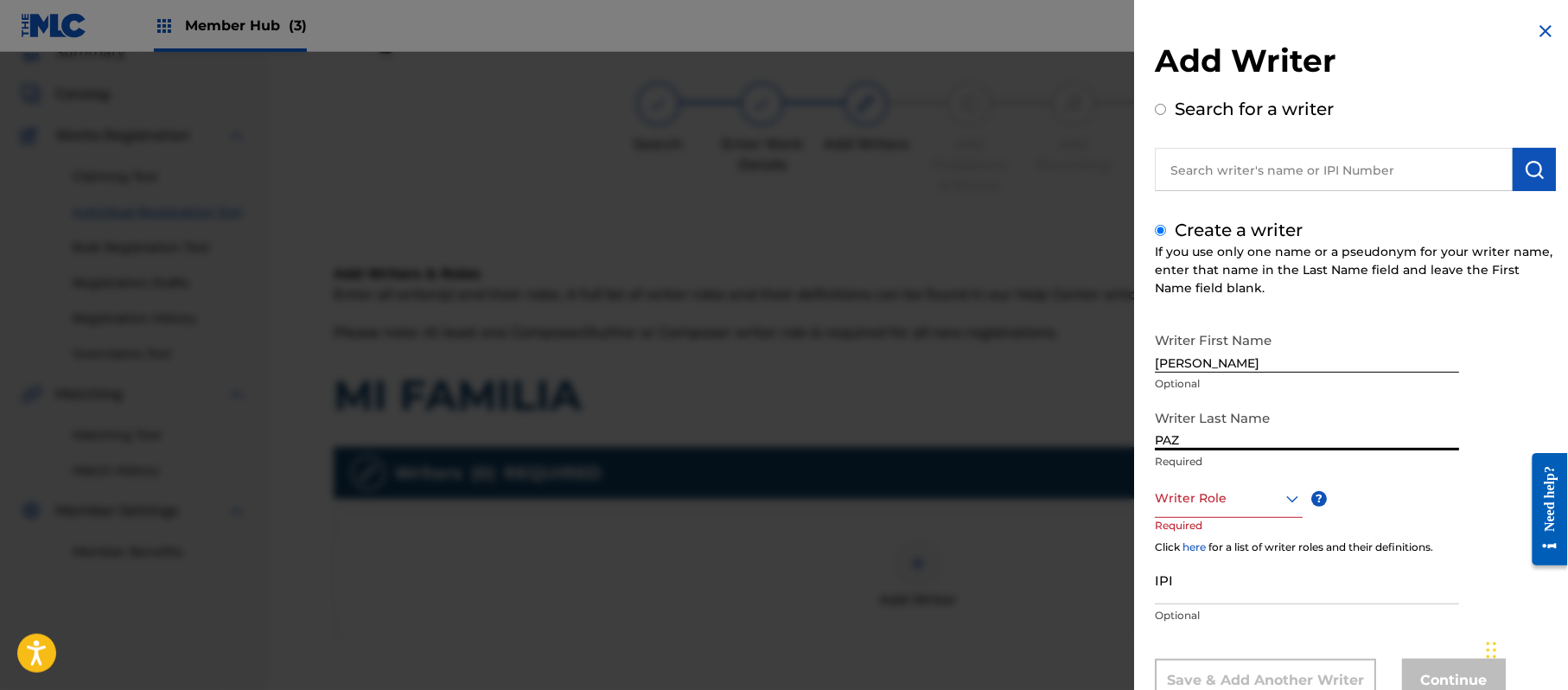
scroll to position [59, 0]
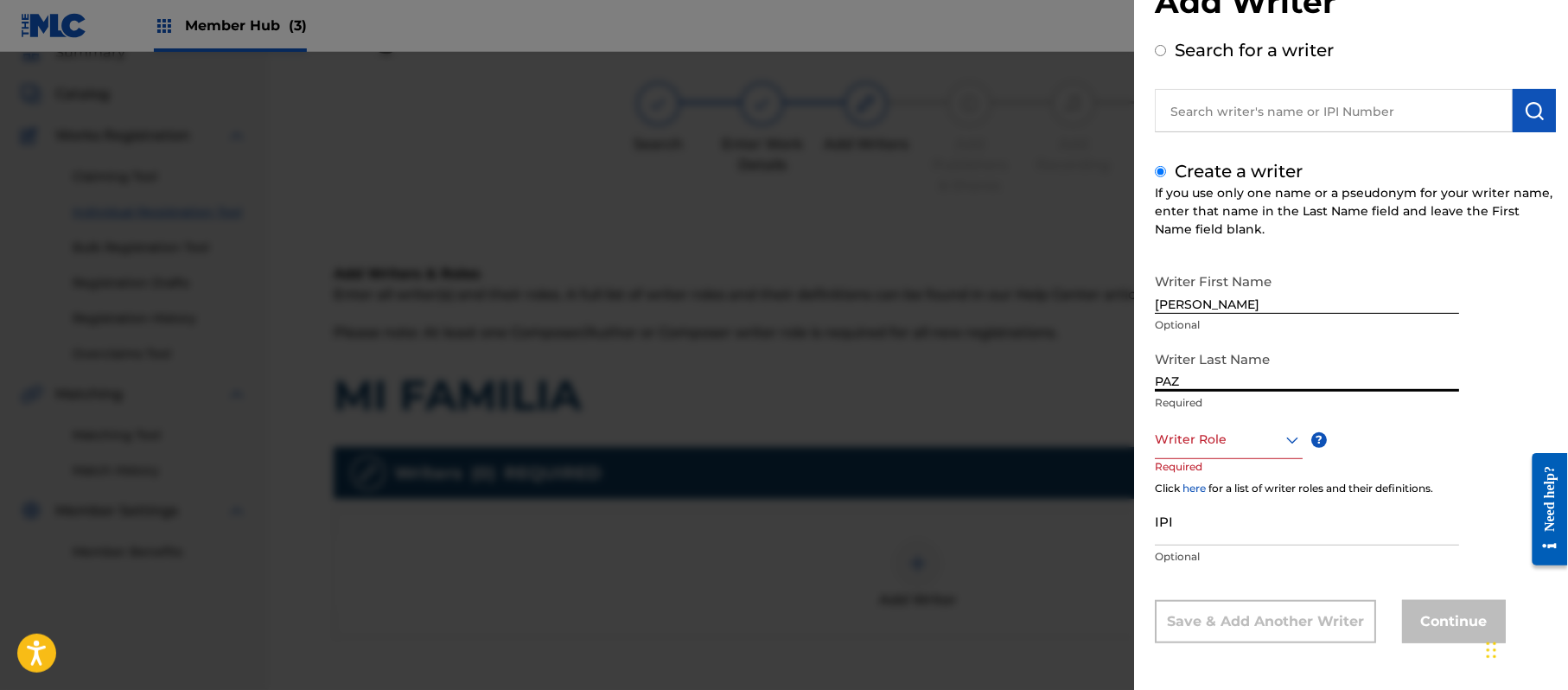
click at [1225, 459] on div "Writer Role" at bounding box center [1229, 440] width 148 height 39
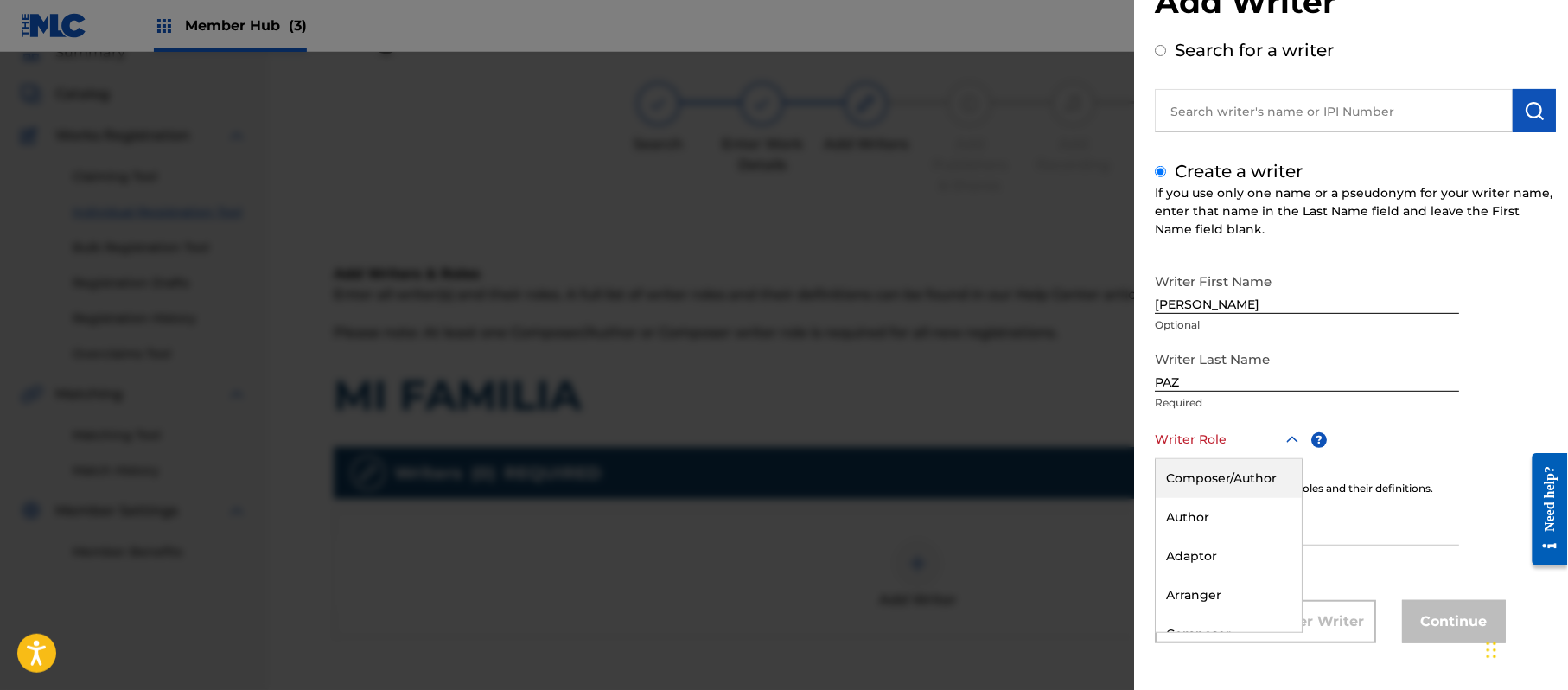
click at [1225, 484] on div "Composer/Author" at bounding box center [1229, 479] width 146 height 39
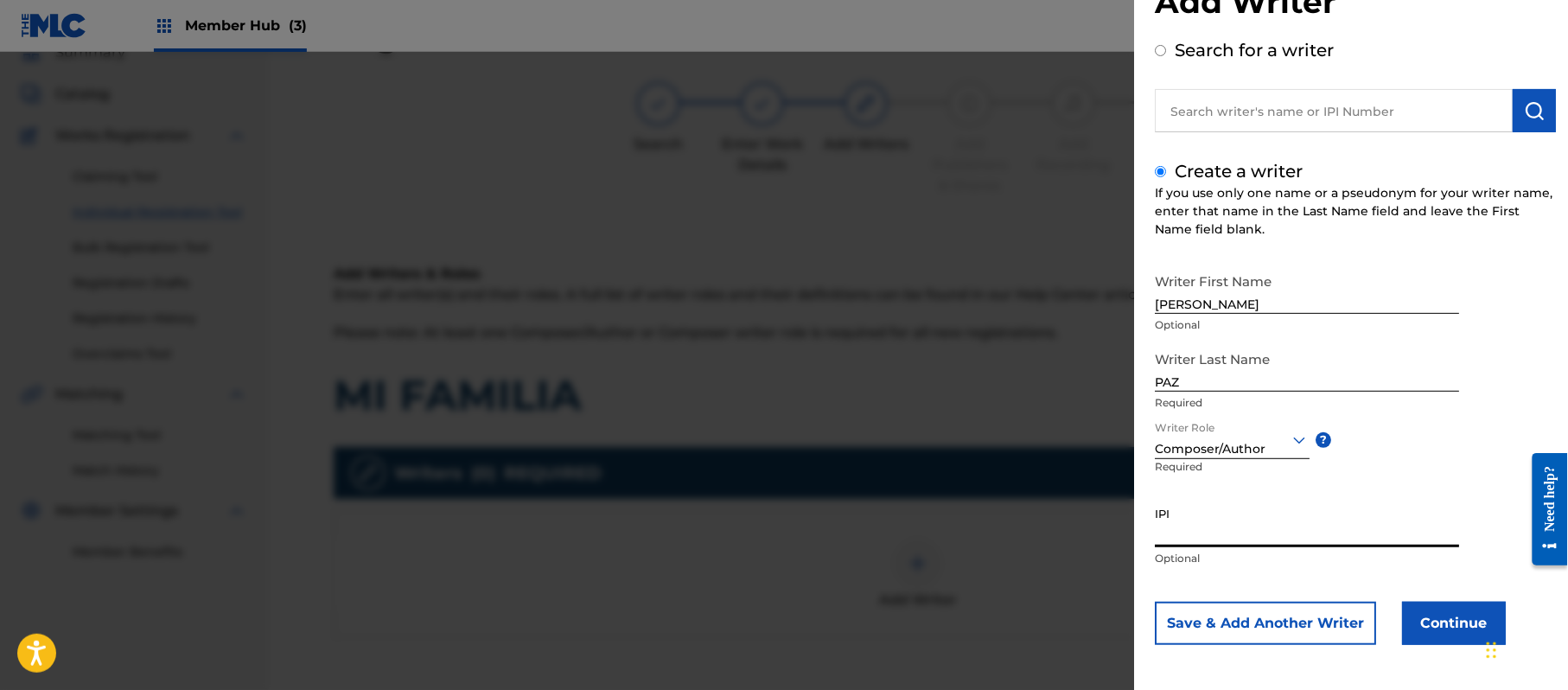
paste input "383824534"
type input "383824534"
click at [1425, 612] on button "Continue" at bounding box center [1454, 623] width 104 height 44
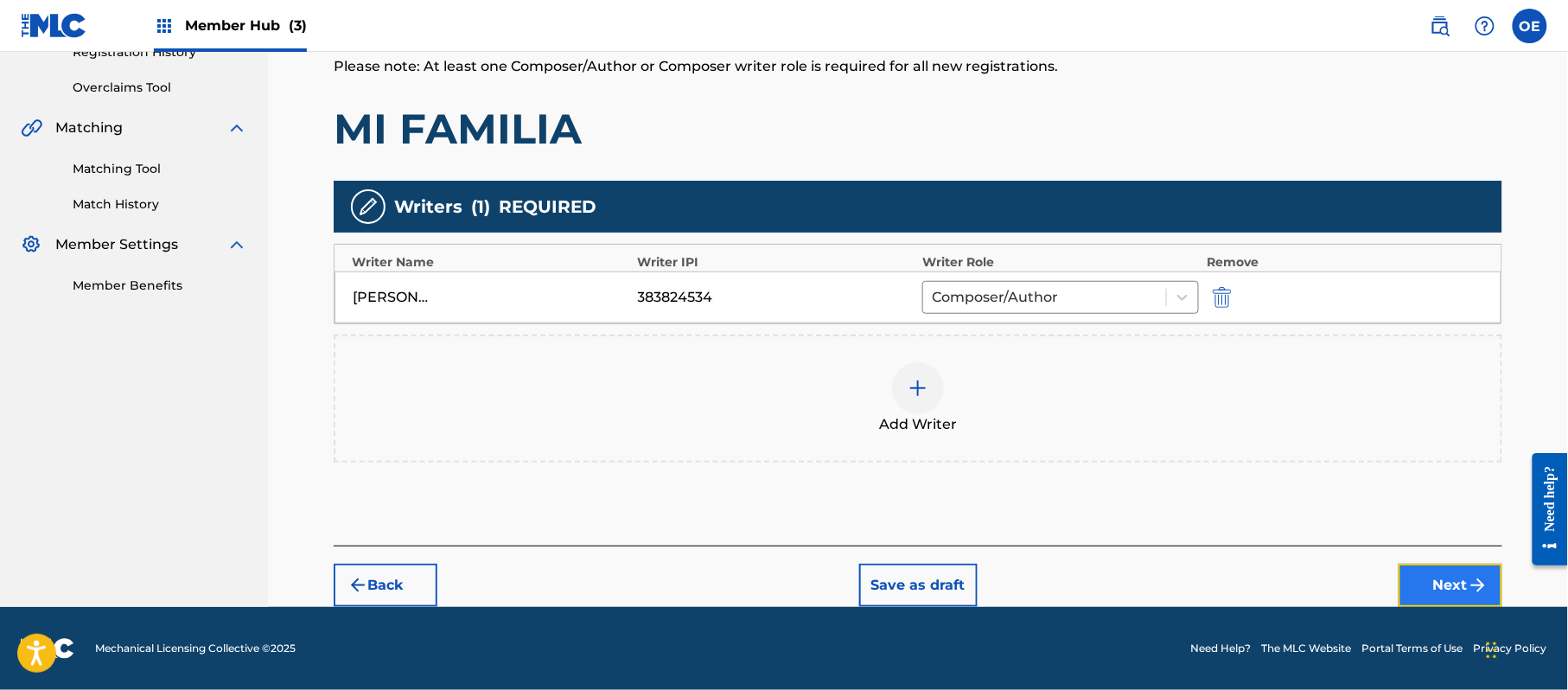
click at [1476, 574] on button "Next" at bounding box center [1450, 585] width 104 height 44
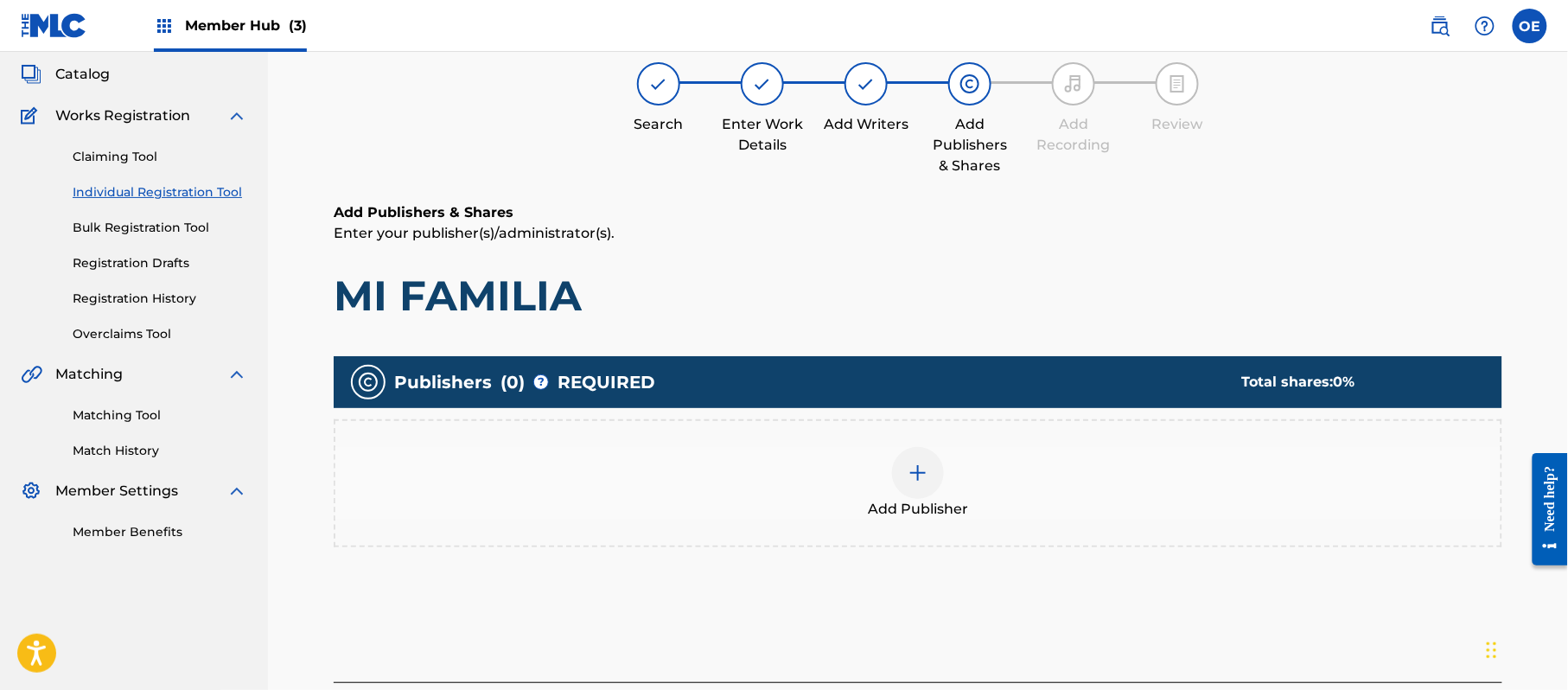
scroll to position [78, 0]
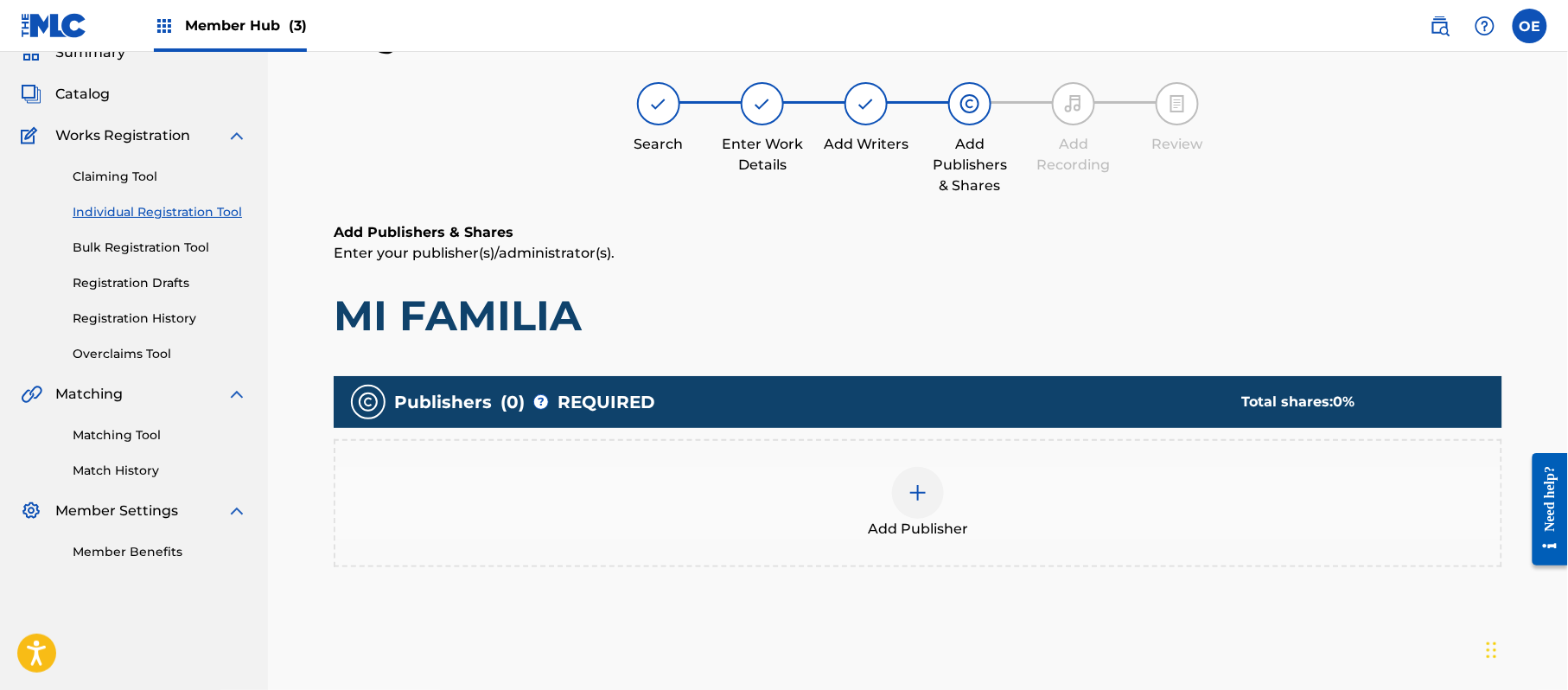
click at [977, 508] on div "Add Publisher" at bounding box center [917, 503] width 1165 height 72
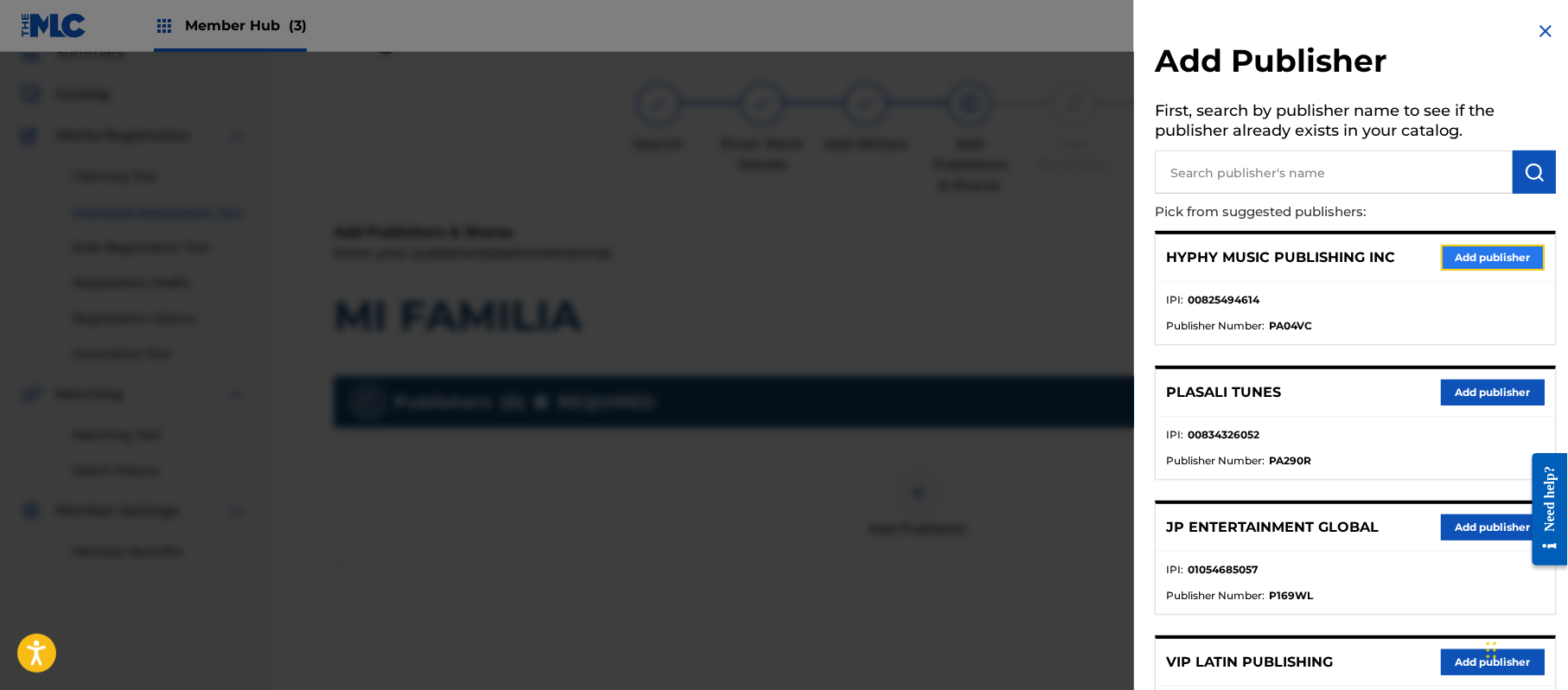
click at [1488, 247] on button "Add publisher" at bounding box center [1493, 257] width 104 height 26
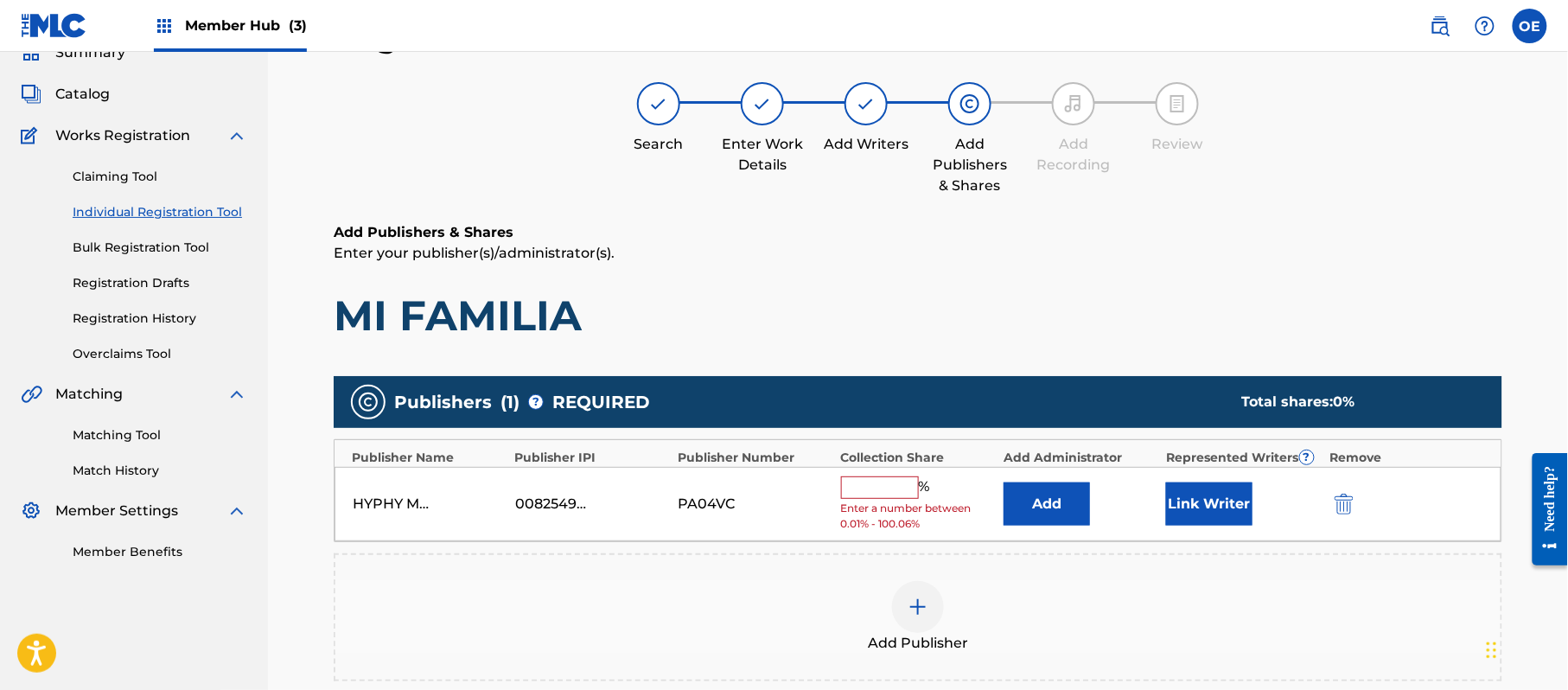
click at [873, 482] on input "text" at bounding box center [880, 488] width 78 height 22
type input "100"
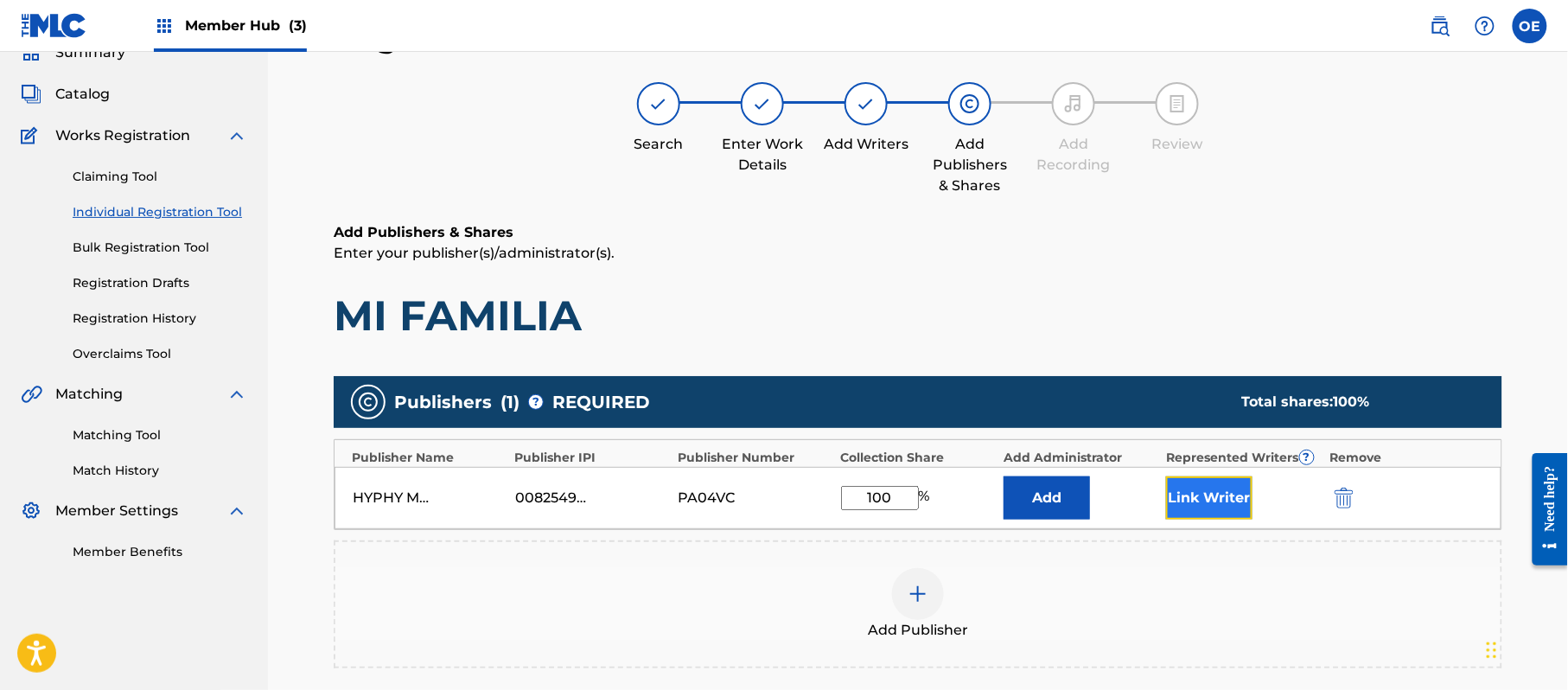
click at [1176, 512] on button "Link Writer" at bounding box center [1209, 498] width 86 height 44
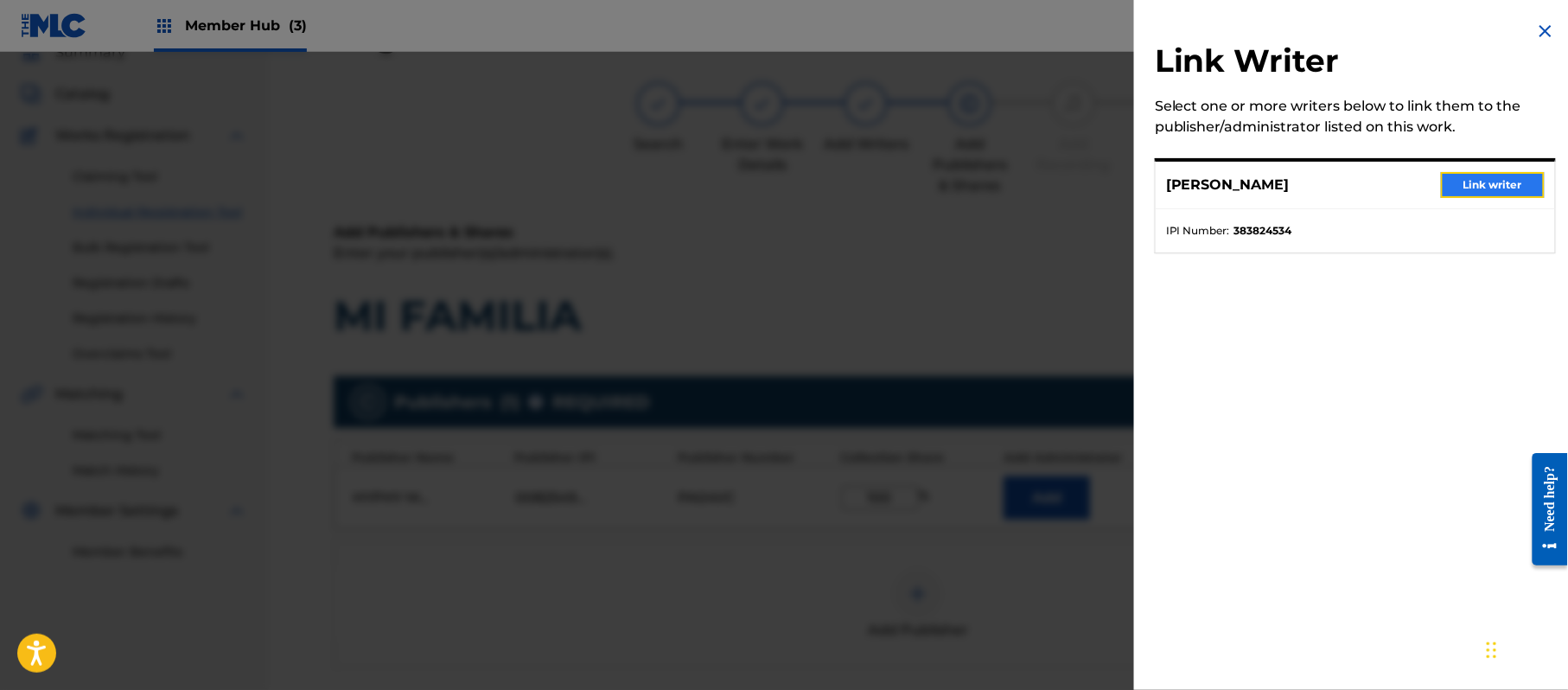
click at [1491, 195] on button "Link writer" at bounding box center [1493, 185] width 104 height 26
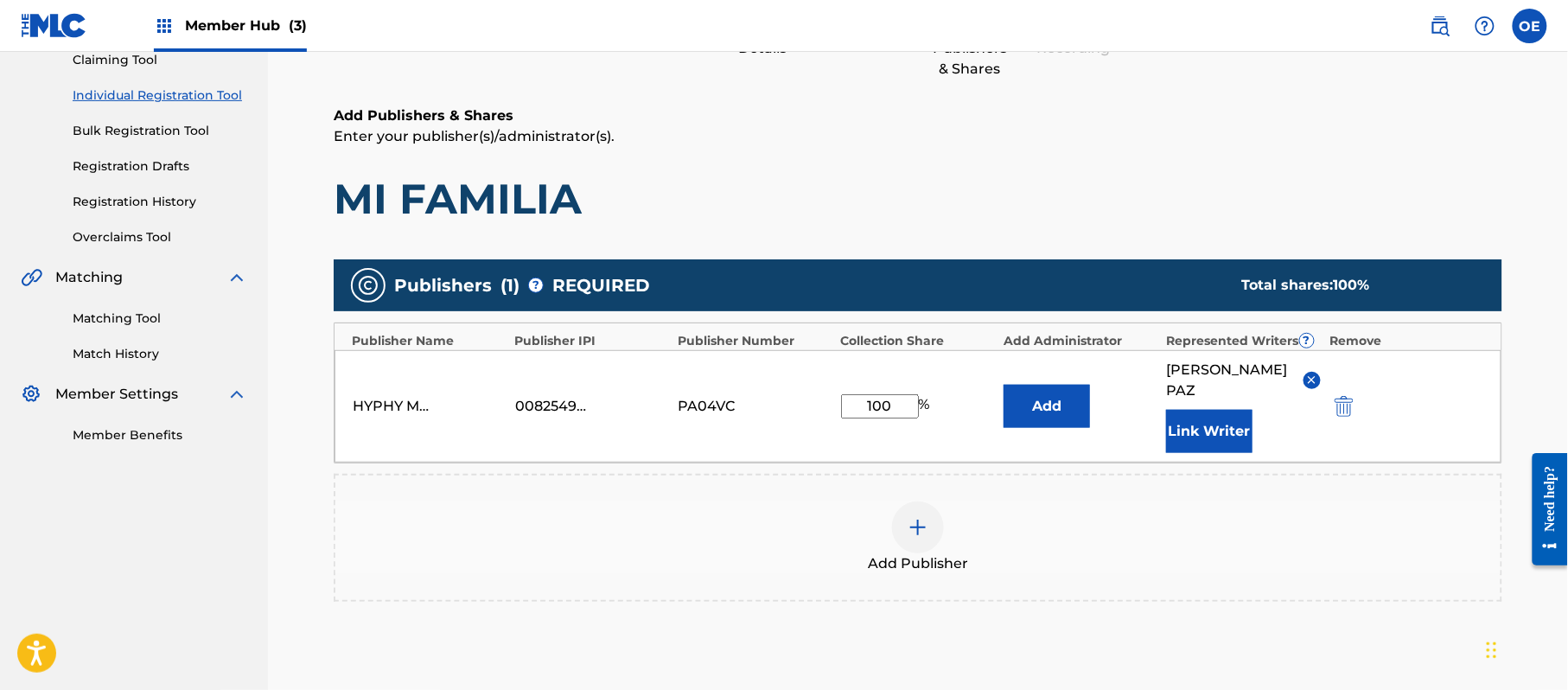
scroll to position [364, 0]
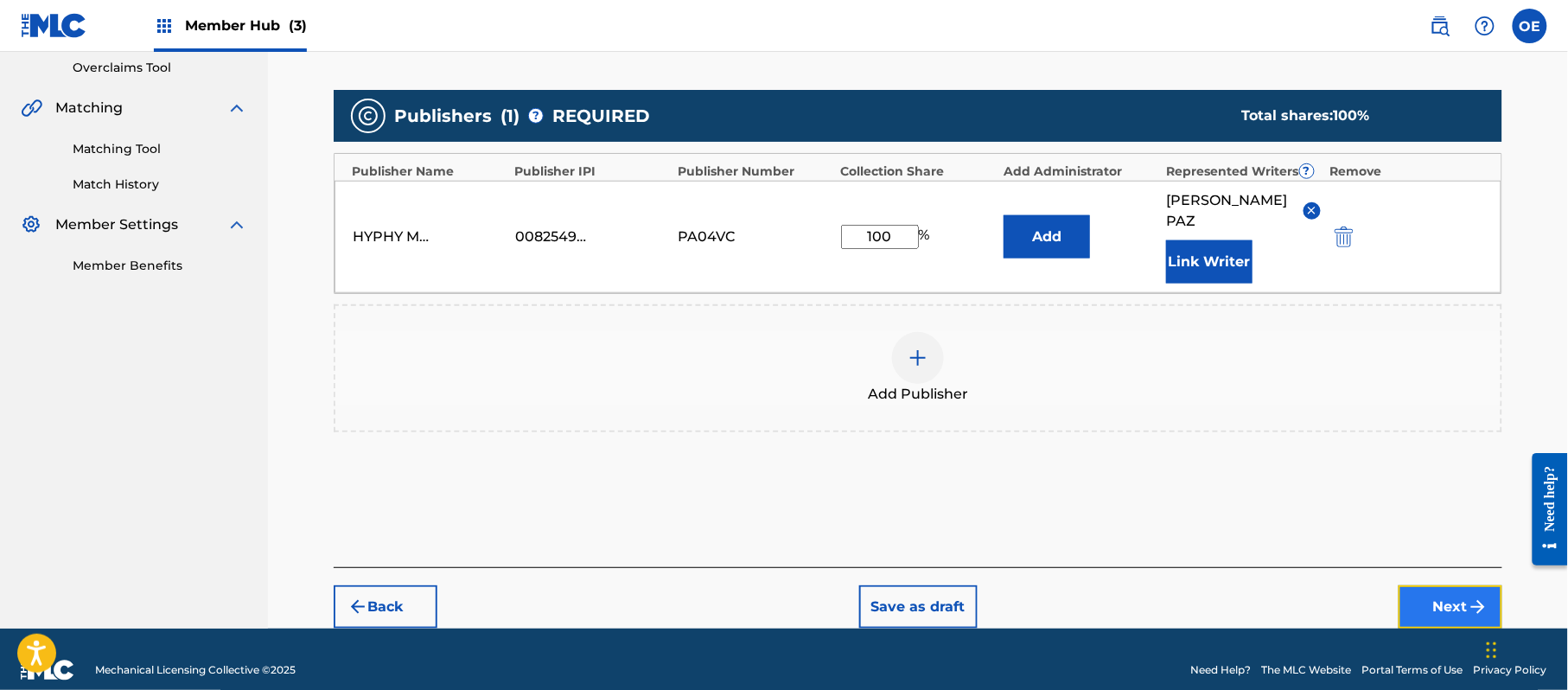
click at [1421, 585] on button "Next" at bounding box center [1450, 607] width 104 height 44
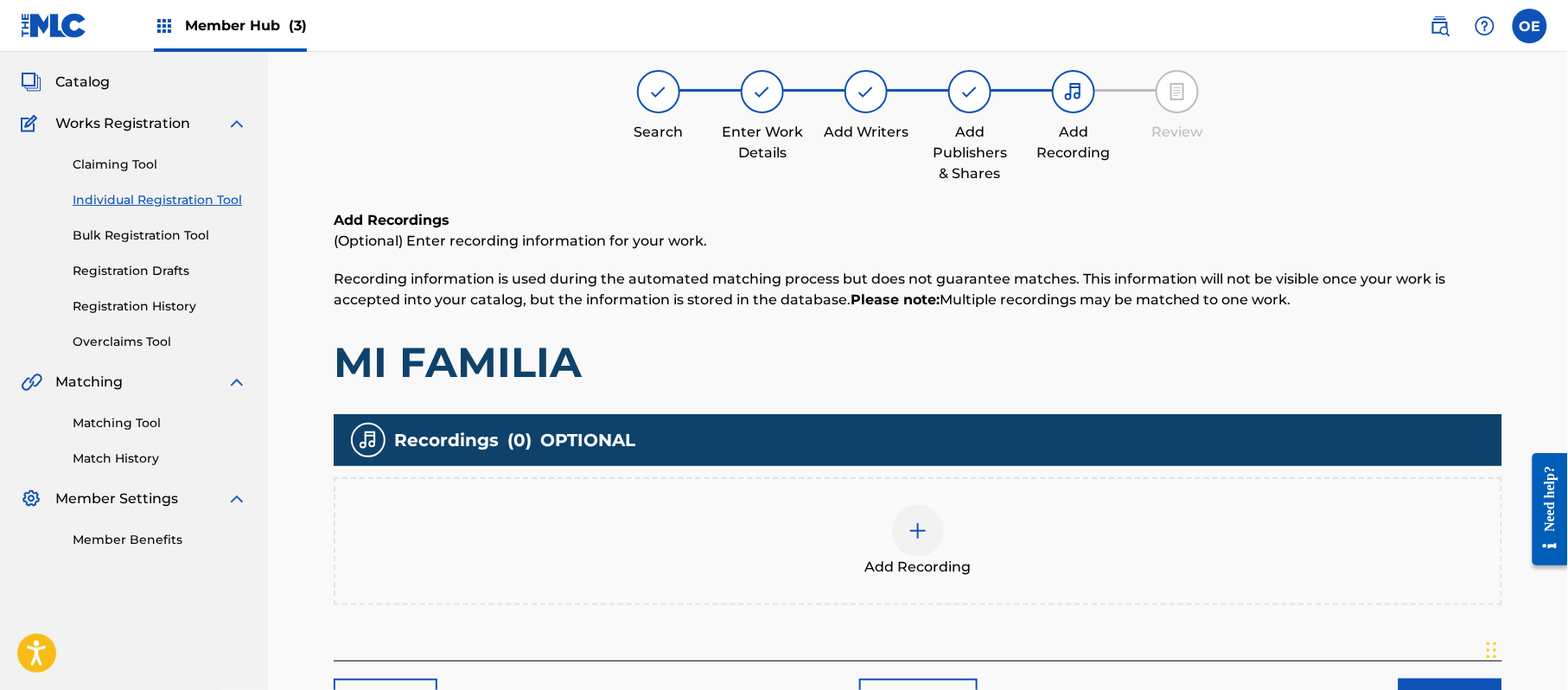
scroll to position [78, 0]
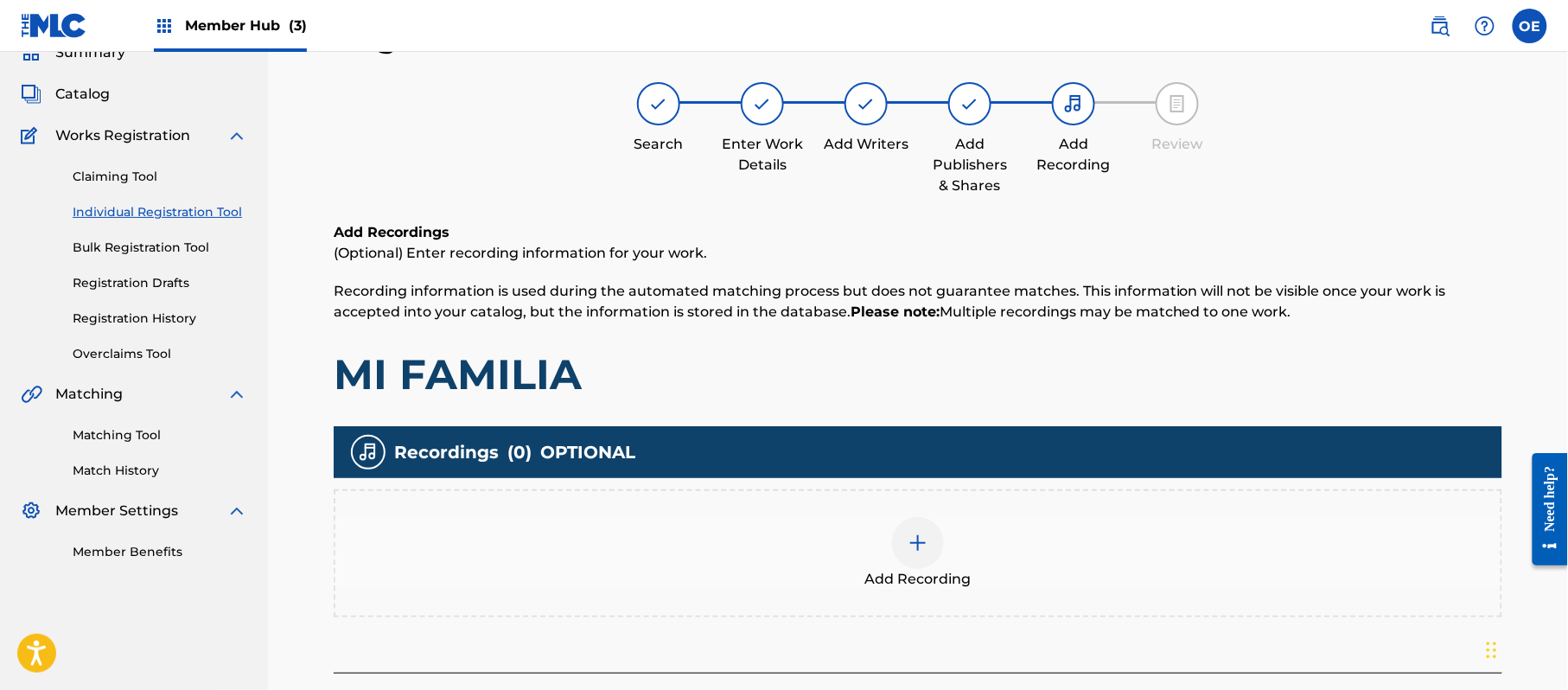
click at [1000, 533] on div "Add Recording" at bounding box center [917, 553] width 1165 height 72
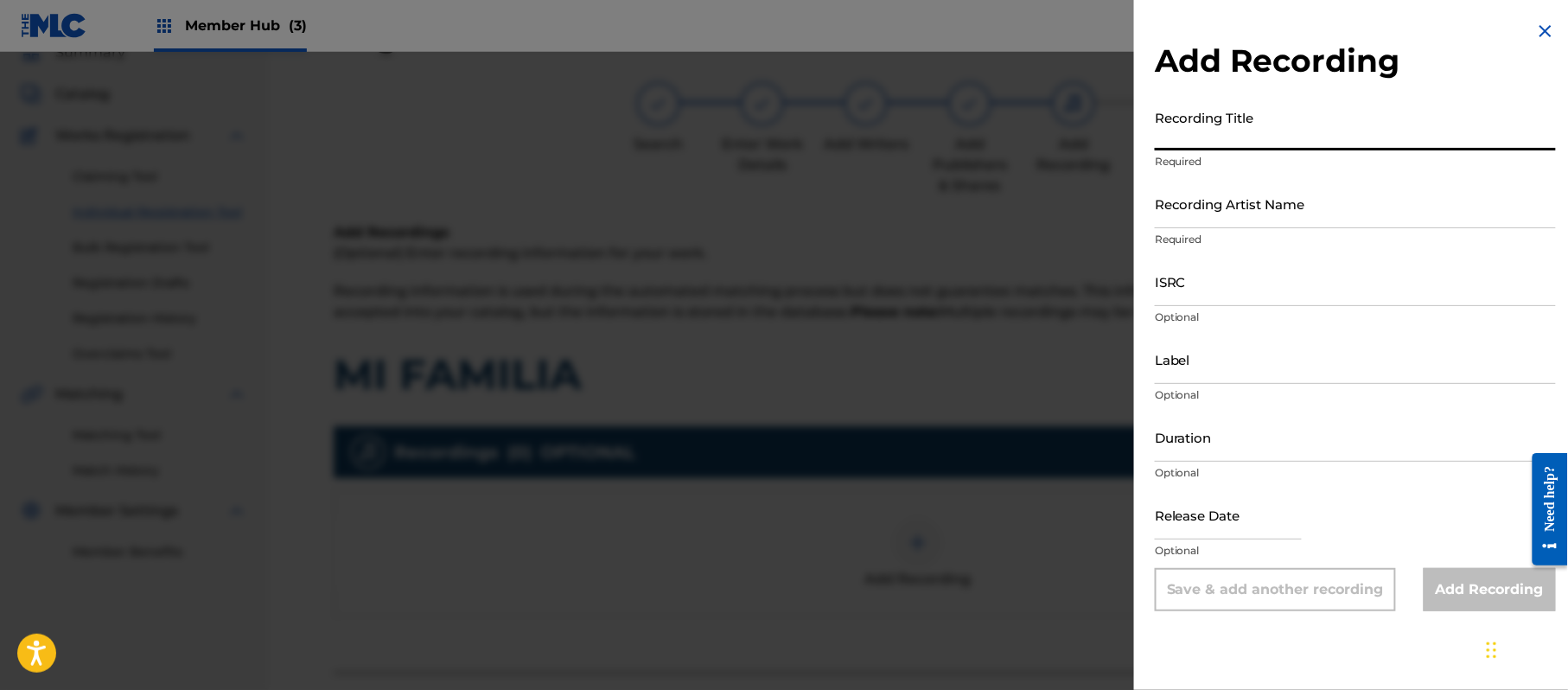
paste input "Mi Familia"
type input "Mi Familia"
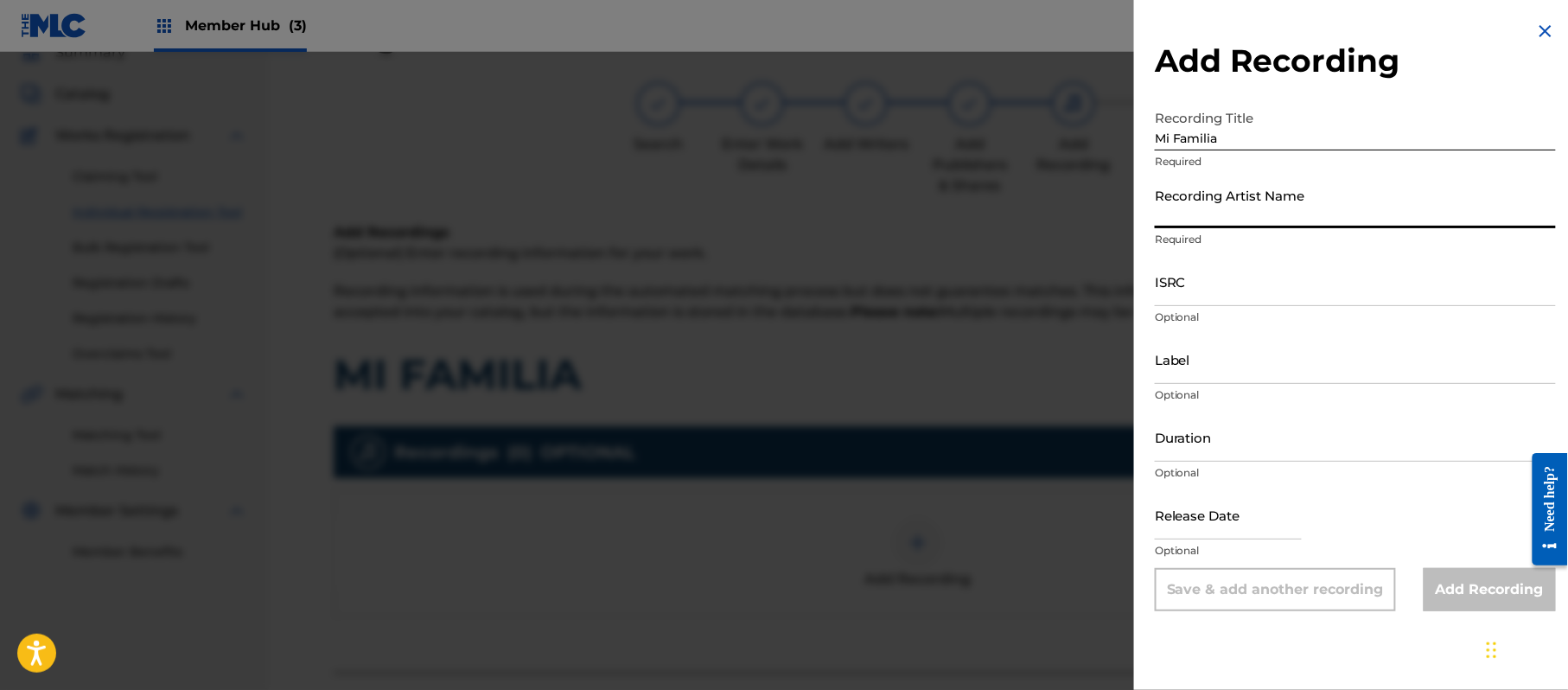
paste input "[PERSON_NAME]"
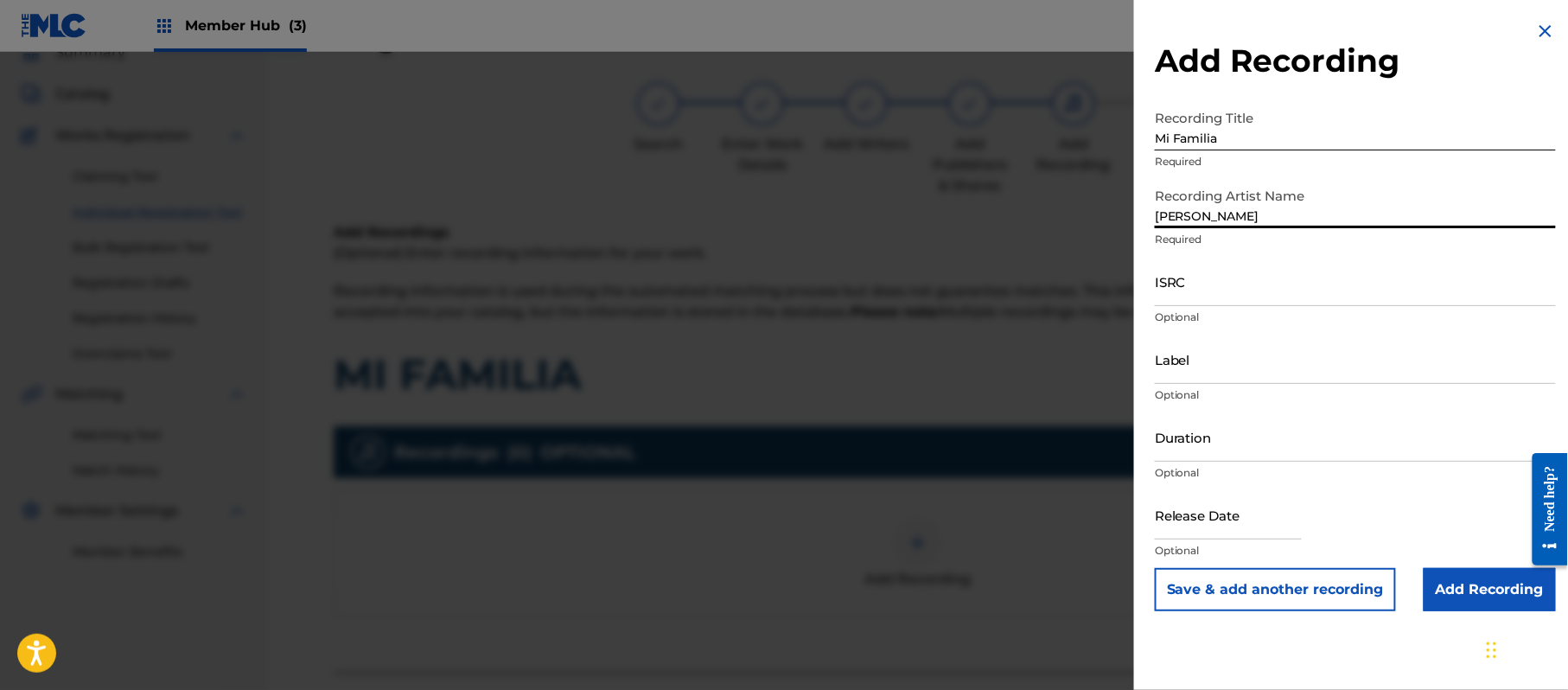
type input "[PERSON_NAME]"
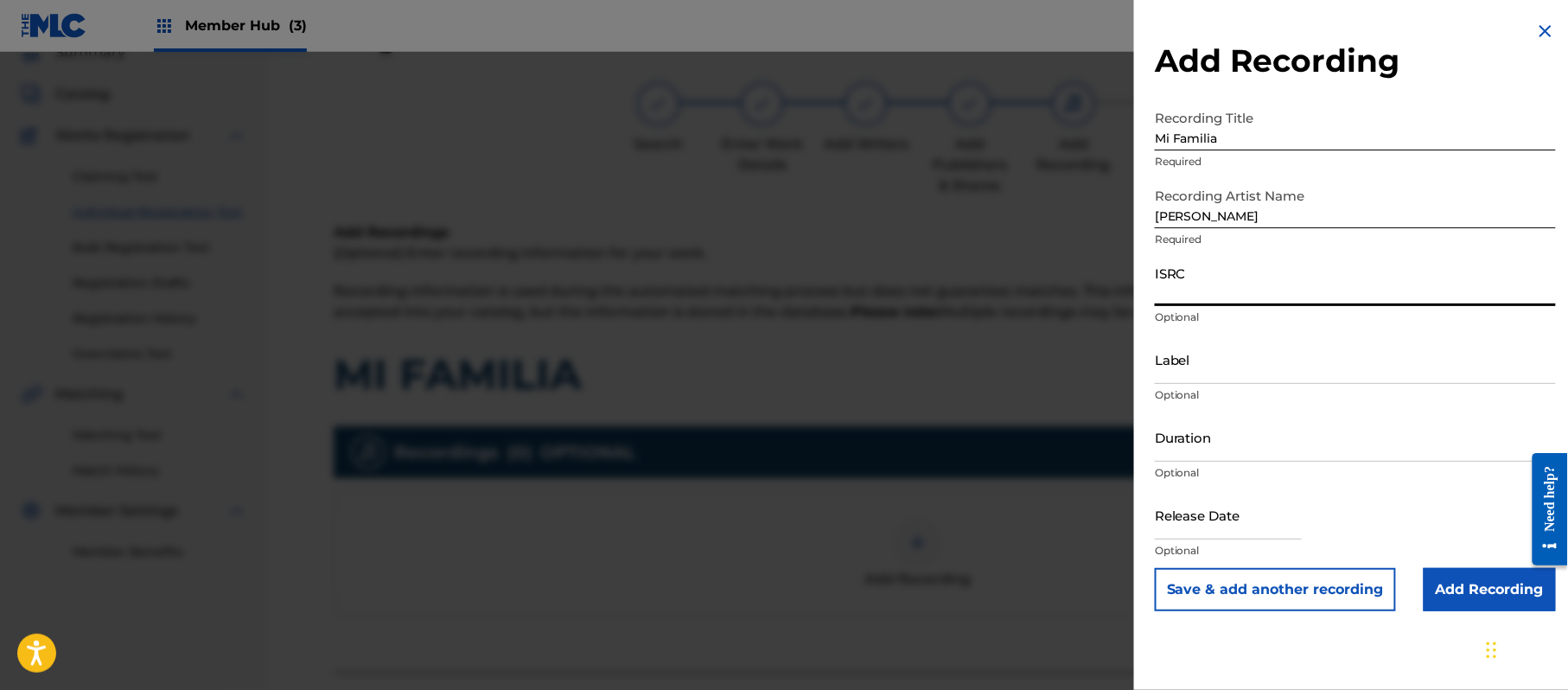
paste input "CA5KR2223922"
type input "CA5KR2223922"
paste input "Michoacan Music"
type input "Michoacan Music"
click at [1181, 445] on input "Duration" at bounding box center [1355, 436] width 401 height 49
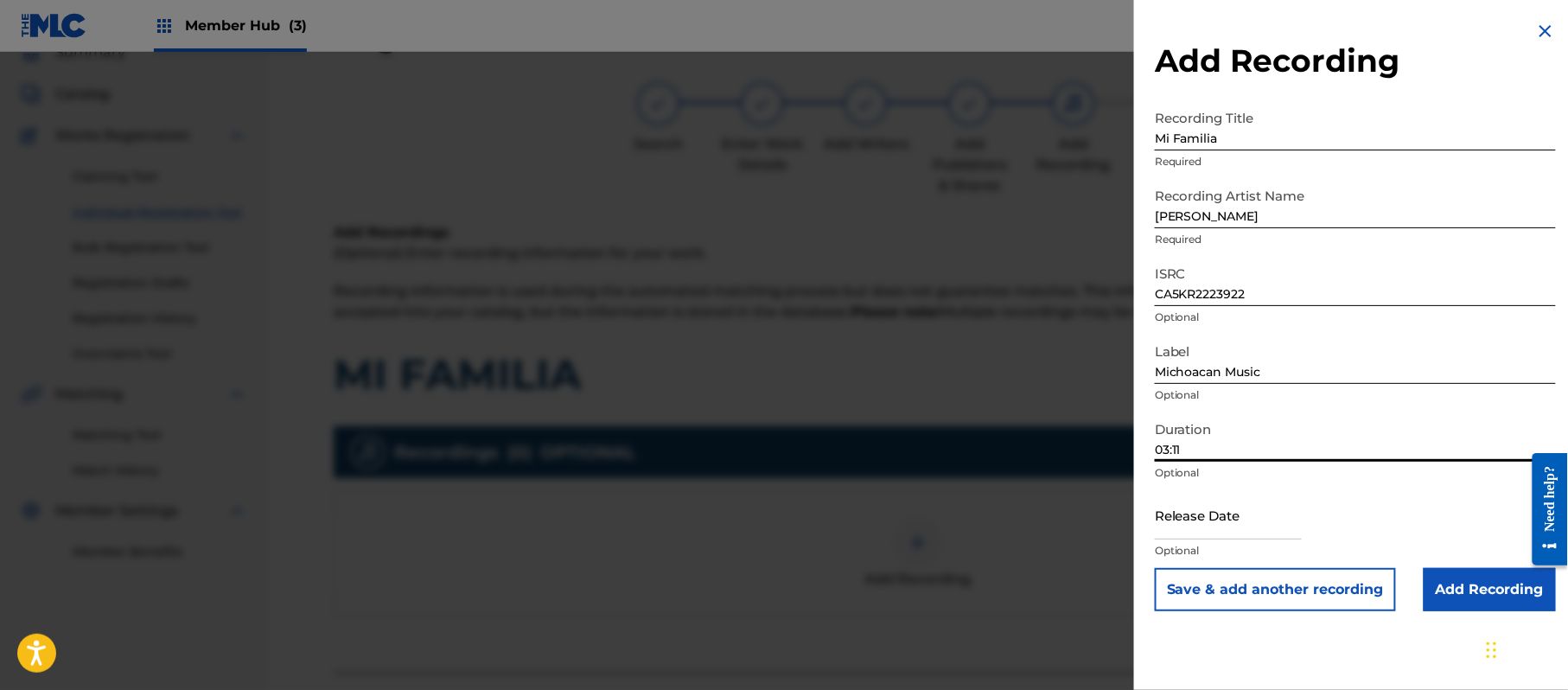
type input "03:11"
click at [1188, 522] on input "text" at bounding box center [1228, 515] width 147 height 49
select select "8"
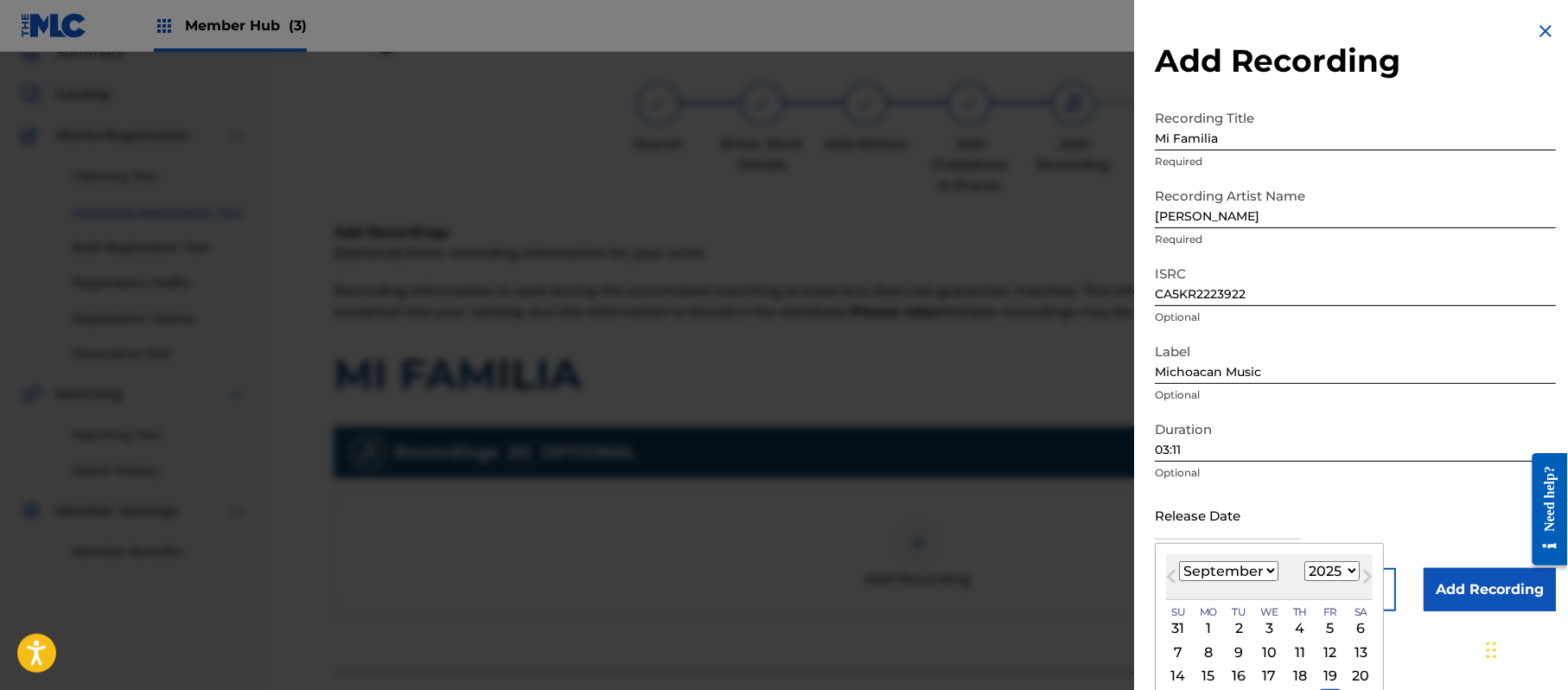
click at [1345, 580] on div "1899 1900 1901 1902 1903 1904 1905 1906 1907 1908 1909 1910 1911 1912 1913 1914…" at bounding box center [1332, 571] width 56 height 20
click at [1345, 575] on select "1899 1900 1901 1902 1903 1904 1905 1906 1907 1908 1909 1910 1911 1912 1913 1914…" at bounding box center [1332, 571] width 56 height 19
select select "2022"
click at [1308, 561] on select "1899 1900 1901 1902 1903 1904 1905 1906 1907 1908 1909 1910 1911 1912 1913 1914…" at bounding box center [1332, 571] width 56 height 19
click at [1250, 558] on div "[DATE] January February March April May June July August September October Nove…" at bounding box center [1269, 577] width 206 height 45
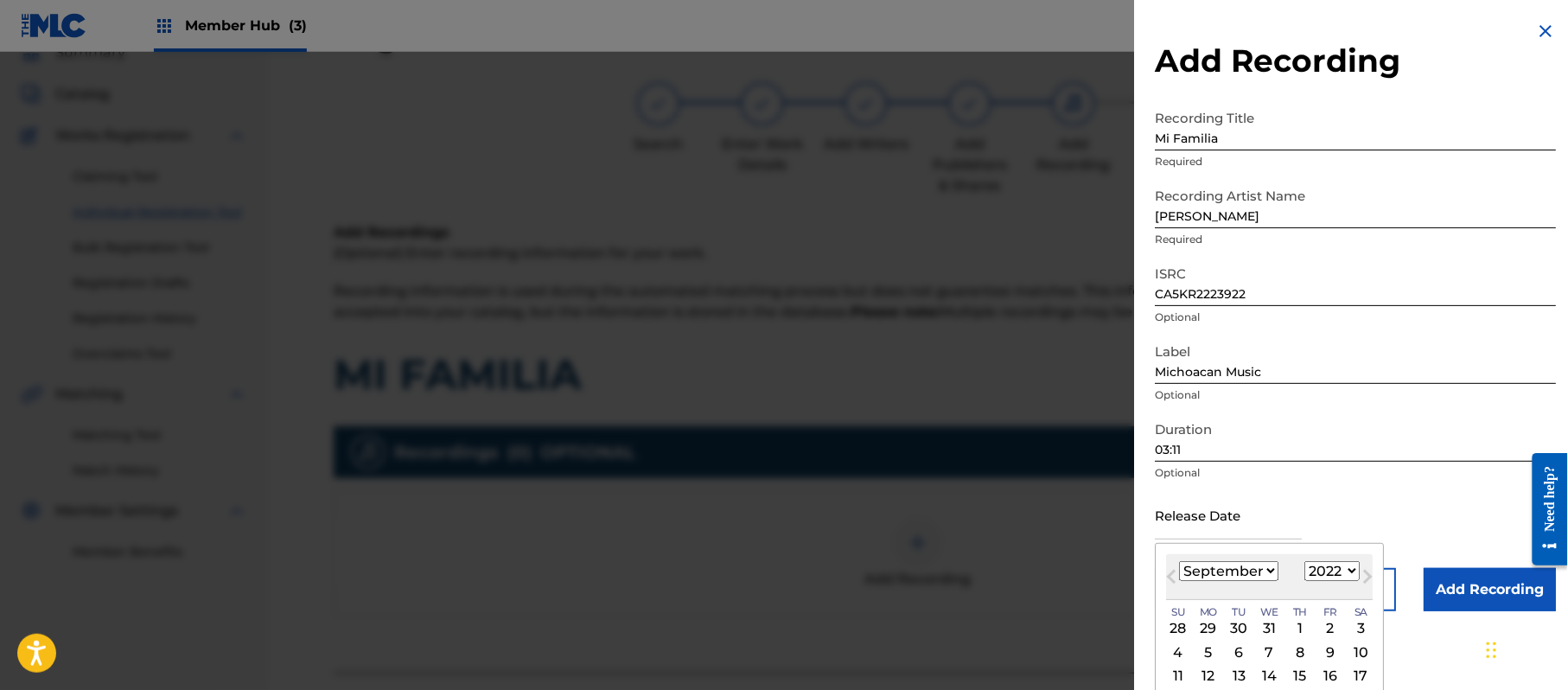
click at [1222, 568] on select "January February March April May June July August September October November De…" at bounding box center [1228, 571] width 99 height 19
select select "2"
click at [1180, 561] on select "January February March April May June July August September October November De…" at bounding box center [1228, 571] width 99 height 19
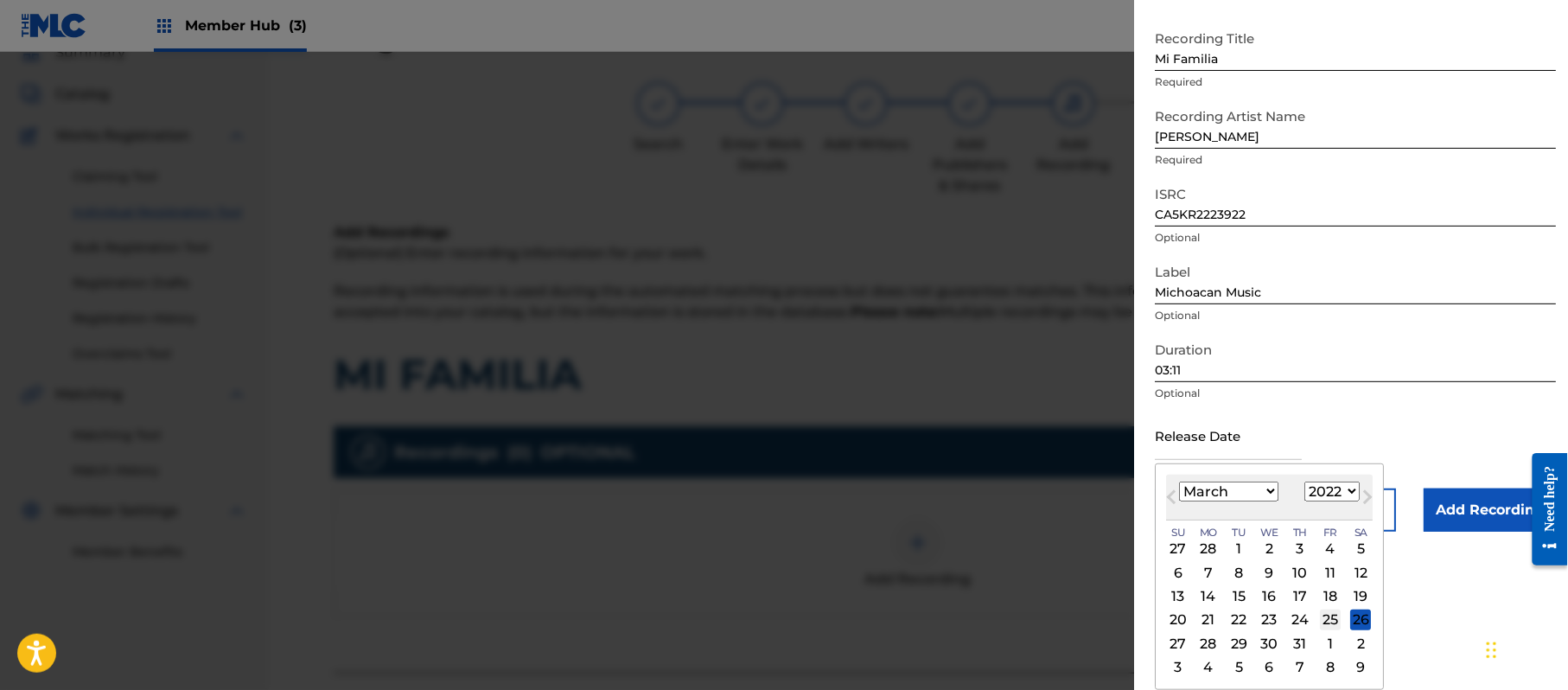
click at [1340, 618] on div "25" at bounding box center [1330, 620] width 20 height 20
type input "[DATE]"
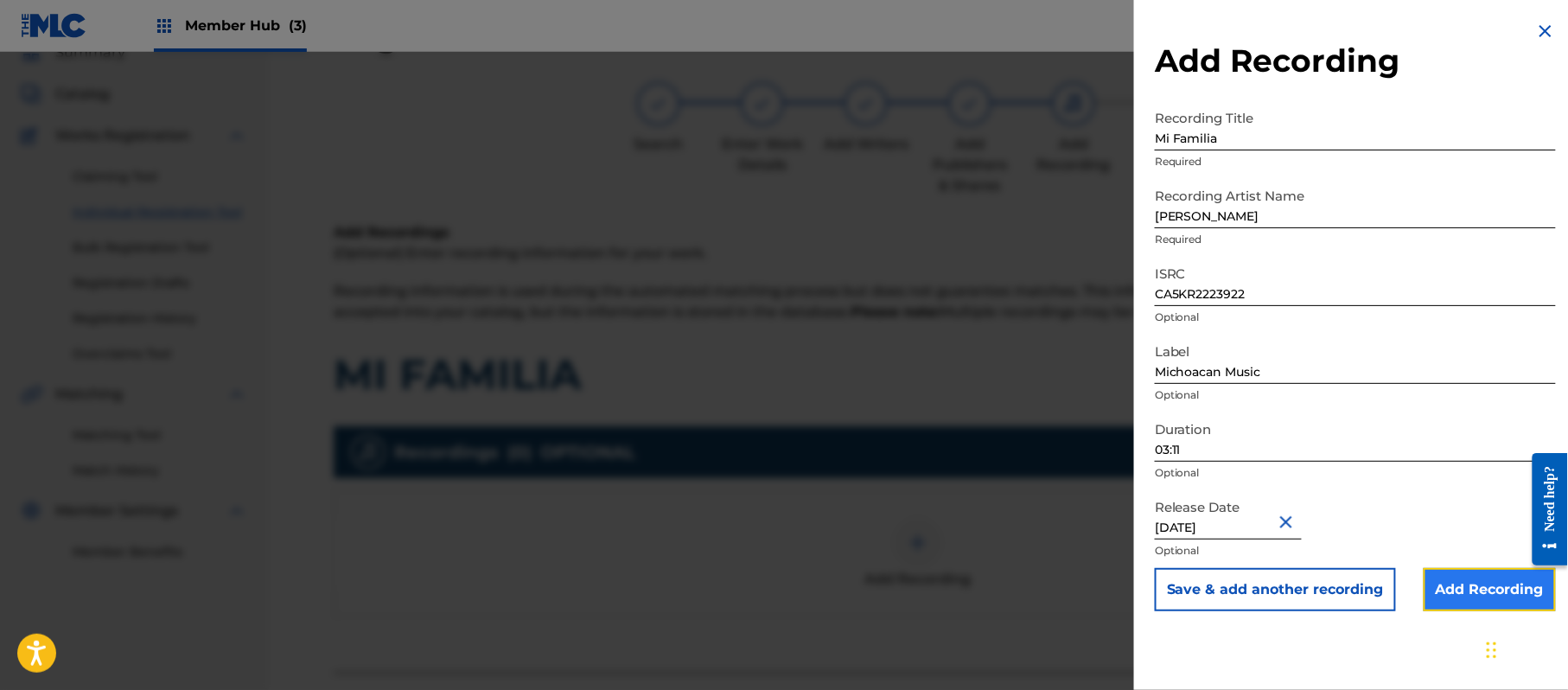
click at [1438, 602] on input "Add Recording" at bounding box center [1489, 590] width 132 height 44
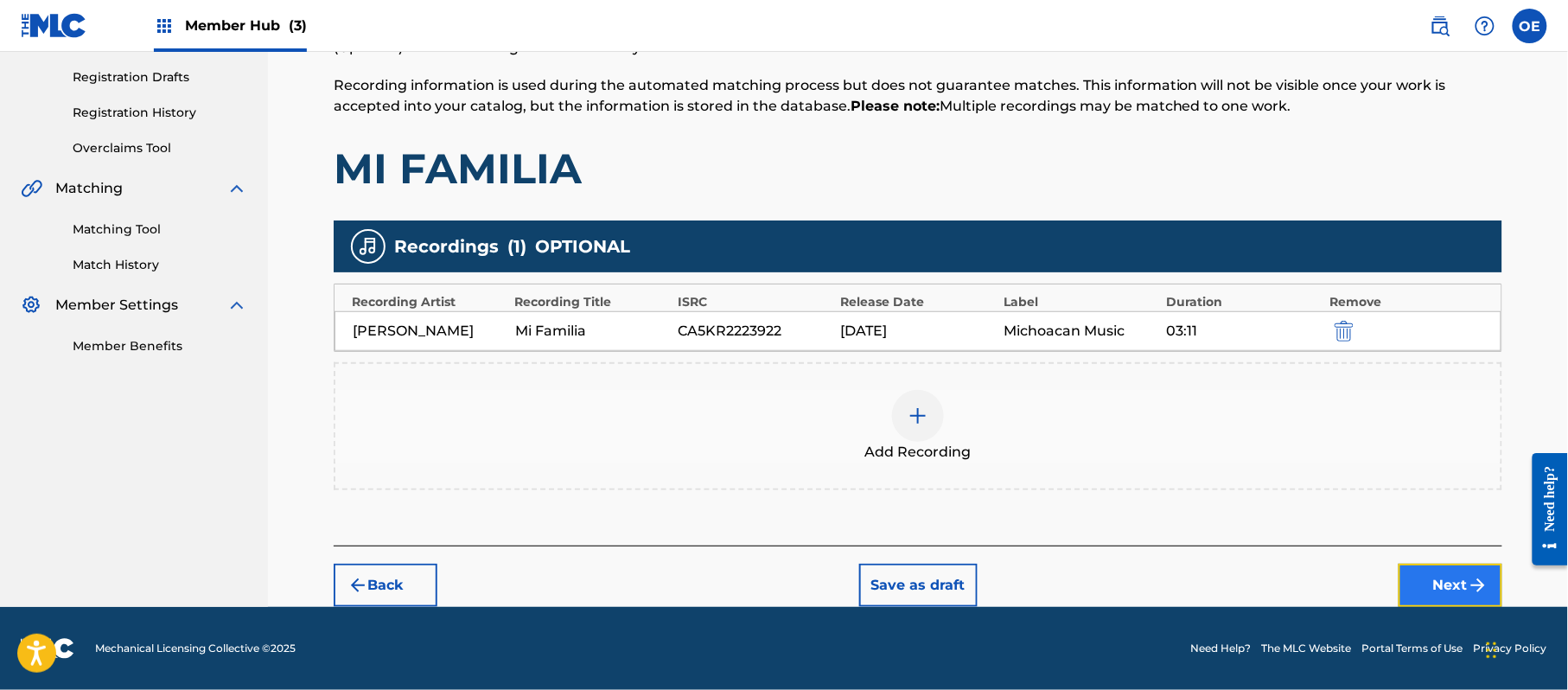
click at [1422, 582] on button "Next" at bounding box center [1450, 585] width 104 height 44
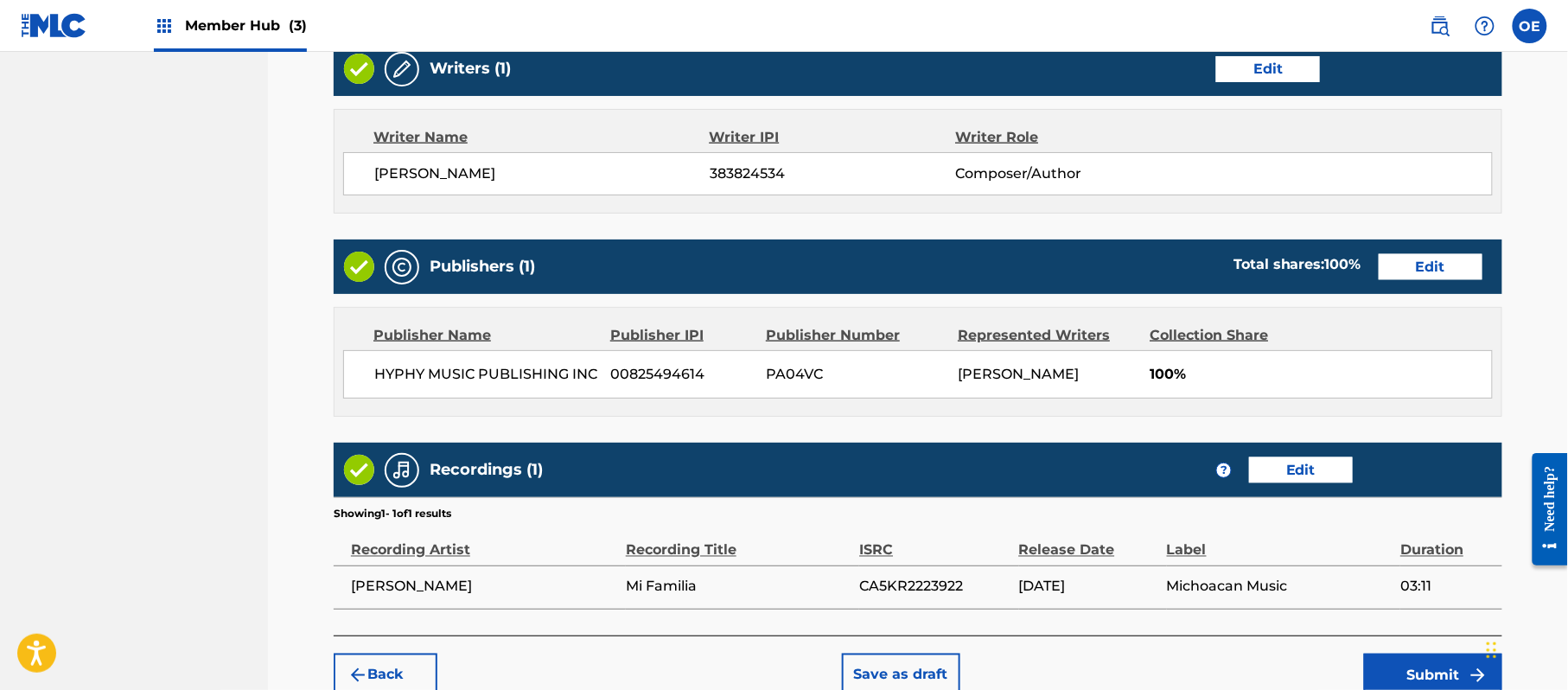
scroll to position [773, 0]
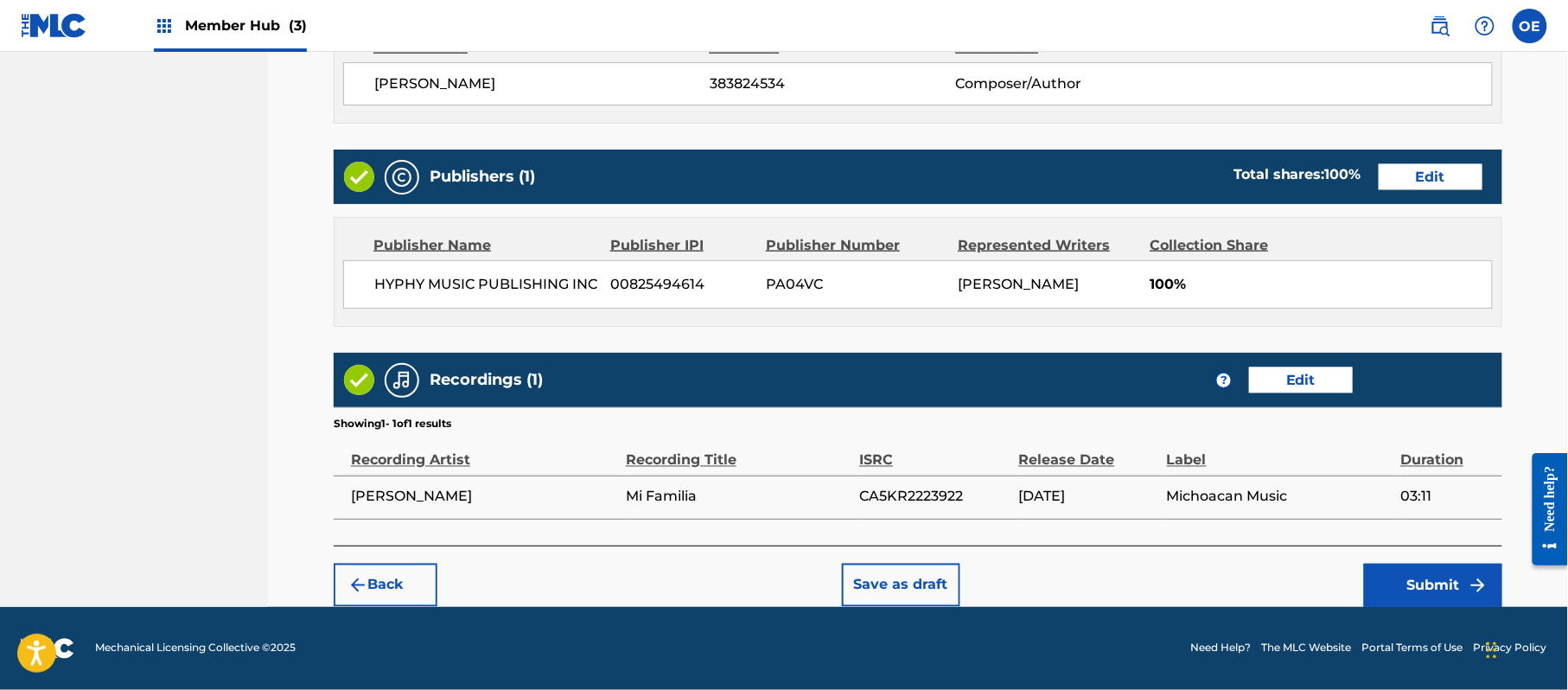
click at [1346, 576] on div "Back Save as draft Submit" at bounding box center [917, 576] width 1169 height 61
click at [1369, 575] on button "Submit" at bounding box center [1433, 585] width 138 height 44
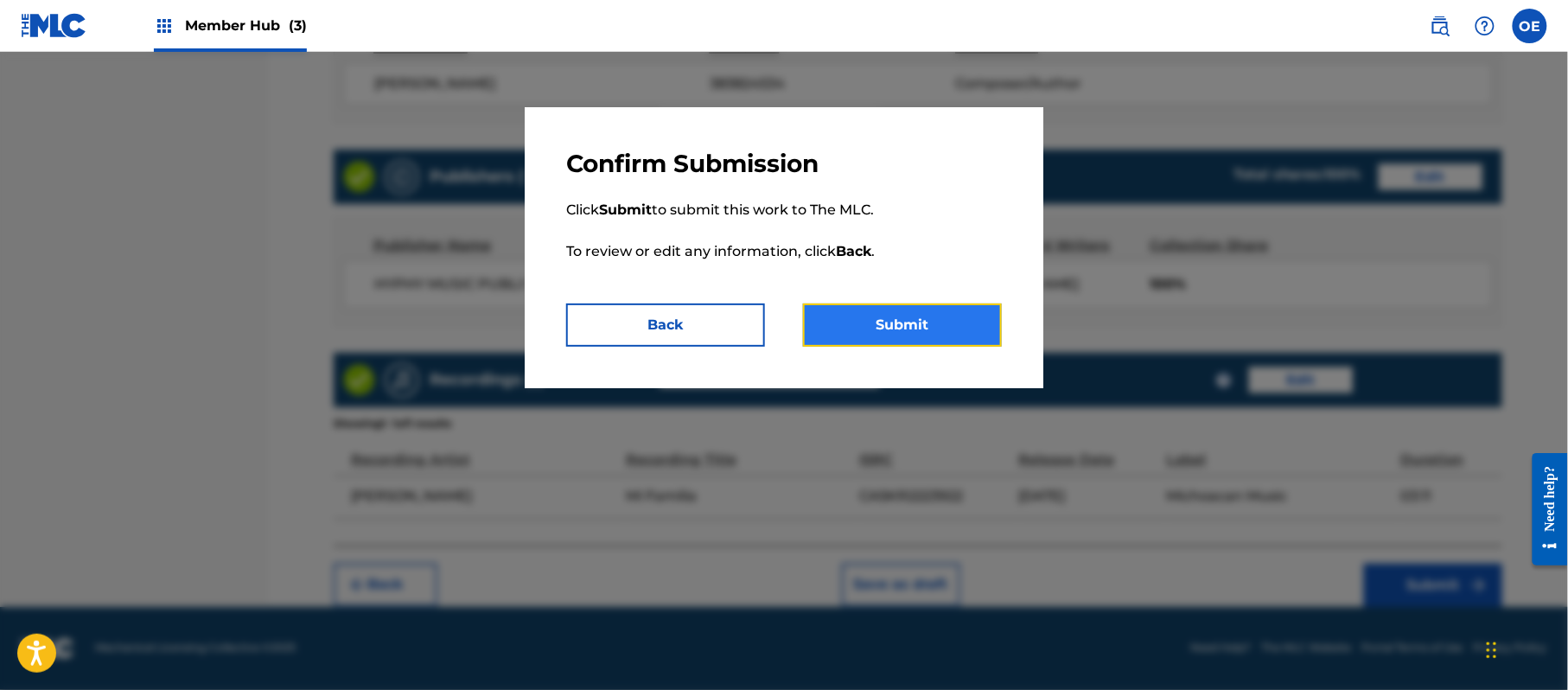
click at [911, 336] on button "Submit" at bounding box center [902, 325] width 199 height 44
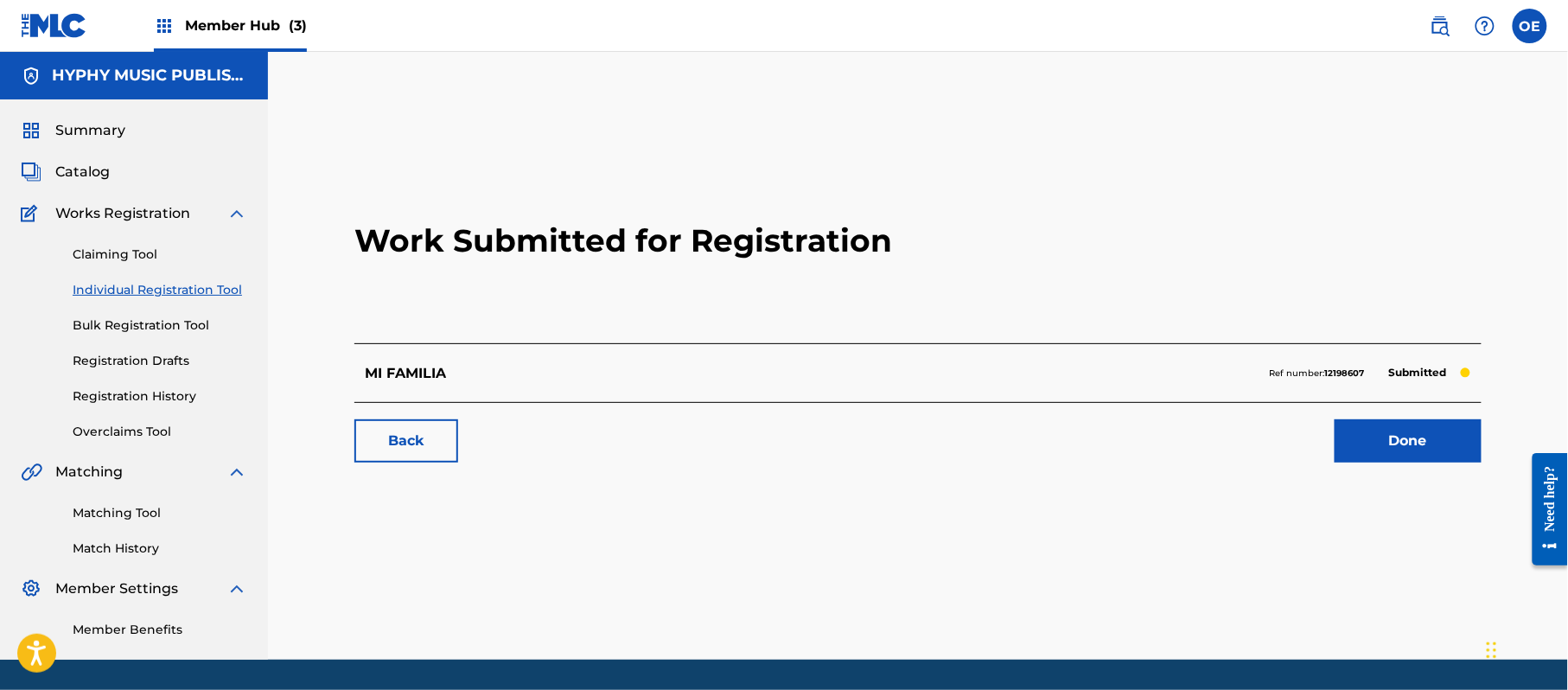
click at [1537, 466] on div "Need help?" at bounding box center [1549, 508] width 35 height 112
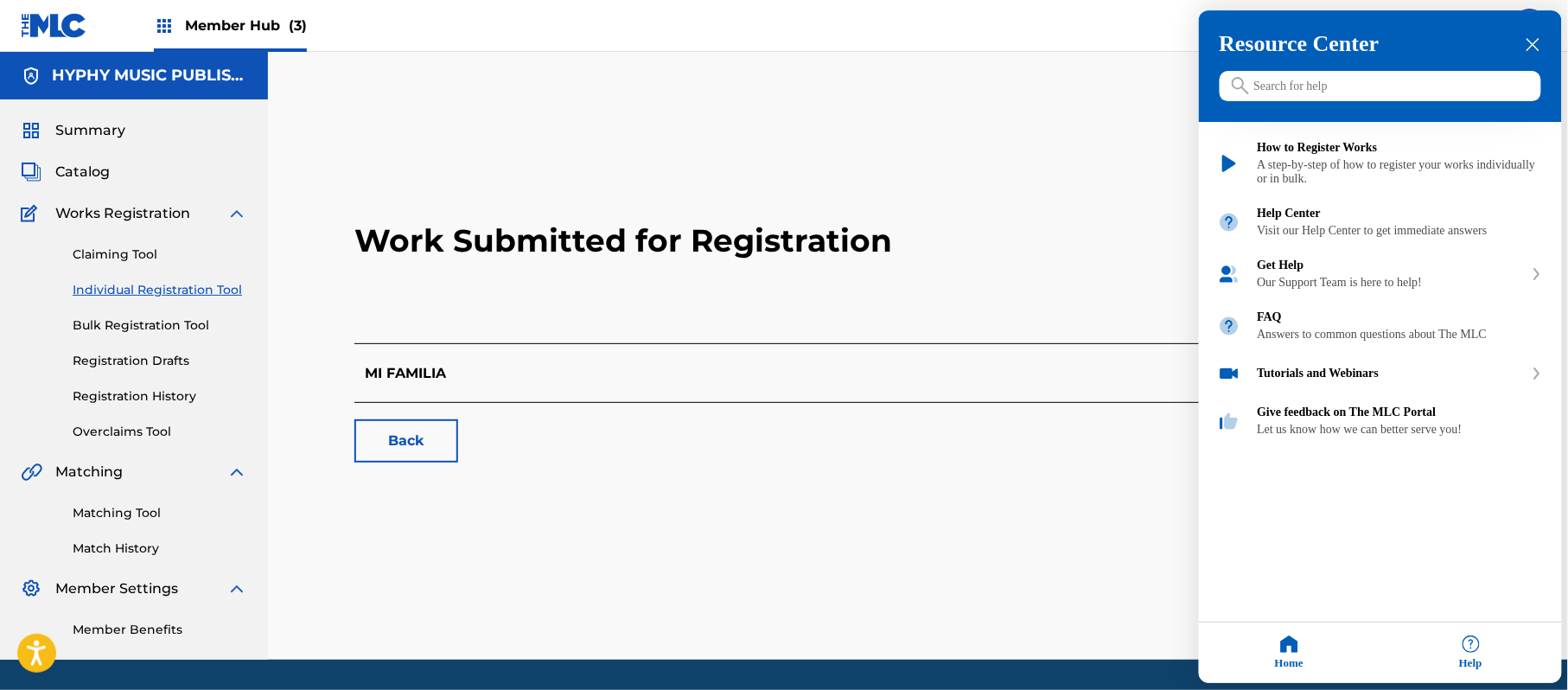
click at [696, 392] on div at bounding box center [784, 345] width 1568 height 690
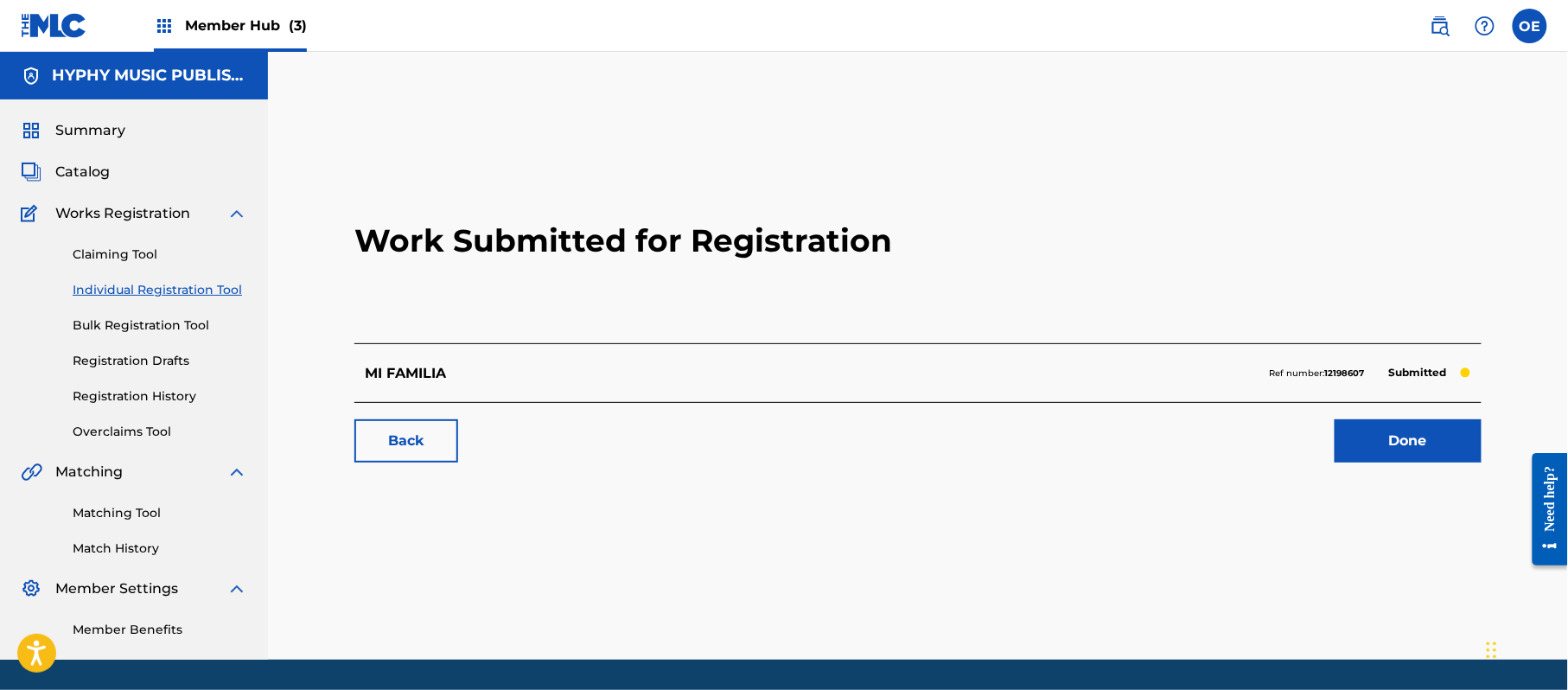
click at [156, 295] on link "Individual Registration Tool" at bounding box center [159, 291] width 175 height 19
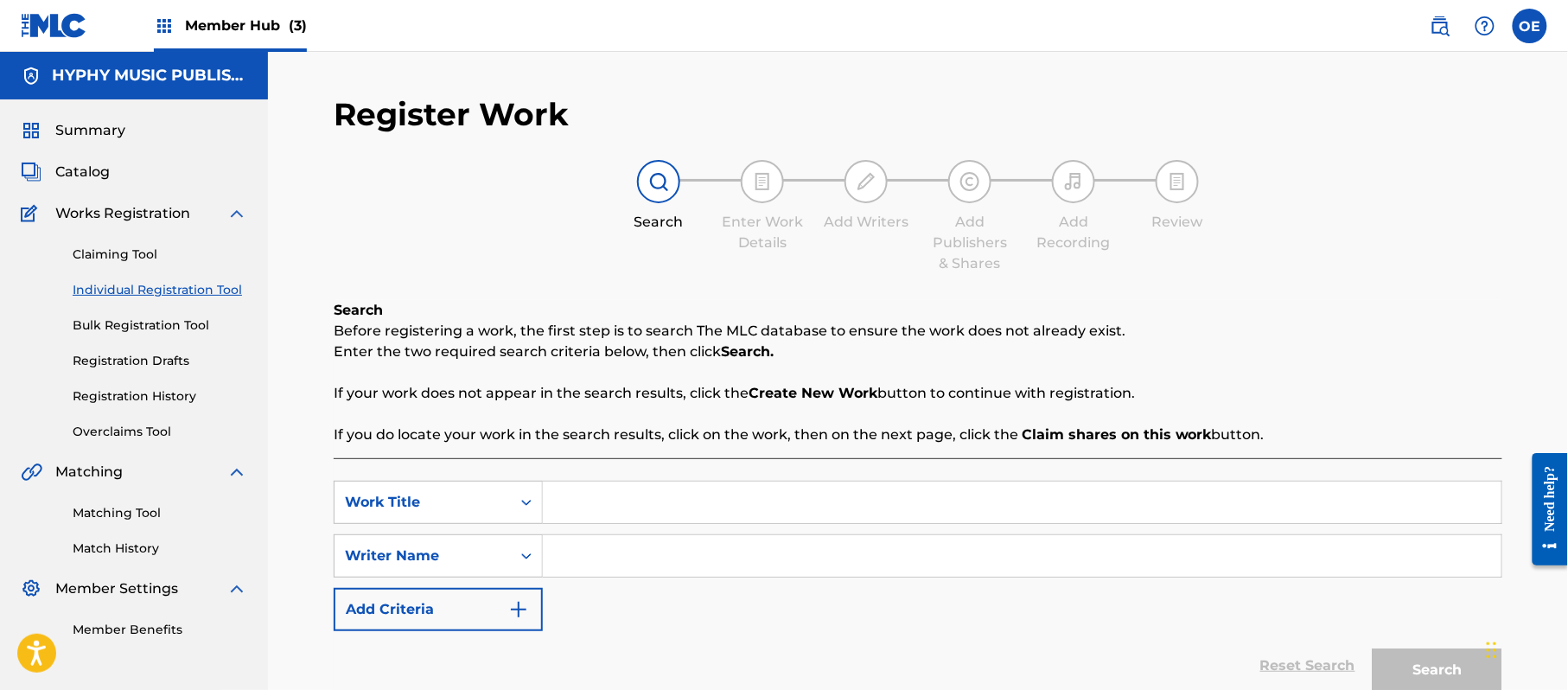
paste input "MI GRAN AMOR"
type input "MI GRAN AMOR"
paste input "[PERSON_NAME]"
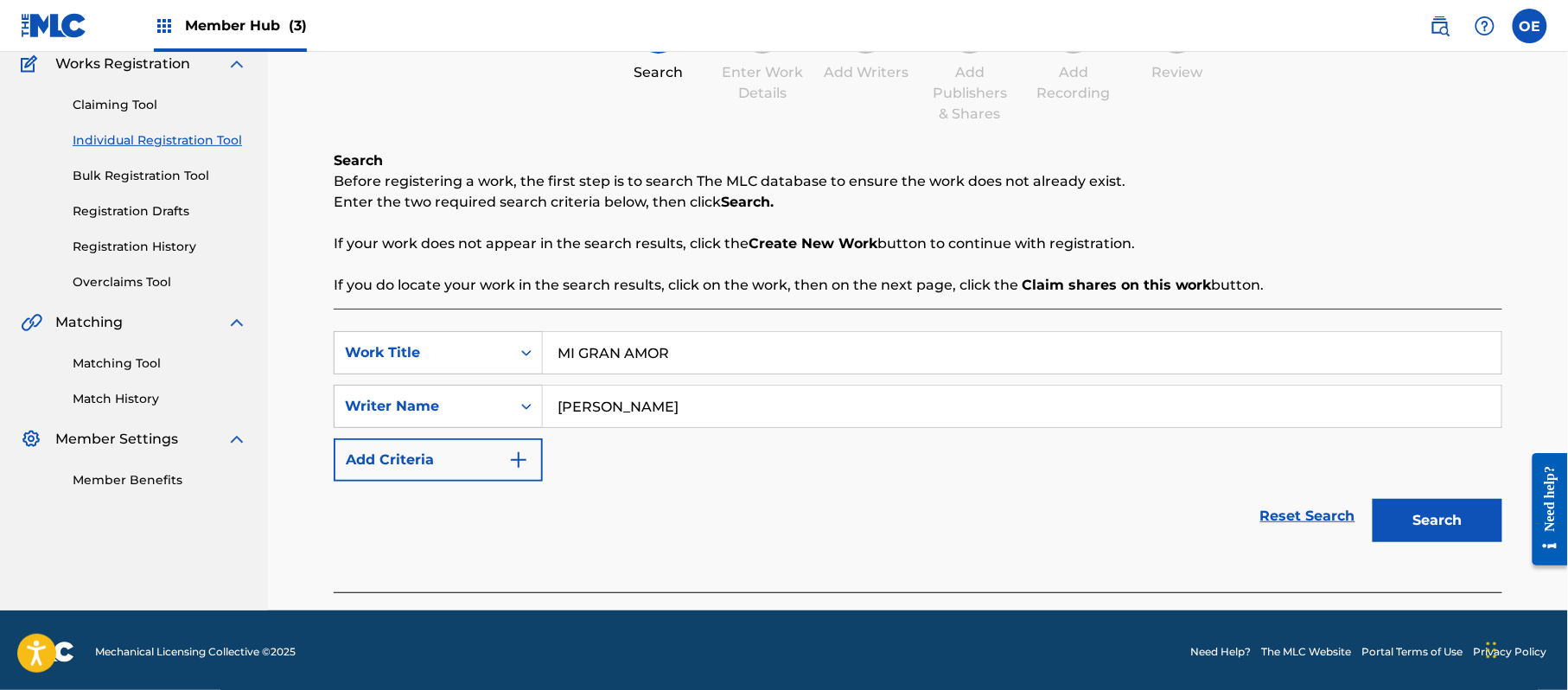
scroll to position [153, 0]
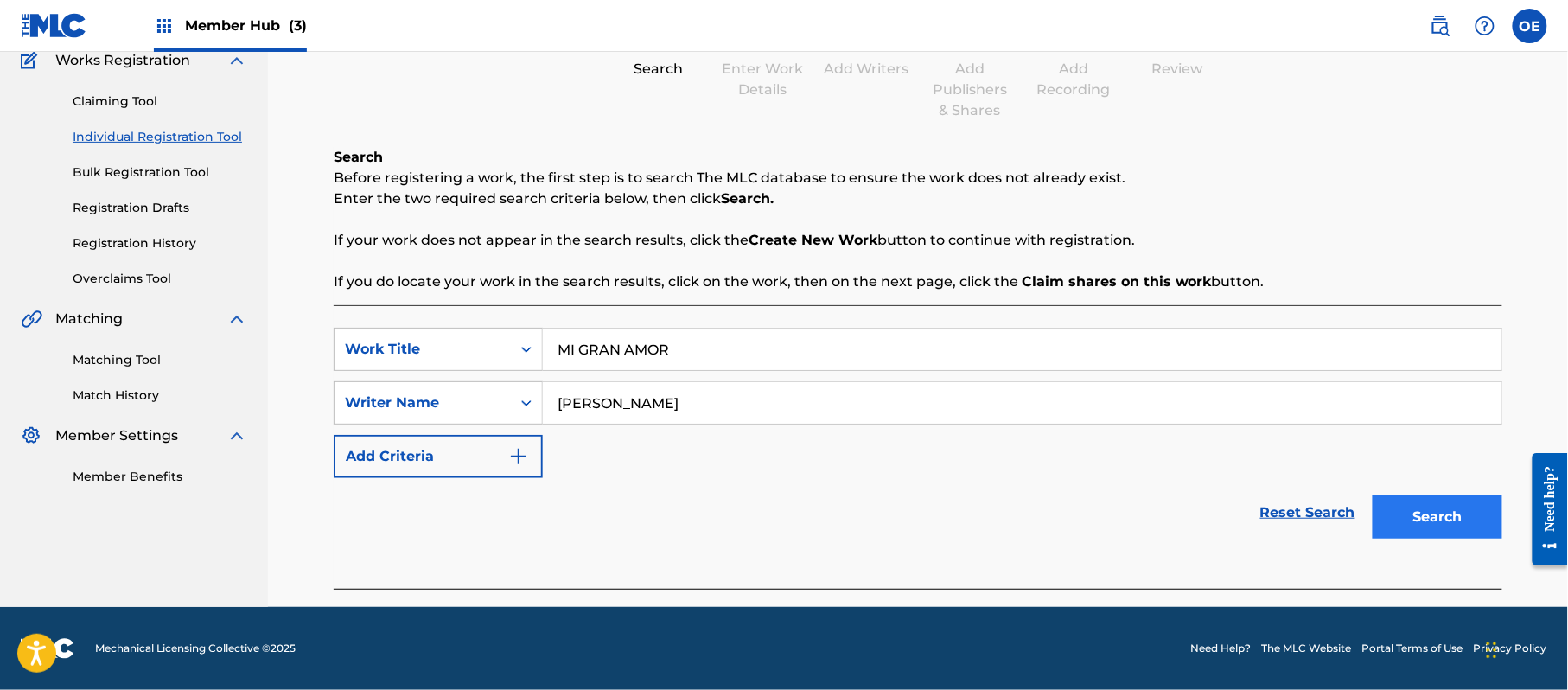
type input "[PERSON_NAME]"
click at [1444, 524] on button "Search" at bounding box center [1437, 517] width 130 height 44
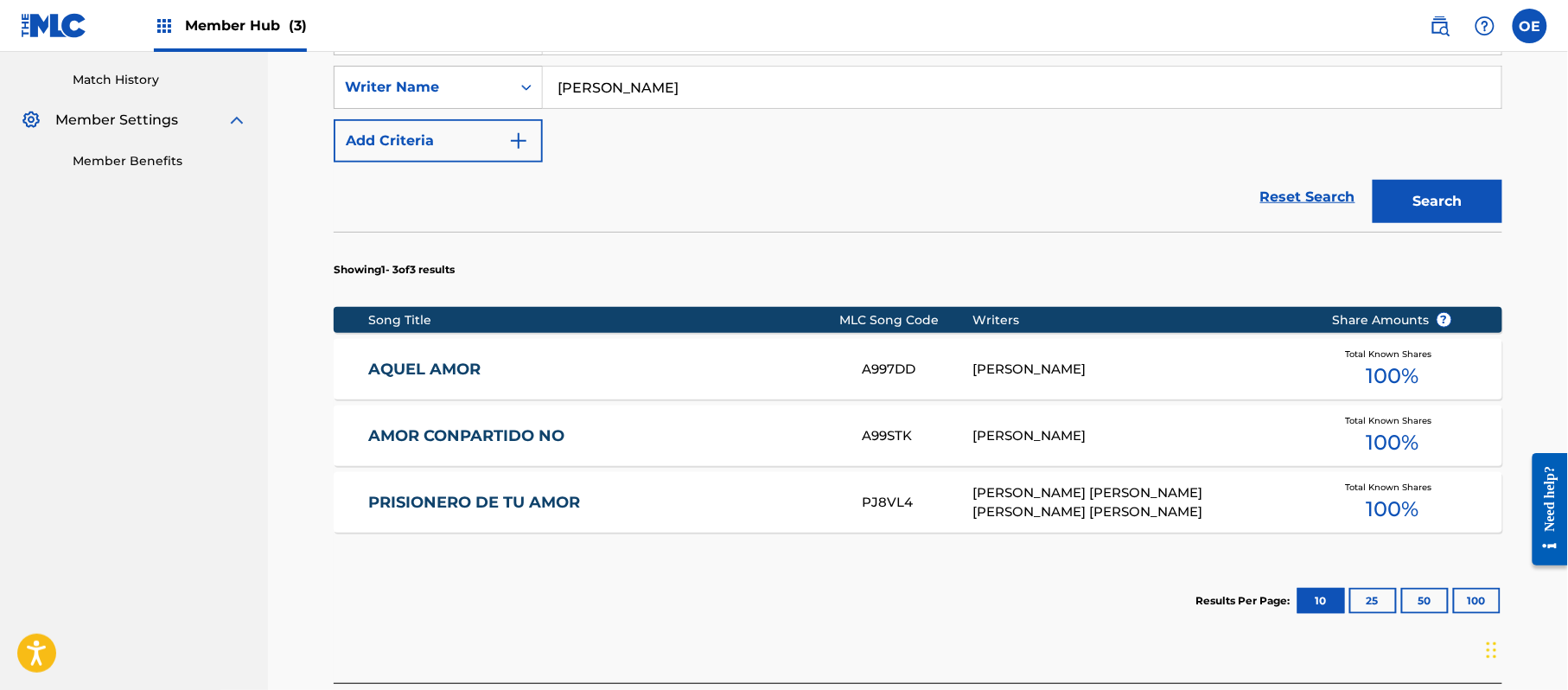
scroll to position [499, 0]
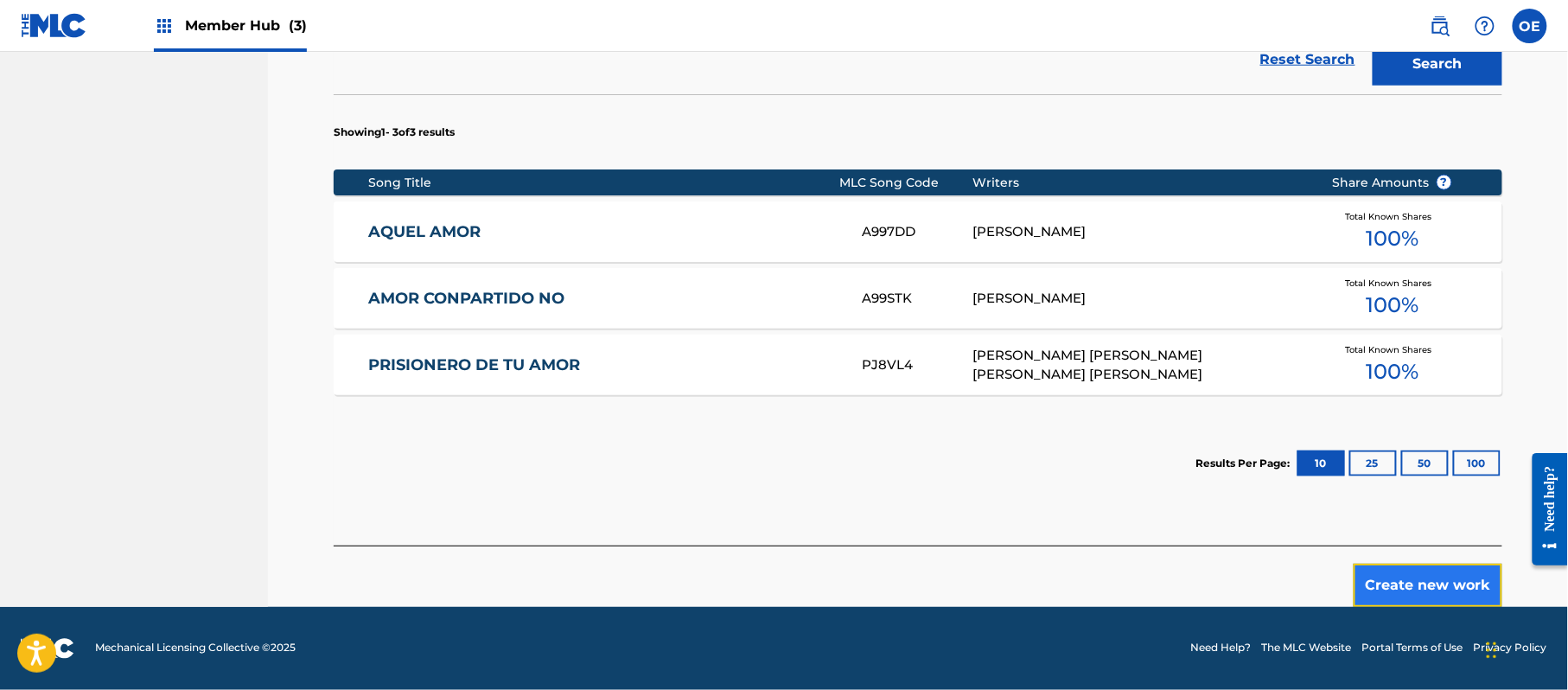
click at [1444, 590] on button "Create new work" at bounding box center [1427, 585] width 149 height 44
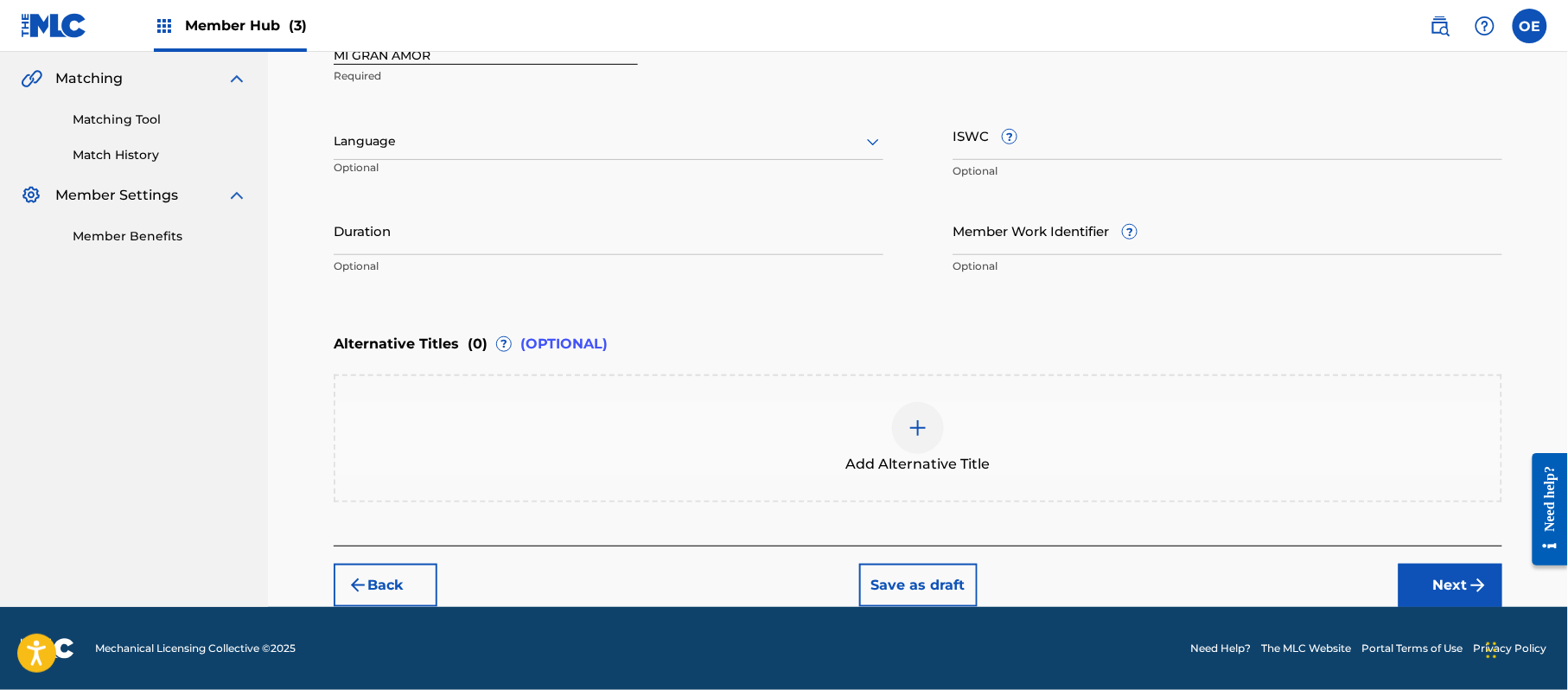
scroll to position [392, 0]
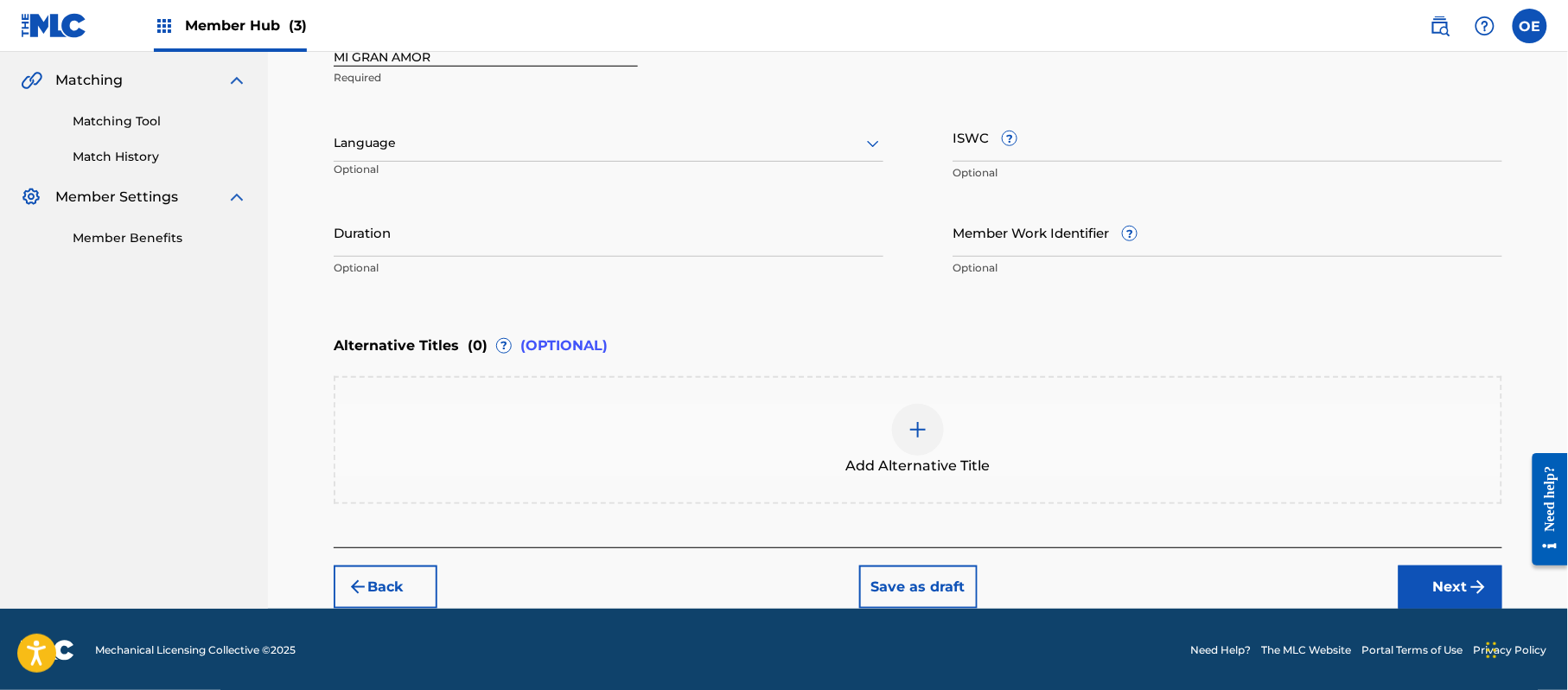
click at [422, 143] on div at bounding box center [608, 143] width 550 height 21
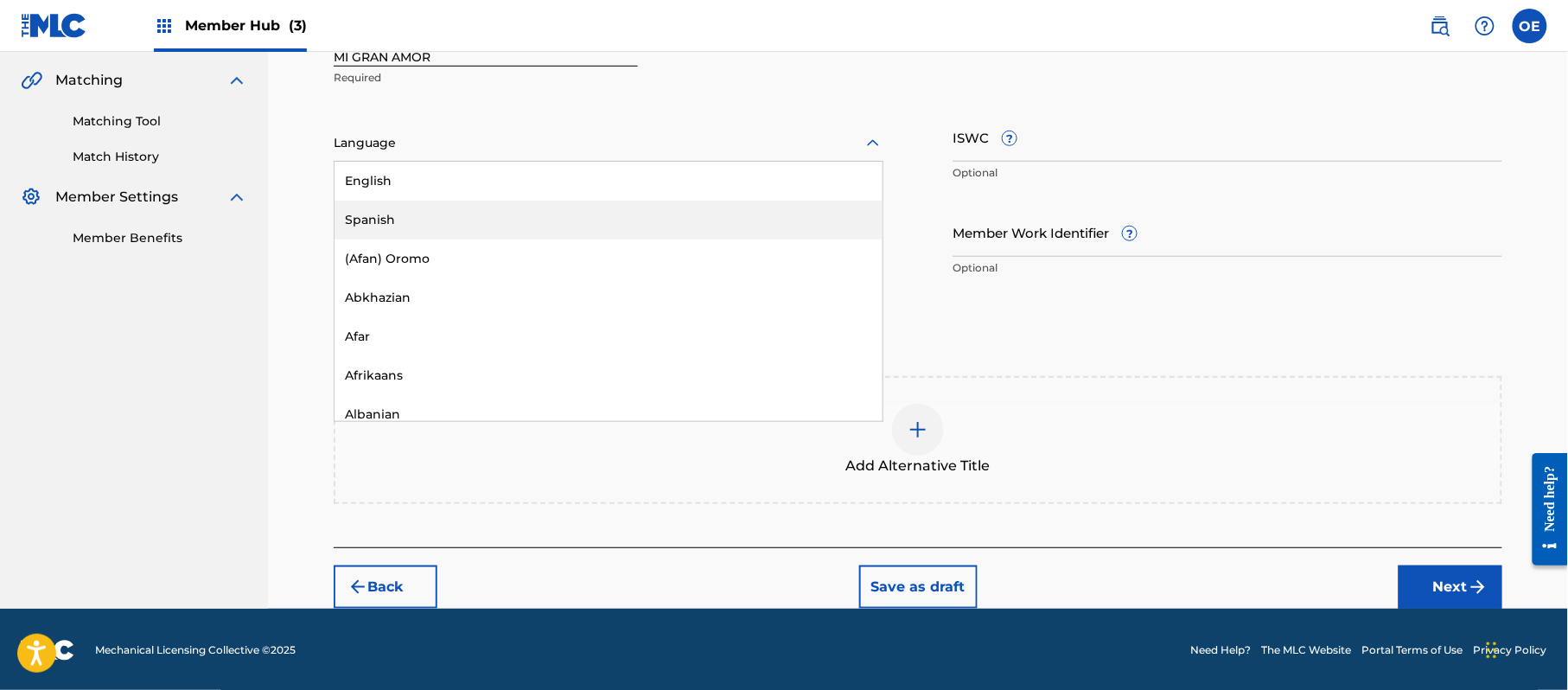
click at [417, 222] on div "Spanish" at bounding box center [608, 220] width 548 height 39
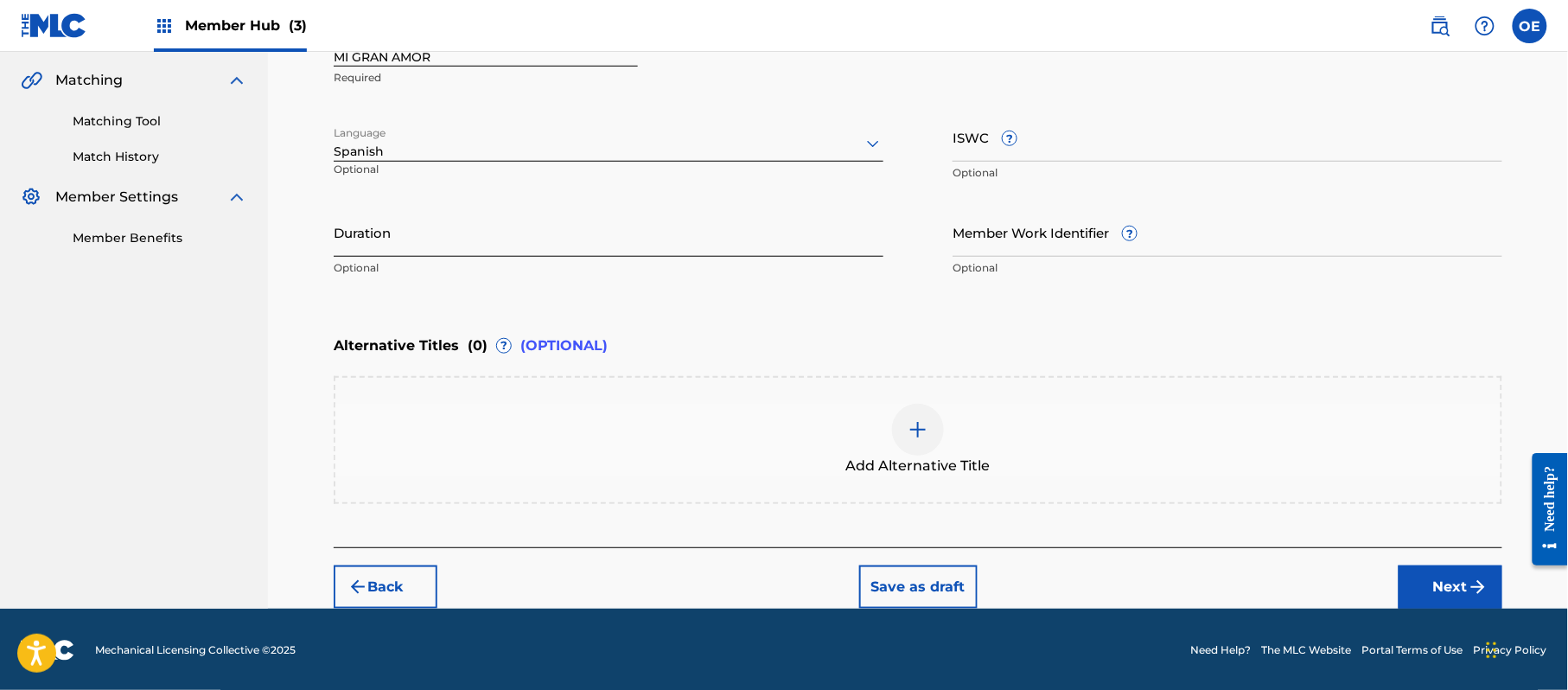
click at [623, 242] on input "Duration" at bounding box center [608, 232] width 550 height 49
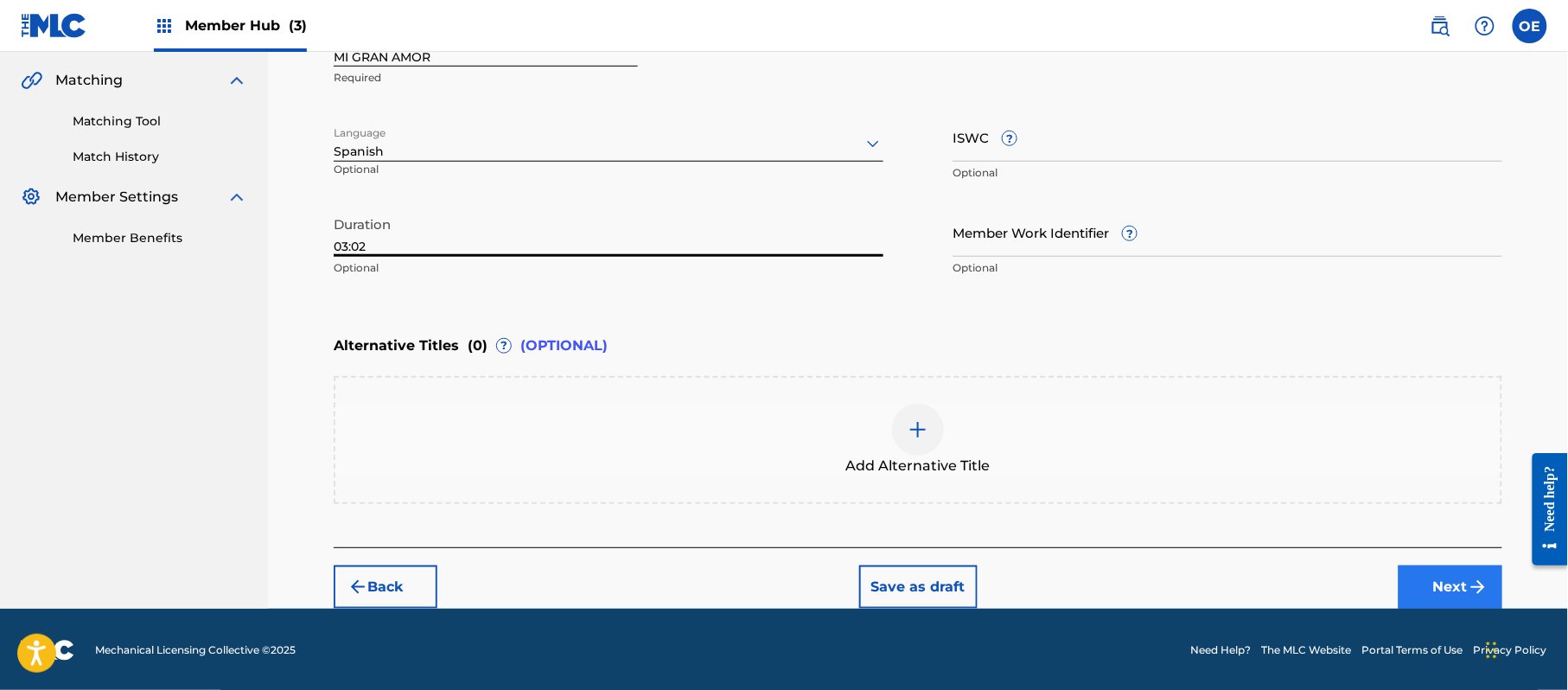
type input "03:02"
click at [1450, 569] on button "Next" at bounding box center [1450, 587] width 104 height 44
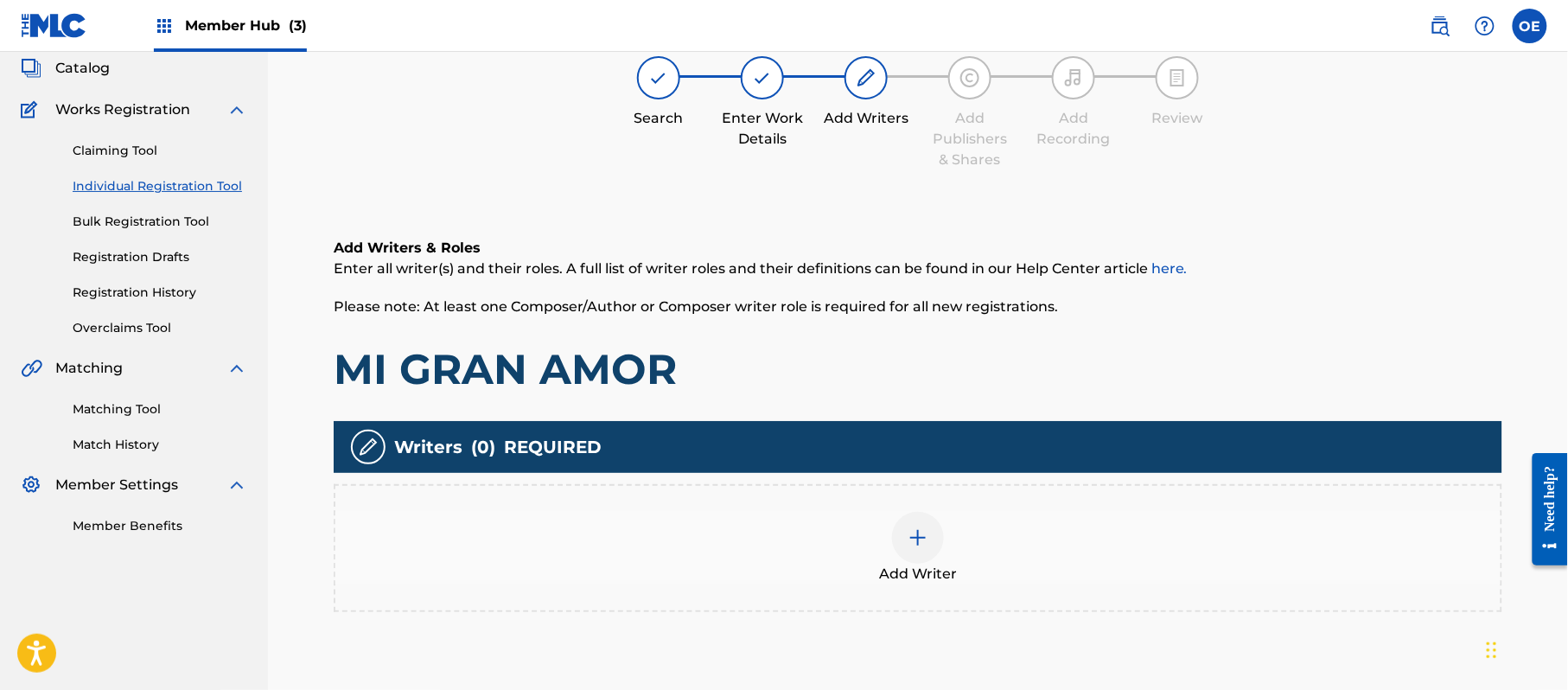
scroll to position [78, 0]
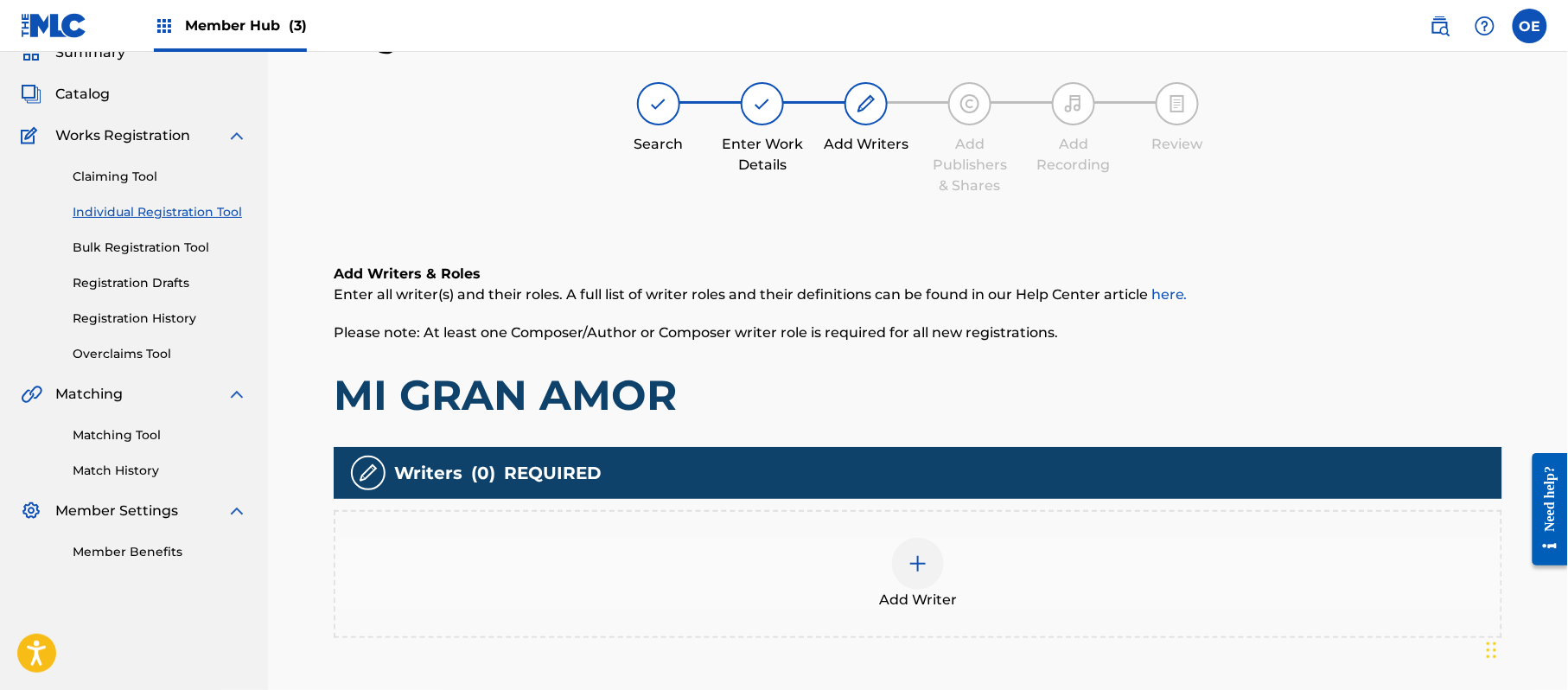
drag, startPoint x: 961, startPoint y: 519, endPoint x: 952, endPoint y: 508, distance: 14.2
click at [952, 510] on div "Add Writer" at bounding box center [917, 574] width 1169 height 128
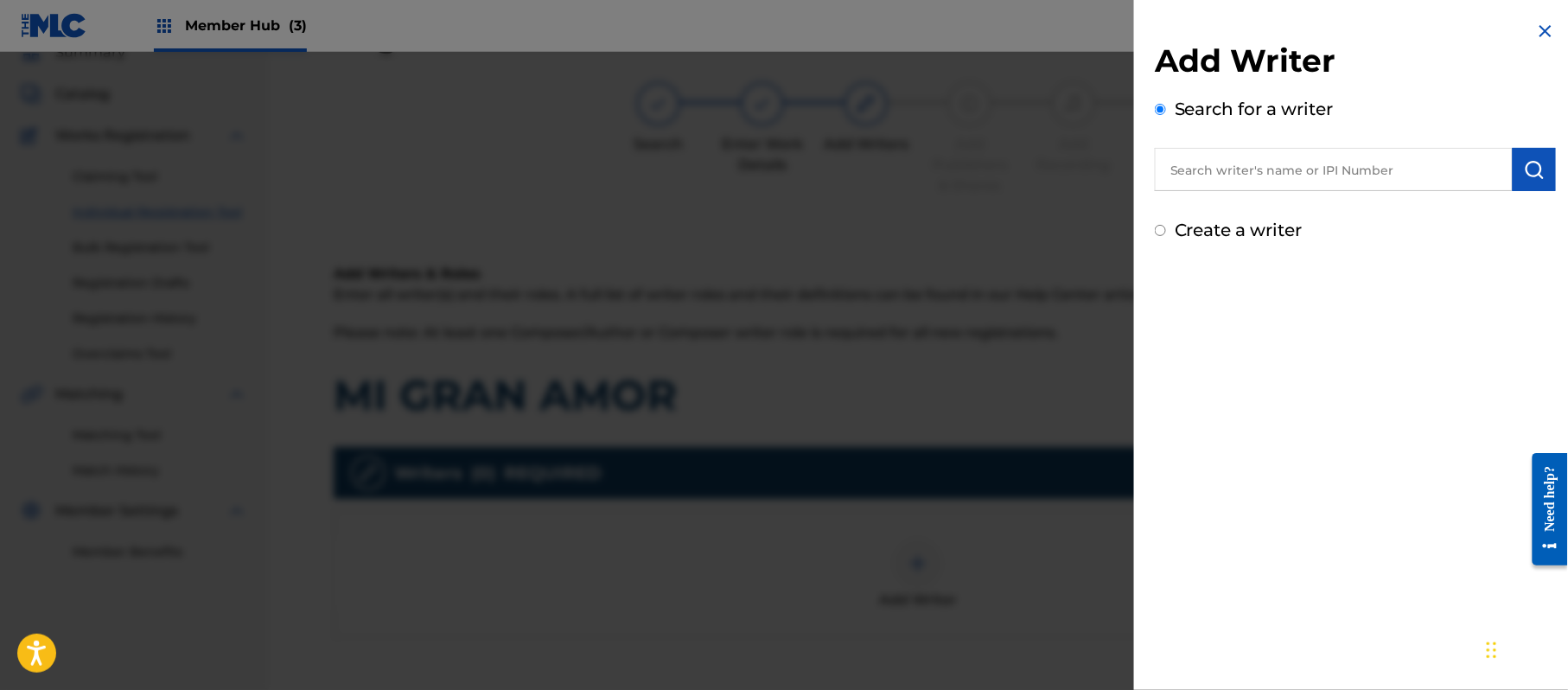
click at [1261, 237] on label "Create a writer" at bounding box center [1238, 230] width 128 height 20
radio input "true"
click at [1166, 236] on input "Create a writer" at bounding box center [1161, 231] width 11 height 11
radio input "false"
radio input "true"
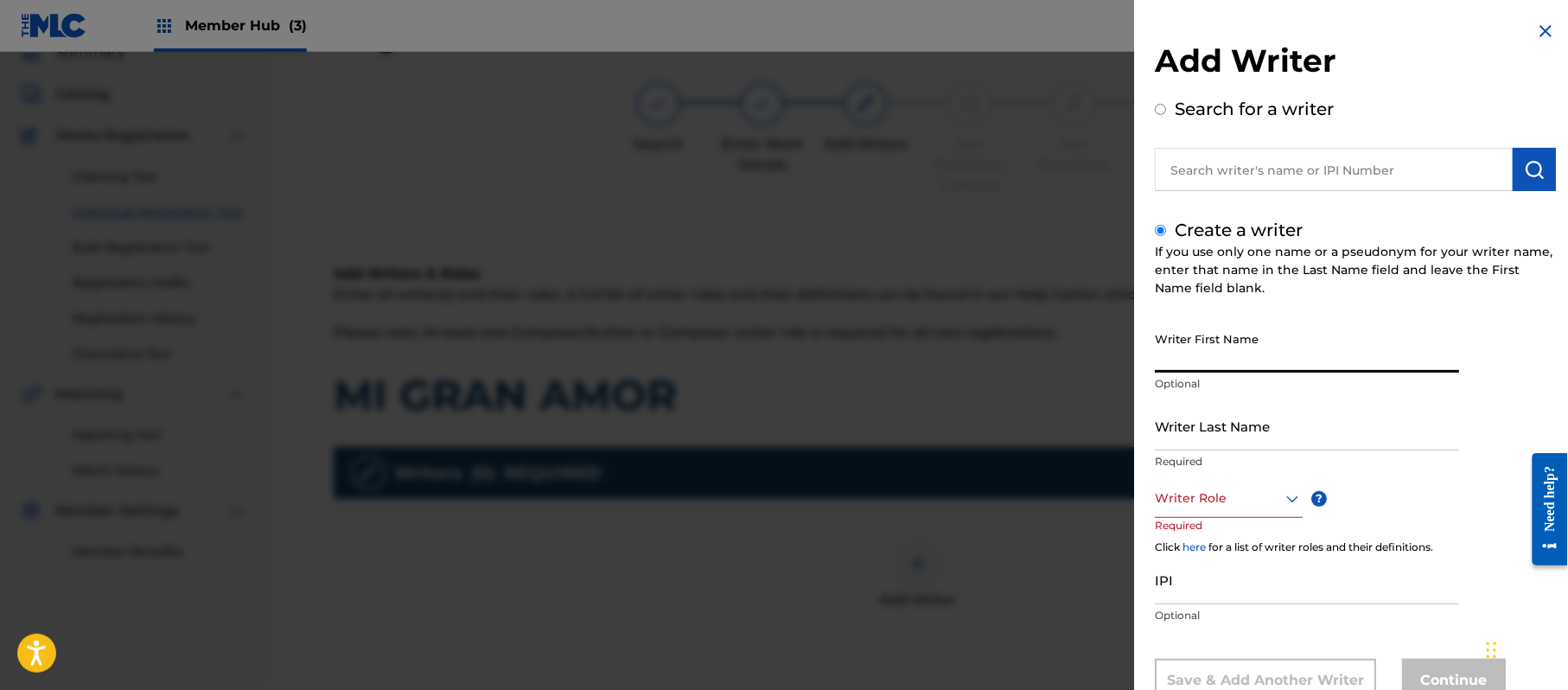
paste input "[PERSON_NAME]"
type input "[PERSON_NAME]"
paste input "[PERSON_NAME]"
type input "[PERSON_NAME]"
drag, startPoint x: 1262, startPoint y: 361, endPoint x: 1196, endPoint y: 401, distance: 77.2
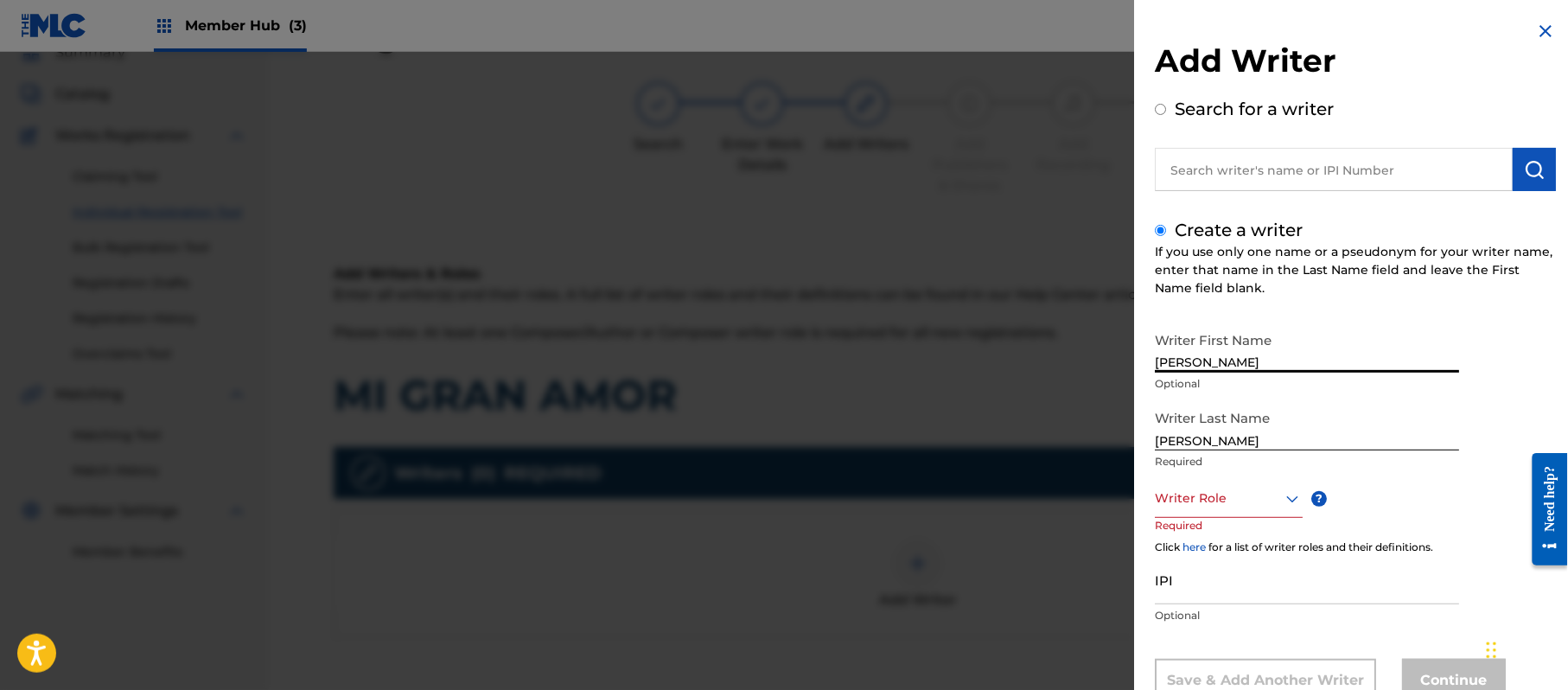
click at [1196, 401] on div "Writer First Name [PERSON_NAME] Optional Writer Last Name [PERSON_NAME] Require…" at bounding box center [1355, 512] width 401 height 379
type input "[PERSON_NAME]"
drag, startPoint x: 1201, startPoint y: 439, endPoint x: 921, endPoint y: 402, distance: 282.4
click at [975, 426] on div "Add Writer Search for a writer Create a writer If you use only one name or a ps…" at bounding box center [784, 370] width 1568 height 638
type input "PAZ"
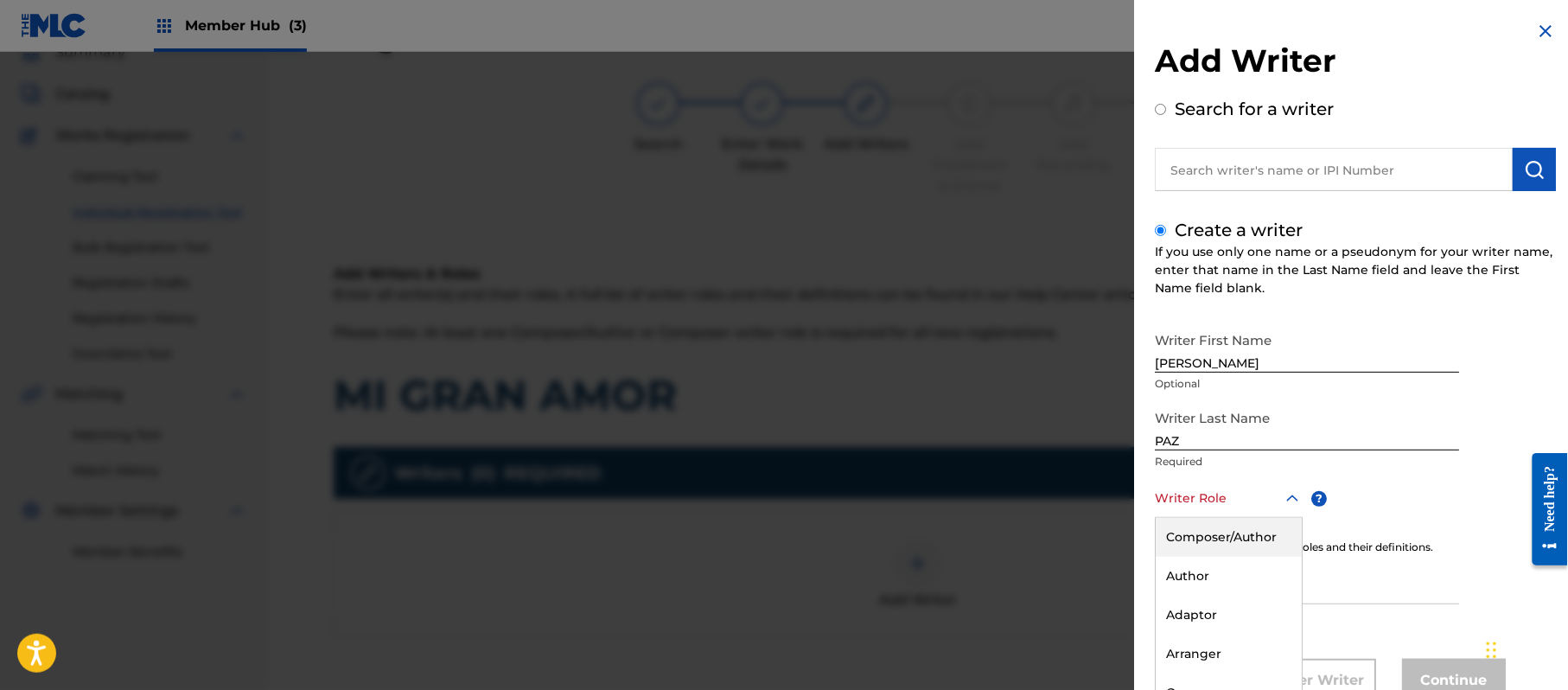
click at [1221, 485] on div "8 results available. Use Up and Down to choose options, press Enter to select t…" at bounding box center [1229, 498] width 148 height 39
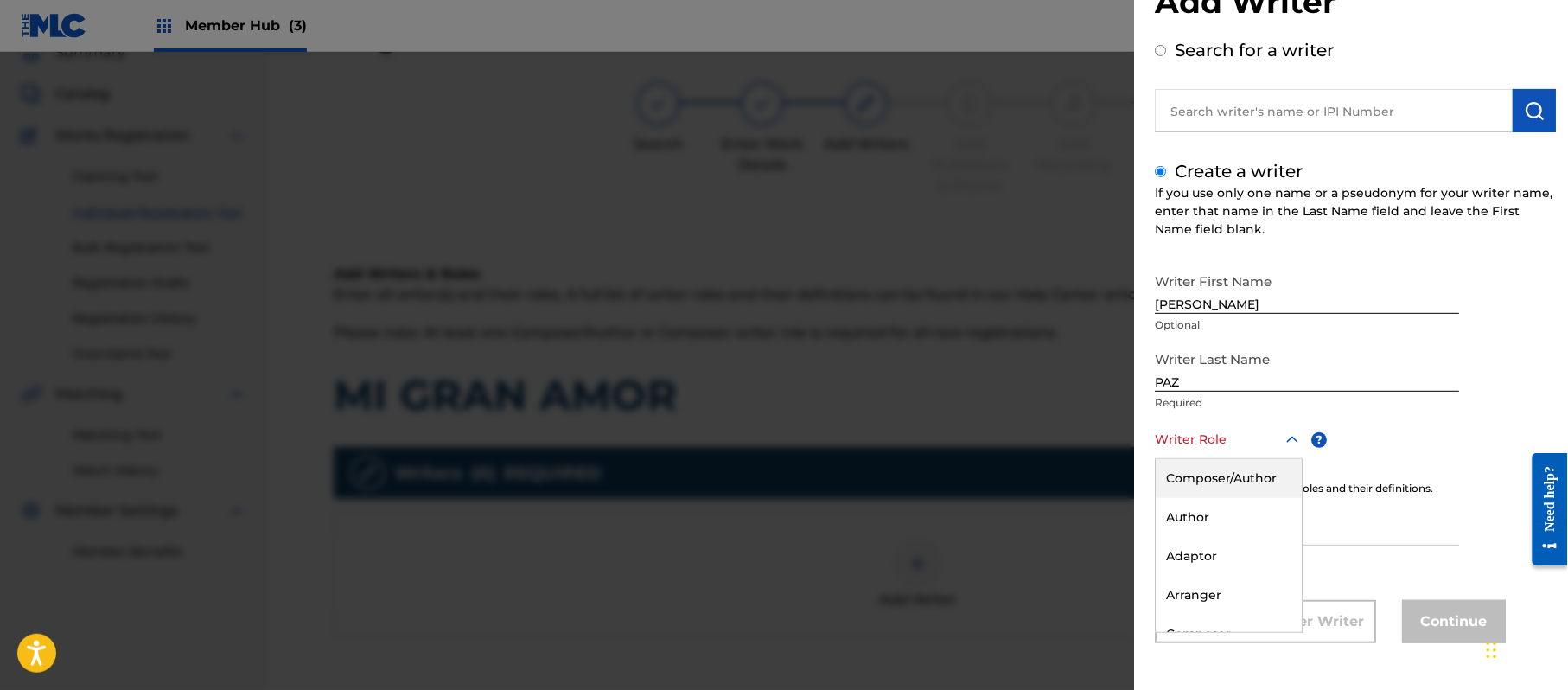
click at [1221, 485] on div "Composer/Author" at bounding box center [1229, 479] width 146 height 39
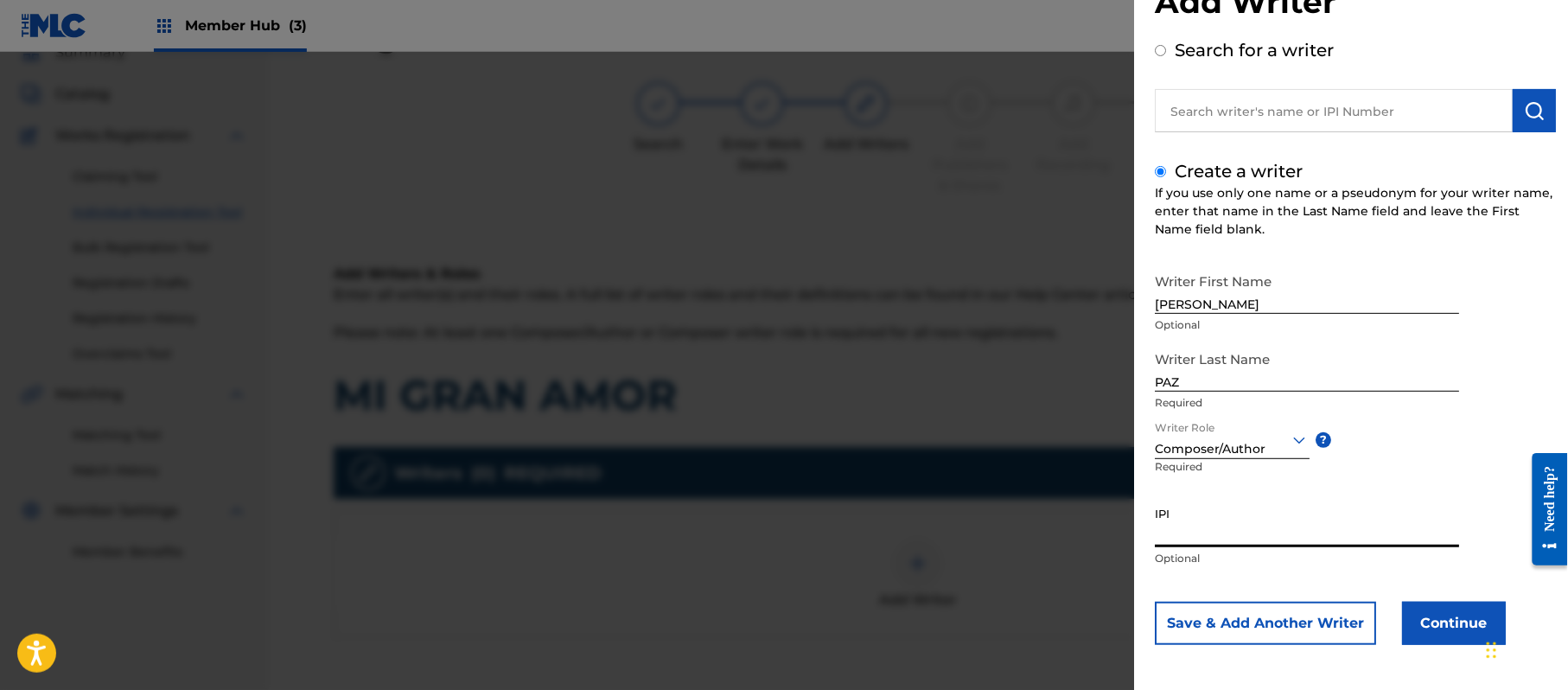
drag, startPoint x: 1253, startPoint y: 486, endPoint x: 1259, endPoint y: 528, distance: 42.4
paste input "383824534"
type input "383824534"
click at [1412, 620] on button "Continue" at bounding box center [1454, 623] width 104 height 44
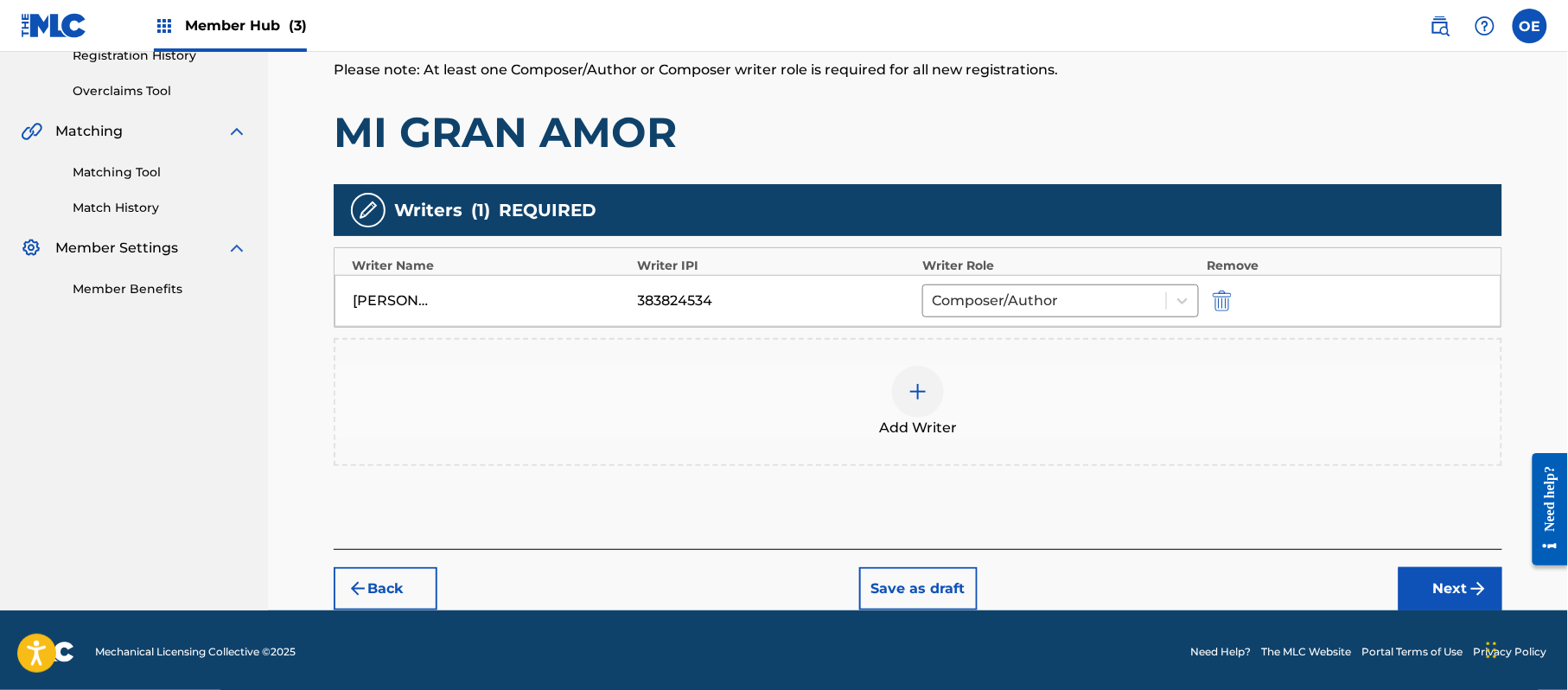
scroll to position [345, 0]
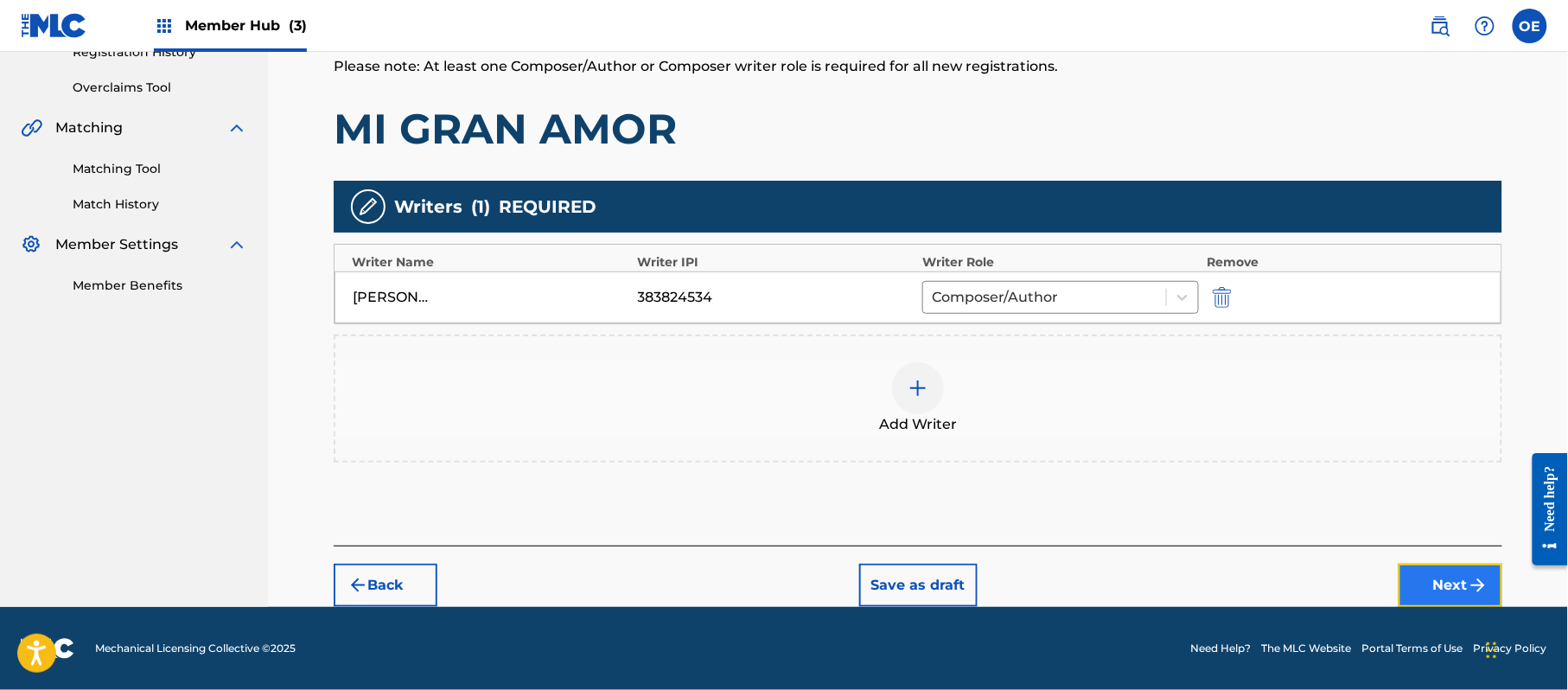
click at [1428, 584] on button "Next" at bounding box center [1450, 585] width 104 height 44
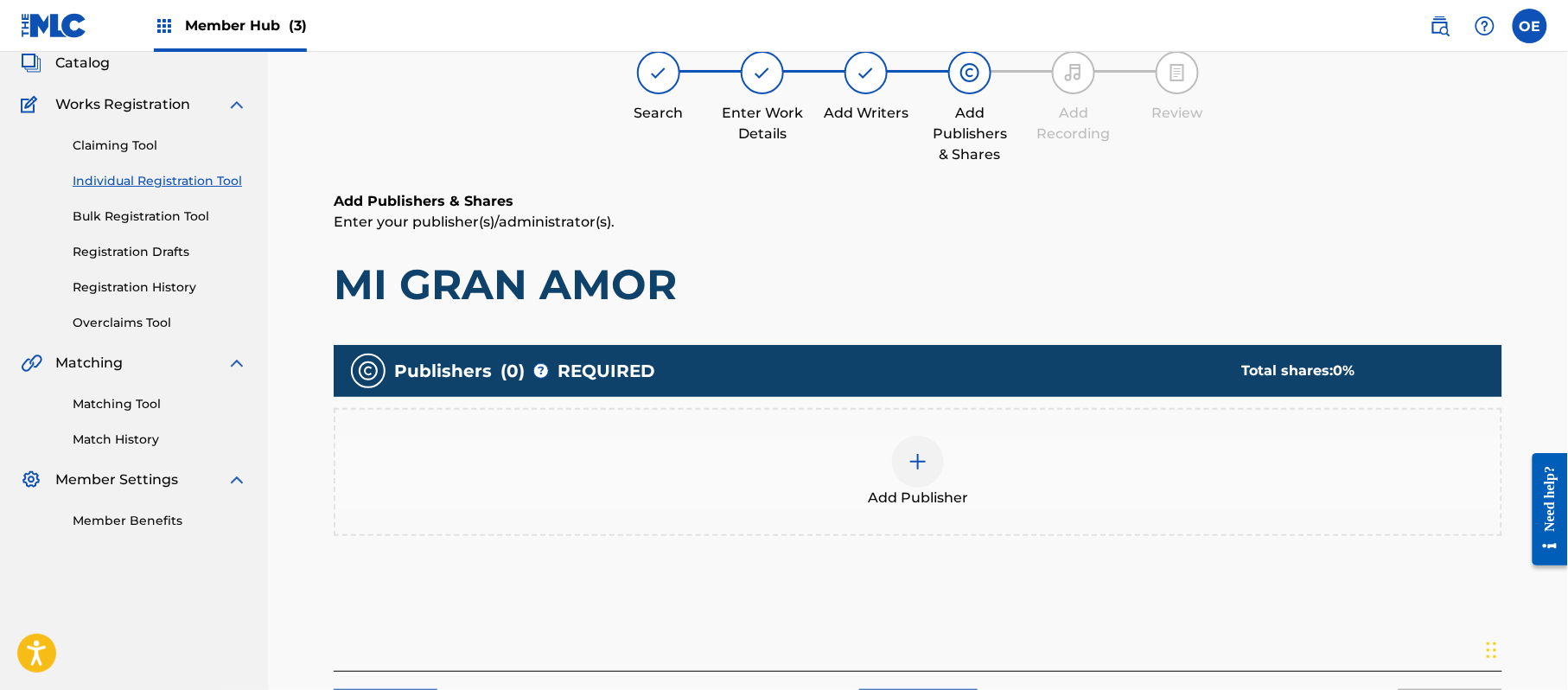
scroll to position [78, 0]
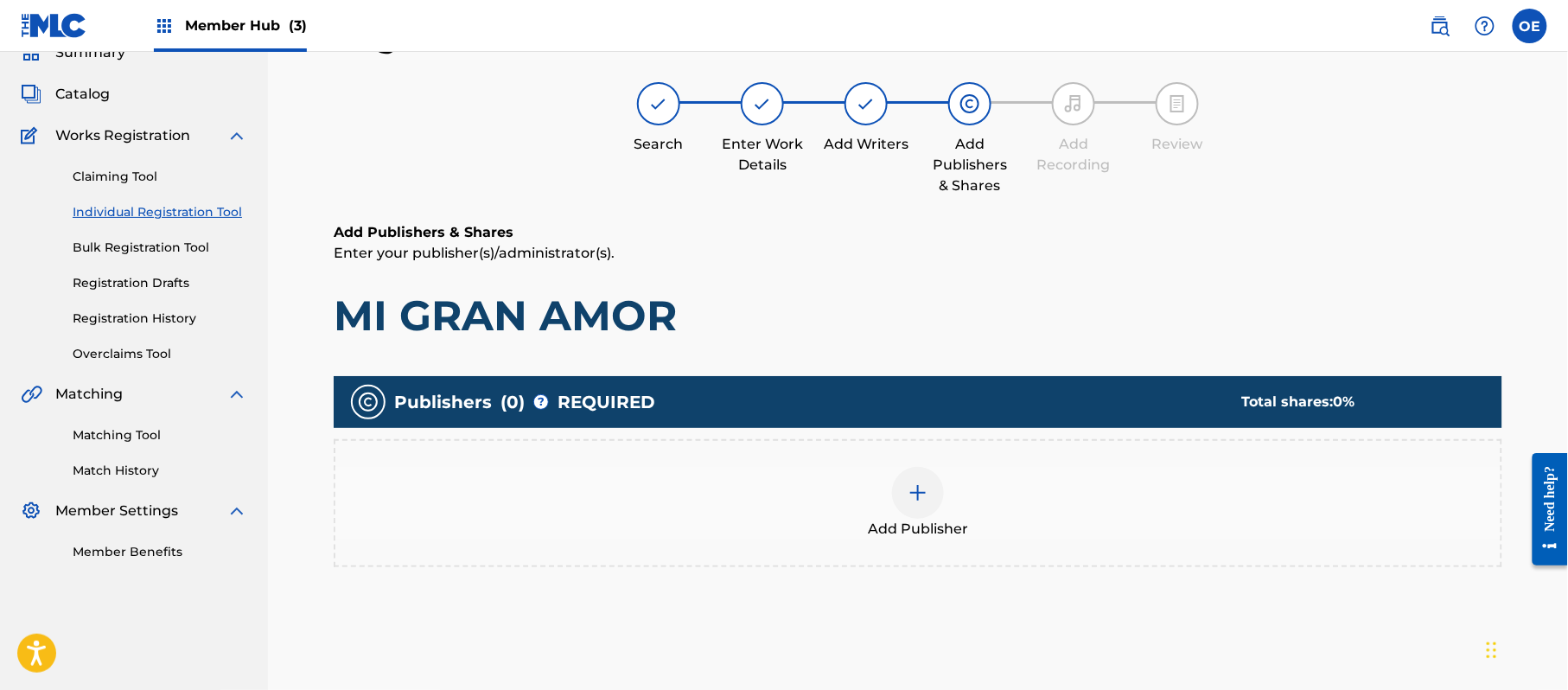
click at [931, 469] on div at bounding box center [918, 493] width 52 height 52
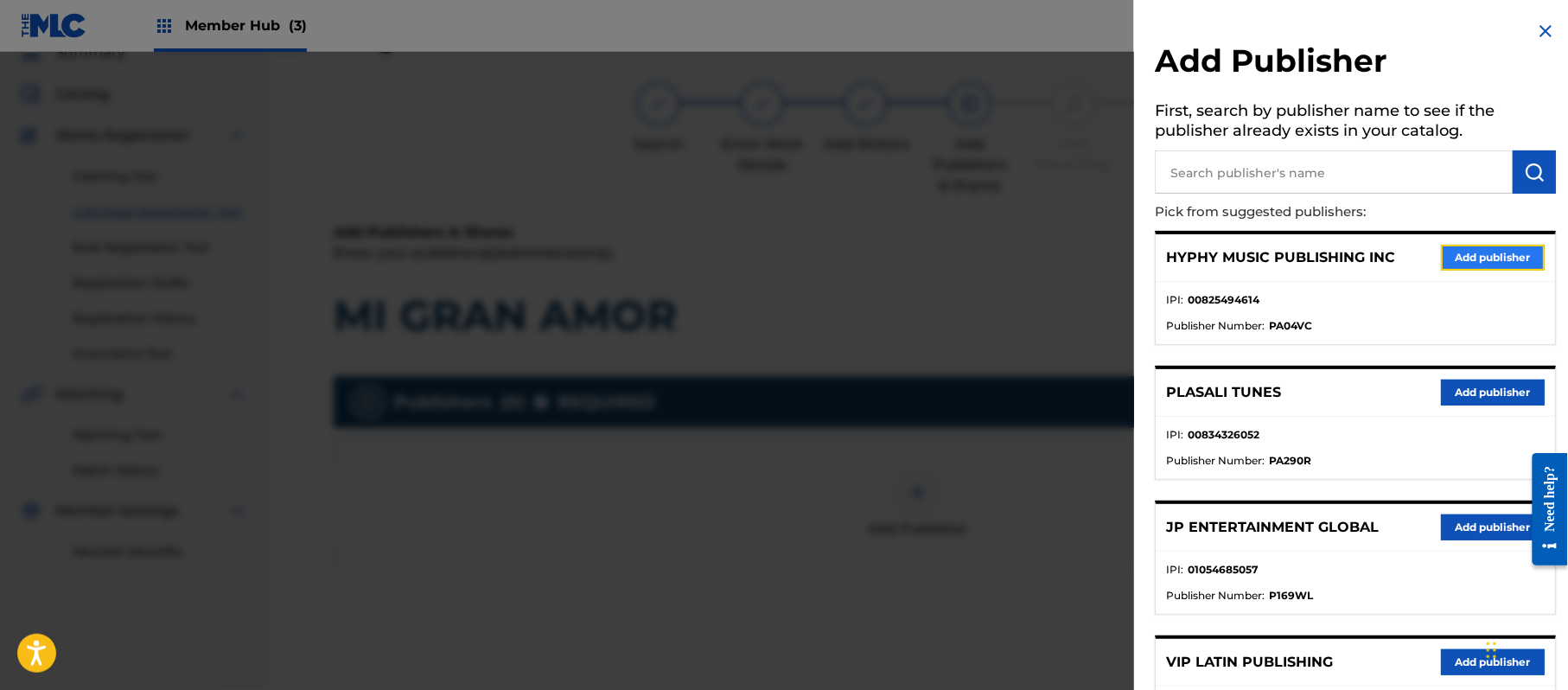
click at [1453, 267] on button "Add publisher" at bounding box center [1493, 257] width 104 height 26
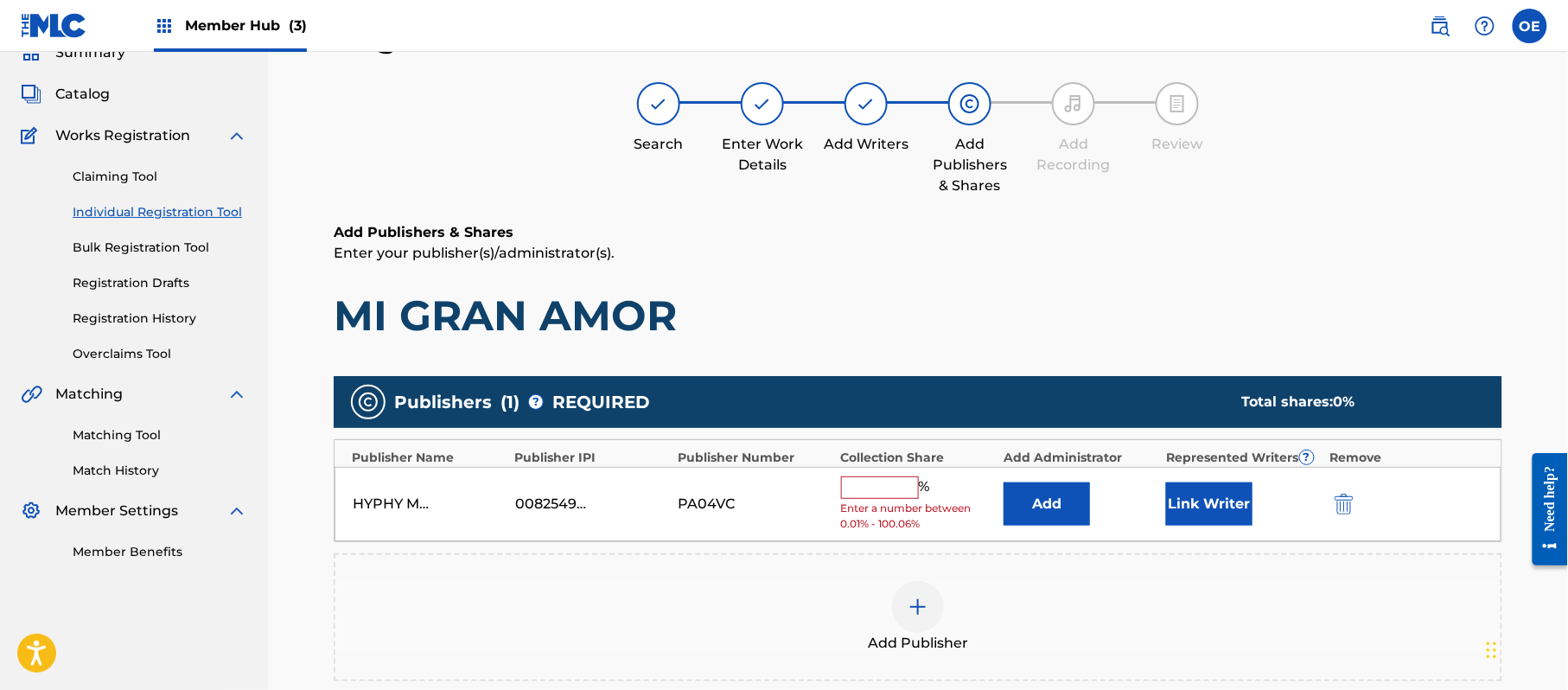
click at [866, 493] on input "text" at bounding box center [880, 488] width 78 height 22
type input "100"
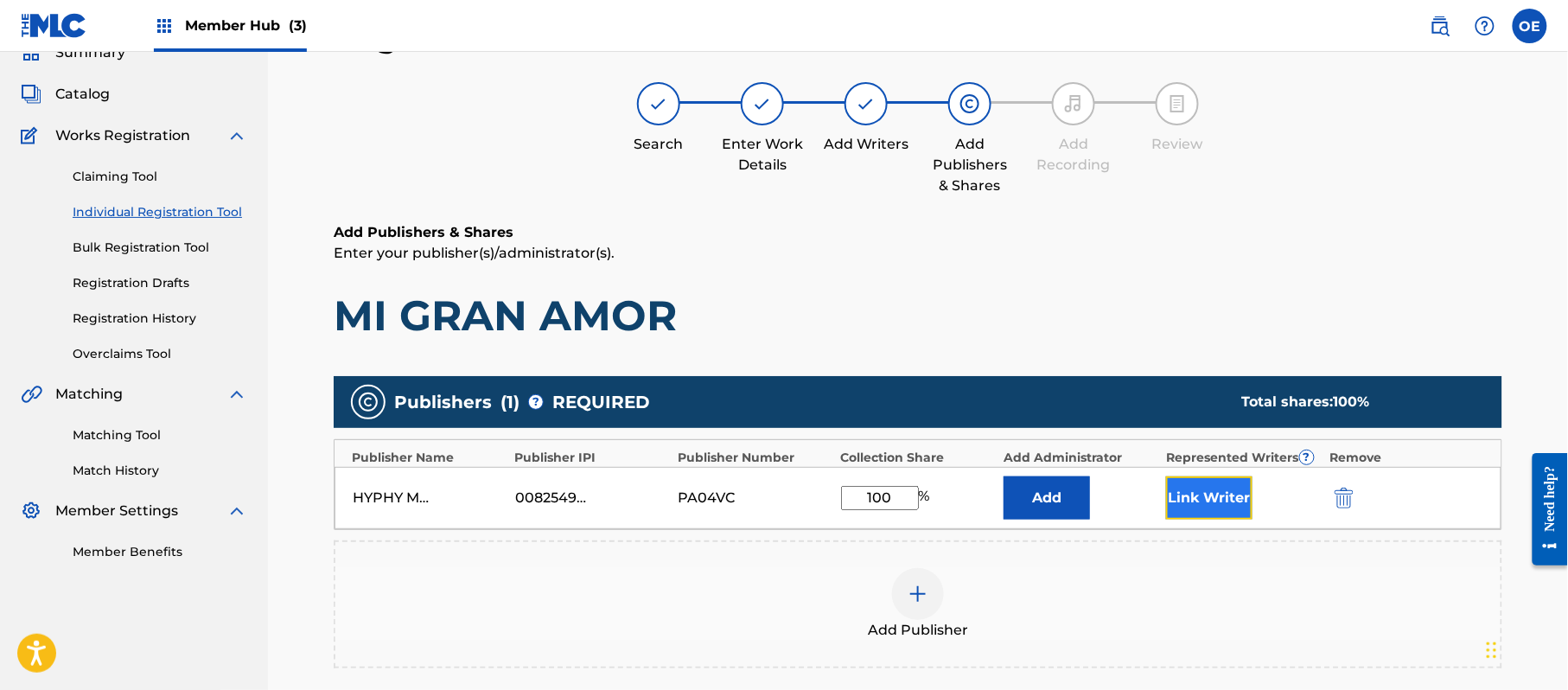
click at [1212, 509] on button "Link Writer" at bounding box center [1209, 498] width 86 height 44
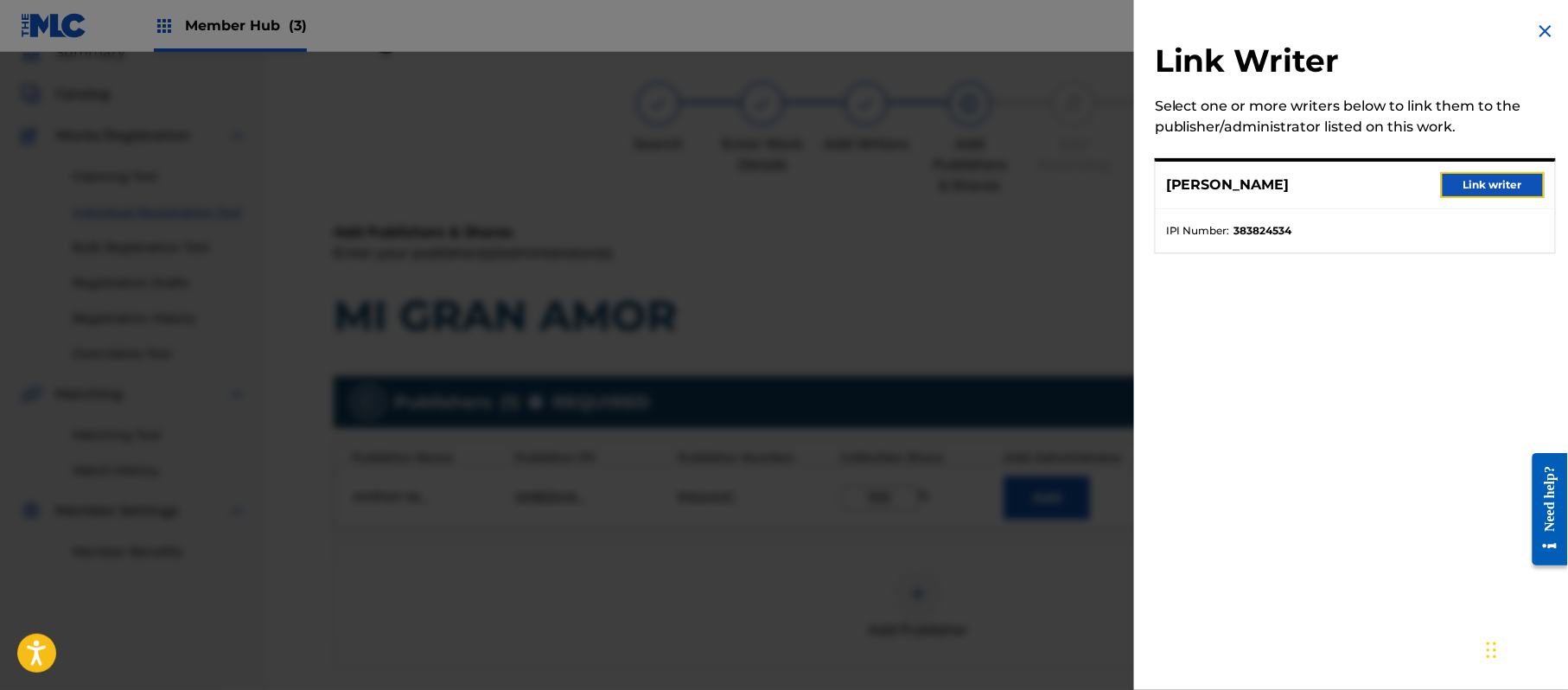
drag, startPoint x: 1497, startPoint y: 185, endPoint x: 1450, endPoint y: 227, distance: 63.0
click at [1496, 185] on button "Link writer" at bounding box center [1493, 185] width 104 height 26
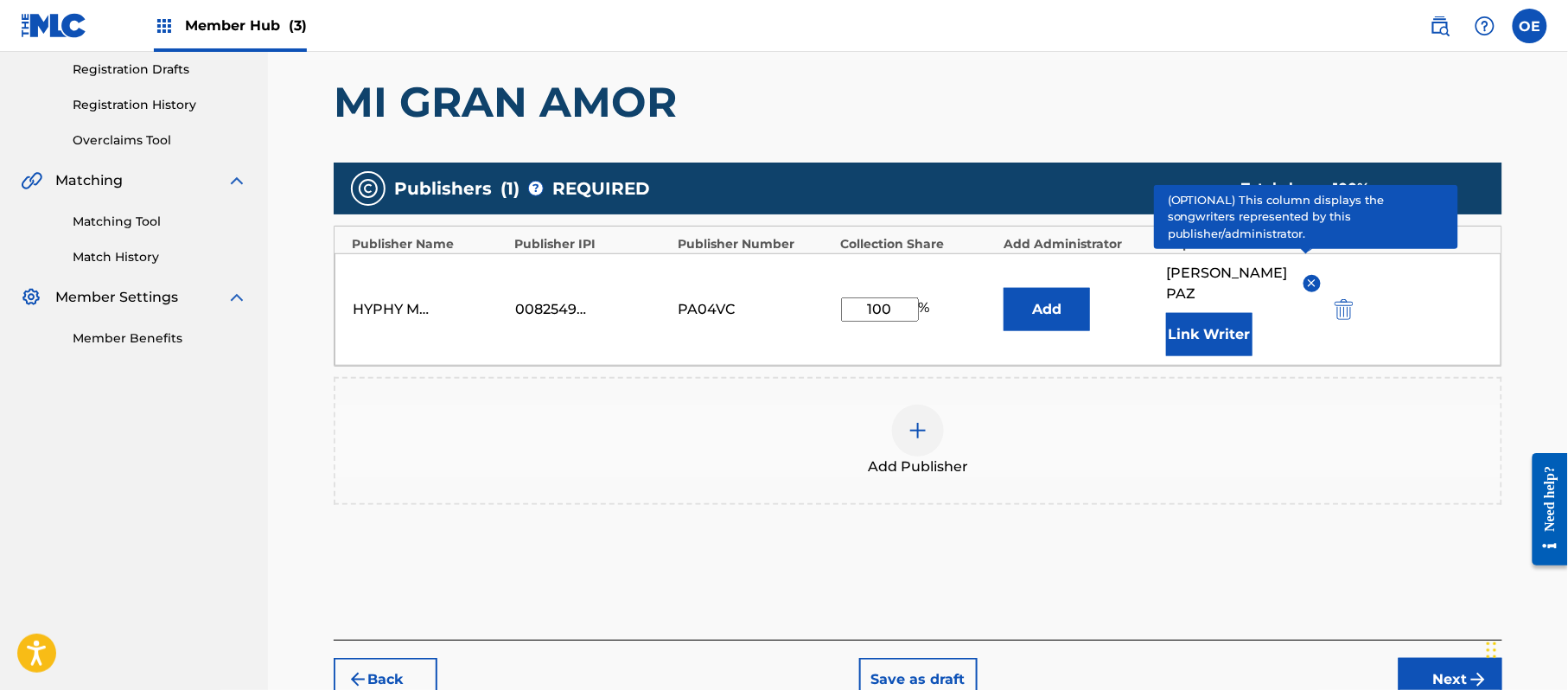
scroll to position [308, 0]
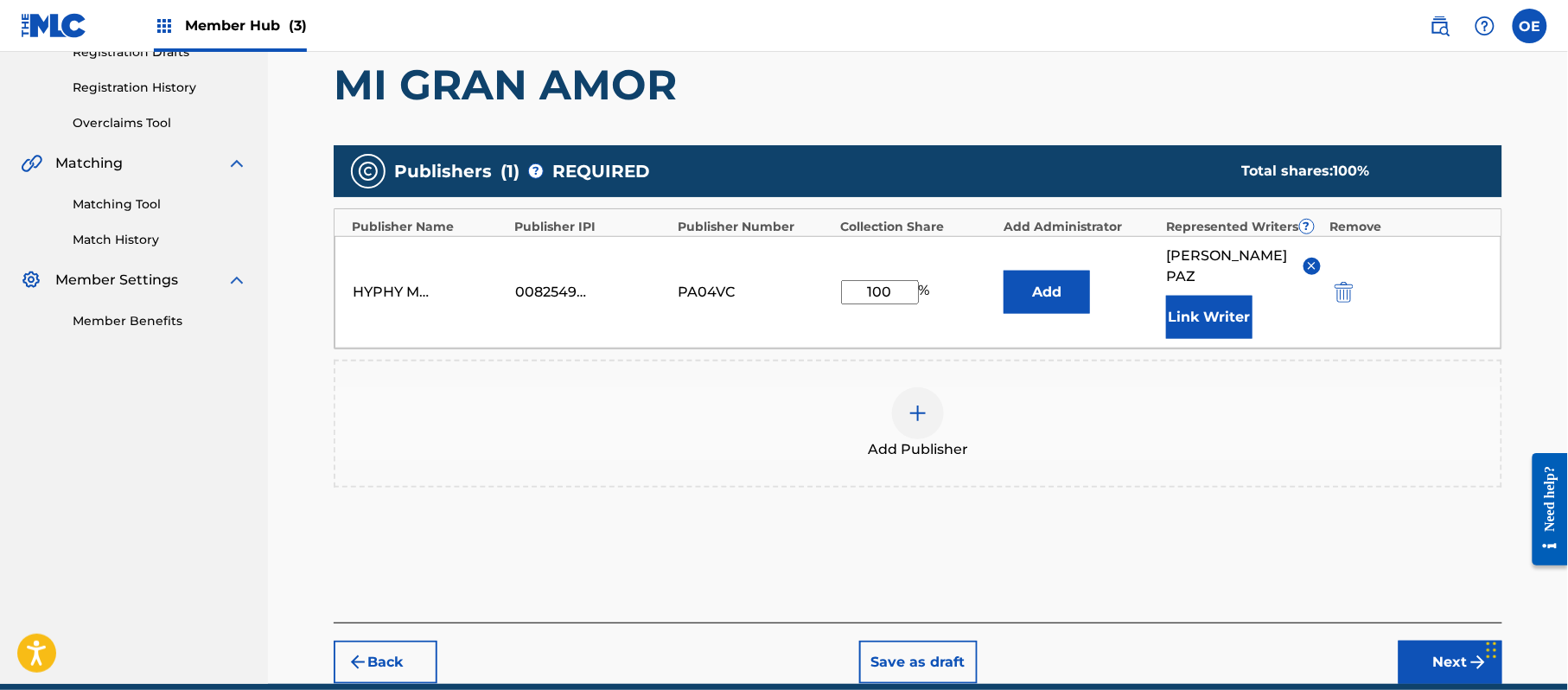
click at [1395, 627] on div "Back Save as draft Next" at bounding box center [917, 653] width 1169 height 61
click at [1419, 641] on button "Next" at bounding box center [1450, 662] width 104 height 44
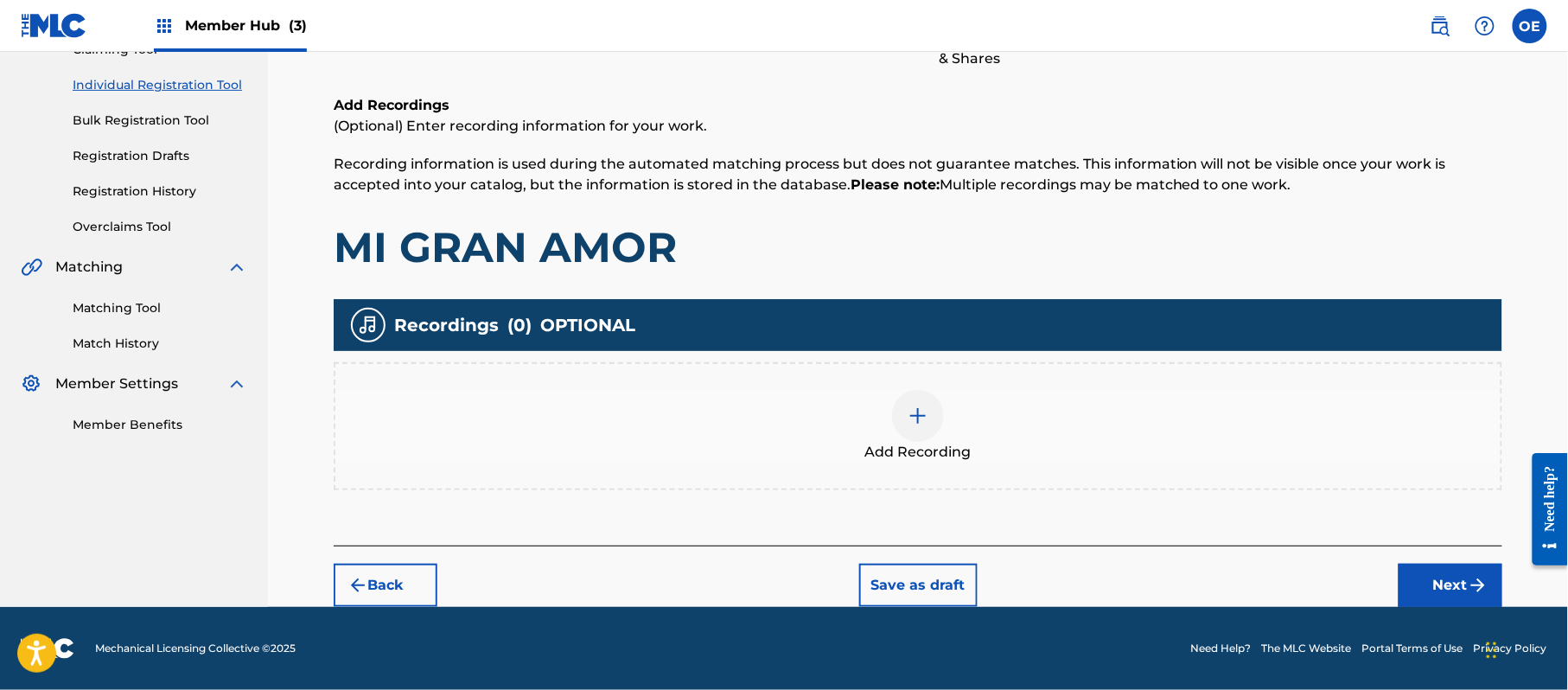
scroll to position [78, 0]
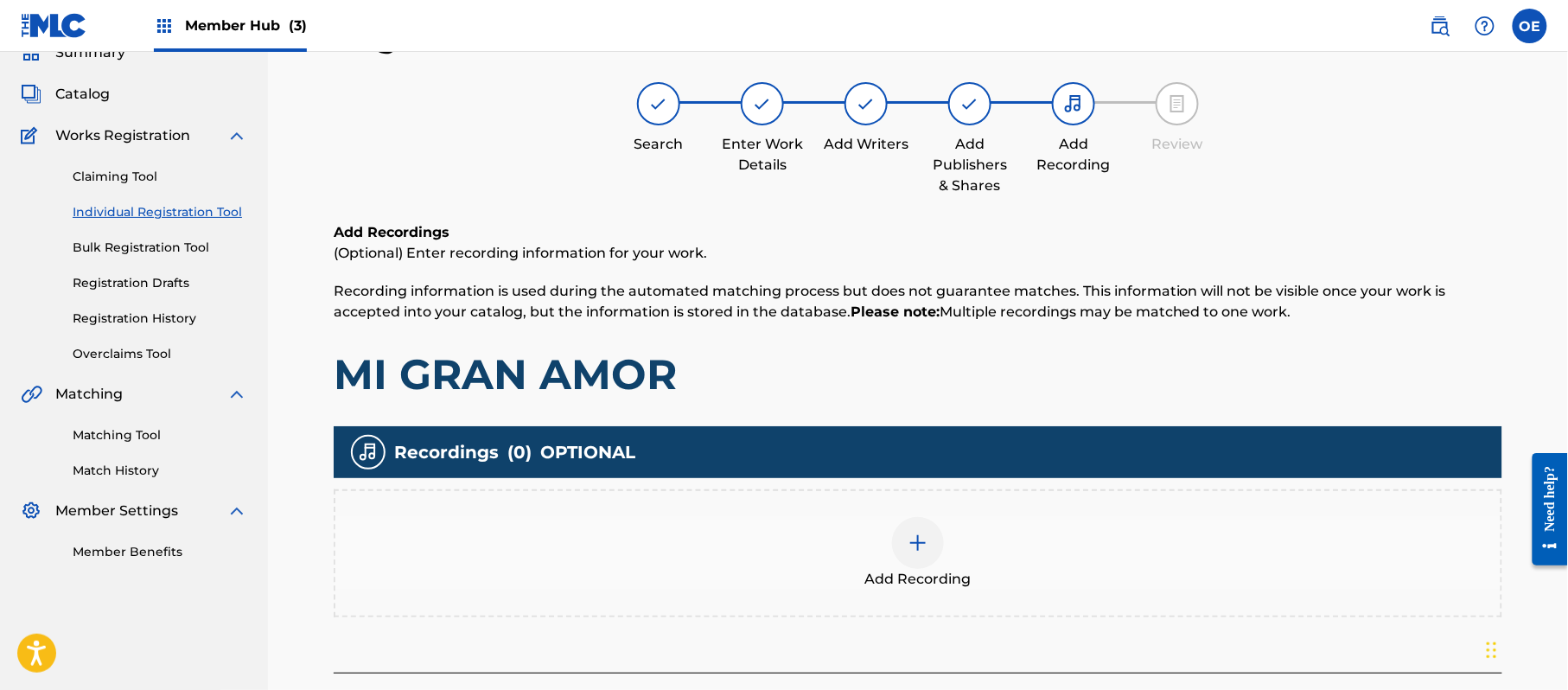
click at [987, 543] on div "Add Recording" at bounding box center [917, 553] width 1165 height 72
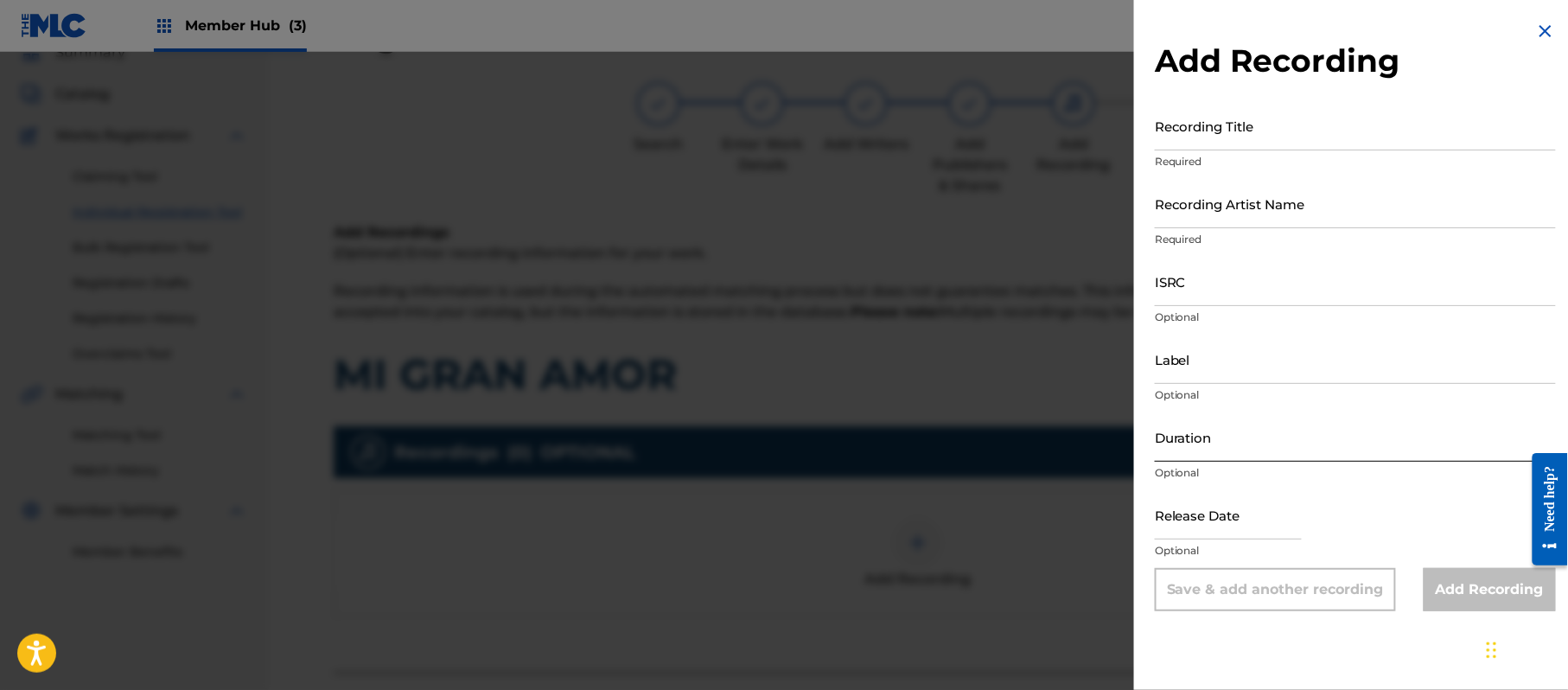
click at [1235, 424] on input "Duration" at bounding box center [1355, 436] width 401 height 49
type input "03:02"
click at [1201, 517] on input "text" at bounding box center [1228, 515] width 147 height 49
select select "8"
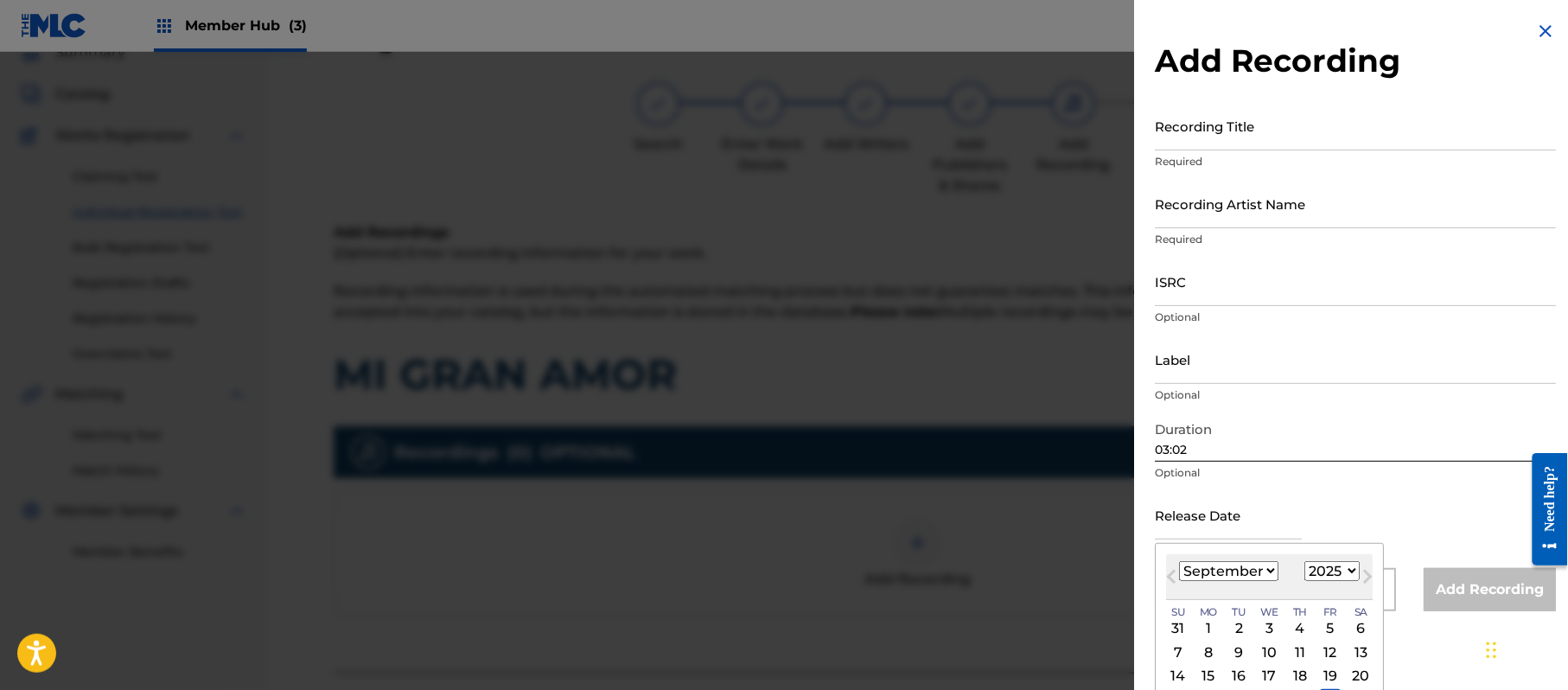
drag, startPoint x: 1346, startPoint y: 572, endPoint x: 1341, endPoint y: 561, distance: 12.1
click at [1346, 572] on select "1899 1900 1901 1902 1903 1904 1905 1906 1907 1908 1909 1910 1911 1912 1913 1914…" at bounding box center [1332, 571] width 56 height 19
select select "2018"
click at [1308, 561] on select "1899 1900 1901 1902 1903 1904 1905 1906 1907 1908 1909 1910 1911 1912 1913 1914…" at bounding box center [1332, 571] width 56 height 19
click at [1212, 566] on select "January February March April May June July August September October November De…" at bounding box center [1228, 571] width 99 height 19
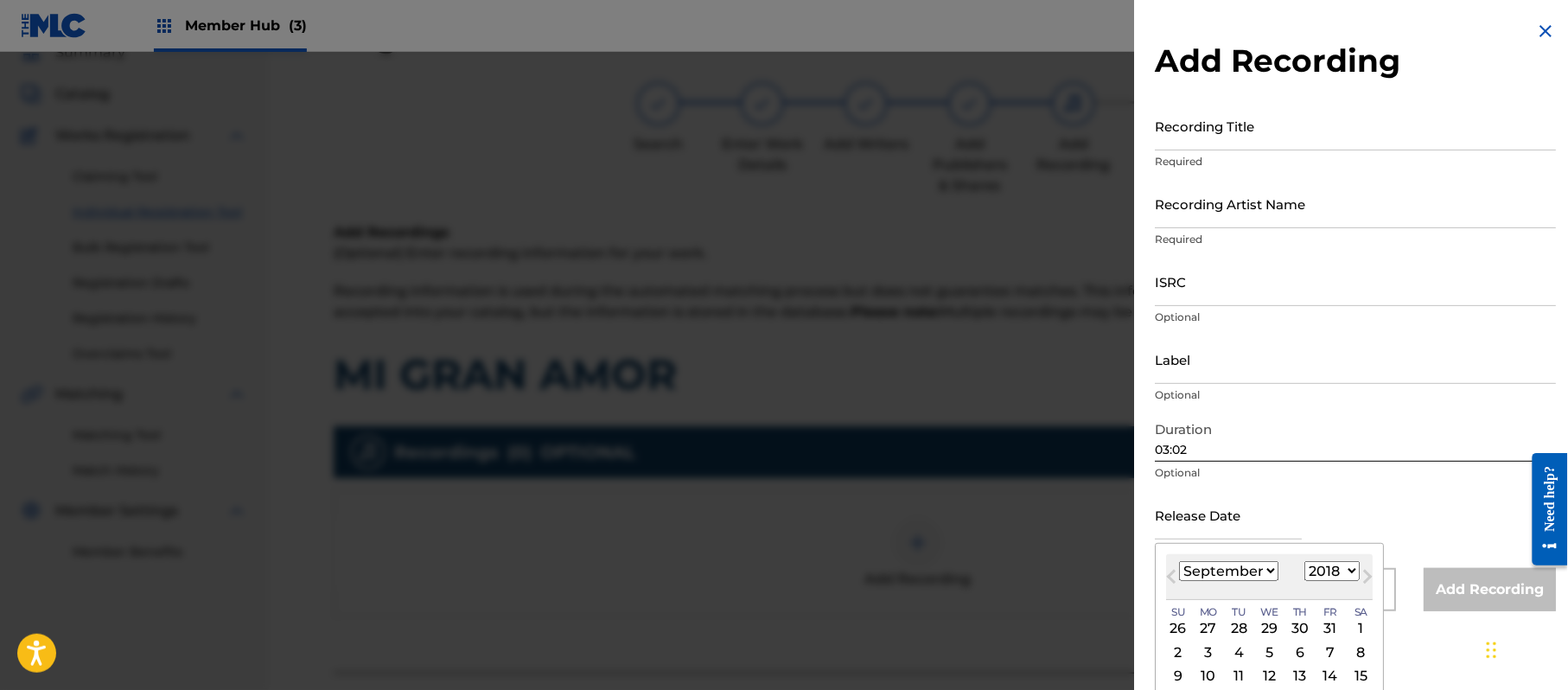
select select "9"
click at [1180, 561] on select "January February March April May June July August September October November De…" at bounding box center [1228, 571] width 99 height 19
click at [1211, 647] on div "8" at bounding box center [1208, 652] width 20 height 20
type input "[DATE]"
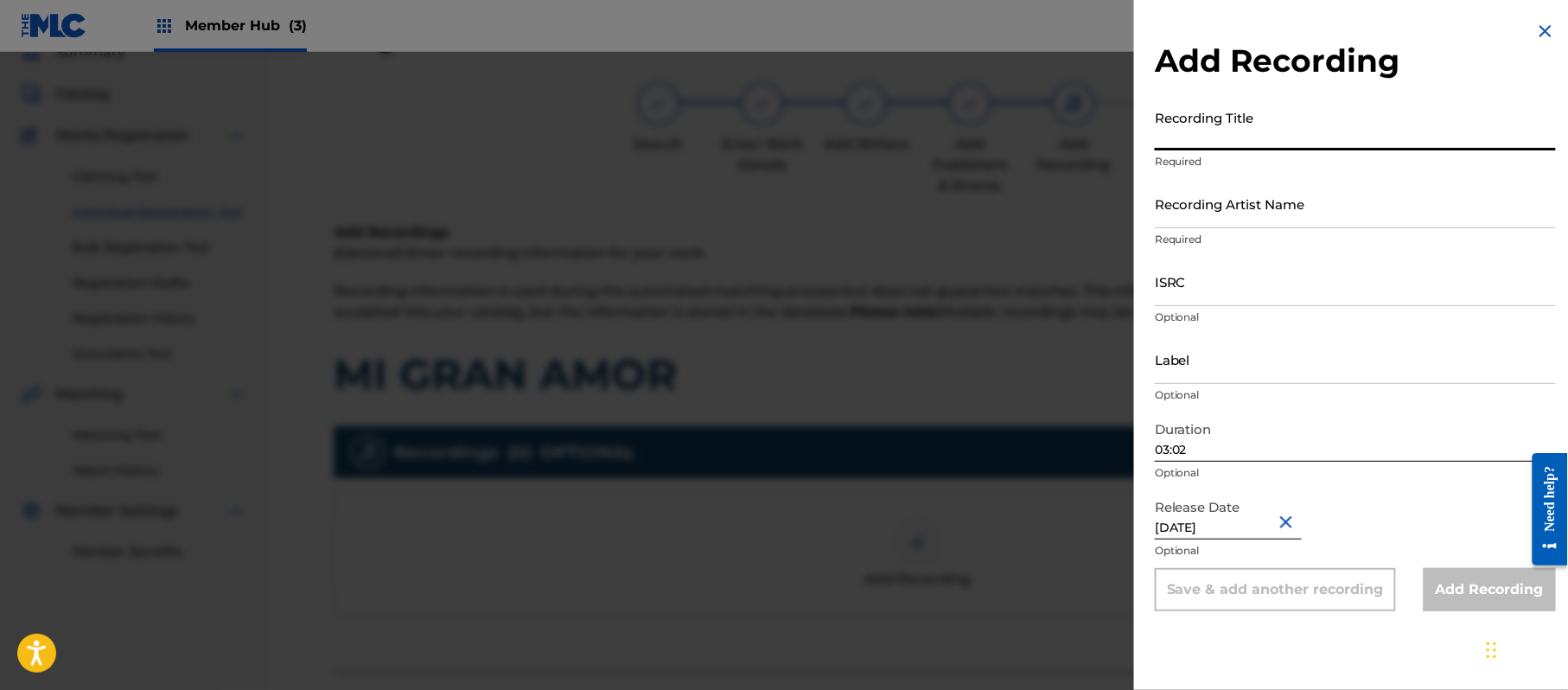
paste input "Mi Gran Amor"
type input "Mi Gran Amor"
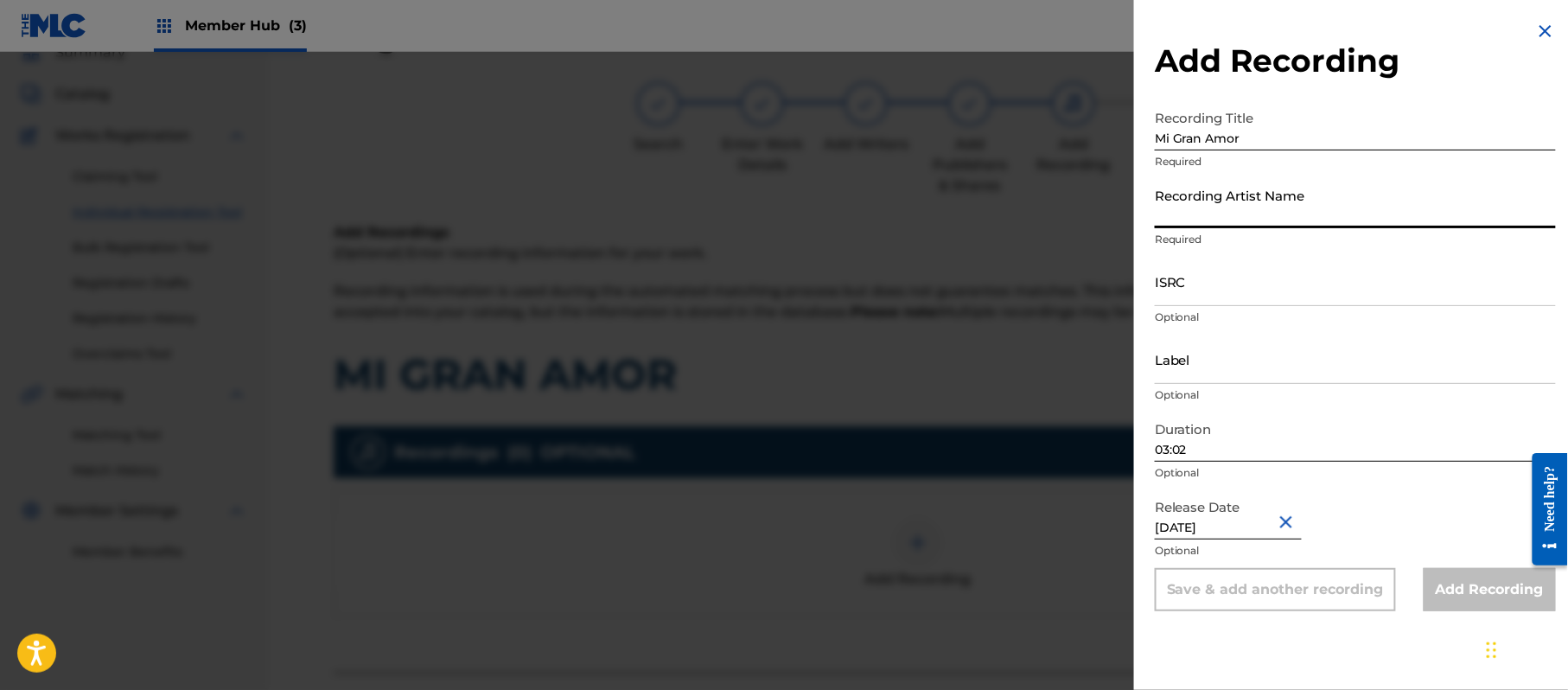
paste input "[PERSON_NAME]"
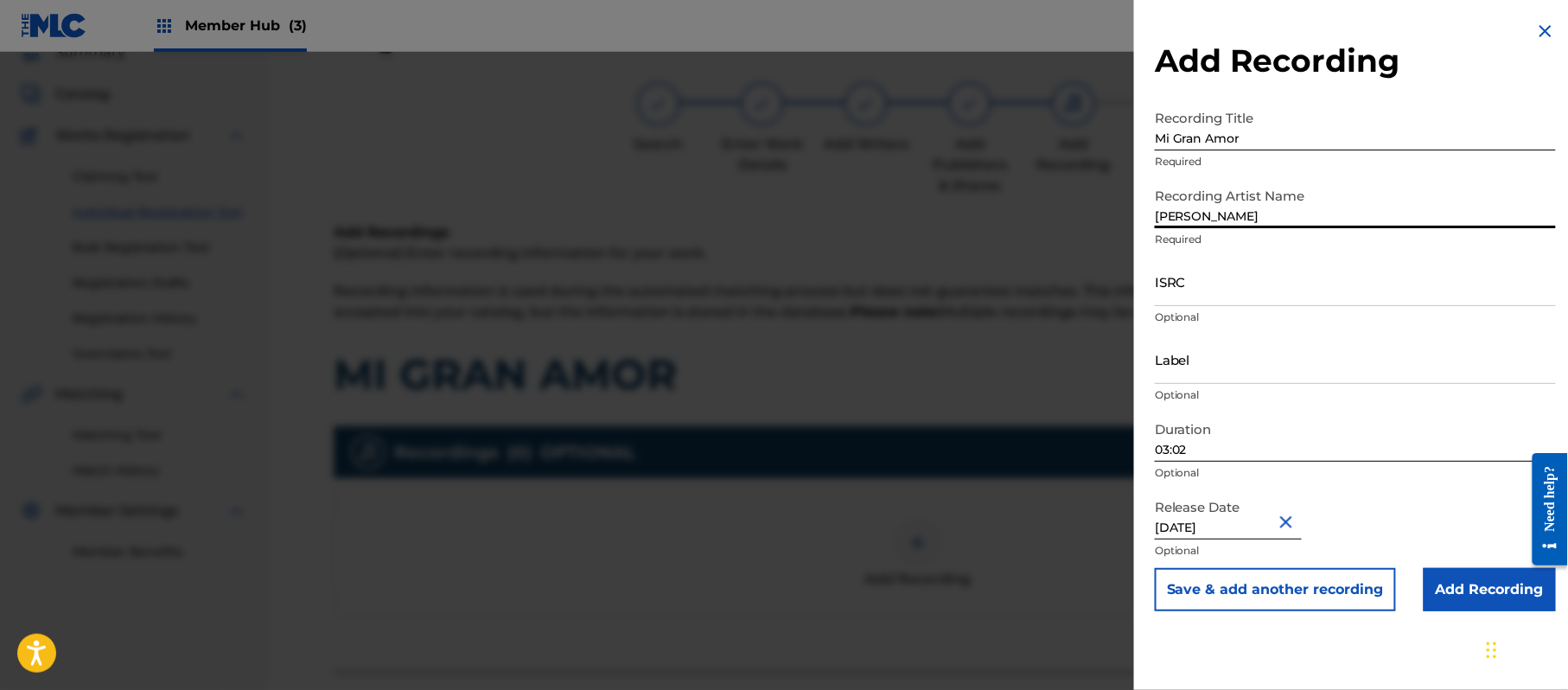
type input "[PERSON_NAME]"
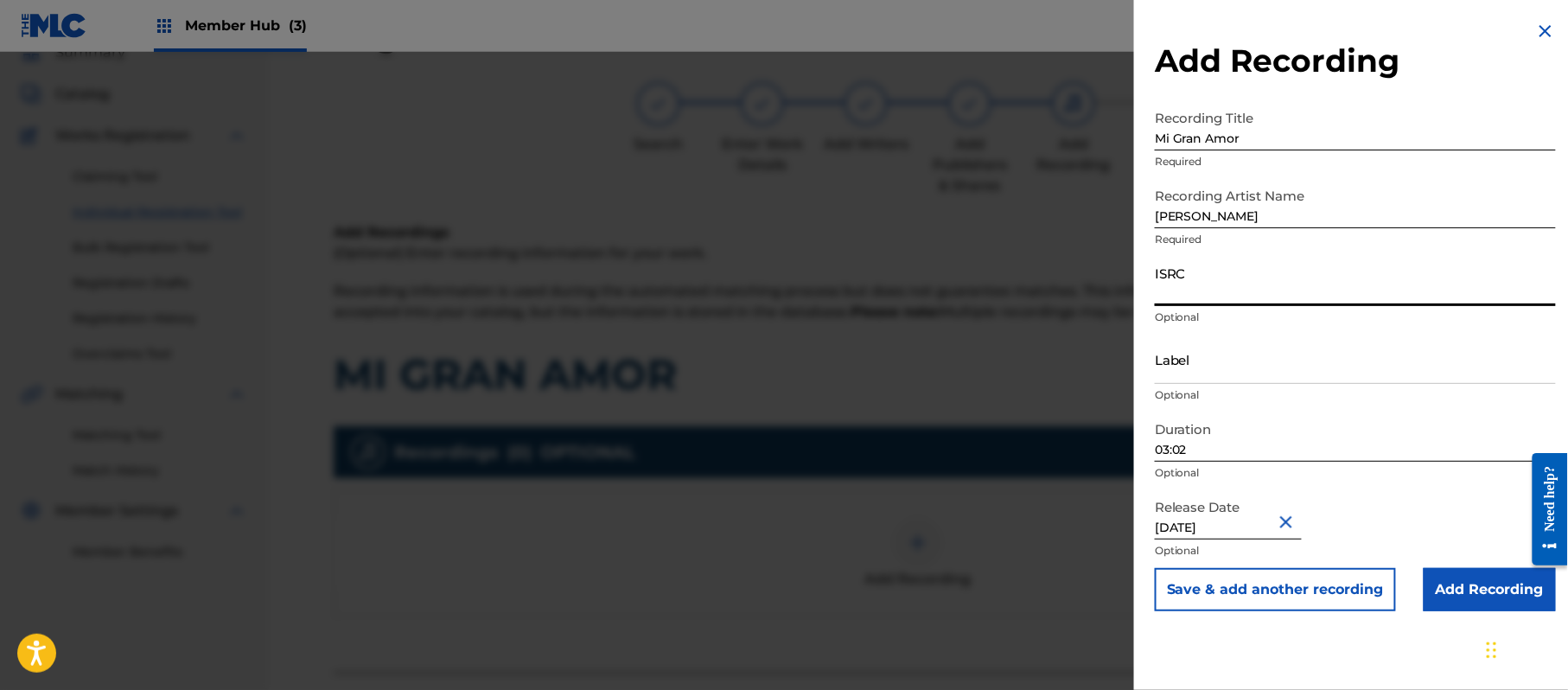
paste input "CA5KR1834427"
type input "CA5KR1834427"
paste input "3 Amigos Intertainment"
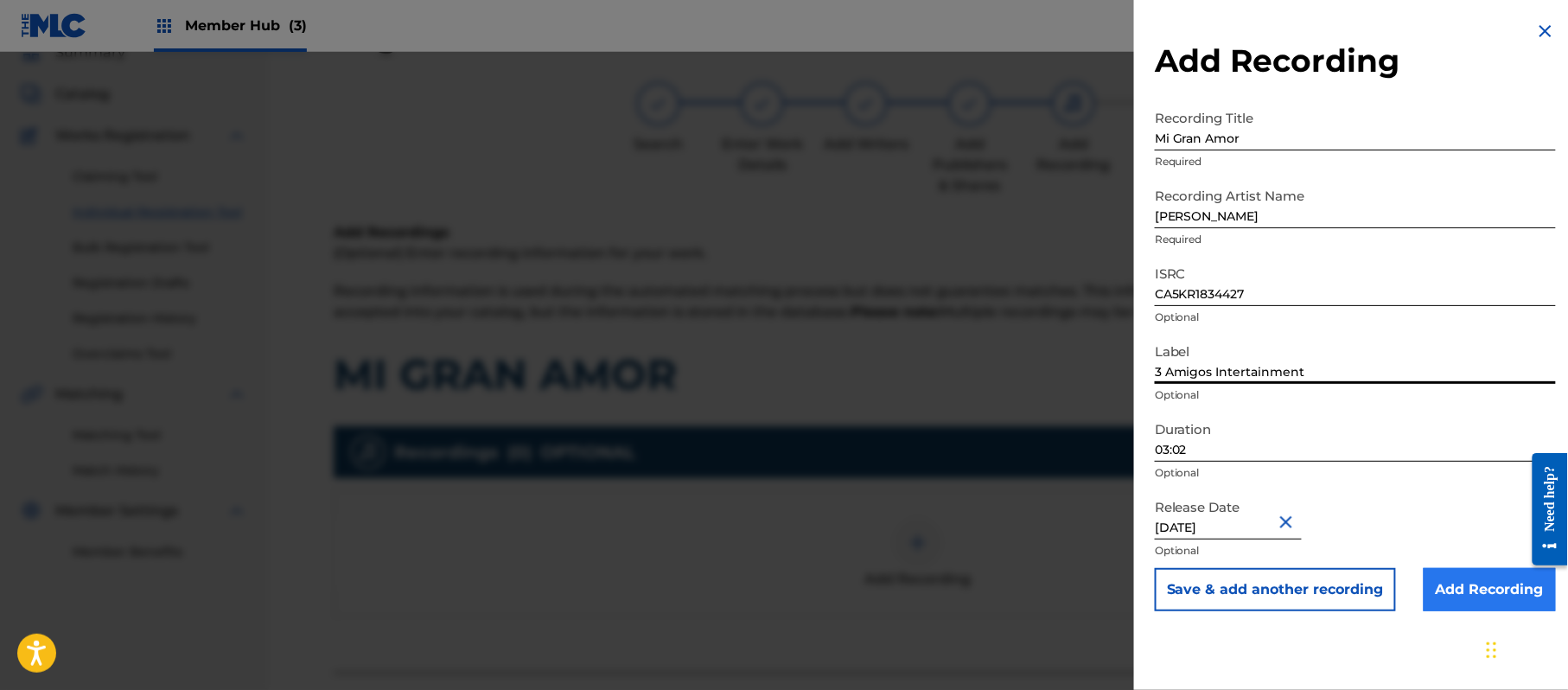
type input "3 Amigos Intertainment"
click at [1439, 576] on input "Add Recording" at bounding box center [1489, 590] width 132 height 44
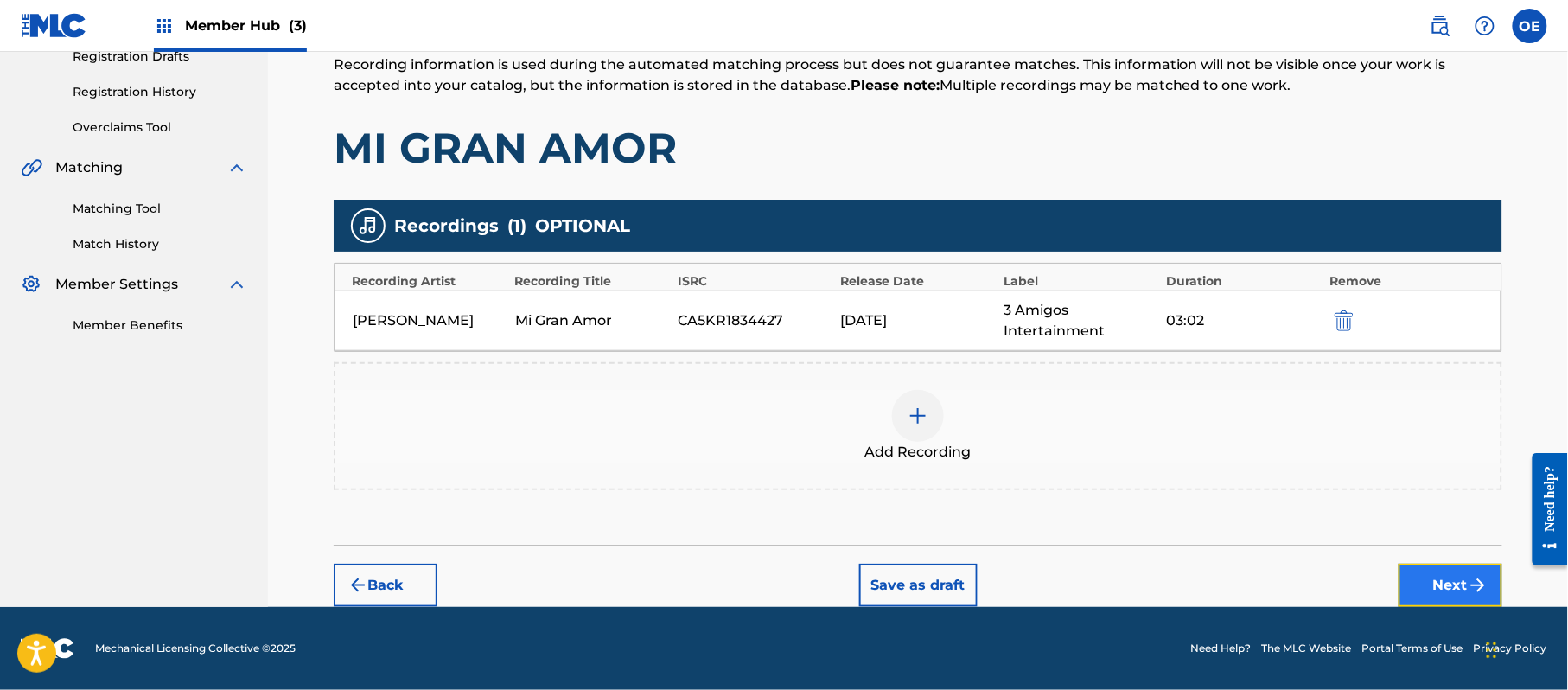
click at [1461, 586] on button "Next" at bounding box center [1450, 585] width 104 height 44
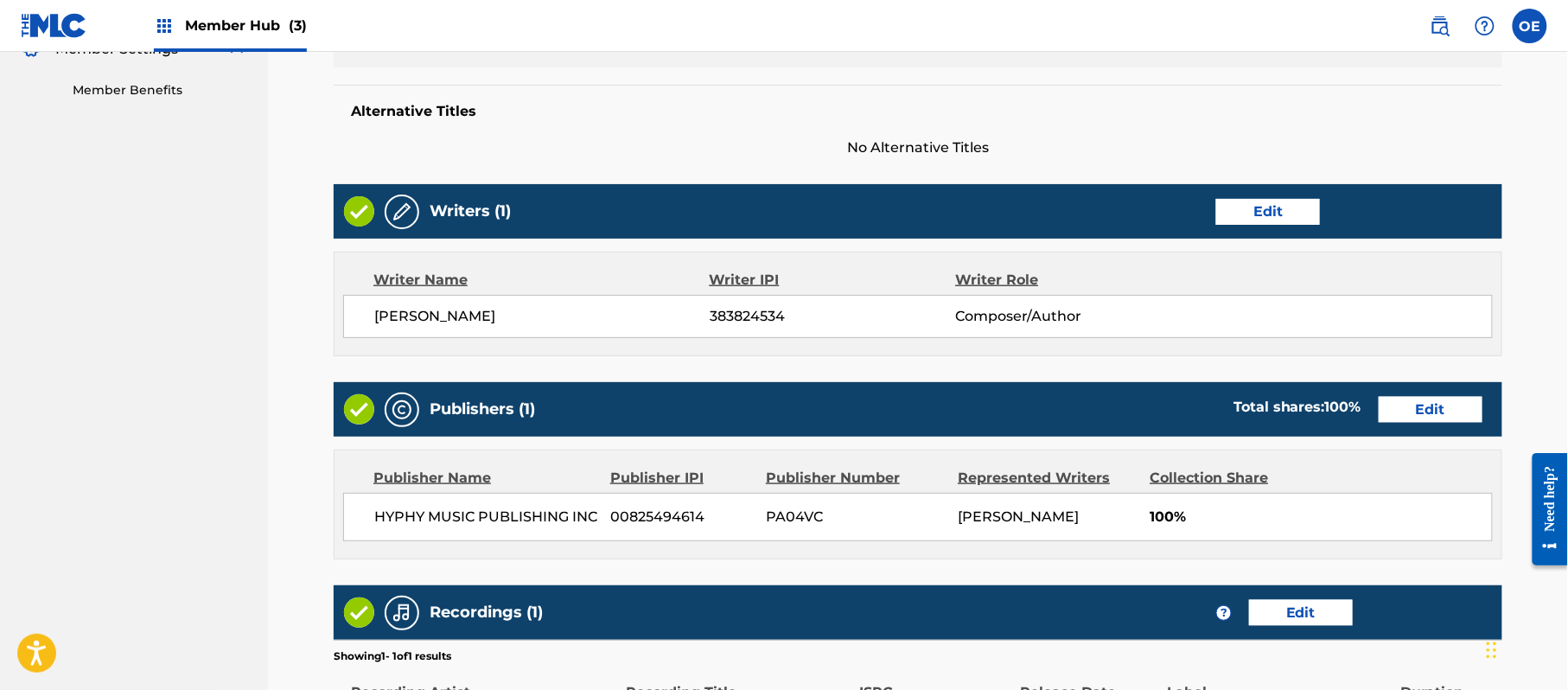
scroll to position [773, 0]
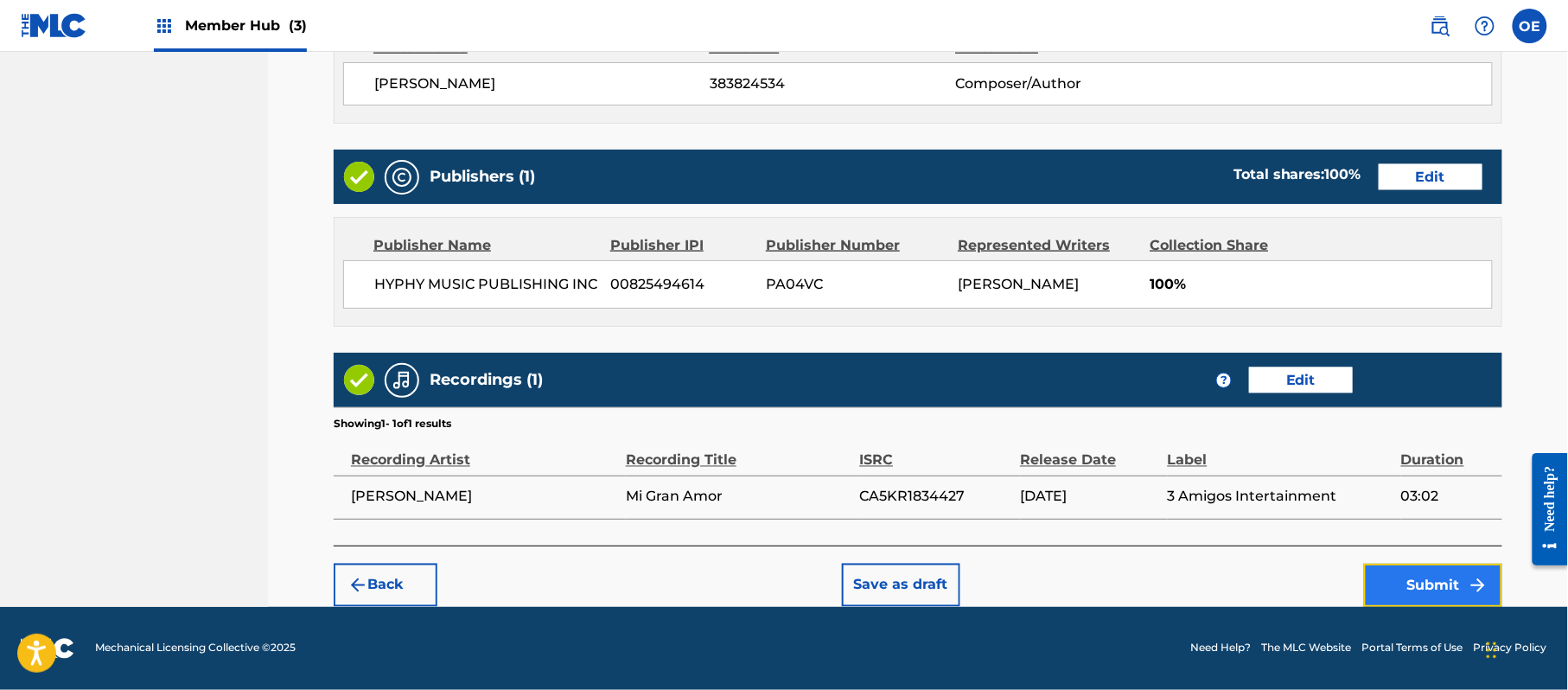
click at [1425, 571] on button "Submit" at bounding box center [1433, 585] width 138 height 44
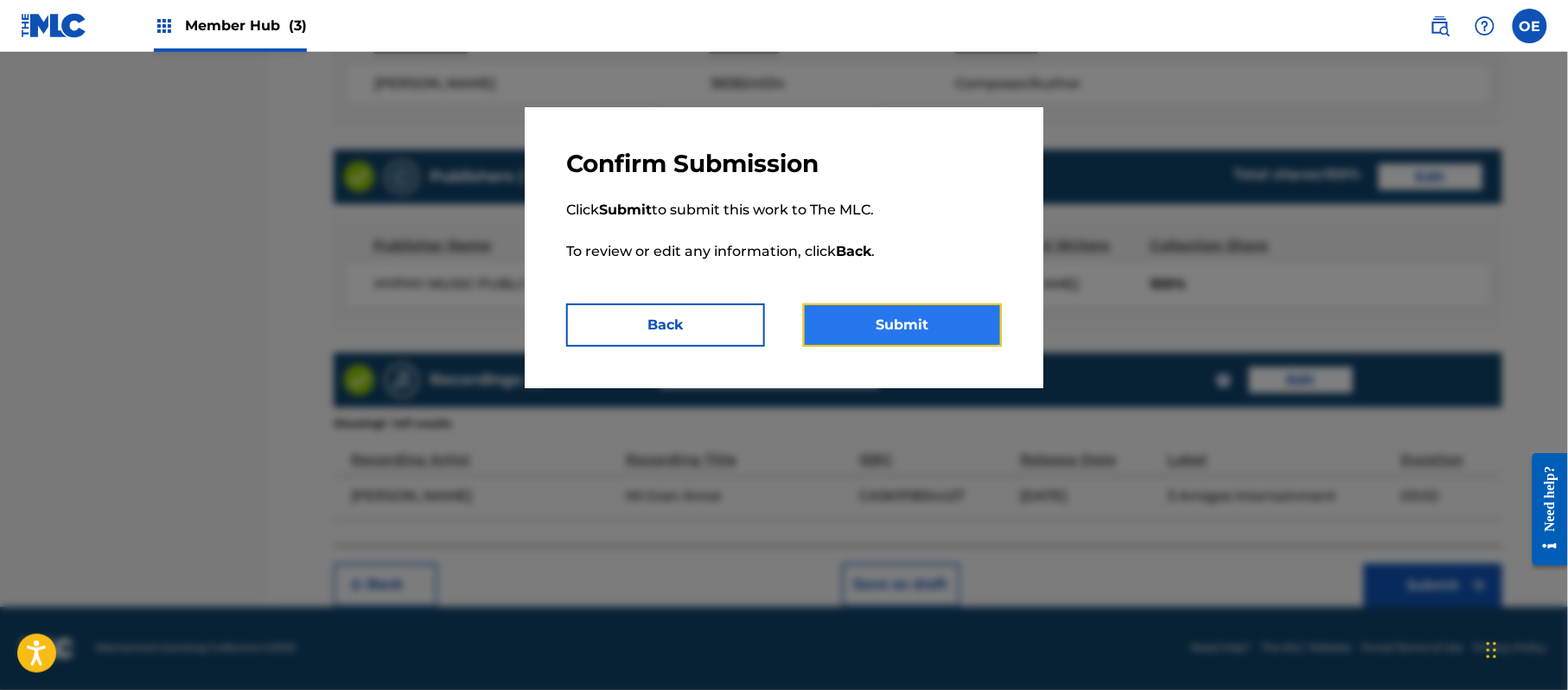
click at [852, 315] on button "Submit" at bounding box center [902, 325] width 199 height 44
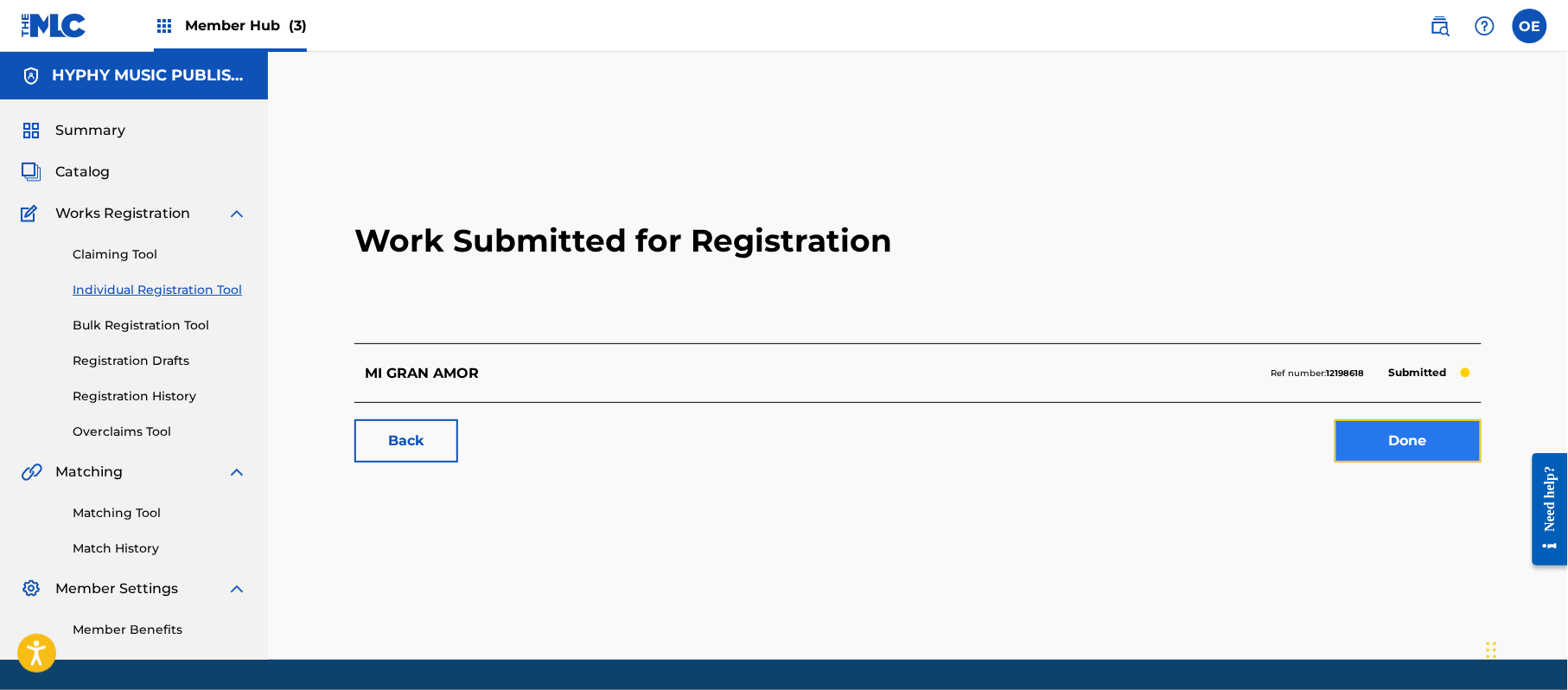
click at [1447, 429] on link "Done" at bounding box center [1408, 441] width 147 height 44
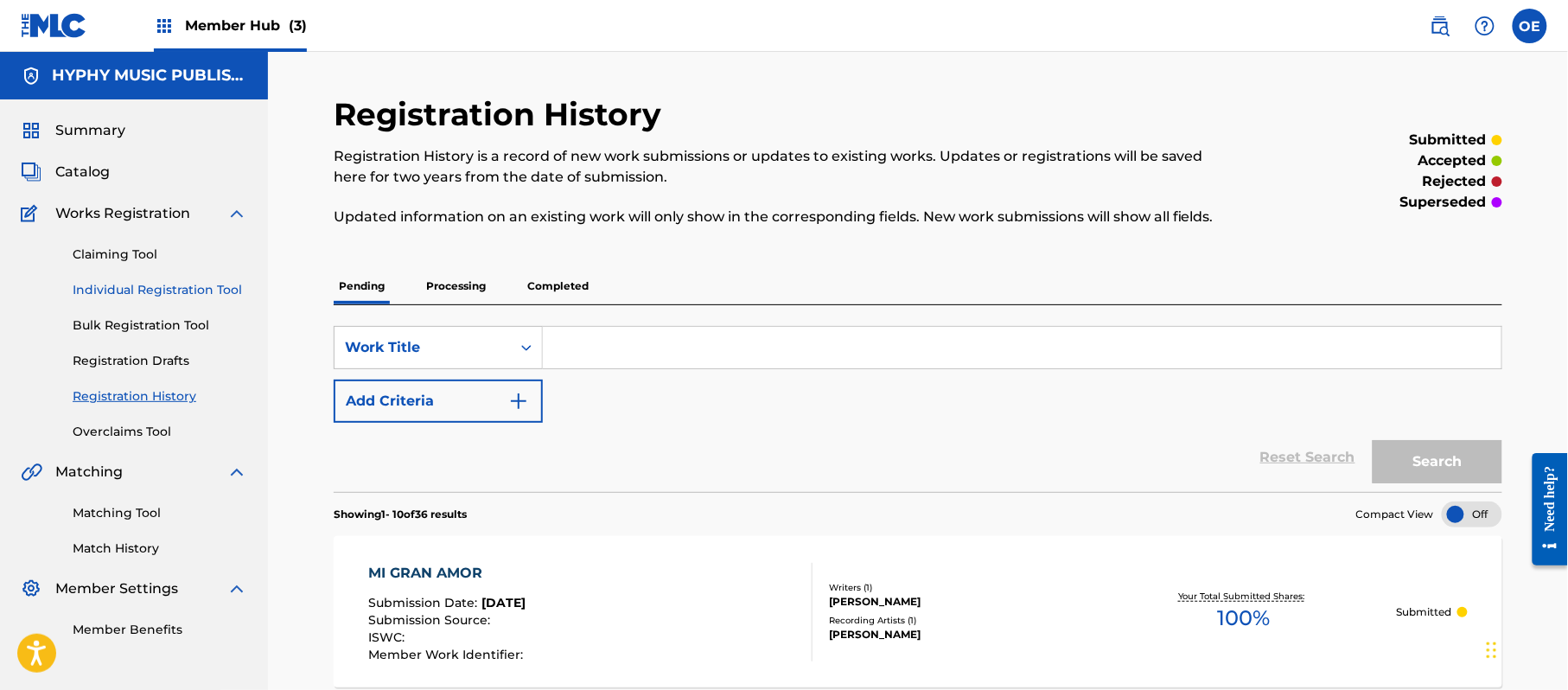
click at [164, 295] on link "Individual Registration Tool" at bounding box center [159, 291] width 175 height 19
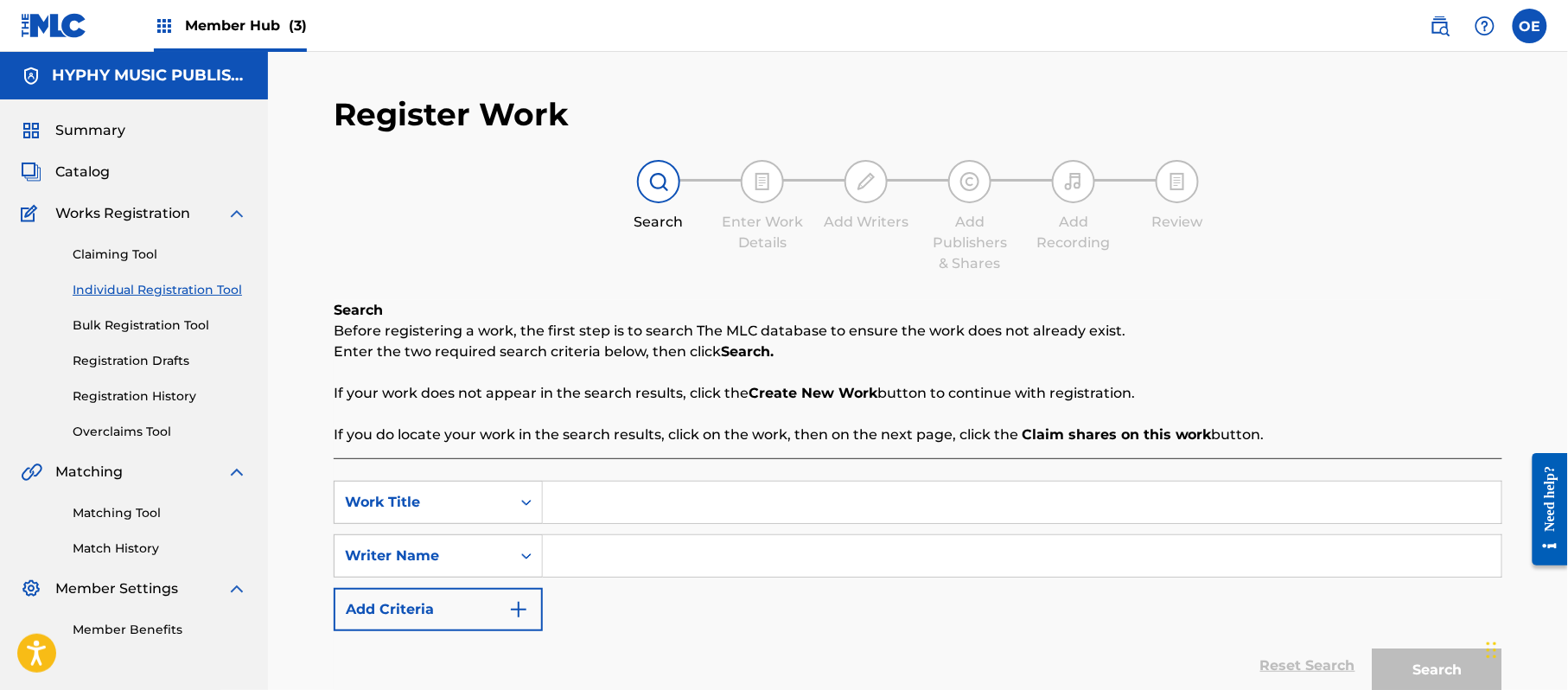
paste input "MI GRAN [DATE]"
type input "MI GRAN [DATE]"
click at [457, 596] on button "Add Criteria" at bounding box center [438, 609] width 209 height 44
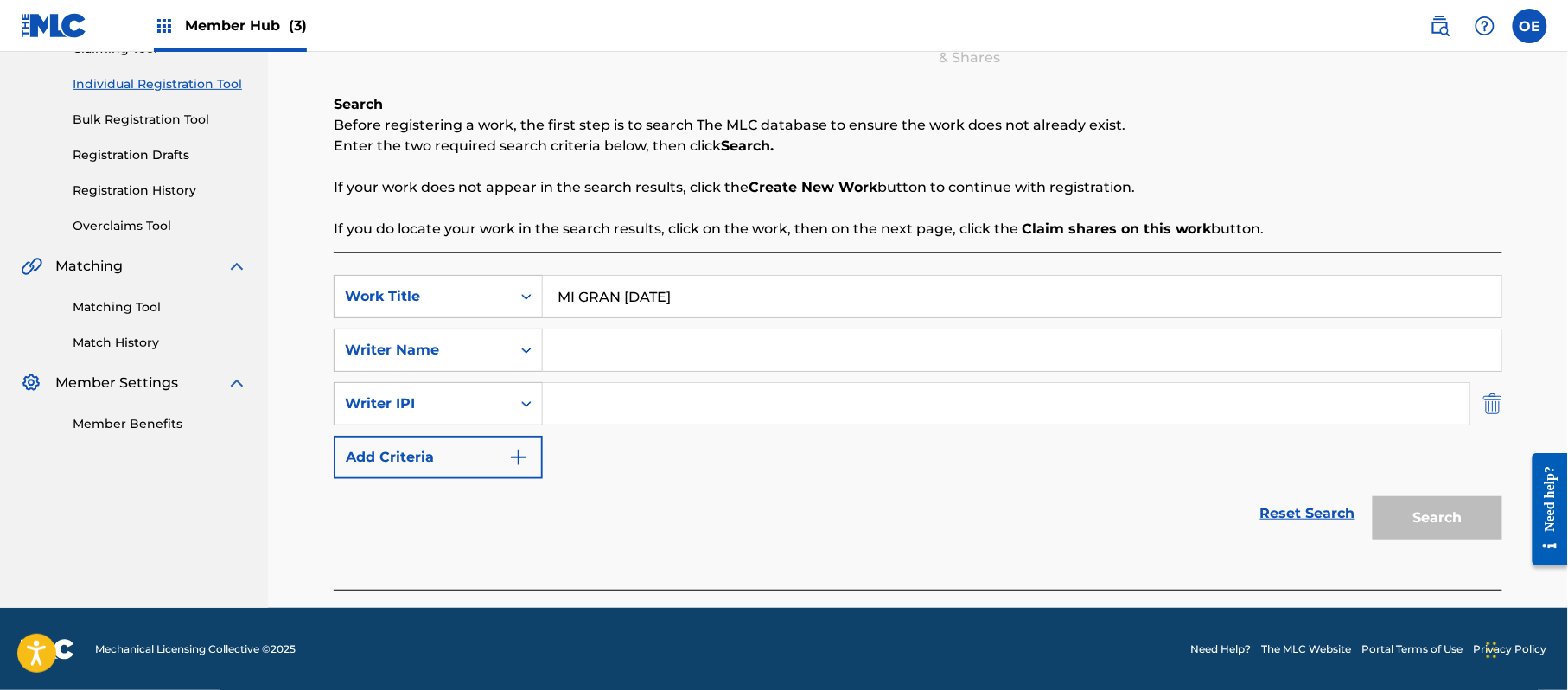
click at [1488, 408] on img "Search Form" at bounding box center [1493, 404] width 19 height 44
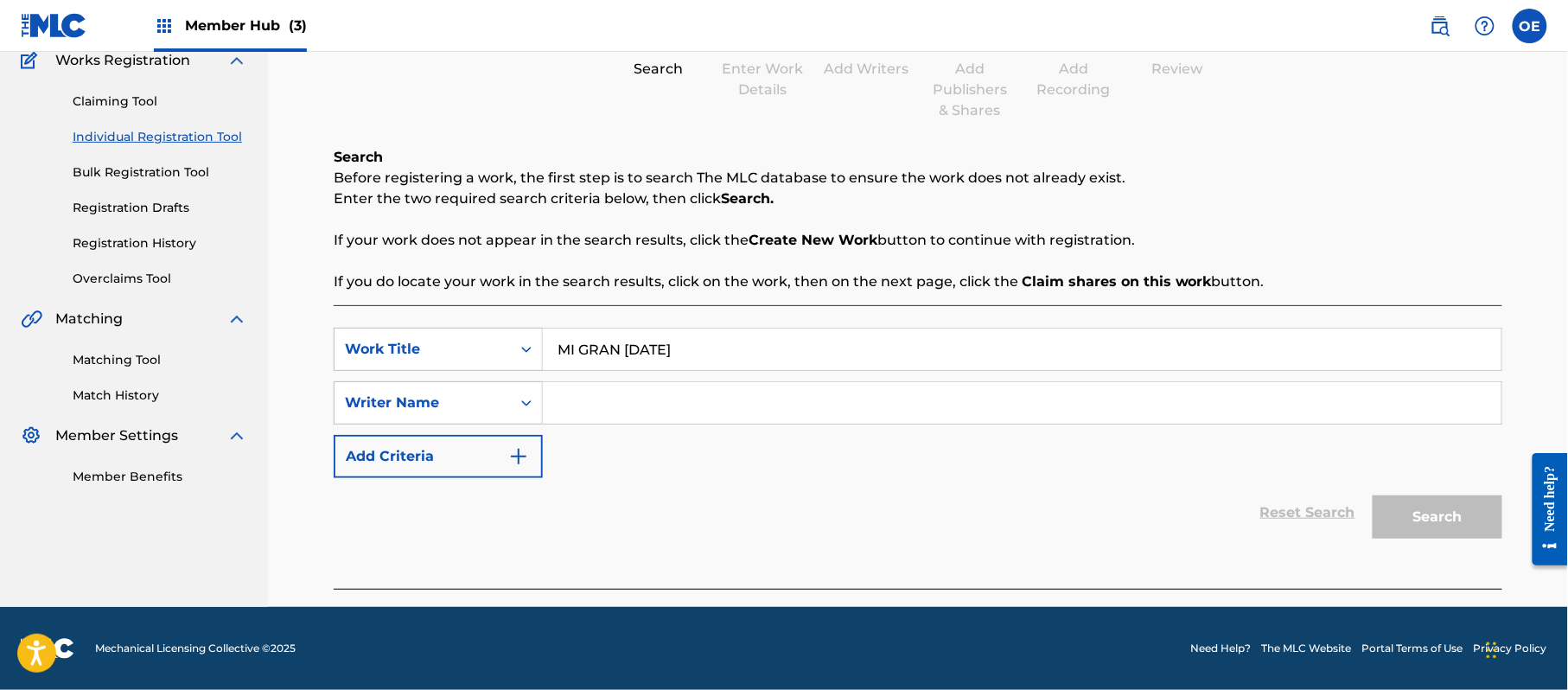
paste input "LA ORIGINAL MEDIA NARANJA D [PERSON_NAME]"
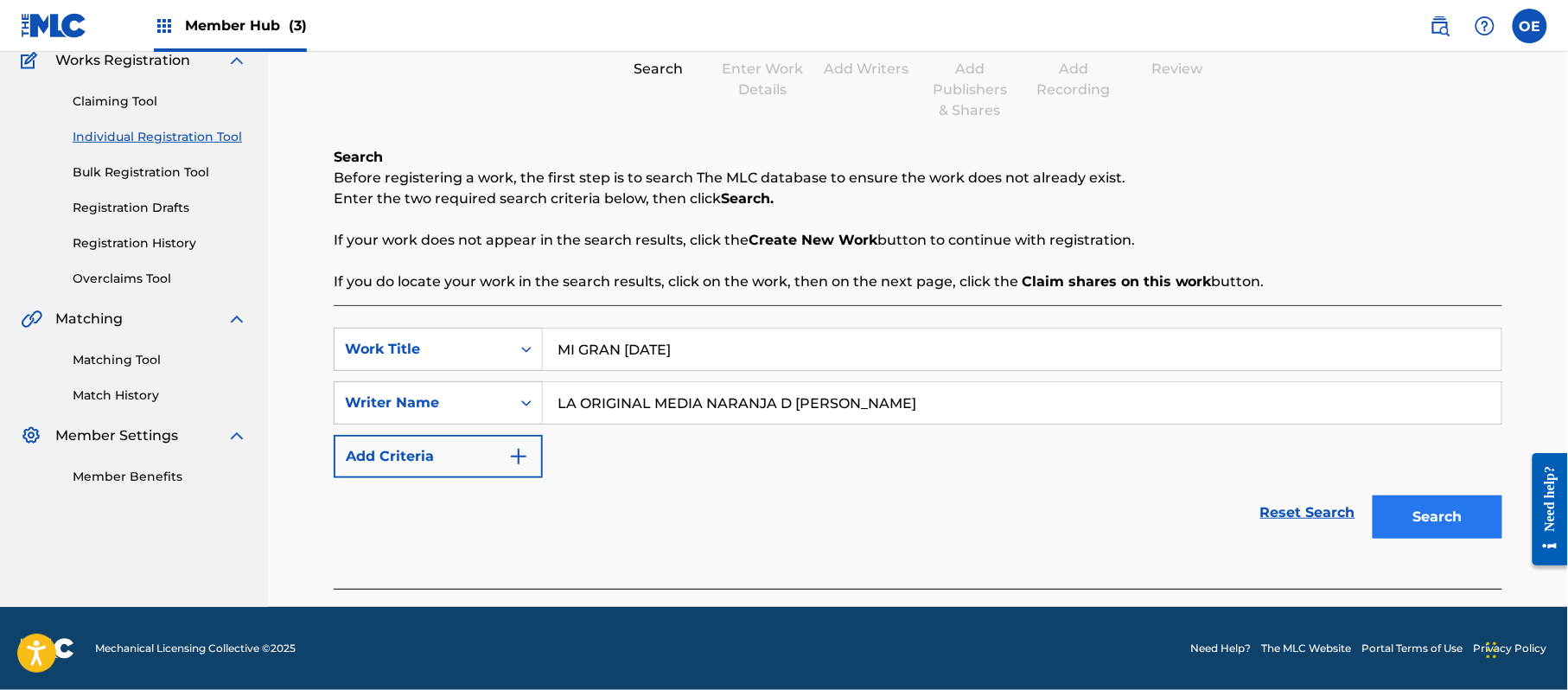
type input "LA ORIGINAL MEDIA NARANJA D [PERSON_NAME]"
click at [1408, 499] on button "Search" at bounding box center [1437, 517] width 130 height 44
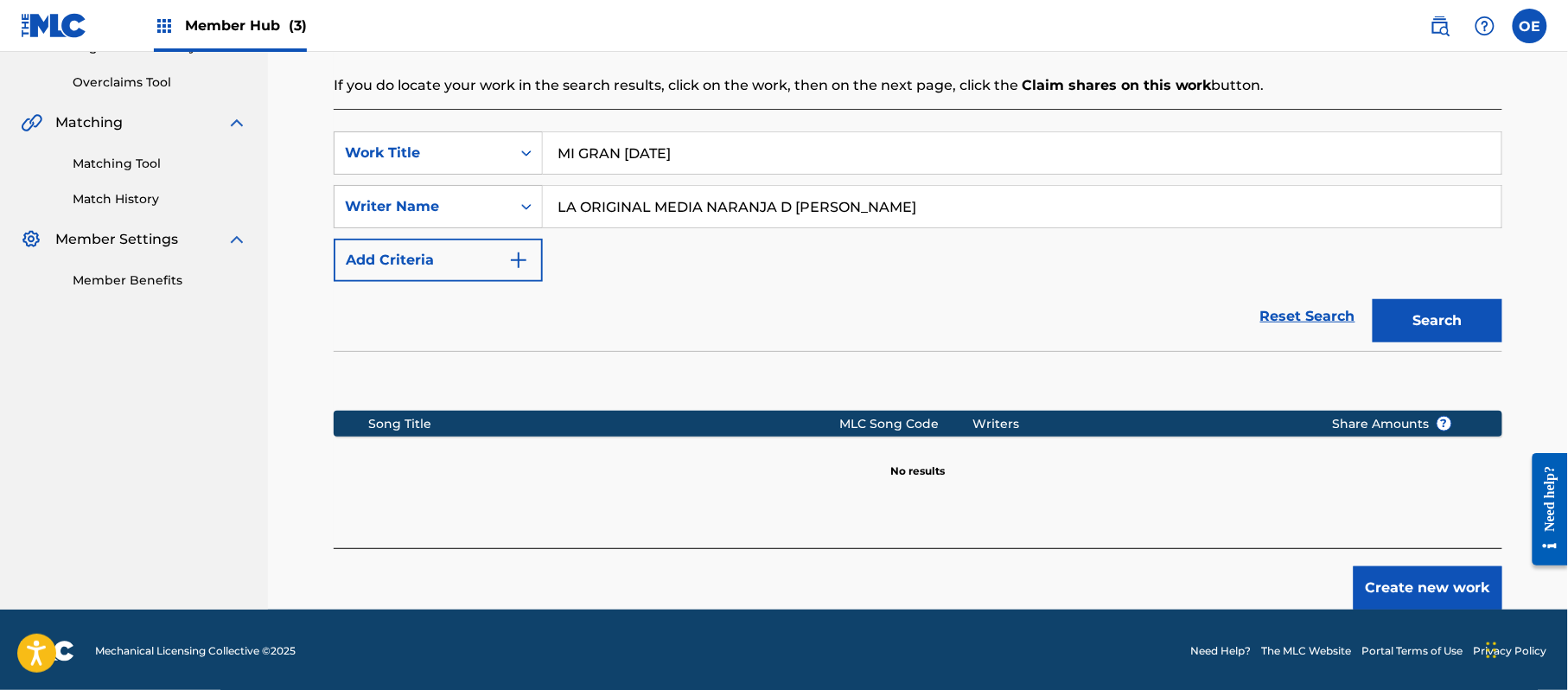
scroll to position [353, 0]
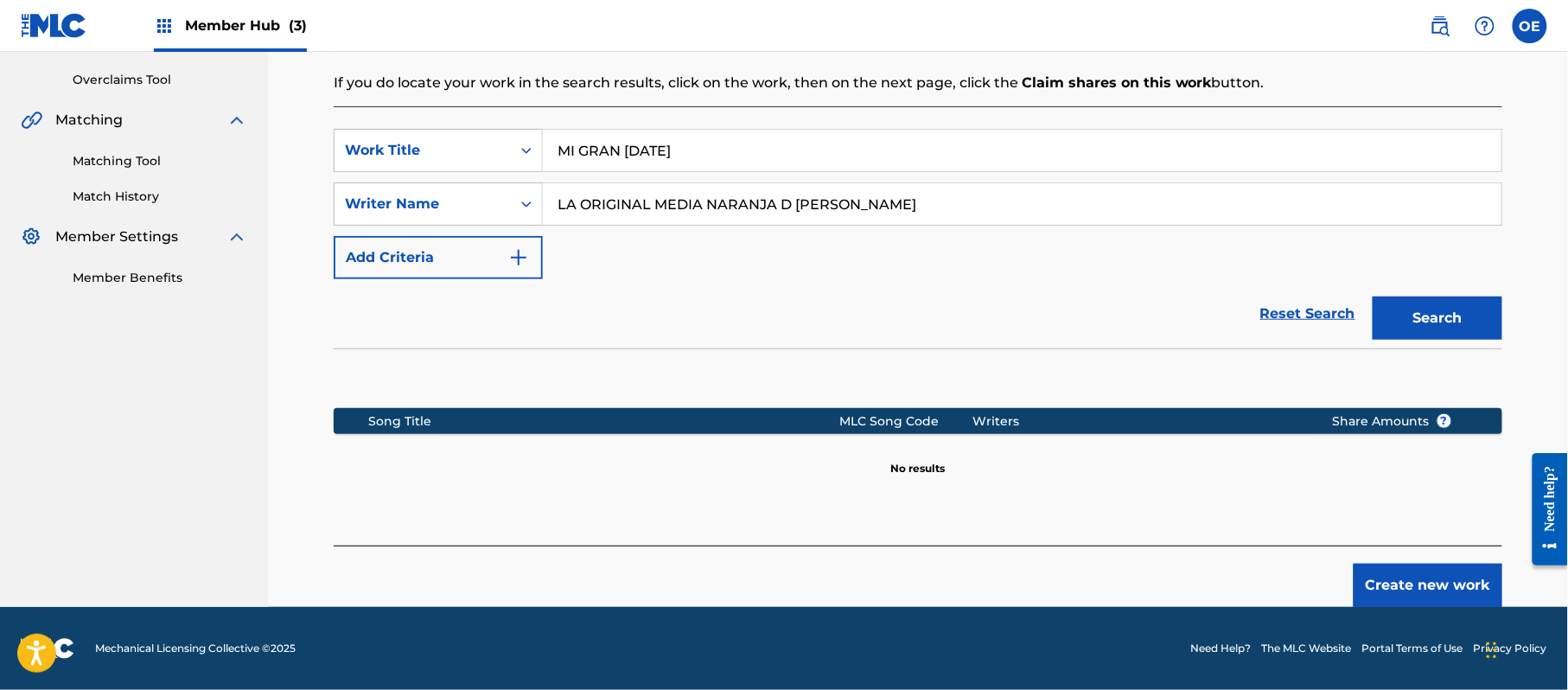
drag, startPoint x: 1035, startPoint y: 203, endPoint x: 130, endPoint y: 205, distance: 905.0
click at [164, 205] on main "HYPHY MUSIC PUBLISHING INC Summary Catalog Works Registration Claiming Tool Ind…" at bounding box center [784, 154] width 1568 height 908
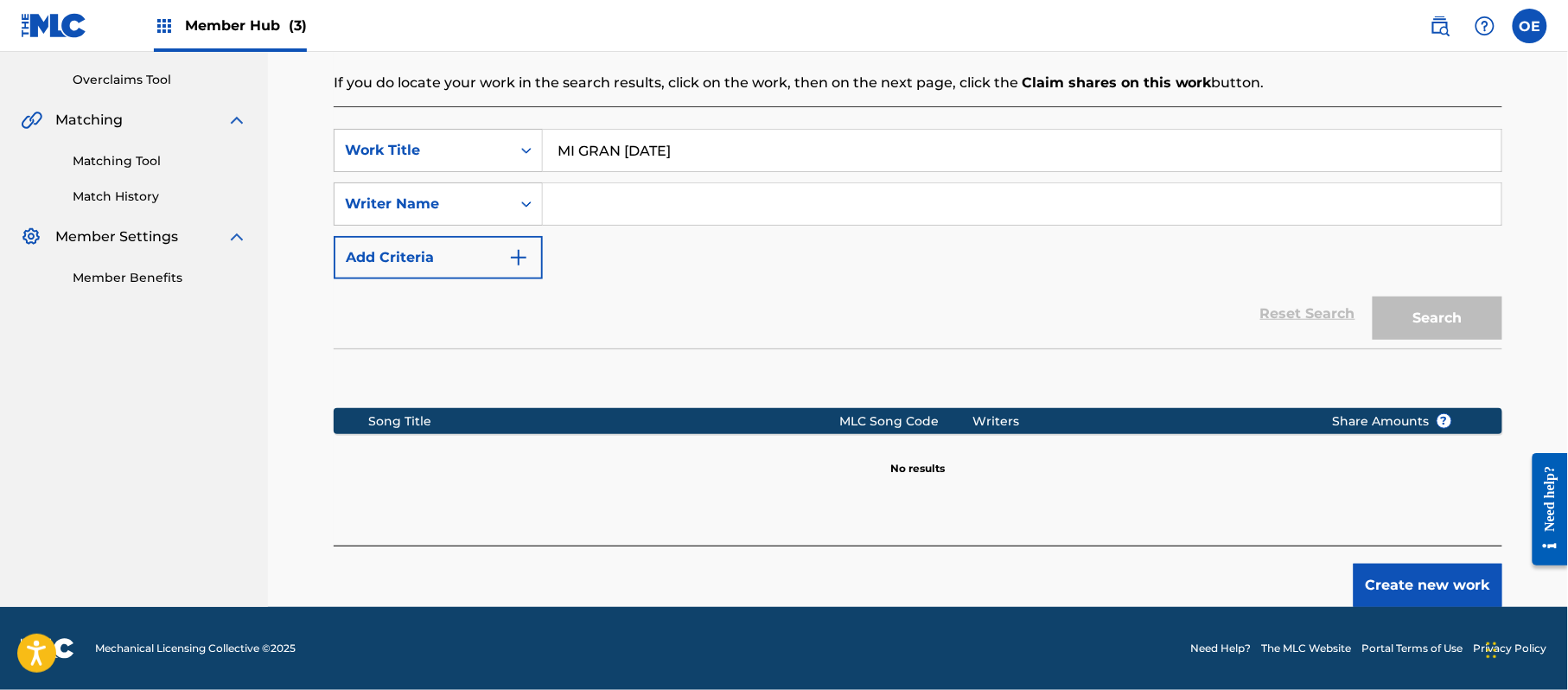
paste input "[PERSON_NAME]"
type input "[PERSON_NAME]"
click at [733, 417] on div "Song Title" at bounding box center [604, 421] width 471 height 19
click at [1470, 322] on button "Search" at bounding box center [1437, 318] width 130 height 44
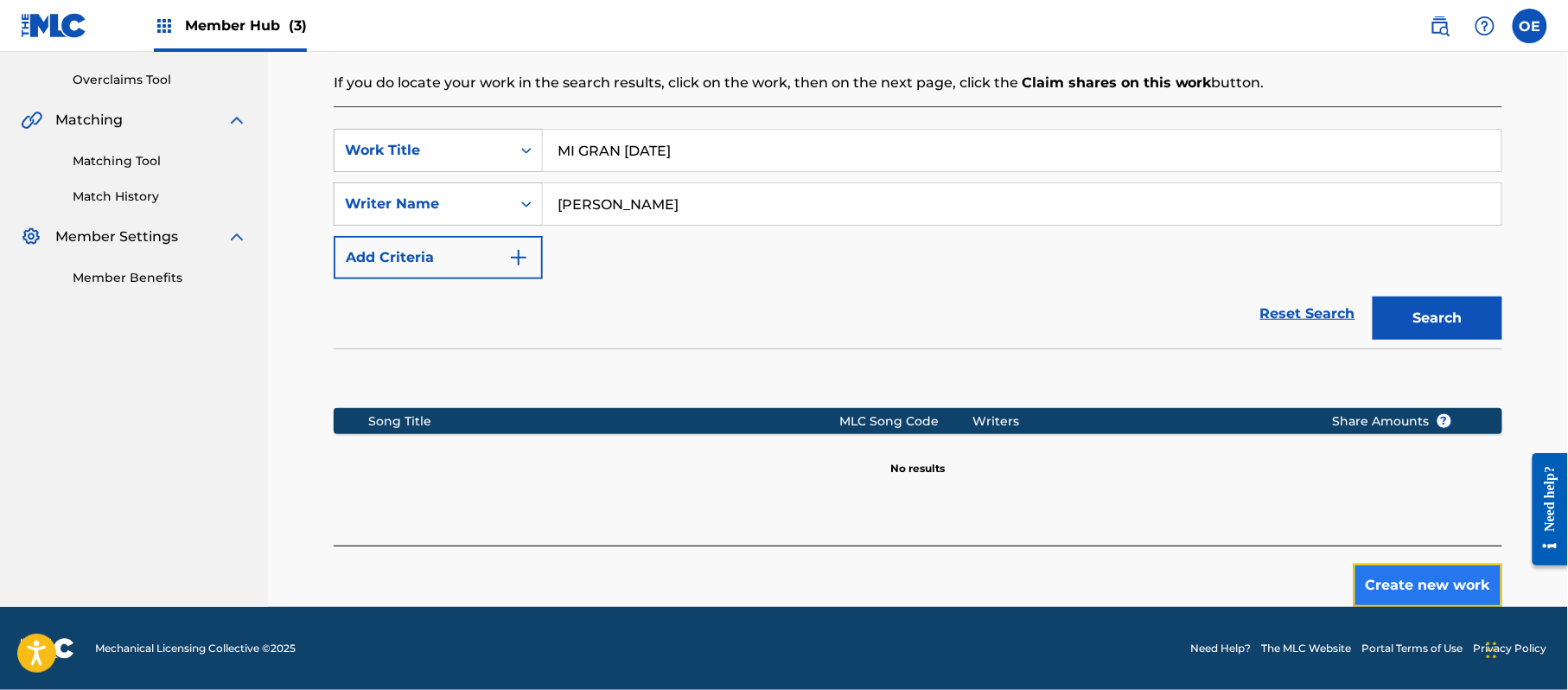
click at [1433, 583] on button "Create new work" at bounding box center [1427, 585] width 149 height 44
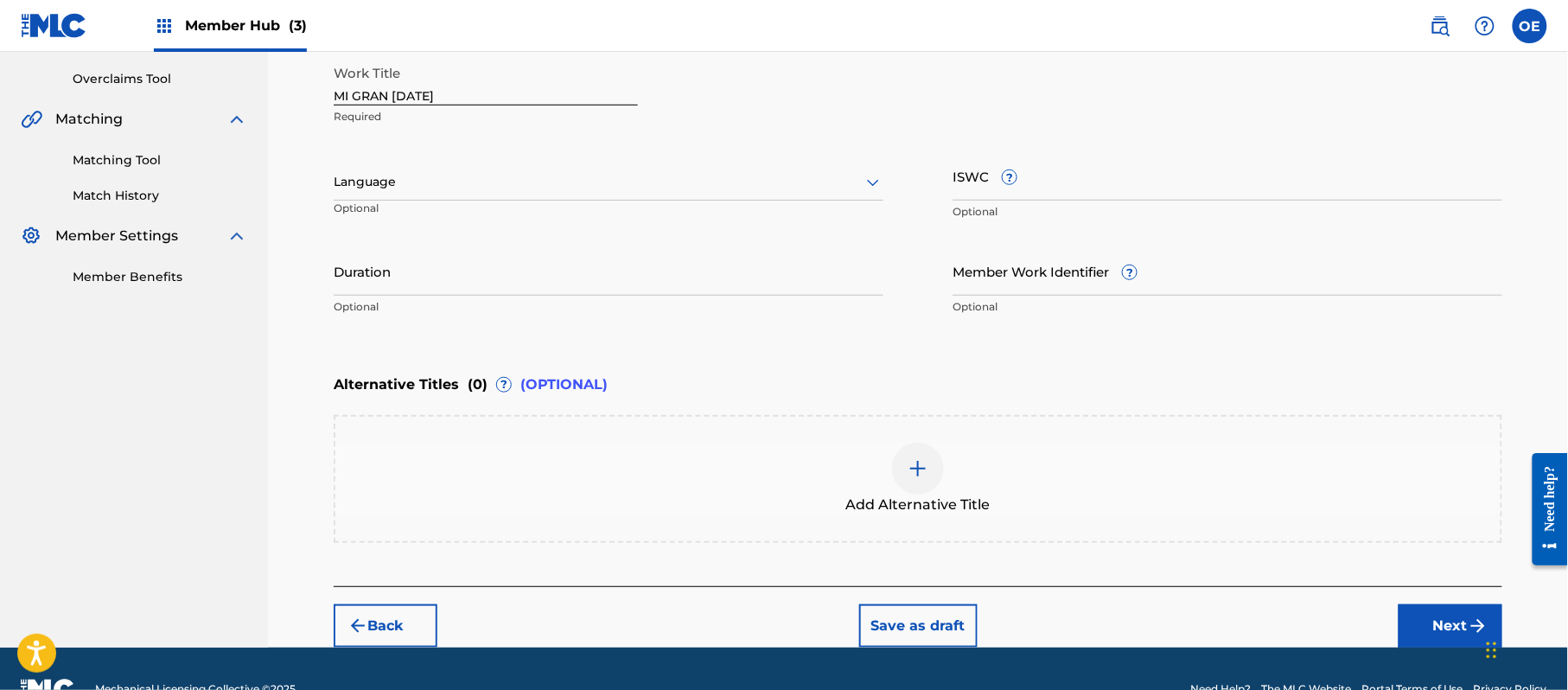
click at [418, 201] on div "Language" at bounding box center [608, 182] width 550 height 36
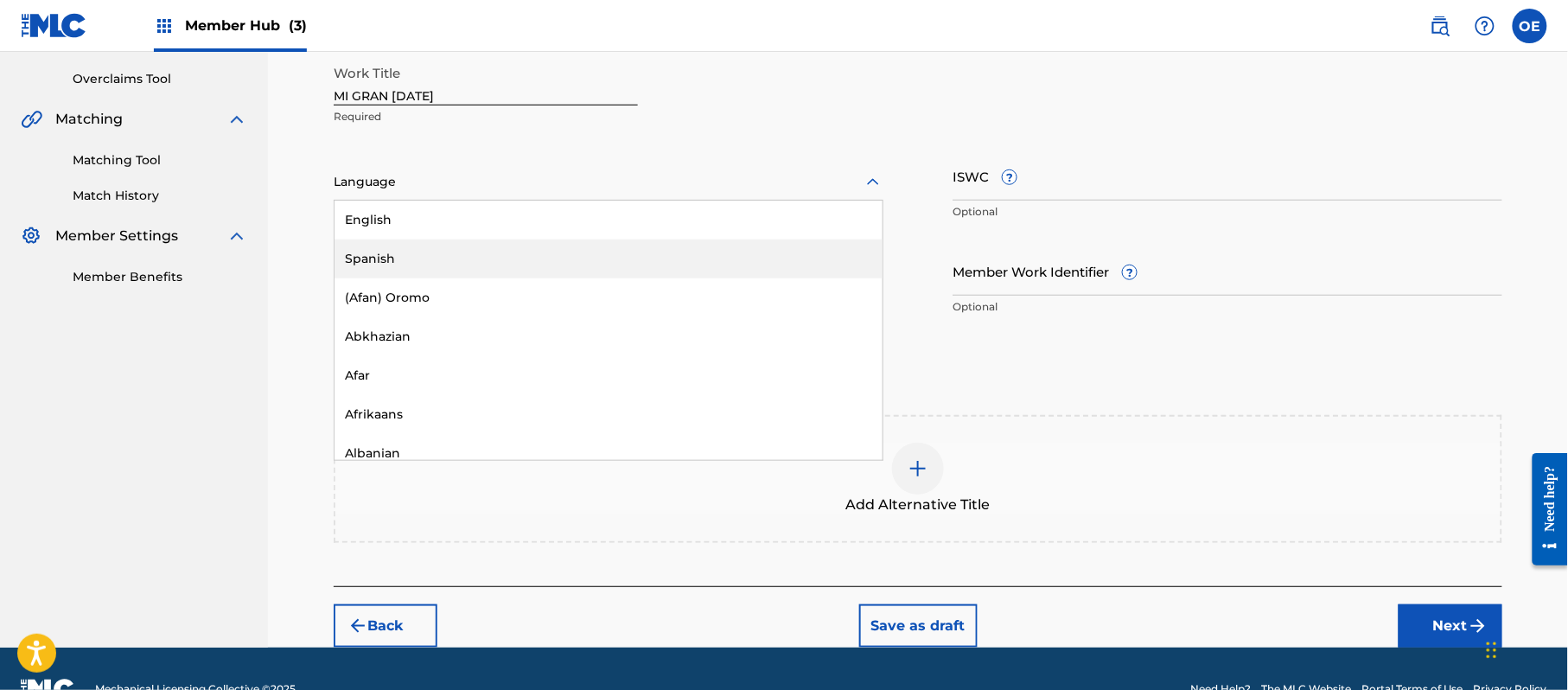
click at [399, 269] on div "Spanish" at bounding box center [608, 259] width 548 height 39
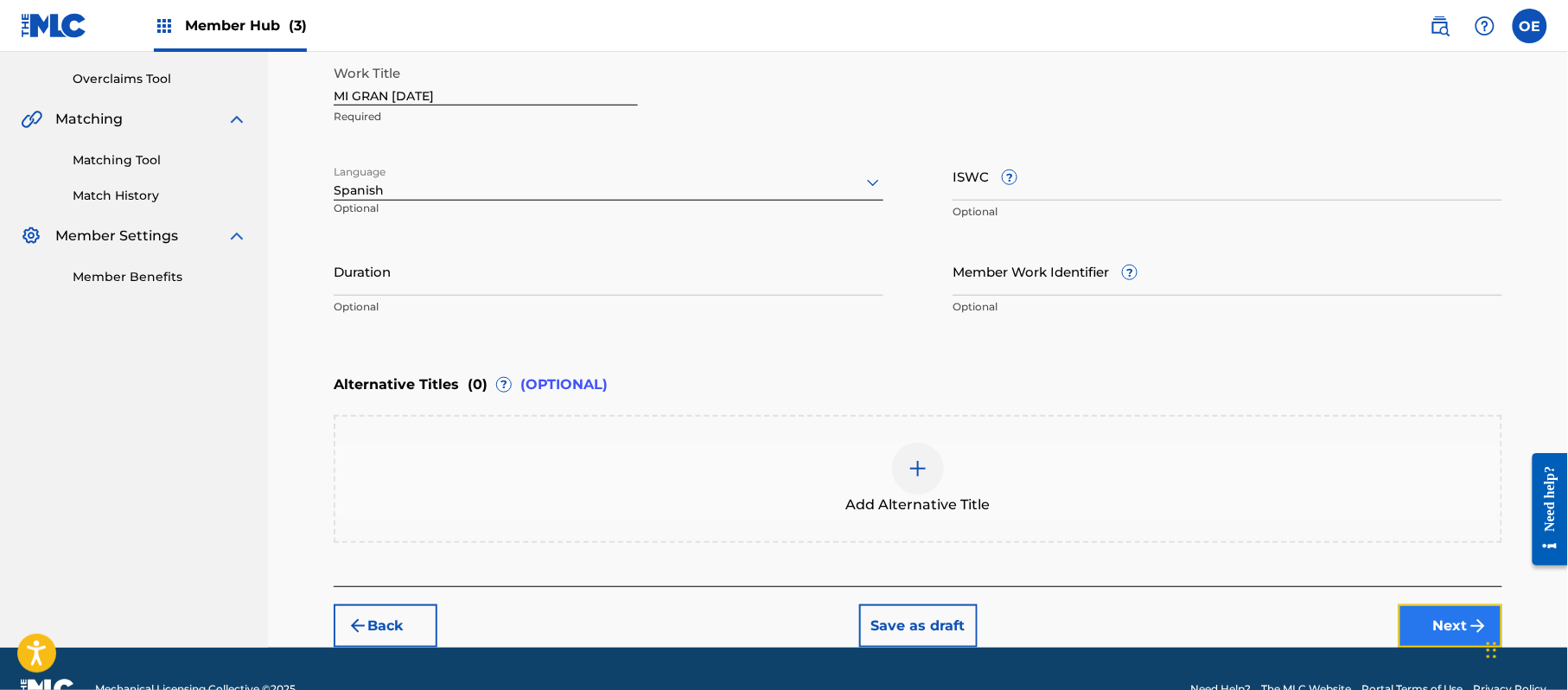
click at [1432, 612] on button "Next" at bounding box center [1450, 626] width 104 height 44
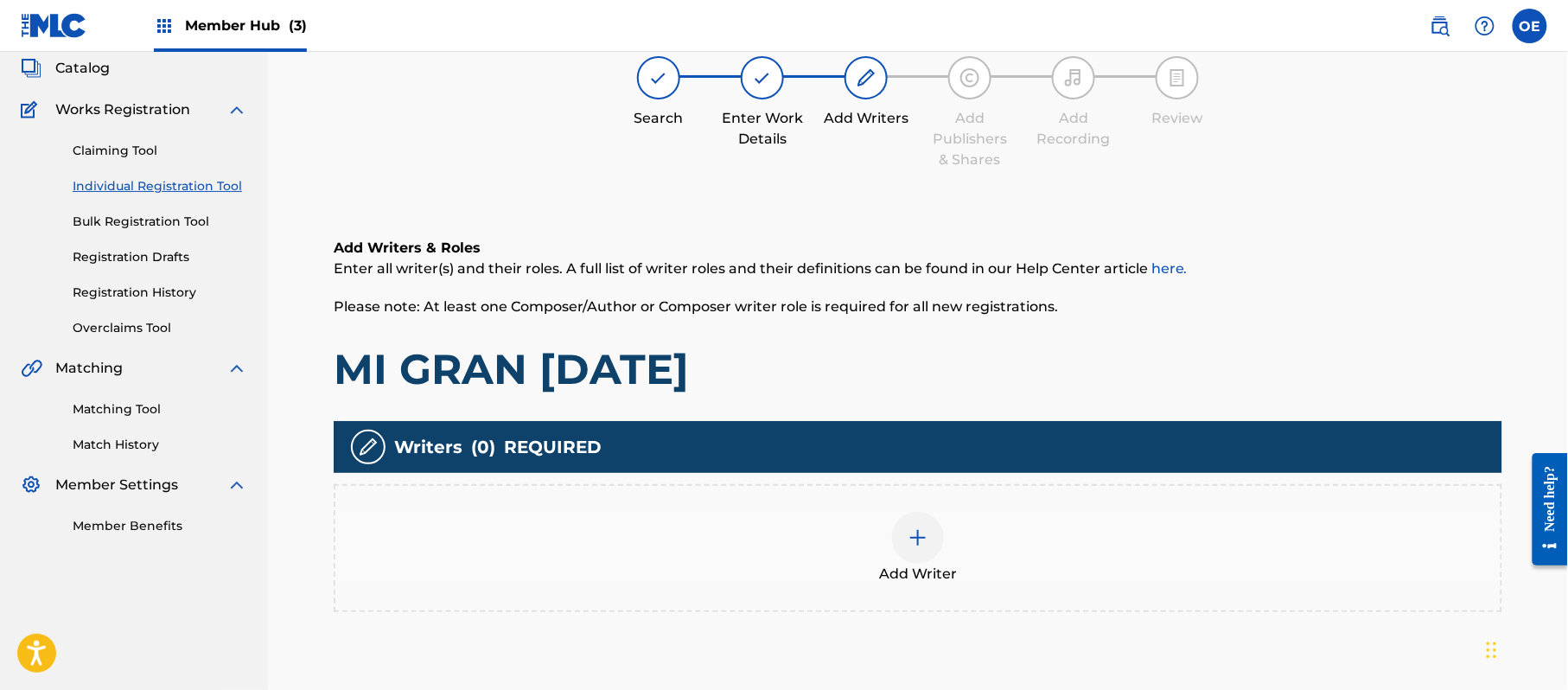
scroll to position [78, 0]
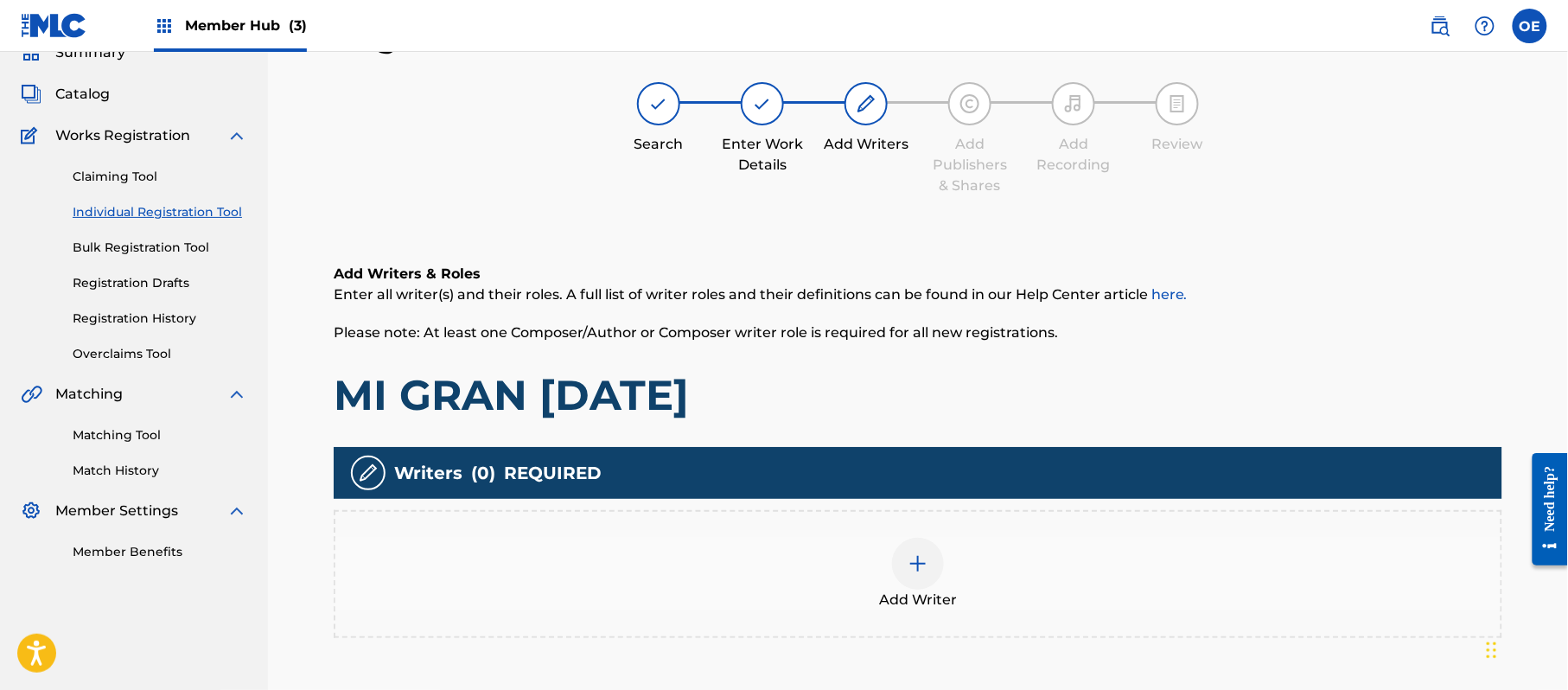
click at [1014, 583] on div "Add Writer" at bounding box center [917, 574] width 1165 height 72
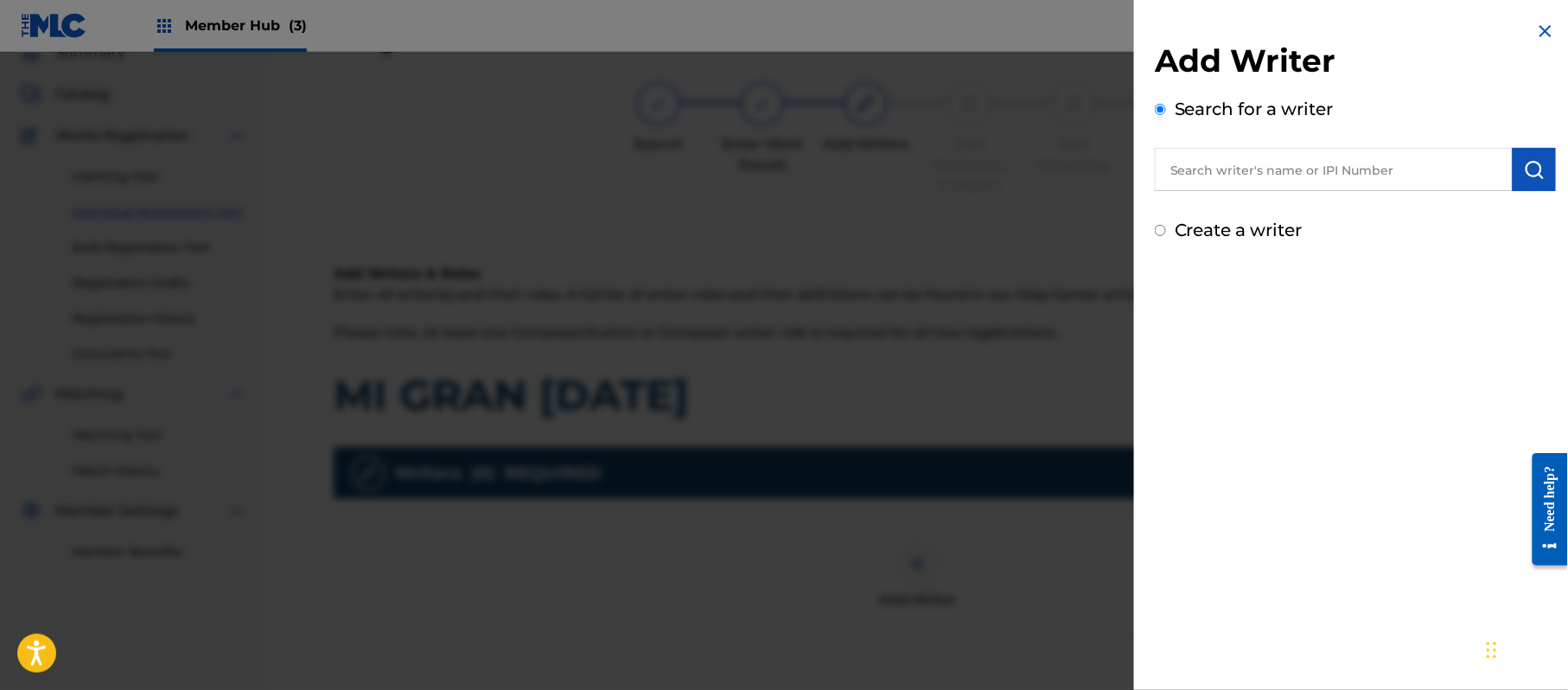
paste input "[PERSON_NAME]"
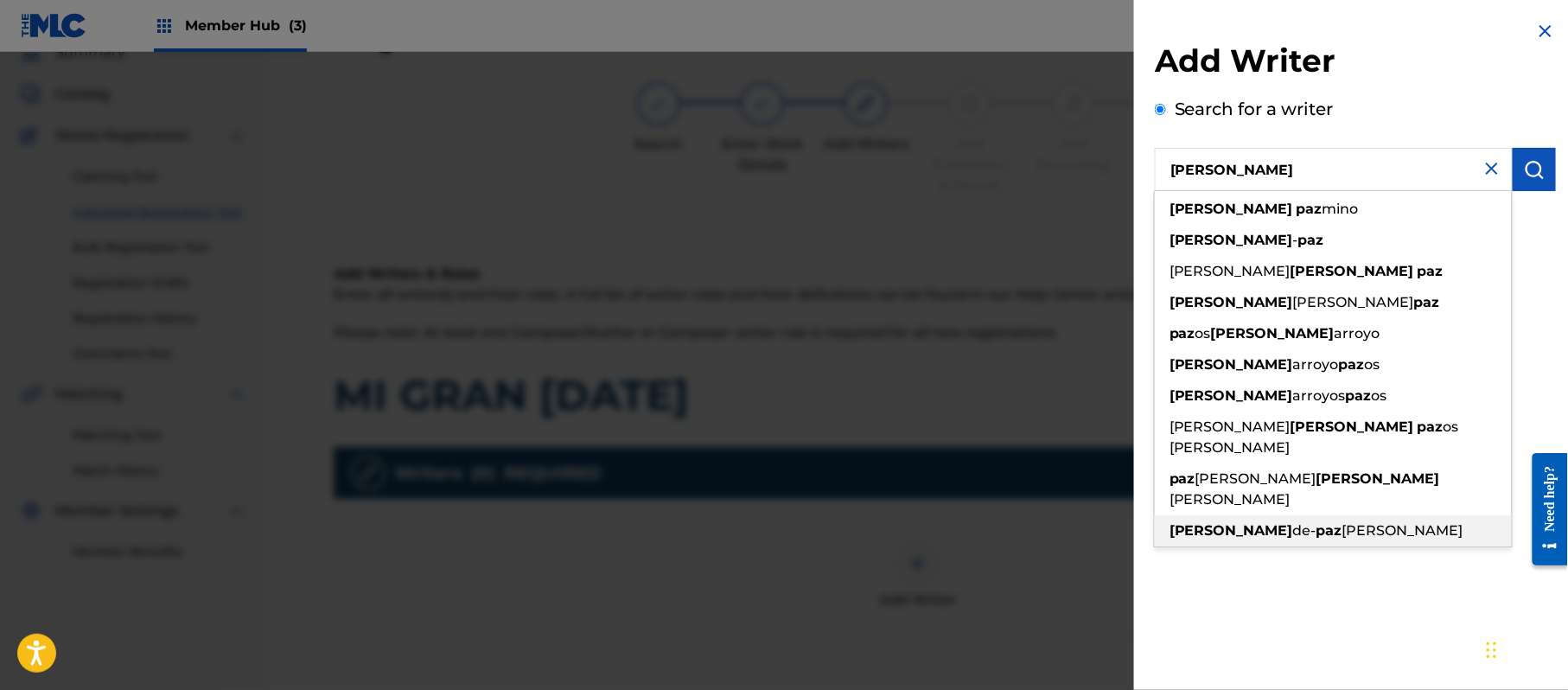
type input "[PERSON_NAME]"
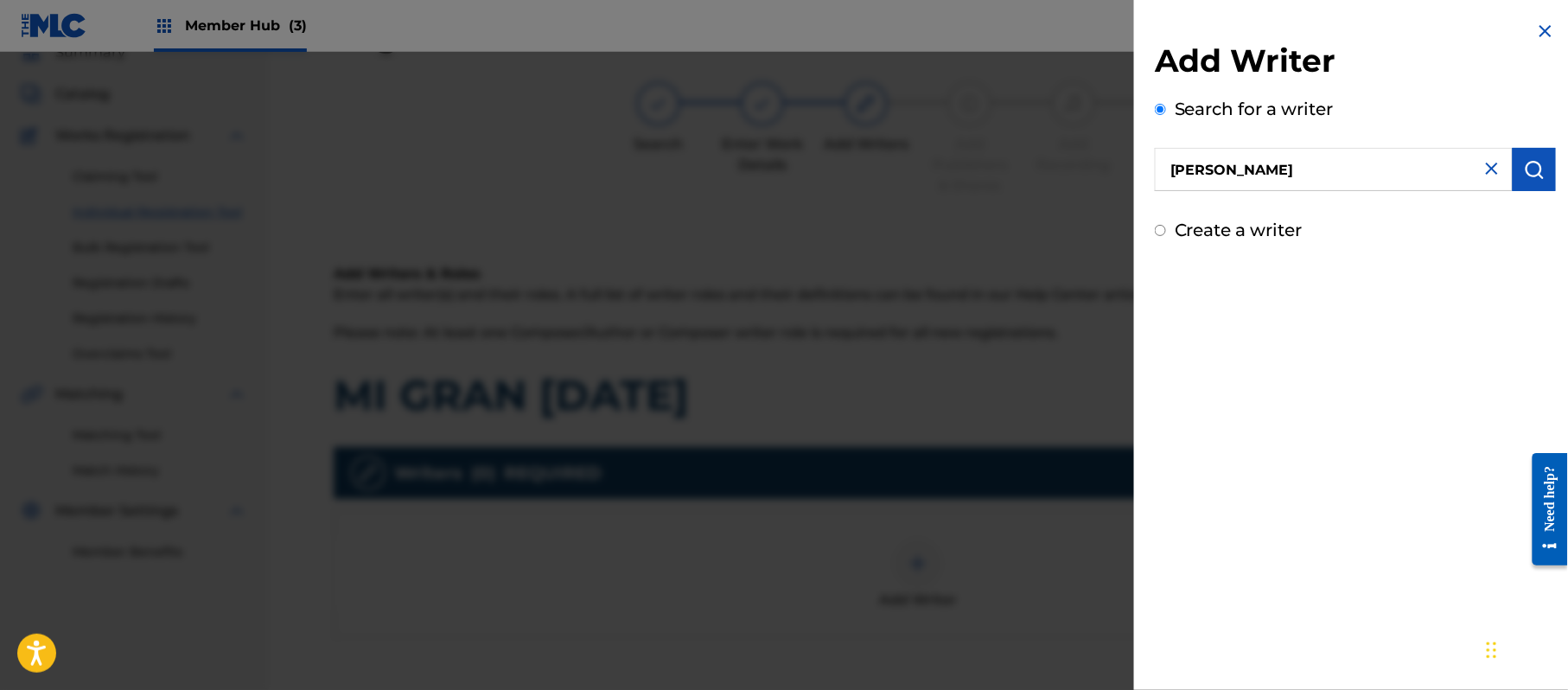
click at [1363, 589] on div "Add Writer Search for a writer [PERSON_NAME] Create a writer" at bounding box center [1355, 345] width 442 height 690
click at [1226, 230] on label "Create a writer" at bounding box center [1238, 230] width 128 height 20
radio input "true"
click at [1166, 230] on input "Create a writer" at bounding box center [1161, 231] width 11 height 11
radio input "false"
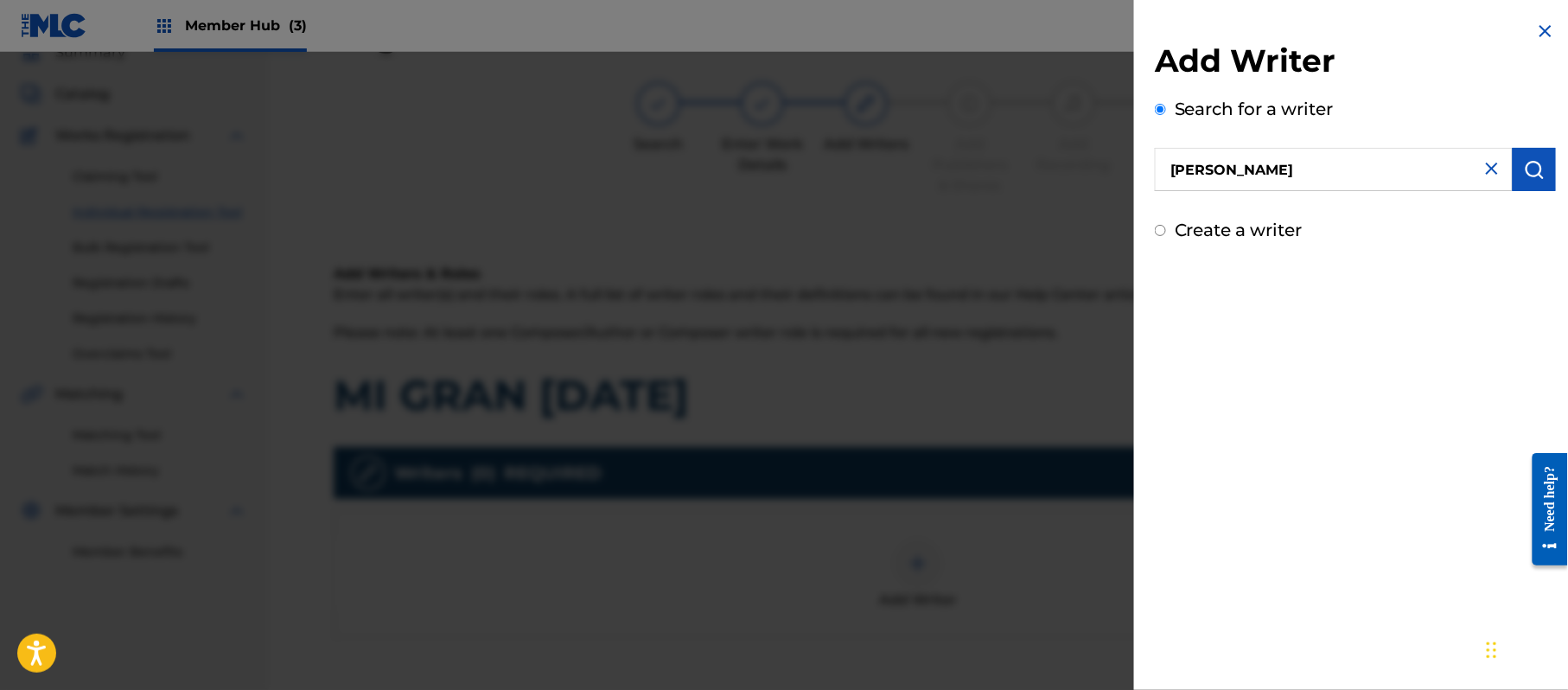
radio input "true"
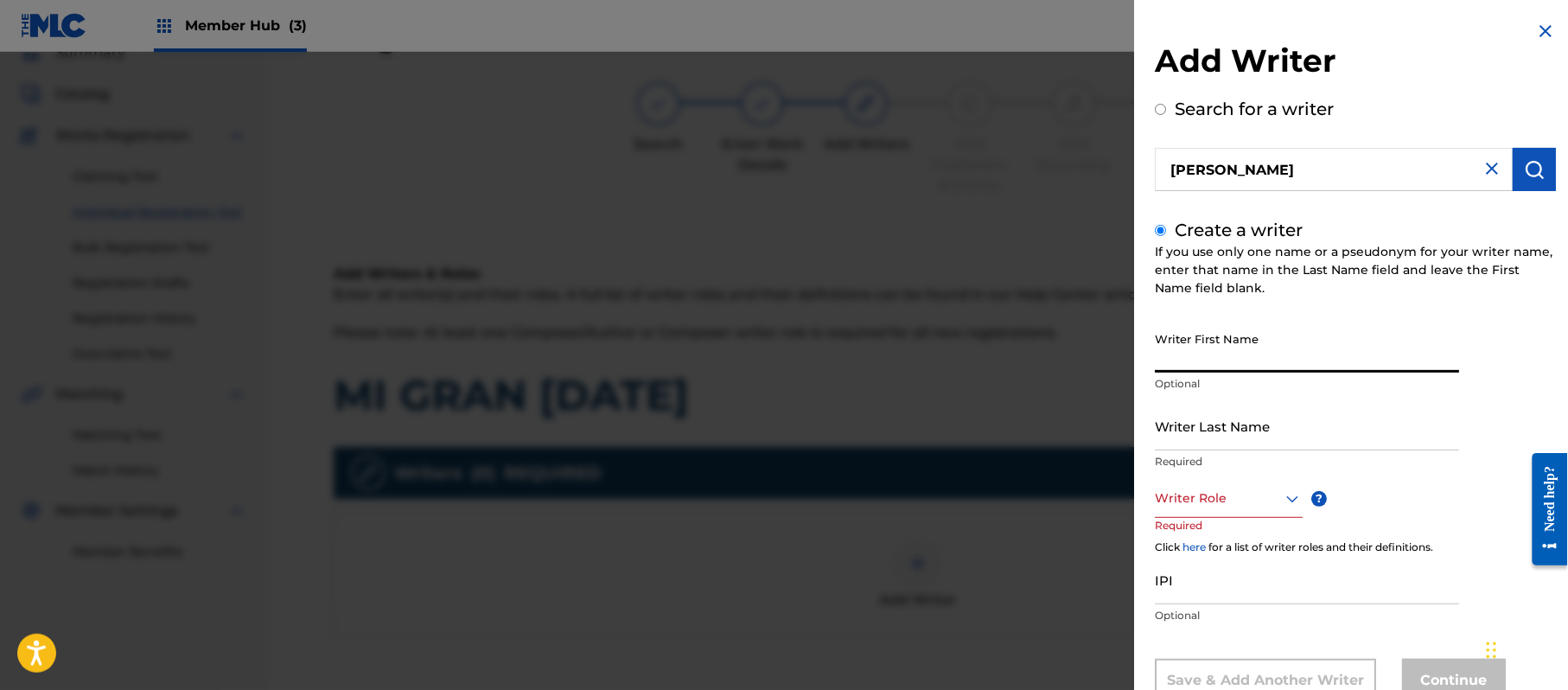
paste input "[PERSON_NAME]"
type input "[PERSON_NAME]"
paste input "[PERSON_NAME]"
drag, startPoint x: 1298, startPoint y: 364, endPoint x: 1197, endPoint y: 406, distance: 109.4
click at [1197, 406] on div "Writer First Name [PERSON_NAME] Optional Writer Last Name [PERSON_NAME] Require…" at bounding box center [1355, 512] width 401 height 379
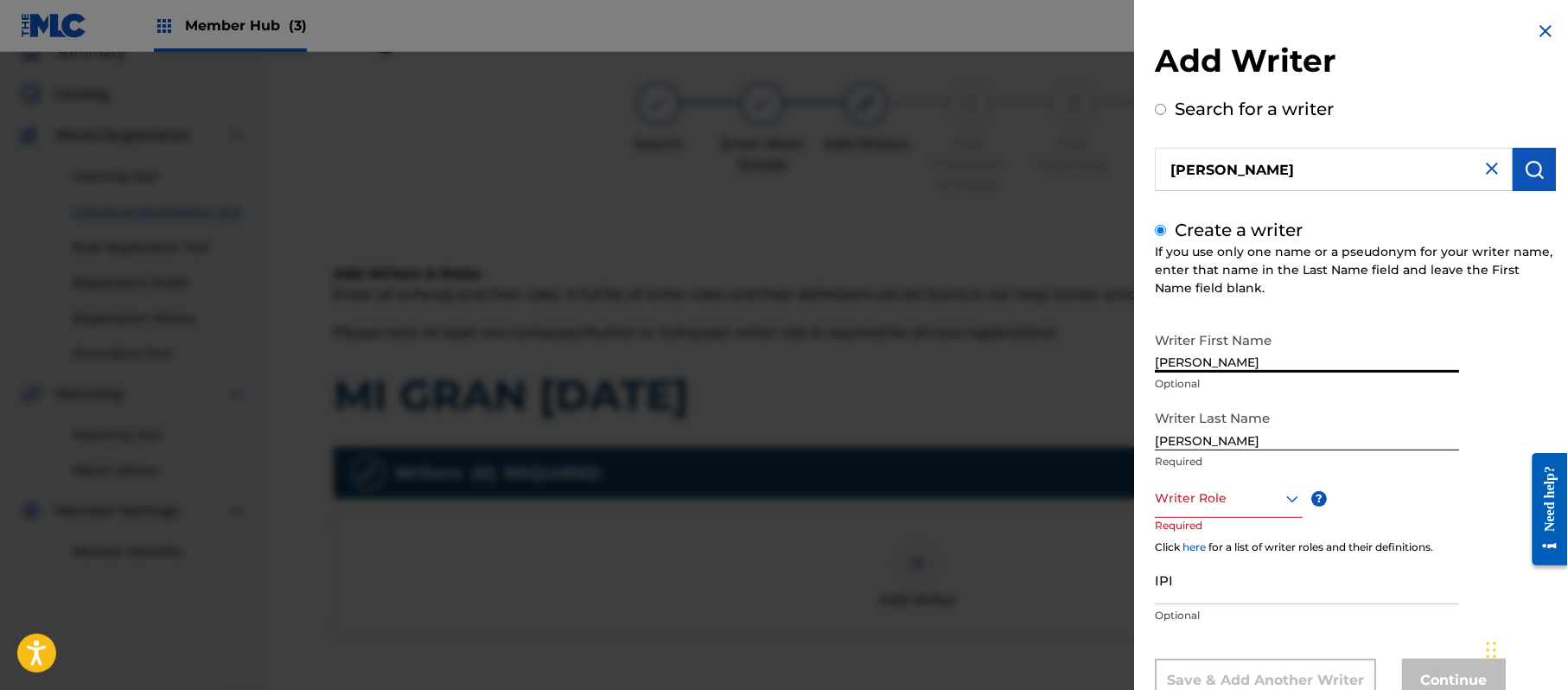
drag, startPoint x: 1201, startPoint y: 443, endPoint x: 1001, endPoint y: 426, distance: 200.7
click at [1024, 431] on div "Add Writer Search for a writer [PERSON_NAME] Create a writer If you use only on…" at bounding box center [784, 370] width 1568 height 638
click at [1207, 491] on div "Writer Role" at bounding box center [1229, 498] width 148 height 39
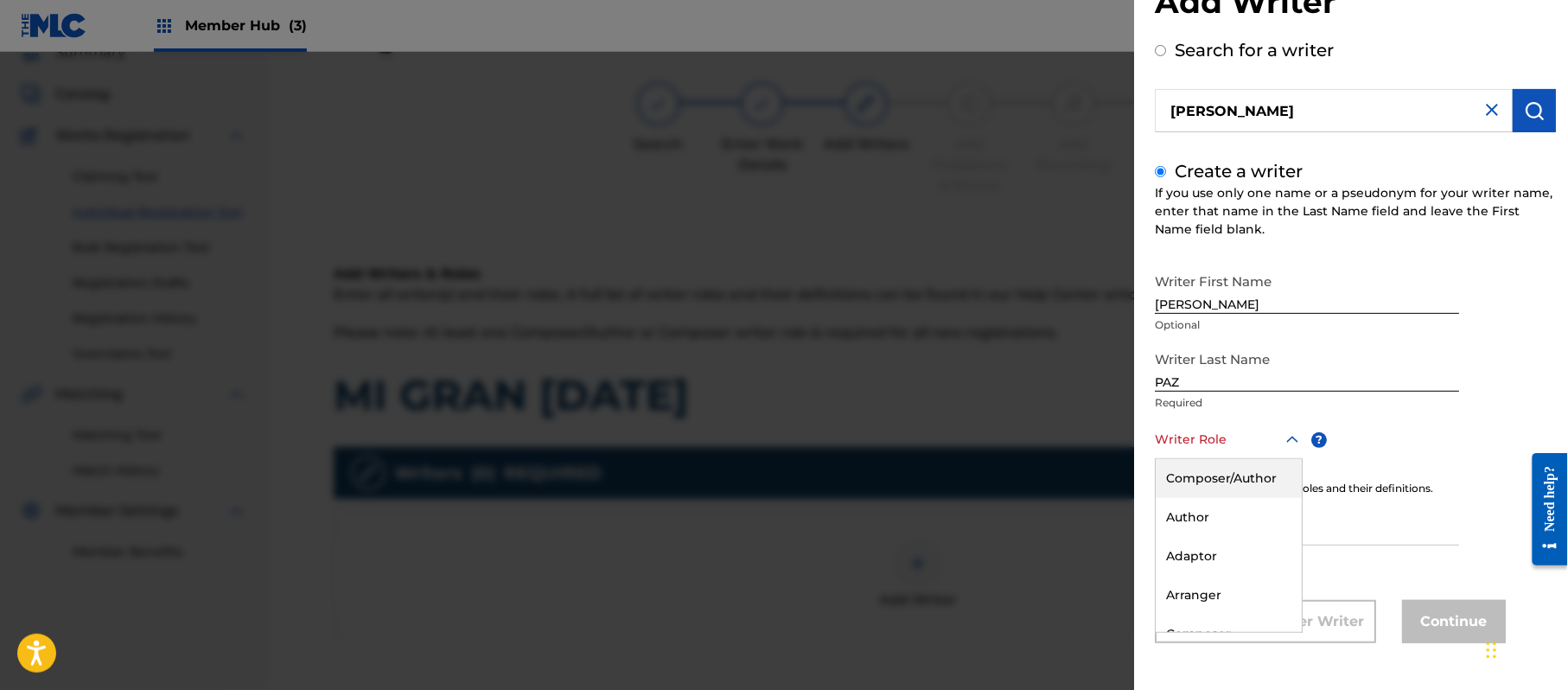
drag, startPoint x: 1207, startPoint y: 491, endPoint x: 1200, endPoint y: 483, distance: 10.6
click at [1208, 491] on div "Composer/Author" at bounding box center [1229, 479] width 146 height 39
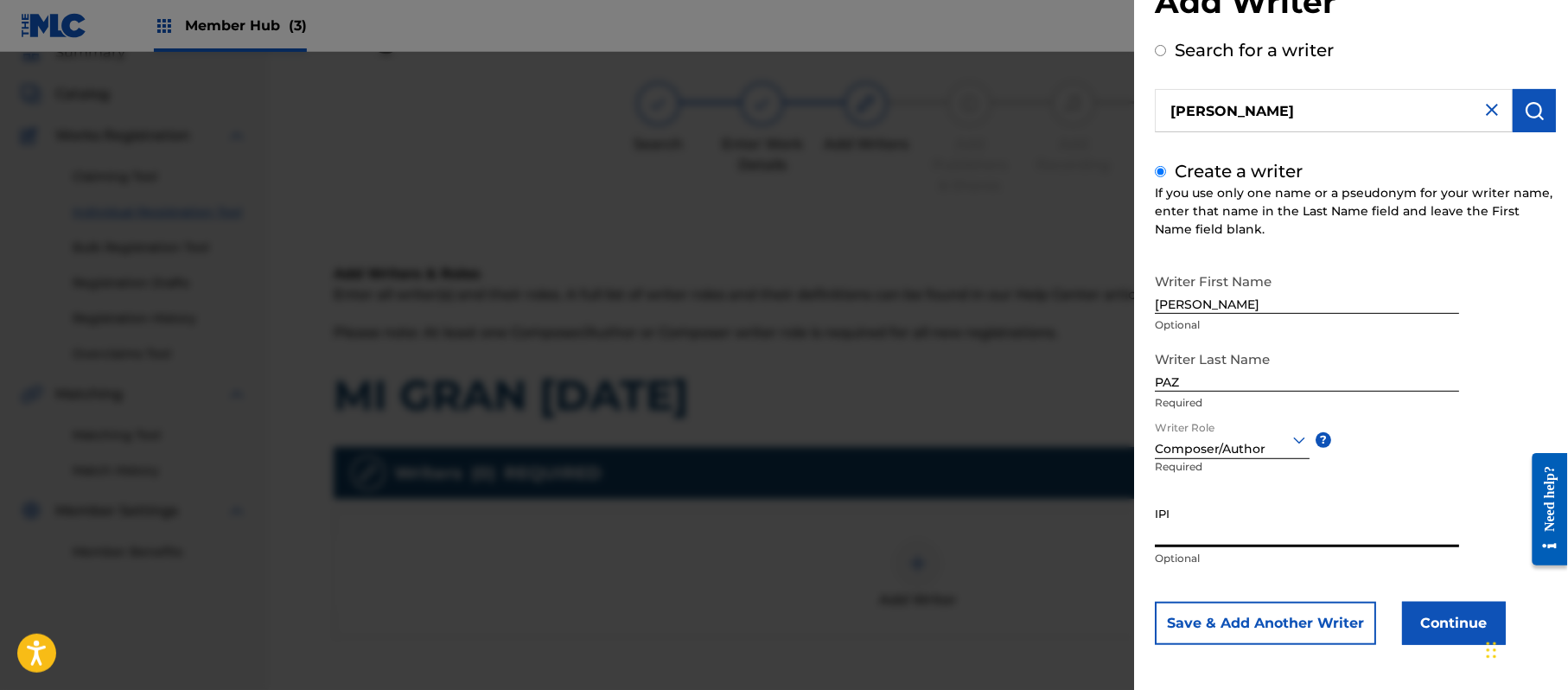
paste input "383824534"
click at [1468, 621] on button "Continue" at bounding box center [1454, 623] width 104 height 44
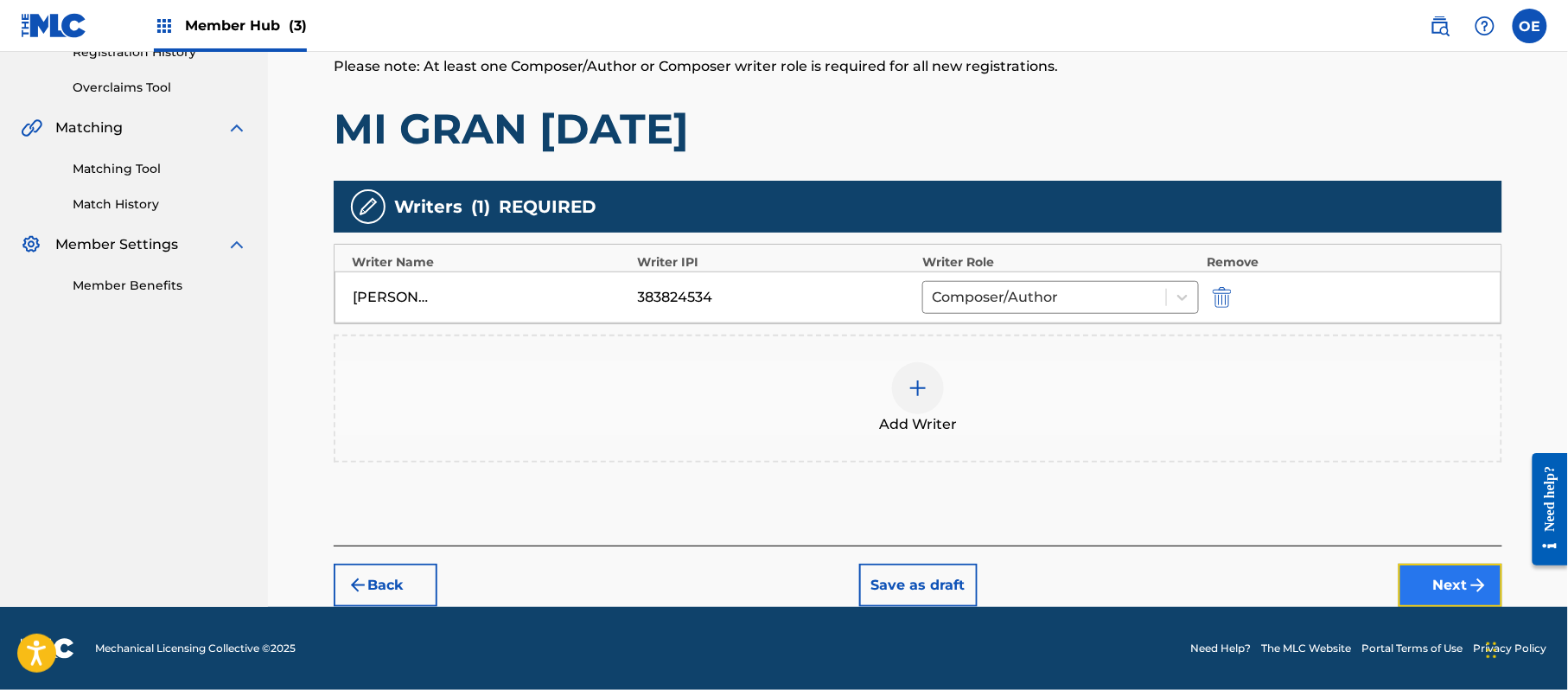
click at [1437, 589] on button "Next" at bounding box center [1450, 585] width 104 height 44
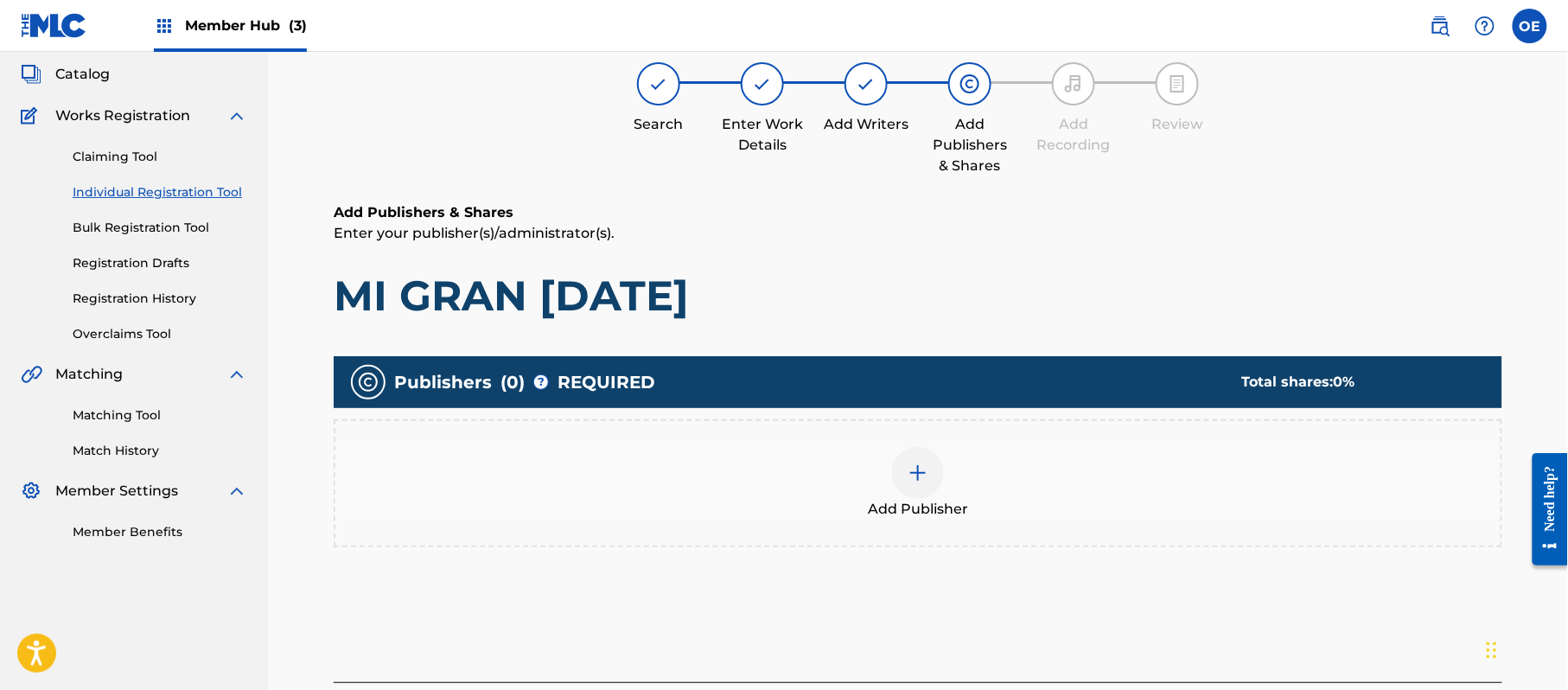
scroll to position [78, 0]
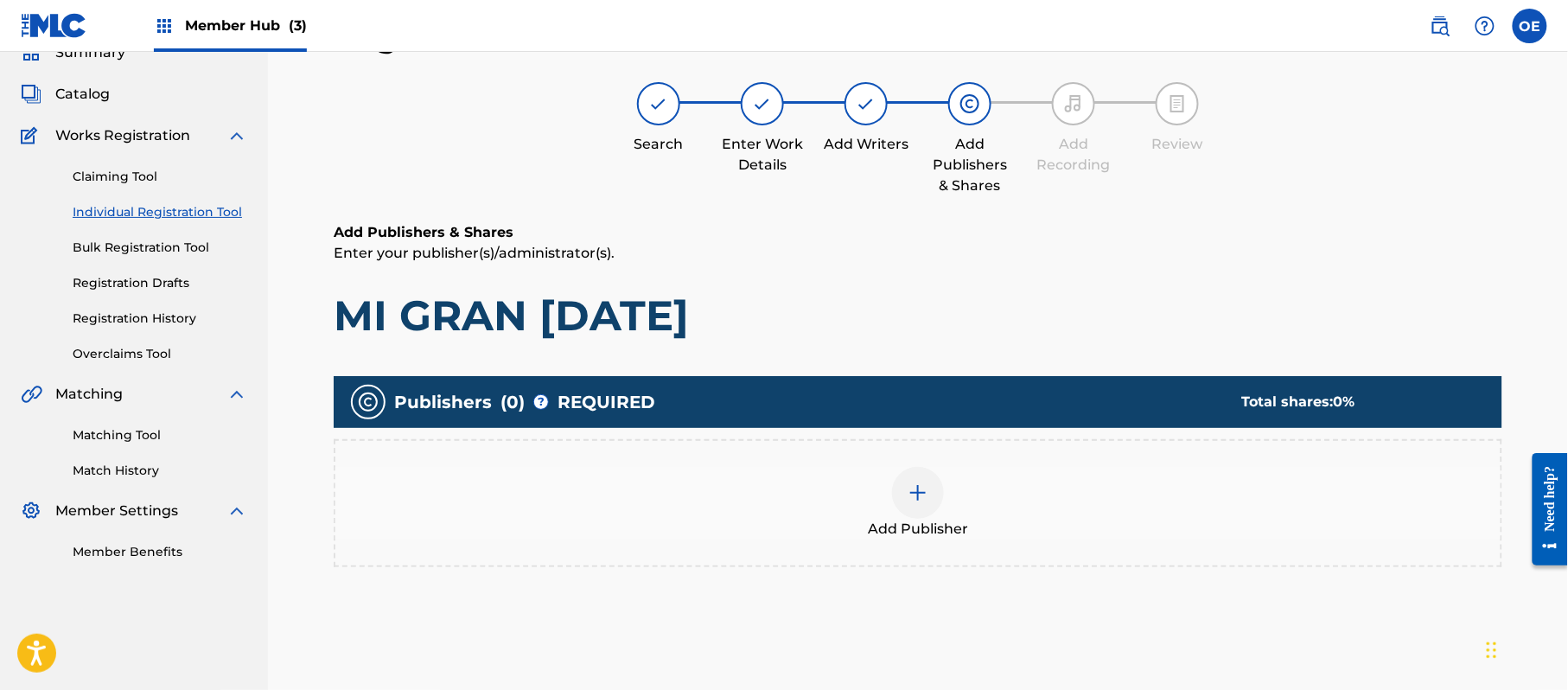
click at [866, 526] on div "Add Publisher" at bounding box center [917, 503] width 1165 height 72
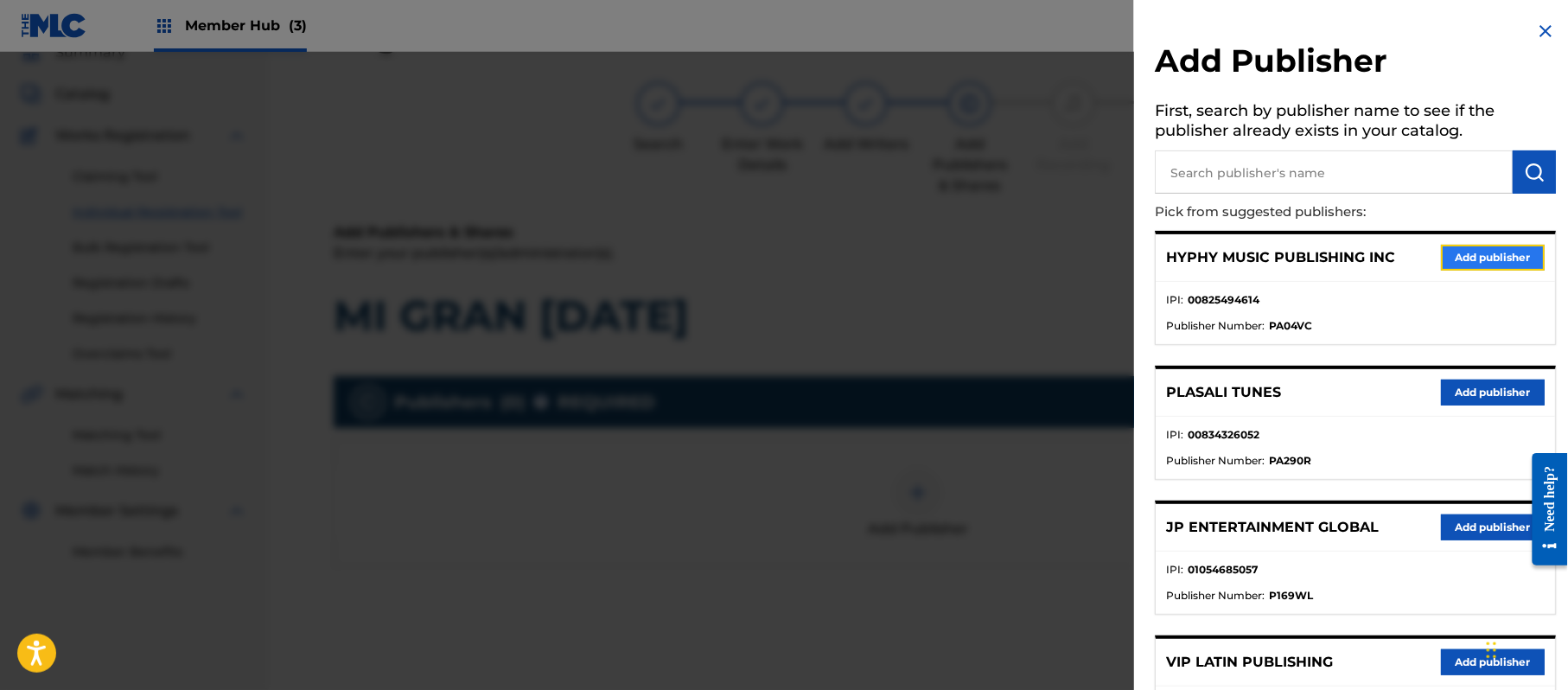
click at [1471, 255] on button "Add publisher" at bounding box center [1493, 257] width 104 height 26
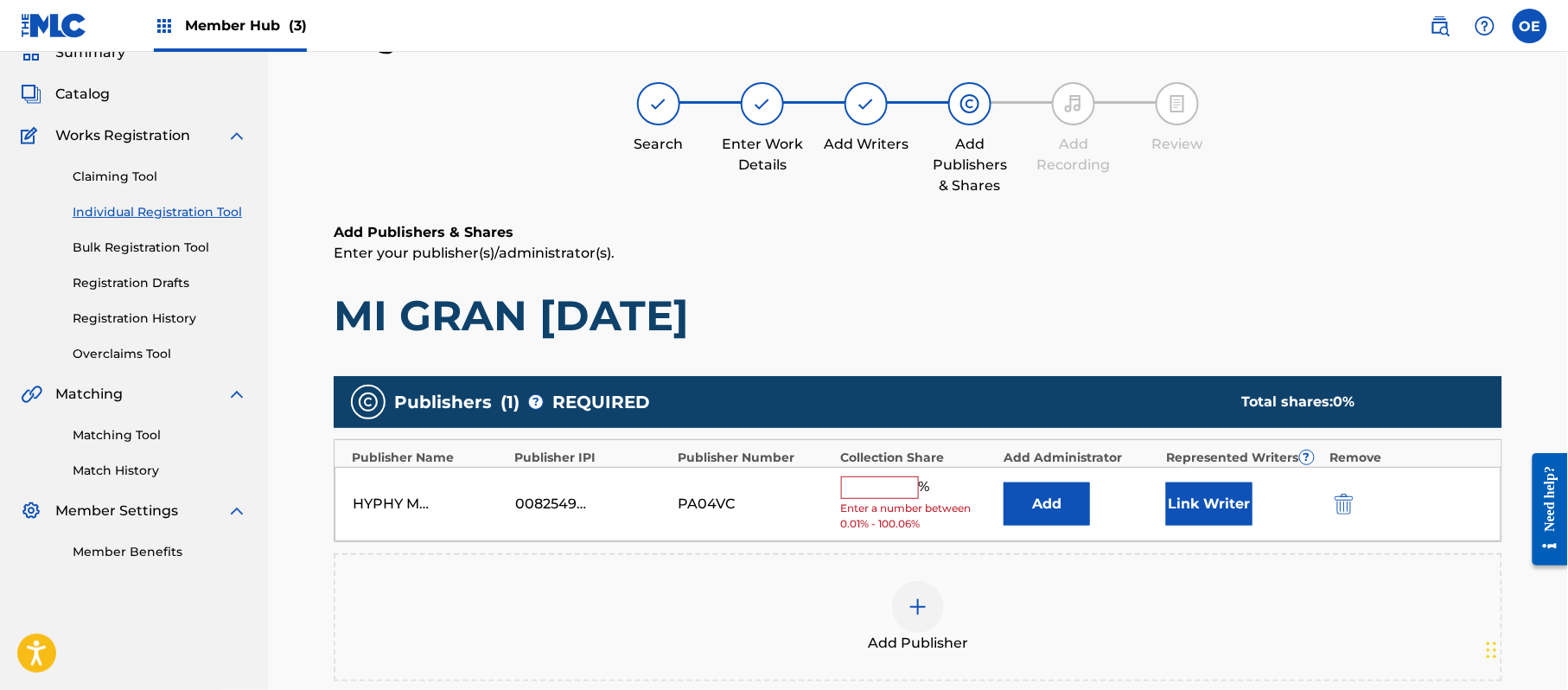
click at [904, 491] on input "text" at bounding box center [880, 488] width 78 height 22
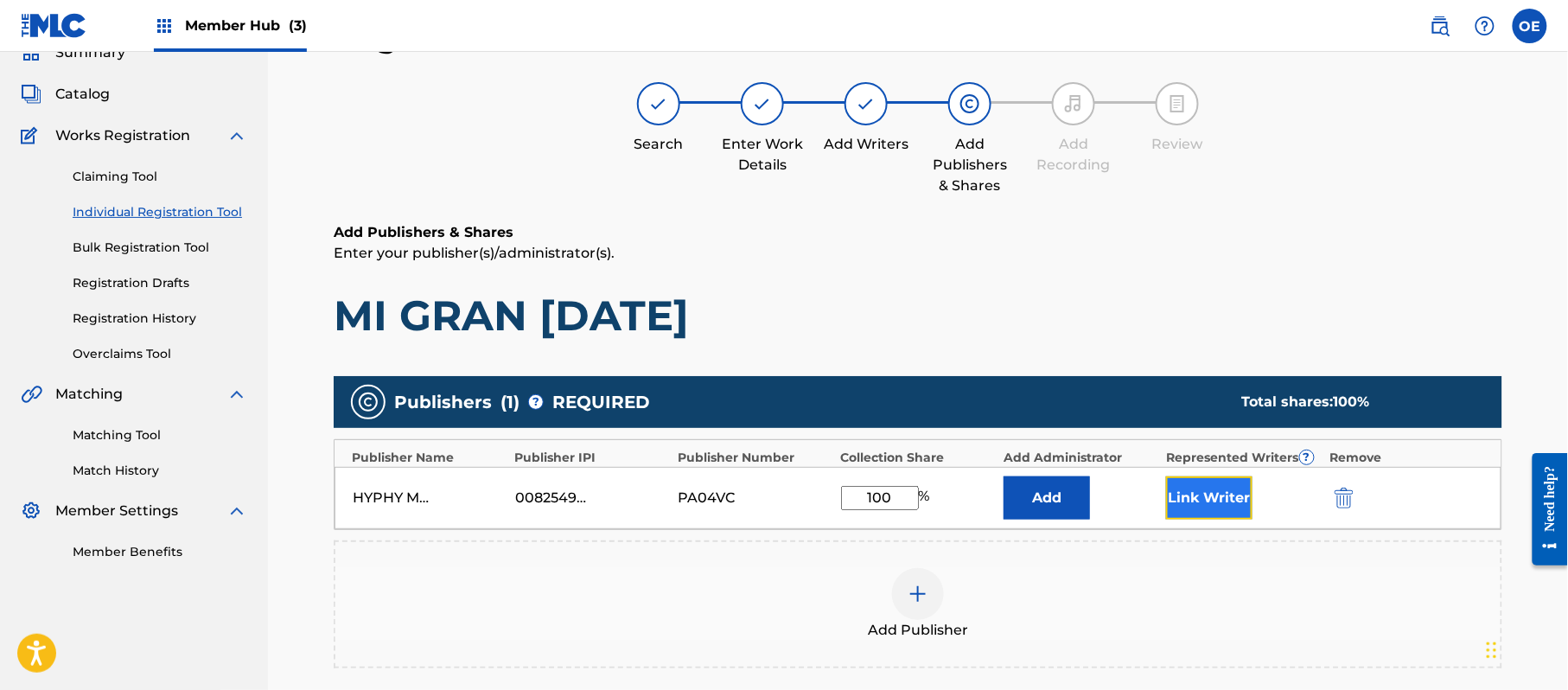
click at [1212, 504] on button "Link Writer" at bounding box center [1209, 498] width 86 height 44
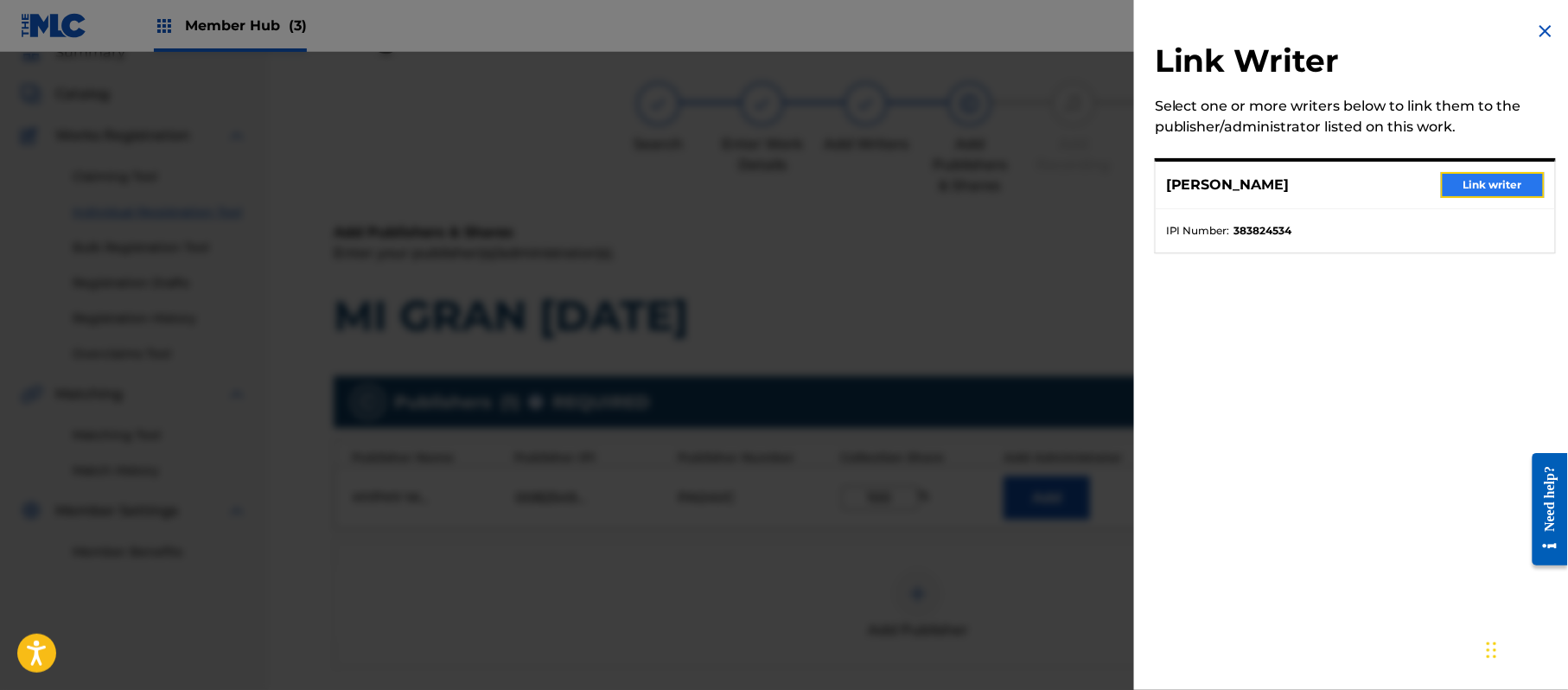
click at [1456, 194] on button "Link writer" at bounding box center [1493, 185] width 104 height 26
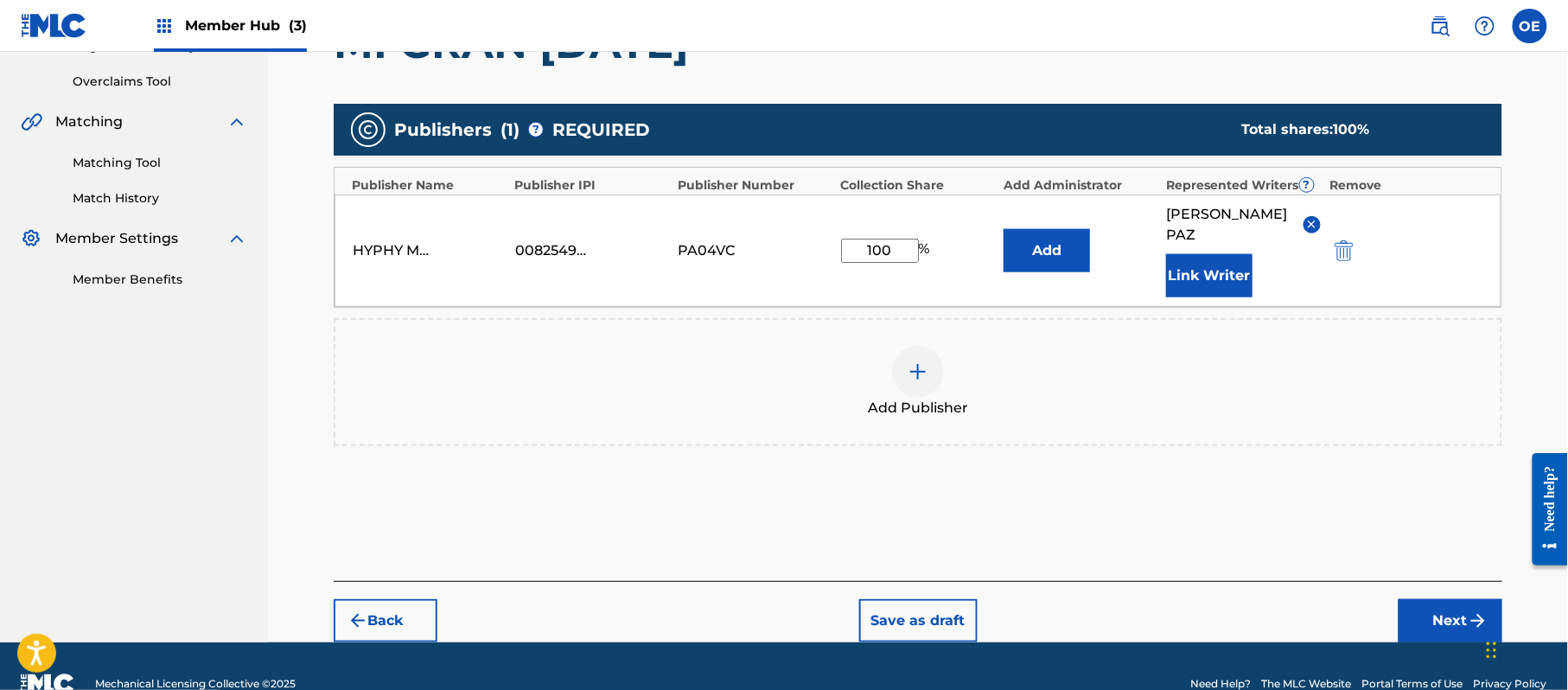
scroll to position [364, 0]
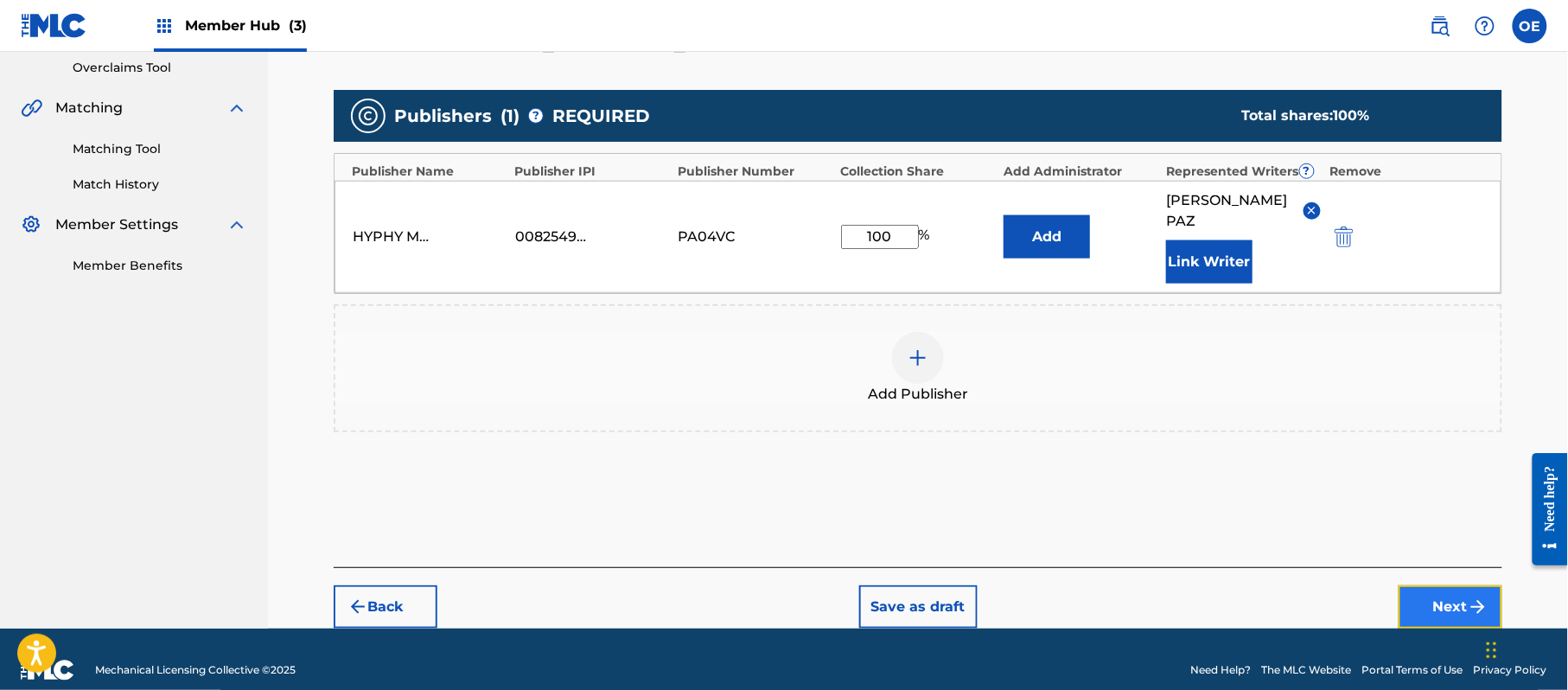
click at [1457, 585] on button "Next" at bounding box center [1450, 607] width 104 height 44
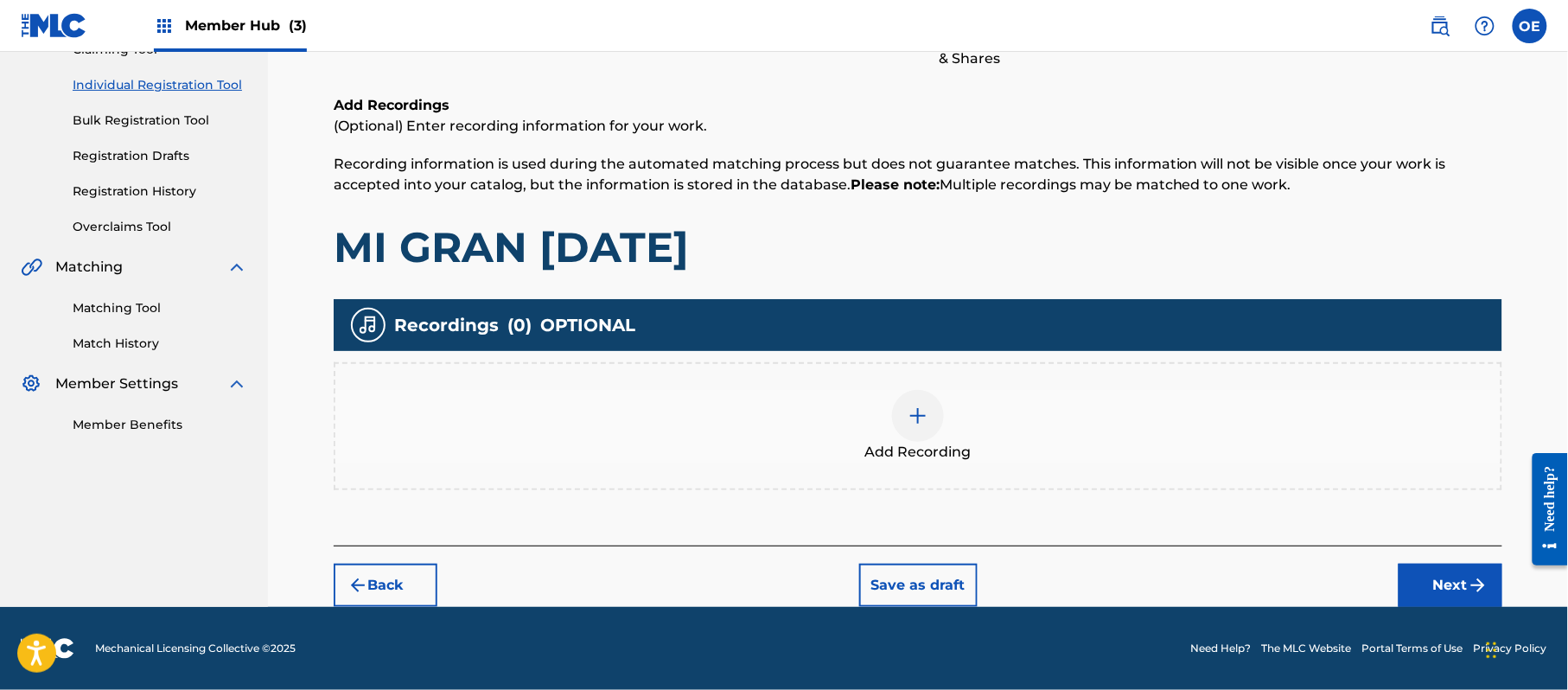
scroll to position [78, 0]
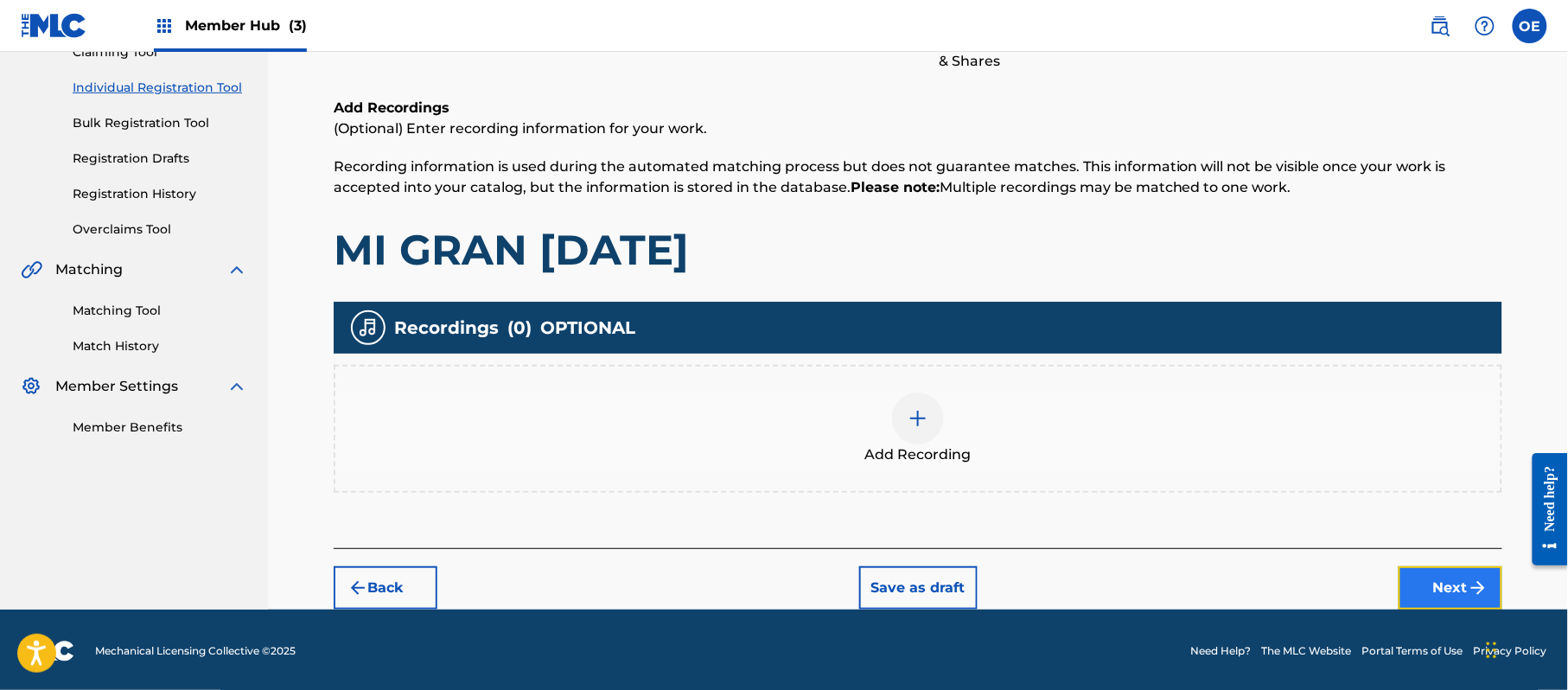
click at [1456, 589] on button "Next" at bounding box center [1450, 588] width 104 height 44
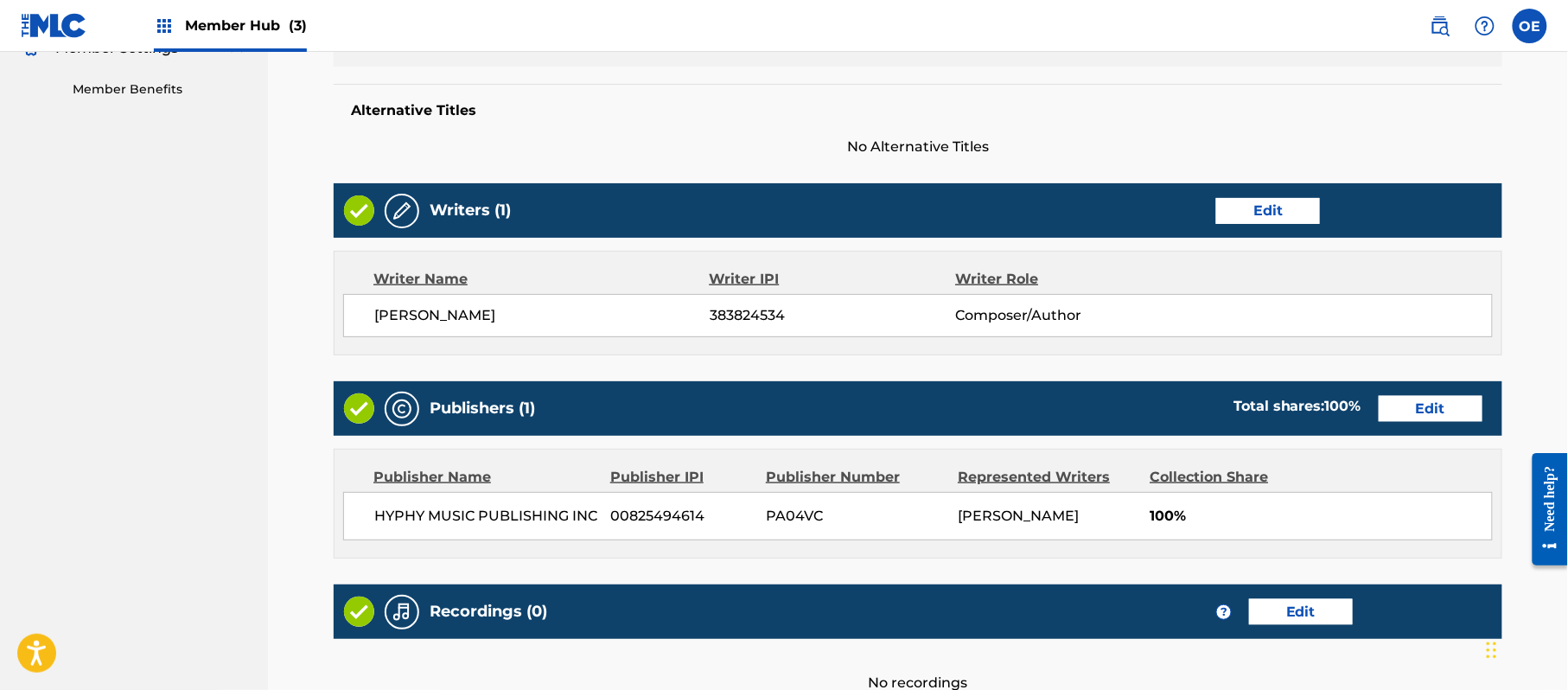
scroll to position [717, 0]
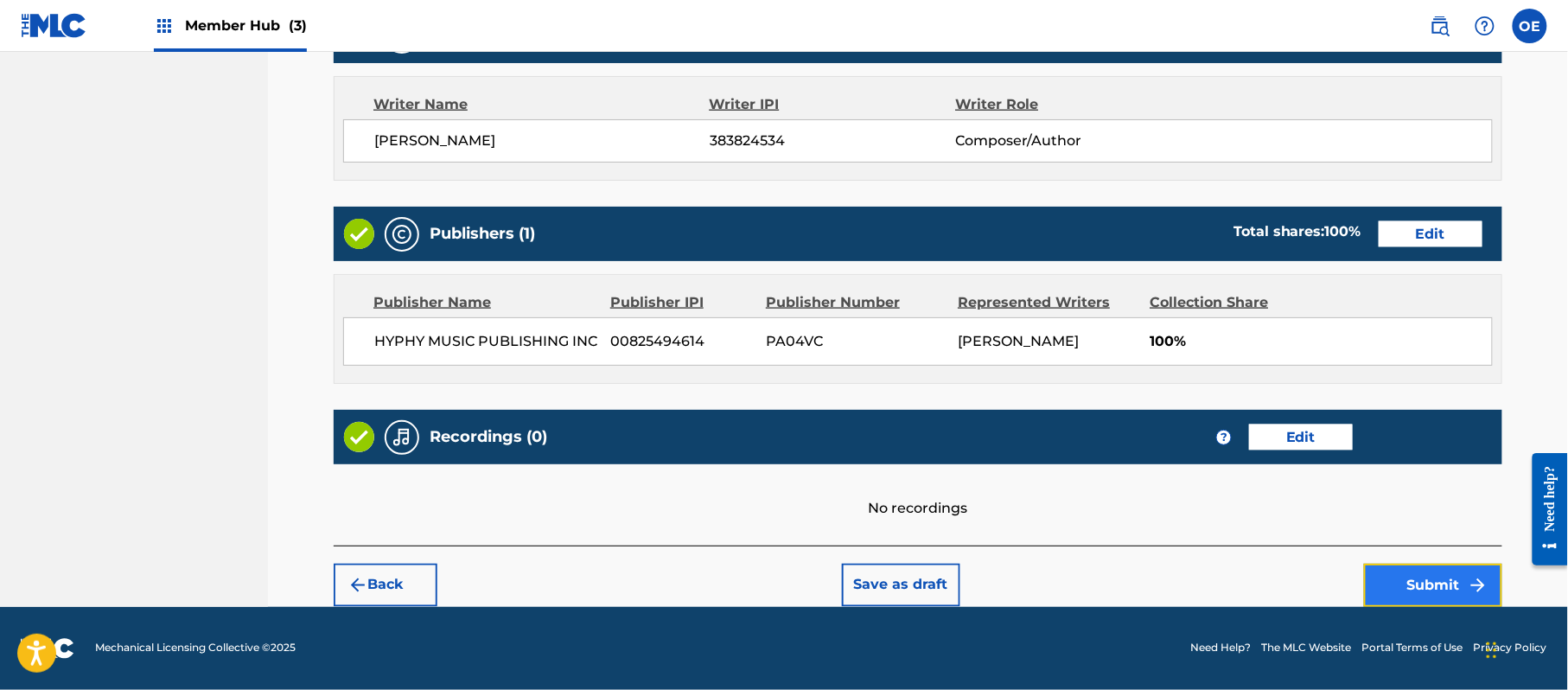
click at [1432, 598] on button "Submit" at bounding box center [1433, 585] width 138 height 44
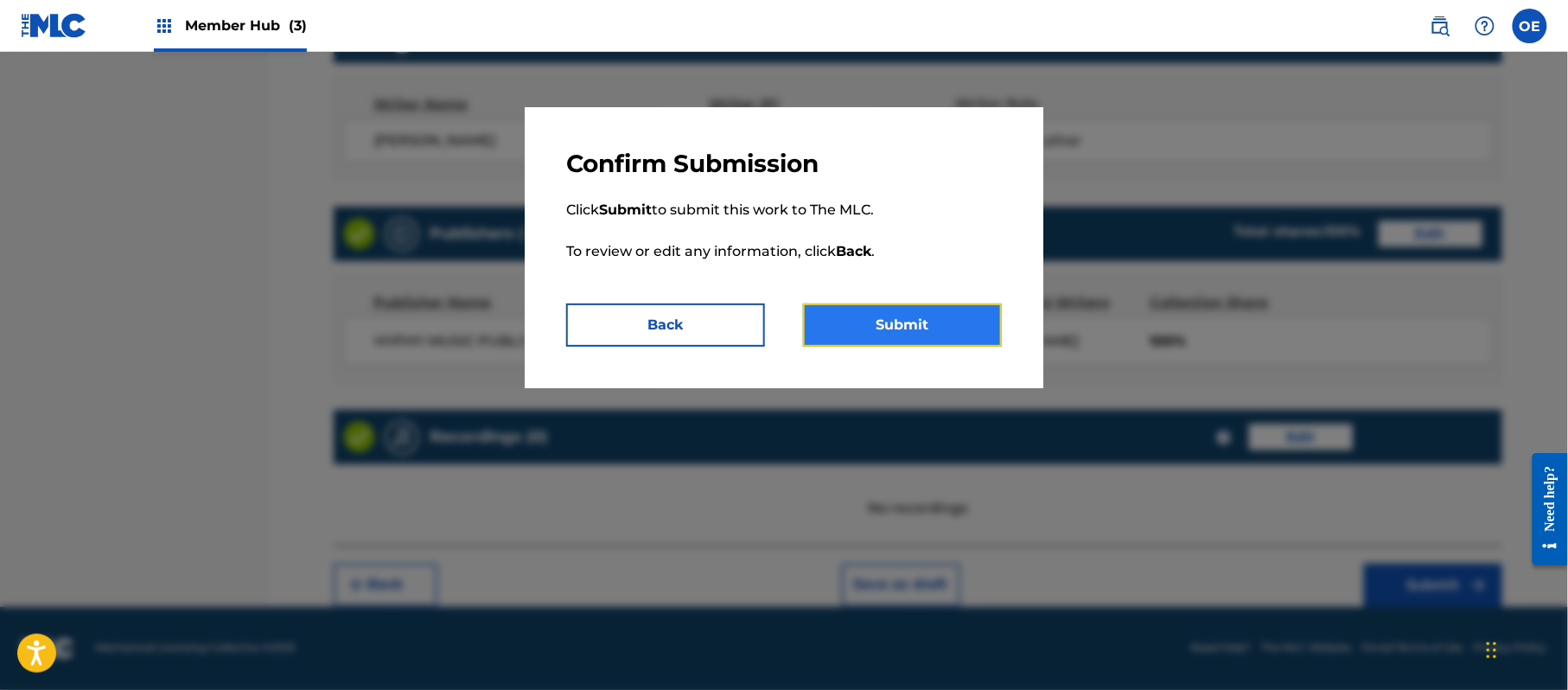
click at [935, 333] on button "Submit" at bounding box center [902, 325] width 199 height 44
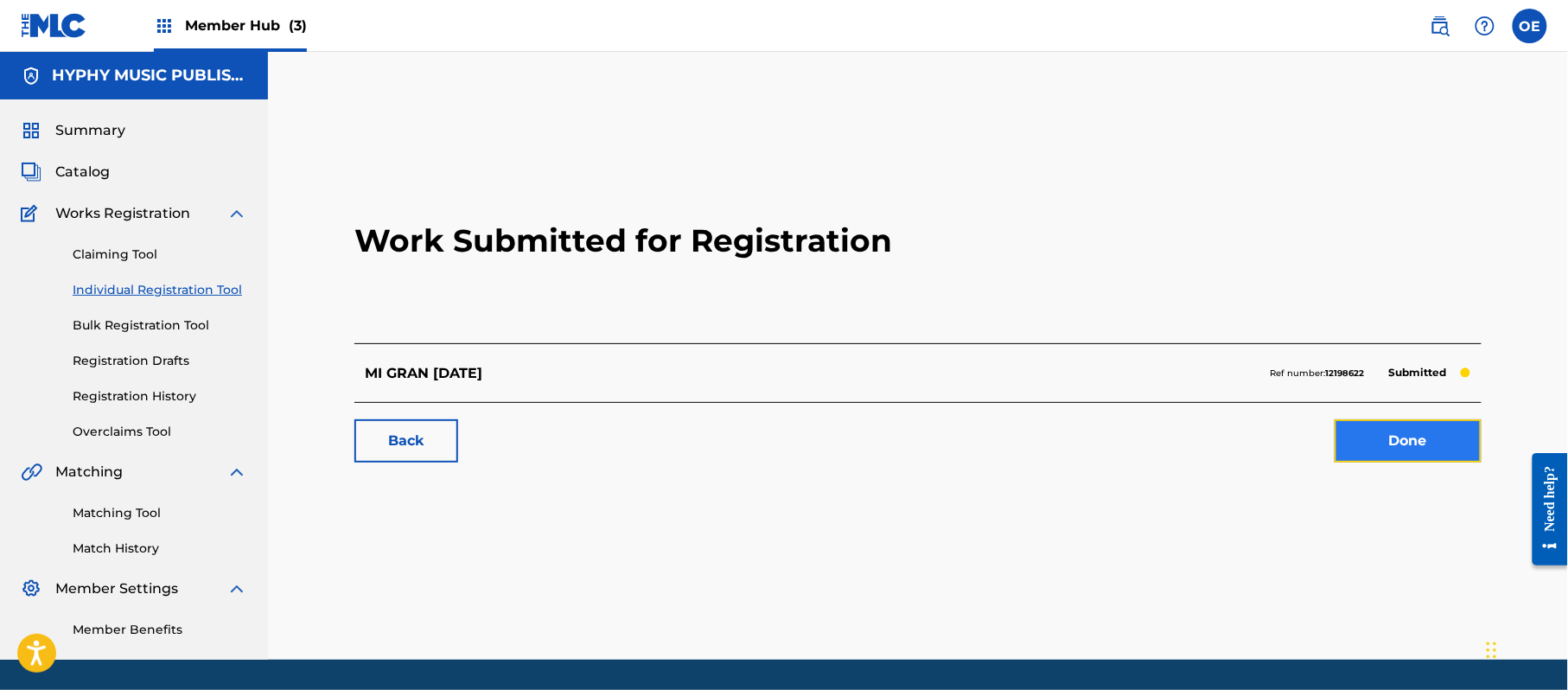
click at [1397, 427] on link "Done" at bounding box center [1408, 441] width 147 height 44
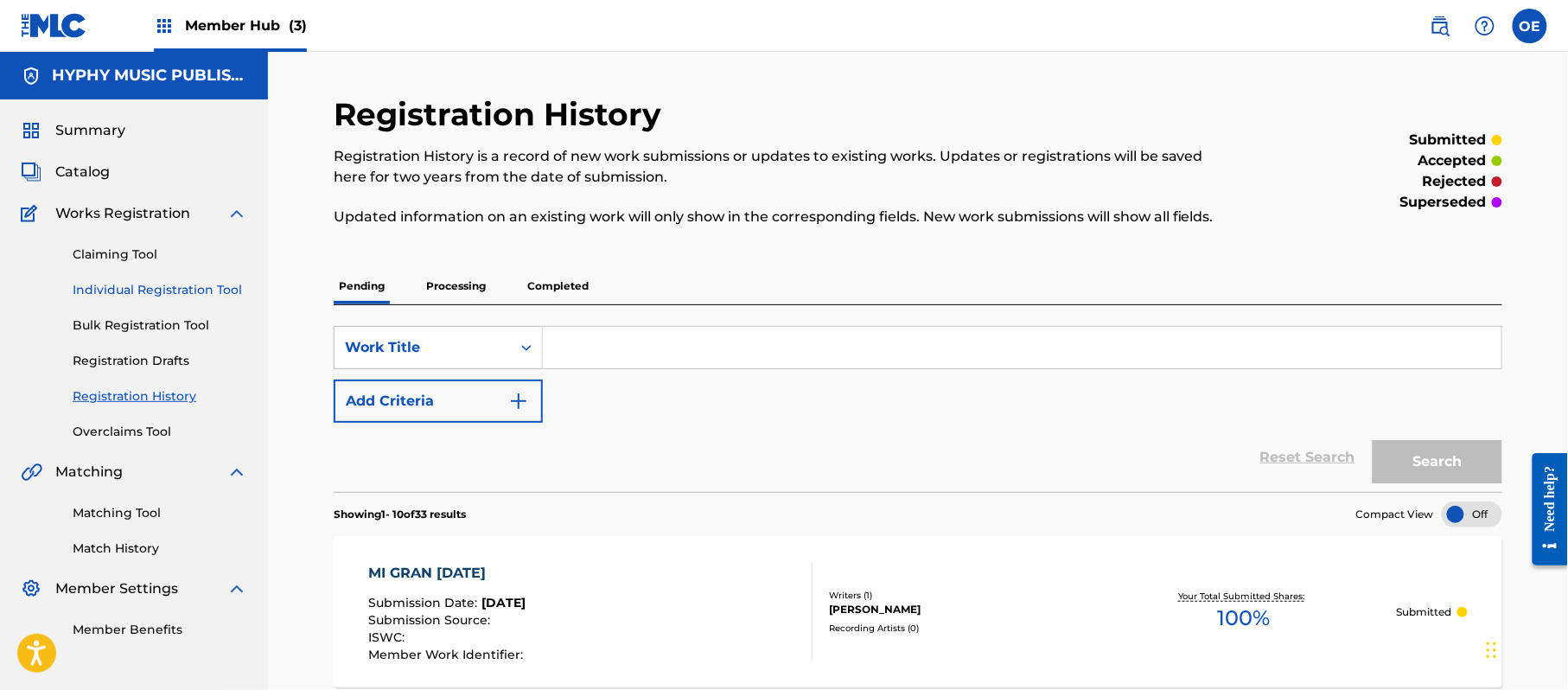
click at [177, 288] on link "Individual Registration Tool" at bounding box center [159, 291] width 175 height 19
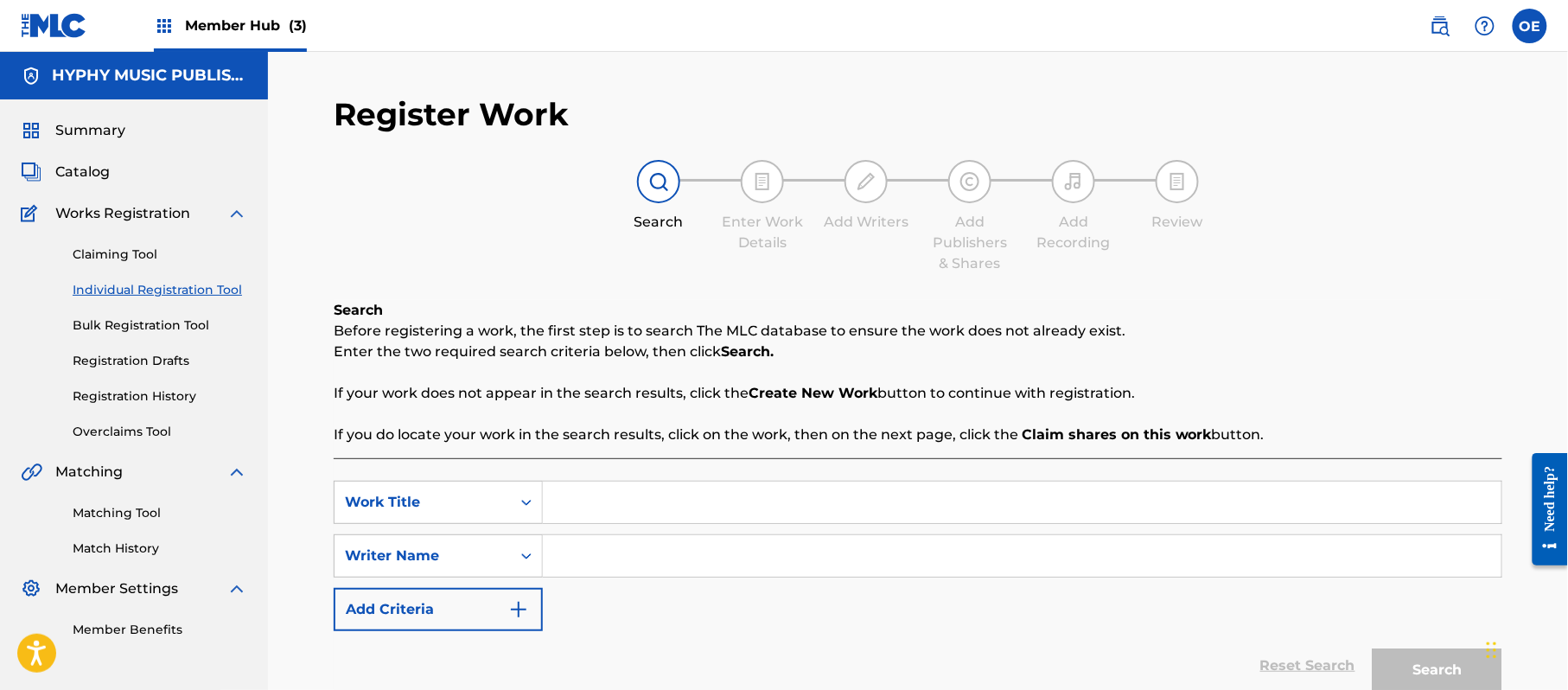
click at [584, 496] on input "Search Form" at bounding box center [1022, 502] width 959 height 42
paste input "MI MOTOCICLETA"
paste input "[PERSON_NAME]"
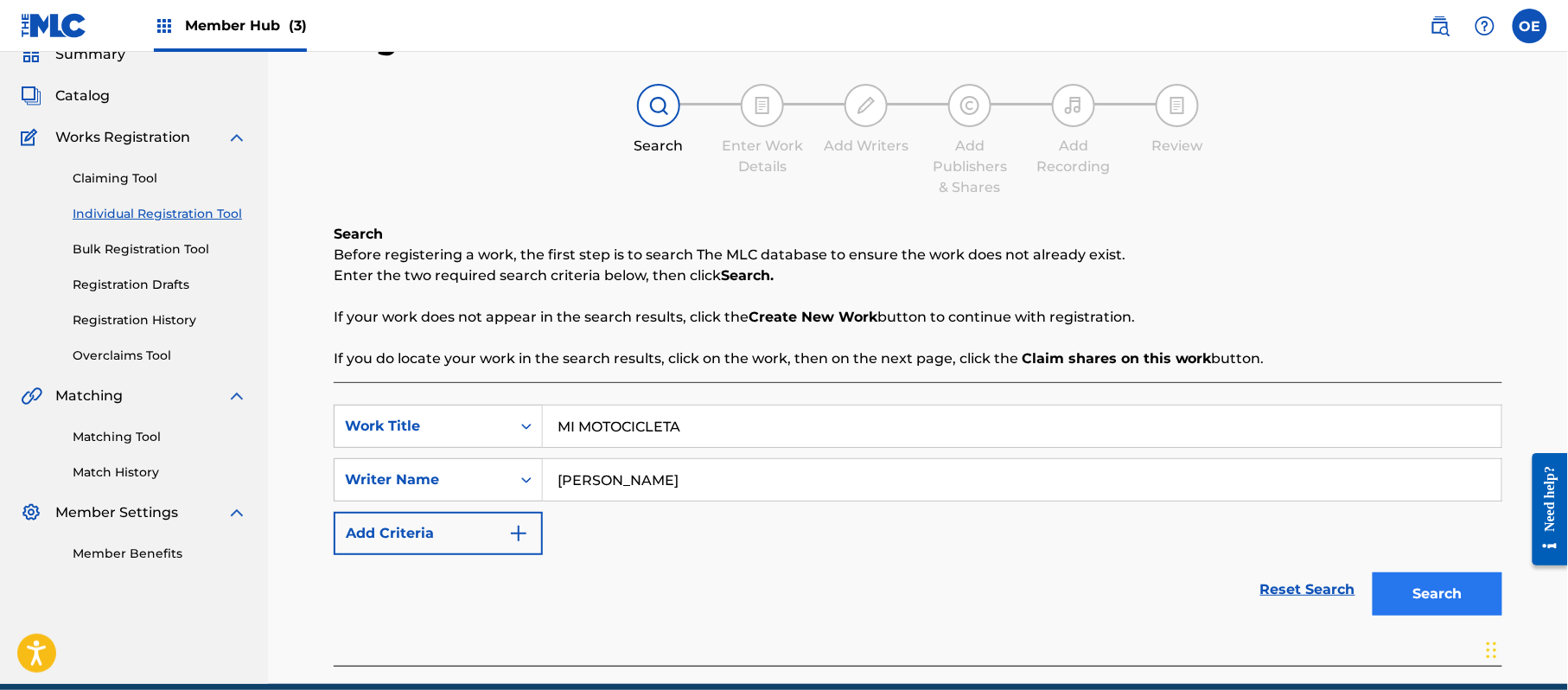
scroll to position [153, 0]
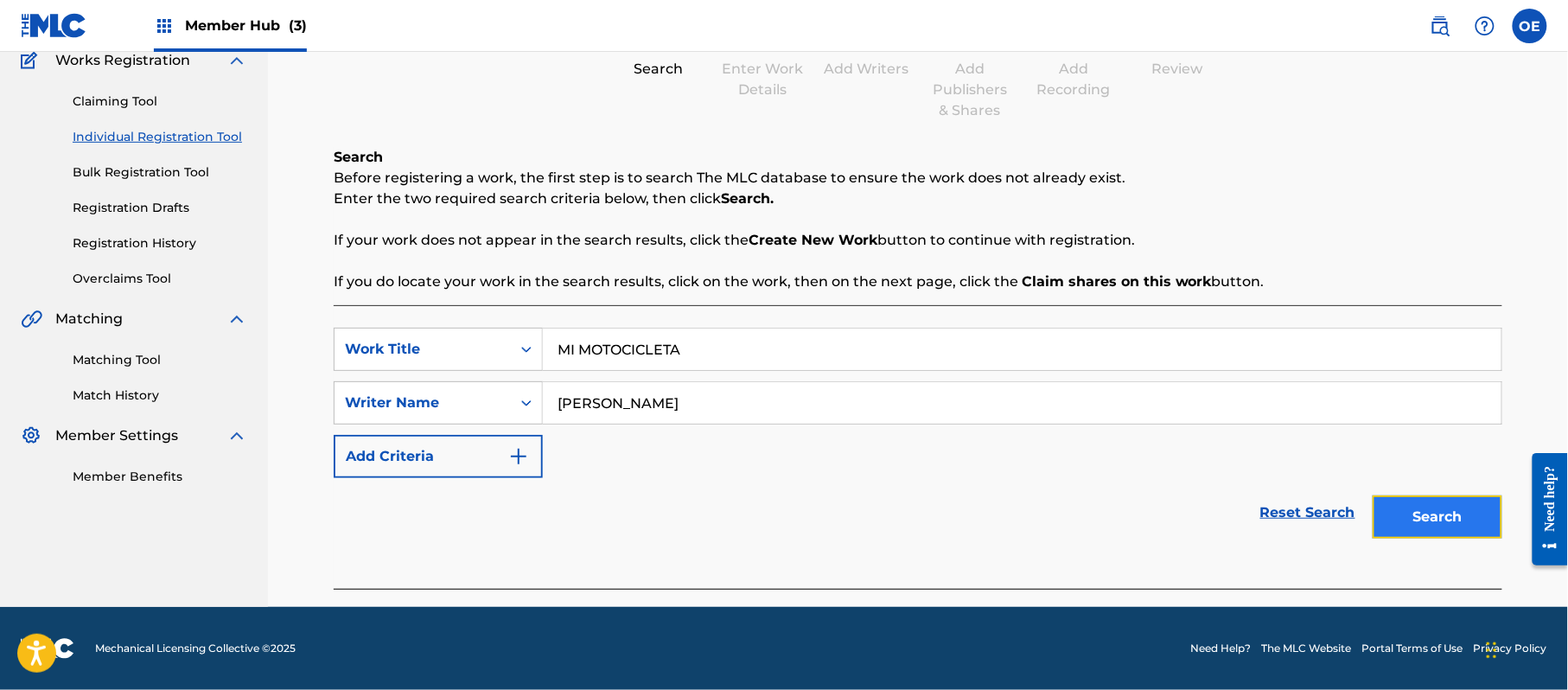
click at [1440, 523] on button "Search" at bounding box center [1437, 517] width 130 height 44
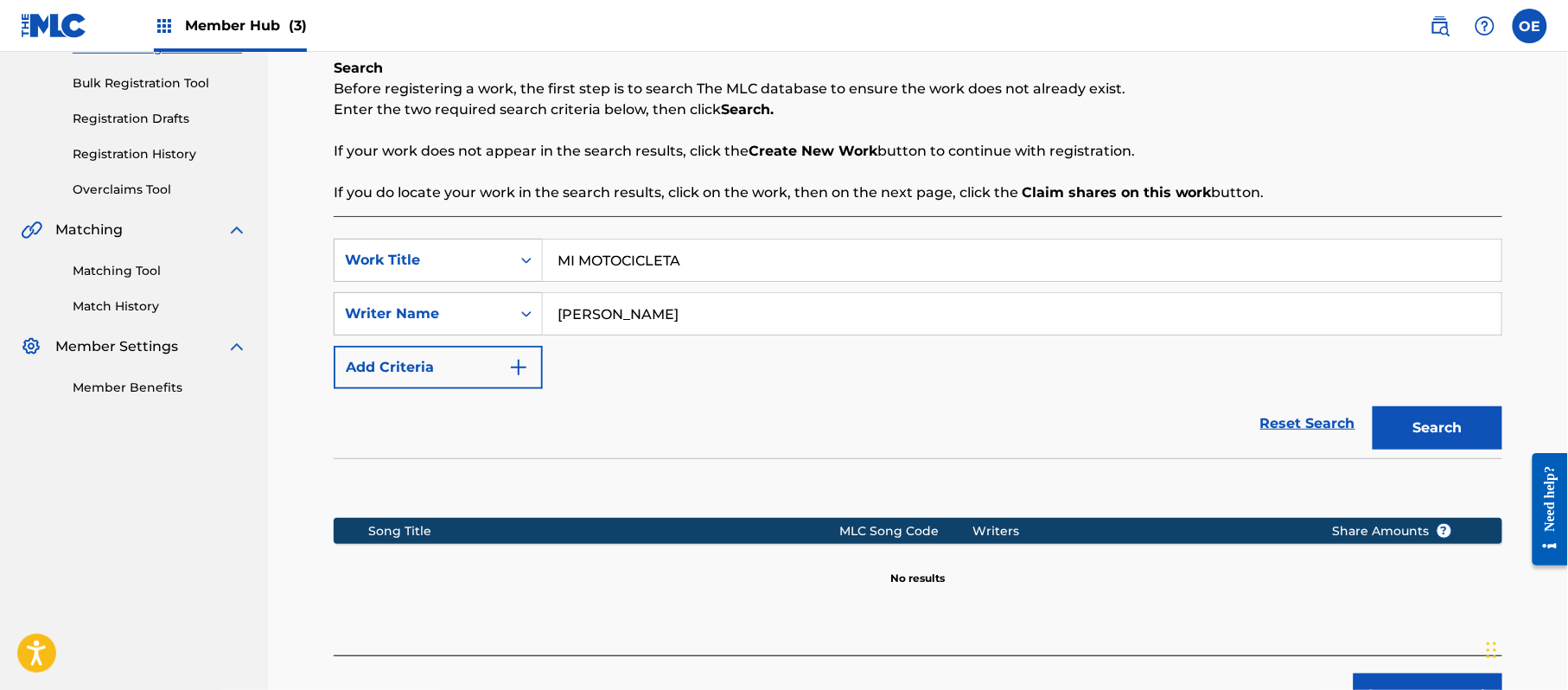
scroll to position [353, 0]
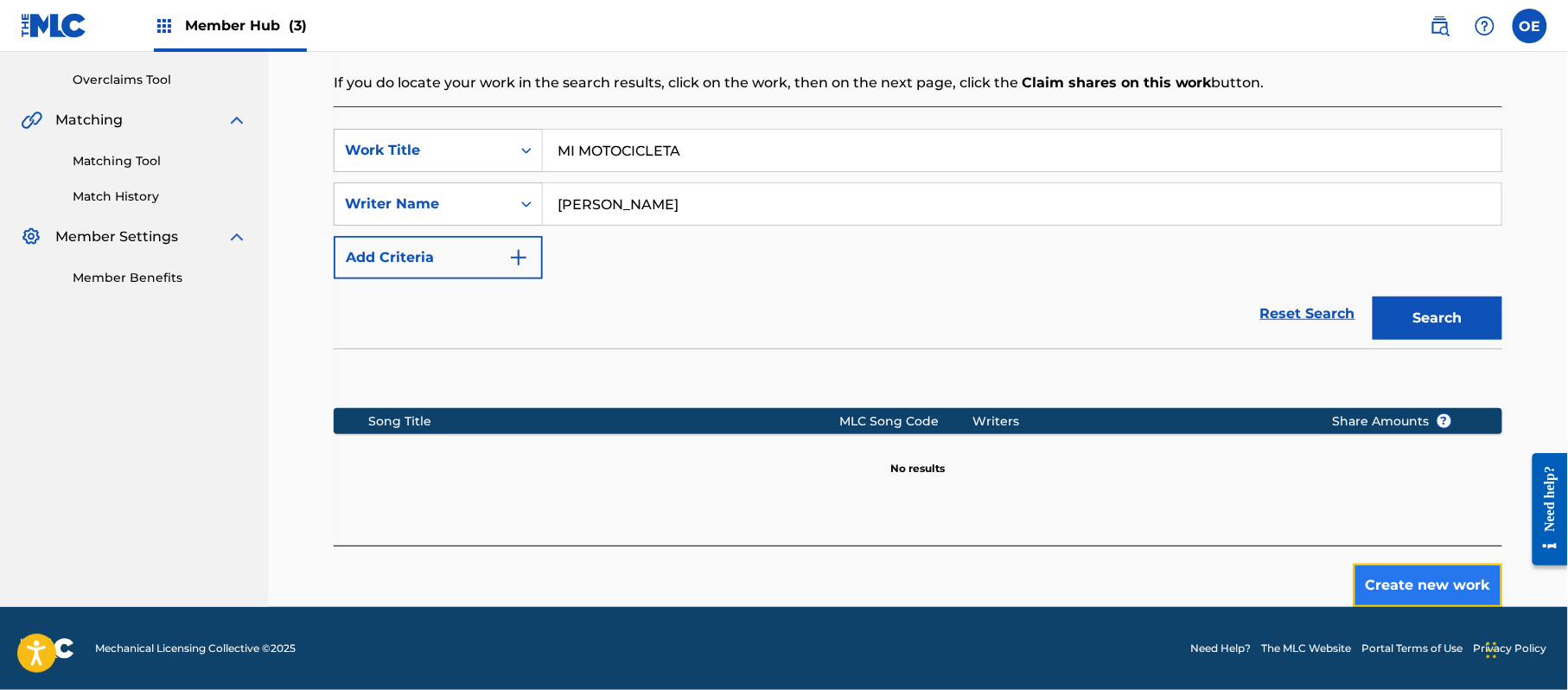
click at [1366, 574] on button "Create new work" at bounding box center [1427, 585] width 149 height 44
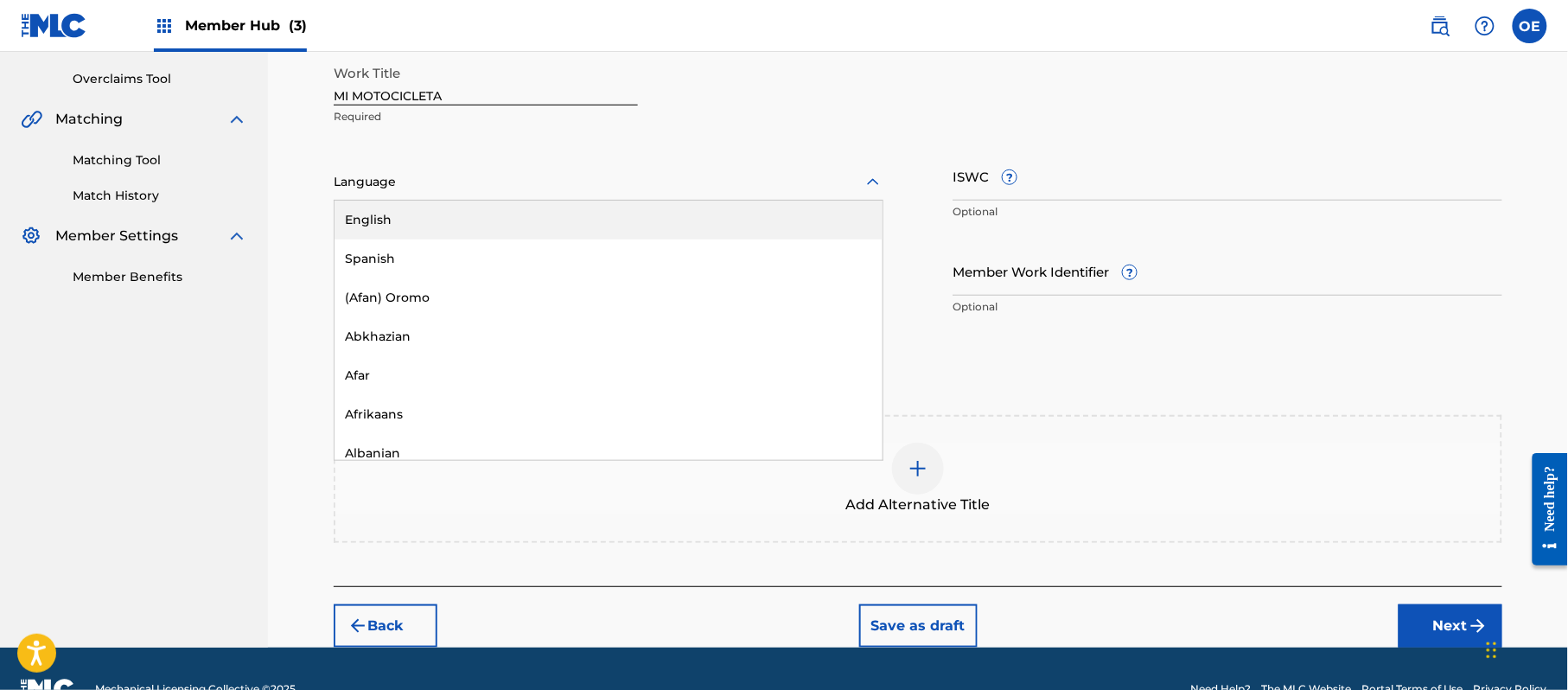
click at [370, 171] on div at bounding box center [608, 182] width 550 height 21
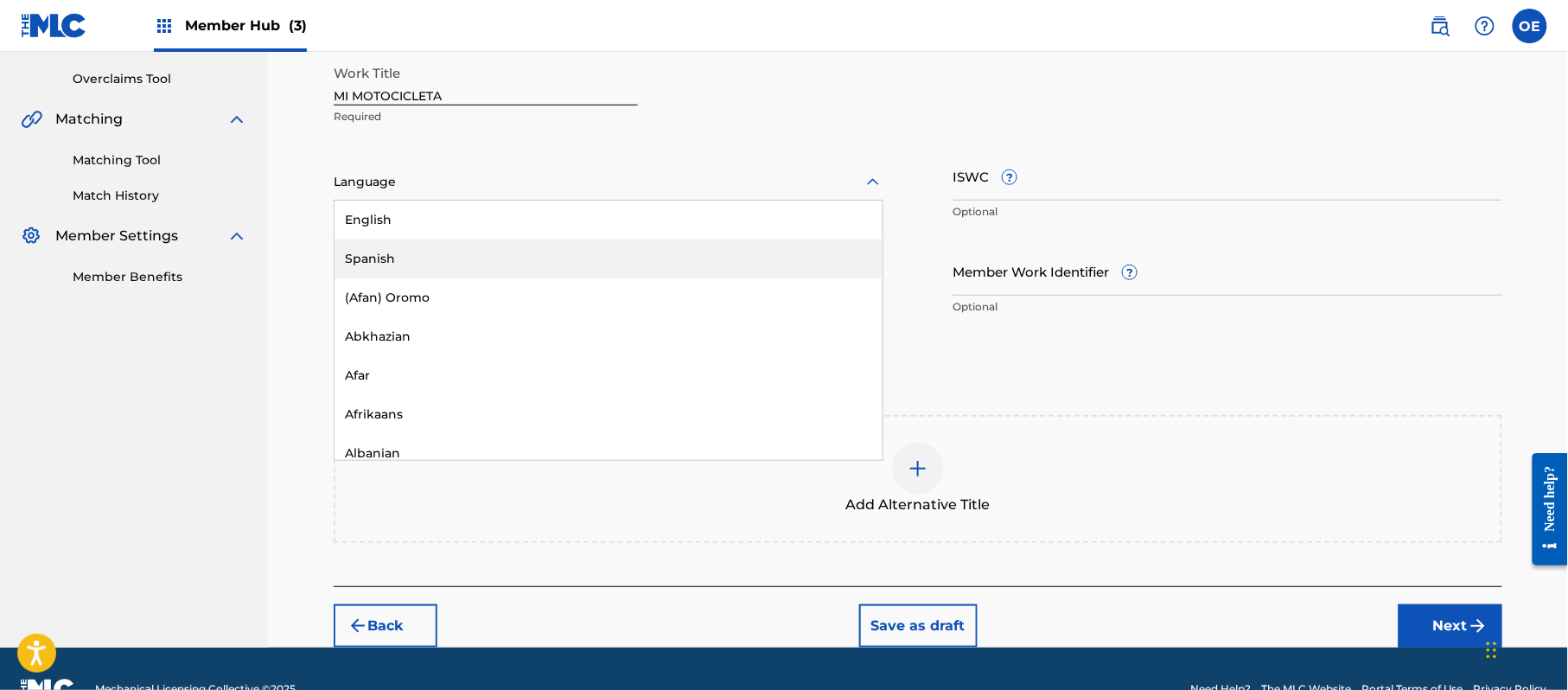
click at [382, 245] on div "Spanish" at bounding box center [608, 259] width 548 height 39
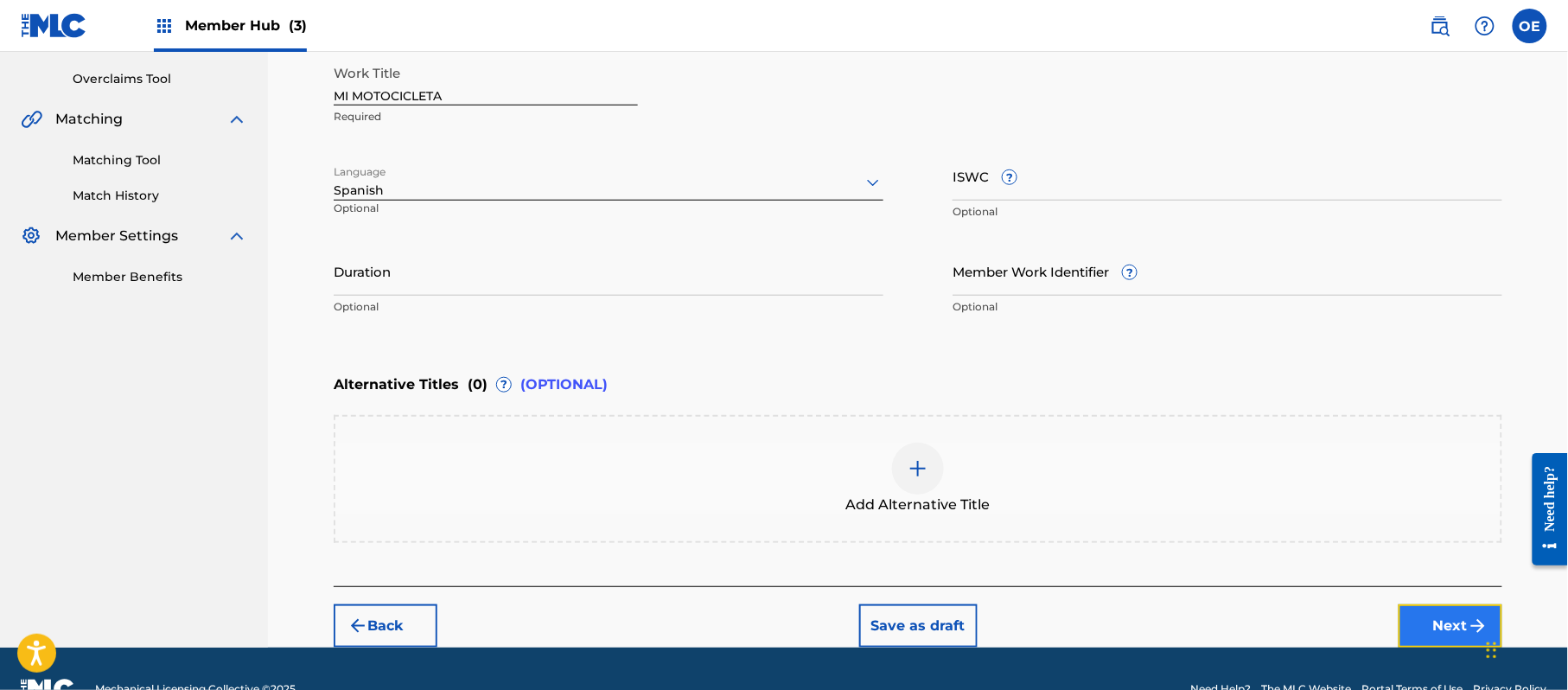
click at [1436, 634] on button "Next" at bounding box center [1450, 626] width 104 height 44
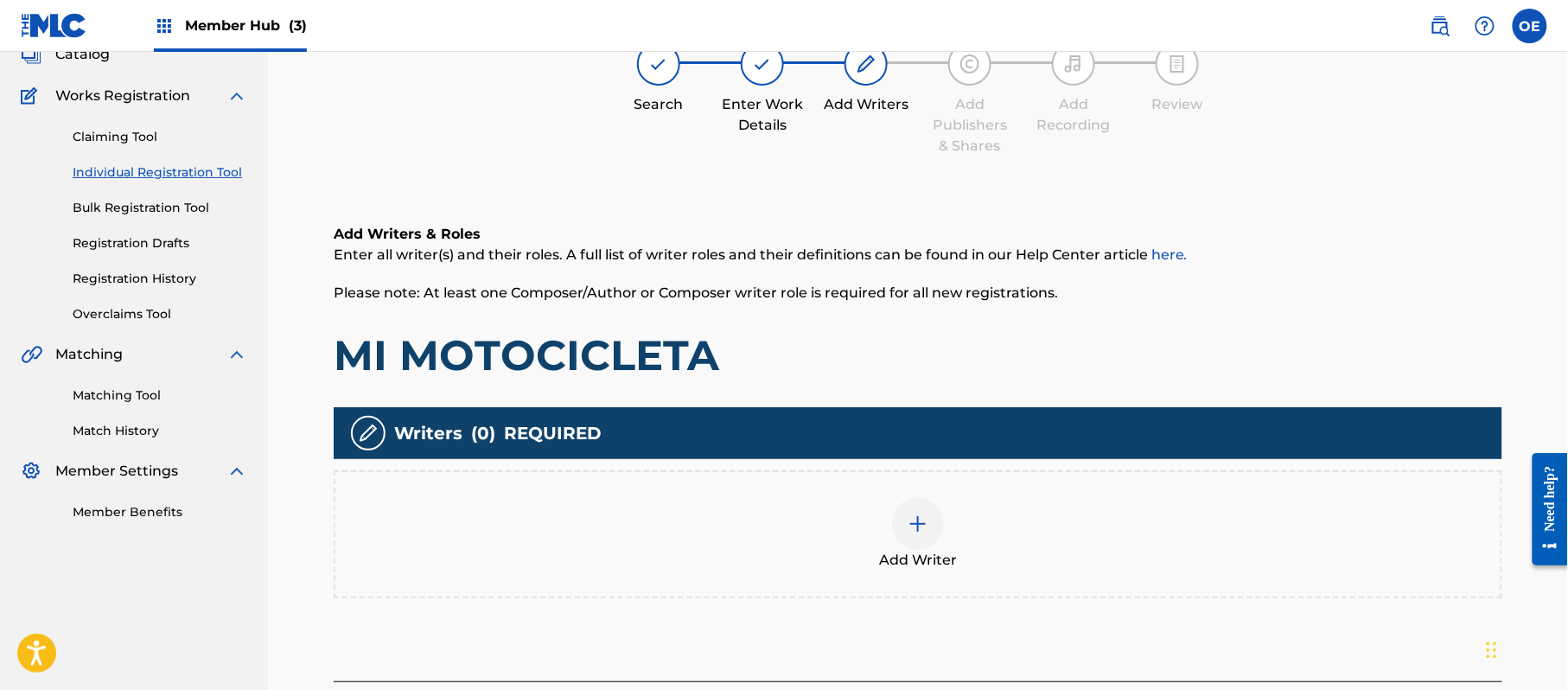
scroll to position [78, 0]
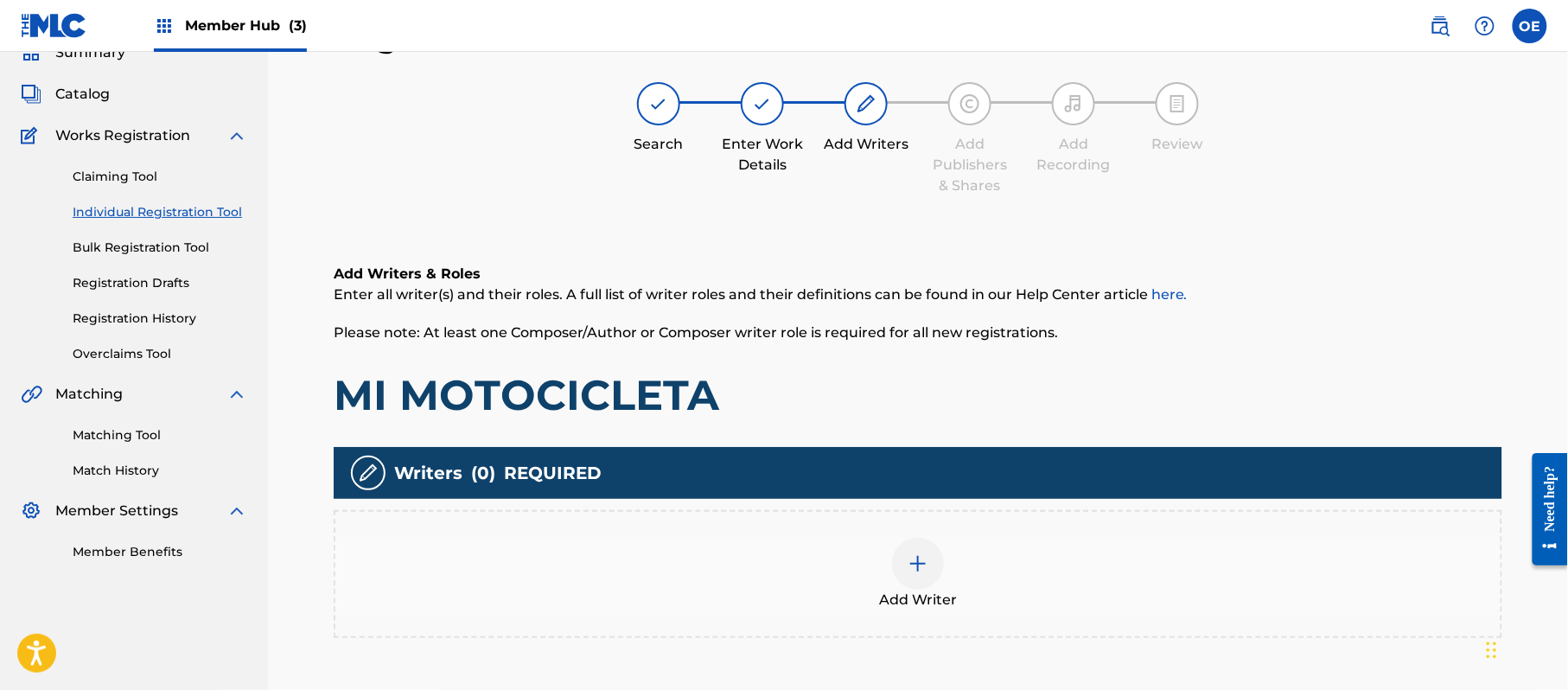
click at [903, 560] on div at bounding box center [918, 564] width 52 height 52
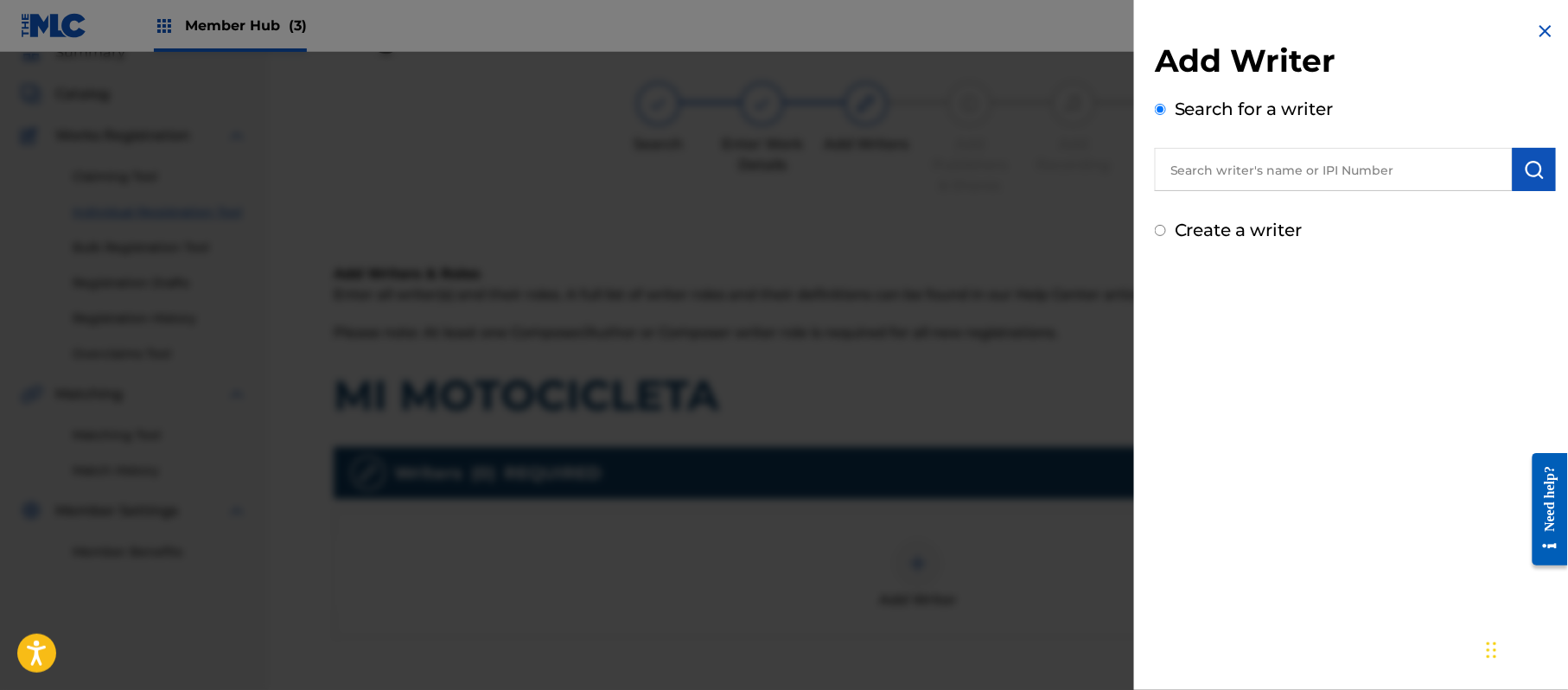
click at [1236, 220] on label "Create a writer" at bounding box center [1238, 230] width 128 height 20
click at [1166, 225] on input "Create a writer" at bounding box center [1161, 231] width 11 height 11
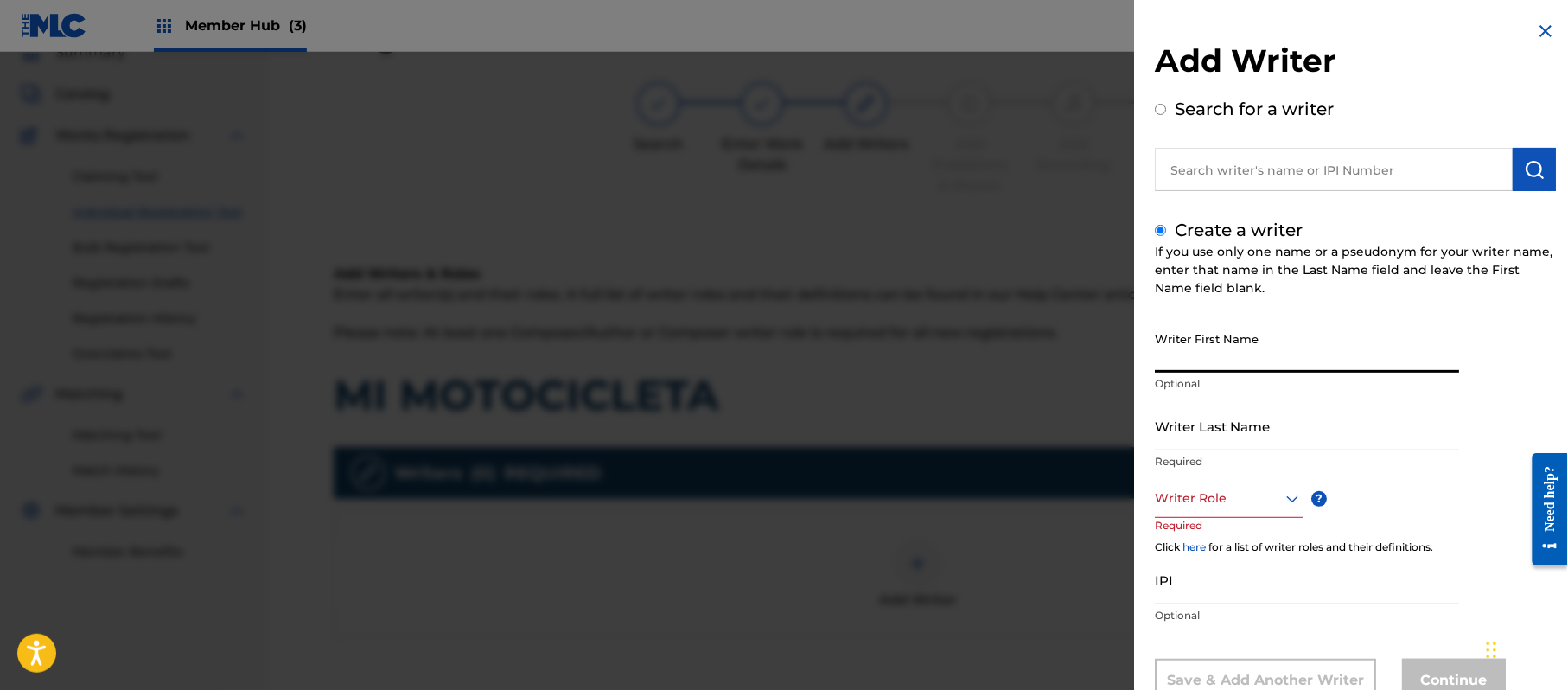
paste input "[PERSON_NAME]"
drag, startPoint x: 1263, startPoint y: 346, endPoint x: 1194, endPoint y: 395, distance: 84.6
click at [1194, 395] on div "Writer First Name [PERSON_NAME] Optional" at bounding box center [1307, 362] width 305 height 78
drag, startPoint x: 1196, startPoint y: 446, endPoint x: 1101, endPoint y: 440, distance: 95.2
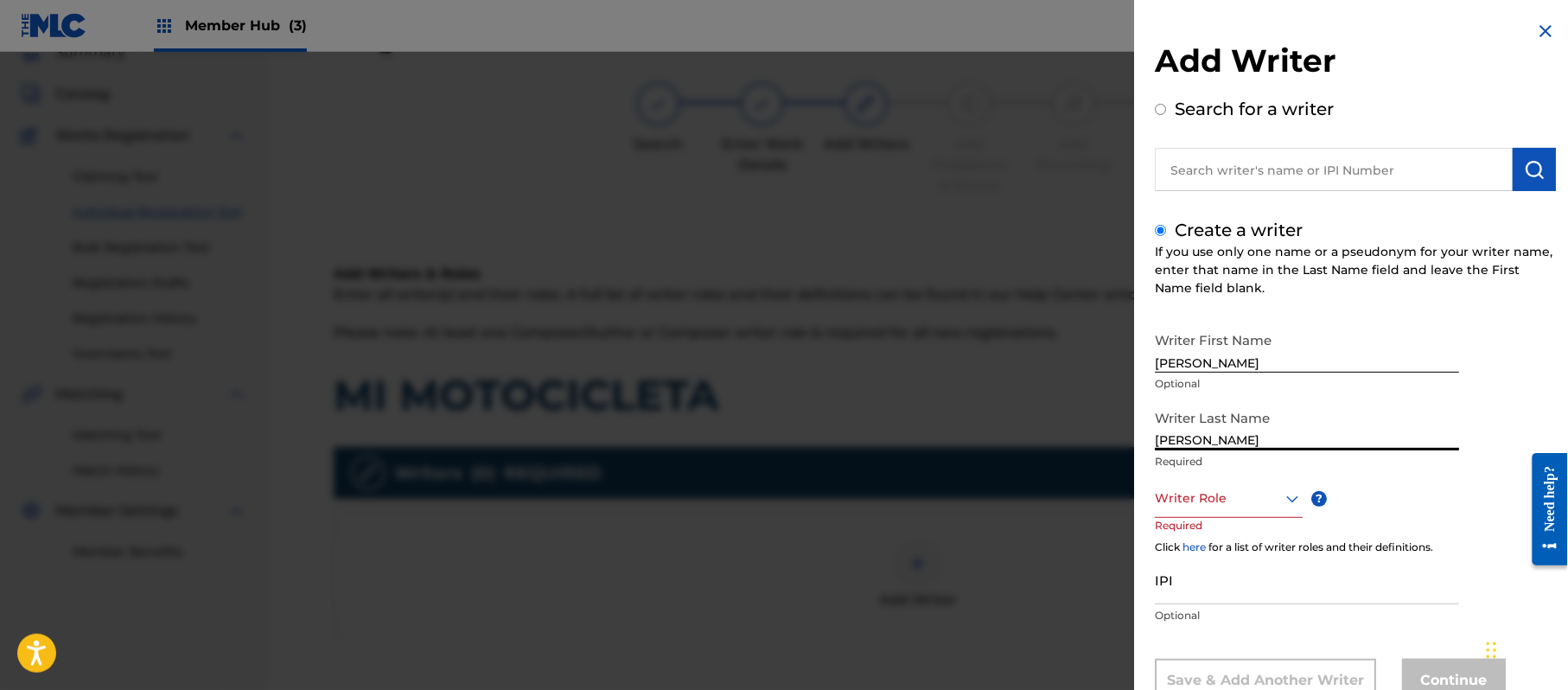
click at [1101, 440] on div "Add Writer Search for a writer Create a writer If you use only one name or a ps…" at bounding box center [784, 370] width 1568 height 638
click at [1224, 496] on div "Writer Role" at bounding box center [1229, 498] width 148 height 39
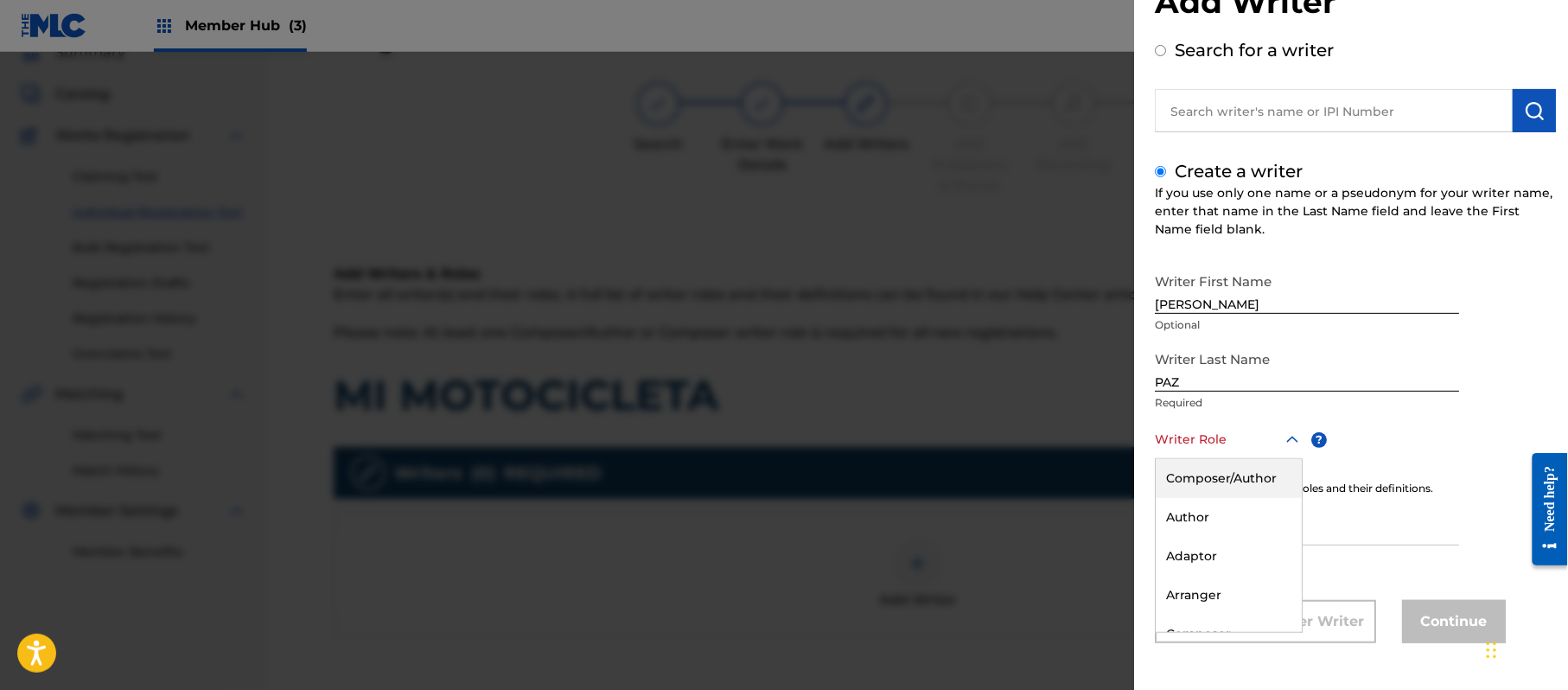
click at [1224, 496] on div "Composer/Author" at bounding box center [1229, 479] width 146 height 39
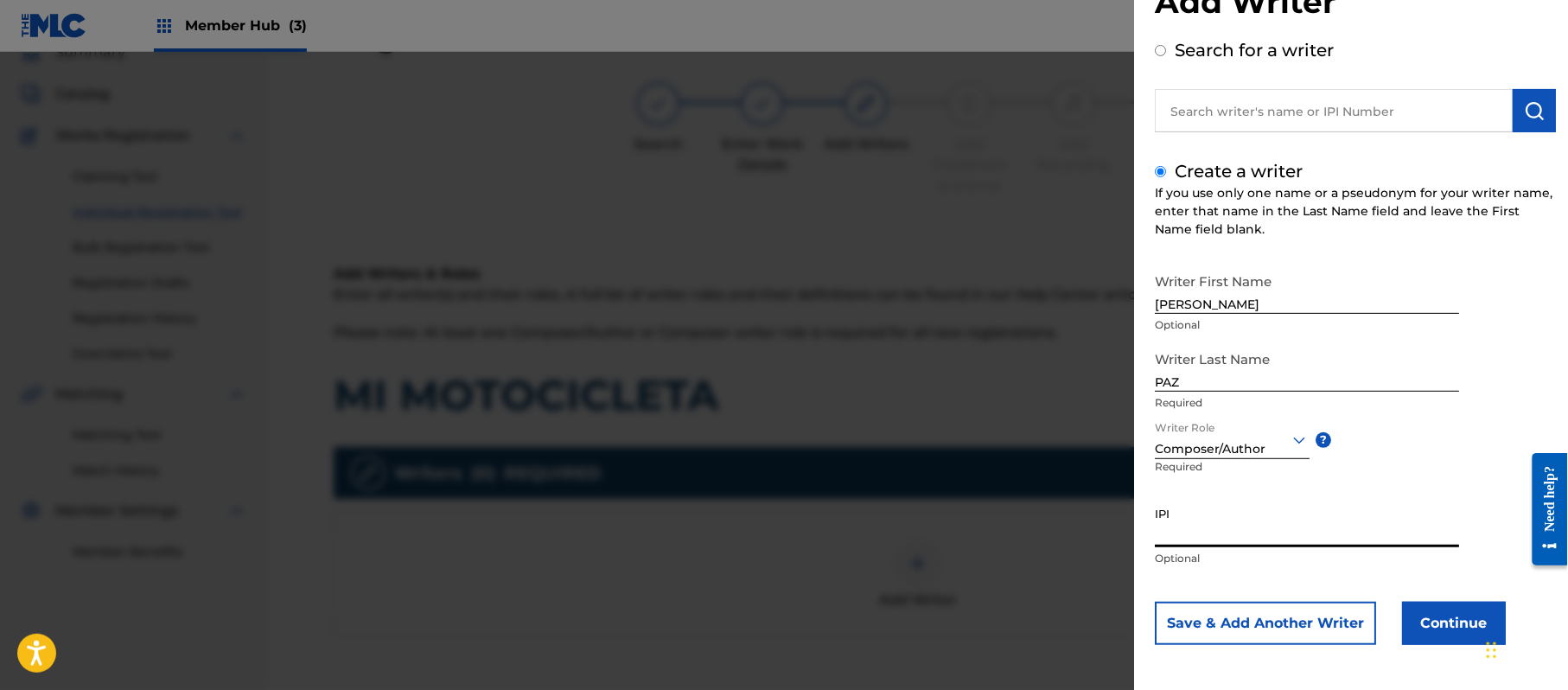
paste input "383824534"
click at [1404, 620] on button "Continue" at bounding box center [1454, 623] width 104 height 44
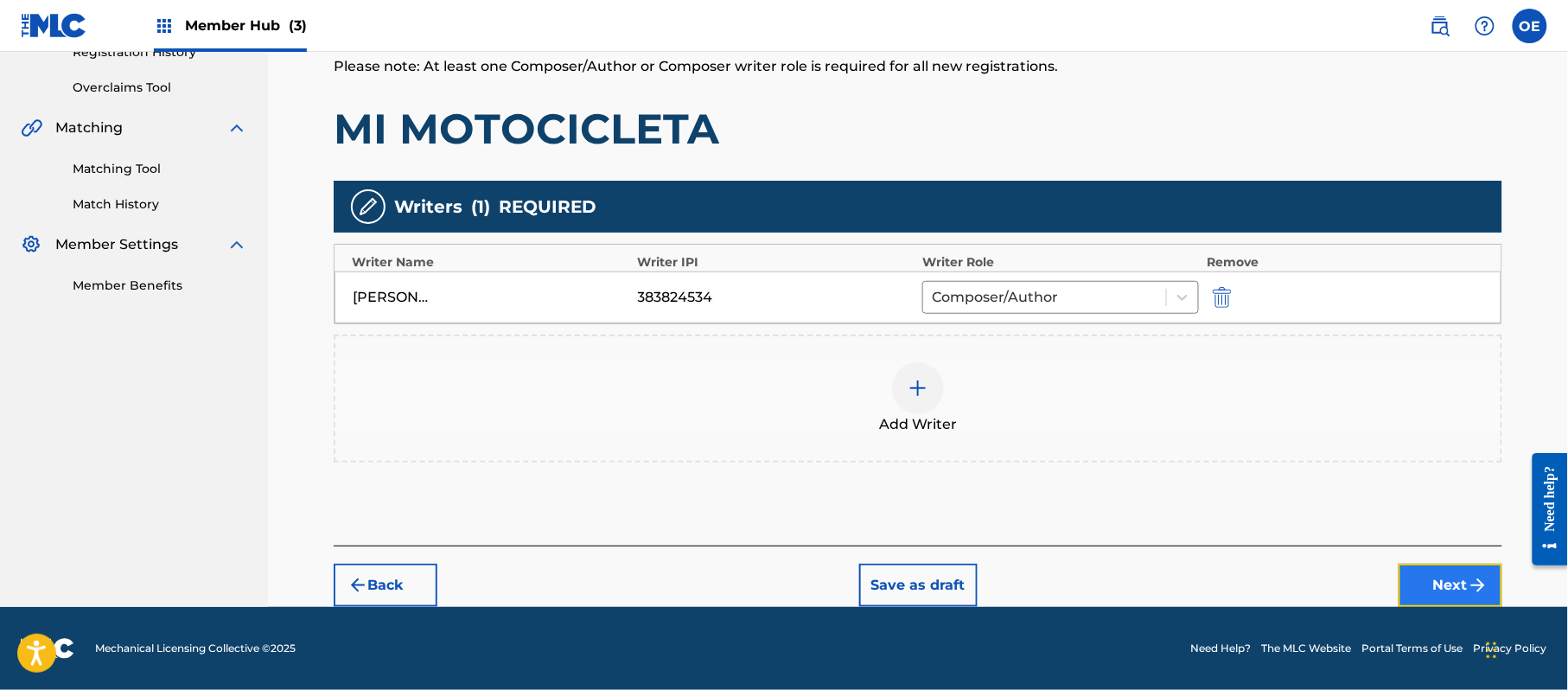
click at [1400, 590] on button "Next" at bounding box center [1450, 585] width 104 height 44
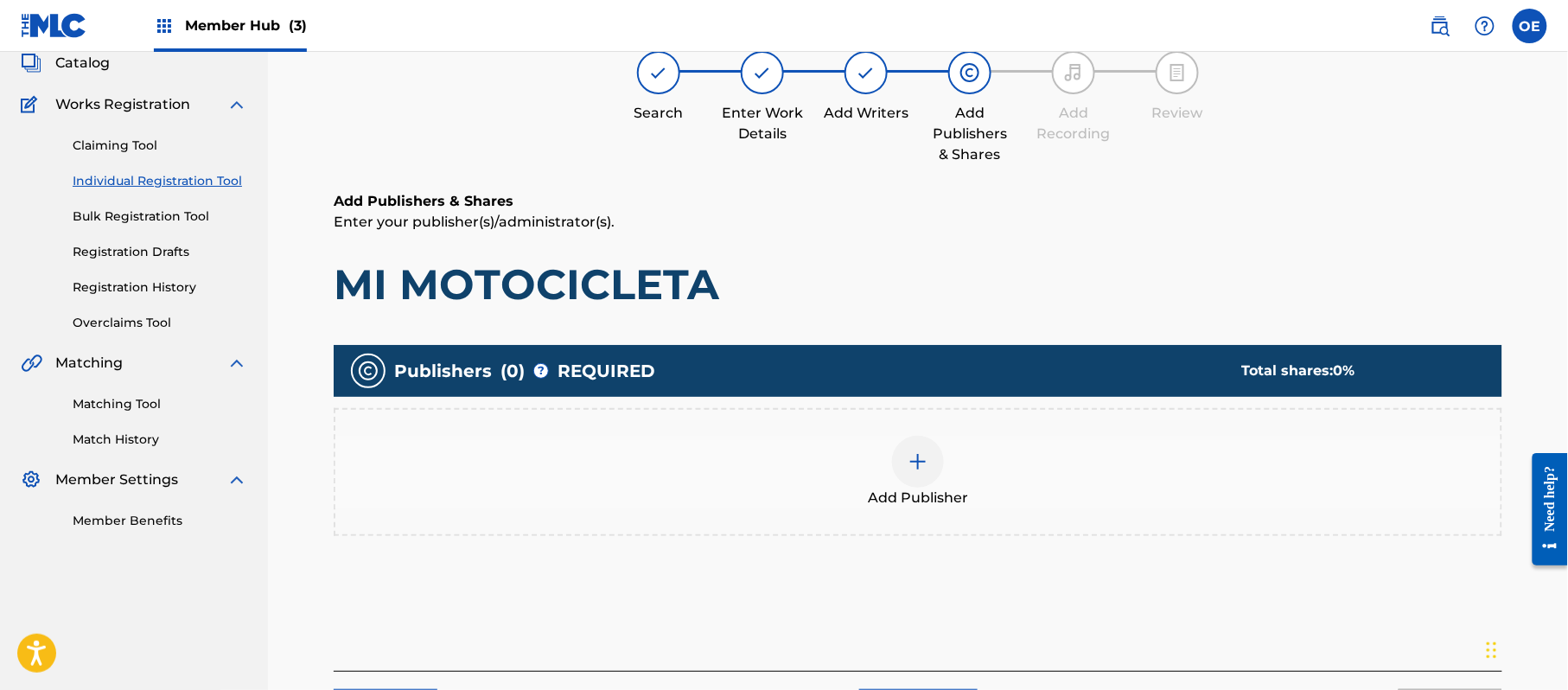
scroll to position [78, 0]
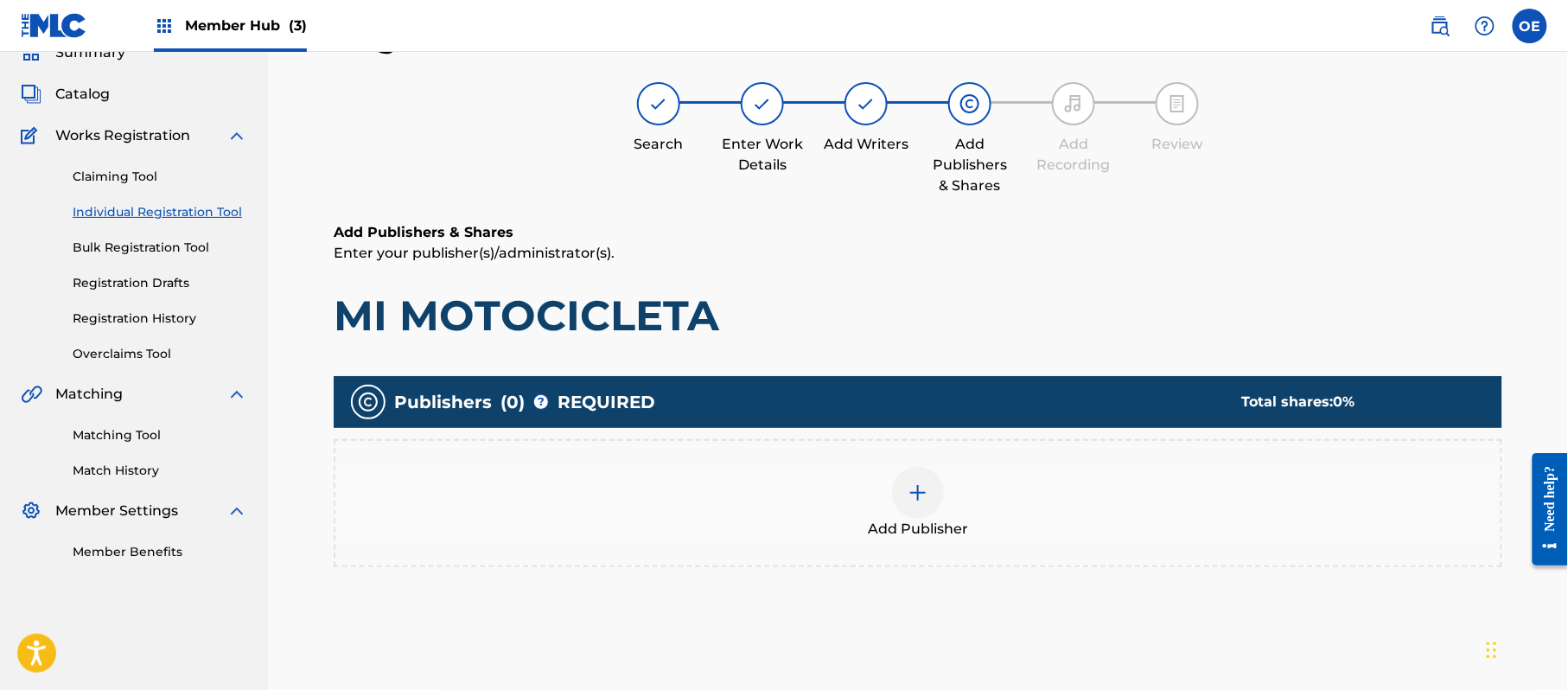
click at [910, 519] on span "Add Publisher" at bounding box center [918, 529] width 100 height 20
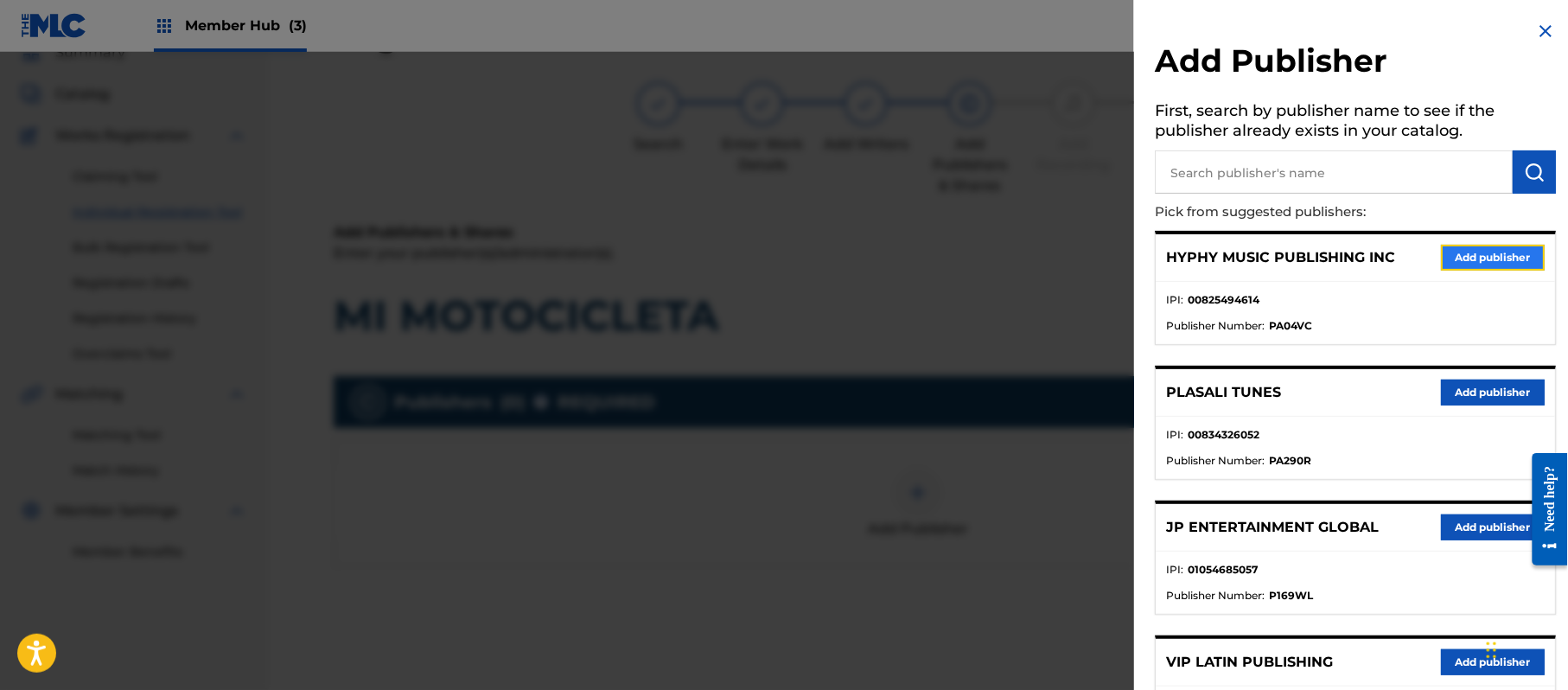
click at [1478, 250] on button "Add publisher" at bounding box center [1493, 257] width 104 height 26
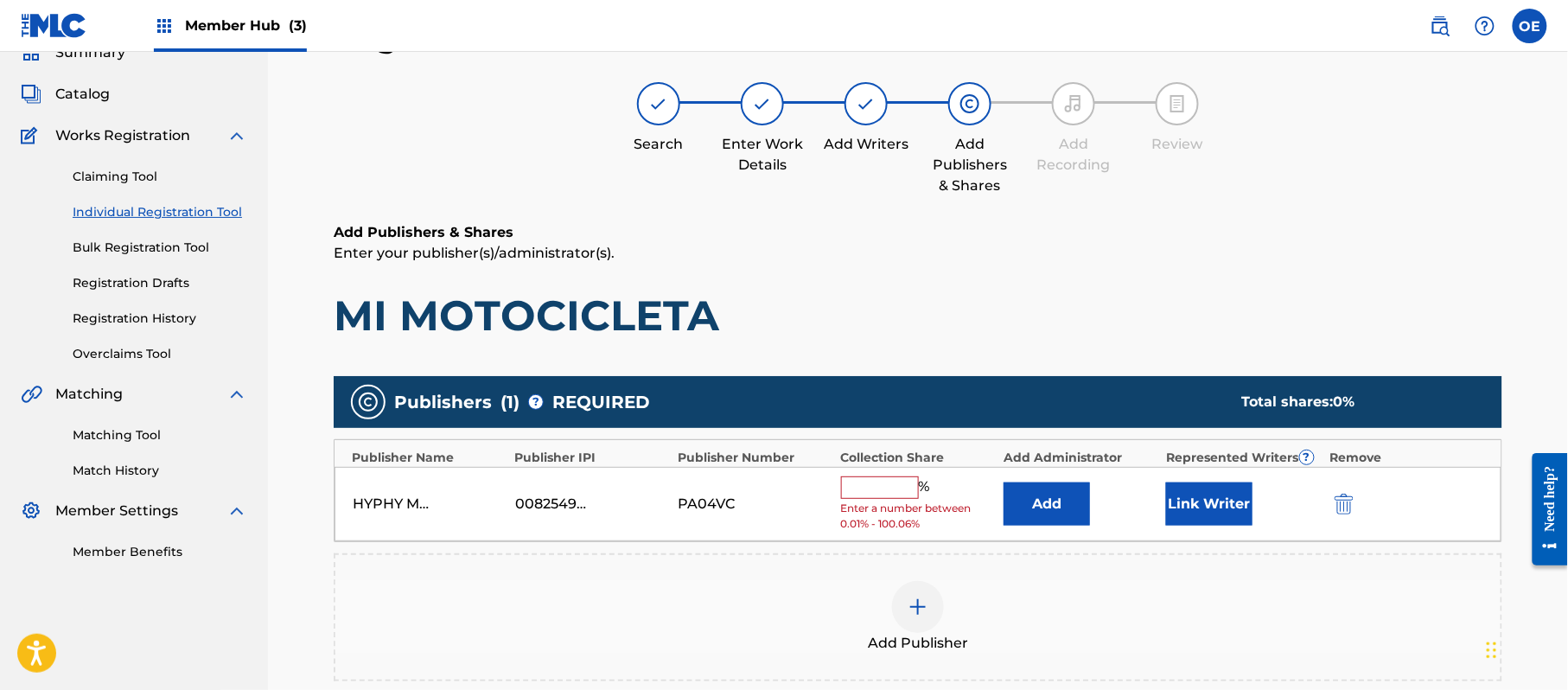
click at [857, 495] on input "text" at bounding box center [880, 488] width 78 height 22
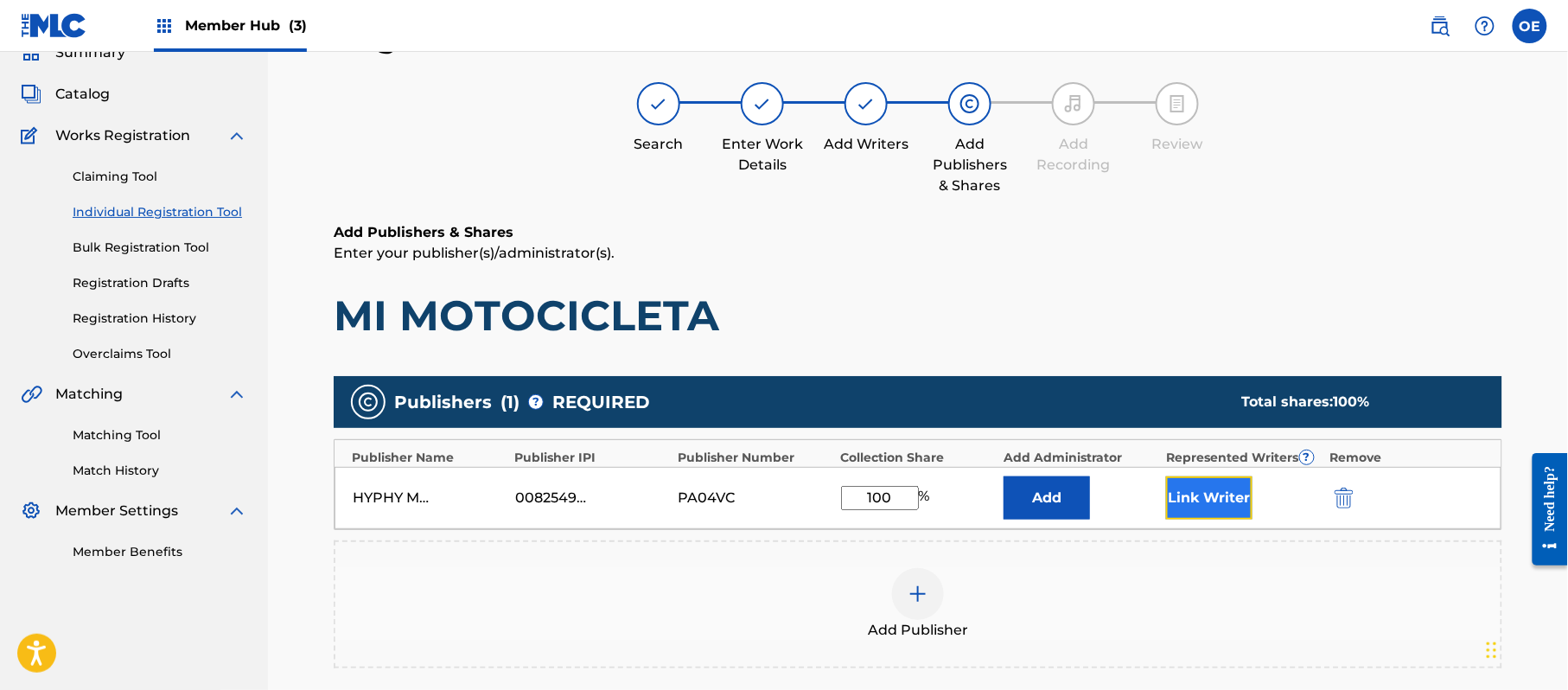
click at [1169, 498] on button "Link Writer" at bounding box center [1209, 498] width 86 height 44
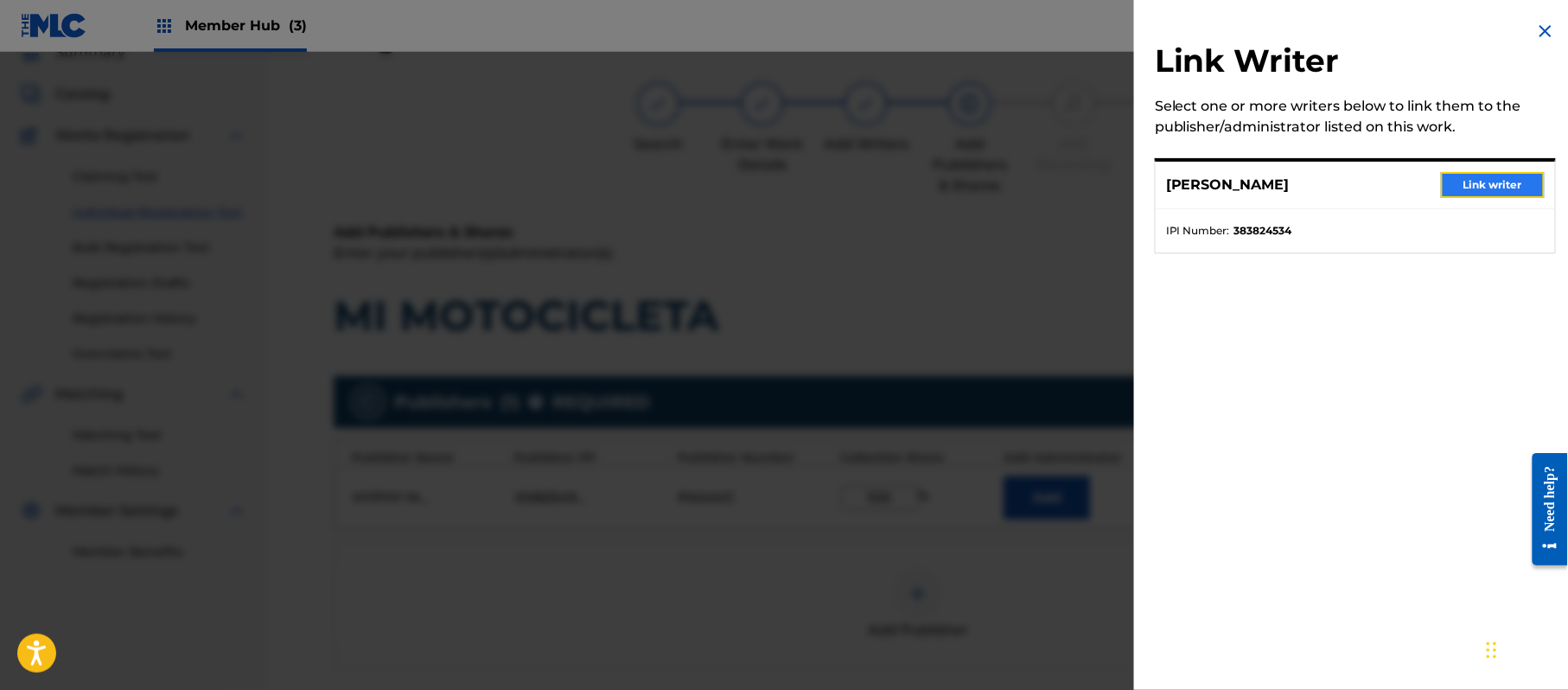
click at [1475, 187] on button "Link writer" at bounding box center [1493, 185] width 104 height 26
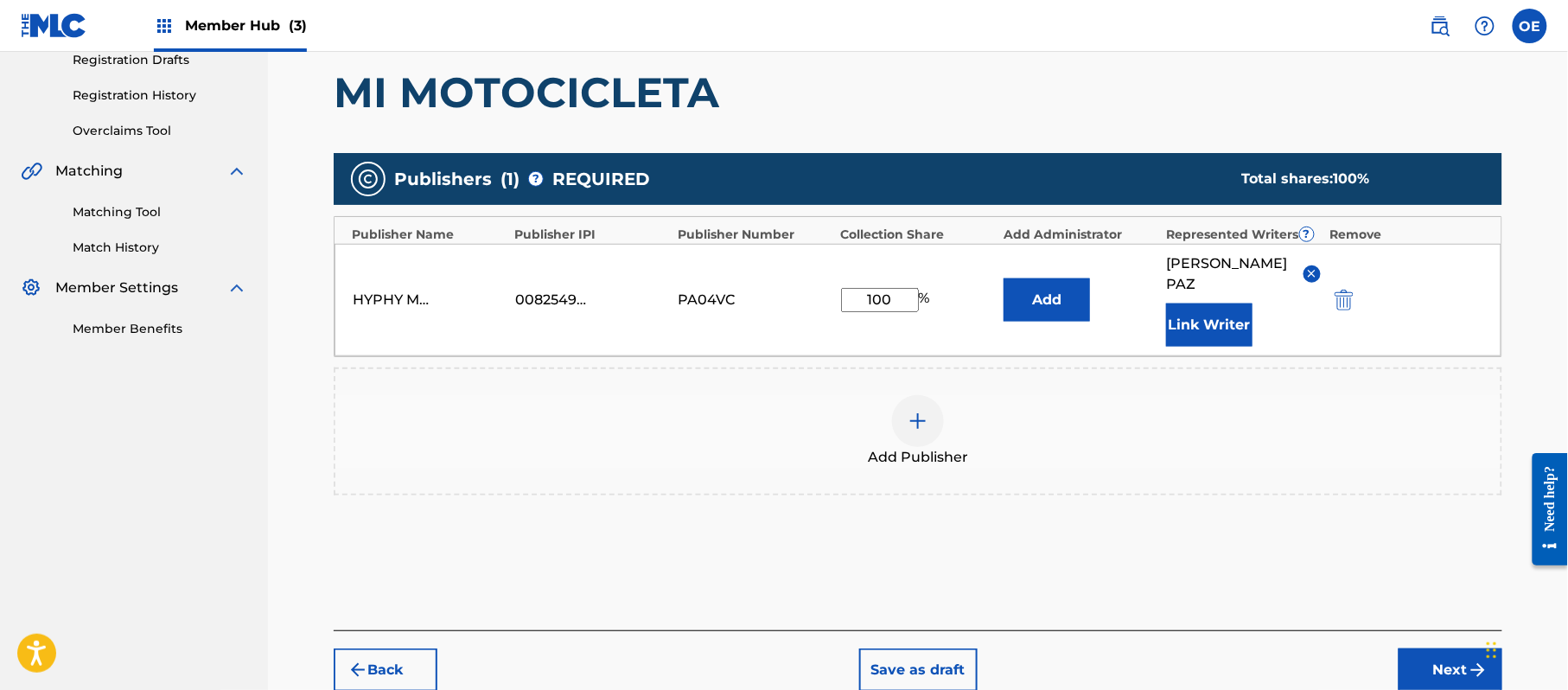
scroll to position [308, 0]
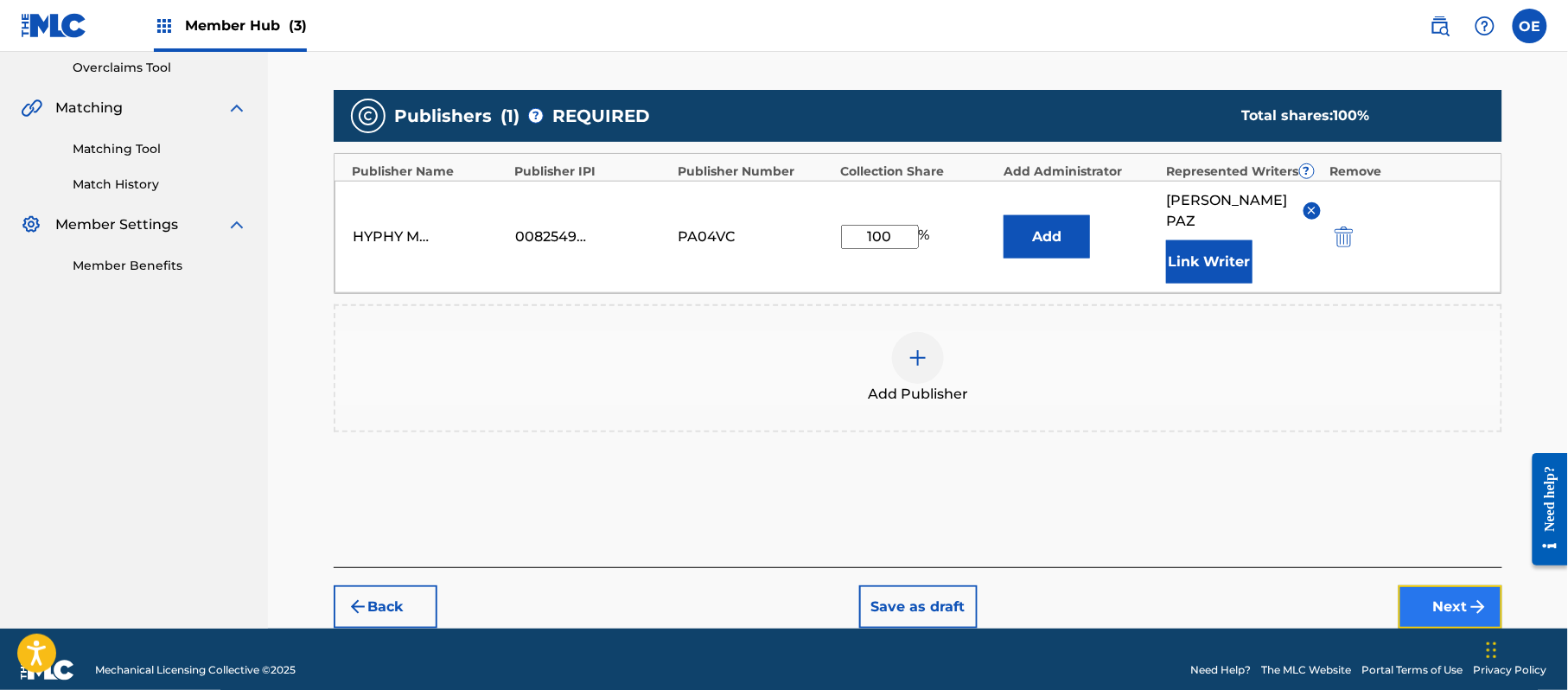
click at [1463, 594] on button "Next" at bounding box center [1450, 607] width 104 height 44
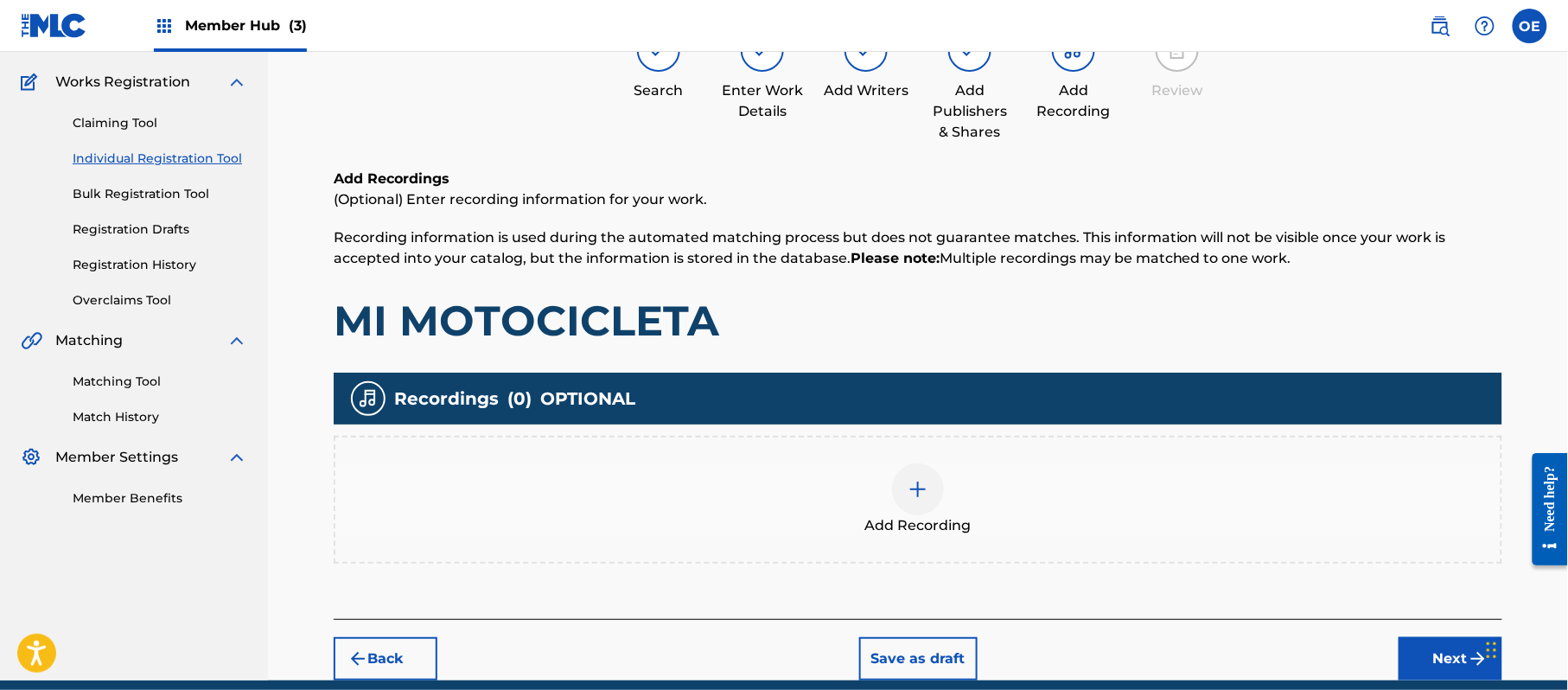
scroll to position [203, 0]
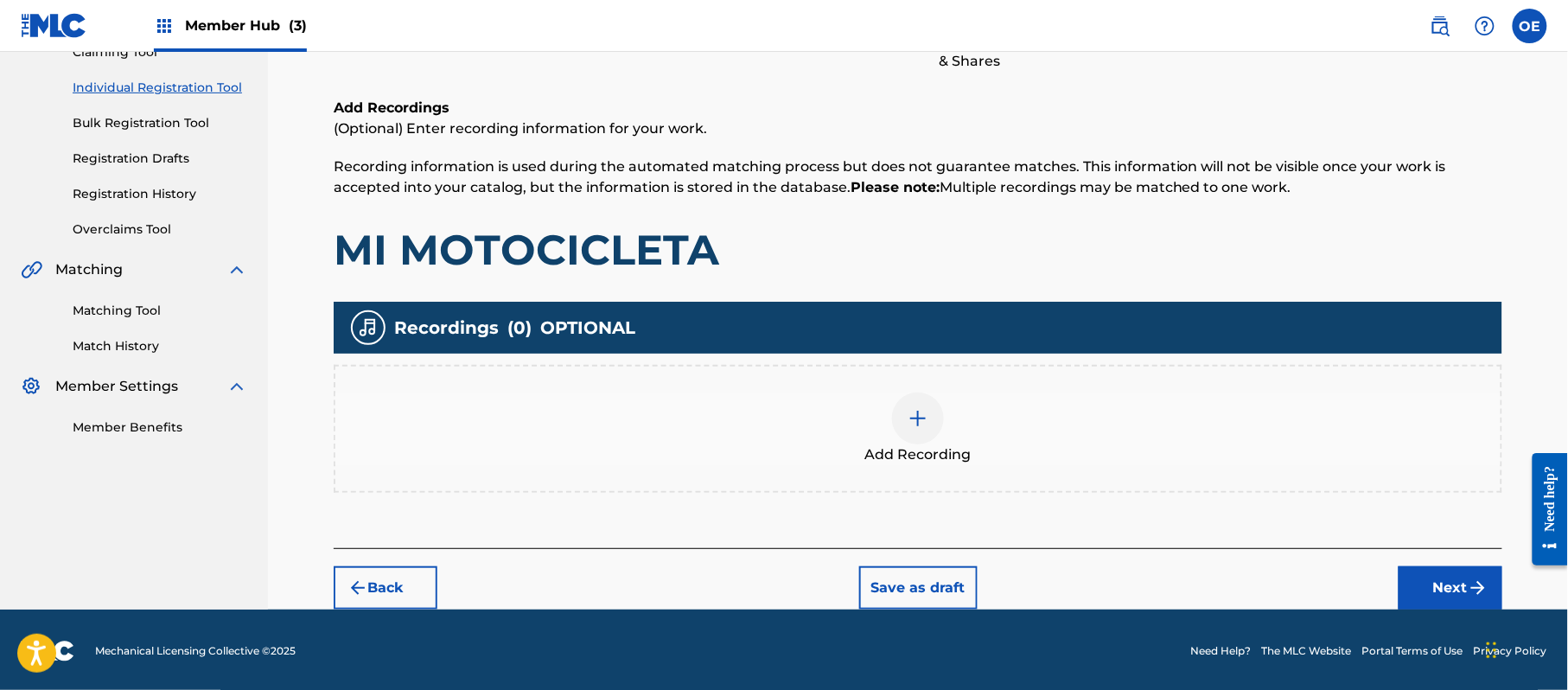
click at [1391, 580] on div "Back Save as draft Next" at bounding box center [917, 579] width 1169 height 61
click at [1397, 580] on div "Back Save as draft Next" at bounding box center [917, 579] width 1169 height 61
click at [1474, 583] on button "Next" at bounding box center [1450, 588] width 104 height 44
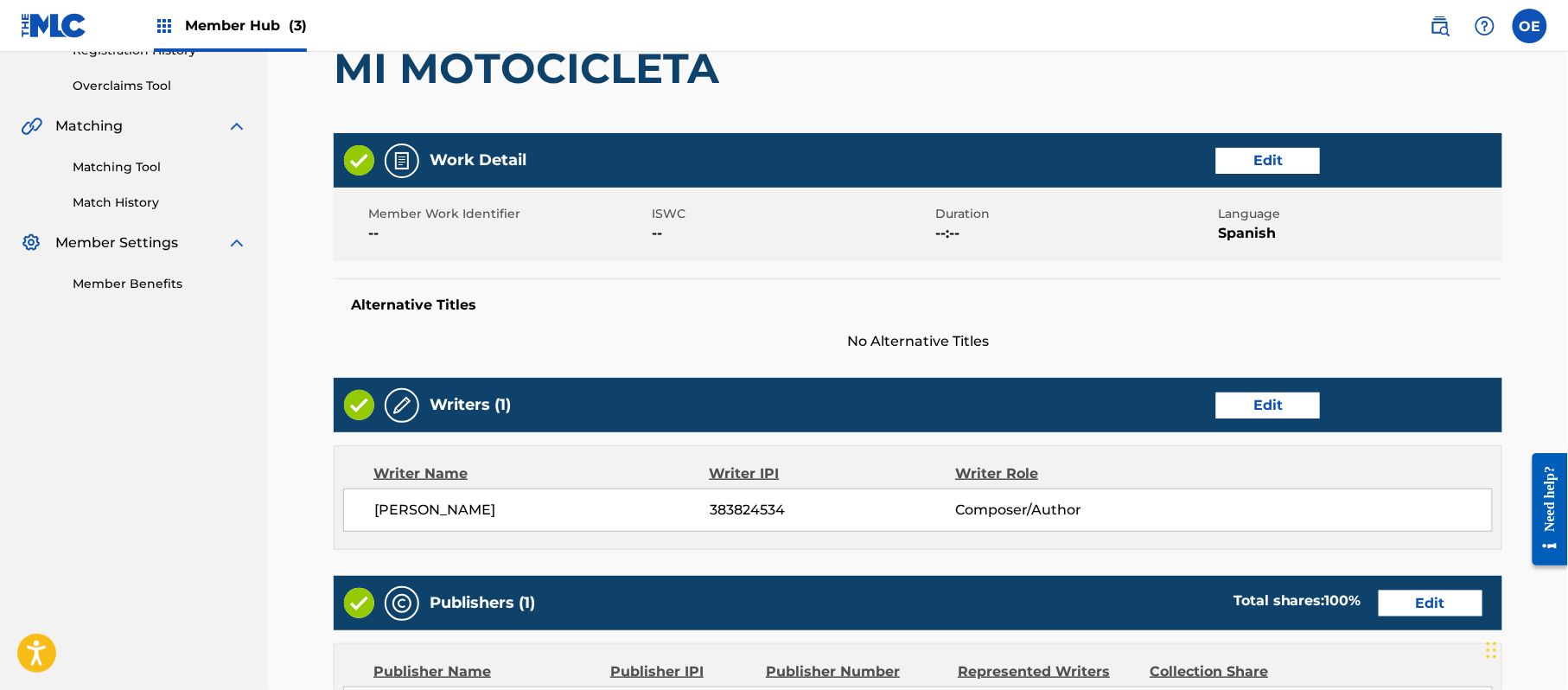
scroll to position [717, 0]
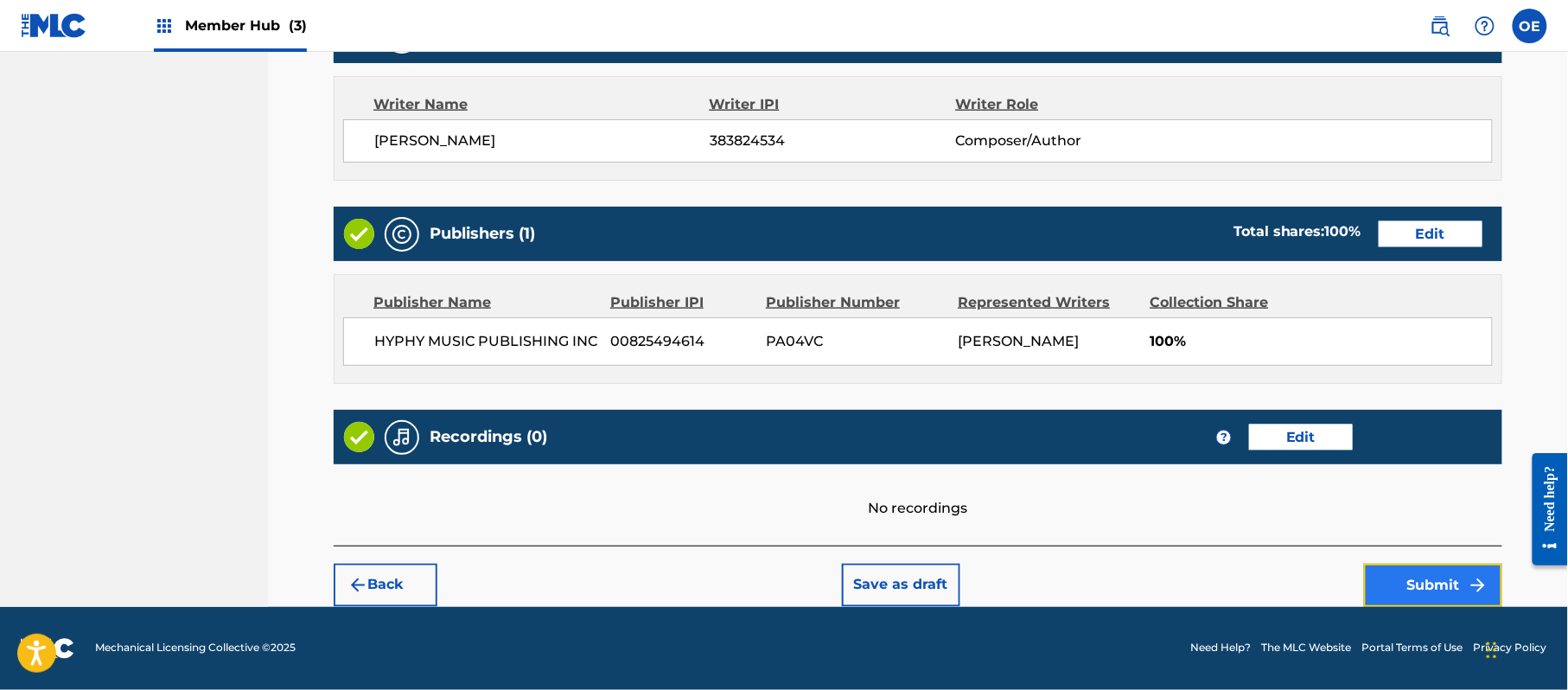
click at [1442, 569] on button "Submit" at bounding box center [1433, 585] width 138 height 44
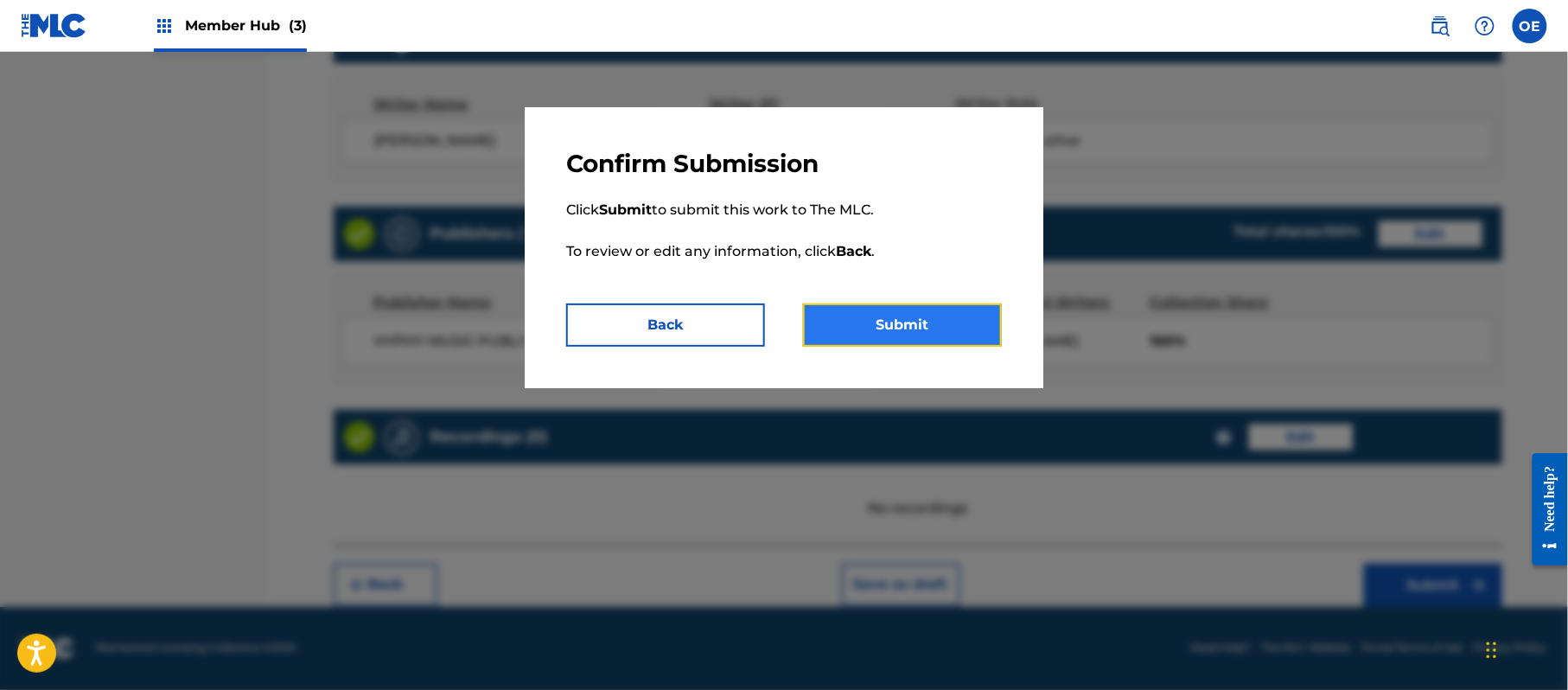
drag, startPoint x: 935, startPoint y: 332, endPoint x: 927, endPoint y: 326, distance: 10.0
click at [934, 331] on button "Submit" at bounding box center [902, 325] width 199 height 44
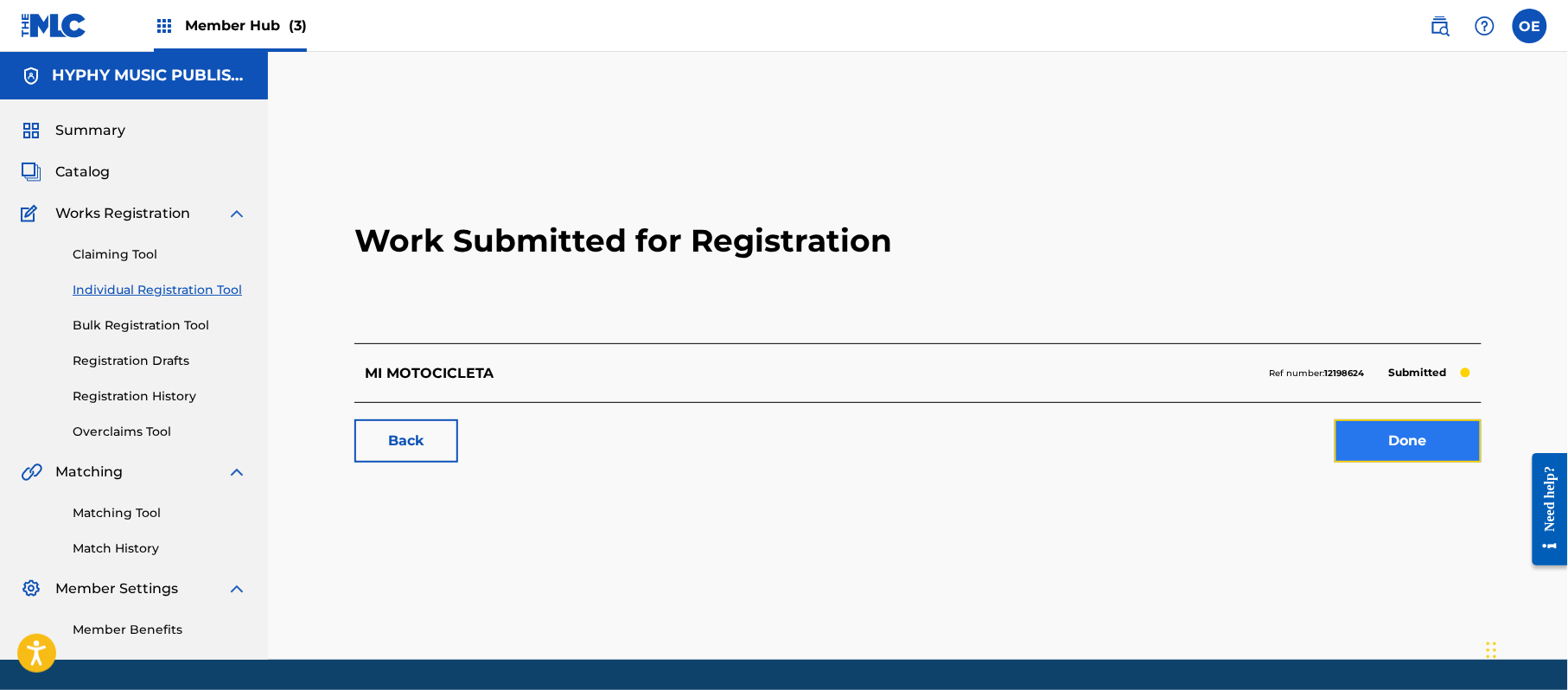
click at [1471, 429] on link "Done" at bounding box center [1408, 441] width 147 height 44
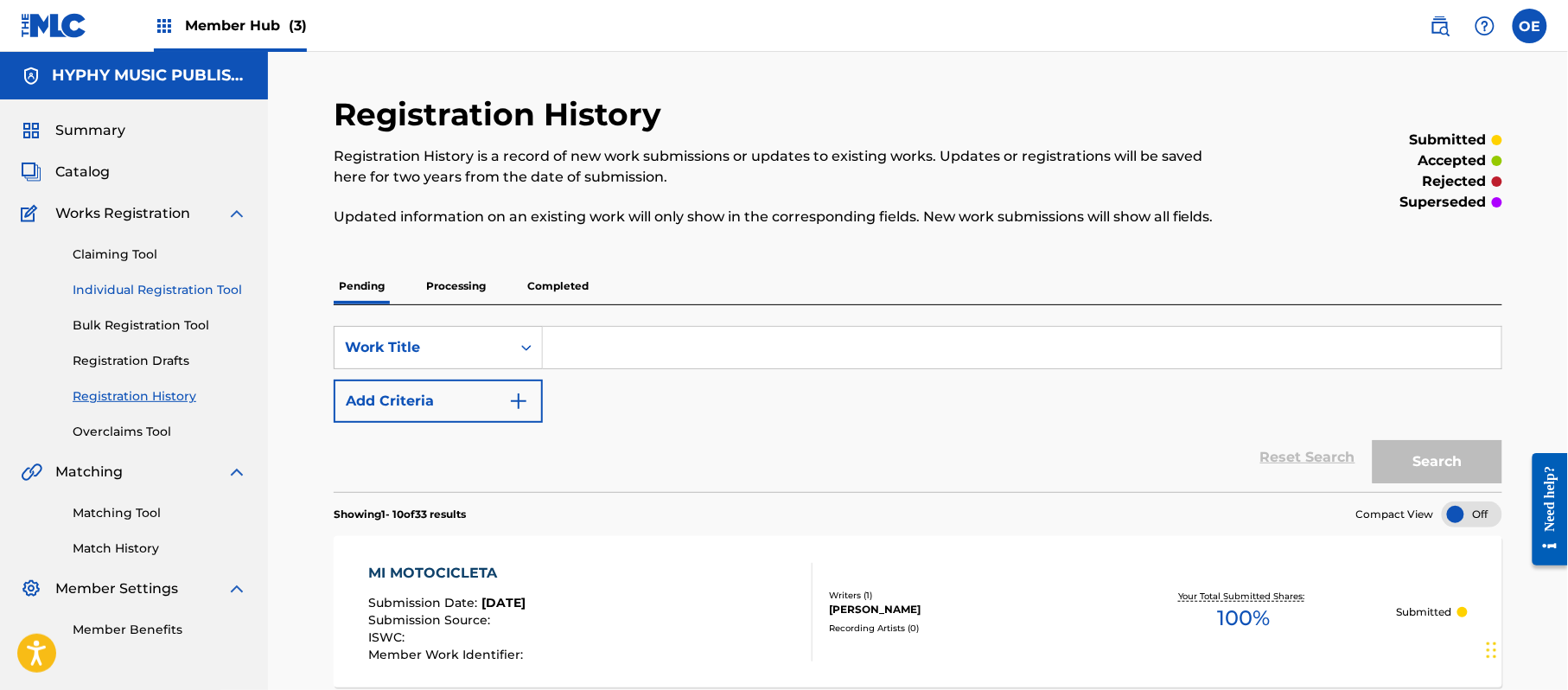
click at [180, 292] on link "Individual Registration Tool" at bounding box center [159, 291] width 175 height 19
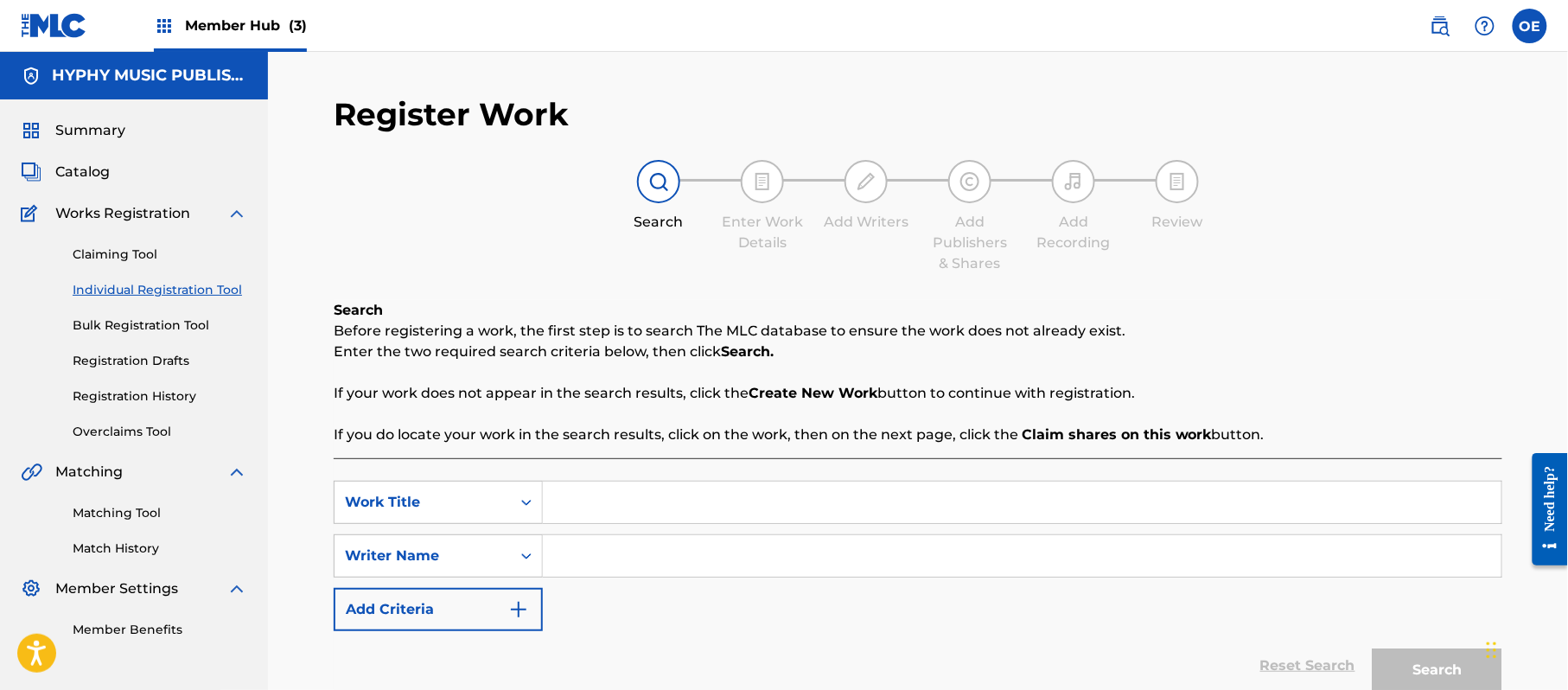
paste input "MI NOVIA LA ENOJONA"
paste input "[PERSON_NAME]"
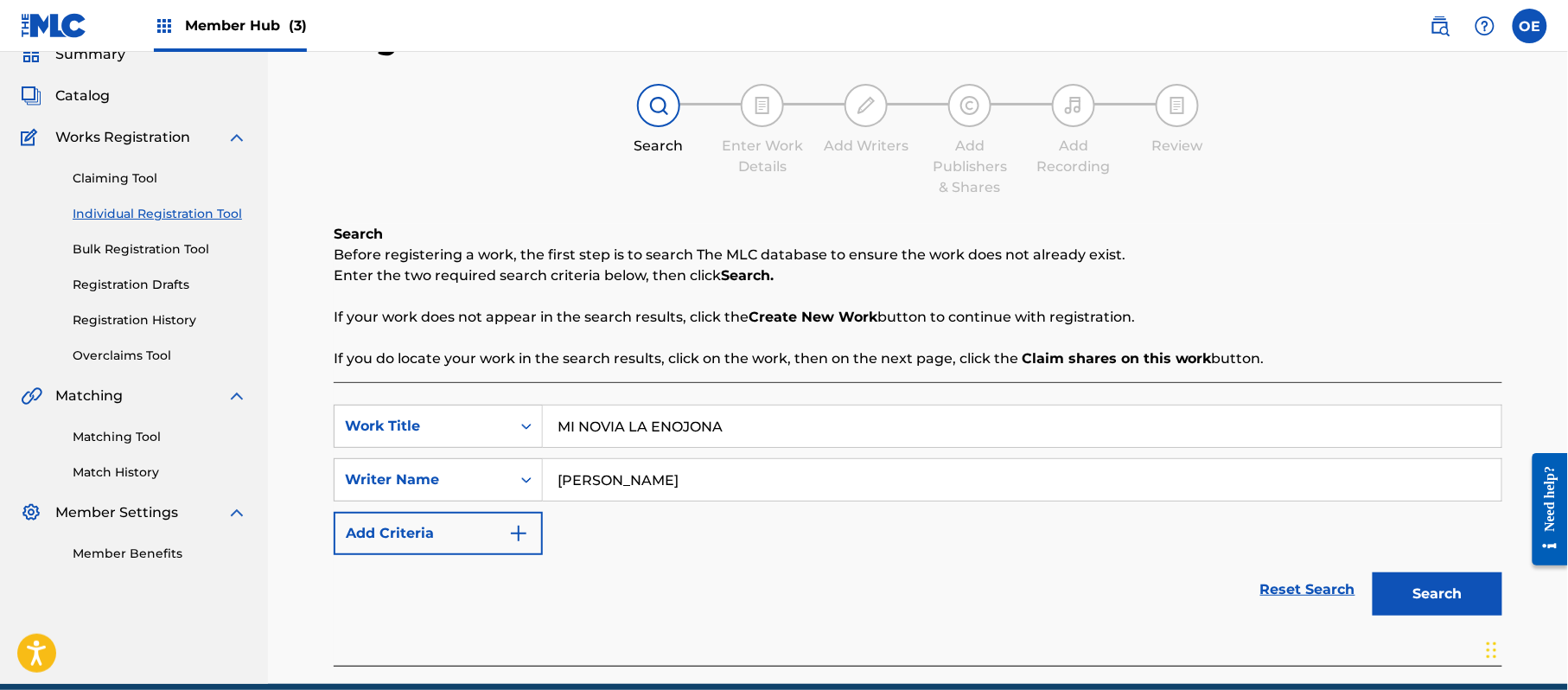
scroll to position [153, 0]
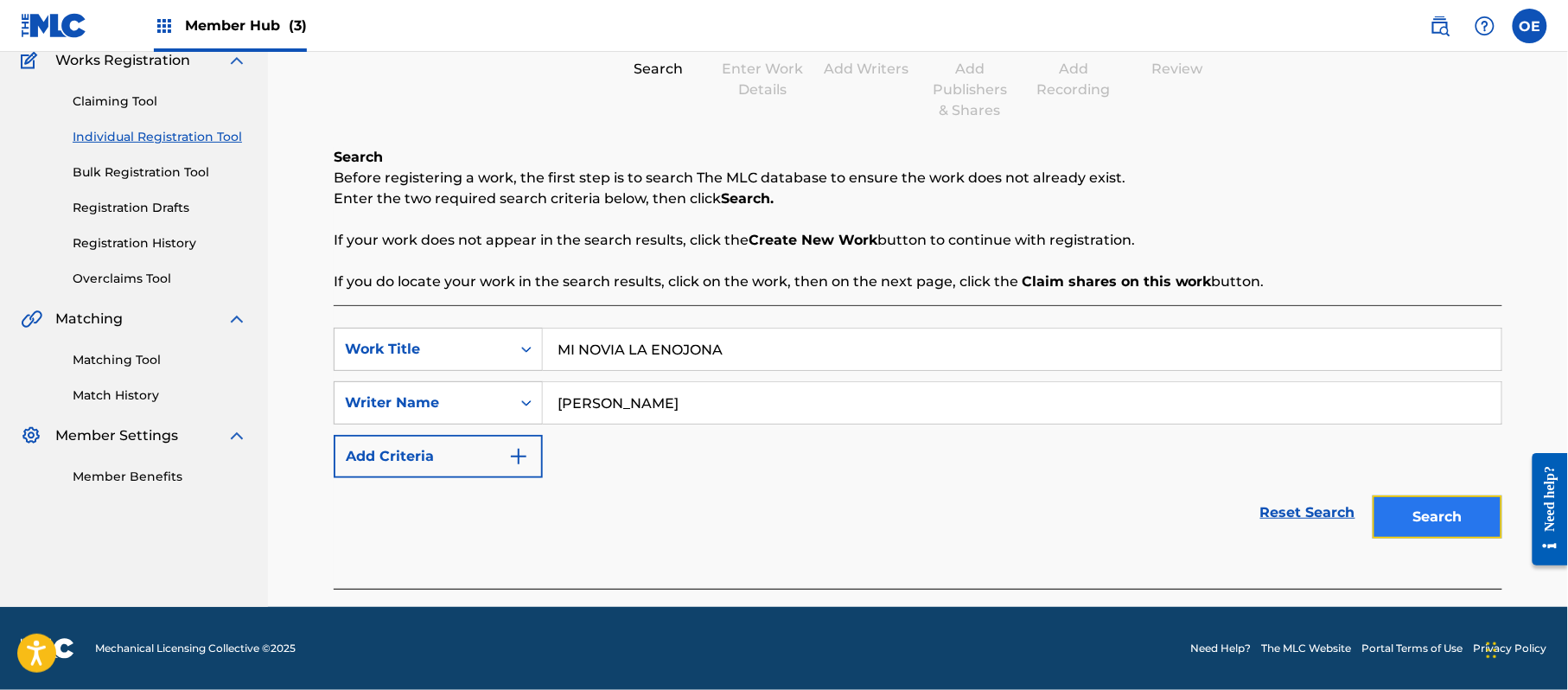
click at [1471, 527] on button "Search" at bounding box center [1437, 517] width 130 height 44
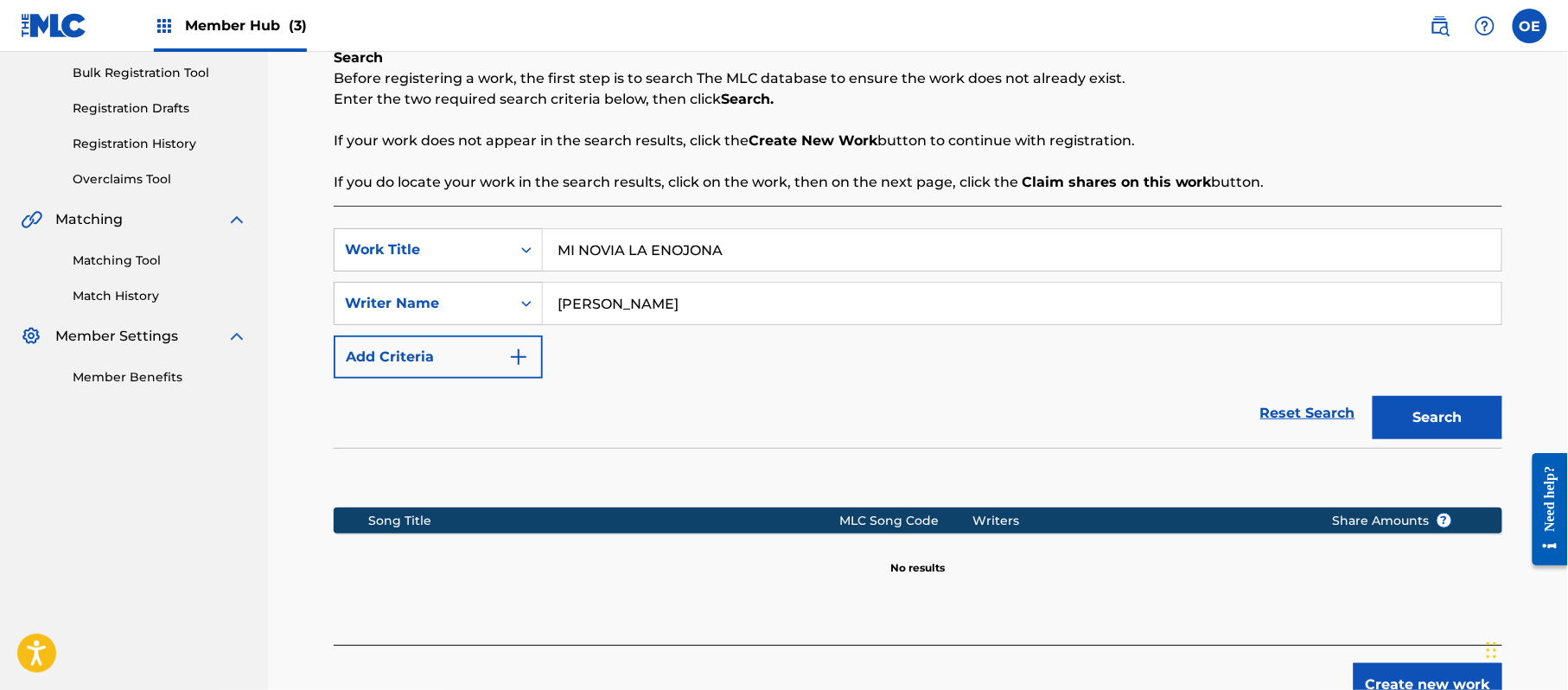
scroll to position [353, 0]
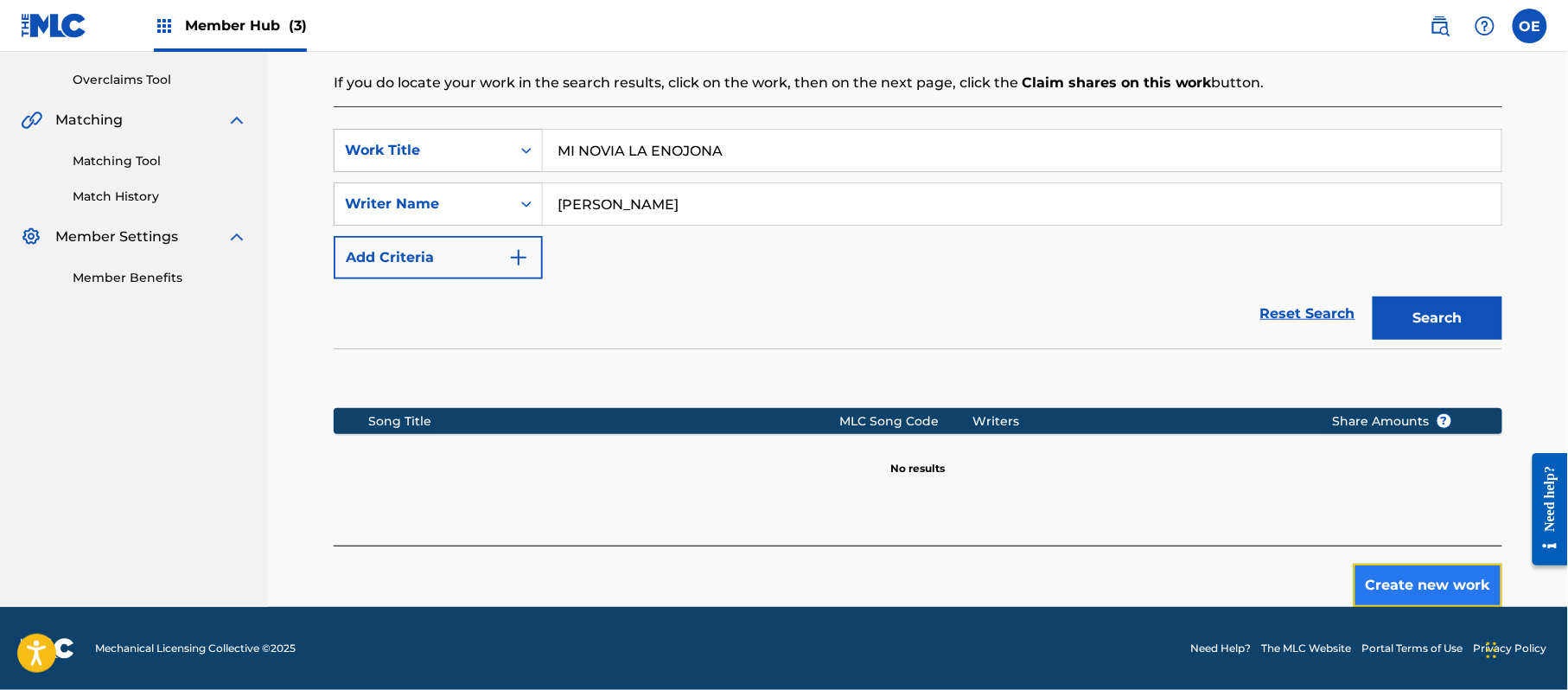
click at [1437, 578] on button "Create new work" at bounding box center [1427, 585] width 149 height 44
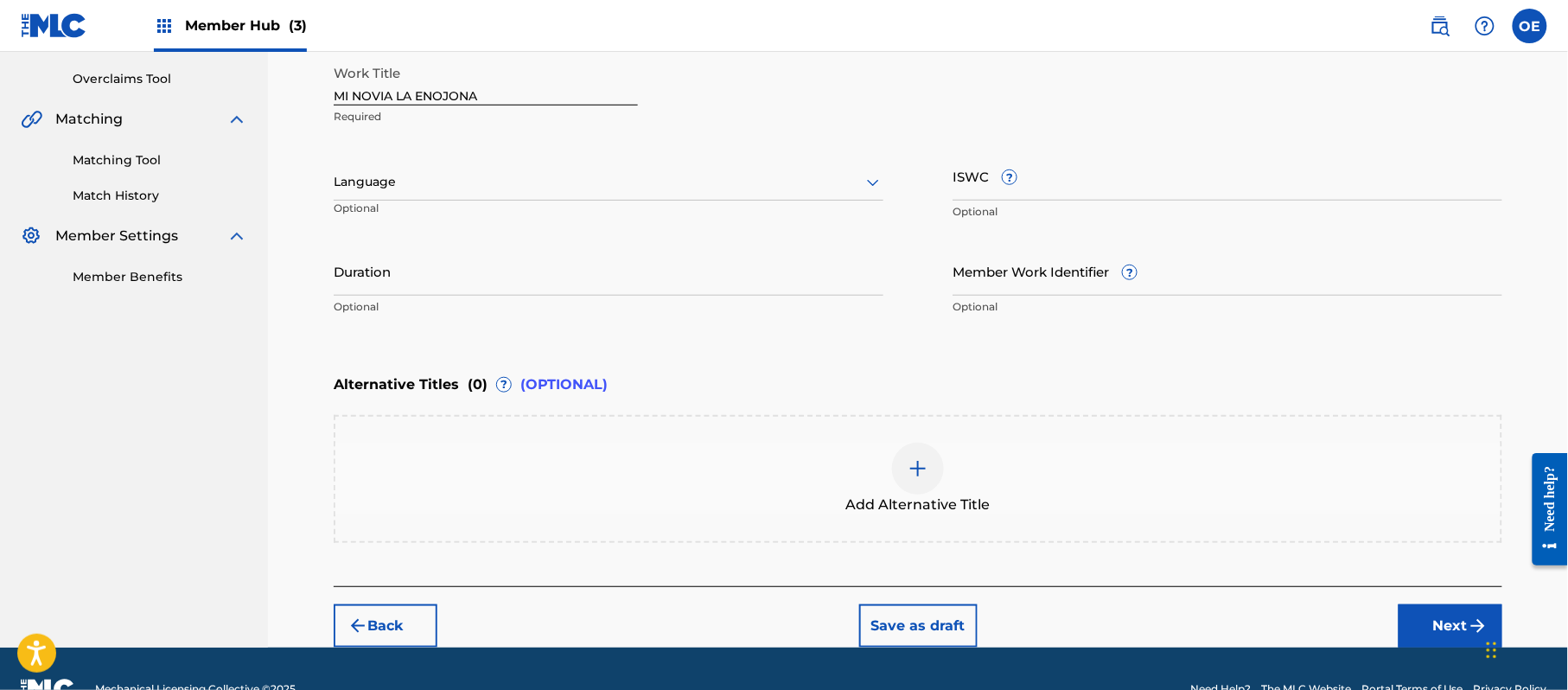
click at [401, 185] on div at bounding box center [608, 182] width 550 height 21
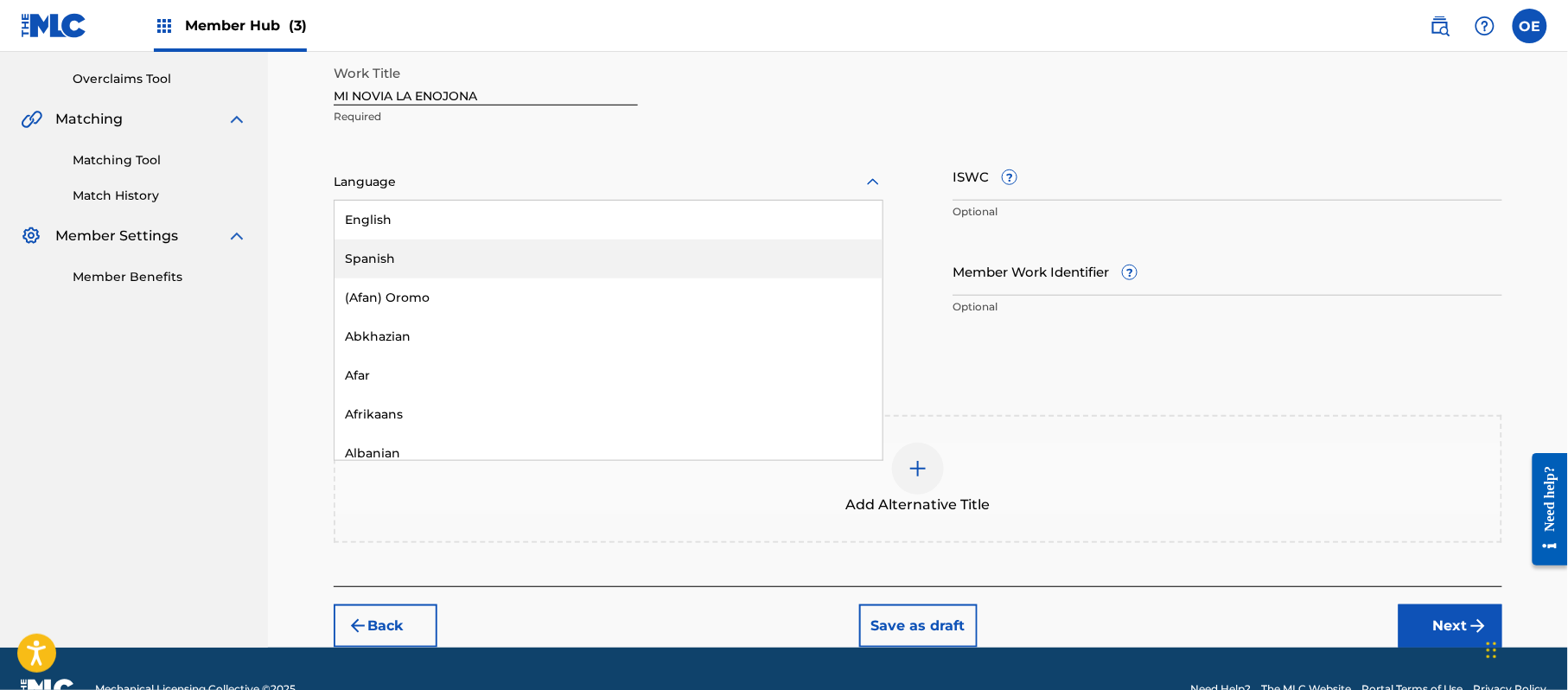
click at [399, 251] on div "Spanish" at bounding box center [608, 259] width 548 height 39
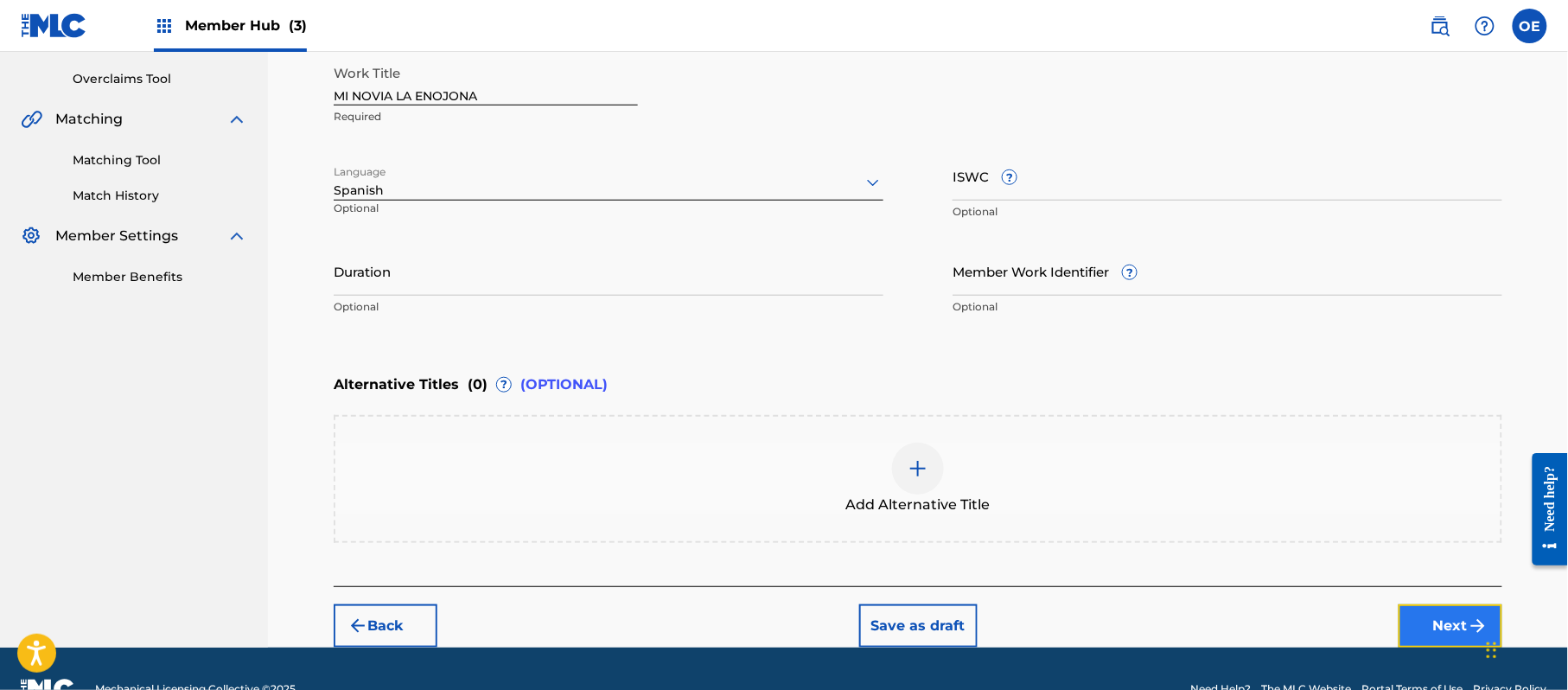
click at [1462, 610] on button "Next" at bounding box center [1450, 626] width 104 height 44
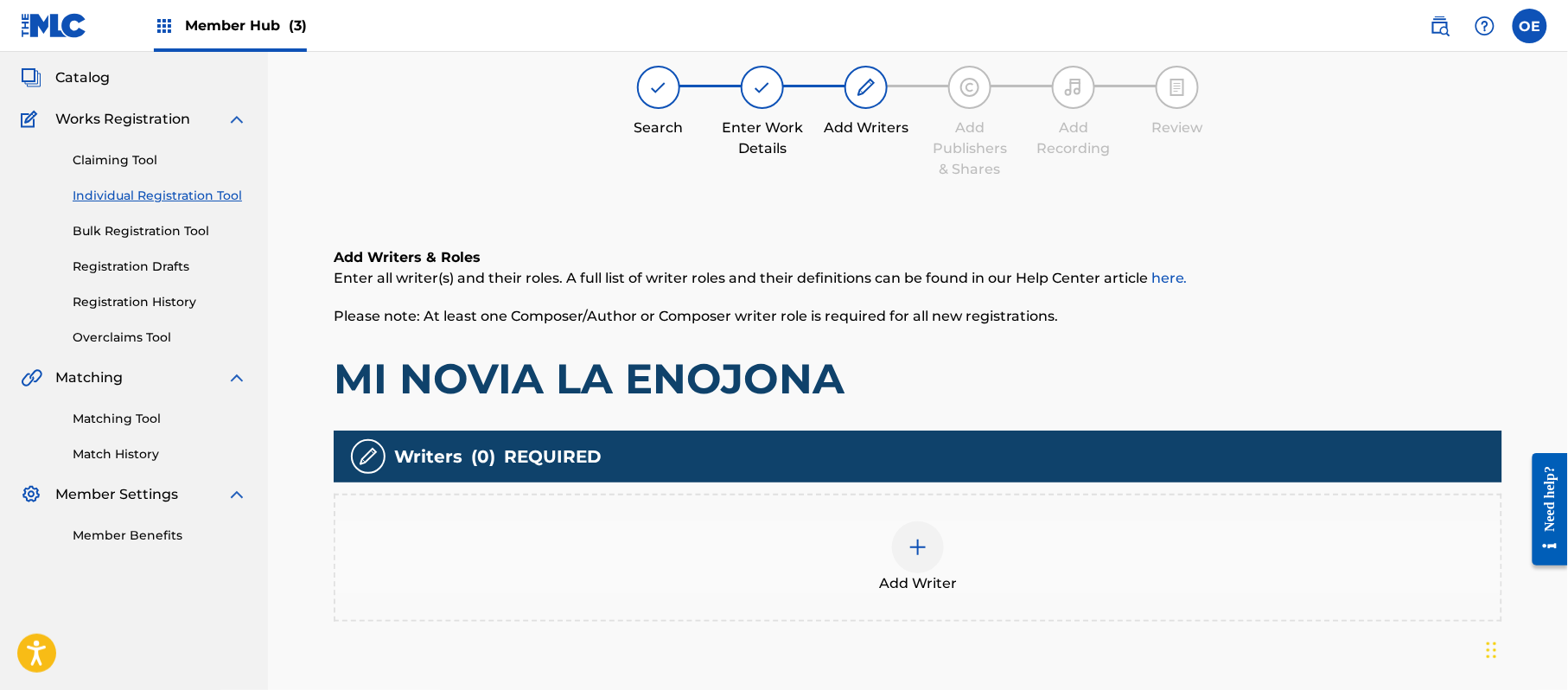
scroll to position [78, 0]
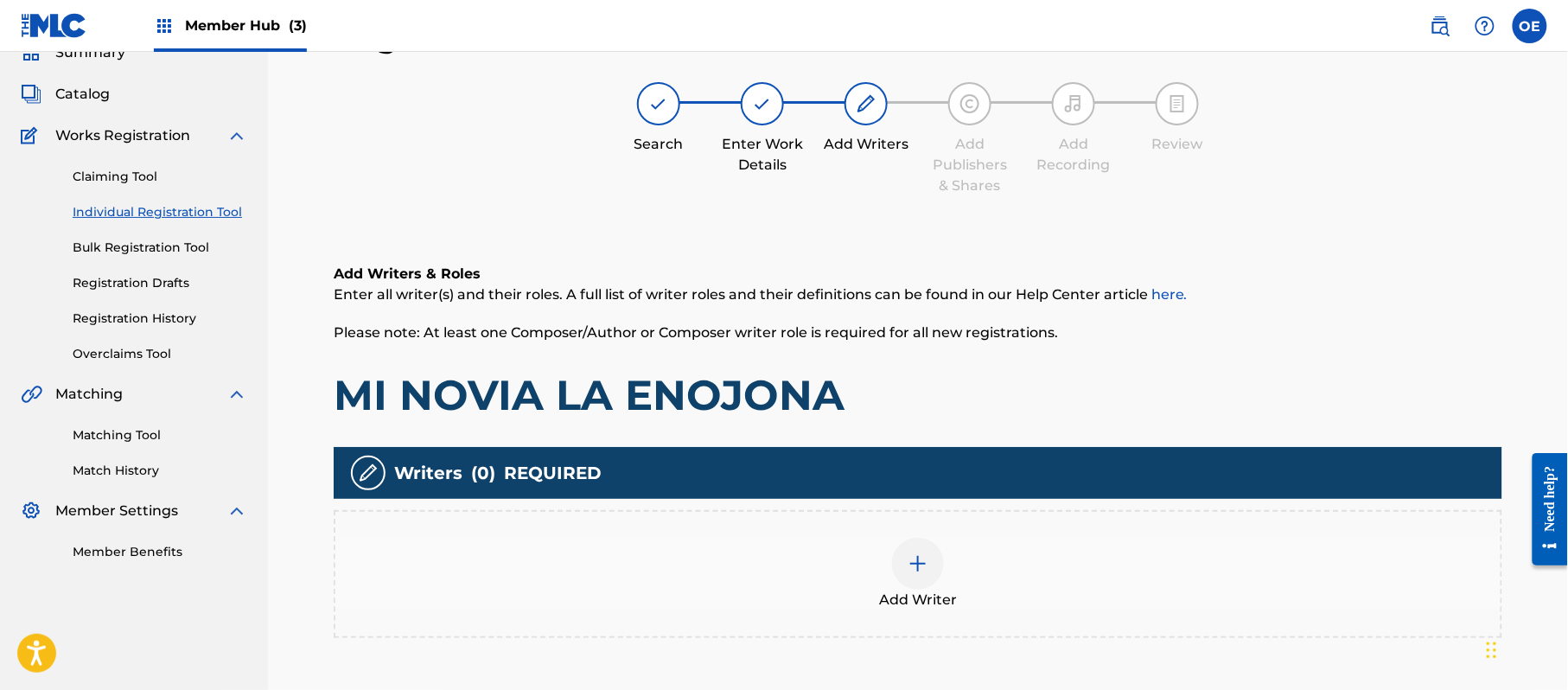
click at [963, 596] on div "Add Writer" at bounding box center [917, 574] width 1165 height 72
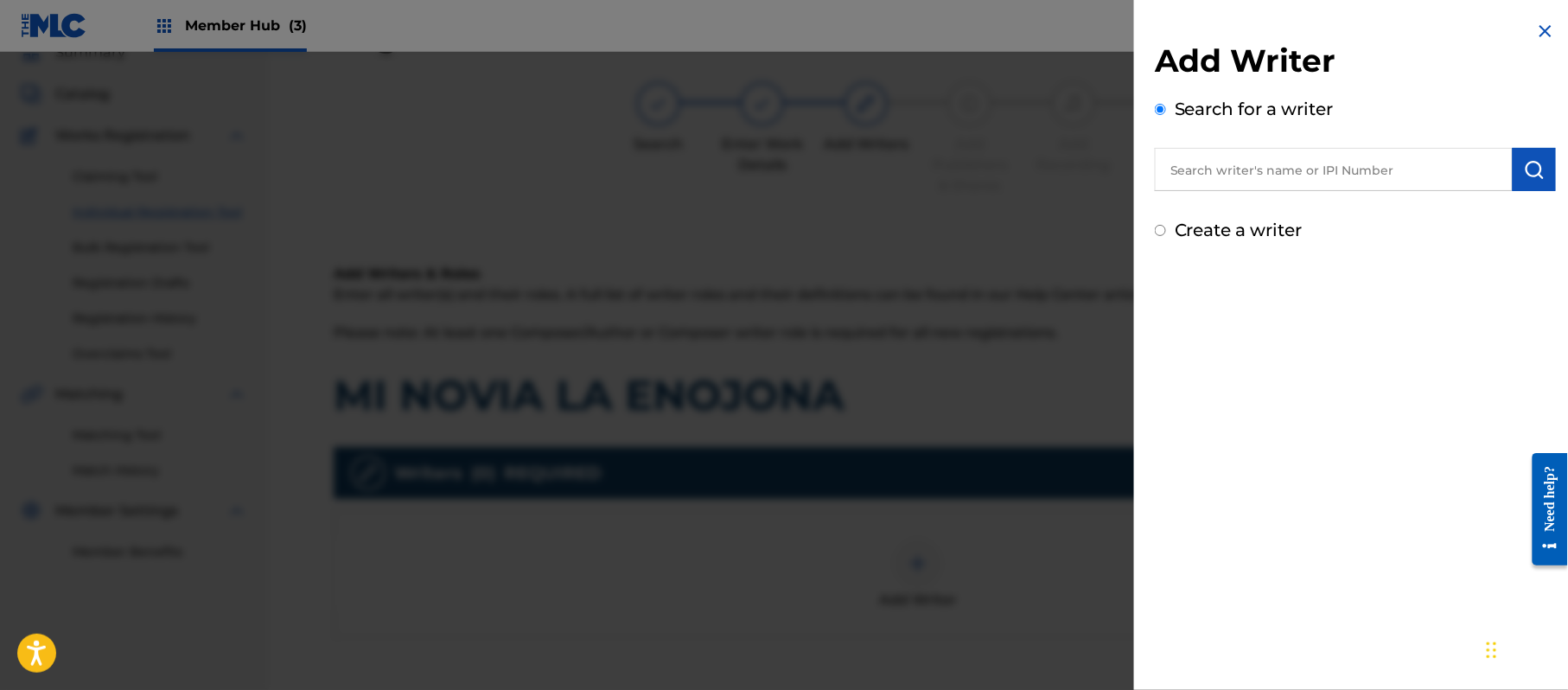
click at [1252, 240] on div "Create a writer" at bounding box center [1355, 230] width 401 height 26
click at [1209, 218] on div "Create a writer" at bounding box center [1355, 230] width 401 height 26
click at [1211, 229] on label "Create a writer" at bounding box center [1238, 230] width 128 height 20
click at [1166, 229] on input "Create a writer" at bounding box center [1161, 231] width 11 height 11
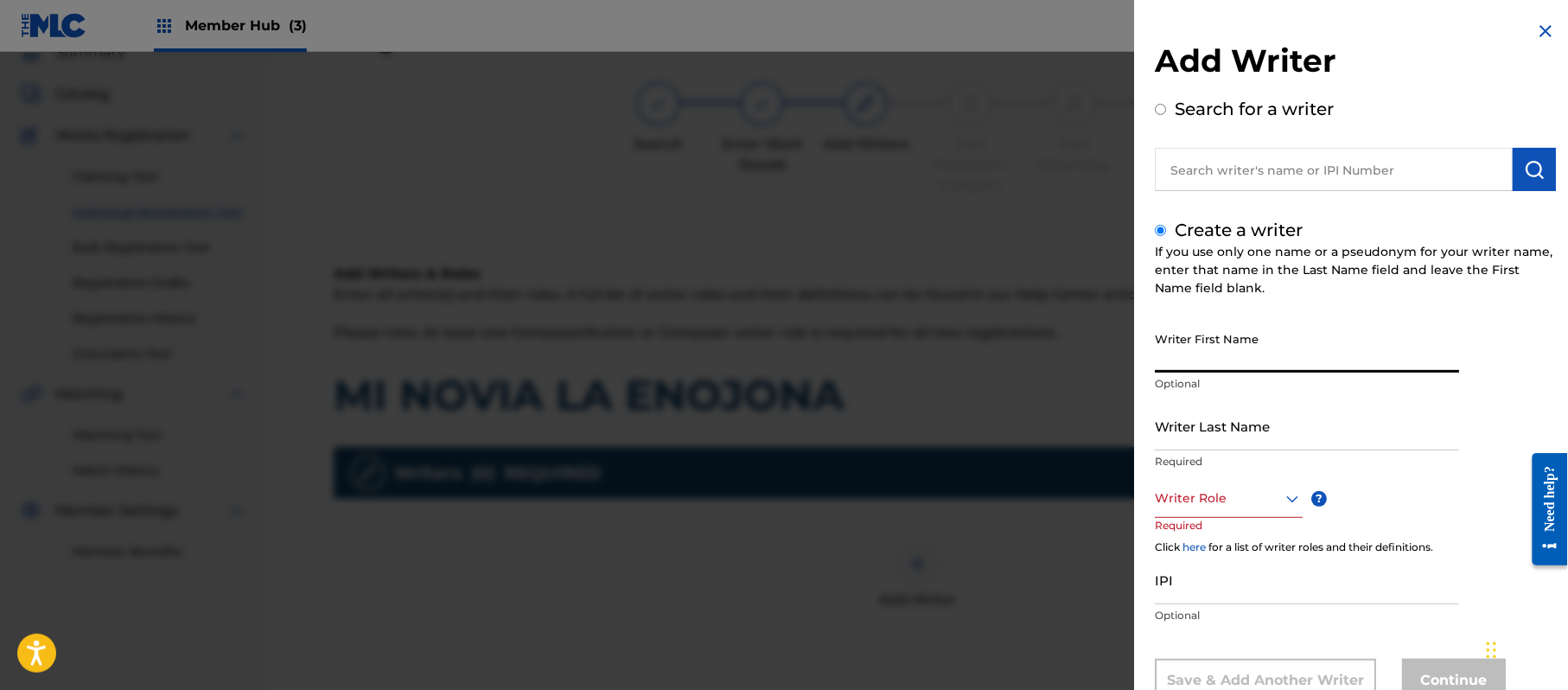
paste input "[PERSON_NAME]"
drag, startPoint x: 1262, startPoint y: 364, endPoint x: 1196, endPoint y: 387, distance: 69.9
click at [1196, 387] on div "Writer First Name [PERSON_NAME] Optional" at bounding box center [1307, 362] width 305 height 78
drag, startPoint x: 1197, startPoint y: 440, endPoint x: 1041, endPoint y: 596, distance: 220.6
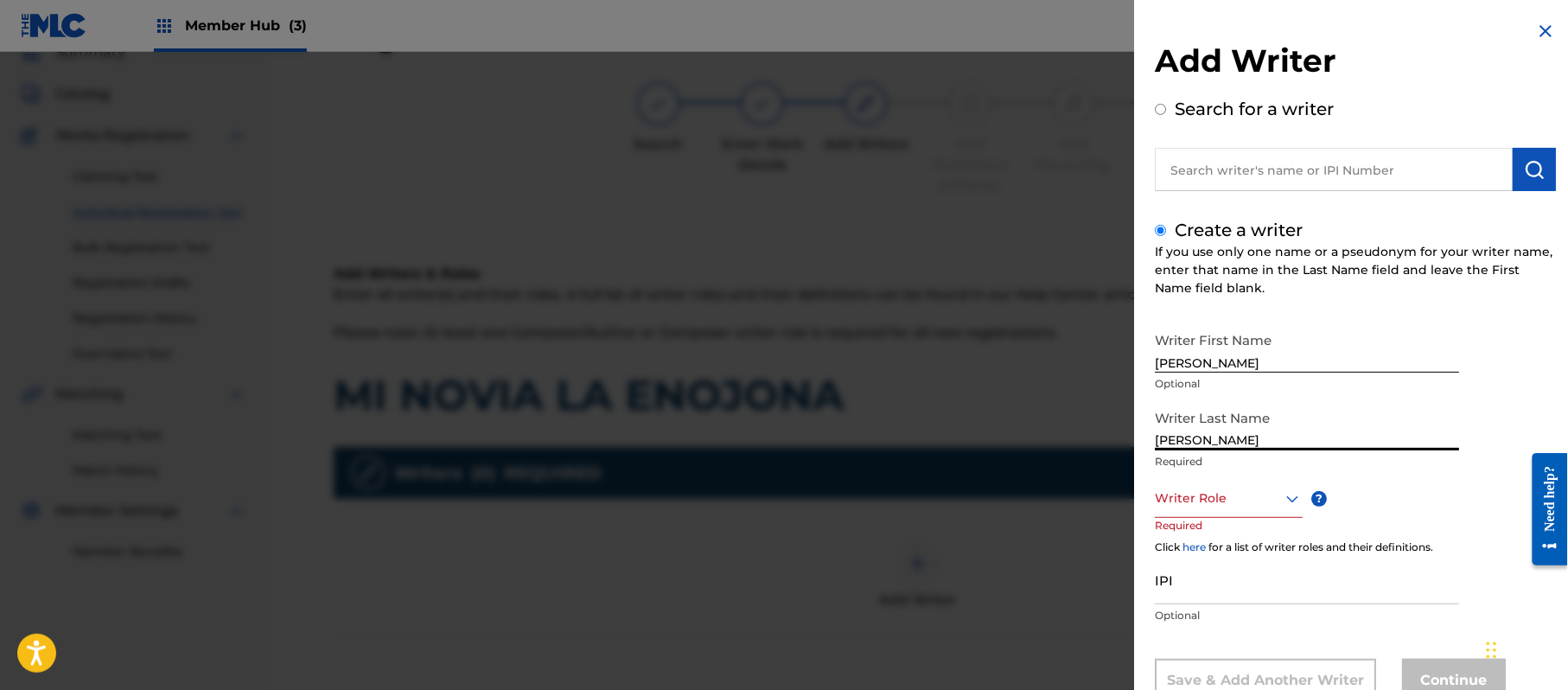
click at [1044, 596] on div "Add Writer Search for a writer Create a writer If you use only one name or a ps…" at bounding box center [784, 370] width 1568 height 638
click at [1232, 476] on div "Writer Last Name [PERSON_NAME] Required" at bounding box center [1307, 440] width 305 height 78
click at [1229, 481] on div "8 results available. Use Up and Down to choose options, press Enter to select t…" at bounding box center [1229, 498] width 148 height 39
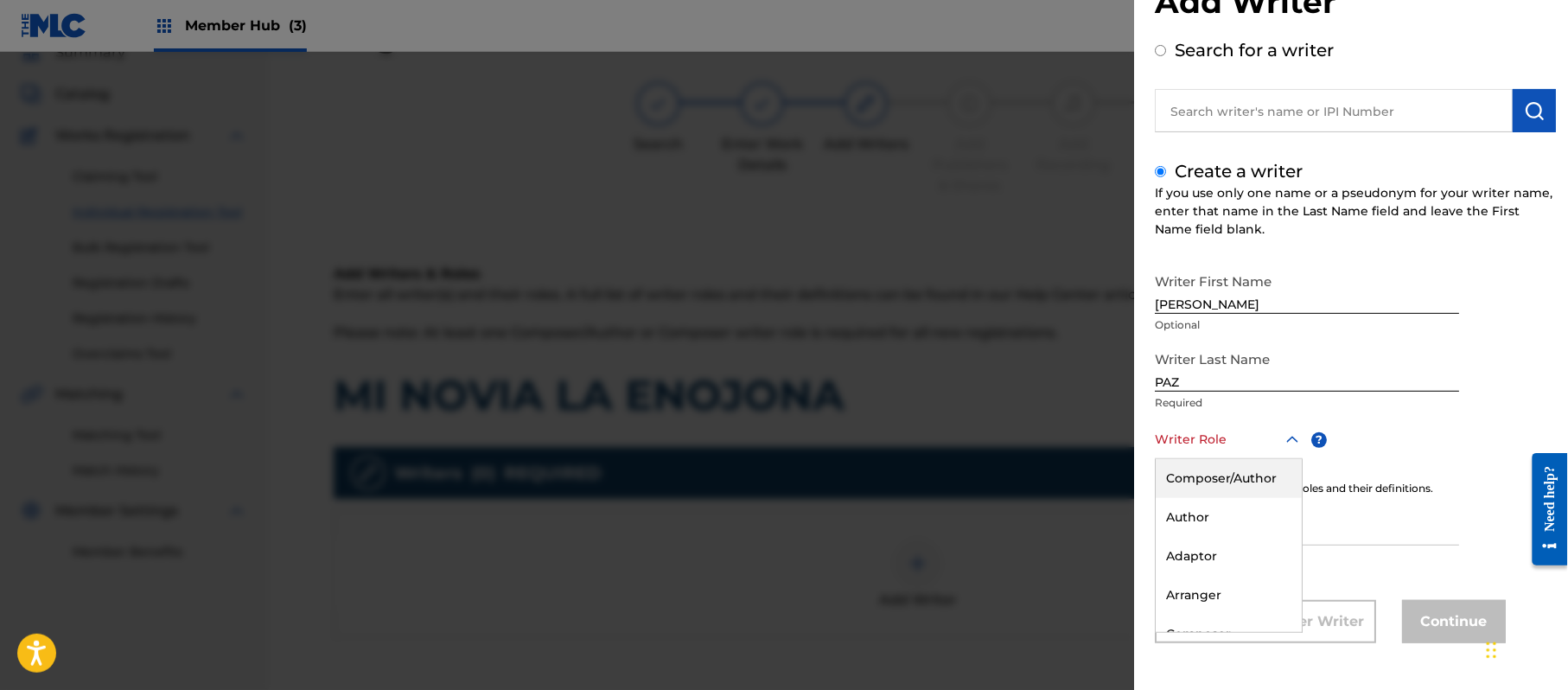
click at [1225, 489] on div "Composer/Author" at bounding box center [1229, 479] width 146 height 39
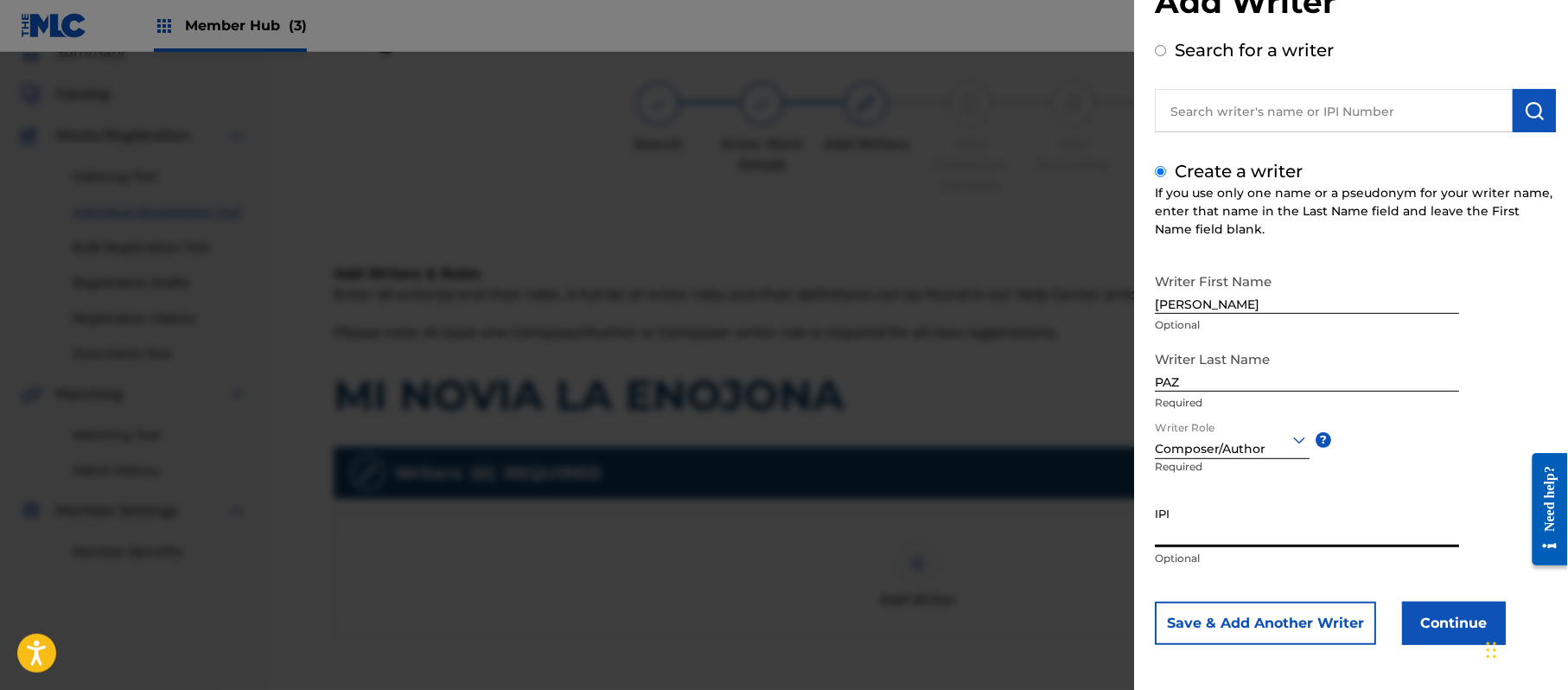
paste input "383824534"
click at [1423, 640] on button "Continue" at bounding box center [1454, 623] width 104 height 44
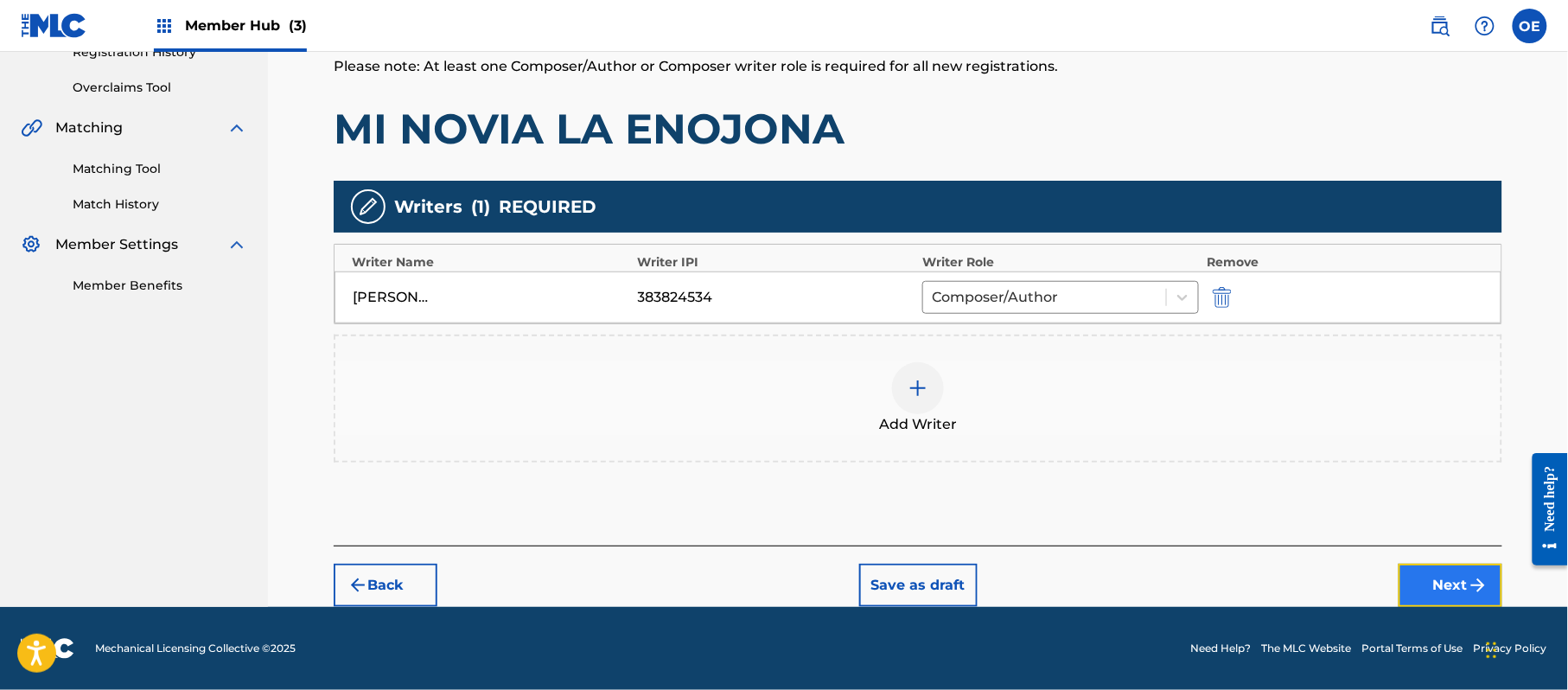
click at [1456, 582] on button "Next" at bounding box center [1450, 585] width 104 height 44
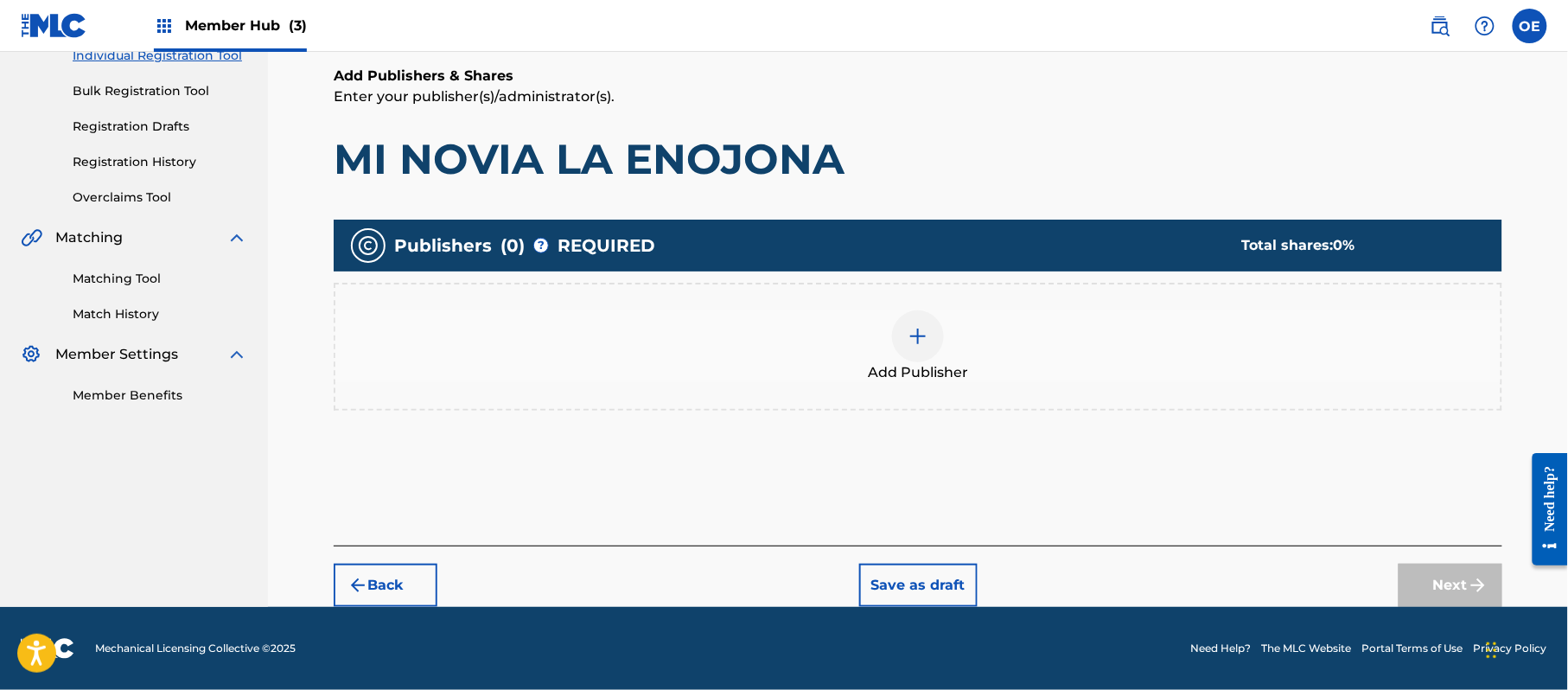
scroll to position [78, 0]
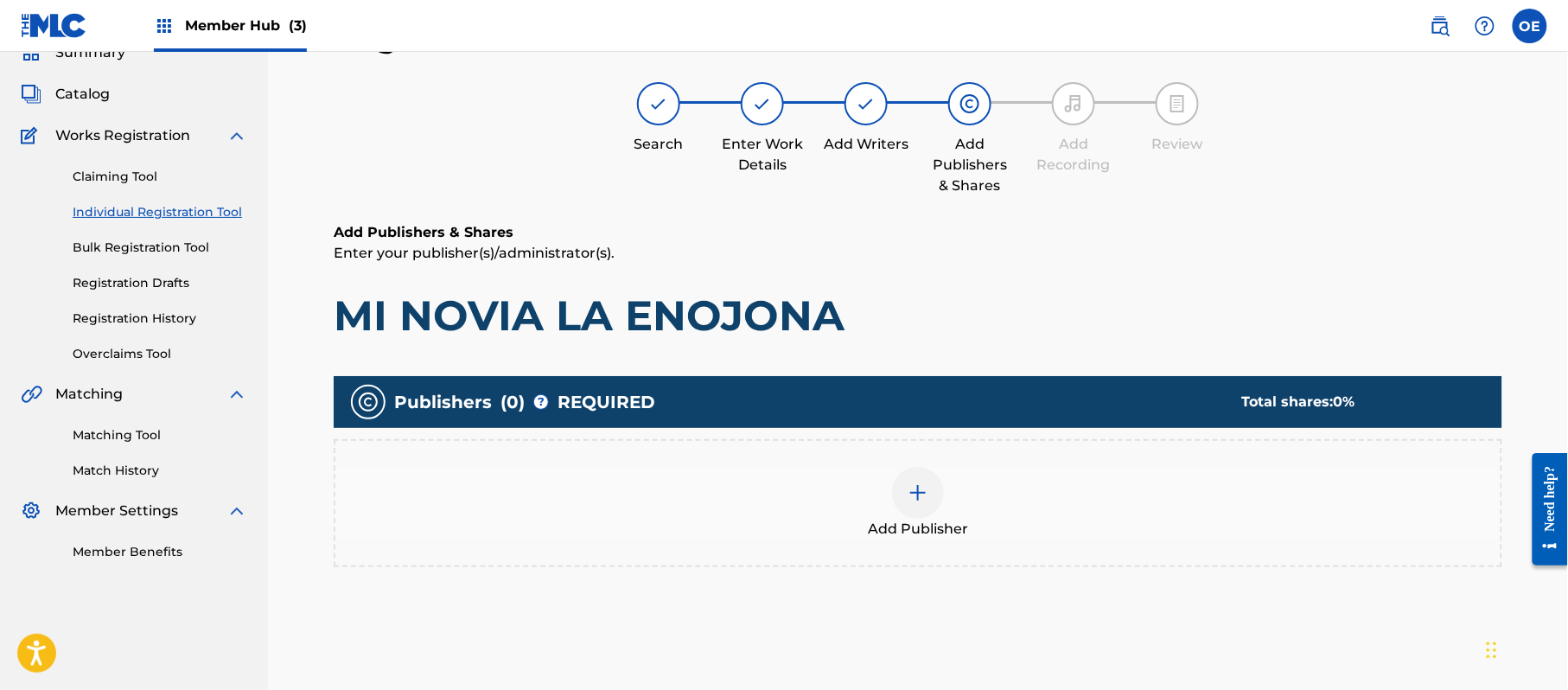
click at [921, 493] on img at bounding box center [918, 493] width 20 height 20
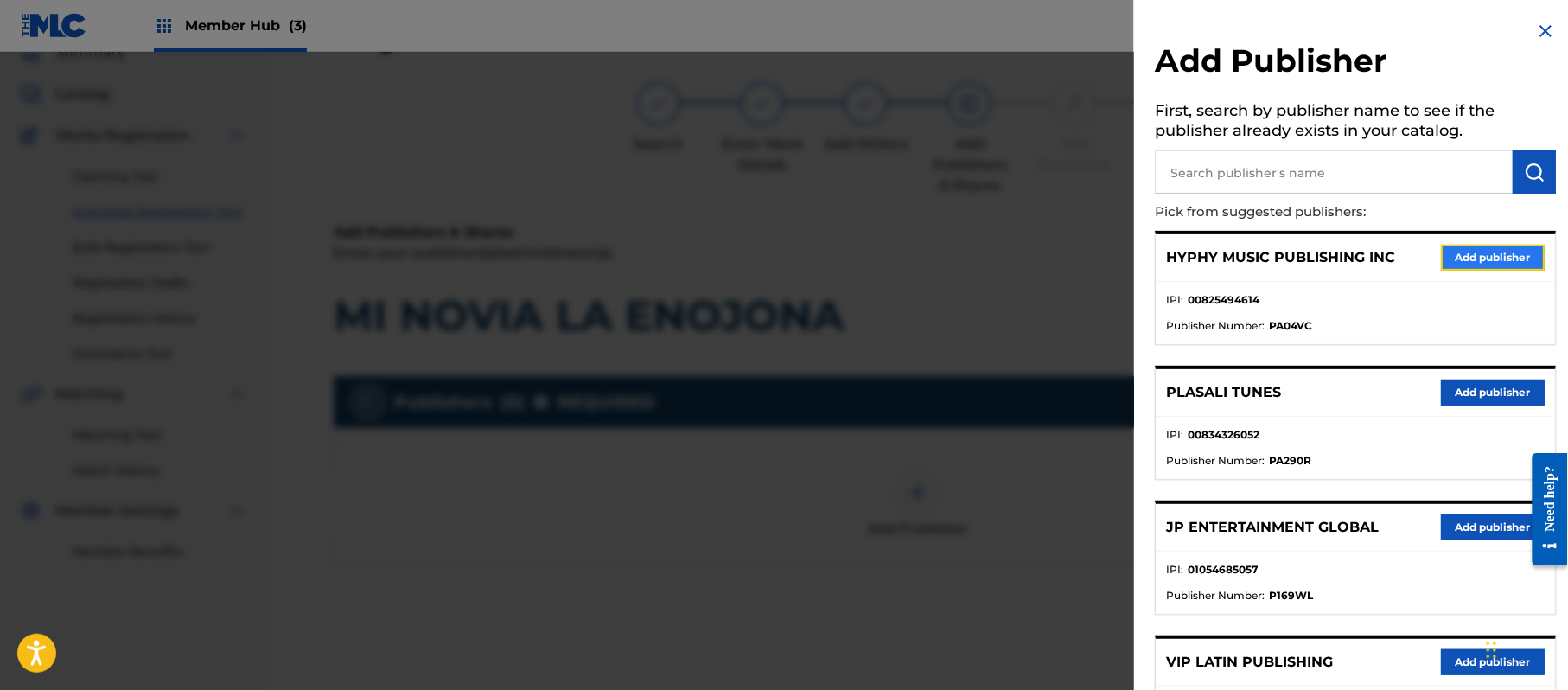
click at [1497, 250] on button "Add publisher" at bounding box center [1493, 257] width 104 height 26
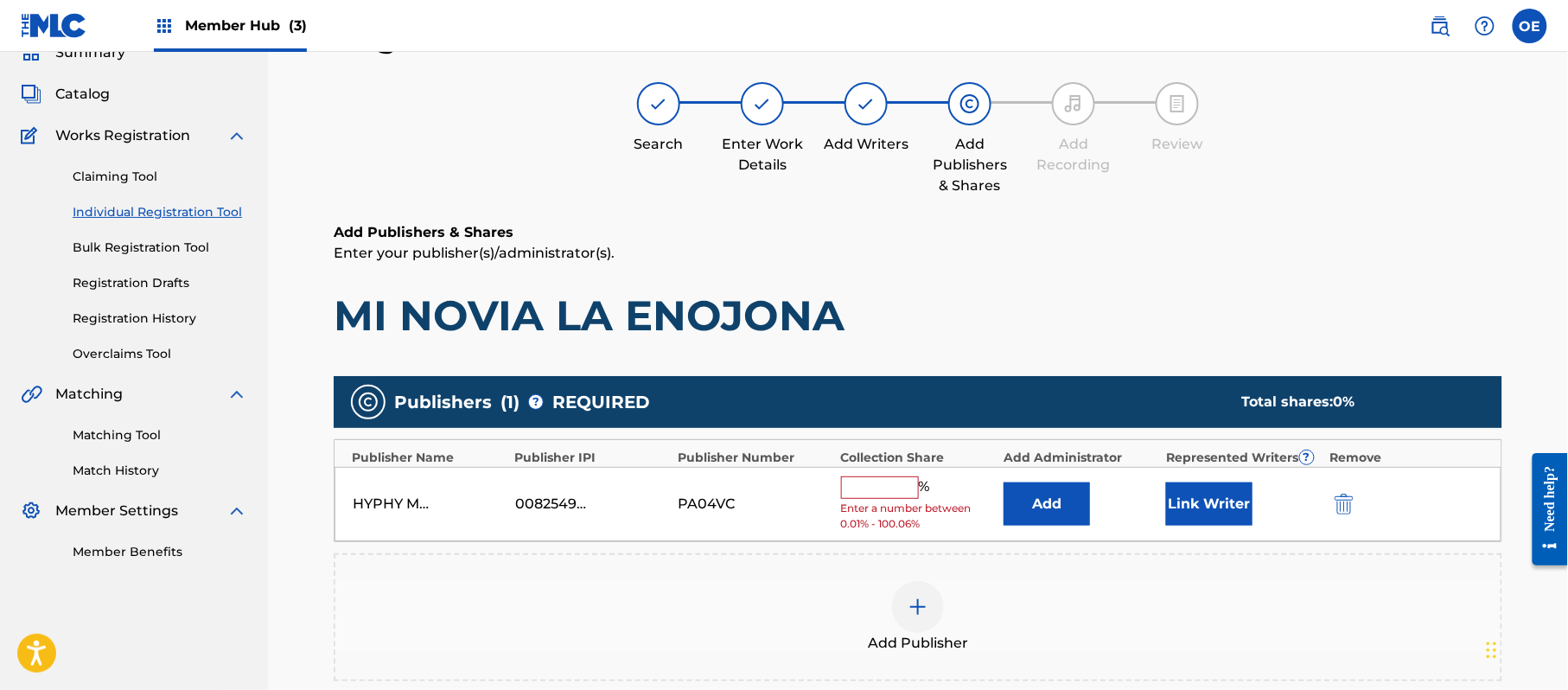
drag, startPoint x: 858, startPoint y: 482, endPoint x: 866, endPoint y: 496, distance: 16.1
click at [858, 482] on input "text" at bounding box center [880, 488] width 78 height 22
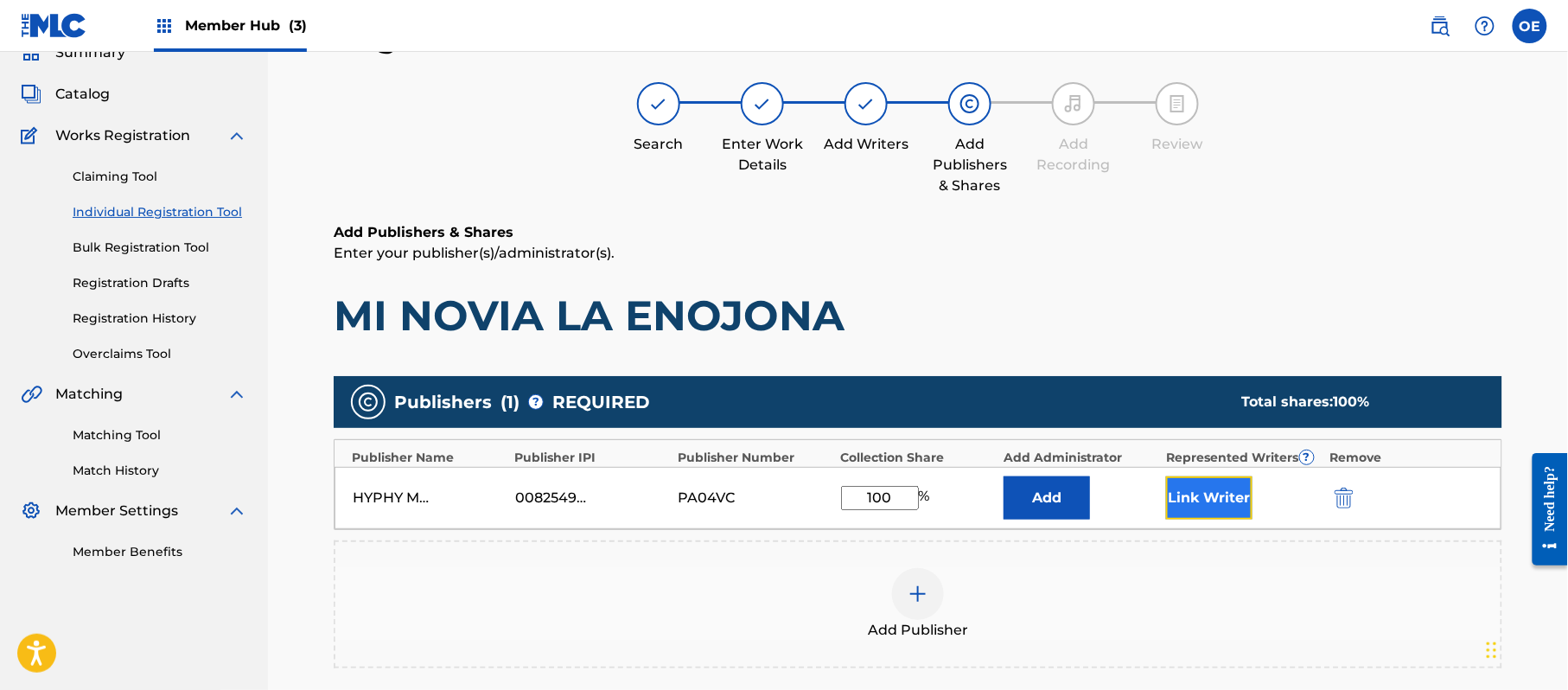
click at [1241, 510] on button "Link Writer" at bounding box center [1209, 498] width 86 height 44
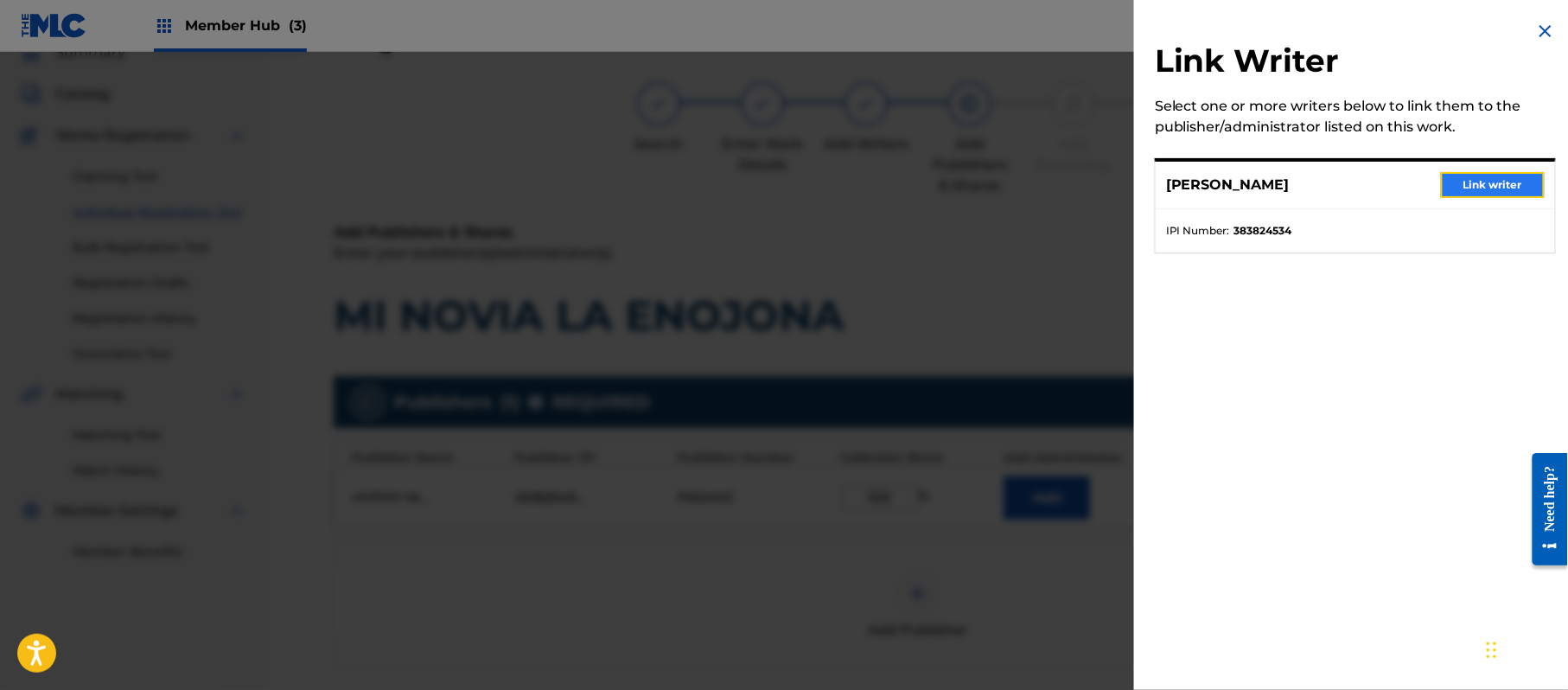
click at [1491, 178] on button "Link writer" at bounding box center [1493, 185] width 104 height 26
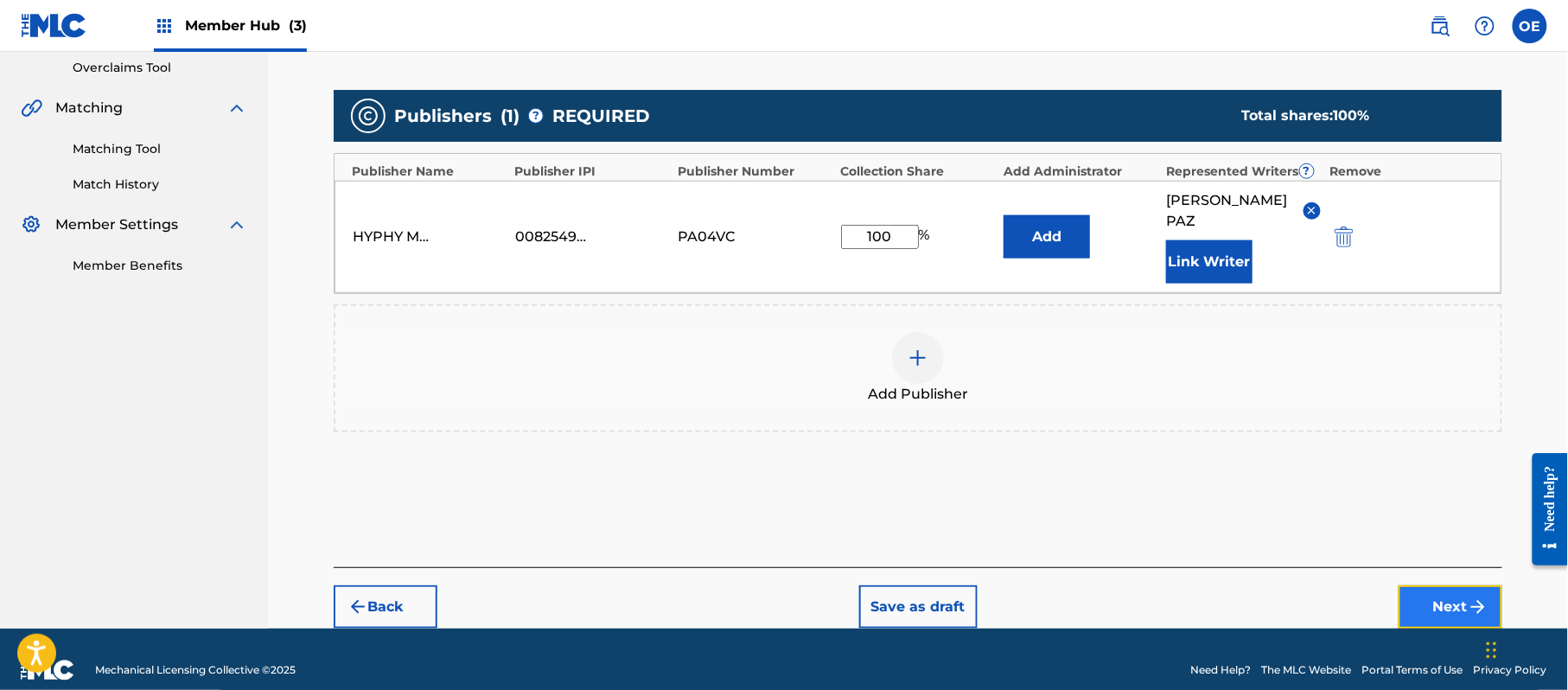
click at [1435, 585] on button "Next" at bounding box center [1450, 607] width 104 height 44
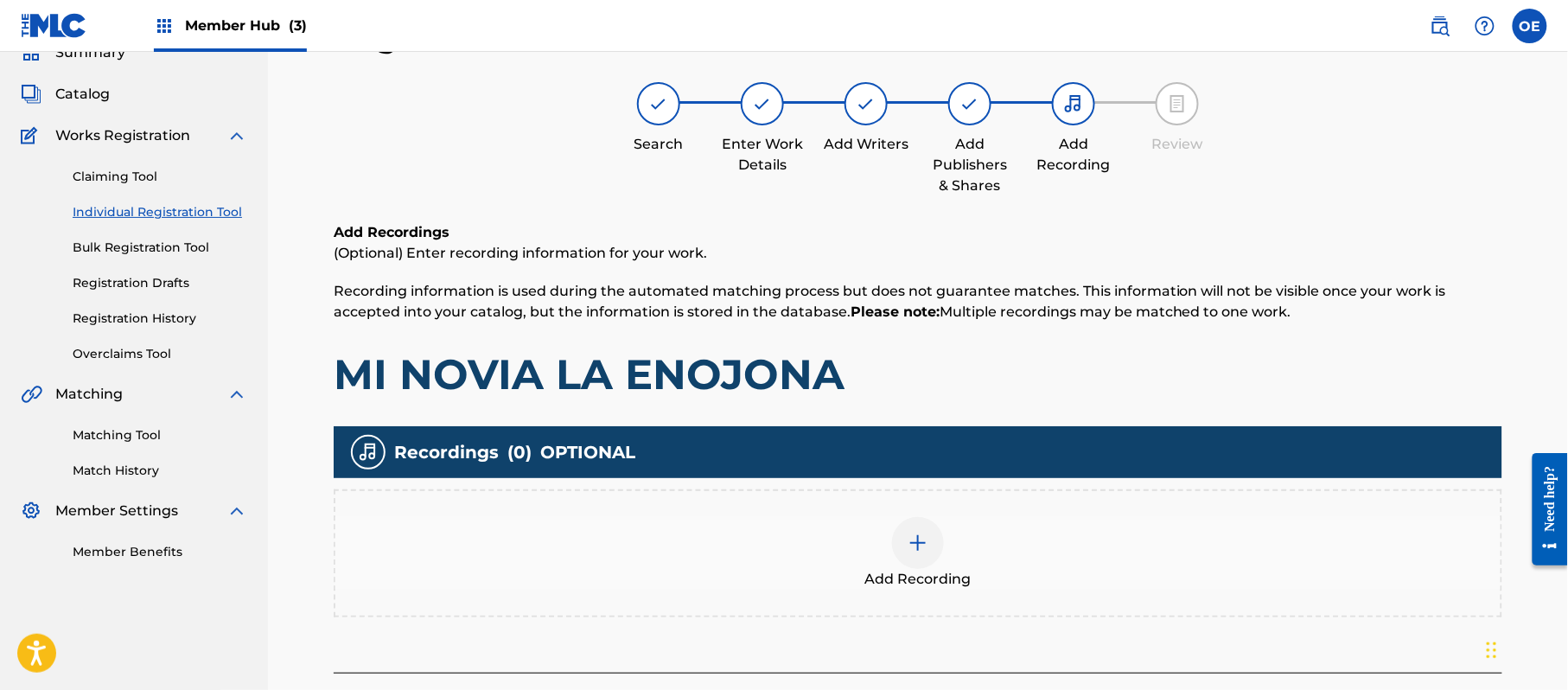
scroll to position [194, 0]
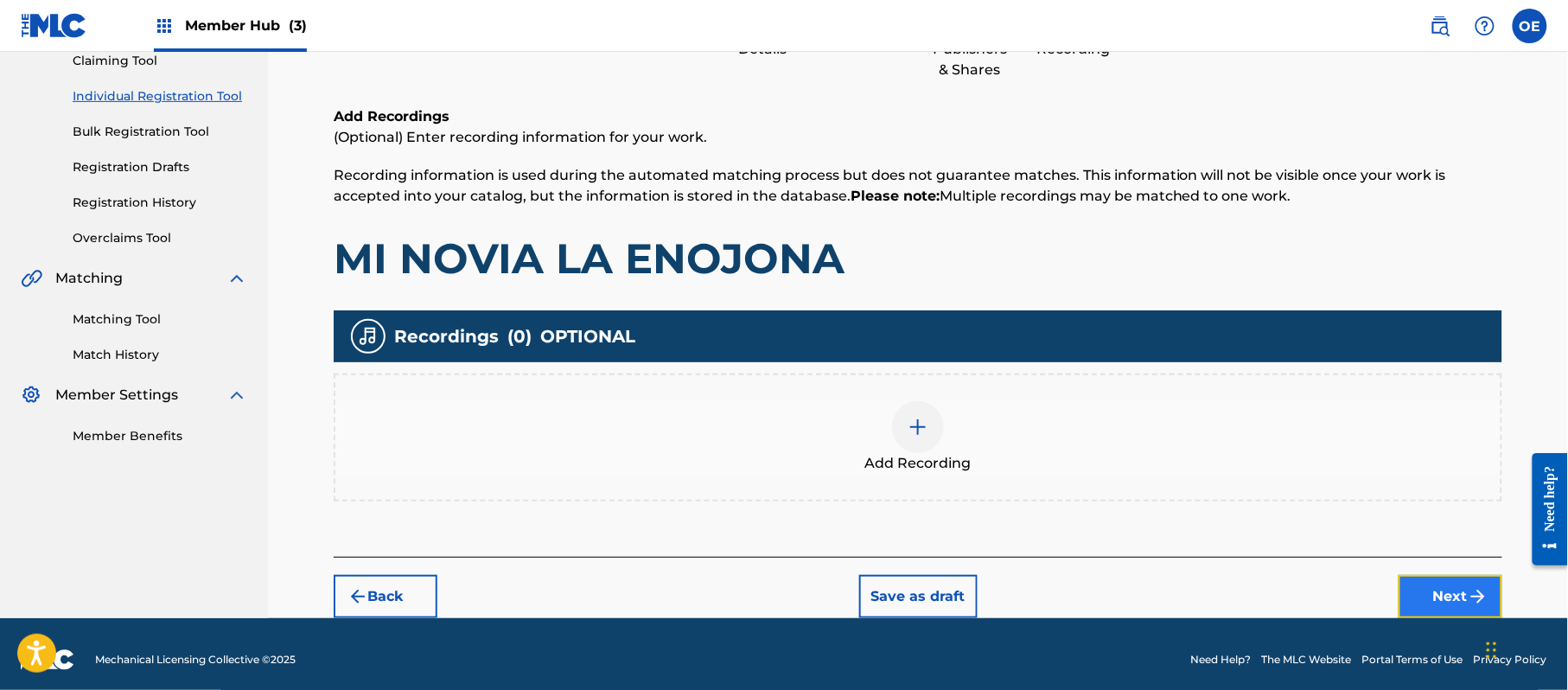
click at [1454, 588] on button "Next" at bounding box center [1450, 596] width 104 height 44
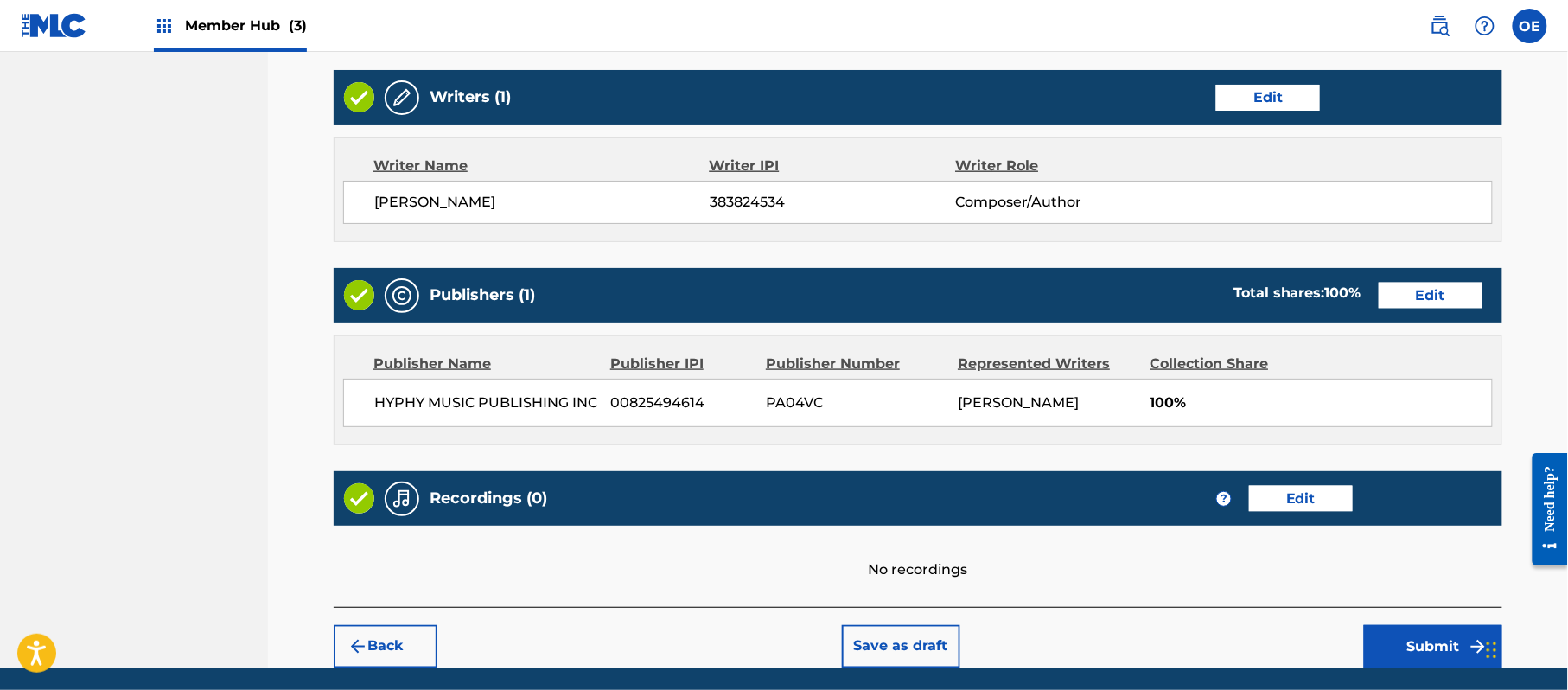
scroll to position [655, 0]
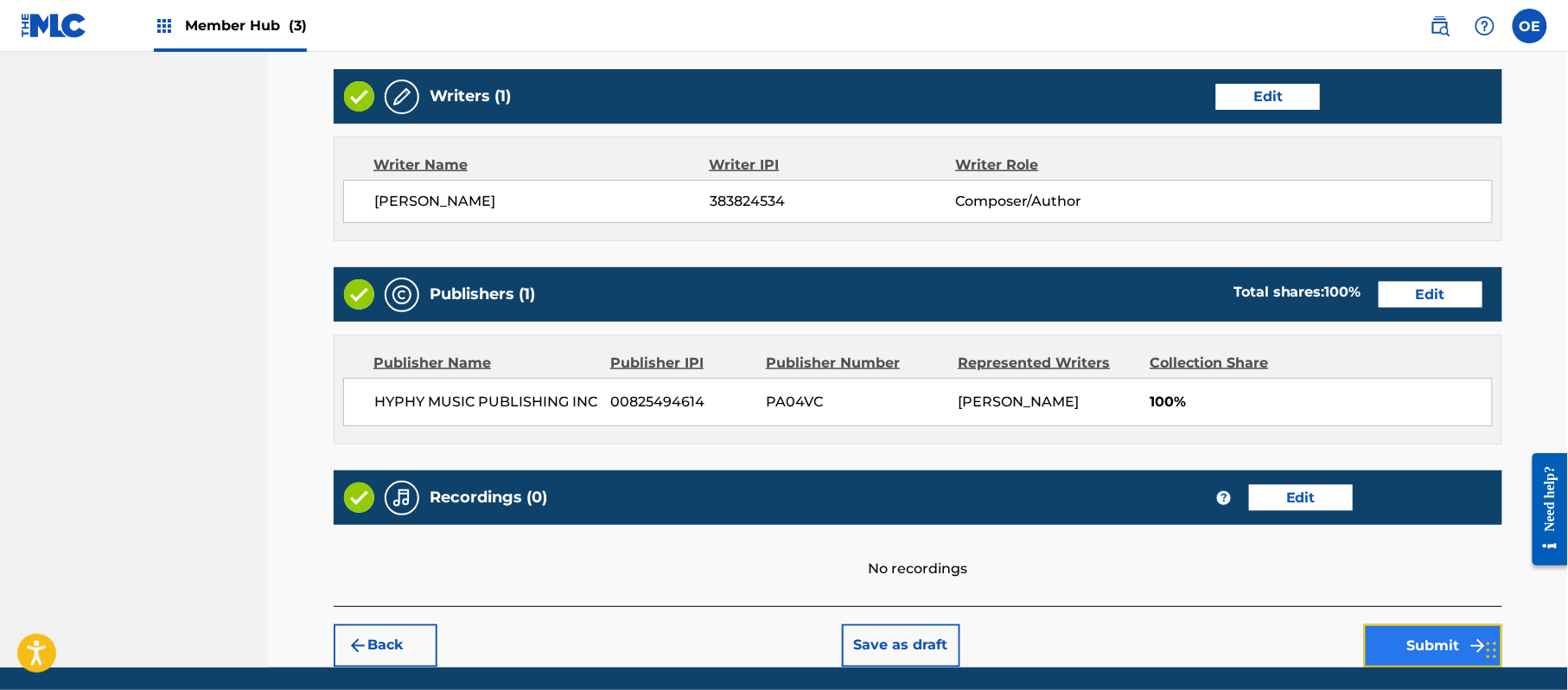
click at [1400, 634] on button "Submit" at bounding box center [1433, 646] width 138 height 44
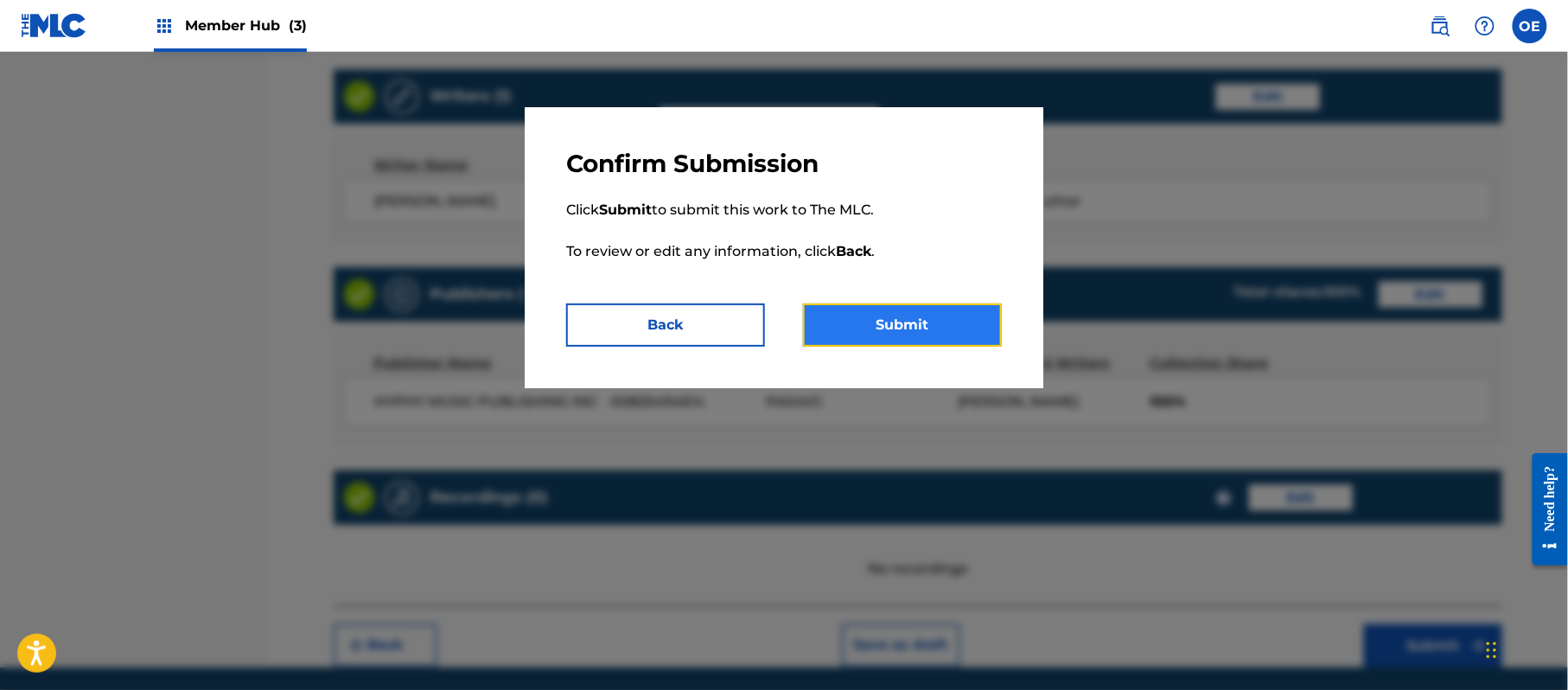
click at [862, 333] on button "Submit" at bounding box center [902, 325] width 199 height 44
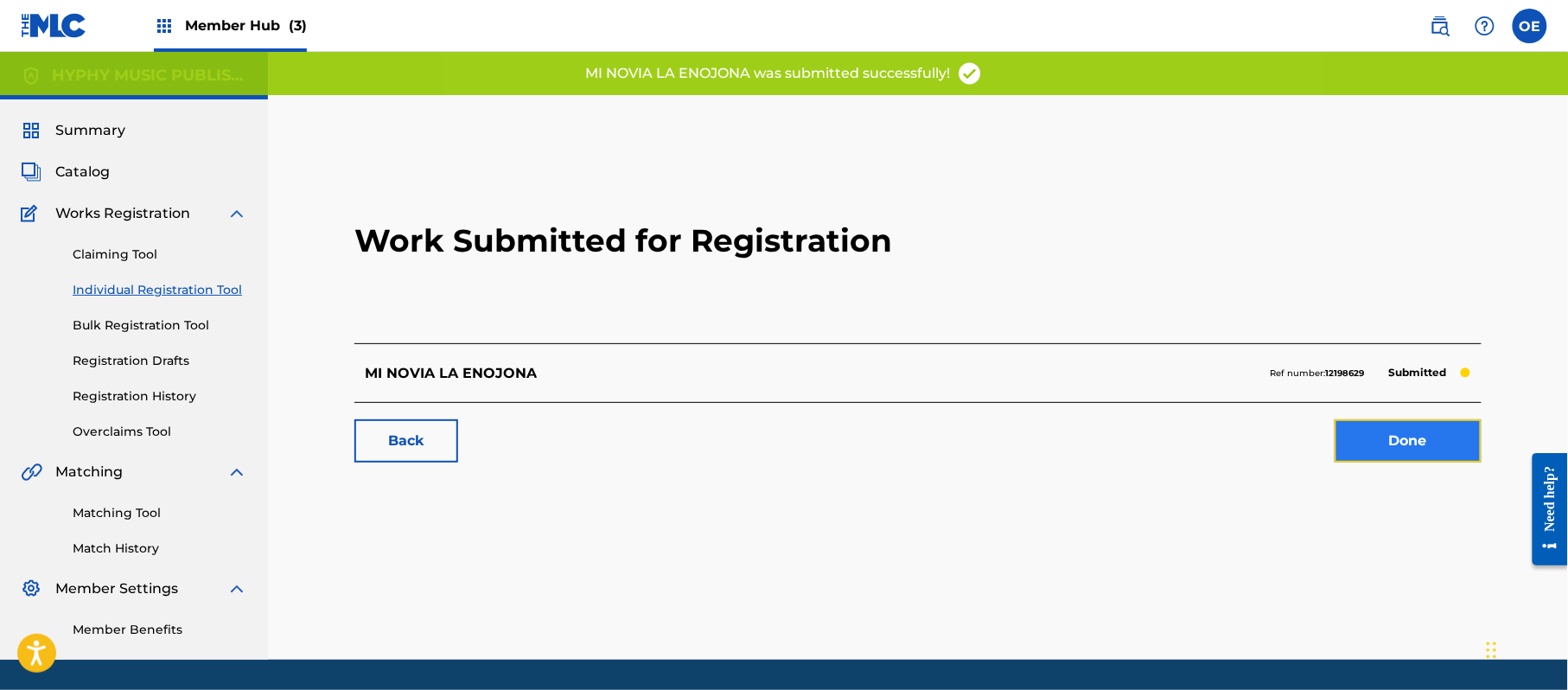
click at [1421, 447] on link "Done" at bounding box center [1408, 441] width 147 height 44
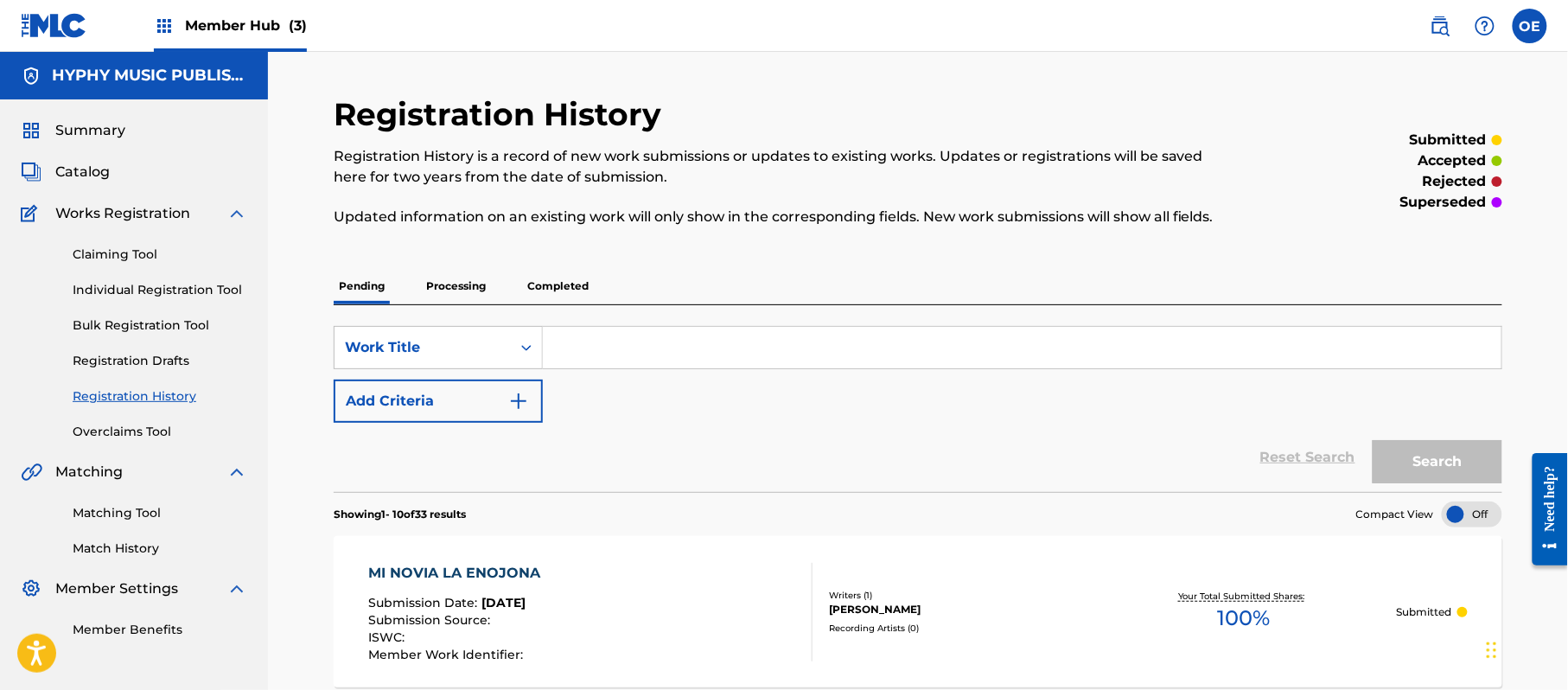
click at [171, 289] on link "Individual Registration Tool" at bounding box center [159, 291] width 175 height 19
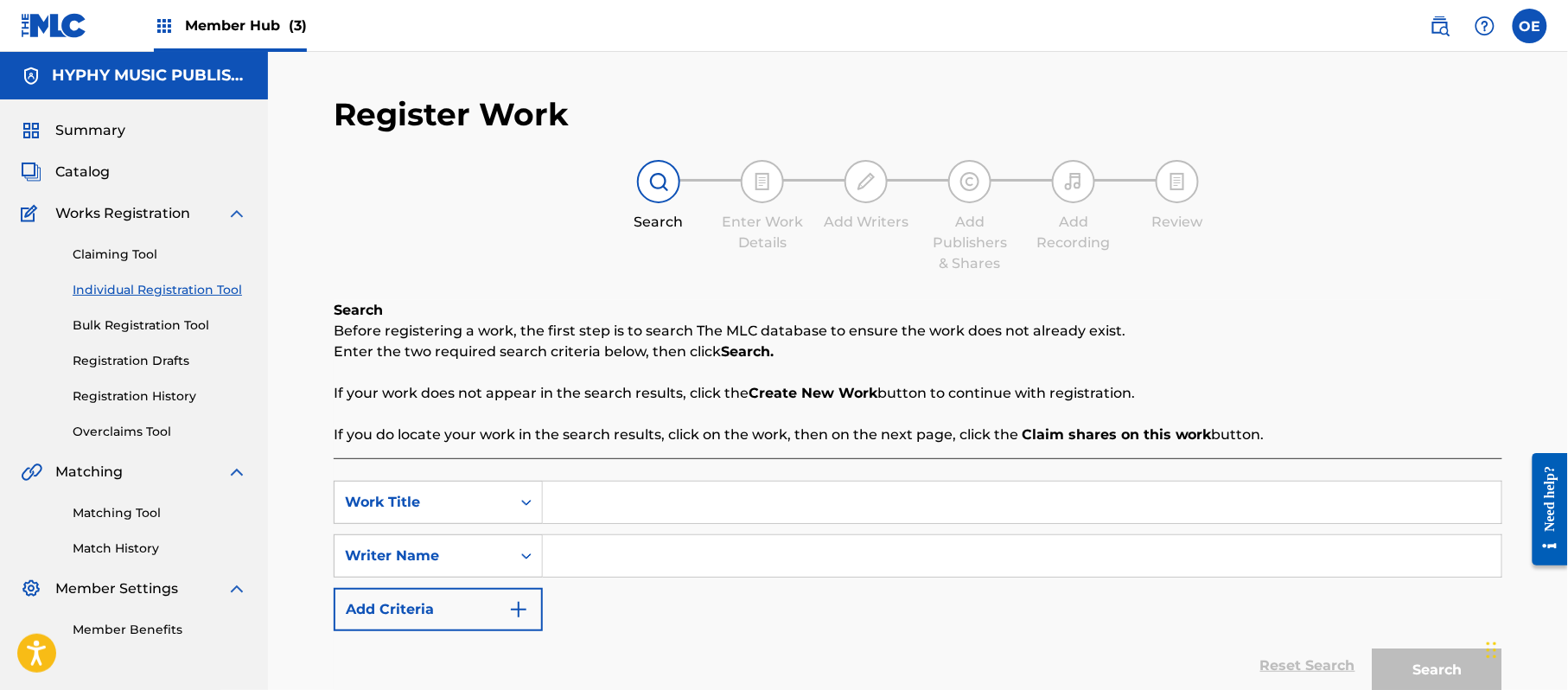
paste
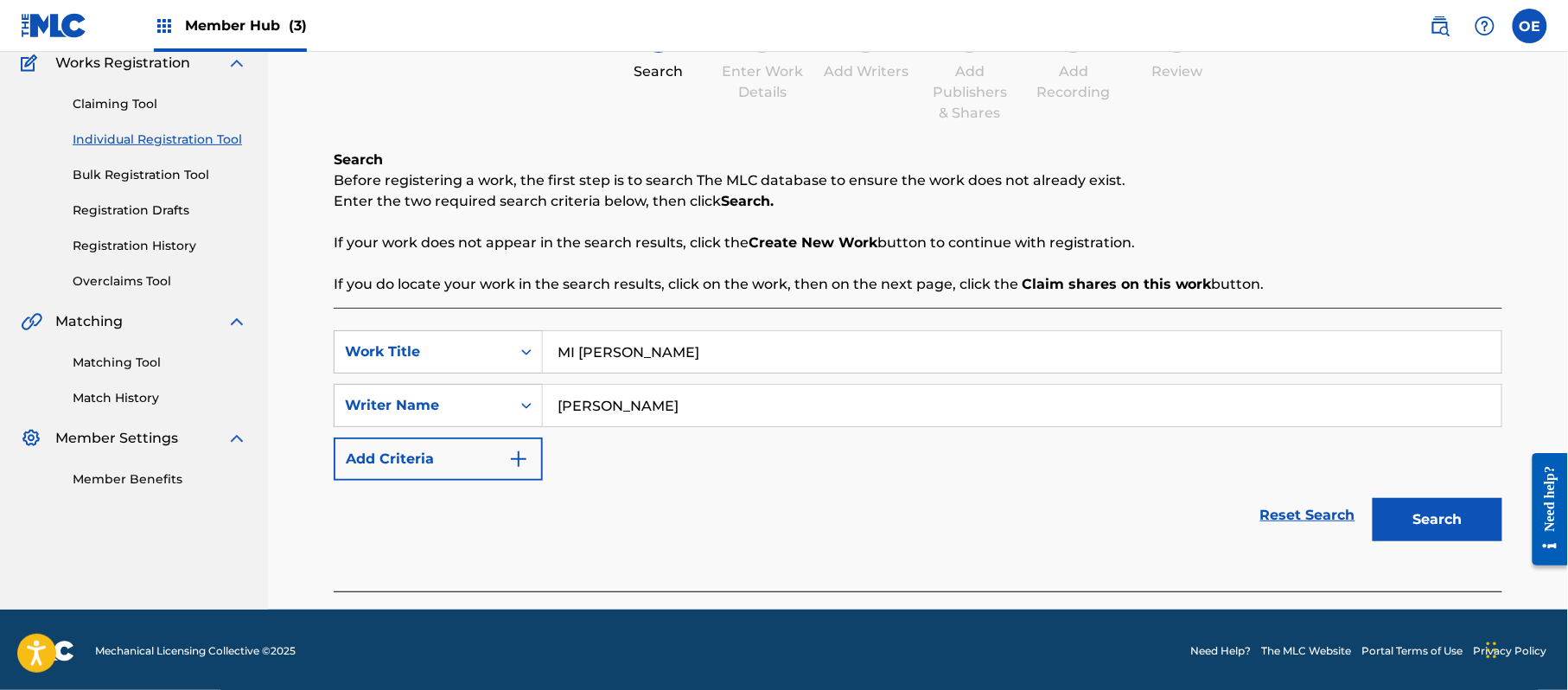
scroll to position [153, 0]
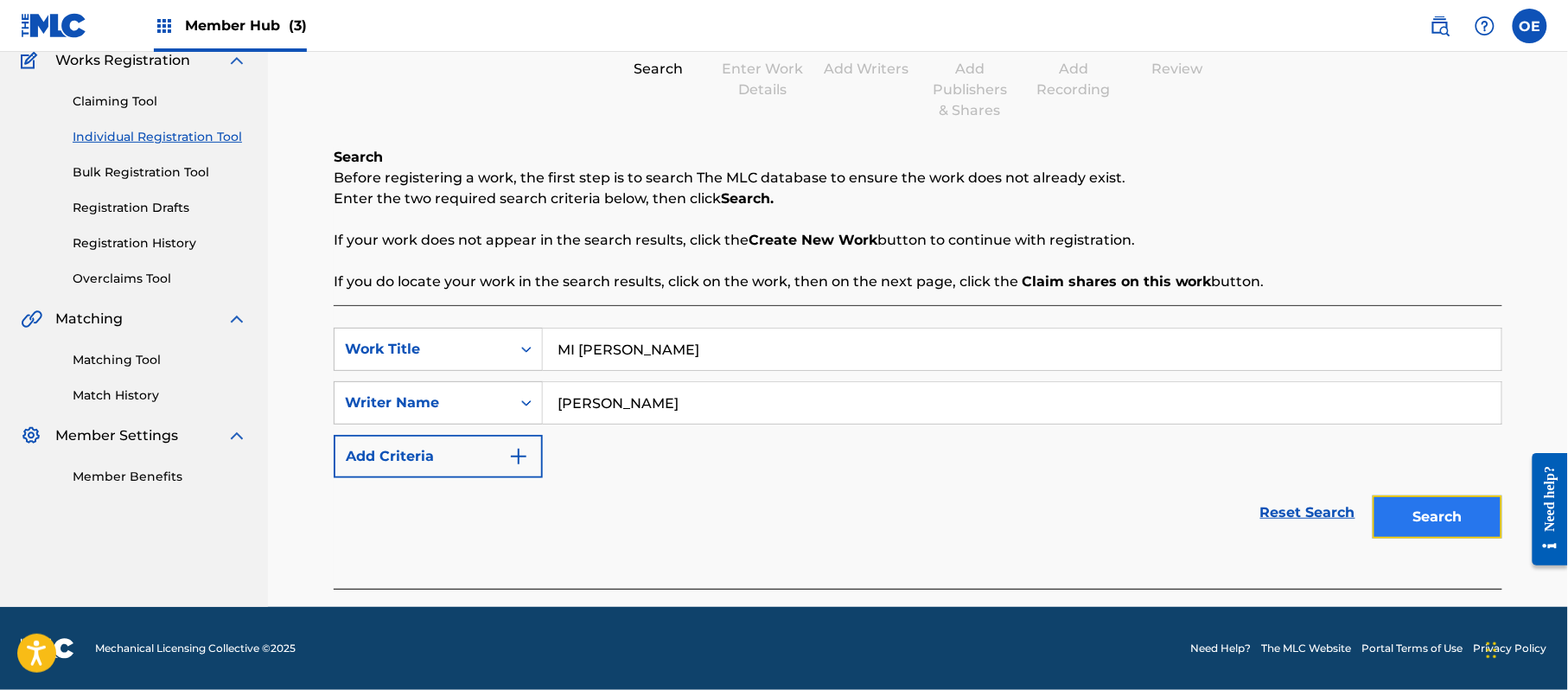
click at [1422, 523] on button "Search" at bounding box center [1437, 517] width 130 height 44
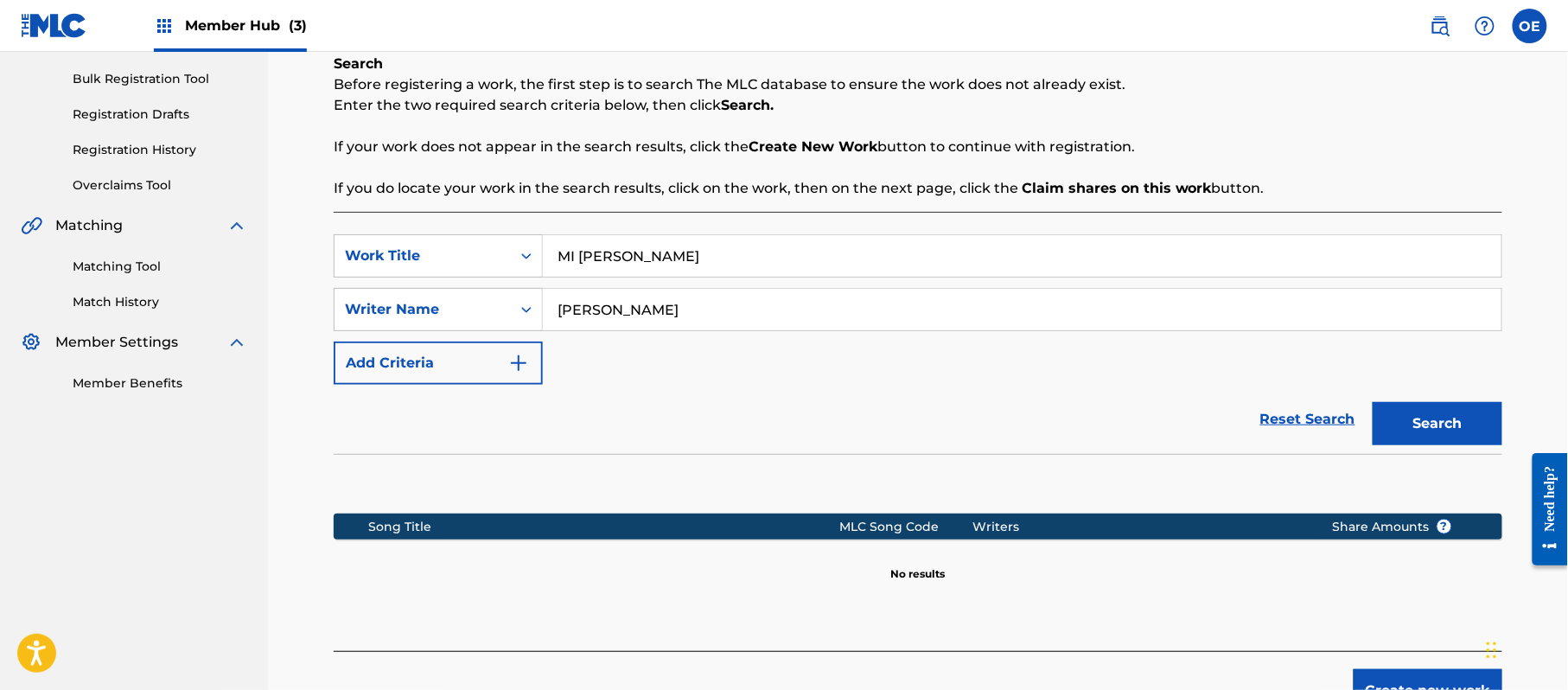
scroll to position [353, 0]
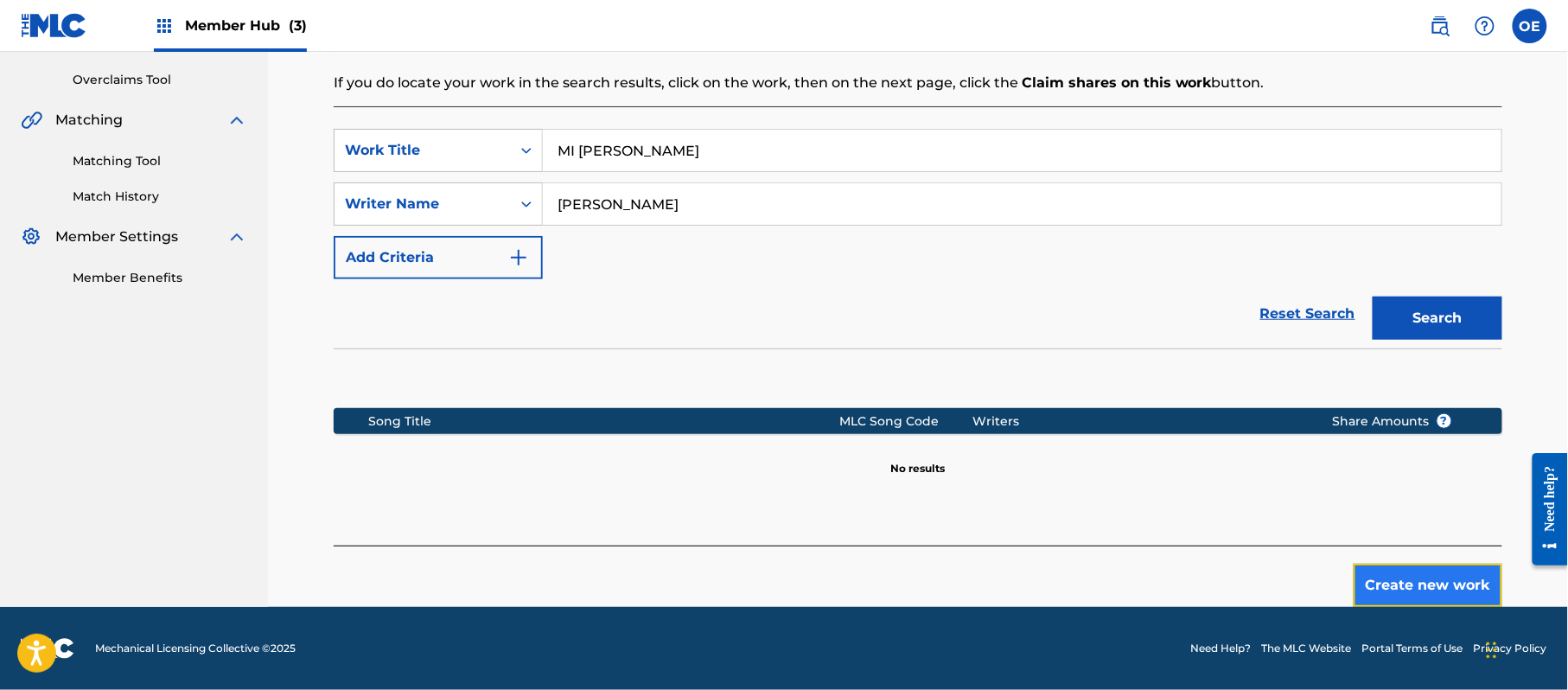
click at [1407, 569] on button "Create new work" at bounding box center [1427, 585] width 149 height 44
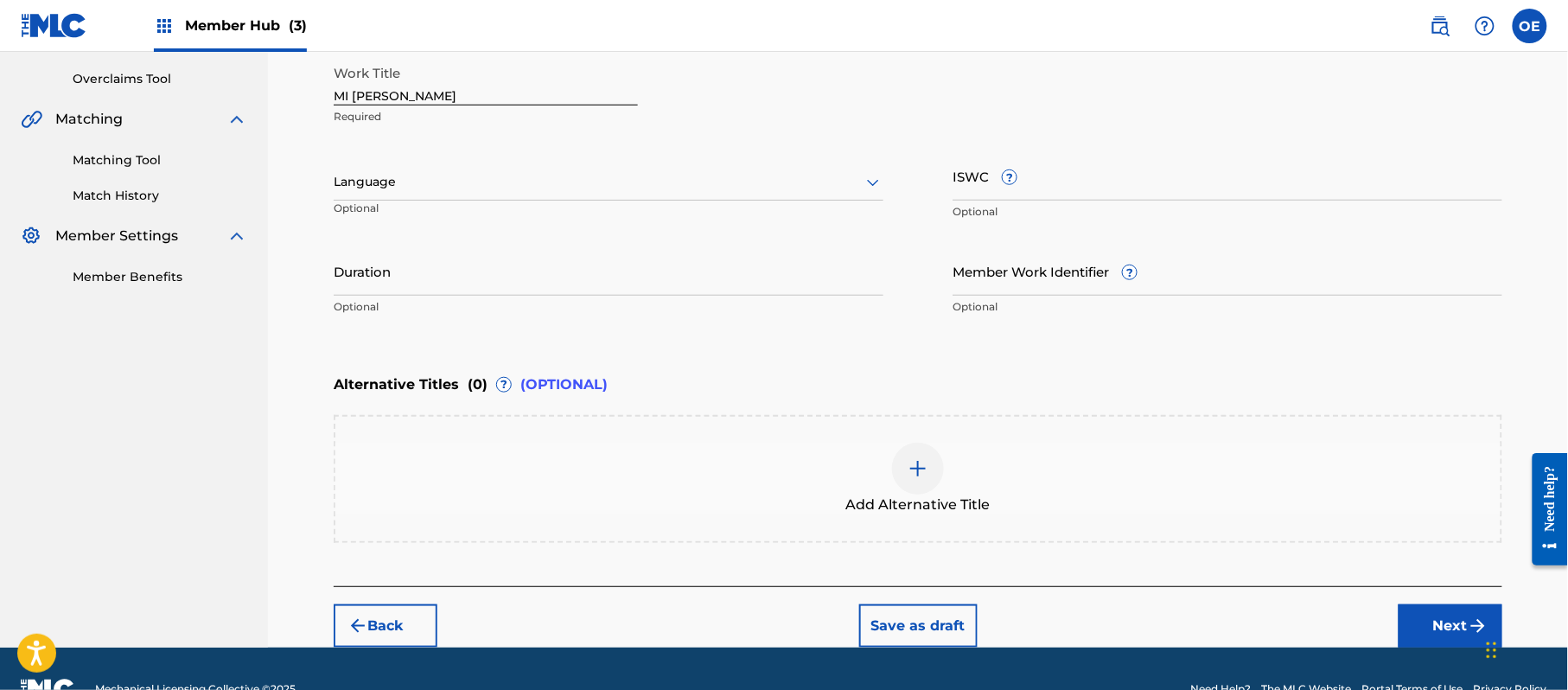
click at [456, 181] on div at bounding box center [608, 182] width 550 height 21
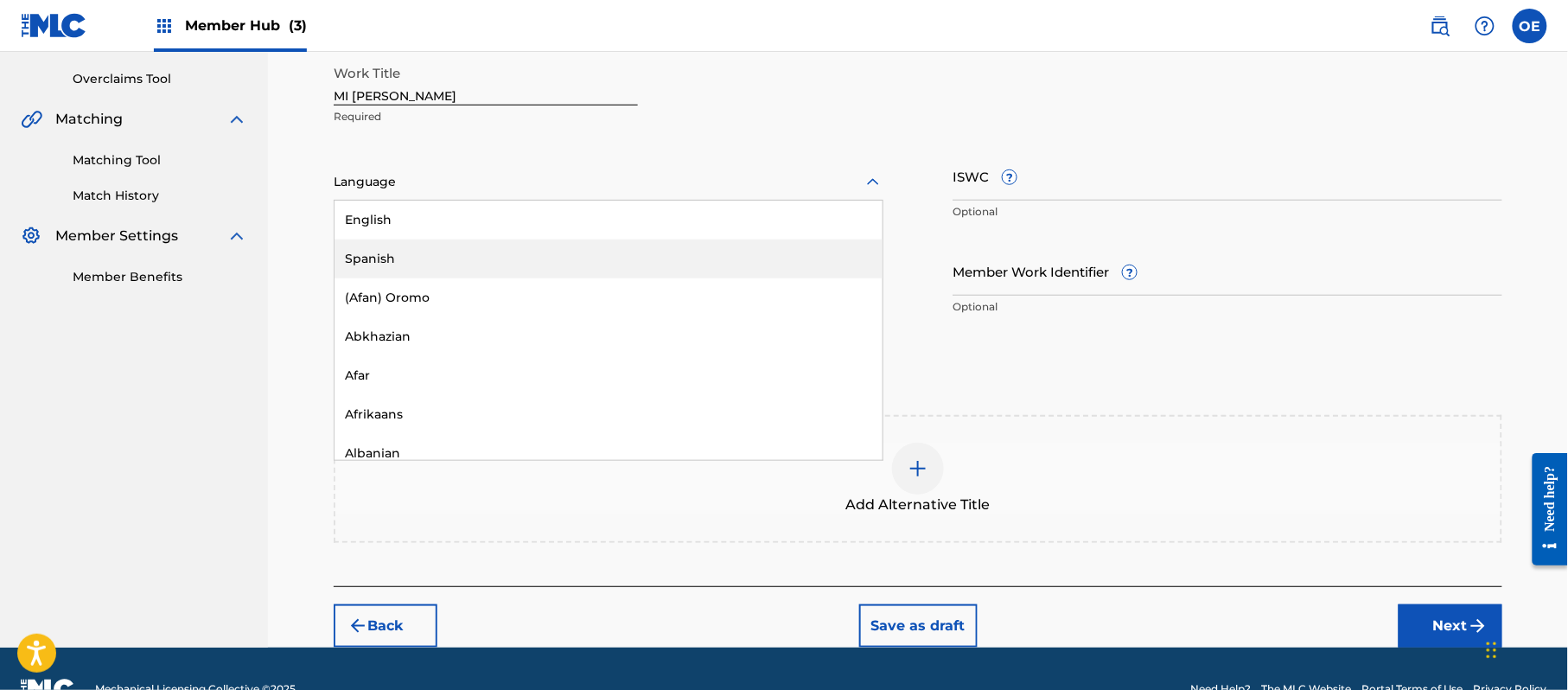
click at [461, 243] on div "Spanish" at bounding box center [608, 259] width 548 height 39
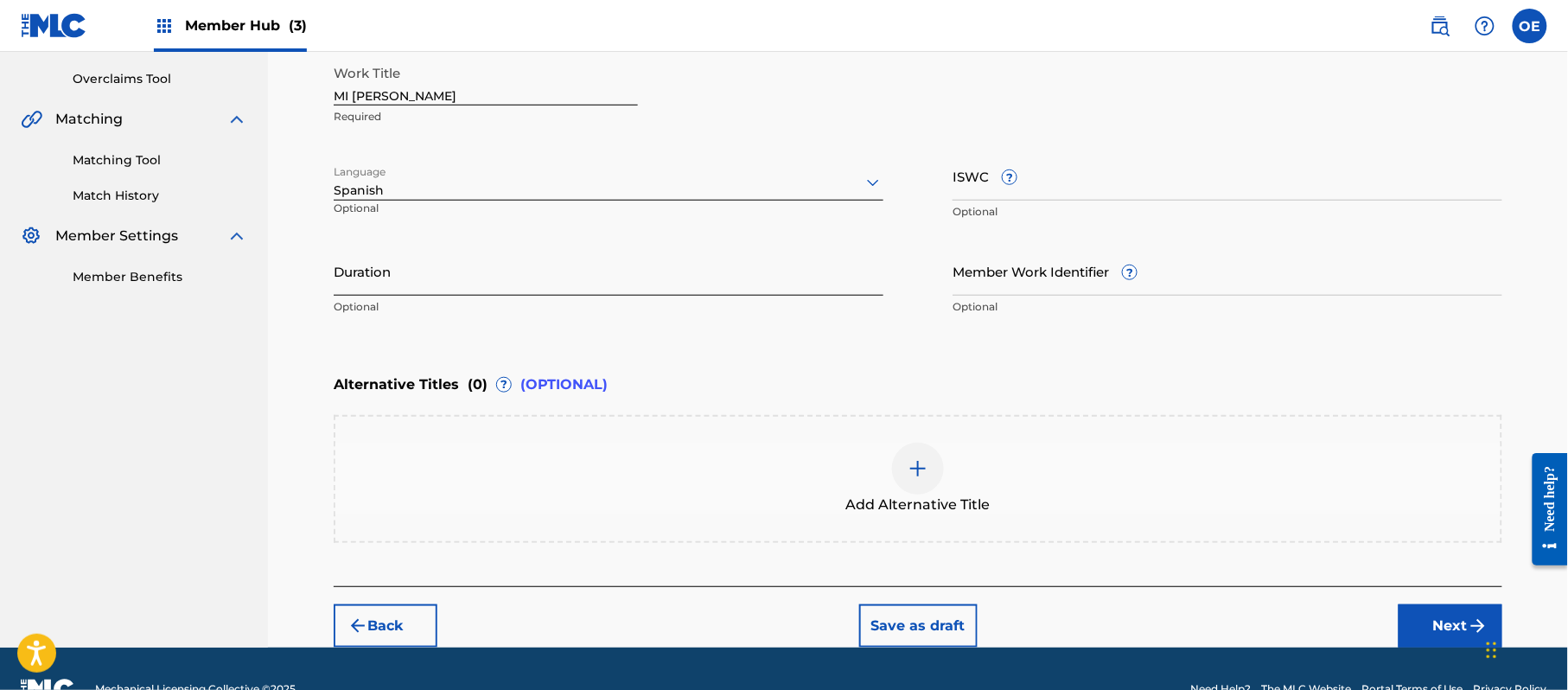
click at [637, 278] on input "Duration" at bounding box center [608, 270] width 550 height 49
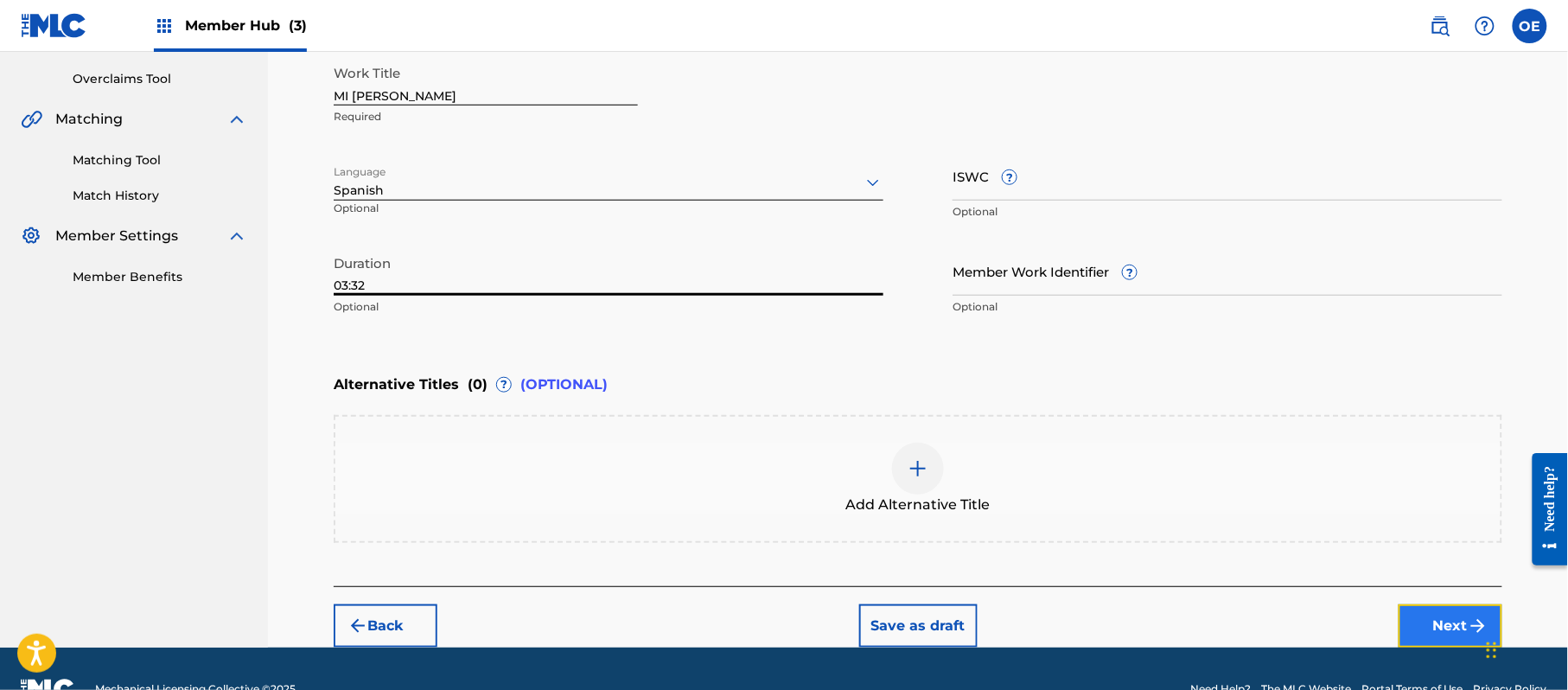
click at [1462, 608] on button "Next" at bounding box center [1450, 626] width 104 height 44
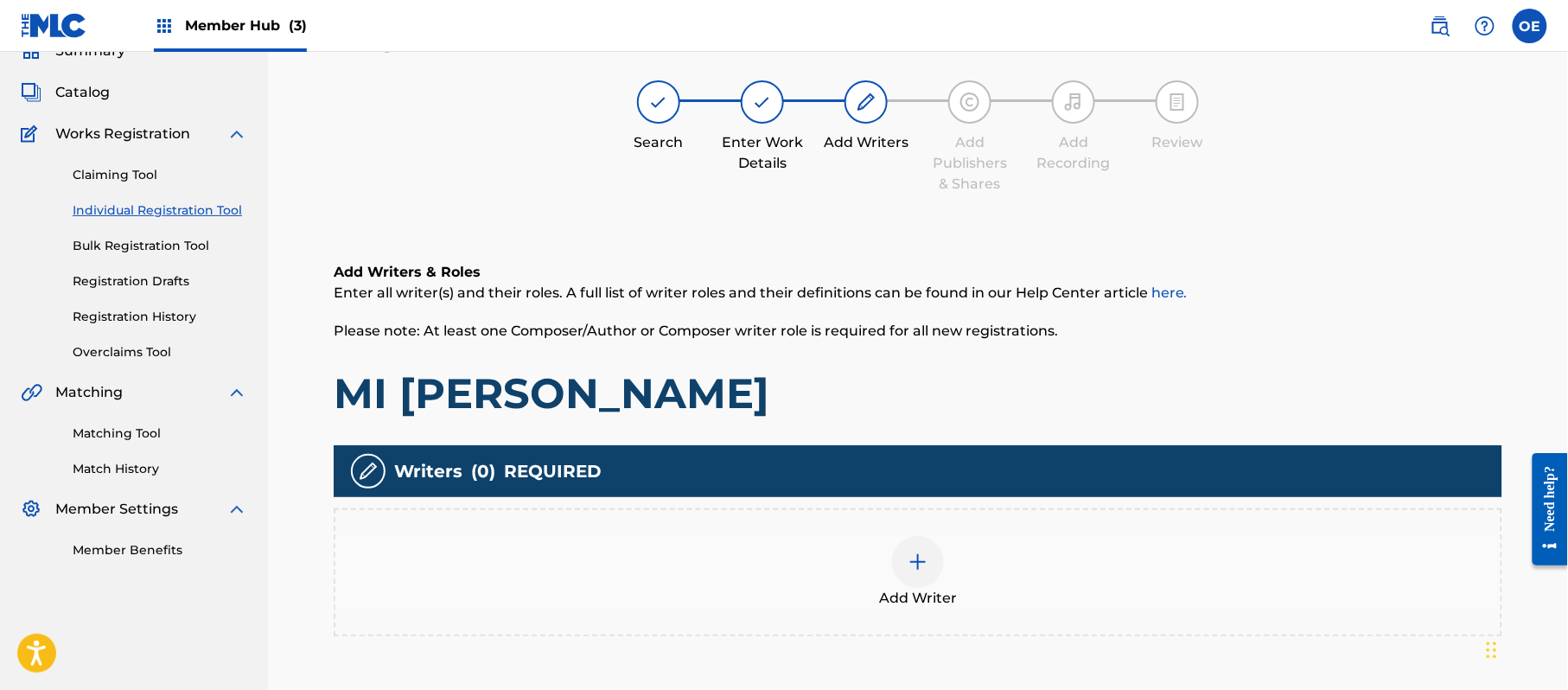
scroll to position [78, 0]
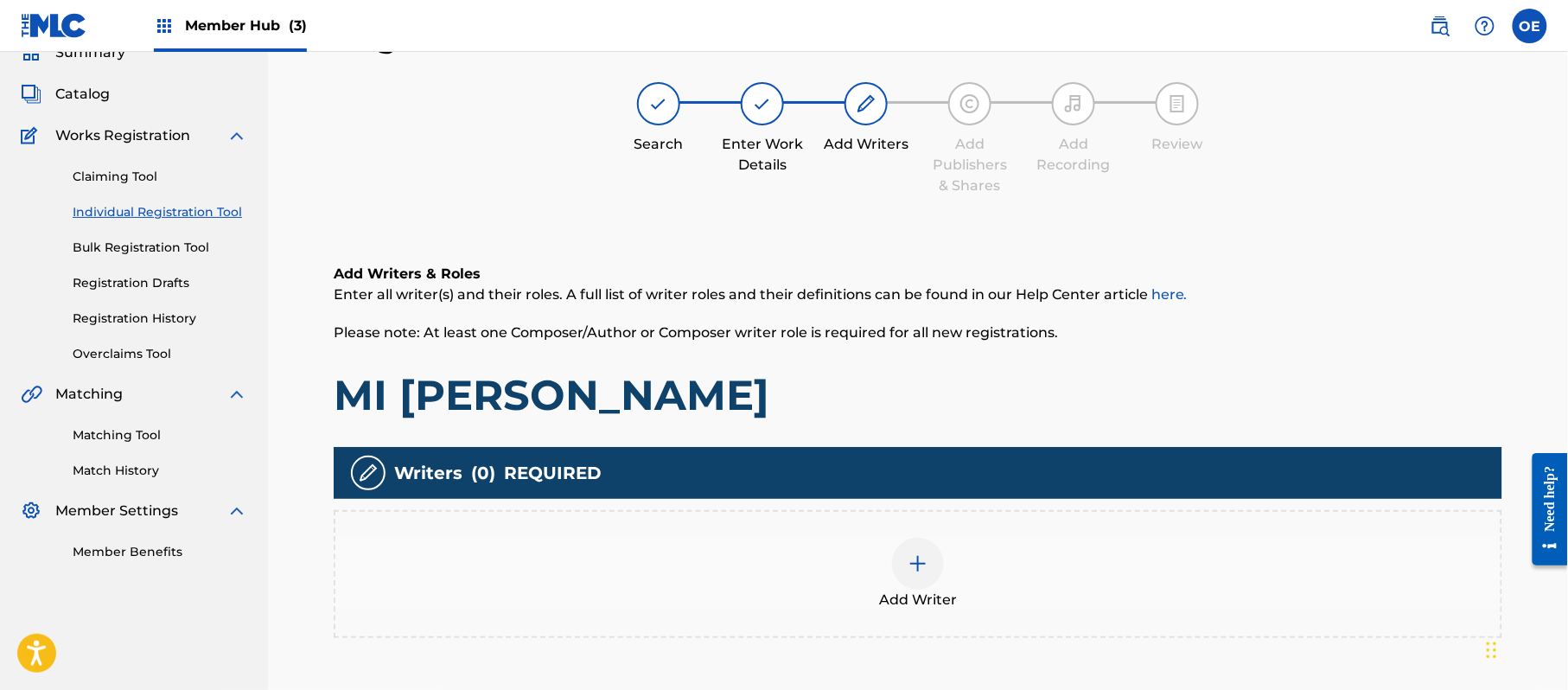
click at [886, 585] on div "Add Writer" at bounding box center [917, 574] width 1165 height 72
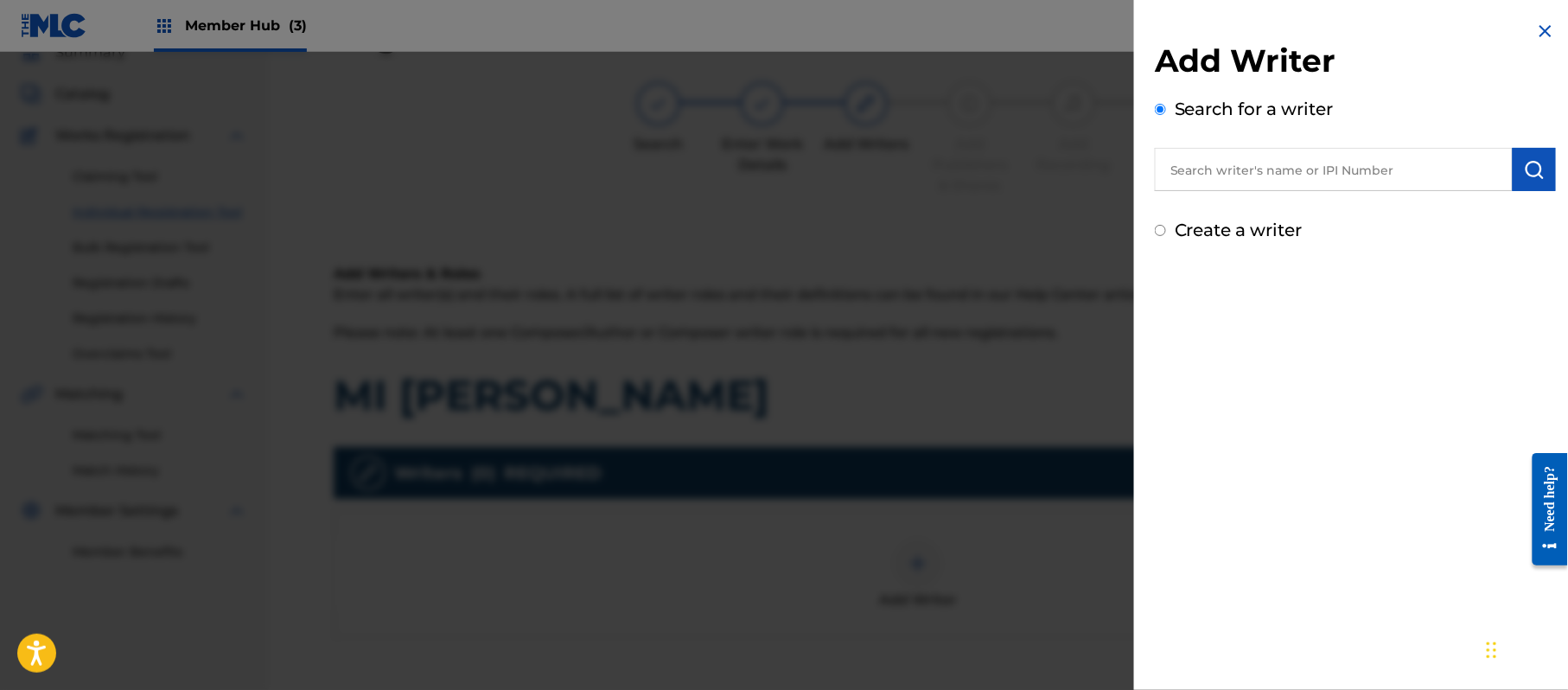
click at [1252, 229] on label "Create a writer" at bounding box center [1238, 230] width 128 height 20
click at [1166, 229] on input "Create a writer" at bounding box center [1161, 231] width 11 height 11
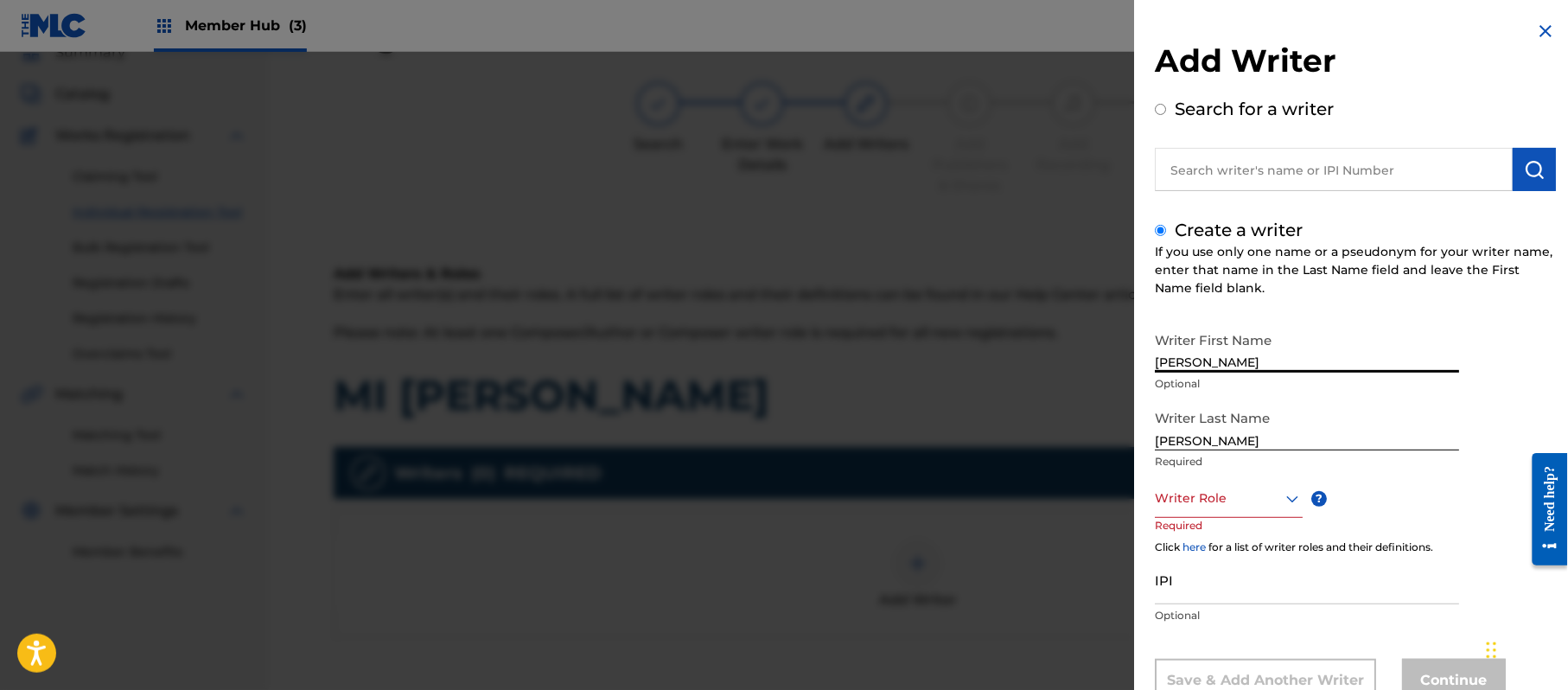
drag, startPoint x: 1249, startPoint y: 359, endPoint x: 1196, endPoint y: 391, distance: 61.9
click at [1196, 391] on div "Writer First Name [PERSON_NAME] Optional" at bounding box center [1307, 362] width 305 height 78
drag, startPoint x: 1201, startPoint y: 436, endPoint x: 1064, endPoint y: 446, distance: 137.4
click at [1070, 448] on div "Add Writer Search for a writer Create a writer If you use only one name or a ps…" at bounding box center [784, 370] width 1568 height 638
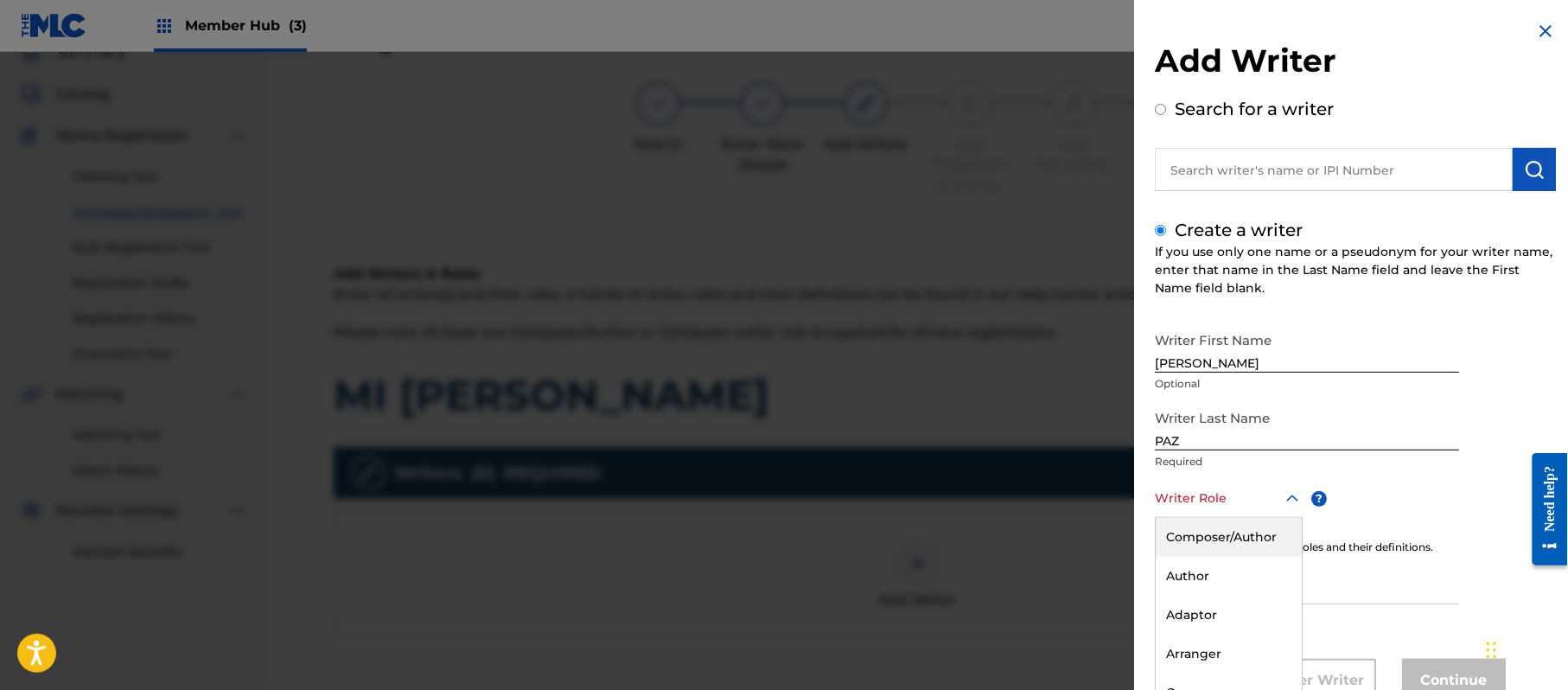
click at [1191, 482] on div "8 results available. Use Up and Down to choose options, press Enter to select t…" at bounding box center [1229, 498] width 148 height 39
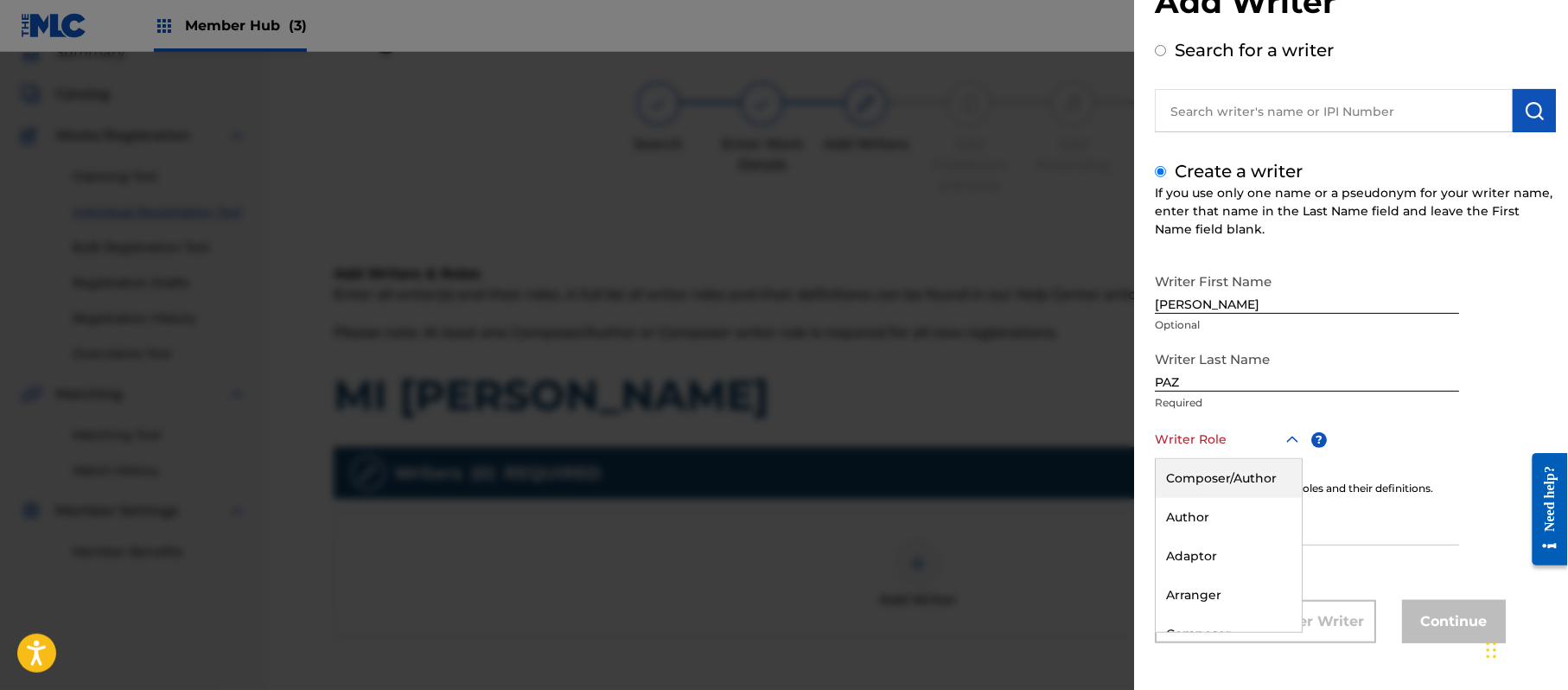
click at [1200, 478] on div "Composer/Author" at bounding box center [1229, 479] width 146 height 39
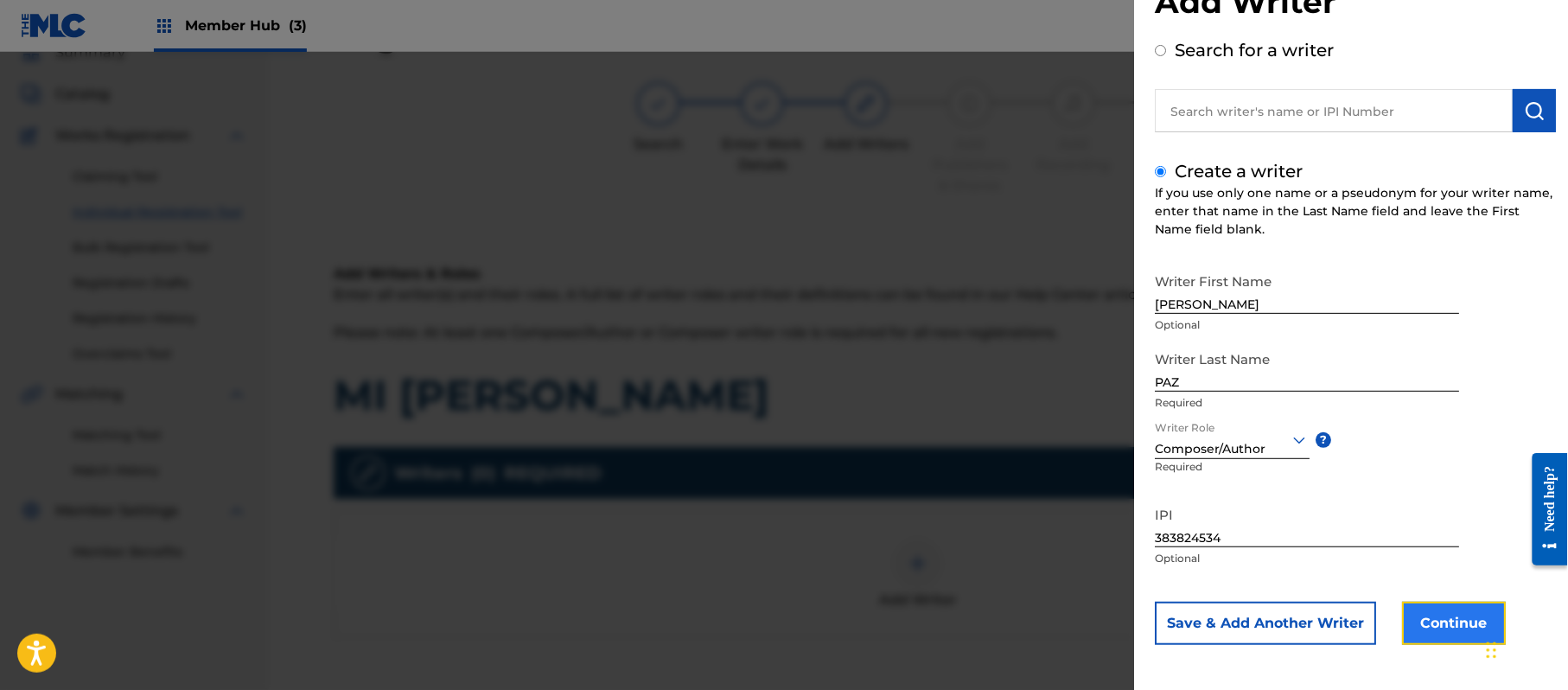
click at [1452, 621] on button "Continue" at bounding box center [1454, 623] width 104 height 44
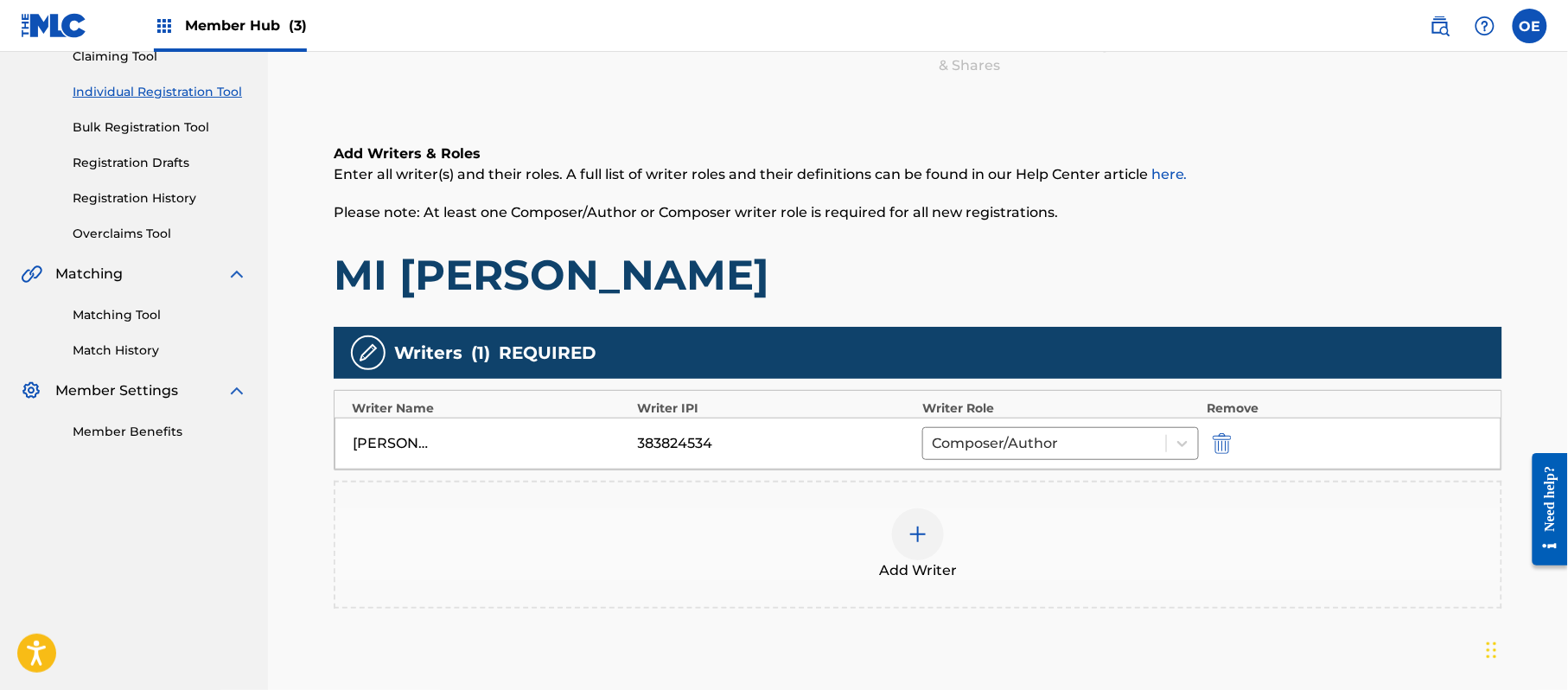
scroll to position [345, 0]
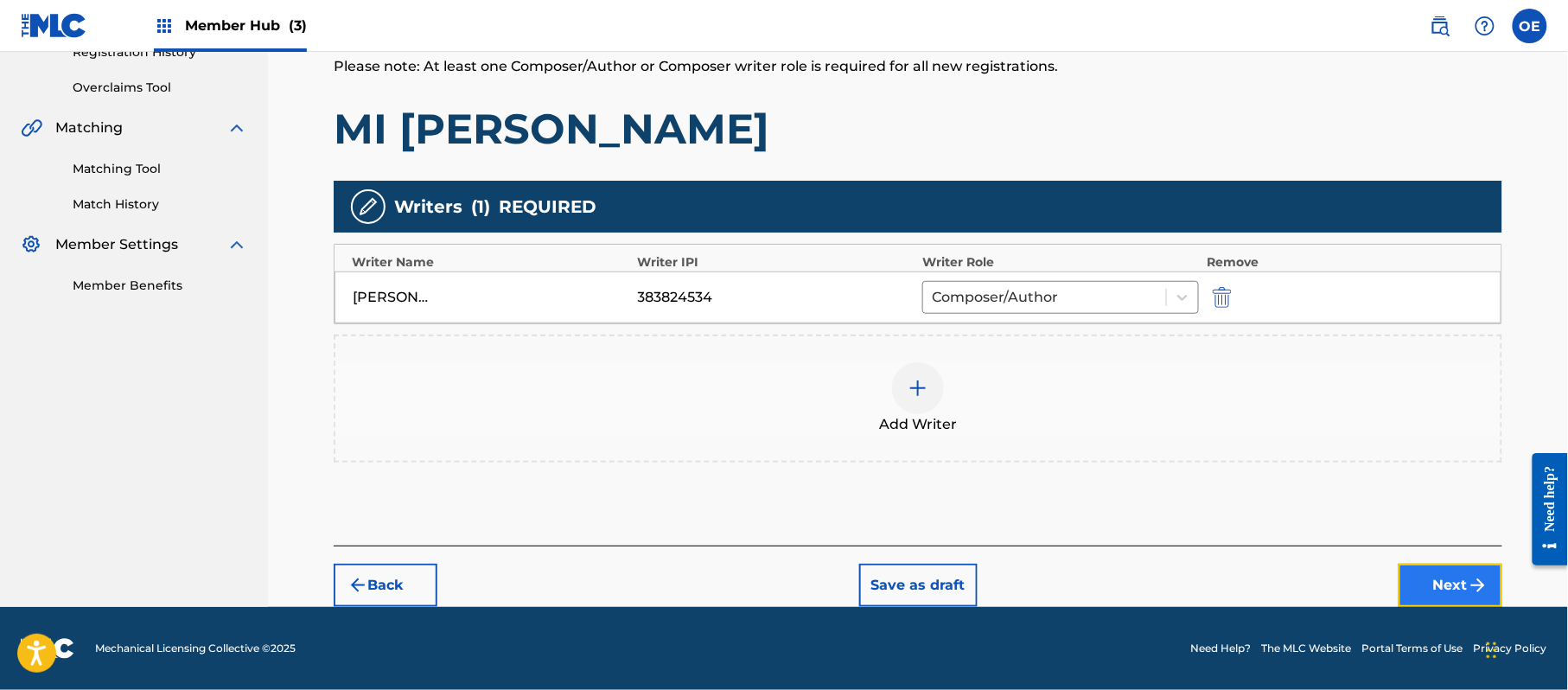
click at [1471, 589] on img "submit" at bounding box center [1478, 585] width 20 height 20
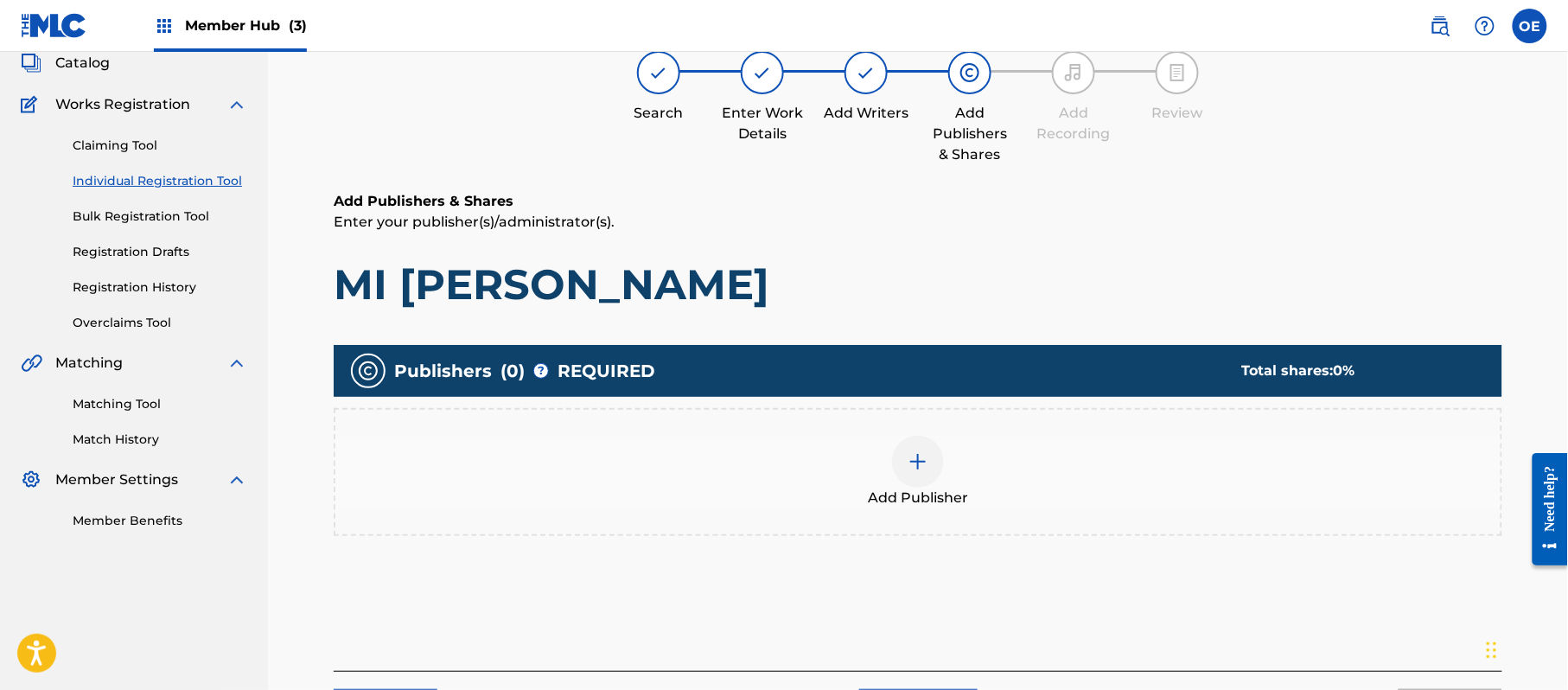
scroll to position [78, 0]
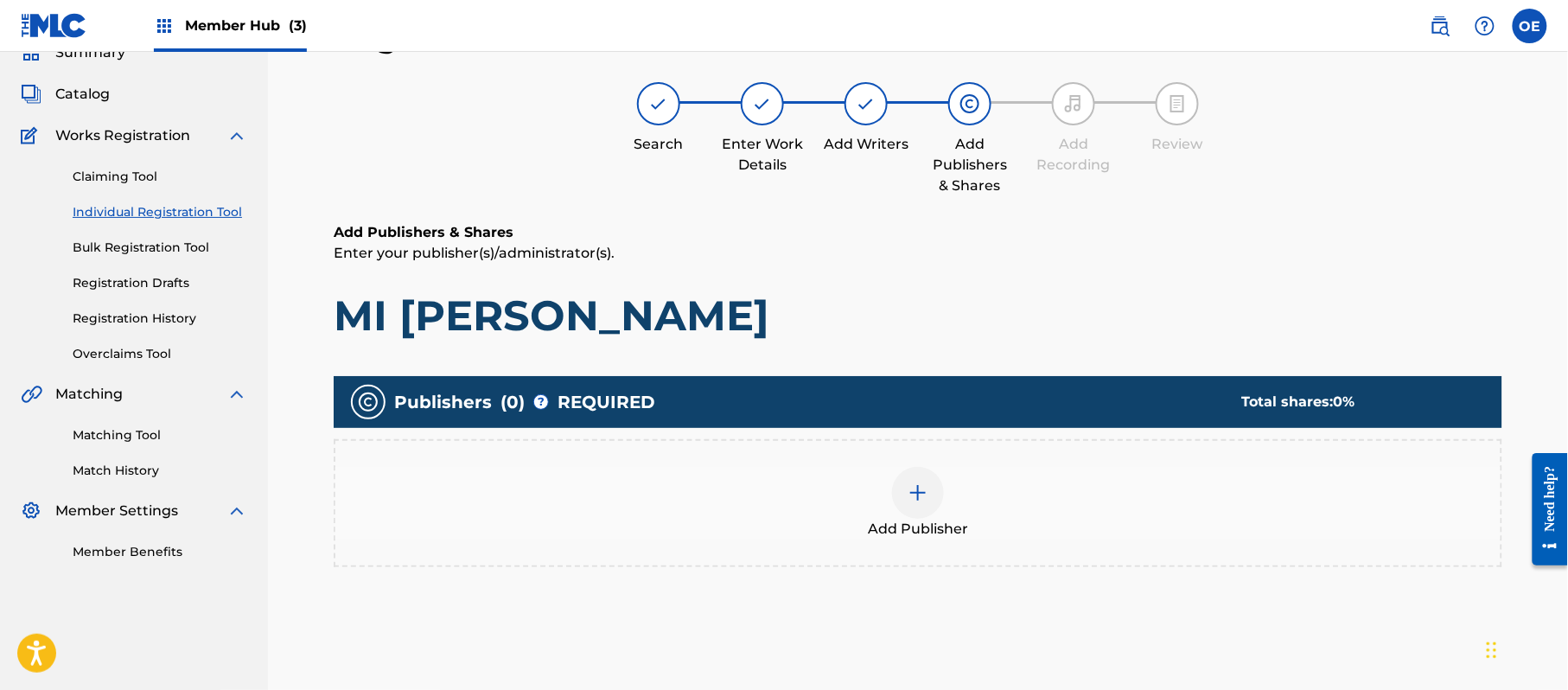
click at [990, 503] on div "Add Publisher" at bounding box center [917, 503] width 1165 height 72
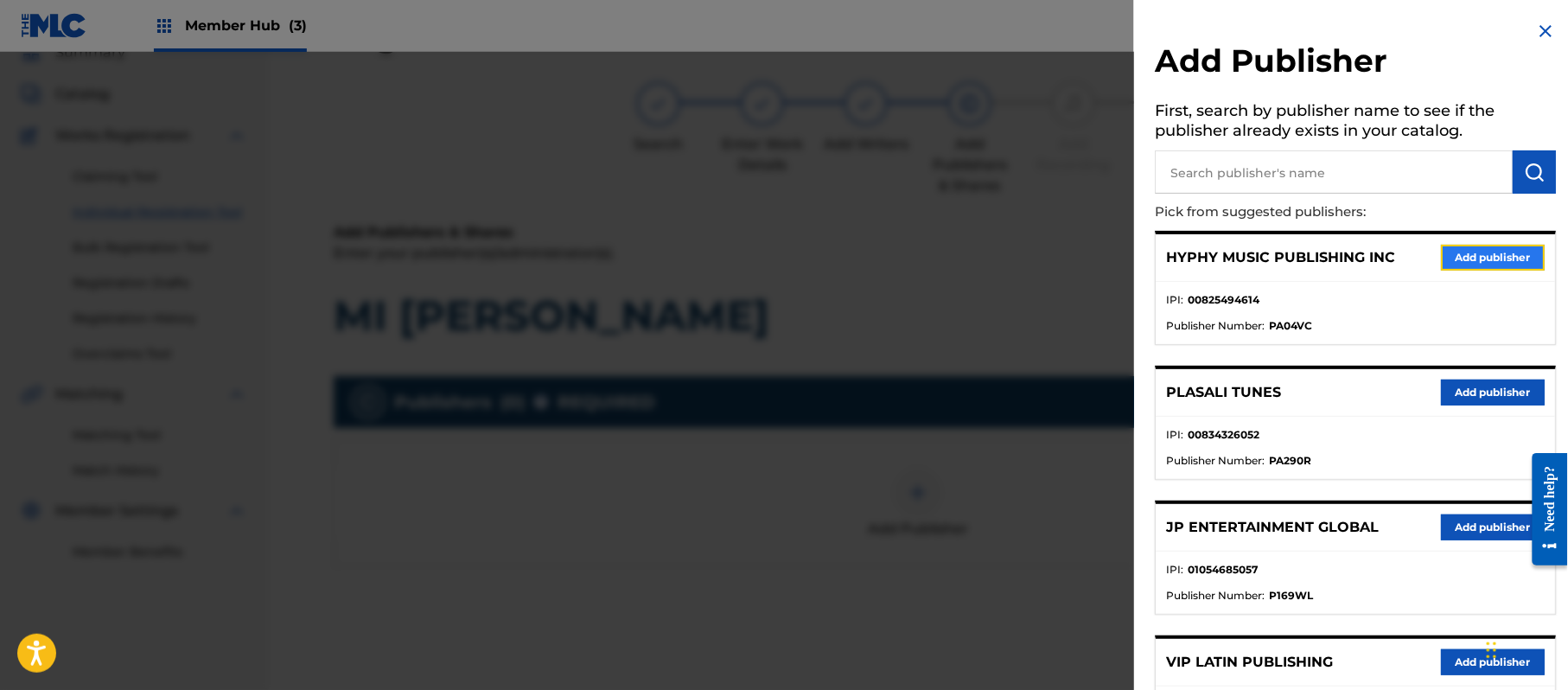
click at [1471, 259] on button "Add publisher" at bounding box center [1493, 257] width 104 height 26
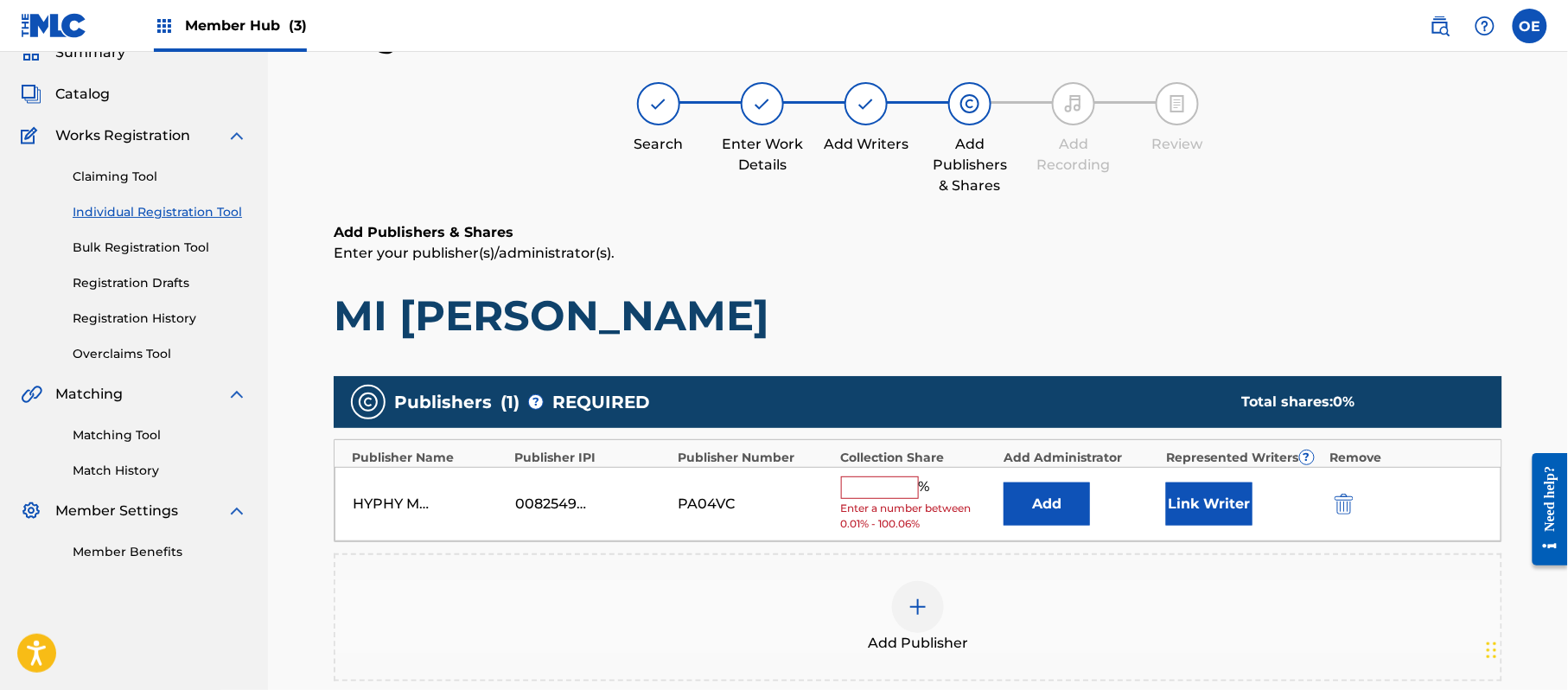
drag, startPoint x: 901, startPoint y: 482, endPoint x: 900, endPoint y: 495, distance: 13.0
click at [901, 481] on input "text" at bounding box center [880, 488] width 78 height 22
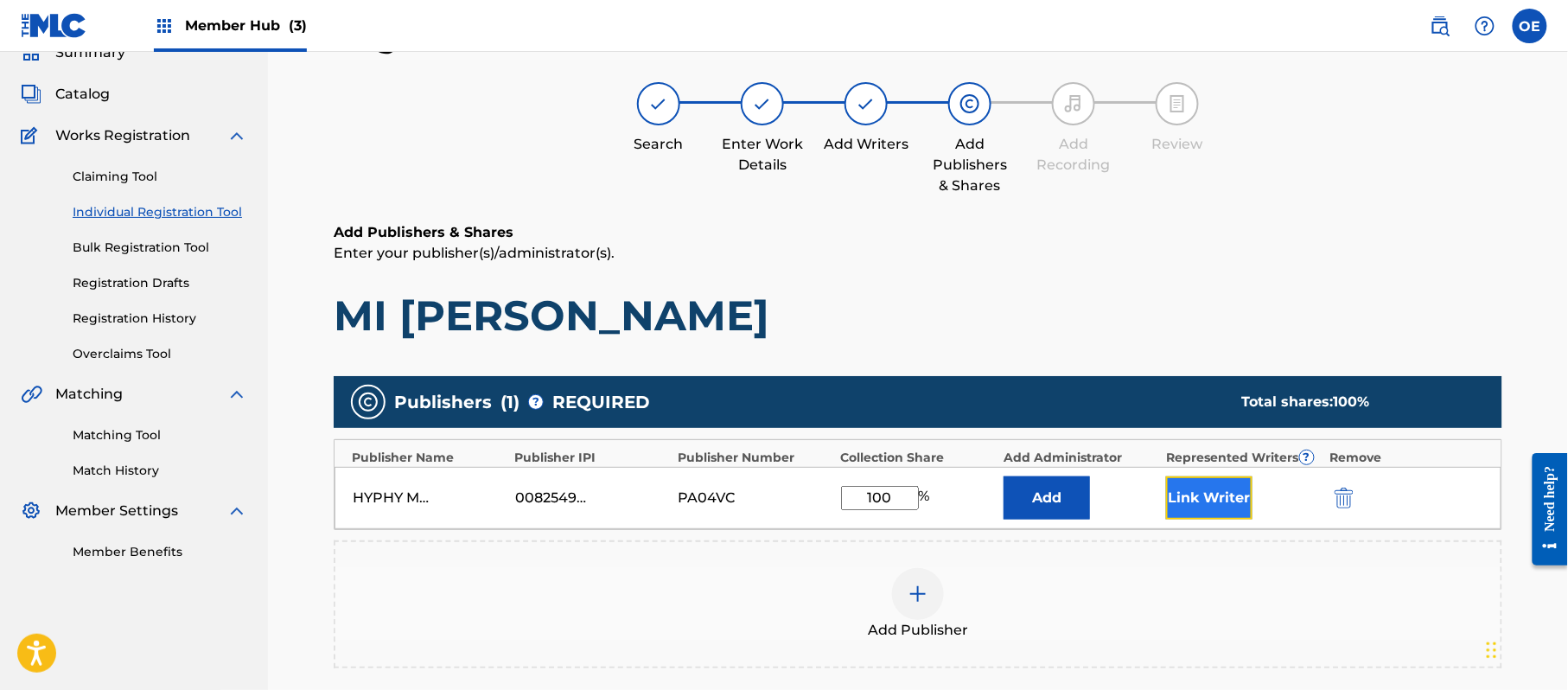
click at [1190, 496] on button "Link Writer" at bounding box center [1209, 498] width 86 height 44
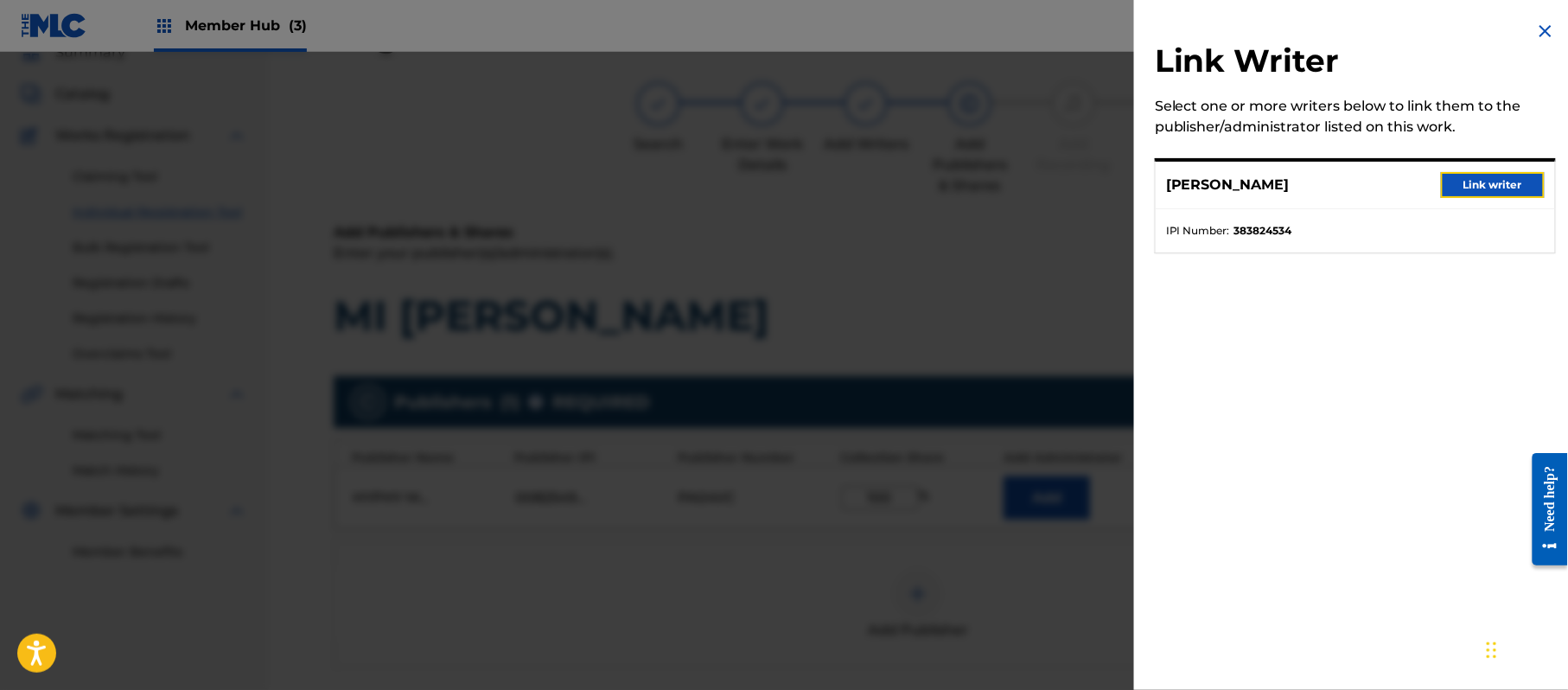
click at [1524, 182] on button "Link writer" at bounding box center [1493, 185] width 104 height 26
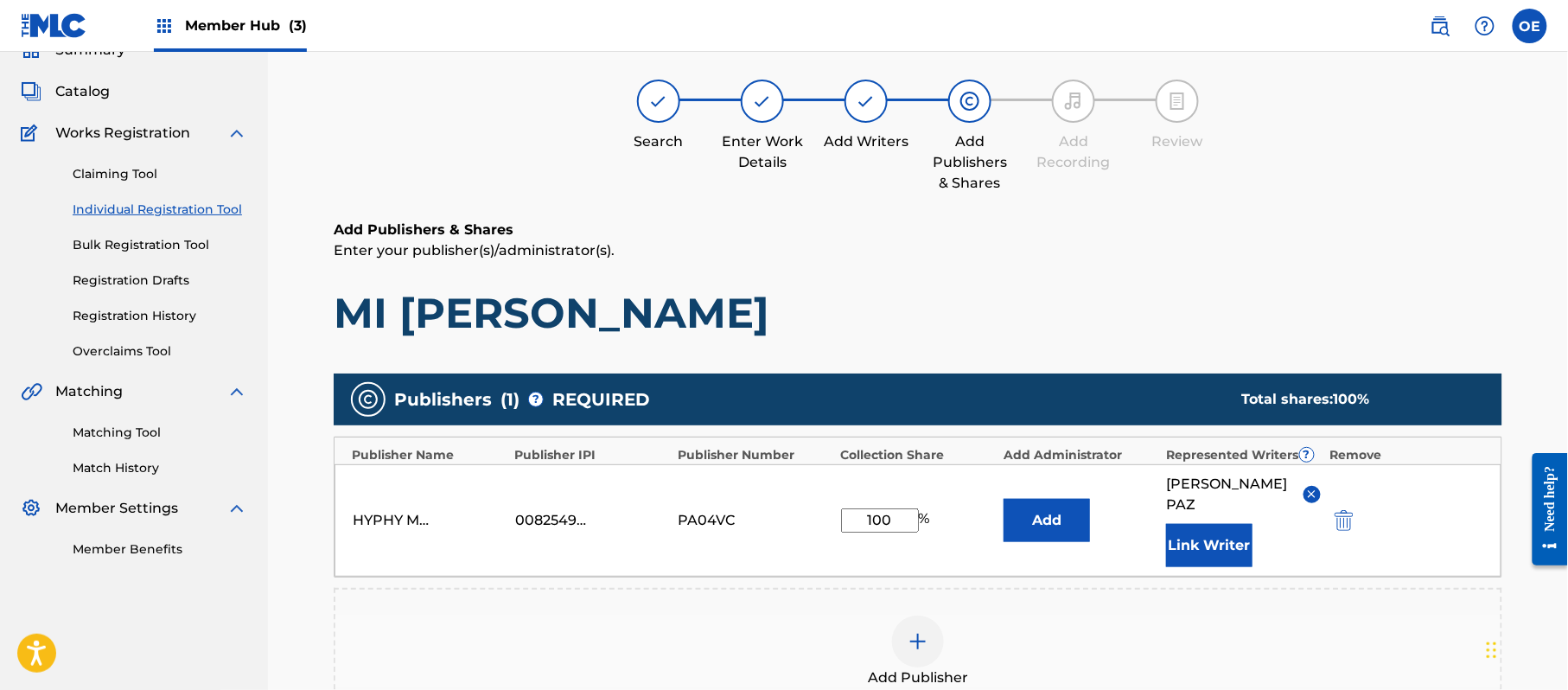
scroll to position [364, 0]
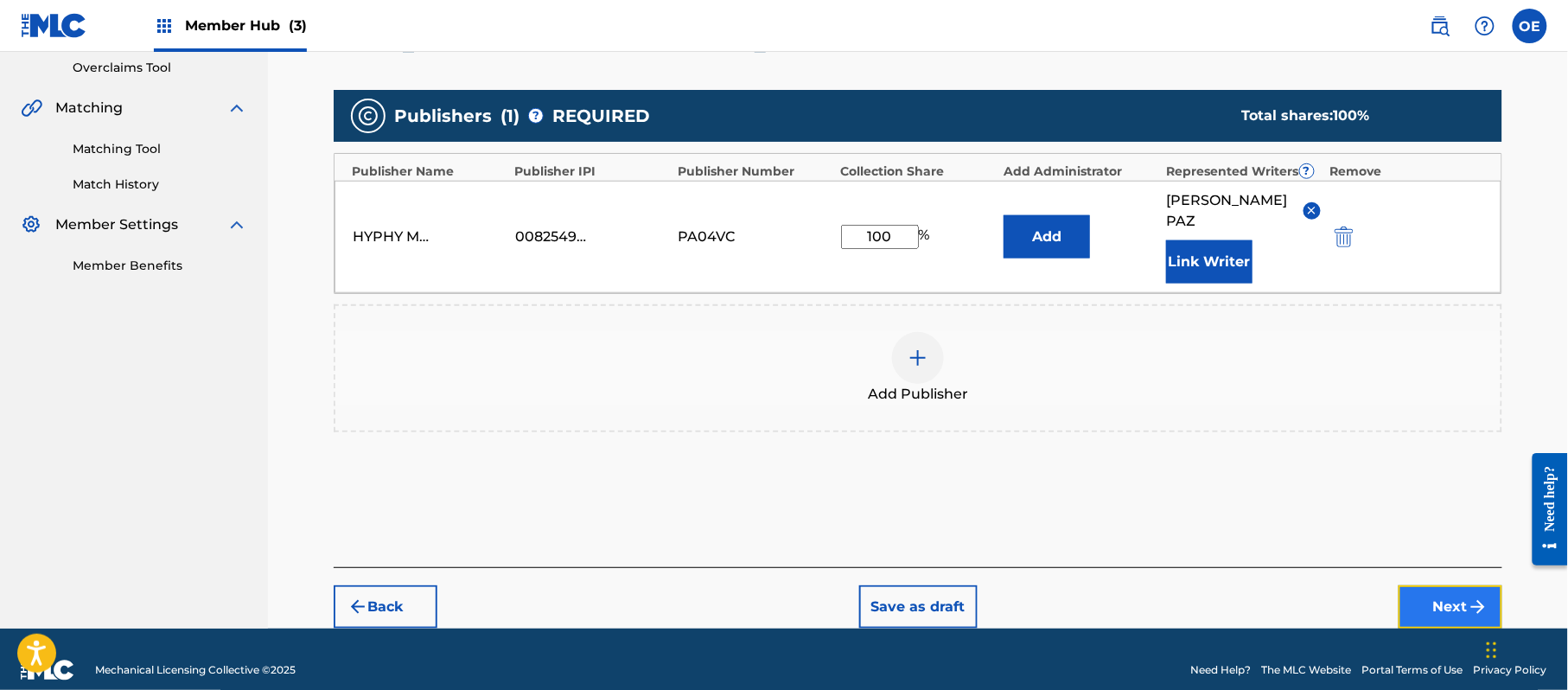
click at [1428, 585] on button "Next" at bounding box center [1450, 607] width 104 height 44
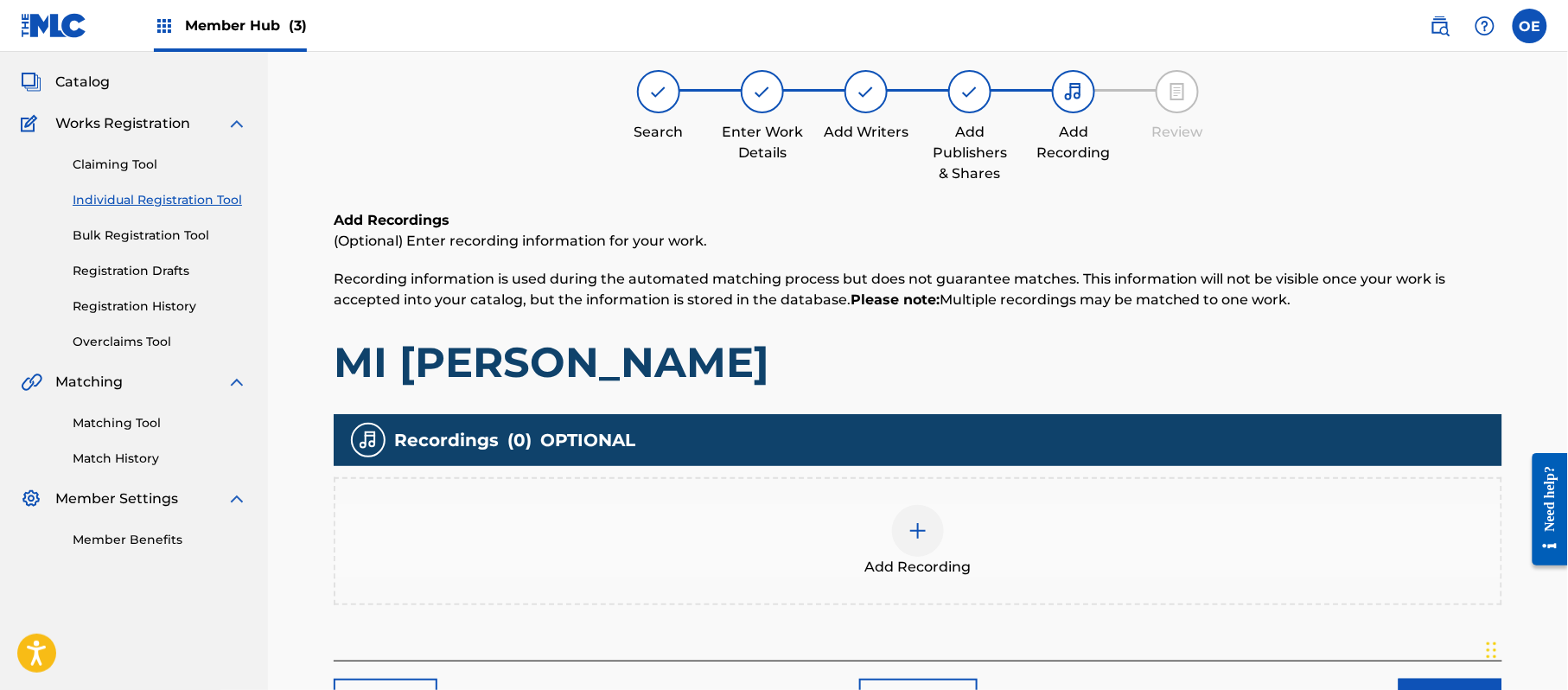
scroll to position [78, 0]
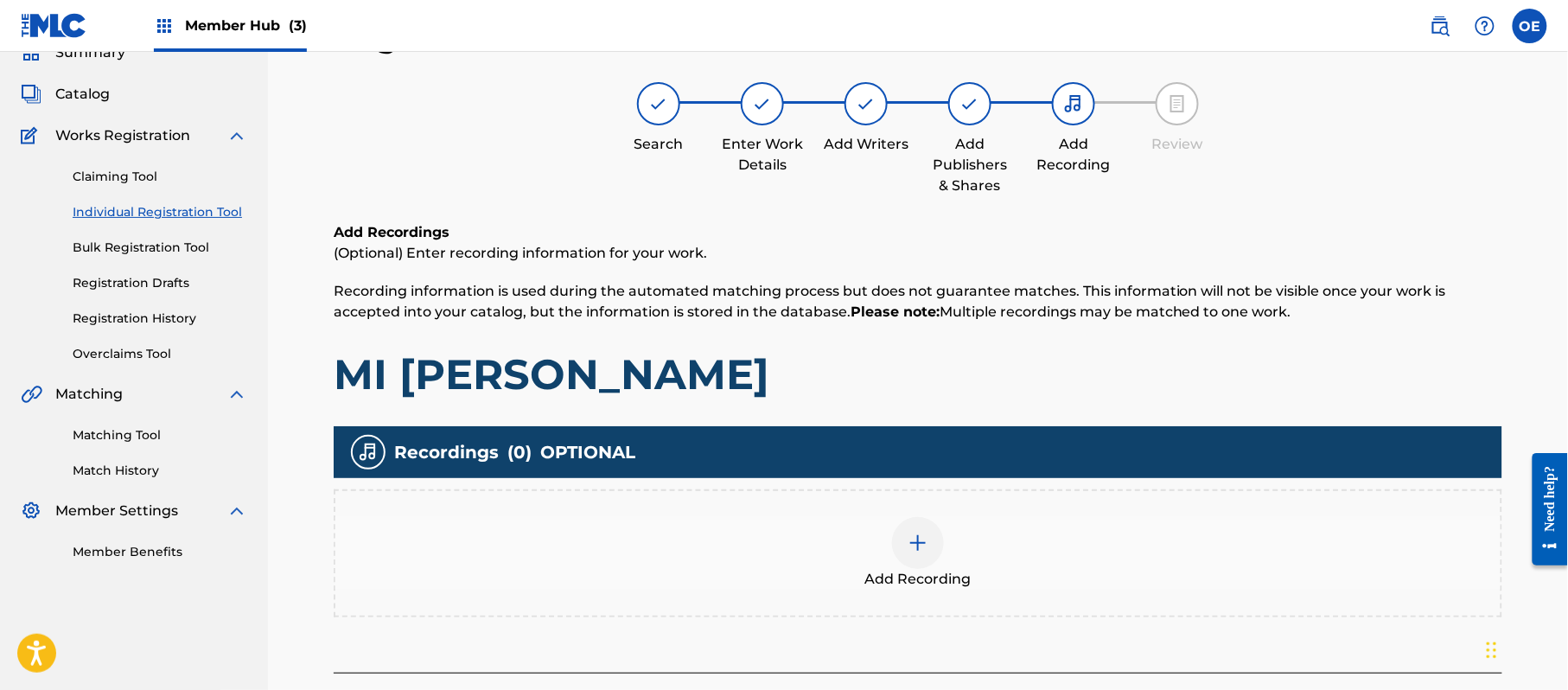
click at [968, 522] on div "Add Recording" at bounding box center [917, 553] width 1165 height 72
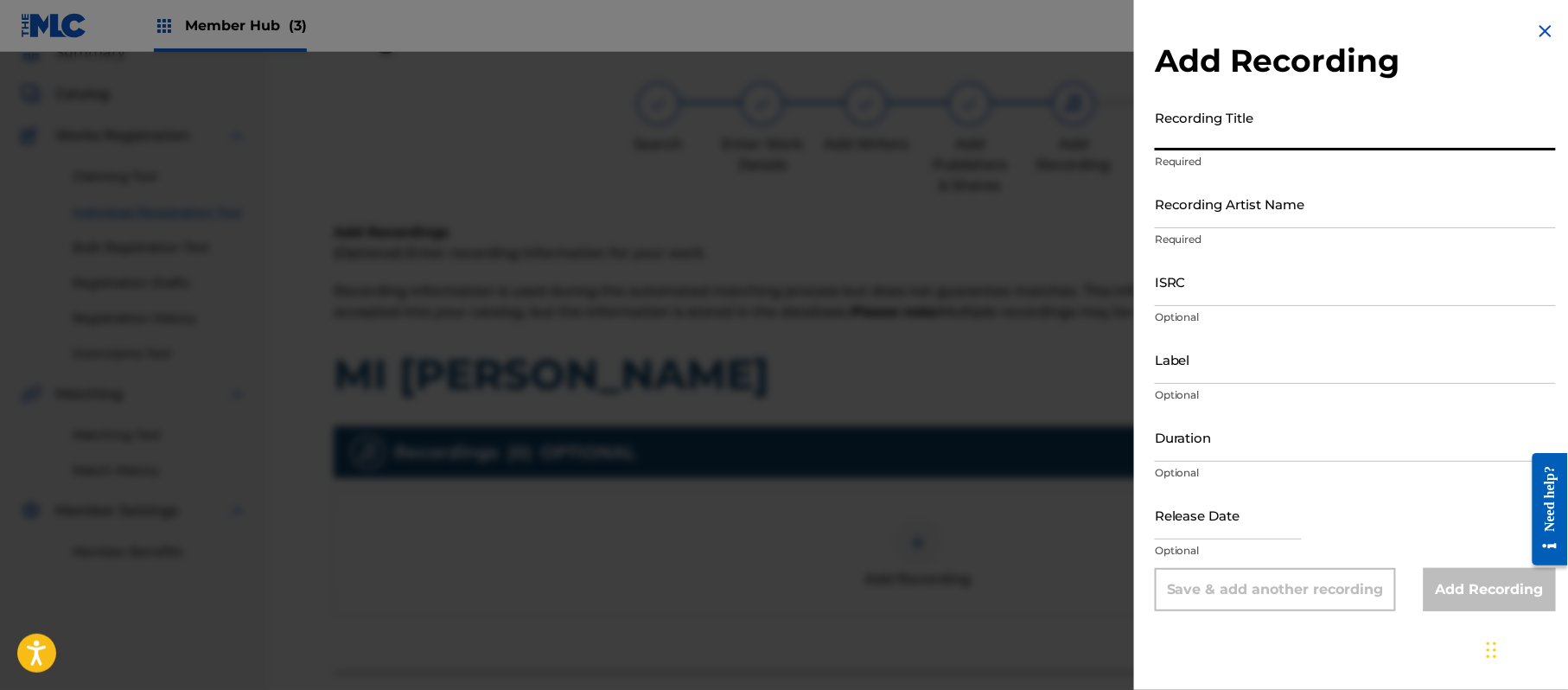
drag, startPoint x: 1197, startPoint y: 129, endPoint x: 1195, endPoint y: 142, distance: 13.2
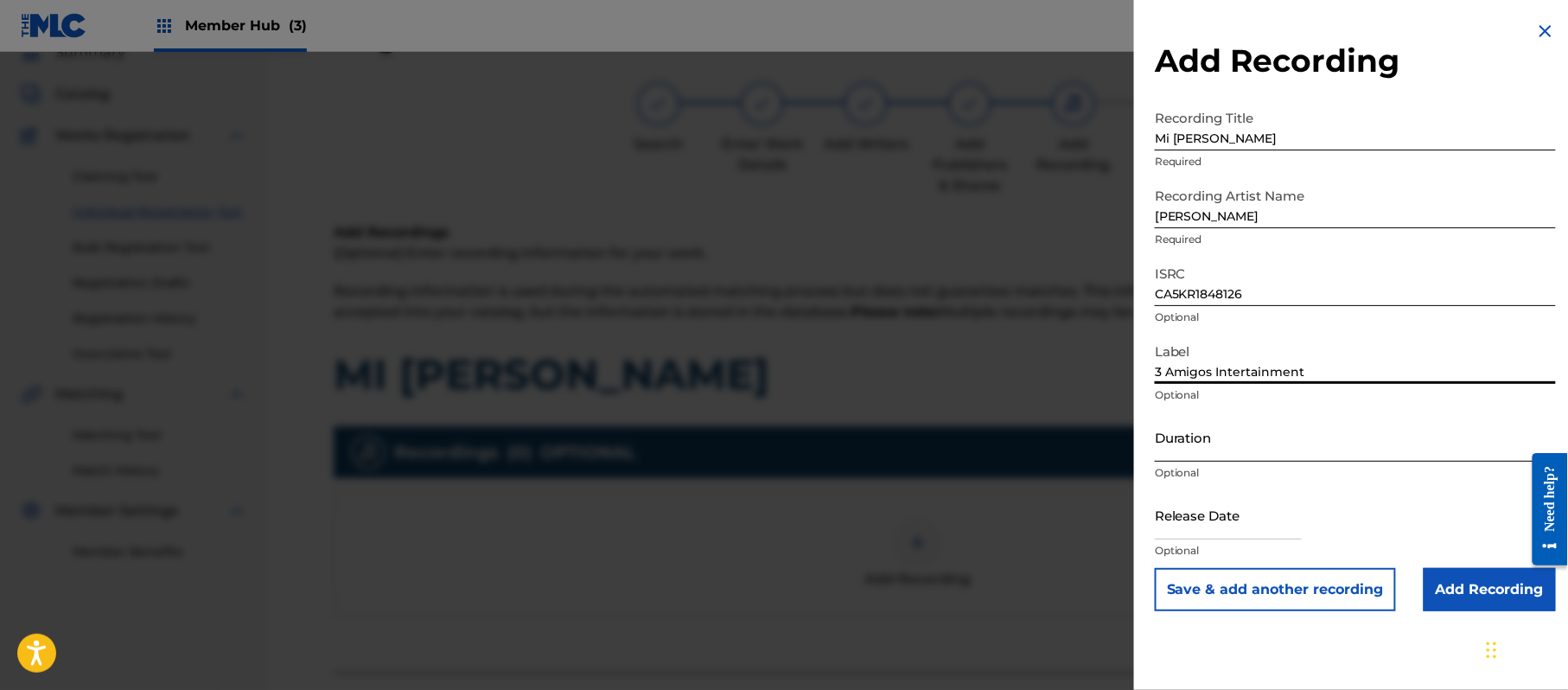
click at [1184, 436] on input "Duration" at bounding box center [1355, 436] width 401 height 49
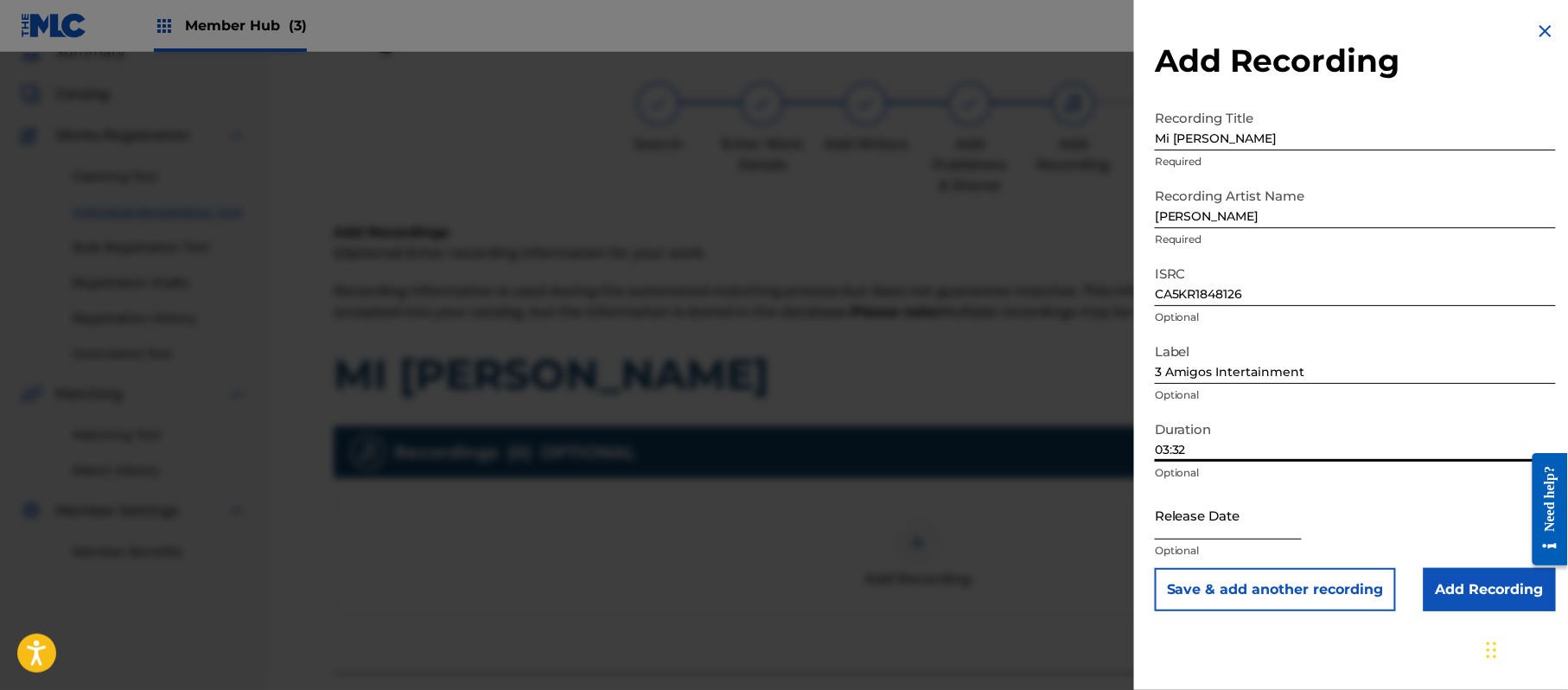
drag, startPoint x: 1255, startPoint y: 508, endPoint x: 1245, endPoint y: 507, distance: 10.0
click at [1255, 508] on input "text" at bounding box center [1228, 515] width 147 height 49
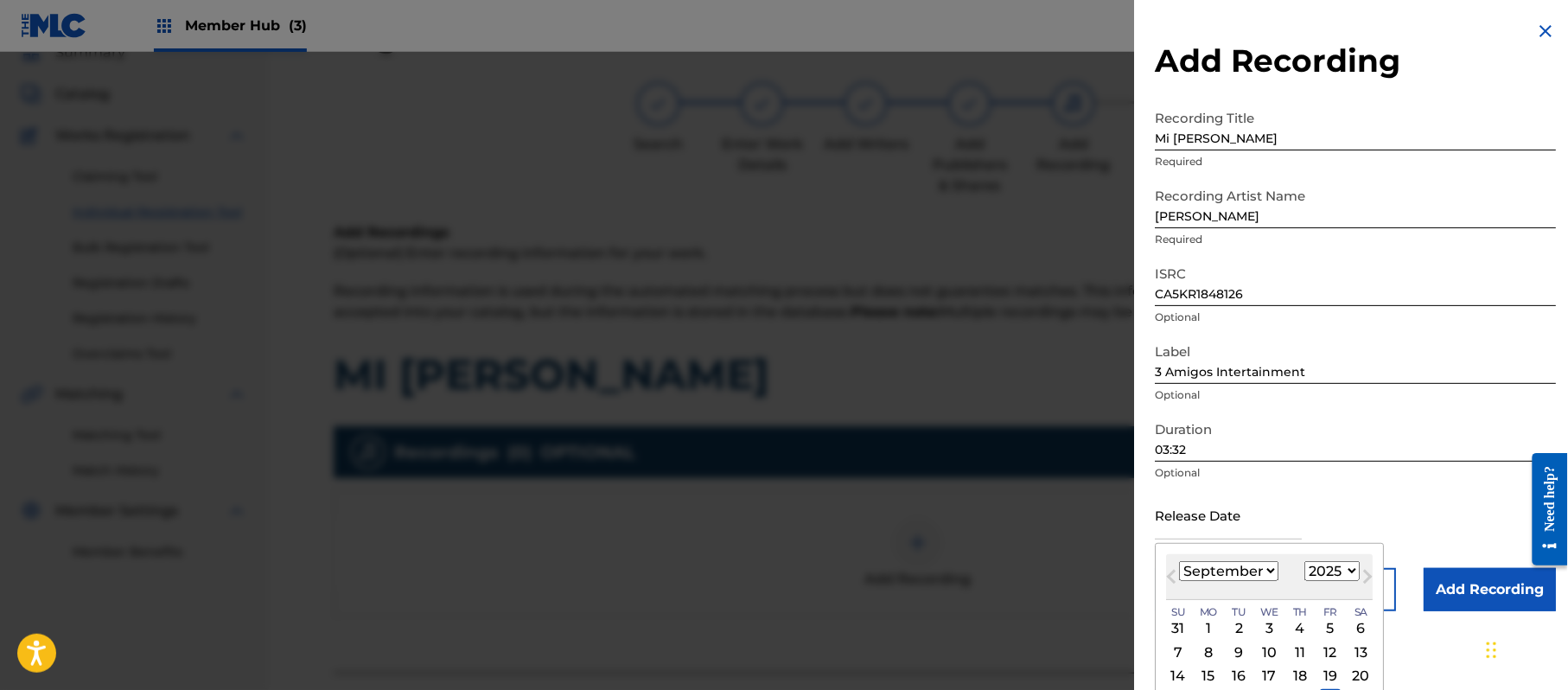
drag, startPoint x: 1353, startPoint y: 578, endPoint x: 1349, endPoint y: 569, distance: 9.8
click at [1353, 578] on select "1899 1900 1901 1902 1903 1904 1905 1906 1907 1908 1909 1910 1911 1912 1913 1914…" at bounding box center [1332, 571] width 56 height 19
click at [1308, 561] on select "1899 1900 1901 1902 1903 1904 1905 1906 1907 1908 1909 1910 1911 1912 1913 1914…" at bounding box center [1332, 571] width 56 height 19
click at [1249, 565] on select "January February March April May June July August September October November De…" at bounding box center [1228, 571] width 99 height 19
click at [1180, 561] on select "January February March April May June July August September October November De…" at bounding box center [1228, 571] width 99 height 19
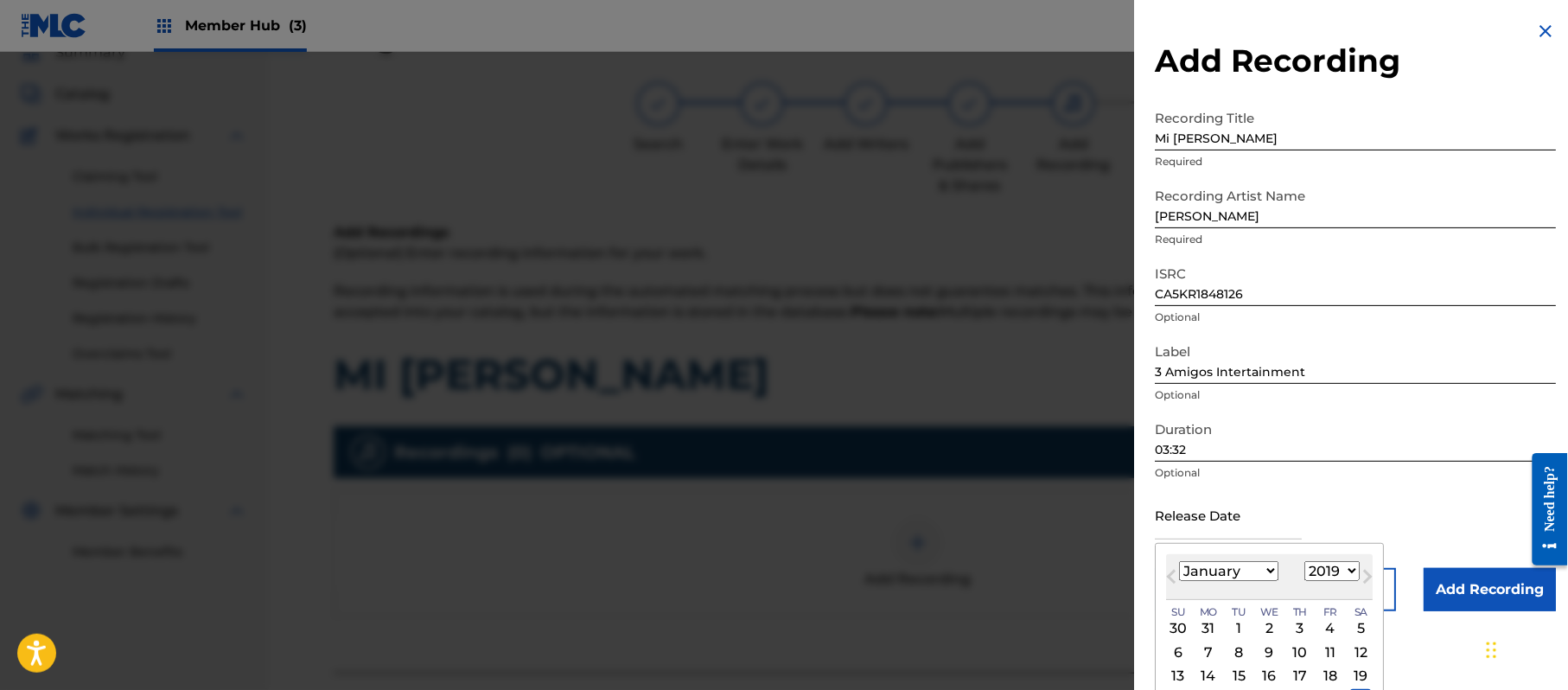
click at [1223, 654] on div "6 7 8 9 10 11 12" at bounding box center [1269, 652] width 206 height 23
click at [1217, 652] on div "7" at bounding box center [1208, 652] width 20 height 20
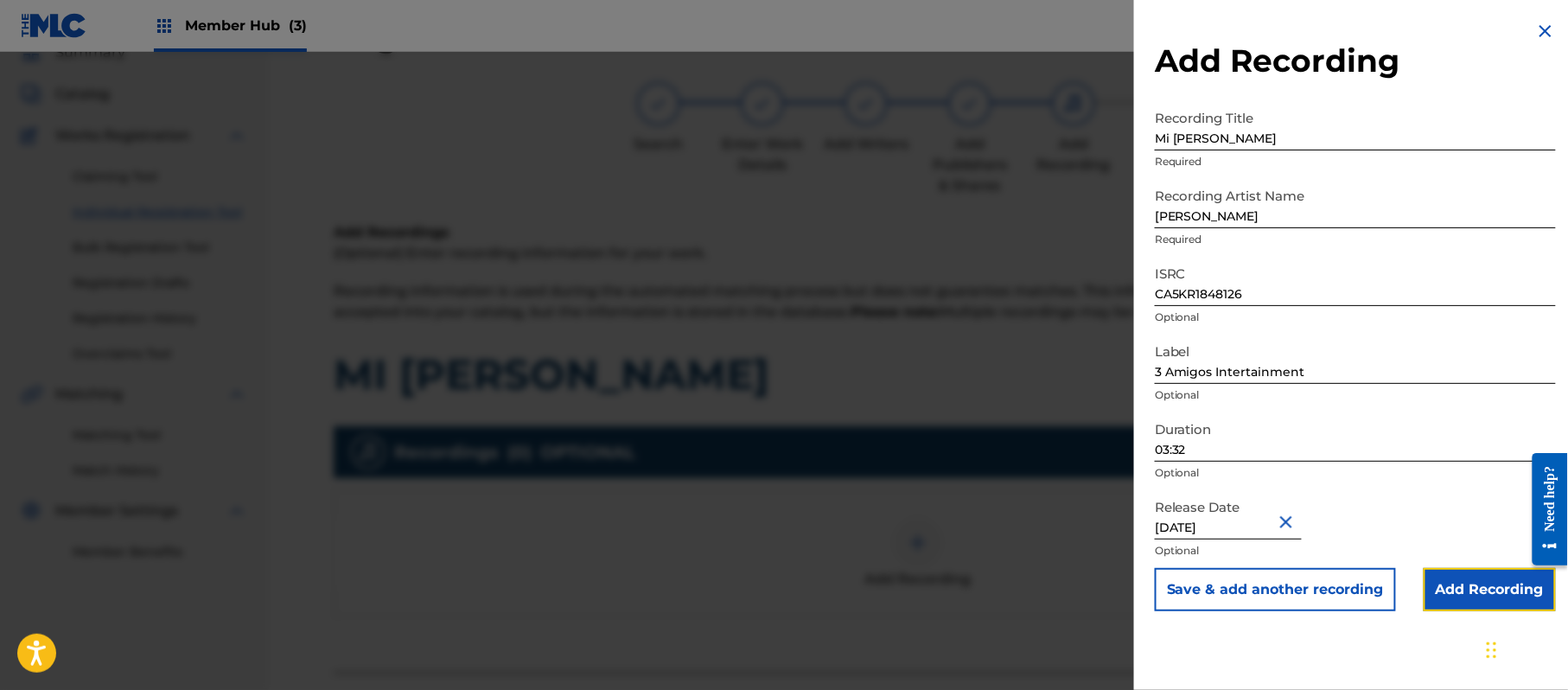
click at [1471, 599] on input "Add Recording" at bounding box center [1489, 590] width 132 height 44
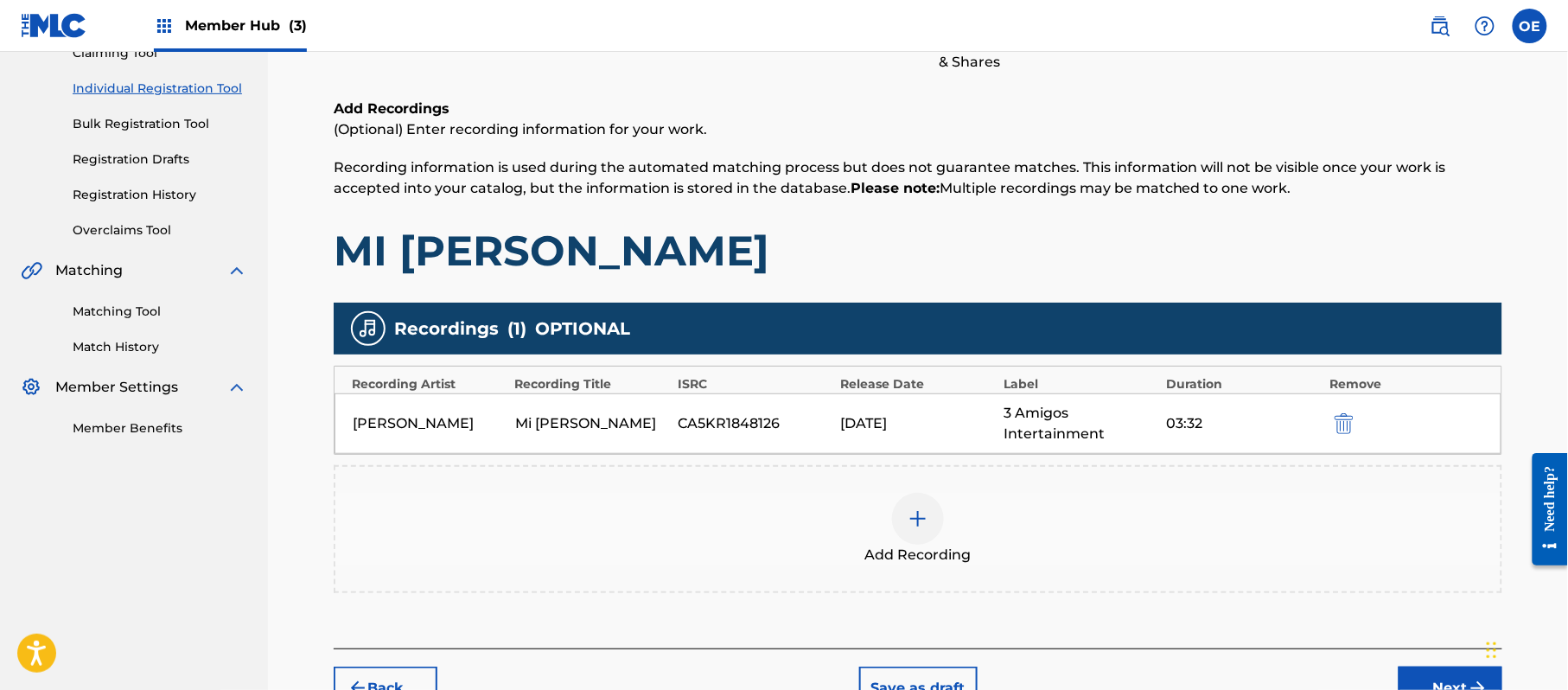
scroll to position [305, 0]
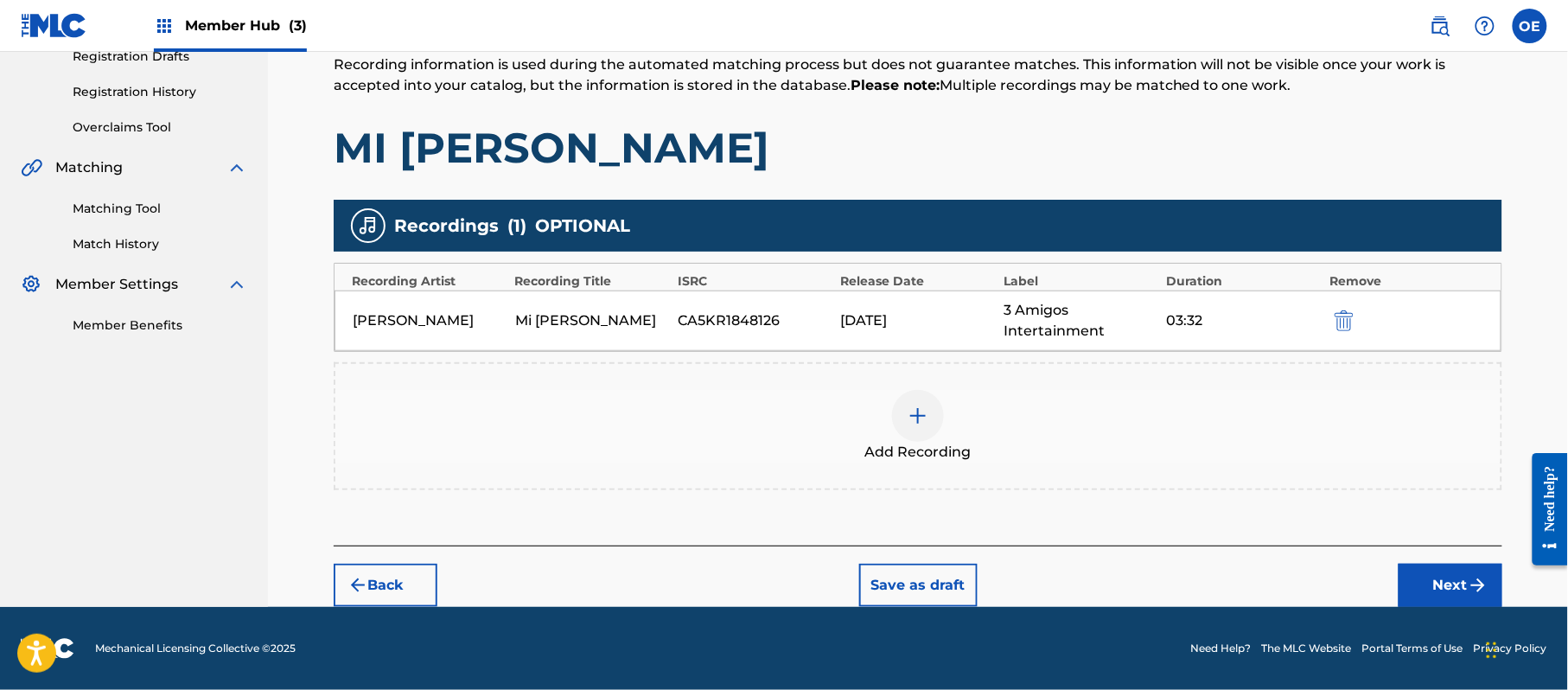
click at [1453, 608] on footer "Mechanical Licensing Collective © 2025 Need Help? The MLC Website Portal Terms …" at bounding box center [784, 649] width 1568 height 83
click at [1436, 596] on button "Next" at bounding box center [1450, 585] width 104 height 44
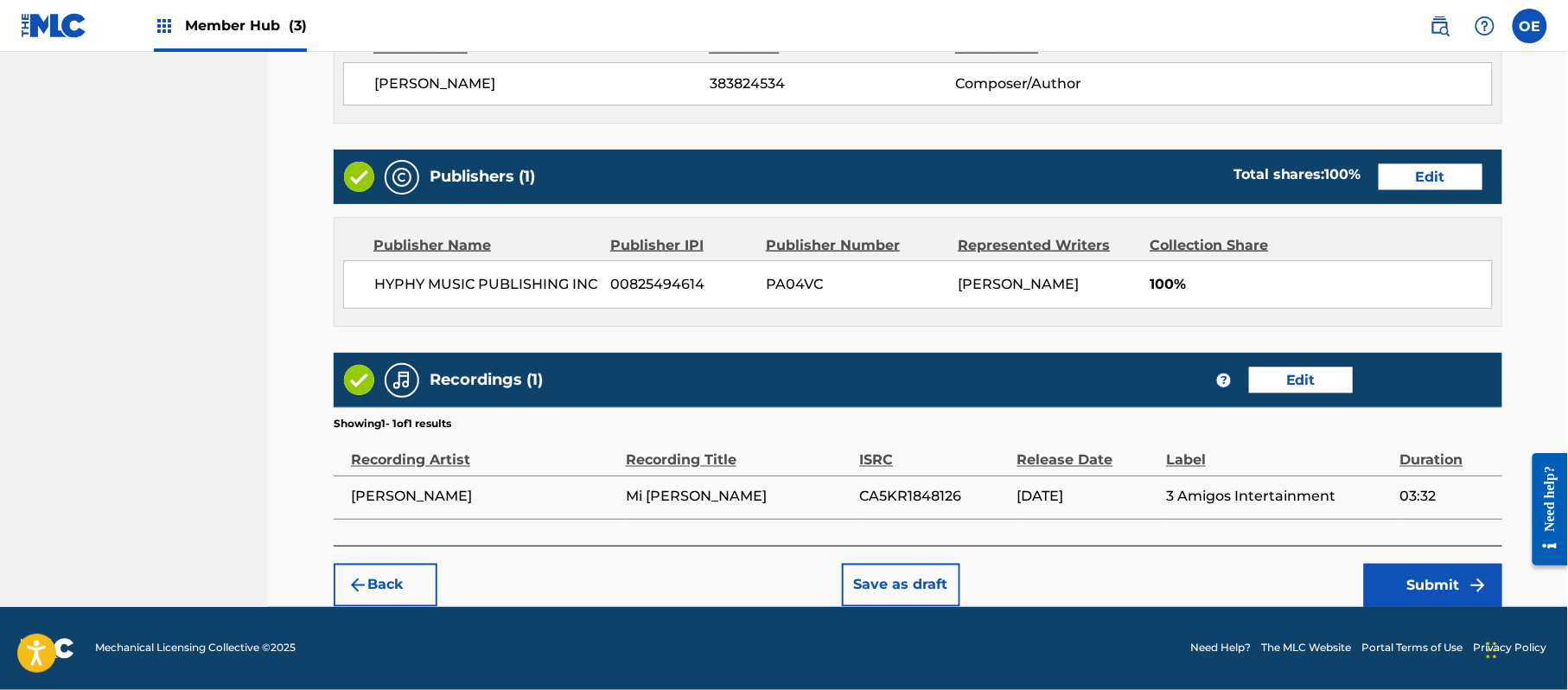
scroll to position [773, 0]
click at [1422, 586] on button "Submit" at bounding box center [1433, 585] width 138 height 44
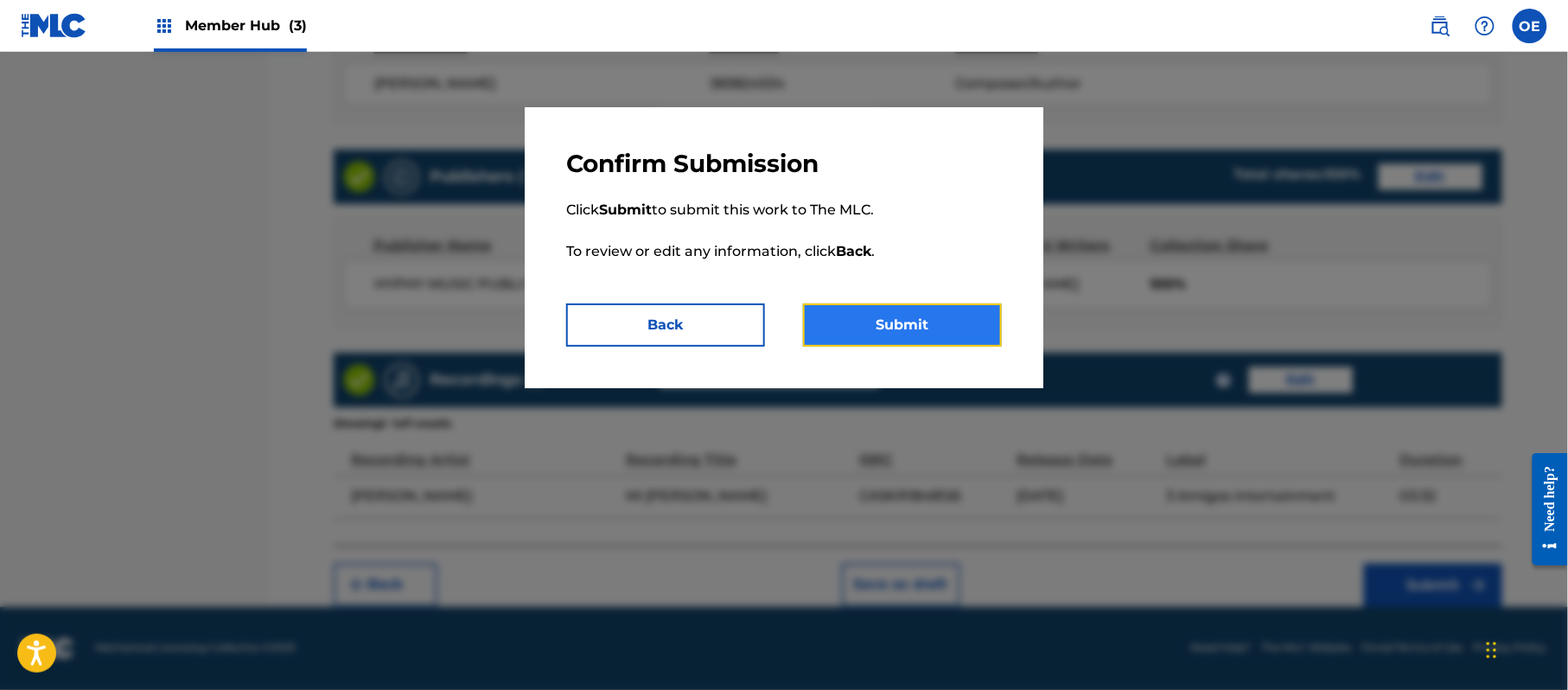
click at [946, 330] on button "Submit" at bounding box center [902, 325] width 199 height 44
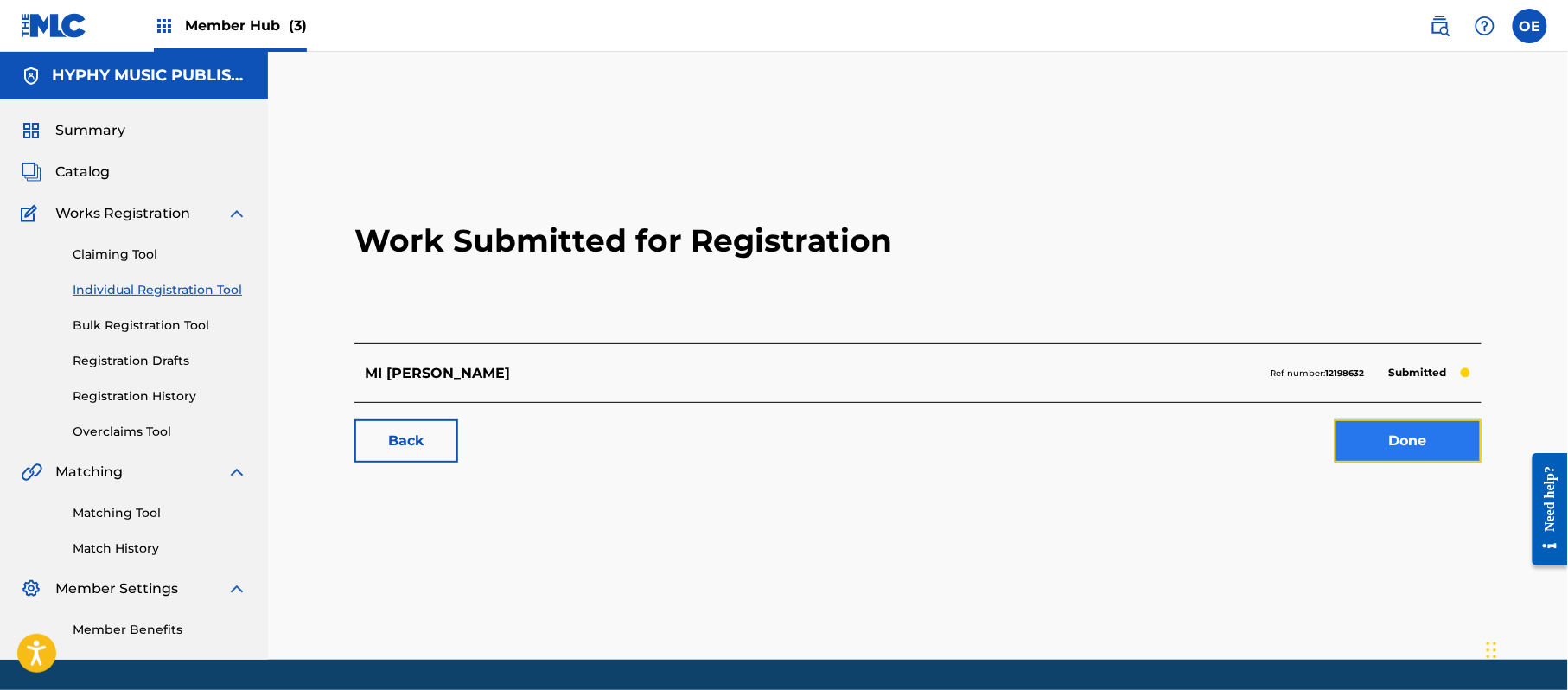
click at [1414, 446] on link "Done" at bounding box center [1408, 441] width 147 height 44
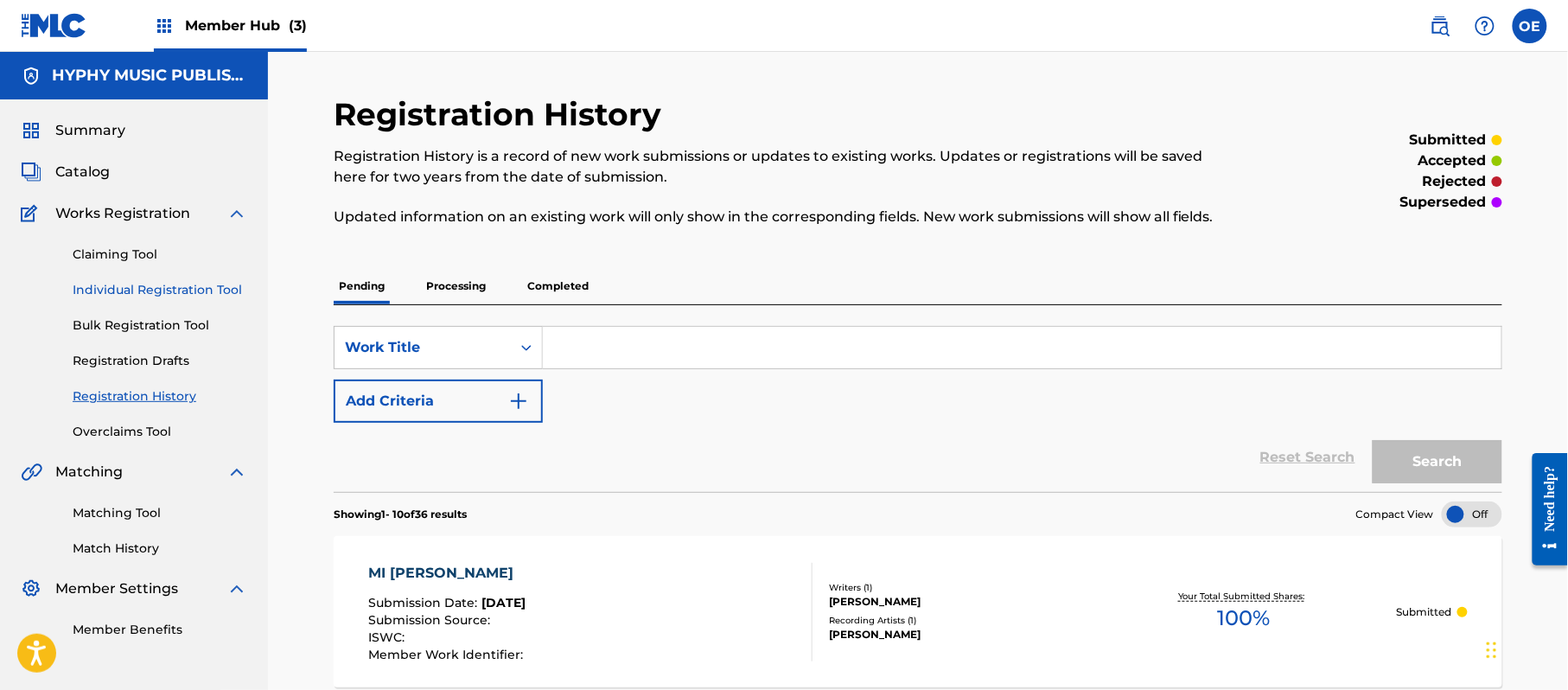
click at [209, 291] on link "Individual Registration Tool" at bounding box center [159, 291] width 175 height 19
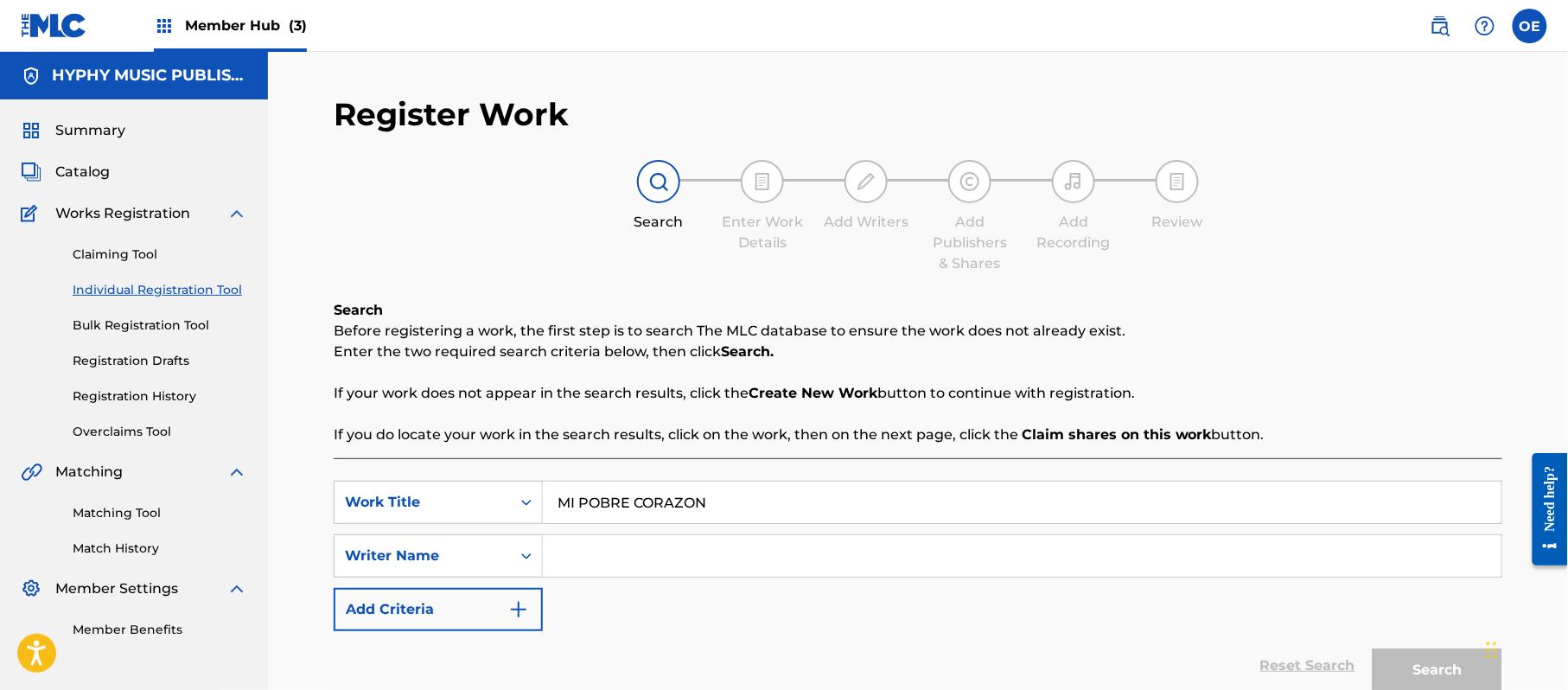
click at [634, 372] on div "Search Before registering a work, the first step is to search The MLC database …" at bounding box center [917, 372] width 1169 height 145
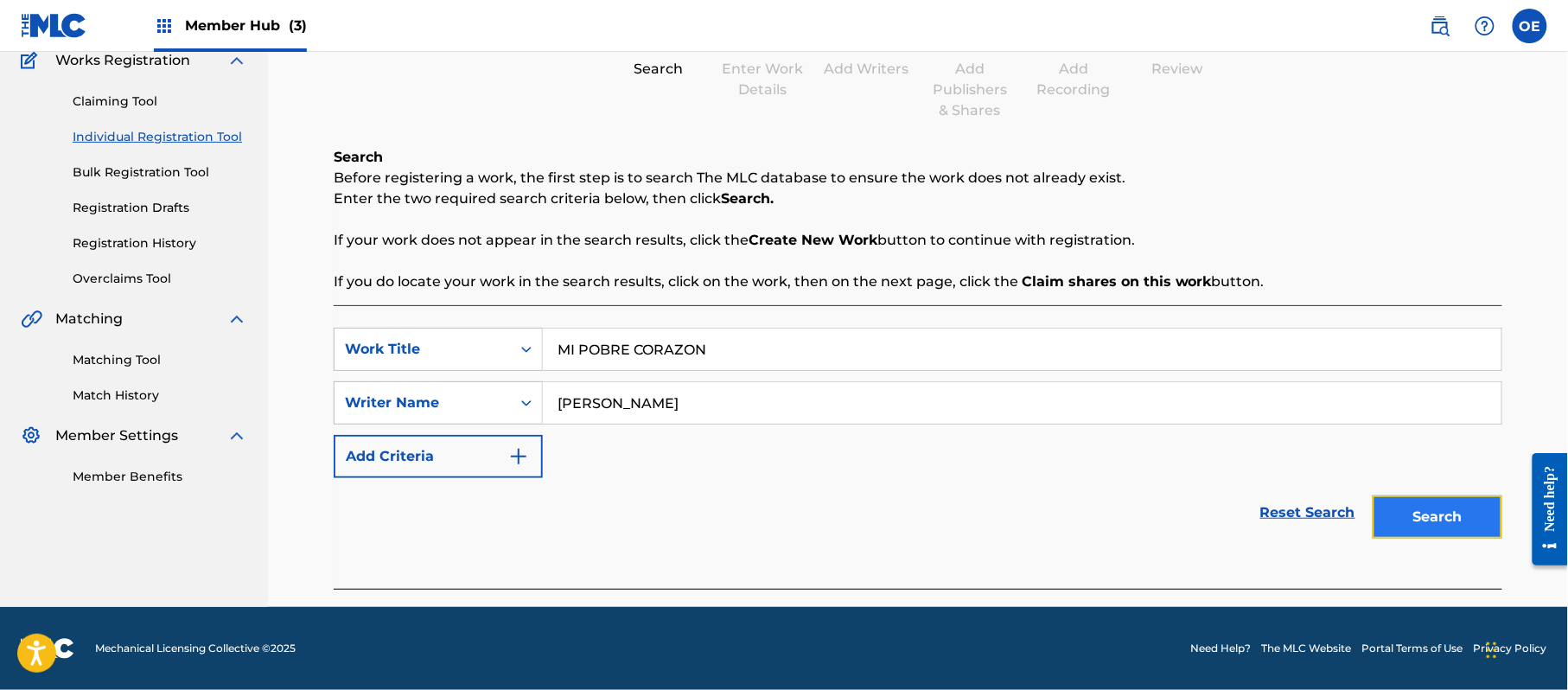
click at [1450, 521] on button "Search" at bounding box center [1437, 517] width 130 height 44
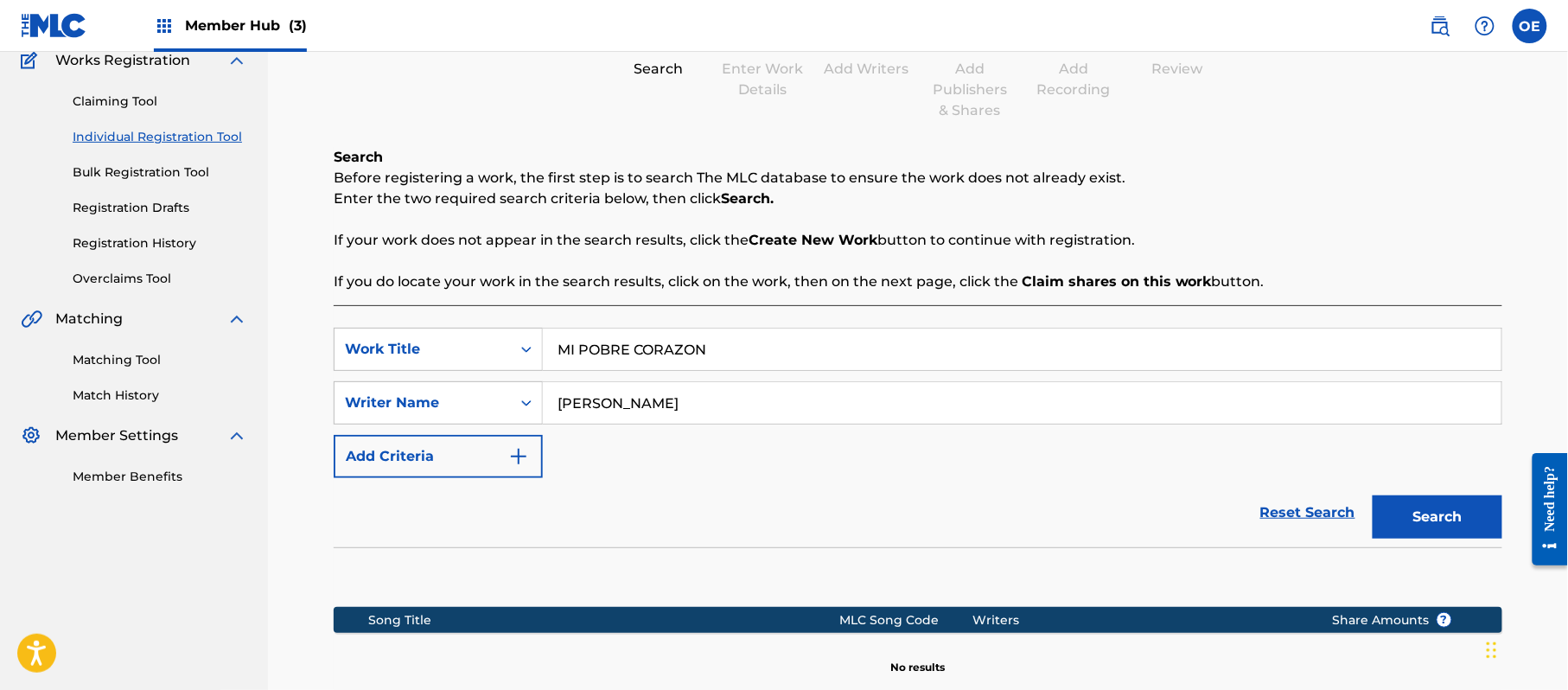
scroll to position [353, 0]
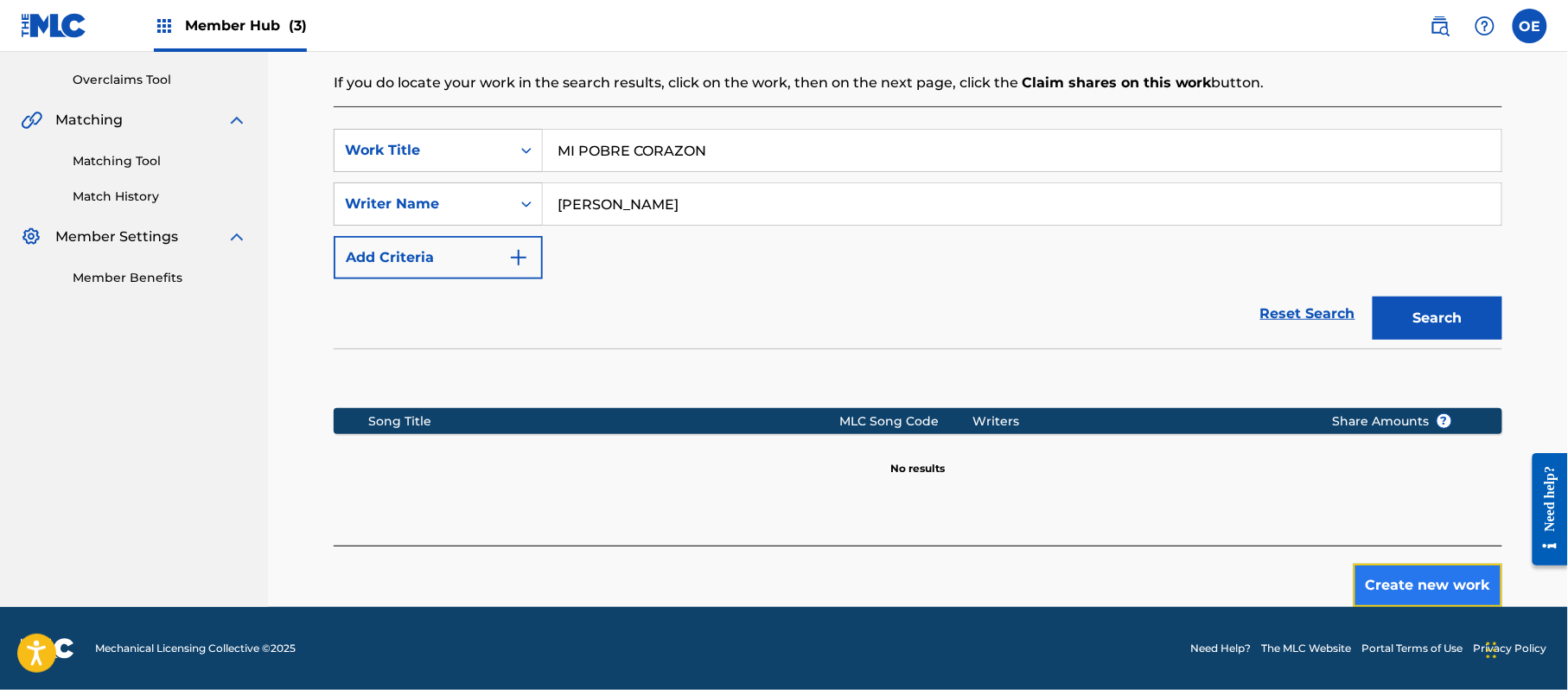
click at [1388, 588] on button "Create new work" at bounding box center [1427, 585] width 149 height 44
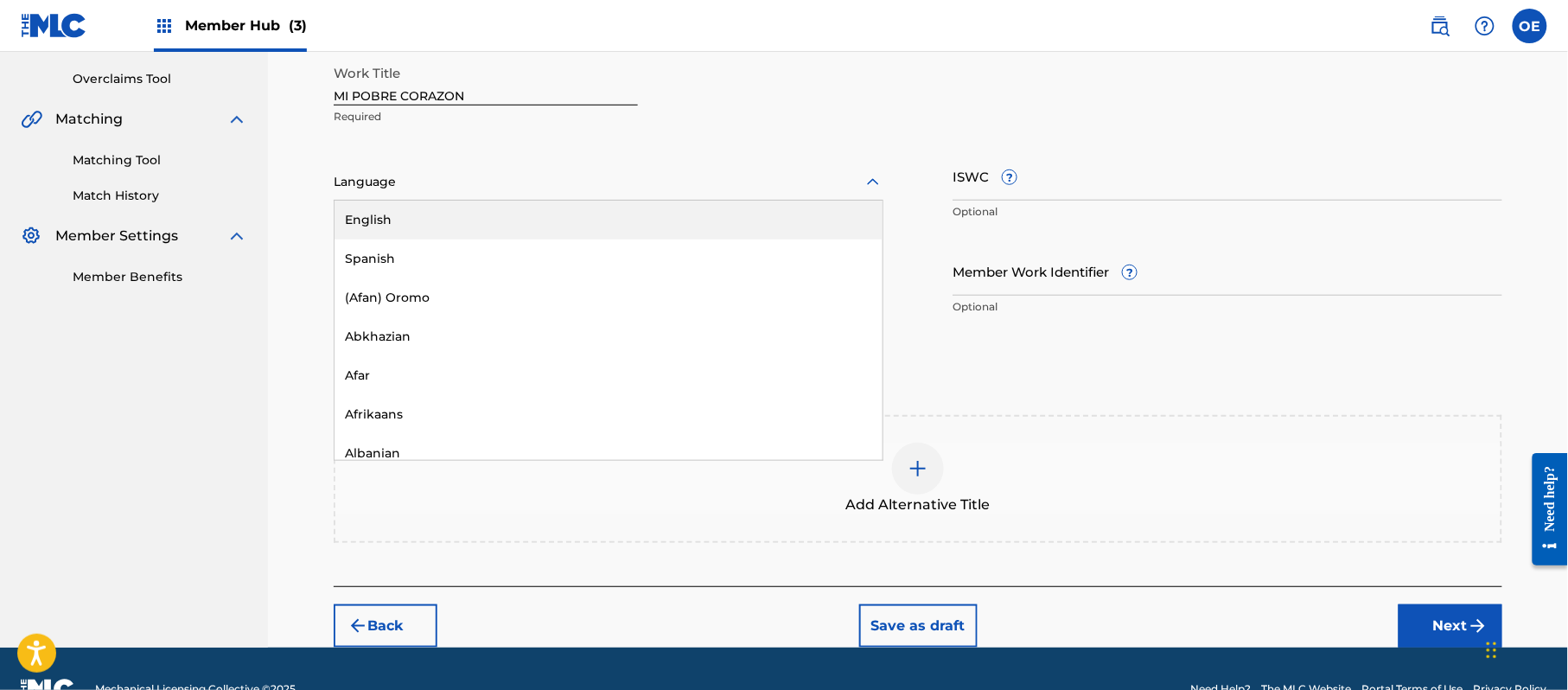
click at [412, 194] on div "Language" at bounding box center [608, 182] width 550 height 36
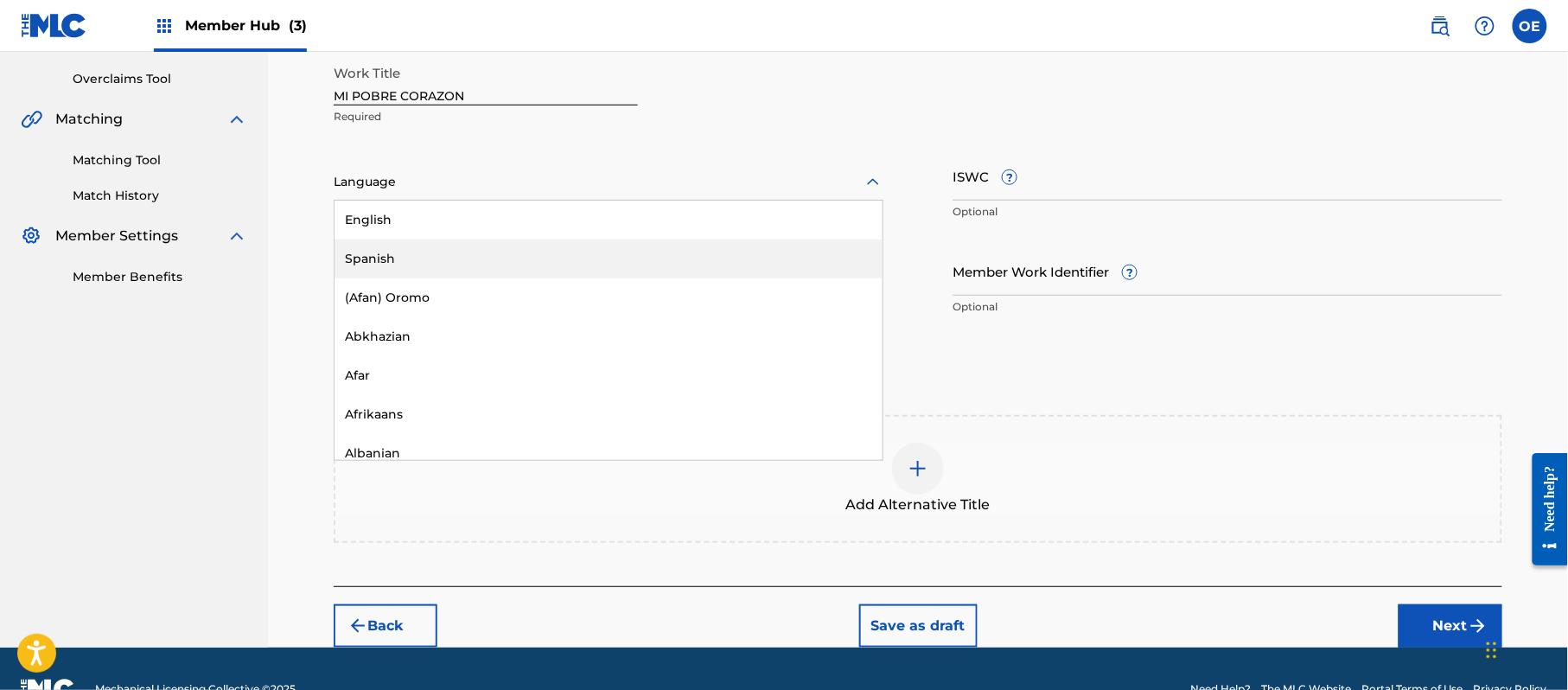
click at [403, 241] on div "Spanish" at bounding box center [608, 259] width 548 height 39
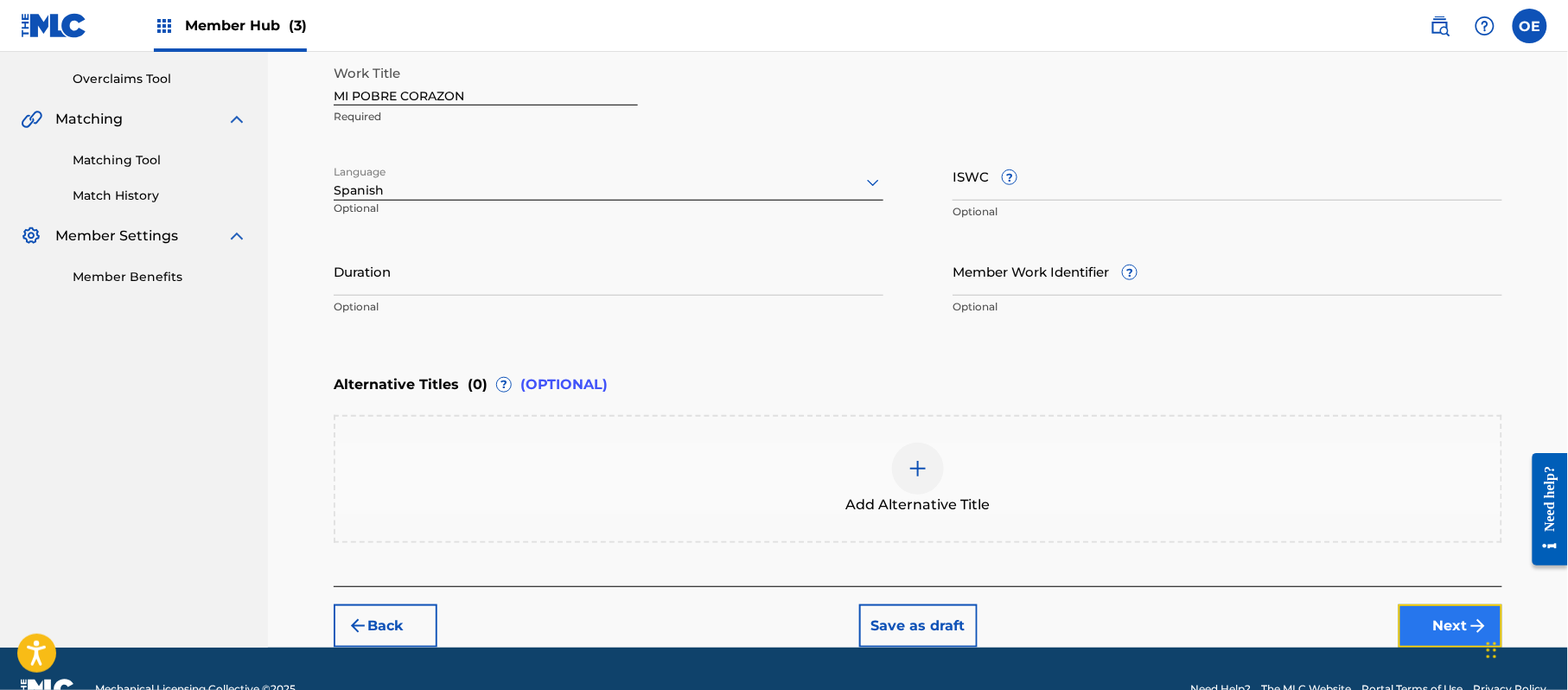
click at [1444, 640] on button "Next" at bounding box center [1450, 626] width 104 height 44
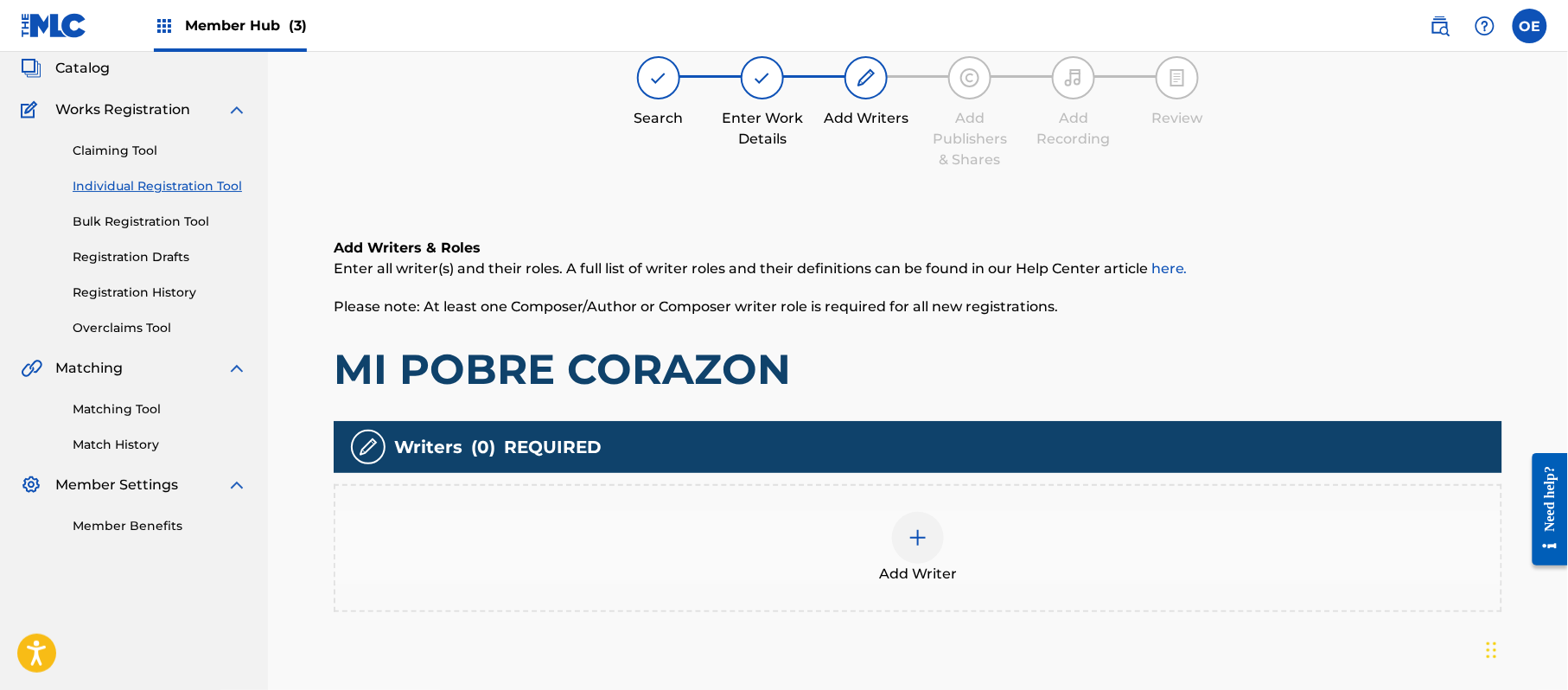
scroll to position [78, 0]
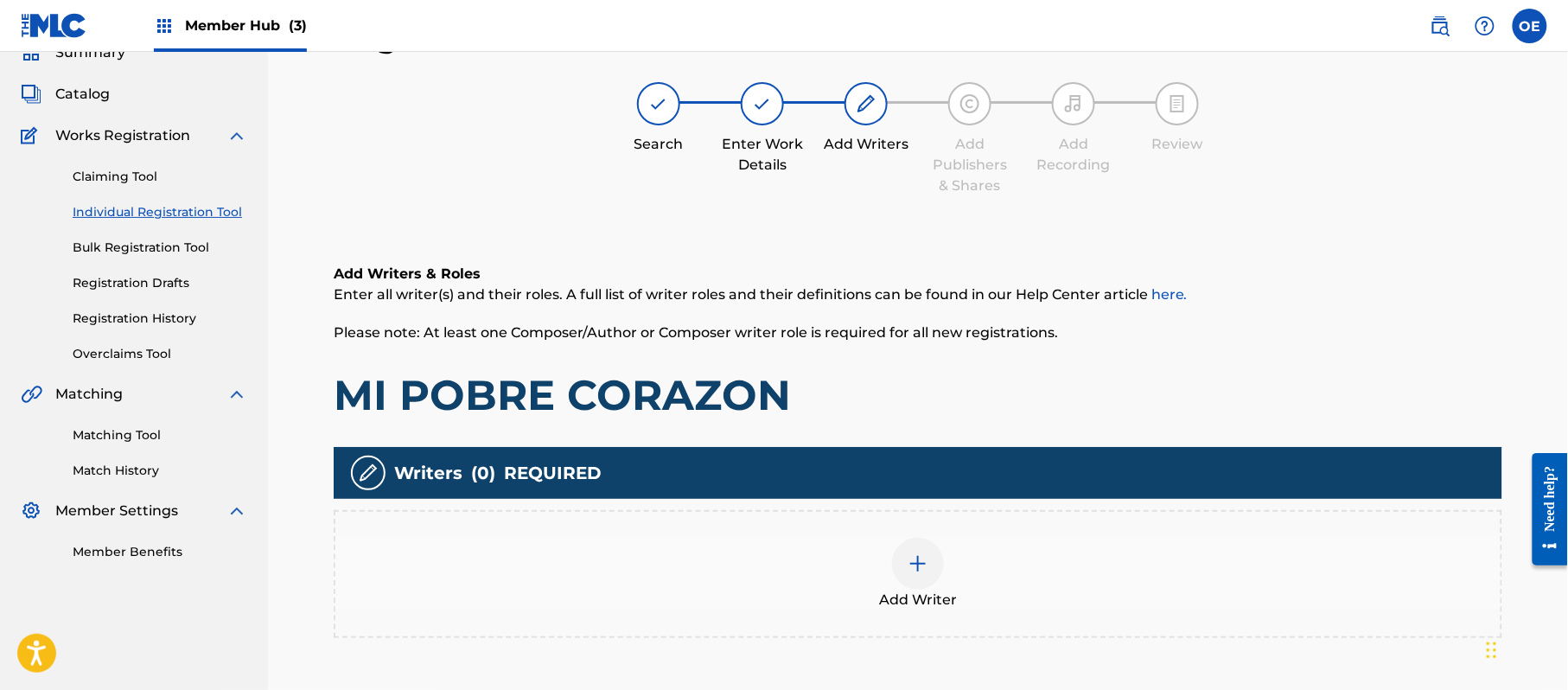
click at [938, 569] on div at bounding box center [918, 564] width 52 height 52
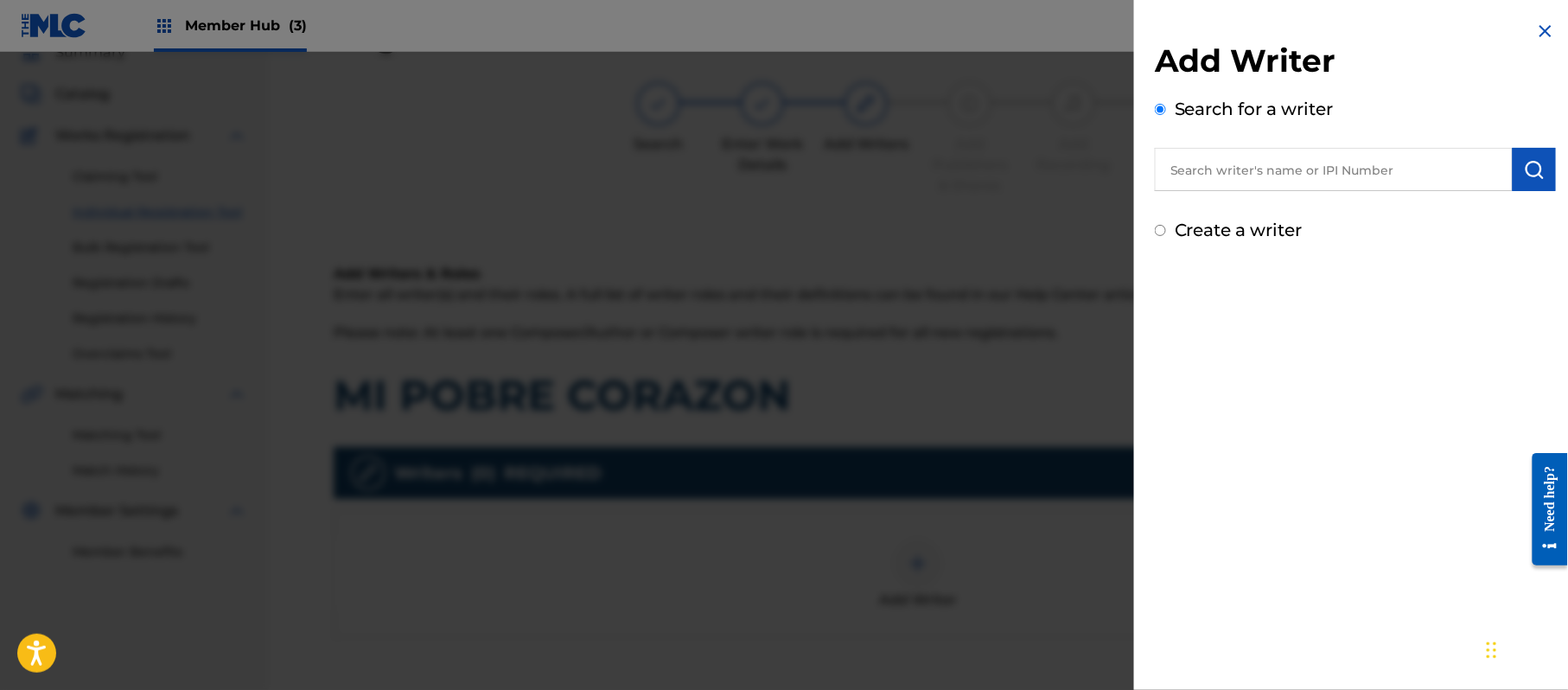
click at [1259, 226] on label "Create a writer" at bounding box center [1238, 230] width 128 height 20
click at [1166, 226] on input "Create a writer" at bounding box center [1161, 231] width 11 height 11
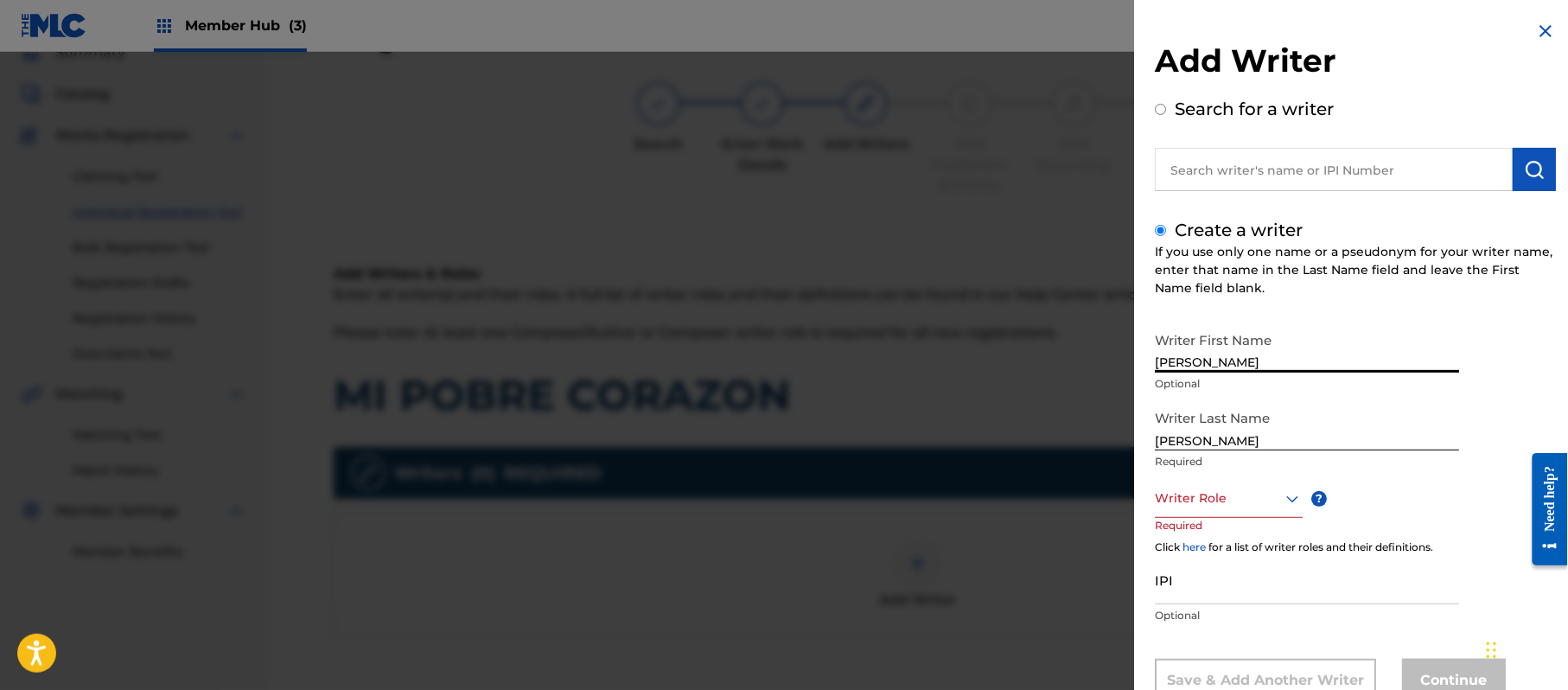
drag, startPoint x: 1238, startPoint y: 347, endPoint x: 1196, endPoint y: 370, distance: 47.9
click at [1196, 370] on input "[PERSON_NAME]" at bounding box center [1307, 347] width 305 height 49
drag, startPoint x: 1200, startPoint y: 438, endPoint x: 1052, endPoint y: 415, distance: 149.8
click at [1052, 415] on div "Add Writer Search for a writer Create a writer If you use only one name or a ps…" at bounding box center [784, 370] width 1568 height 638
click at [1243, 486] on div "Writer Role" at bounding box center [1229, 498] width 148 height 39
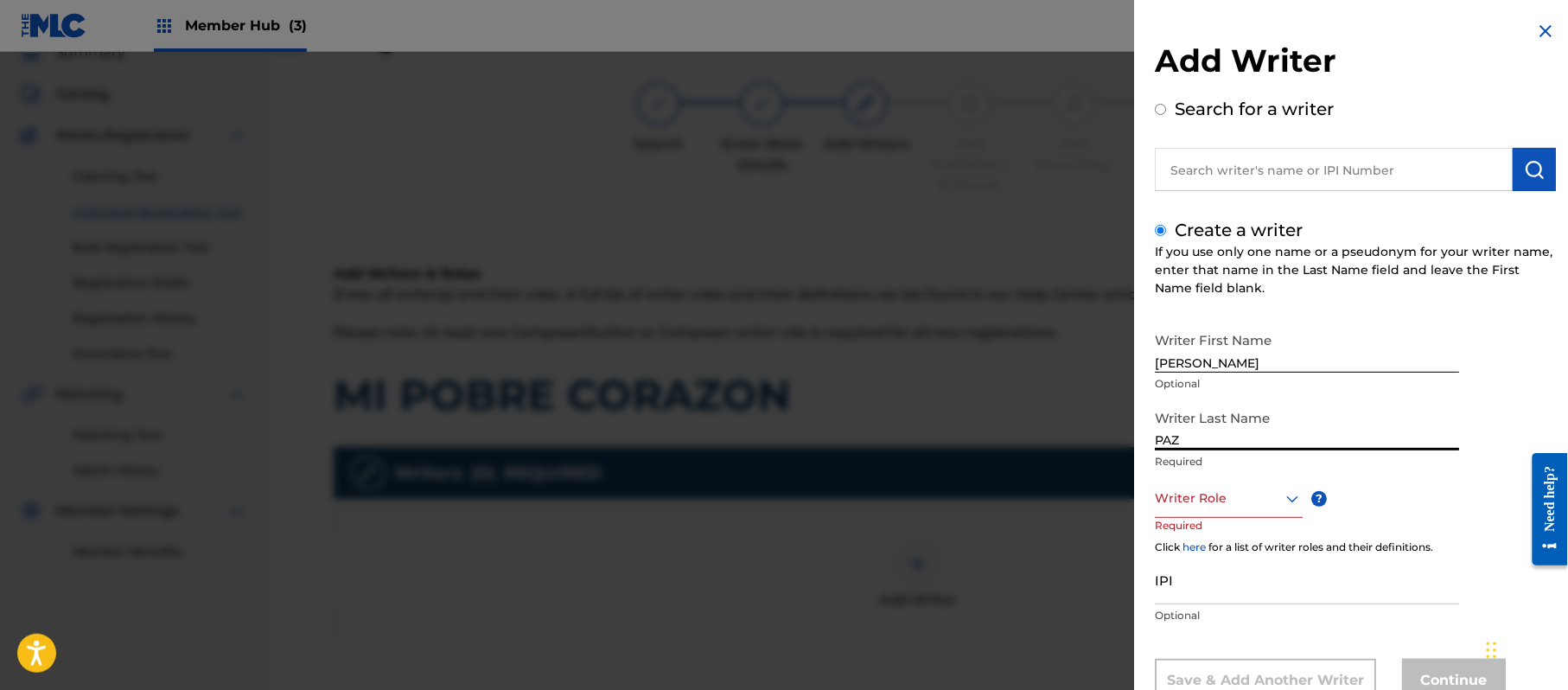
scroll to position [59, 0]
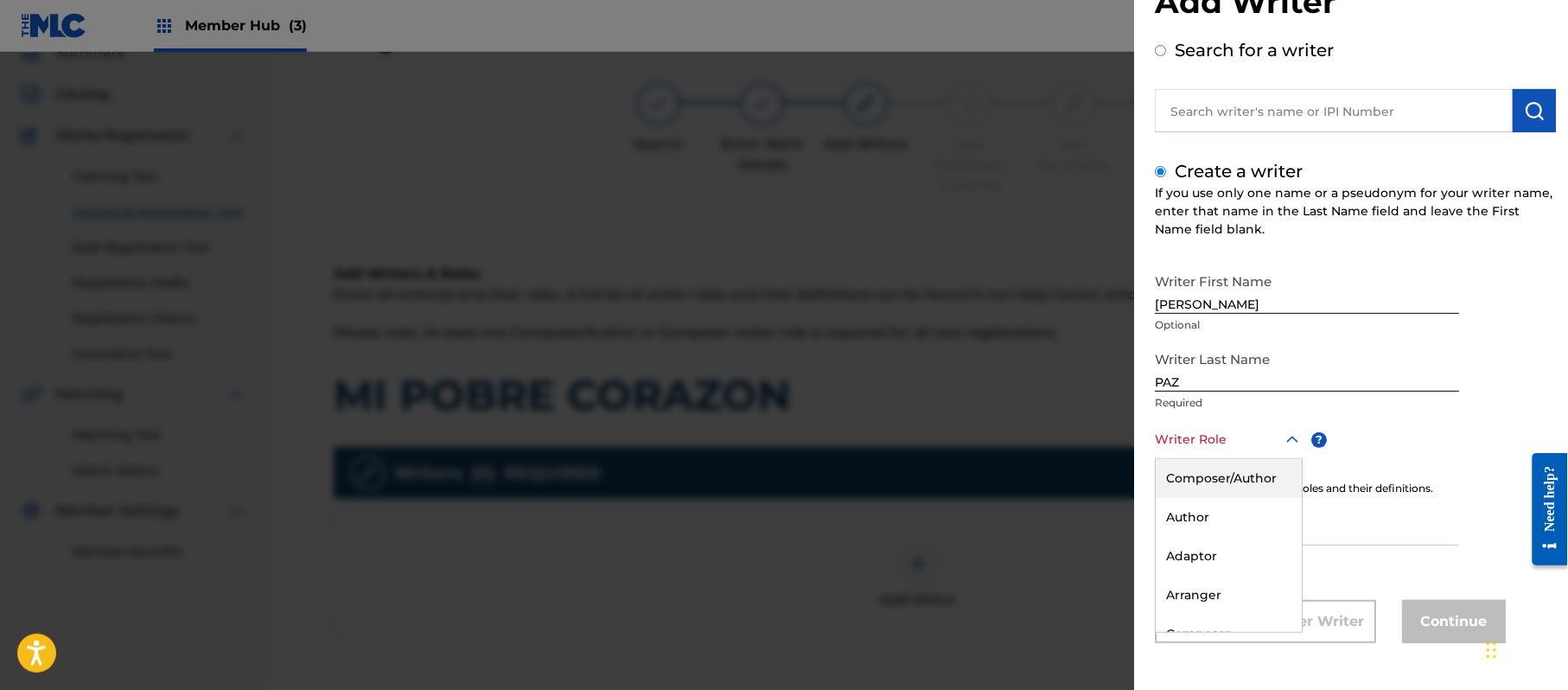
click at [1243, 486] on div "Composer/Author" at bounding box center [1229, 479] width 146 height 39
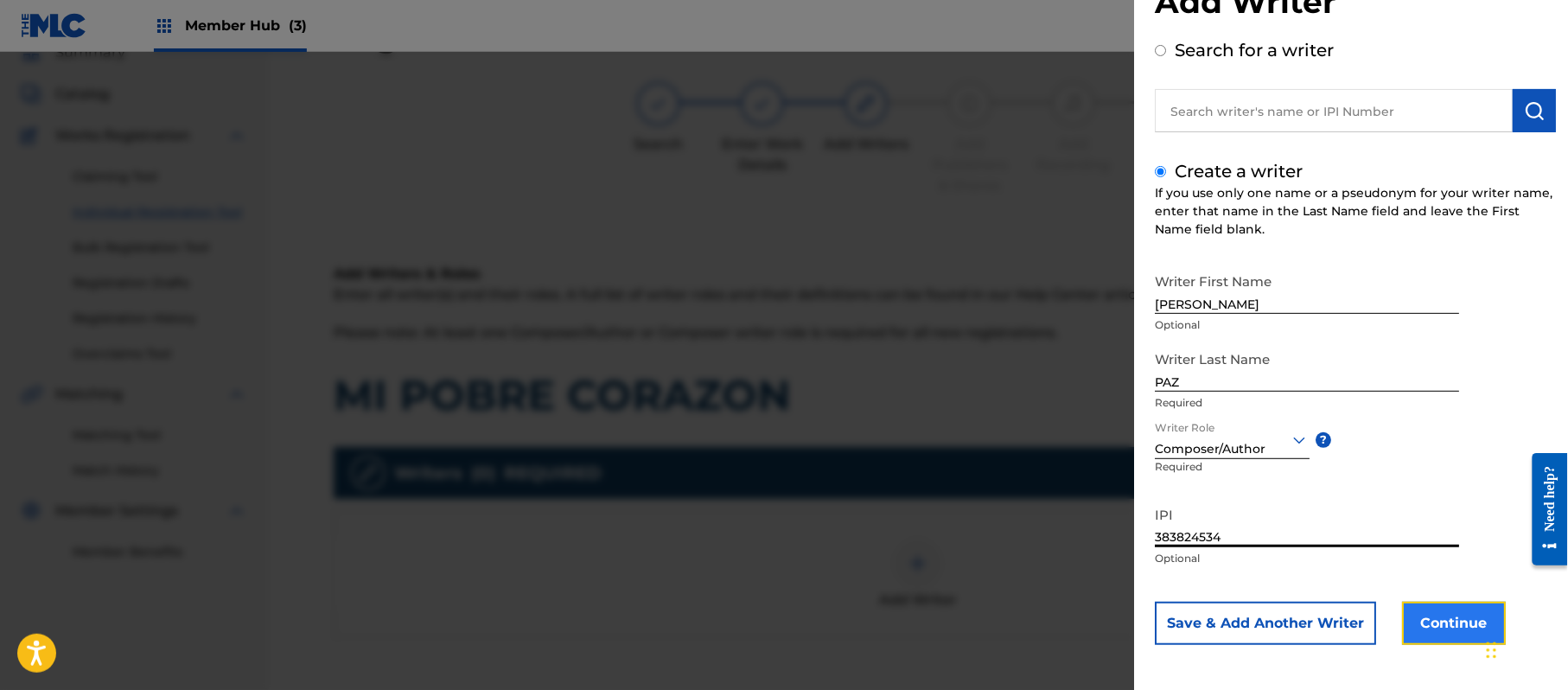
click at [1460, 616] on button "Continue" at bounding box center [1454, 623] width 104 height 44
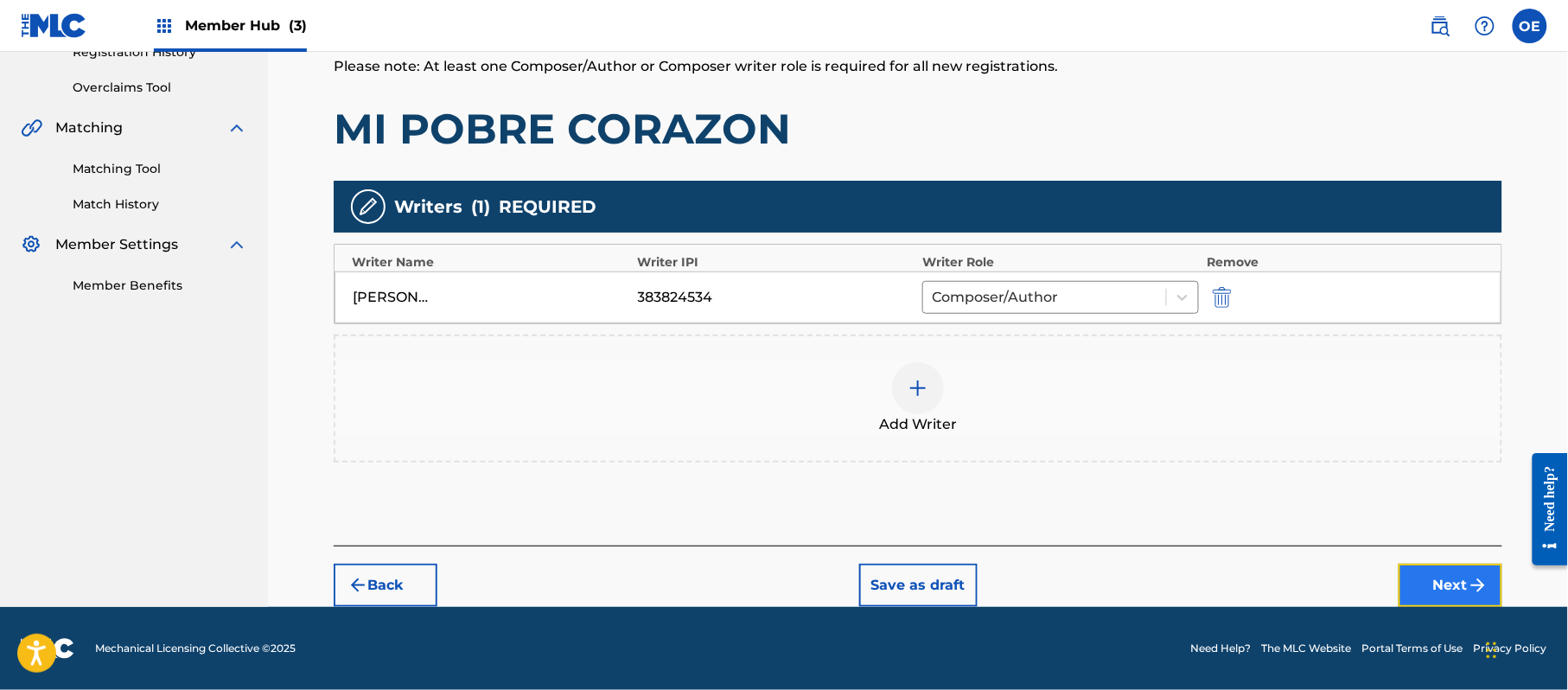
click at [1408, 588] on button "Next" at bounding box center [1450, 585] width 104 height 44
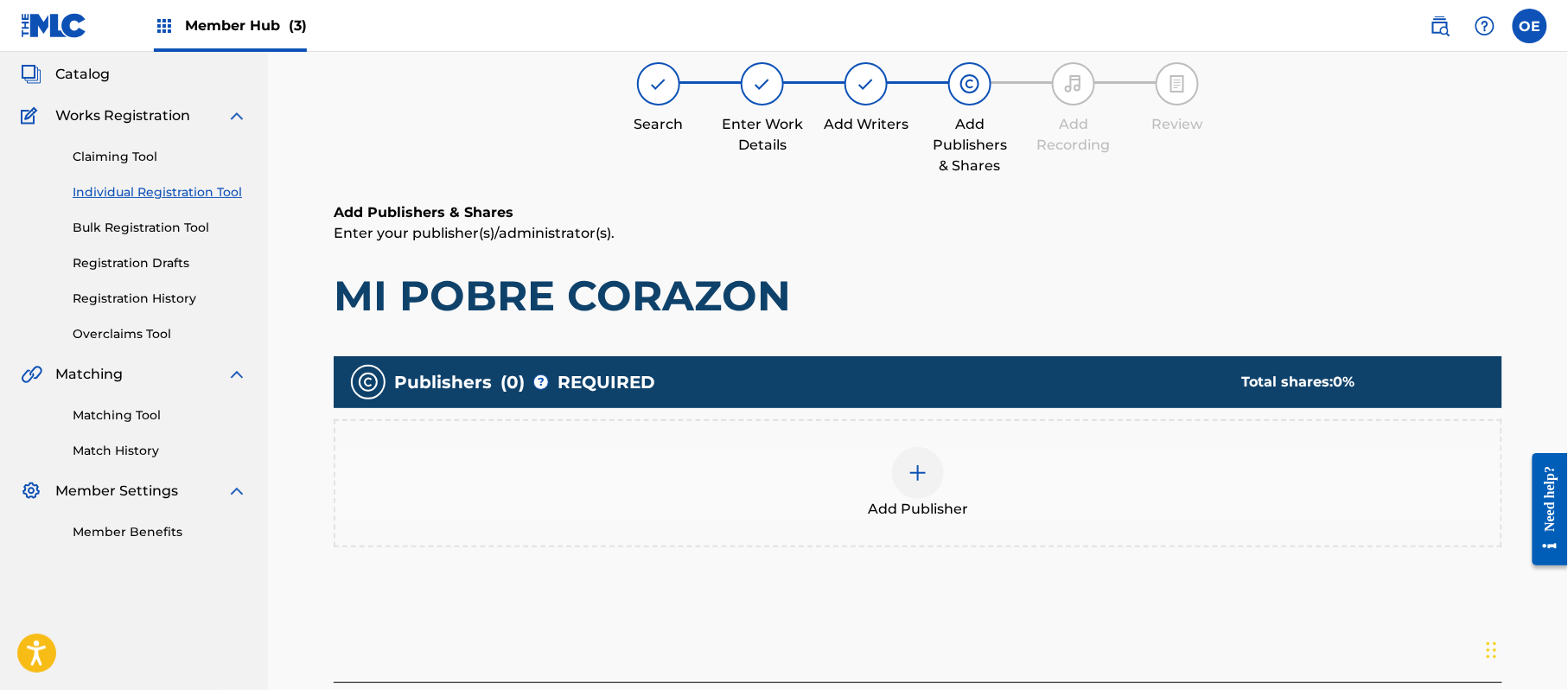
scroll to position [78, 0]
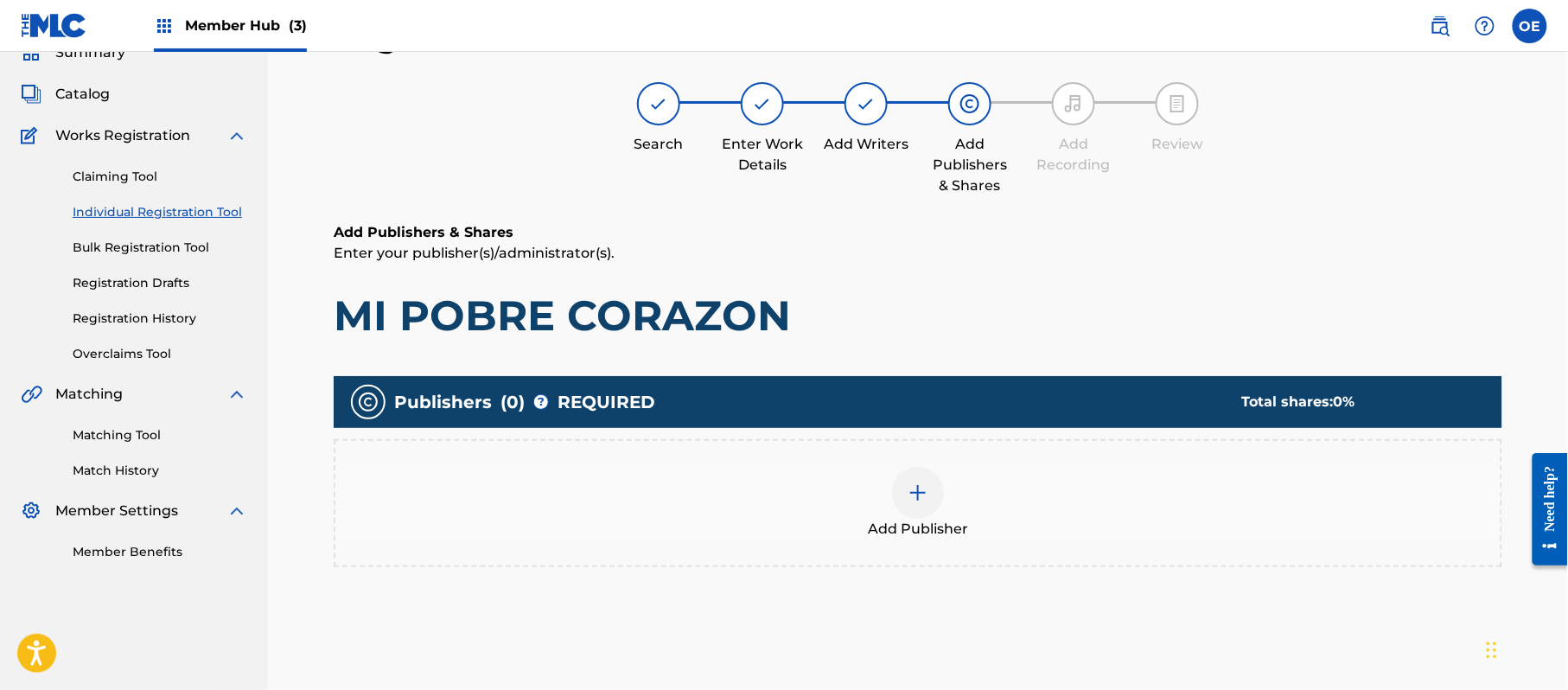
click at [937, 519] on span "Add Publisher" at bounding box center [918, 529] width 100 height 20
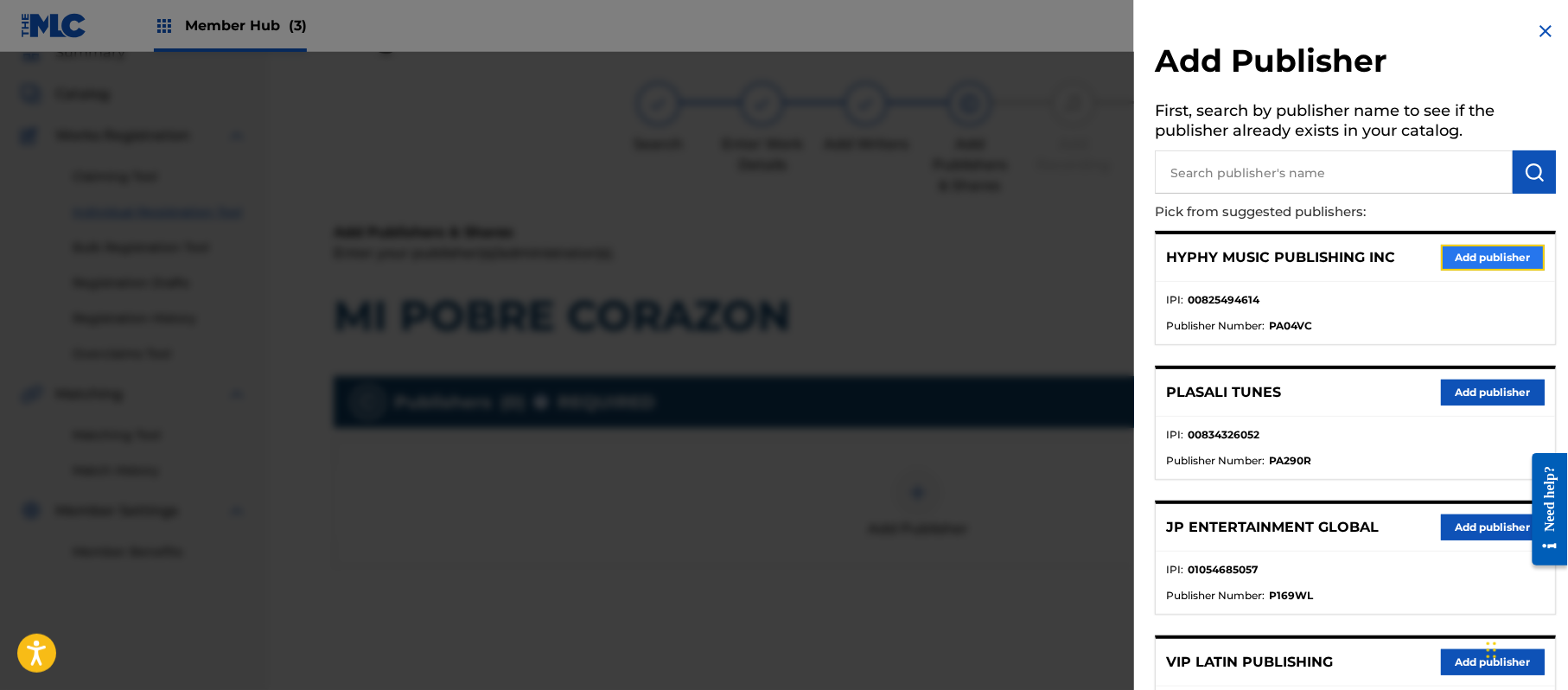
click at [1494, 245] on button "Add publisher" at bounding box center [1493, 257] width 104 height 26
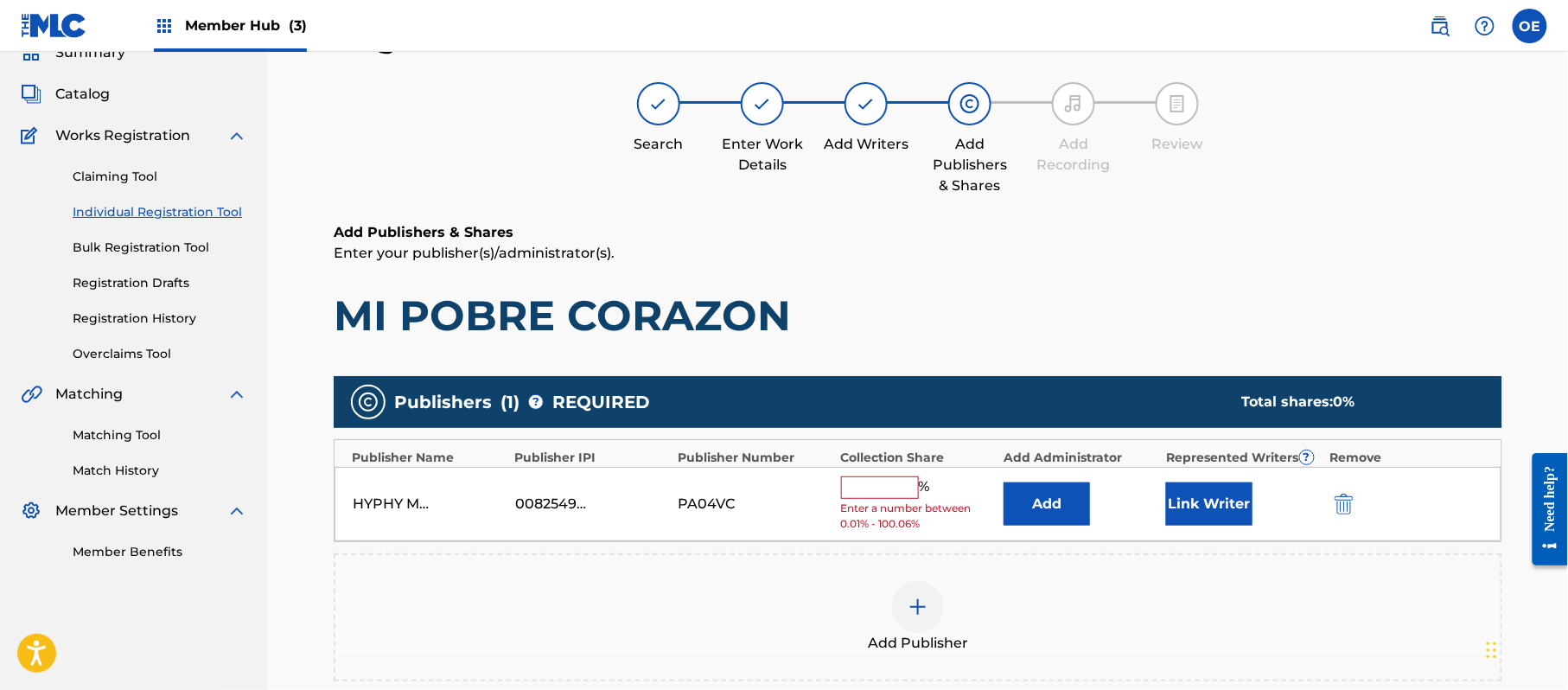
click at [861, 477] on input "text" at bounding box center [880, 488] width 78 height 22
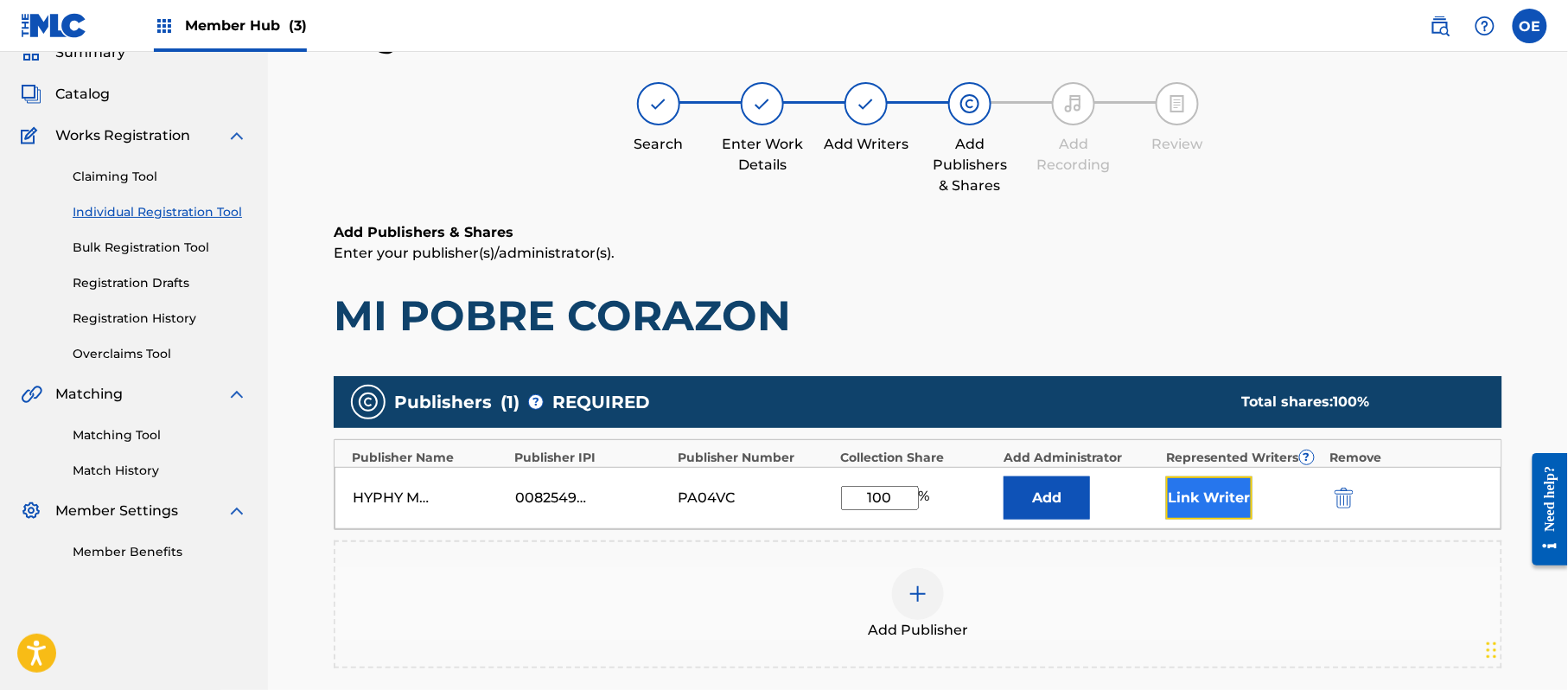
click at [1180, 498] on button "Link Writer" at bounding box center [1209, 498] width 86 height 44
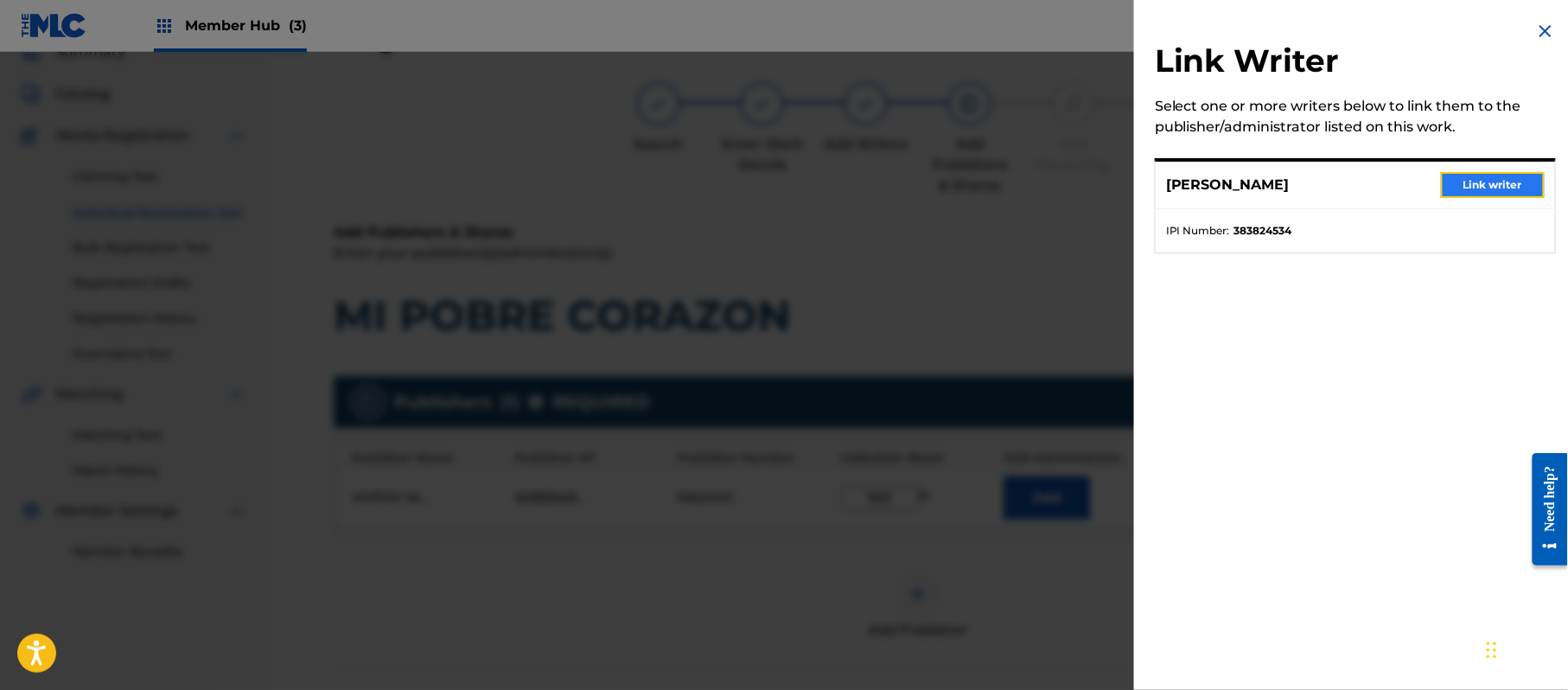
click at [1468, 183] on button "Link writer" at bounding box center [1493, 185] width 104 height 26
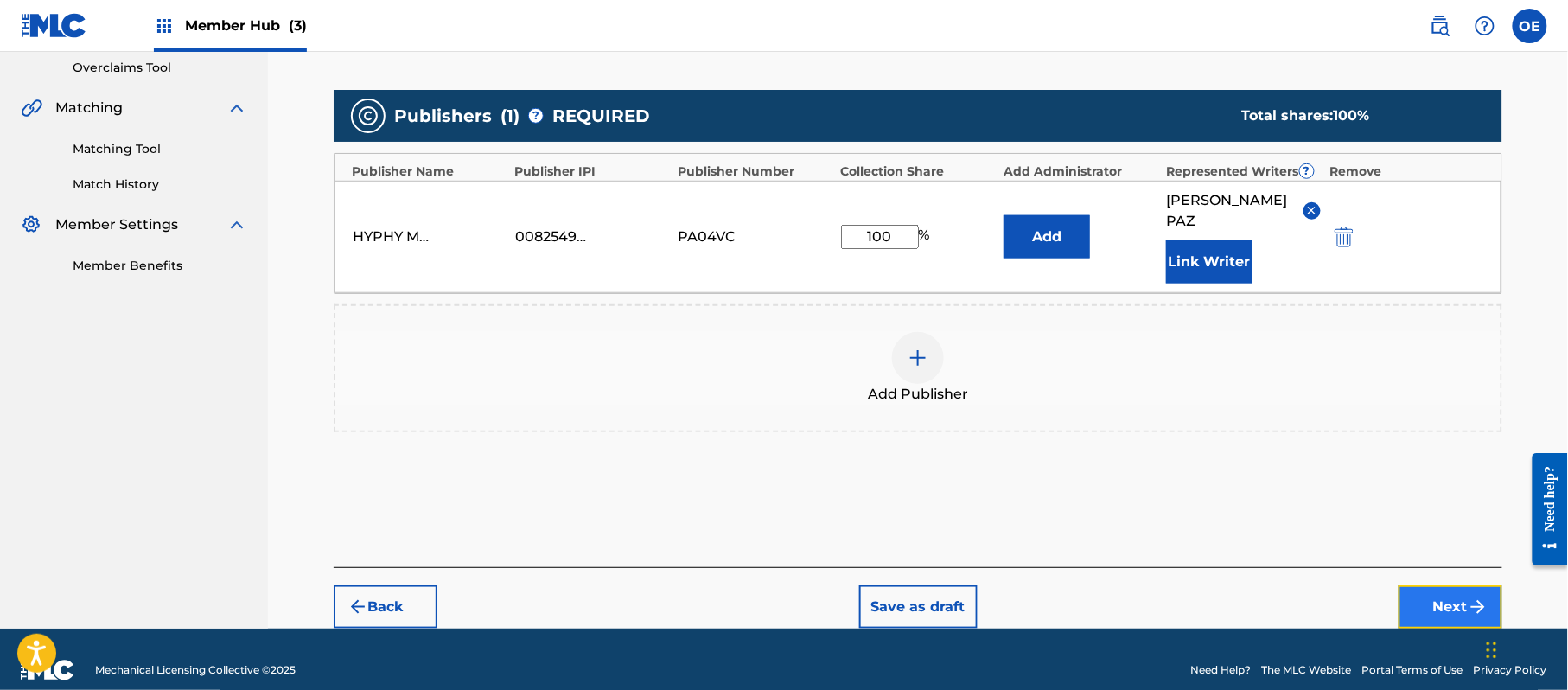
click at [1444, 585] on button "Next" at bounding box center [1450, 607] width 104 height 44
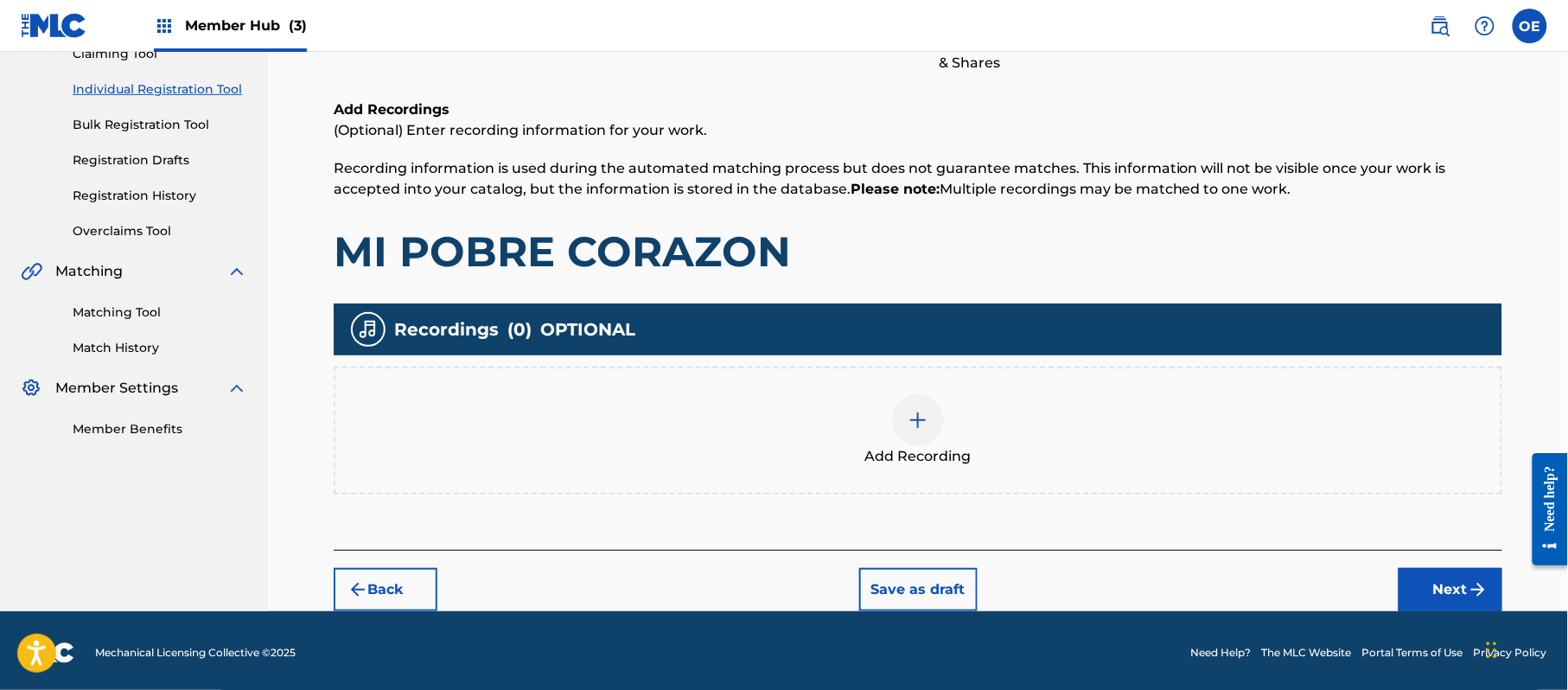
scroll to position [203, 0]
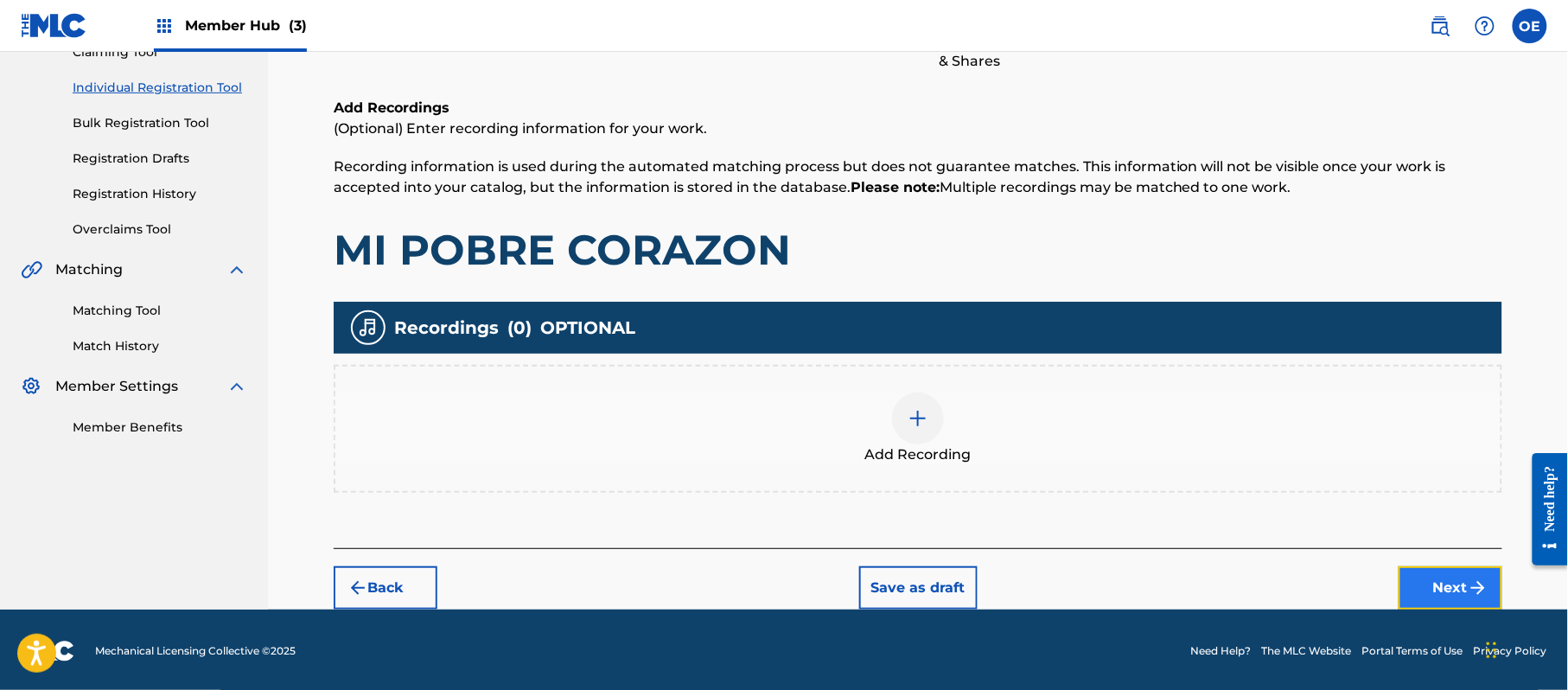
click at [1432, 567] on button "Next" at bounding box center [1450, 588] width 104 height 44
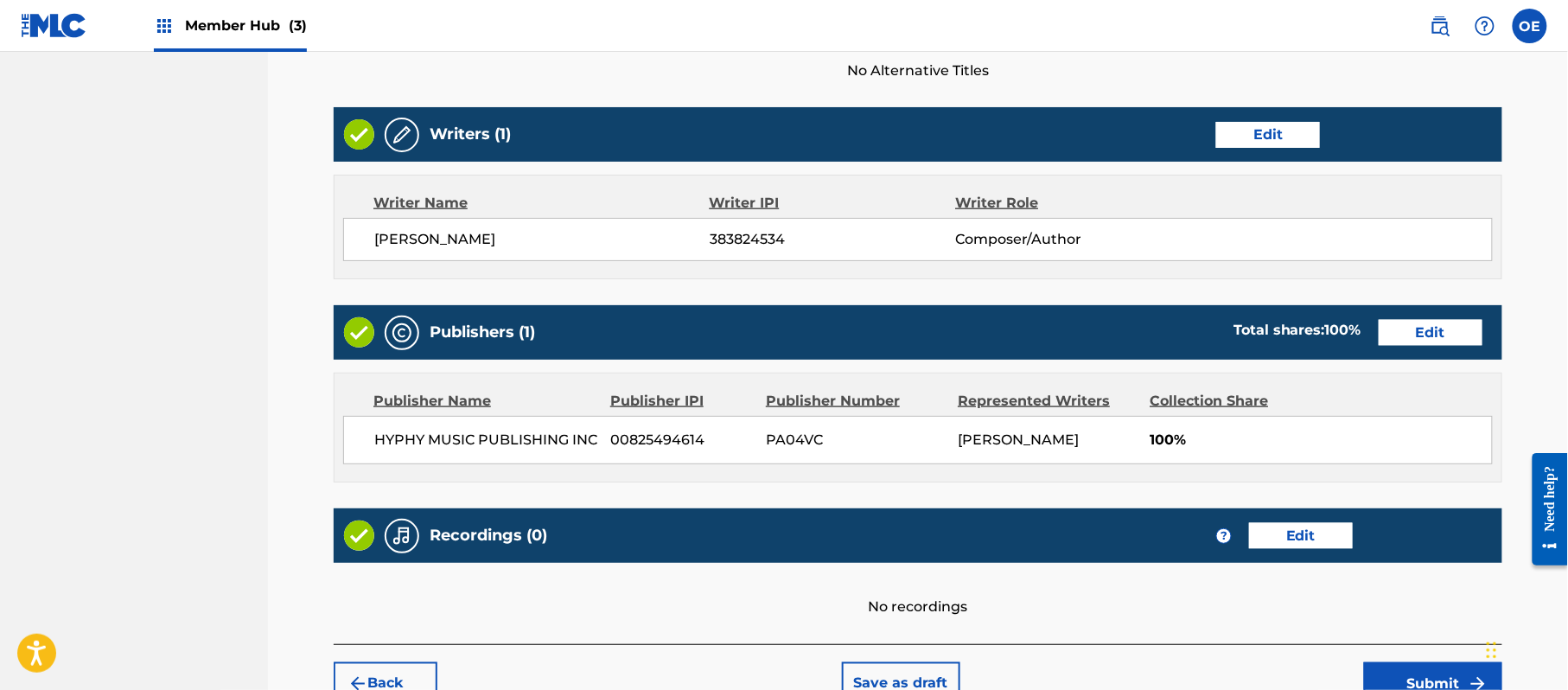
scroll to position [717, 0]
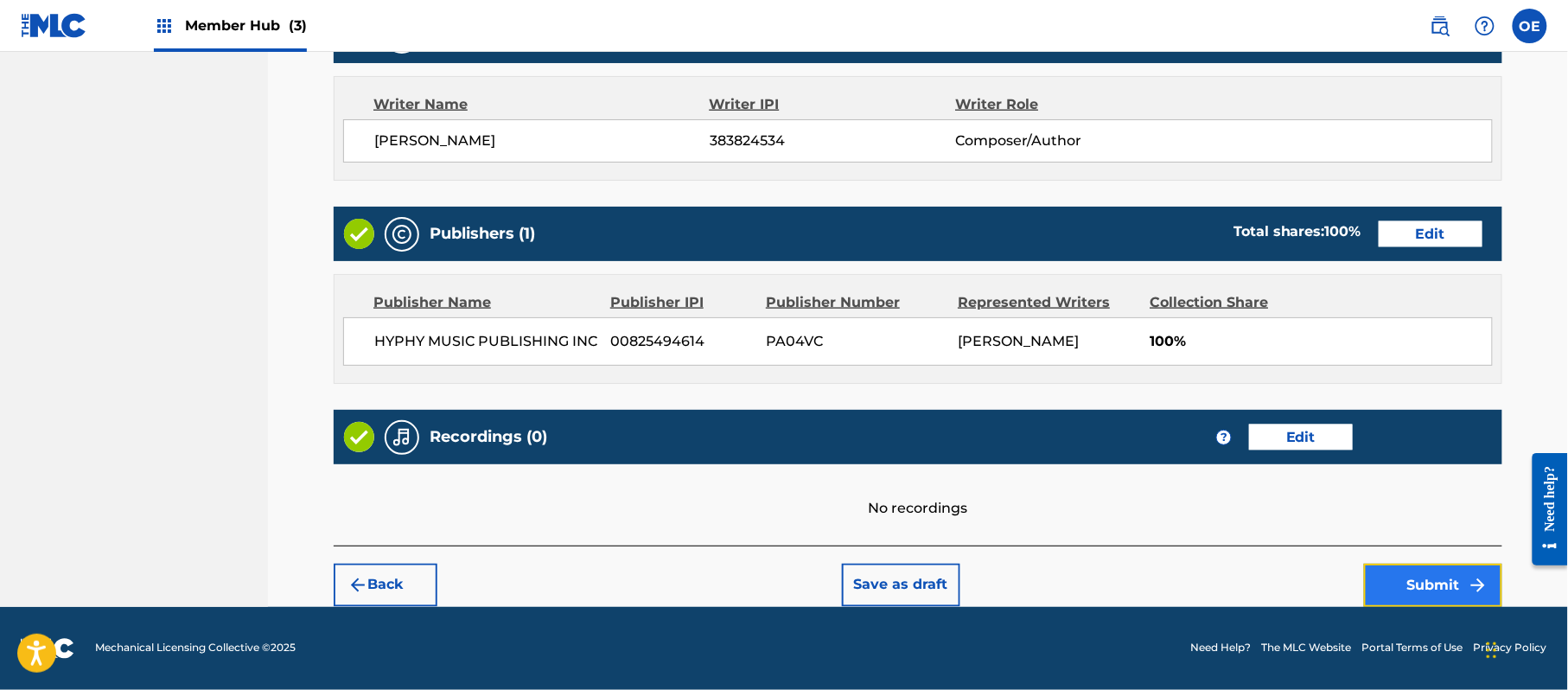
click at [1399, 583] on button "Submit" at bounding box center [1433, 585] width 138 height 44
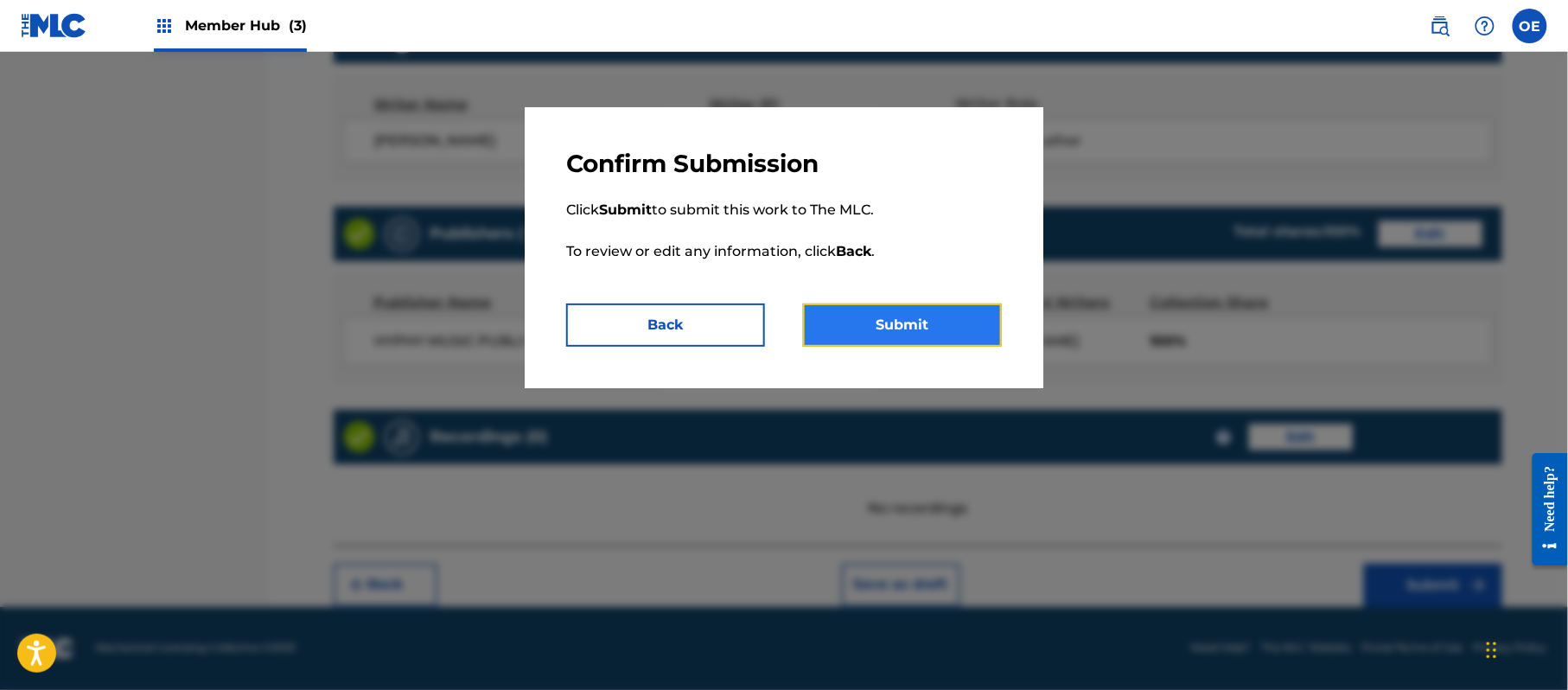
click at [942, 317] on button "Submit" at bounding box center [902, 325] width 199 height 44
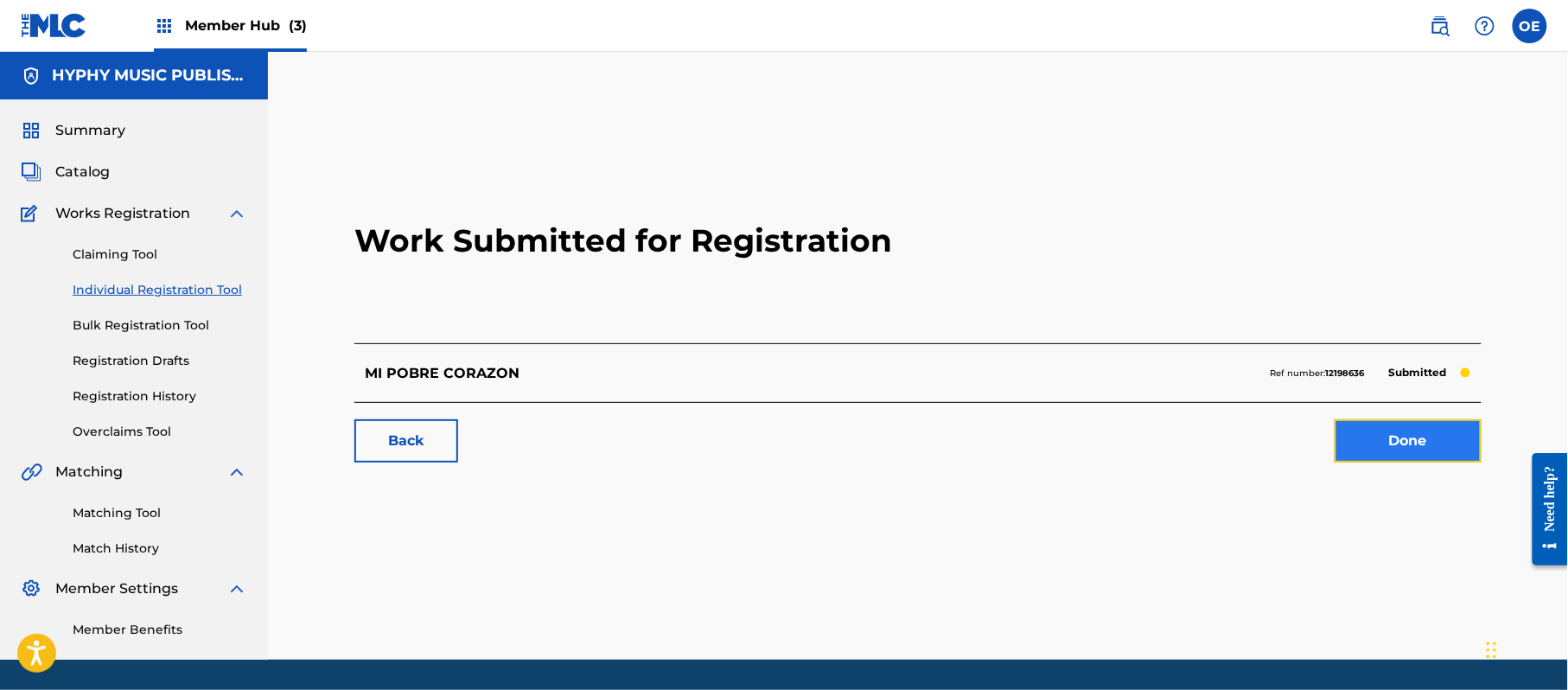
click at [1412, 427] on link "Done" at bounding box center [1408, 441] width 147 height 44
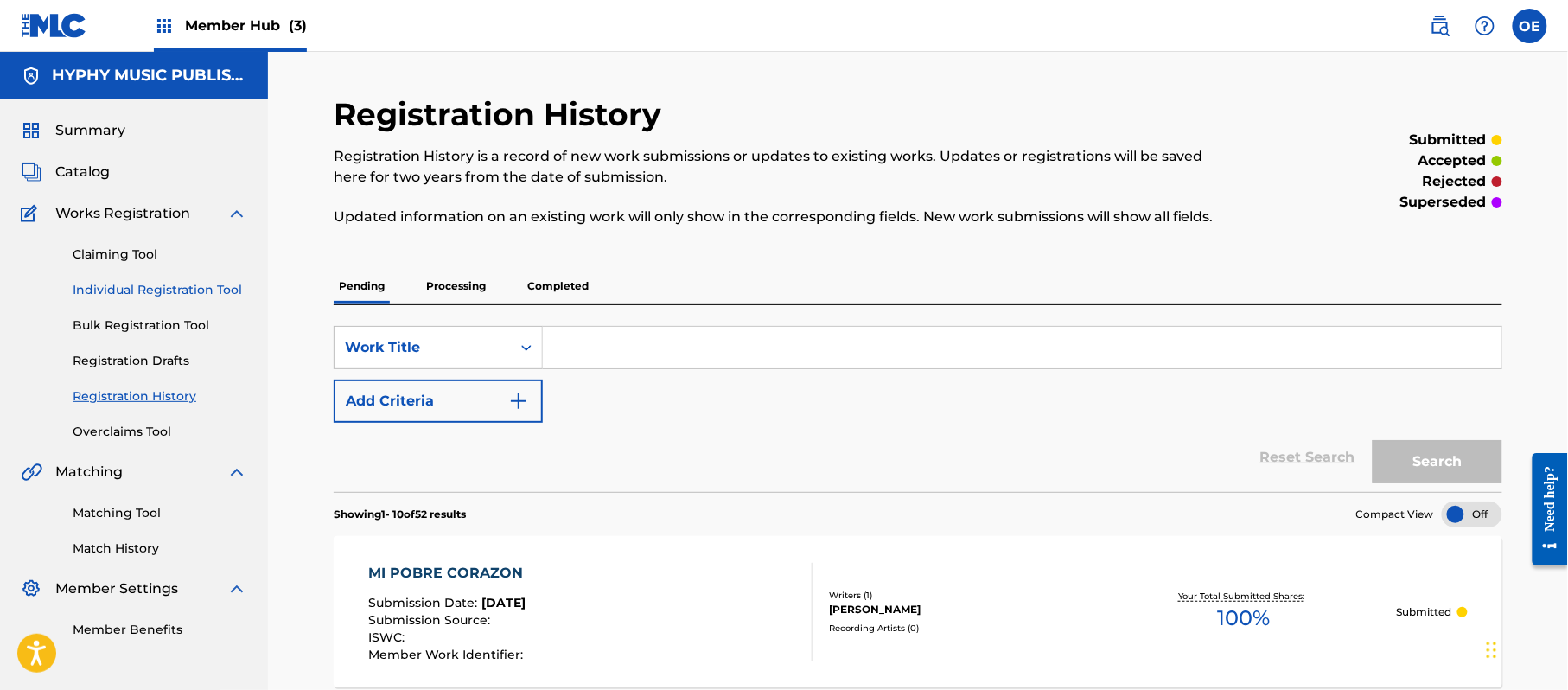
click at [107, 284] on link "Individual Registration Tool" at bounding box center [159, 291] width 175 height 19
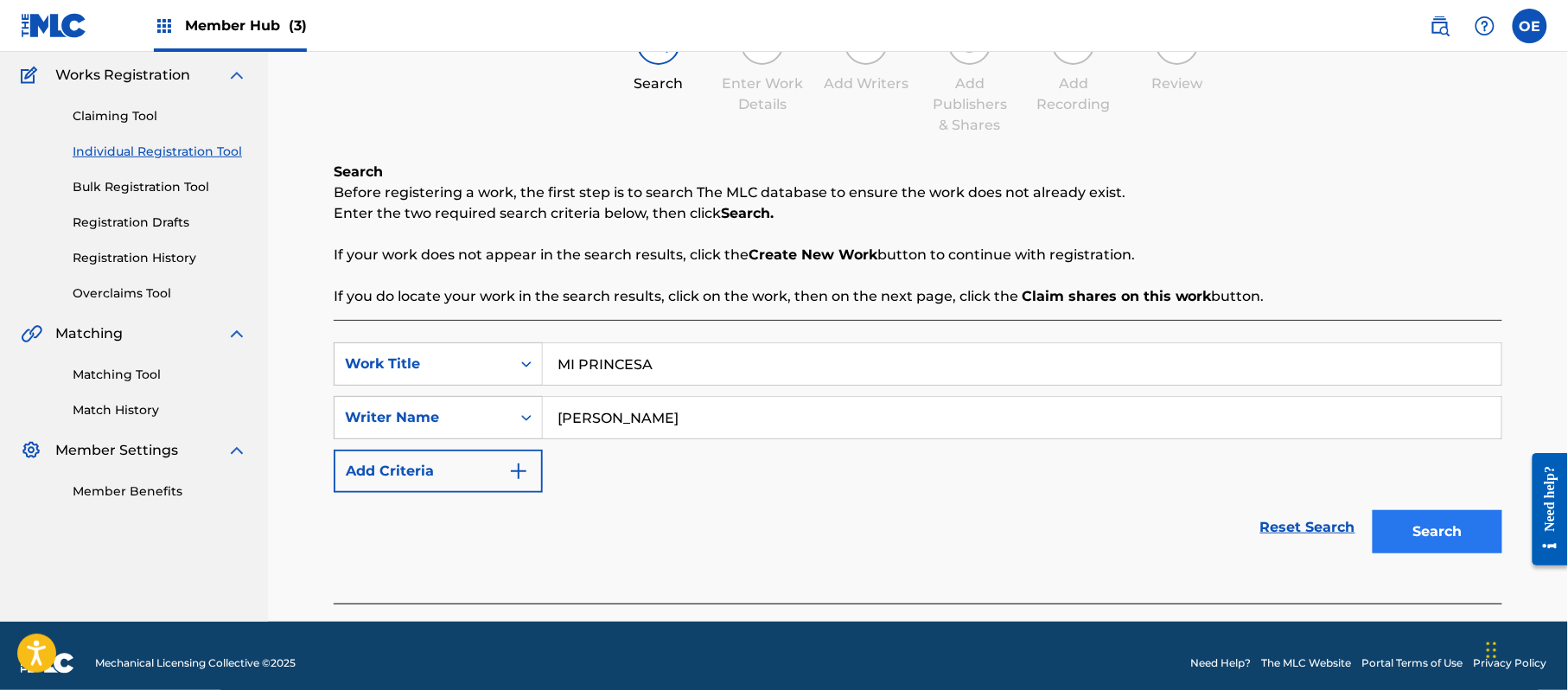
scroll to position [153, 0]
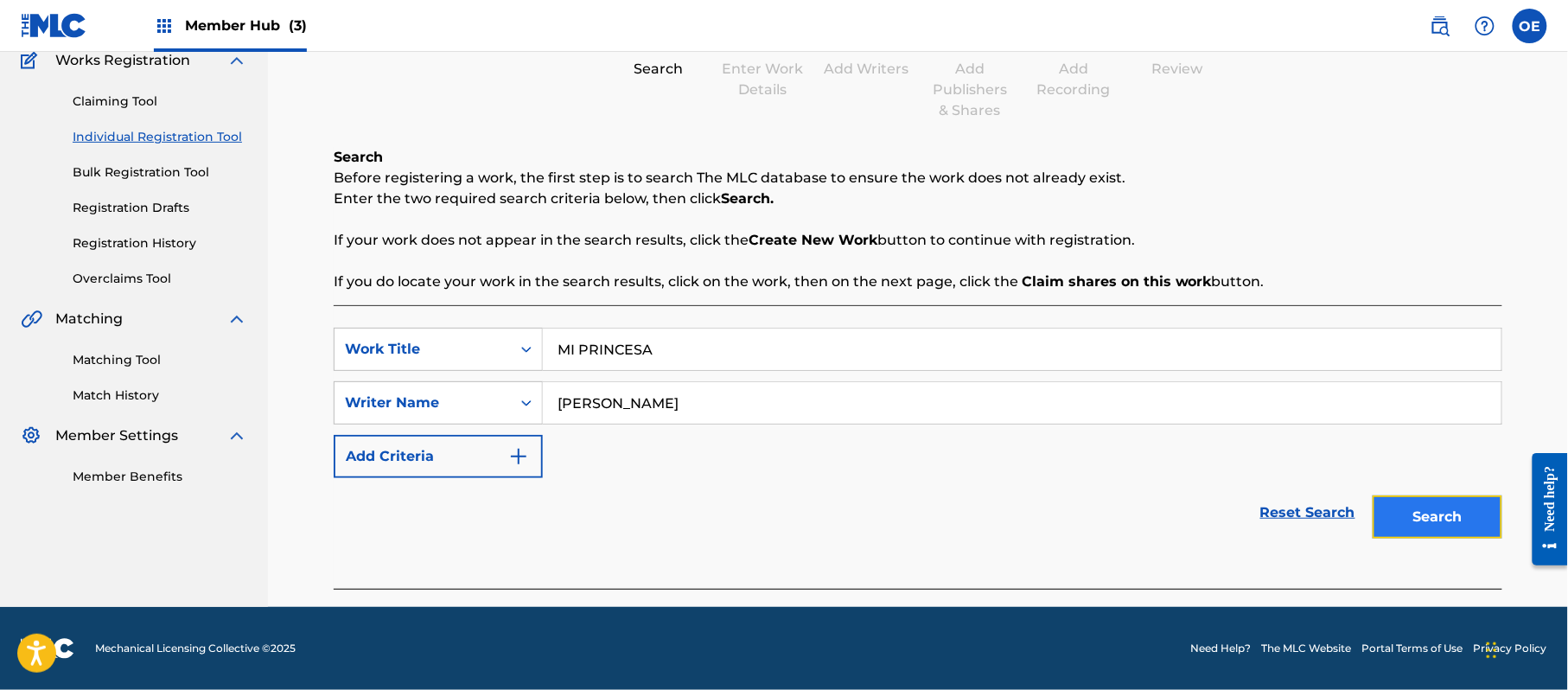
click at [1429, 508] on button "Search" at bounding box center [1437, 517] width 130 height 44
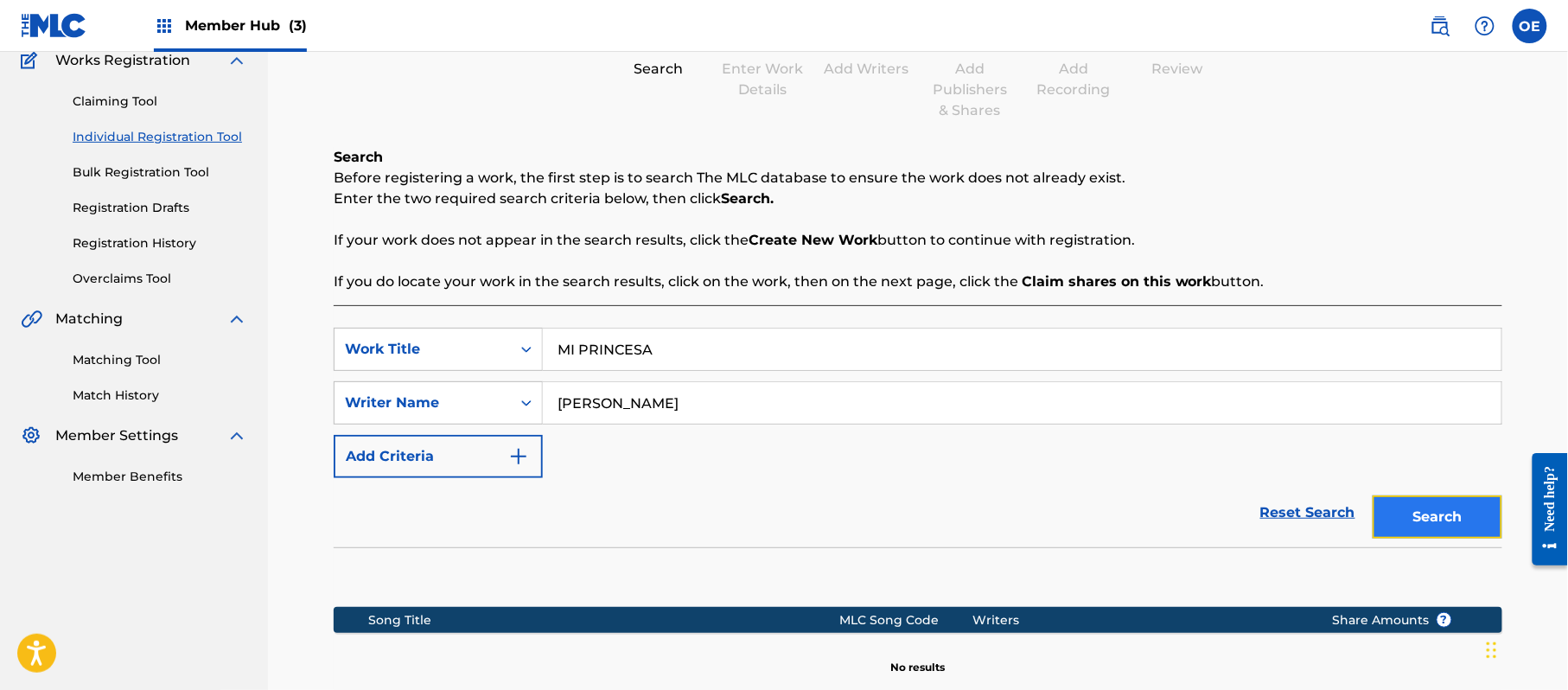
click at [1392, 505] on button "Search" at bounding box center [1437, 517] width 130 height 44
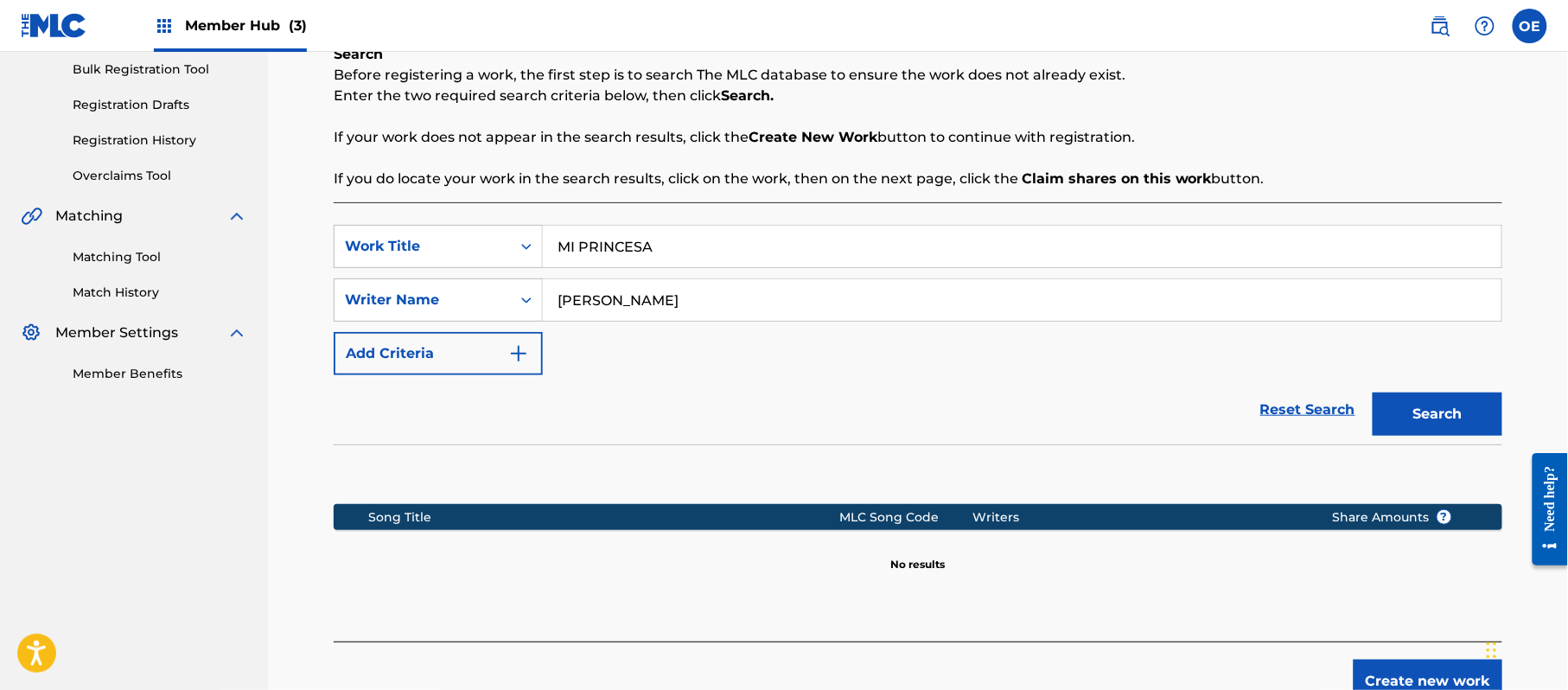
scroll to position [353, 0]
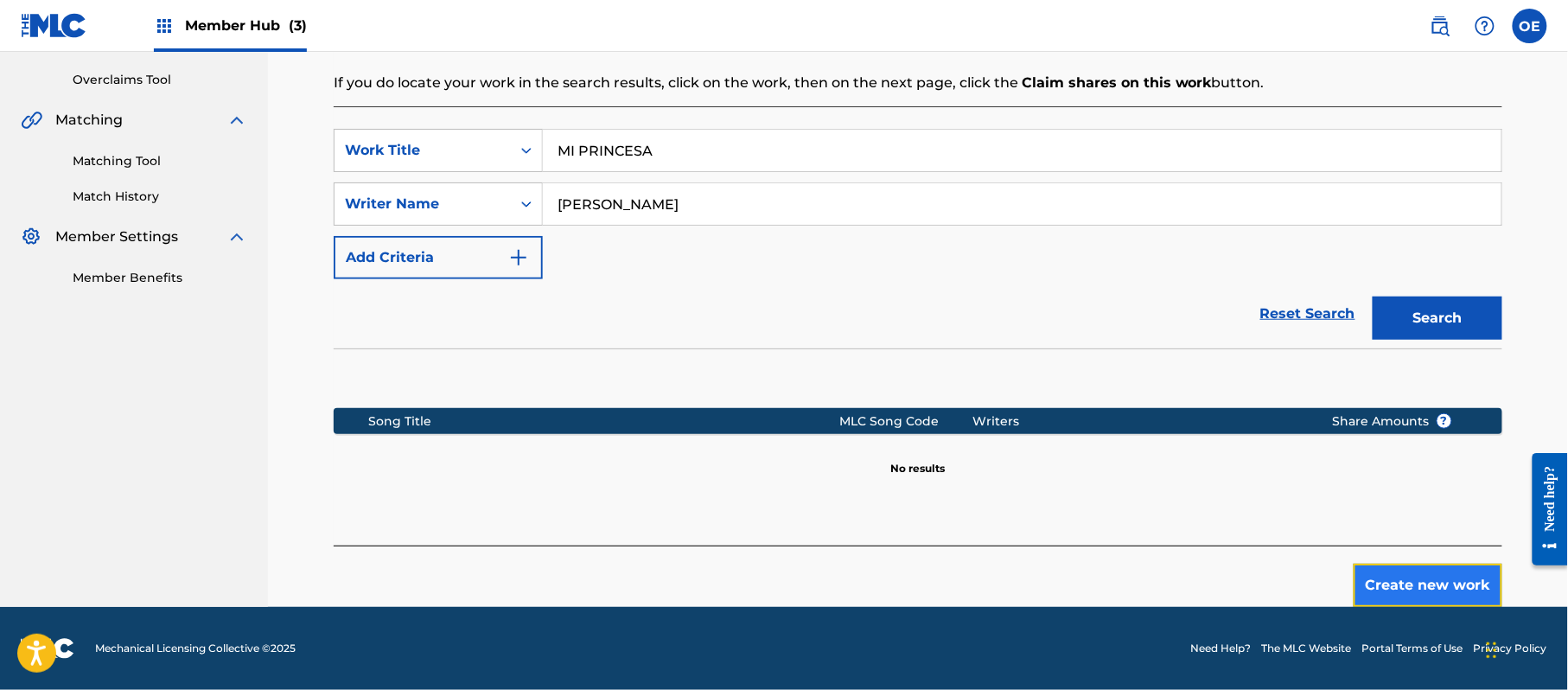
click at [1370, 590] on button "Create new work" at bounding box center [1427, 585] width 149 height 44
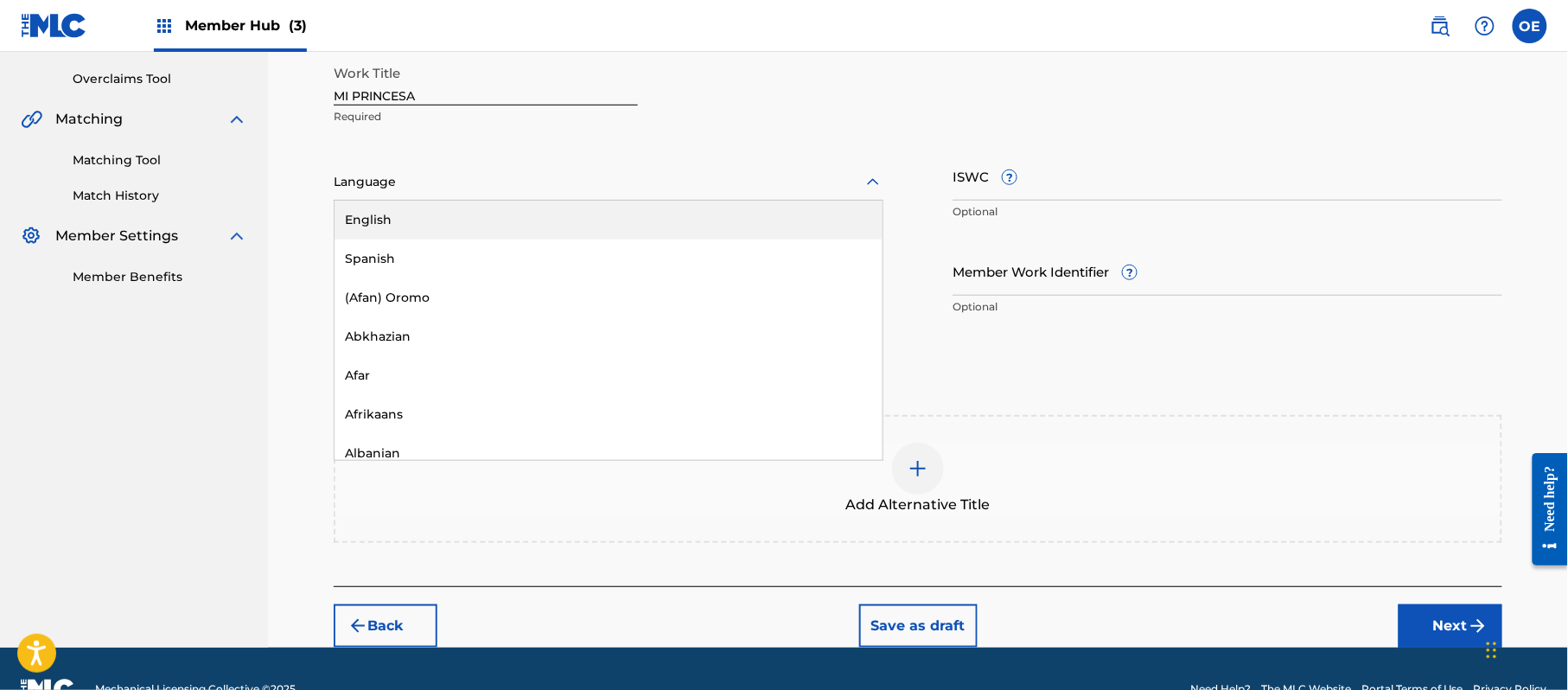
click at [371, 184] on div at bounding box center [608, 182] width 550 height 21
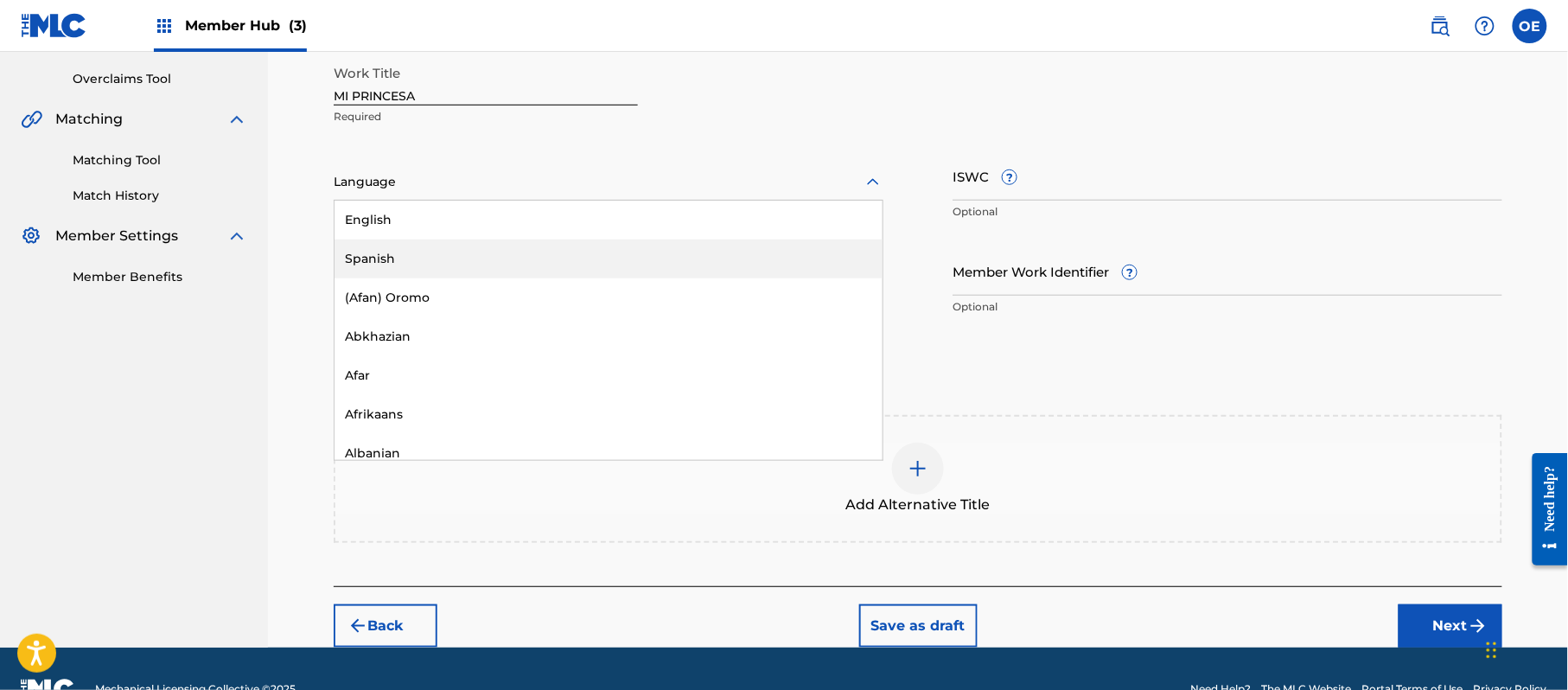
click at [382, 267] on div "Spanish" at bounding box center [608, 259] width 548 height 39
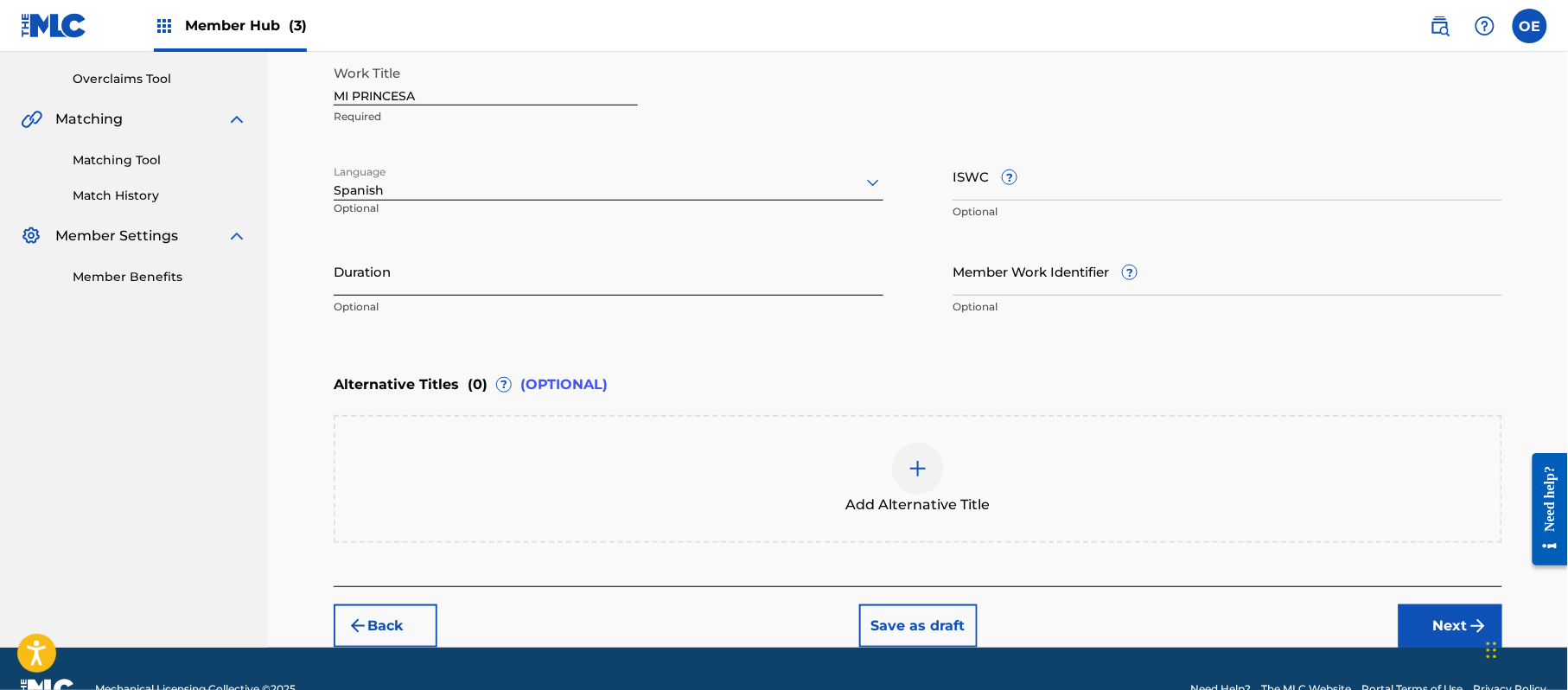
click at [453, 265] on input "Duration" at bounding box center [608, 270] width 550 height 49
click at [1432, 602] on div "Back Save as draft Next" at bounding box center [917, 617] width 1169 height 61
click at [1423, 622] on button "Next" at bounding box center [1450, 626] width 104 height 44
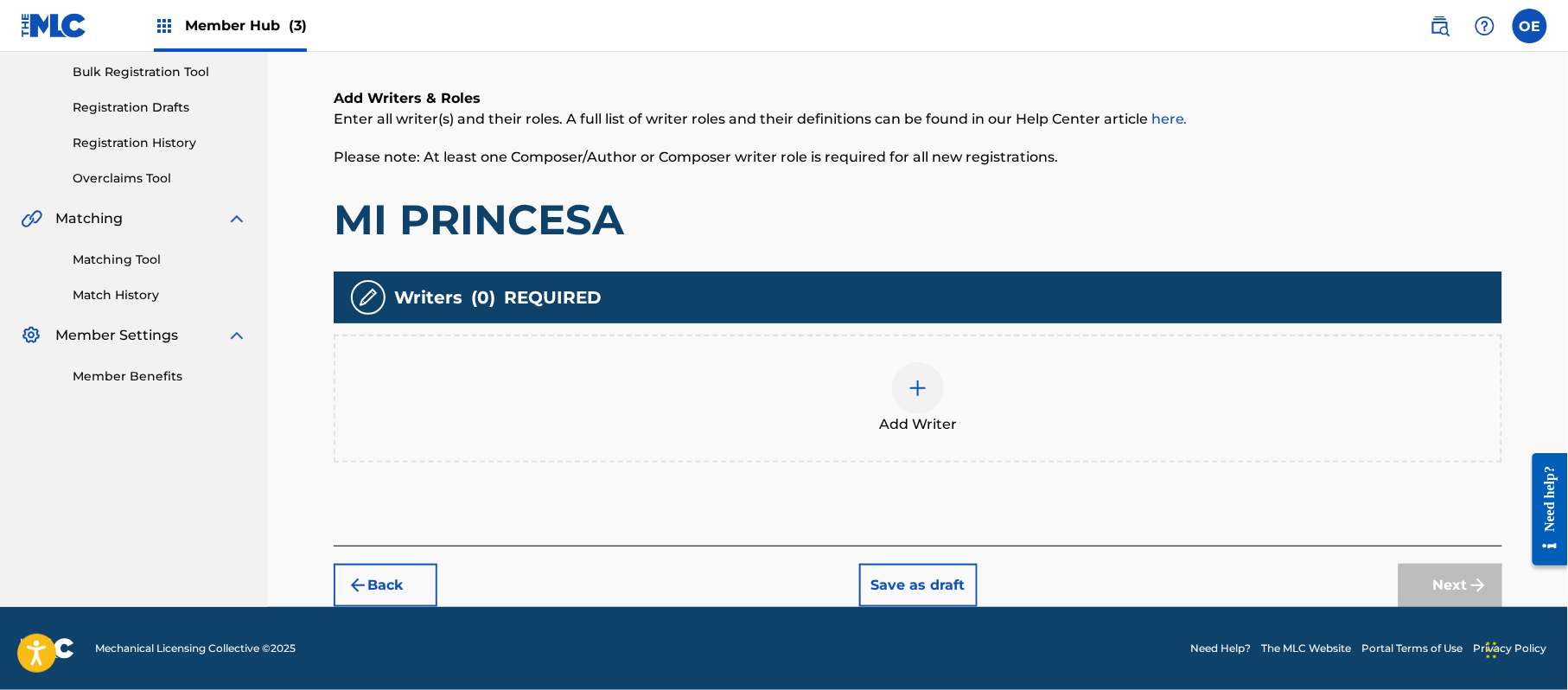
scroll to position [78, 0]
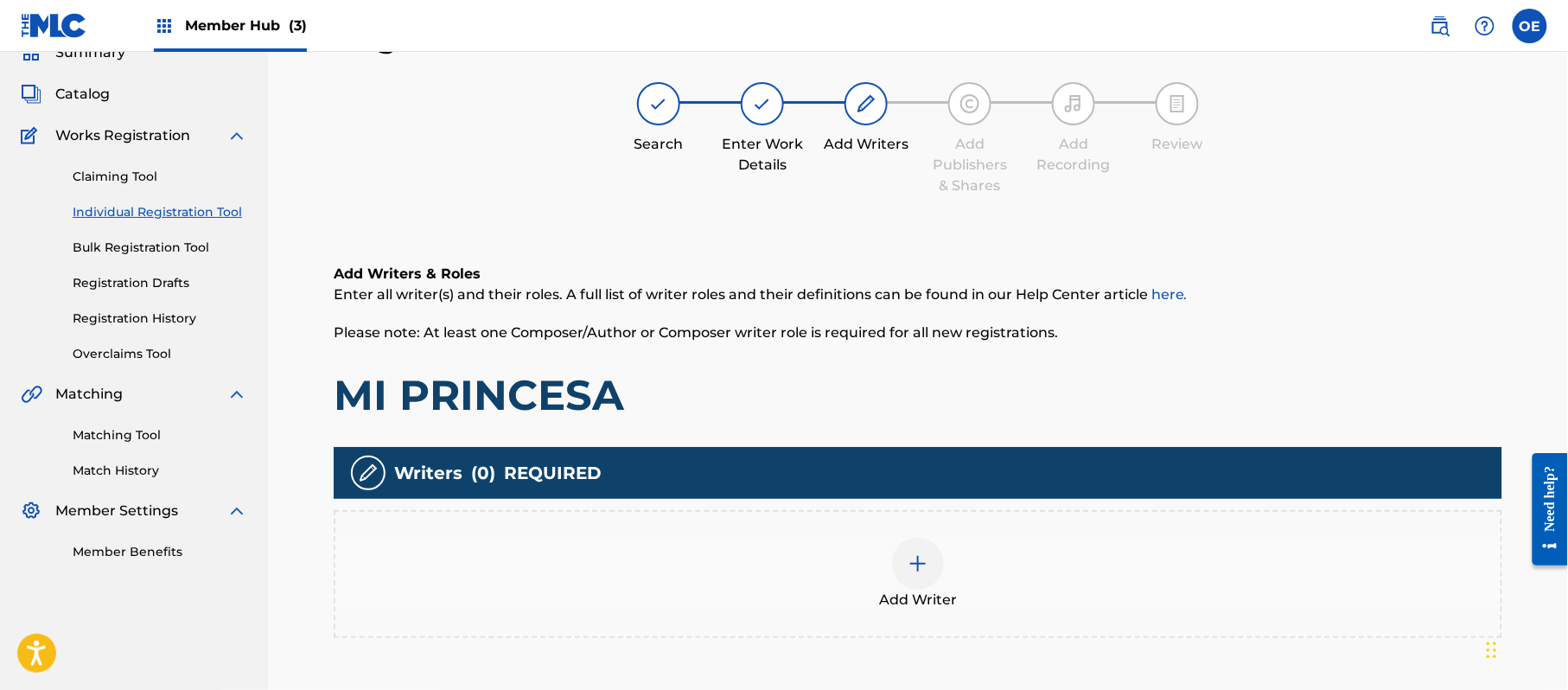
click at [984, 548] on div "Add Writer" at bounding box center [917, 574] width 1165 height 72
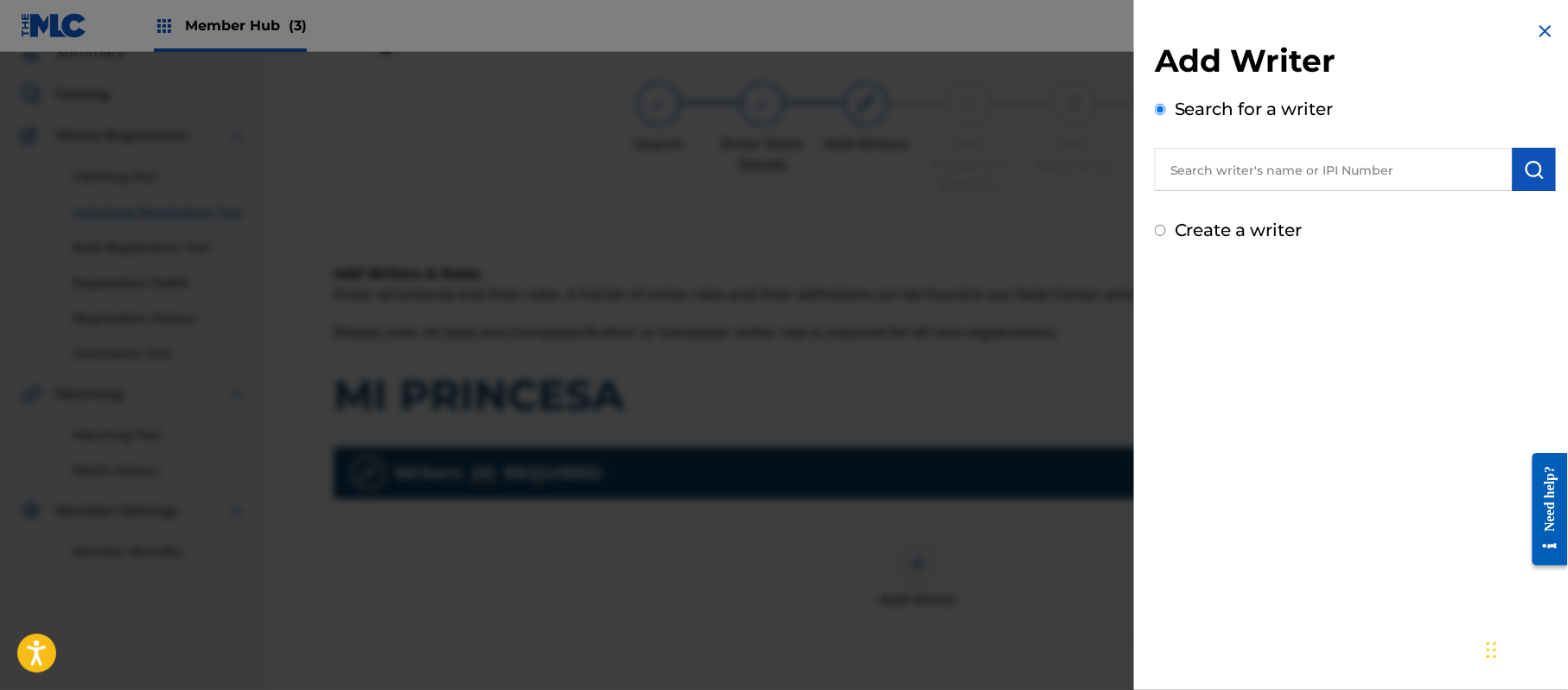
click at [1255, 225] on label "Create a writer" at bounding box center [1238, 230] width 128 height 20
click at [1166, 225] on input "Create a writer" at bounding box center [1161, 231] width 11 height 11
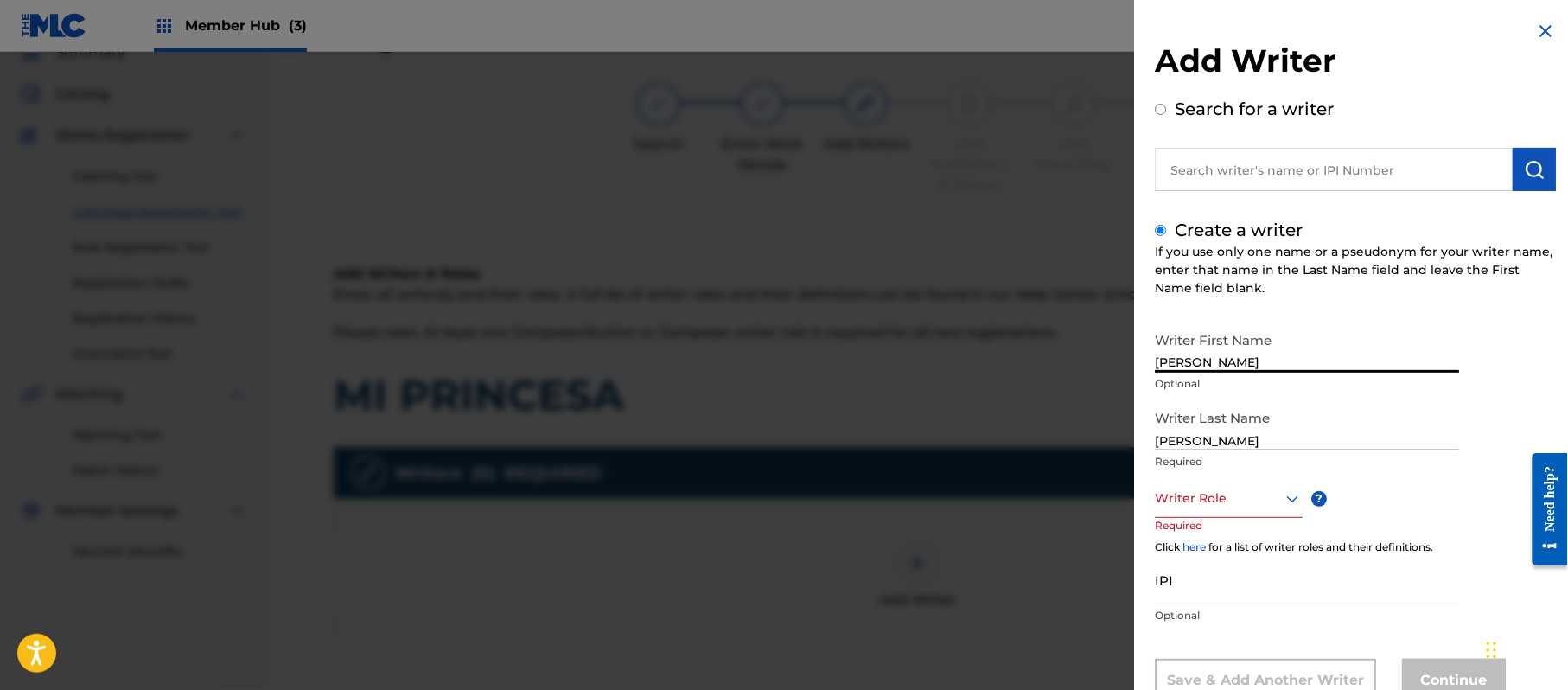
drag, startPoint x: 1276, startPoint y: 359, endPoint x: 1198, endPoint y: 402, distance: 89.1
click at [1198, 402] on div "Writer First Name [PERSON_NAME] Optional Writer Last Name [PERSON_NAME] Require…" at bounding box center [1355, 512] width 401 height 379
drag, startPoint x: 1191, startPoint y: 438, endPoint x: 1151, endPoint y: 444, distance: 40.4
click at [1151, 444] on div "Add Writer Search for a writer Create a writer If you use only one name or a ps…" at bounding box center [1355, 374] width 442 height 749
drag, startPoint x: 1169, startPoint y: 441, endPoint x: 1100, endPoint y: 439, distance: 69.0
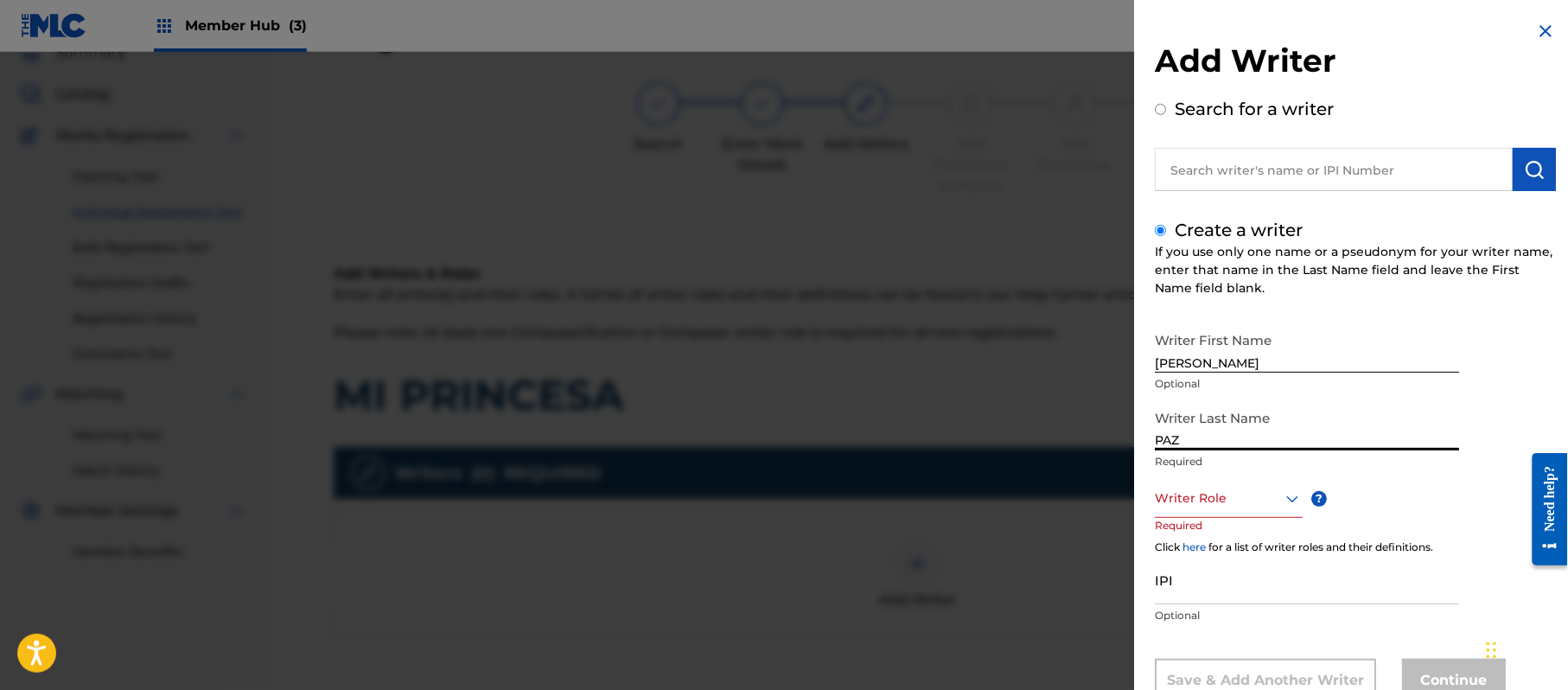
click at [1101, 439] on div "Add Writer Search for a writer Create a writer If you use only one name or a ps…" at bounding box center [784, 370] width 1568 height 638
click at [1223, 479] on div "8 results available. Use Up and Down to choose options, press Enter to select t…" at bounding box center [1229, 498] width 148 height 39
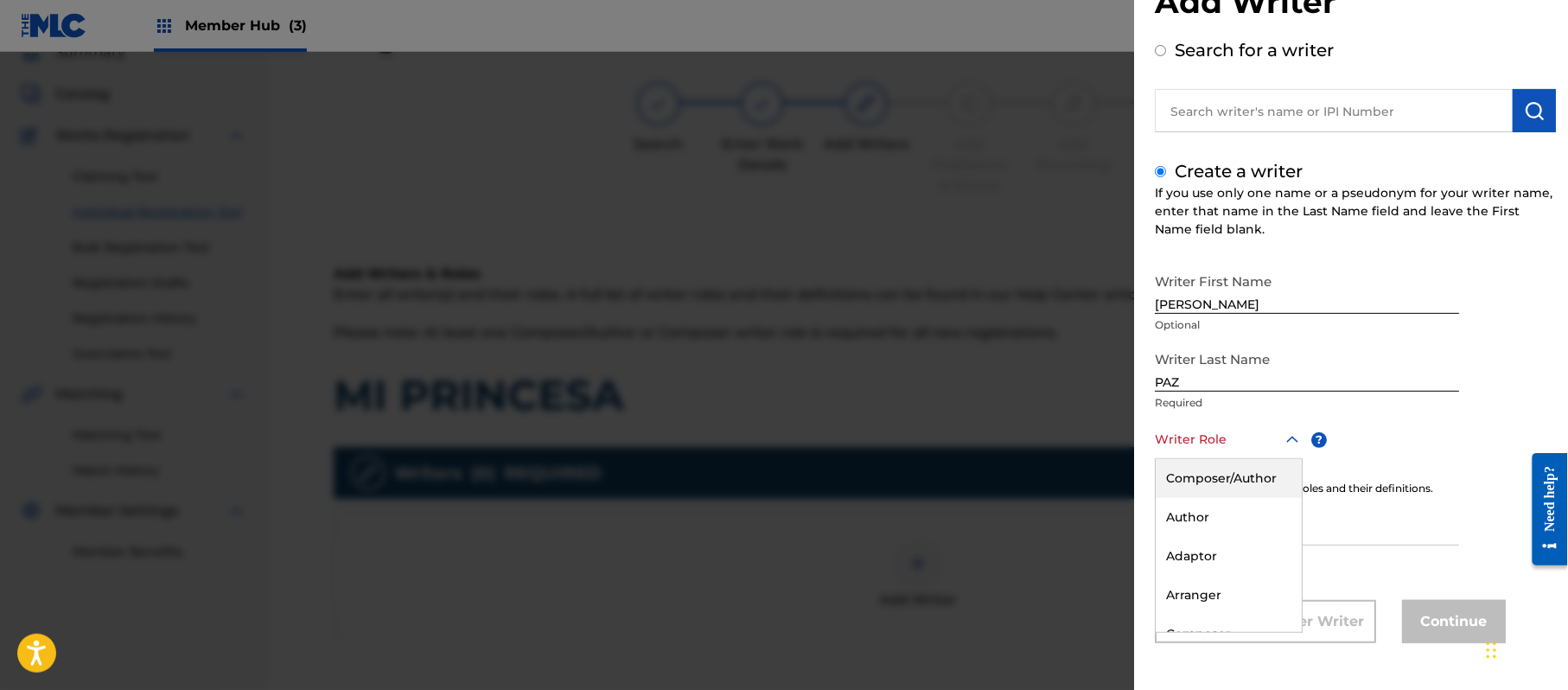
click at [1223, 478] on div "Composer/Author" at bounding box center [1229, 479] width 146 height 39
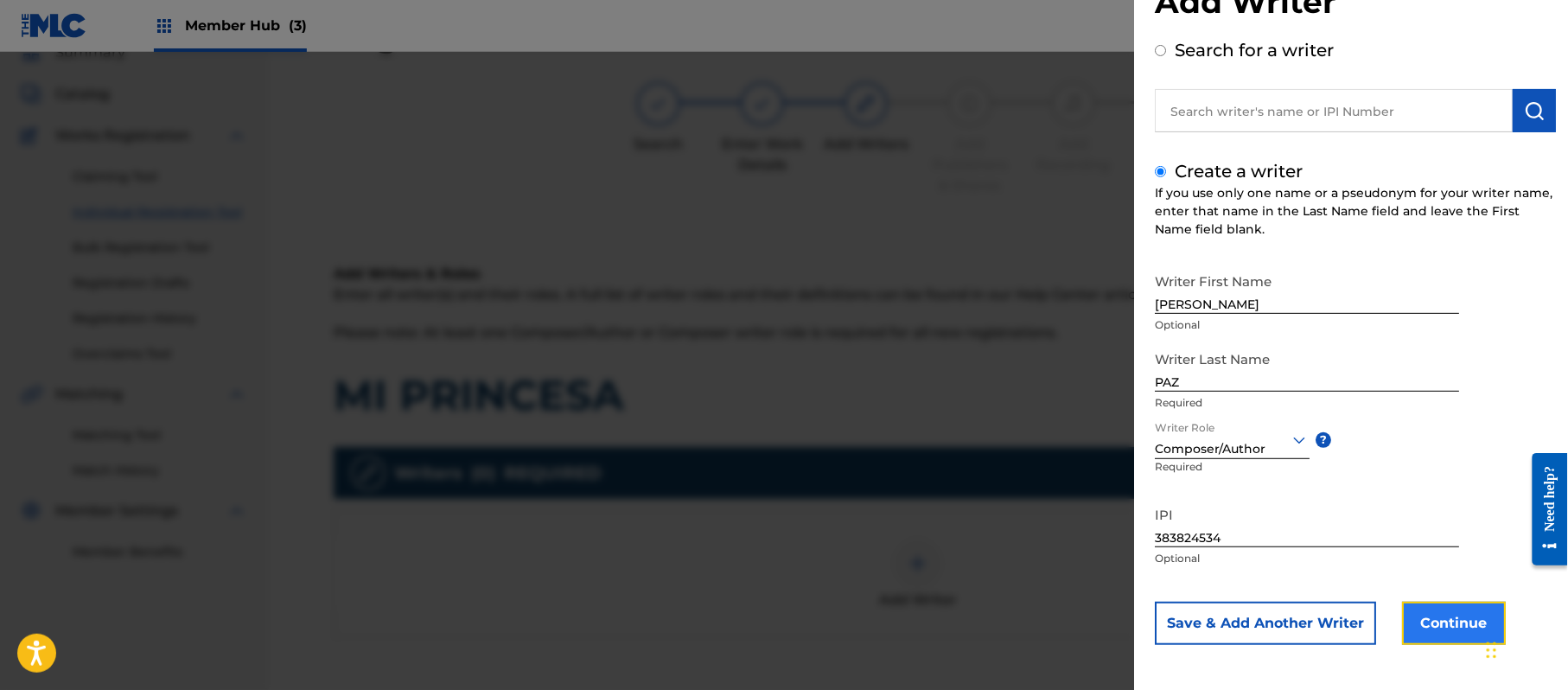
click at [1419, 623] on button "Continue" at bounding box center [1454, 623] width 104 height 44
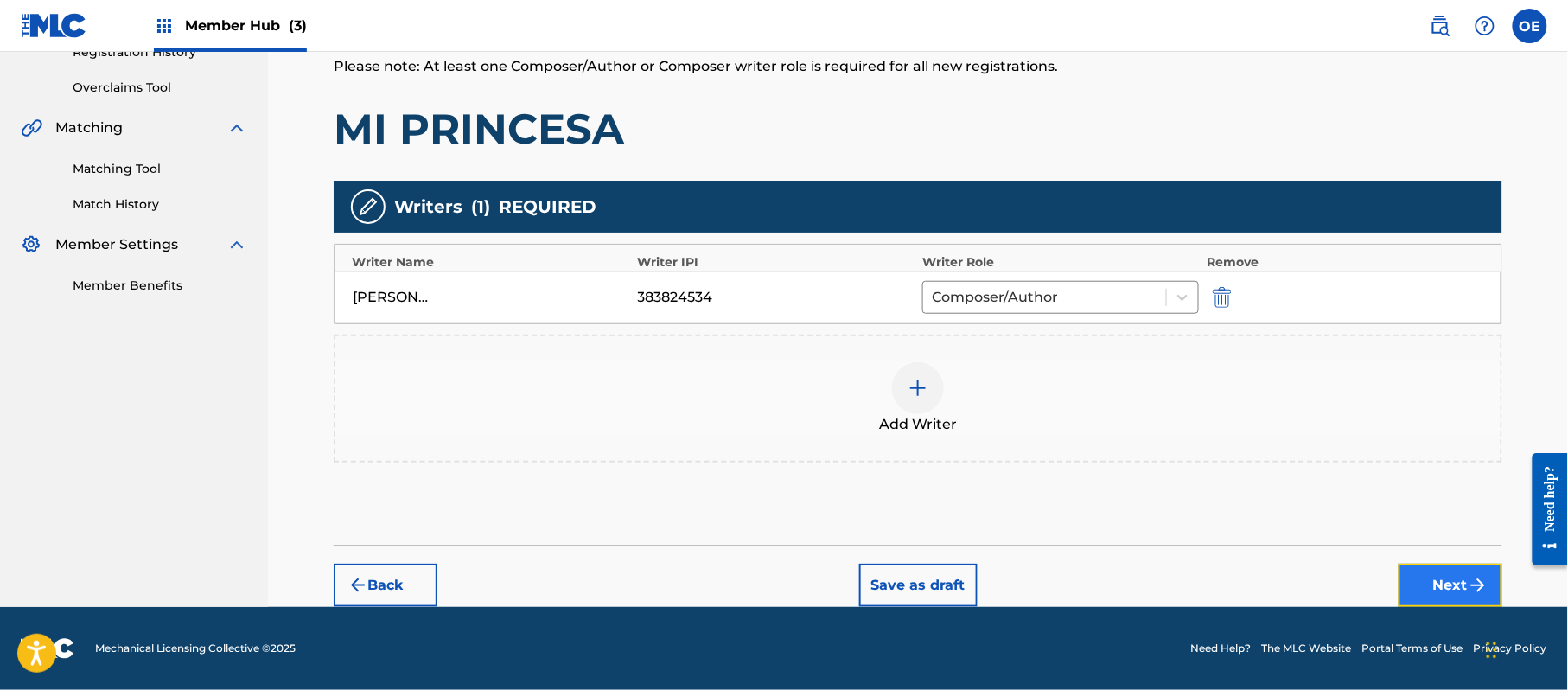
click at [1435, 592] on button "Next" at bounding box center [1450, 585] width 104 height 44
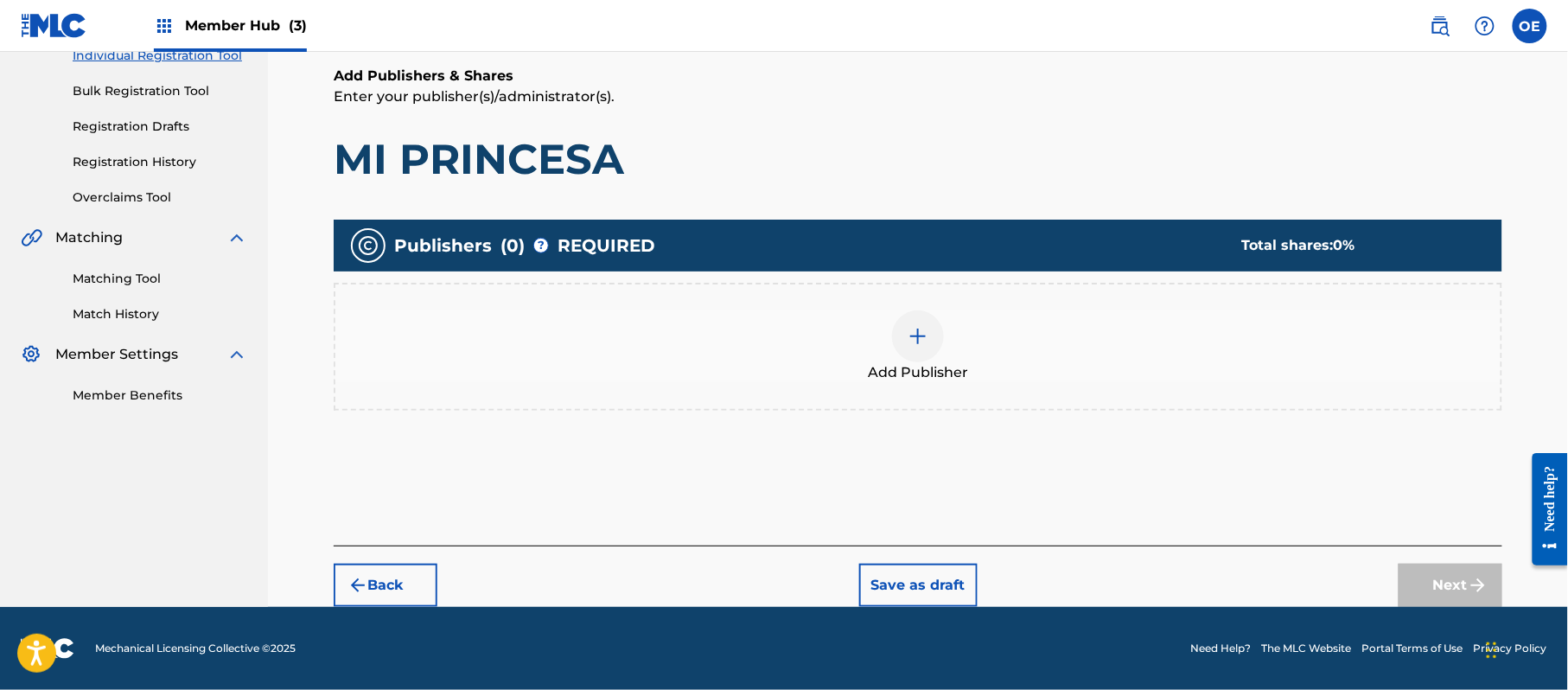
scroll to position [78, 0]
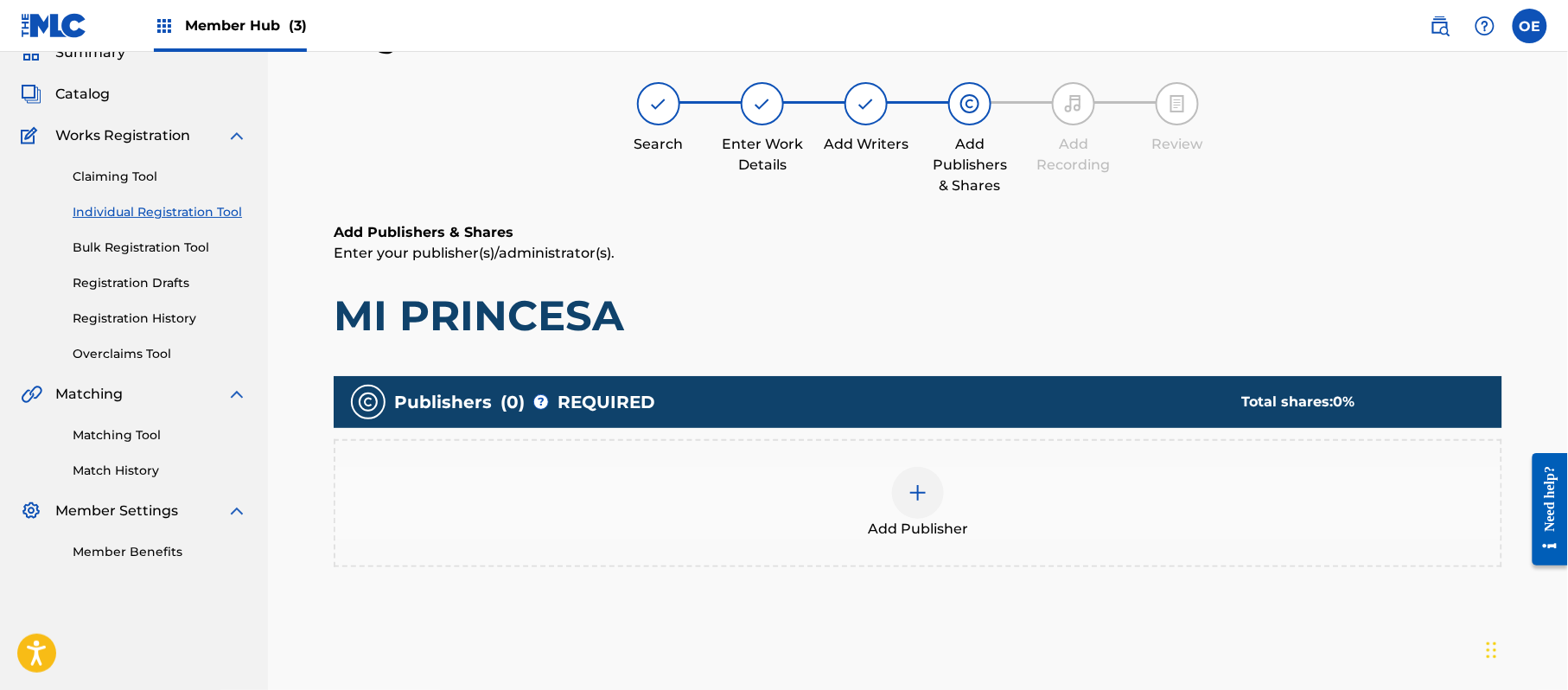
click at [882, 491] on div "Add Publisher" at bounding box center [917, 503] width 1165 height 72
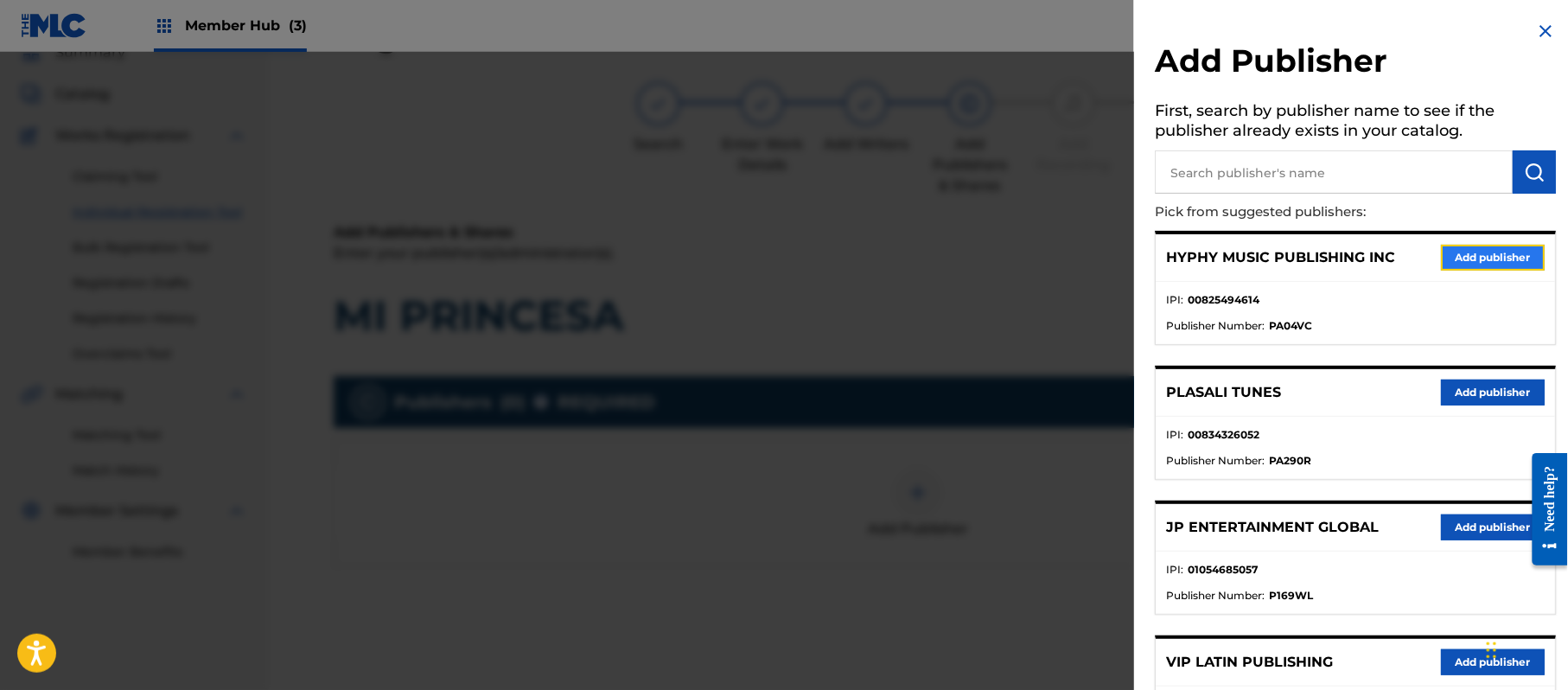
click at [1505, 253] on button "Add publisher" at bounding box center [1493, 257] width 104 height 26
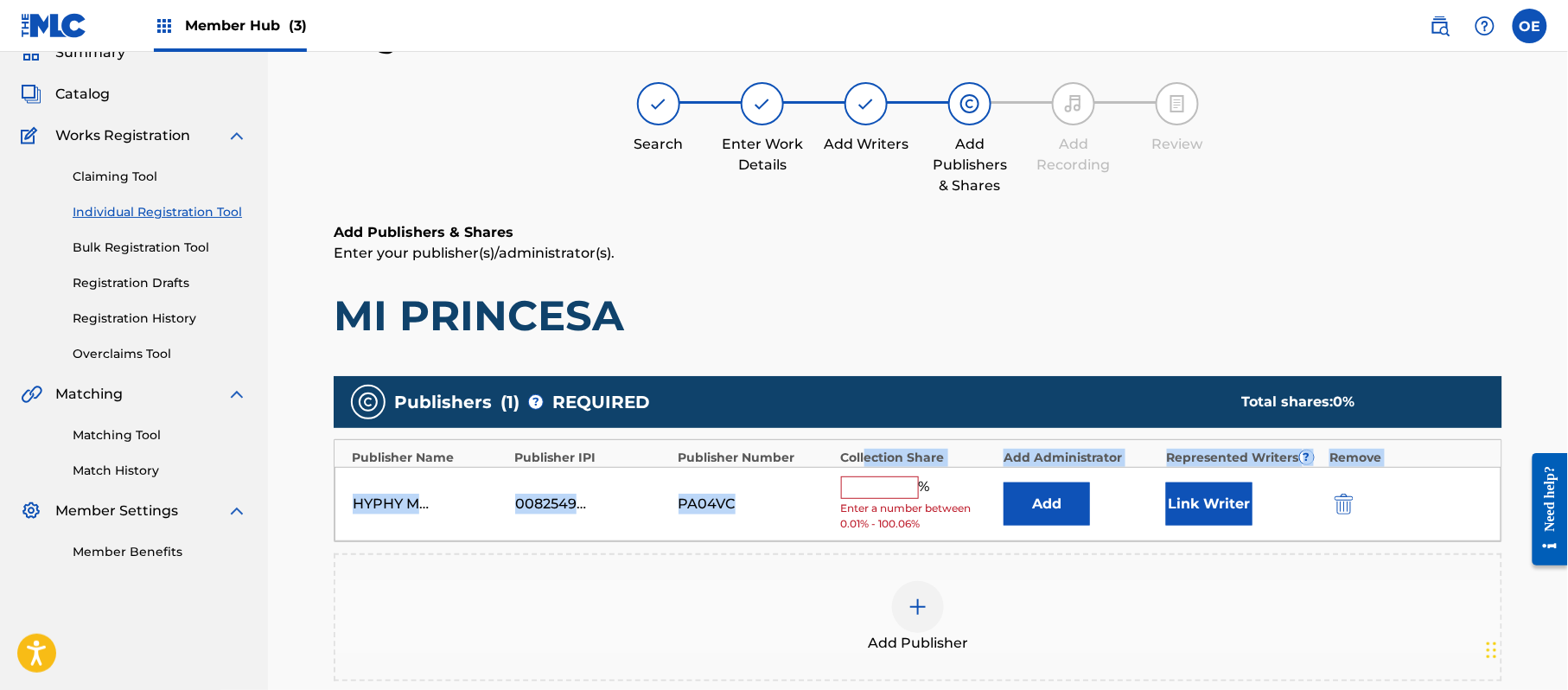
click at [865, 464] on div "Publisher Name Publisher IPI Publisher Number Collection Share Add Administrato…" at bounding box center [917, 491] width 1169 height 104
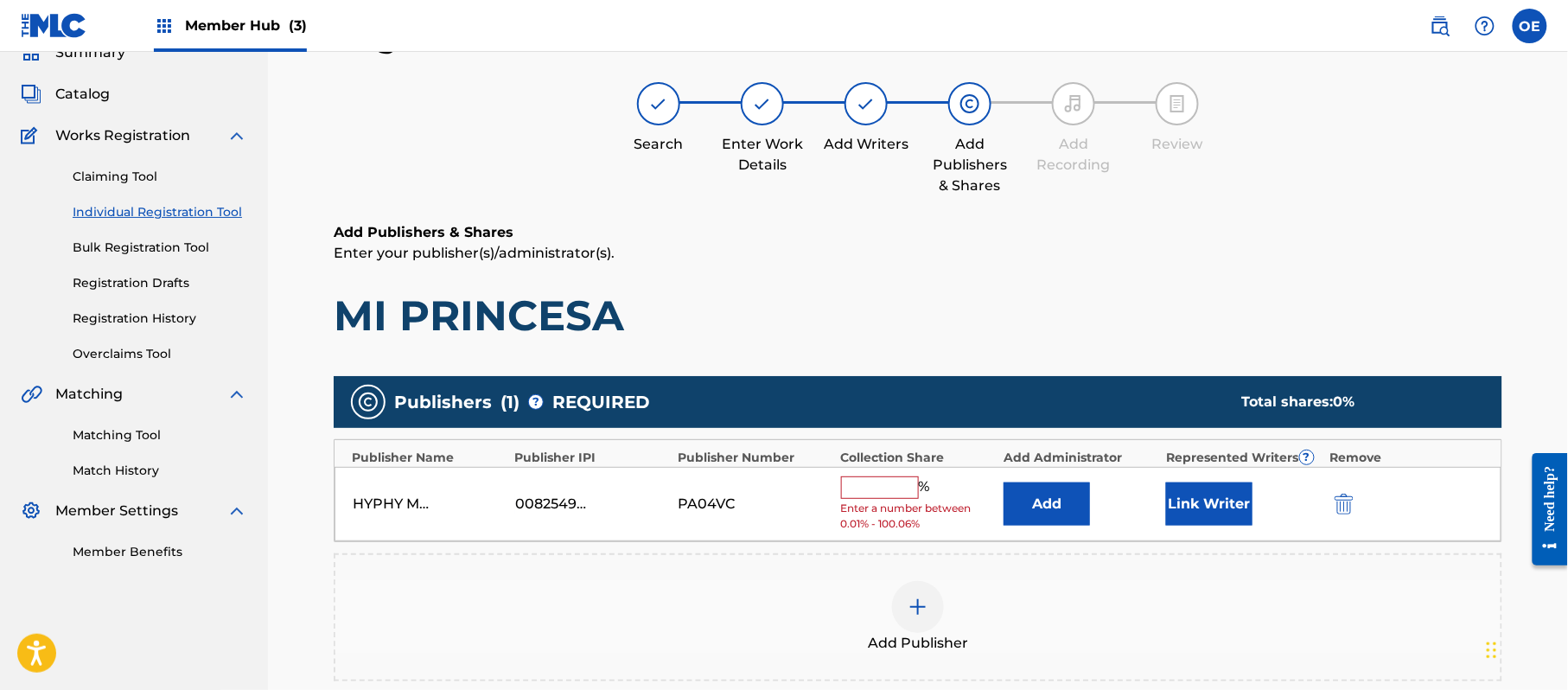
click at [868, 481] on input "text" at bounding box center [880, 488] width 78 height 22
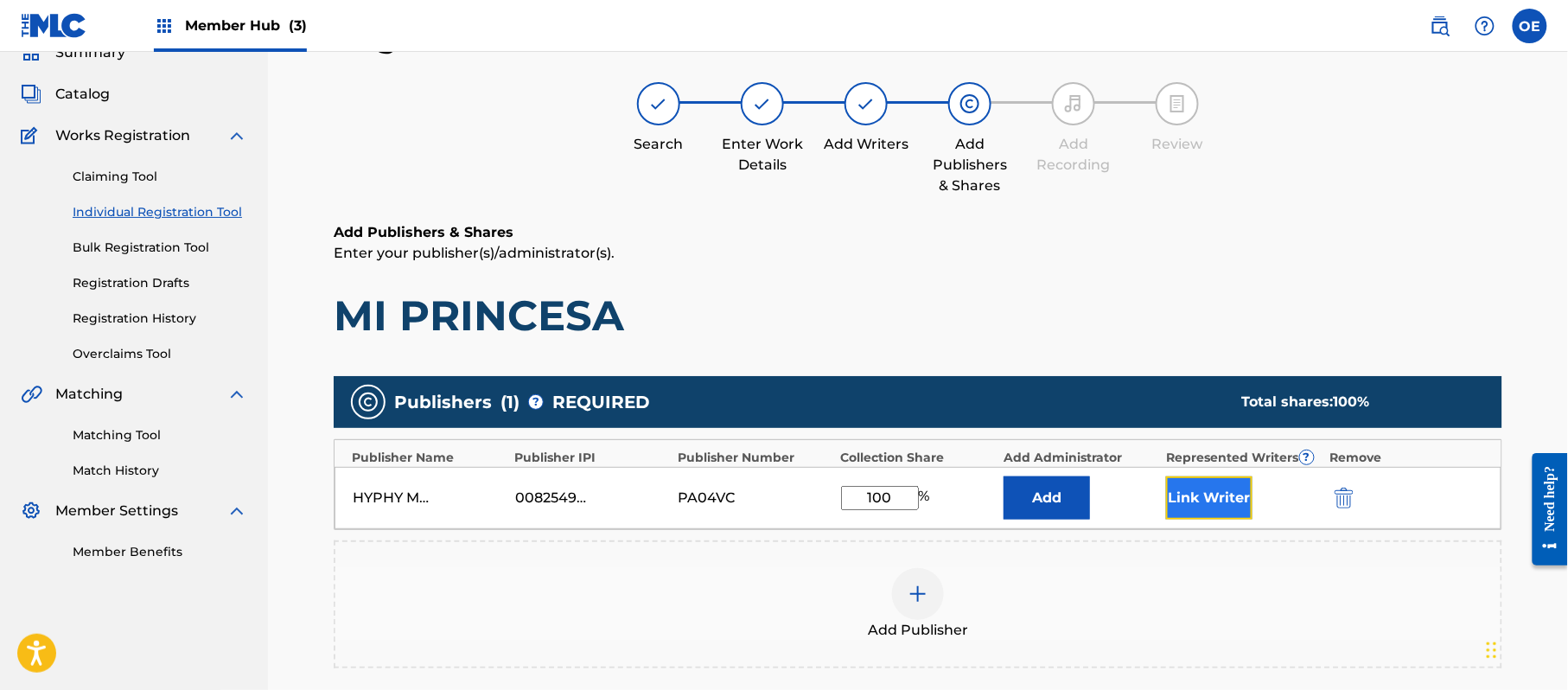
click at [1218, 503] on button "Link Writer" at bounding box center [1209, 498] width 86 height 44
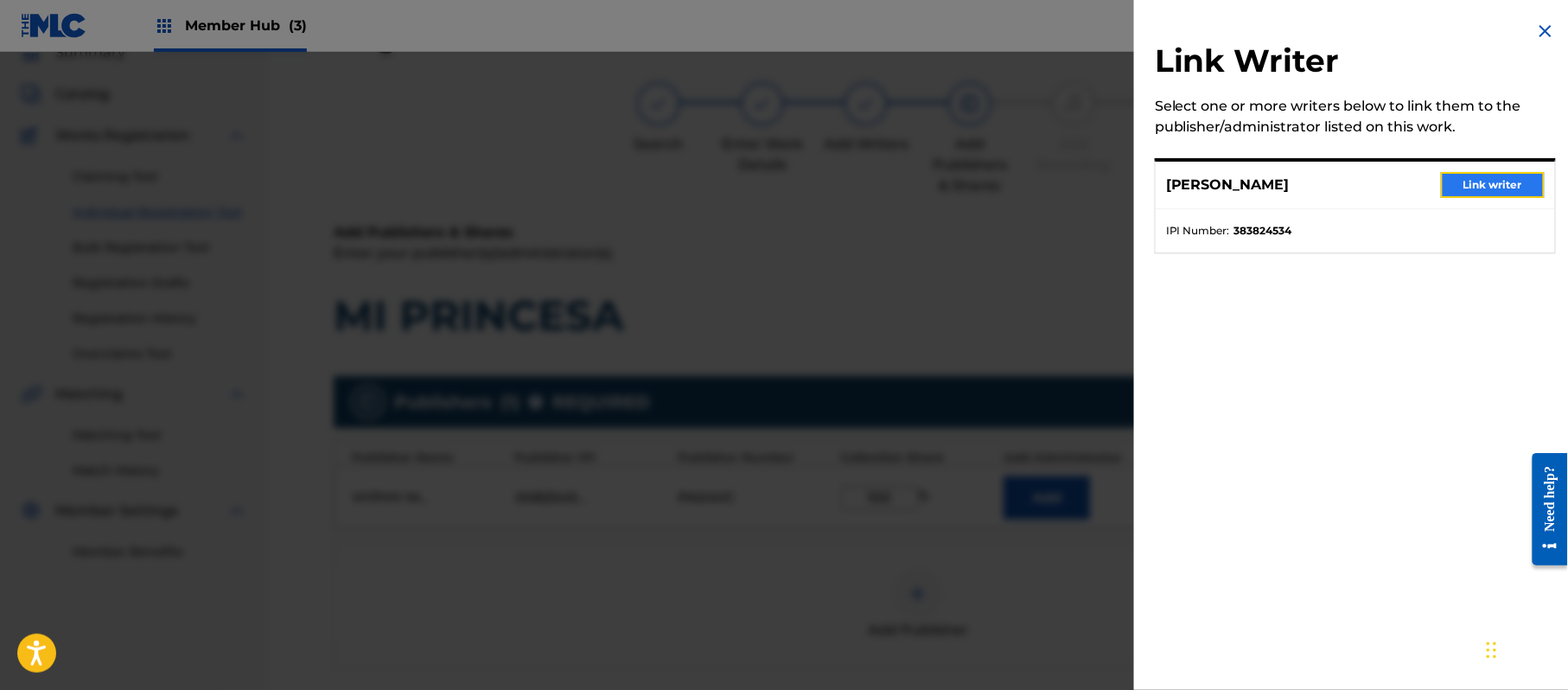
click at [1487, 181] on button "Link writer" at bounding box center [1493, 185] width 104 height 26
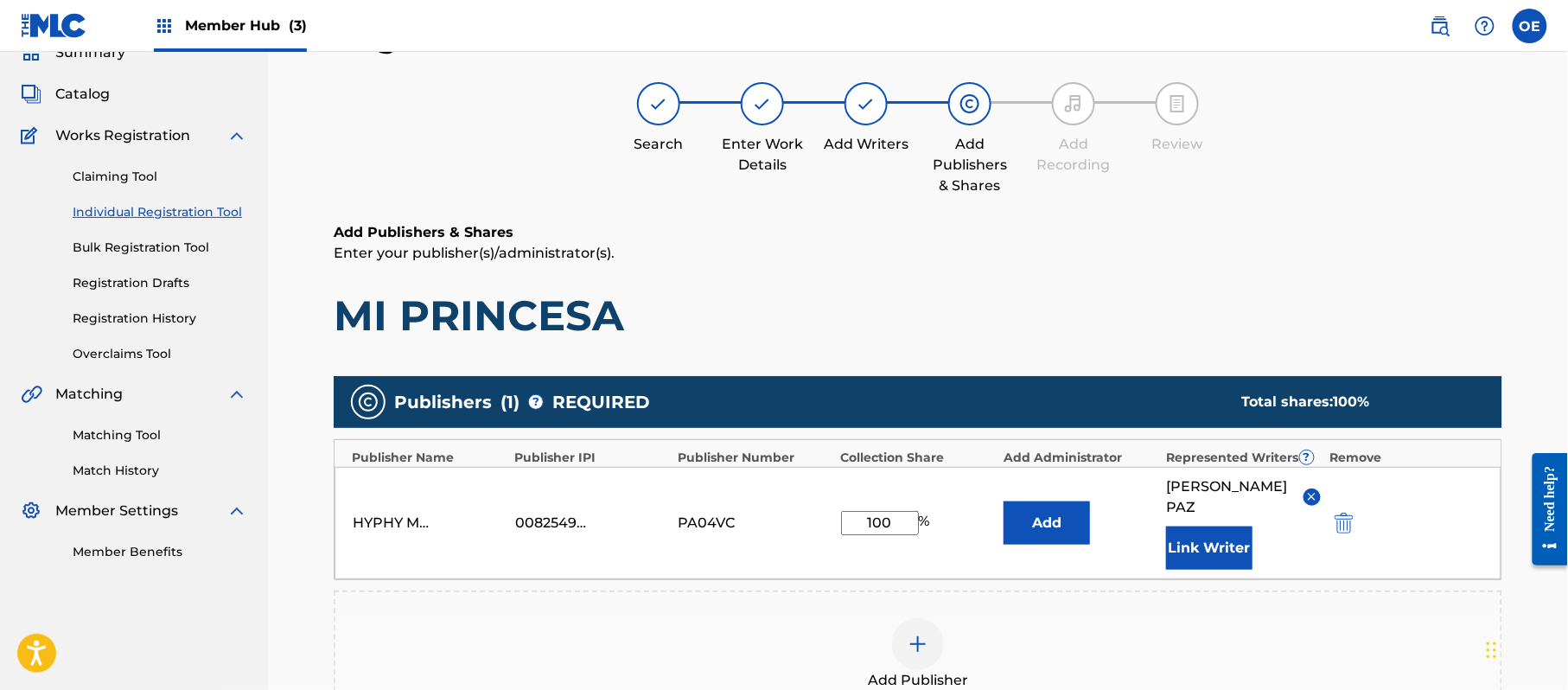
scroll to position [308, 0]
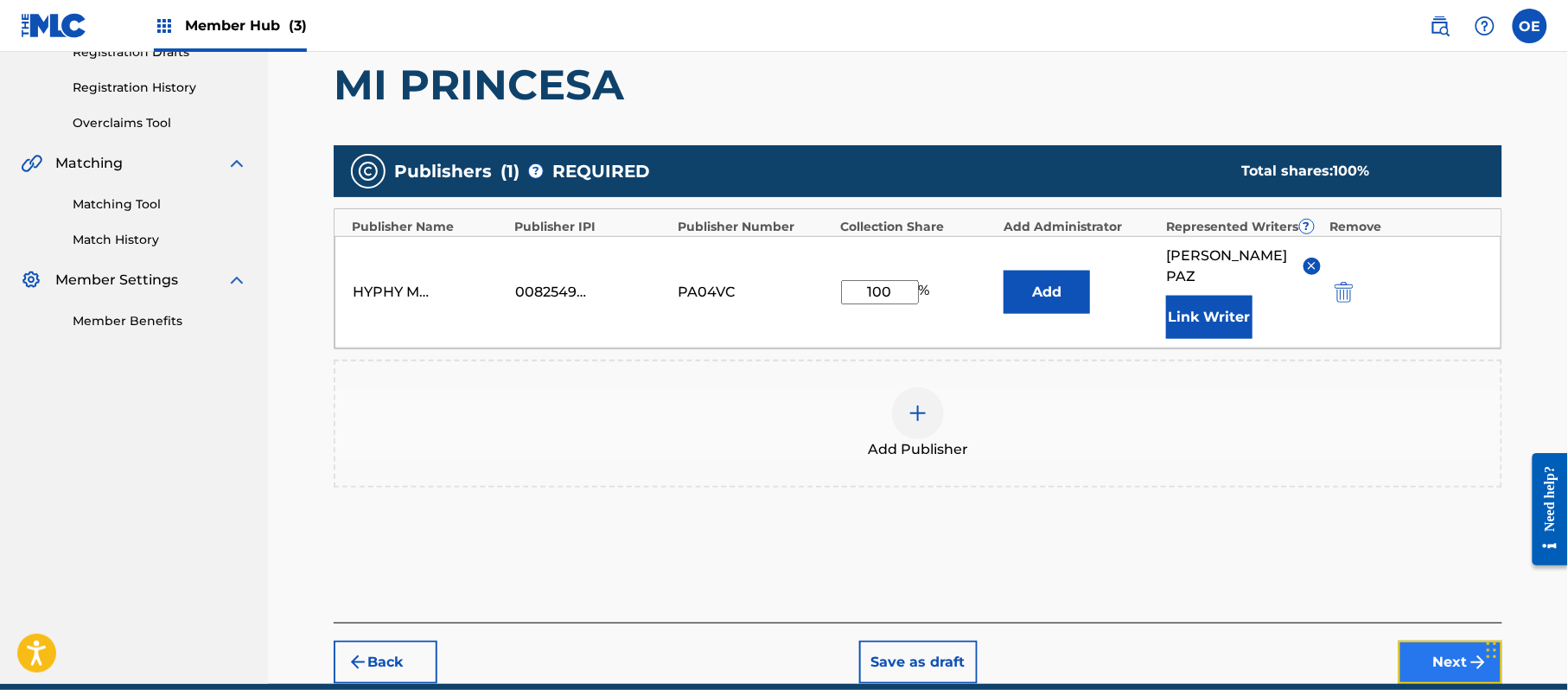
click at [1453, 646] on button "Next" at bounding box center [1450, 662] width 104 height 44
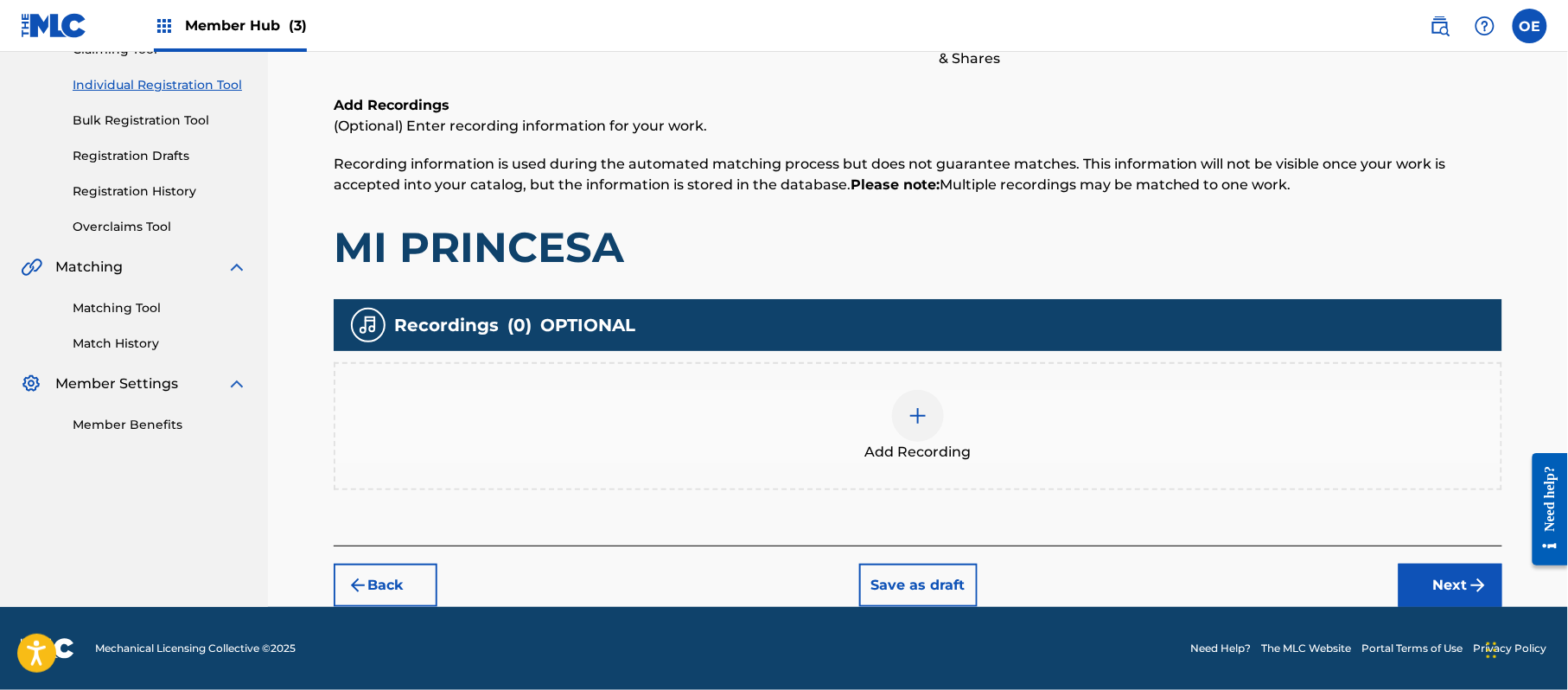
scroll to position [78, 0]
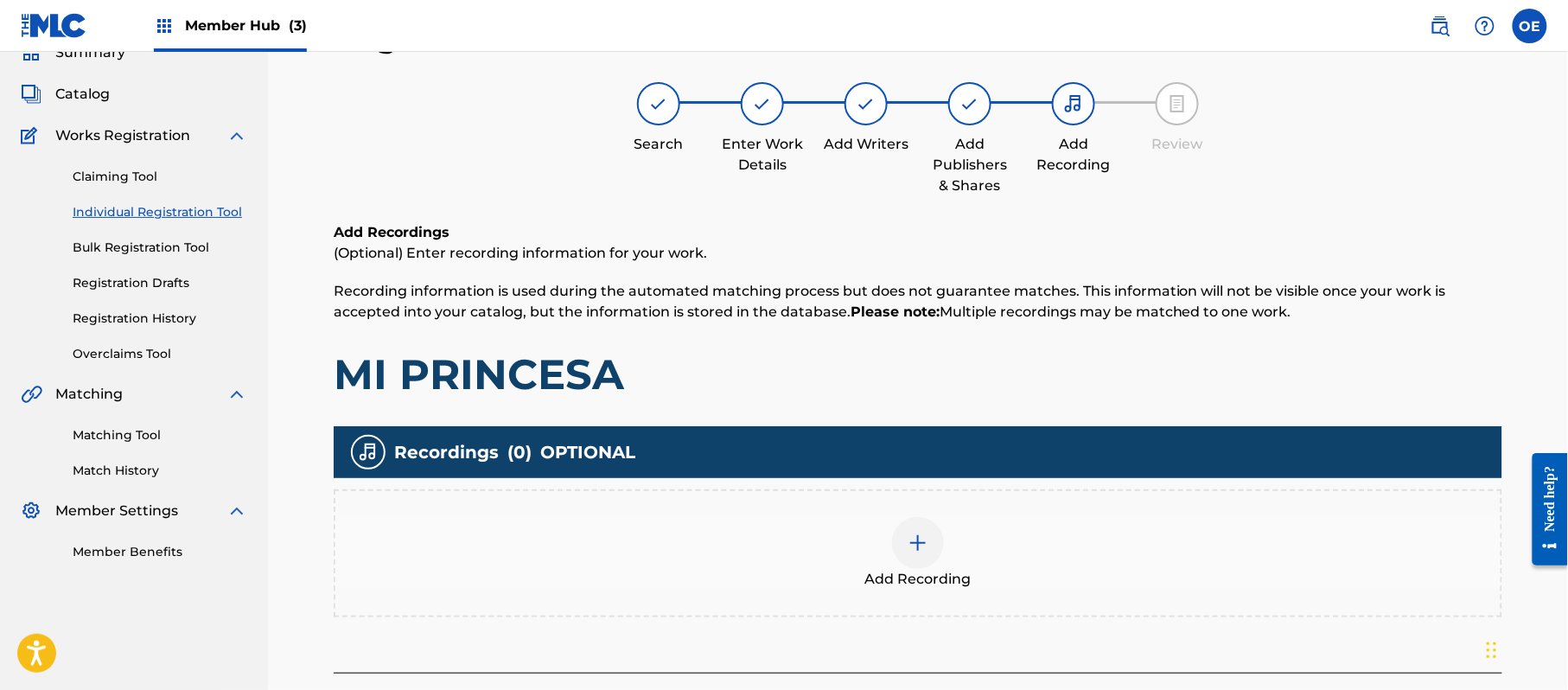
click at [878, 558] on div "Add Recording" at bounding box center [917, 553] width 1165 height 72
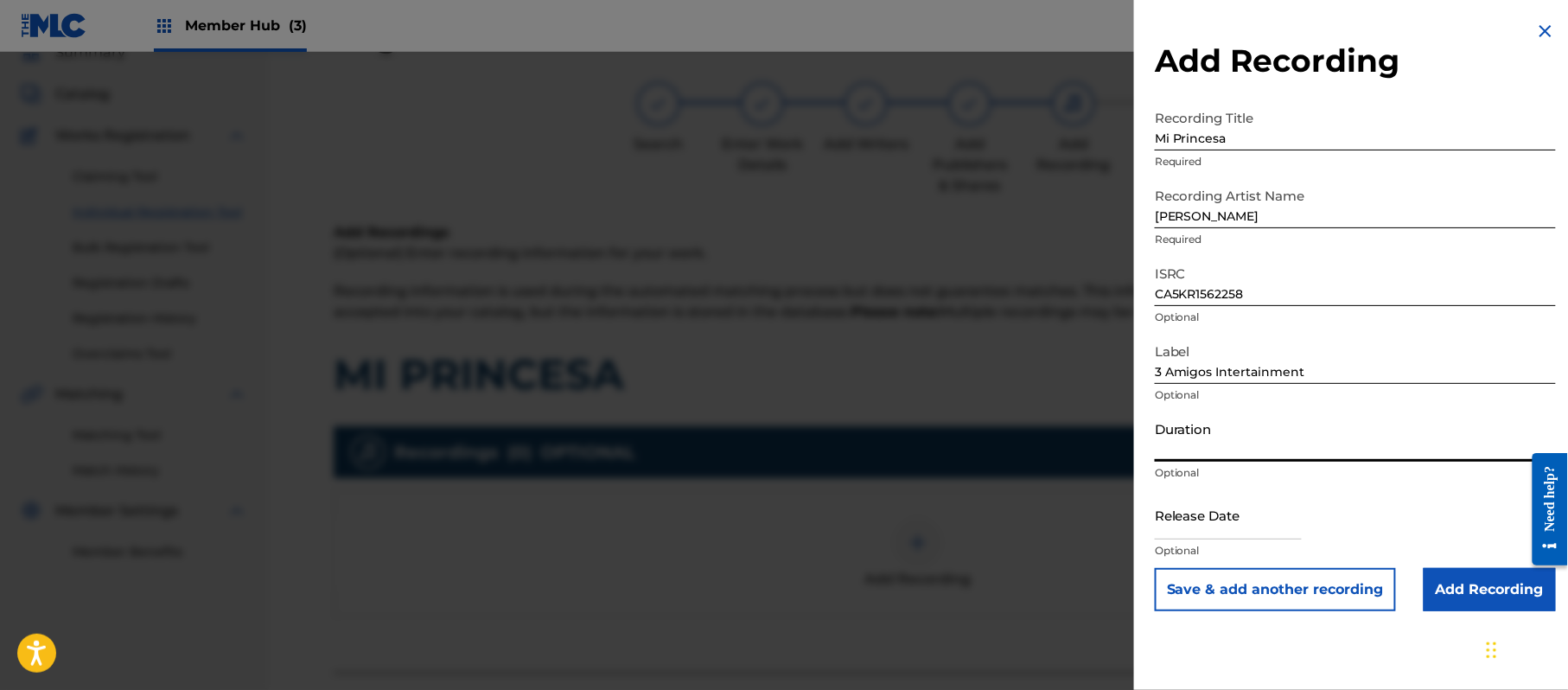
click at [1201, 455] on input "Duration" at bounding box center [1355, 436] width 401 height 49
drag, startPoint x: 1180, startPoint y: 519, endPoint x: 1200, endPoint y: 517, distance: 20.1
click at [1179, 517] on input "text" at bounding box center [1228, 515] width 147 height 49
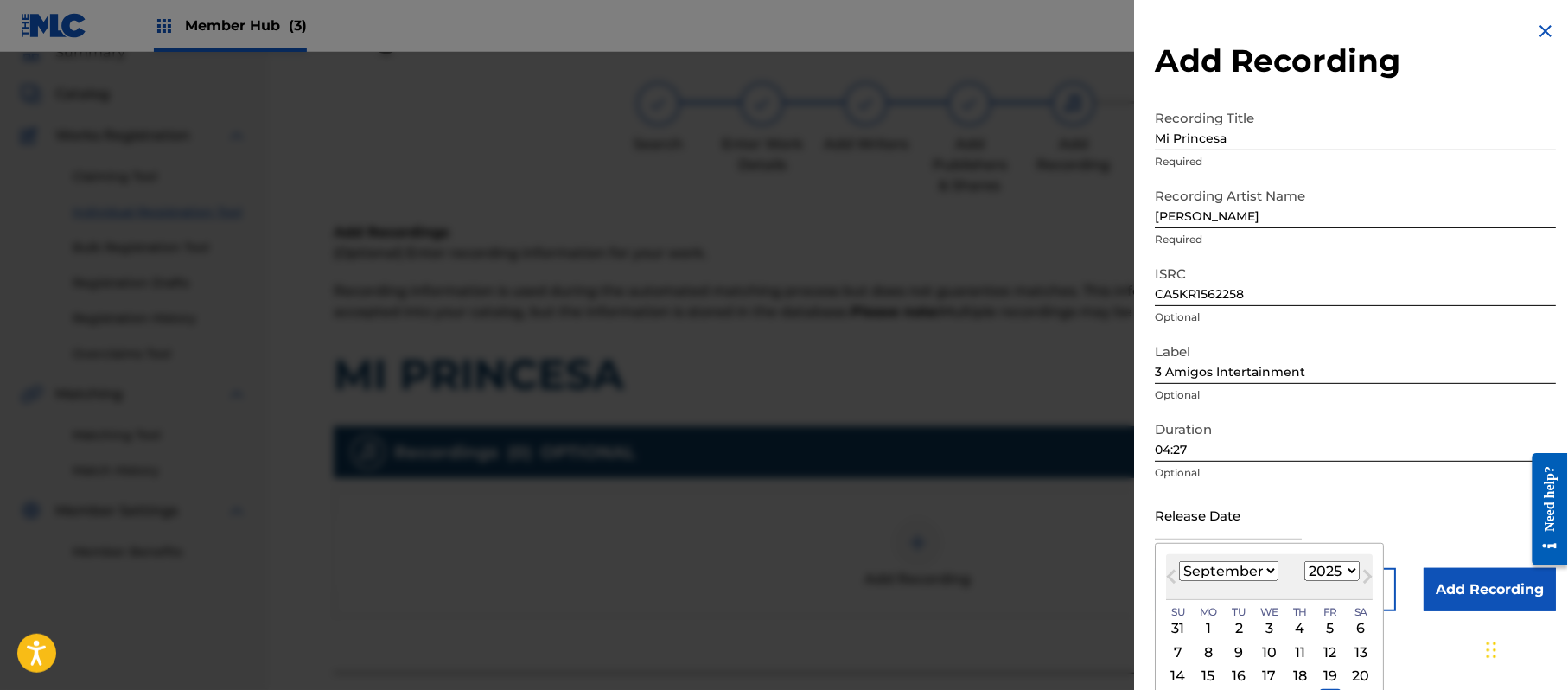
click at [1325, 568] on select "1899 1900 1901 1902 1903 1904 1905 1906 1907 1908 1909 1910 1911 1912 1913 1914…" at bounding box center [1332, 571] width 56 height 19
click at [1308, 561] on select "1899 1900 1901 1902 1903 1904 1905 1906 1907 1908 1909 1910 1911 1912 1913 1914…" at bounding box center [1332, 571] width 56 height 19
click at [1190, 565] on select "January February March April May June July August September October November De…" at bounding box center [1228, 571] width 99 height 19
click at [1180, 561] on select "January February March April May June July August September October November De…" at bounding box center [1228, 571] width 99 height 19
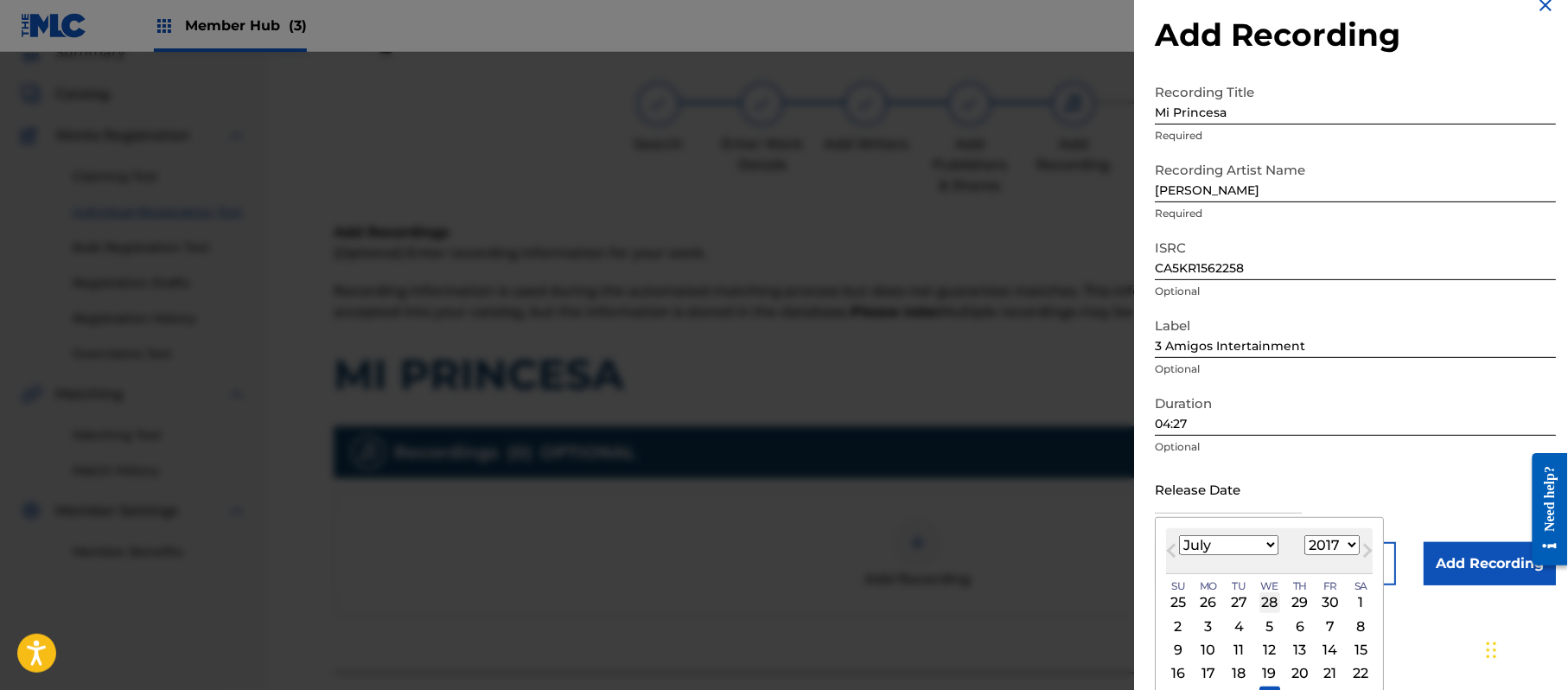
scroll to position [104, 0]
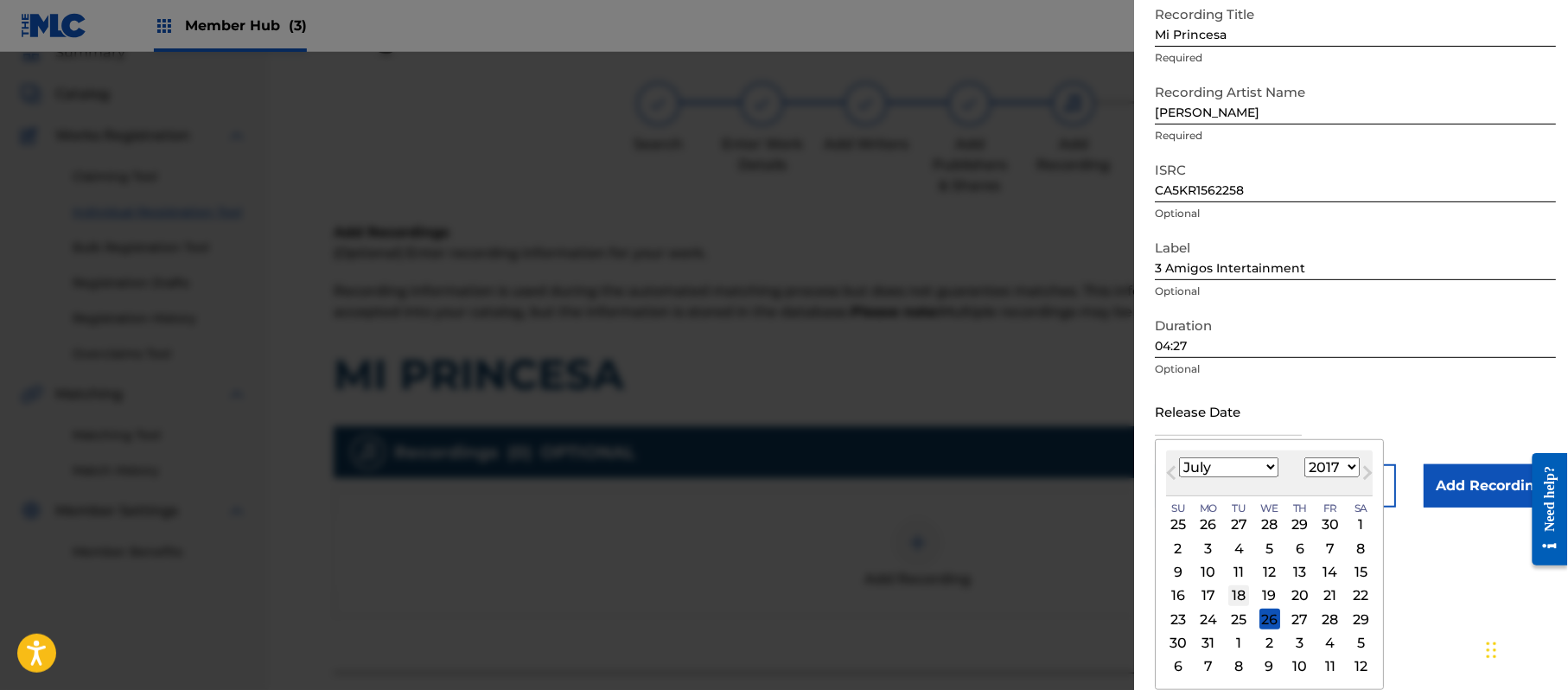
click at [1245, 594] on div "18" at bounding box center [1238, 596] width 20 height 20
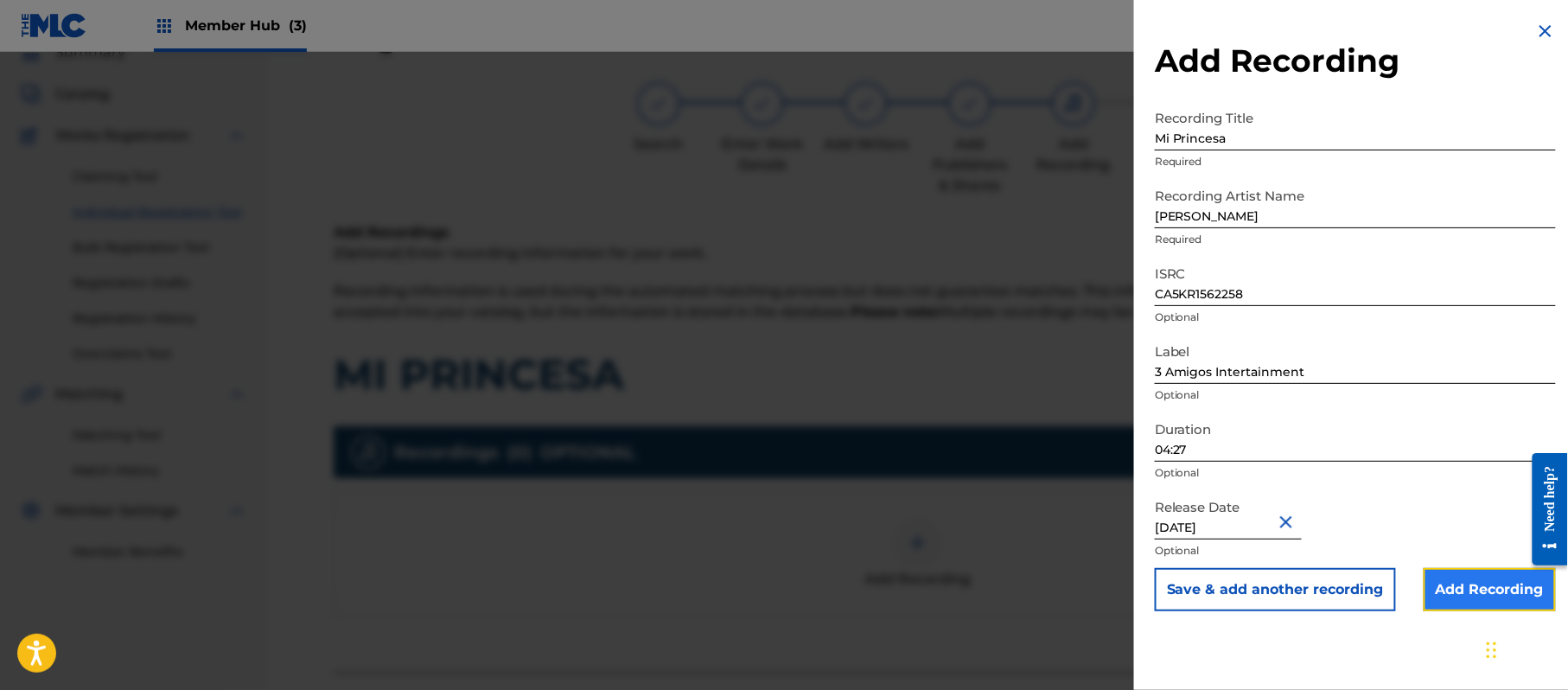
click at [1458, 580] on input "Add Recording" at bounding box center [1489, 590] width 132 height 44
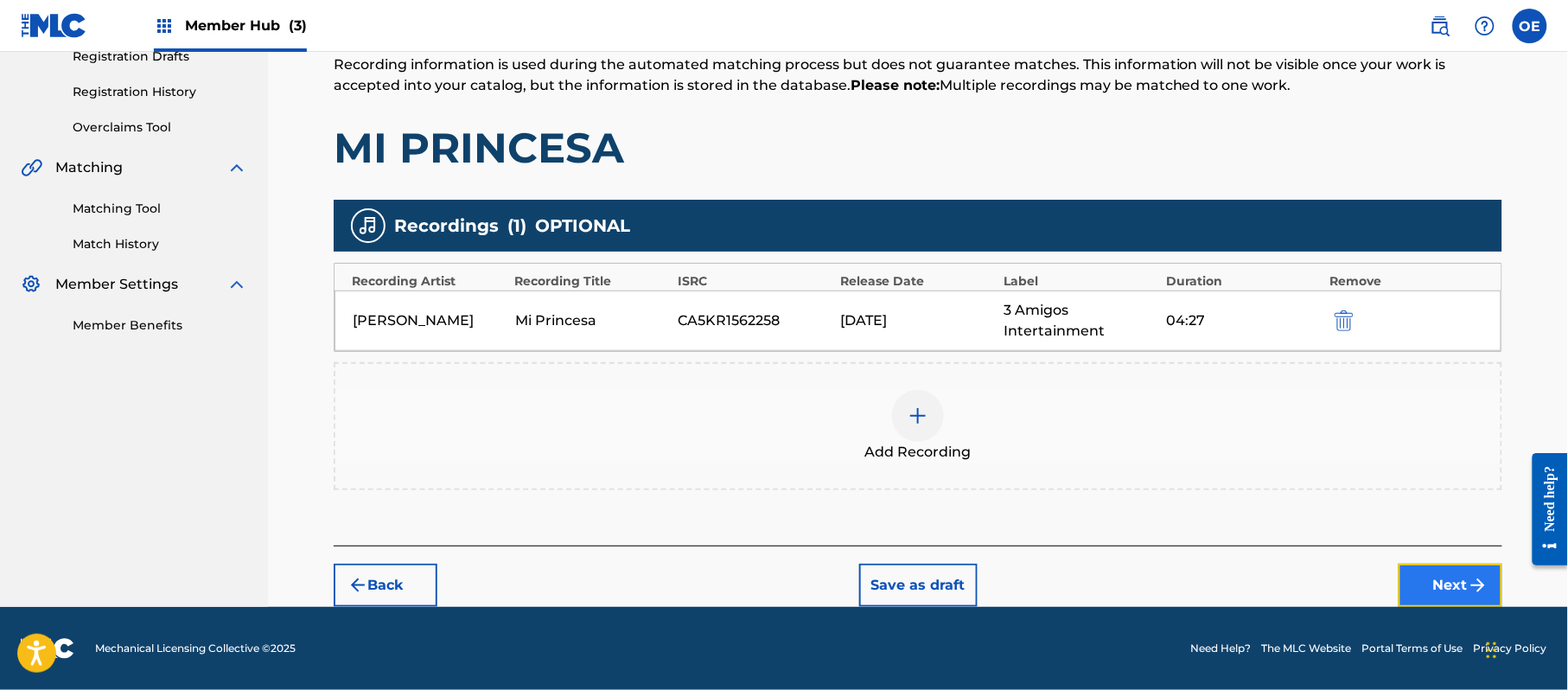
click at [1443, 589] on button "Next" at bounding box center [1450, 585] width 104 height 44
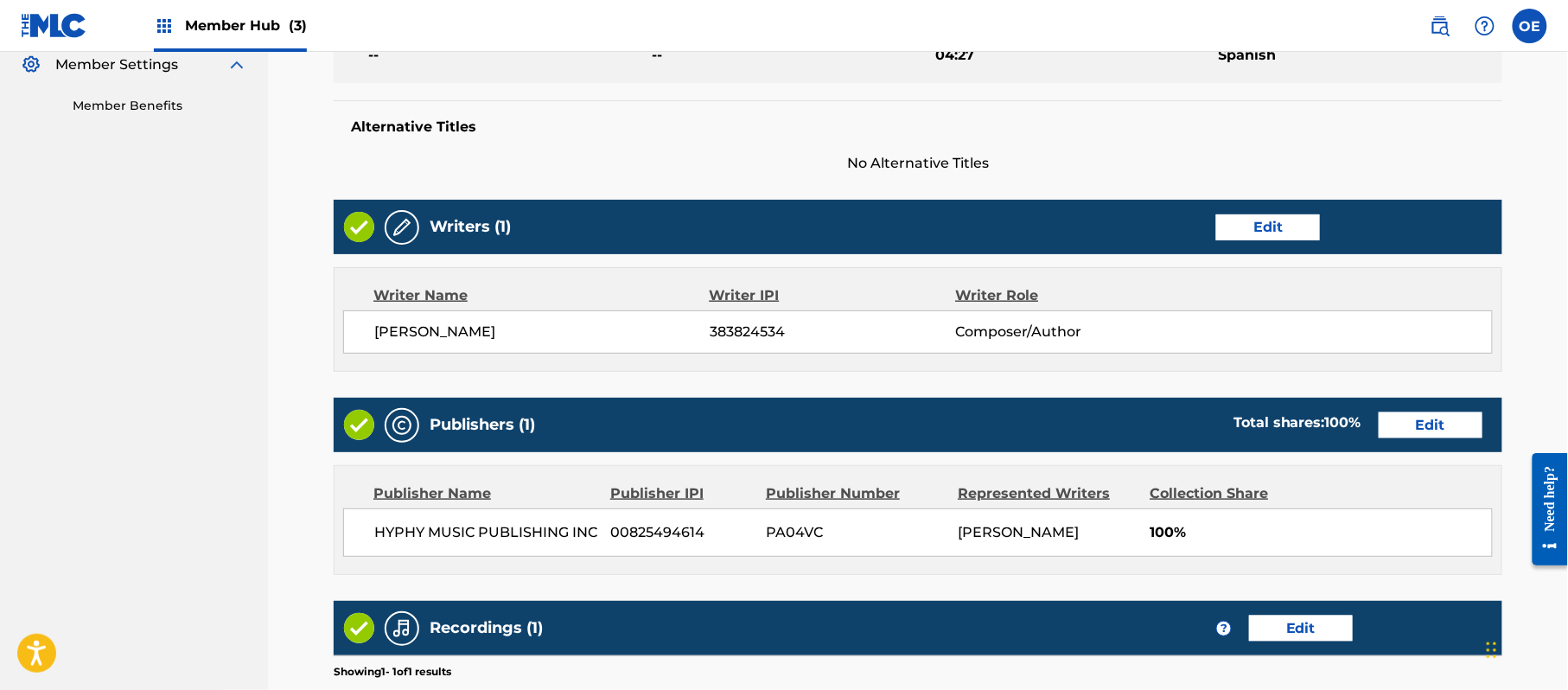
scroll to position [770, 0]
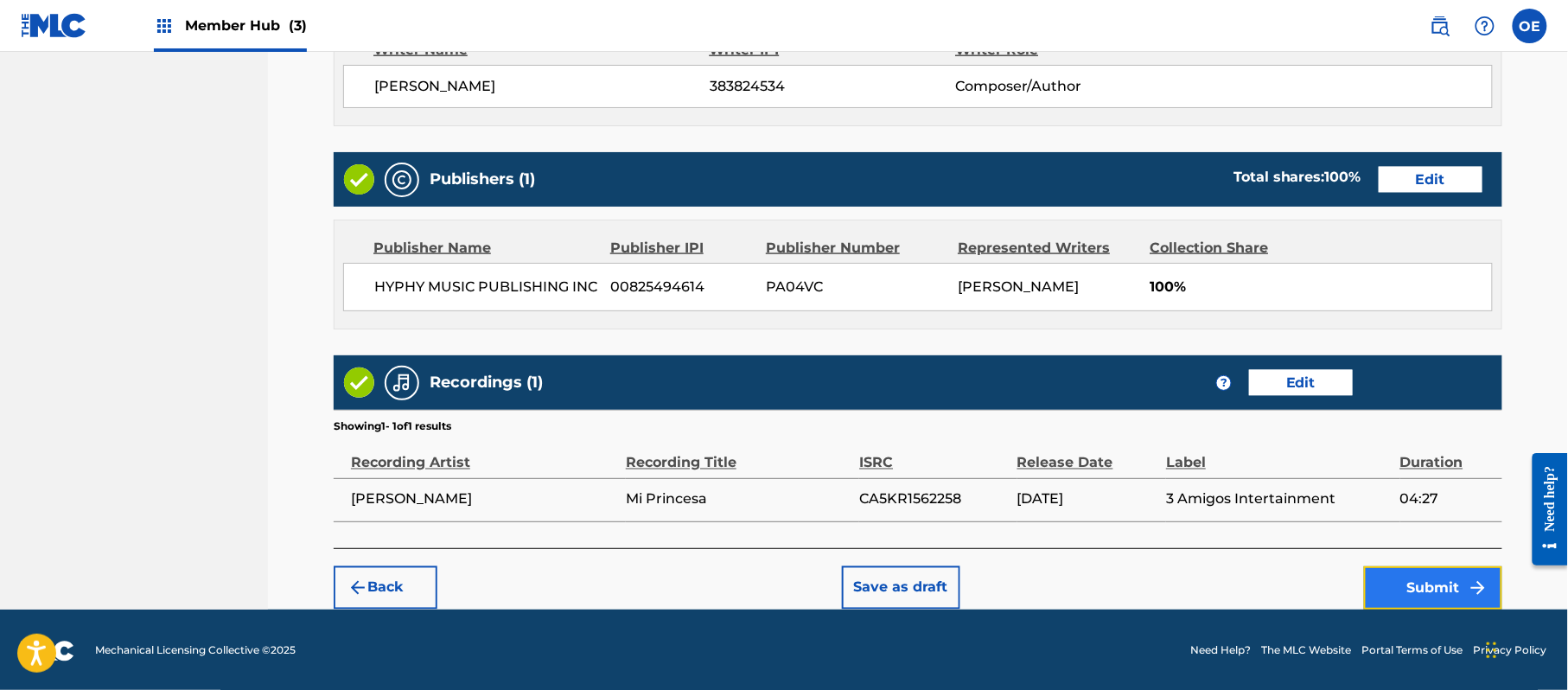
click at [1369, 575] on button "Submit" at bounding box center [1433, 588] width 138 height 44
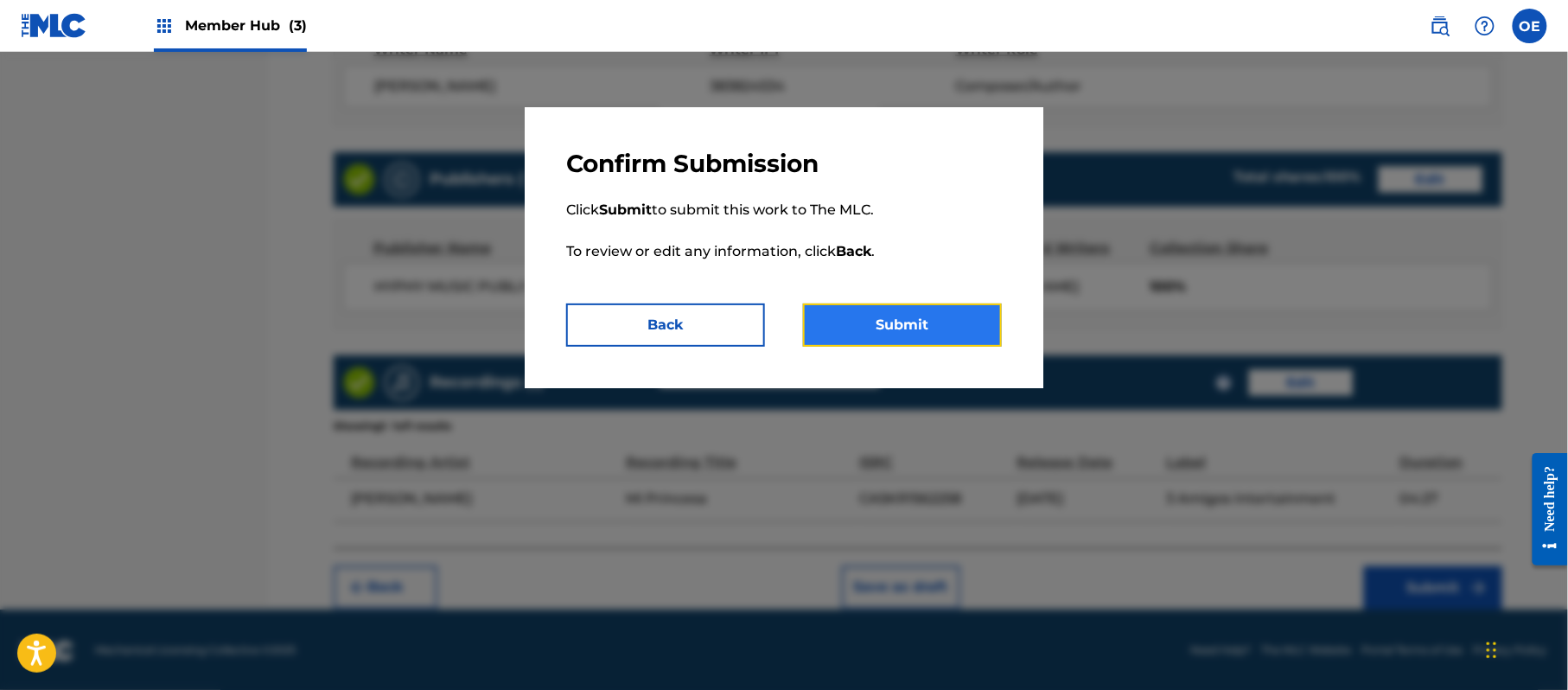
click at [868, 315] on button "Submit" at bounding box center [902, 325] width 199 height 44
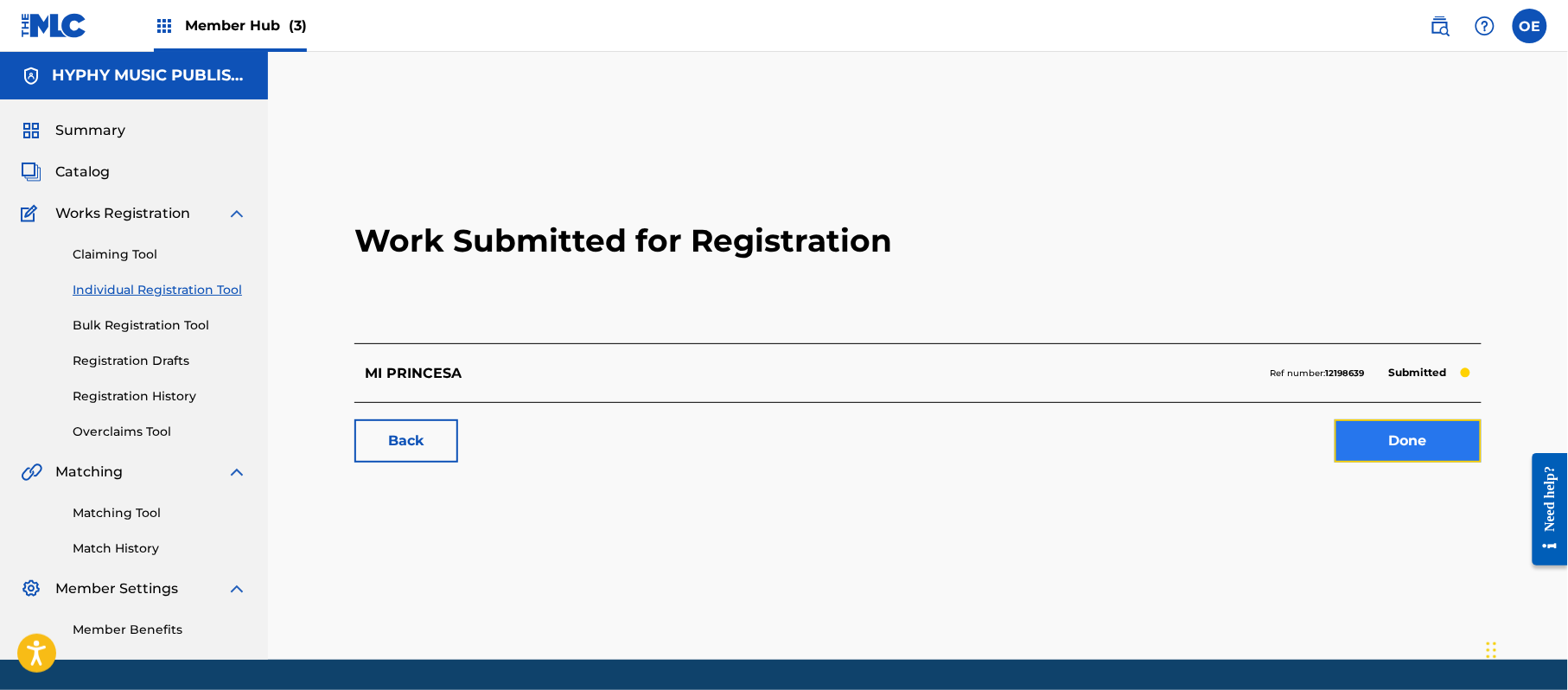
click at [1464, 454] on link "Done" at bounding box center [1408, 441] width 147 height 44
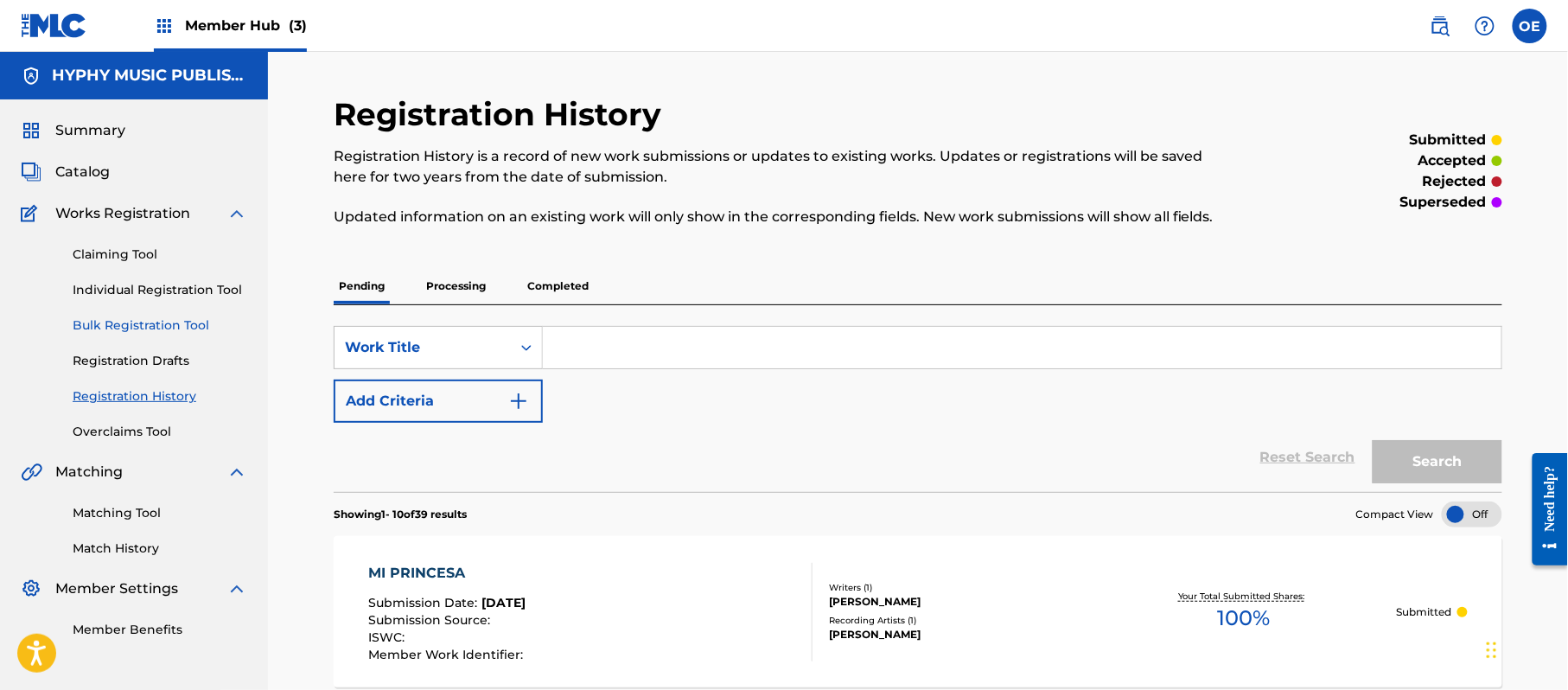
drag, startPoint x: 136, startPoint y: 289, endPoint x: 174, endPoint y: 317, distance: 47.2
click at [136, 289] on link "Individual Registration Tool" at bounding box center [159, 291] width 175 height 19
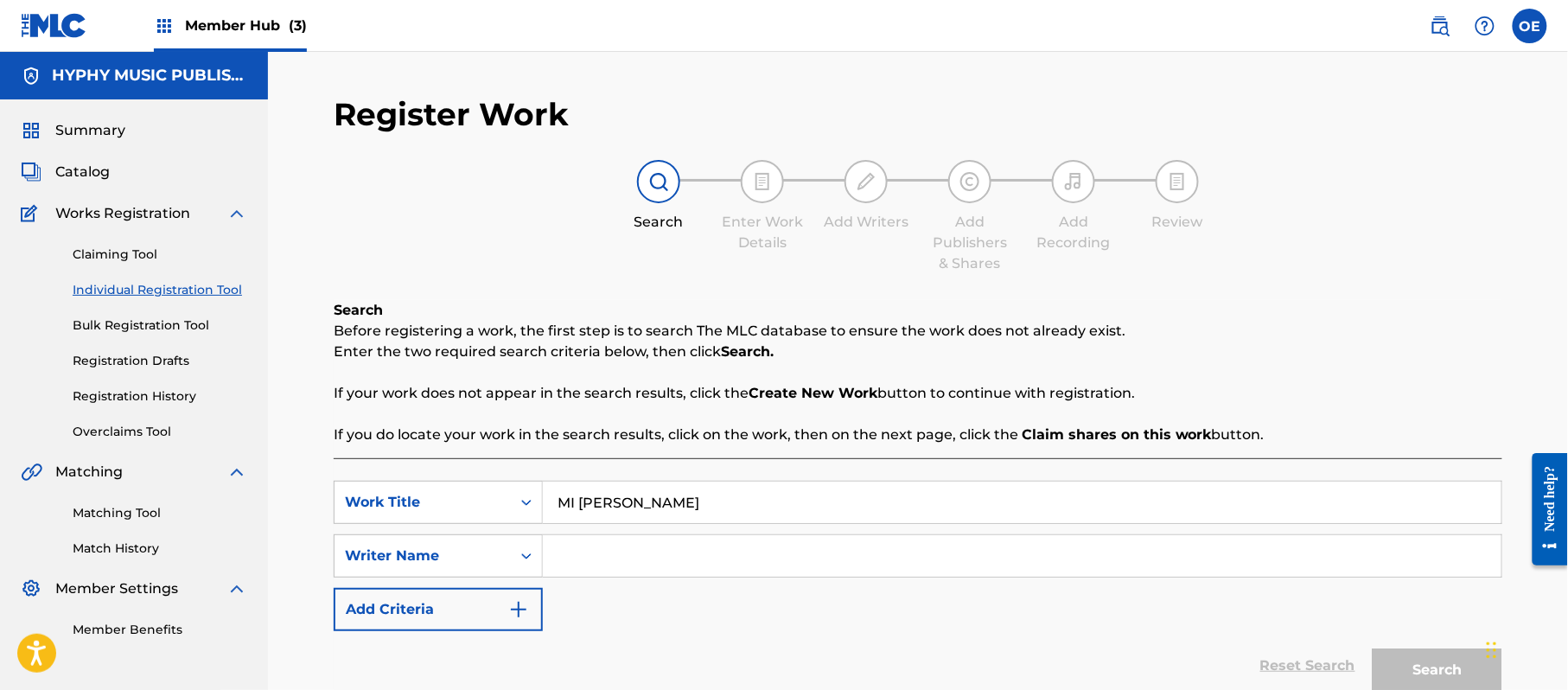
click at [544, 283] on div "Register Work Search Enter Work Details Add Writers Add Publishers & Shares Add…" at bounding box center [917, 428] width 1169 height 665
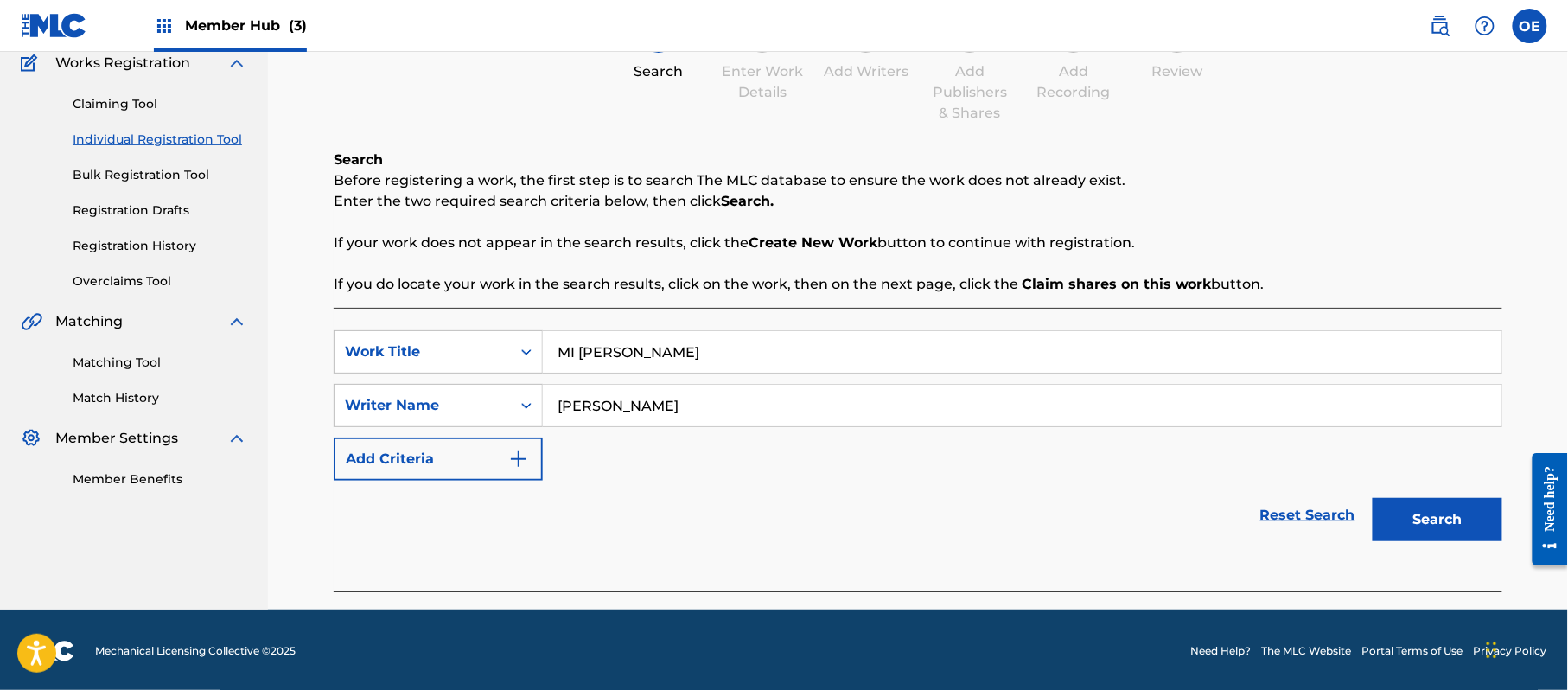
scroll to position [153, 0]
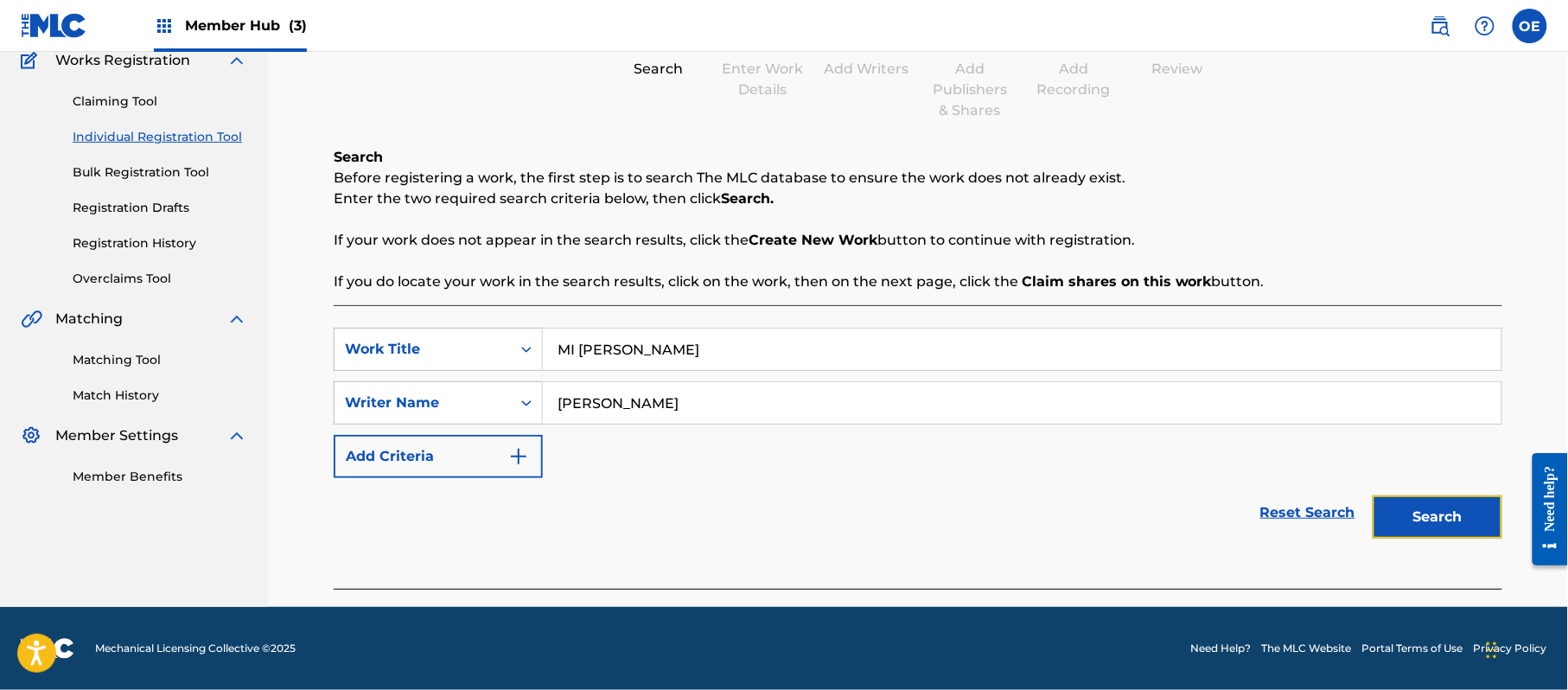
drag, startPoint x: 1394, startPoint y: 513, endPoint x: 1373, endPoint y: 500, distance: 24.7
click at [1397, 513] on button "Search" at bounding box center [1437, 517] width 130 height 44
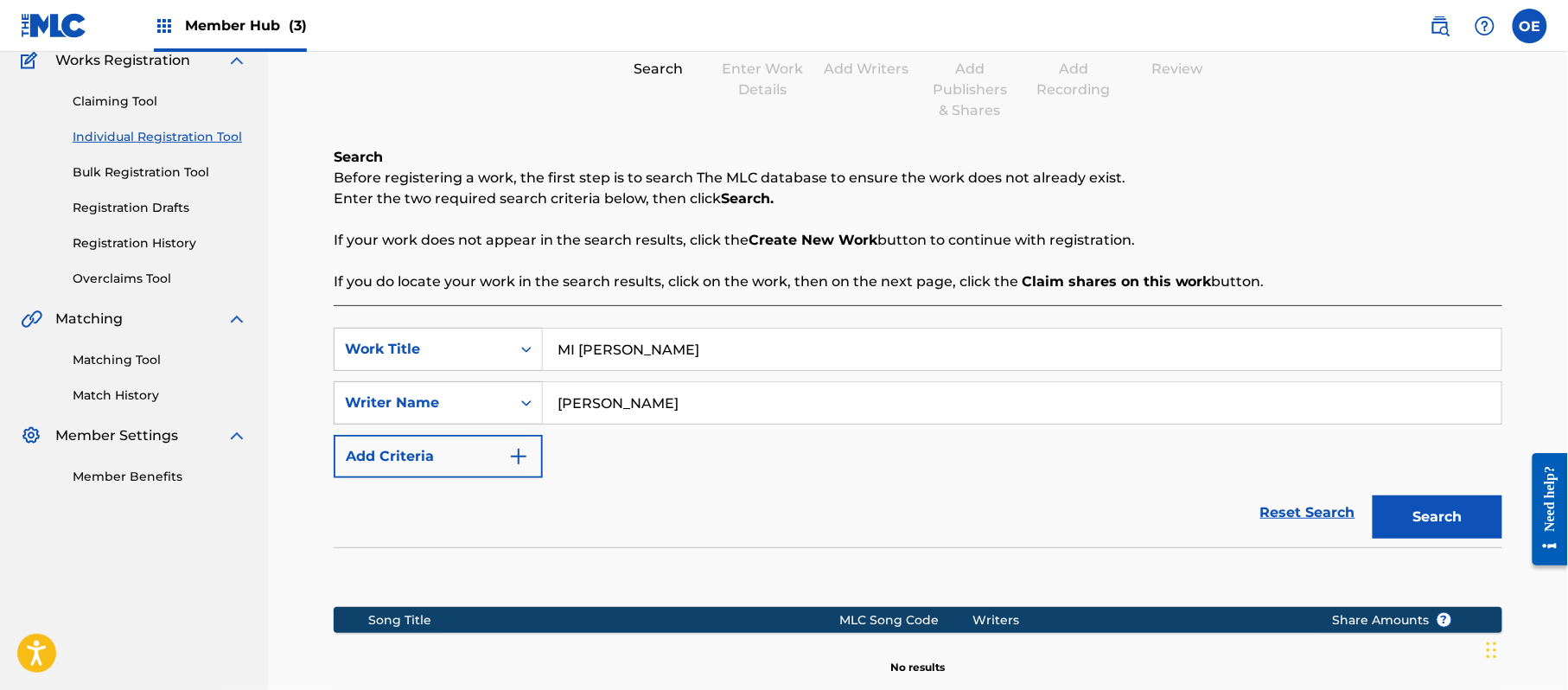
scroll to position [353, 0]
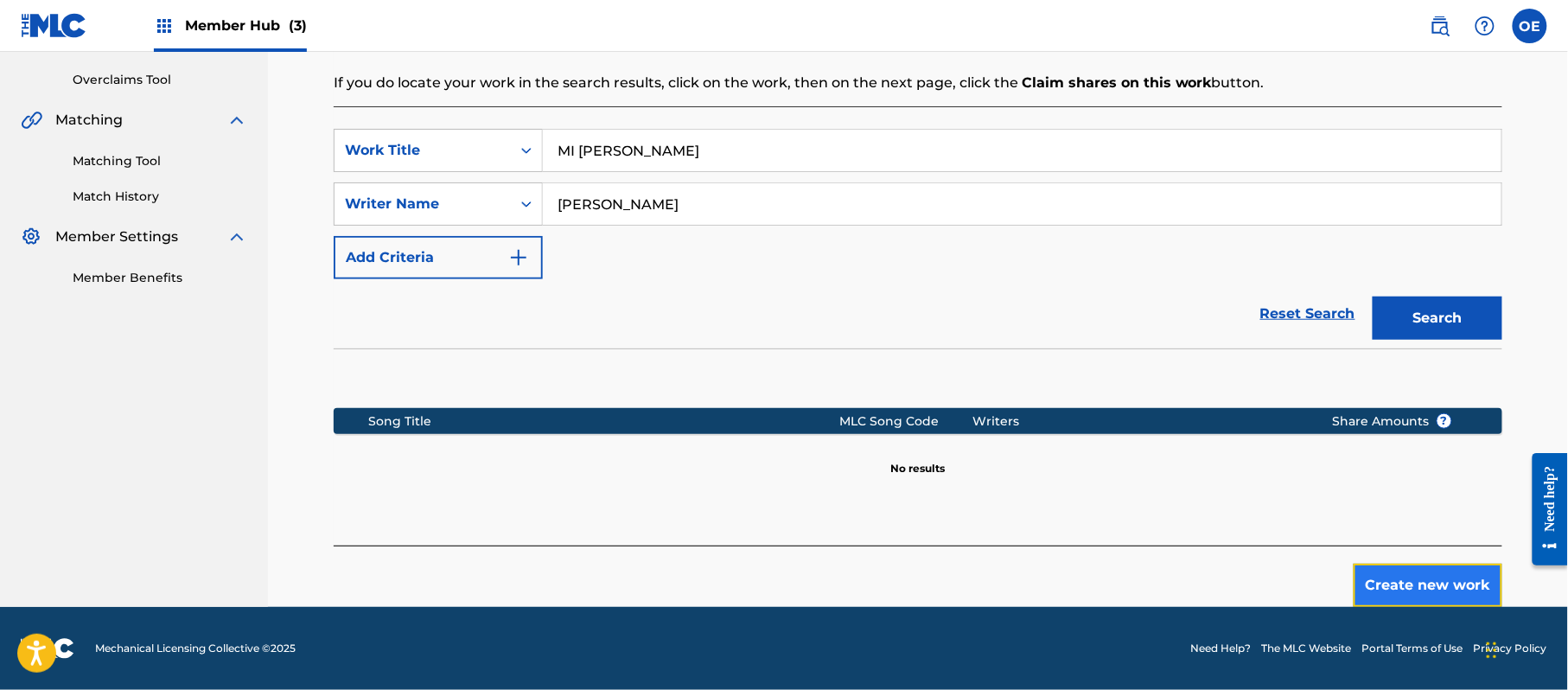
click at [1394, 566] on button "Create new work" at bounding box center [1427, 585] width 149 height 44
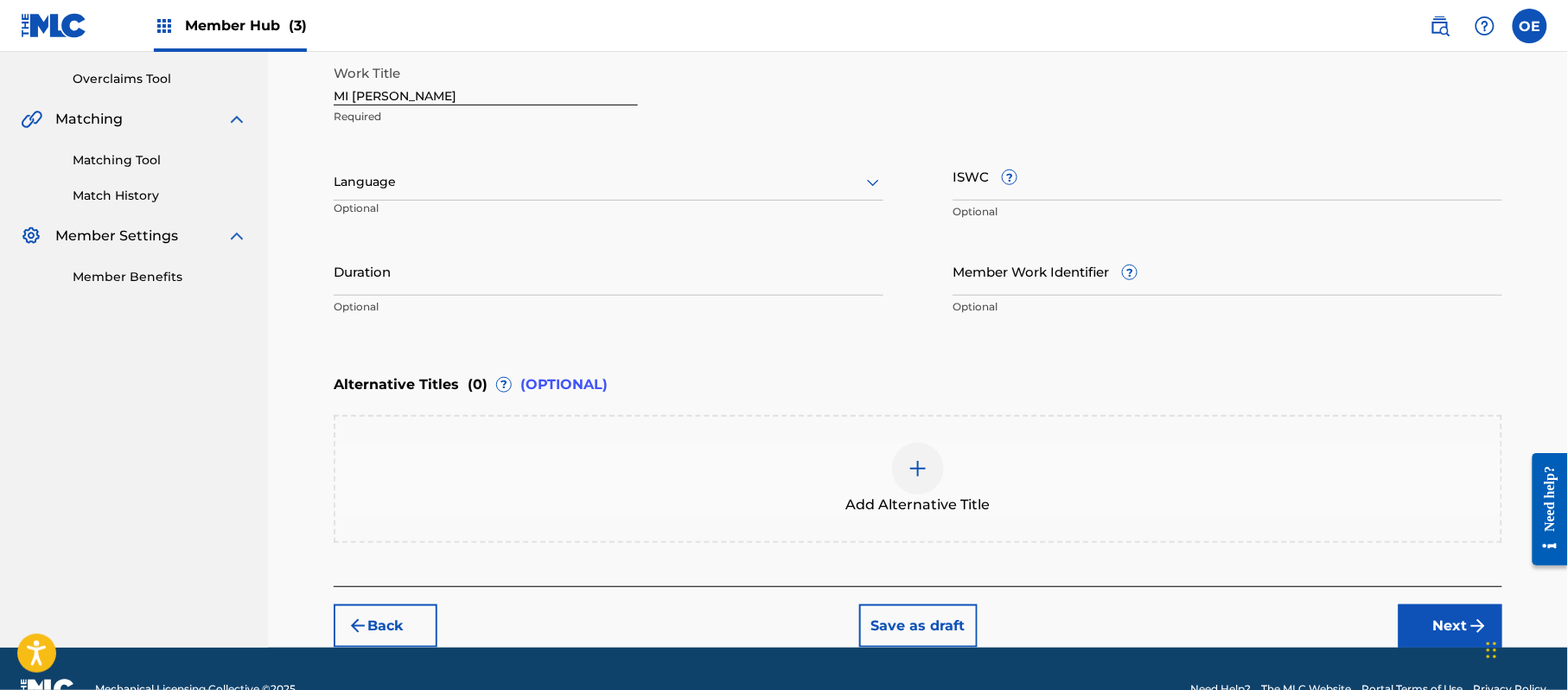
click at [374, 174] on div at bounding box center [608, 182] width 550 height 21
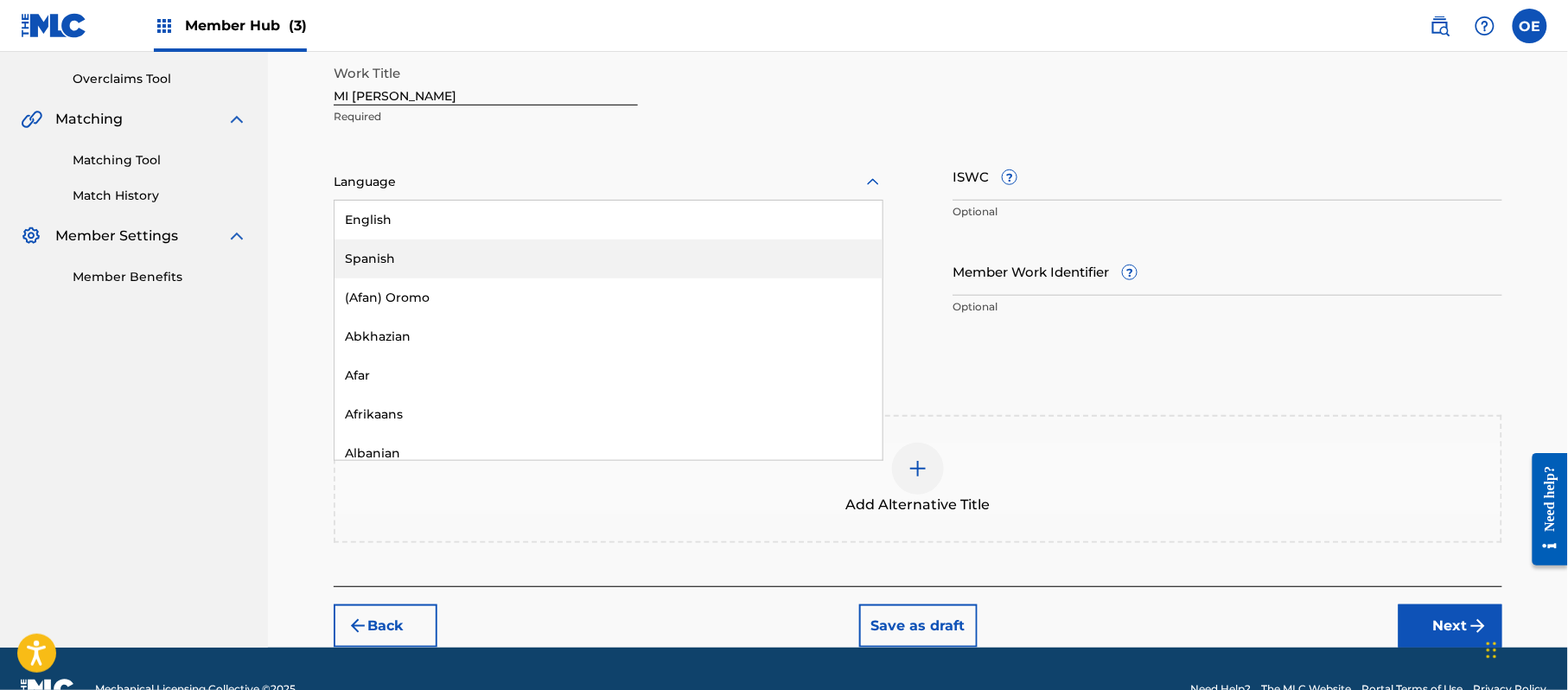
click at [417, 251] on div "Spanish" at bounding box center [608, 259] width 548 height 39
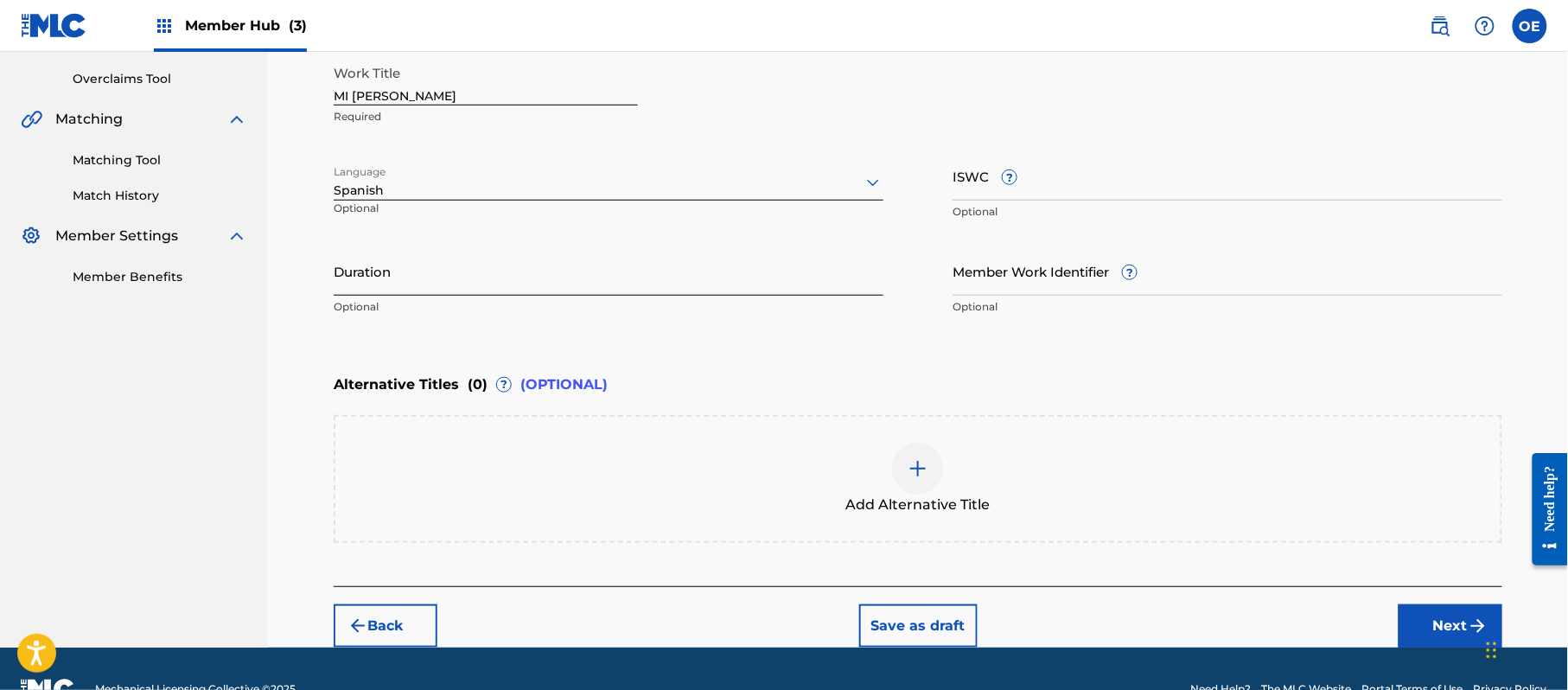
click at [516, 270] on input "Duration" at bounding box center [608, 270] width 550 height 49
click at [1432, 605] on button "Next" at bounding box center [1450, 626] width 104 height 44
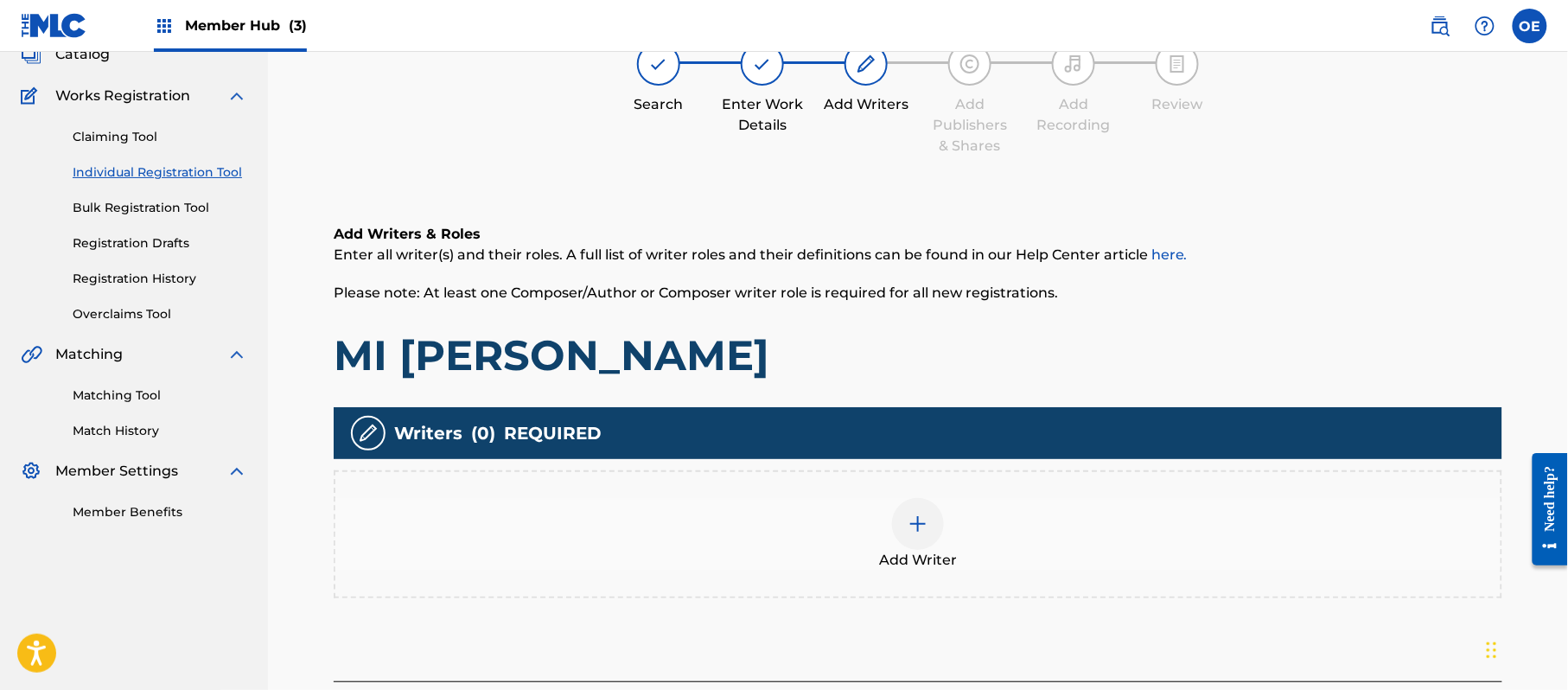
scroll to position [78, 0]
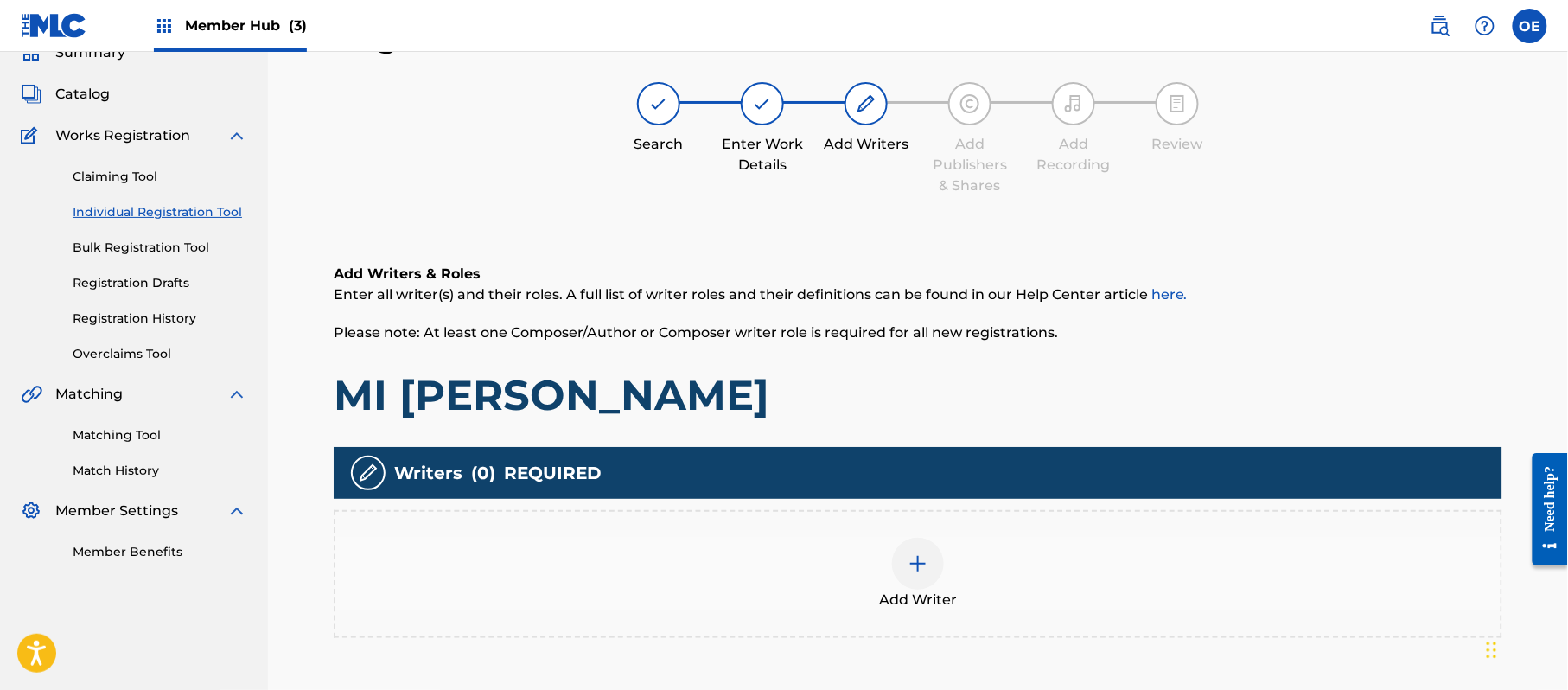
click at [965, 561] on div "Add Writer" at bounding box center [917, 574] width 1165 height 72
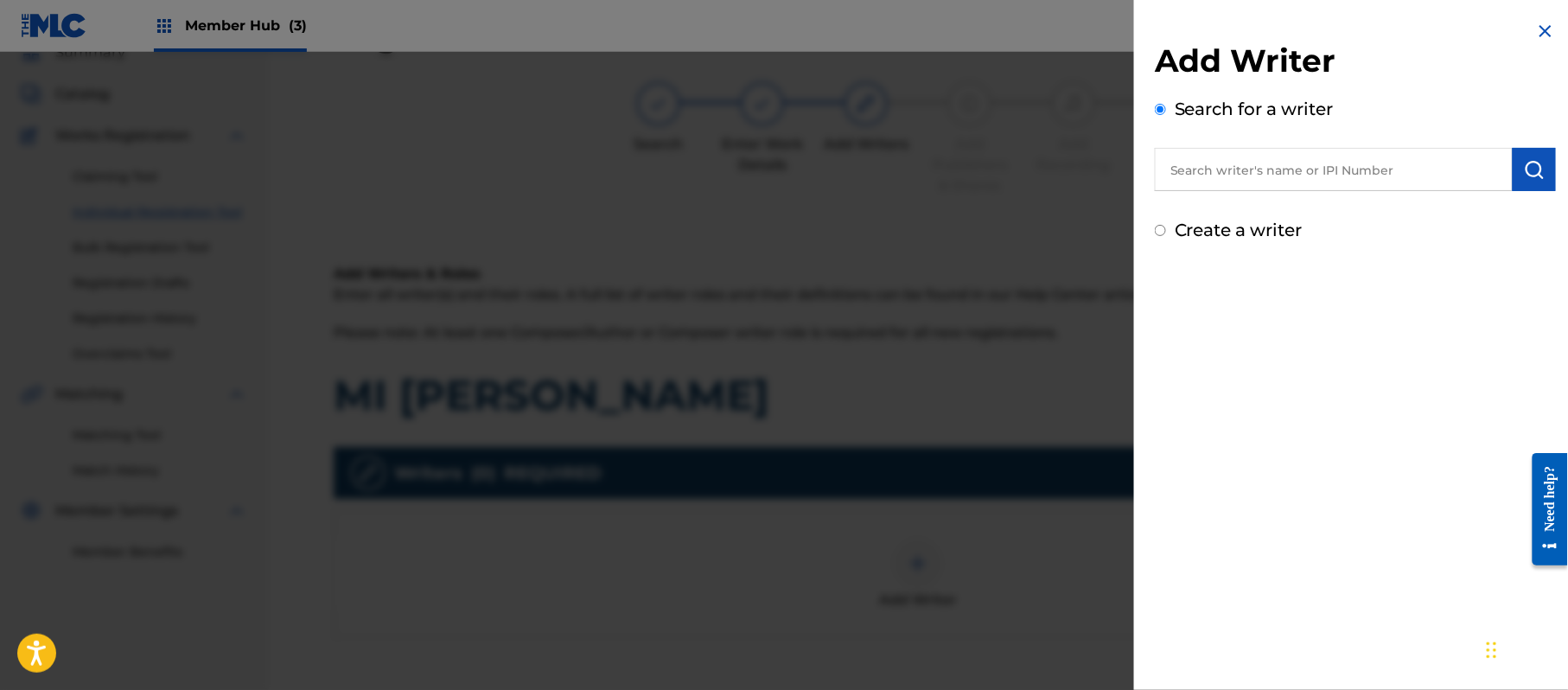
click at [1229, 213] on div "Add Writer Search for a writer Create a writer" at bounding box center [1355, 143] width 401 height 202
click at [1226, 223] on label "Create a writer" at bounding box center [1238, 230] width 128 height 20
click at [1166, 225] on input "Create a writer" at bounding box center [1161, 231] width 11 height 11
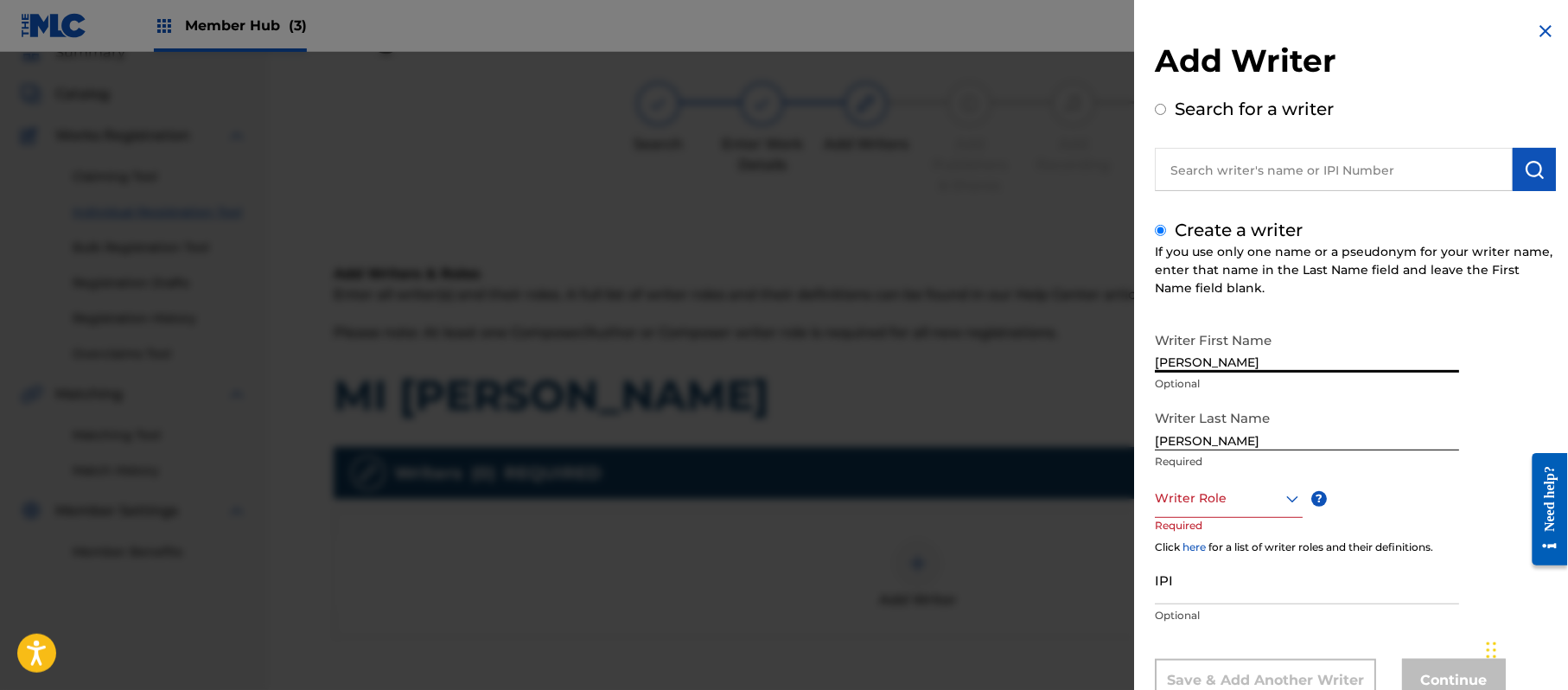
drag, startPoint x: 1255, startPoint y: 364, endPoint x: 1198, endPoint y: 386, distance: 61.1
click at [1198, 386] on div "Writer First Name [PERSON_NAME] Optional" at bounding box center [1307, 362] width 305 height 78
drag, startPoint x: 1201, startPoint y: 441, endPoint x: 990, endPoint y: 445, distance: 211.0
click at [992, 446] on div "Add Writer Search for a writer Create a writer If you use only one name or a ps…" at bounding box center [784, 370] width 1568 height 638
click at [1247, 493] on div "Writer Role" at bounding box center [1229, 498] width 148 height 39
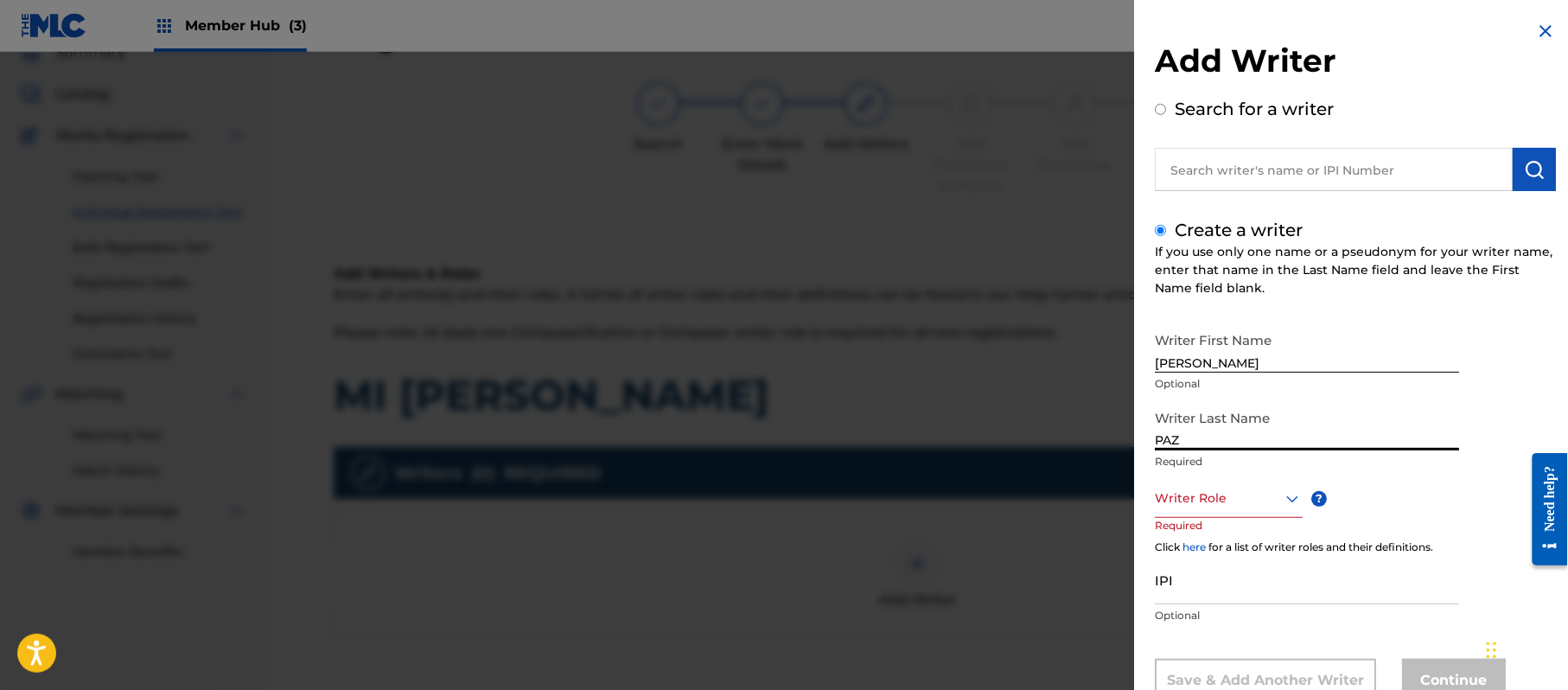
scroll to position [59, 0]
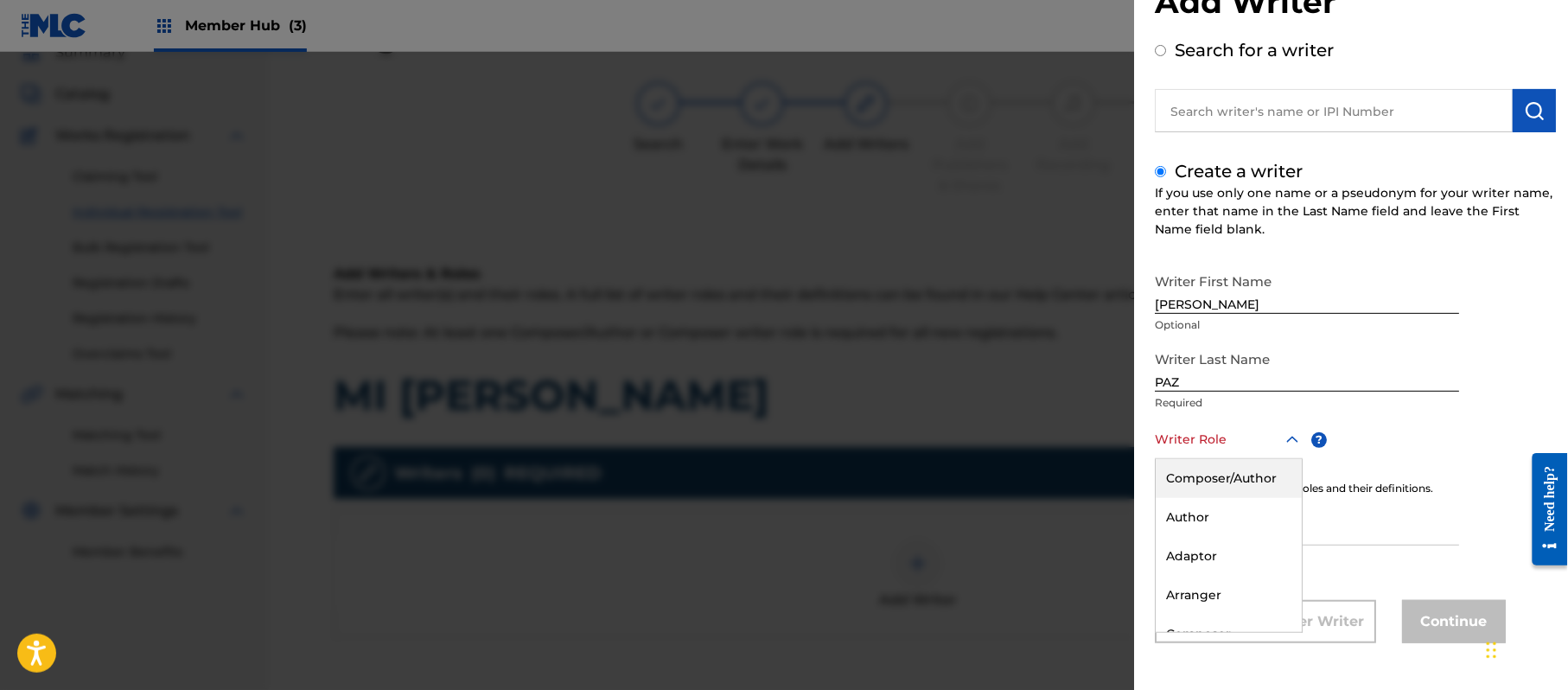
click at [1245, 483] on div "Composer/Author" at bounding box center [1229, 479] width 146 height 39
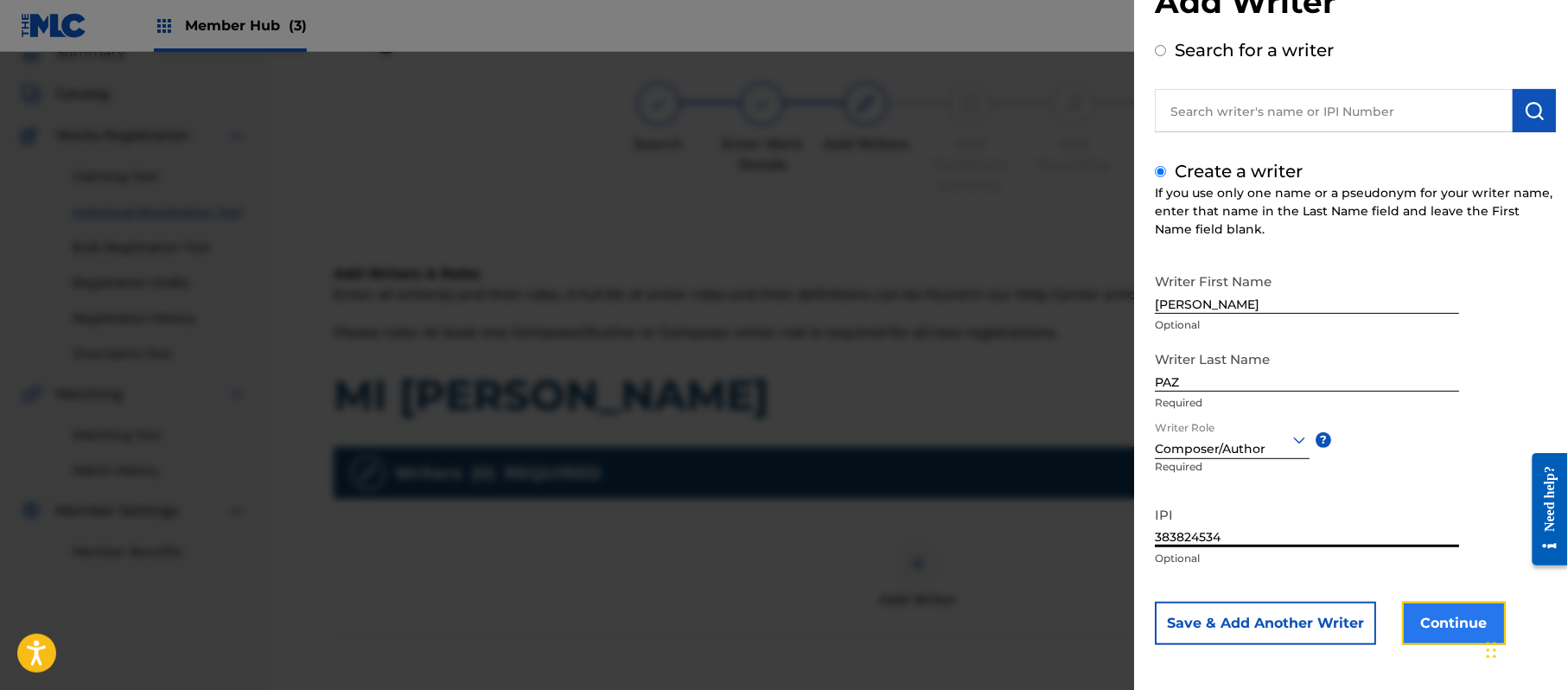
click at [1405, 607] on button "Continue" at bounding box center [1454, 623] width 104 height 44
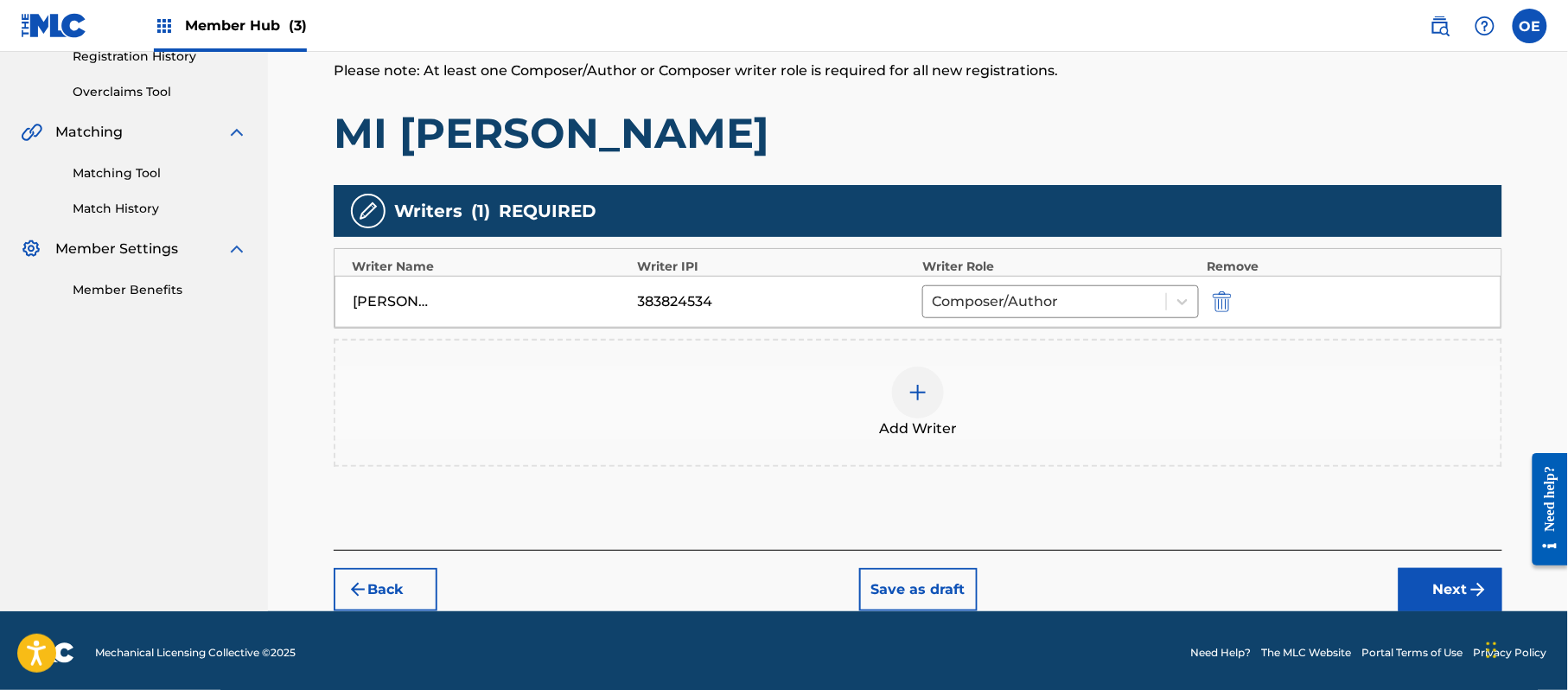
scroll to position [345, 0]
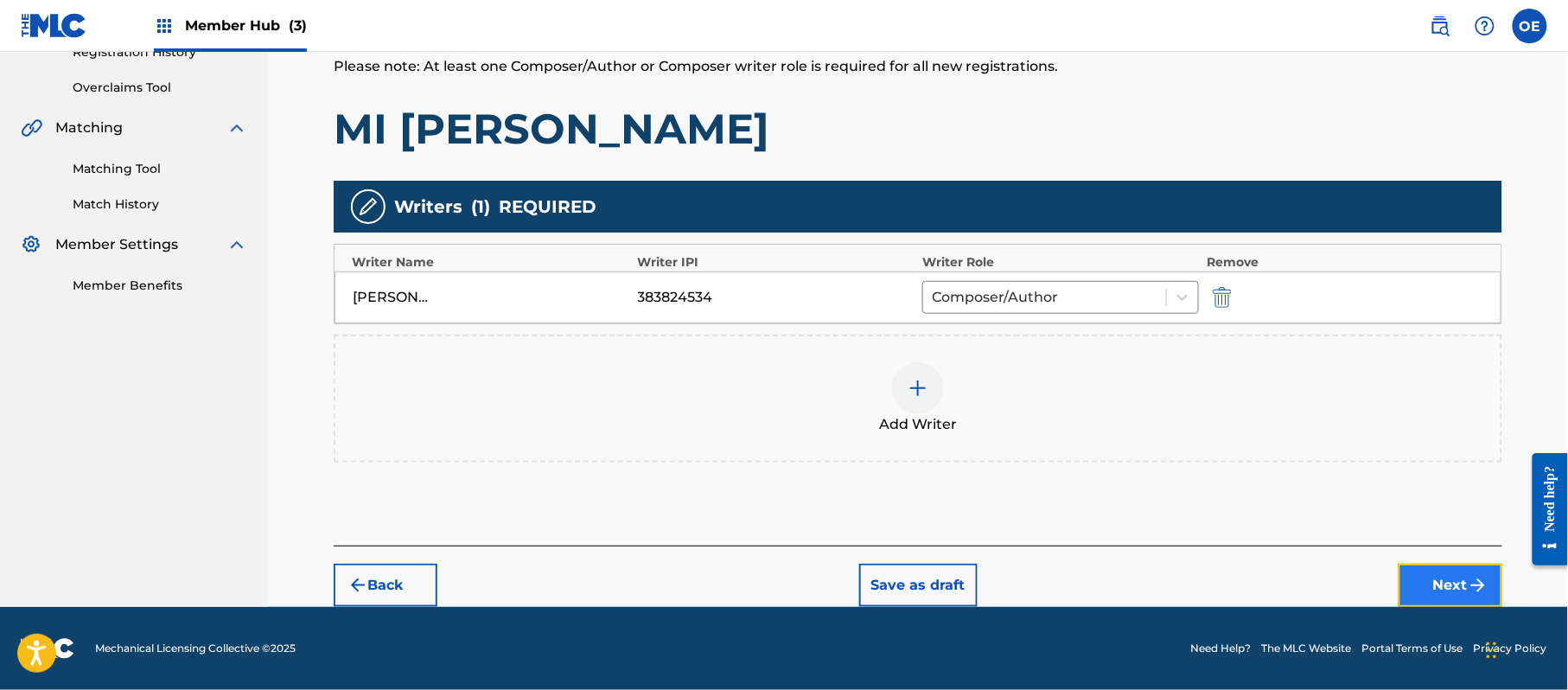
click at [1490, 583] on button "Next" at bounding box center [1450, 585] width 104 height 44
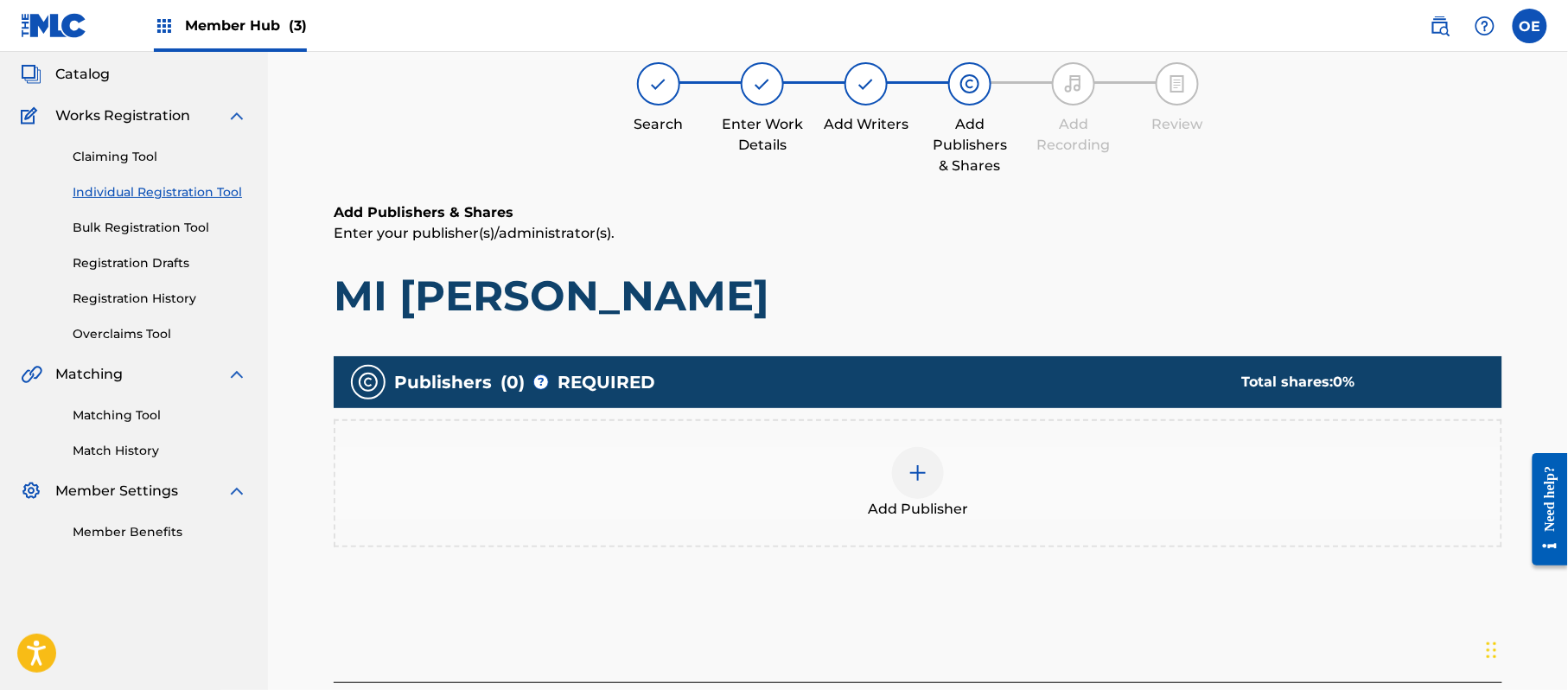
scroll to position [78, 0]
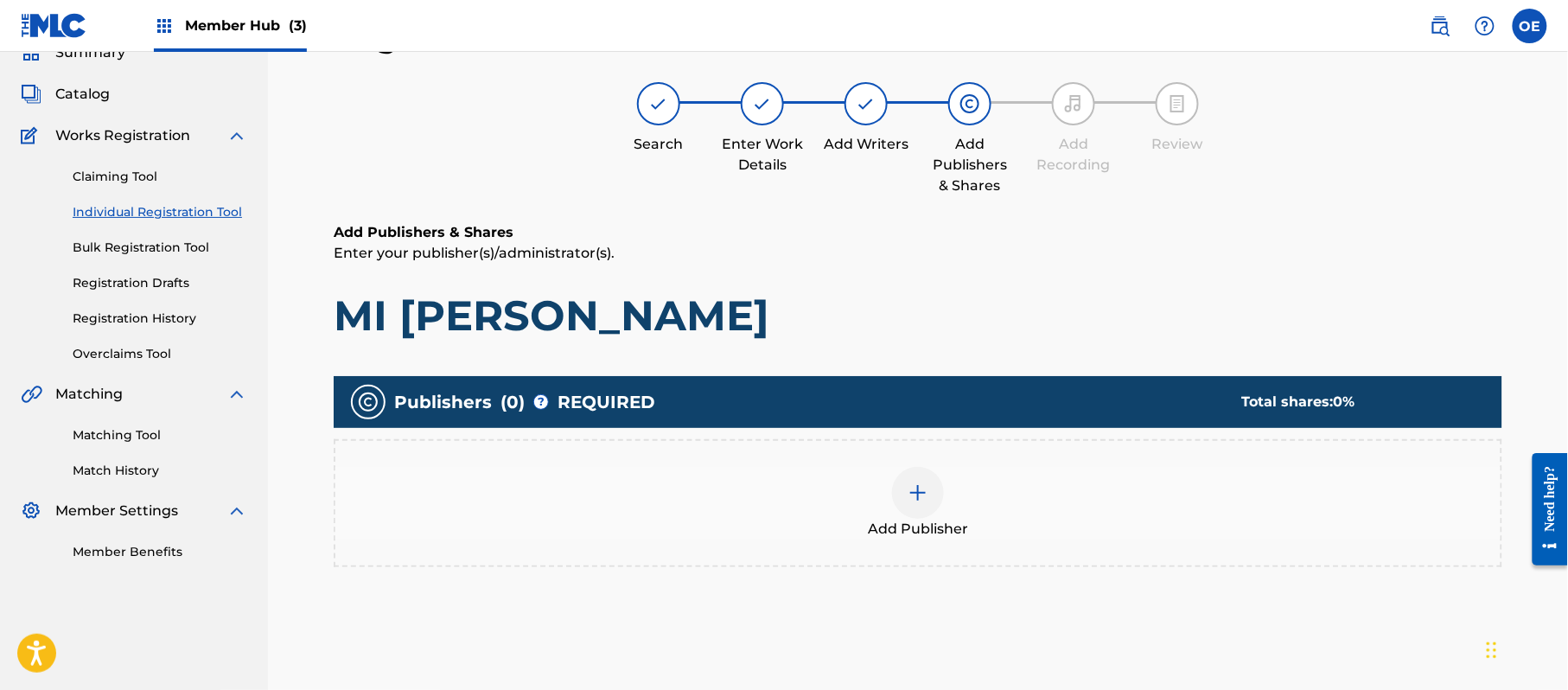
click at [942, 507] on div "Add Publisher" at bounding box center [917, 503] width 1165 height 72
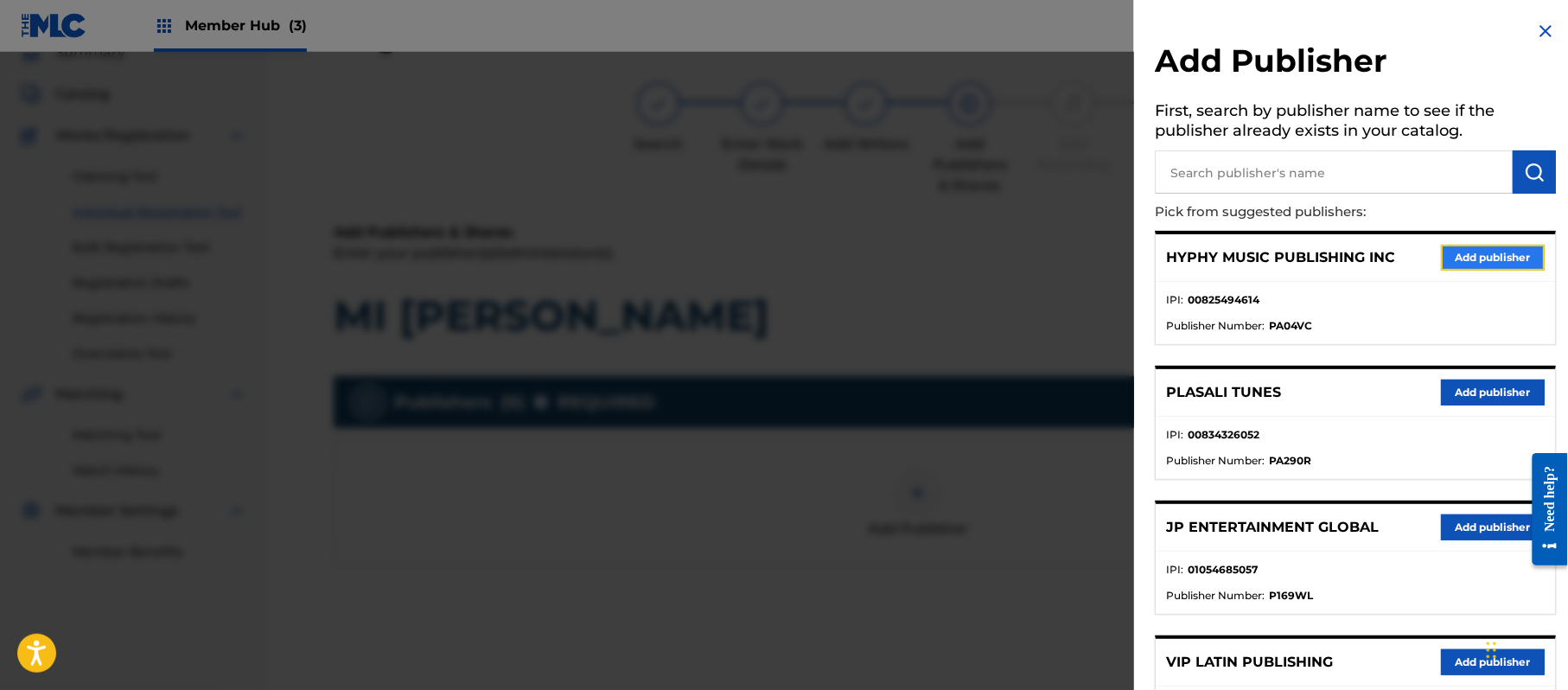
click at [1494, 256] on button "Add publisher" at bounding box center [1493, 257] width 104 height 26
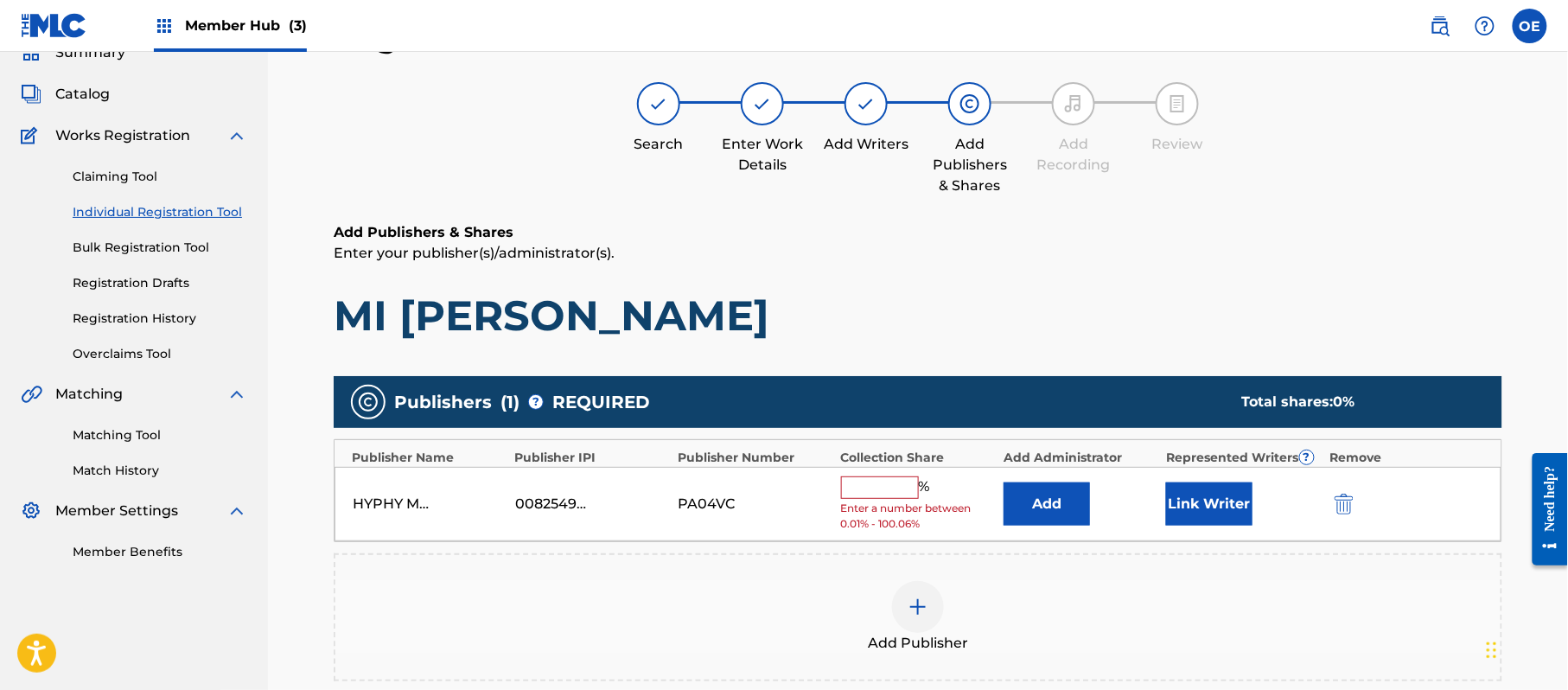
click at [904, 481] on input "text" at bounding box center [880, 488] width 78 height 22
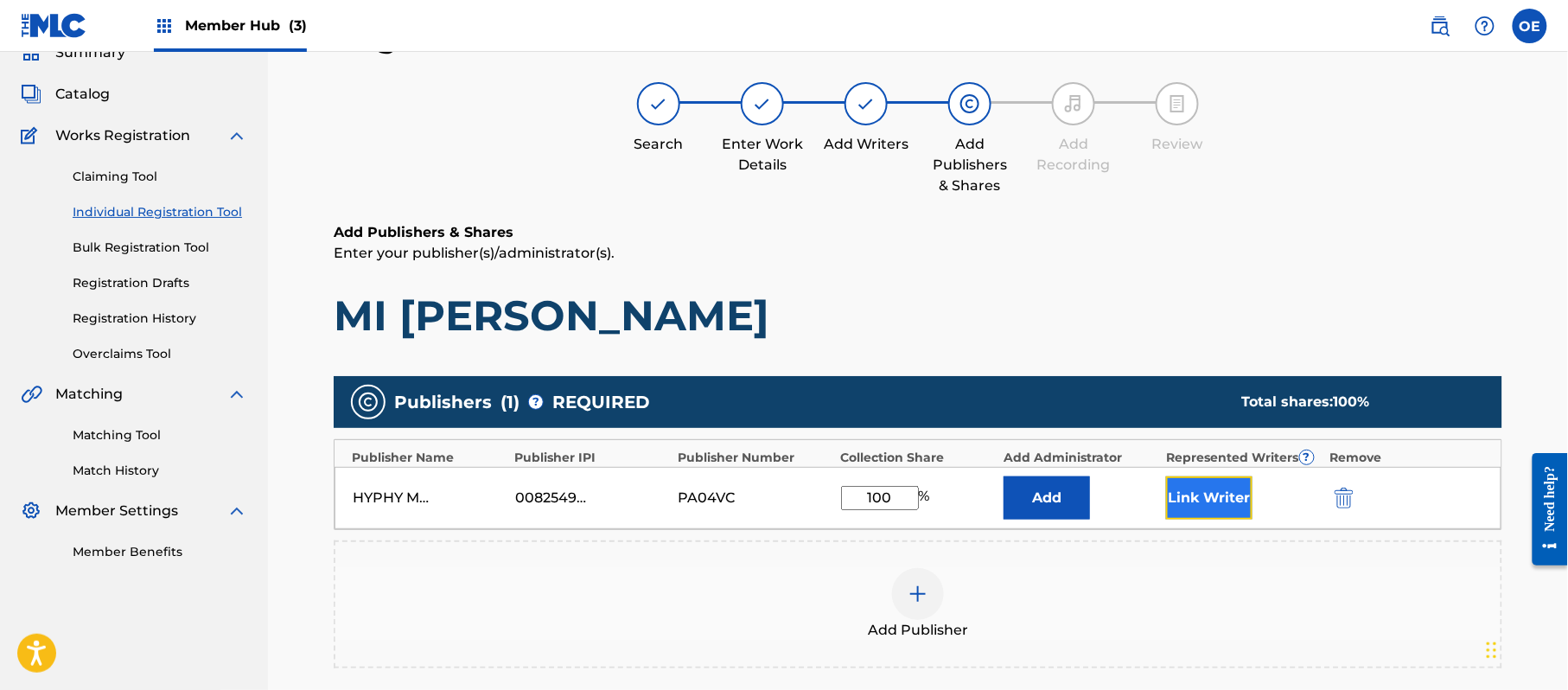
click at [1239, 500] on button "Link Writer" at bounding box center [1209, 498] width 86 height 44
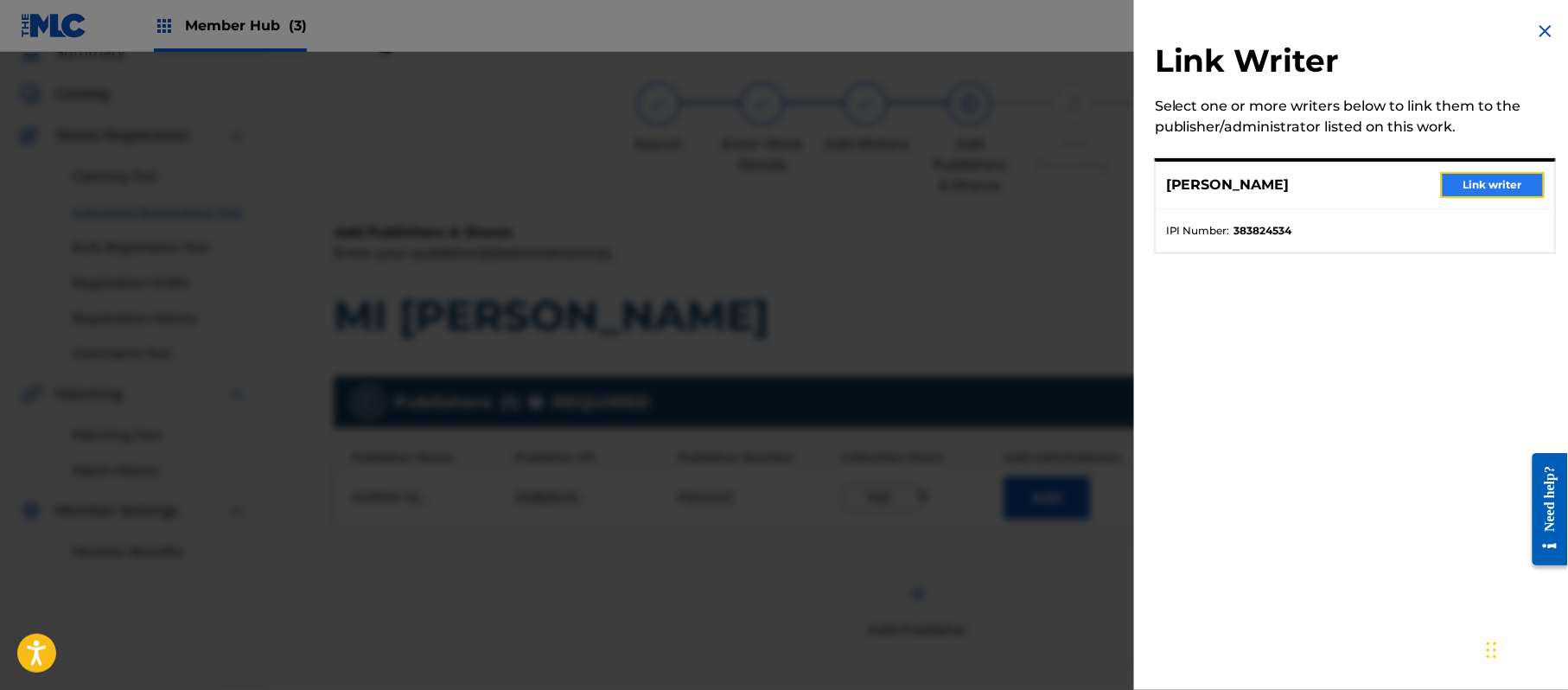
drag, startPoint x: 1471, startPoint y: 171, endPoint x: 1462, endPoint y: 173, distance: 9.2
click at [1471, 170] on div "[PERSON_NAME] Link writer" at bounding box center [1355, 185] width 399 height 47
click at [1464, 181] on button "Link writer" at bounding box center [1493, 185] width 104 height 26
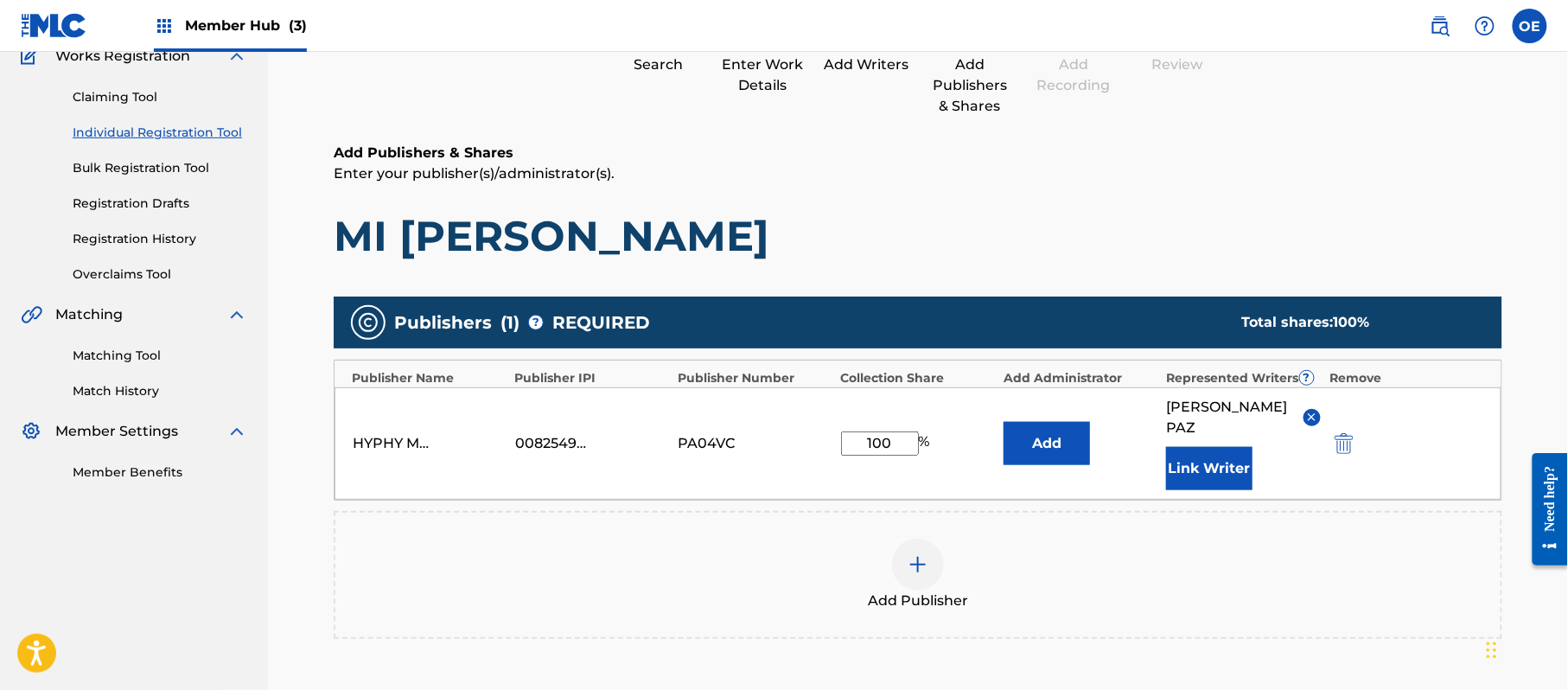
scroll to position [308, 0]
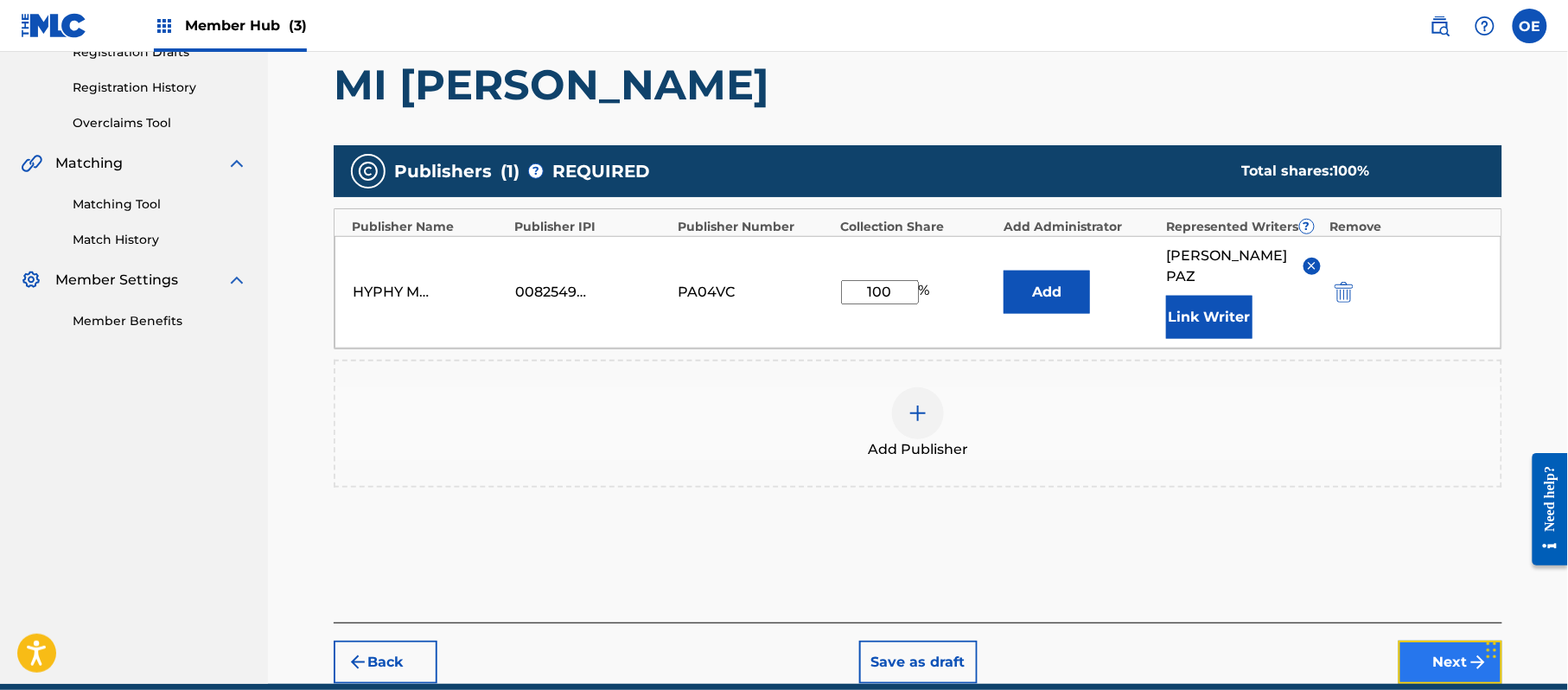
click at [1422, 641] on button "Next" at bounding box center [1450, 662] width 104 height 44
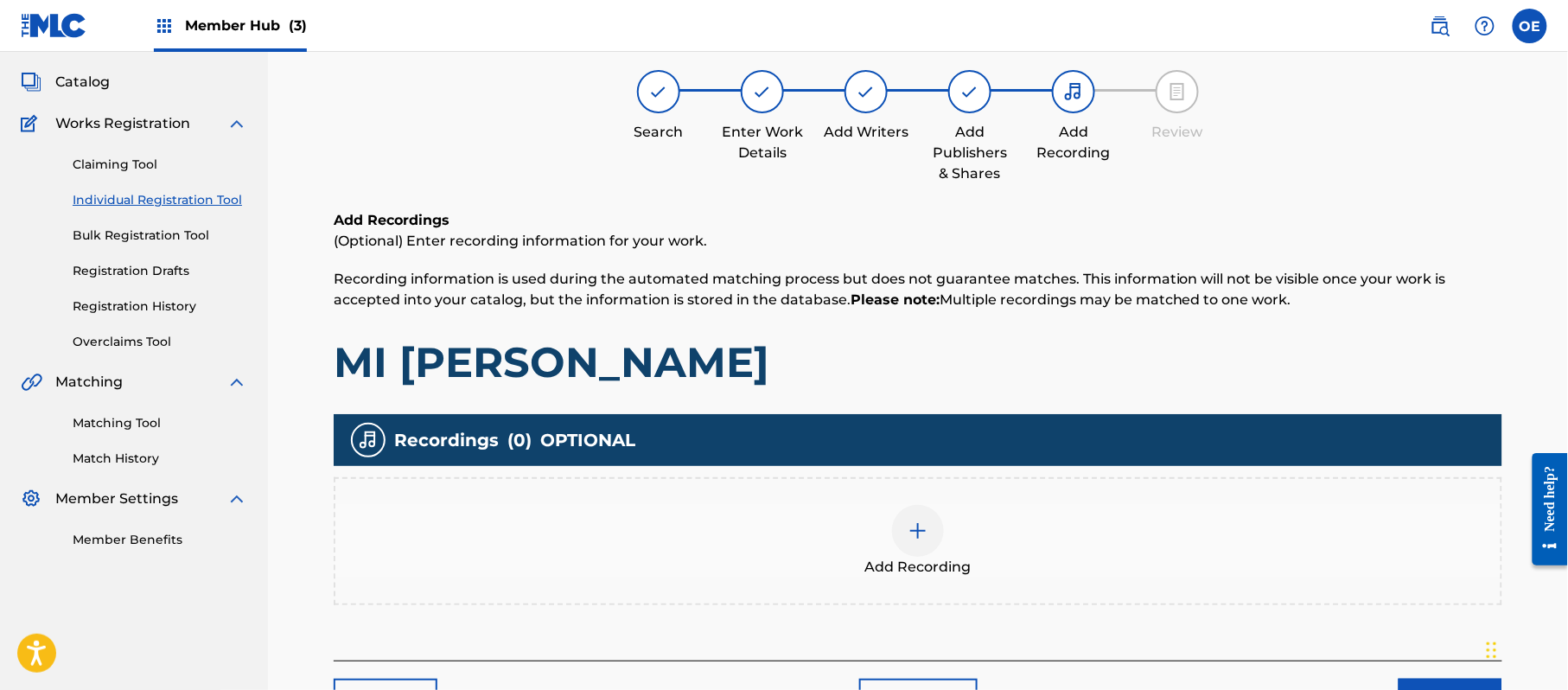
scroll to position [78, 0]
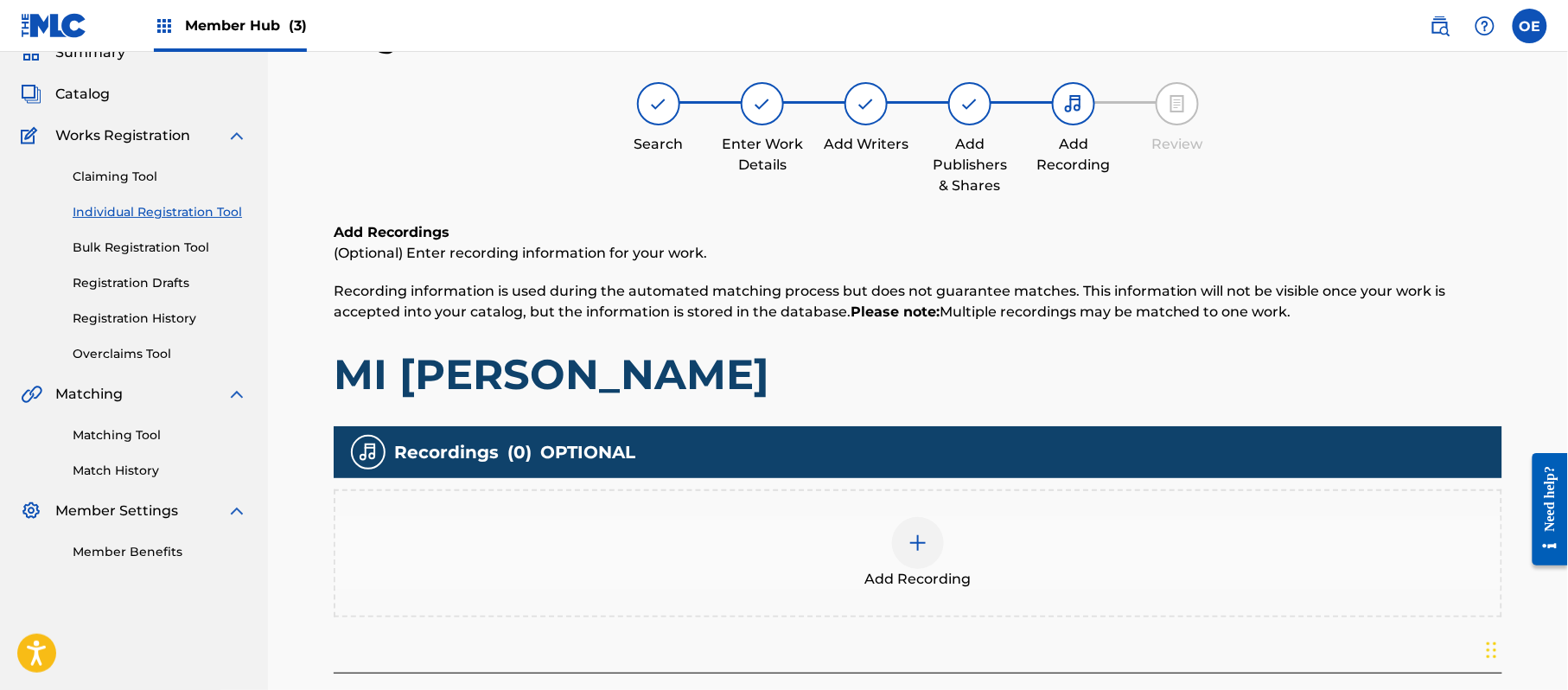
click at [778, 544] on div "Add Recording" at bounding box center [917, 553] width 1165 height 72
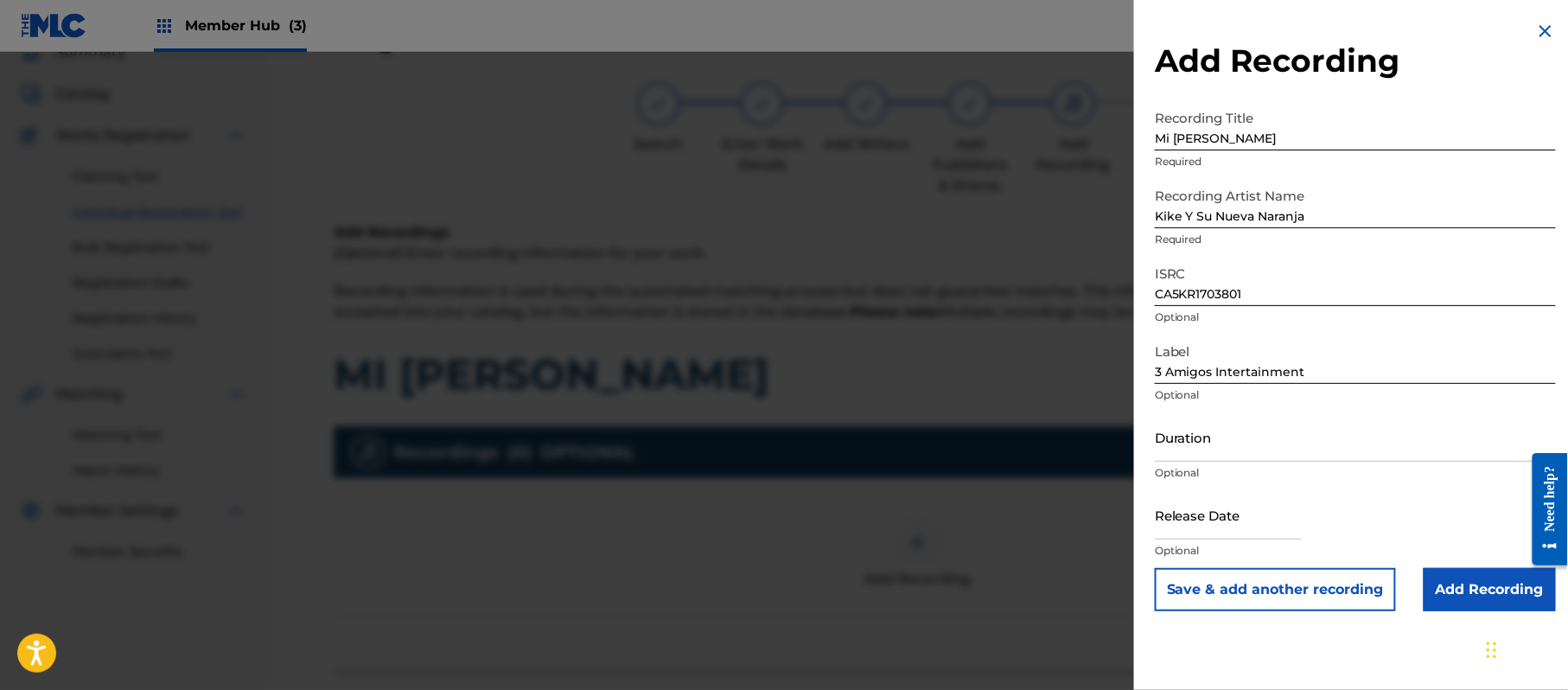
click at [1299, 475] on p "Optional" at bounding box center [1355, 472] width 401 height 16
click at [1313, 448] on input "Duration" at bounding box center [1355, 436] width 401 height 49
click at [1229, 527] on input "text" at bounding box center [1228, 515] width 147 height 49
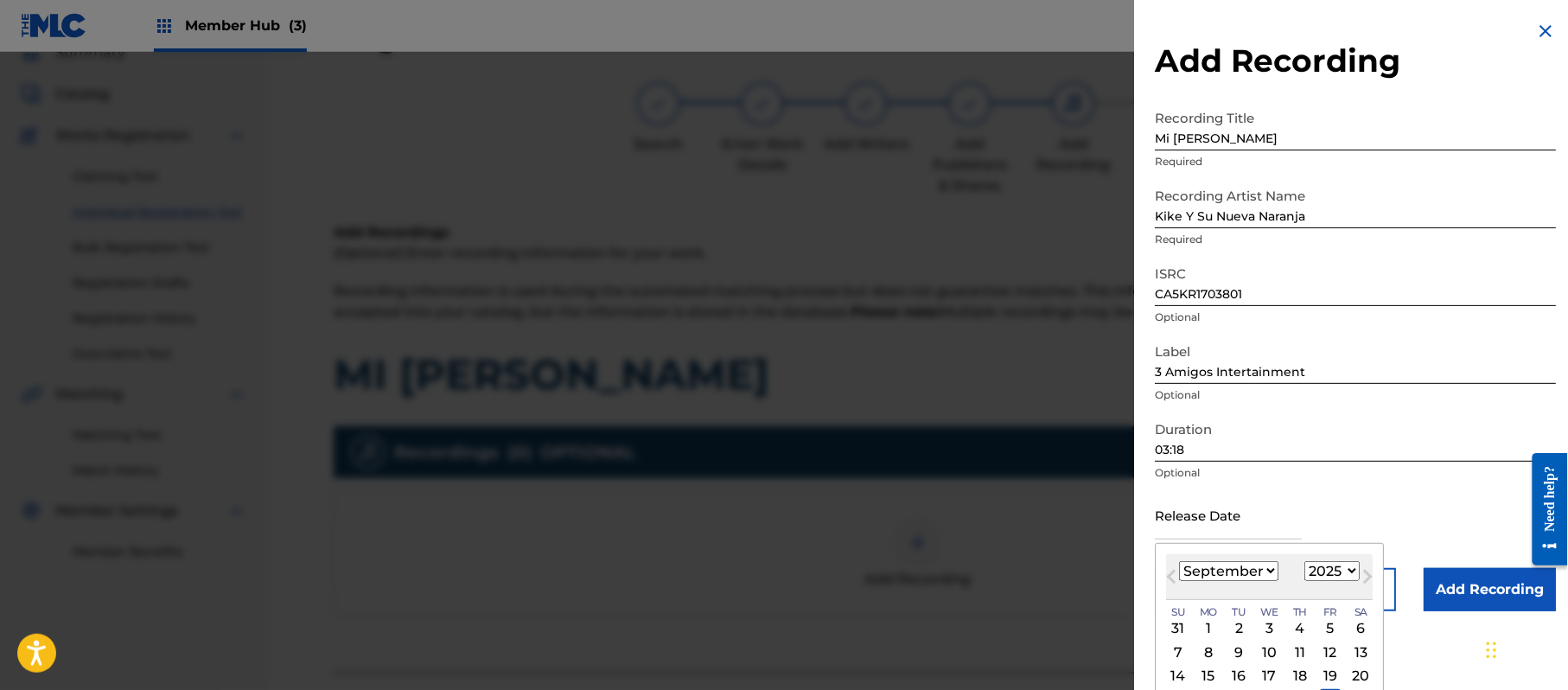
drag, startPoint x: 1315, startPoint y: 574, endPoint x: 1307, endPoint y: 382, distance: 192.2
click at [1315, 572] on select "1899 1900 1901 1902 1903 1904 1905 1906 1907 1908 1909 1910 1911 1912 1913 1914…" at bounding box center [1332, 571] width 56 height 19
click at [1308, 561] on select "1899 1900 1901 1902 1903 1904 1905 1906 1907 1908 1909 1910 1911 1912 1913 1914…" at bounding box center [1332, 571] width 56 height 19
click at [1238, 558] on div "[DATE] January February March April May June July August September October Nove…" at bounding box center [1269, 577] width 206 height 45
click at [1238, 566] on select "January February March April May June July August September October November De…" at bounding box center [1228, 571] width 99 height 19
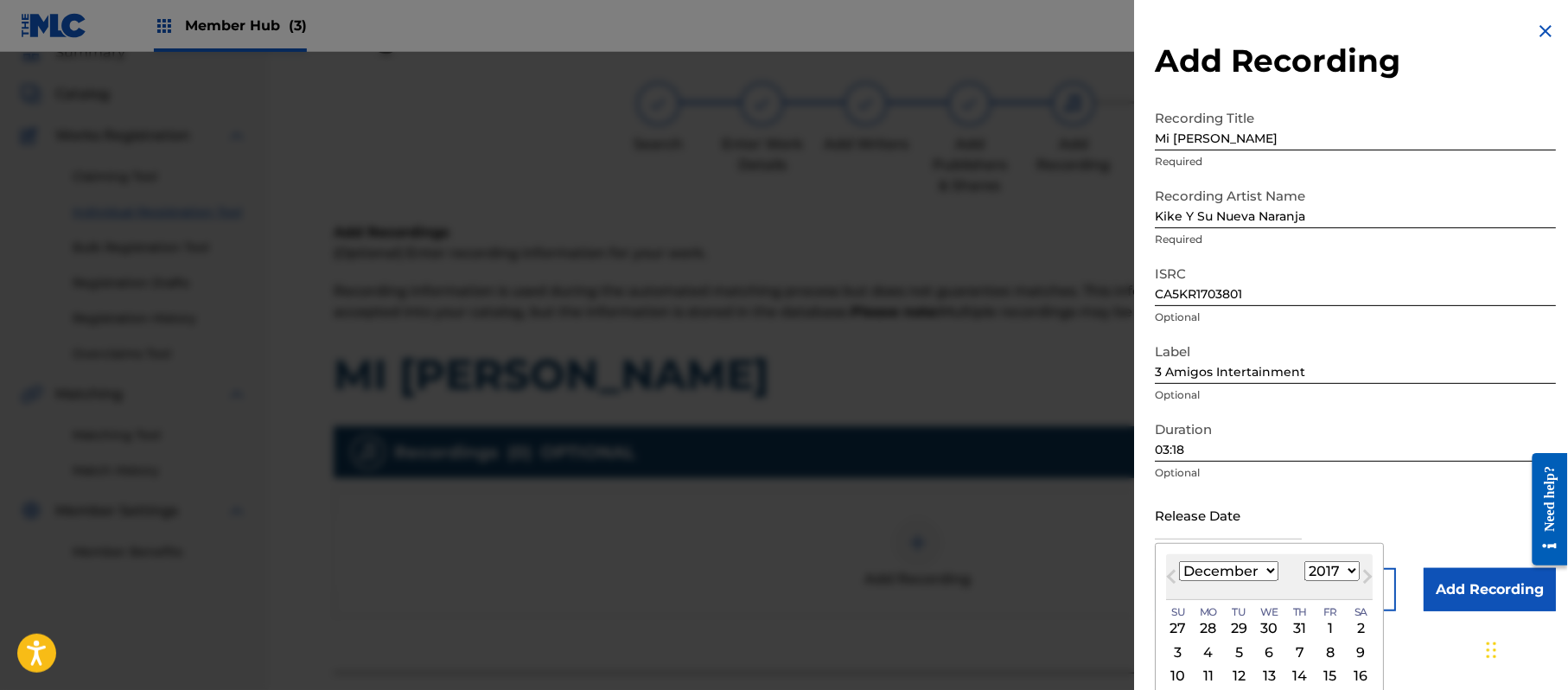
click at [1180, 561] on select "January February March April May June July August September October November De…" at bounding box center [1228, 571] width 99 height 19
click at [1303, 655] on div "7" at bounding box center [1300, 652] width 20 height 20
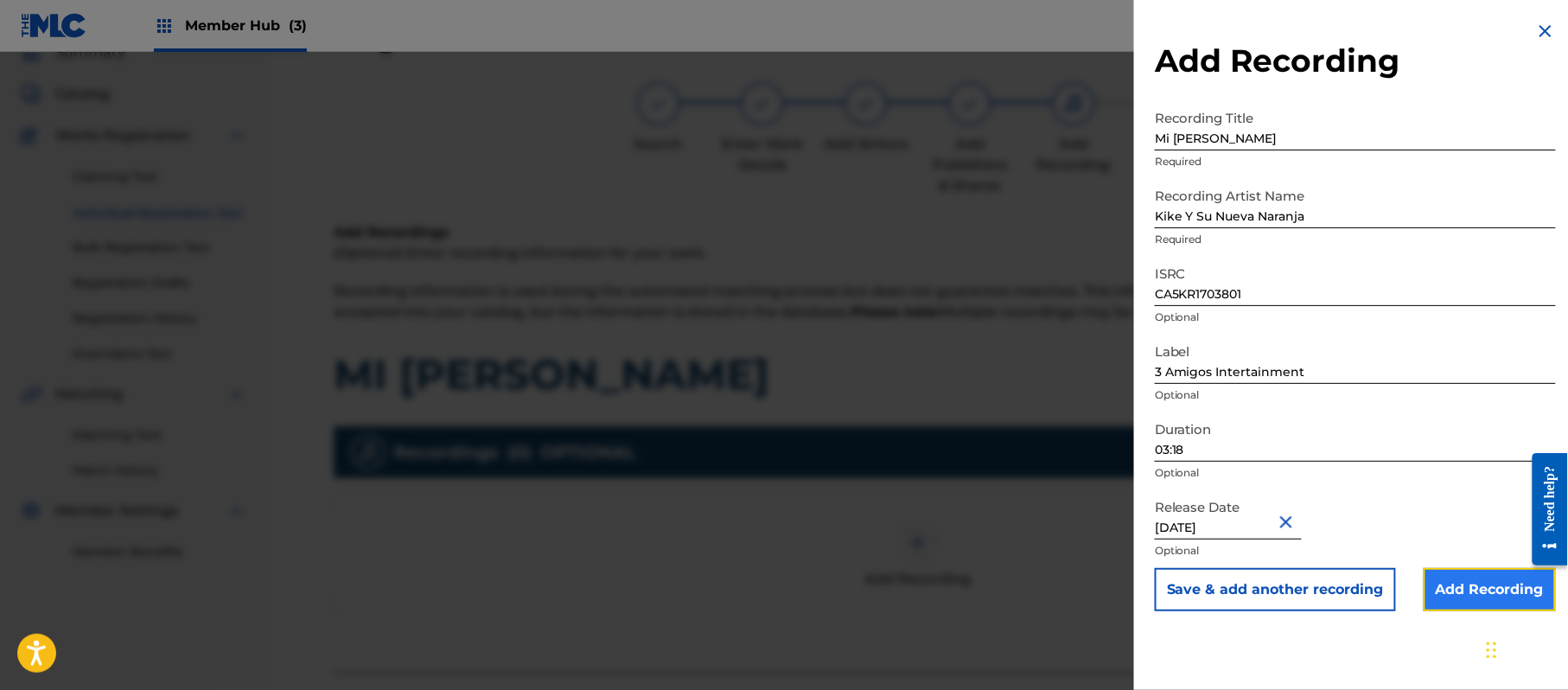
click at [1466, 583] on input "Add Recording" at bounding box center [1489, 590] width 132 height 44
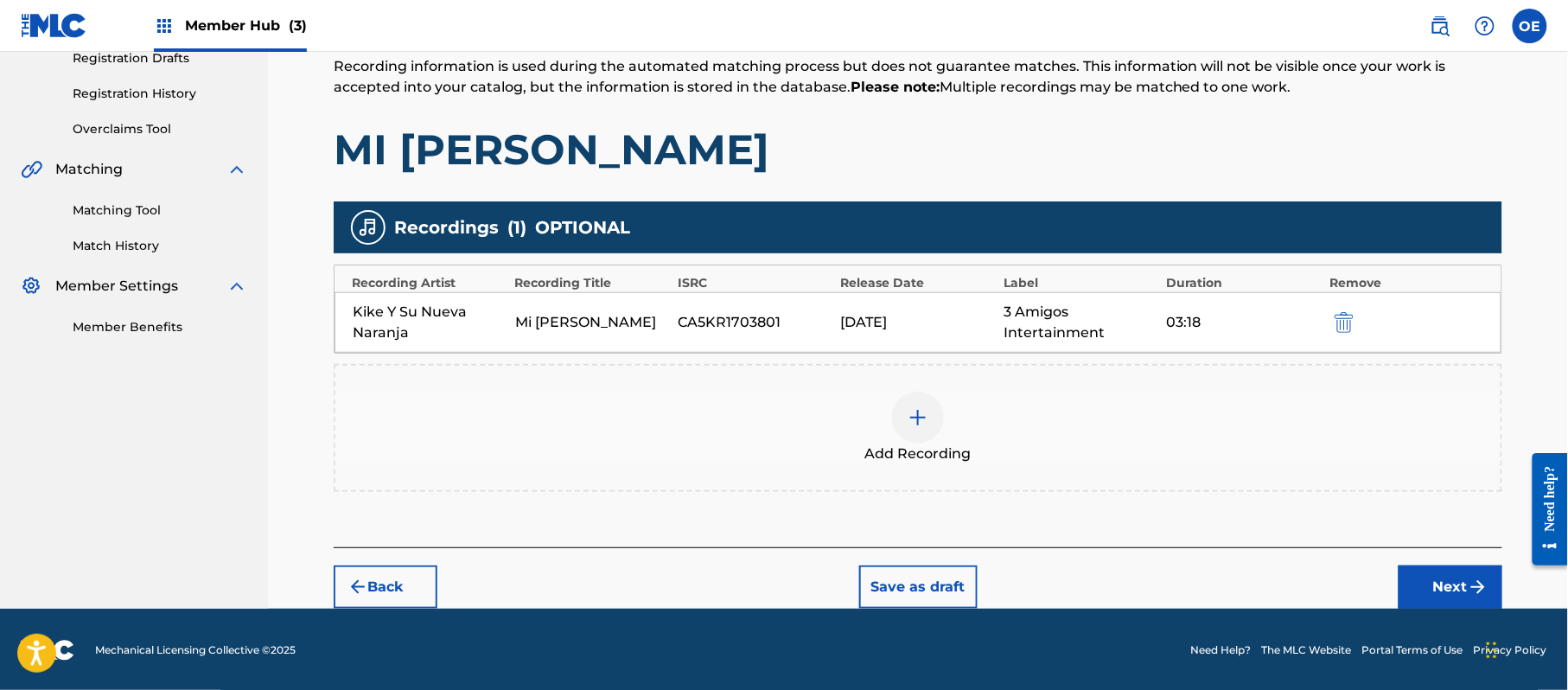
scroll to position [305, 0]
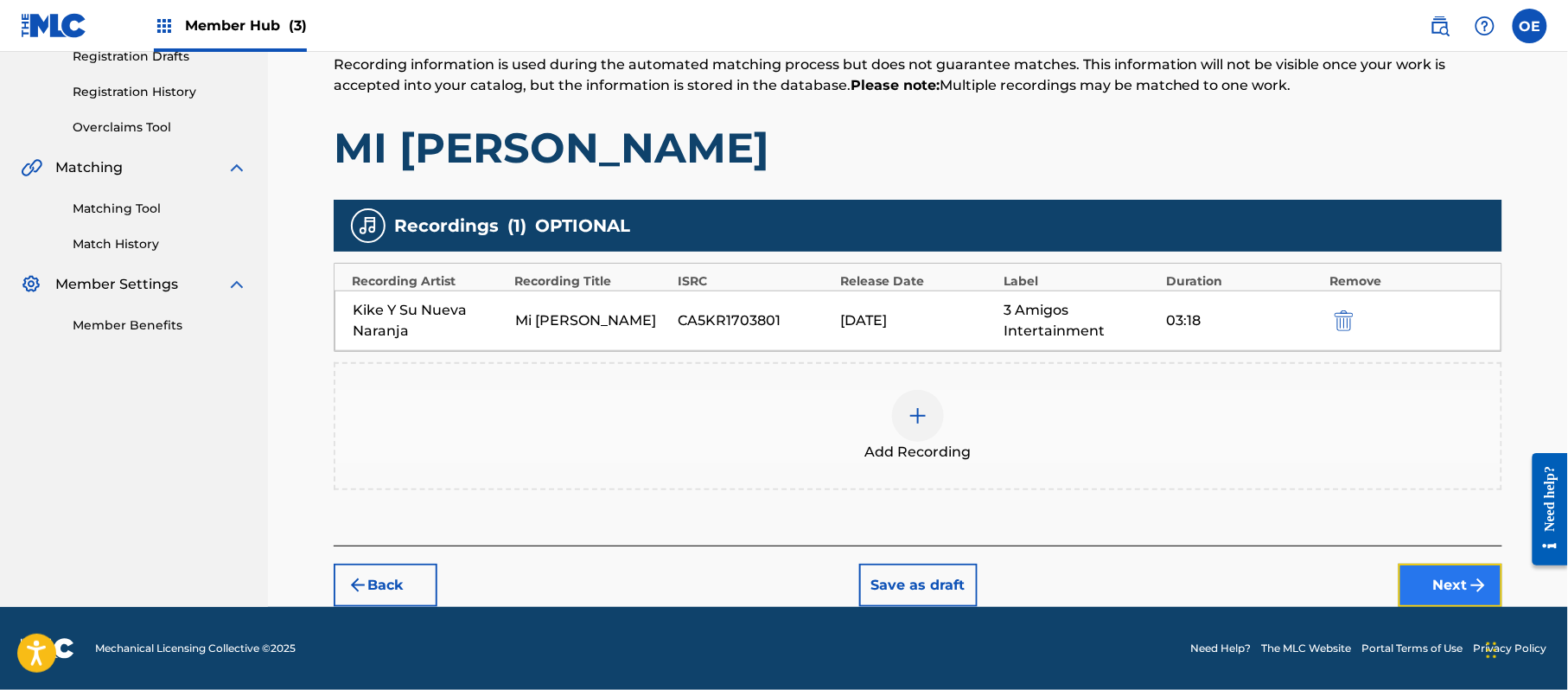
click at [1435, 589] on button "Next" at bounding box center [1450, 585] width 104 height 44
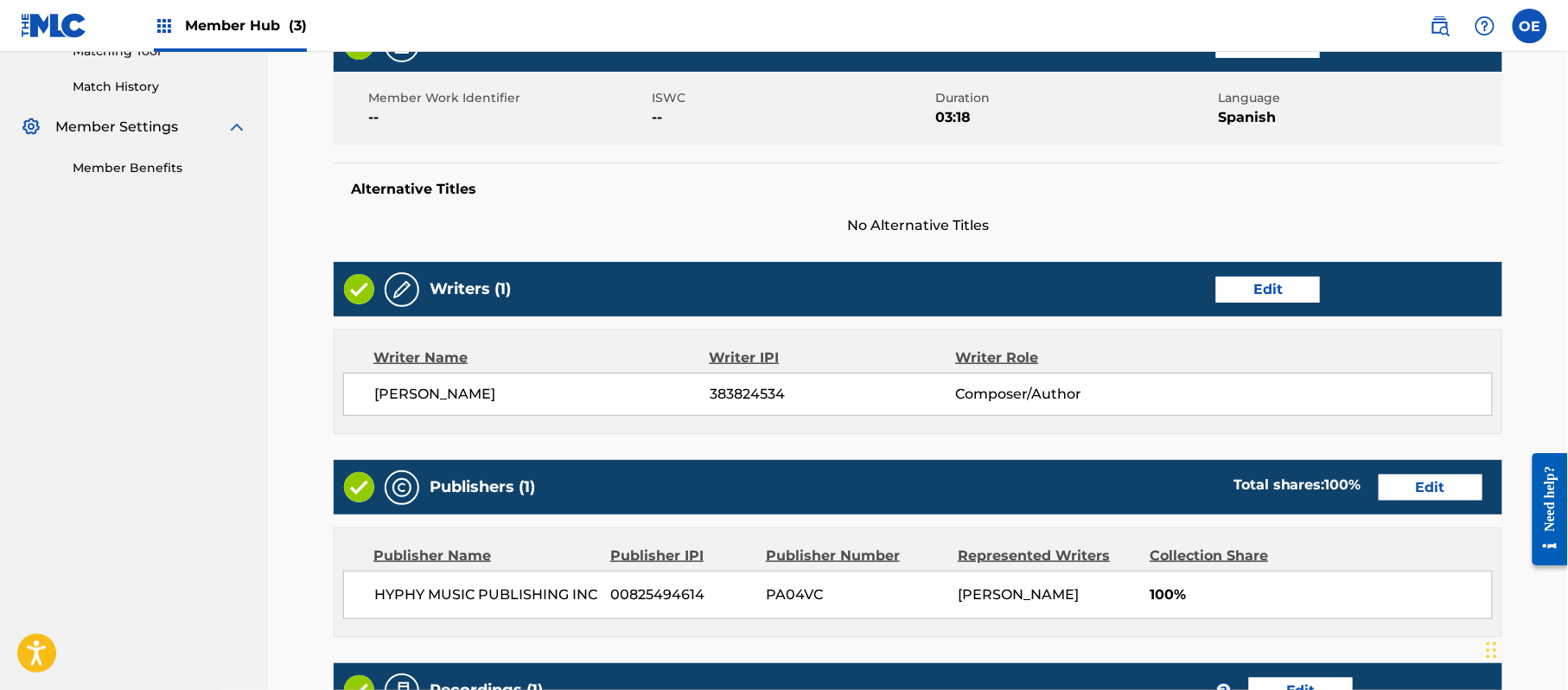
scroll to position [773, 0]
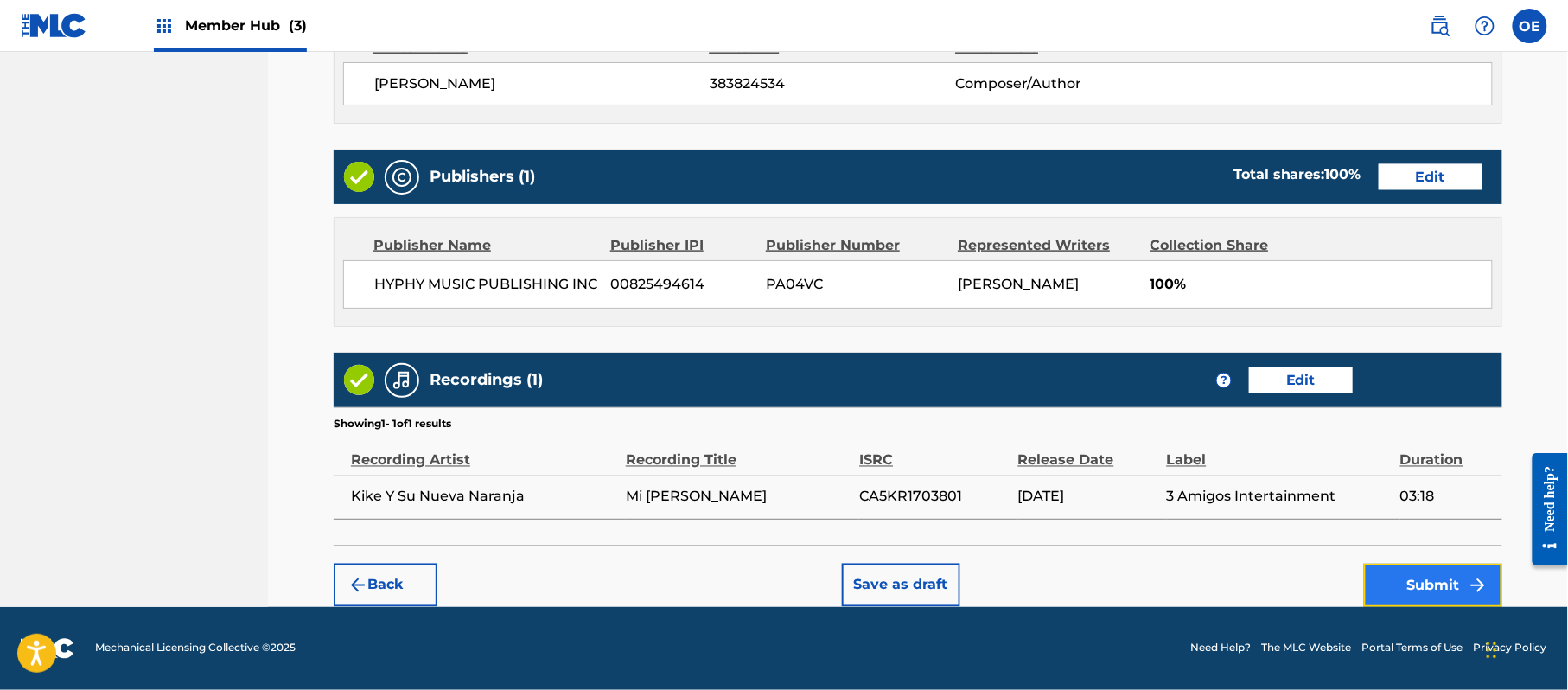
click at [1391, 585] on button "Submit" at bounding box center [1433, 585] width 138 height 44
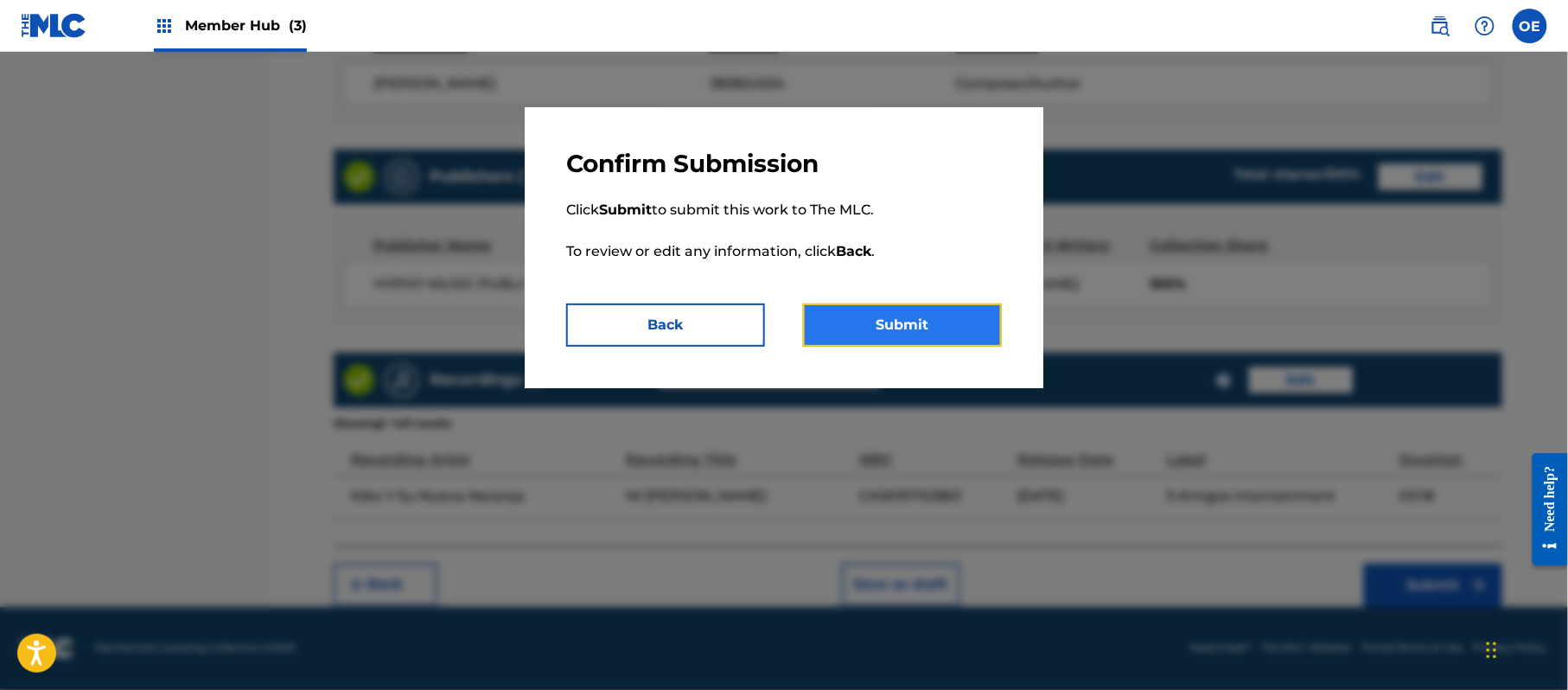
click at [847, 321] on button "Submit" at bounding box center [902, 325] width 199 height 44
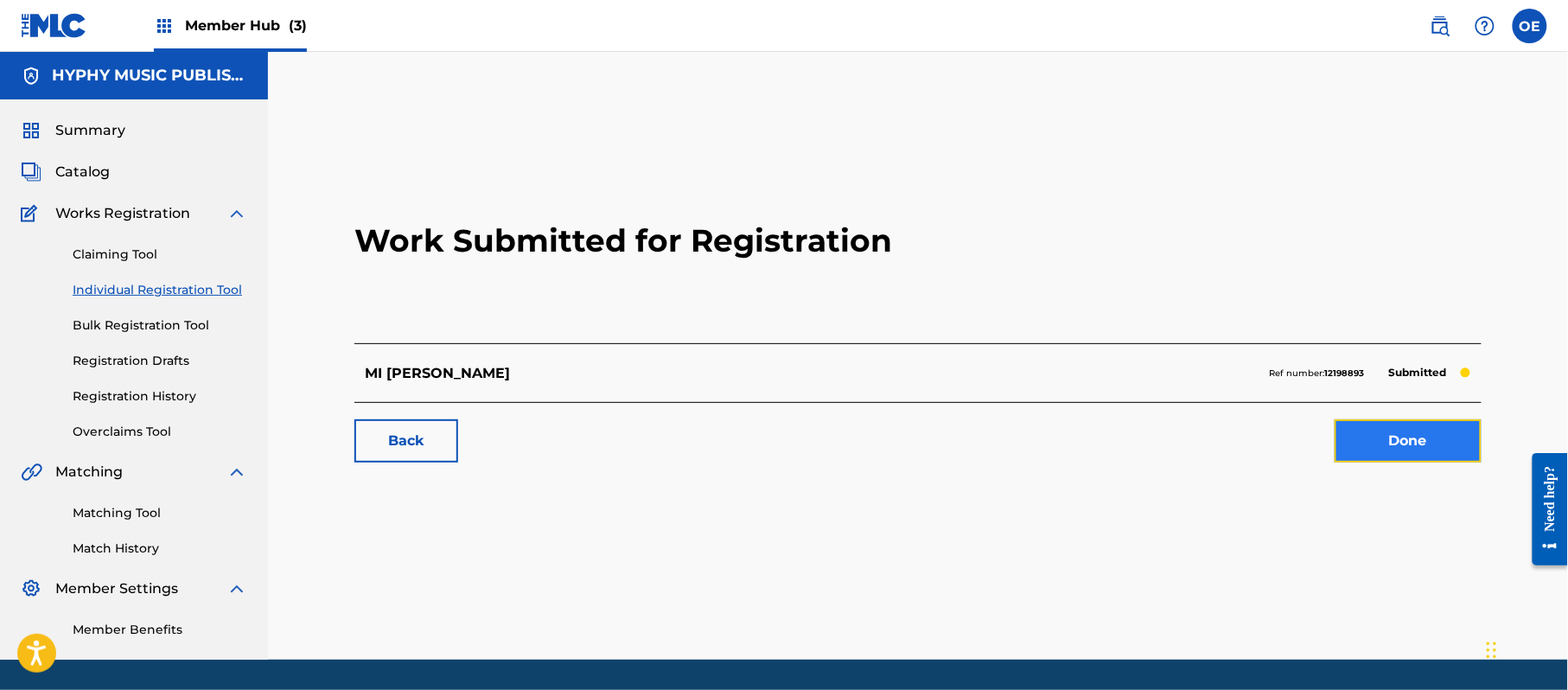
click at [1371, 441] on link "Done" at bounding box center [1408, 441] width 147 height 44
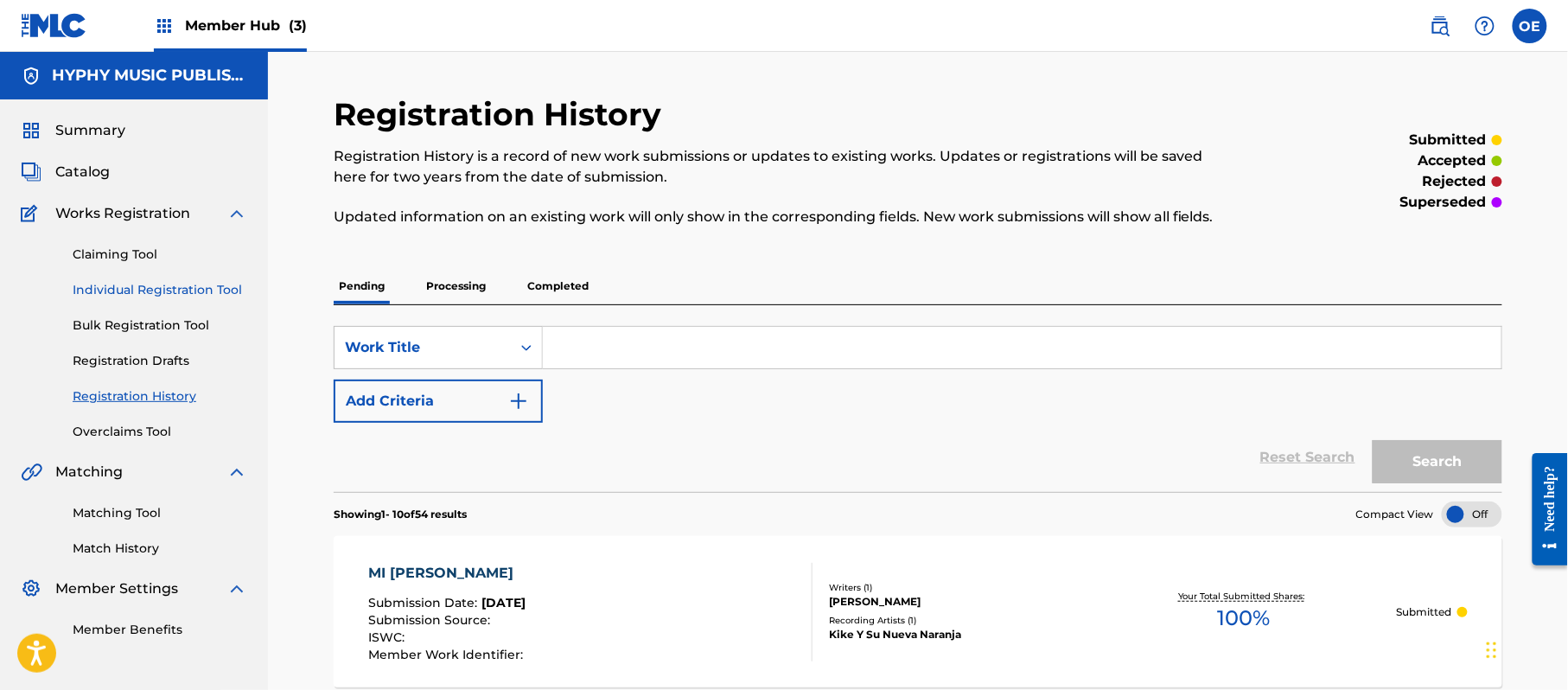
click at [205, 293] on link "Individual Registration Tool" at bounding box center [159, 291] width 175 height 19
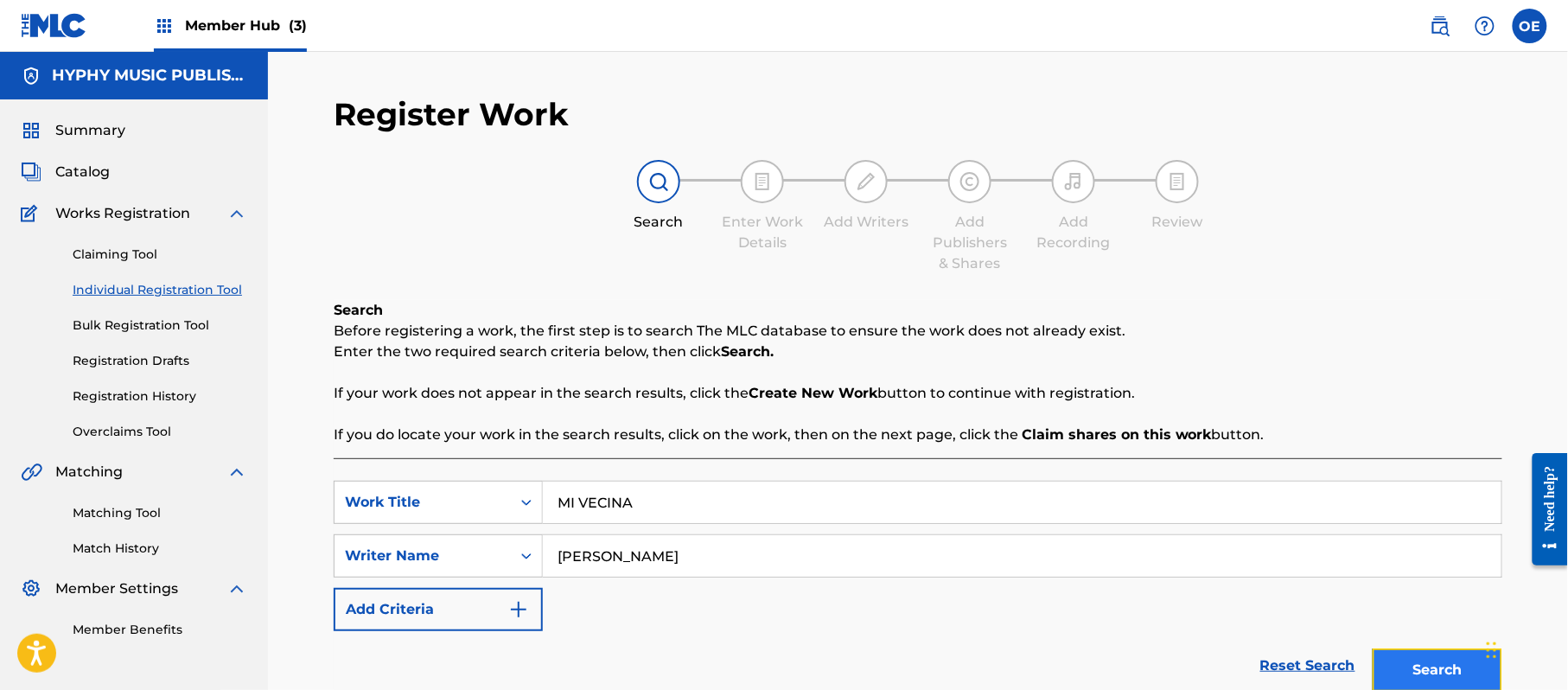
click at [1437, 648] on button "Search" at bounding box center [1437, 670] width 130 height 44
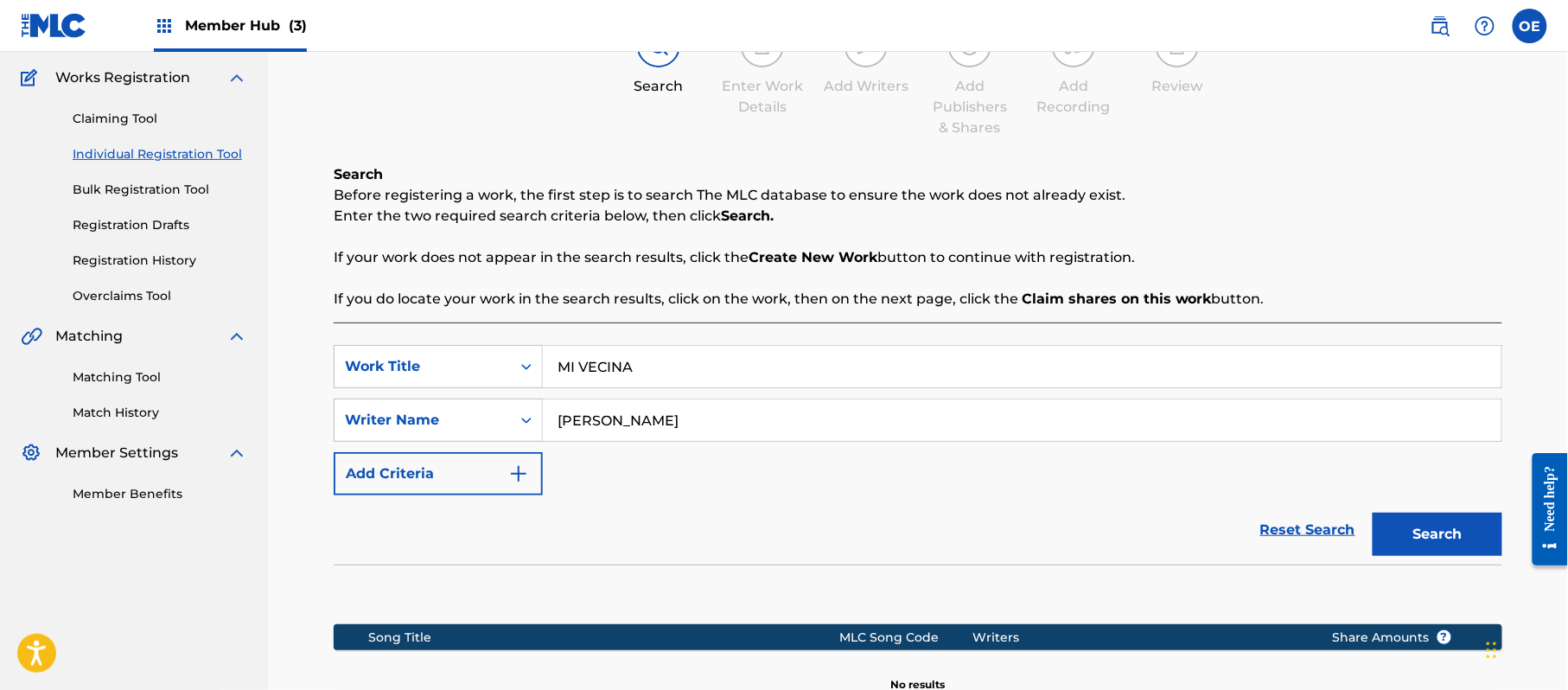
scroll to position [346, 0]
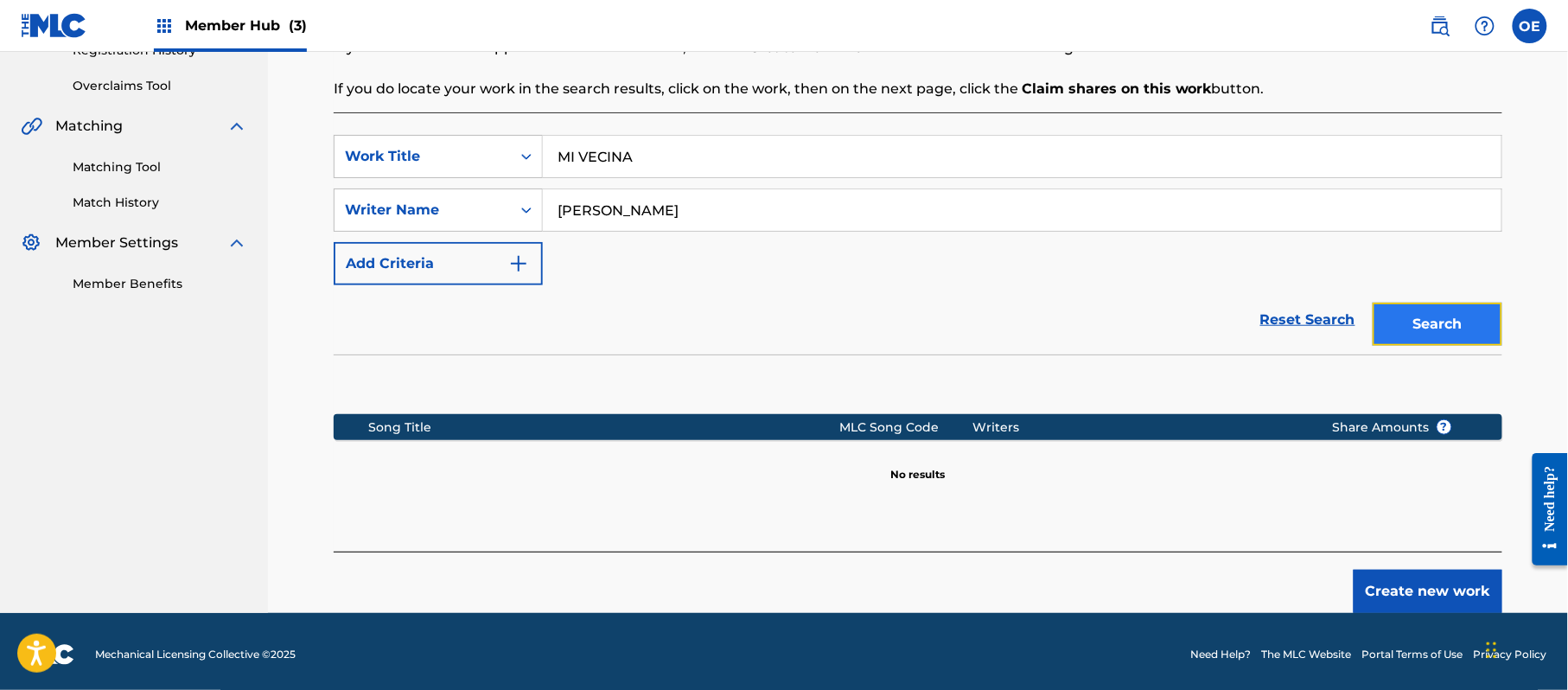
click at [1411, 320] on button "Search" at bounding box center [1437, 324] width 130 height 44
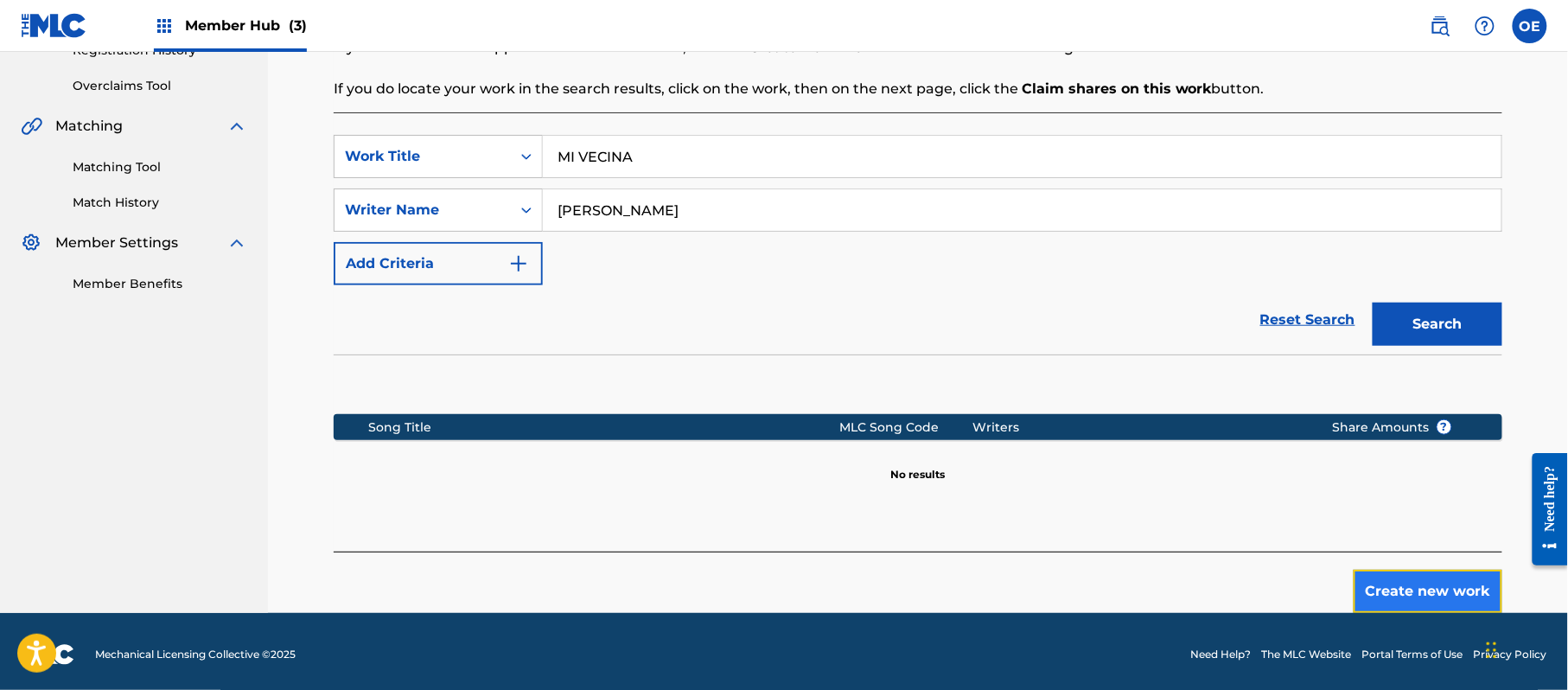
click at [1421, 583] on button "Create new work" at bounding box center [1427, 591] width 149 height 44
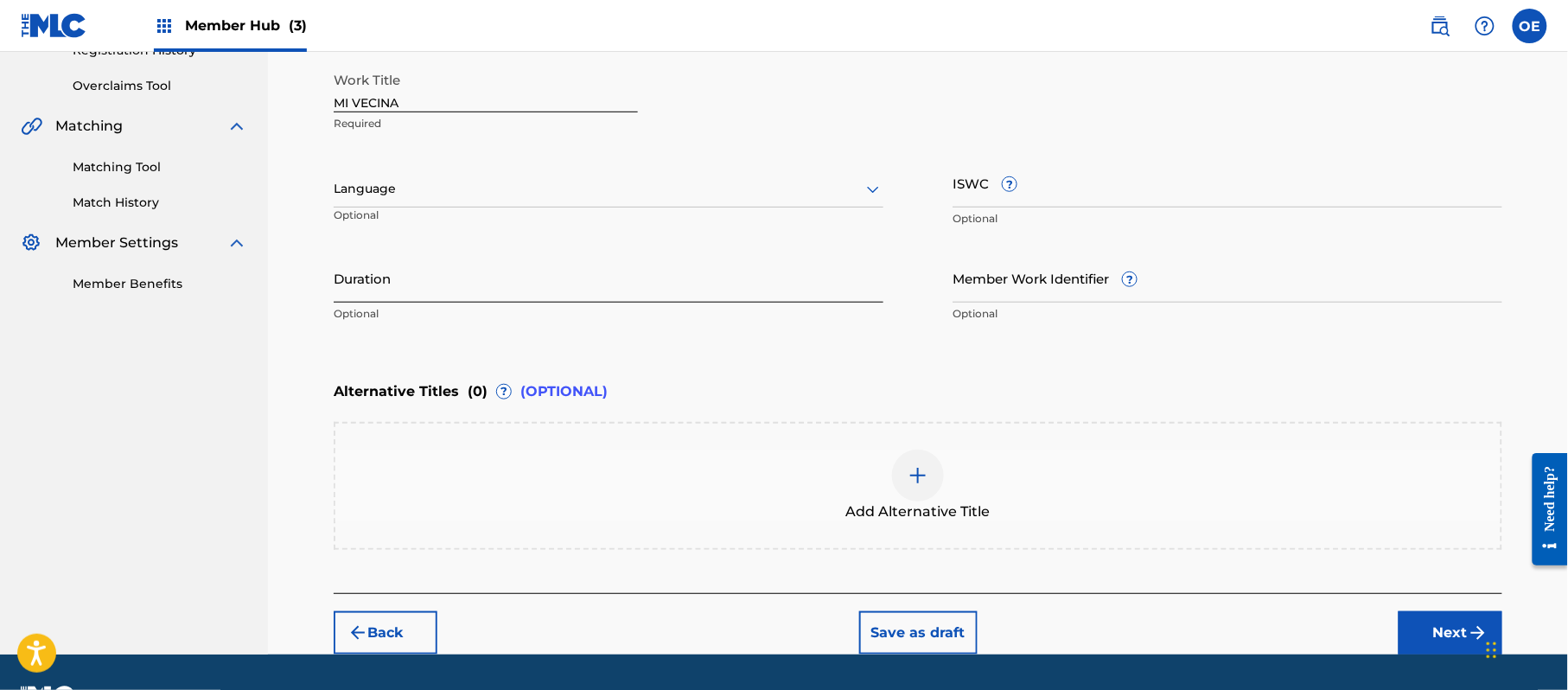
click at [448, 267] on input "Duration" at bounding box center [608, 278] width 550 height 49
click at [439, 187] on div at bounding box center [608, 188] width 550 height 21
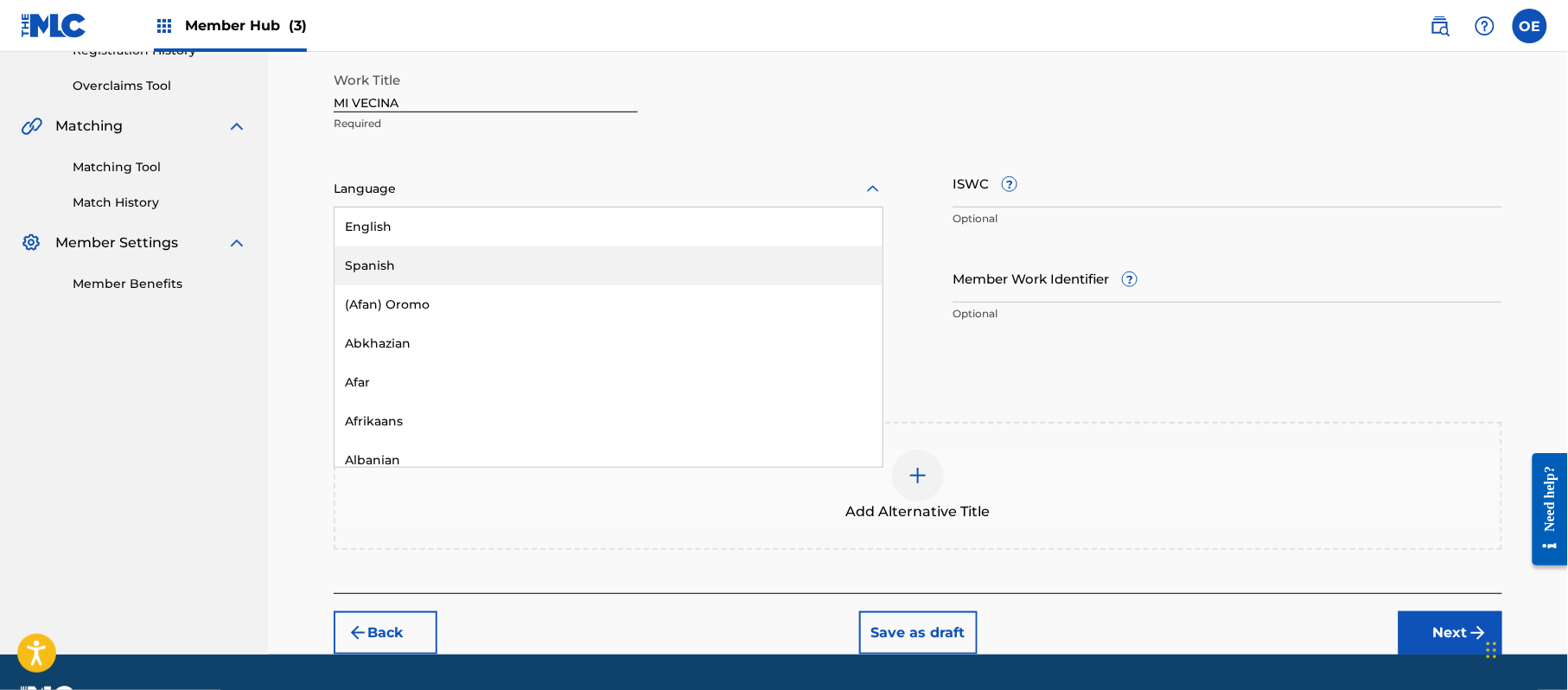
click at [423, 269] on div "Spanish" at bounding box center [608, 266] width 548 height 39
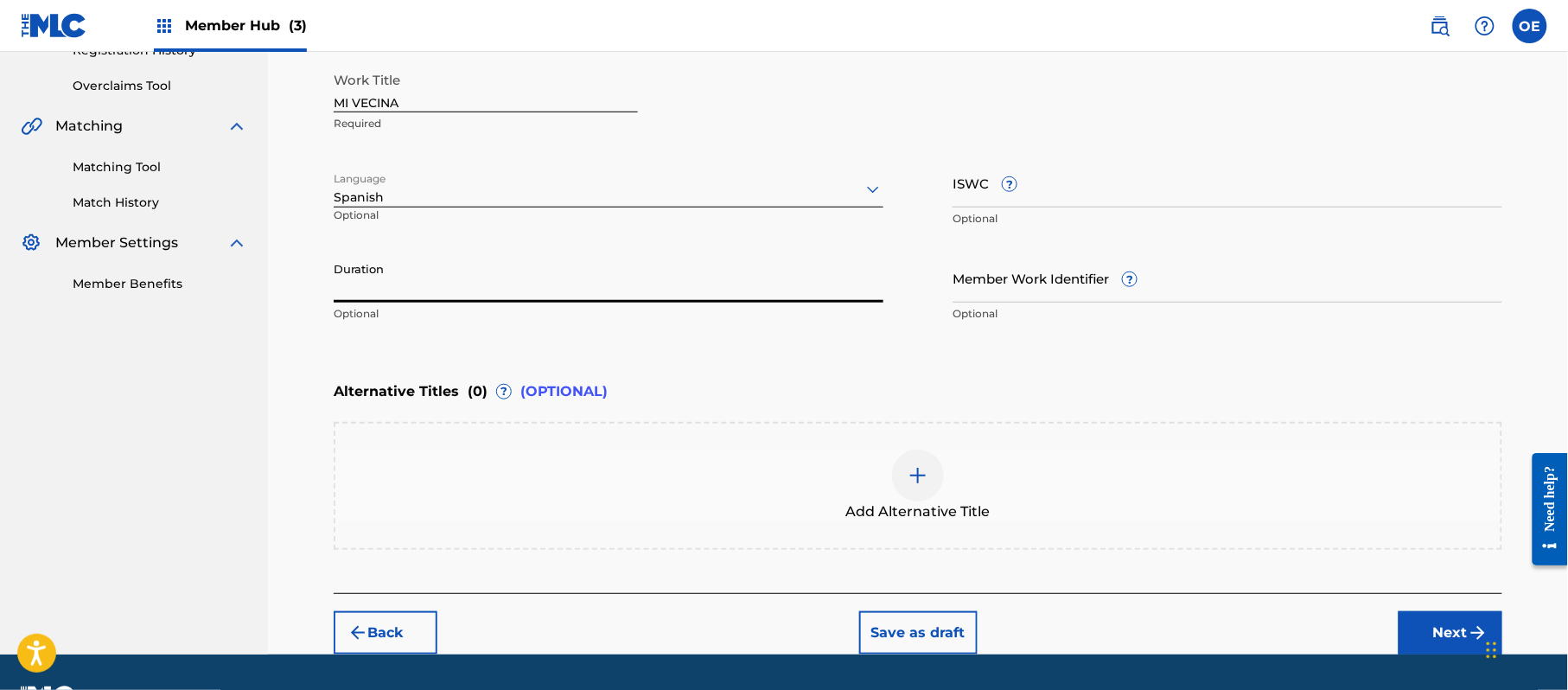
click at [423, 269] on input "Duration" at bounding box center [608, 278] width 550 height 49
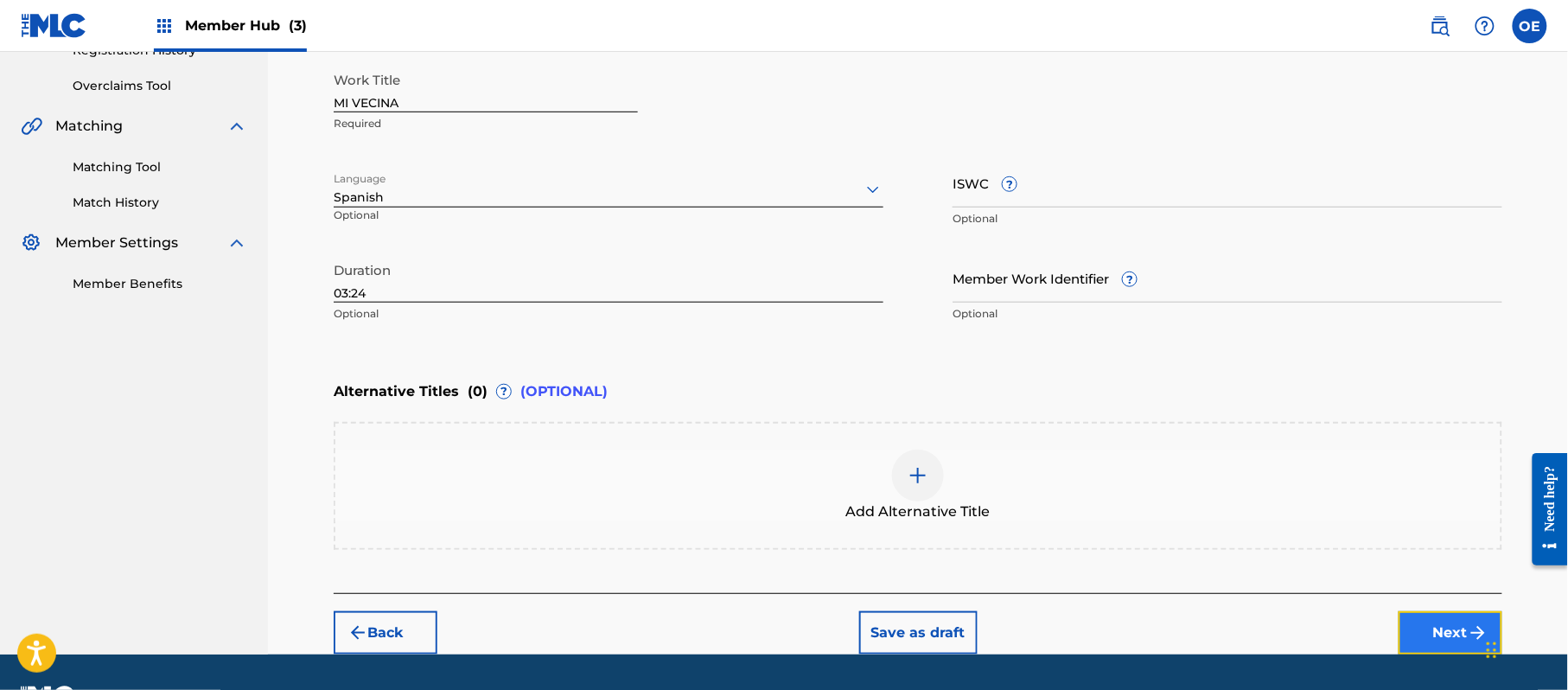
click at [1433, 624] on button "Next" at bounding box center [1450, 633] width 104 height 44
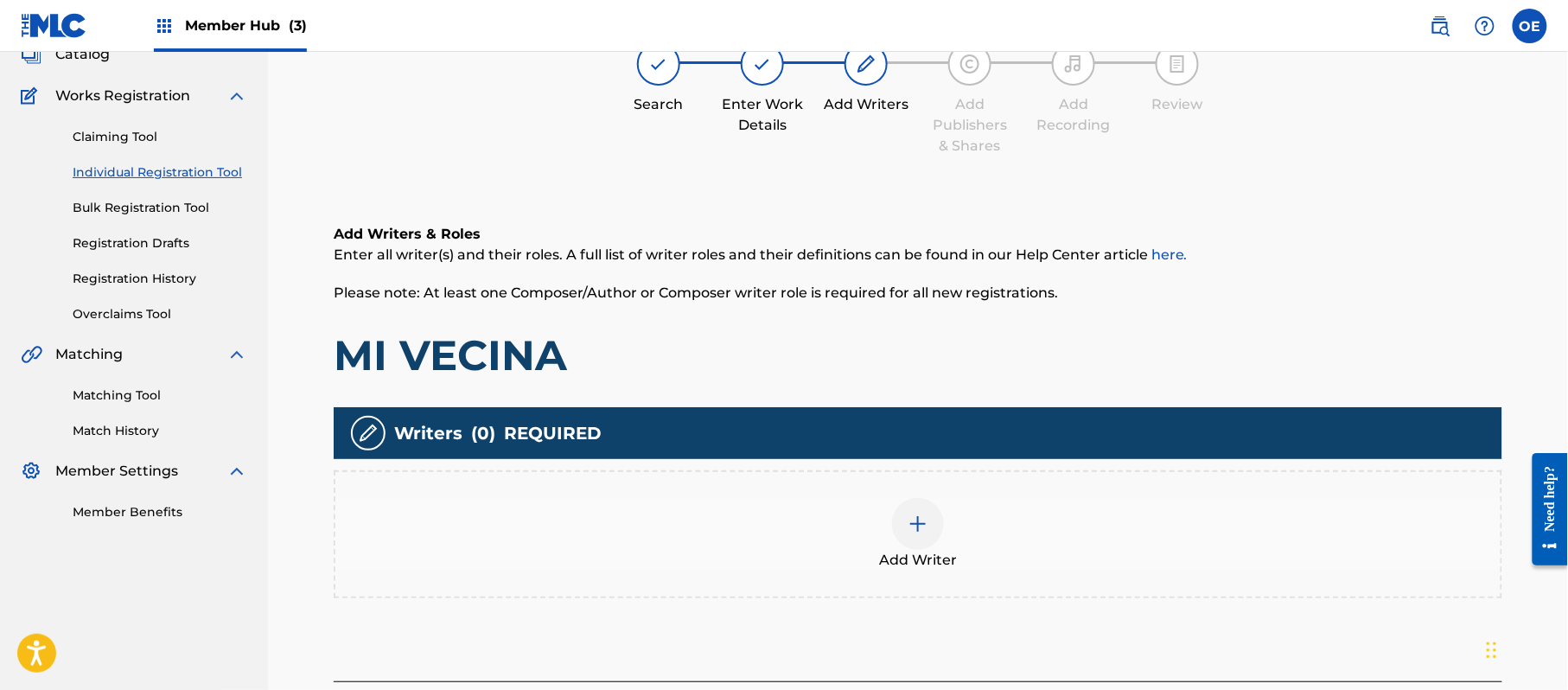
scroll to position [78, 0]
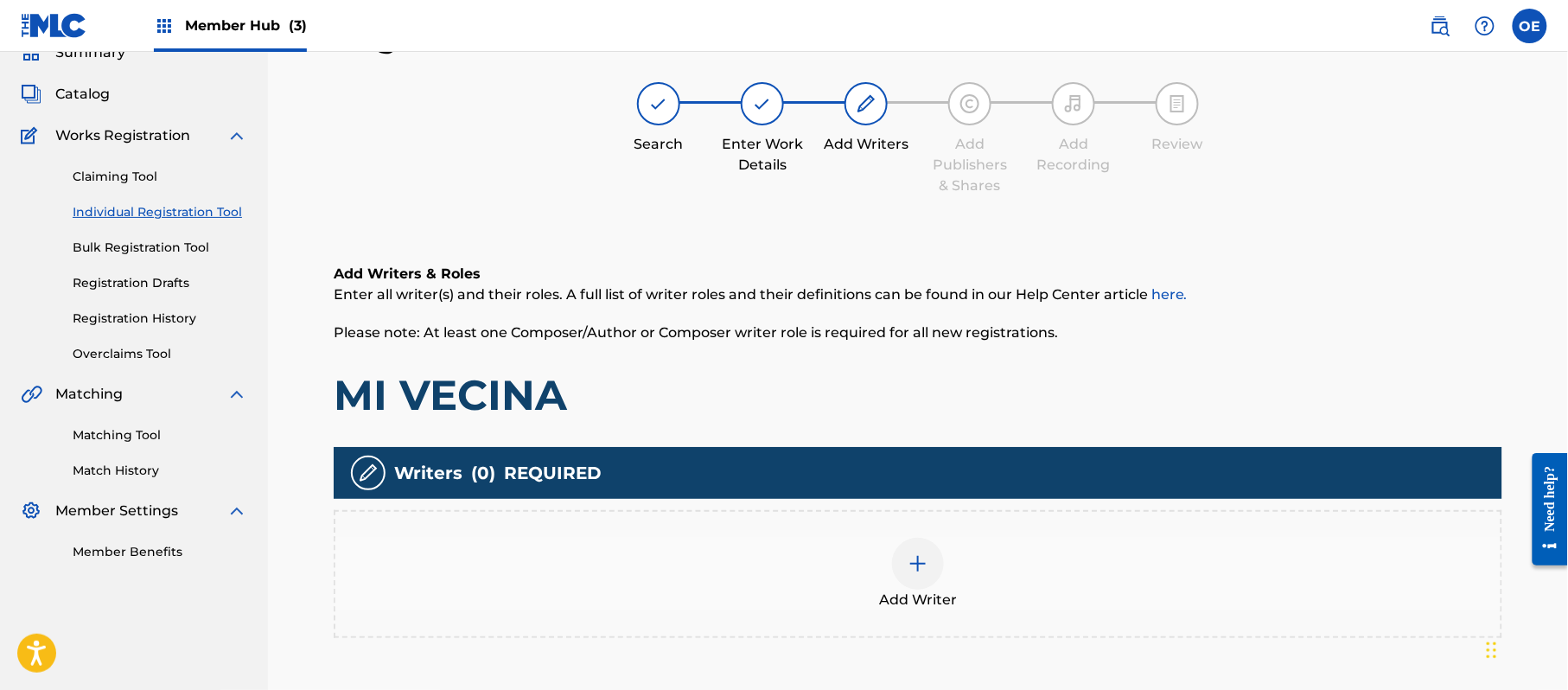
click at [851, 574] on div "Add Writer" at bounding box center [917, 574] width 1165 height 72
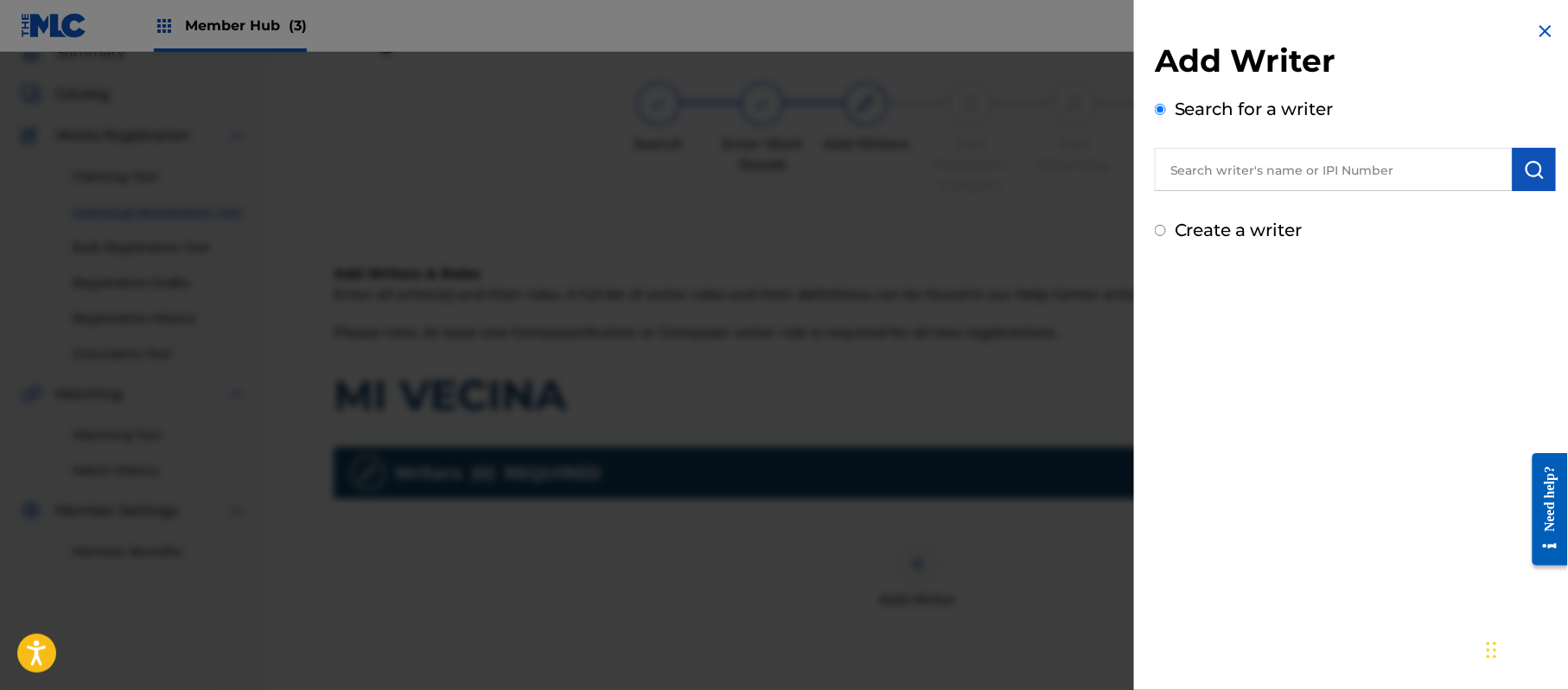
drag, startPoint x: 1288, startPoint y: 159, endPoint x: 1225, endPoint y: 216, distance: 85.0
click at [1225, 217] on div "Create a writer" at bounding box center [1355, 230] width 401 height 26
click at [1208, 233] on label "Create a writer" at bounding box center [1238, 230] width 128 height 20
click at [1166, 233] on input "Create a writer" at bounding box center [1161, 231] width 11 height 11
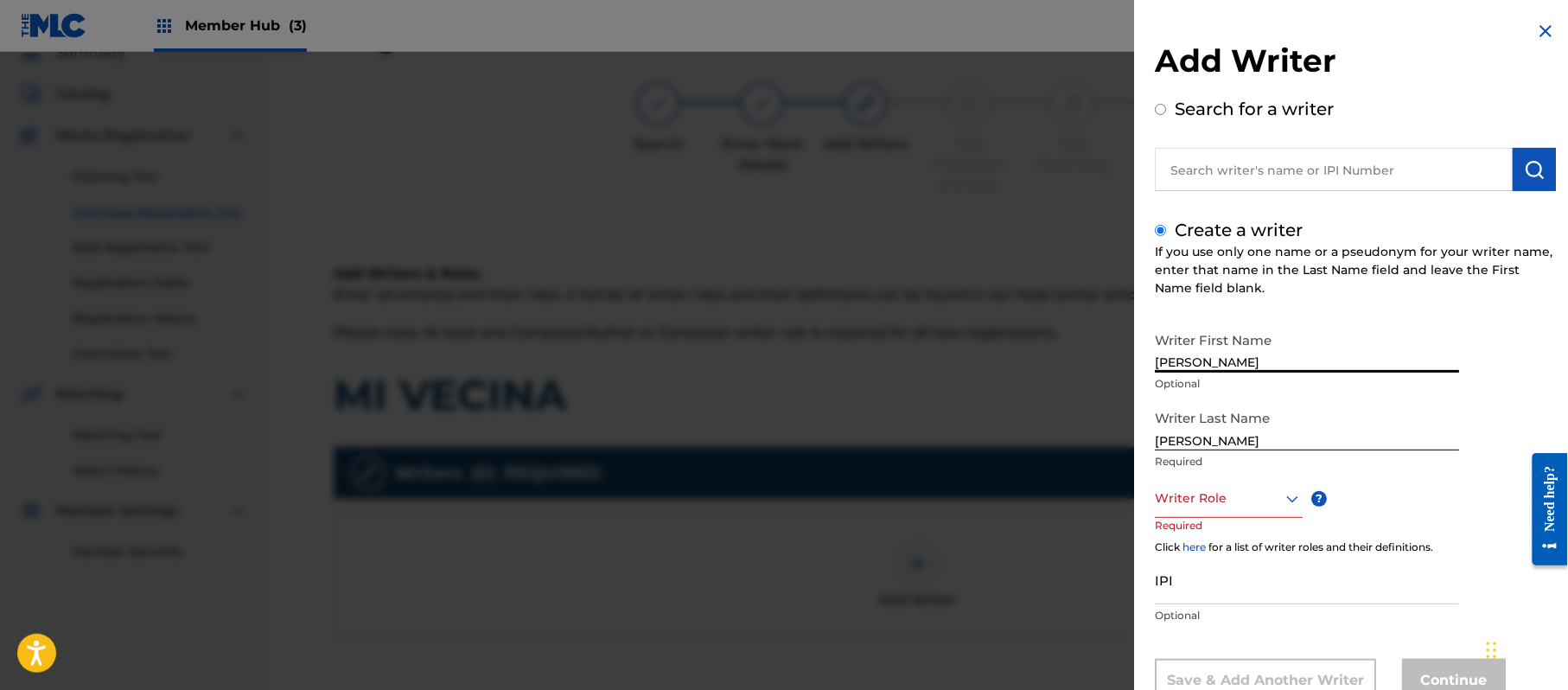
drag, startPoint x: 1311, startPoint y: 339, endPoint x: 1198, endPoint y: 373, distance: 118.0
click at [1198, 373] on div "Writer First Name [PERSON_NAME] Optional" at bounding box center [1307, 362] width 305 height 78
drag, startPoint x: 1201, startPoint y: 436, endPoint x: 1052, endPoint y: 448, distance: 149.5
click at [1052, 448] on div "Add Writer Search for a writer Create a writer If you use only one name or a ps…" at bounding box center [784, 370] width 1568 height 638
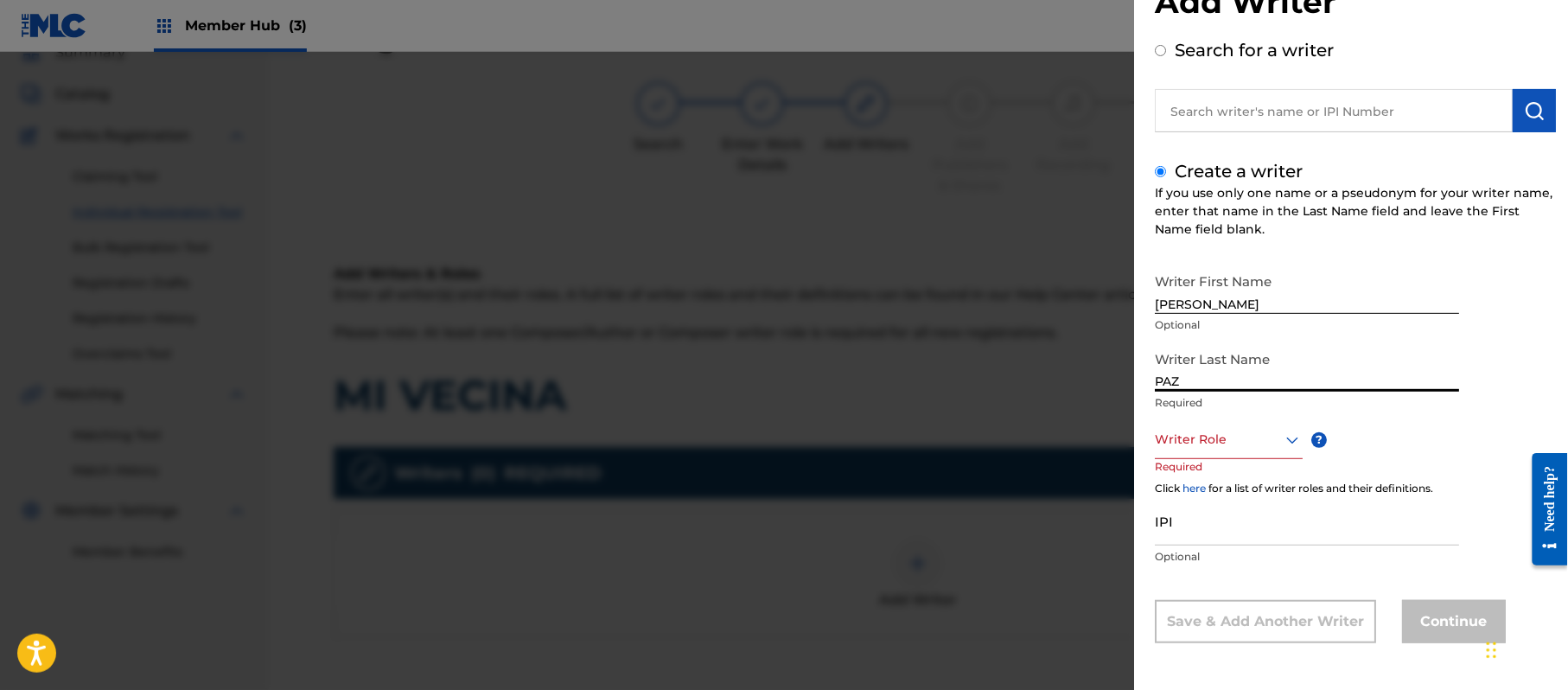
click at [1223, 459] on div "Writer Role" at bounding box center [1229, 440] width 148 height 39
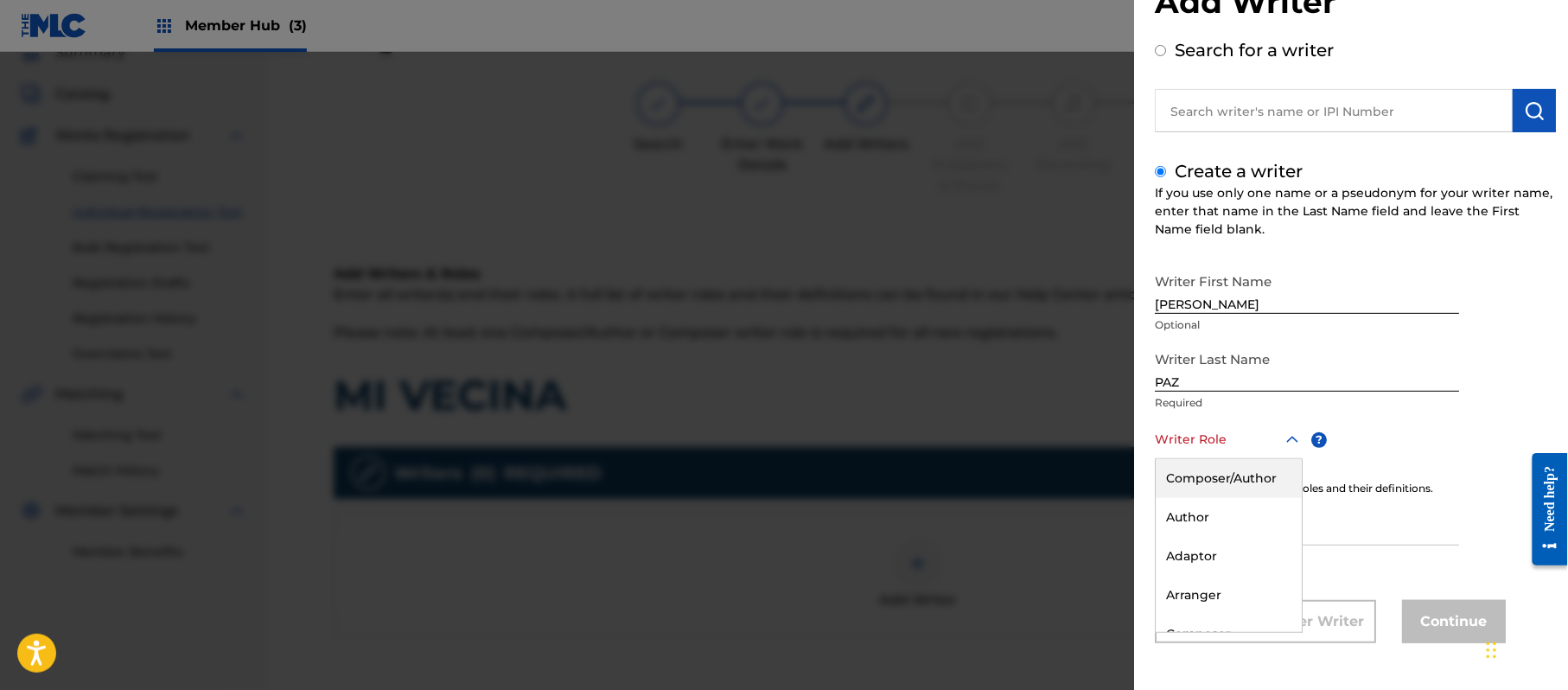
click at [1224, 483] on div "Composer/Author" at bounding box center [1229, 479] width 146 height 39
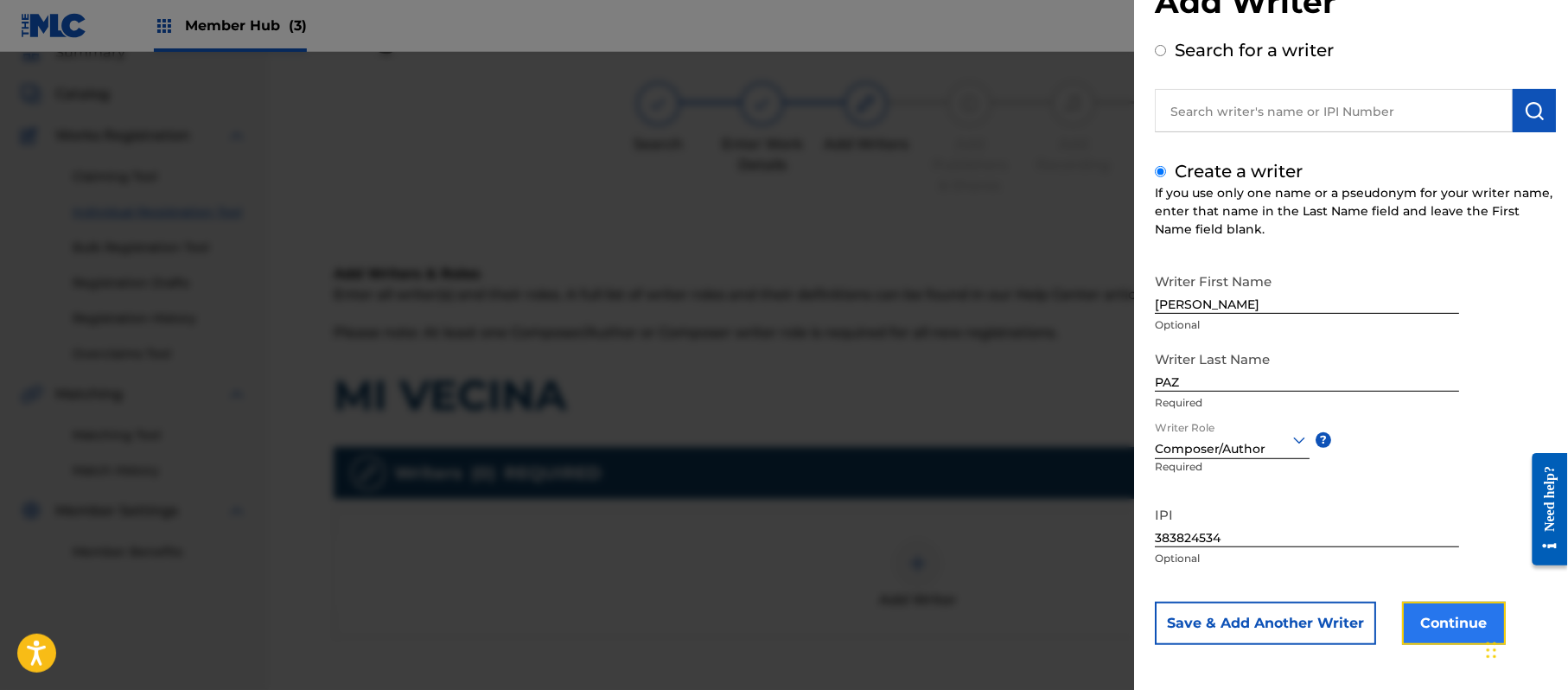
click at [1450, 634] on button "Continue" at bounding box center [1454, 623] width 104 height 44
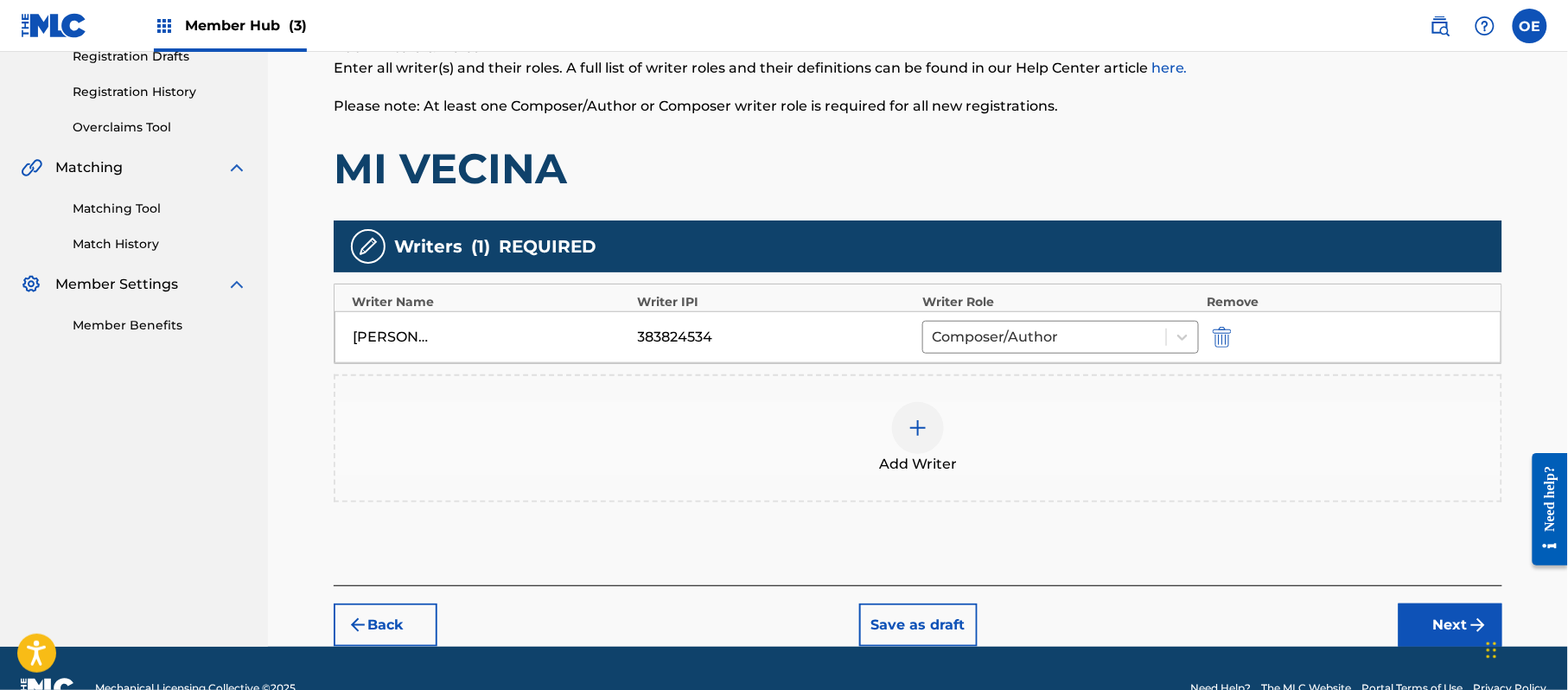
scroll to position [308, 0]
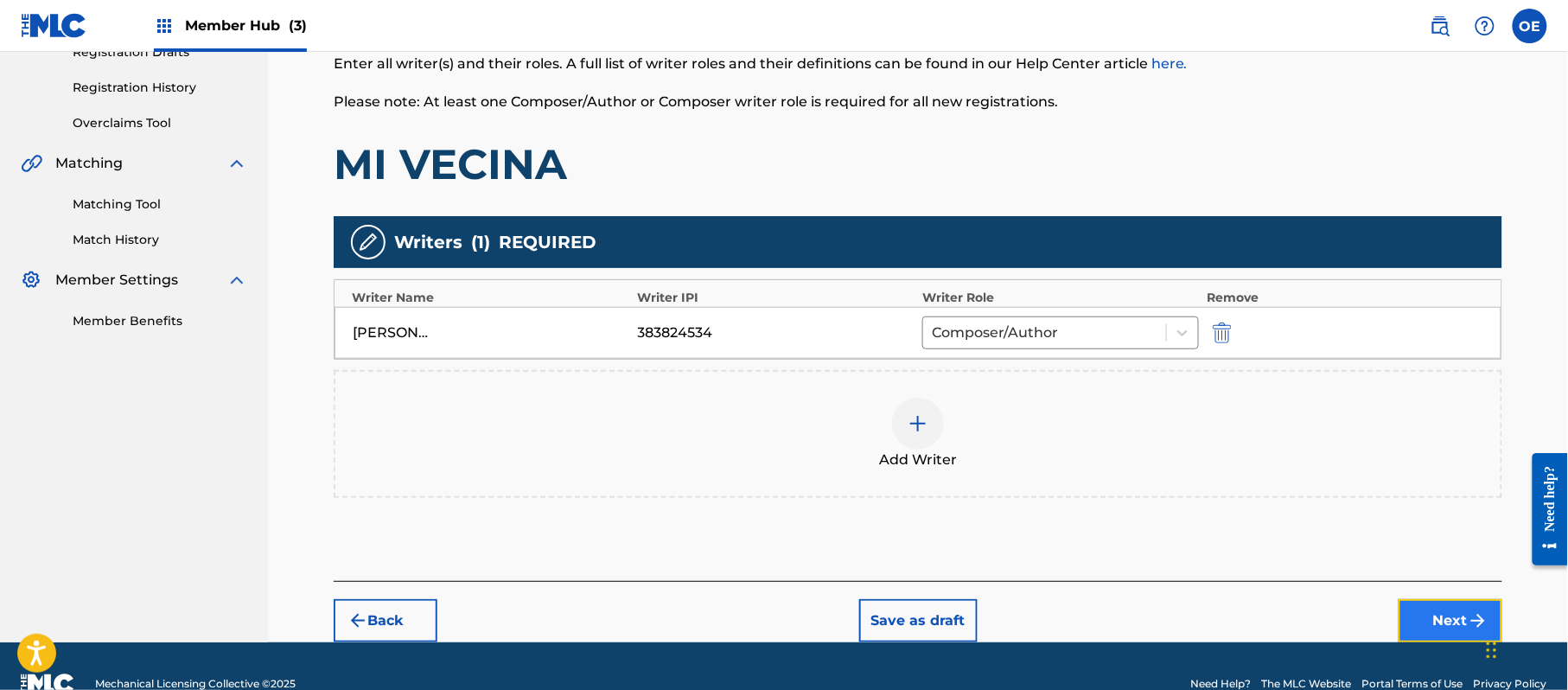
click at [1449, 609] on button "Next" at bounding box center [1450, 621] width 104 height 44
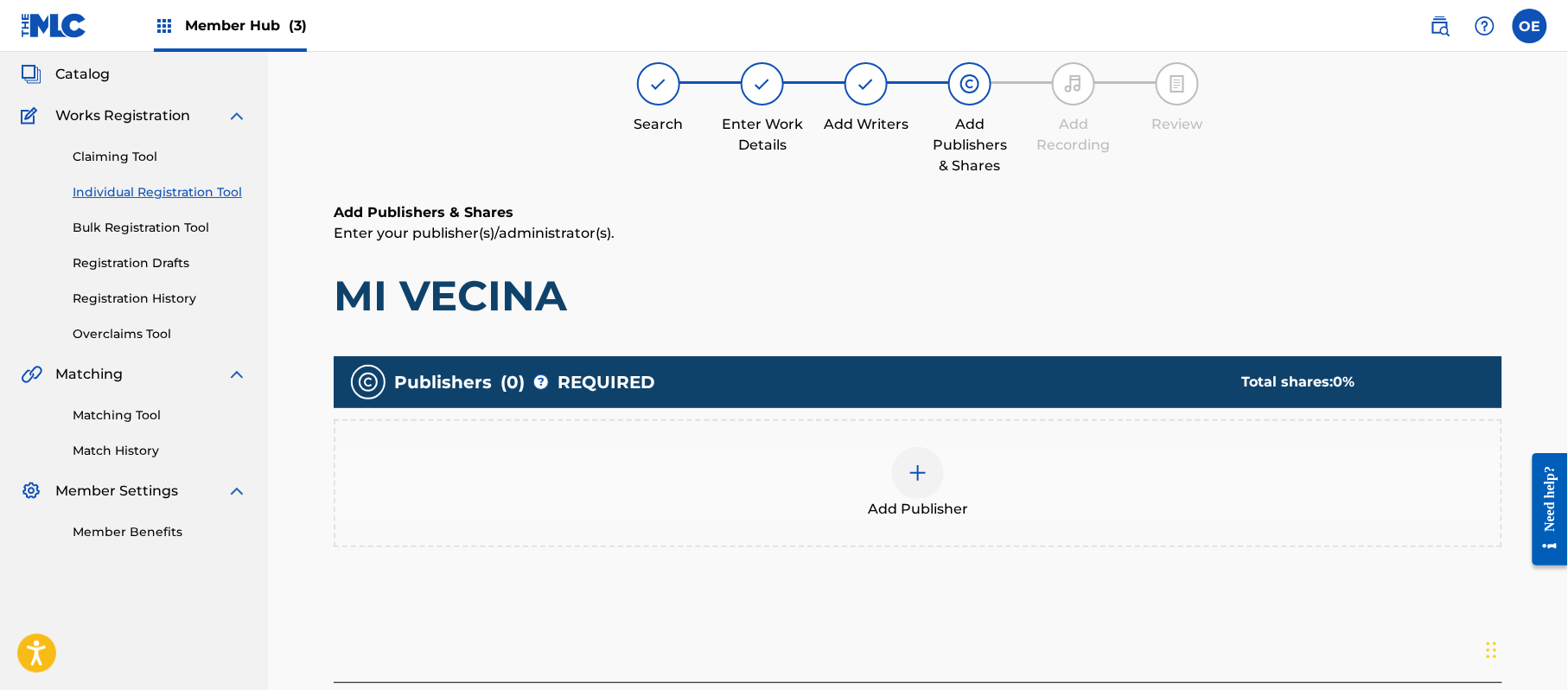
scroll to position [78, 0]
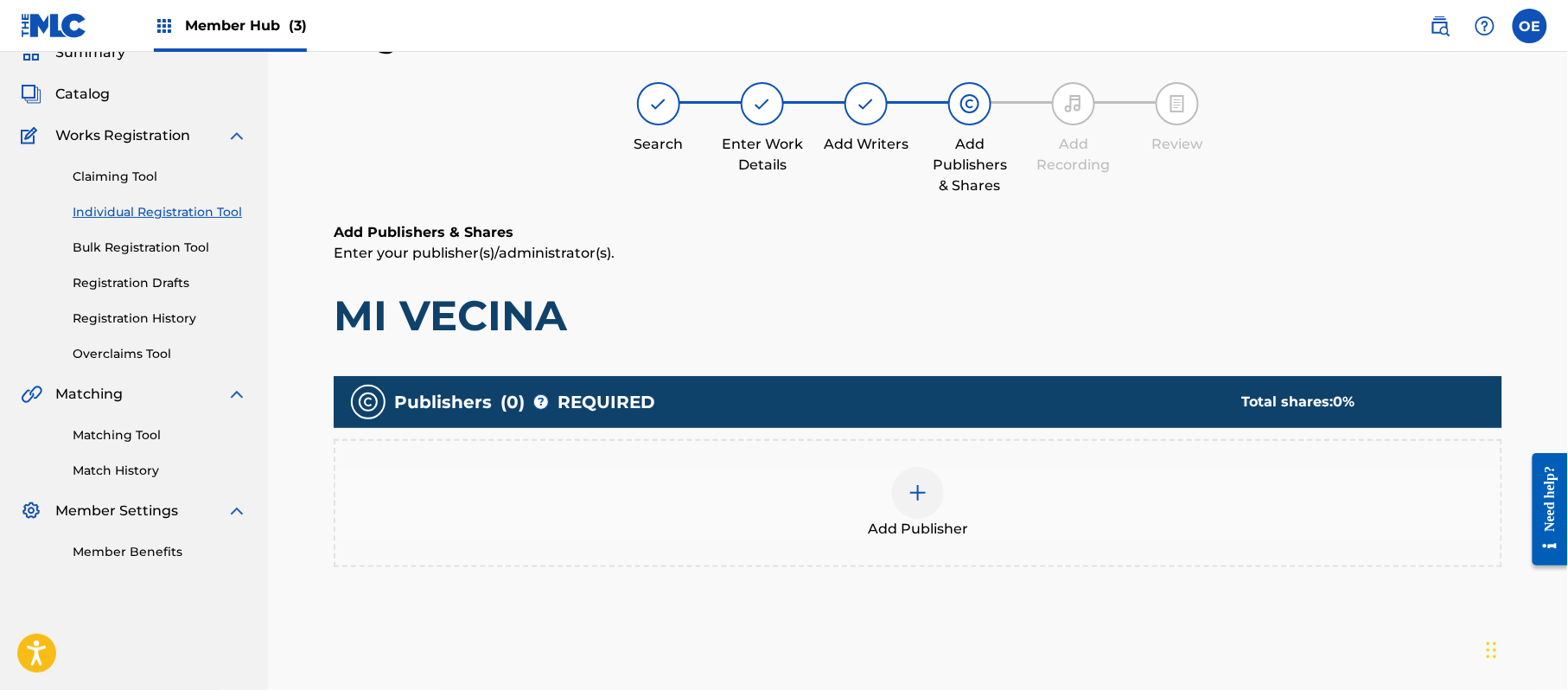
click at [938, 527] on span "Add Publisher" at bounding box center [918, 529] width 100 height 20
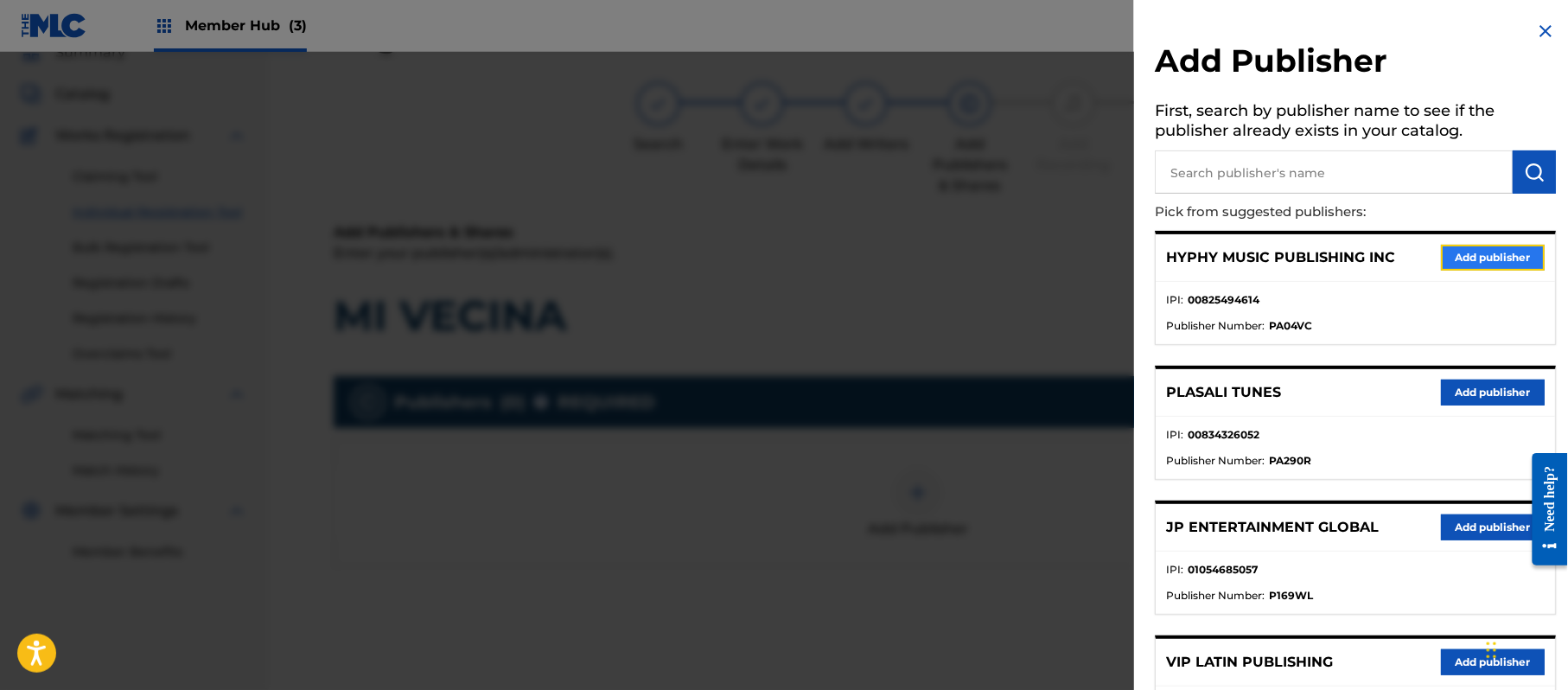
click at [1461, 245] on button "Add publisher" at bounding box center [1493, 257] width 104 height 26
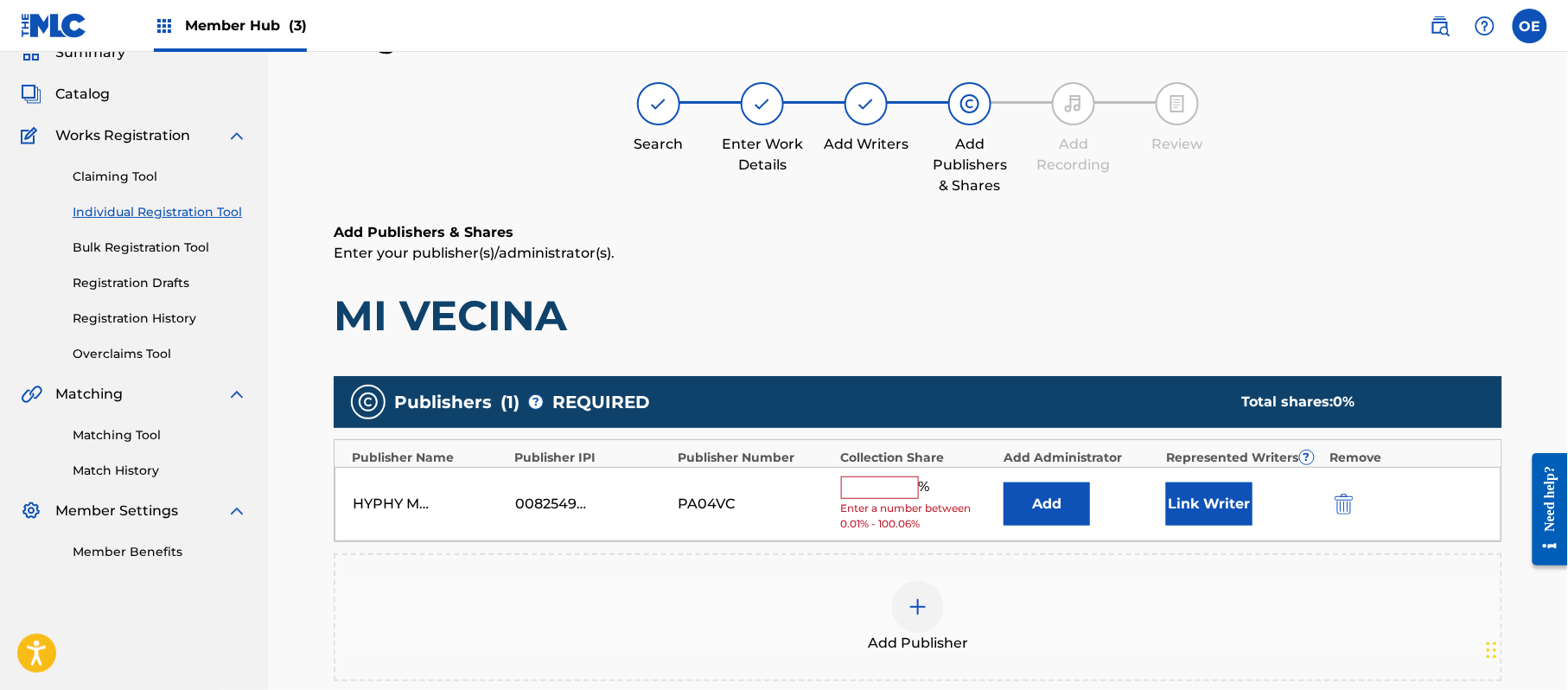
click at [880, 495] on input "text" at bounding box center [880, 488] width 78 height 22
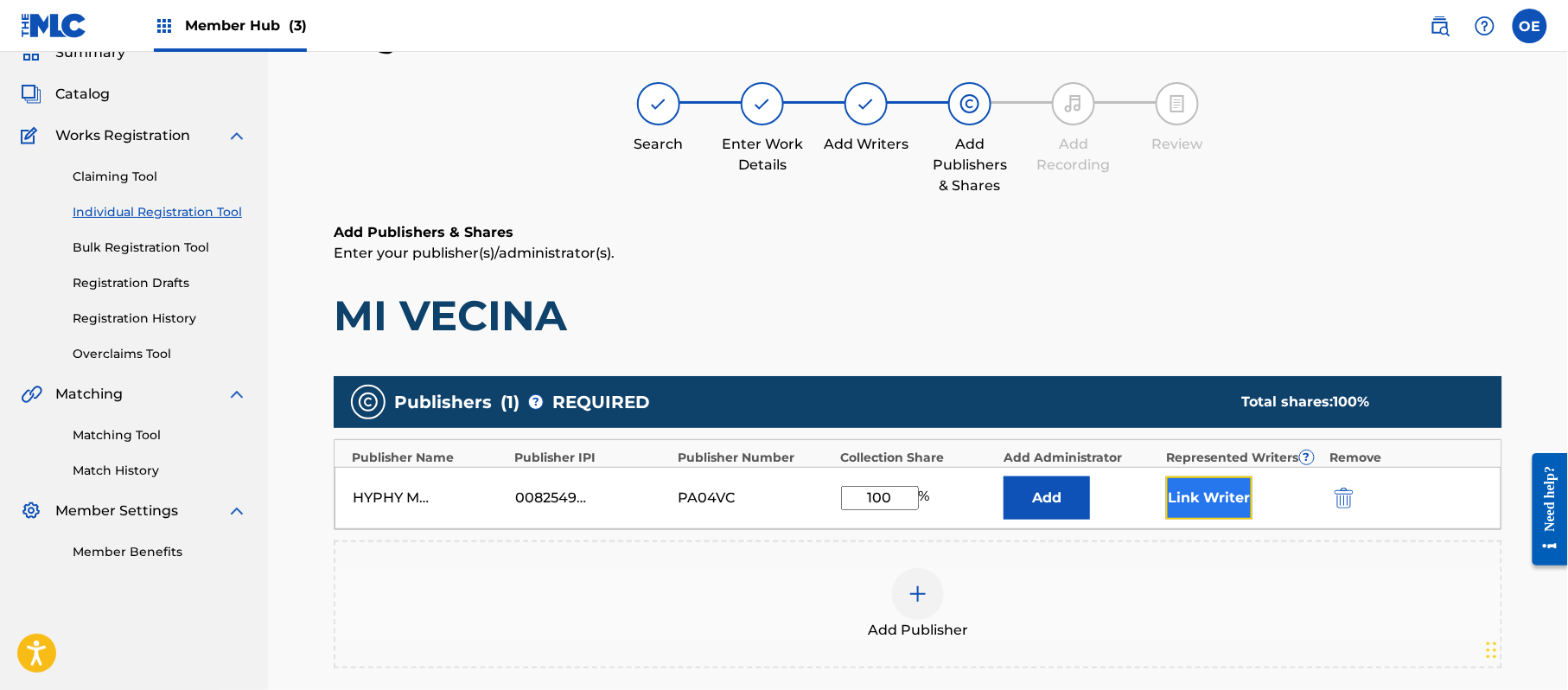
click at [1183, 492] on button "Link Writer" at bounding box center [1209, 498] width 86 height 44
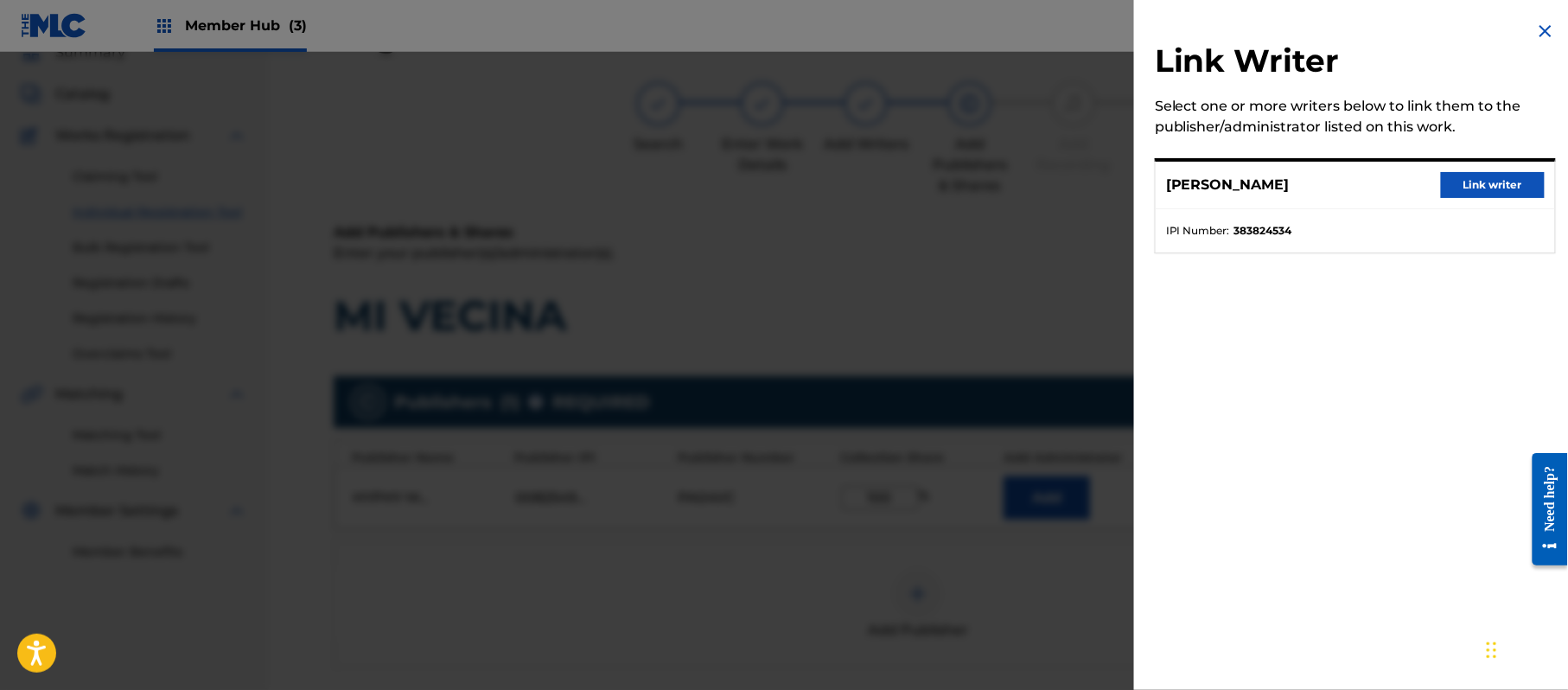
click at [1473, 166] on div "[PERSON_NAME] Link writer" at bounding box center [1355, 185] width 399 height 47
drag, startPoint x: 1471, startPoint y: 173, endPoint x: 1436, endPoint y: 203, distance: 46.1
click at [1471, 174] on button "Link writer" at bounding box center [1493, 185] width 104 height 26
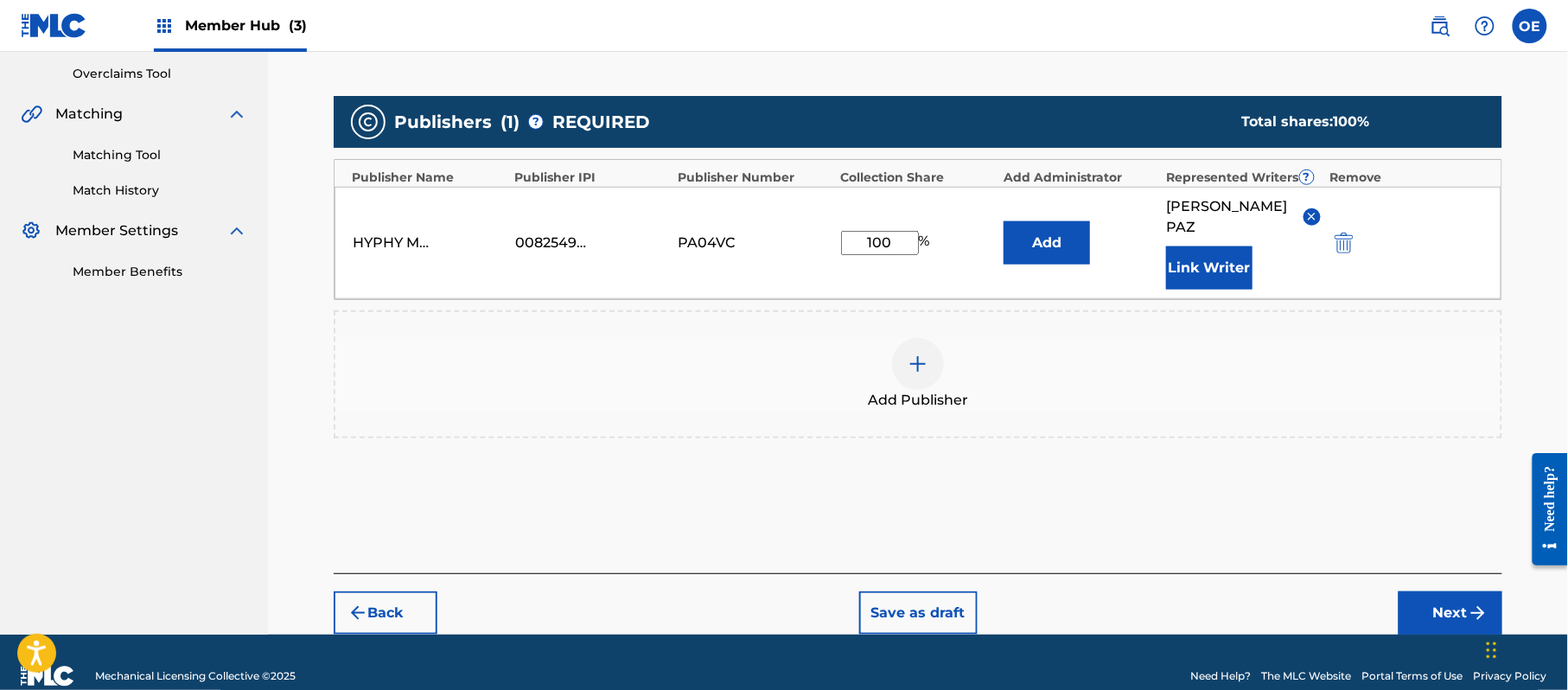
scroll to position [364, 0]
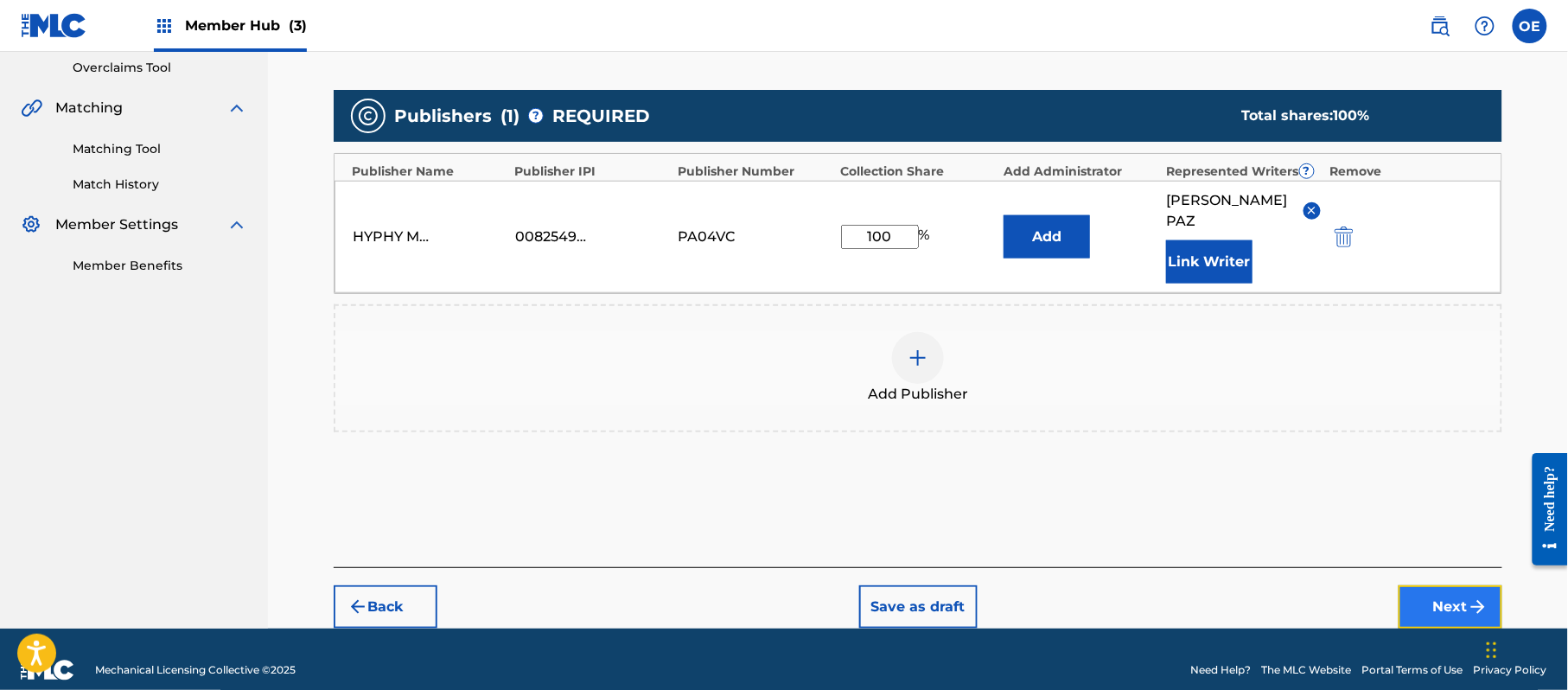
click at [1468, 596] on img "submit" at bounding box center [1478, 607] width 20 height 20
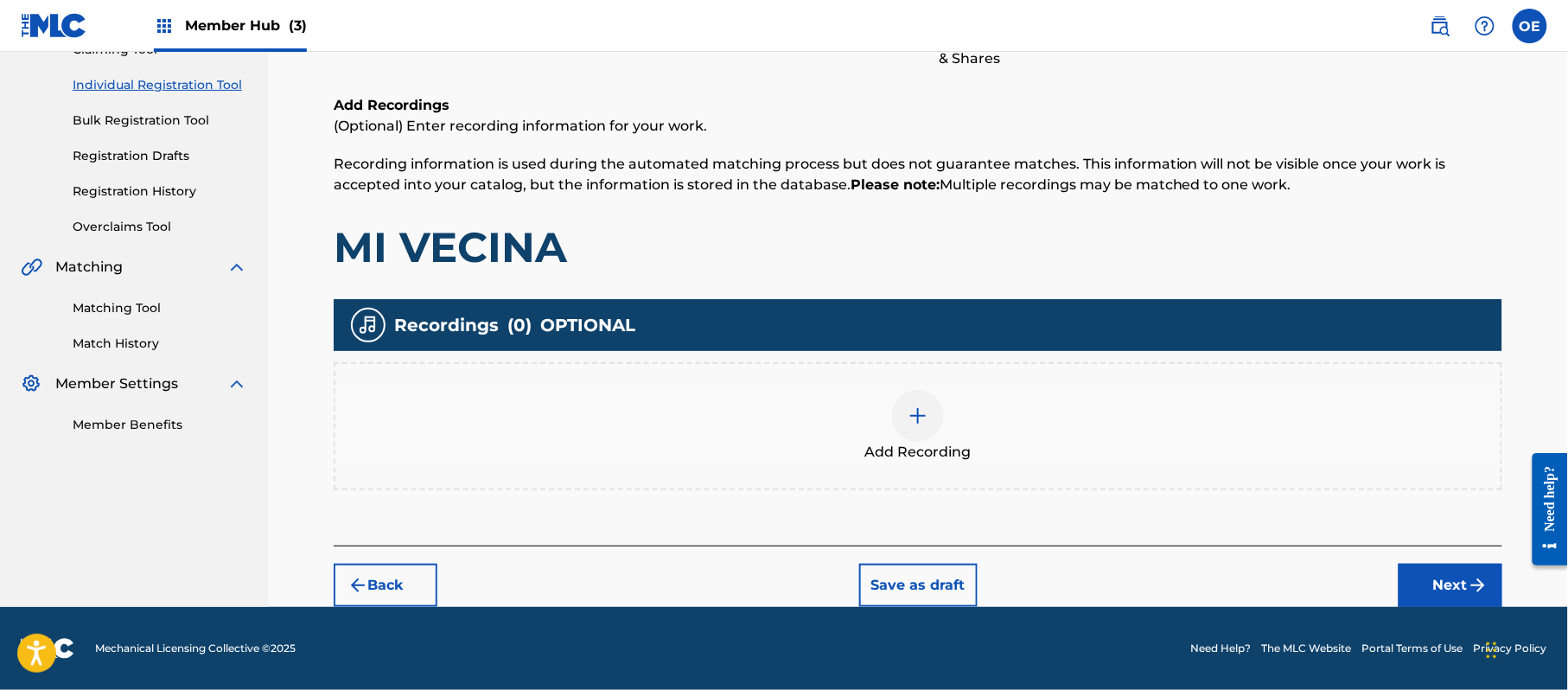
scroll to position [78, 0]
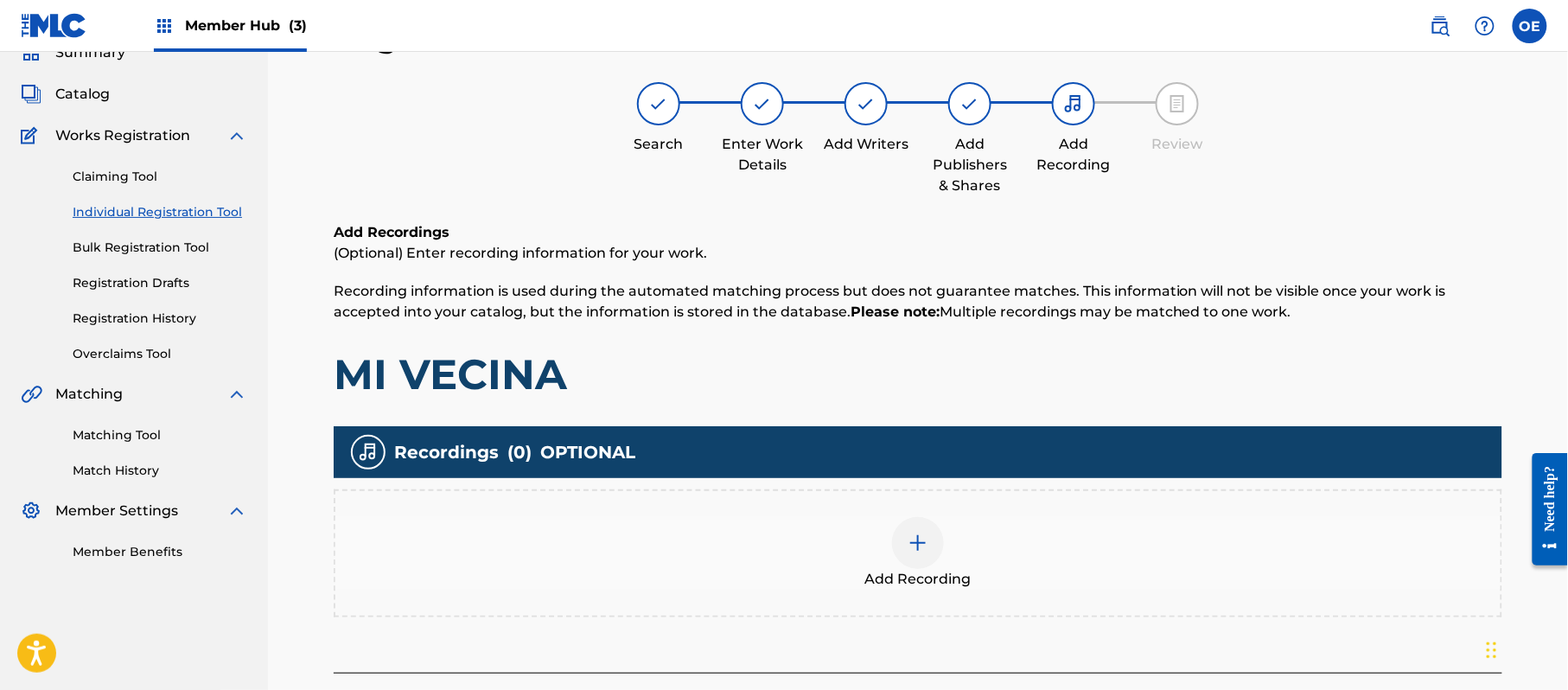
click at [865, 565] on div "Add Recording" at bounding box center [917, 553] width 1165 height 72
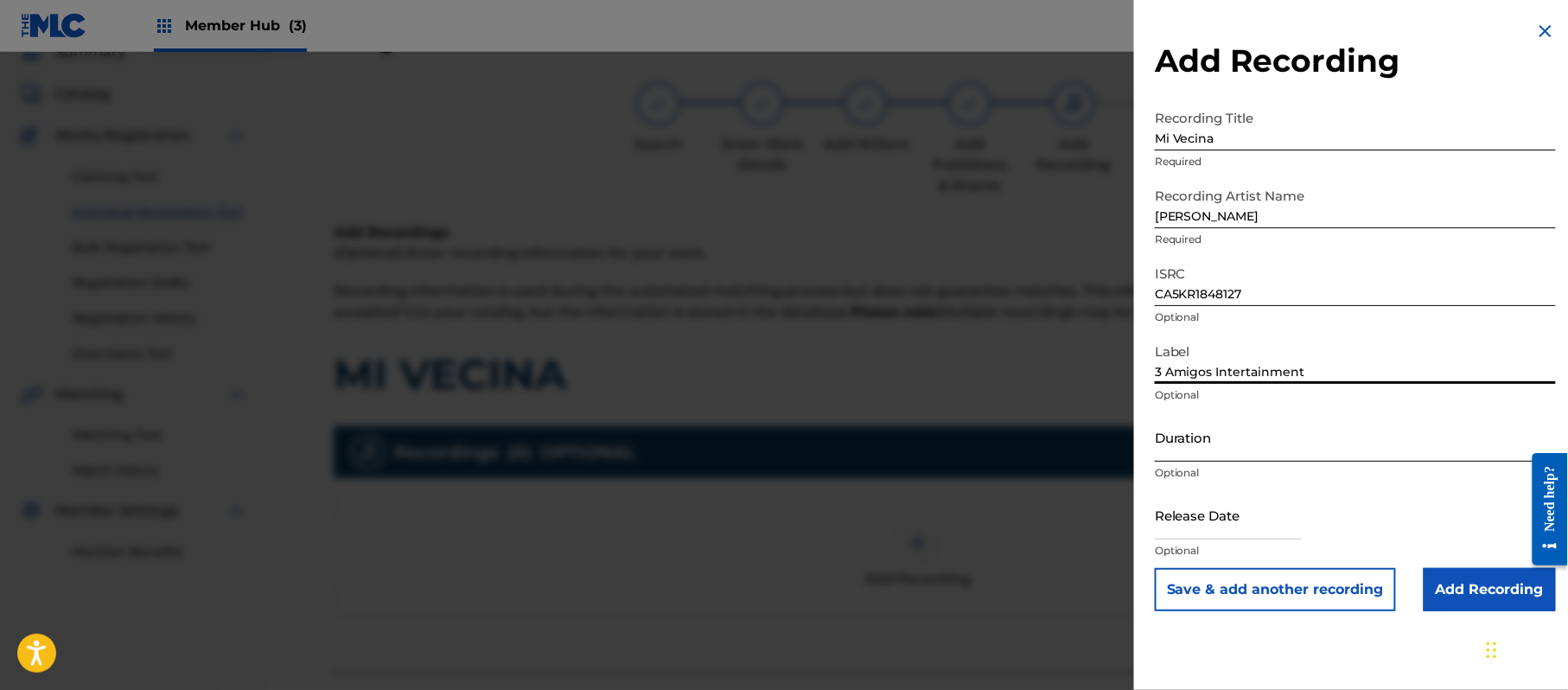
click at [1236, 458] on input "Duration" at bounding box center [1355, 436] width 401 height 49
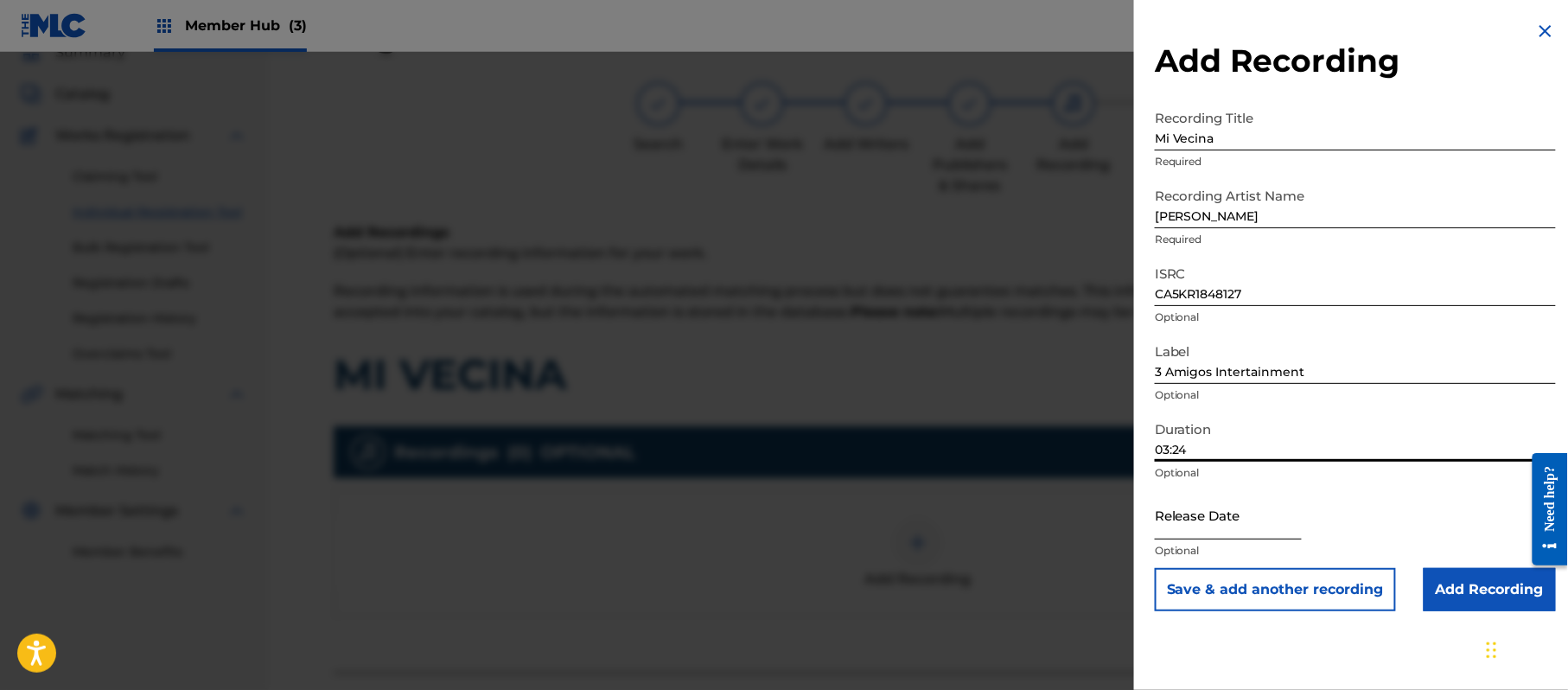
drag, startPoint x: 1226, startPoint y: 528, endPoint x: 1243, endPoint y: 536, distance: 18.8
click at [1226, 528] on input "text" at bounding box center [1228, 515] width 147 height 49
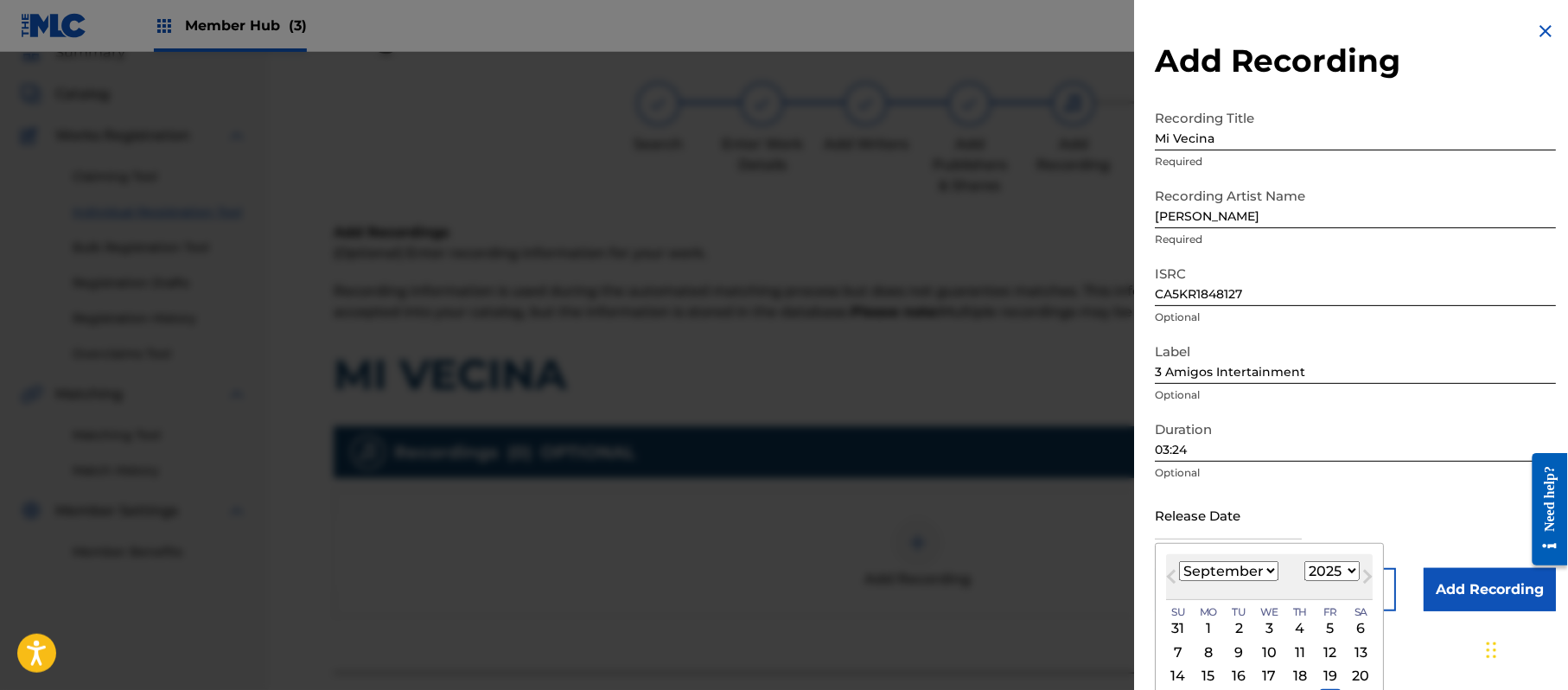
drag, startPoint x: 1336, startPoint y: 572, endPoint x: 1337, endPoint y: 561, distance: 11.0
click at [1336, 572] on select "1899 1900 1901 1902 1903 1904 1905 1906 1907 1908 1909 1910 1911 1912 1913 1914…" at bounding box center [1332, 571] width 56 height 19
click at [1308, 561] on select "1899 1900 1901 1902 1903 1904 1905 1906 1907 1908 1909 1910 1911 1912 1913 1914…" at bounding box center [1332, 571] width 56 height 19
click at [1226, 583] on div "[DATE] January February March April May June July August September October Nove…" at bounding box center [1269, 577] width 206 height 45
click at [1226, 575] on select "January February March April May June July August September October November De…" at bounding box center [1228, 571] width 99 height 19
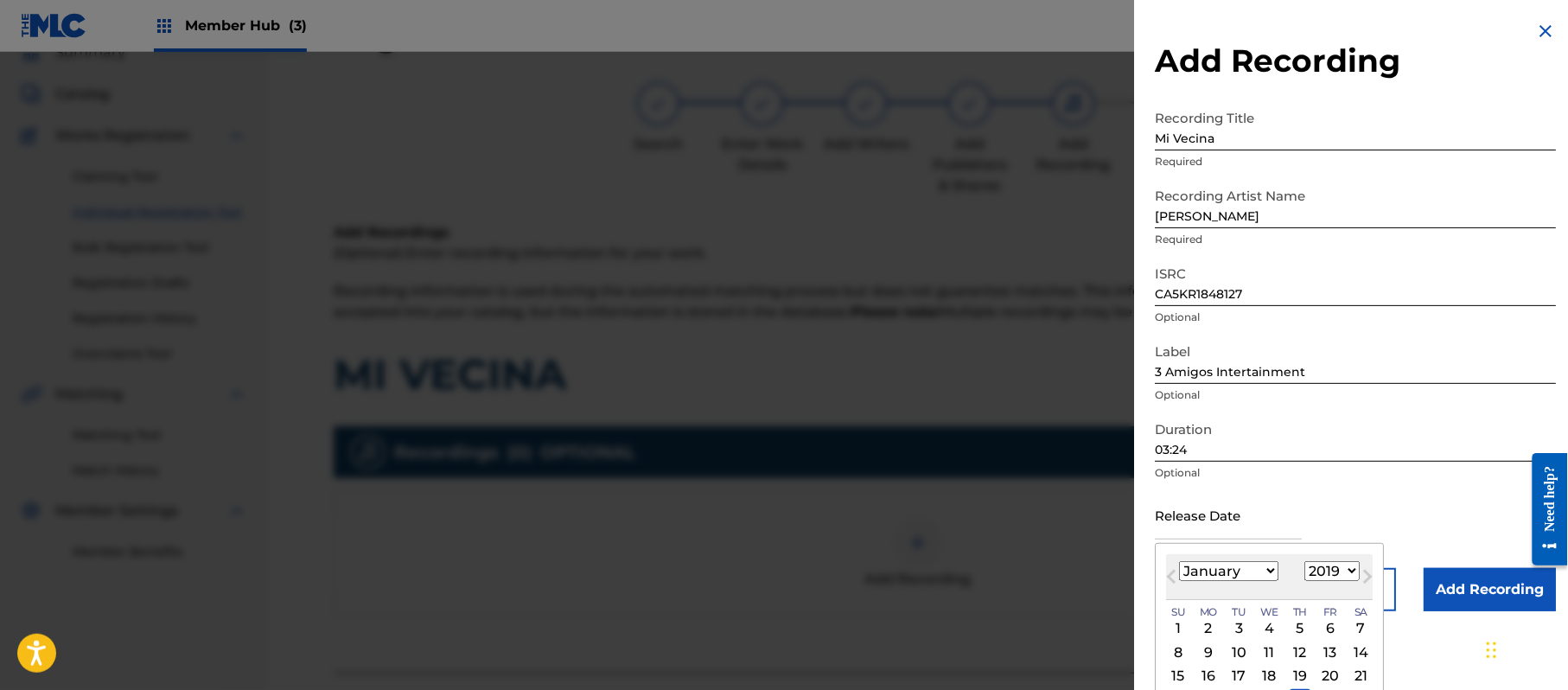
click at [1180, 561] on select "January February March April May June July August September October November De…" at bounding box center [1228, 571] width 99 height 19
click at [1207, 647] on div "7" at bounding box center [1208, 652] width 20 height 20
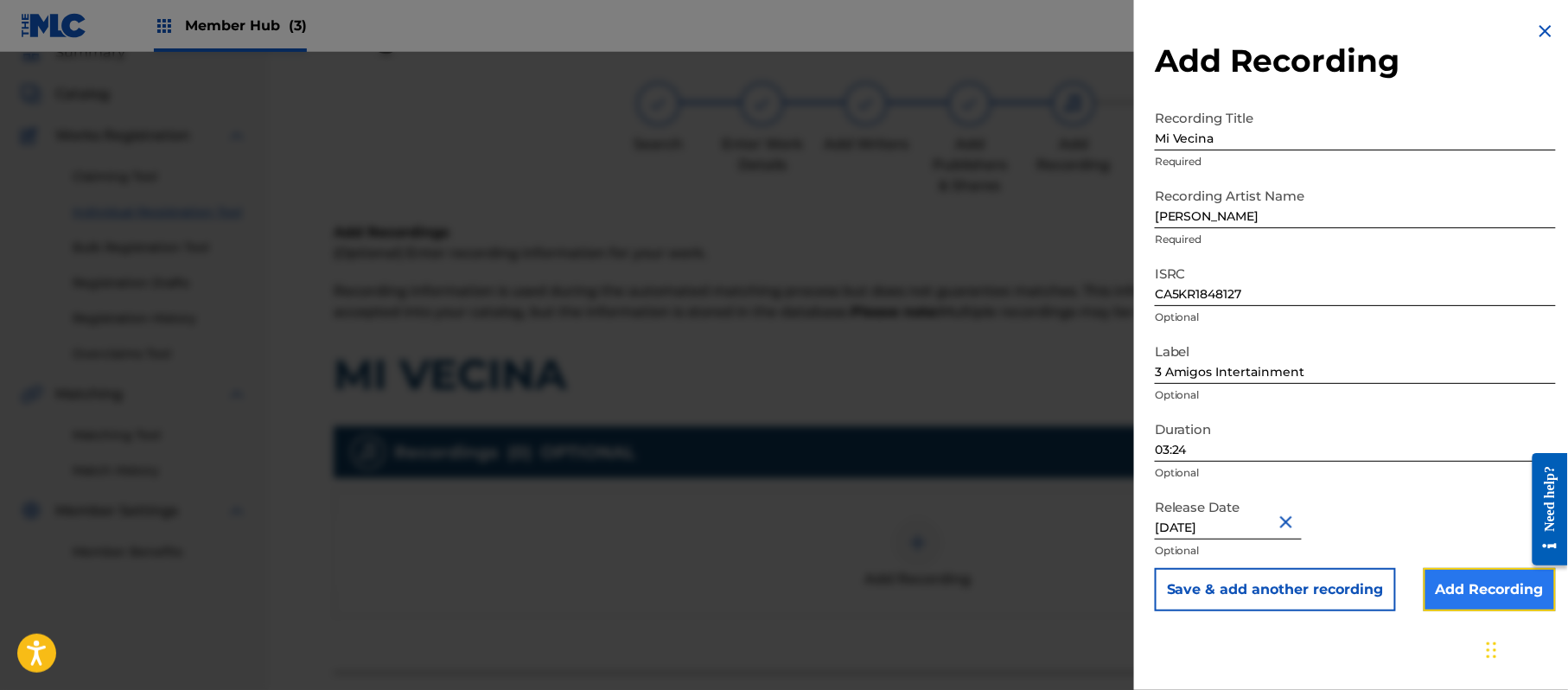
click at [1450, 594] on input "Add Recording" at bounding box center [1489, 590] width 132 height 44
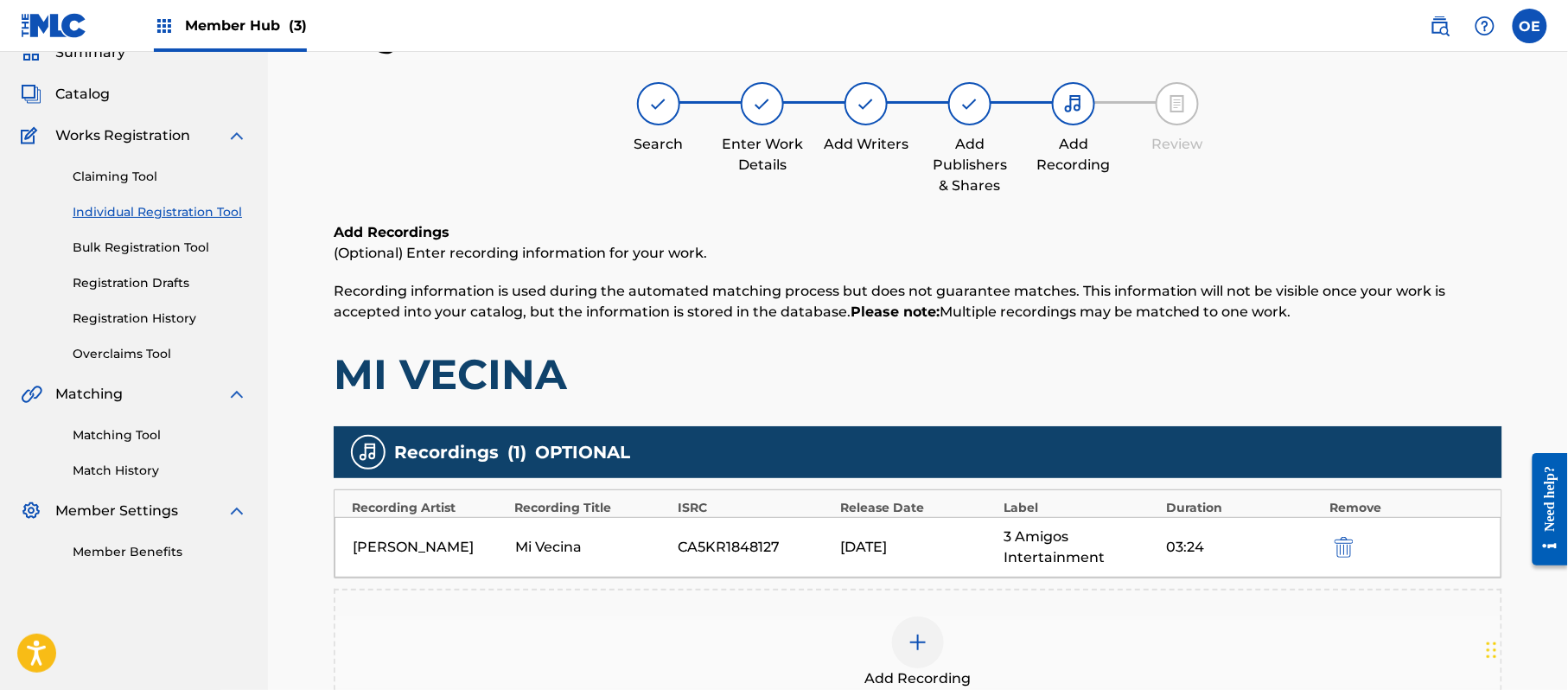
click at [938, 608] on div "Add Recording" at bounding box center [917, 653] width 1169 height 128
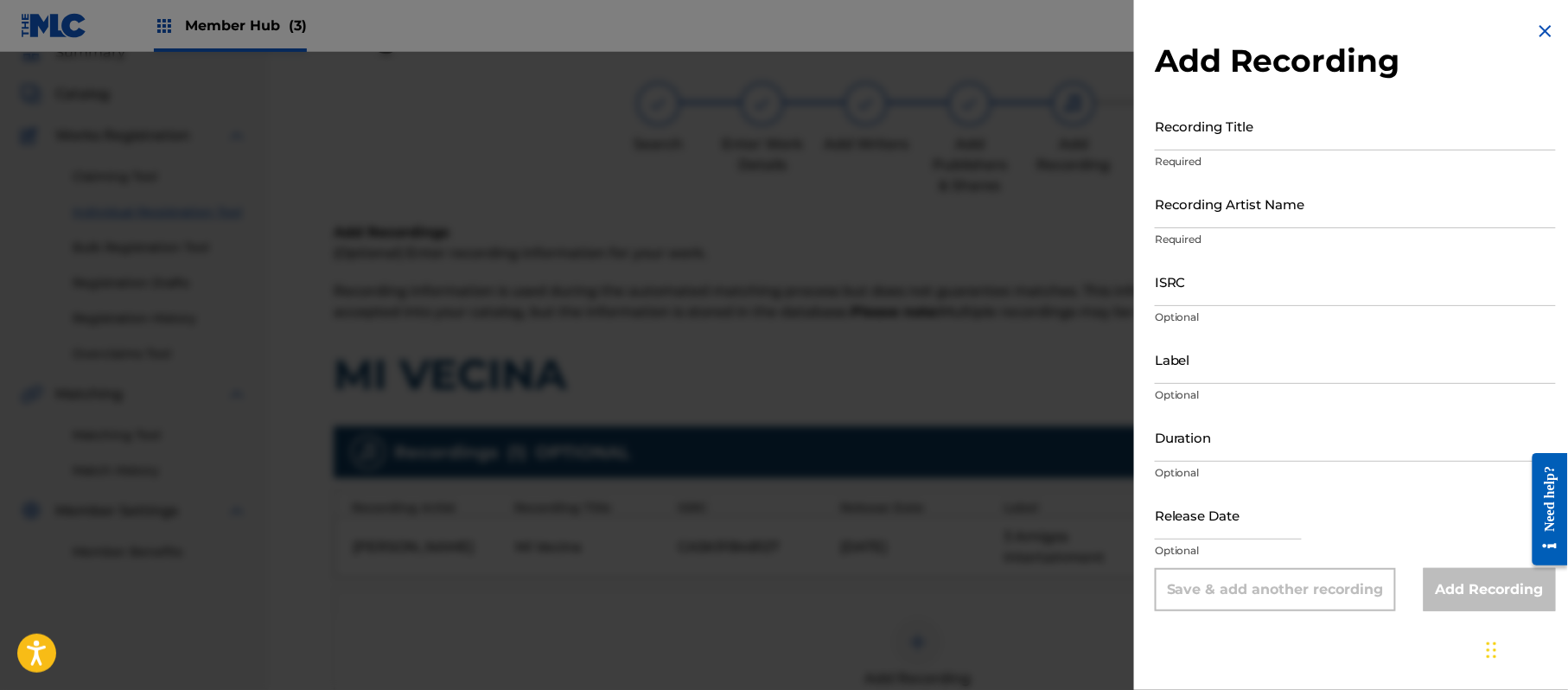
click at [924, 505] on div at bounding box center [784, 396] width 1568 height 690
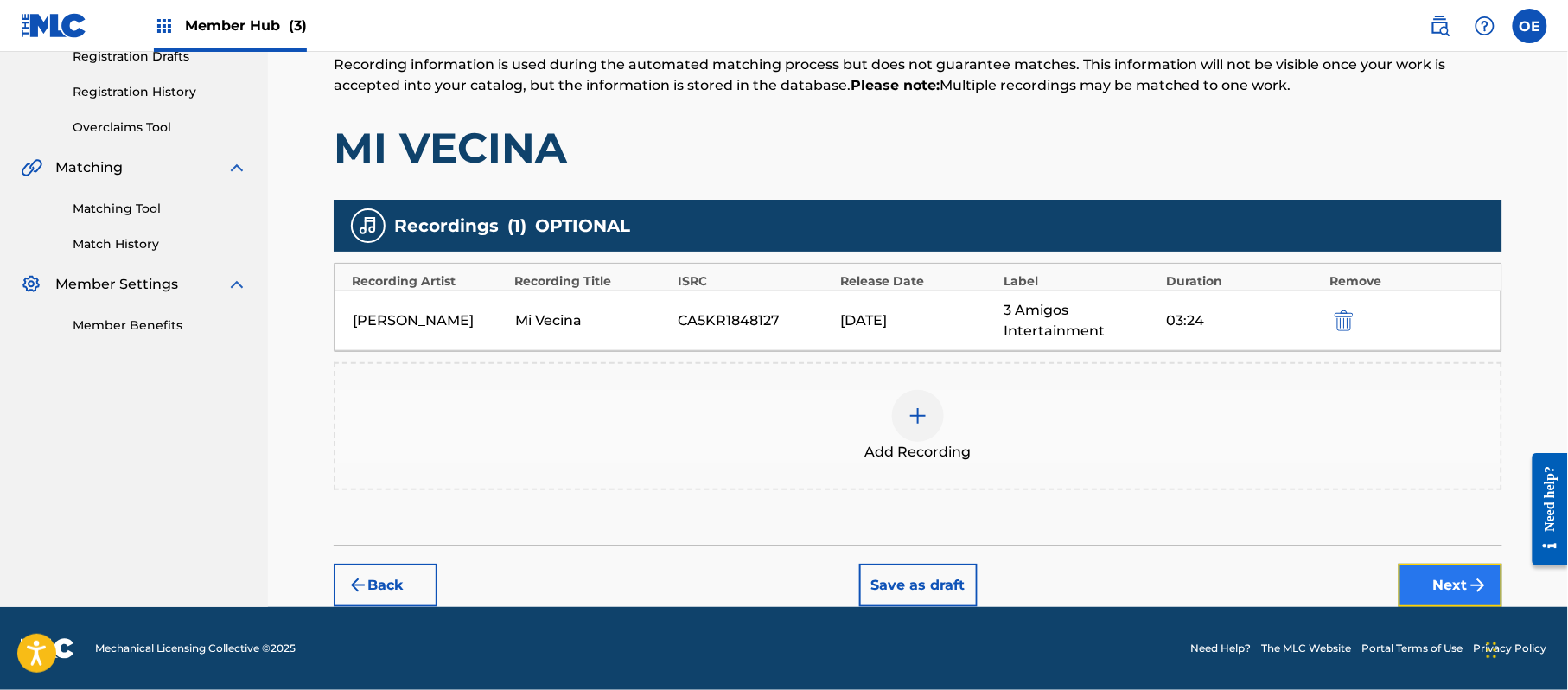
click at [1484, 578] on img "submit" at bounding box center [1478, 585] width 20 height 20
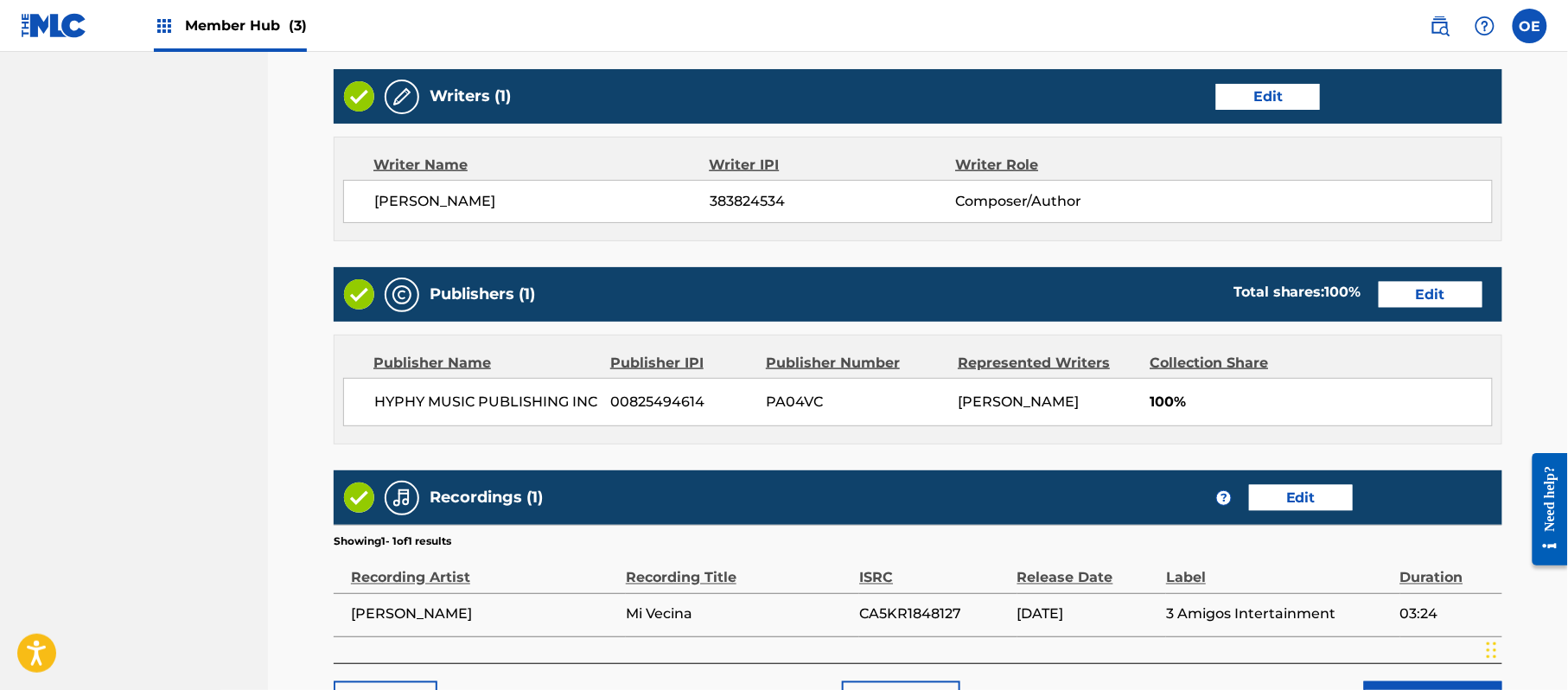
scroll to position [773, 0]
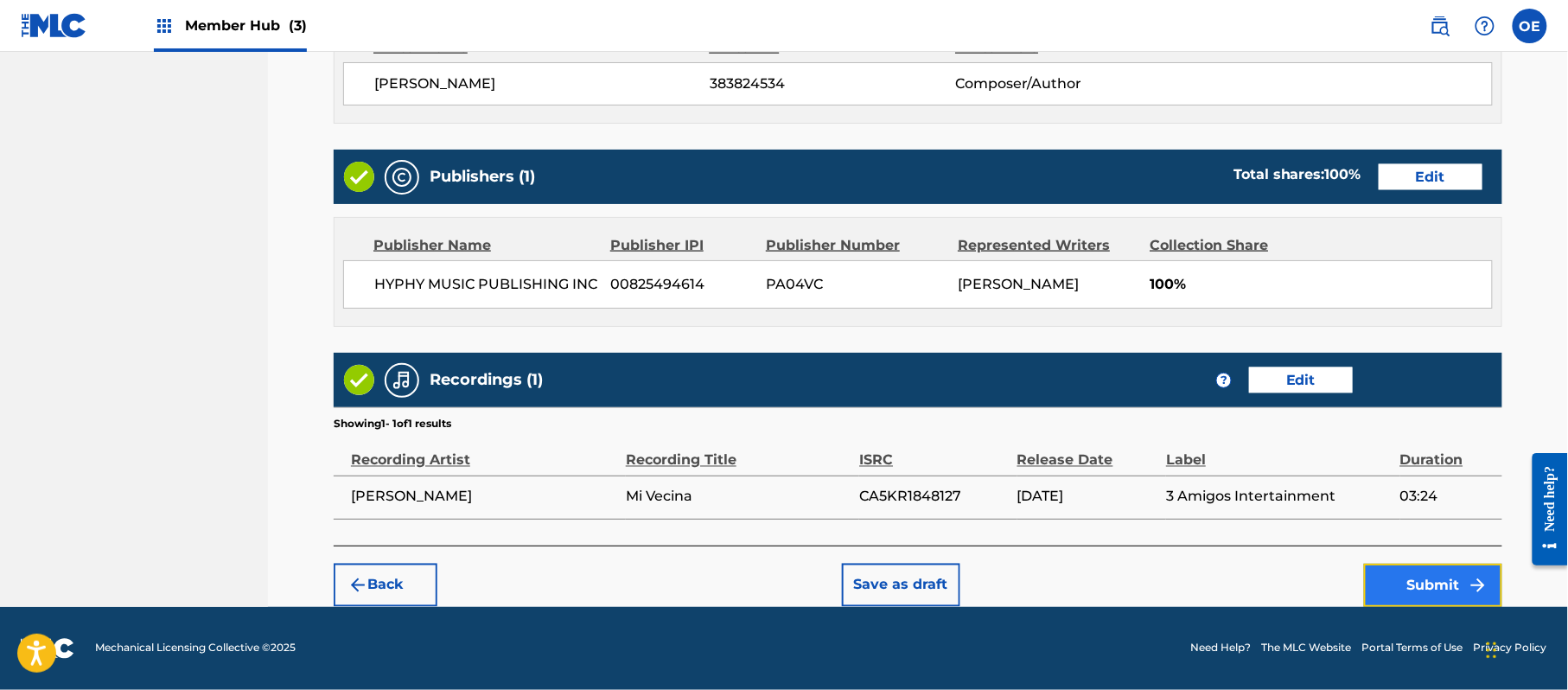
click at [1411, 586] on button "Submit" at bounding box center [1433, 585] width 138 height 44
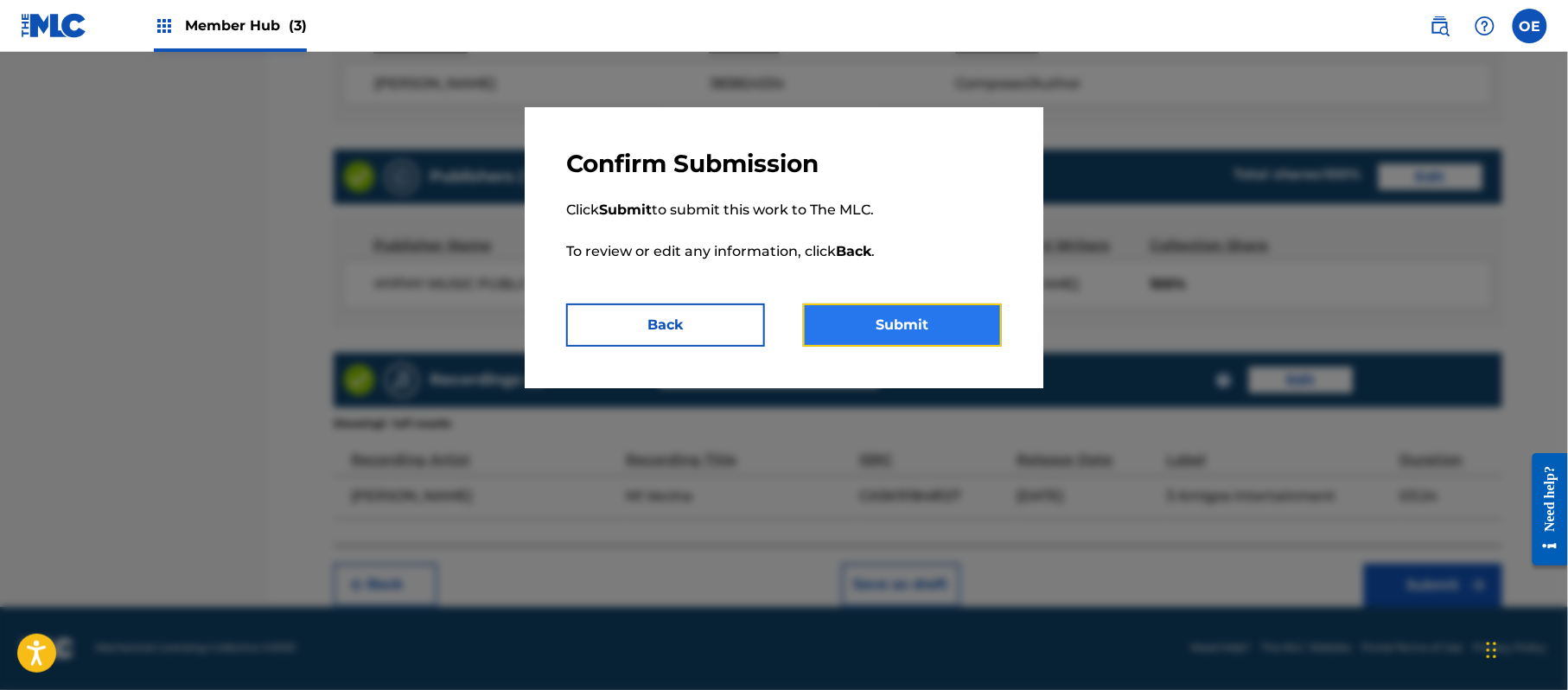
click at [890, 306] on button "Submit" at bounding box center [902, 325] width 199 height 44
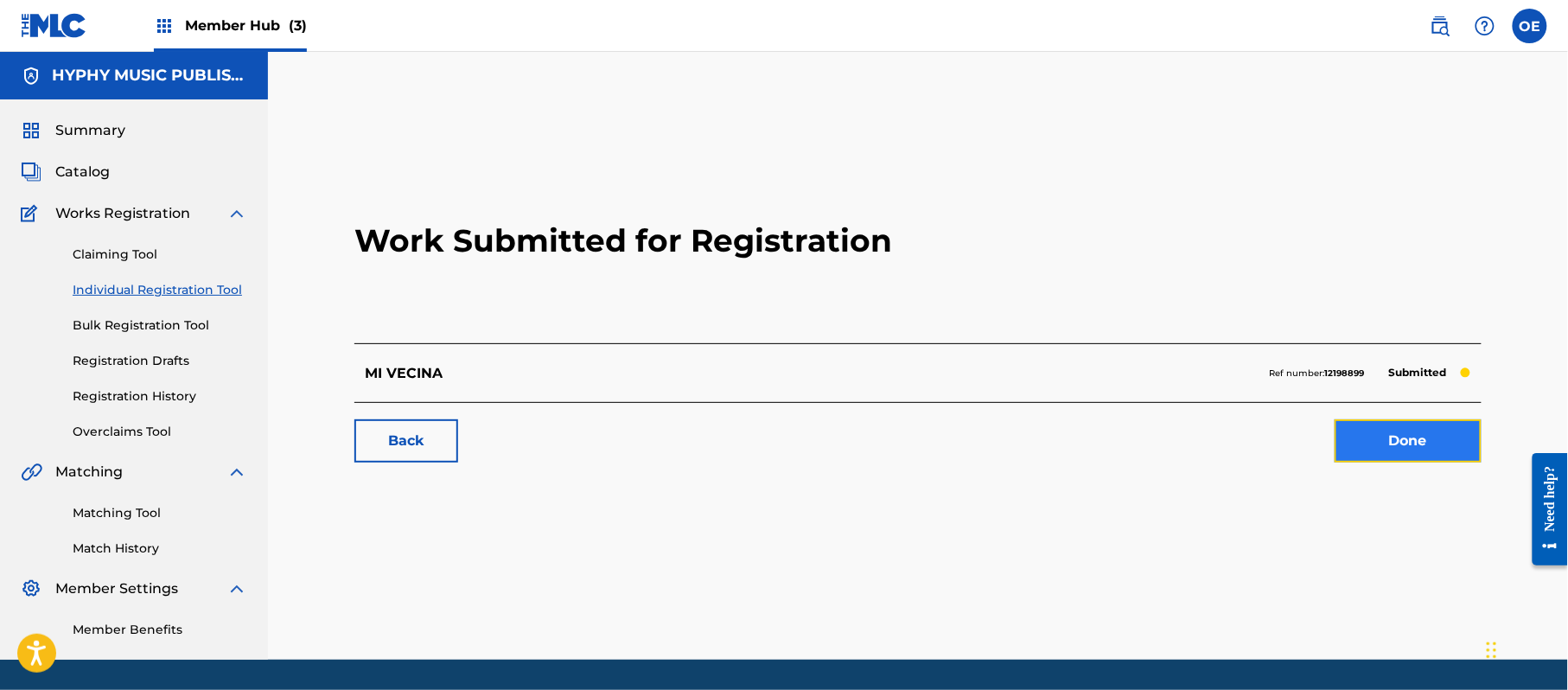
click at [1390, 433] on link "Done" at bounding box center [1408, 441] width 147 height 44
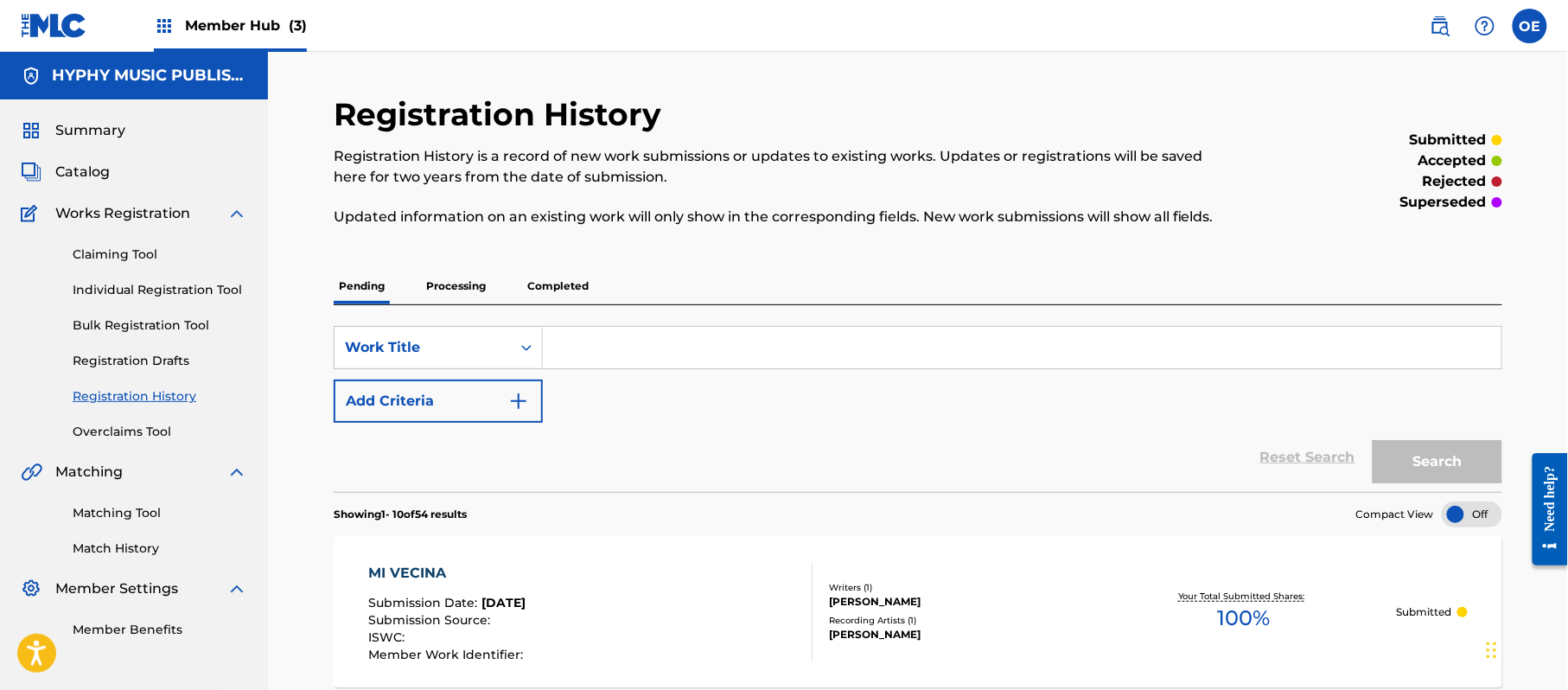
drag, startPoint x: 167, startPoint y: 284, endPoint x: 273, endPoint y: 291, distance: 106.2
click at [167, 284] on link "Individual Registration Tool" at bounding box center [159, 291] width 175 height 19
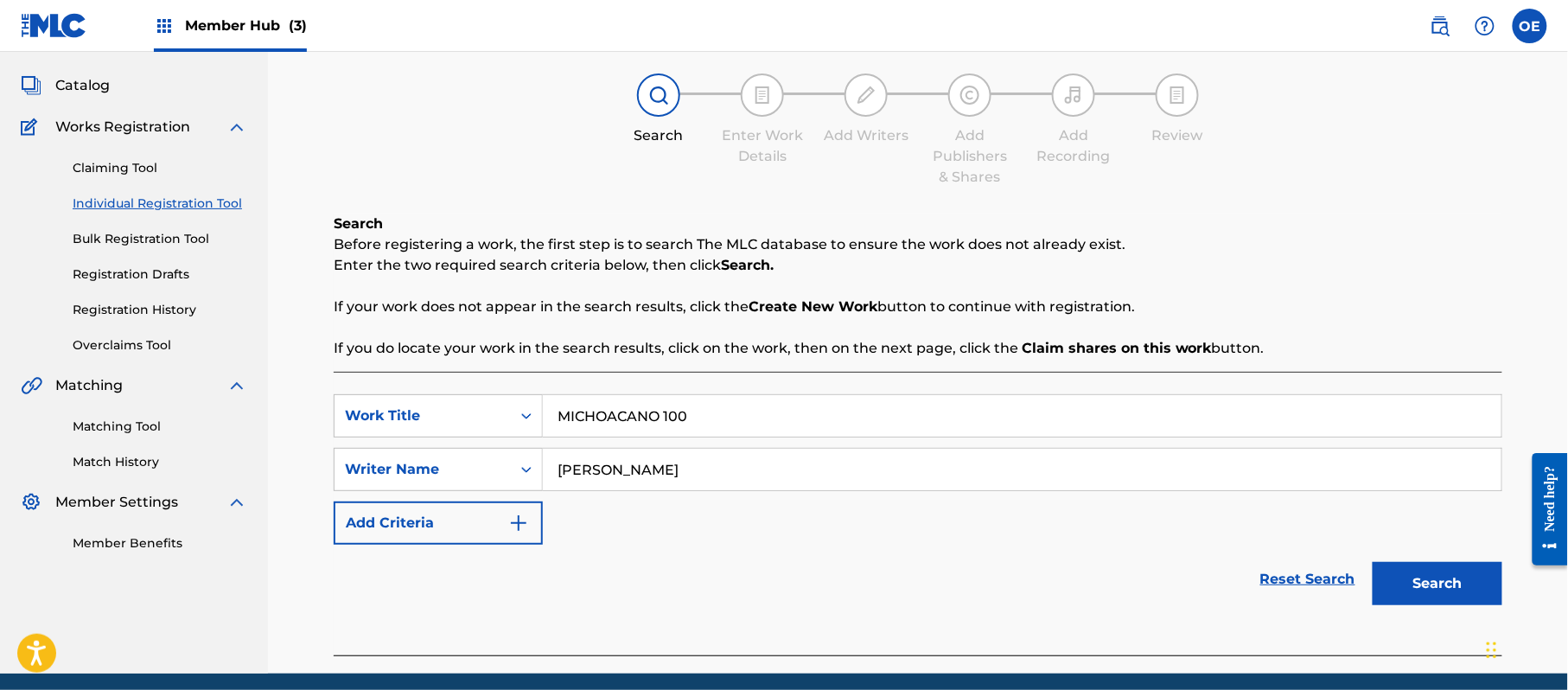
scroll to position [153, 0]
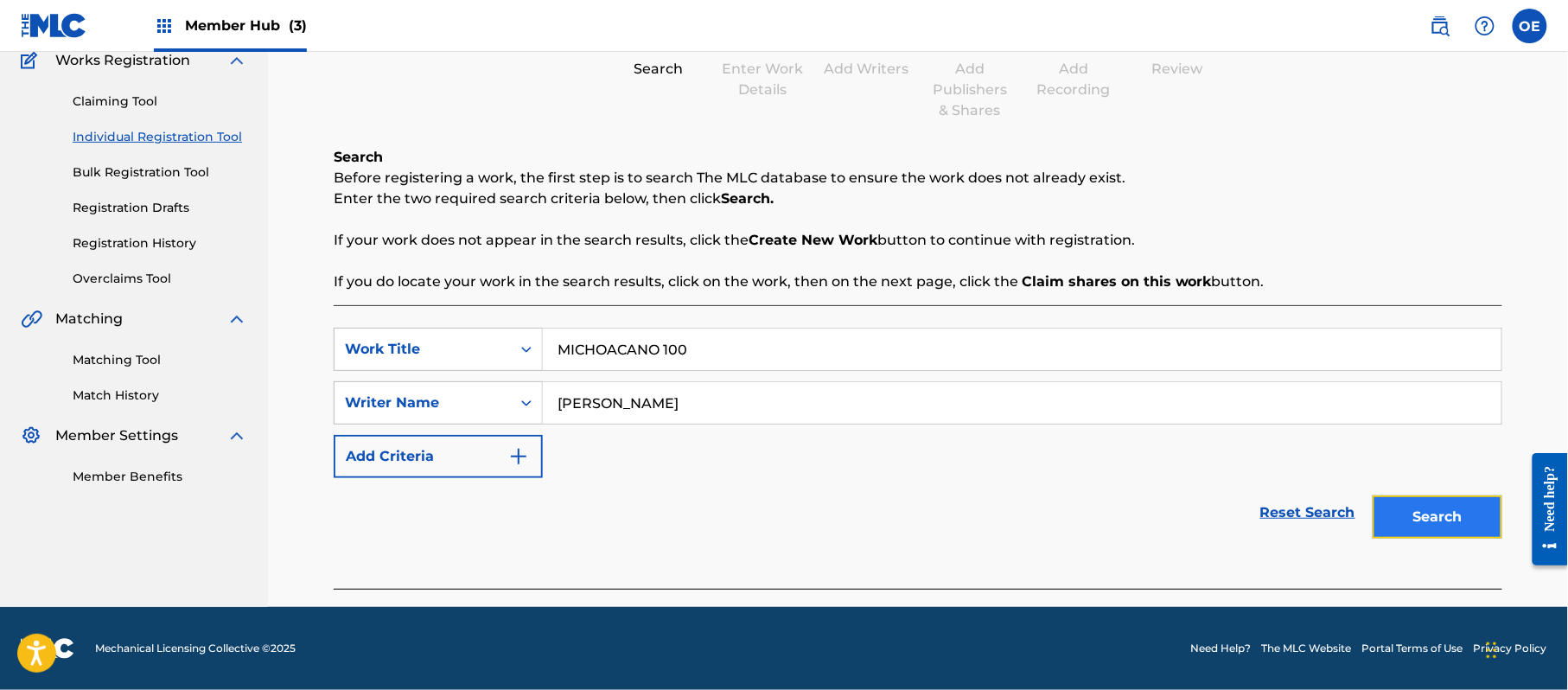
click at [1425, 526] on button "Search" at bounding box center [1437, 517] width 130 height 44
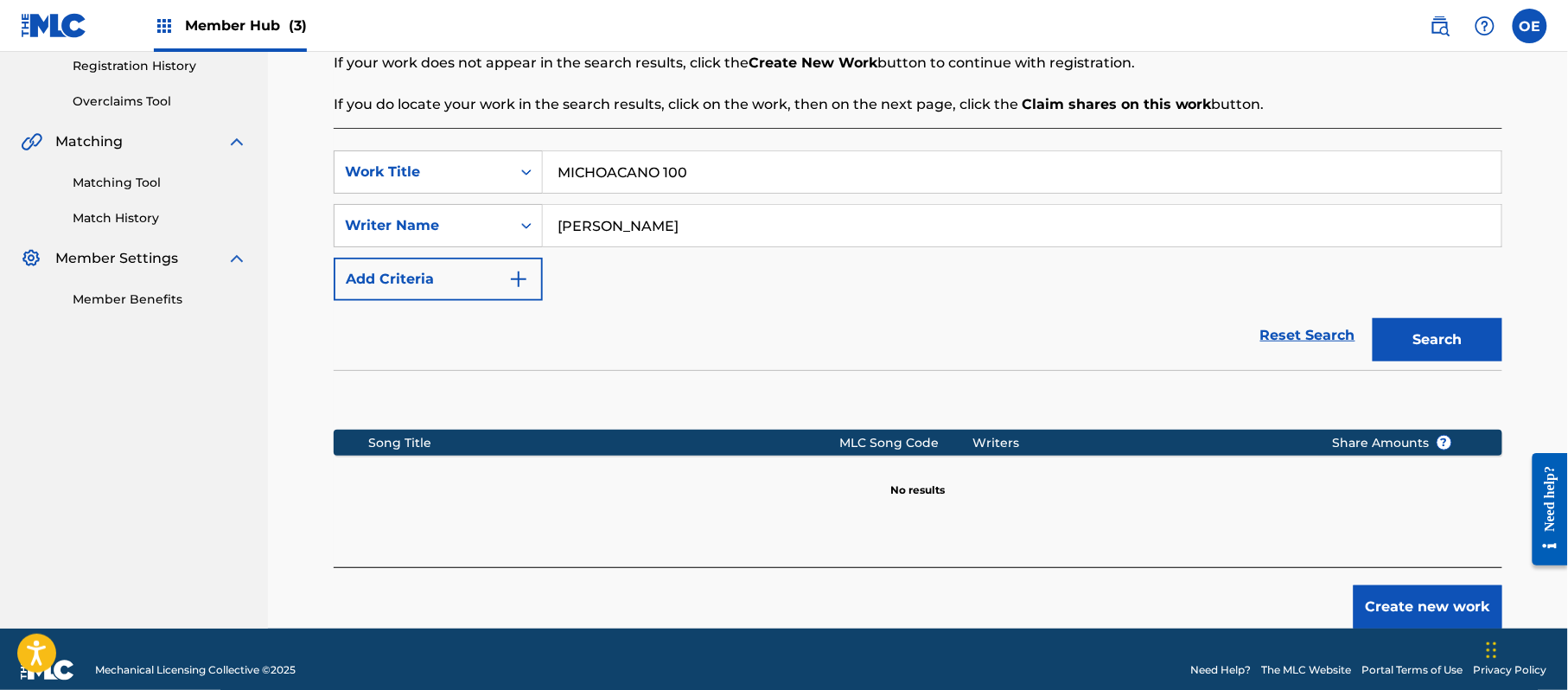
scroll to position [353, 0]
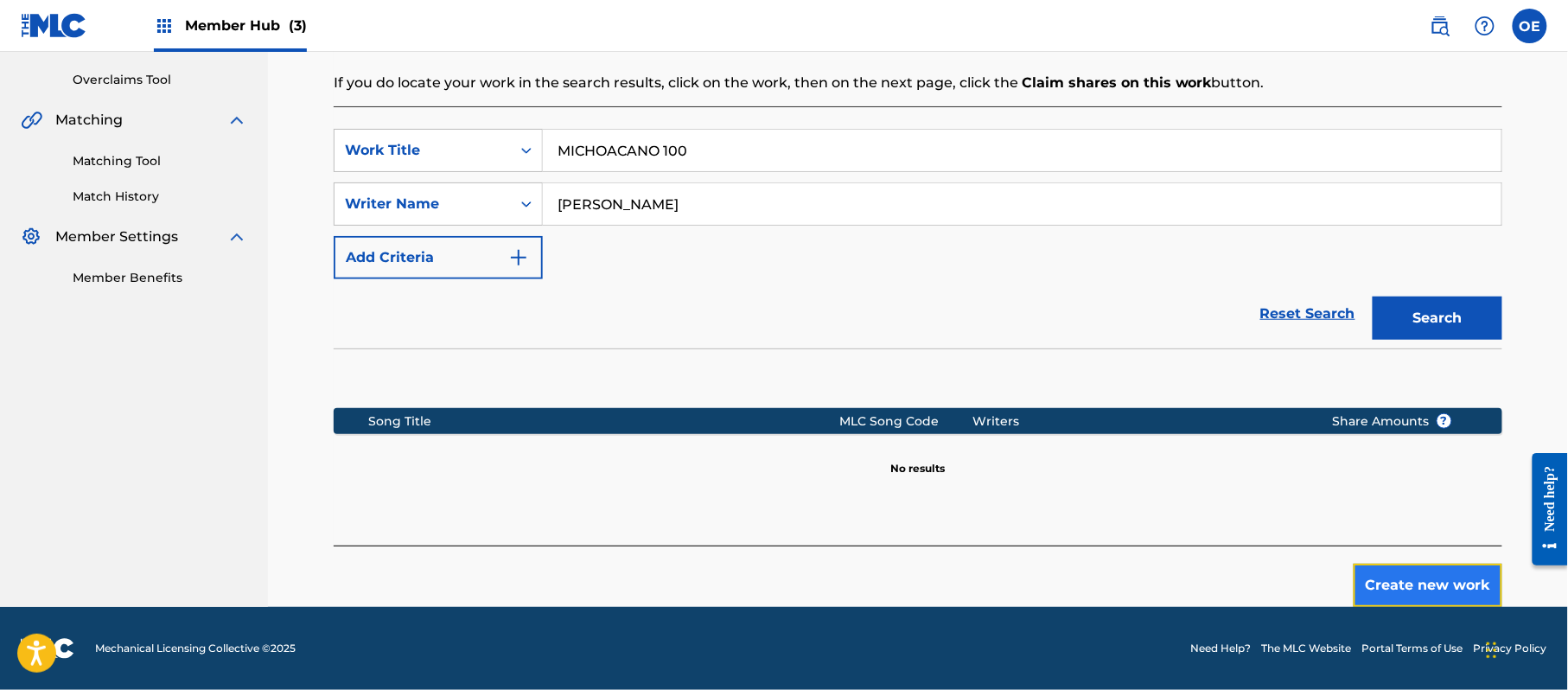
click at [1428, 566] on button "Create new work" at bounding box center [1427, 585] width 149 height 44
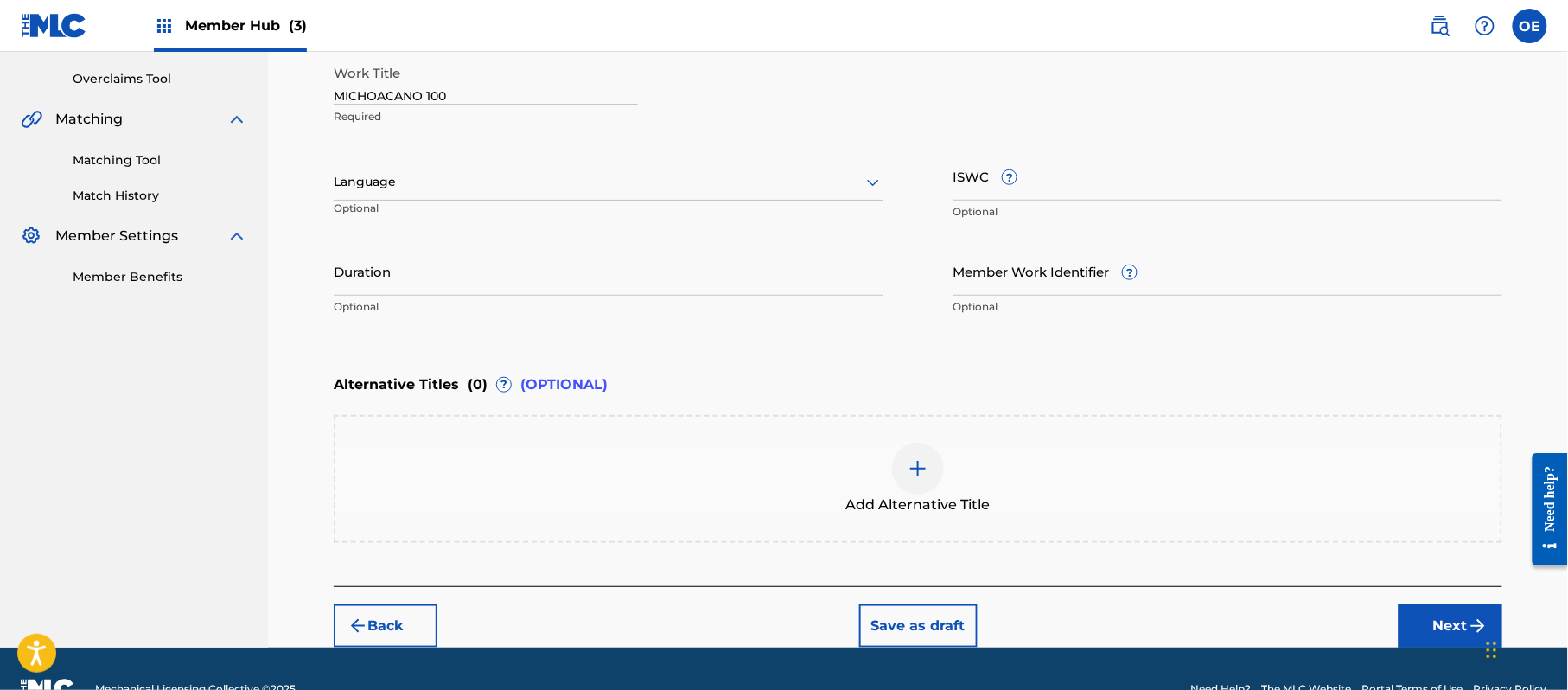
drag, startPoint x: 399, startPoint y: 167, endPoint x: 399, endPoint y: 187, distance: 20.0
click at [399, 169] on div "Language" at bounding box center [608, 182] width 550 height 36
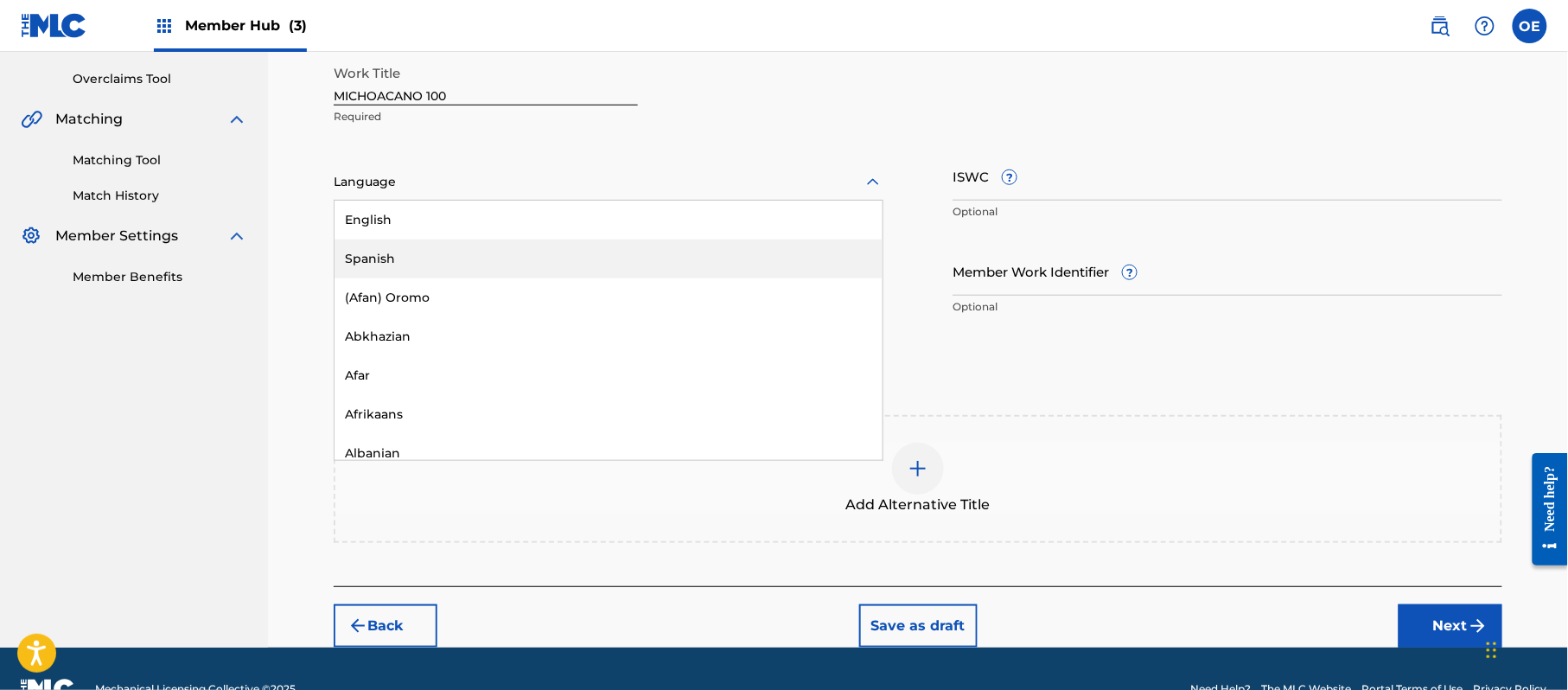
click at [394, 246] on div "Spanish" at bounding box center [608, 259] width 548 height 39
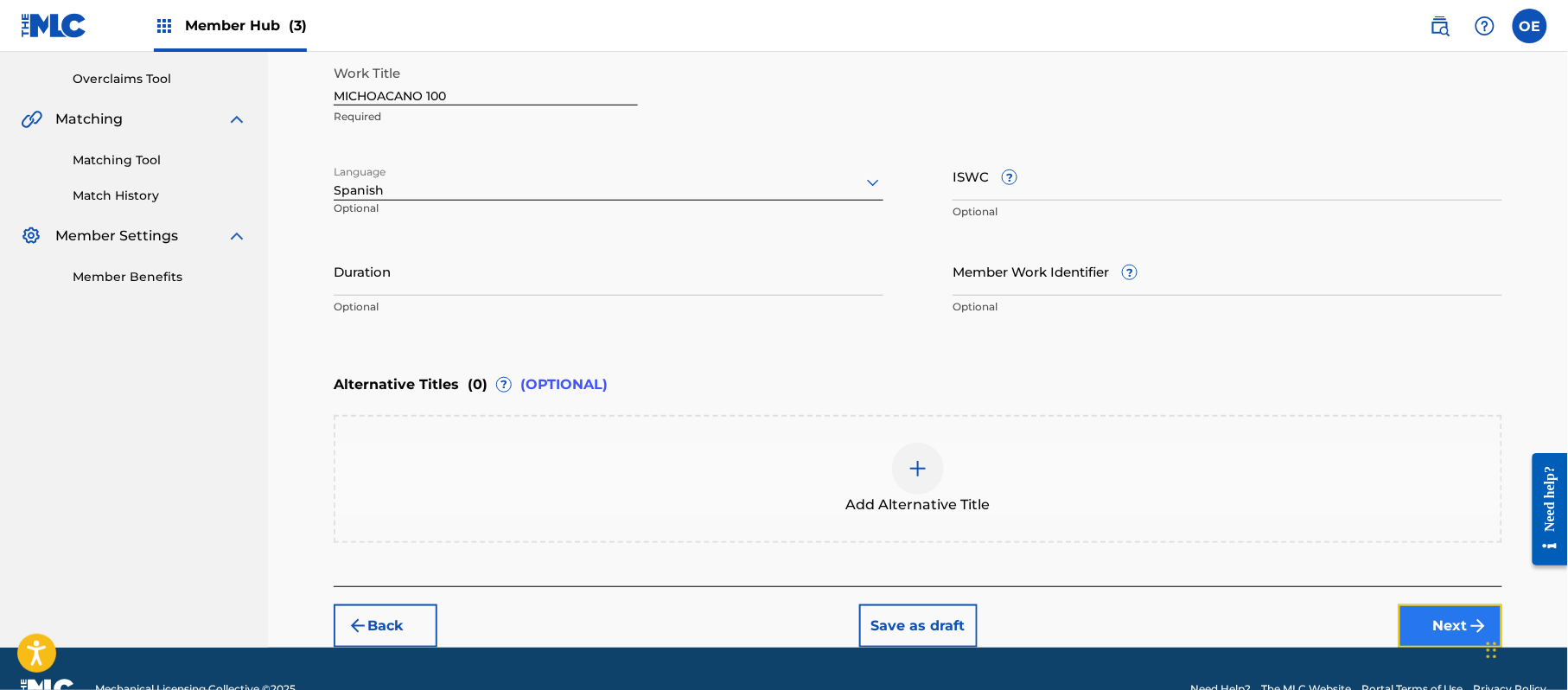
click at [1449, 610] on button "Next" at bounding box center [1450, 626] width 104 height 44
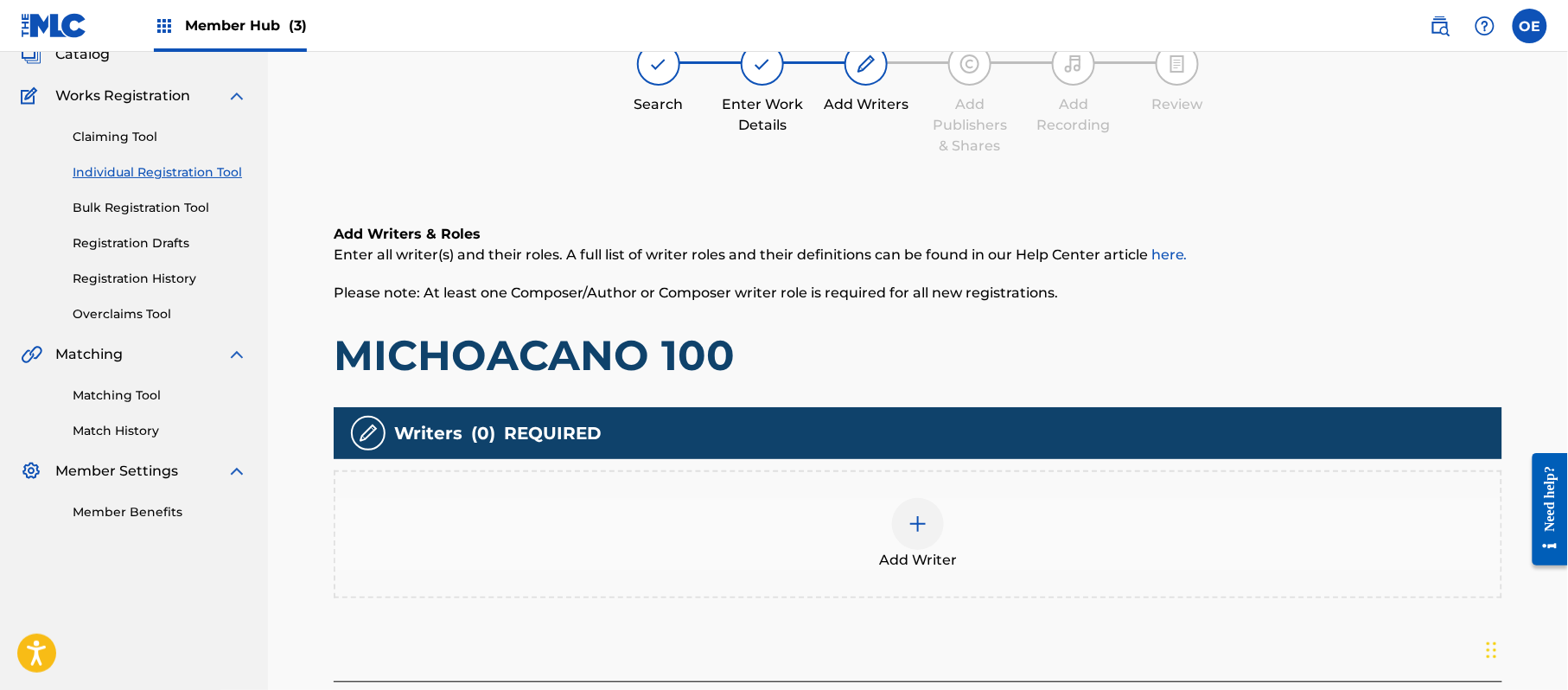
scroll to position [78, 0]
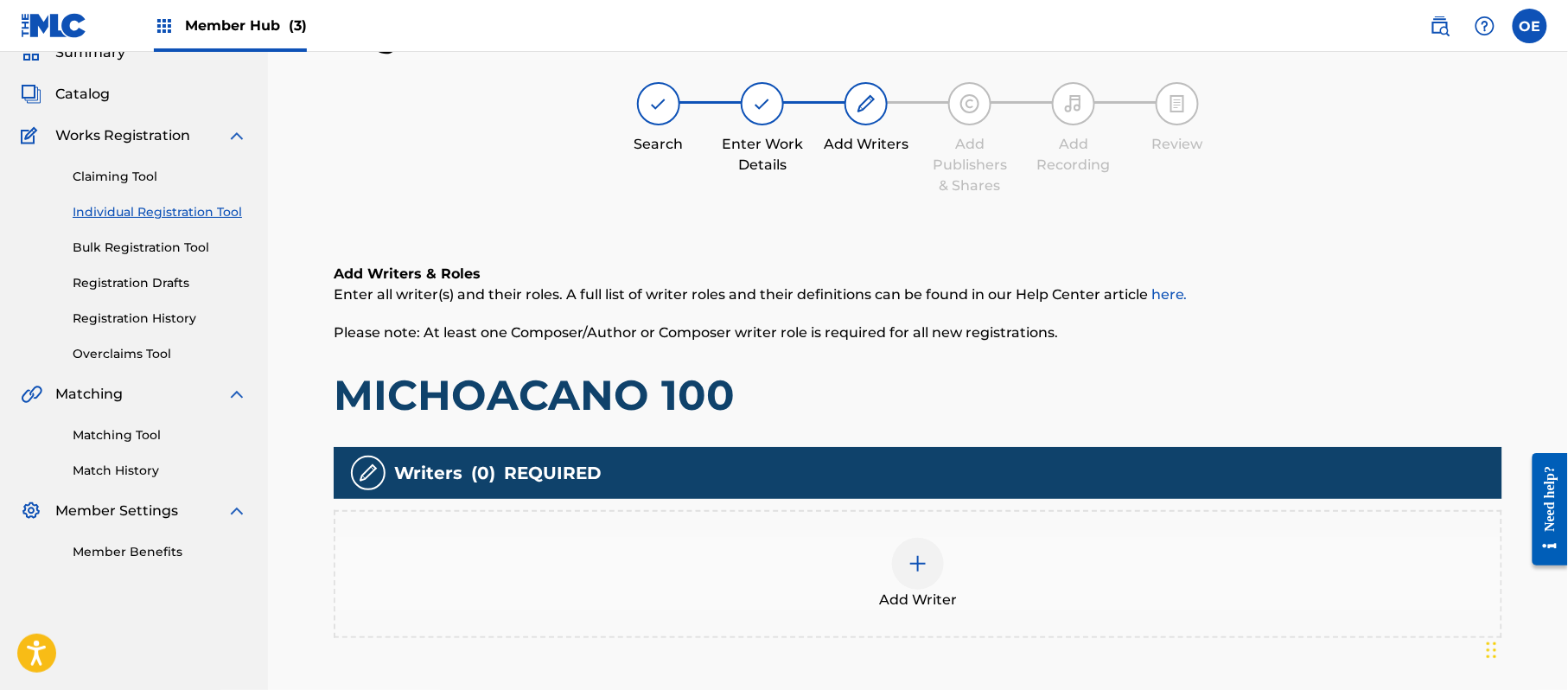
click at [876, 530] on div "Add Writer" at bounding box center [917, 574] width 1169 height 128
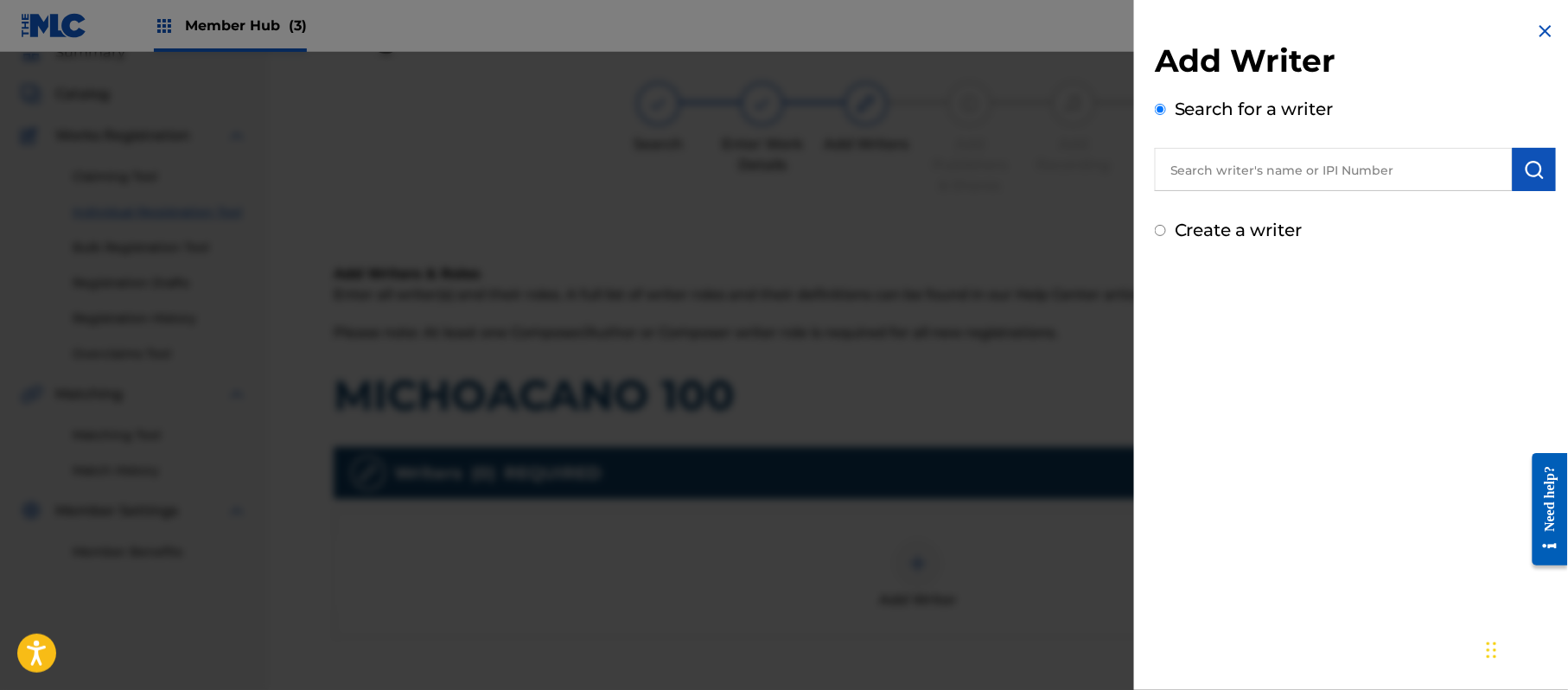
click at [1243, 221] on label "Create a writer" at bounding box center [1238, 230] width 128 height 20
click at [1166, 225] on input "Create a writer" at bounding box center [1161, 231] width 11 height 11
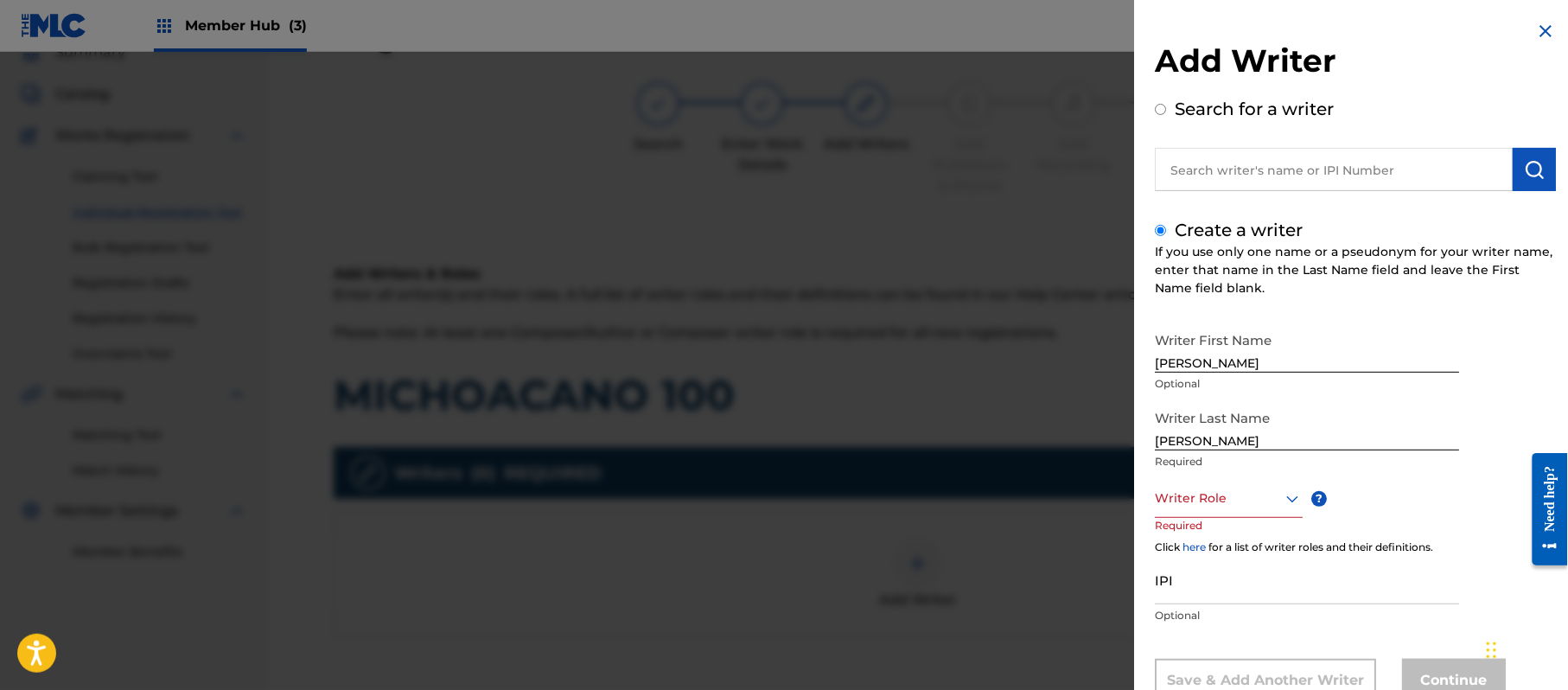
drag, startPoint x: 1251, startPoint y: 375, endPoint x: 1218, endPoint y: 369, distance: 33.5
click at [1214, 372] on div "Writer First Name [PERSON_NAME] Optional" at bounding box center [1307, 362] width 305 height 78
drag, startPoint x: 1250, startPoint y: 369, endPoint x: 1195, endPoint y: 371, distance: 55.0
click at [1195, 371] on input "[PERSON_NAME]" at bounding box center [1307, 347] width 305 height 49
drag, startPoint x: 1203, startPoint y: 441, endPoint x: 998, endPoint y: 420, distance: 206.1
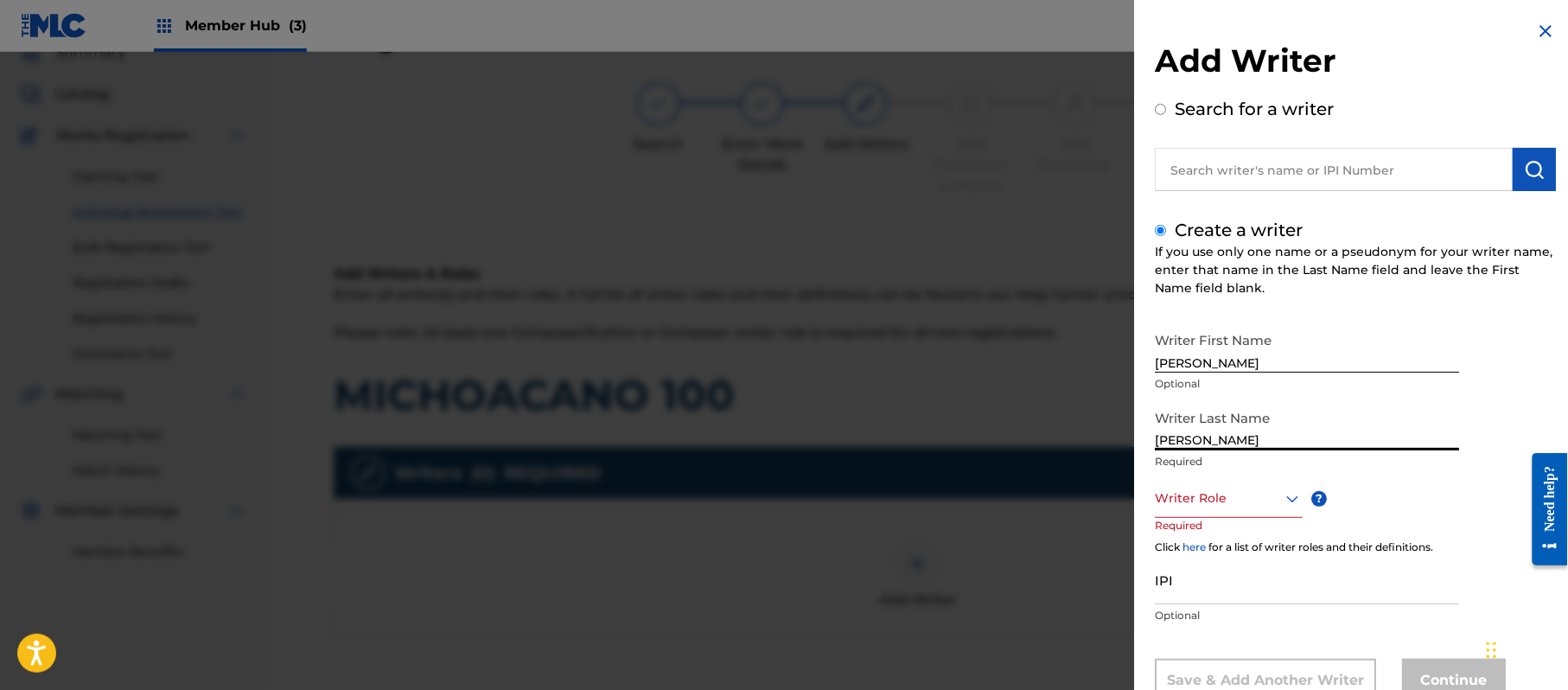
click at [1070, 433] on div "Add Writer Search for a writer Create a writer If you use only one name or a ps…" at bounding box center [784, 370] width 1568 height 638
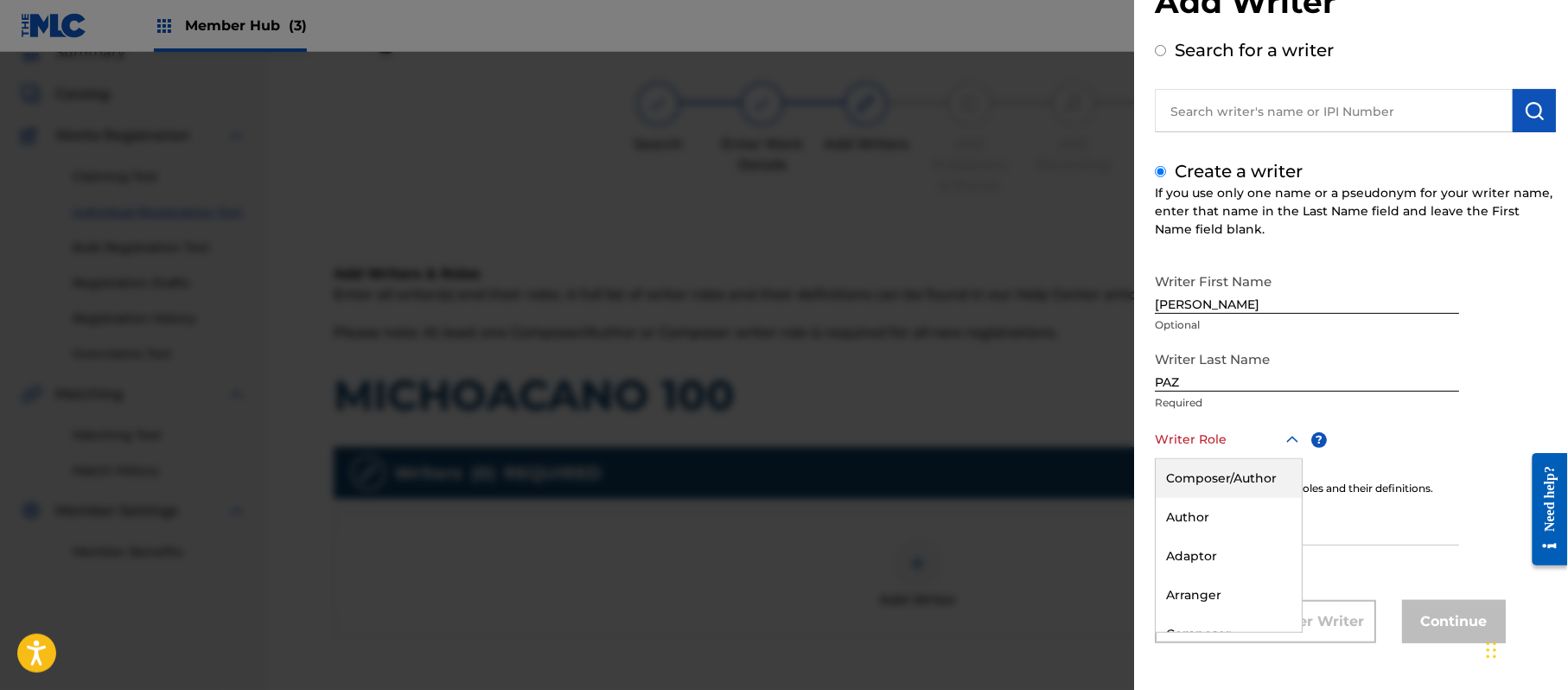
click at [1226, 459] on div "8 results available. Use Up and Down to choose options, press Enter to select t…" at bounding box center [1229, 440] width 148 height 39
click at [1229, 479] on div "Composer/Author" at bounding box center [1229, 479] width 146 height 39
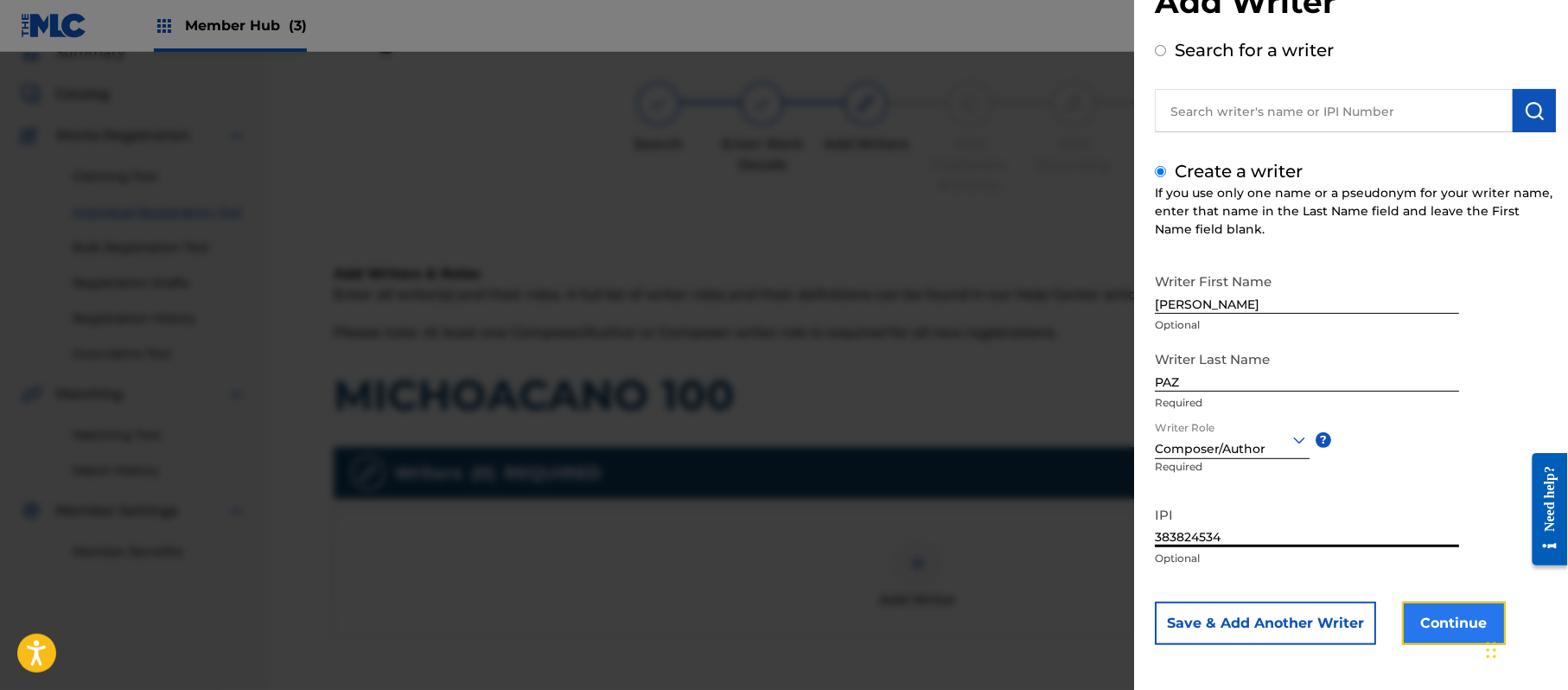
click at [1440, 636] on button "Continue" at bounding box center [1454, 623] width 104 height 44
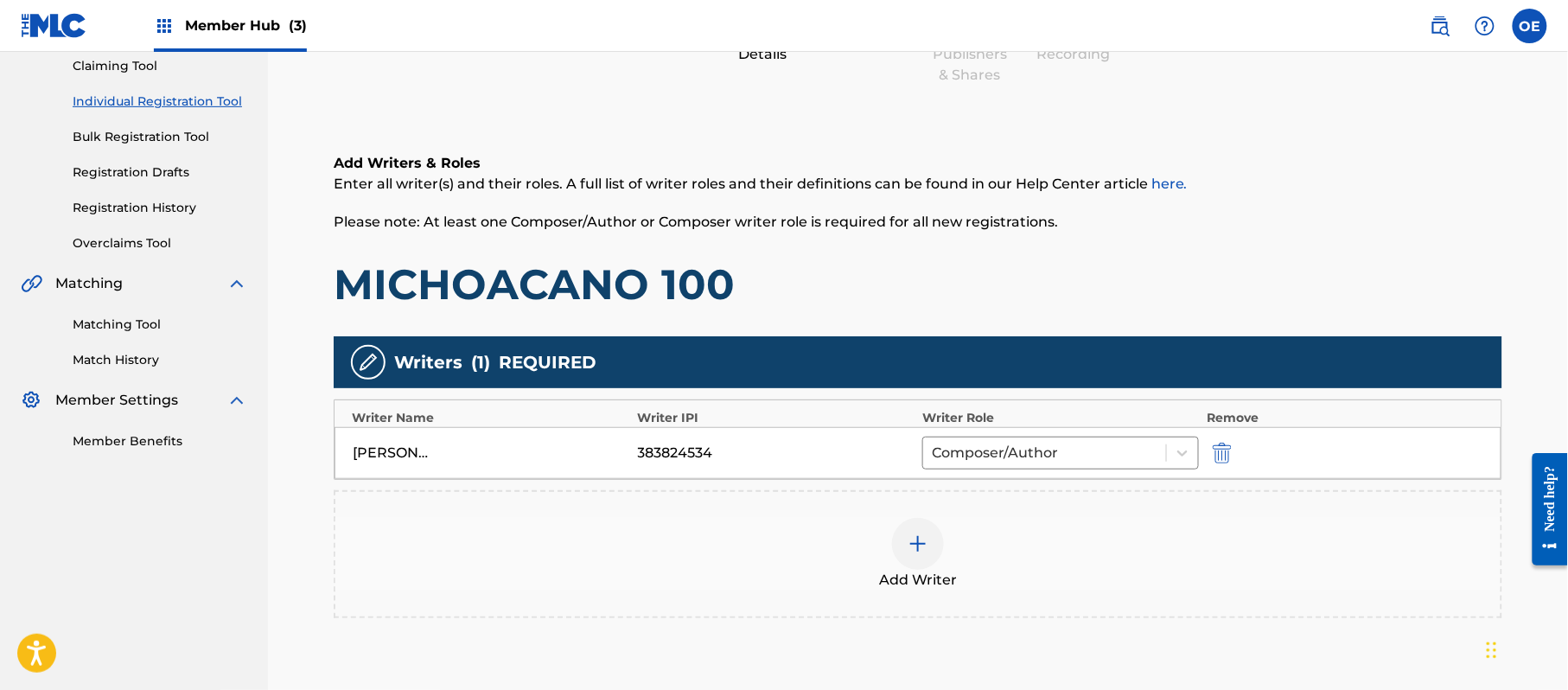
scroll to position [345, 0]
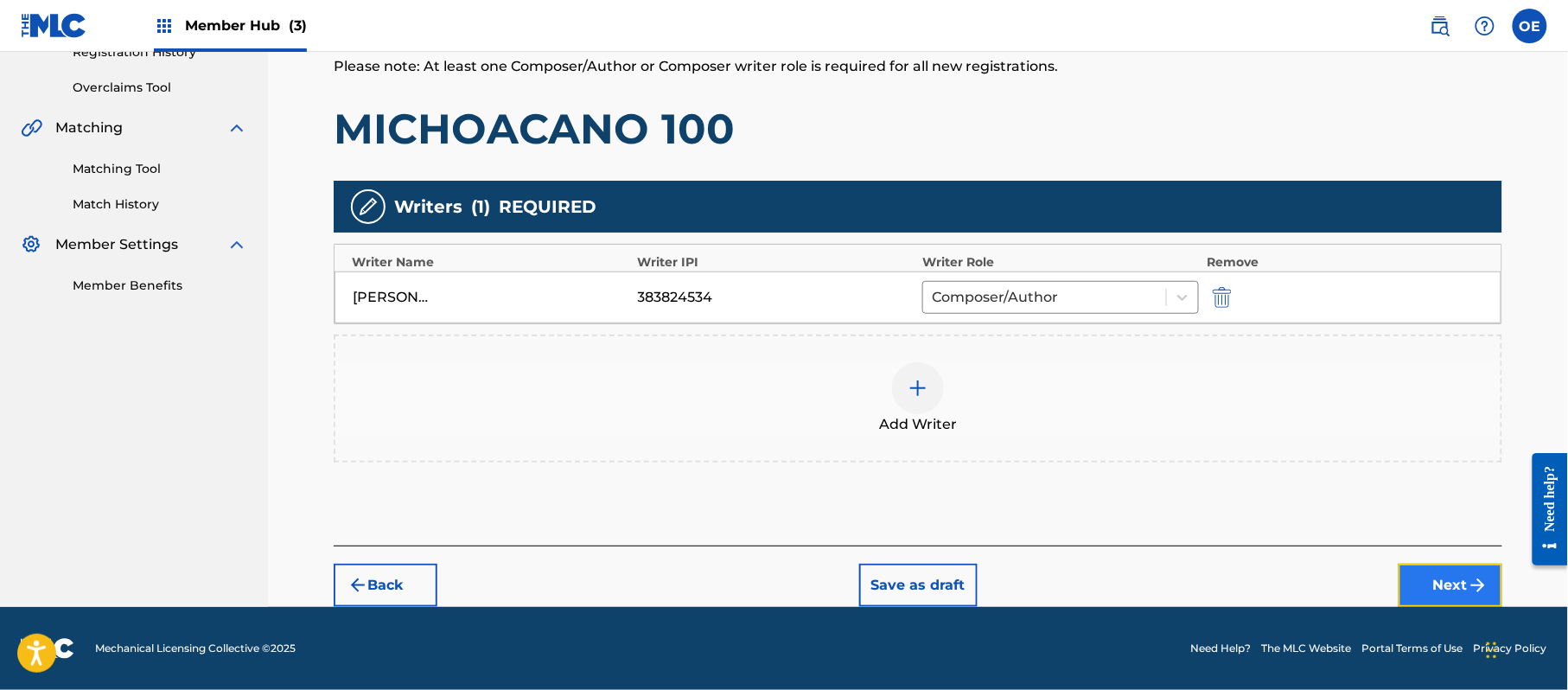
click at [1440, 580] on button "Next" at bounding box center [1450, 585] width 104 height 44
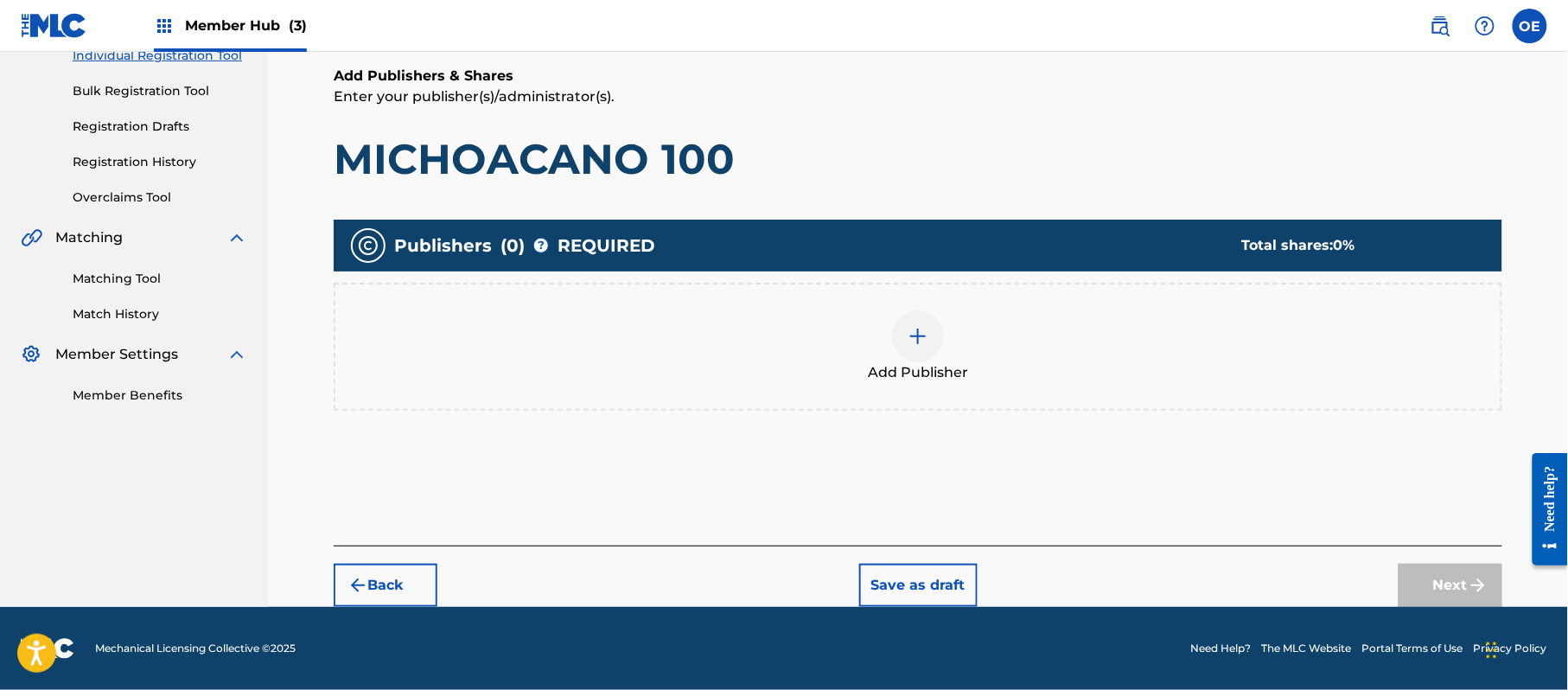
scroll to position [78, 0]
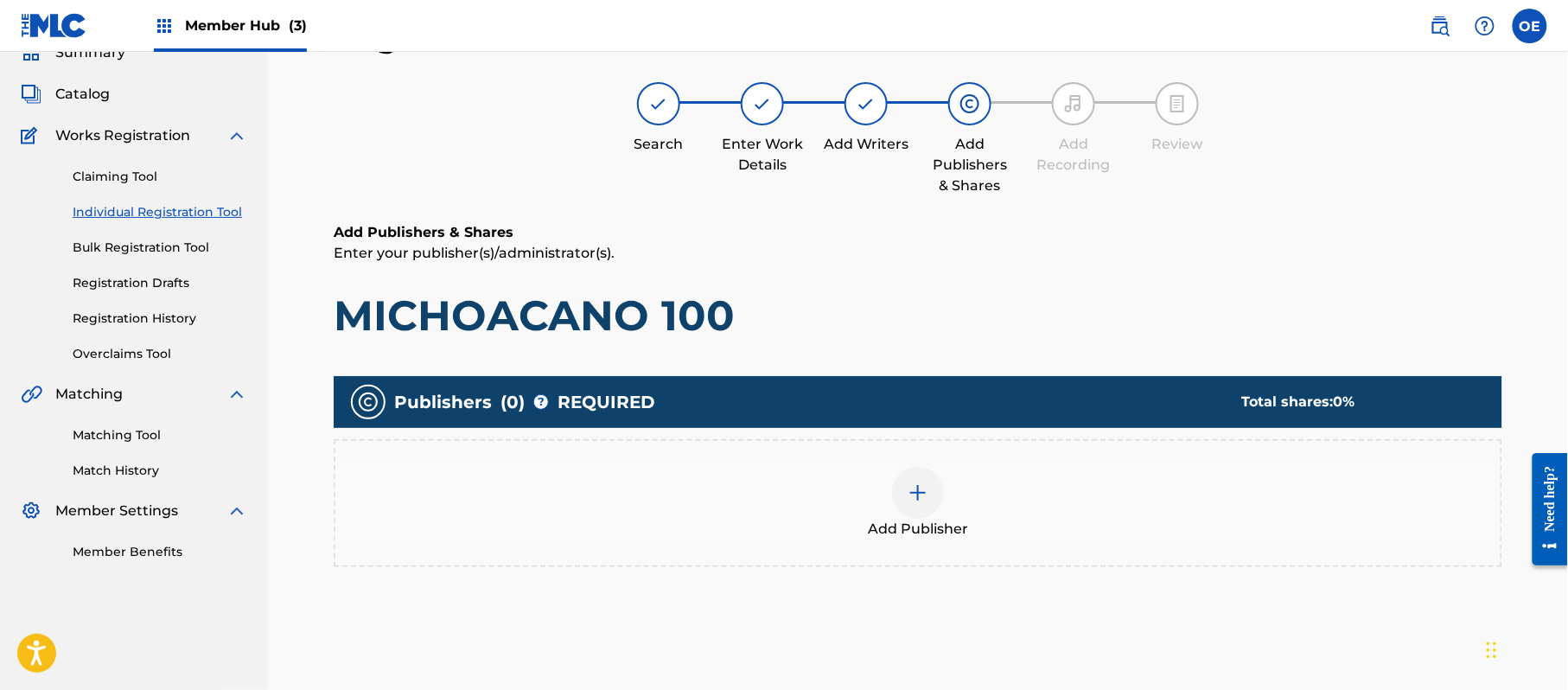
click at [862, 516] on div "Add Publisher" at bounding box center [917, 503] width 1165 height 72
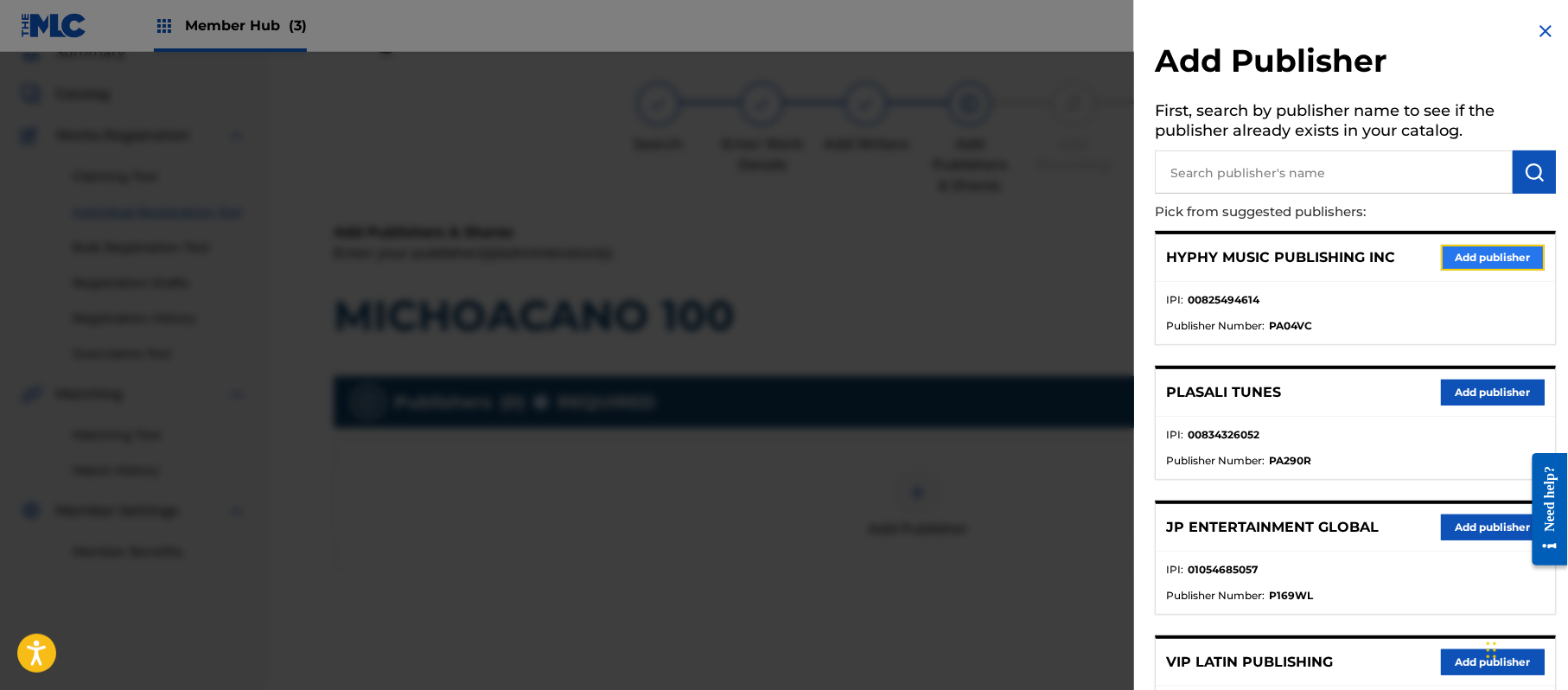
click at [1476, 249] on button "Add publisher" at bounding box center [1493, 257] width 104 height 26
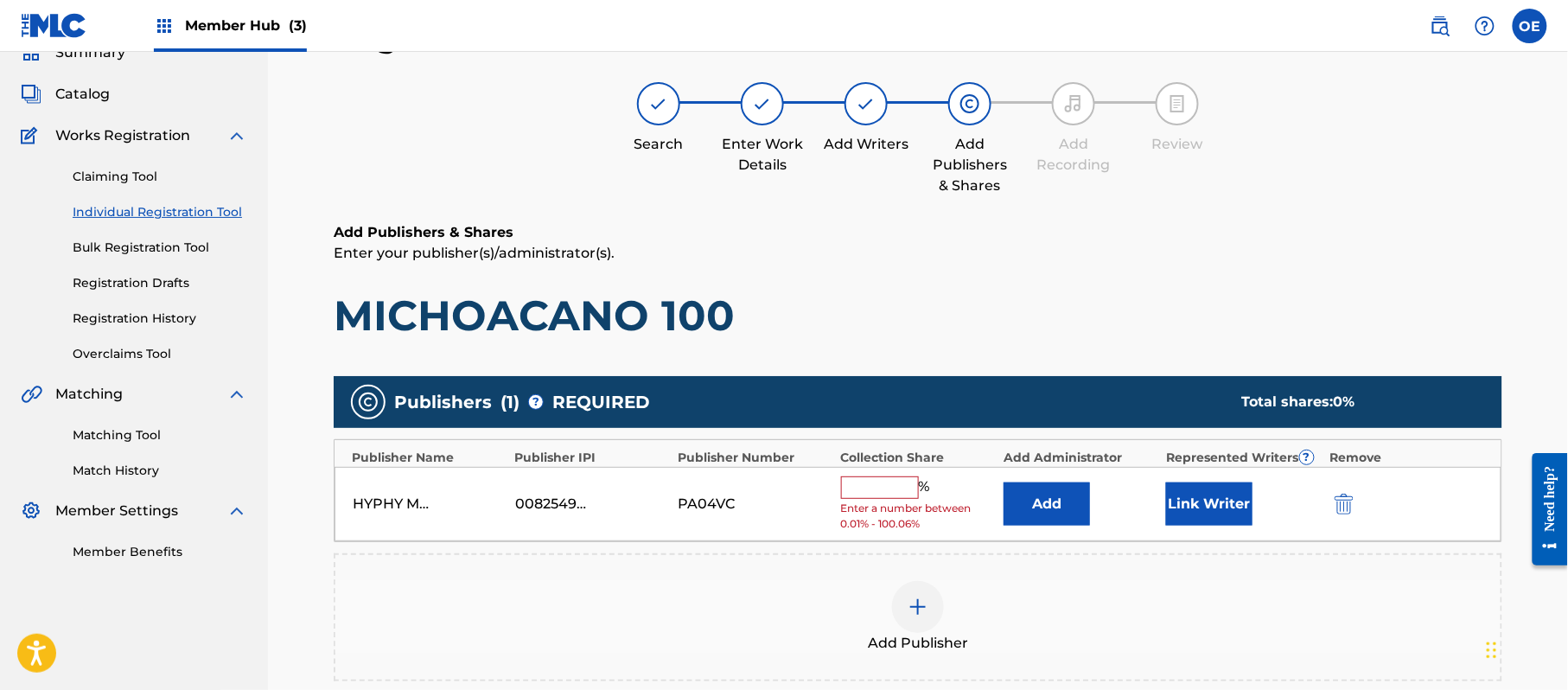
click at [872, 491] on input "text" at bounding box center [880, 488] width 78 height 22
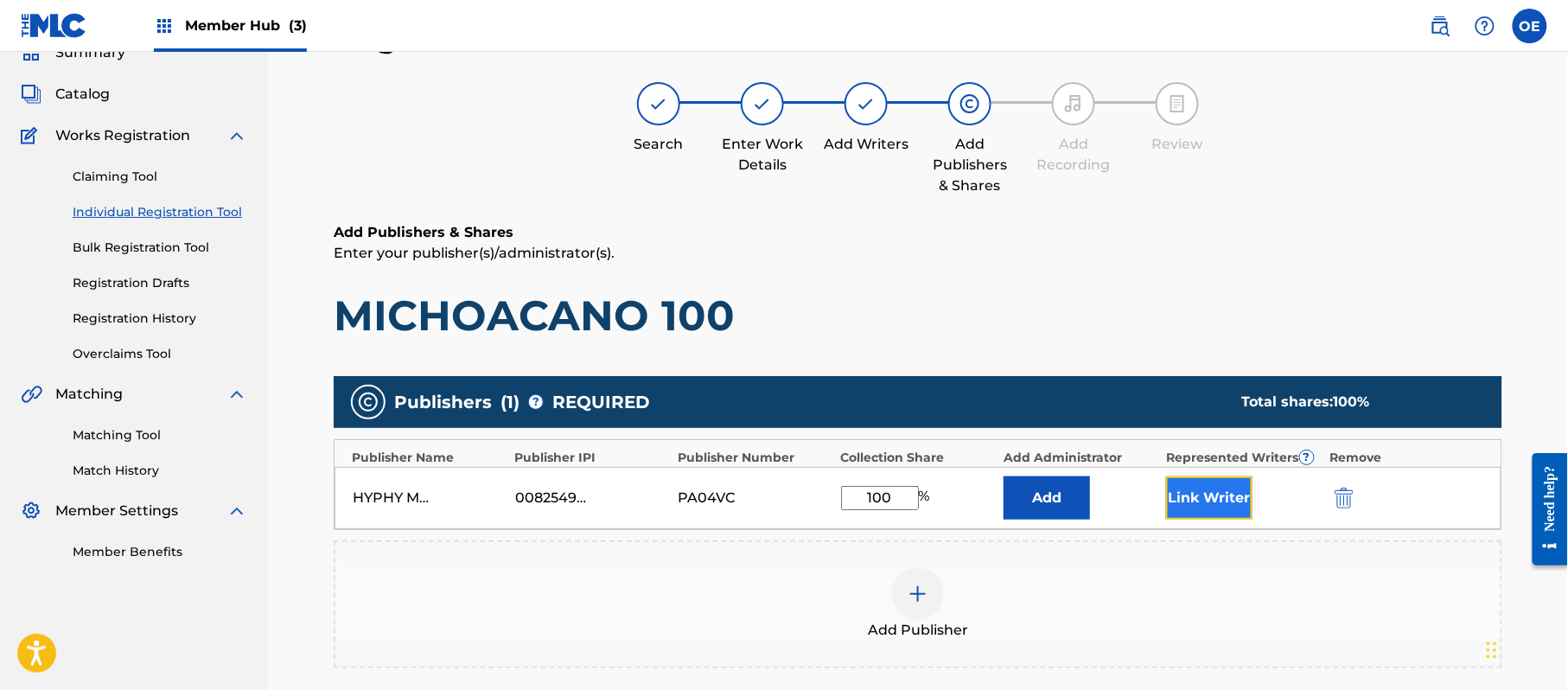
click at [1211, 512] on button "Link Writer" at bounding box center [1209, 498] width 86 height 44
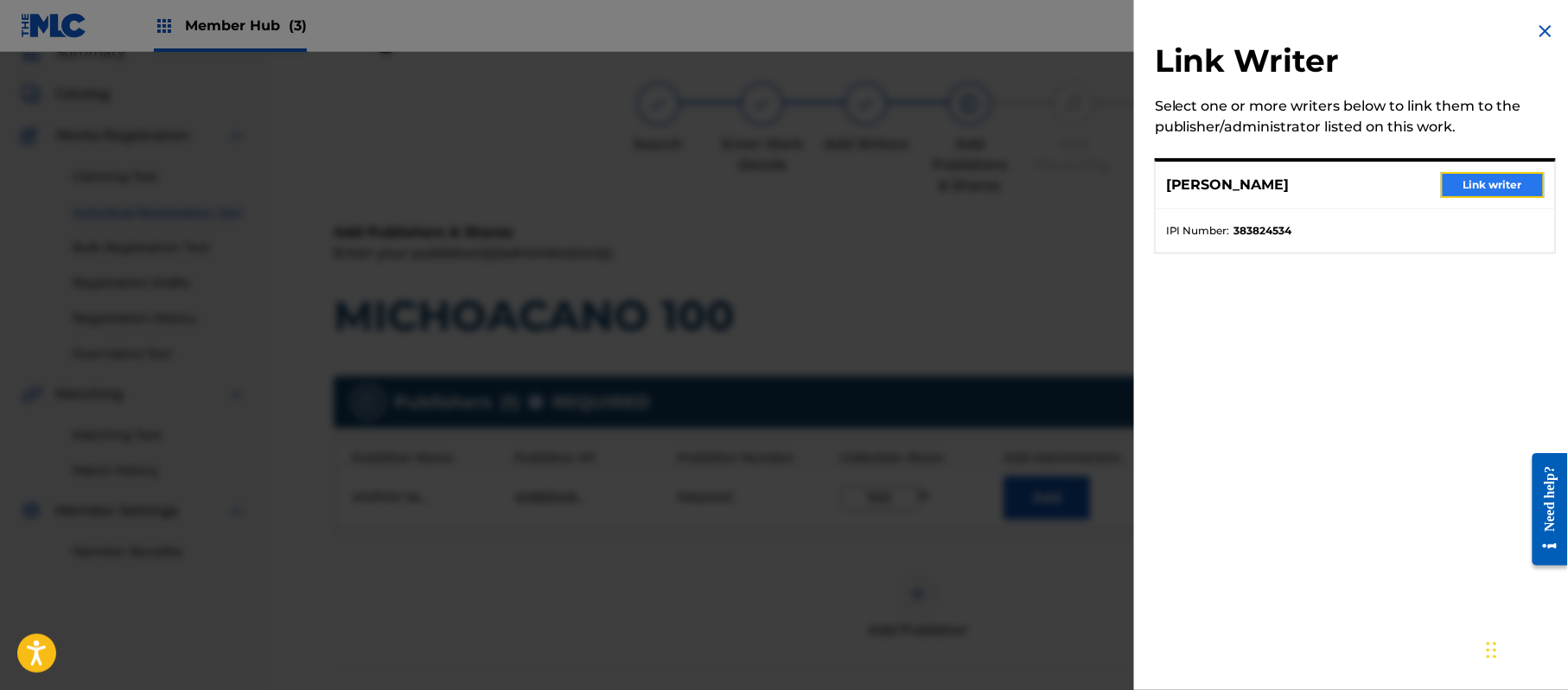
click at [1473, 182] on button "Link writer" at bounding box center [1493, 185] width 104 height 26
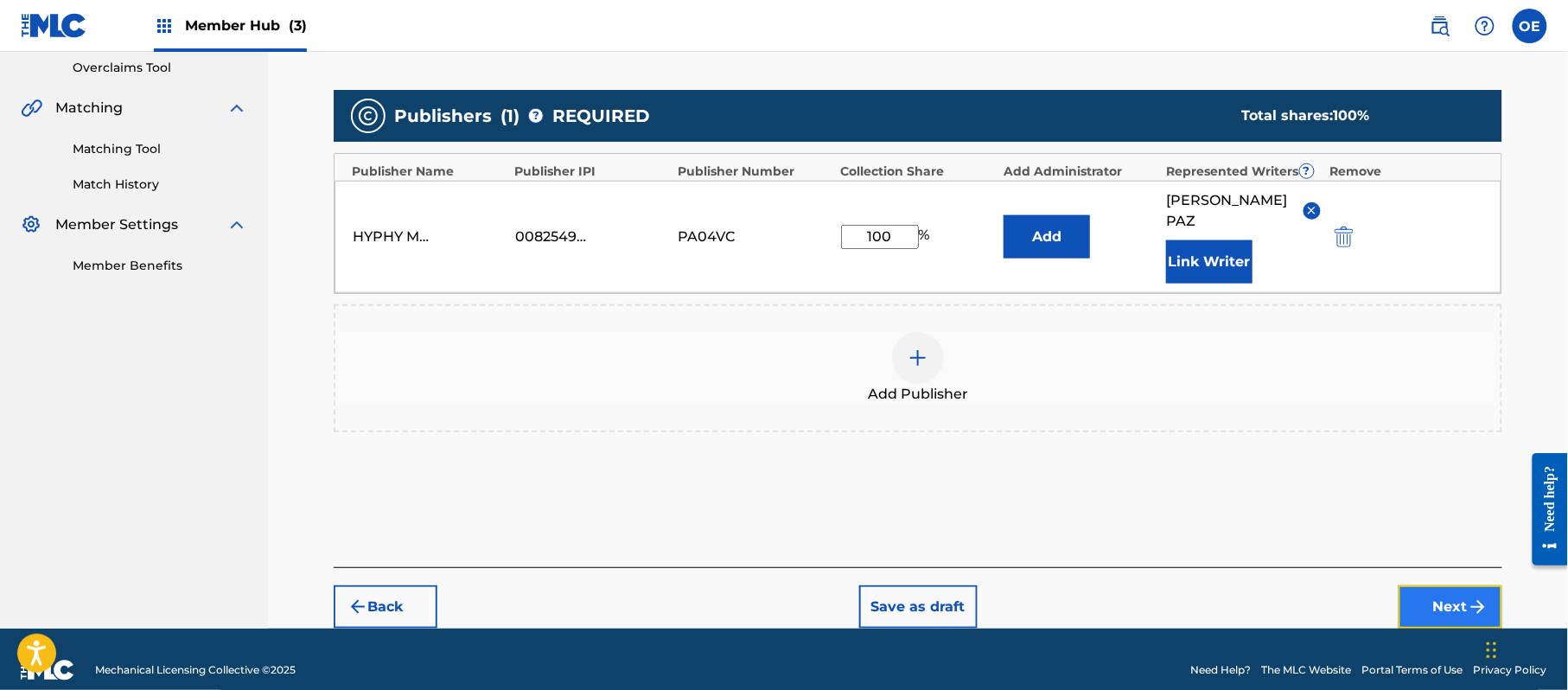
click at [1439, 585] on button "Next" at bounding box center [1450, 607] width 104 height 44
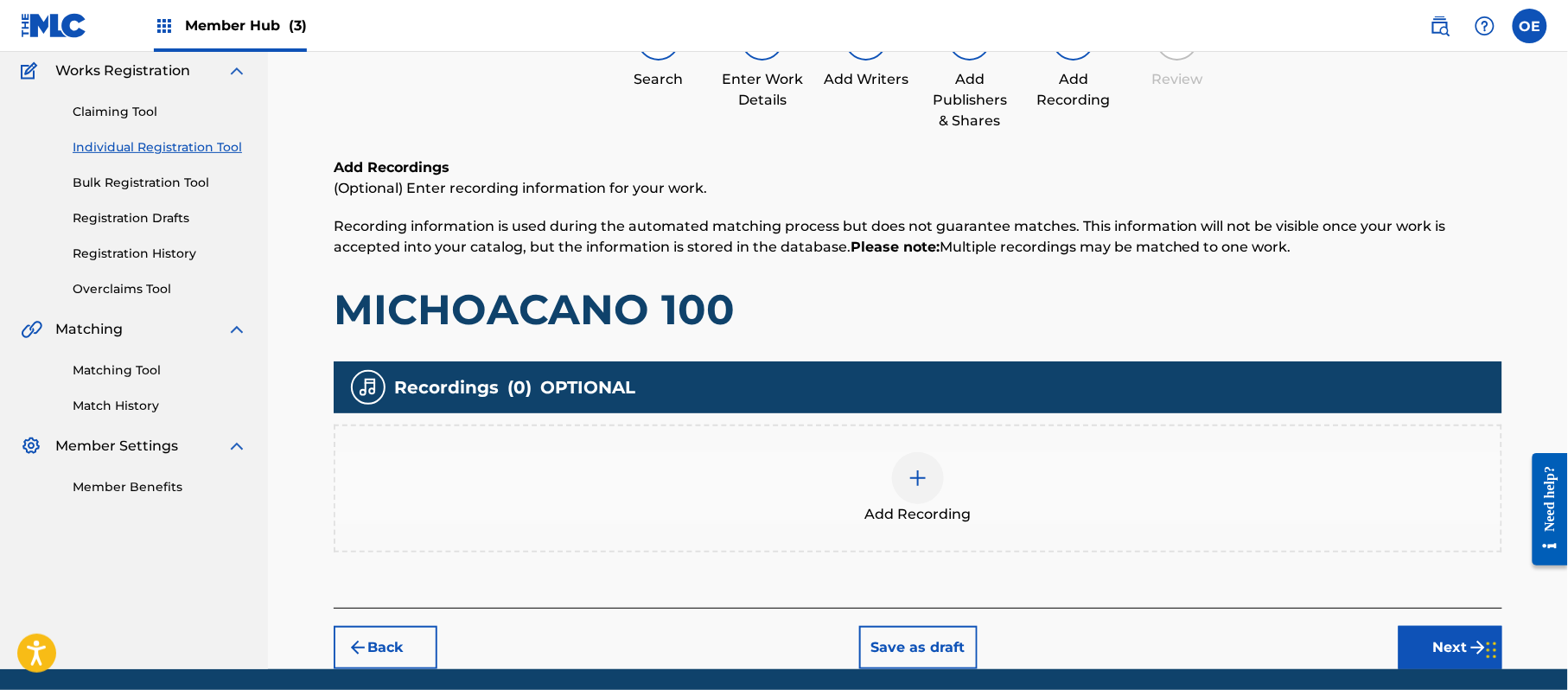
scroll to position [203, 0]
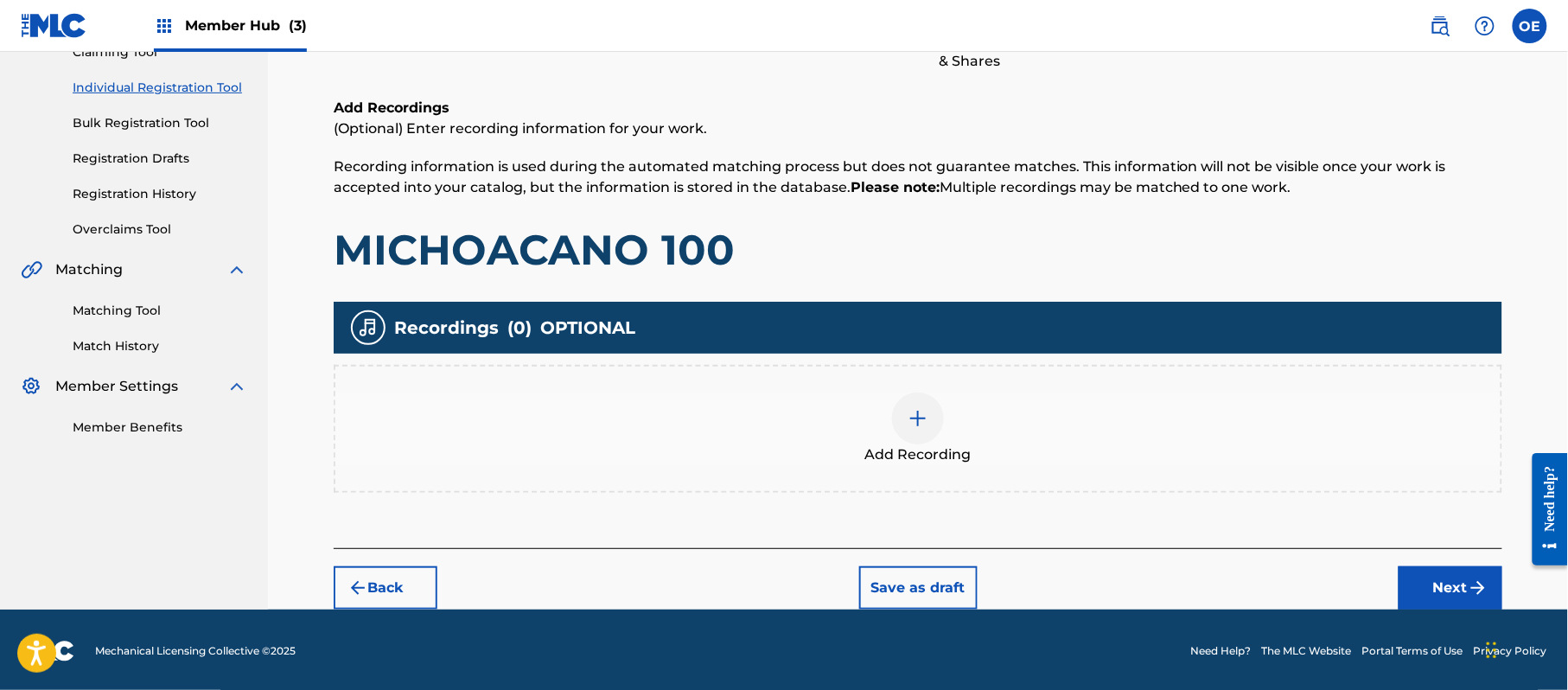
click at [956, 437] on div "Add Recording" at bounding box center [917, 429] width 1165 height 72
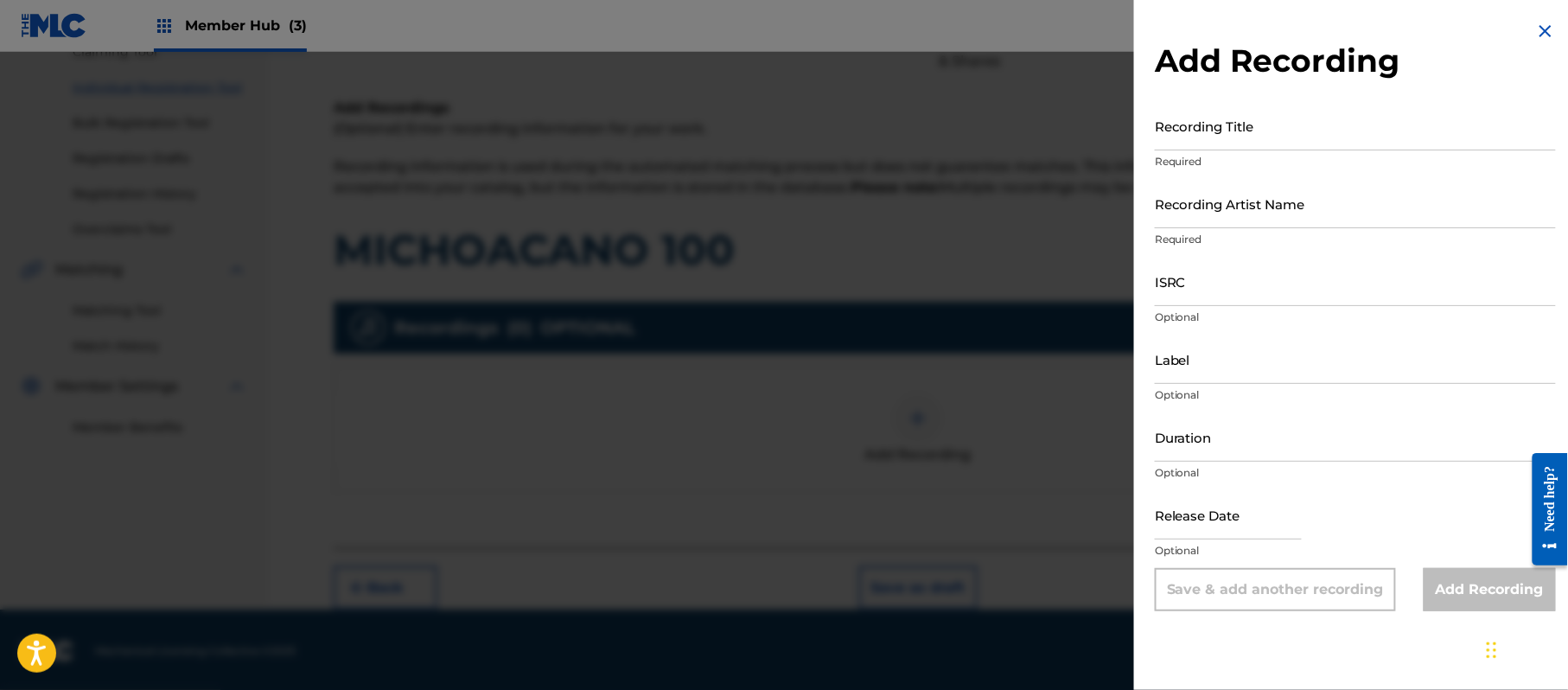
click at [1544, 26] on img at bounding box center [1546, 31] width 20 height 20
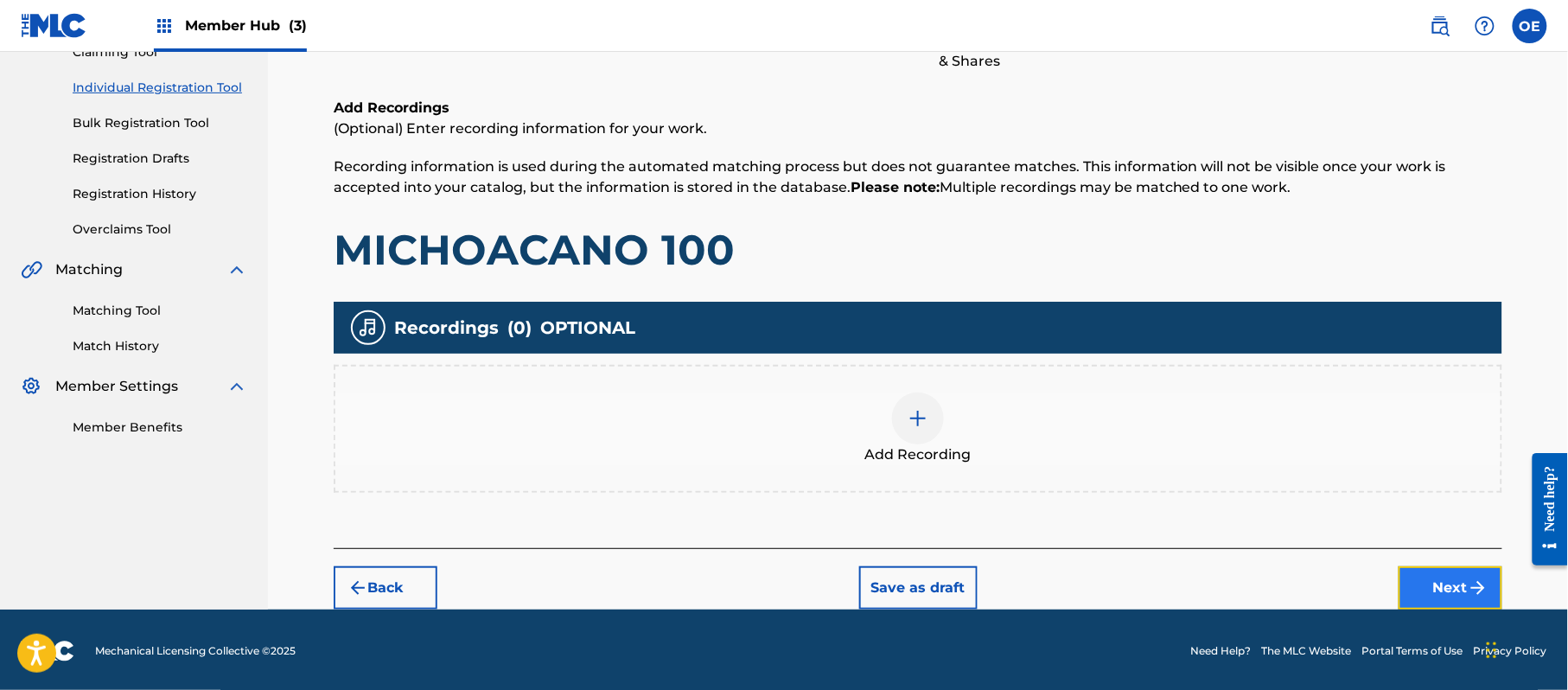
click at [1467, 567] on button "Next" at bounding box center [1450, 588] width 104 height 44
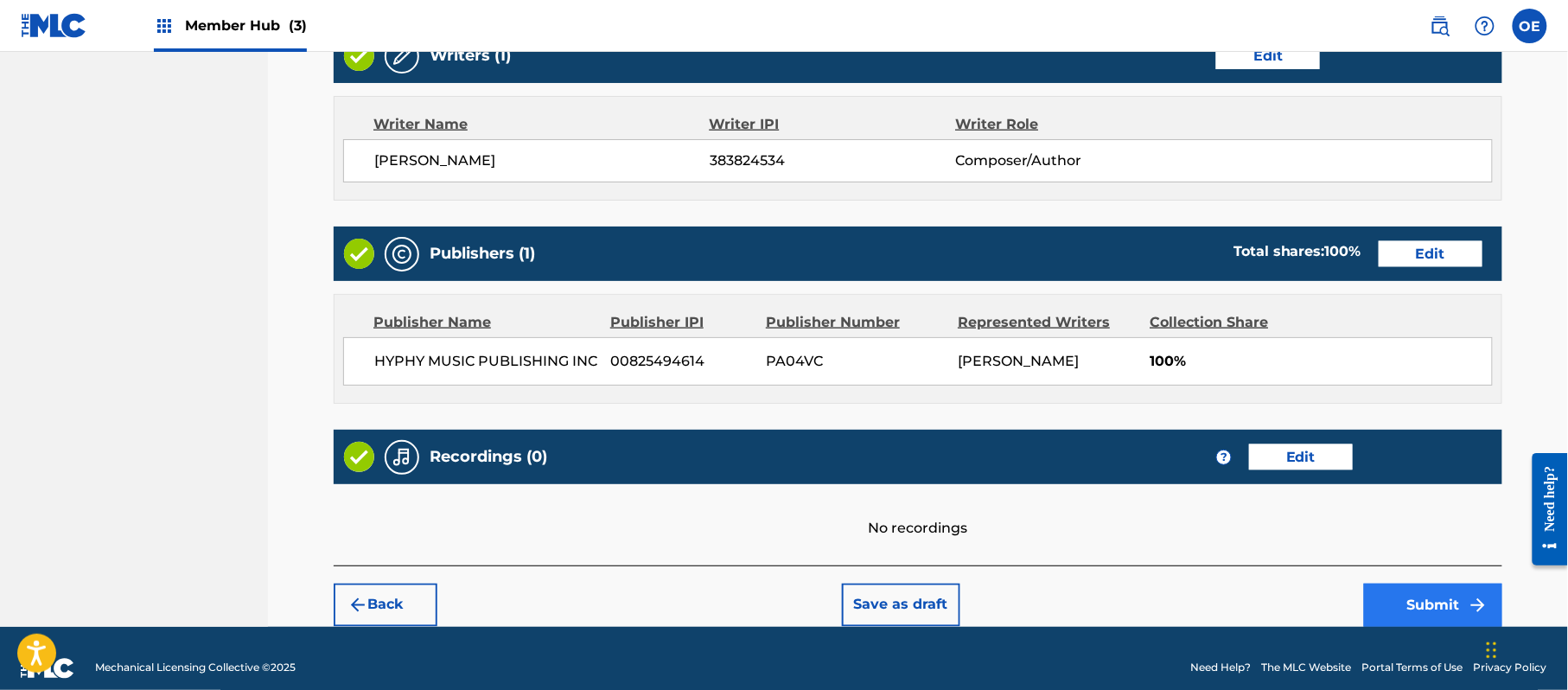
scroll to position [717, 0]
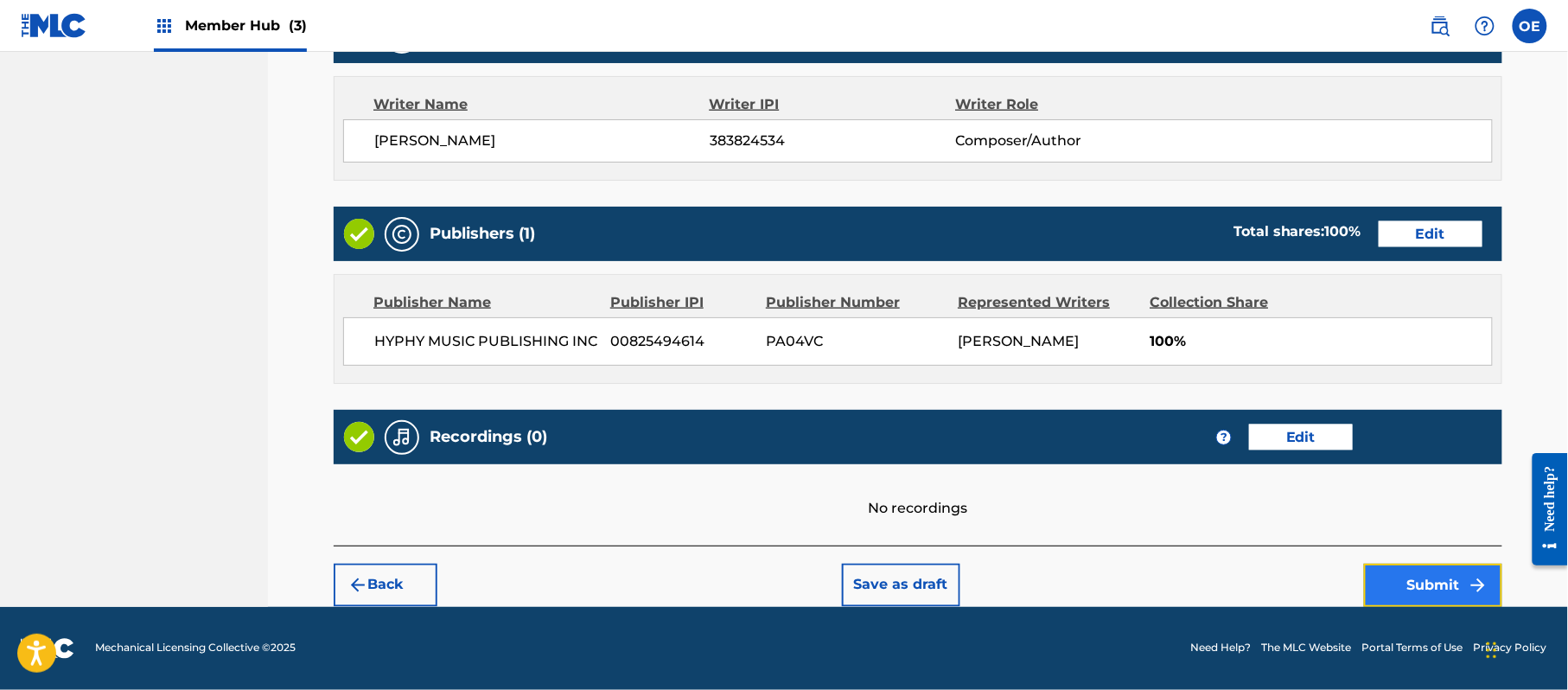
click at [1447, 582] on button "Submit" at bounding box center [1433, 585] width 138 height 44
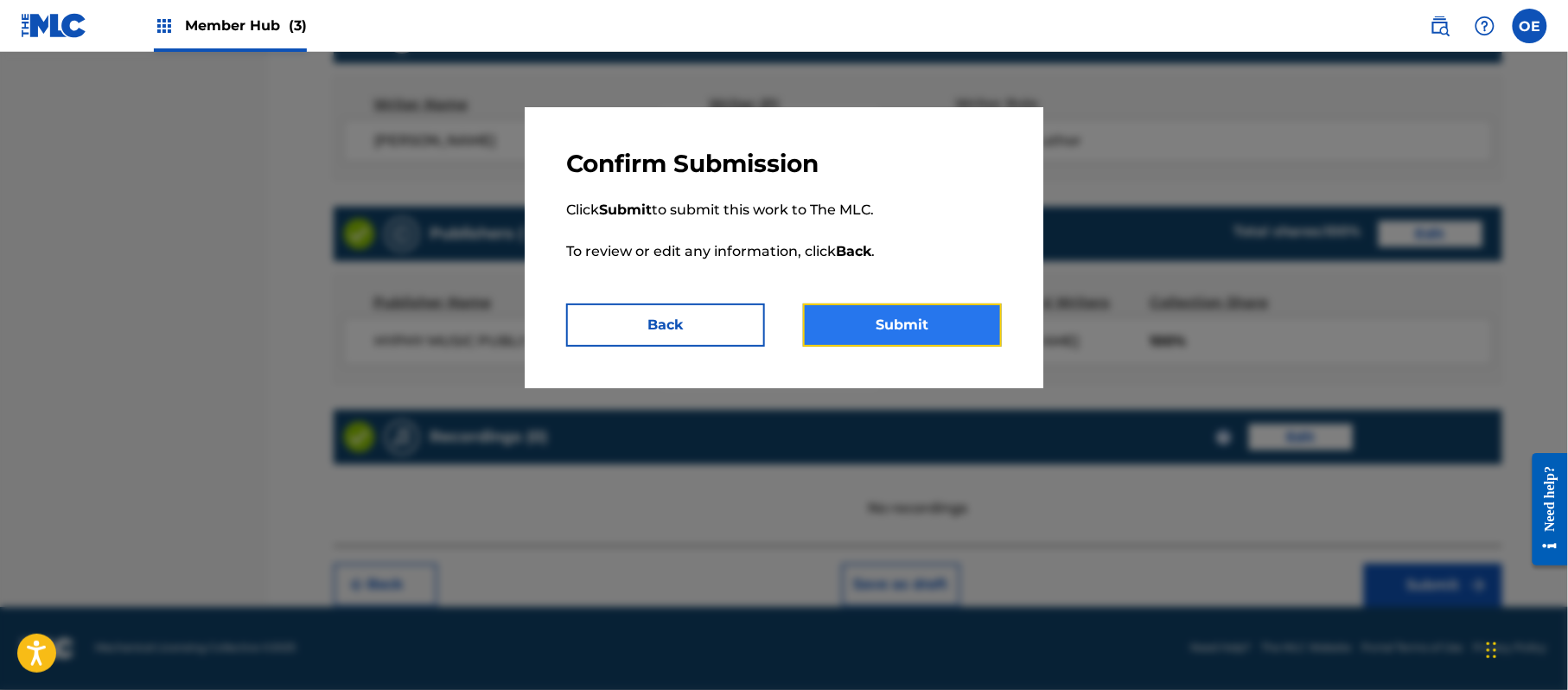
click at [865, 321] on button "Submit" at bounding box center [902, 325] width 199 height 44
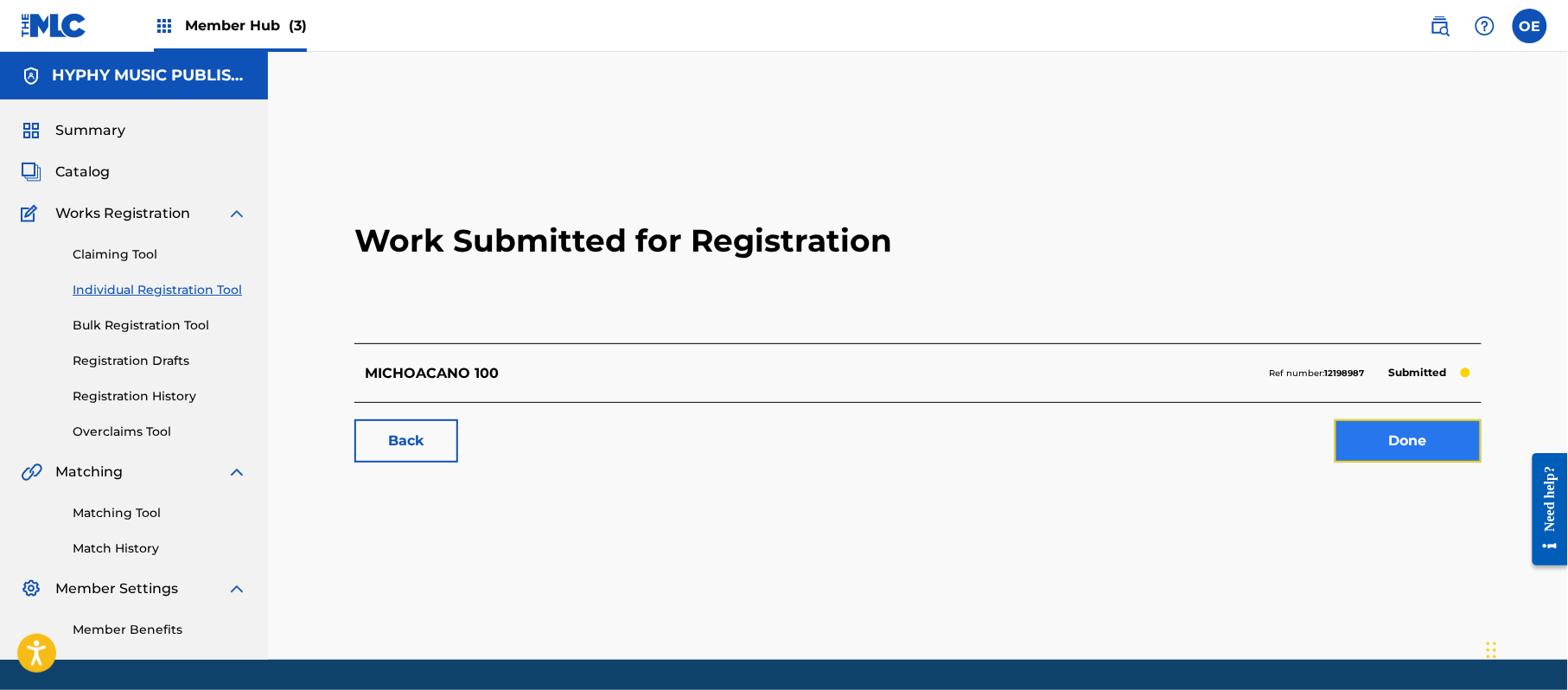
click at [1392, 441] on link "Done" at bounding box center [1408, 441] width 147 height 44
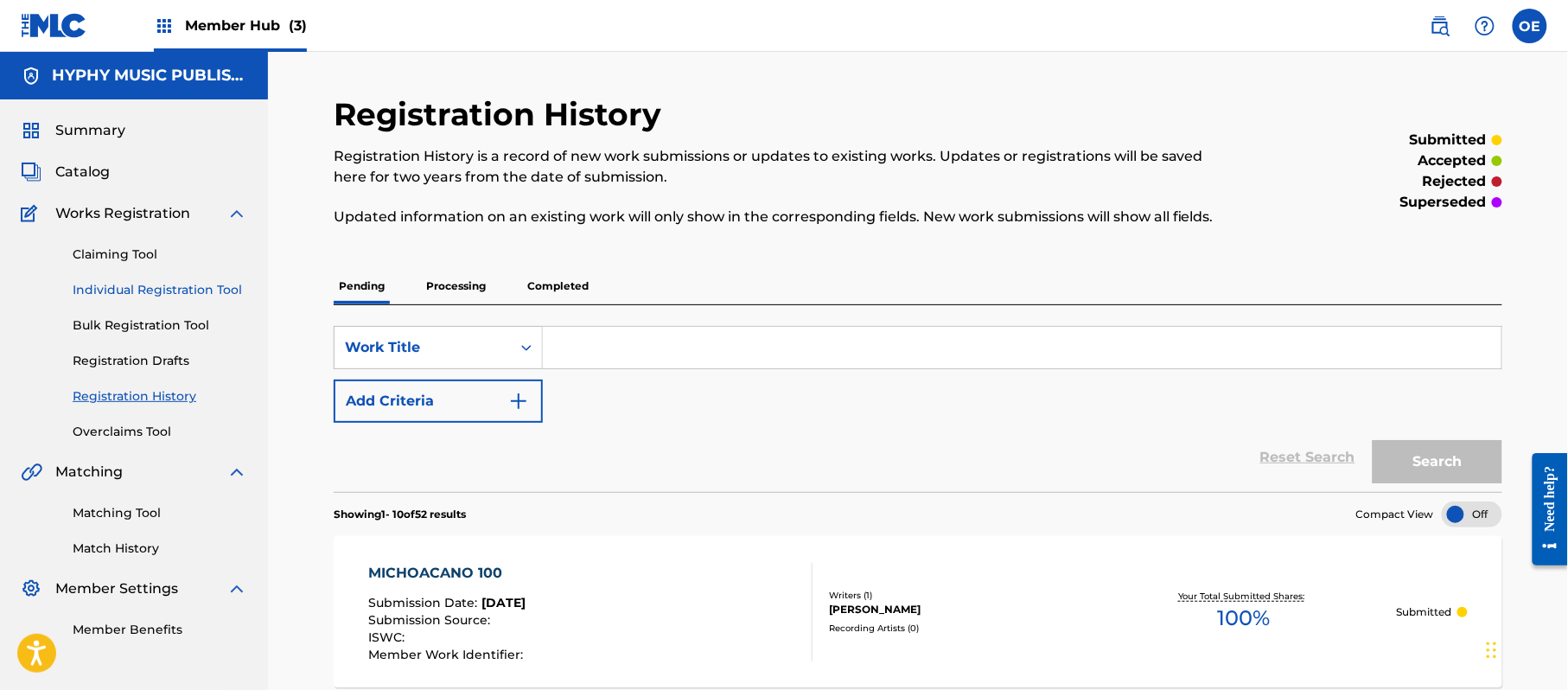
click at [140, 283] on link "Individual Registration Tool" at bounding box center [159, 291] width 175 height 19
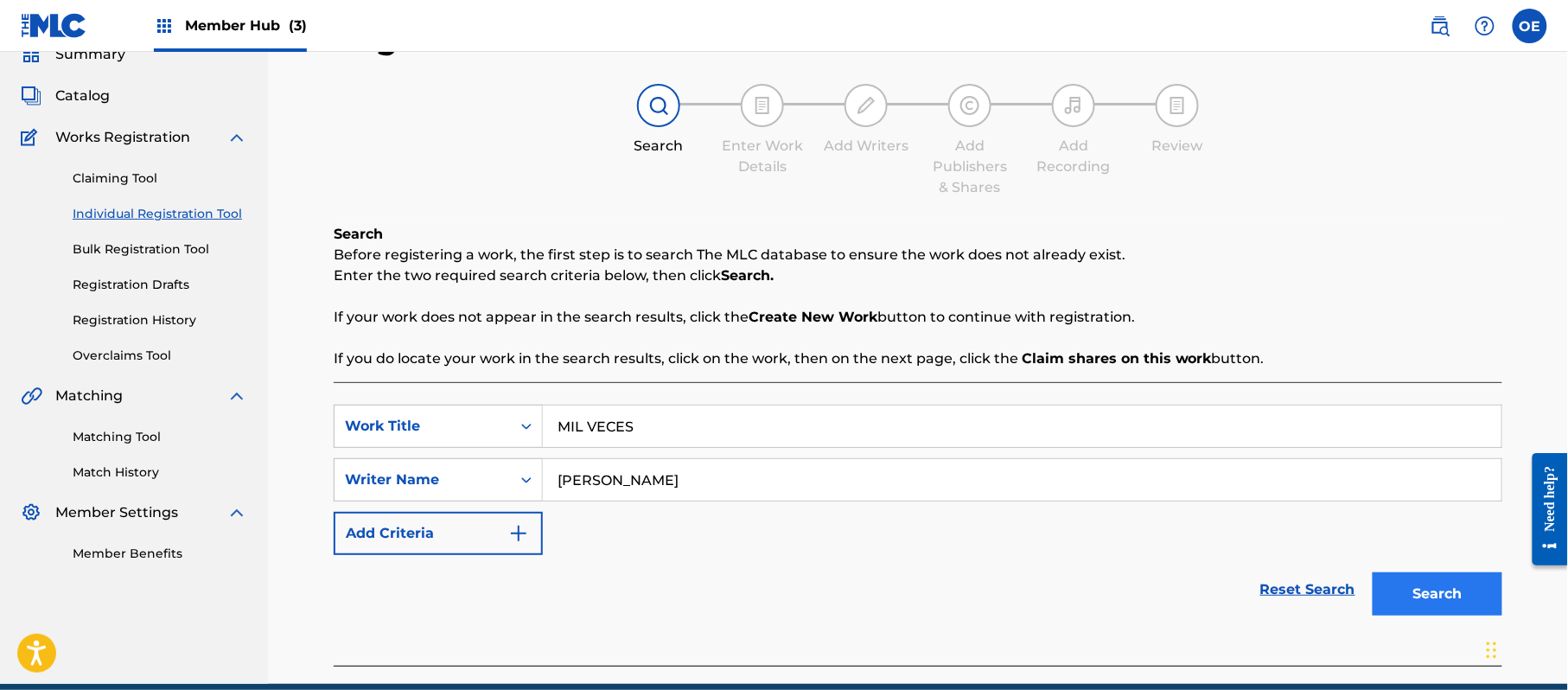
scroll to position [153, 0]
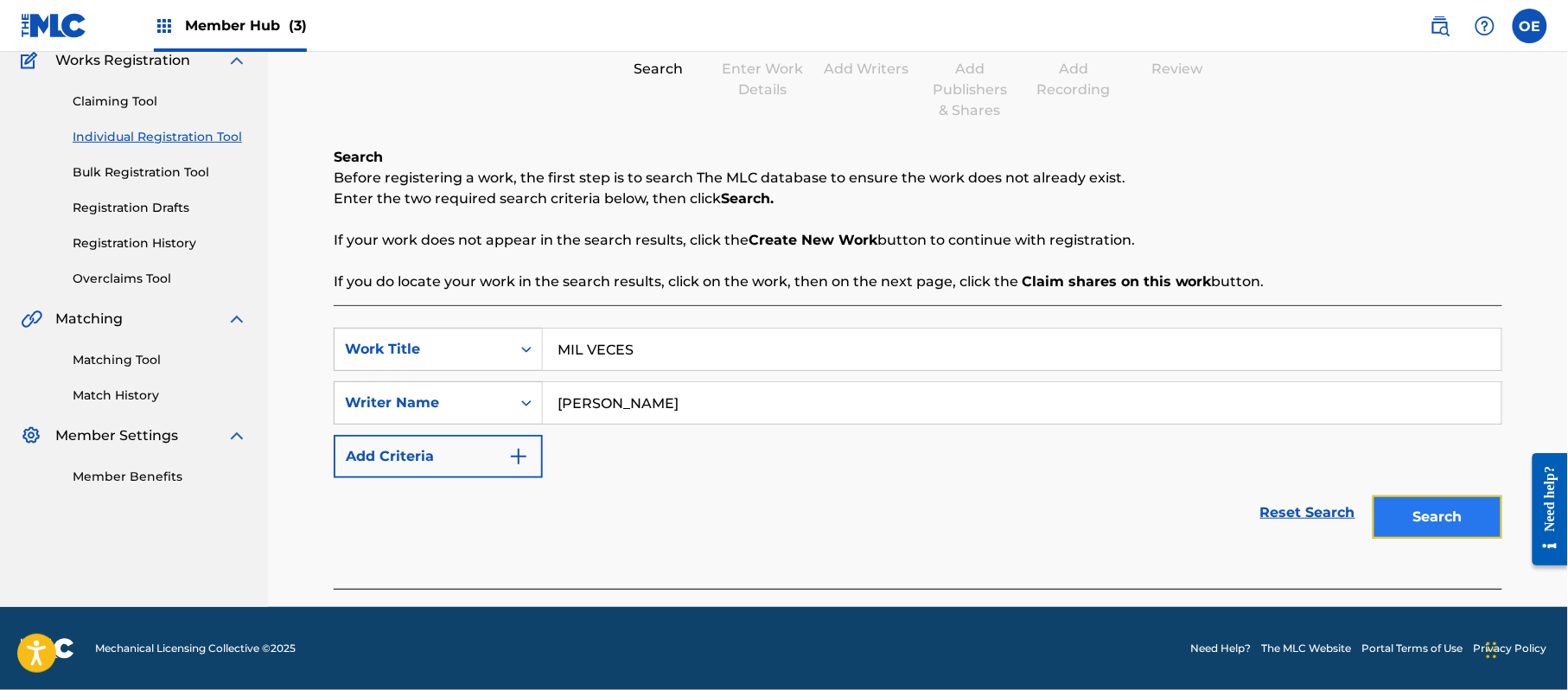
click at [1418, 531] on button "Search" at bounding box center [1437, 517] width 130 height 44
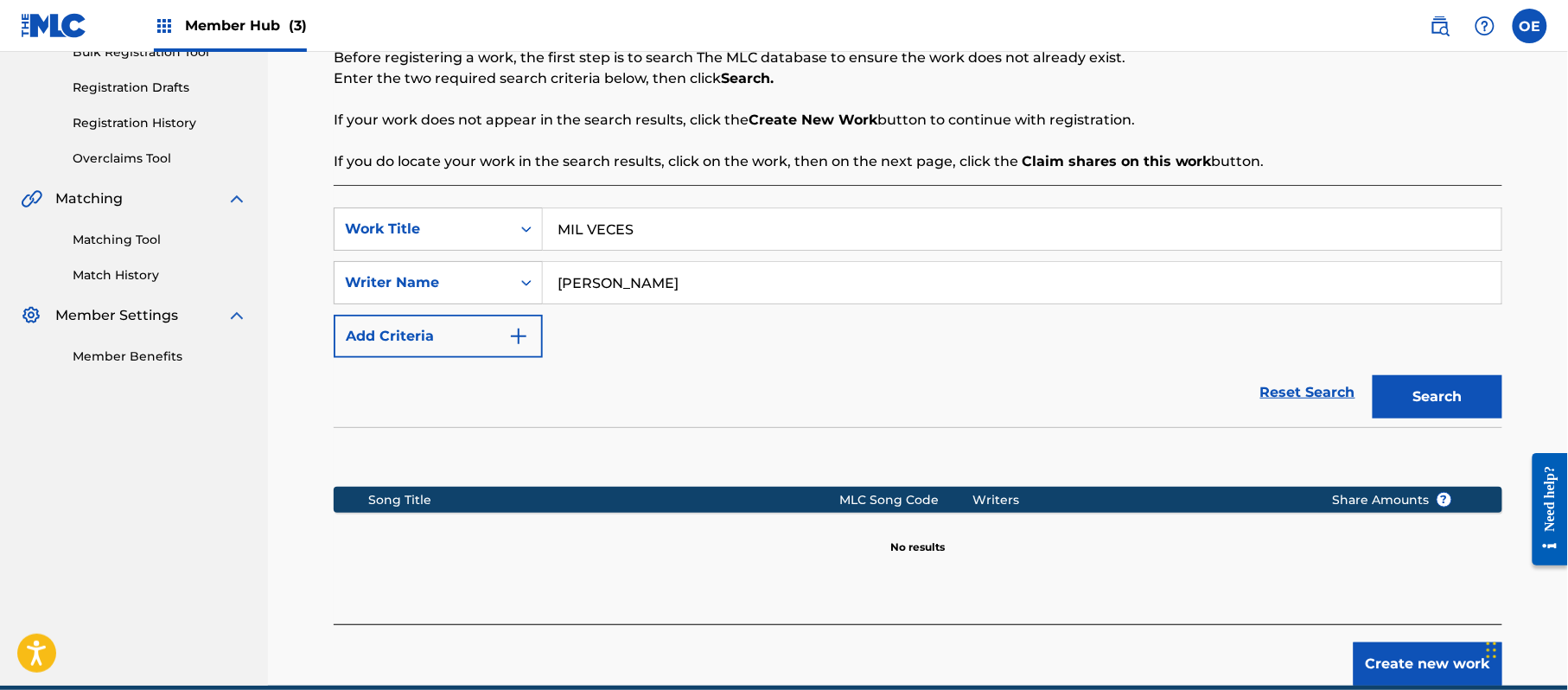
scroll to position [353, 0]
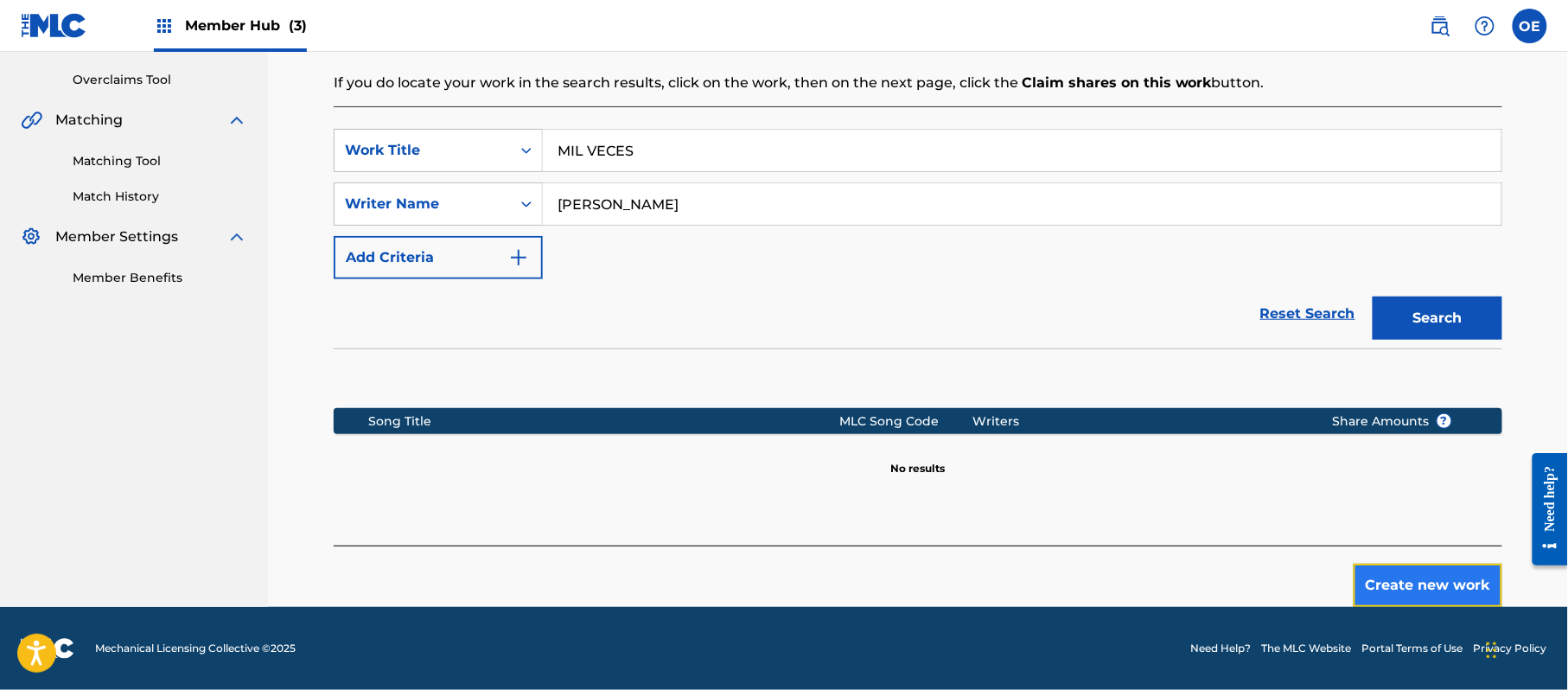
click at [1437, 571] on button "Create new work" at bounding box center [1427, 585] width 149 height 44
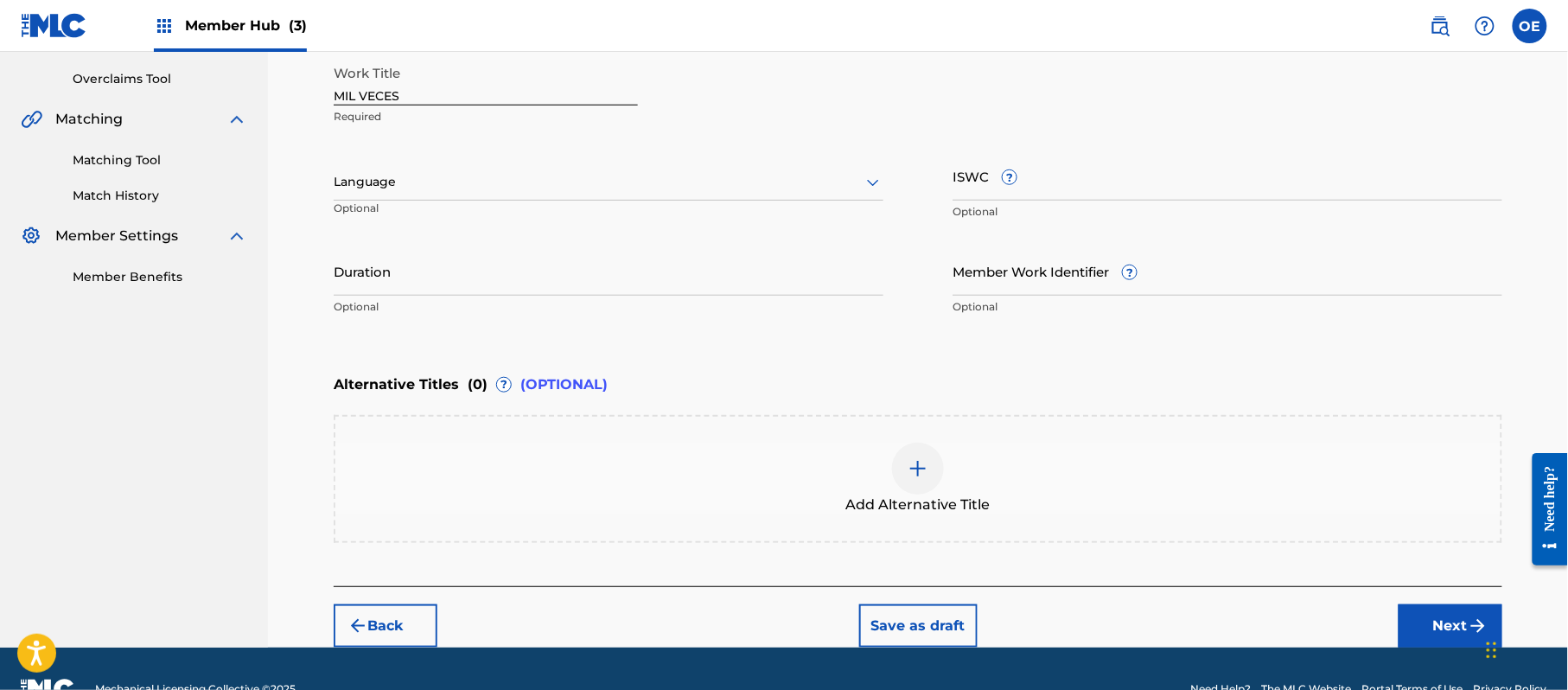
click at [425, 175] on div at bounding box center [608, 182] width 550 height 21
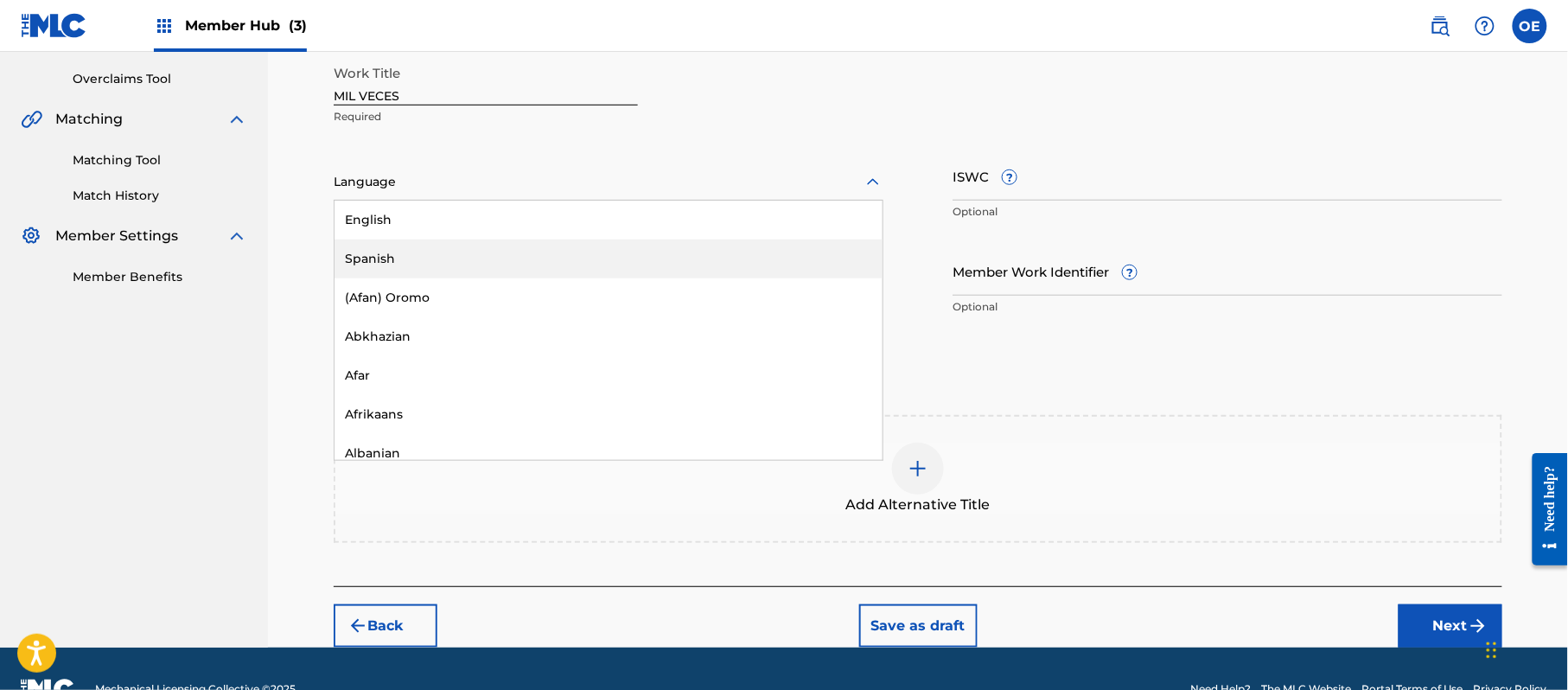
click at [426, 253] on div "Spanish" at bounding box center [608, 259] width 548 height 39
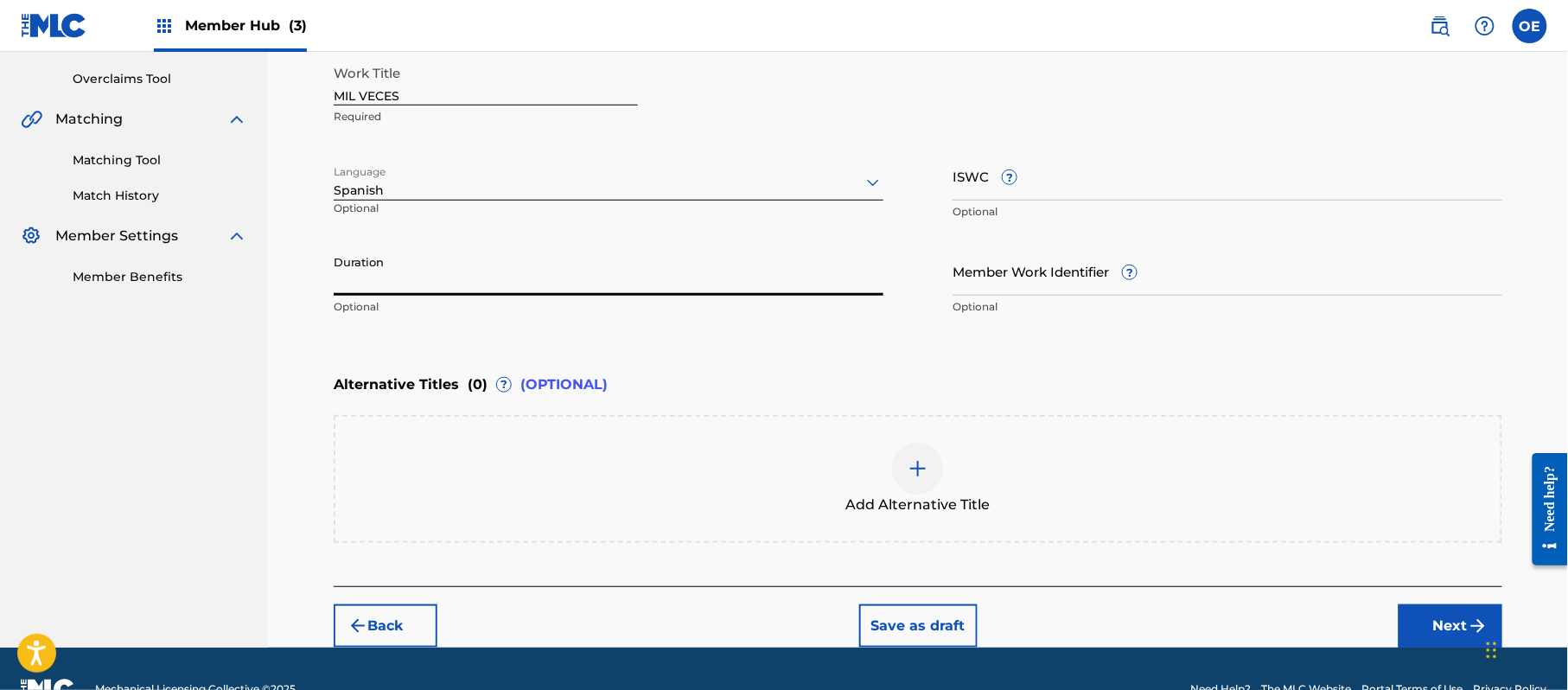
click at [586, 282] on input "Duration" at bounding box center [608, 270] width 550 height 49
click at [1412, 627] on button "Next" at bounding box center [1450, 626] width 104 height 44
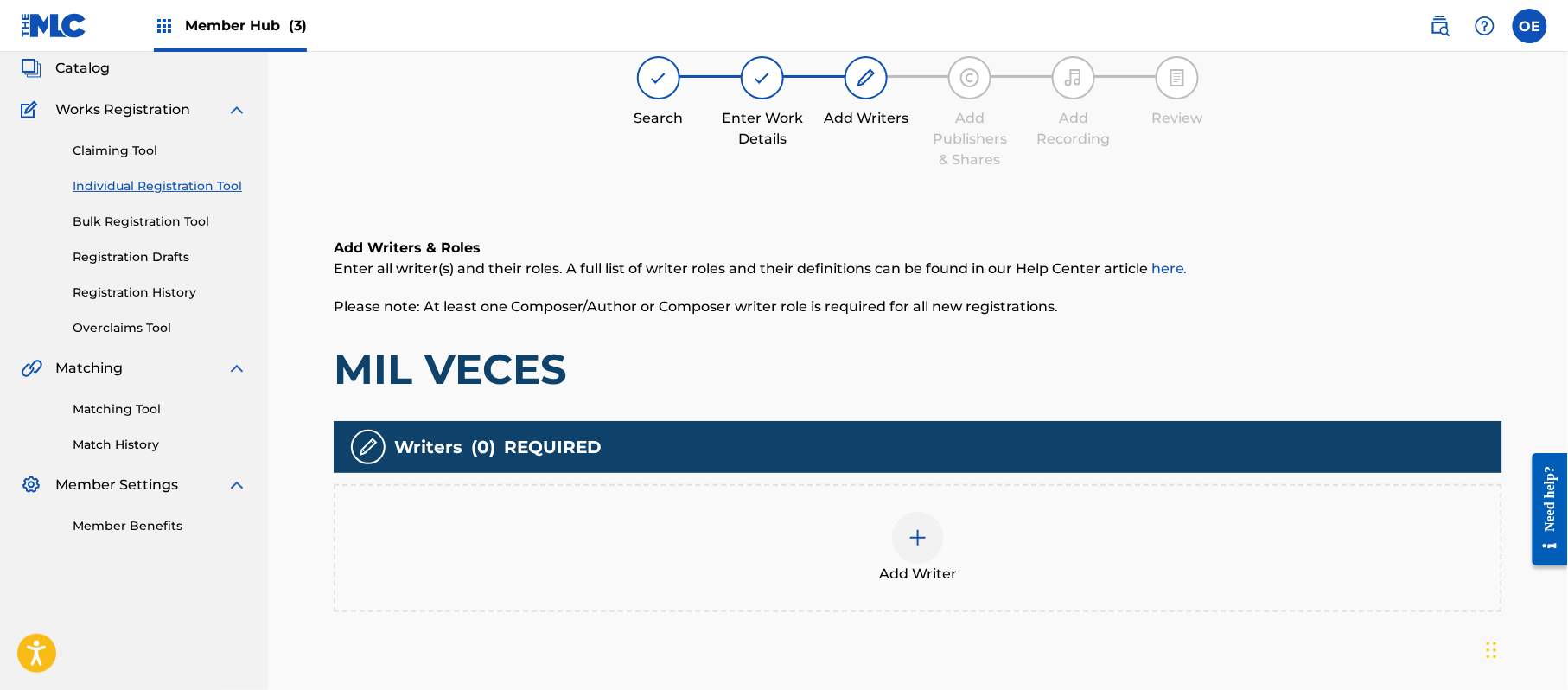
scroll to position [78, 0]
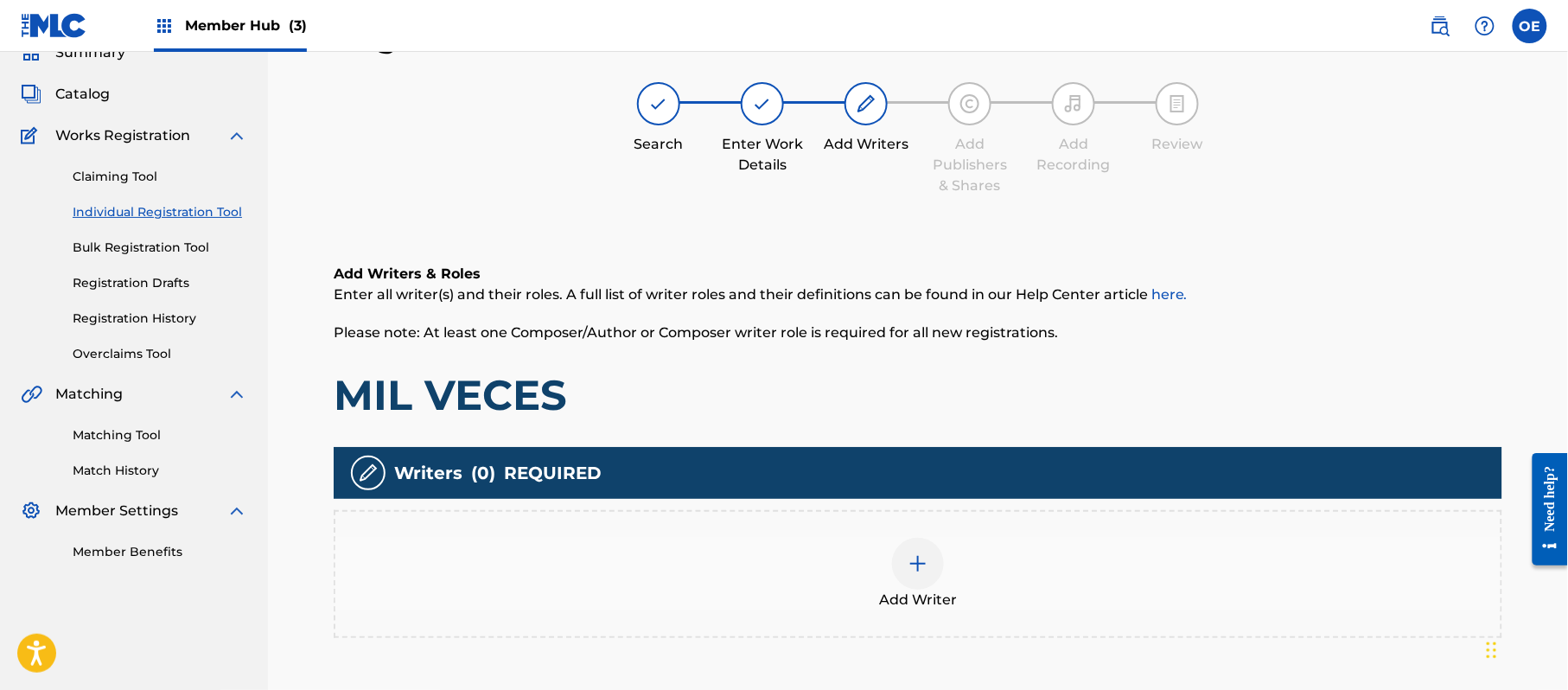
click at [896, 621] on div "Add Writer" at bounding box center [917, 574] width 1169 height 128
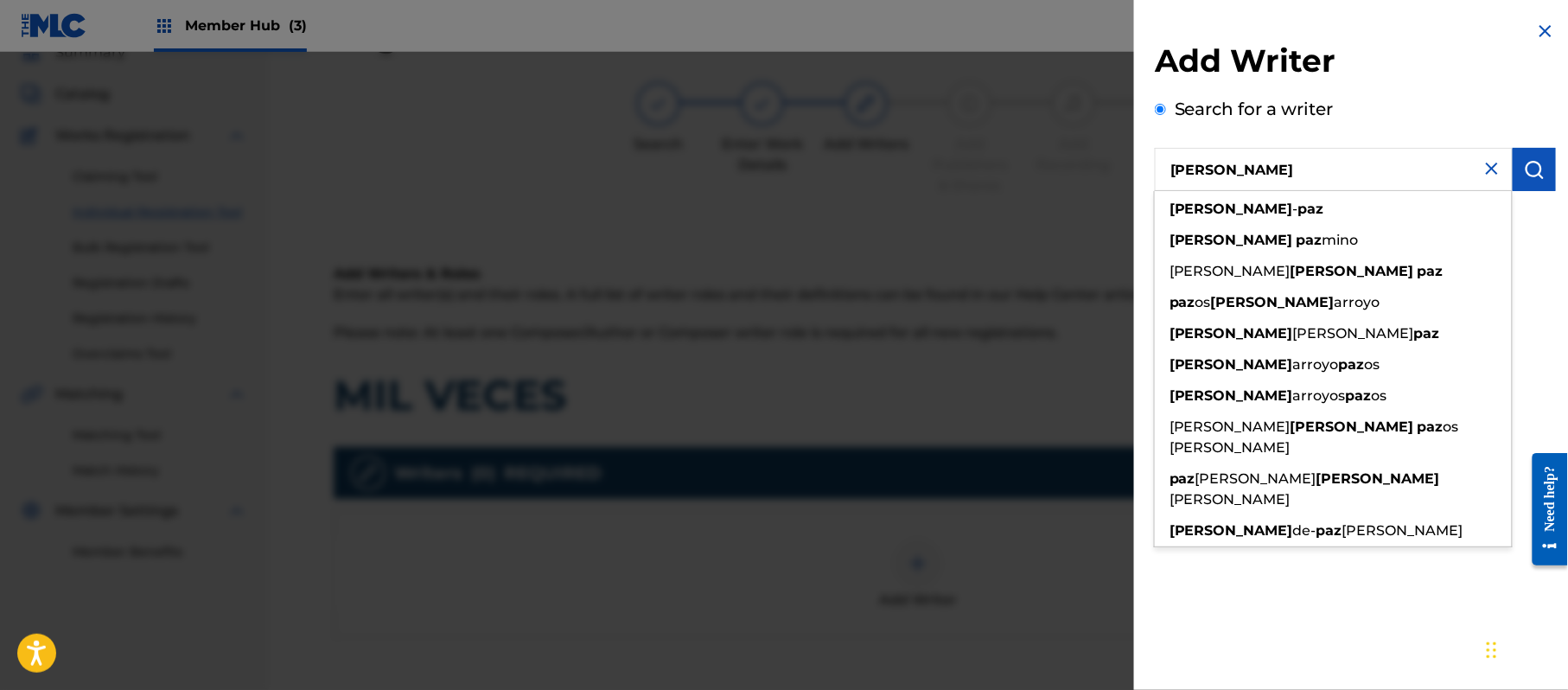
click at [1328, 631] on div "Add Writer Search for a writer [PERSON_NAME] [PERSON_NAME] [PERSON_NAME] mino […" at bounding box center [1355, 345] width 442 height 690
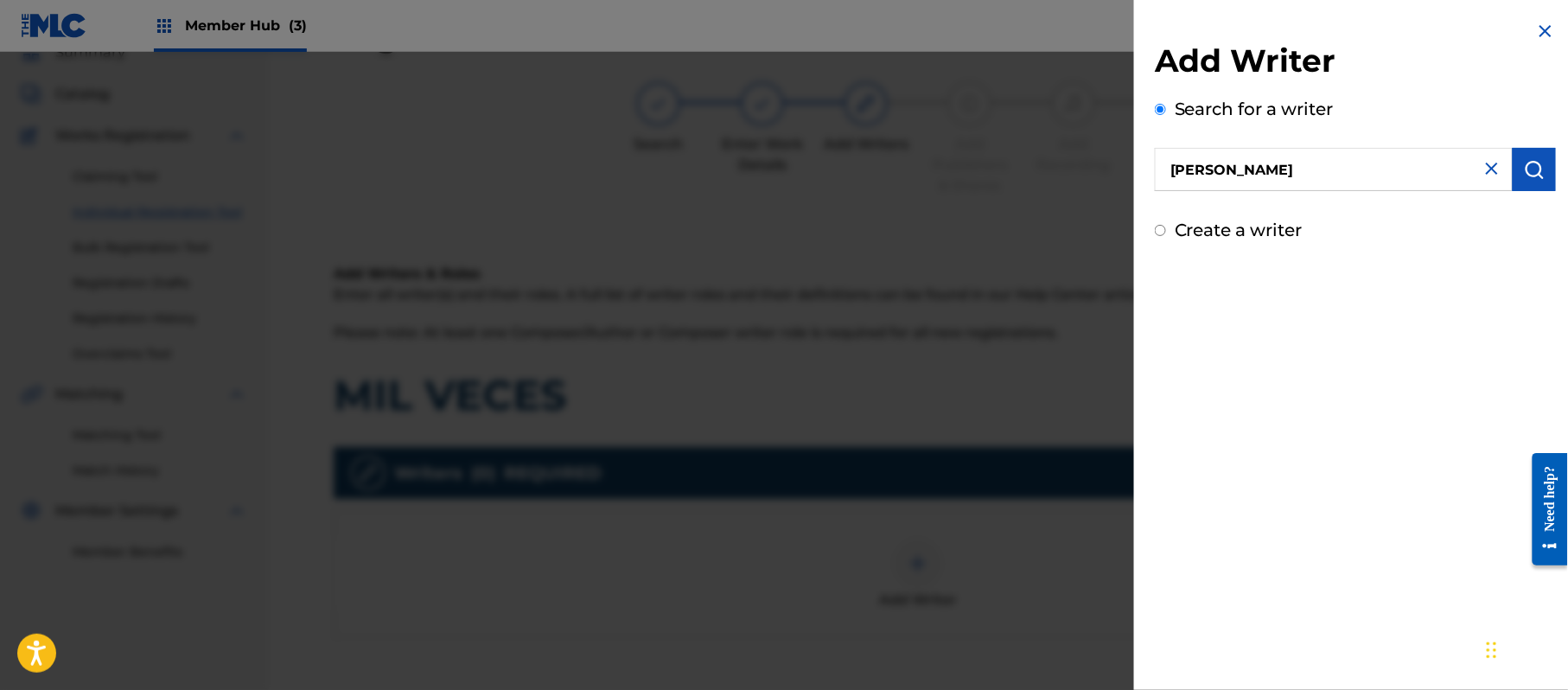
click at [1259, 232] on label "Create a writer" at bounding box center [1238, 230] width 128 height 20
click at [1166, 232] on input "Create a writer" at bounding box center [1161, 231] width 11 height 11
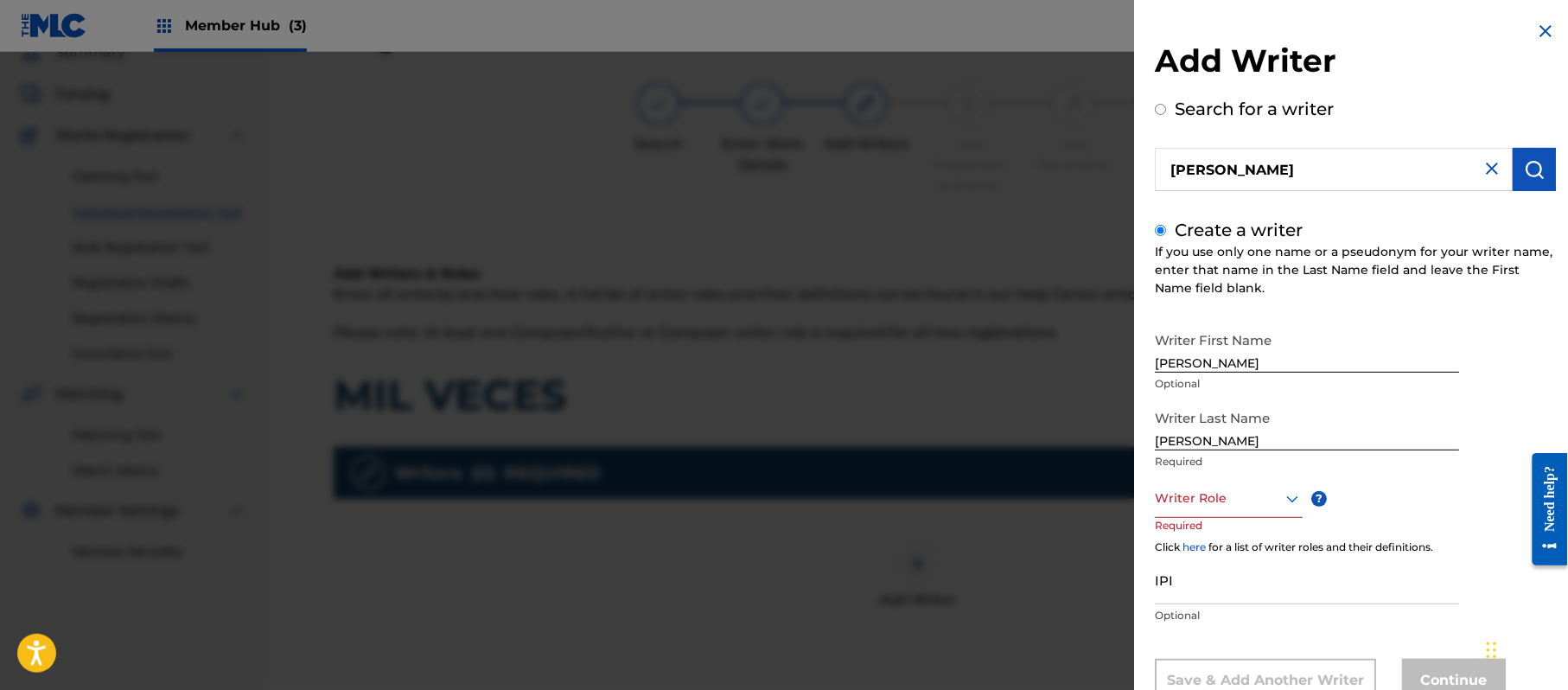
drag, startPoint x: 1271, startPoint y: 373, endPoint x: 1211, endPoint y: 369, distance: 60.1
click at [1207, 373] on div "Writer First Name [PERSON_NAME] Optional" at bounding box center [1307, 362] width 305 height 78
drag, startPoint x: 1261, startPoint y: 355, endPoint x: 1198, endPoint y: 370, distance: 64.8
click at [1198, 370] on input "[PERSON_NAME]" at bounding box center [1307, 347] width 305 height 49
drag, startPoint x: 1200, startPoint y: 446, endPoint x: 1054, endPoint y: 439, distance: 146.2
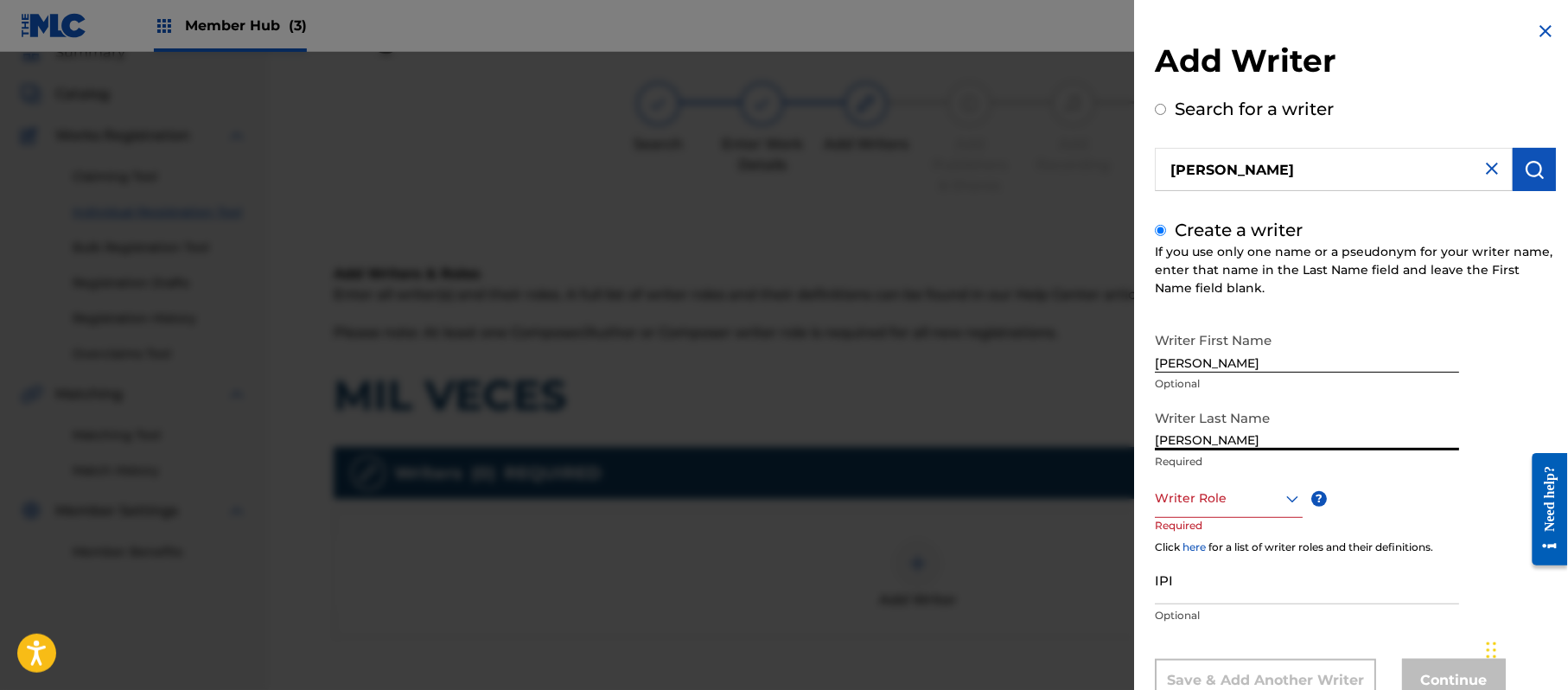
click at [1054, 439] on div "Add Writer Search for a writer [PERSON_NAME] Create a writer If you use only on…" at bounding box center [784, 370] width 1568 height 638
click at [1218, 500] on div "Writer Role" at bounding box center [1229, 498] width 148 height 39
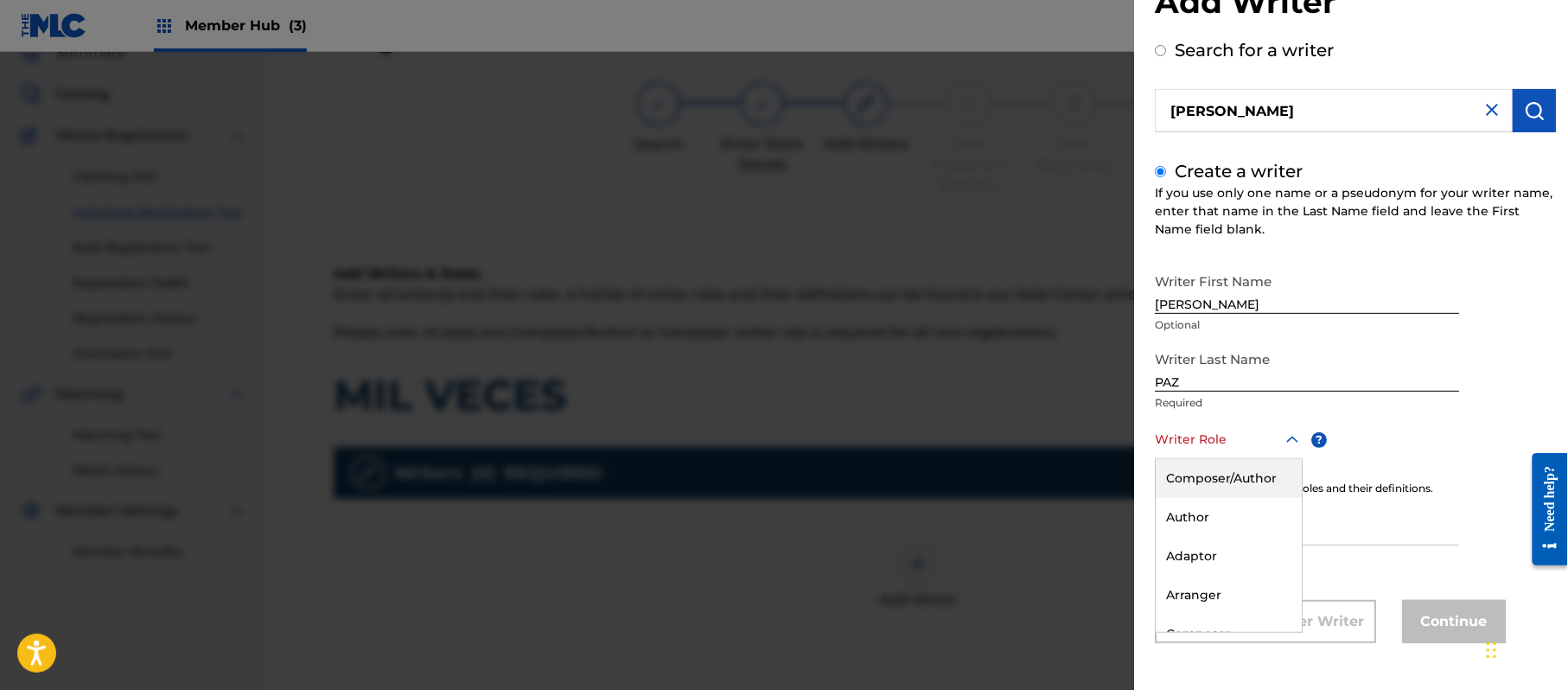
click at [1236, 486] on div "Composer/Author" at bounding box center [1229, 479] width 146 height 39
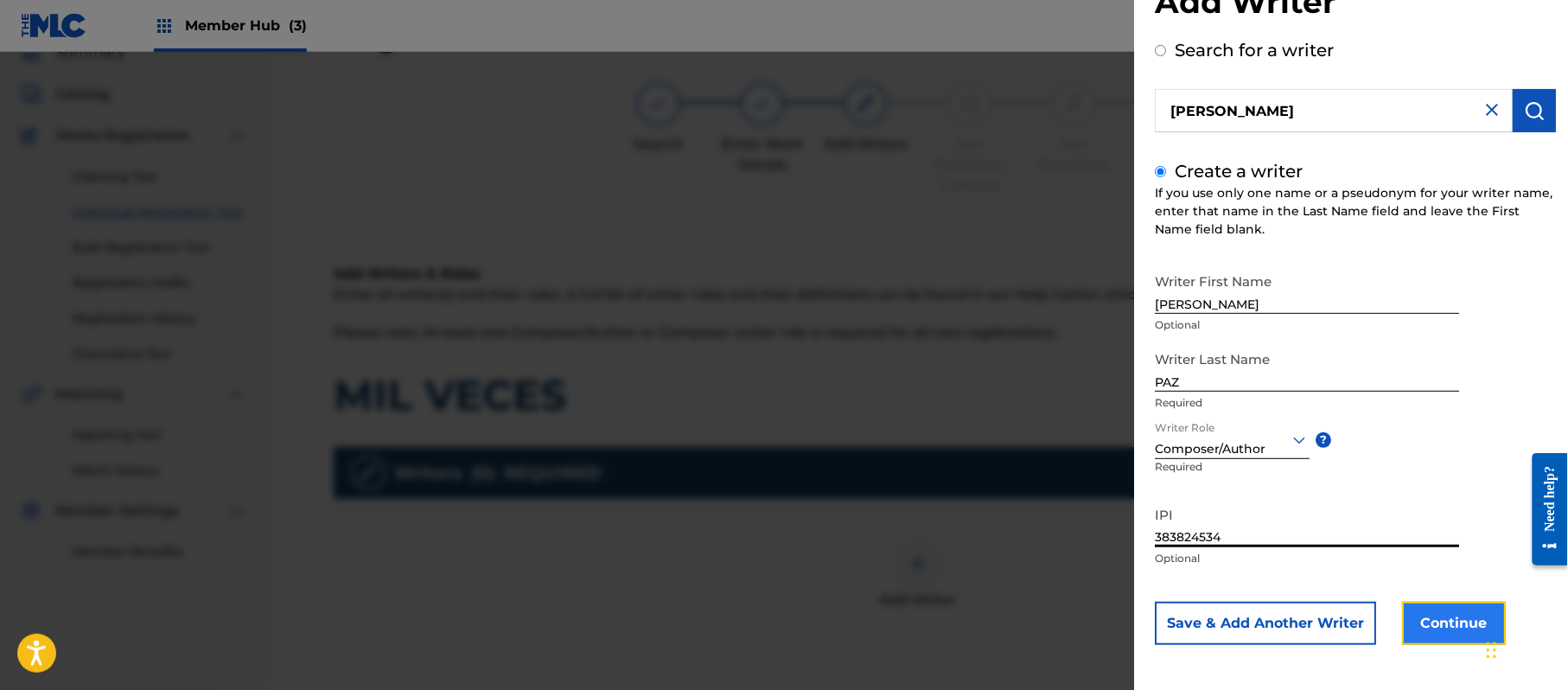
click at [1433, 602] on button "Continue" at bounding box center [1454, 623] width 104 height 44
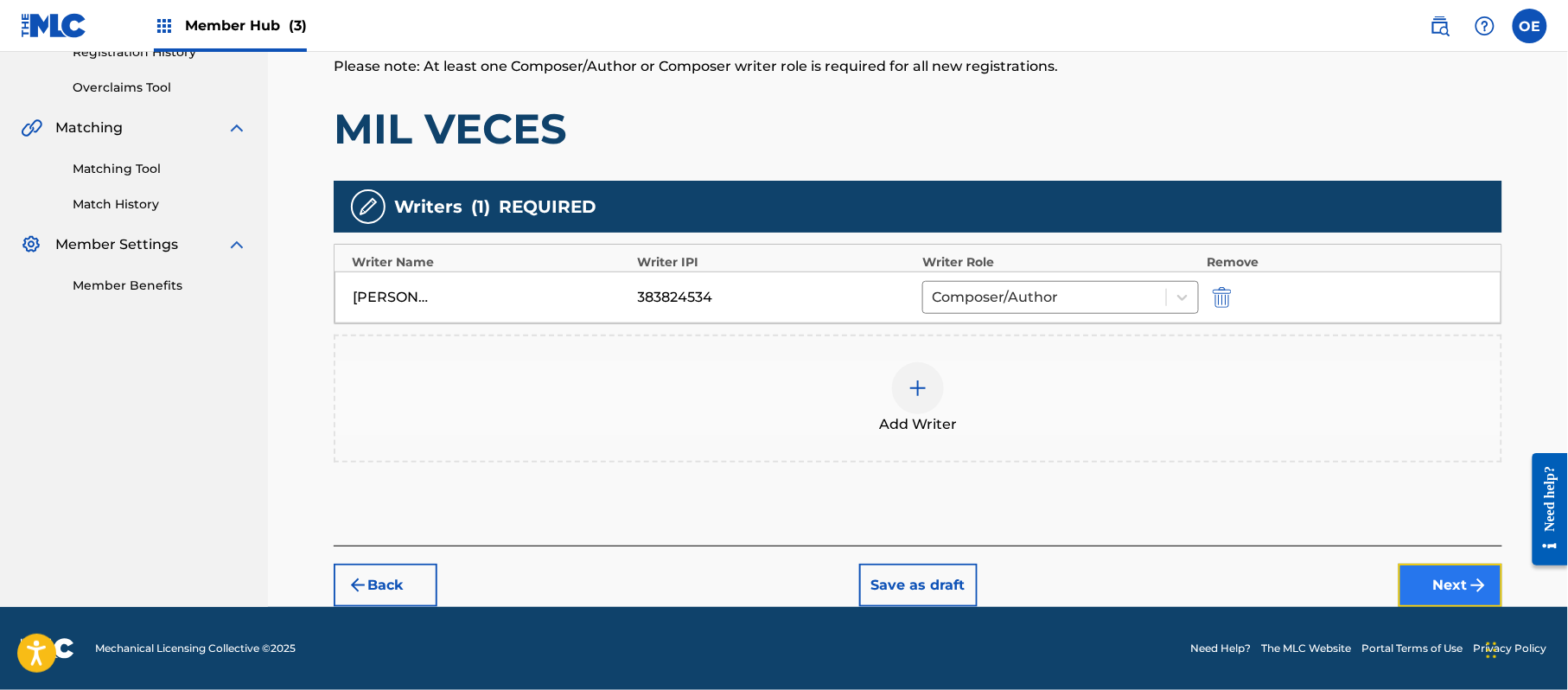
click at [1470, 590] on img "submit" at bounding box center [1478, 585] width 20 height 20
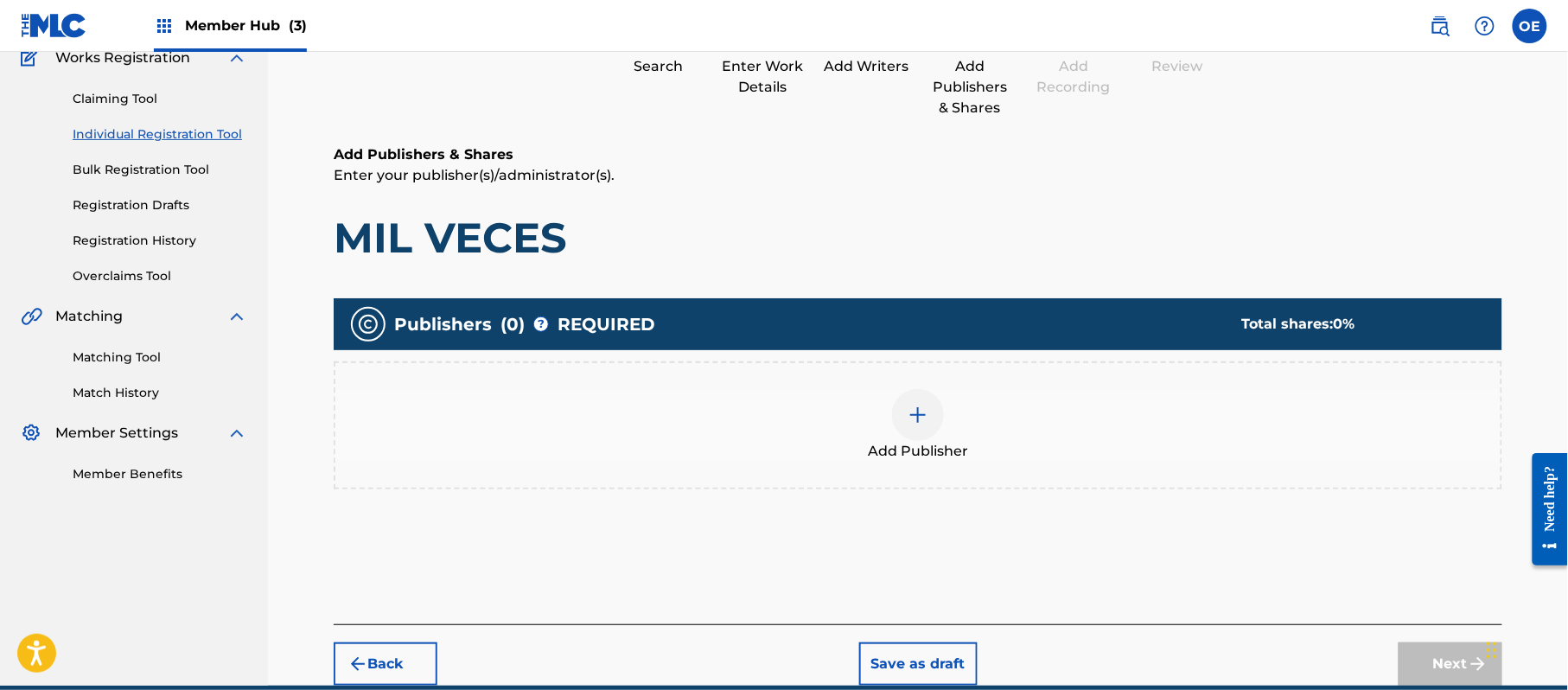
scroll to position [232, 0]
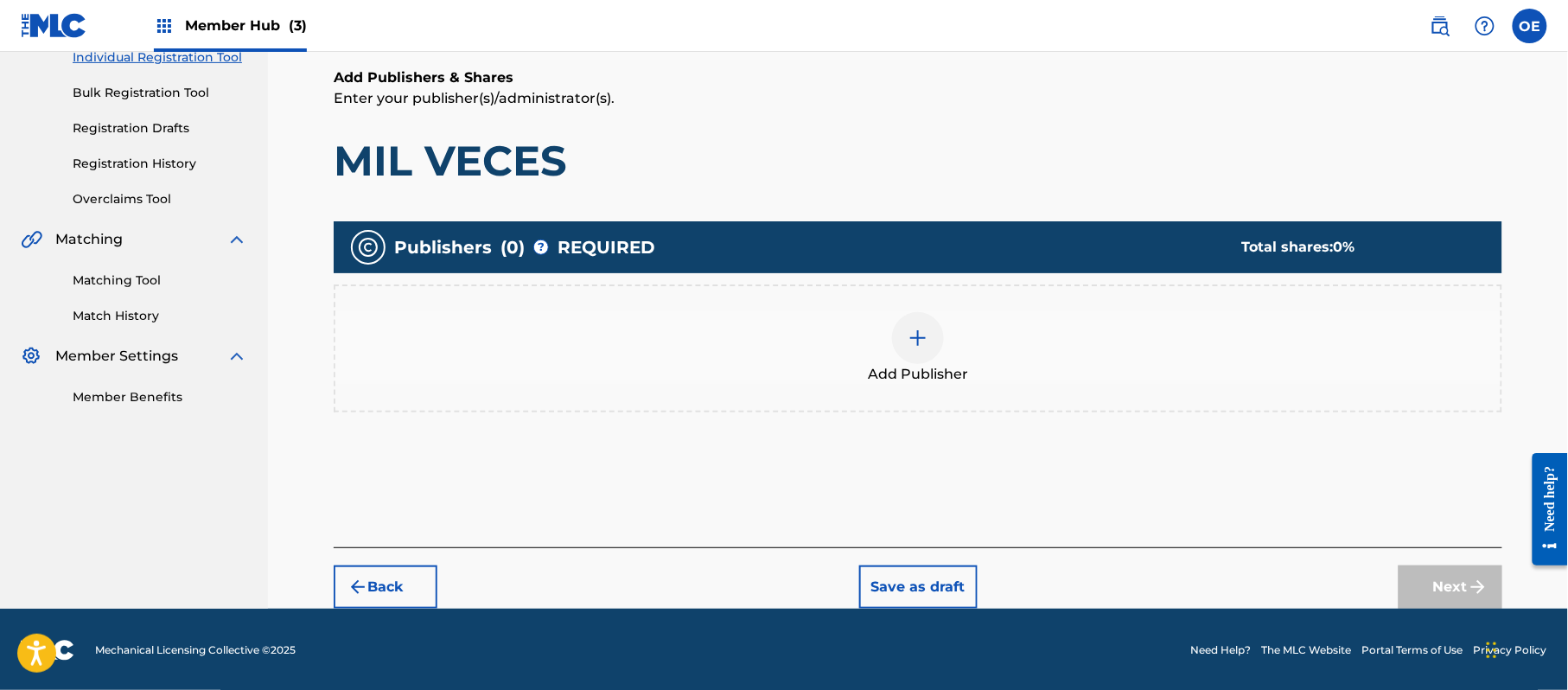
click at [990, 371] on div "Add Publisher" at bounding box center [917, 348] width 1165 height 72
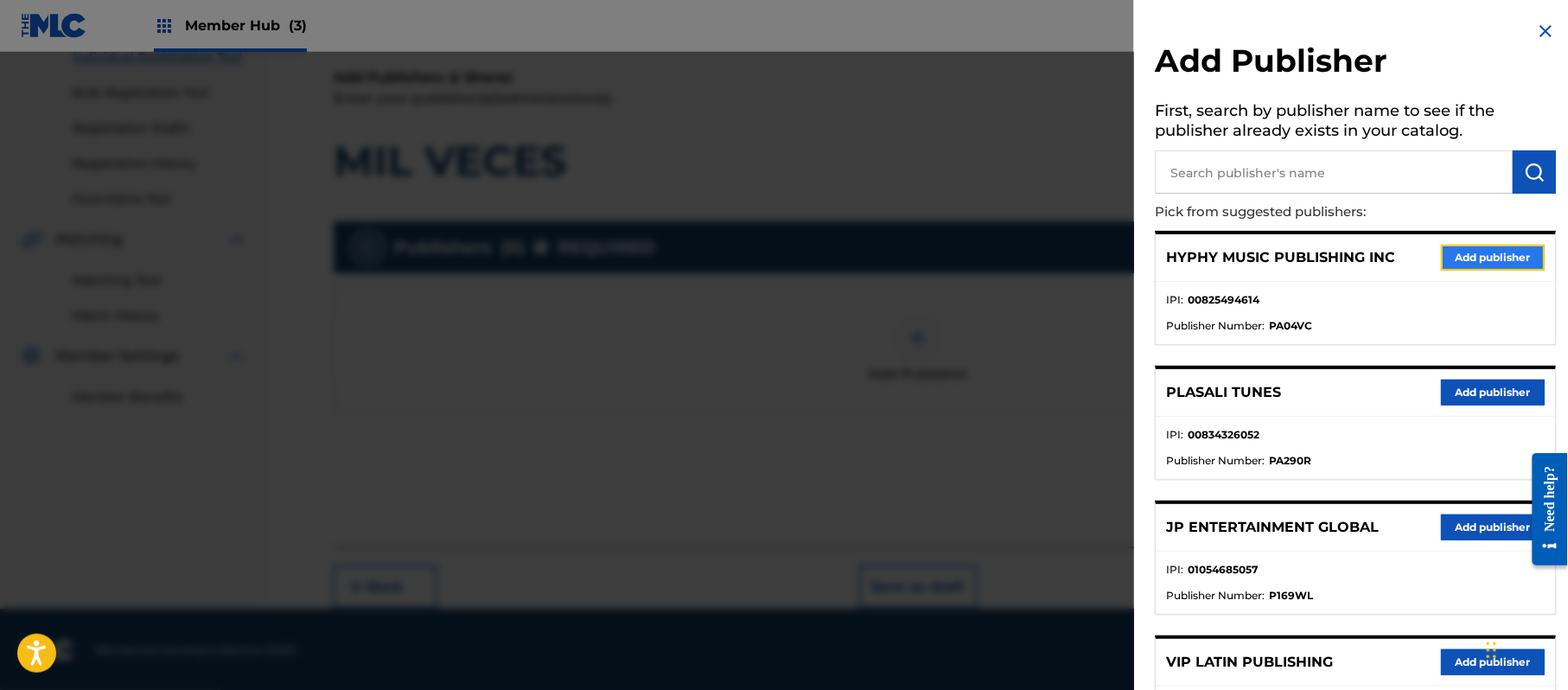
click at [1471, 255] on button "Add publisher" at bounding box center [1493, 257] width 104 height 26
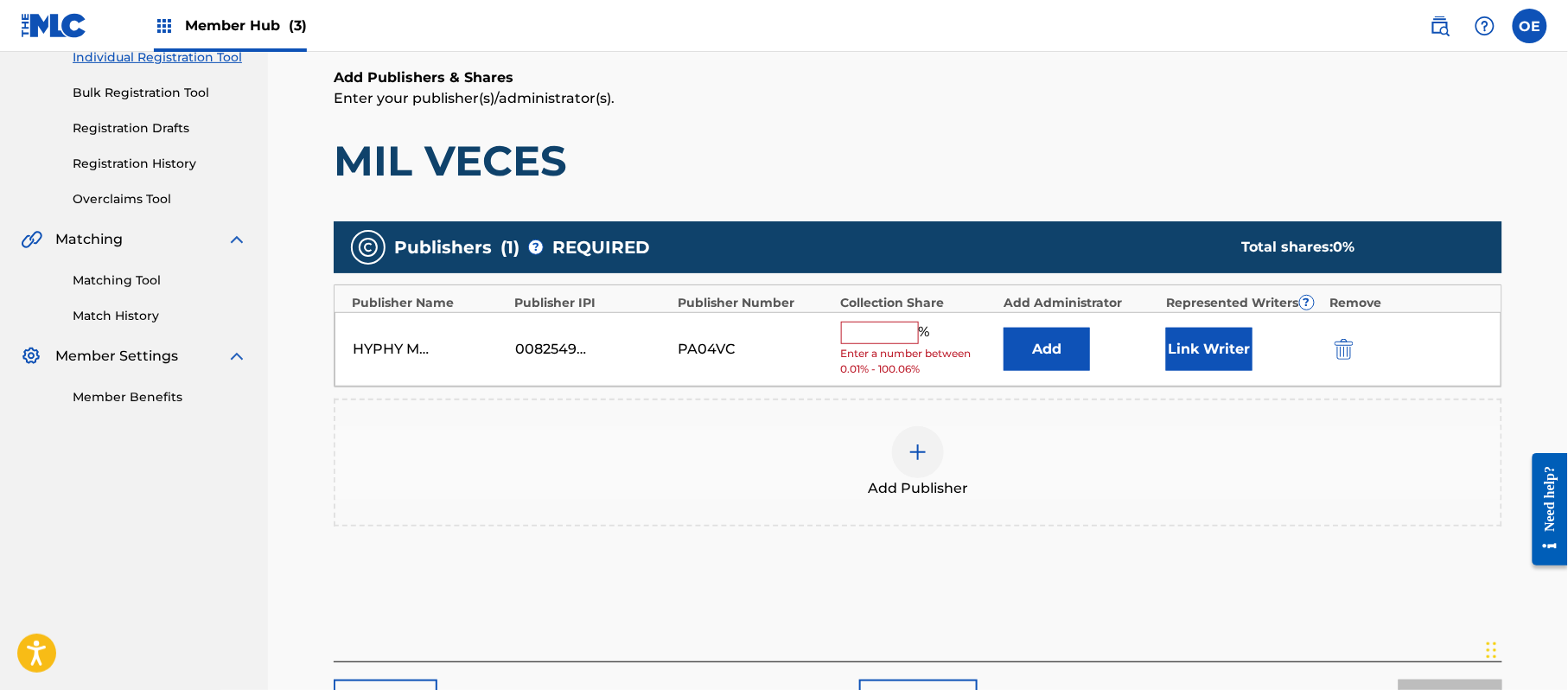
click at [890, 332] on input "text" at bounding box center [880, 332] width 78 height 22
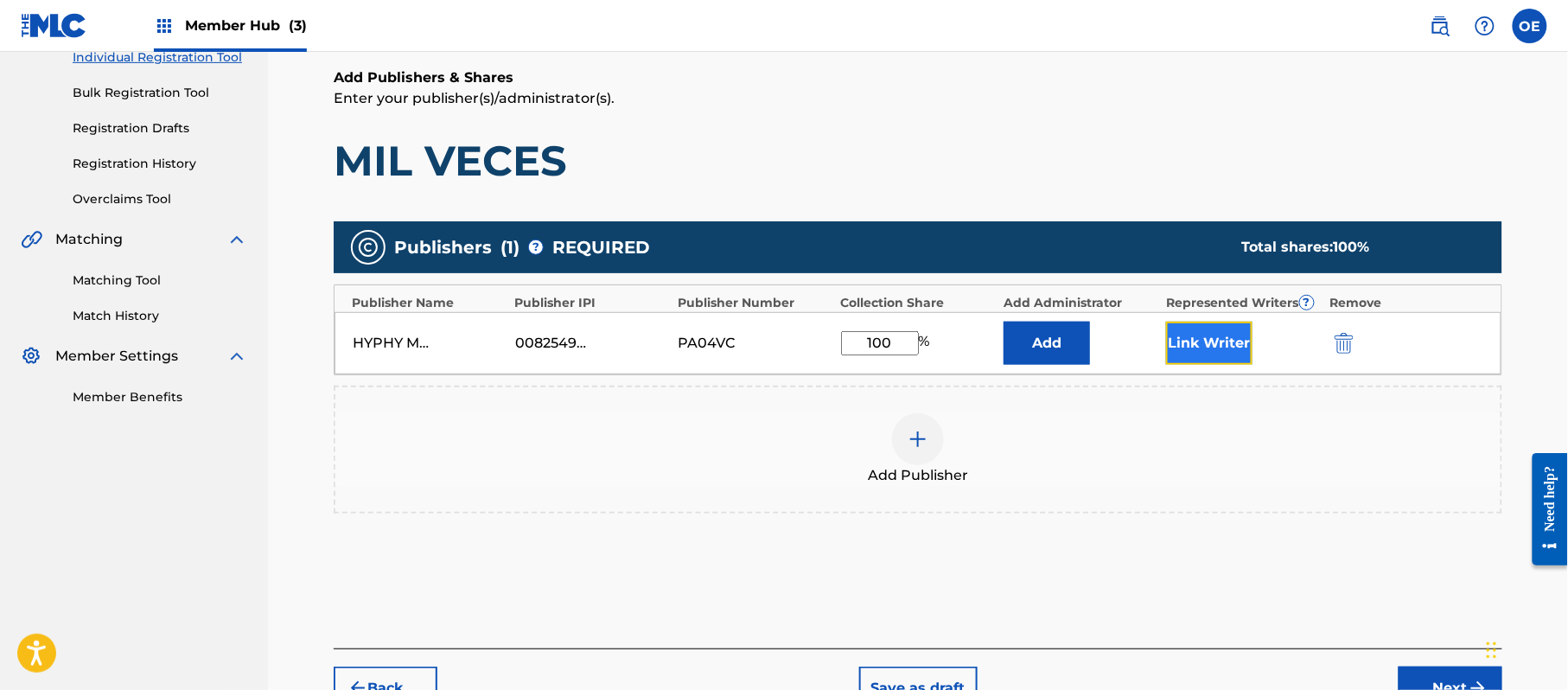
click at [1232, 353] on button "Link Writer" at bounding box center [1209, 343] width 86 height 44
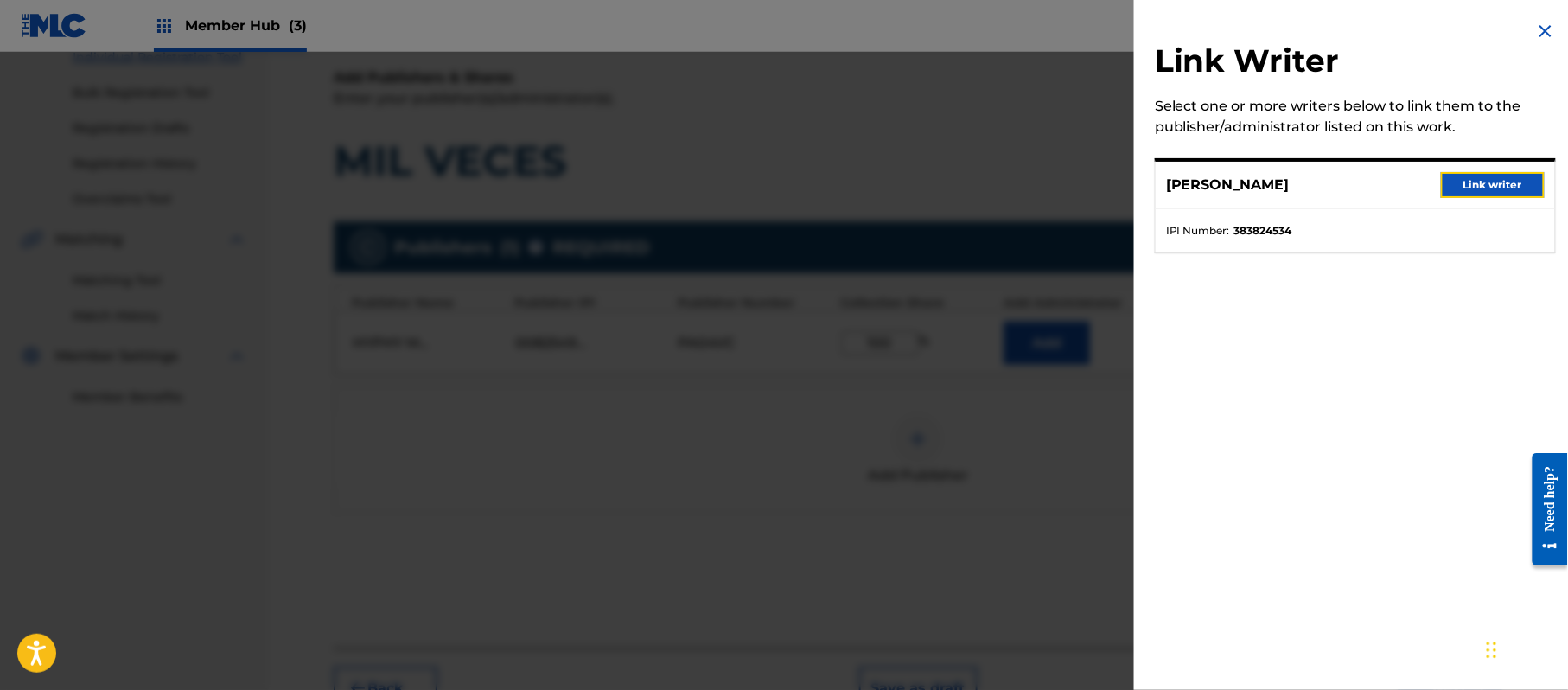
drag, startPoint x: 1495, startPoint y: 183, endPoint x: 1492, endPoint y: 194, distance: 11.4
click at [1495, 182] on button "Link writer" at bounding box center [1493, 185] width 104 height 26
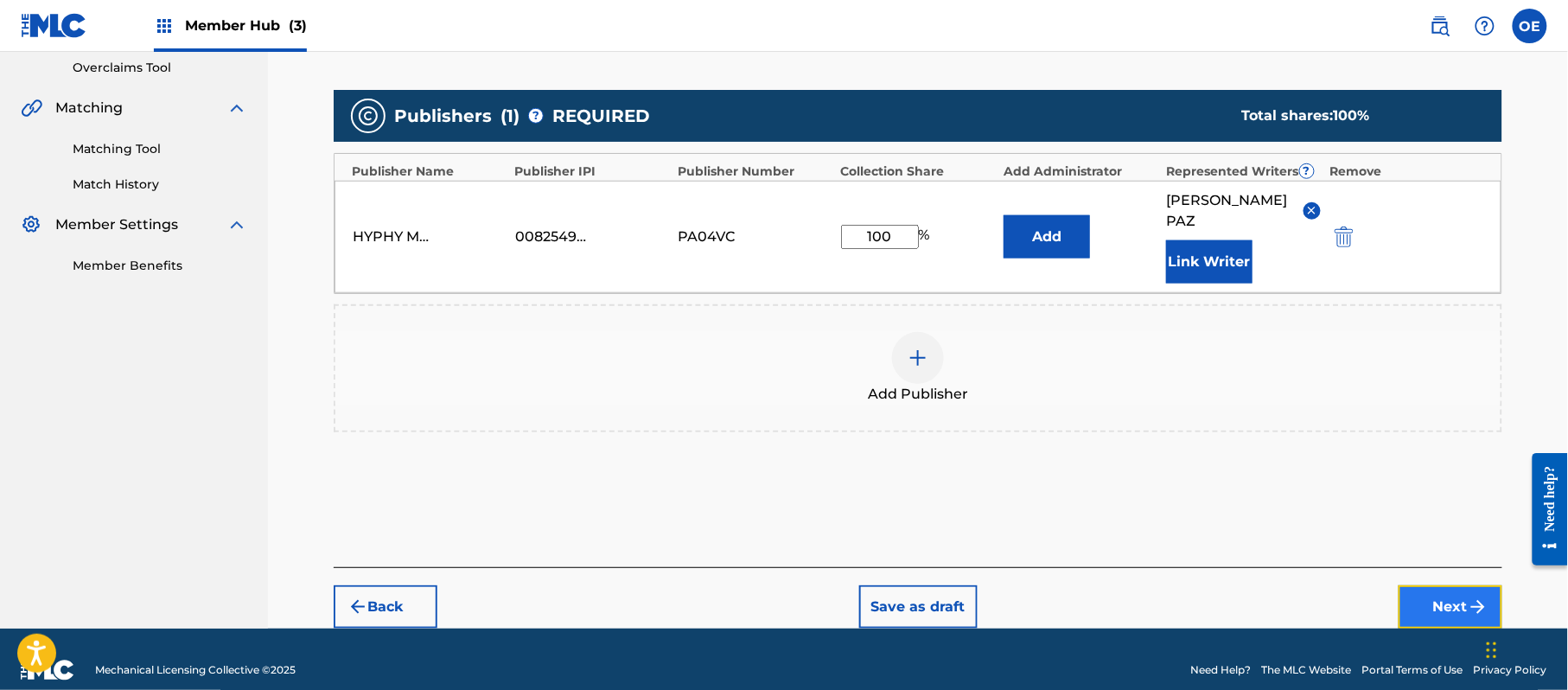
click at [1436, 585] on button "Next" at bounding box center [1450, 607] width 104 height 44
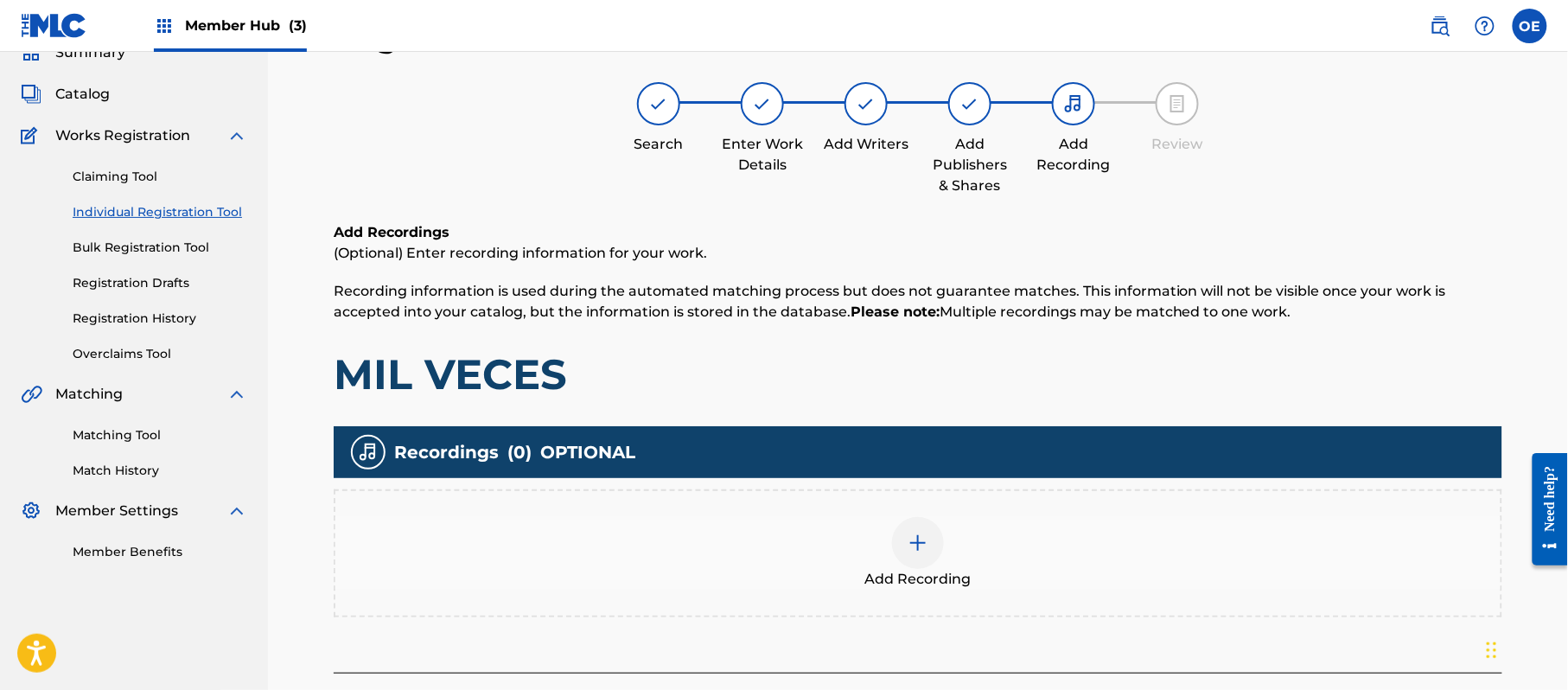
scroll to position [203, 0]
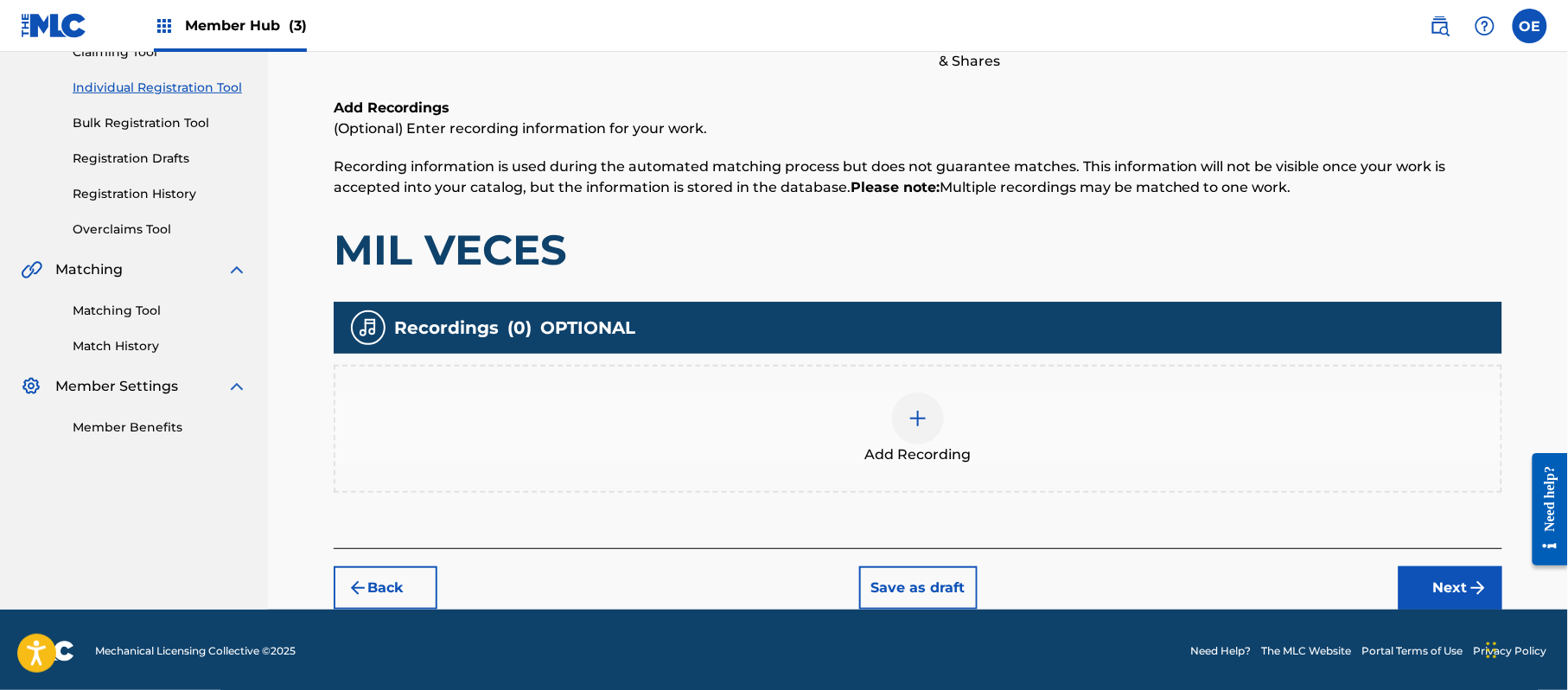
click at [928, 439] on div at bounding box center [918, 419] width 52 height 52
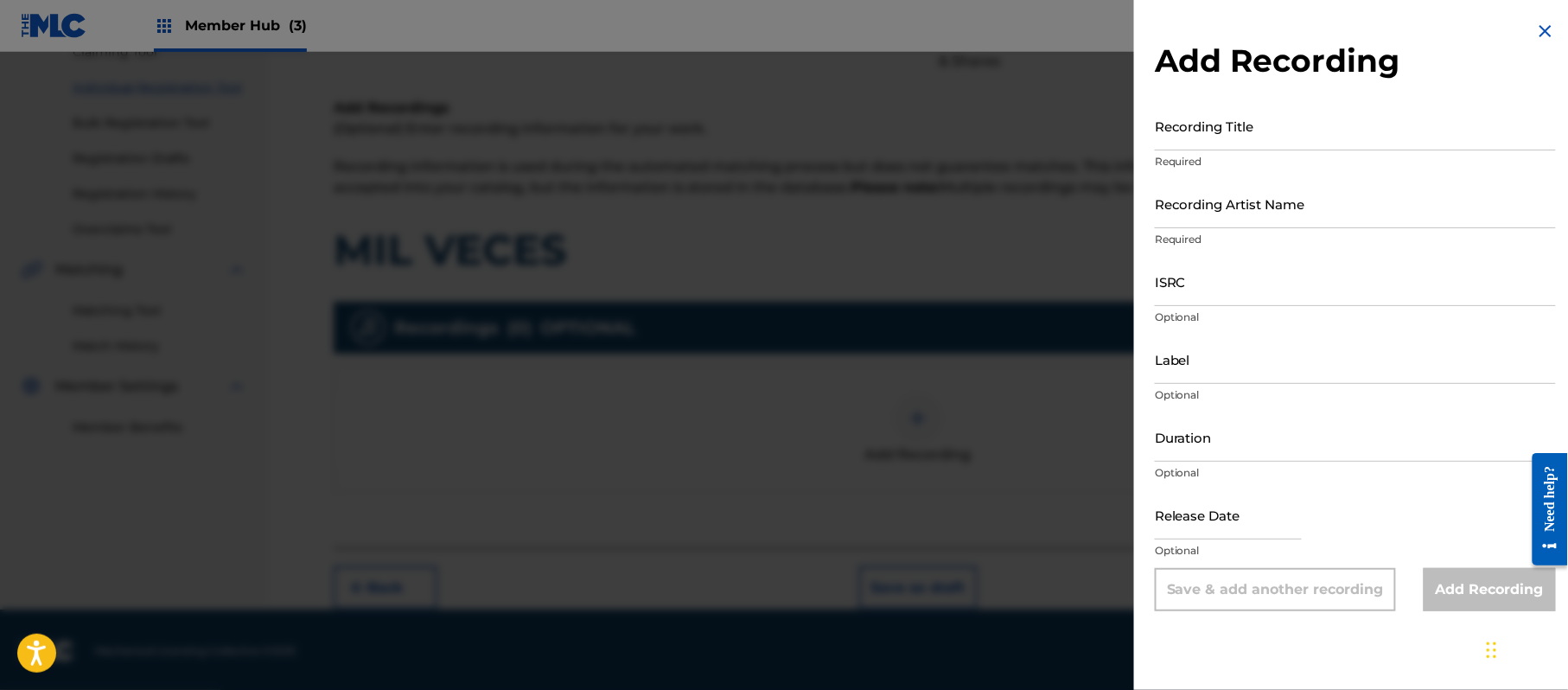
click at [1542, 28] on img at bounding box center [1546, 31] width 20 height 20
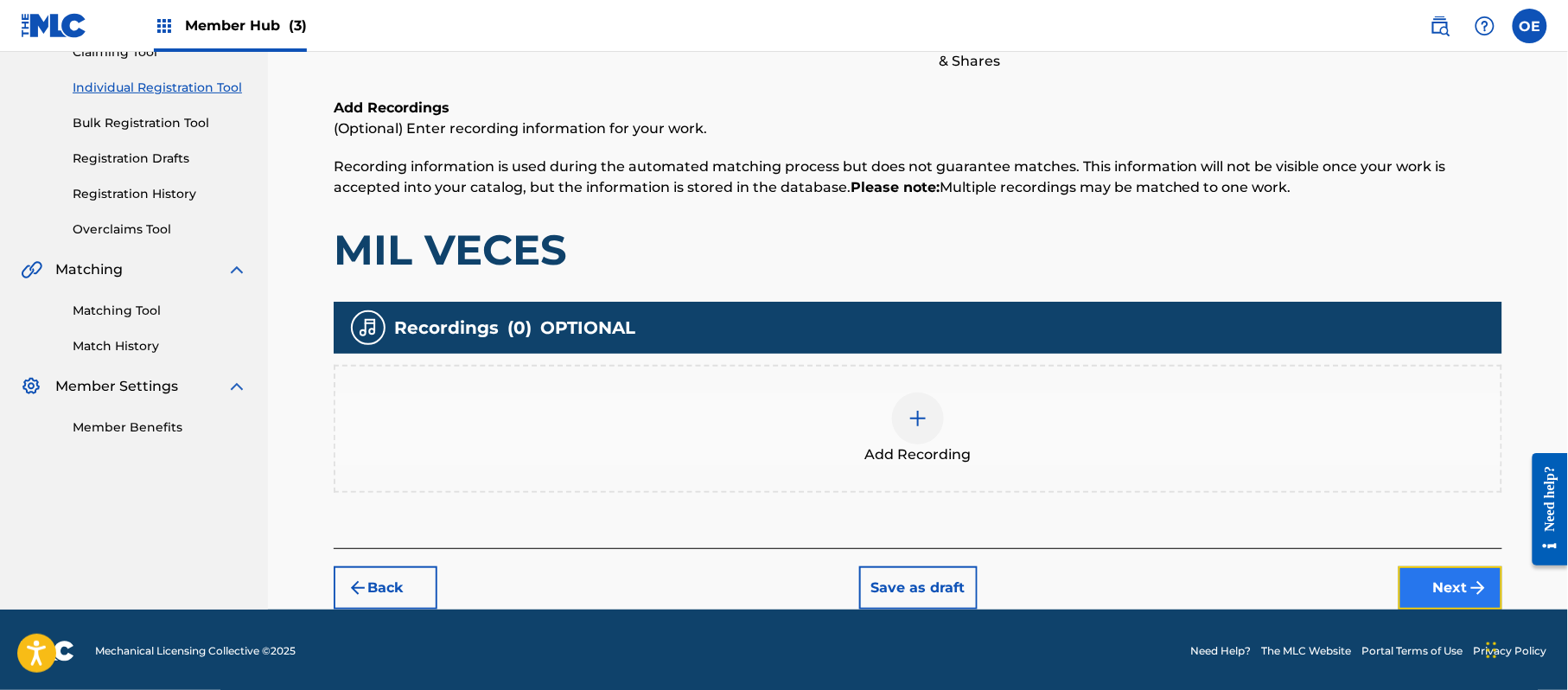
click at [1450, 583] on button "Next" at bounding box center [1450, 588] width 104 height 44
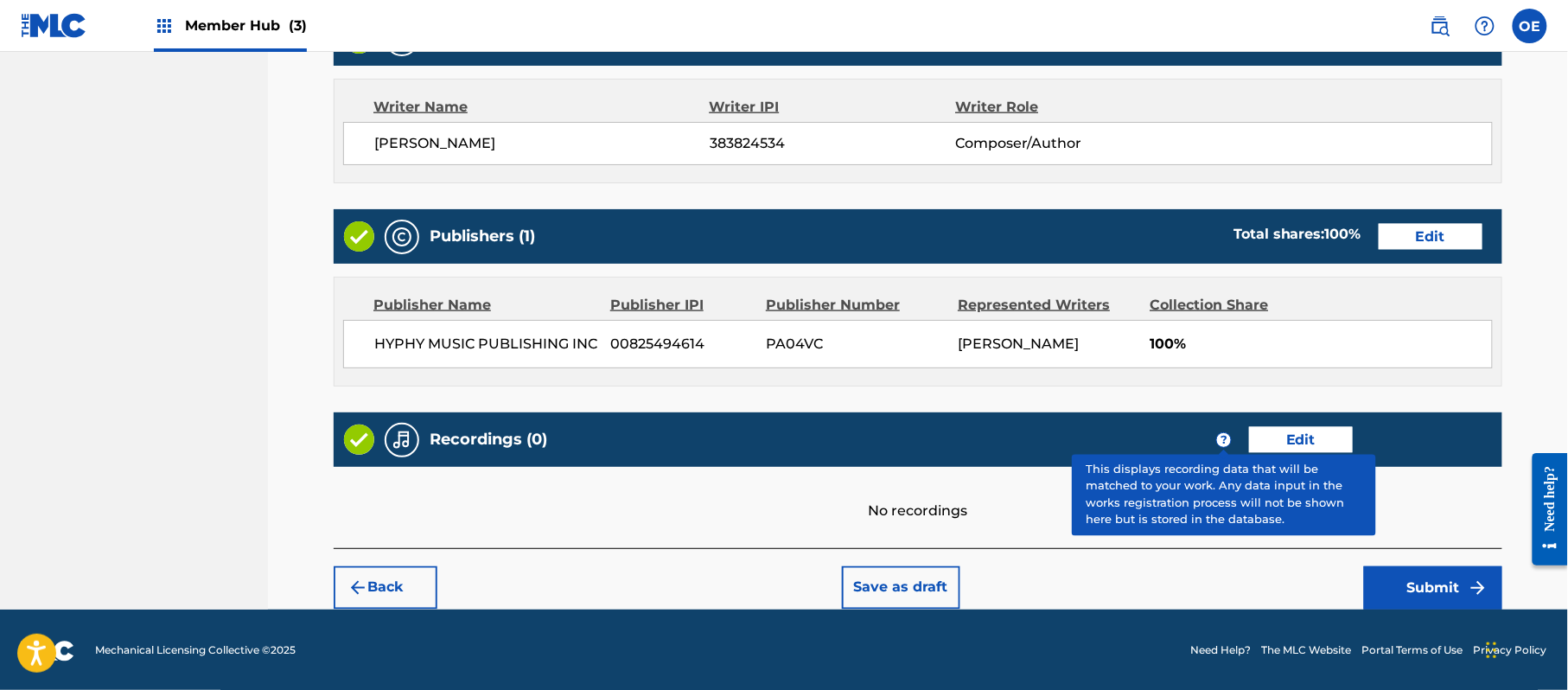
scroll to position [717, 0]
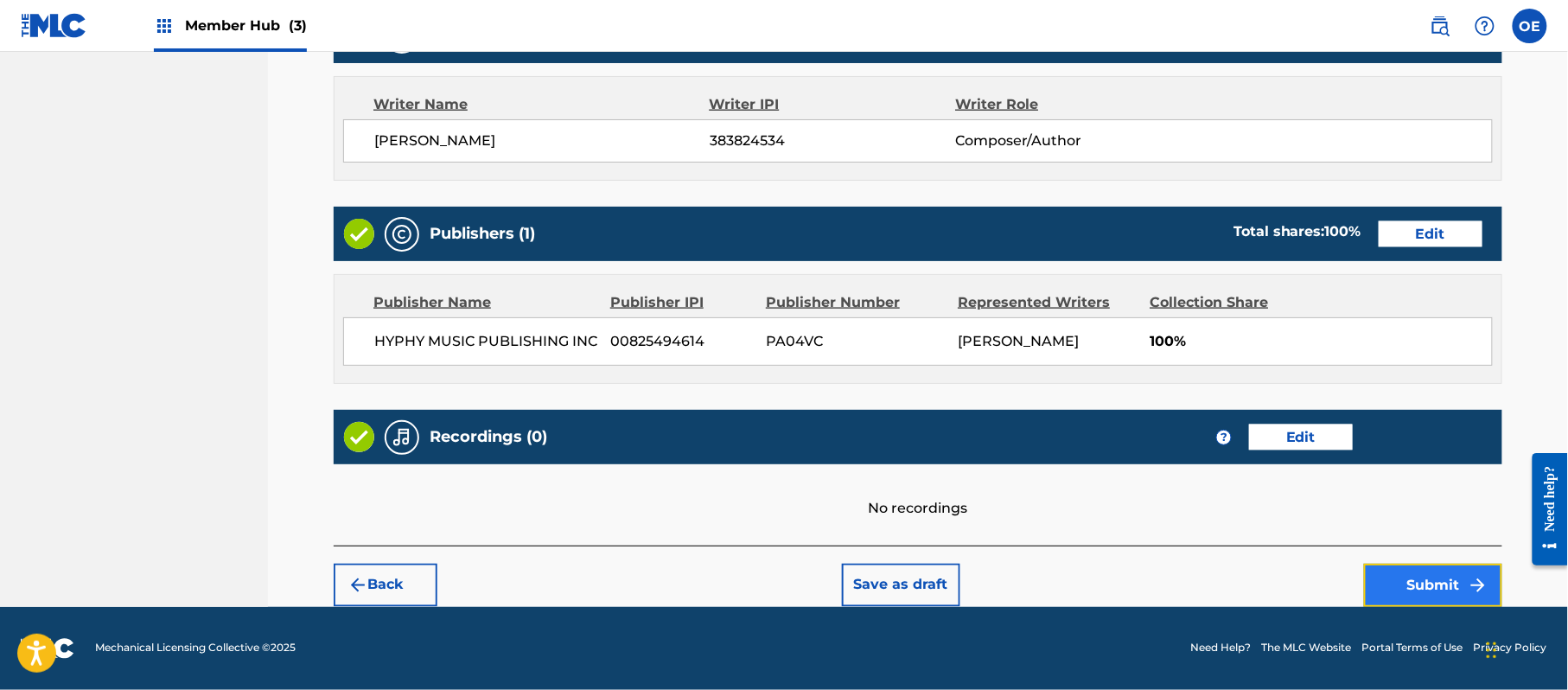
click at [1397, 575] on button "Submit" at bounding box center [1433, 585] width 138 height 44
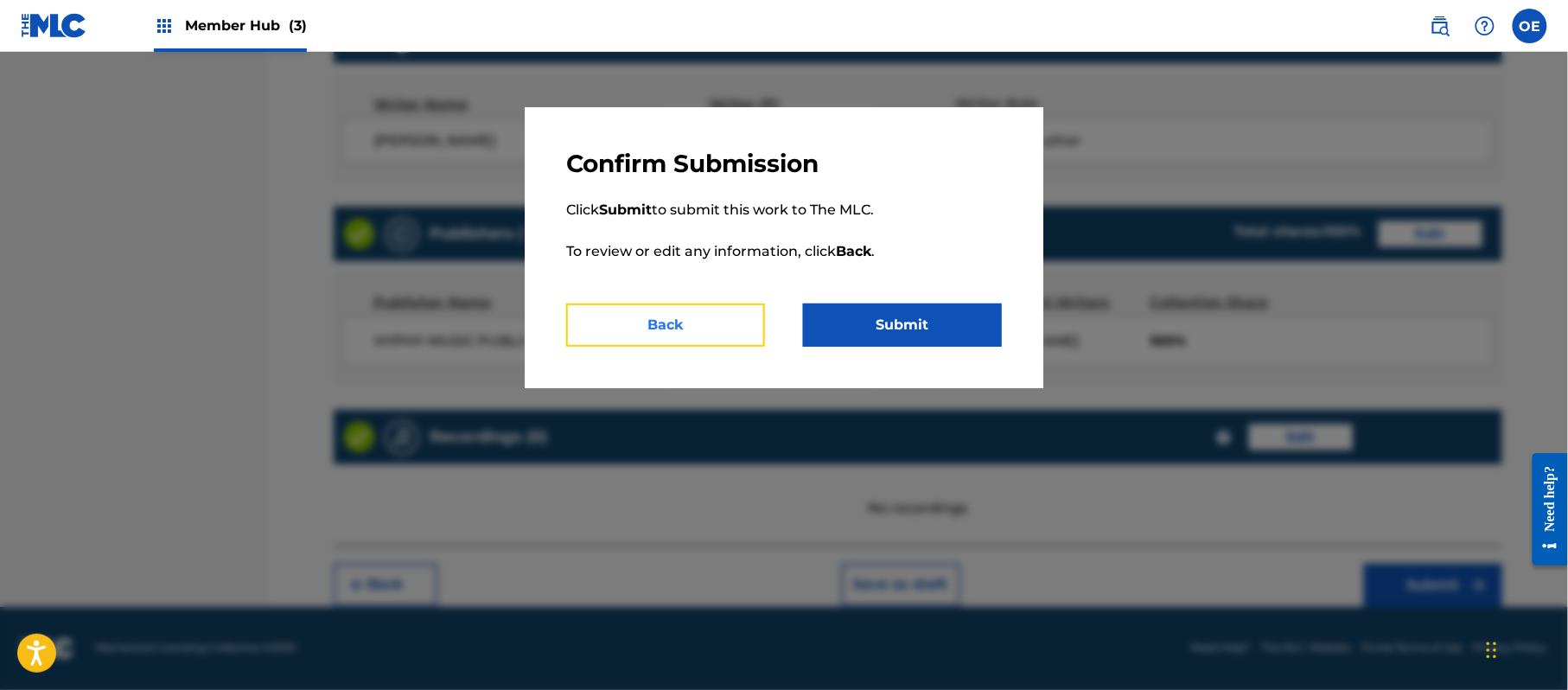
click at [628, 331] on button "Back" at bounding box center [666, 325] width 199 height 44
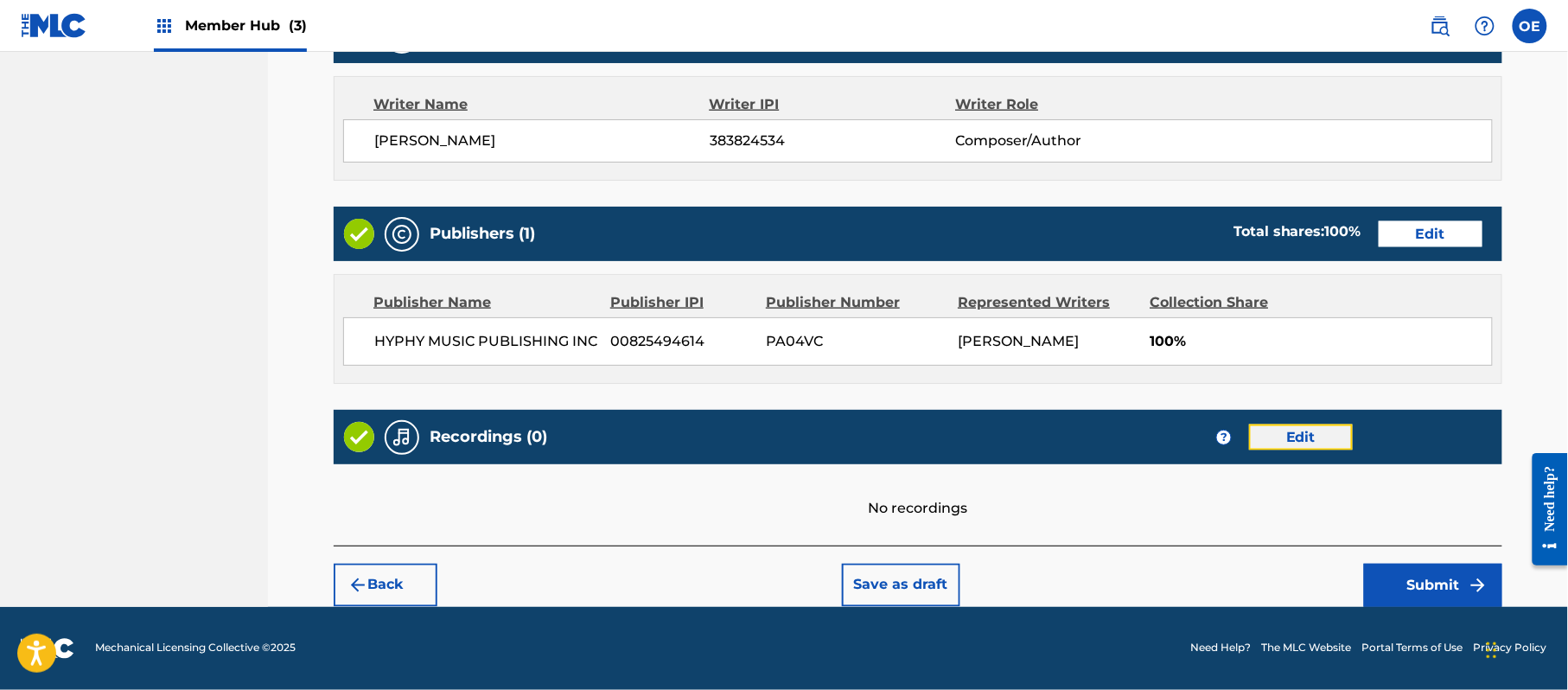
click at [1295, 427] on button "Edit" at bounding box center [1300, 438] width 104 height 26
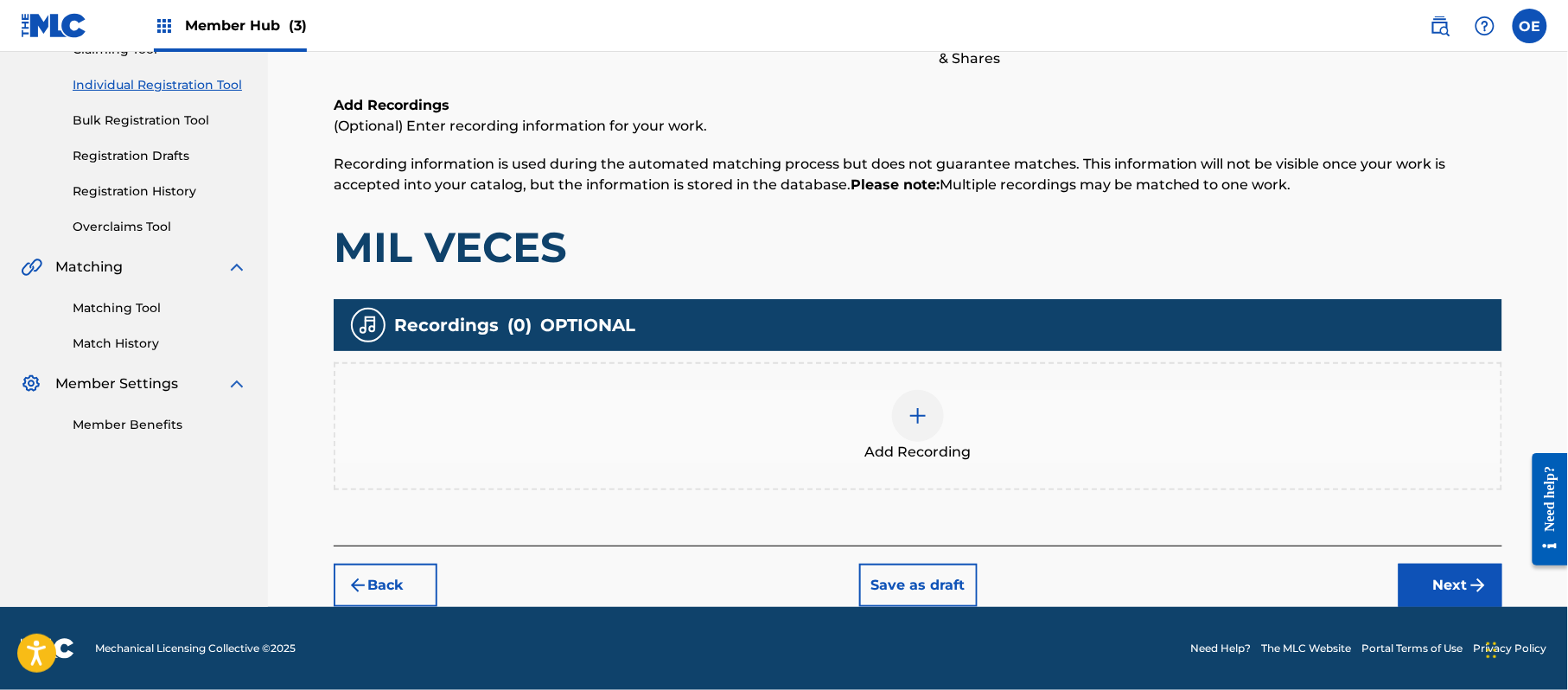
scroll to position [203, 0]
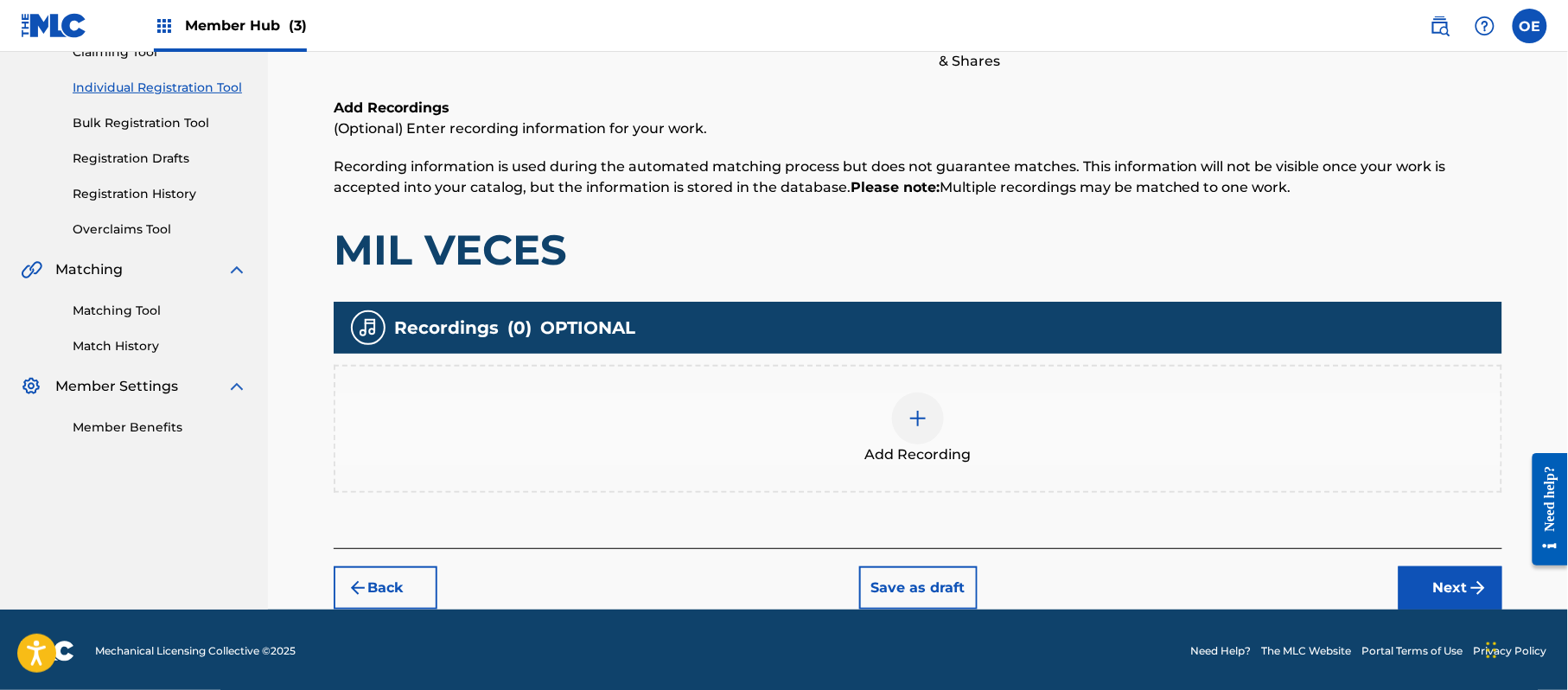
click at [799, 360] on div "Recordings ( 0 ) OPTIONAL Add Recording" at bounding box center [917, 397] width 1169 height 191
click at [815, 415] on div "Add Recording" at bounding box center [917, 429] width 1165 height 72
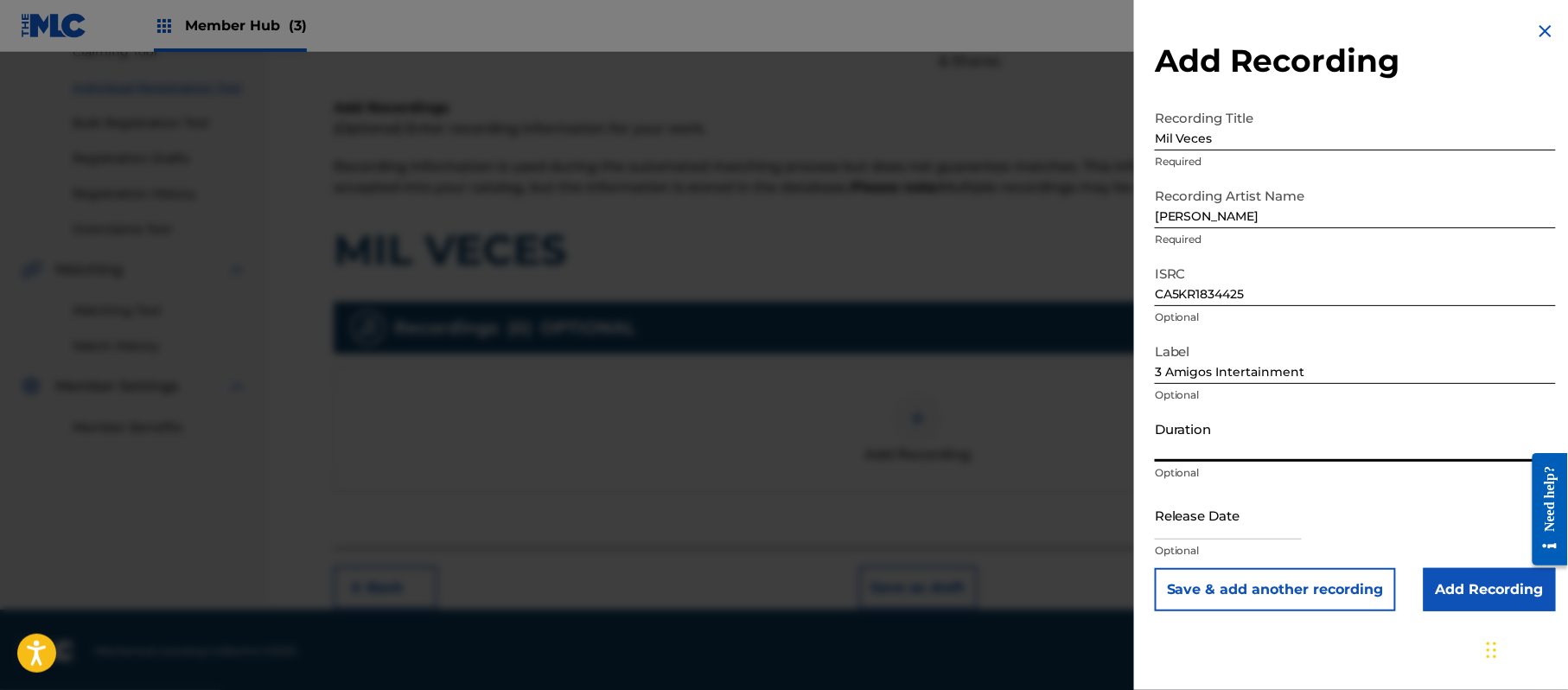
drag, startPoint x: 1301, startPoint y: 433, endPoint x: 1290, endPoint y: 430, distance: 11.4
click at [1301, 433] on input "Duration" at bounding box center [1355, 436] width 401 height 49
drag, startPoint x: 1247, startPoint y: 517, endPoint x: 1250, endPoint y: 528, distance: 11.4
click at [1247, 517] on input "text" at bounding box center [1228, 515] width 147 height 49
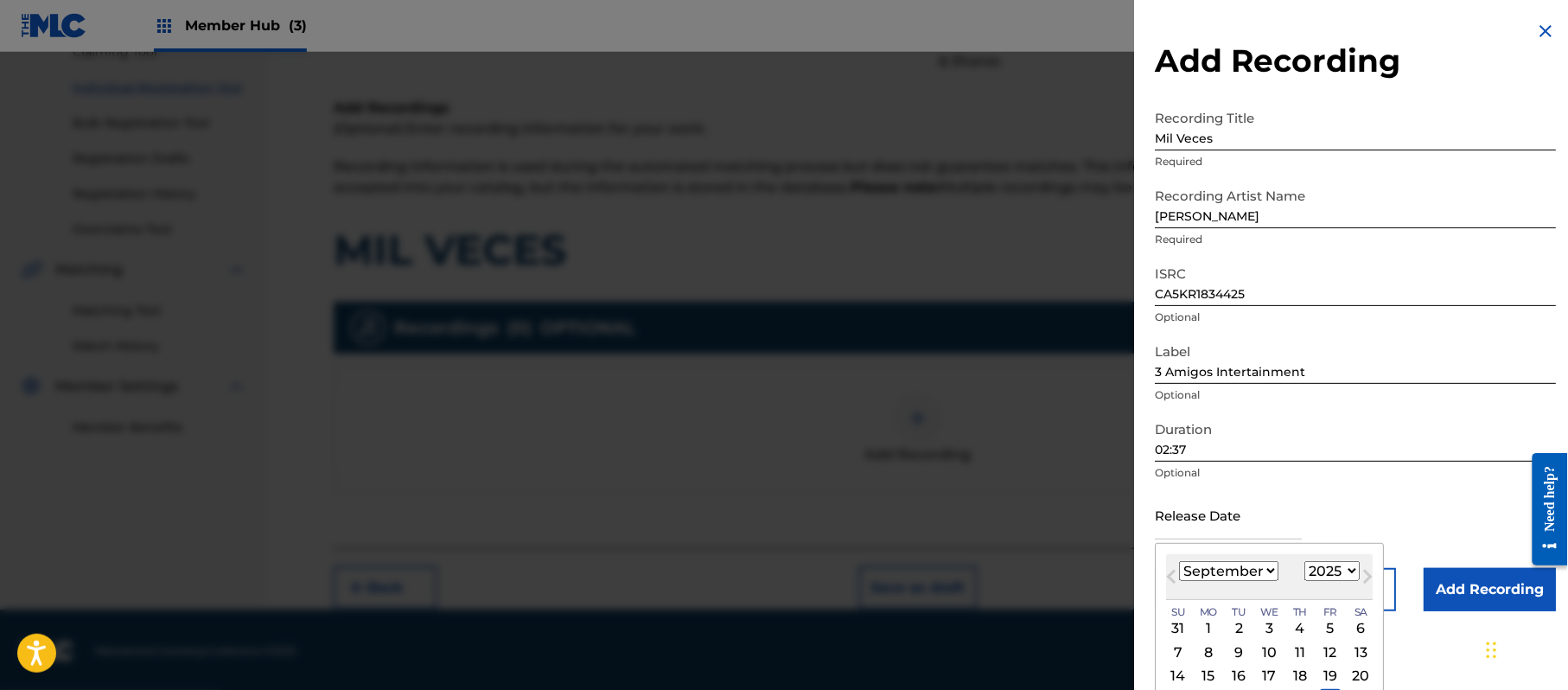
click at [1321, 572] on select "1899 1900 1901 1902 1903 1904 1905 1906 1907 1908 1909 1910 1911 1912 1913 1914…" at bounding box center [1332, 571] width 56 height 19
click at [1308, 561] on select "1899 1900 1901 1902 1903 1904 1905 1906 1907 1908 1909 1910 1911 1912 1913 1914…" at bounding box center [1332, 571] width 56 height 19
click at [1242, 568] on select "January February March April May June July August September October November De…" at bounding box center [1228, 571] width 99 height 19
click at [1180, 561] on select "January February March April May June July August September October November De…" at bounding box center [1228, 571] width 99 height 19
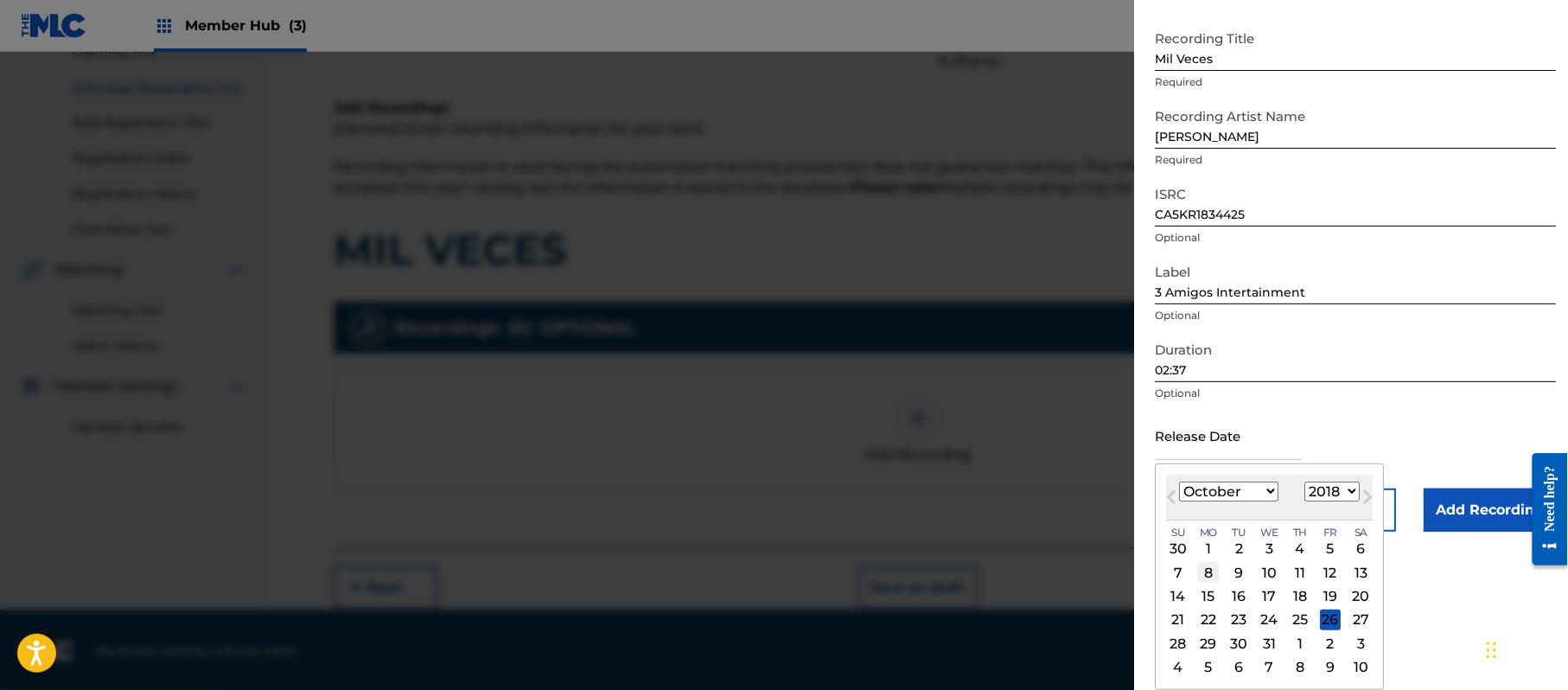
click at [1218, 569] on div "8" at bounding box center [1208, 572] width 20 height 20
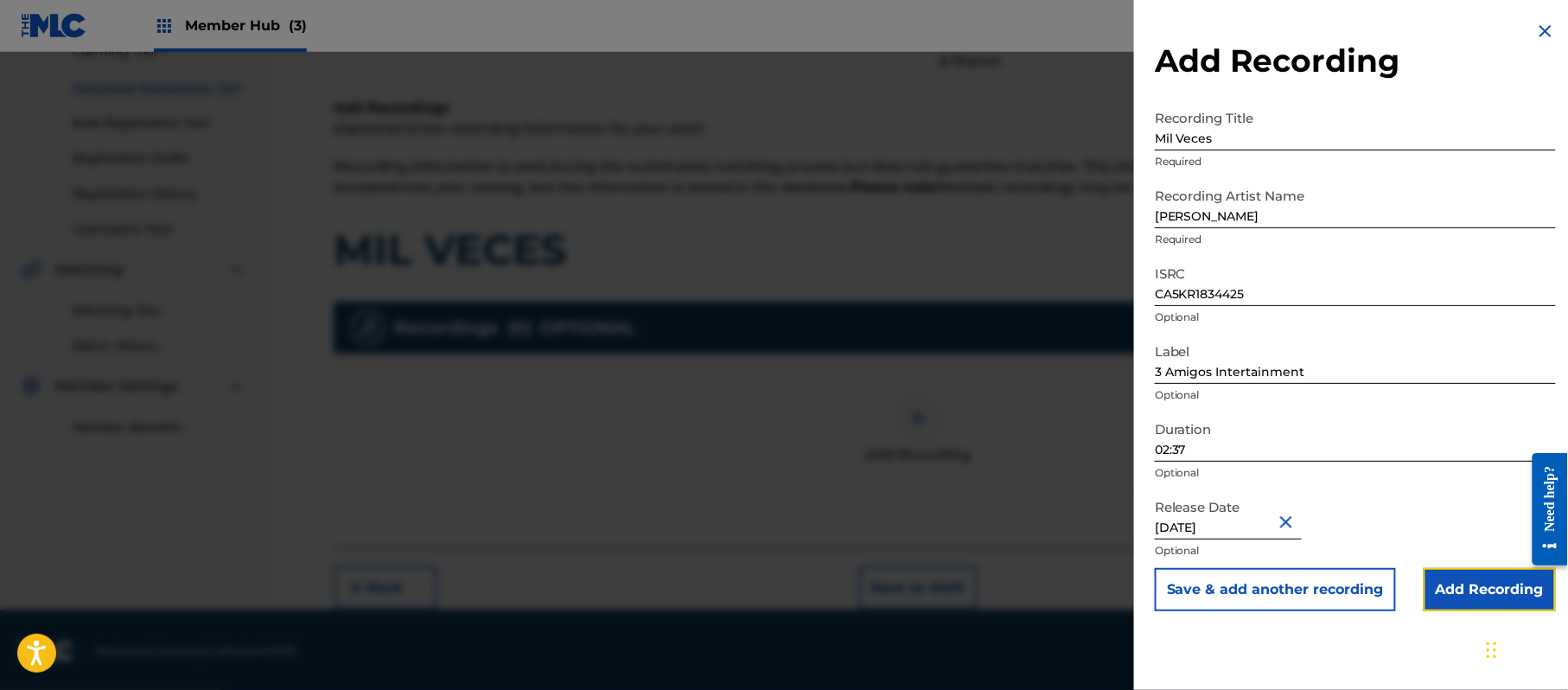
drag, startPoint x: 1449, startPoint y: 585, endPoint x: 1468, endPoint y: 568, distance: 25.5
click at [1452, 586] on input "Add Recording" at bounding box center [1489, 590] width 132 height 44
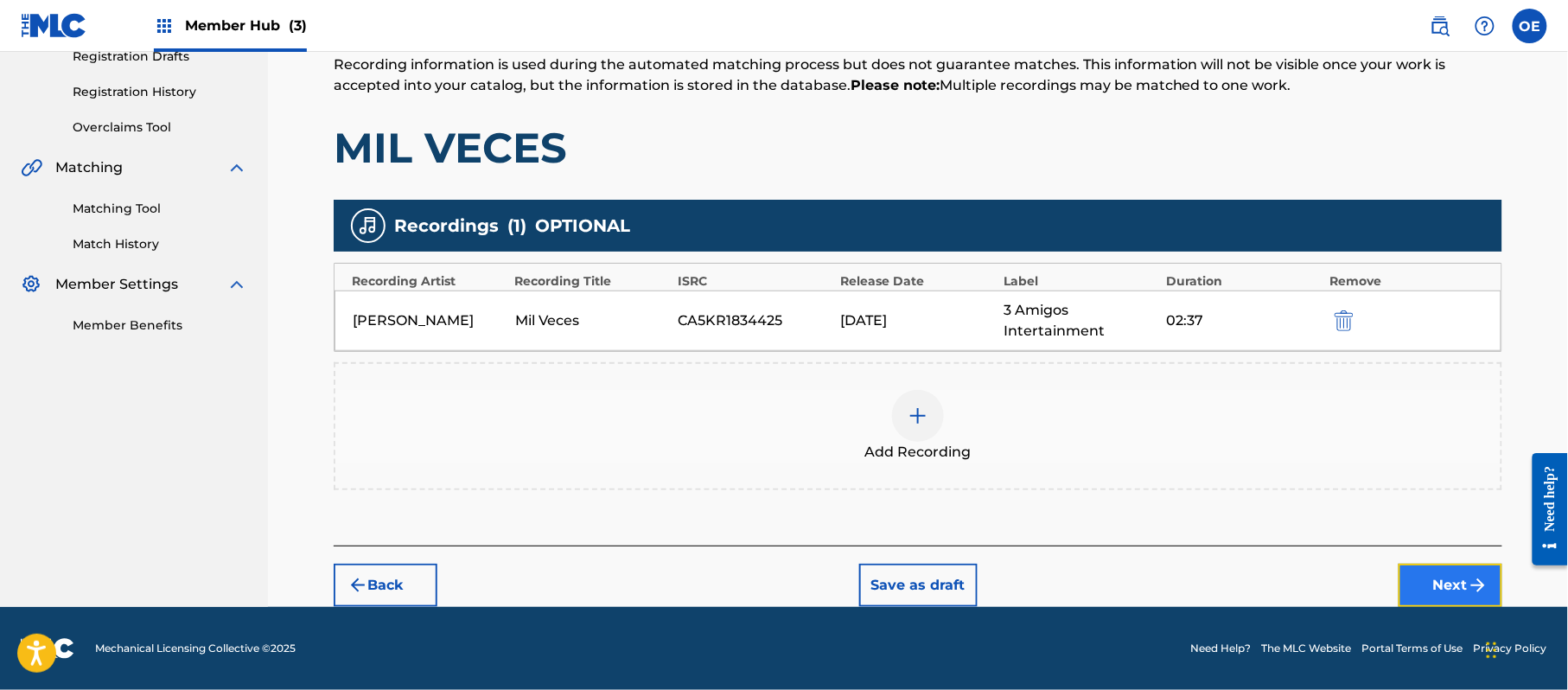
click at [1474, 565] on button "Next" at bounding box center [1450, 585] width 104 height 44
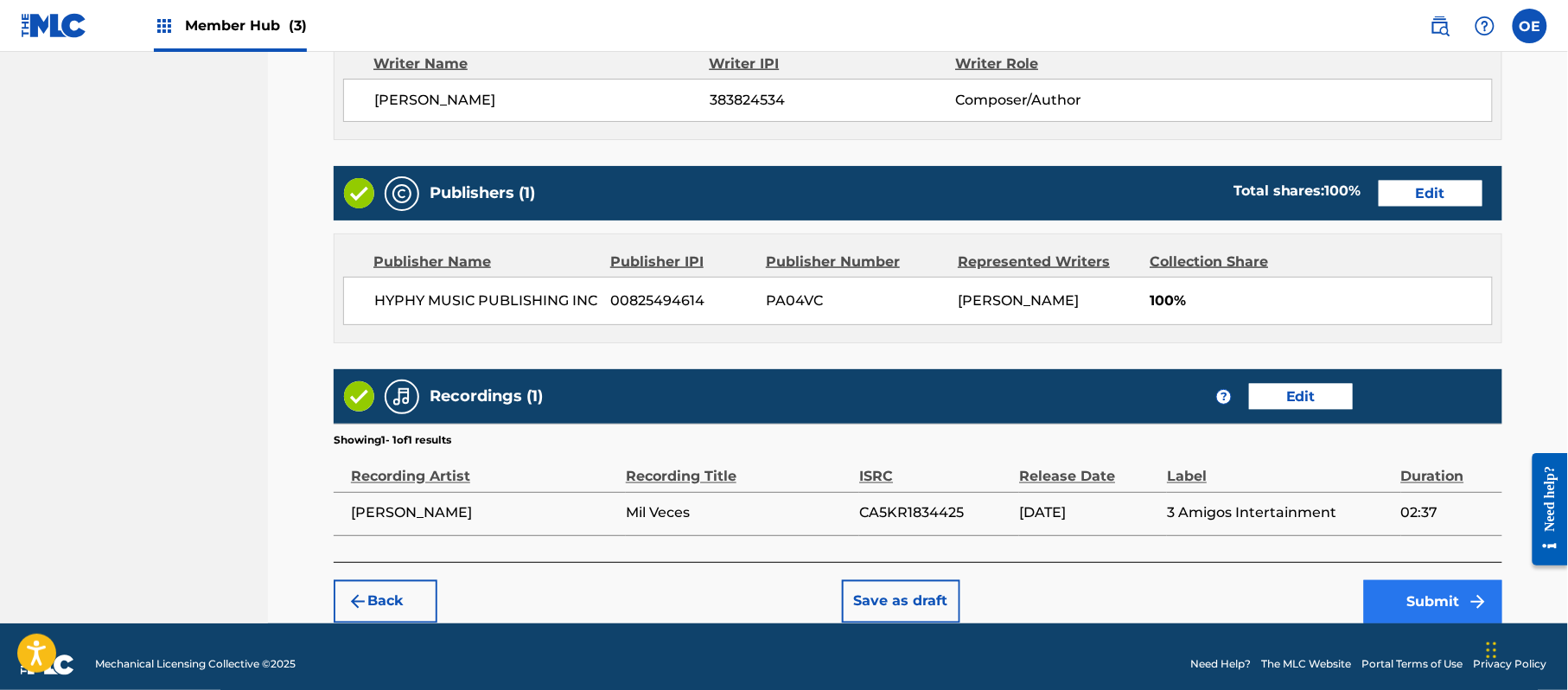
scroll to position [773, 0]
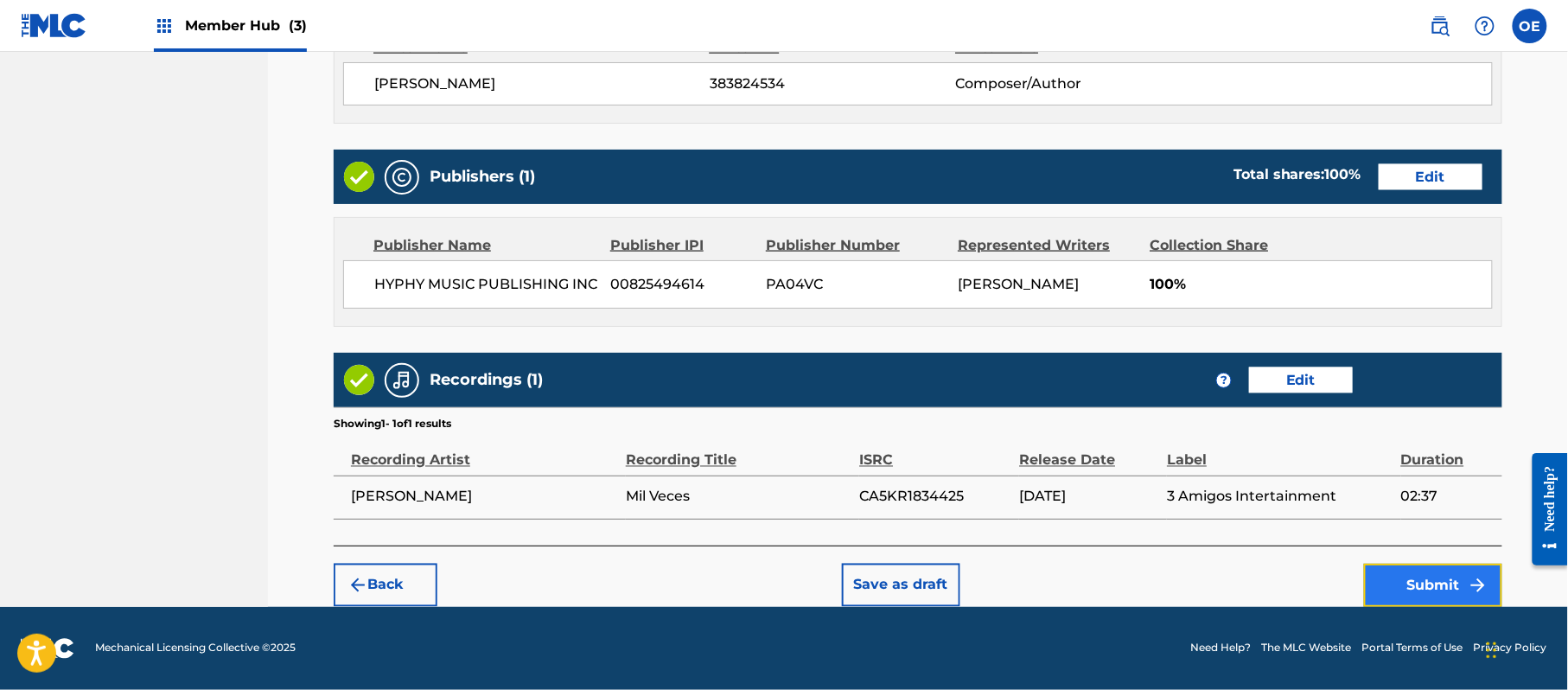
click at [1463, 574] on button "Submit" at bounding box center [1433, 585] width 138 height 44
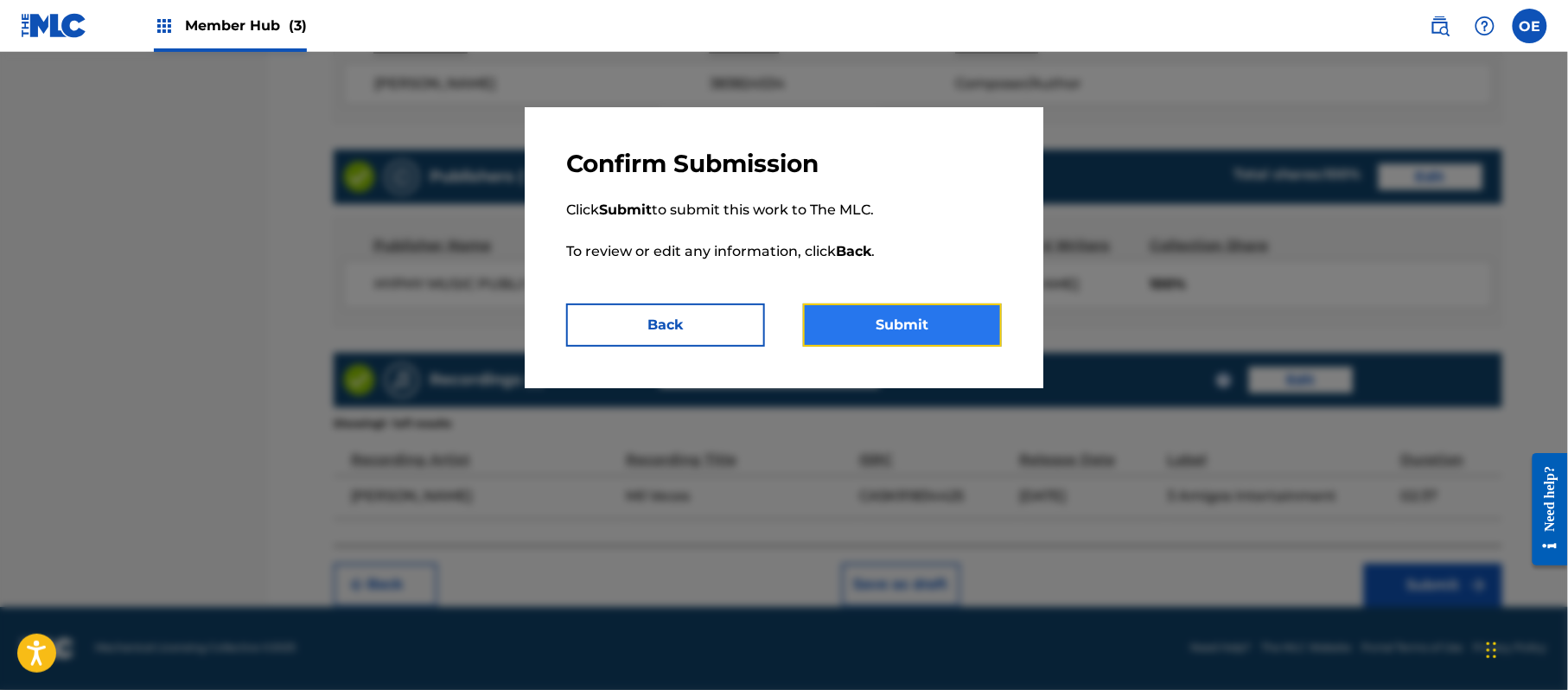
click at [941, 307] on button "Submit" at bounding box center [902, 325] width 199 height 44
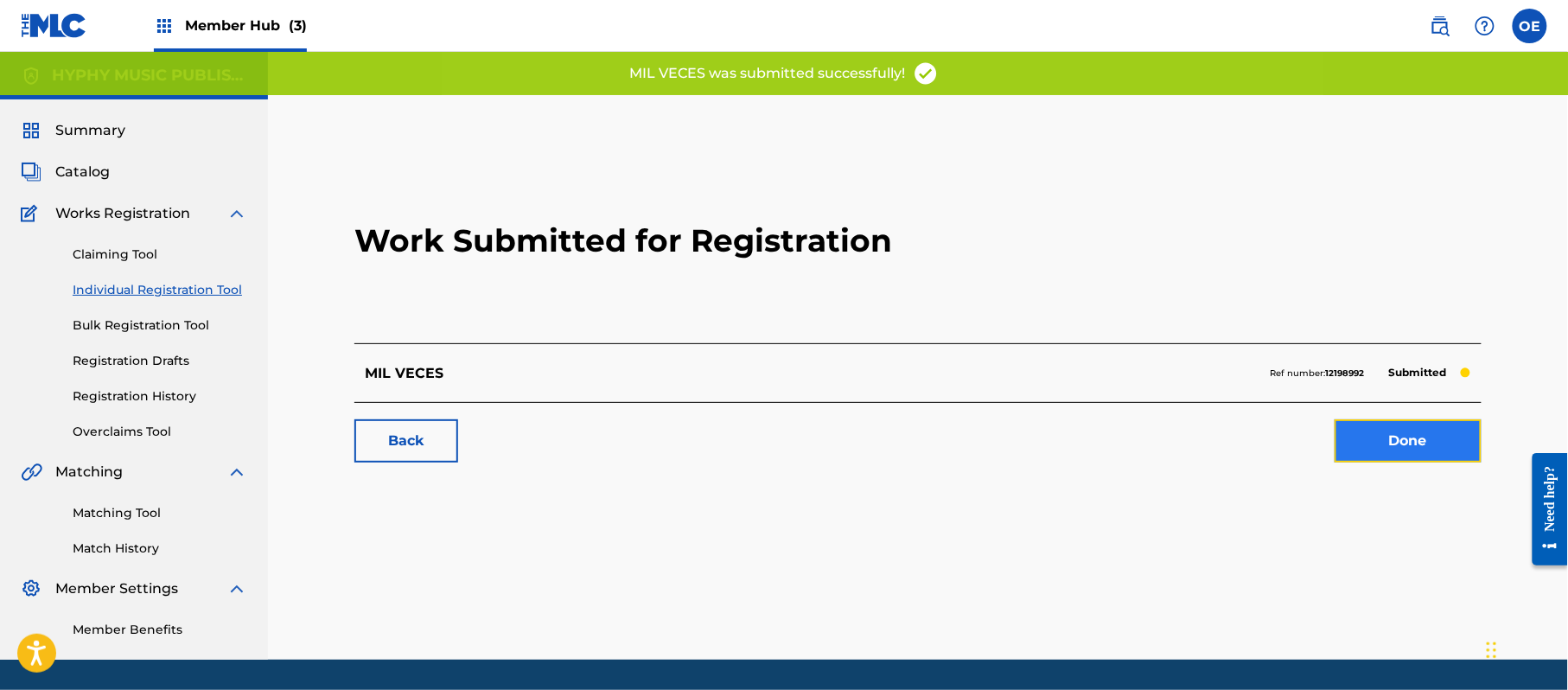
click at [1432, 433] on link "Done" at bounding box center [1408, 441] width 147 height 44
